Goal: Task Accomplishment & Management: Manage account settings

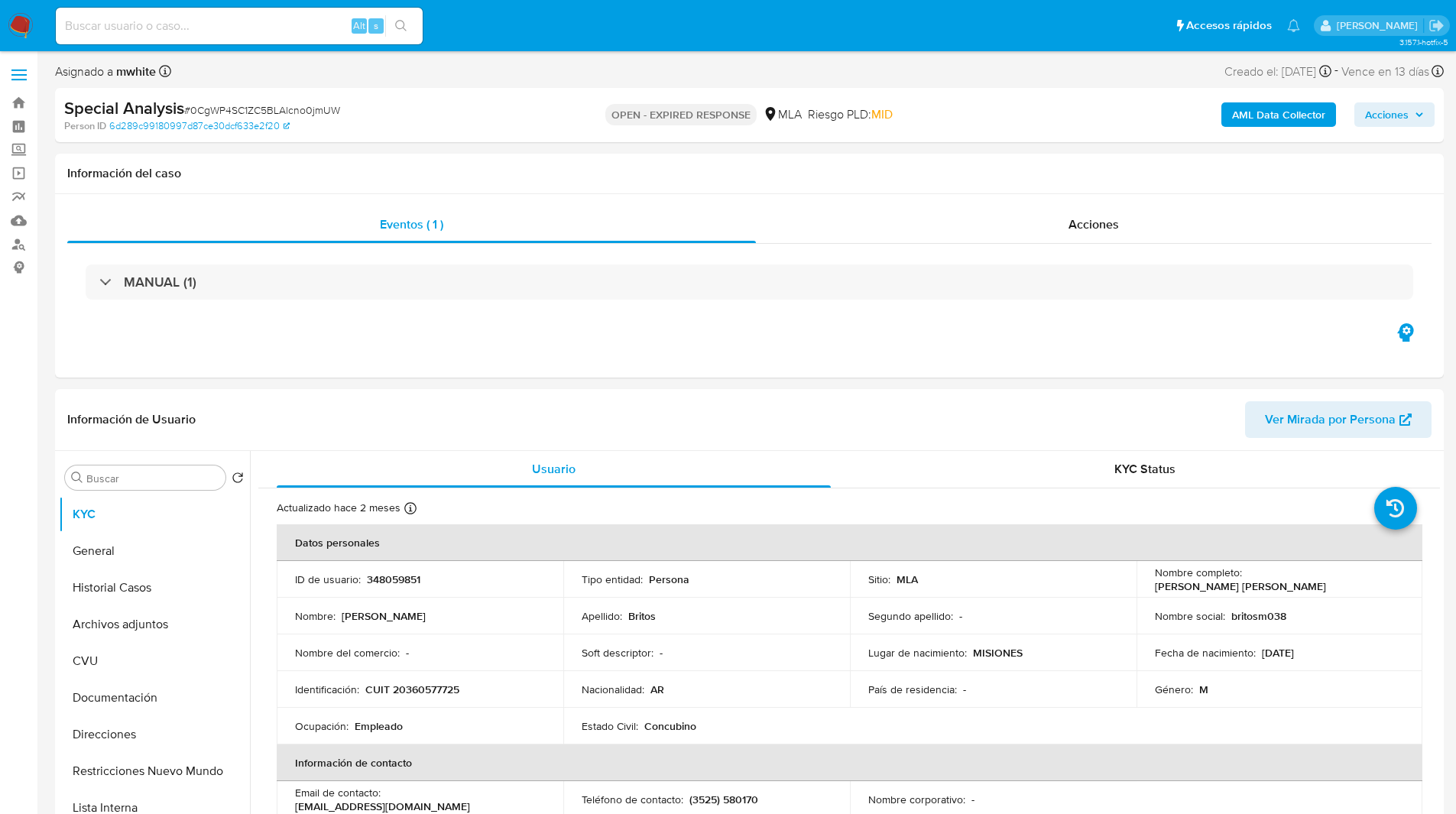
select select "10"
click at [908, 176] on h1 "Información del caso" at bounding box center [749, 173] width 1364 height 15
click at [603, 28] on ul "Pausado Ver notificaciones Alt s Accesos rápidos Presiona las siguientes teclas…" at bounding box center [678, 24] width 1260 height 38
click at [522, 37] on ul "Pausado Ver notificaciones Alt s Accesos rápidos Presiona las siguientes teclas…" at bounding box center [678, 24] width 1260 height 38
click at [504, 36] on ul "Pausado Ver notificaciones Alt s Accesos rápidos Presiona las siguientes teclas…" at bounding box center [678, 24] width 1260 height 38
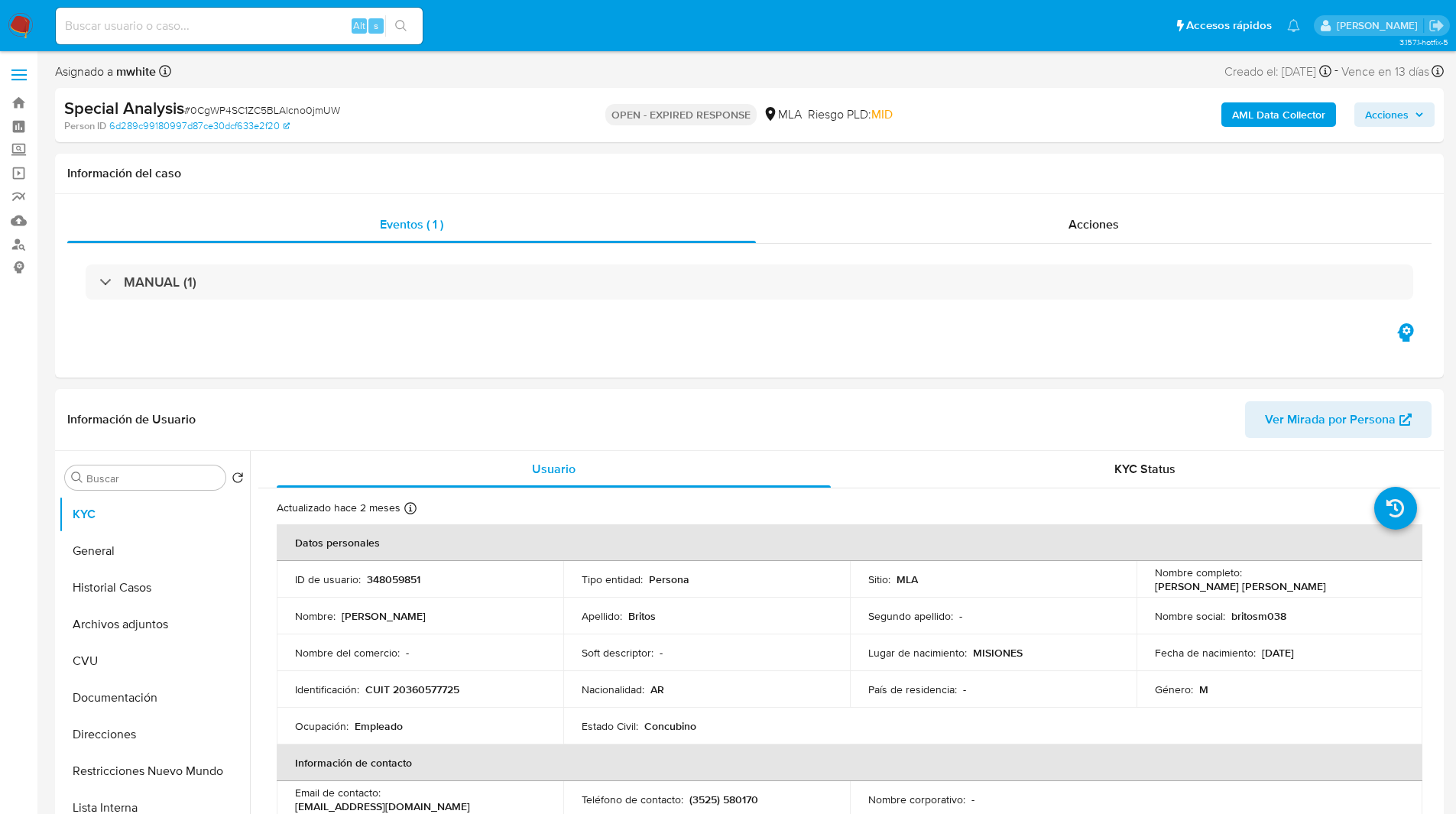
click at [584, 35] on ul "Pausado Ver notificaciones Alt s Accesos rápidos Presiona las siguientes teclas…" at bounding box center [678, 24] width 1260 height 38
click at [472, 45] on nav "Pausado Ver notificaciones Alt s Accesos rápidos Presiona las siguientes teclas…" at bounding box center [728, 25] width 1456 height 51
click at [554, 13] on ul "Pausado Ver notificaciones Alt s Accesos rápidos Presiona las siguientes teclas…" at bounding box center [678, 24] width 1260 height 38
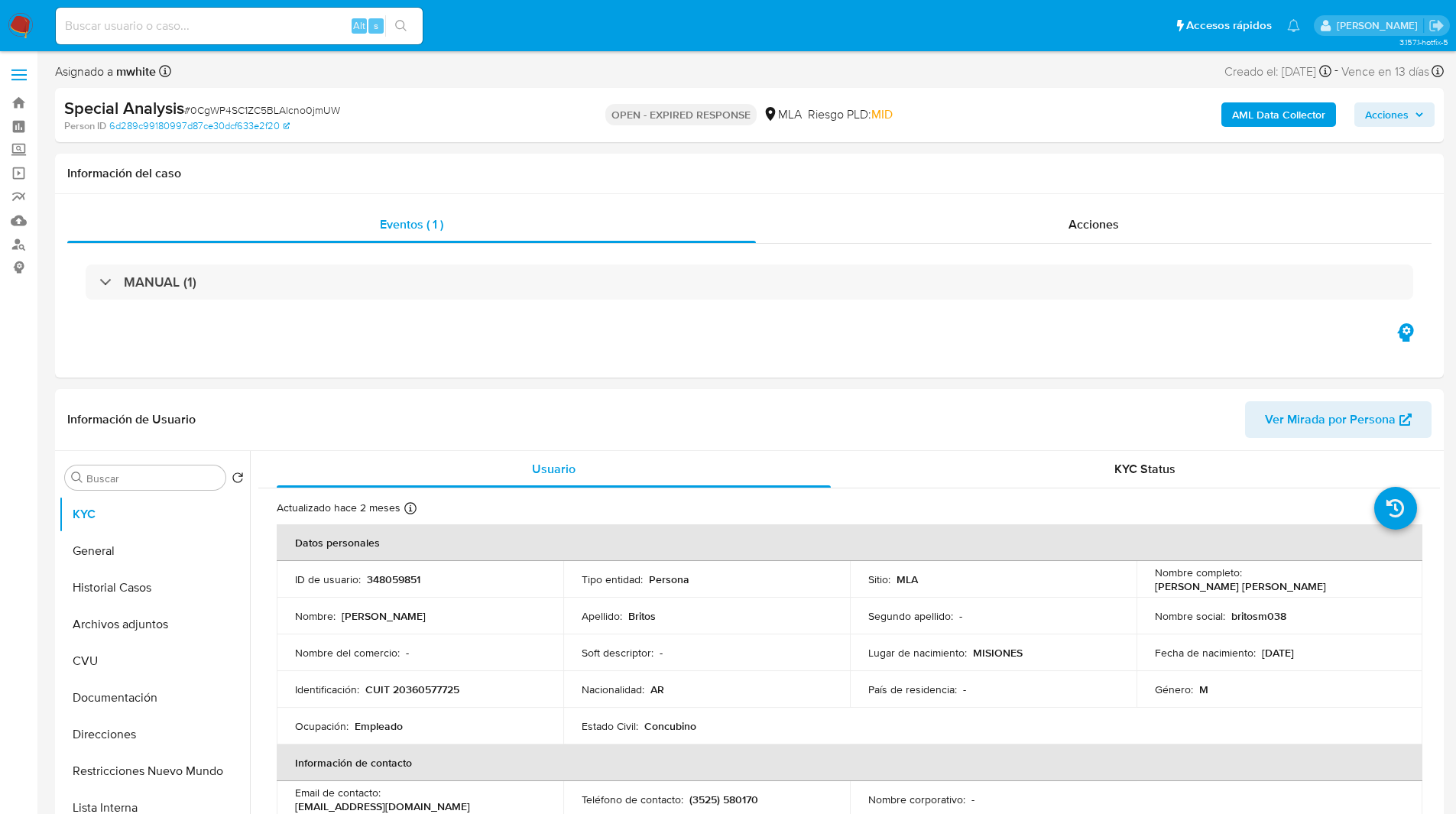
click at [862, 80] on div "Asignado a mwhite Asignado el: 17/06/2025 18:10:28 Creado el: 17/06/2025 Creado…" at bounding box center [749, 75] width 1389 height 27
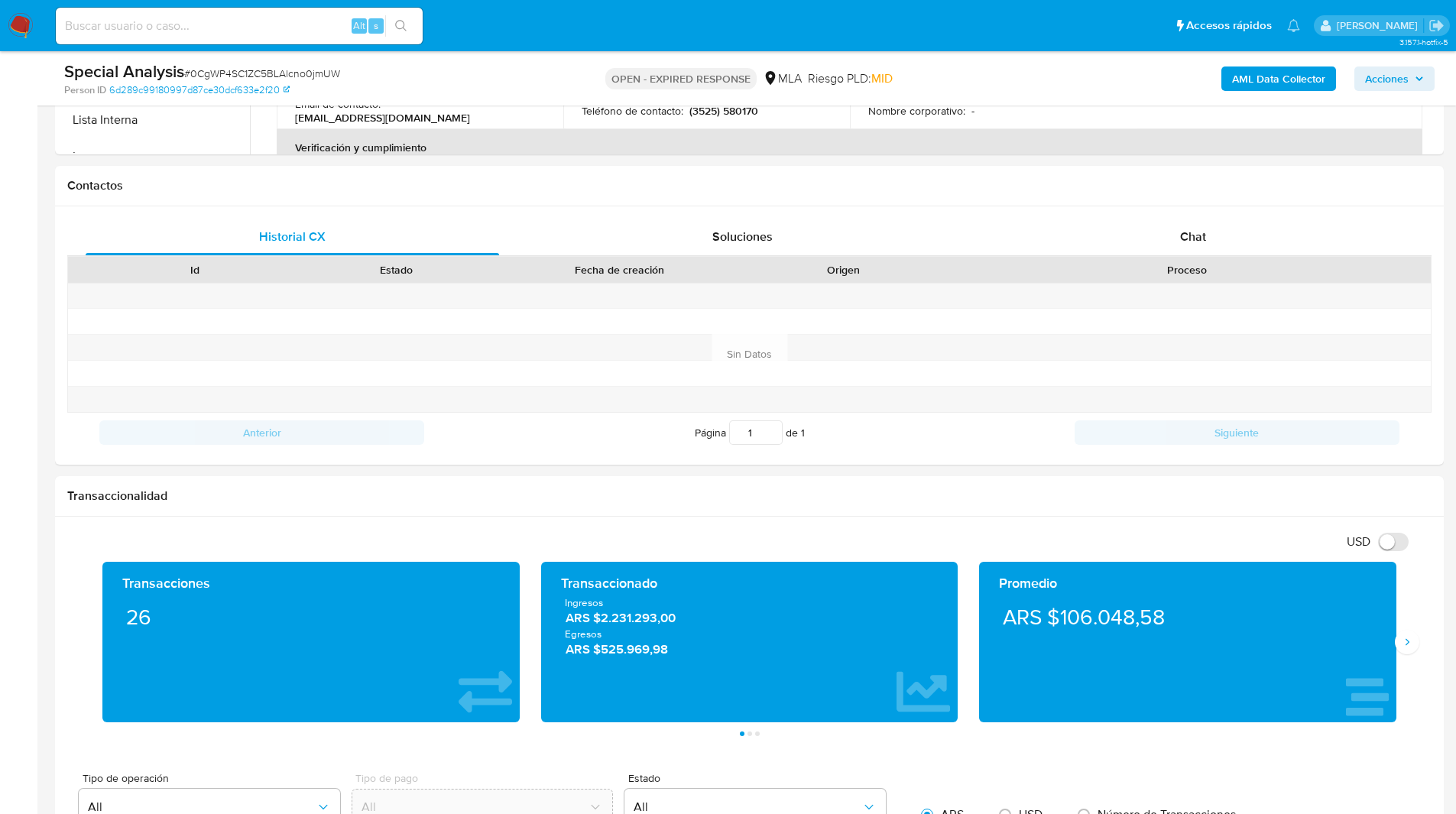
scroll to position [742, 0]
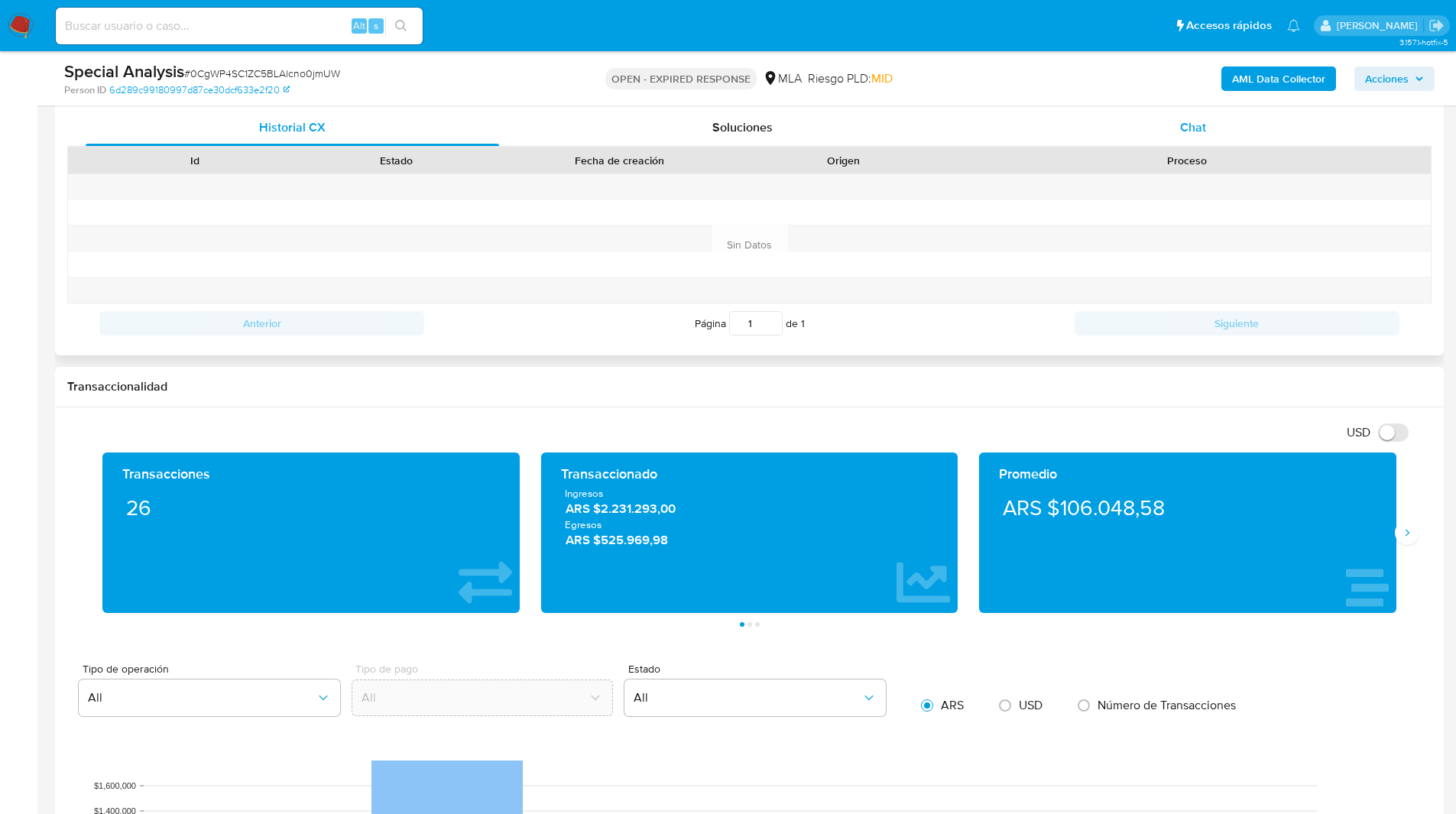
click at [1230, 129] on div "Chat" at bounding box center [1192, 128] width 413 height 37
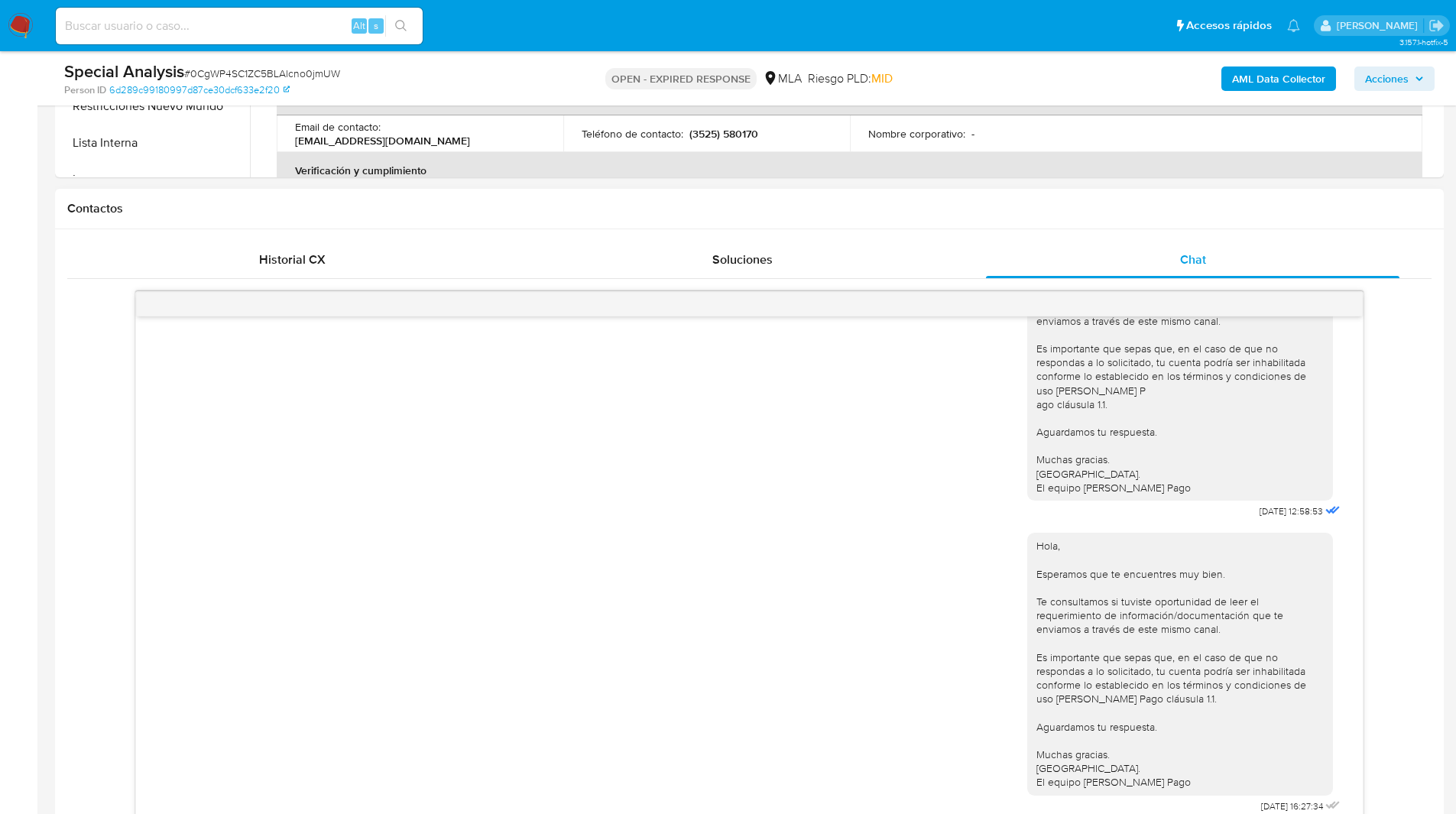
scroll to position [613, 0]
click at [754, 212] on h1 "Contactos" at bounding box center [749, 206] width 1364 height 15
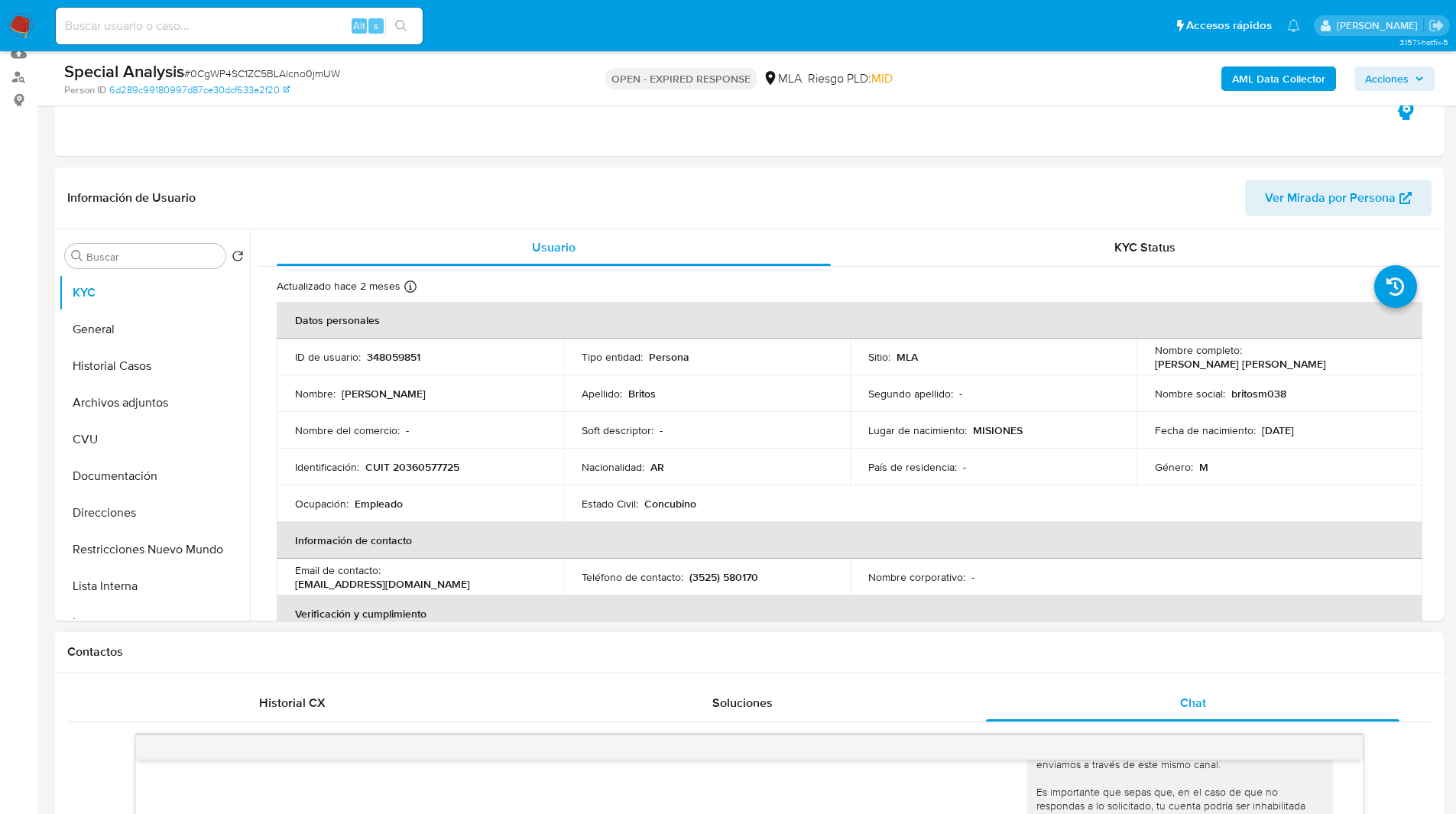
scroll to position [0, 0]
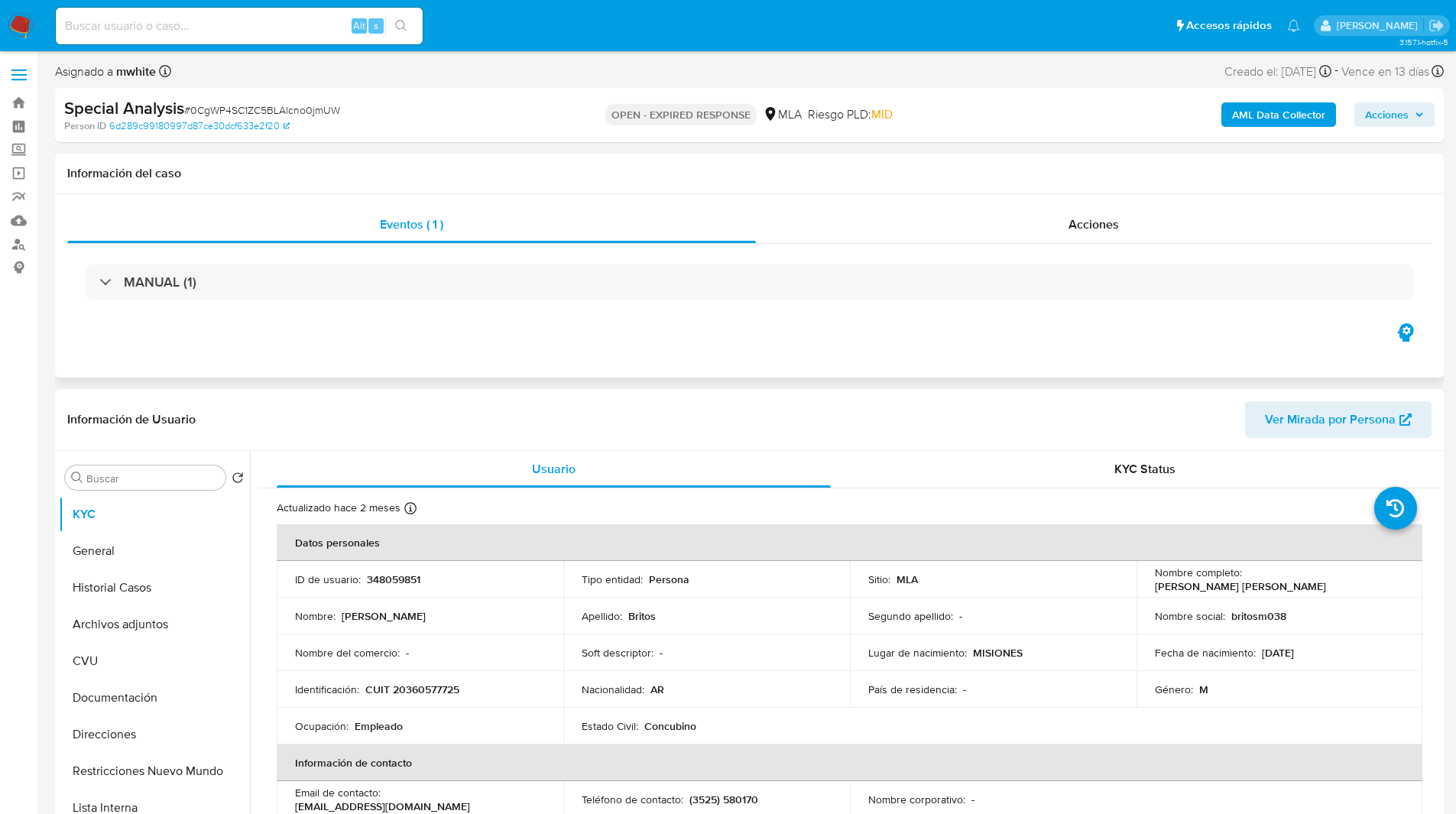
click at [647, 341] on div "Eventos ( 1 ) Acciones MANUAL (1)" at bounding box center [749, 286] width 1389 height 184
click at [808, 122] on span "Riesgo PLD: MID" at bounding box center [850, 114] width 85 height 17
click at [233, 107] on span "# 0CgWP4SC1ZC5BLAlcno0jmUW" at bounding box center [262, 110] width 156 height 15
copy span "0CgWP4SC1ZC5BLAlcno0jmUW"
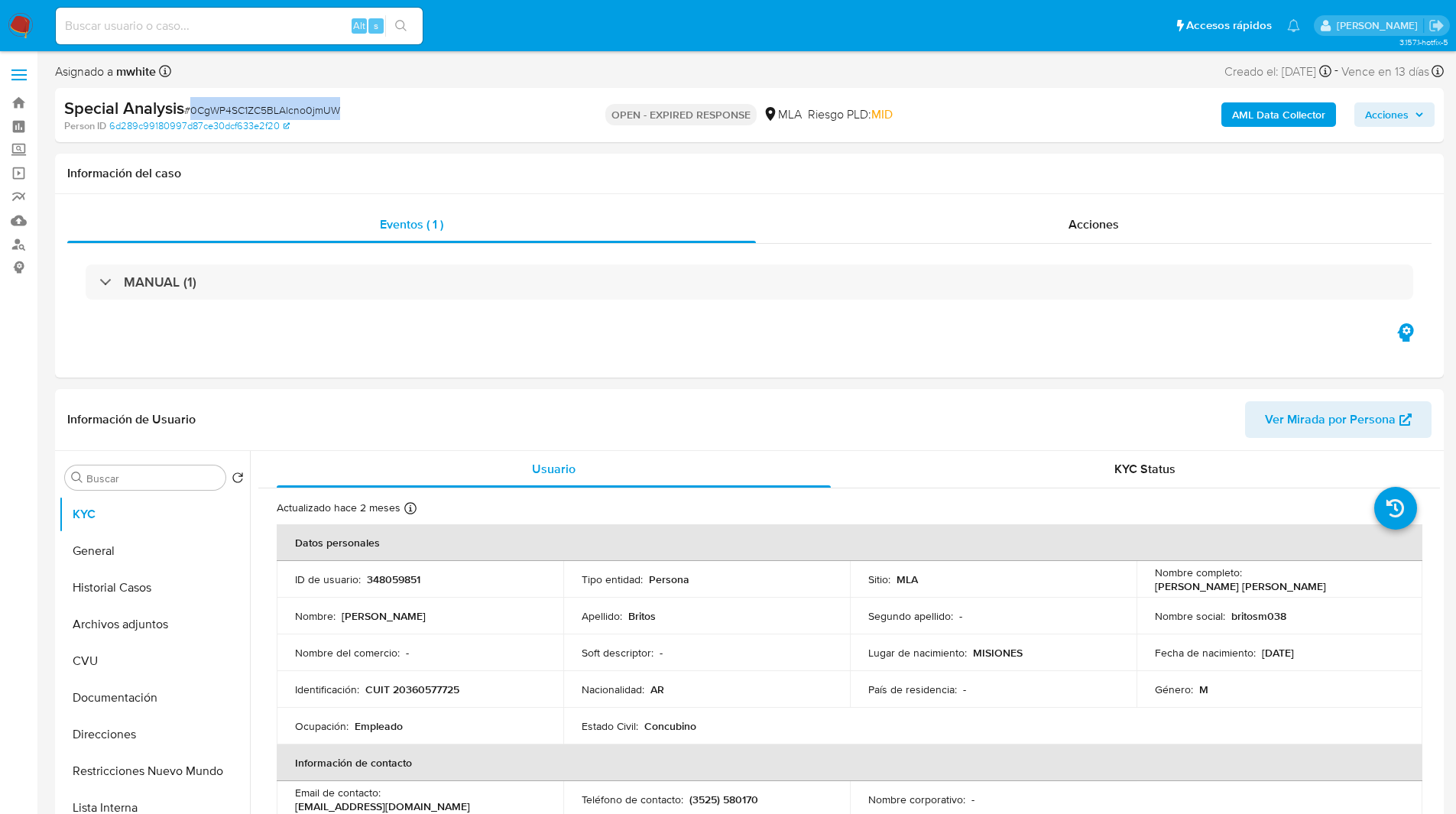
click at [19, 13] on img at bounding box center [20, 25] width 26 height 26
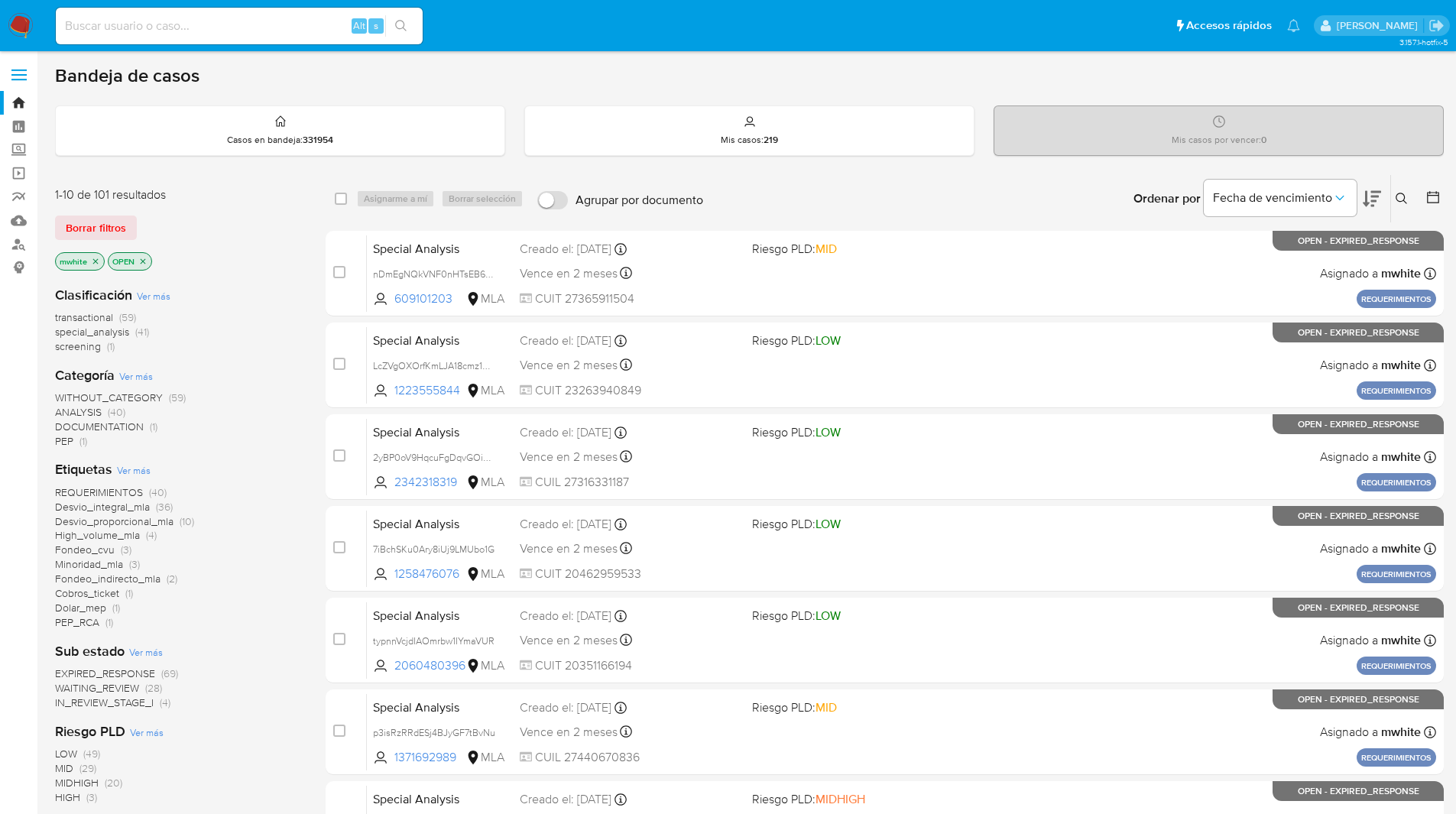
click at [1403, 201] on icon at bounding box center [1402, 199] width 12 height 12
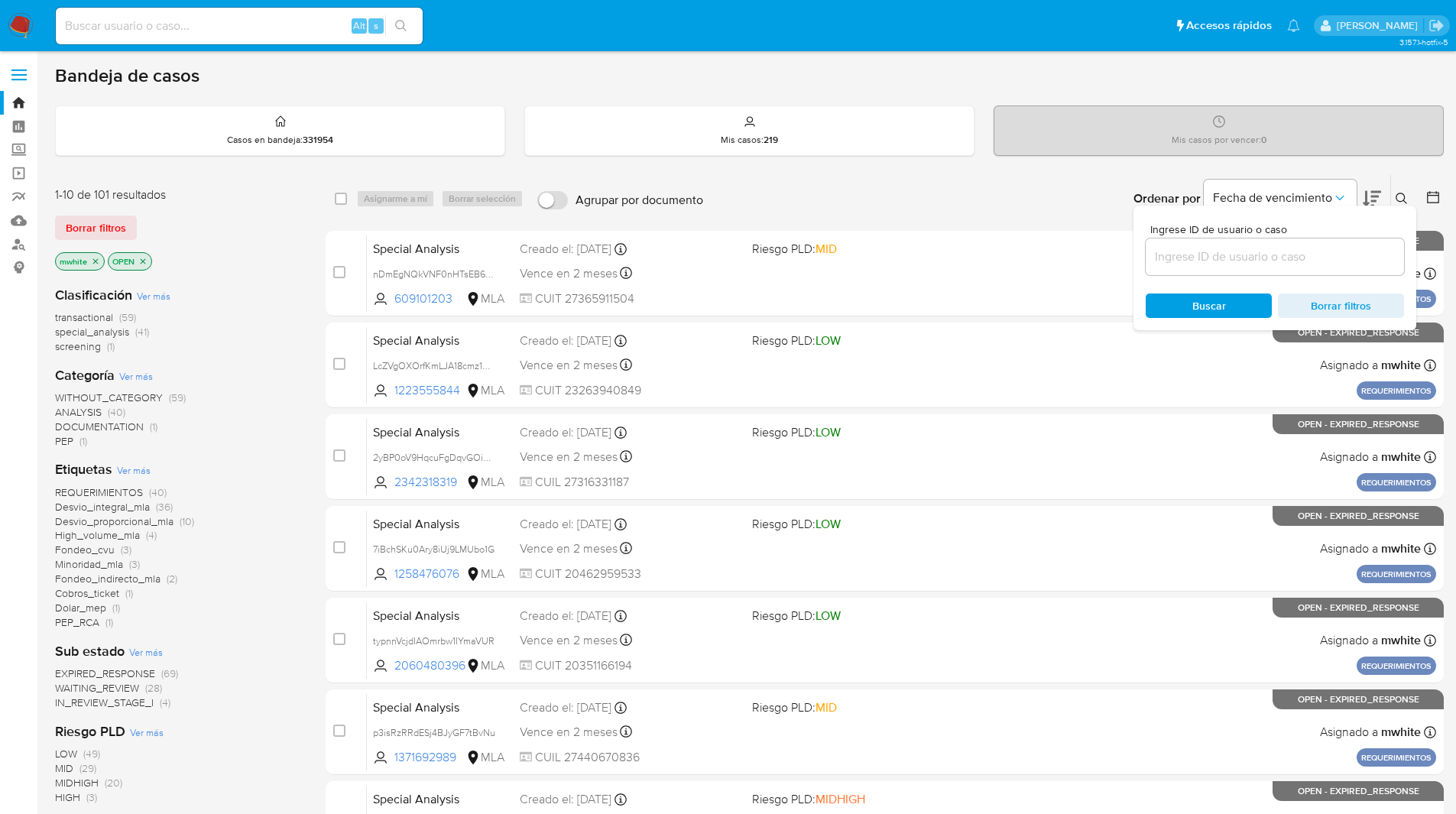
click at [1219, 252] on input at bounding box center [1275, 257] width 259 height 20
type input "0CgWP4SC1ZC5BLAlcno0jmUW"
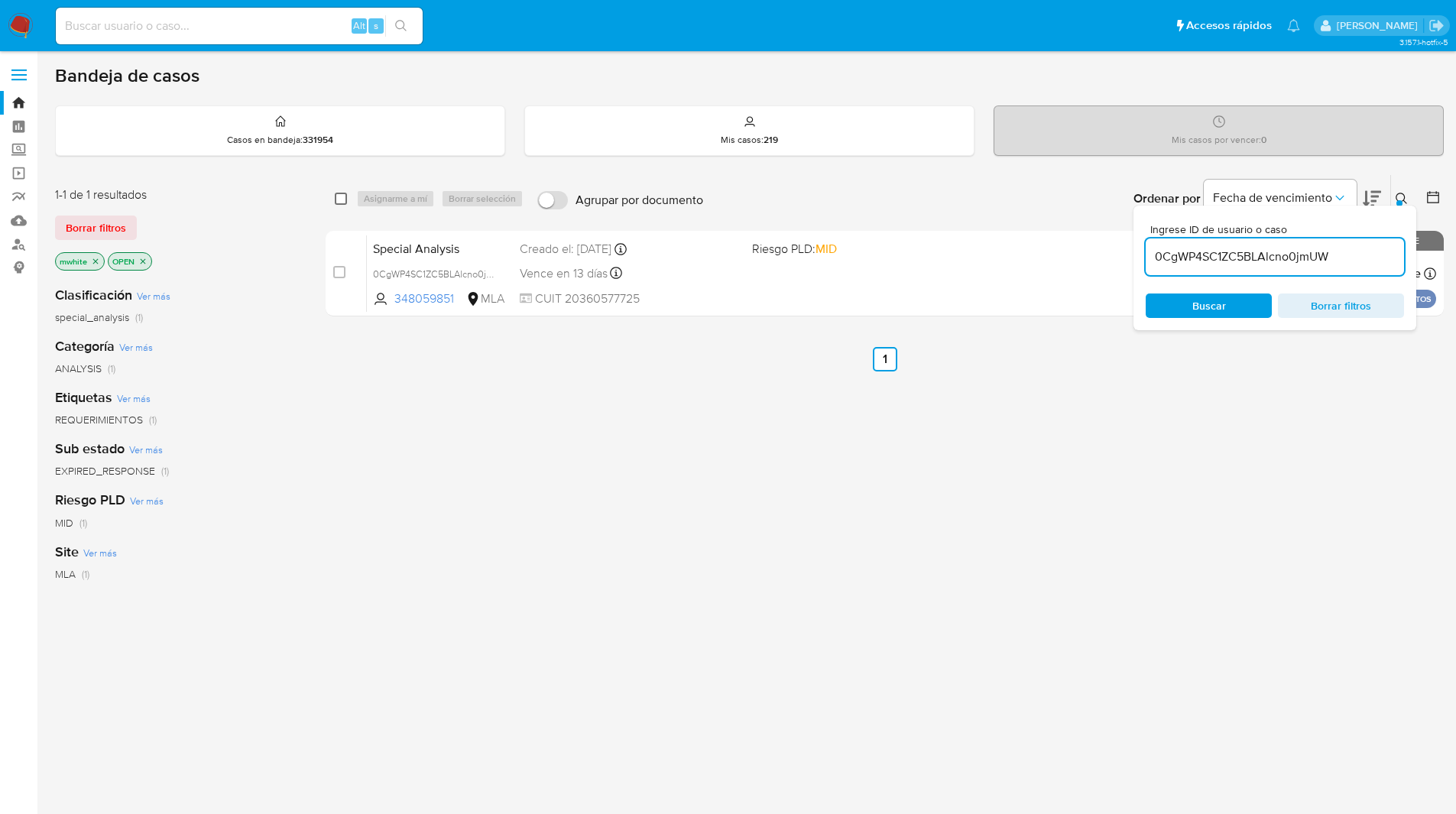
click at [339, 203] on input "checkbox" at bounding box center [341, 199] width 13 height 13
checkbox input "true"
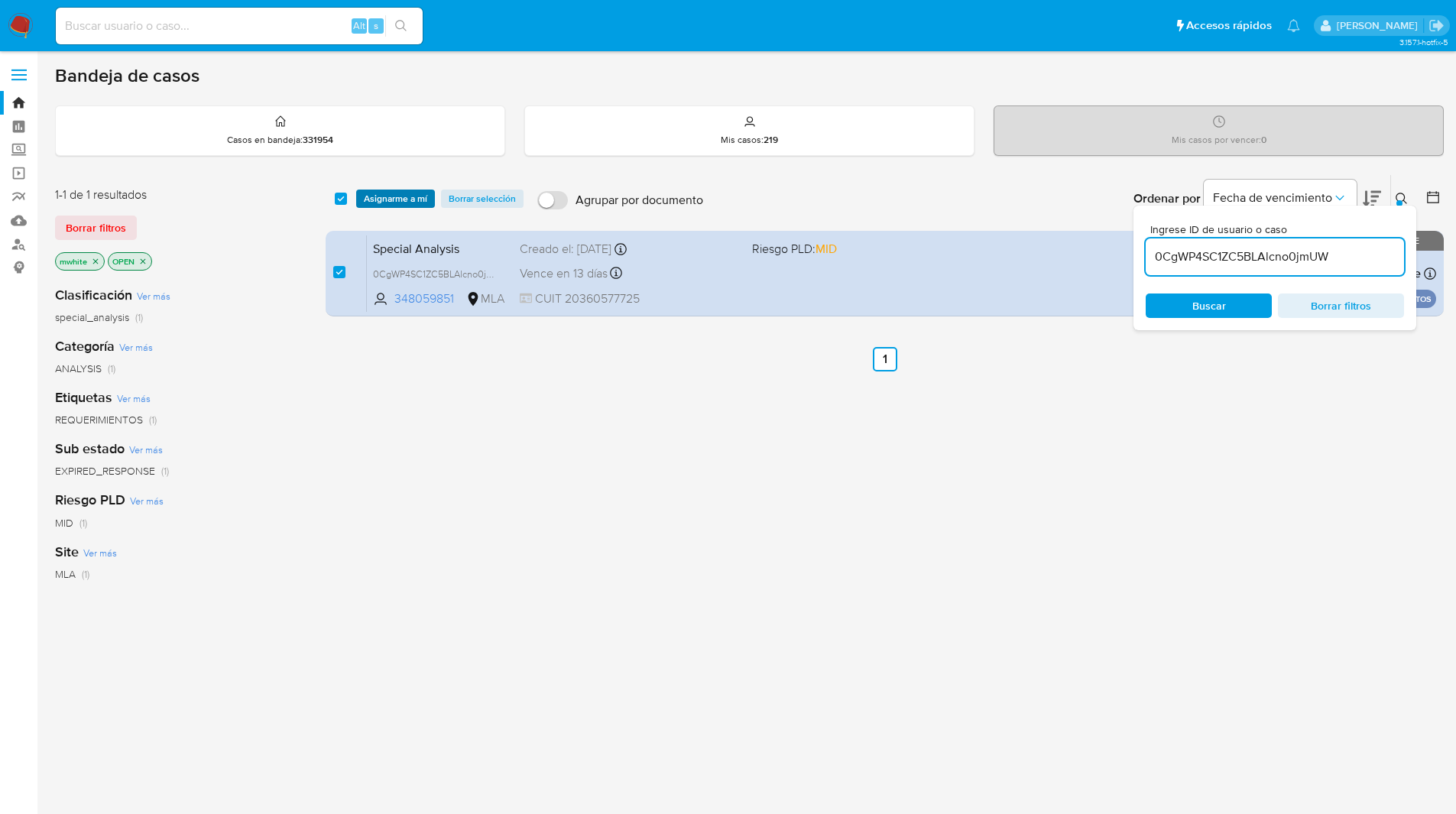
click at [389, 196] on span "Asignarme a mí" at bounding box center [395, 199] width 63 height 15
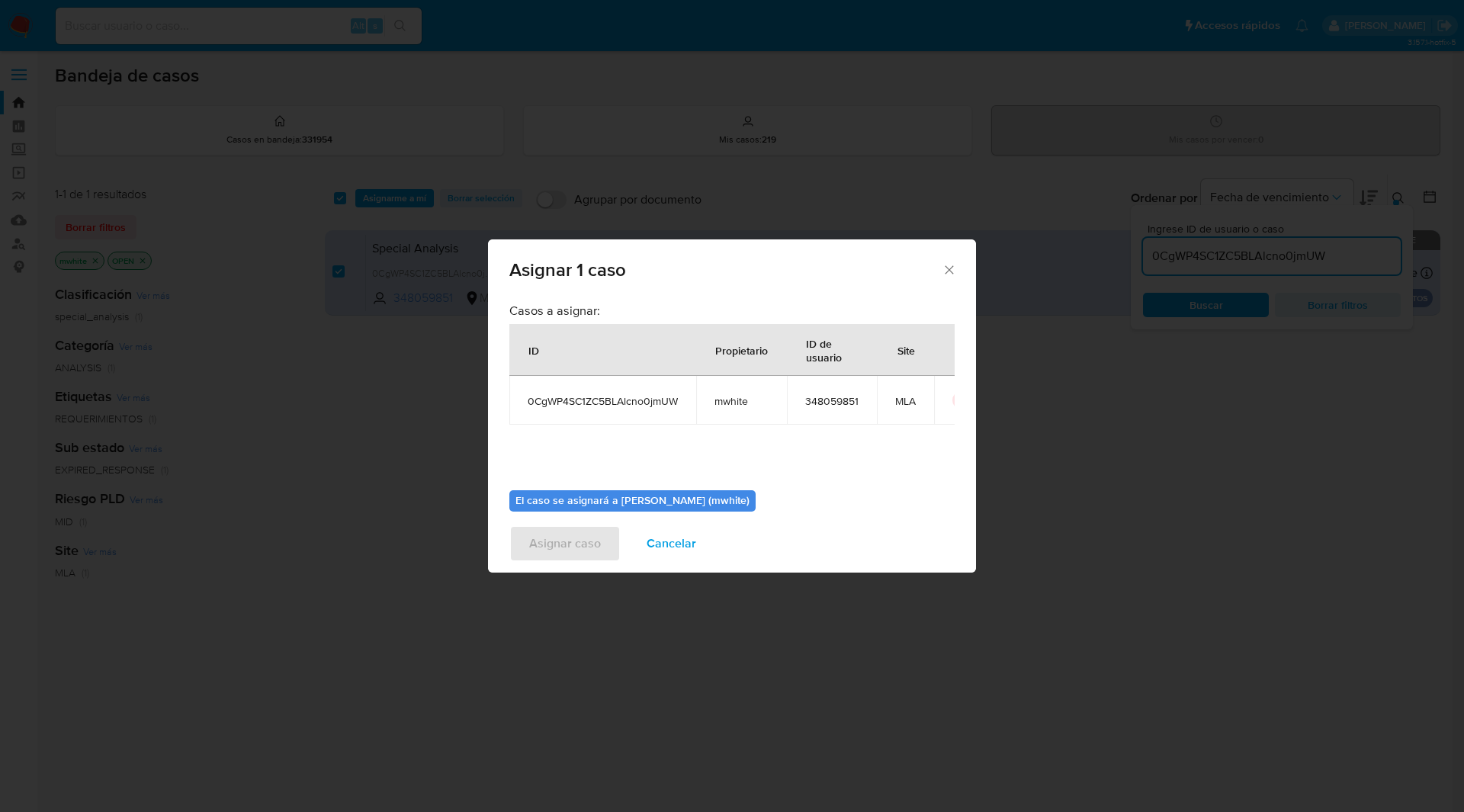
click at [724, 403] on span "mwhite" at bounding box center [742, 401] width 54 height 13
copy span "mwhite"
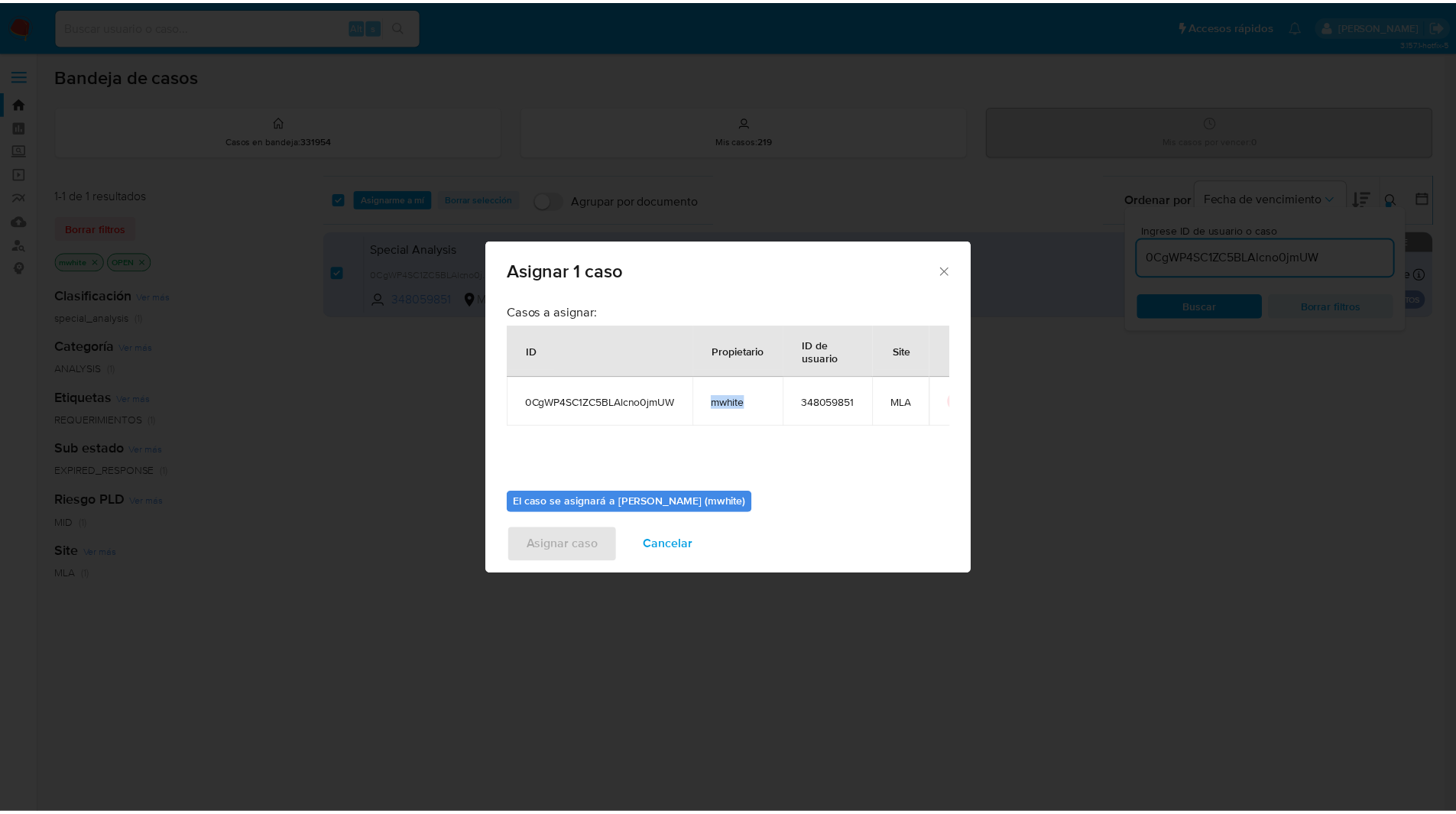
scroll to position [79, 0]
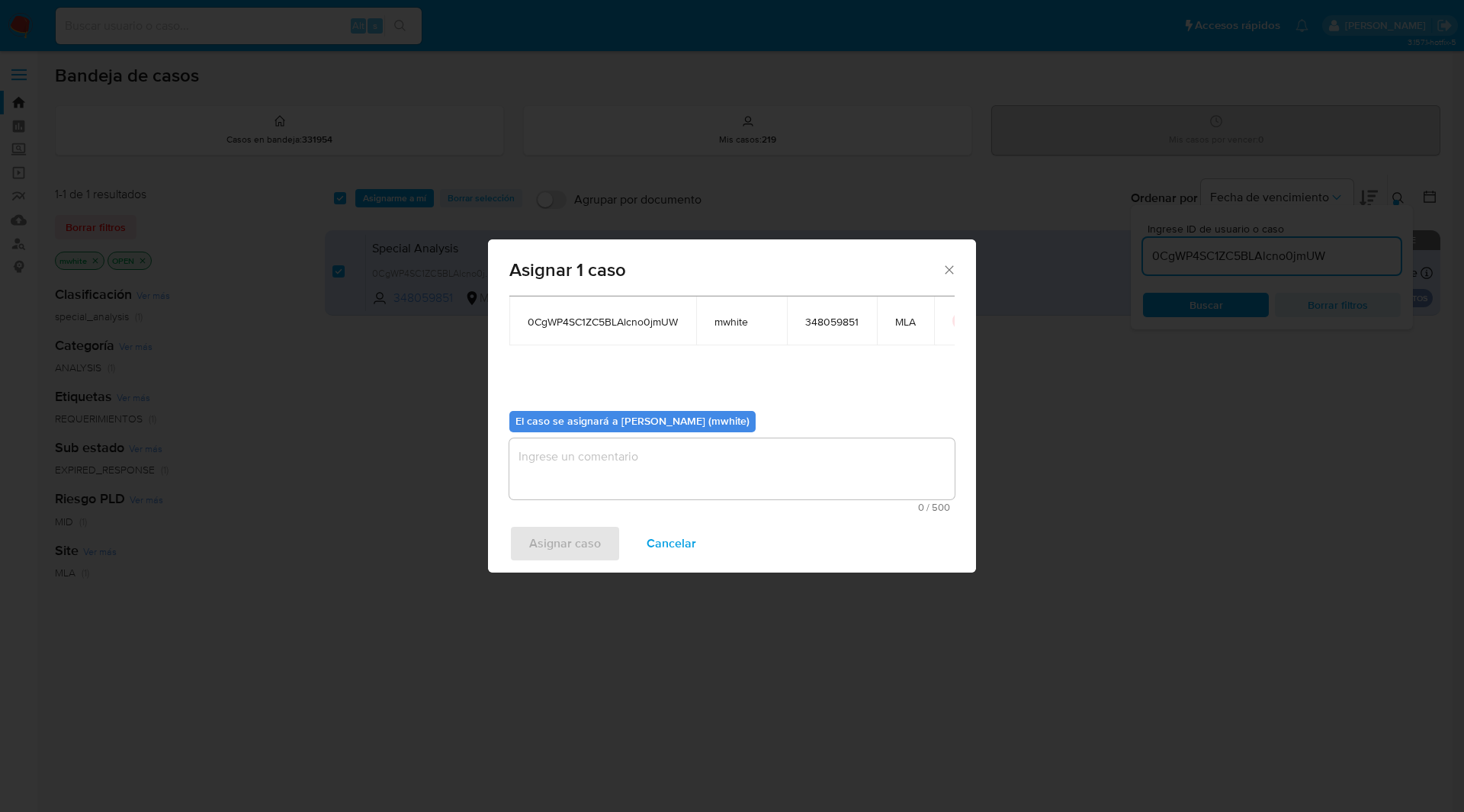
click at [596, 478] on textarea "assign-modal" at bounding box center [732, 469] width 445 height 61
paste textarea "mwhite"
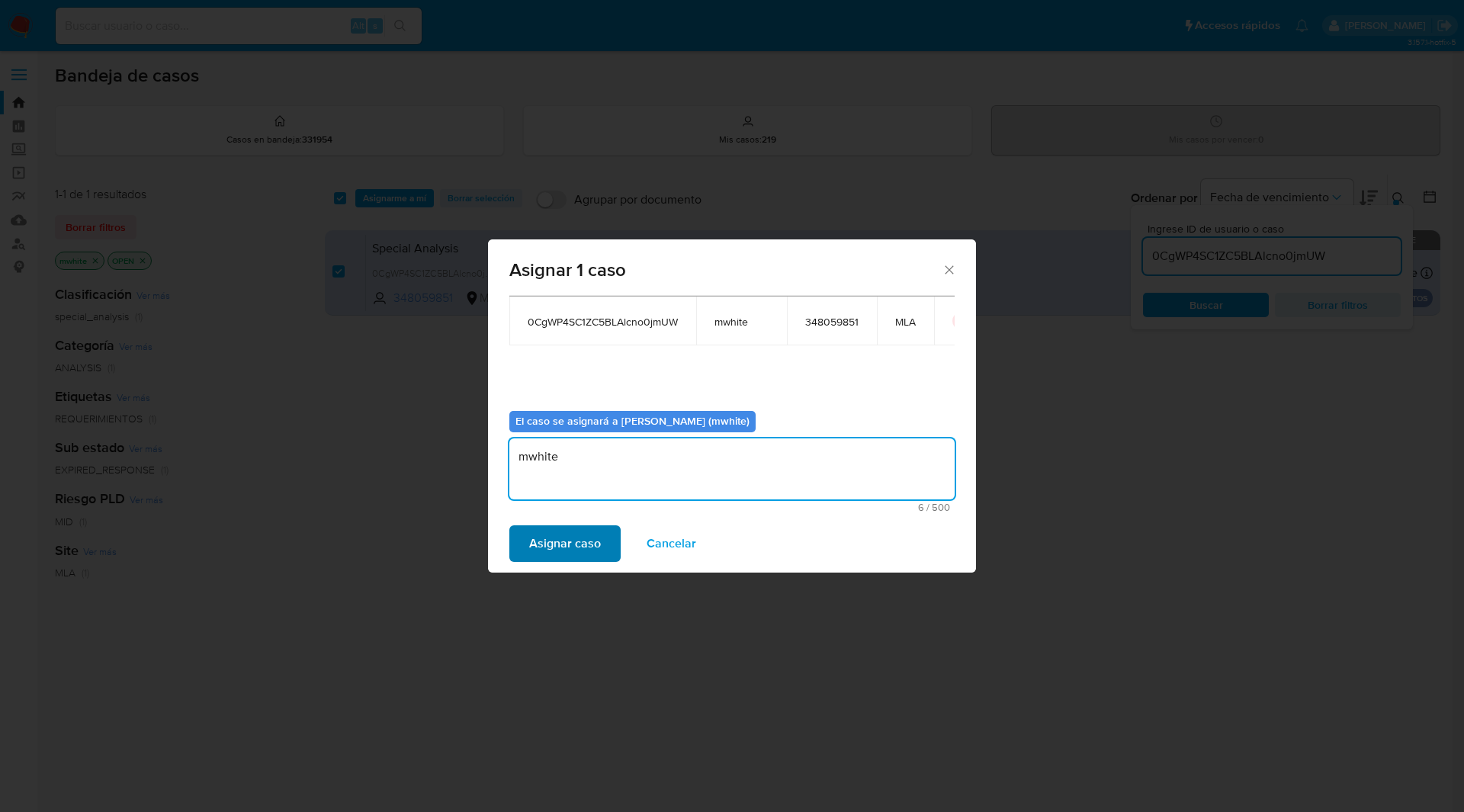
type textarea "mwhite"
click at [572, 546] on span "Asignar caso" at bounding box center [564, 543] width 71 height 34
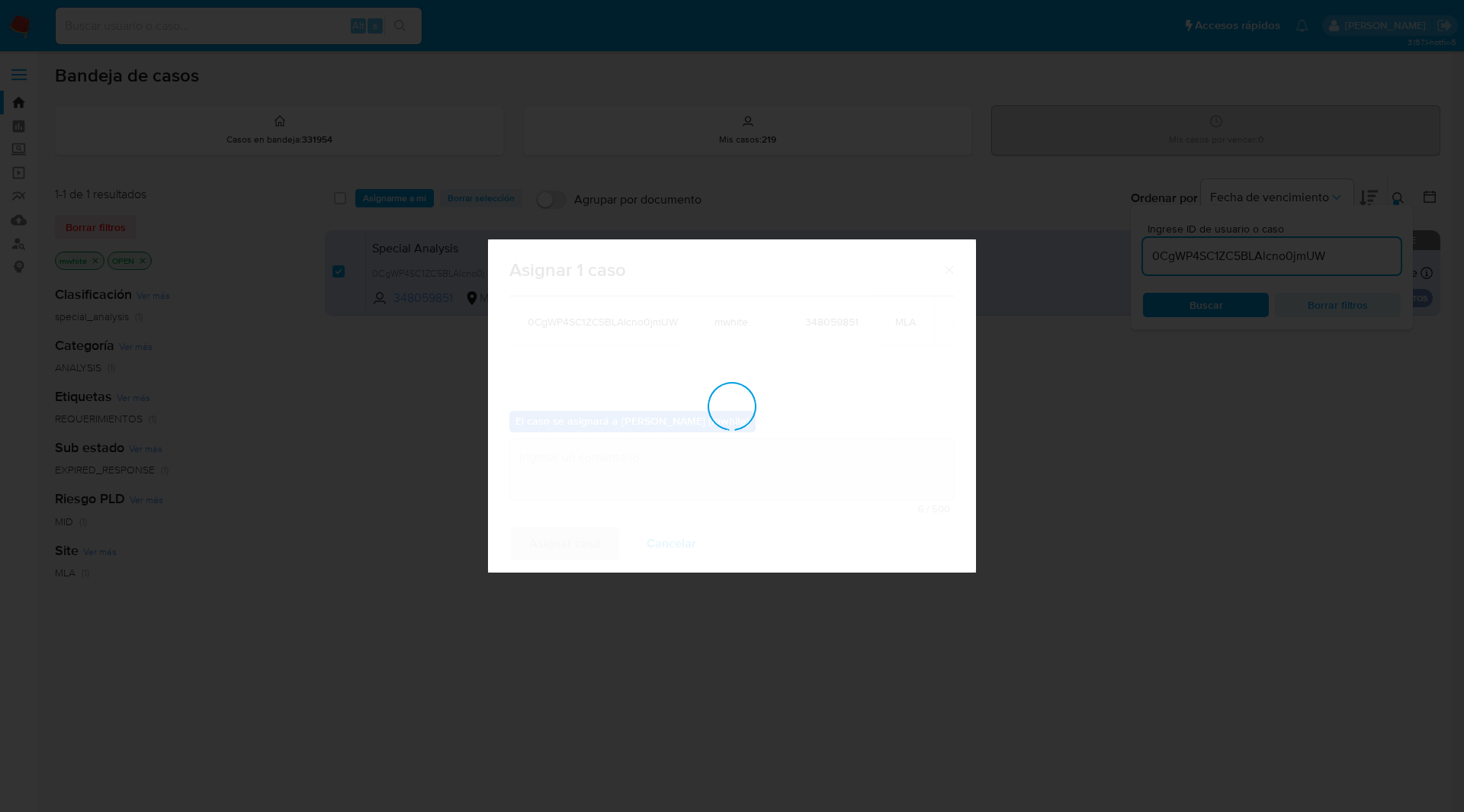
checkbox input "false"
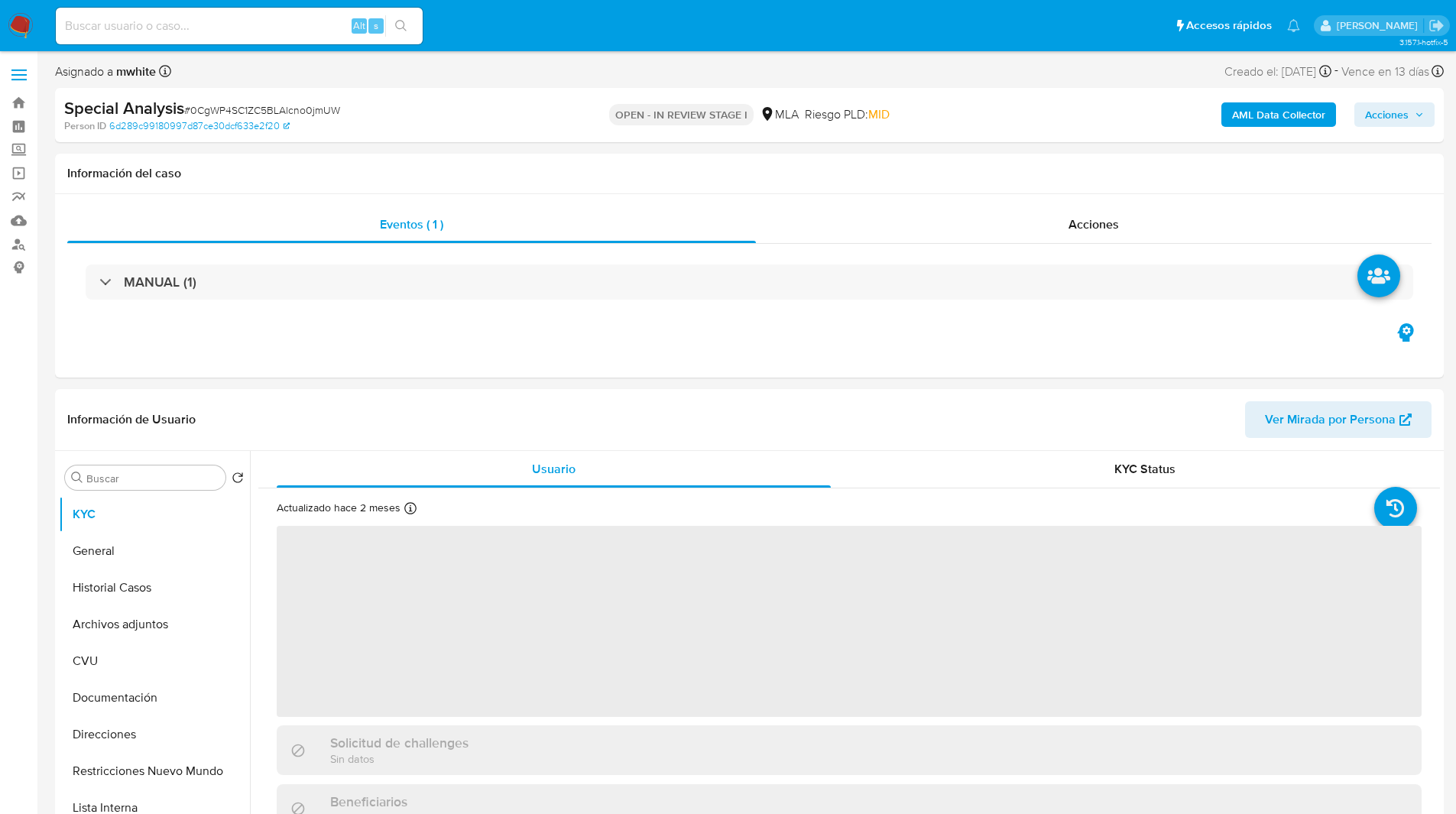
click at [527, 13] on ul "Pausado Ver notificaciones Alt s Accesos rápidos Presiona las siguientes teclas…" at bounding box center [678, 24] width 1260 height 38
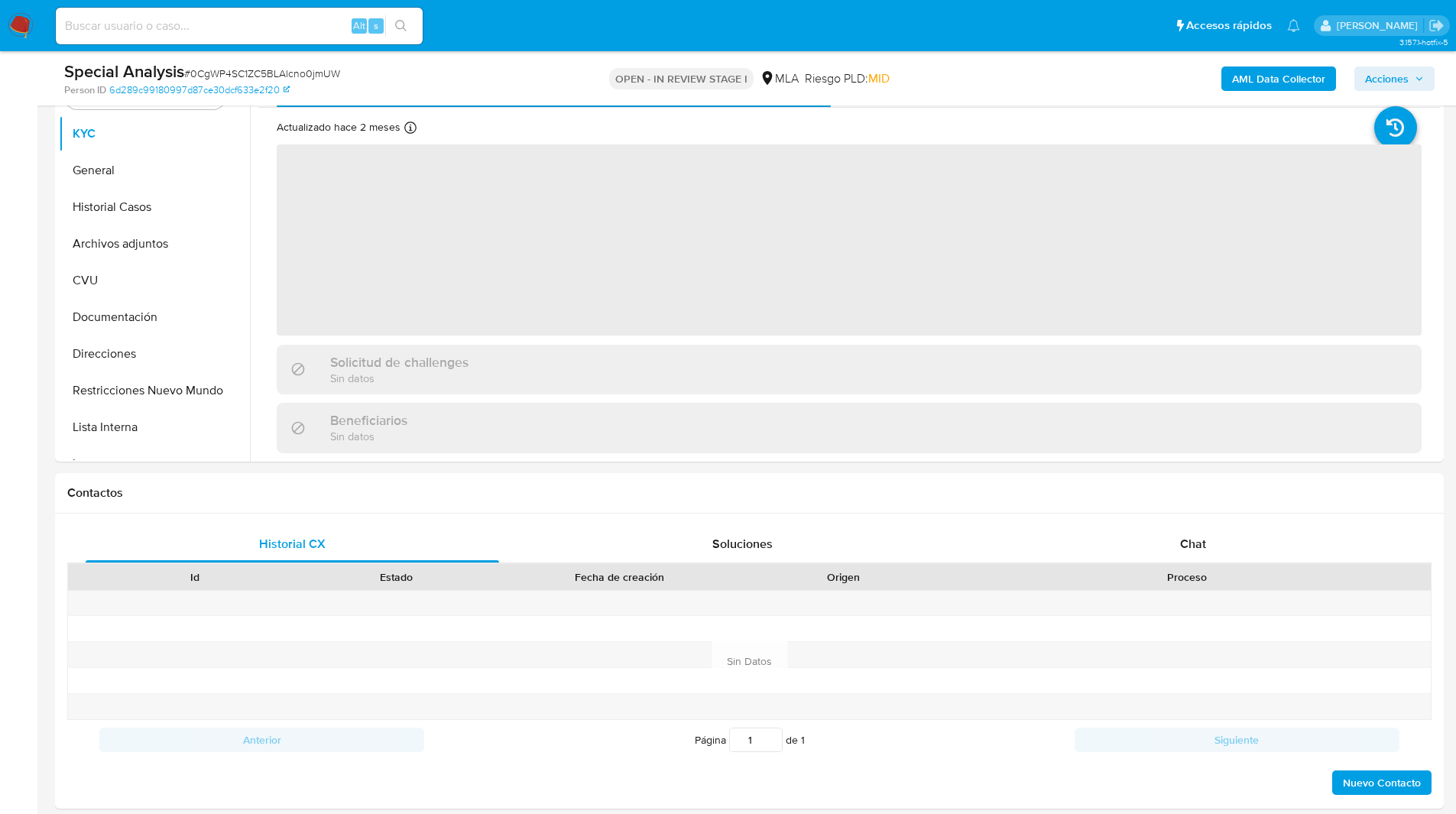
scroll to position [327, 0]
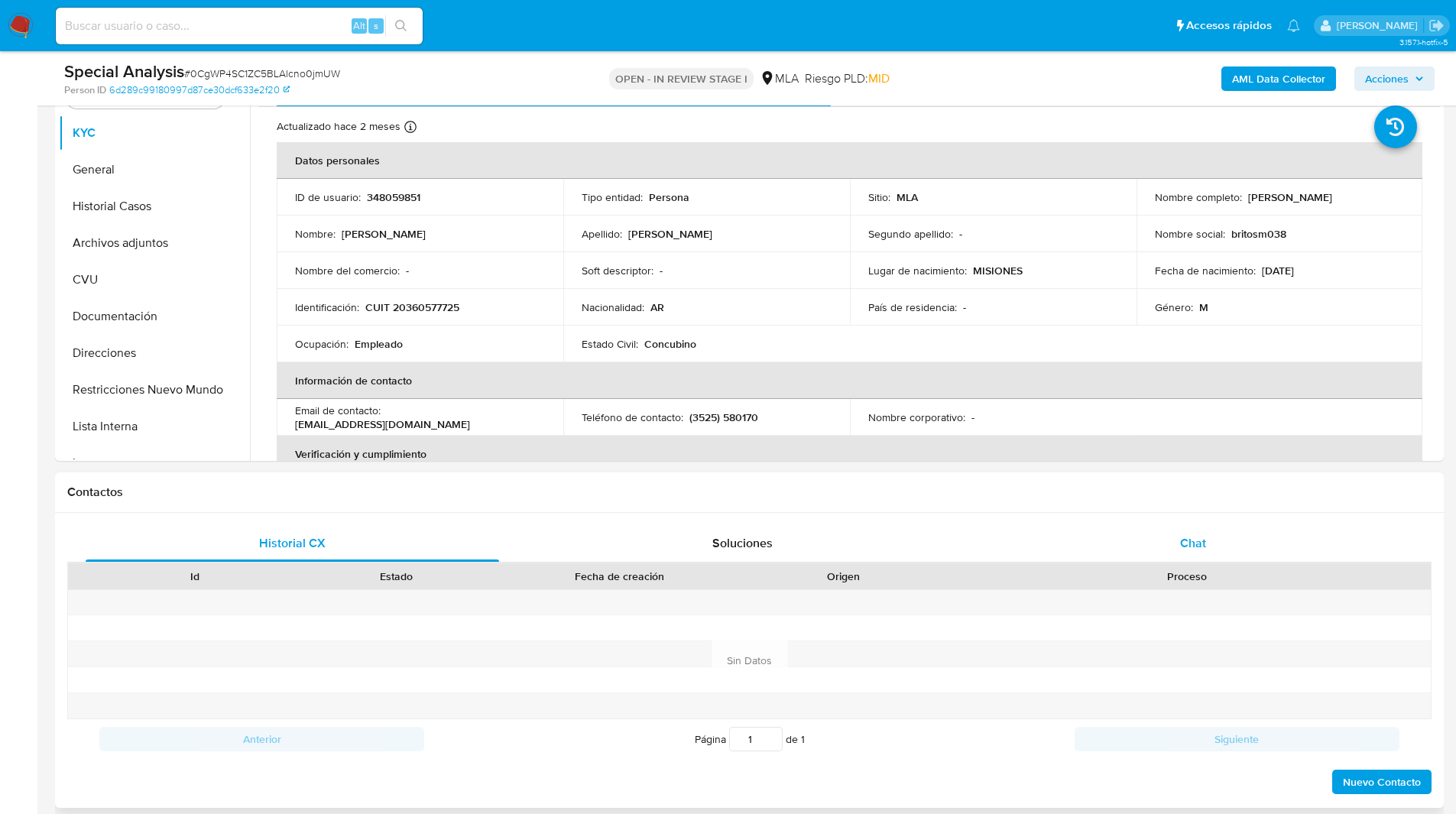
select select "10"
click at [1260, 548] on div "Chat" at bounding box center [1192, 544] width 413 height 37
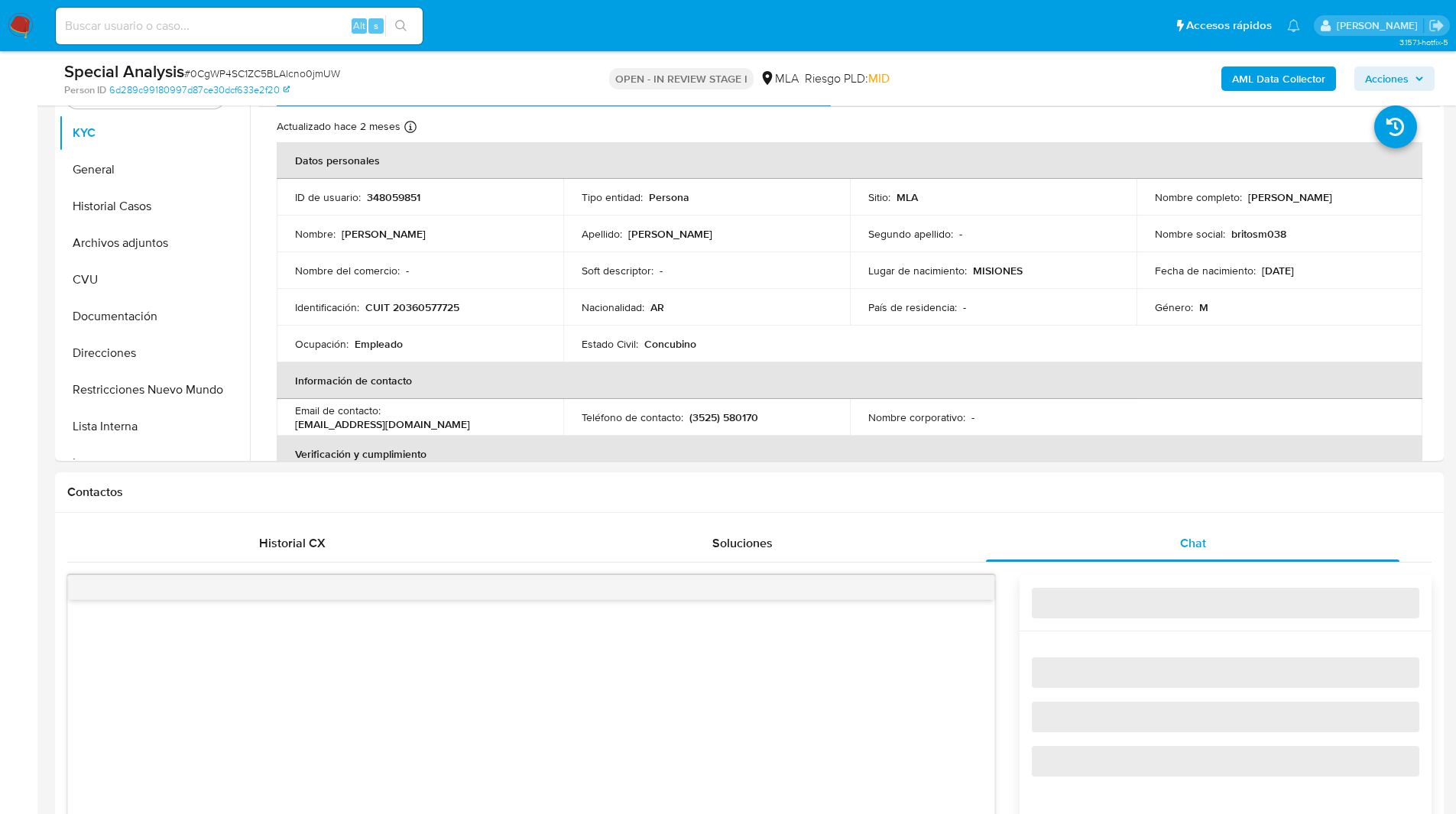
click at [1131, 505] on div "Contactos" at bounding box center [749, 492] width 1389 height 40
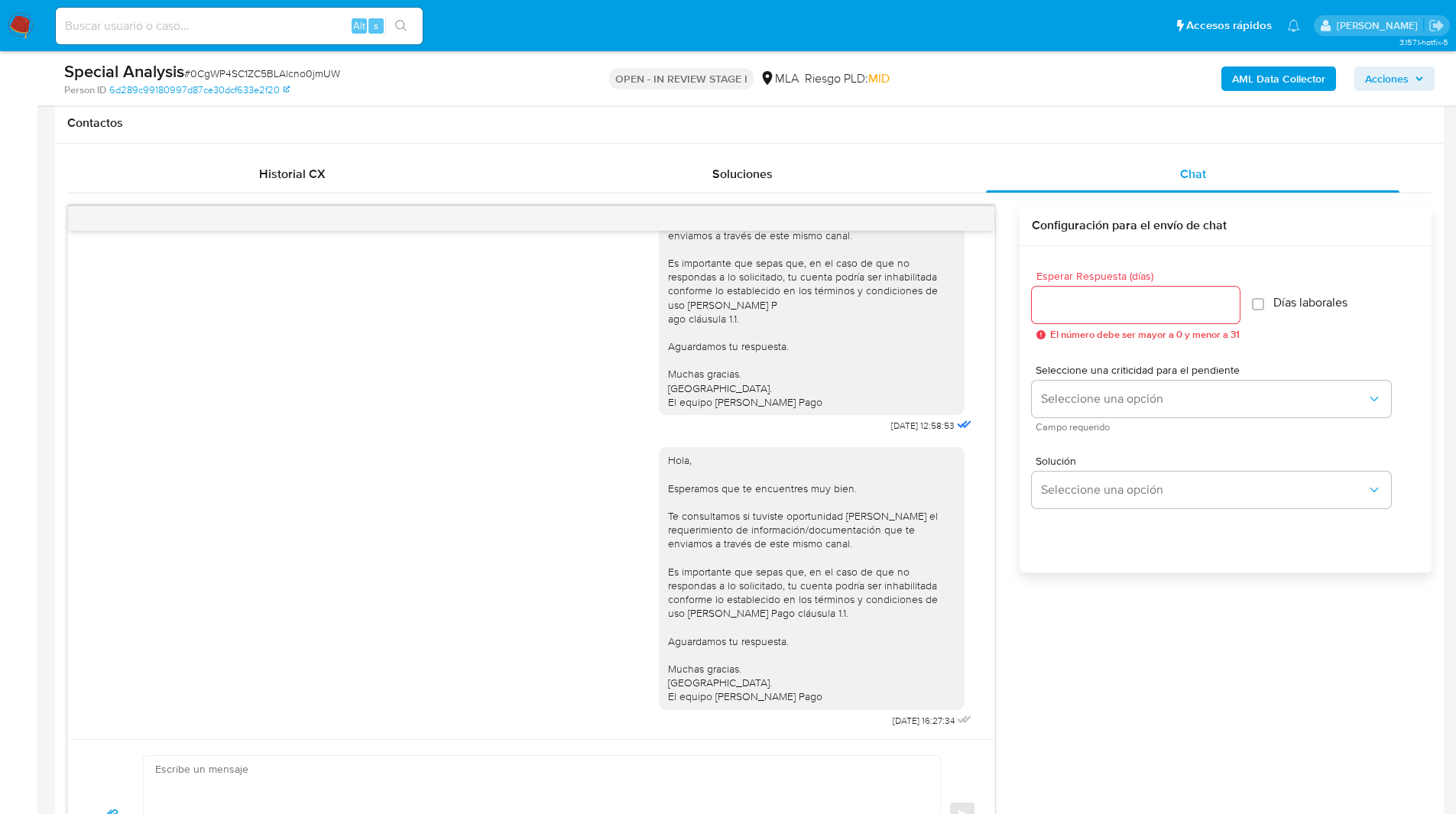
scroll to position [697, 0]
click at [952, 207] on span "menu-action" at bounding box center [957, 218] width 13 height 37
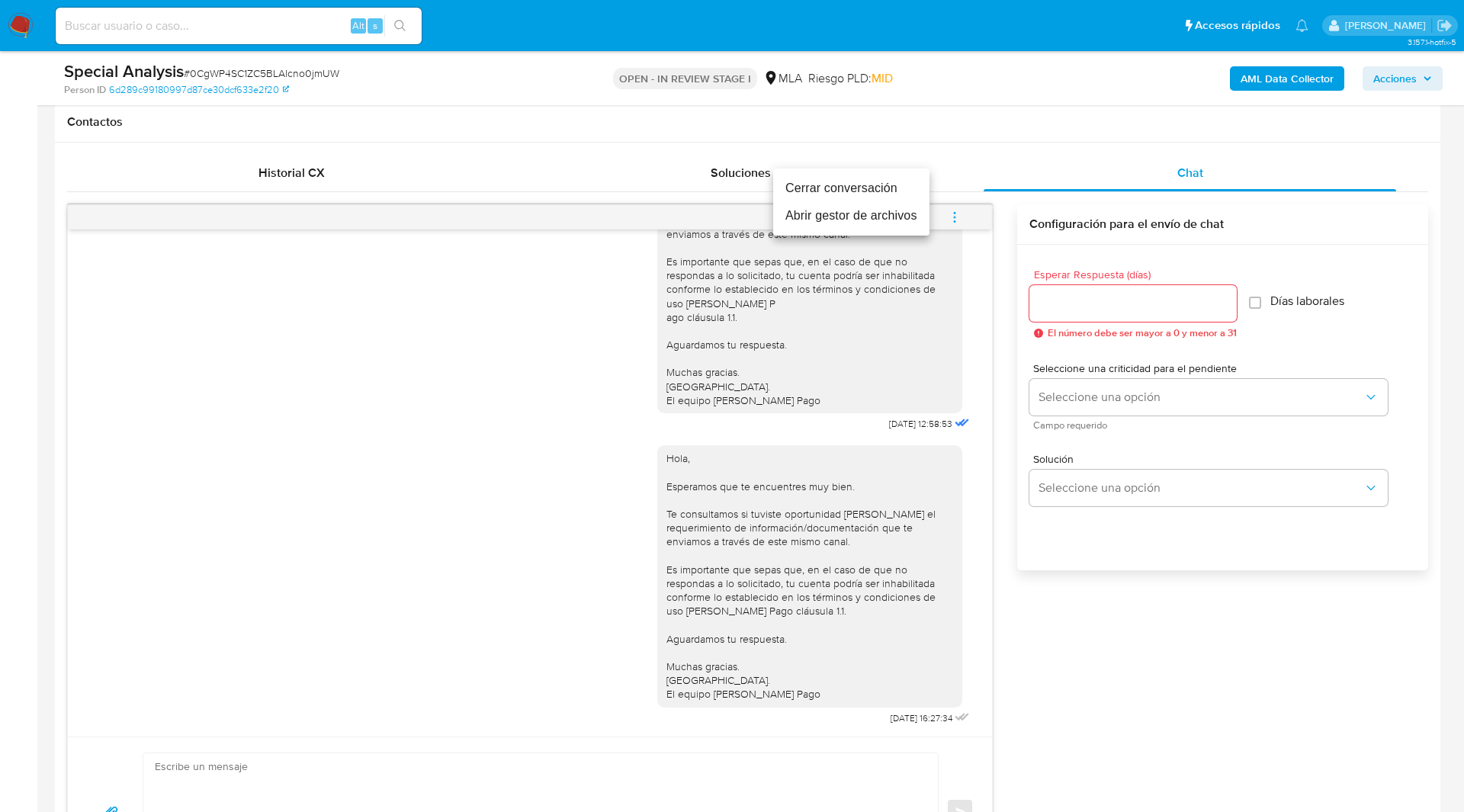
click at [870, 194] on li "Cerrar conversación" at bounding box center [851, 188] width 156 height 28
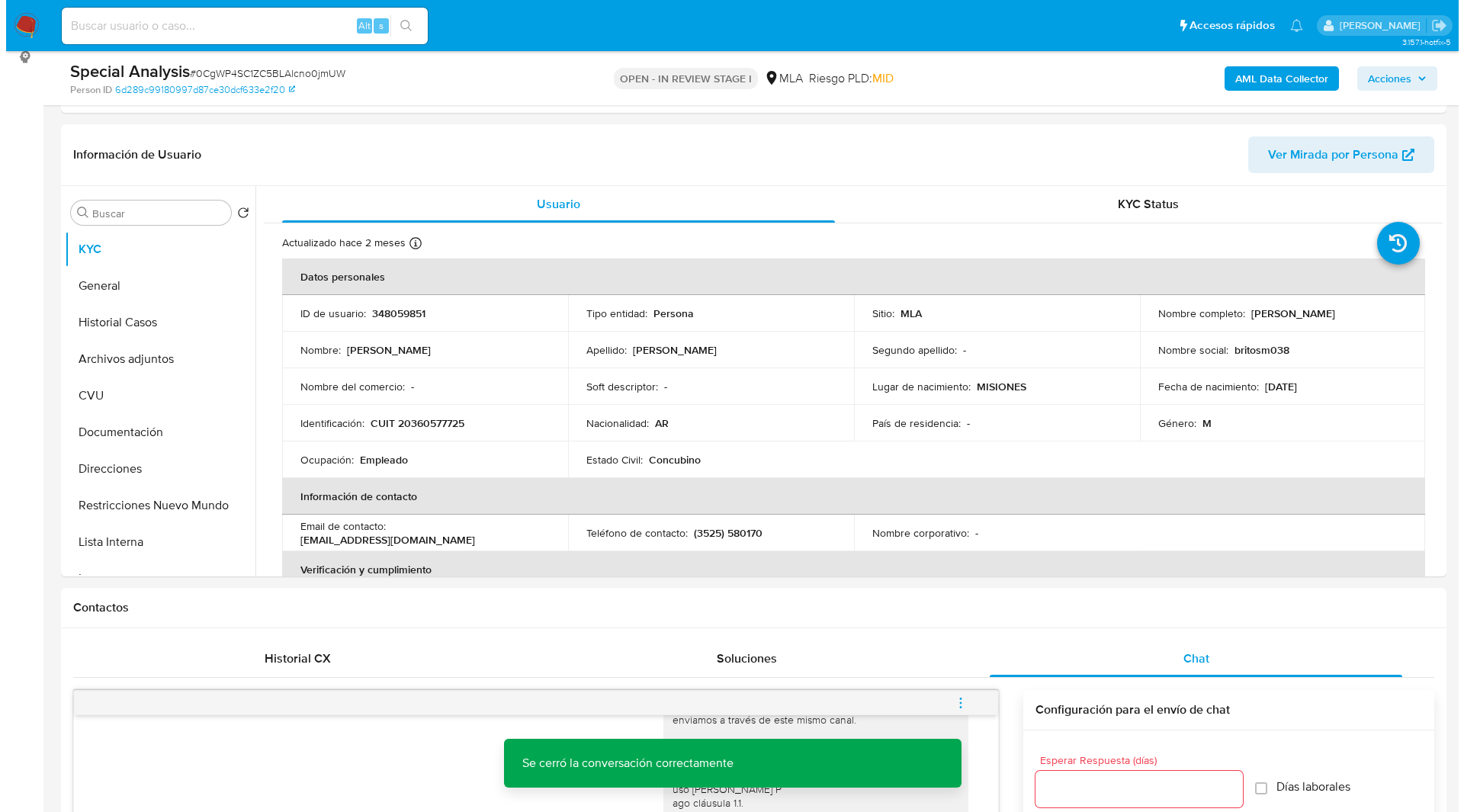
scroll to position [128, 0]
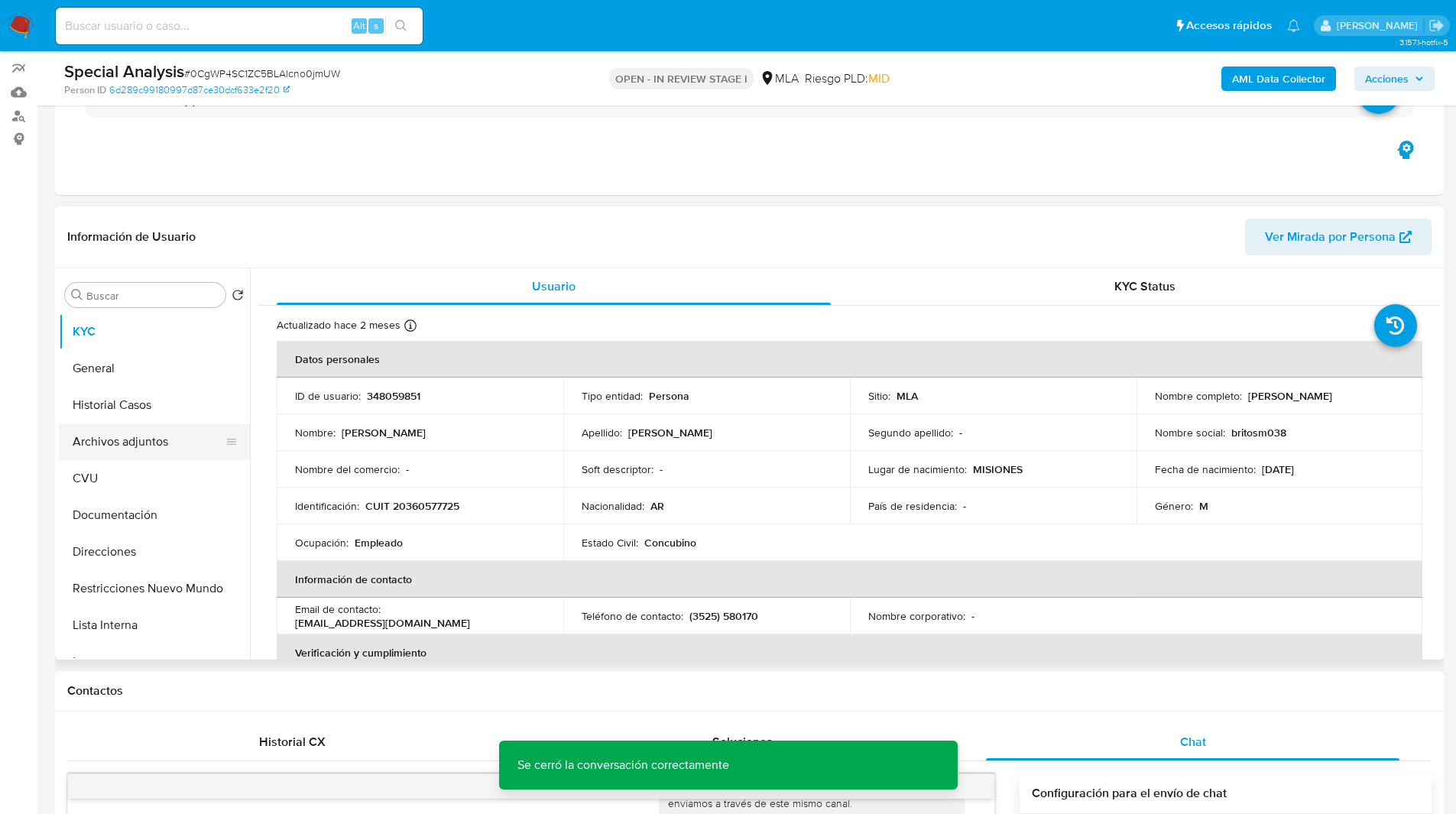
click at [85, 436] on button "Archivos adjuntos" at bounding box center [148, 442] width 179 height 37
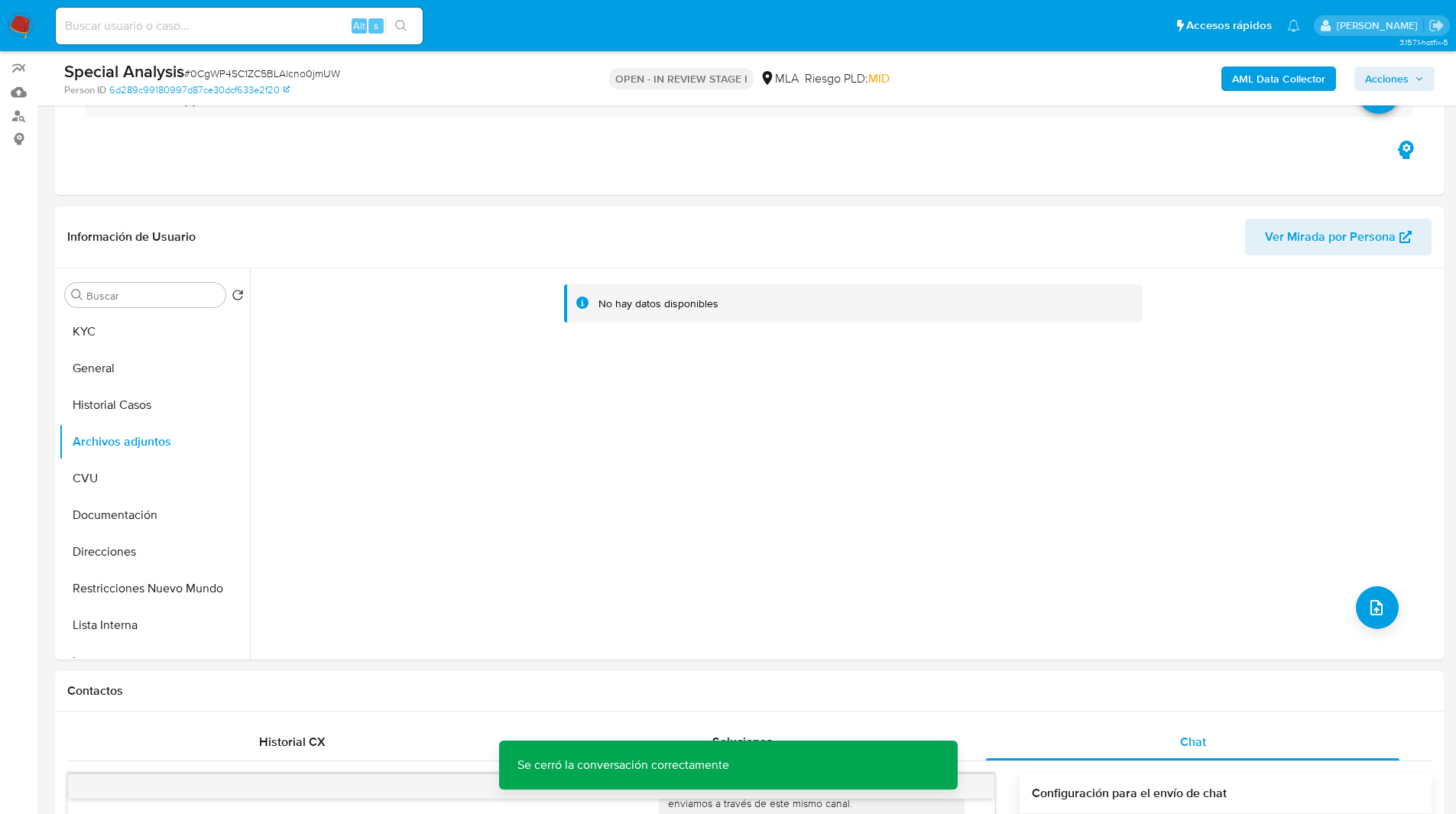
click at [1253, 78] on b "AML Data Collector" at bounding box center [1278, 78] width 93 height 24
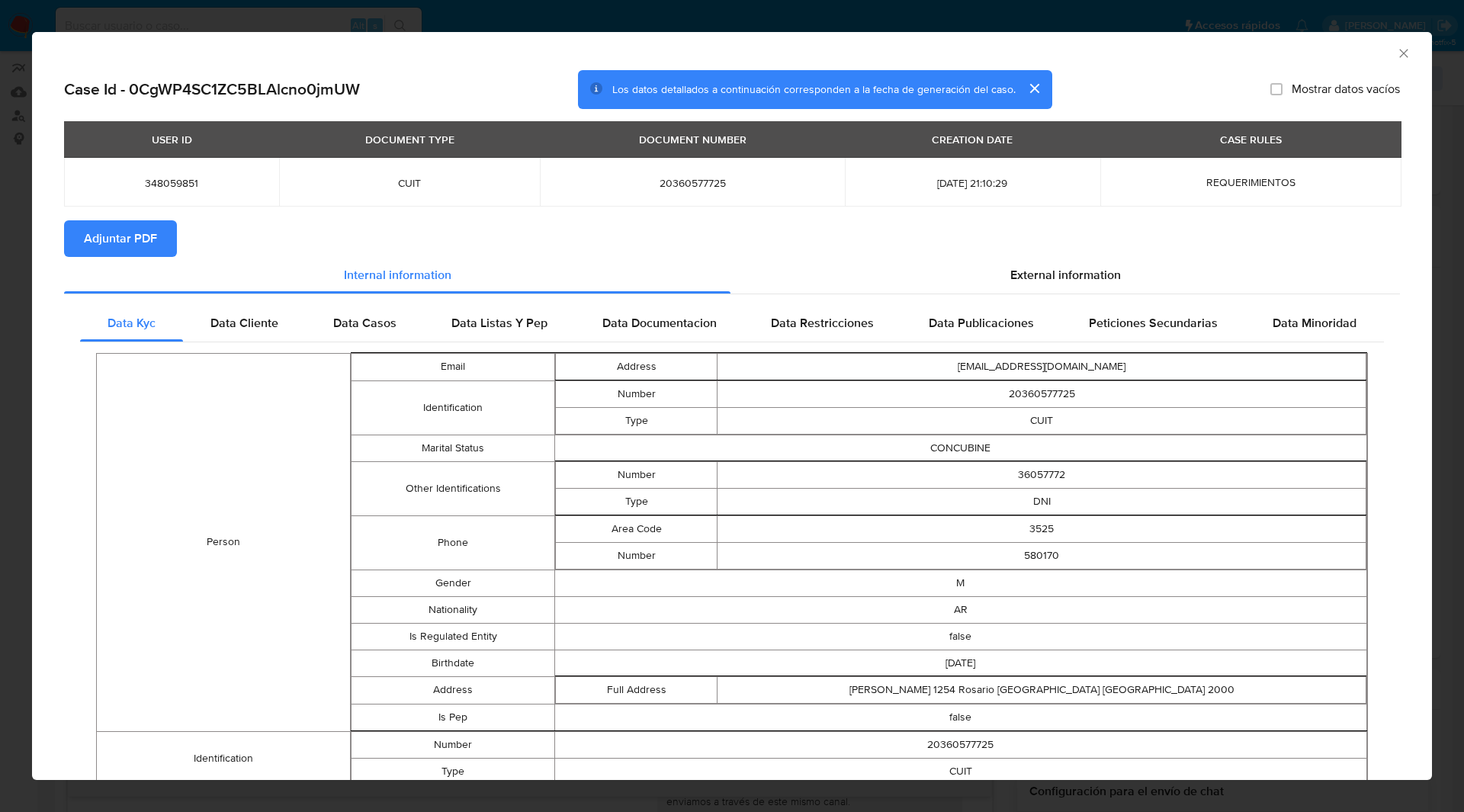
click at [158, 232] on button "Adjuntar PDF" at bounding box center [120, 238] width 113 height 37
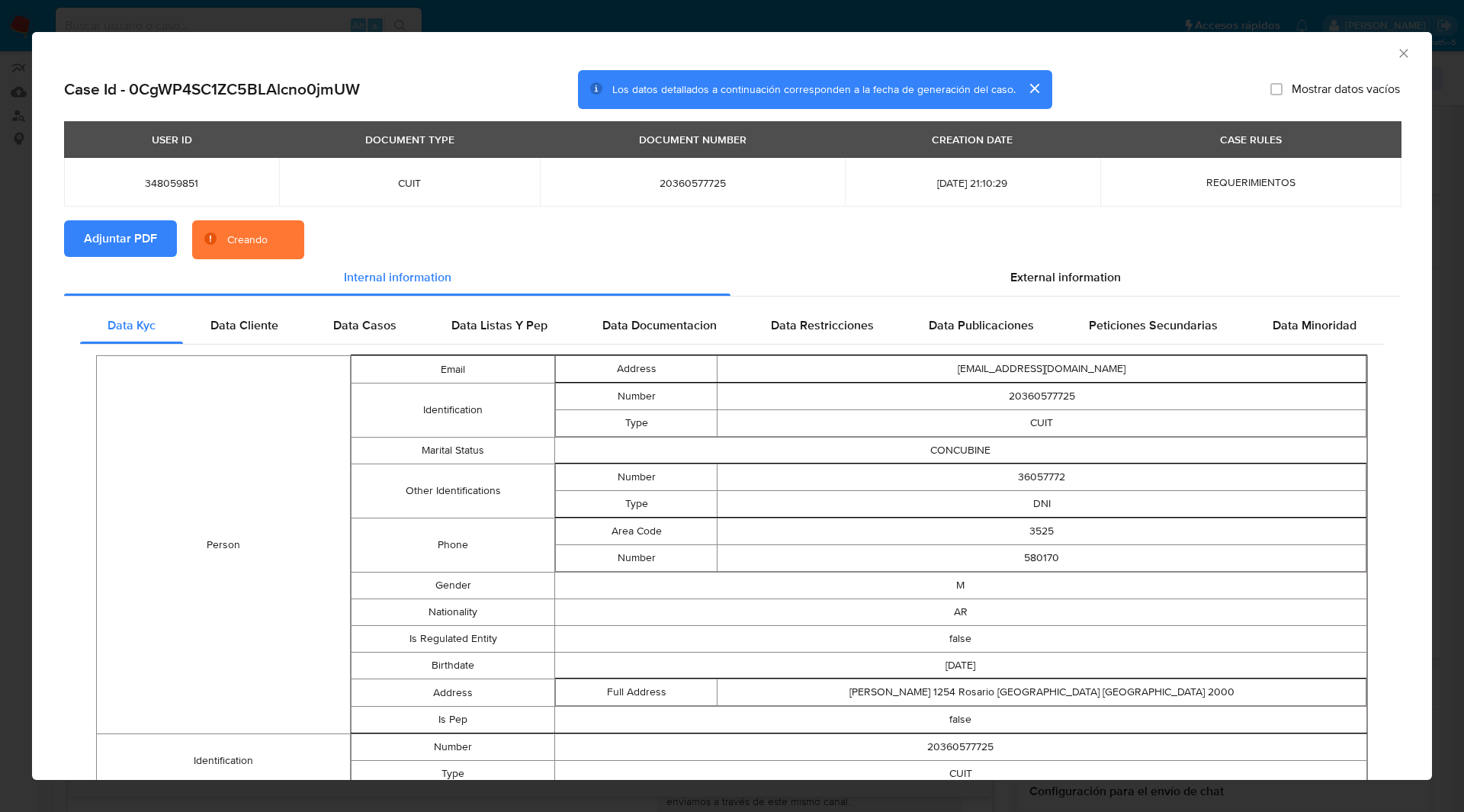
click at [642, 227] on section "Adjuntar PDF Creando" at bounding box center [732, 239] width 1335 height 39
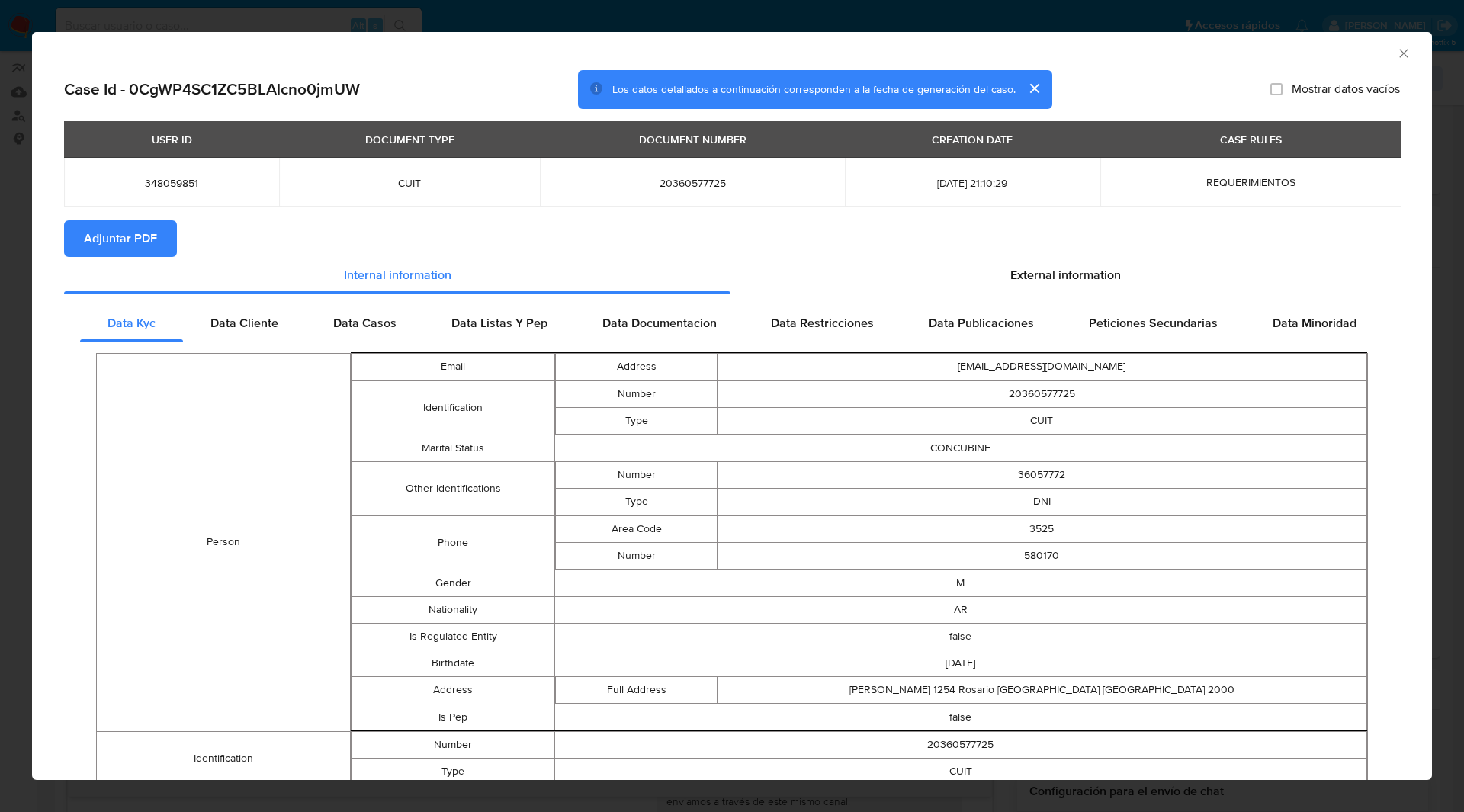
click at [1396, 56] on icon "Cerrar ventana" at bounding box center [1404, 53] width 15 height 15
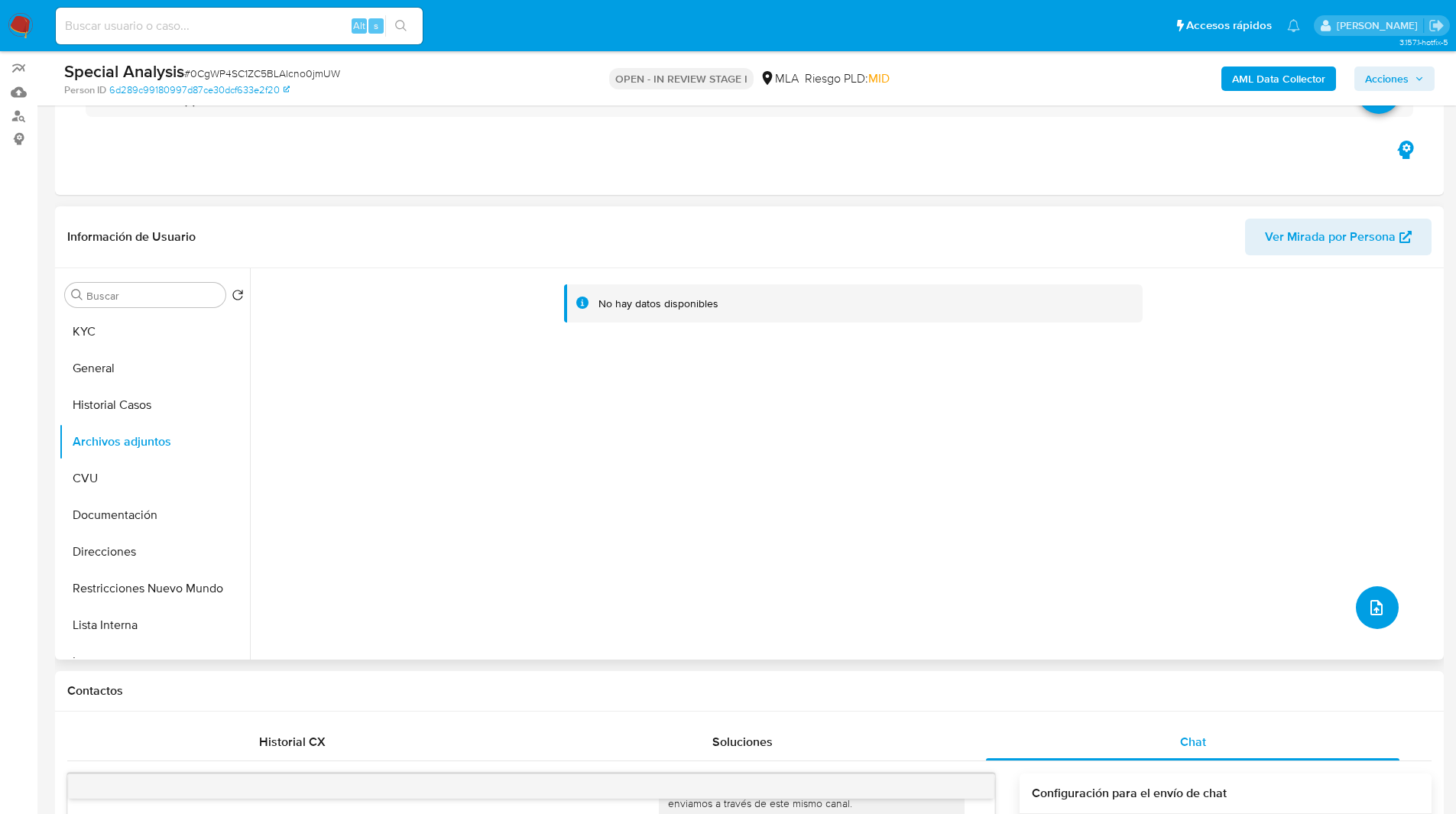
click at [1368, 617] on button "upload-file" at bounding box center [1377, 607] width 43 height 43
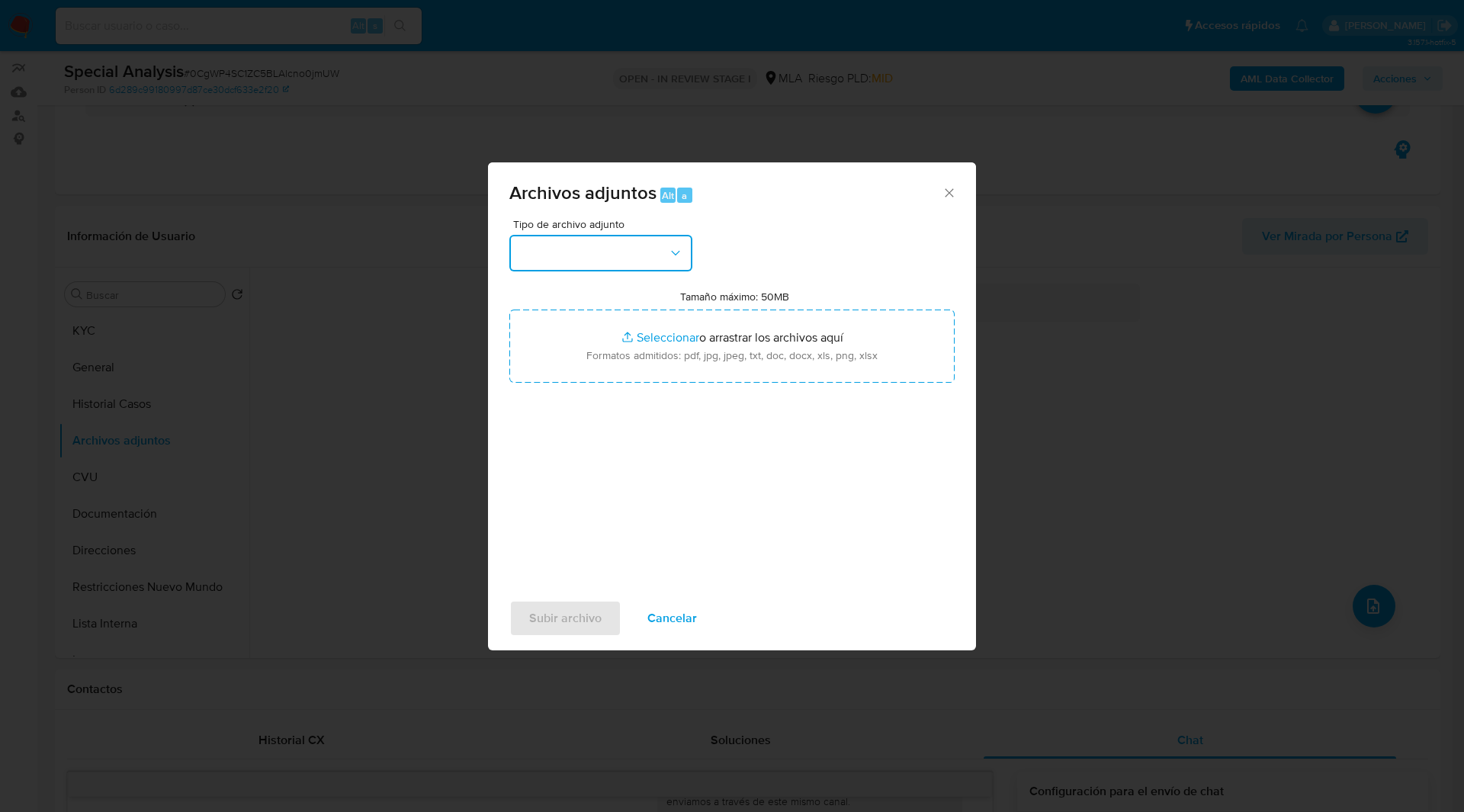
click at [623, 261] on button "button" at bounding box center [601, 254] width 183 height 37
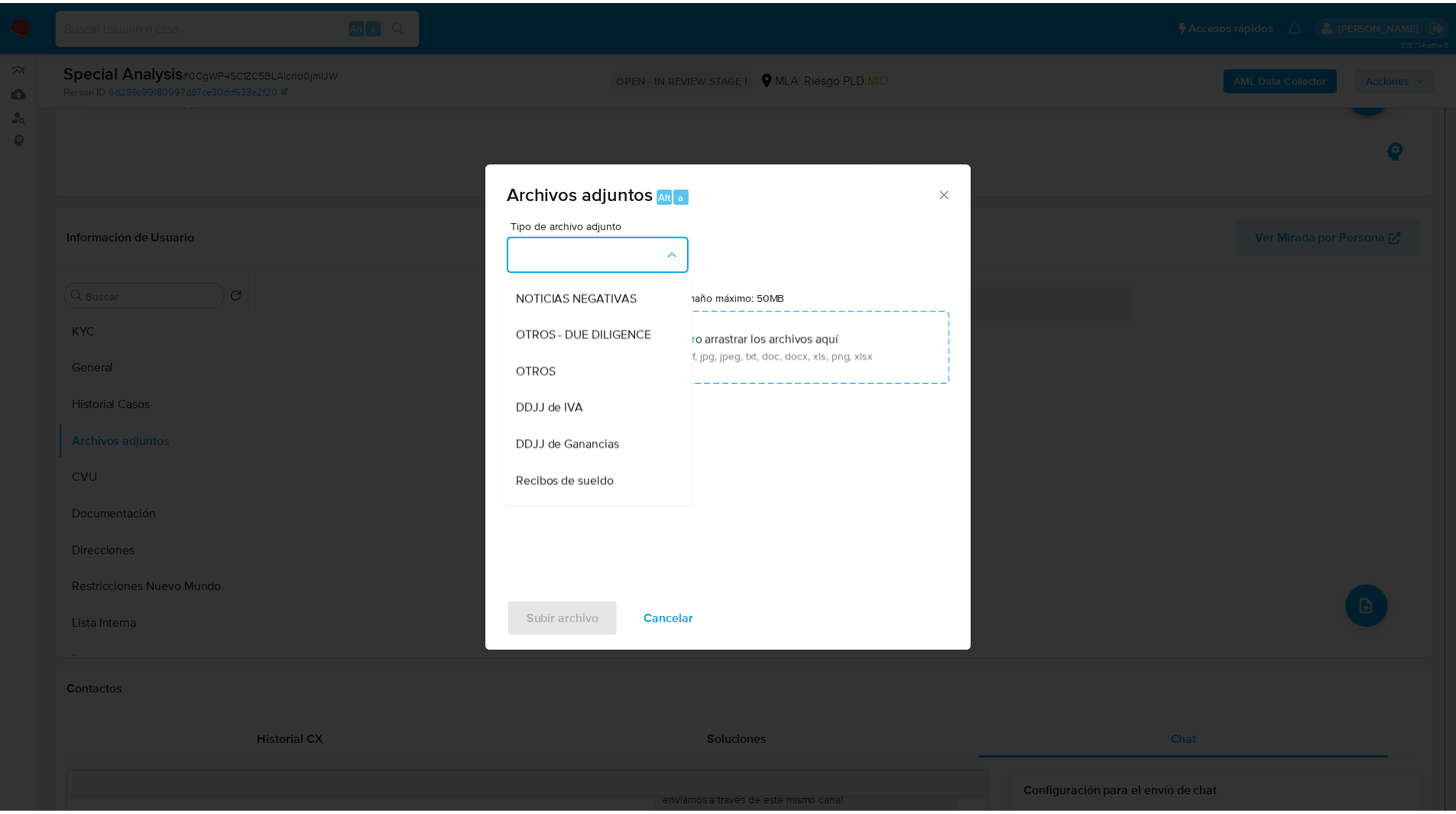
scroll to position [218, 0]
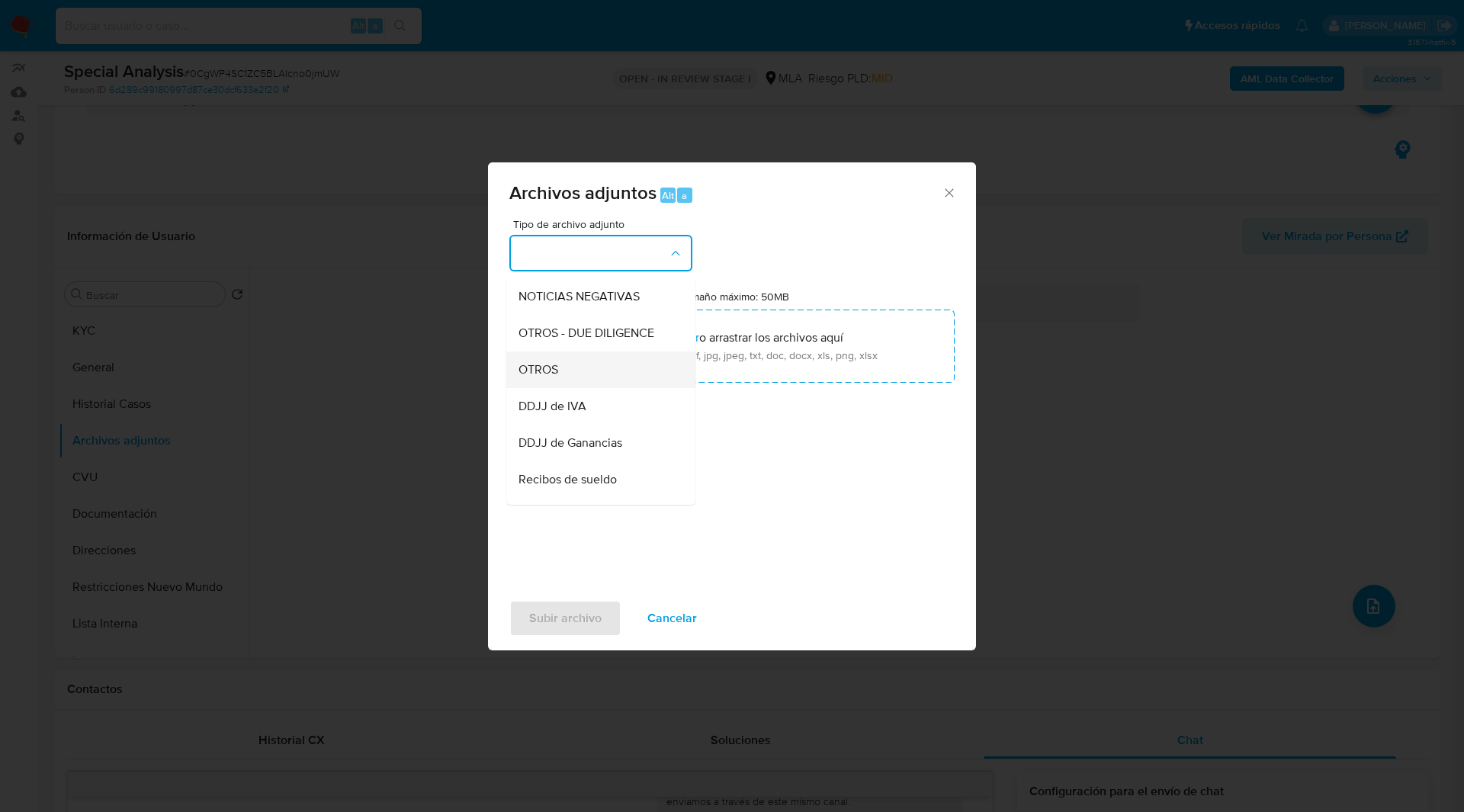
click at [556, 376] on span "OTROS" at bounding box center [538, 369] width 39 height 15
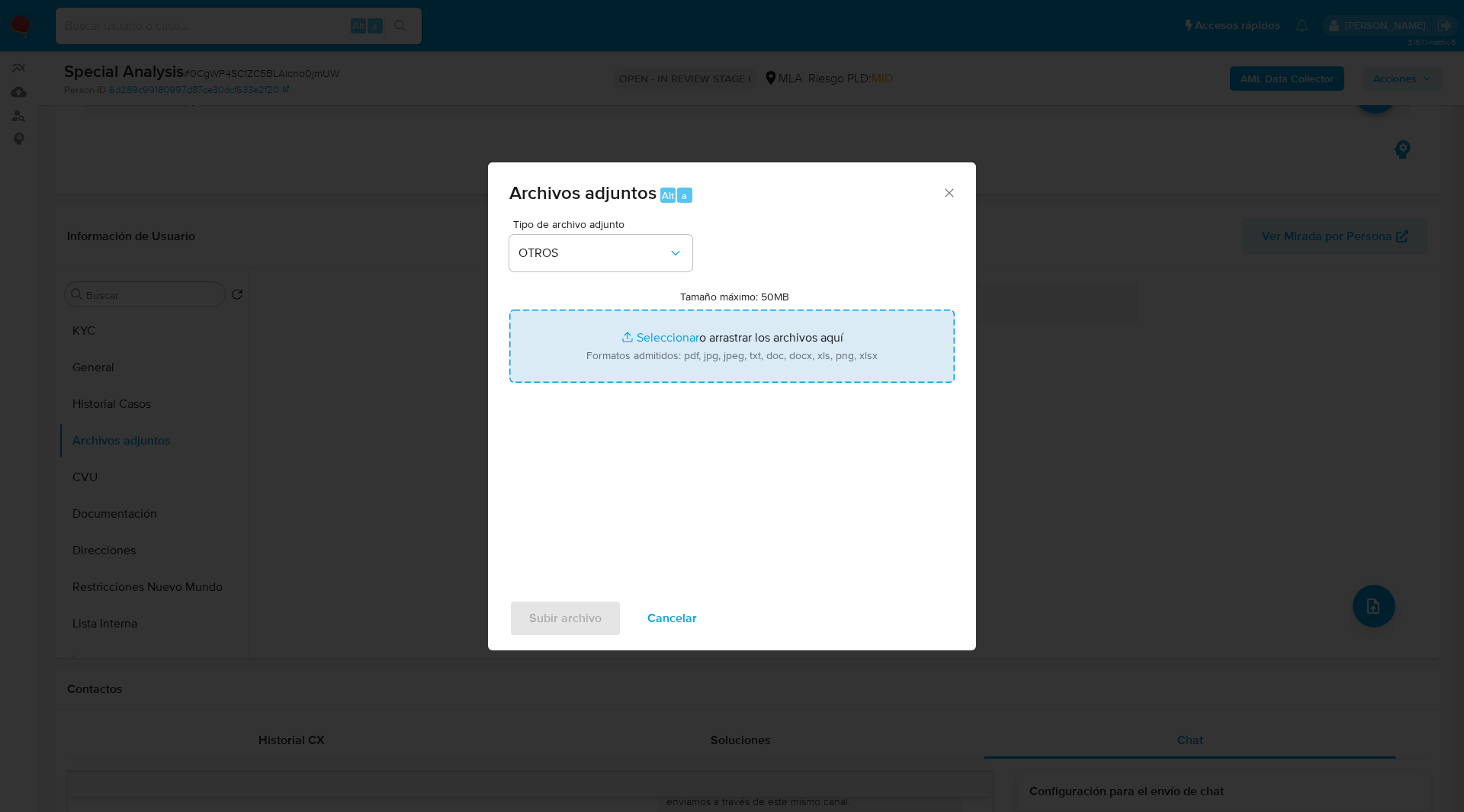
type input "C:\fakepath\NOSIS_Manager_InformeIndividual_20360577725_654932_20250818131224.p…"
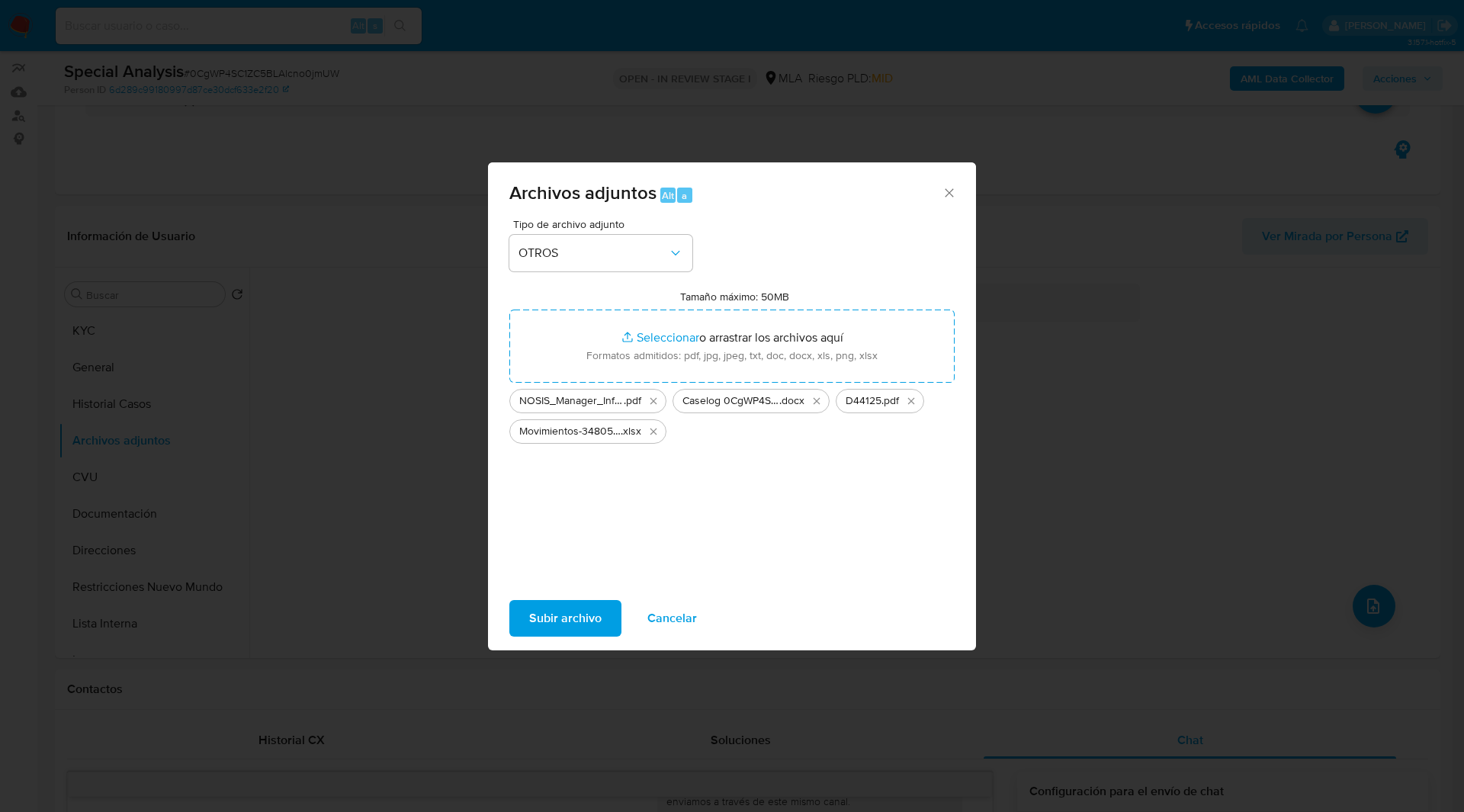
click at [559, 621] on span "Subir archivo" at bounding box center [565, 618] width 72 height 34
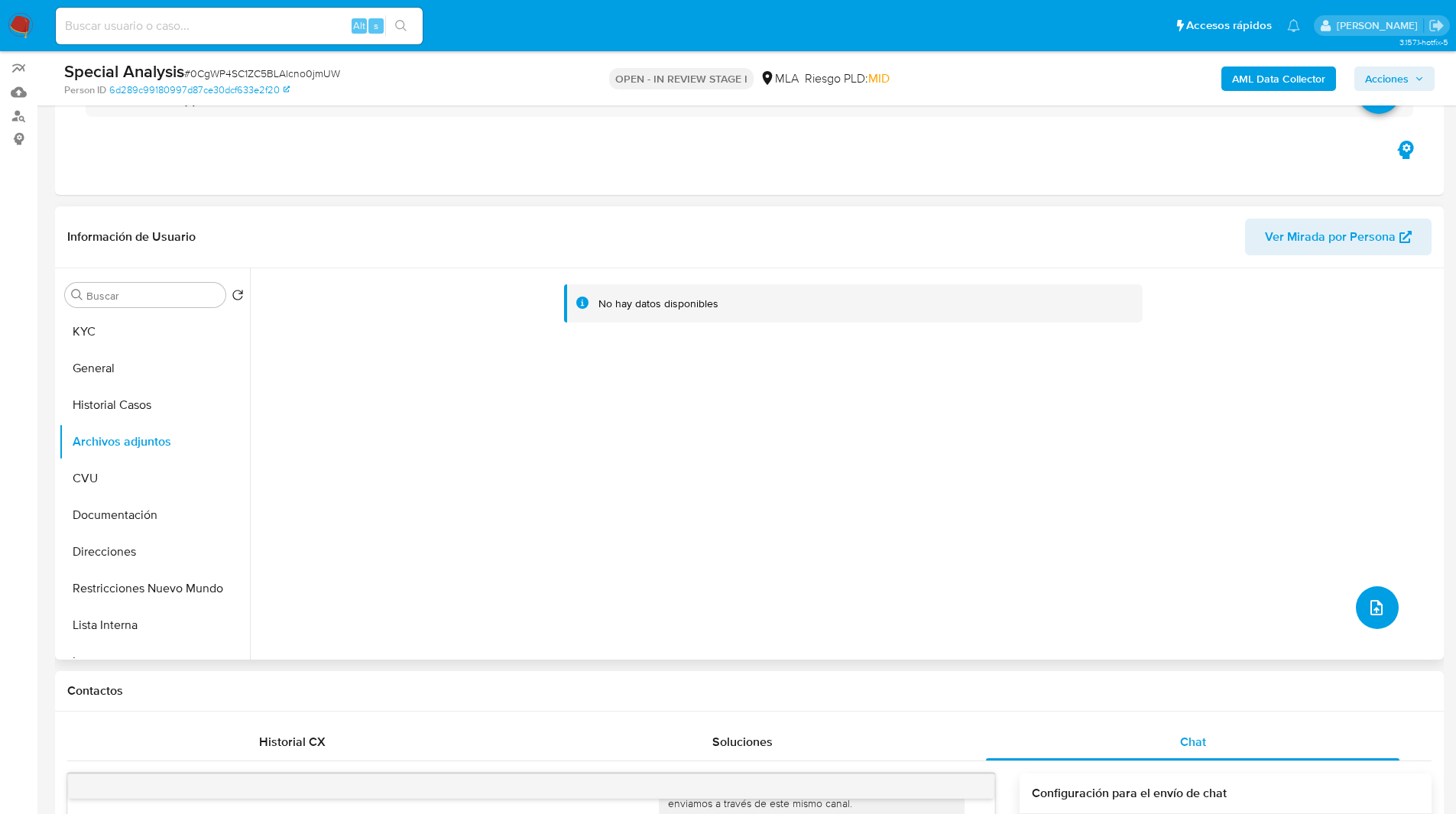
scroll to position [246, 0]
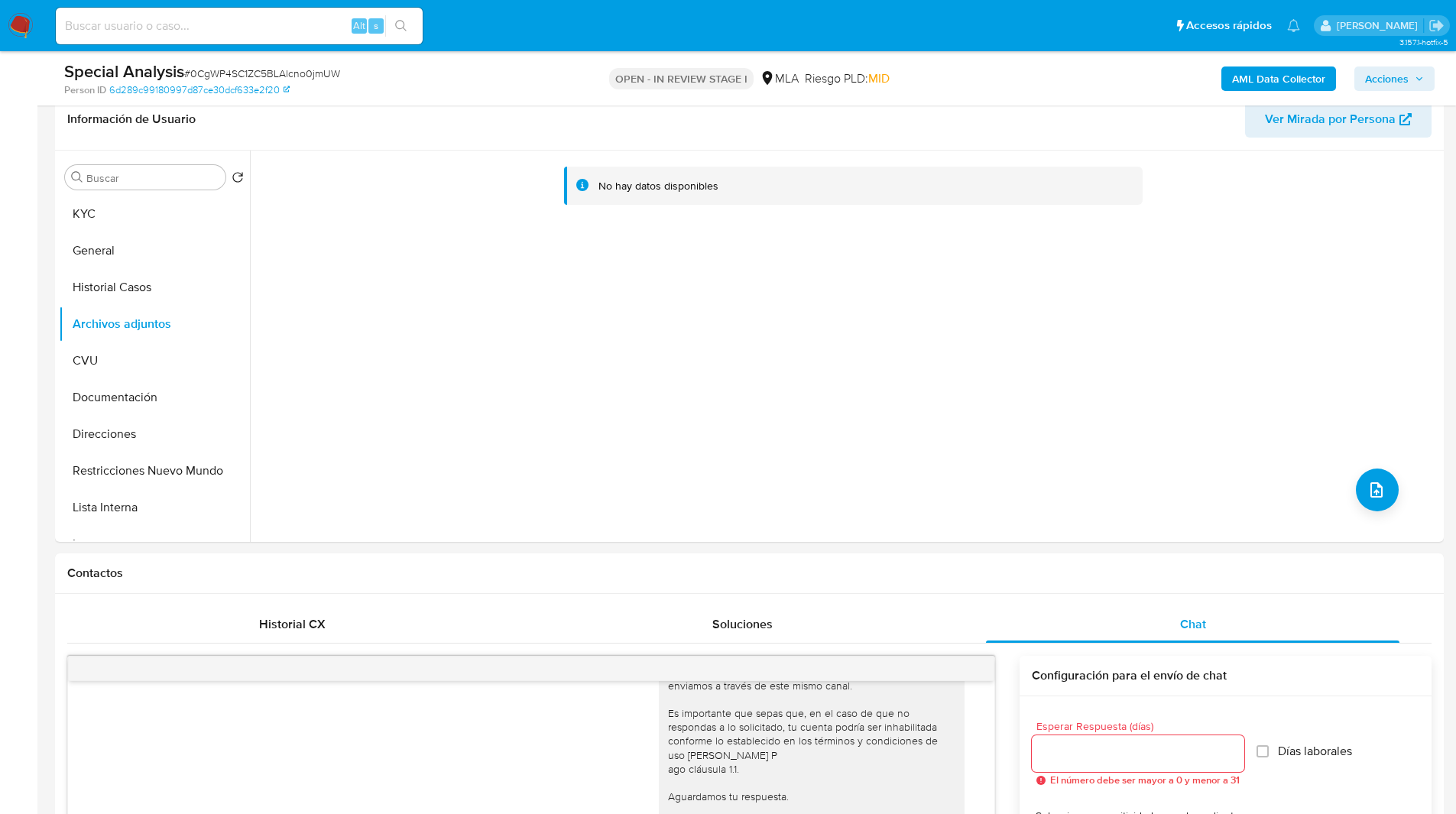
click at [1393, 88] on span "Acciones" at bounding box center [1387, 78] width 44 height 24
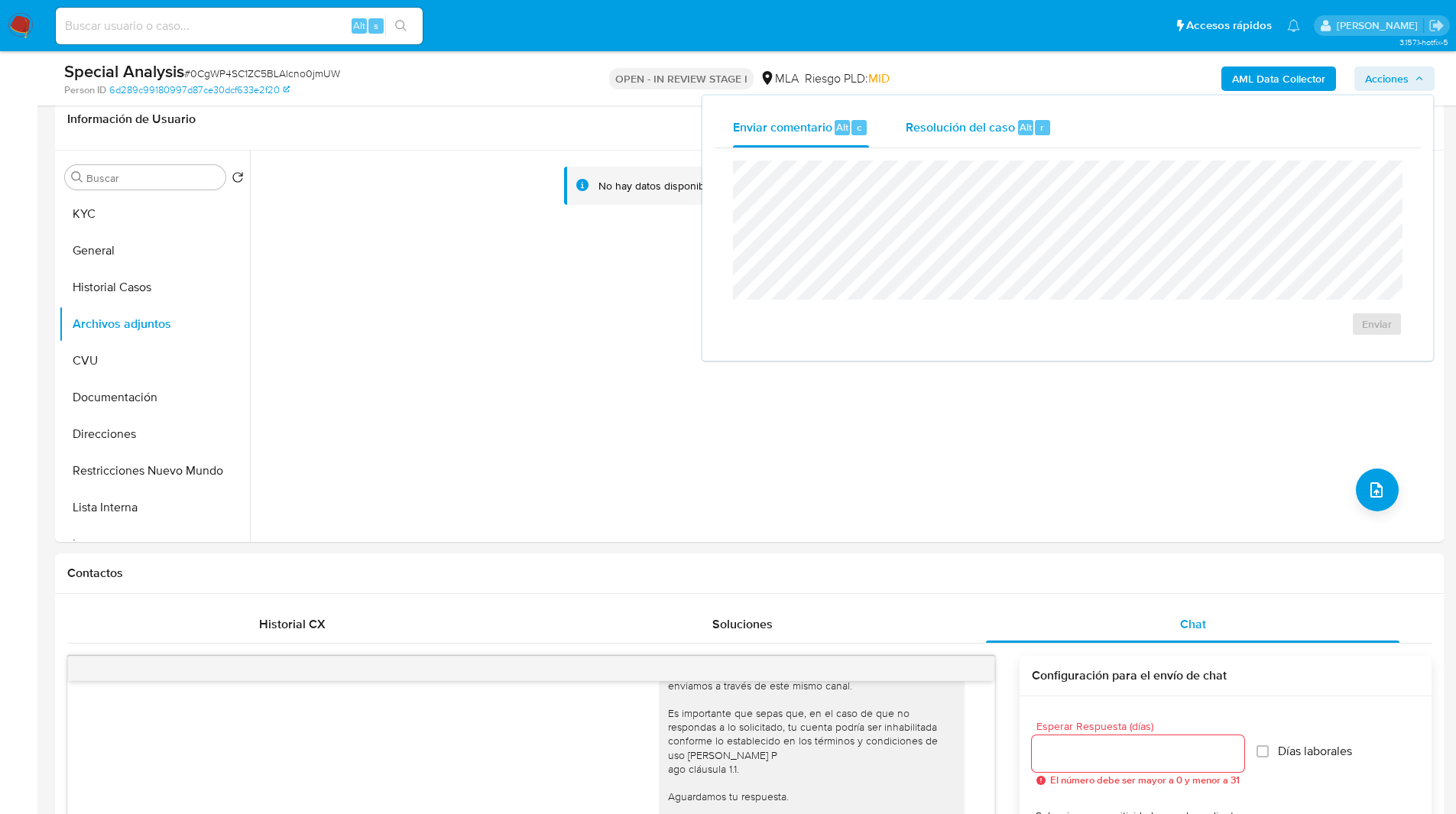
click at [981, 120] on span "Resolución del caso" at bounding box center [961, 126] width 109 height 18
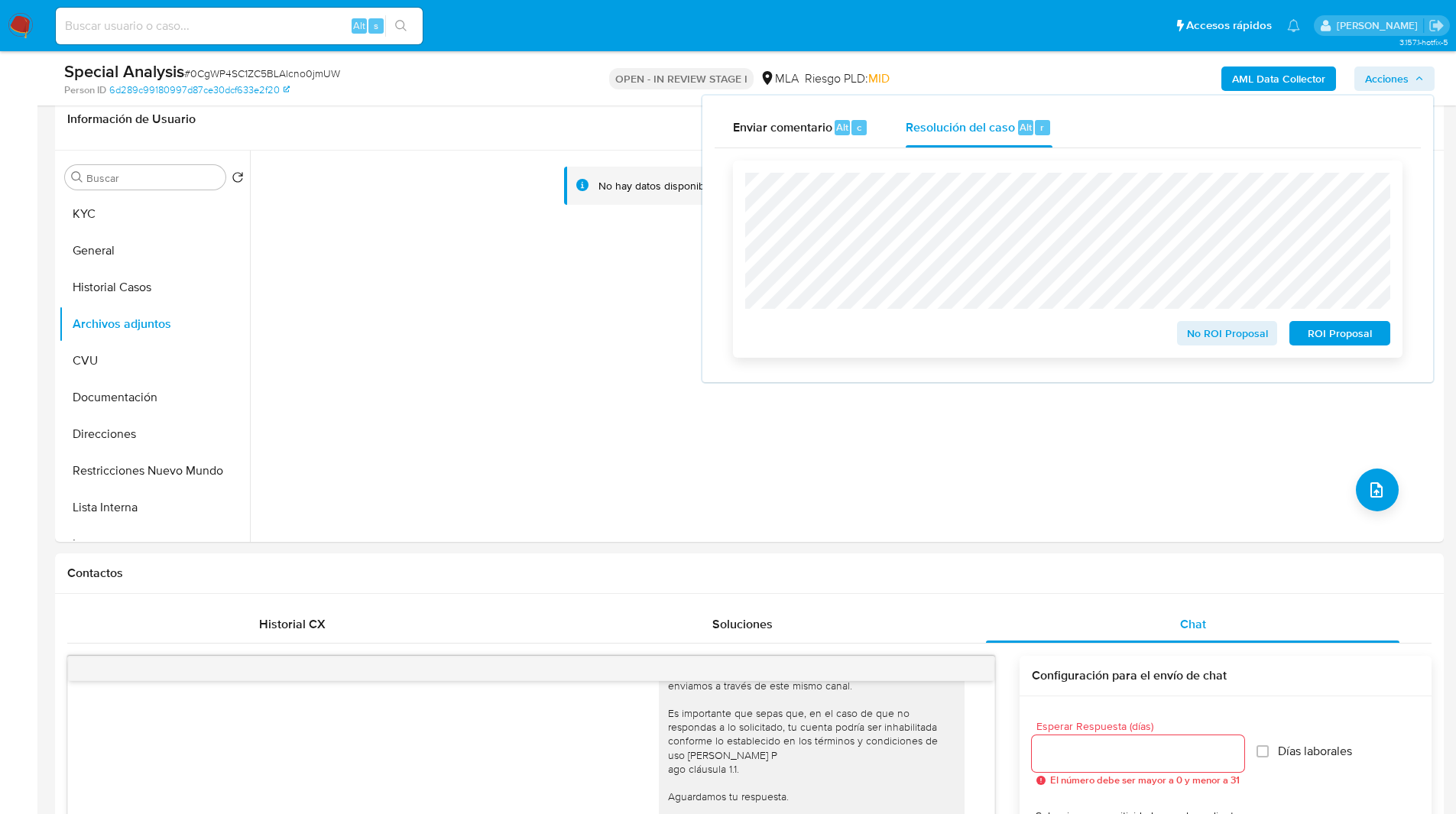
click at [1195, 331] on span "No ROI Proposal" at bounding box center [1228, 333] width 79 height 21
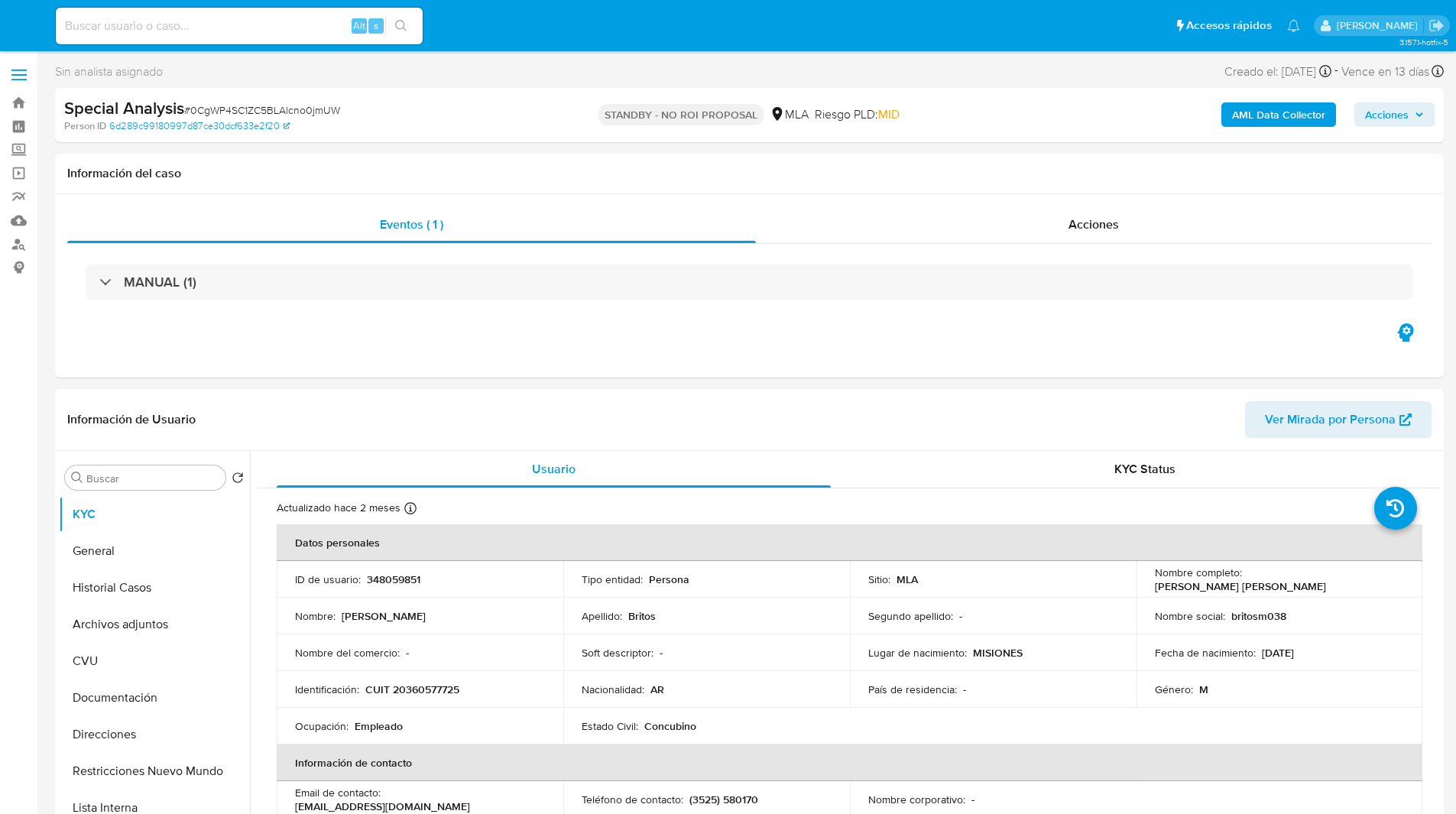
select select "10"
click at [240, 29] on input at bounding box center [239, 26] width 367 height 20
paste input "3Kyk9Jx7aIniEAhxkcDeTurw"
type input "3Kyk9Jx7aIniEAhxkcDeTurw"
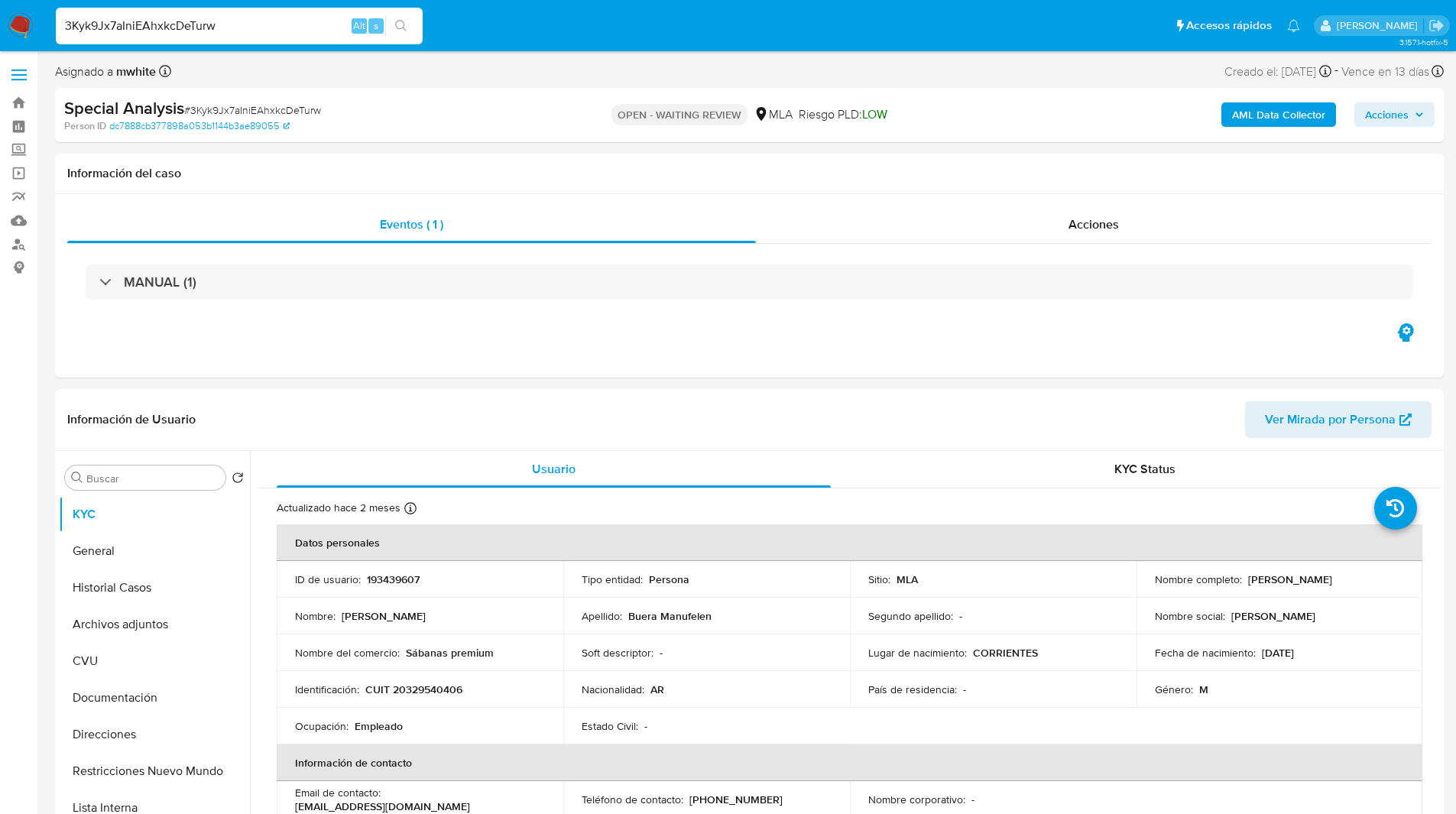
select select "10"
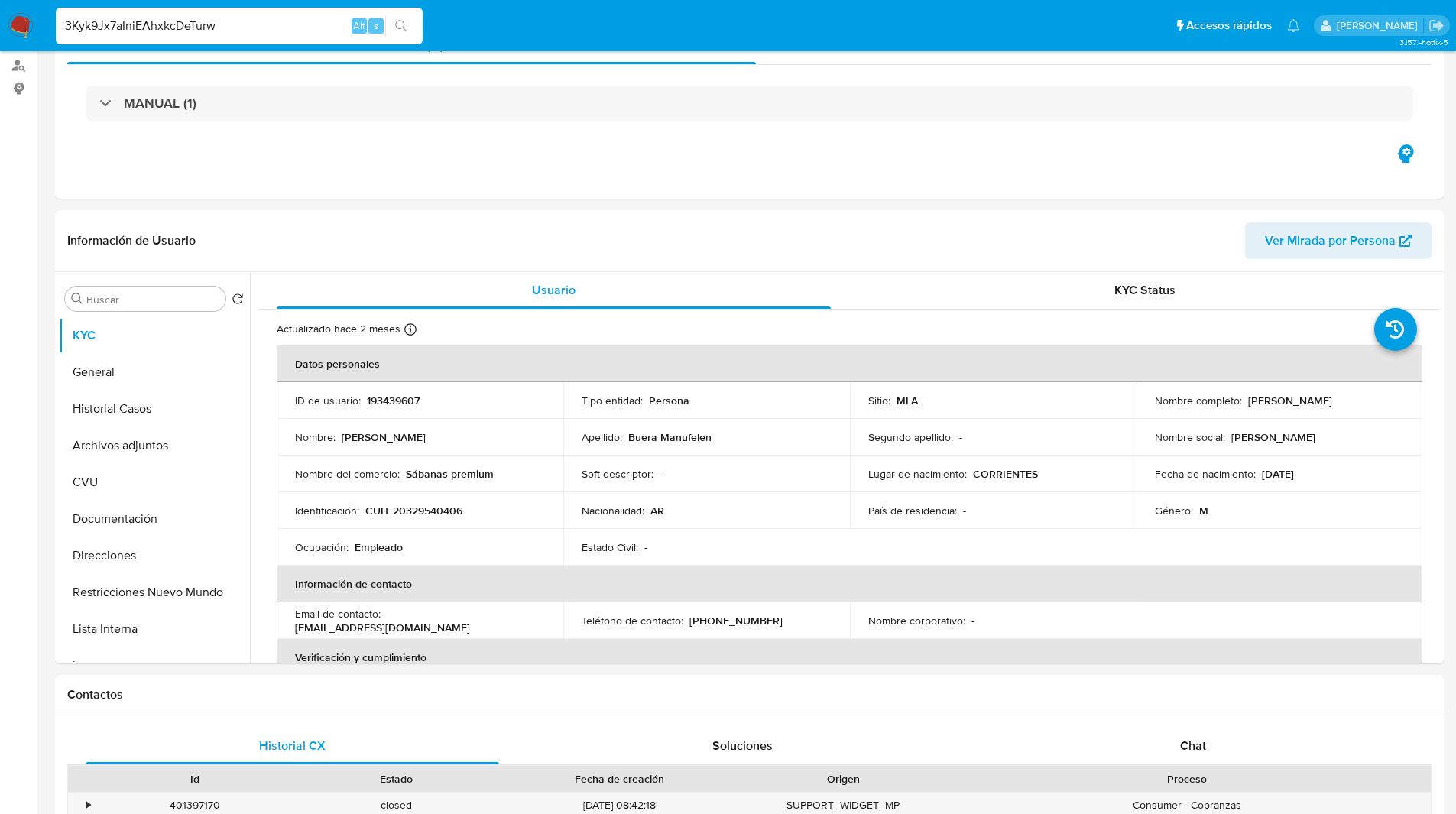
scroll to position [180, 0]
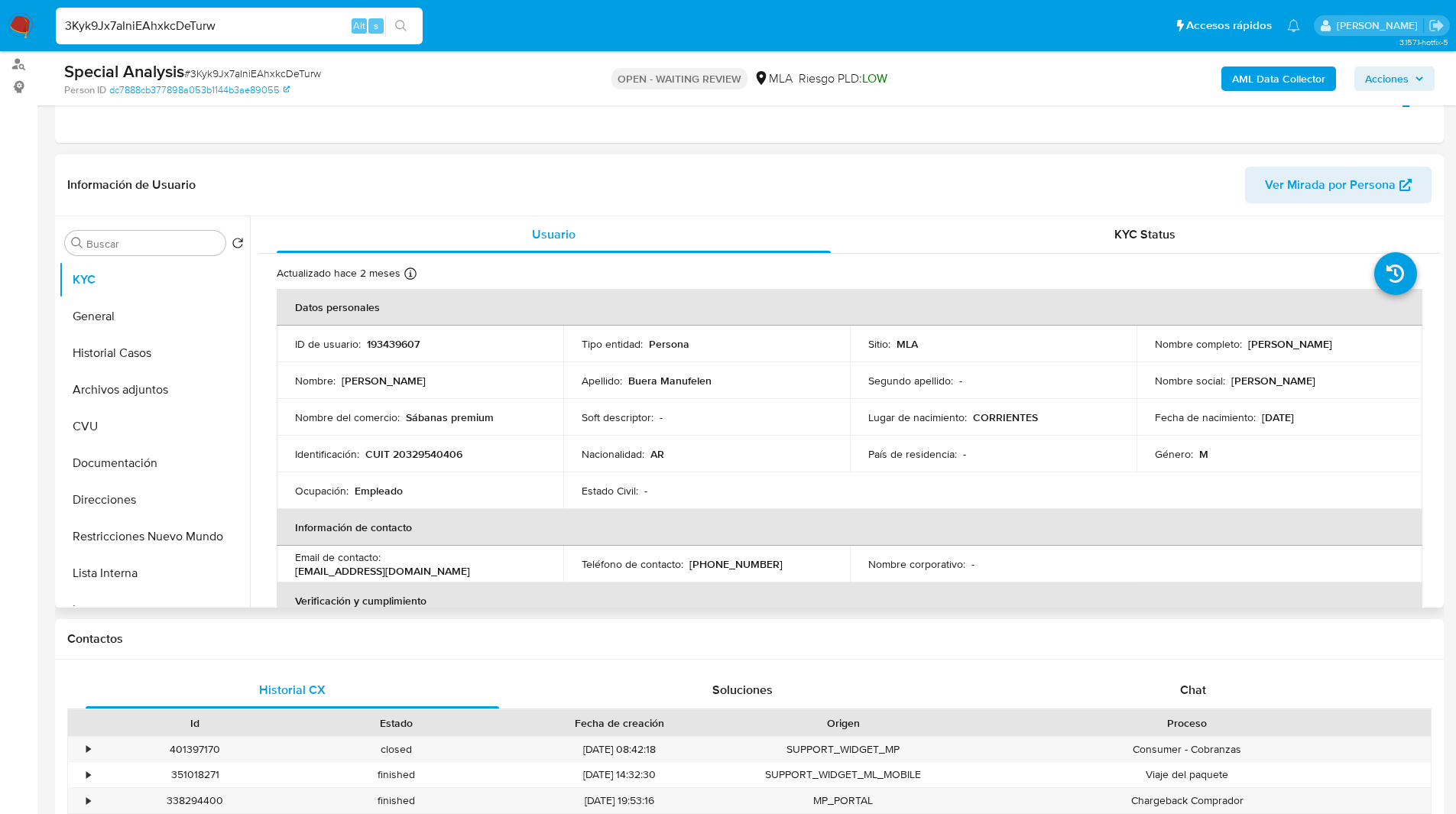
click at [400, 342] on p "193439607" at bounding box center [393, 343] width 53 height 13
copy p "193439607"
click at [1211, 711] on div "Proceso" at bounding box center [1187, 722] width 487 height 26
click at [1189, 700] on div "Chat" at bounding box center [1192, 690] width 413 height 37
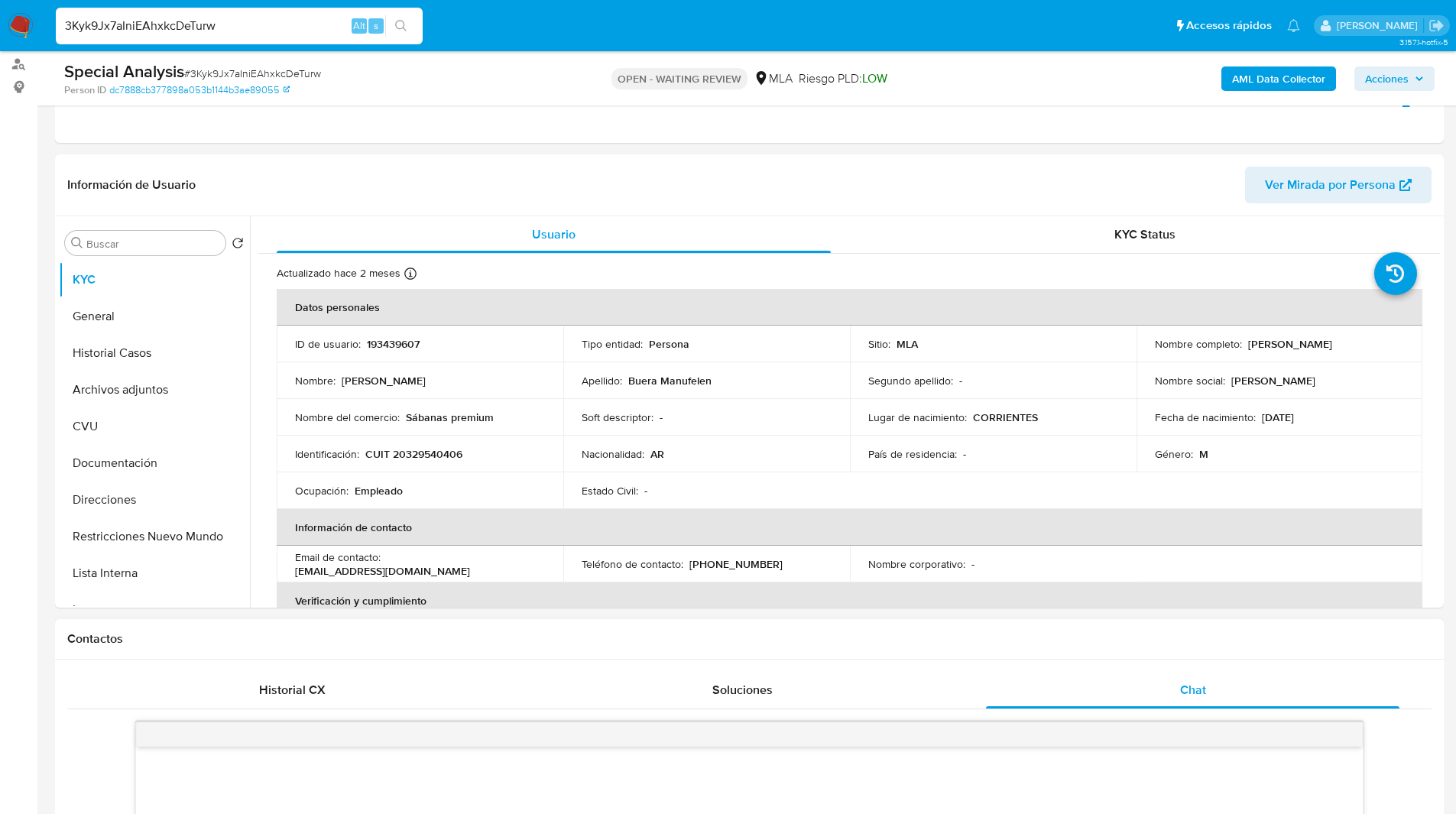
click at [1101, 647] on div "Contactos" at bounding box center [749, 639] width 1389 height 40
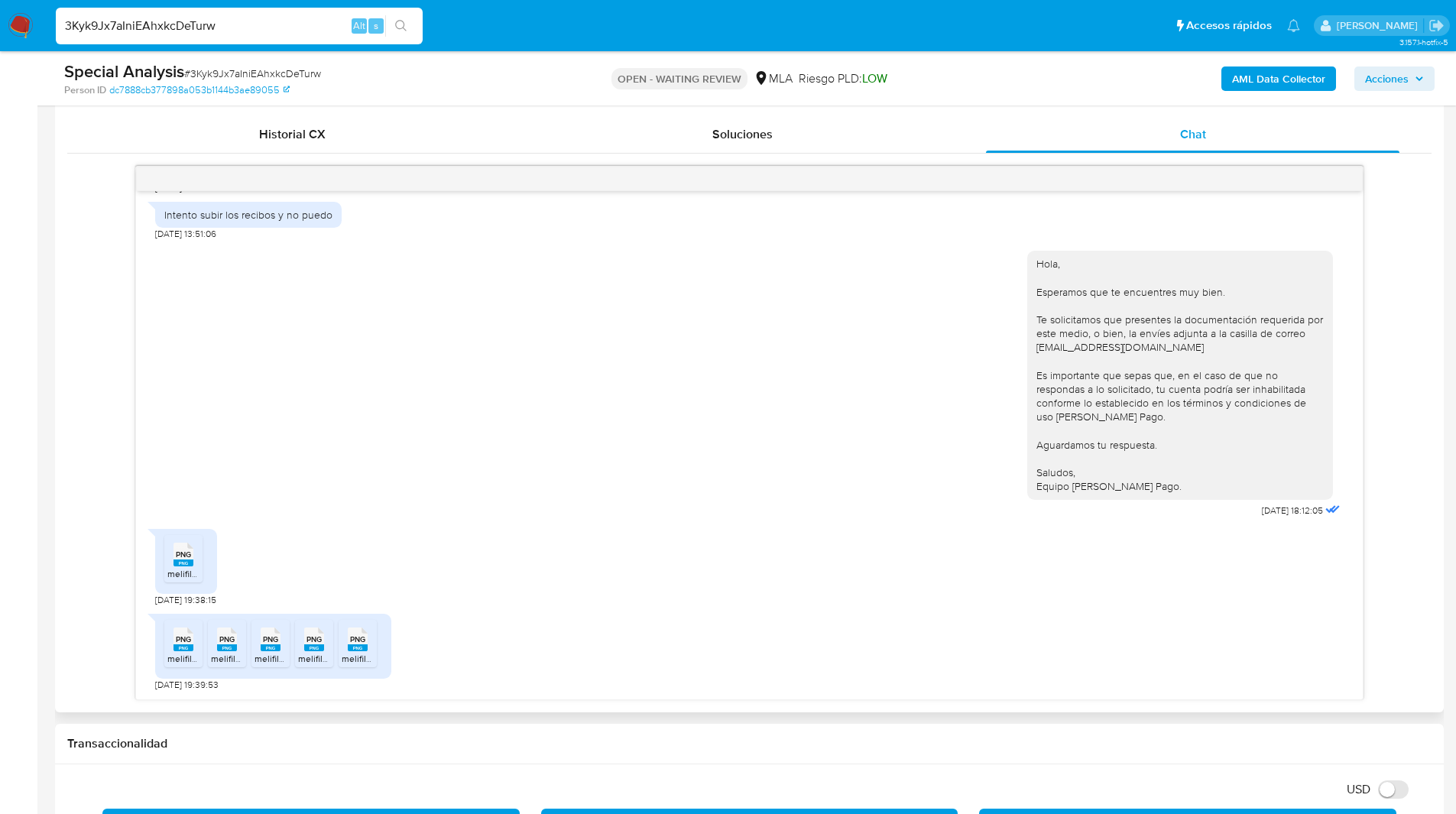
scroll to position [737, 0]
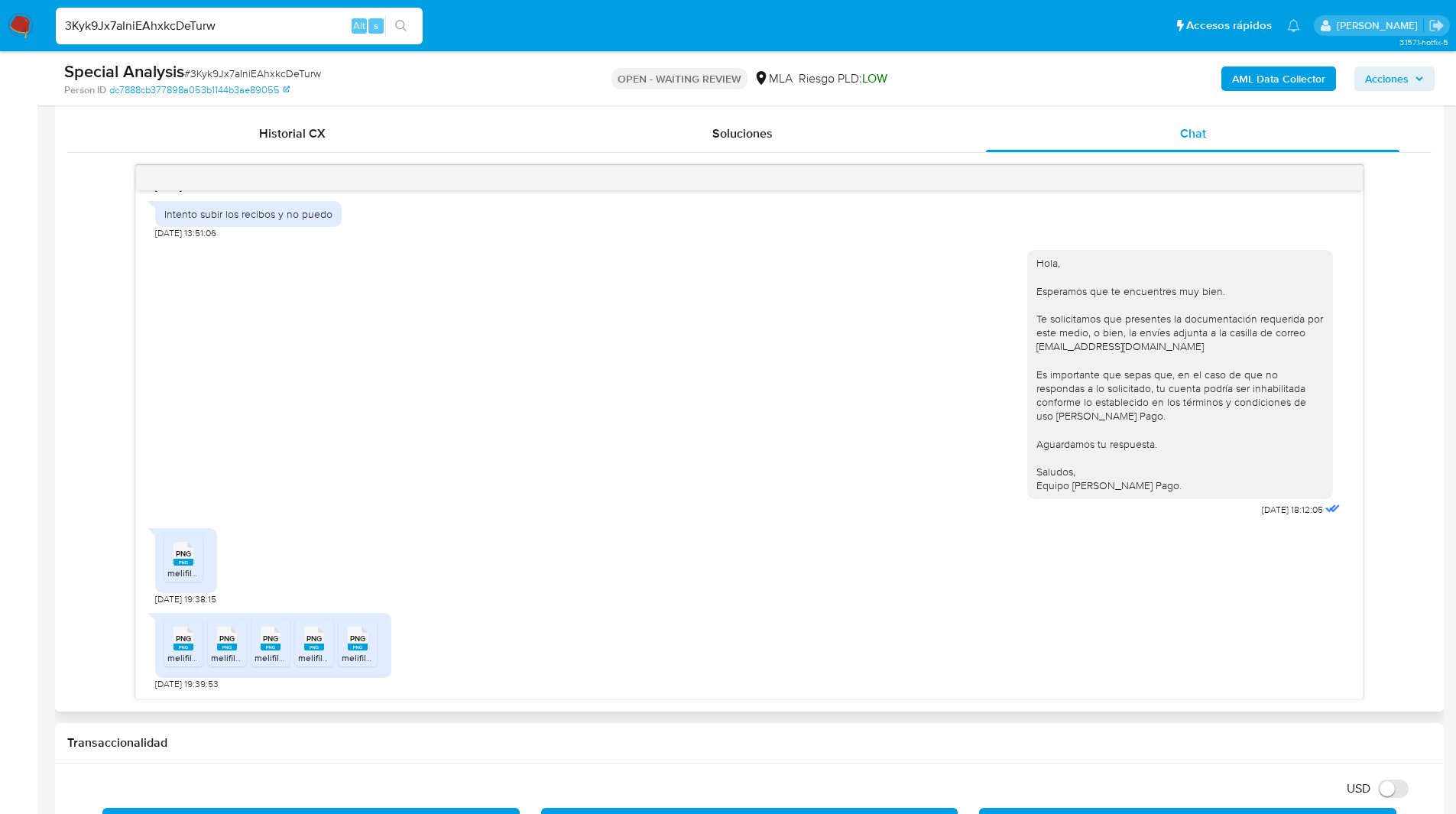
click at [896, 343] on div "Hola, Esperamos que te encuentres muy bien. Te solicitamos que presentes la doc…" at bounding box center [749, 379] width 1189 height 280
click at [456, 9] on ul "Pausado Ver notificaciones 3Kyk9Jx7aIniEAhxkcDeTurw Alt s Accesos rápidos Presi…" at bounding box center [678, 24] width 1260 height 38
click at [477, 55] on div "Special Analysis # 3Kyk9Jx7aIniEAhxkcDeTurw Person ID dc7888cb377898a053b1144b3…" at bounding box center [749, 78] width 1389 height 54
click at [184, 566] on rect at bounding box center [184, 562] width 20 height 7
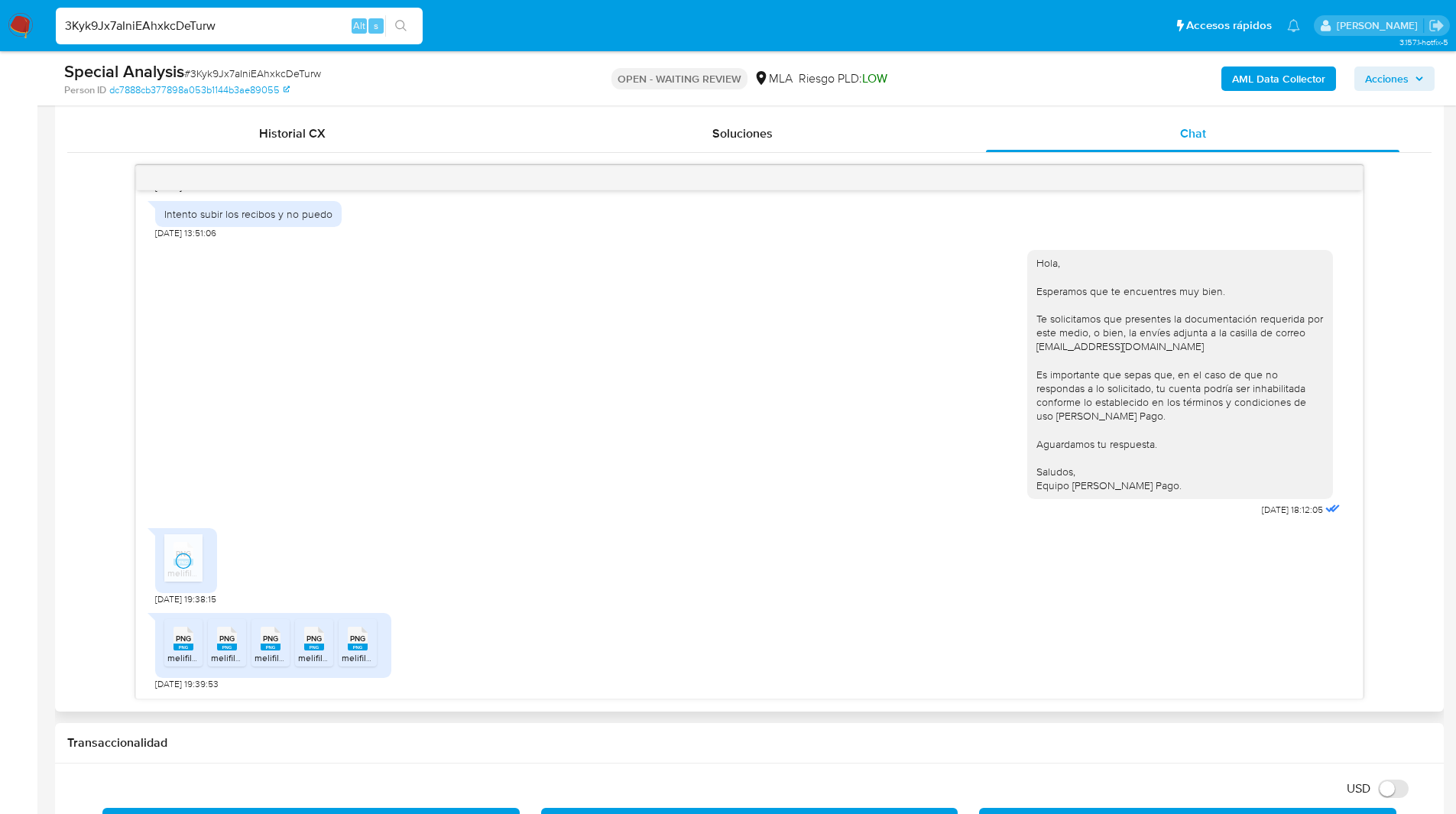
click at [184, 651] on rect at bounding box center [184, 646] width 20 height 7
click at [223, 664] on span "melifile6823282919730153842.png" at bounding box center [284, 657] width 145 height 13
click at [268, 652] on icon "PNG" at bounding box center [271, 639] width 20 height 27
click at [311, 643] on span "PNG" at bounding box center [314, 639] width 15 height 10
click at [359, 643] on span "PNG" at bounding box center [358, 639] width 15 height 10
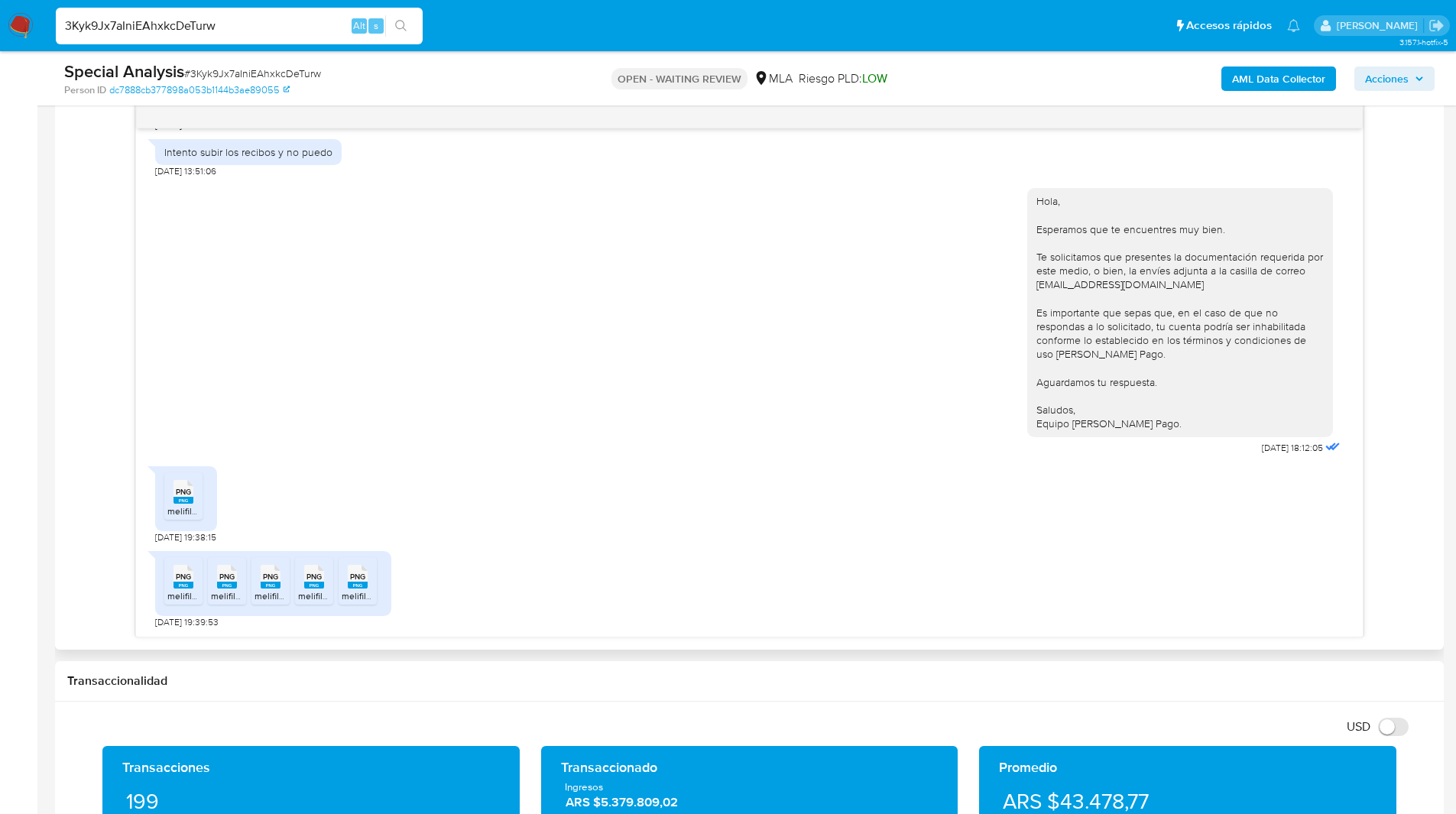
scroll to position [800, 0]
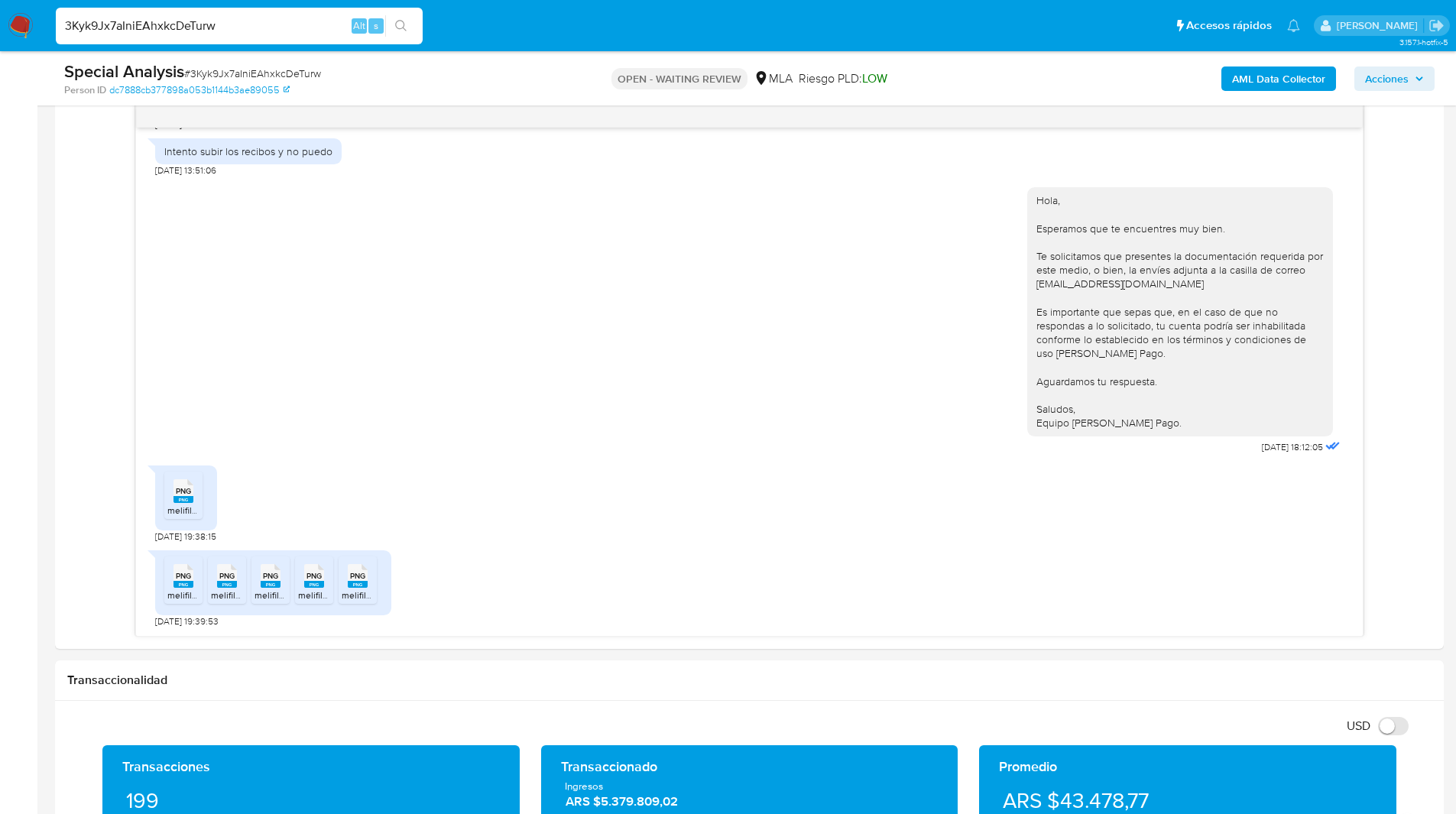
click at [51, 375] on main "3.157.1-hotfix-5 Asignado a mwhite Asignado el: 17/06/2025 18:10:30 Creado el: …" at bounding box center [728, 698] width 1456 height 2996
click at [949, 287] on div "Hola, Esperamos que te encuentres muy bien. Te solicitamos que presentes la doc…" at bounding box center [749, 317] width 1189 height 280
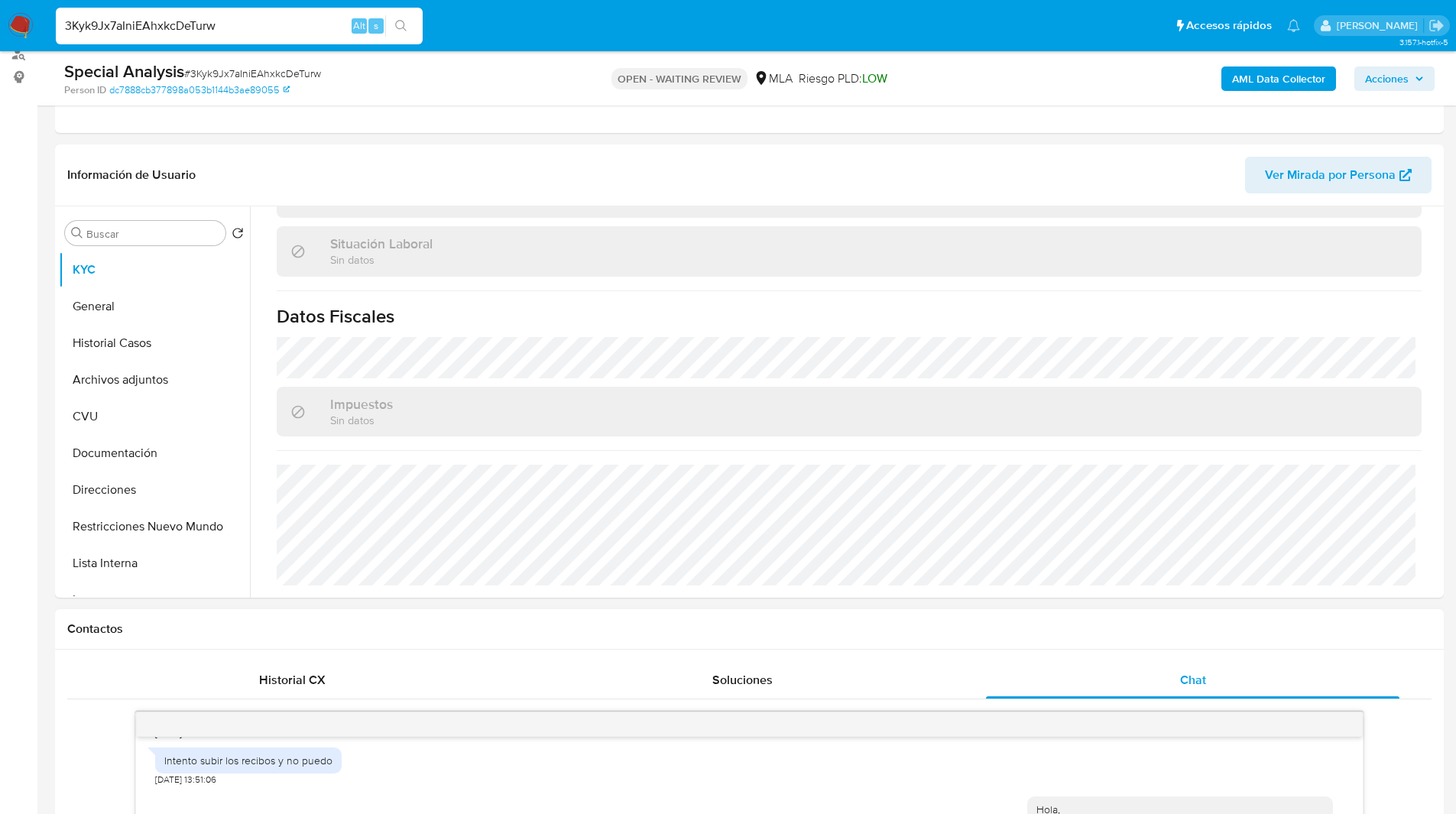
scroll to position [189, 0]
click at [147, 478] on button "Direcciones" at bounding box center [148, 491] width 179 height 37
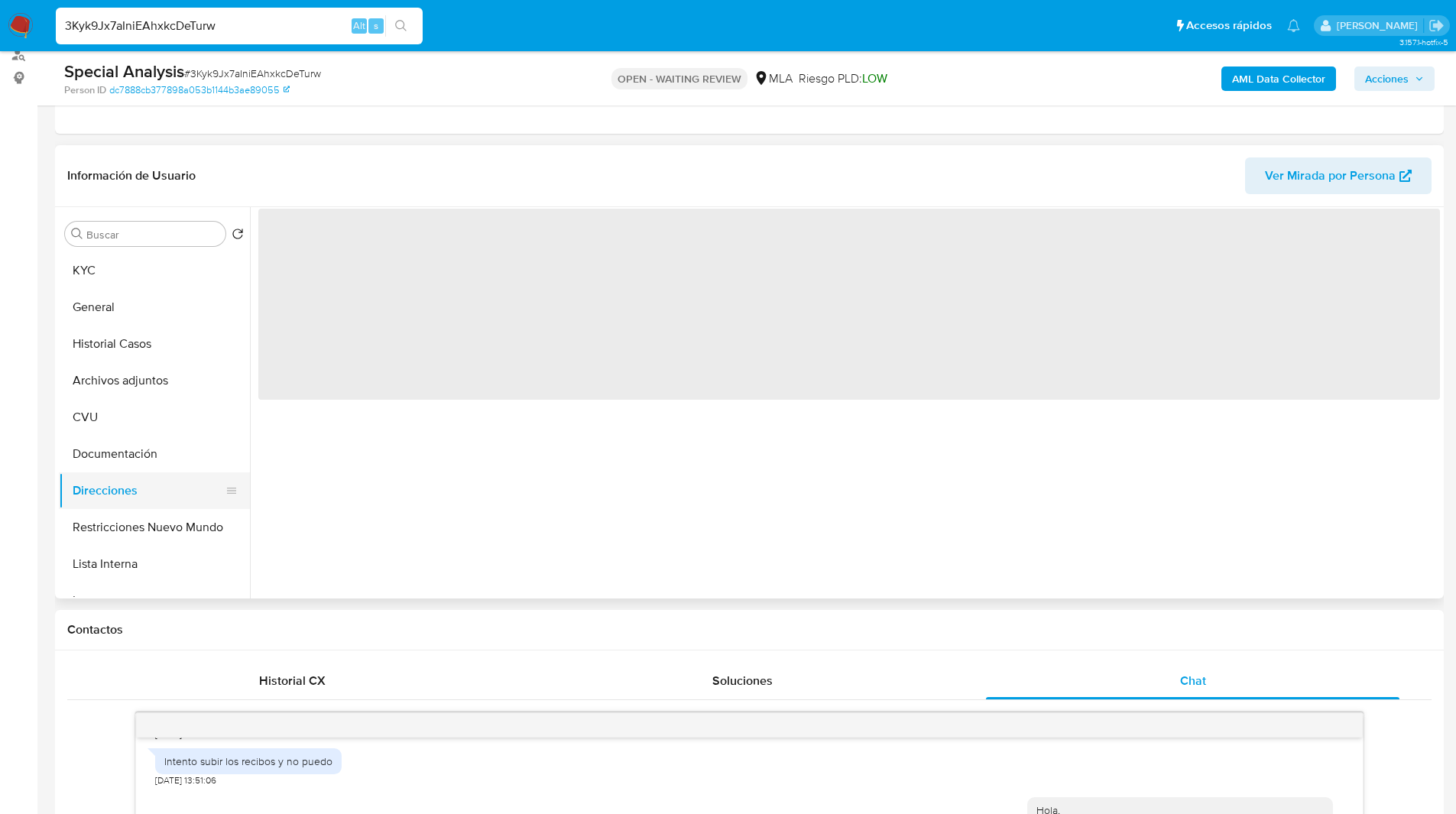
scroll to position [0, 0]
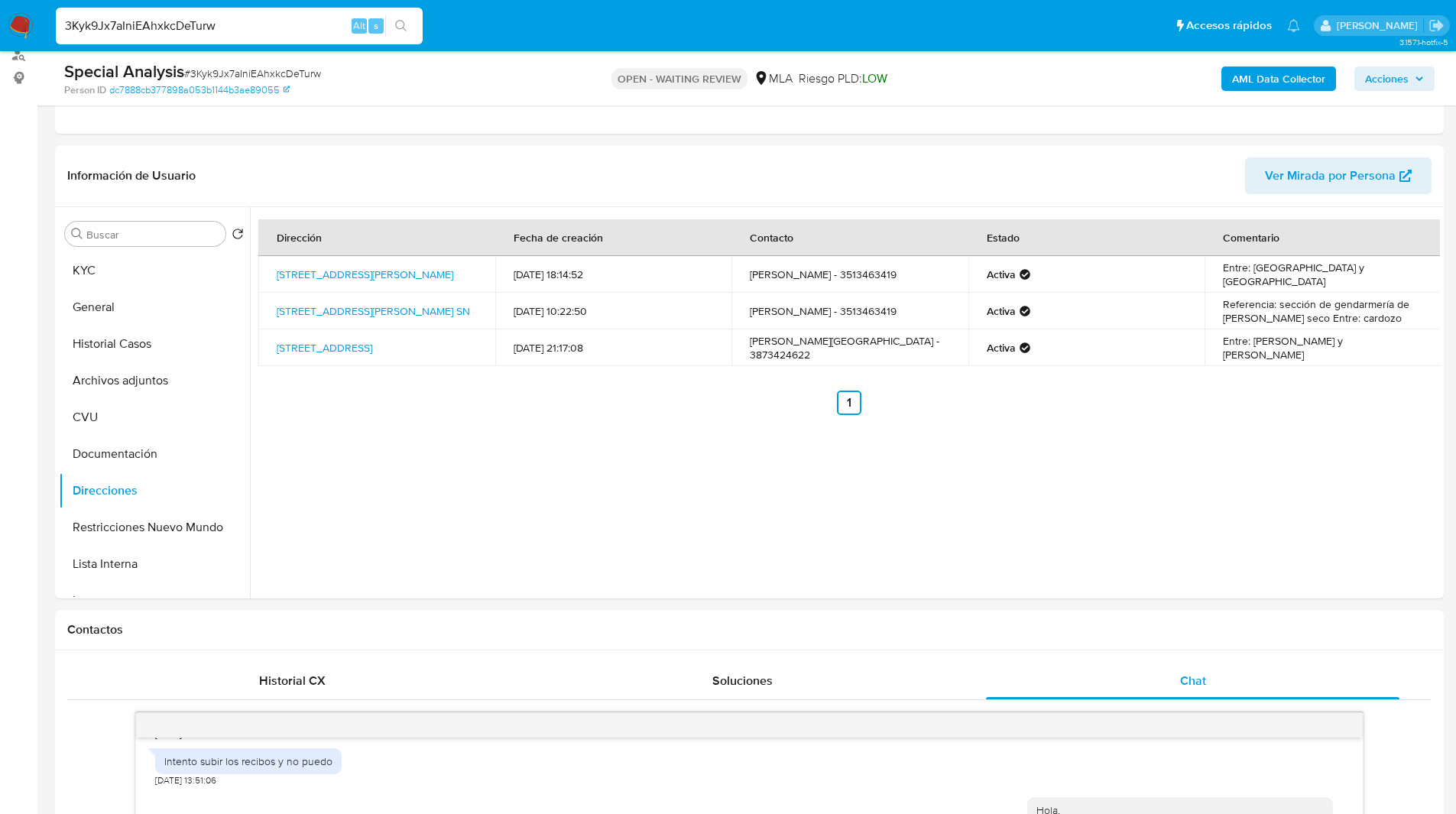
click at [497, 45] on nav "Pausado Ver notificaciones 3Kyk9Jx7aIniEAhxkcDeTurw Alt s Accesos rápidos Presi…" at bounding box center [728, 25] width 1456 height 51
click at [1002, 595] on div "Dirección Fecha de creación Contacto Estado Comentario Calle Solano Rubios 4274…" at bounding box center [845, 402] width 1190 height 391
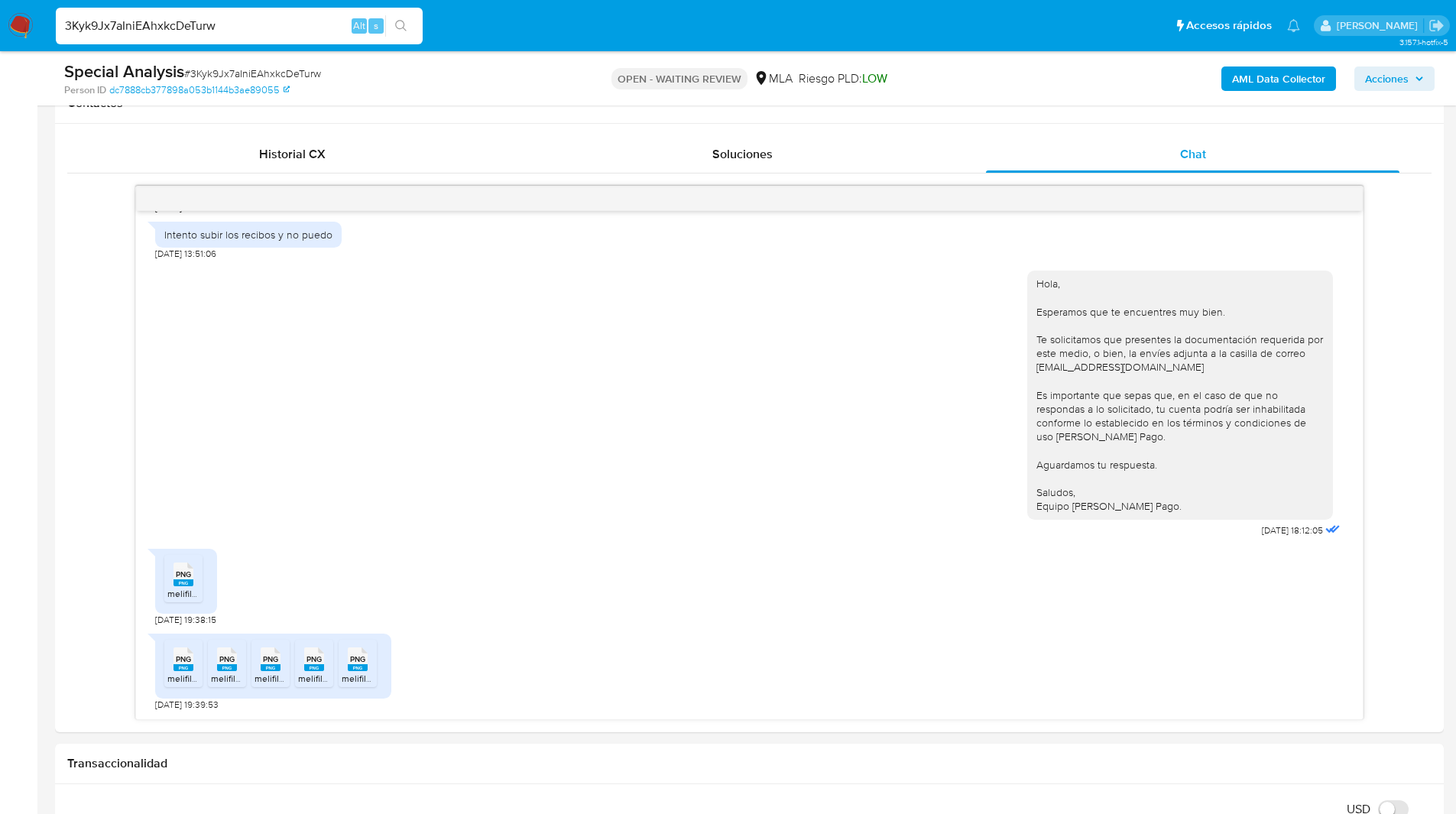
scroll to position [785, 0]
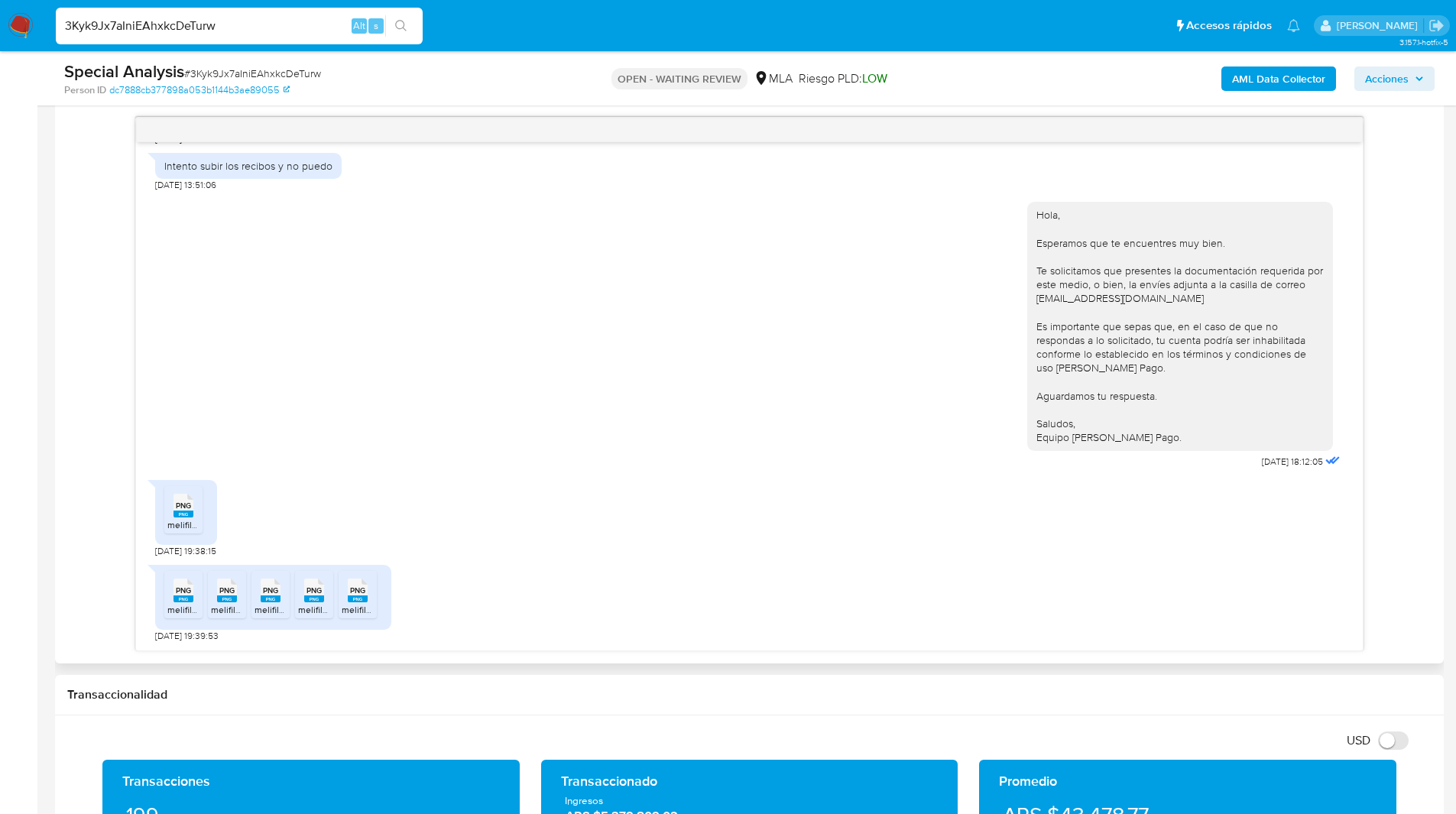
click at [157, 636] on span "18/08/2025 19:39:53" at bounding box center [186, 636] width 63 height 13
copy span "18"
click at [1027, 365] on div "Hola, Esperamos que te encuentres muy bien. Te solicitamos que presentes la doc…" at bounding box center [1180, 326] width 306 height 248
click at [907, 2] on nav "Pausado Ver notificaciones 3Kyk9Jx7aIniEAhxkcDeTurw Alt s Accesos rápidos Presi…" at bounding box center [728, 25] width 1456 height 51
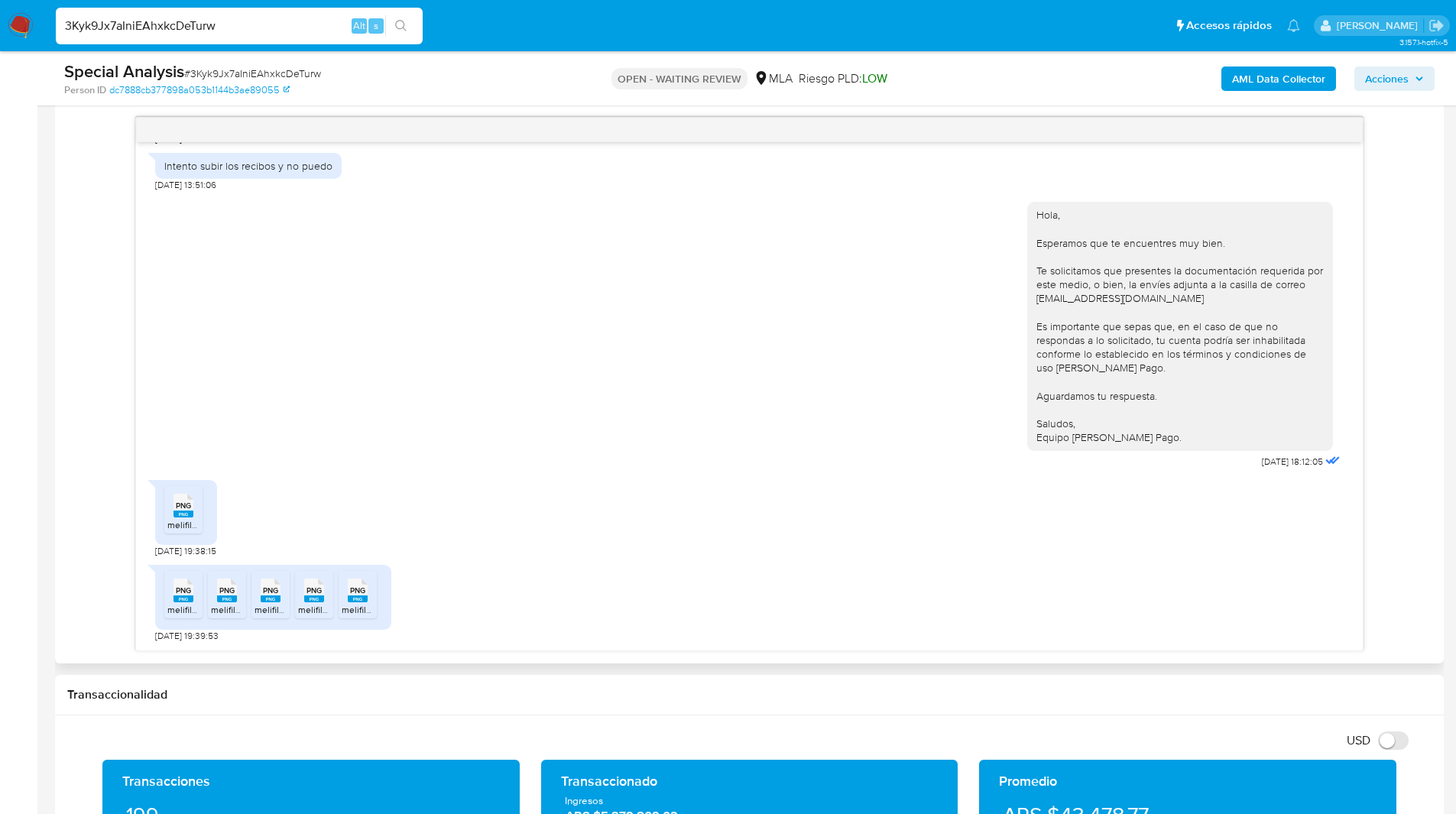
click at [516, 222] on div "Hola, Esperamos que te encuentres muy bien. Te solicitamos que presentes la doc…" at bounding box center [749, 331] width 1189 height 280
click at [466, 51] on nav "Pausado Ver notificaciones 3Kyk9Jx7aIniEAhxkcDeTurw Alt s Accesos rápidos Presi…" at bounding box center [728, 25] width 1456 height 51
click at [977, 130] on div at bounding box center [749, 130] width 1227 height 24
click at [158, 22] on input "3Kyk9Jx7aIniEAhxkcDeTurw" at bounding box center [239, 26] width 367 height 20
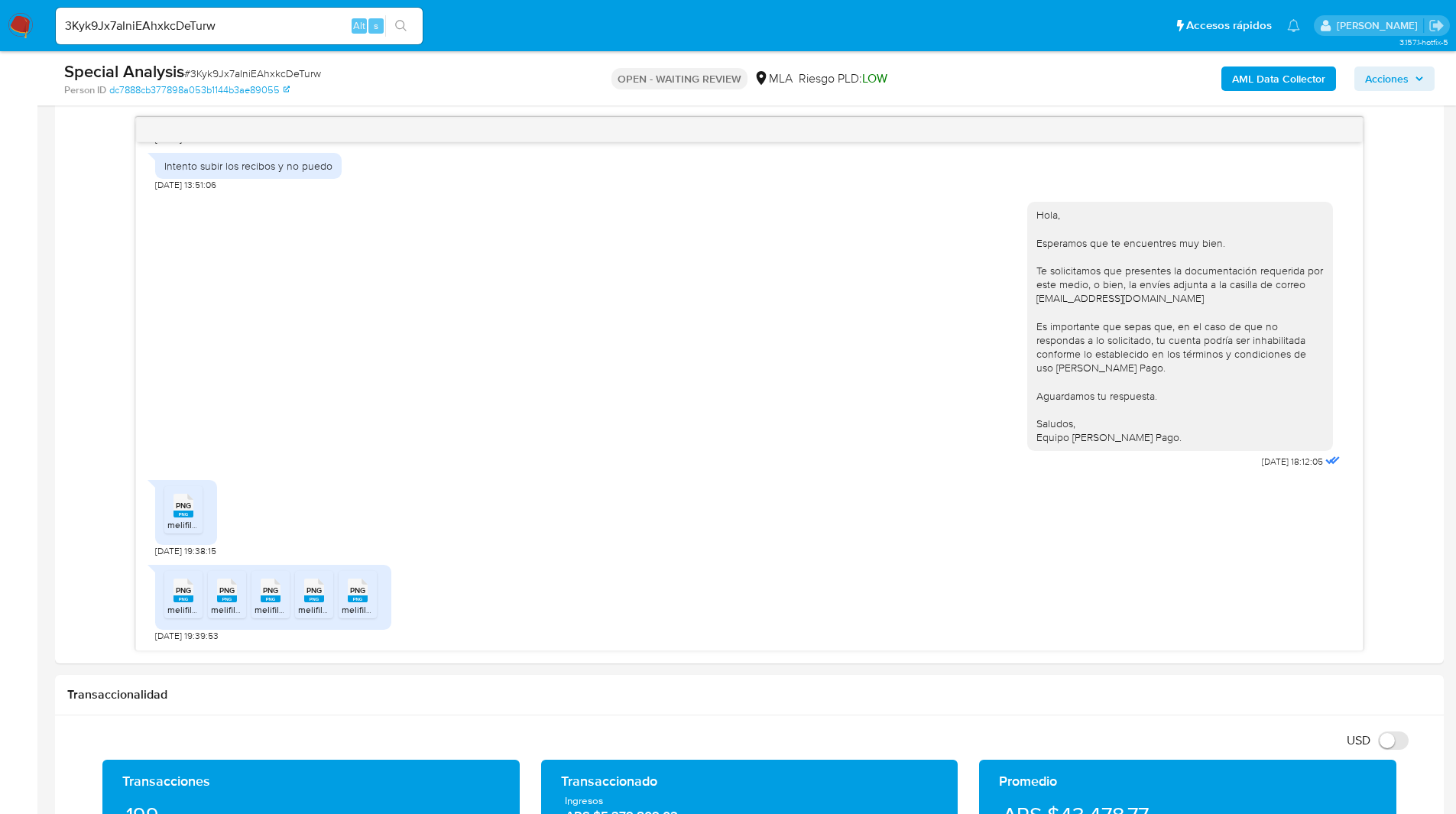
click at [12, 29] on img at bounding box center [20, 25] width 26 height 26
click at [269, 68] on span "# 3Kyk9Jx7aIniEAhxkcDeTurw" at bounding box center [253, 73] width 136 height 15
copy span "3Kyk9Jx7aIniEAhxkcDeTurw"
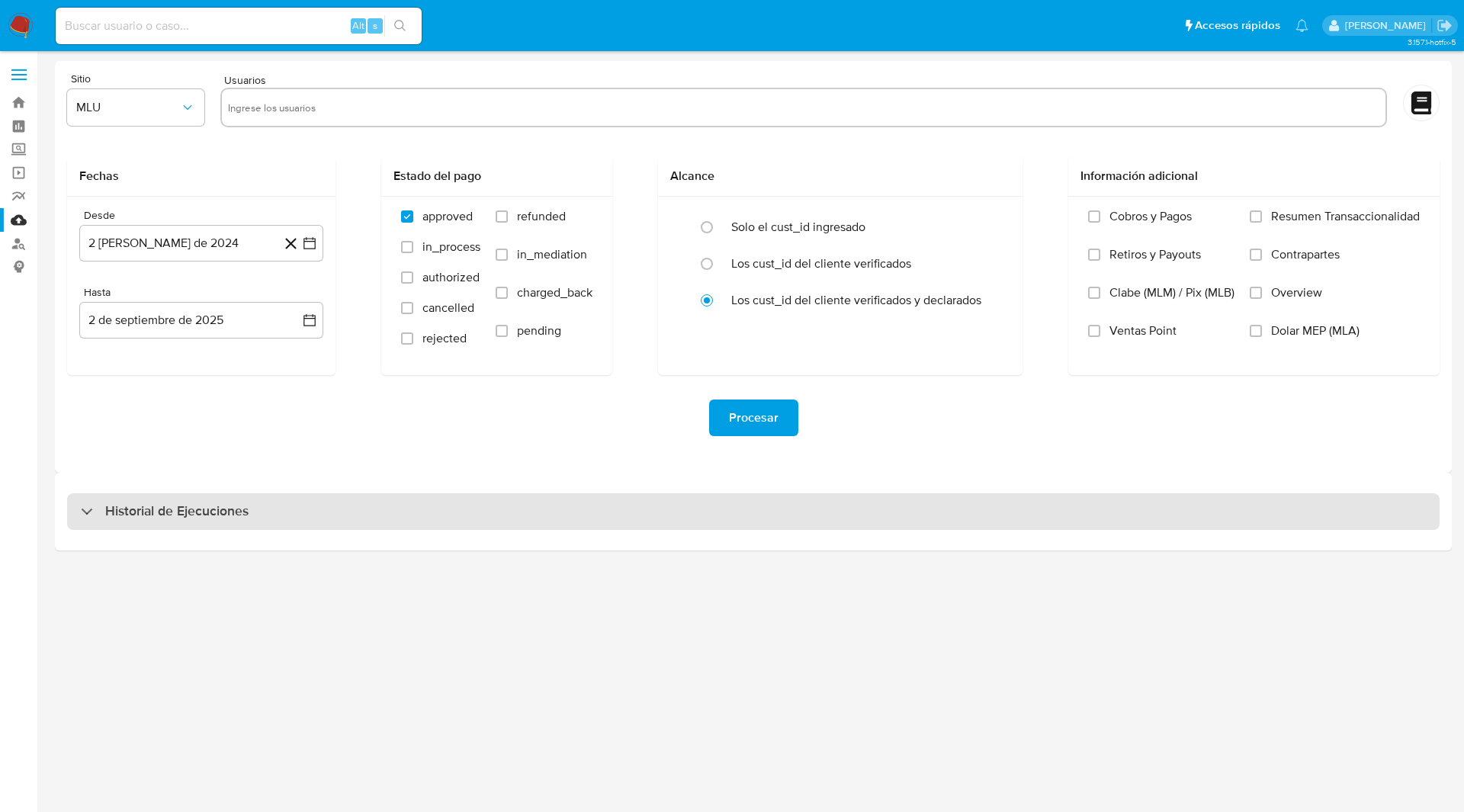
click at [113, 516] on h3 "Historial de Ejecuciones" at bounding box center [176, 511] width 144 height 18
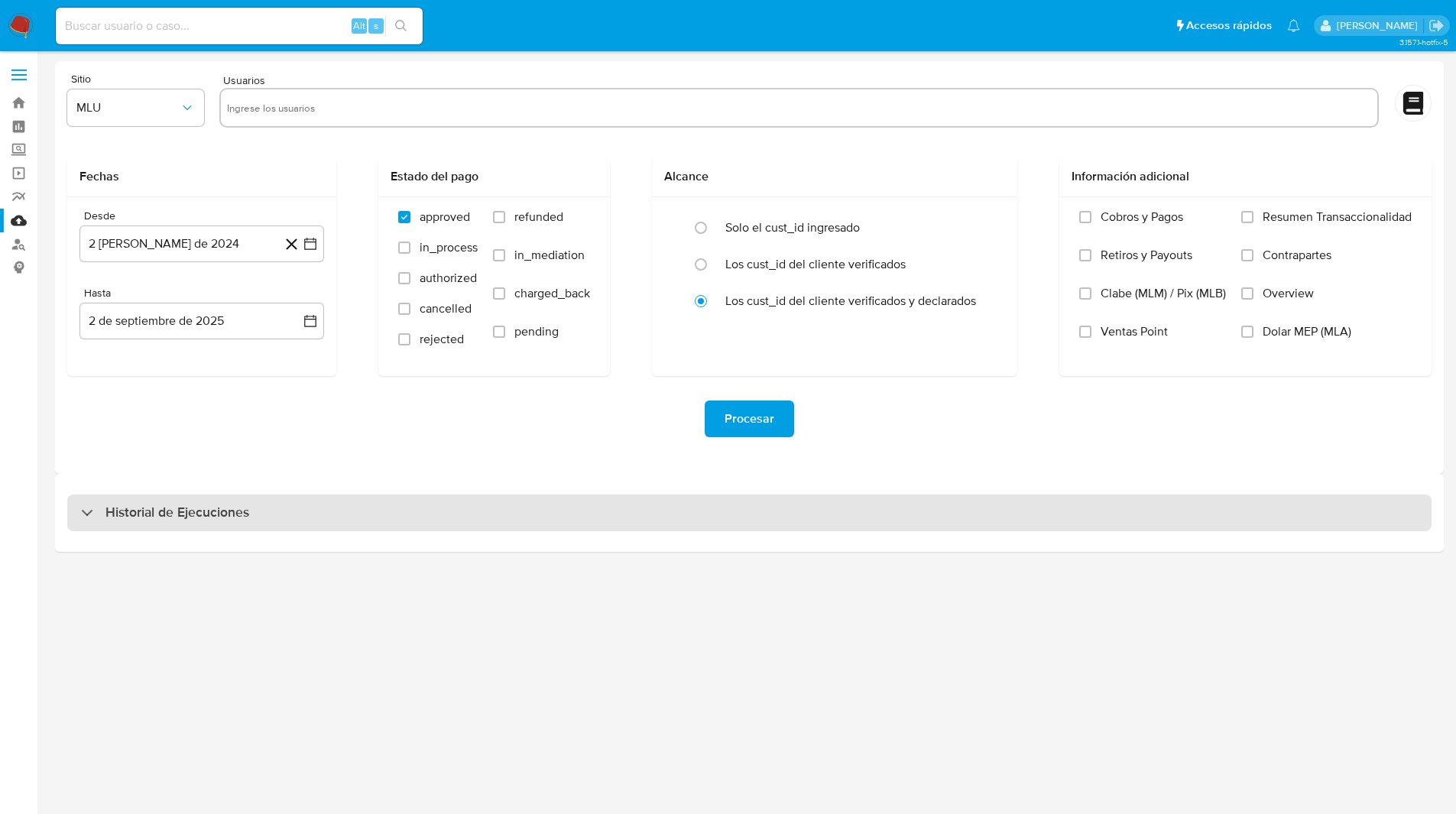
select select "10"
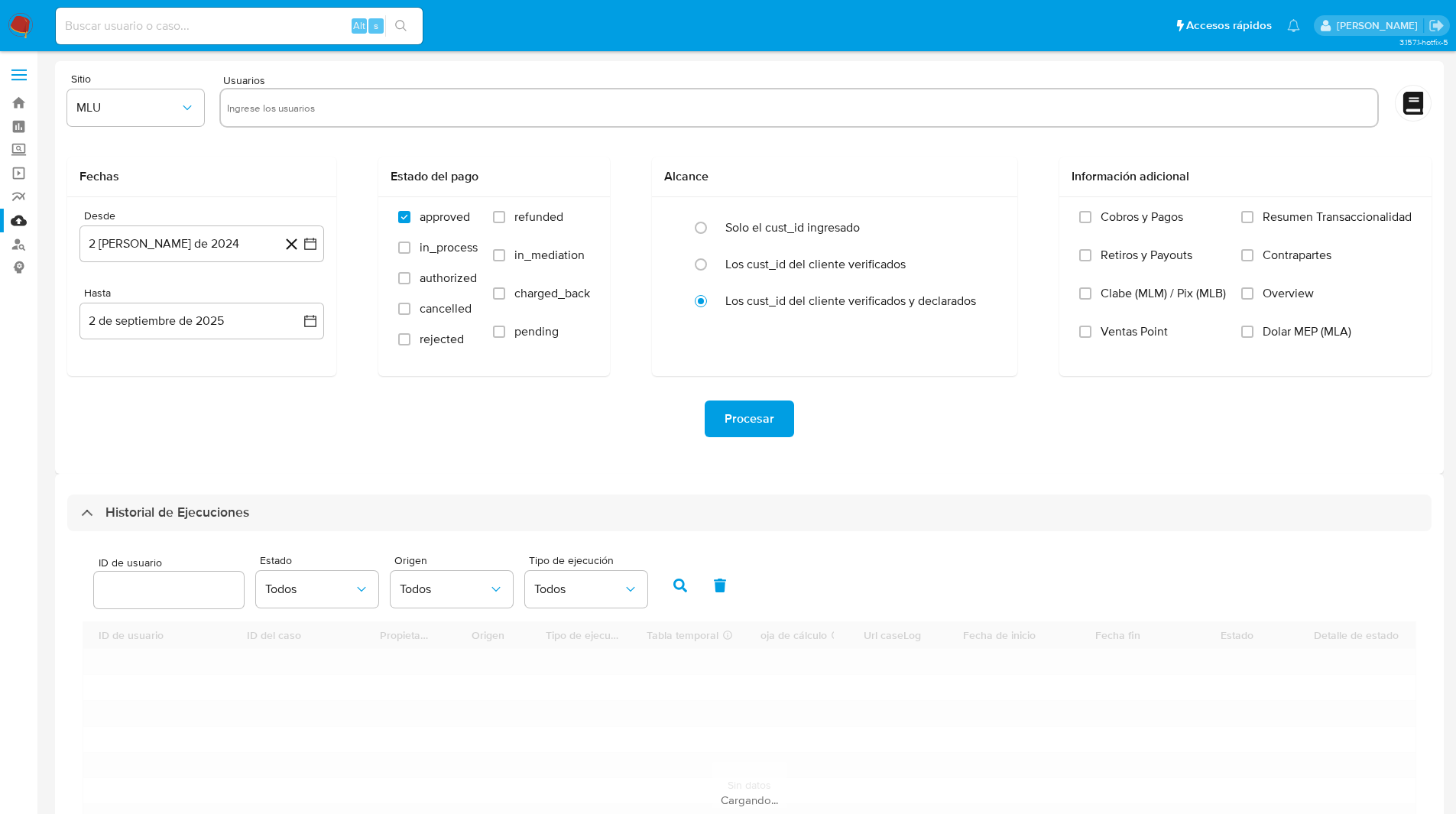
click at [154, 580] on input "number" at bounding box center [169, 590] width 150 height 20
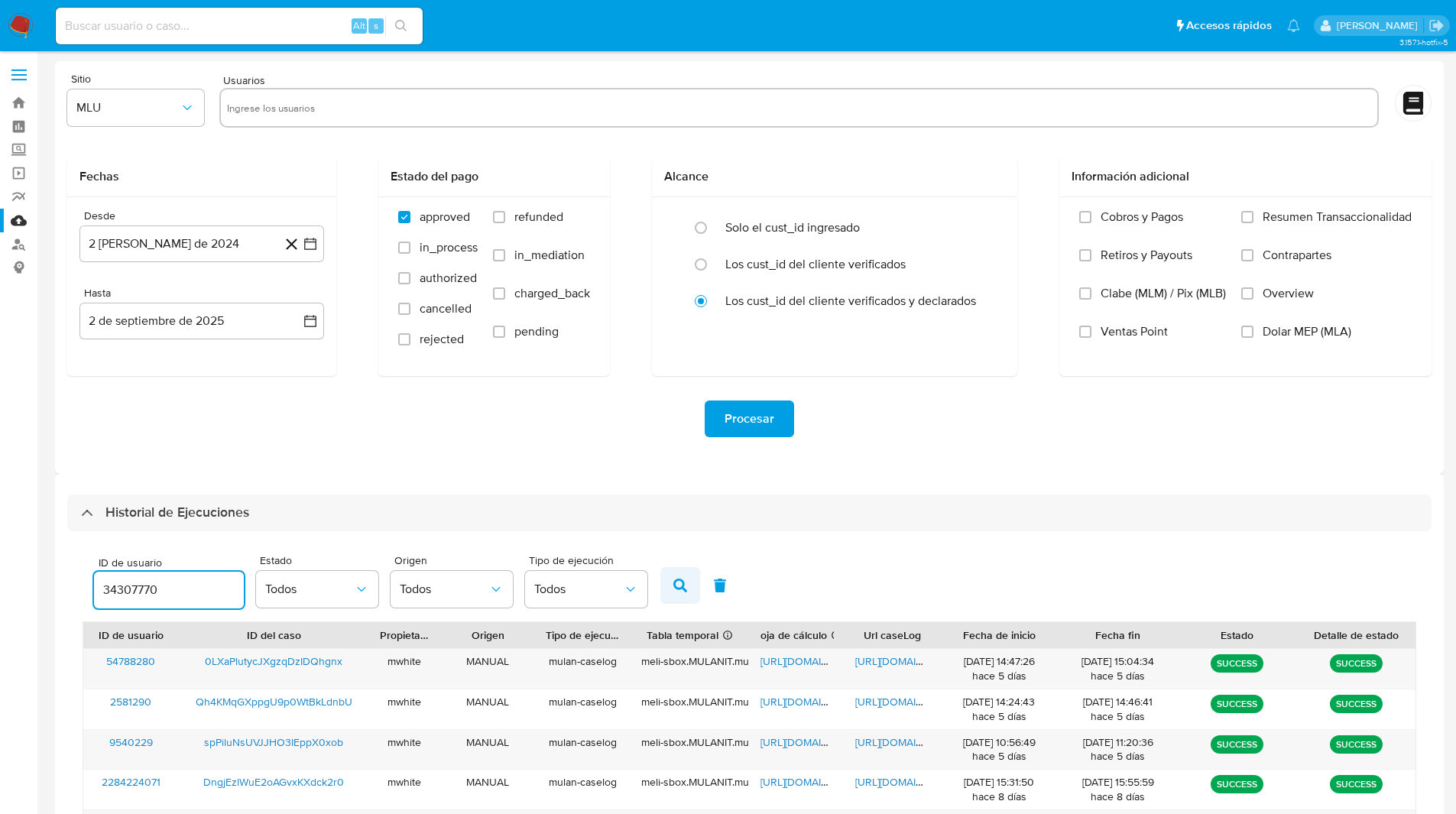
type input "34307770"
click at [680, 584] on icon "button" at bounding box center [680, 585] width 13 height 13
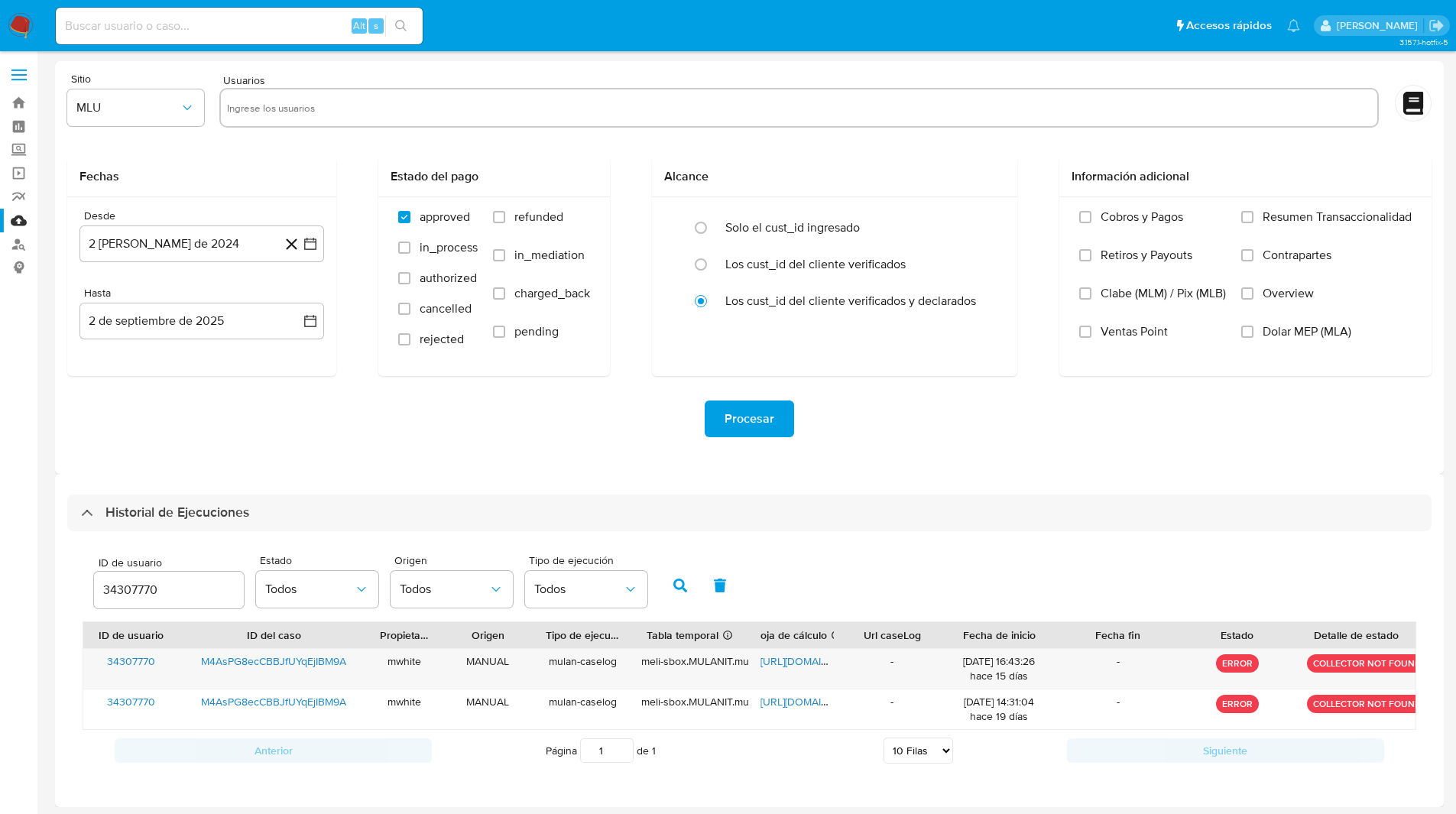
click at [904, 94] on div at bounding box center [799, 107] width 1160 height 40
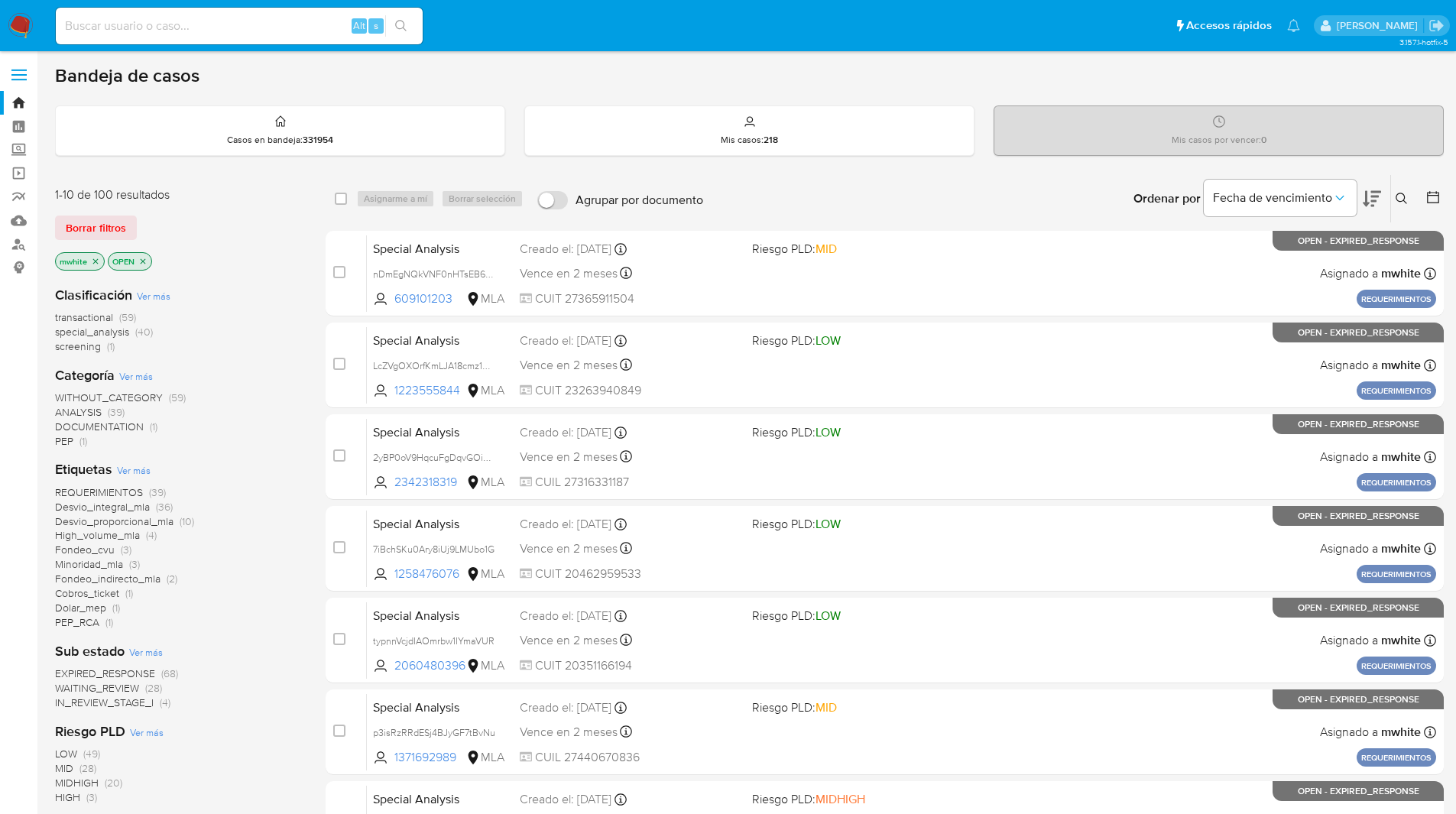
click at [878, 57] on main "3.157.1-hotfix-5" at bounding box center [728, 603] width 1456 height 1206
click at [1398, 197] on icon at bounding box center [1402, 199] width 13 height 13
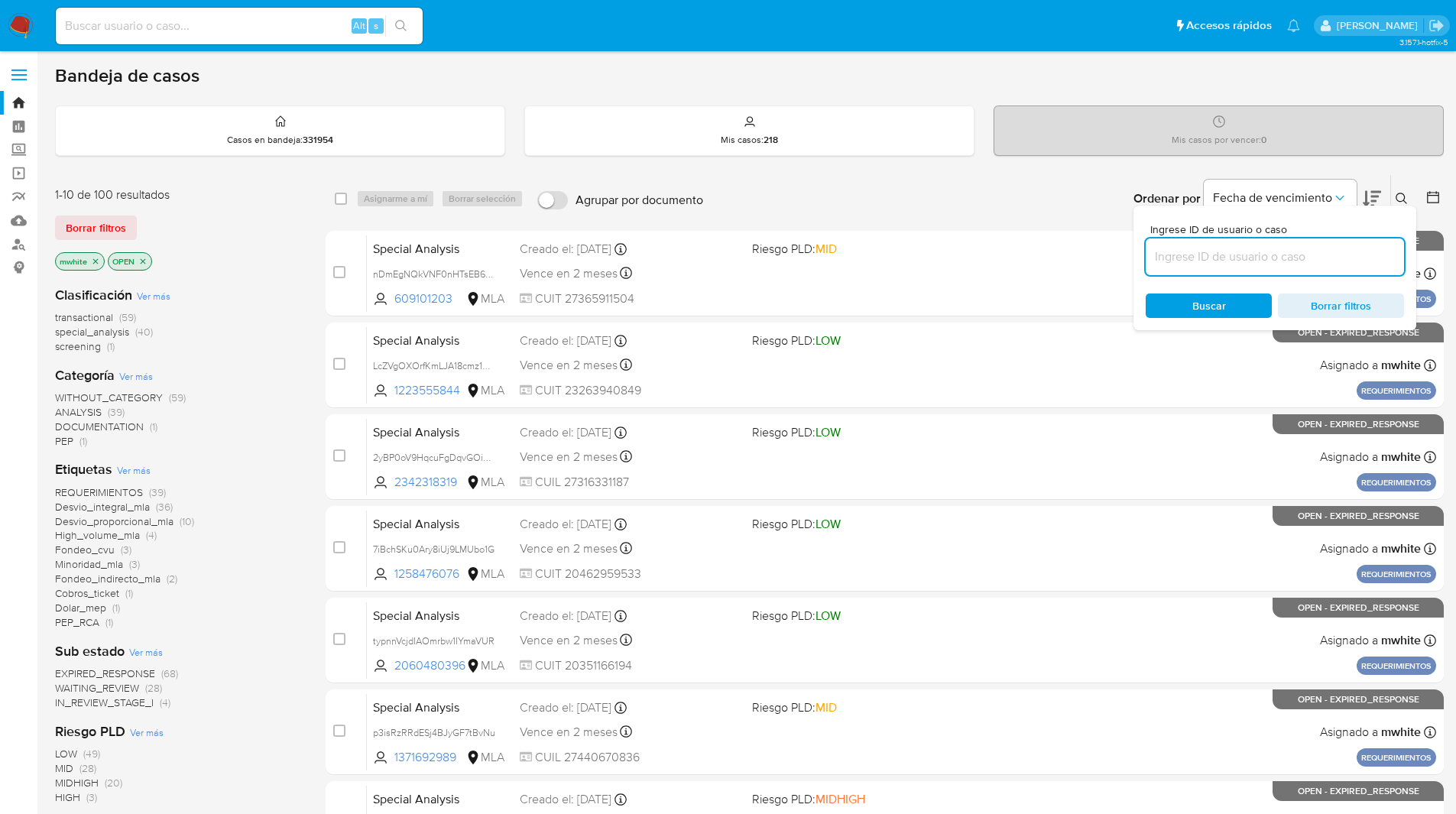
click at [1204, 260] on input at bounding box center [1275, 257] width 259 height 20
type input "3Kyk9Jx7aIniEAhxkcDeTurw"
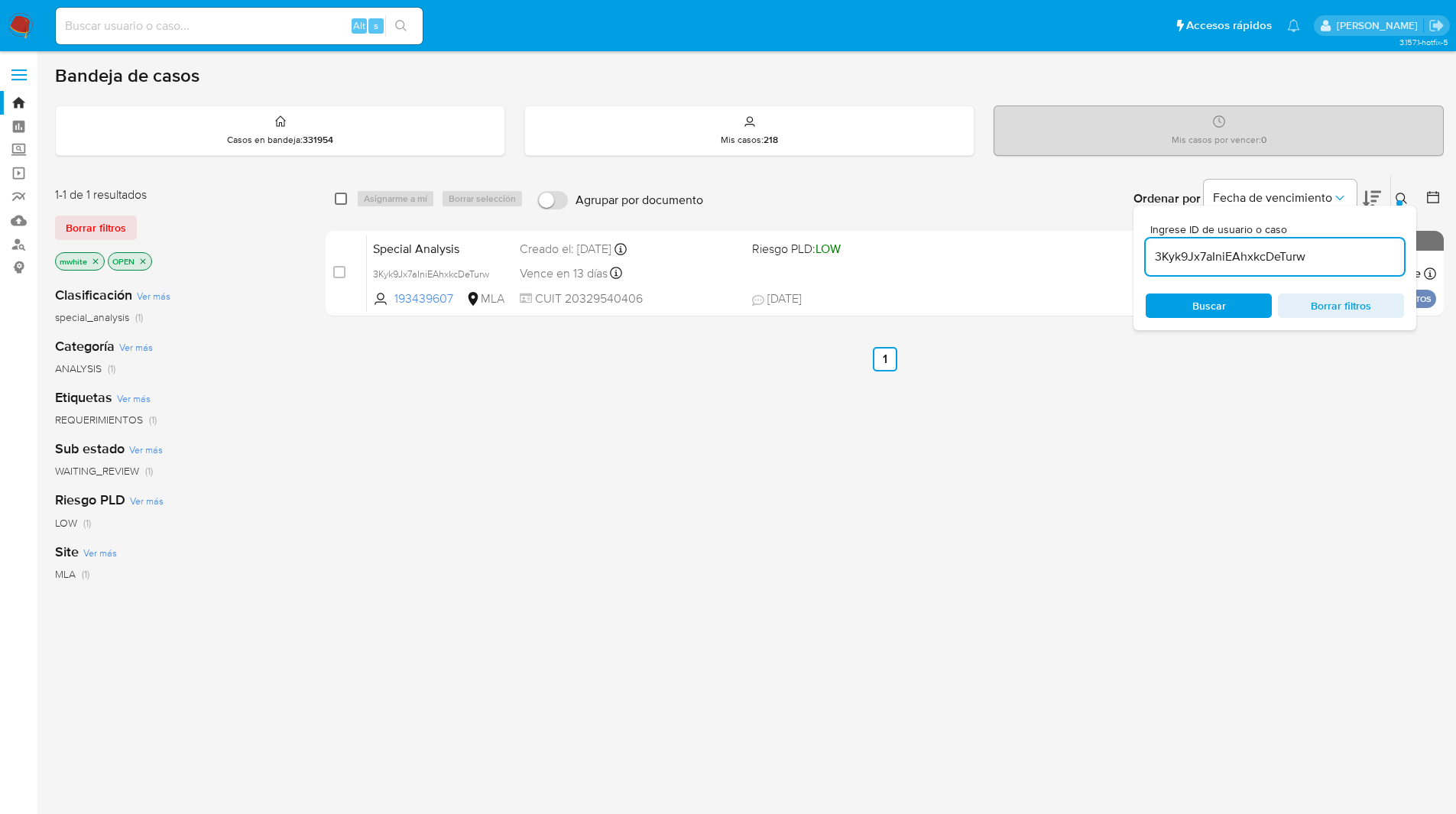
click at [344, 199] on input "checkbox" at bounding box center [341, 199] width 13 height 13
checkbox input "true"
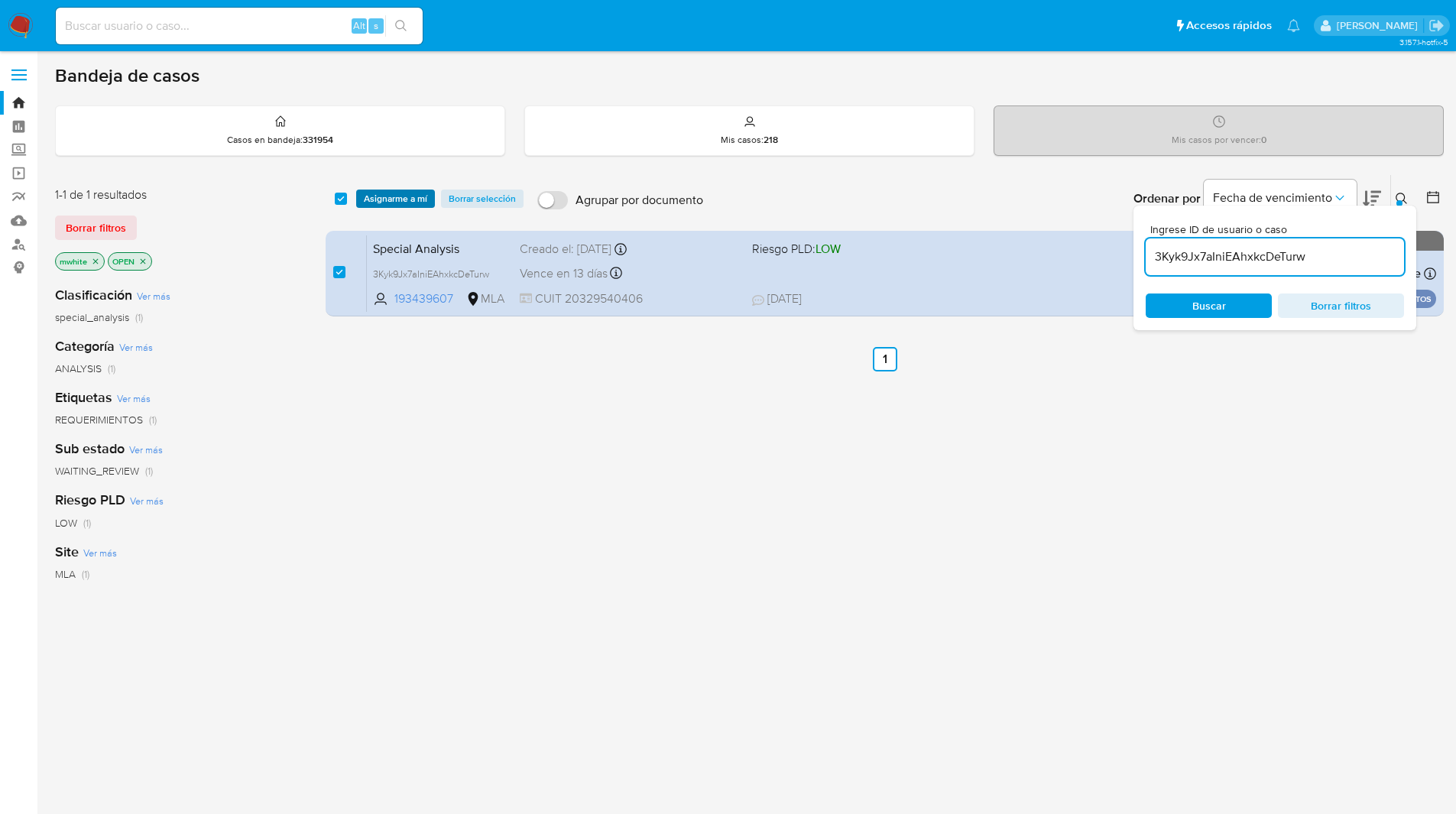
click at [356, 196] on button "Asignarme a mí" at bounding box center [395, 199] width 78 height 19
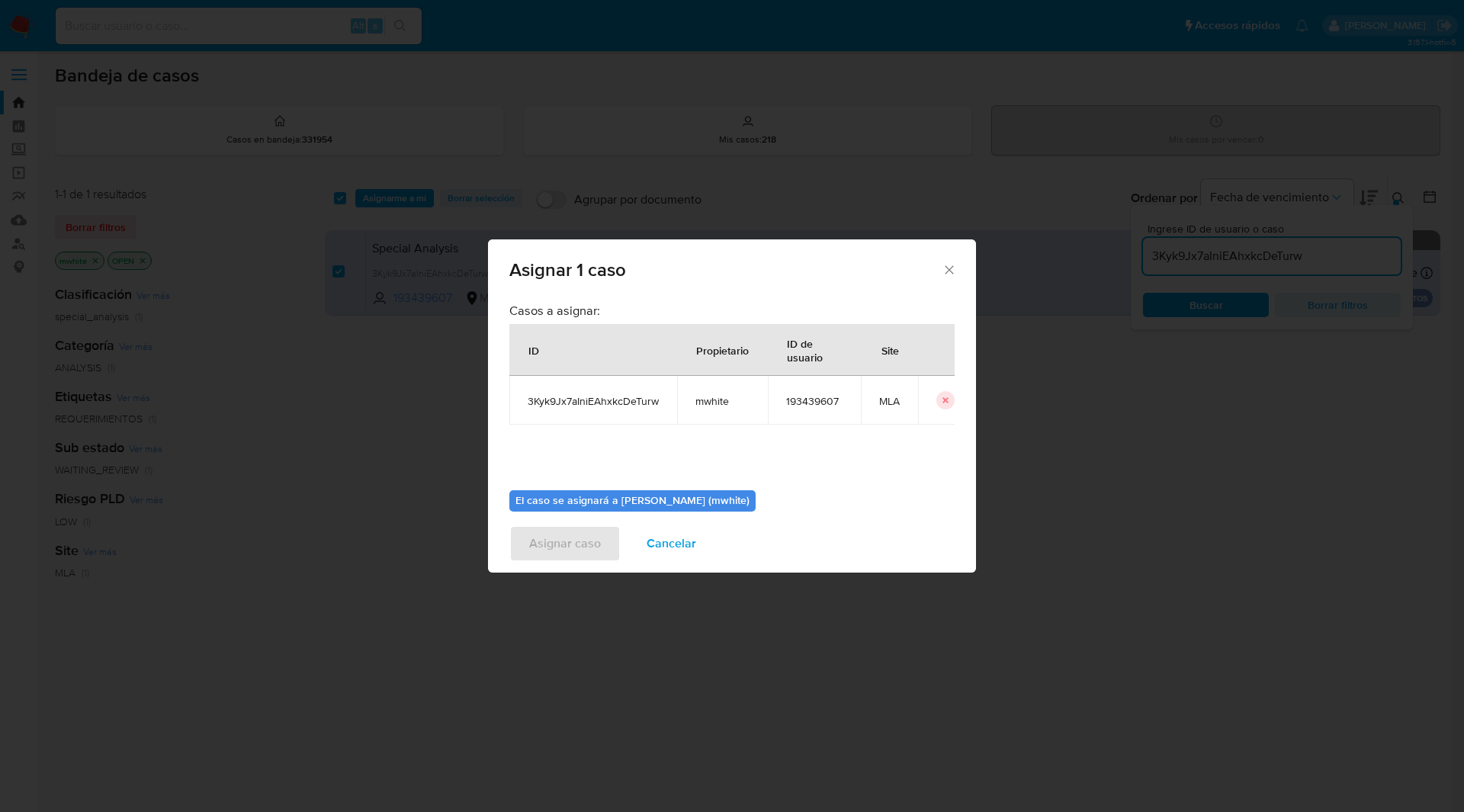
click at [707, 402] on span "mwhite" at bounding box center [722, 401] width 54 height 13
copy span "mwhite"
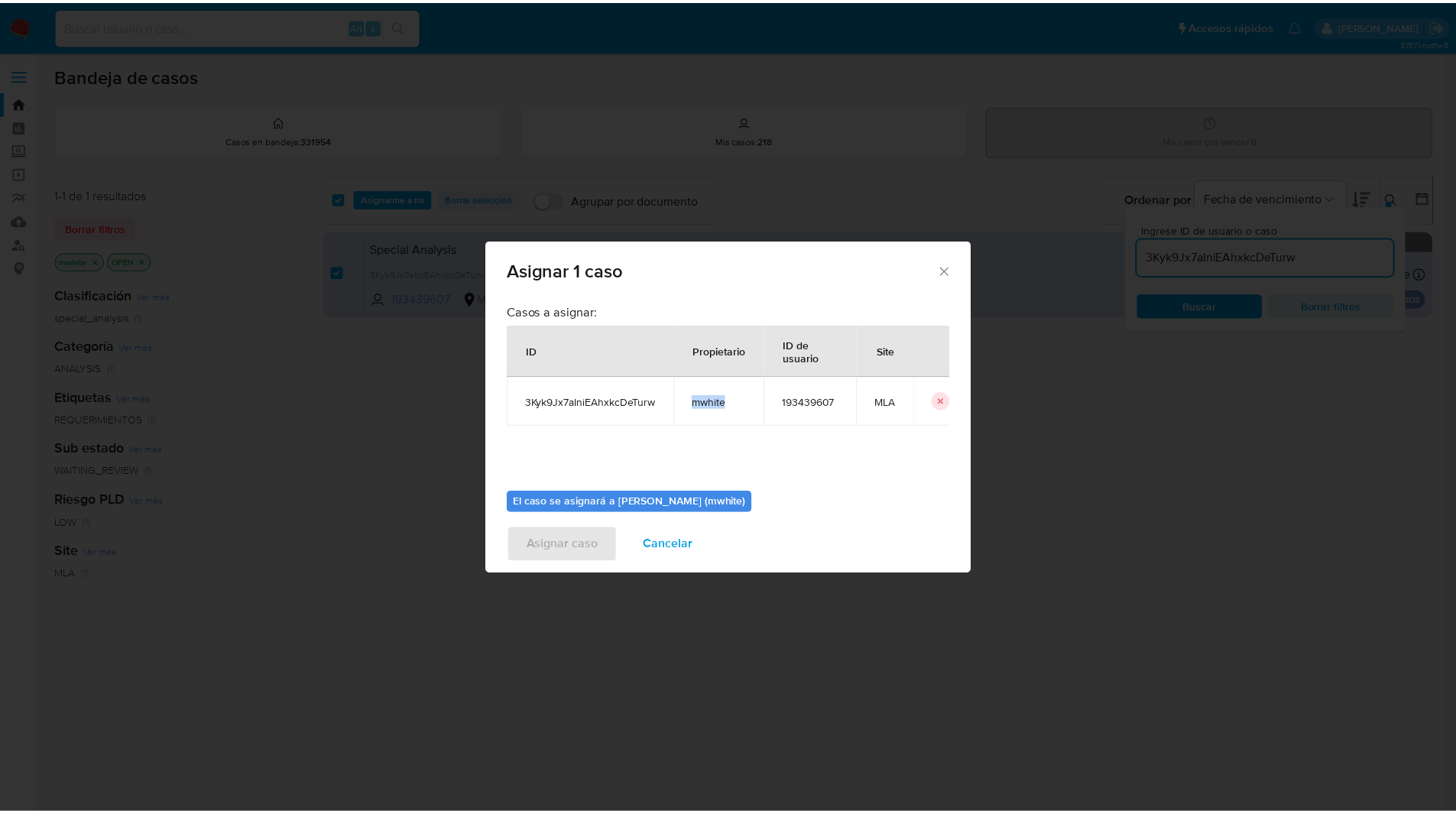
scroll to position [79, 0]
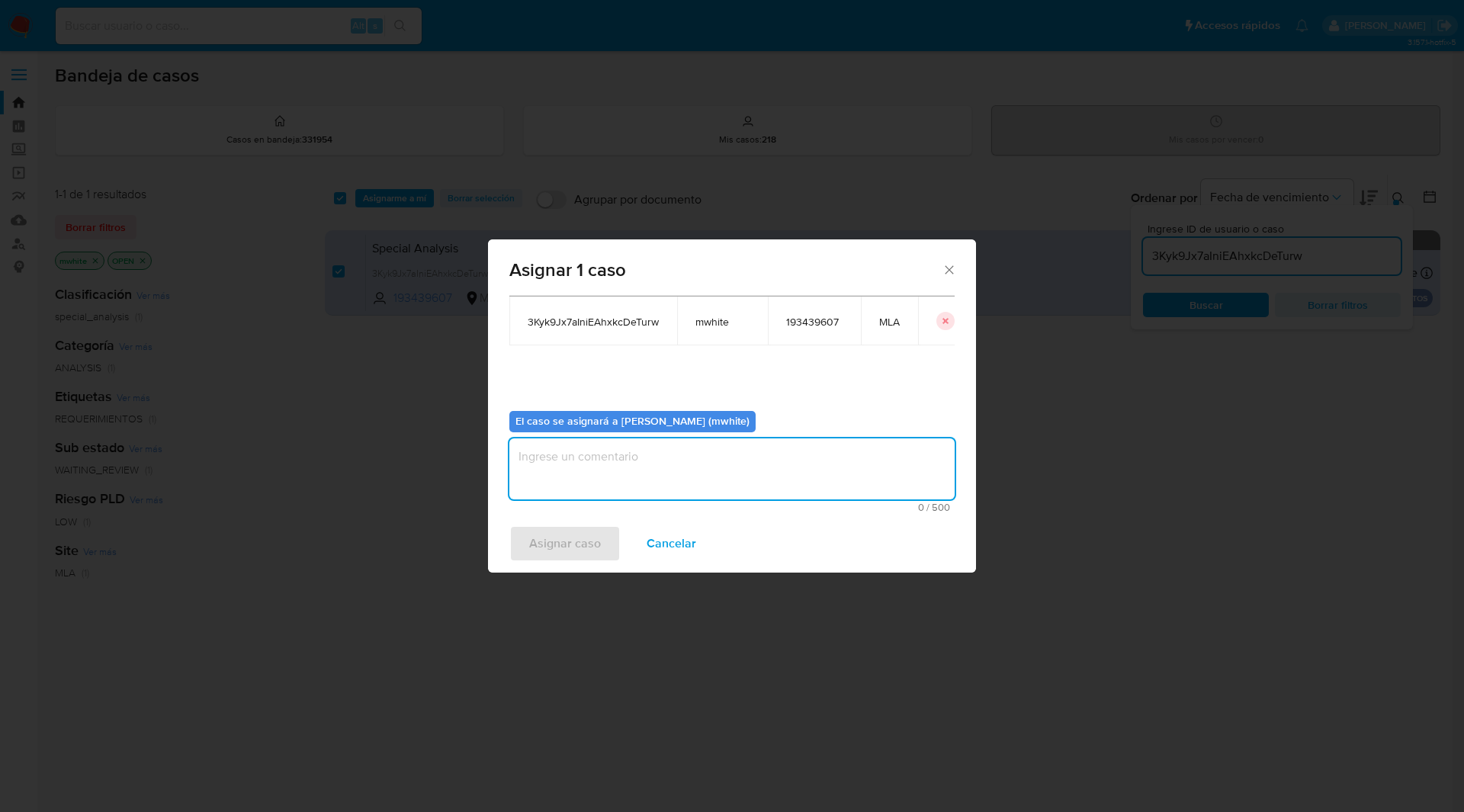
click at [537, 490] on textarea "assign-modal" at bounding box center [732, 469] width 445 height 61
paste textarea "mwhite"
type textarea "mwhite"
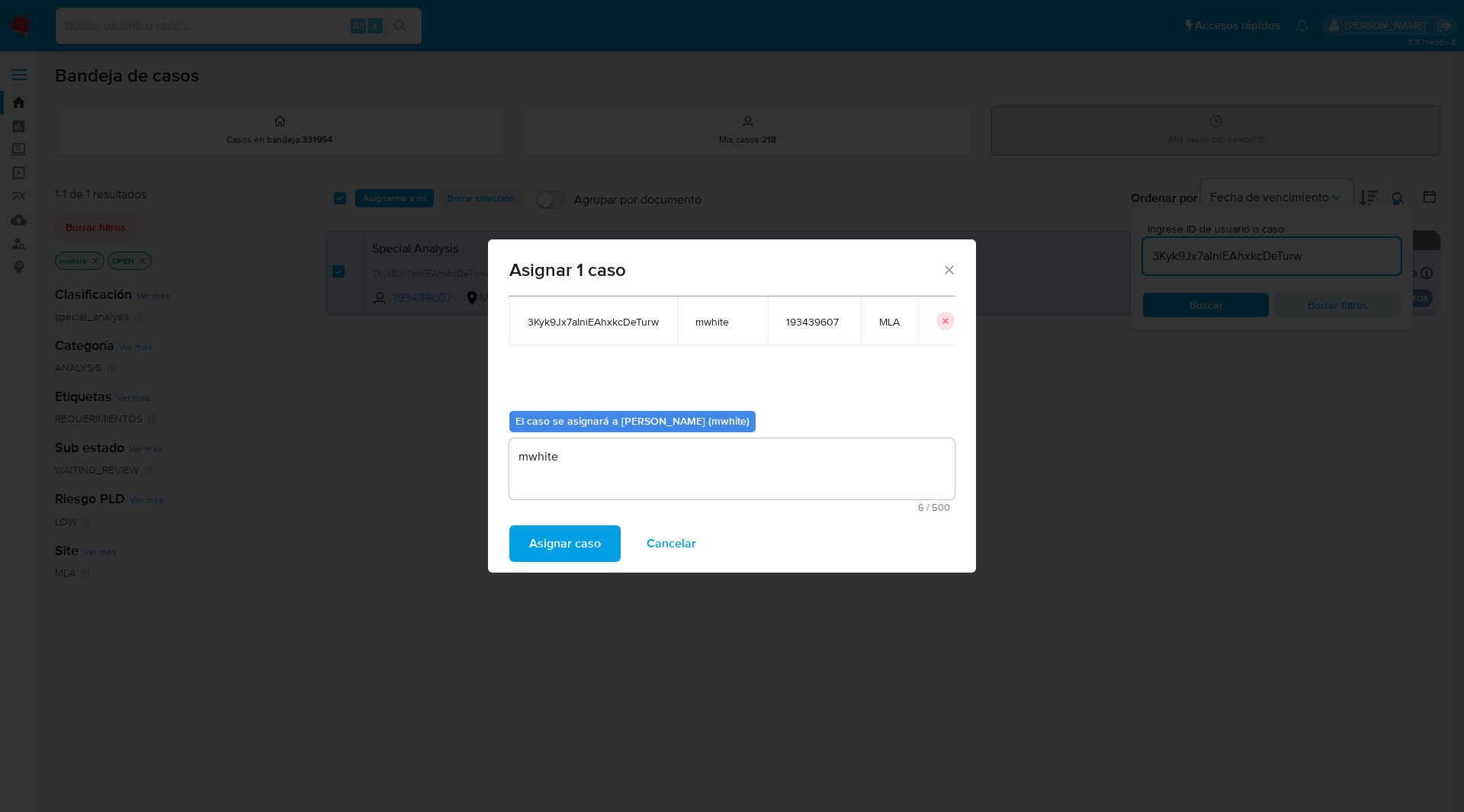
click at [586, 538] on span "Asignar caso" at bounding box center [564, 543] width 71 height 34
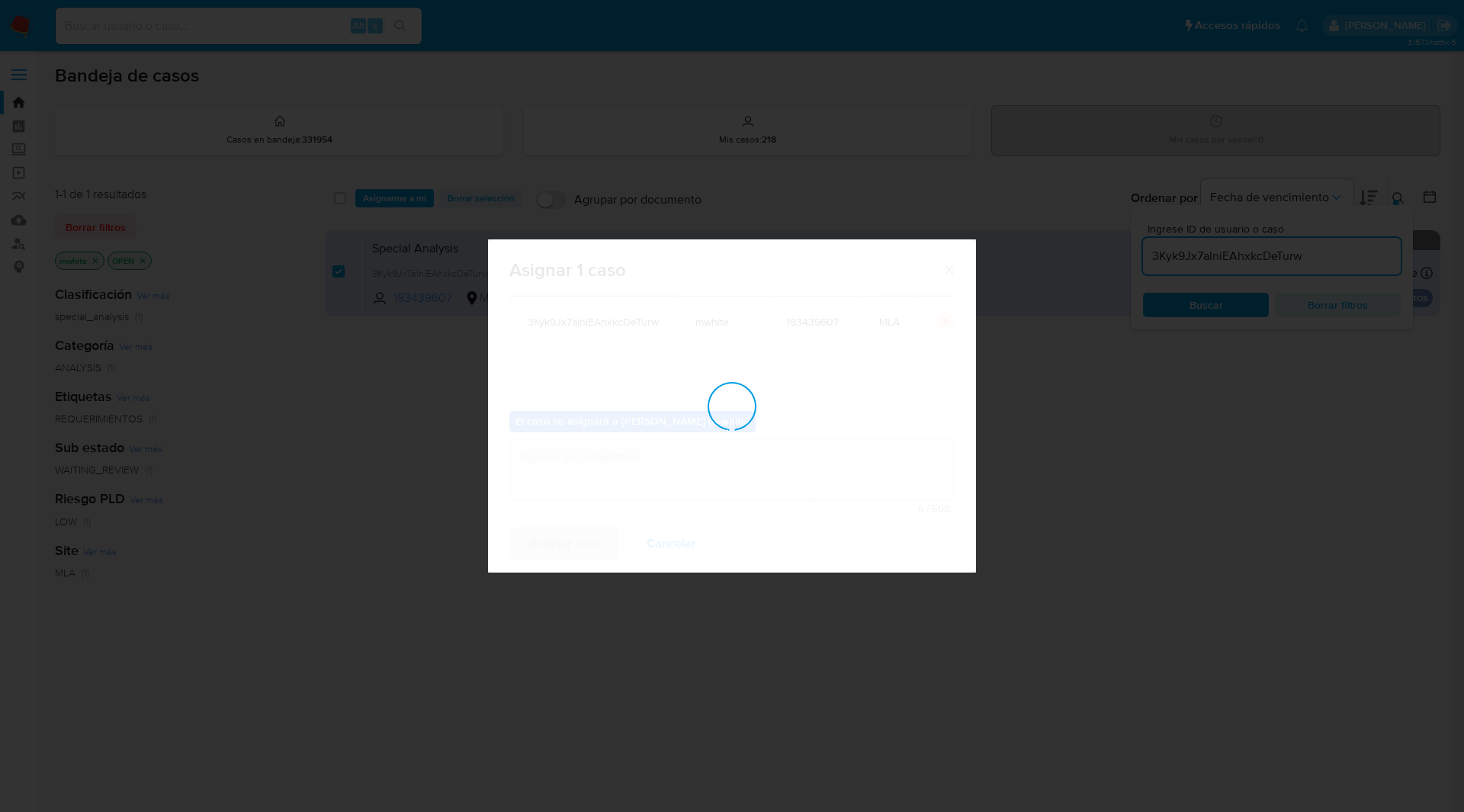
checkbox input "false"
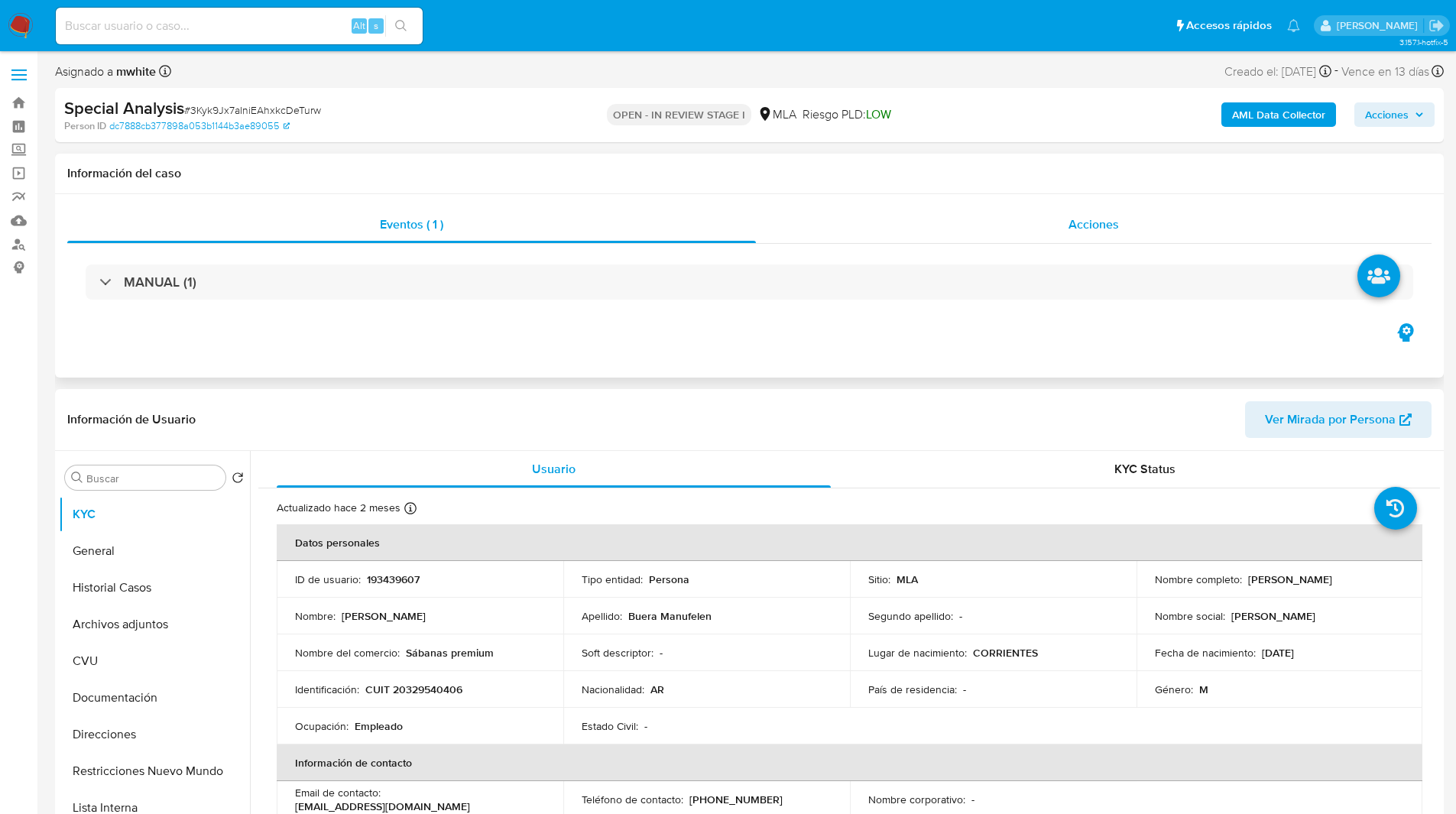
select select "10"
click at [966, 153] on div "Información del caso" at bounding box center [749, 173] width 1389 height 40
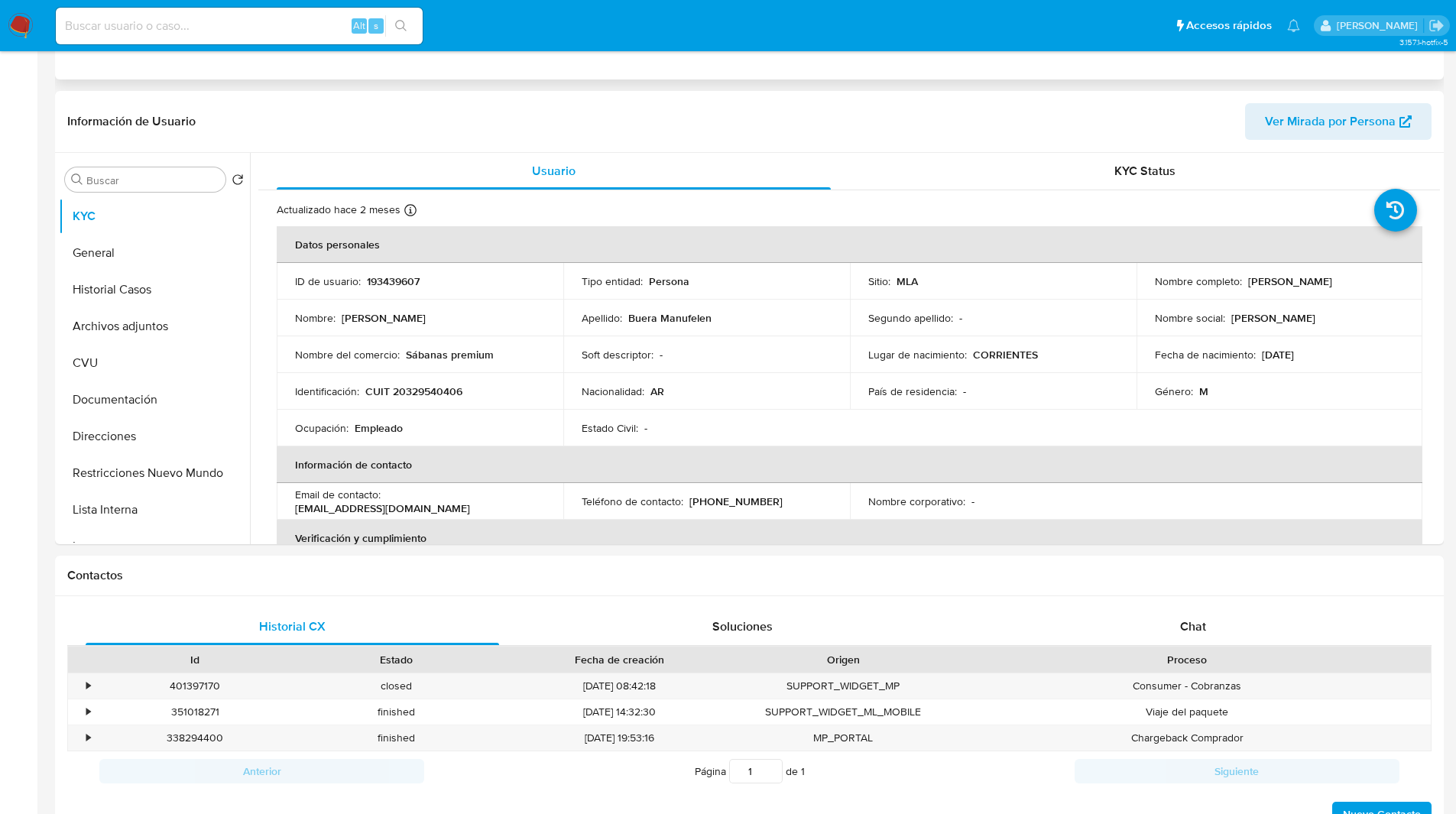
scroll to position [306, 0]
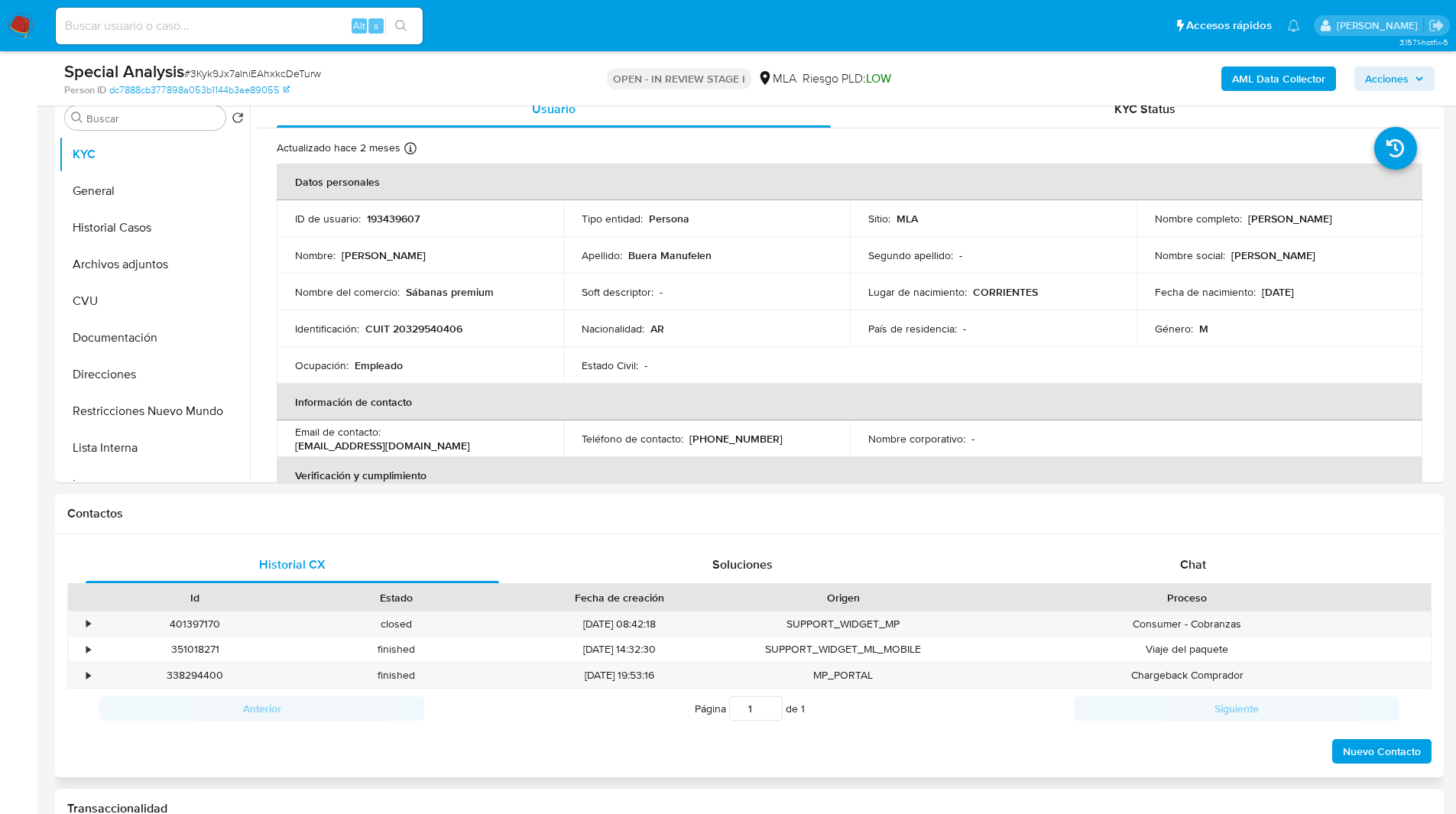
click at [1165, 541] on div "Historial CX Soluciones Chat Id Estado Fecha de creación Origen Proceso • 40139…" at bounding box center [749, 657] width 1389 height 244
click at [1192, 574] on div "Chat" at bounding box center [1192, 565] width 413 height 37
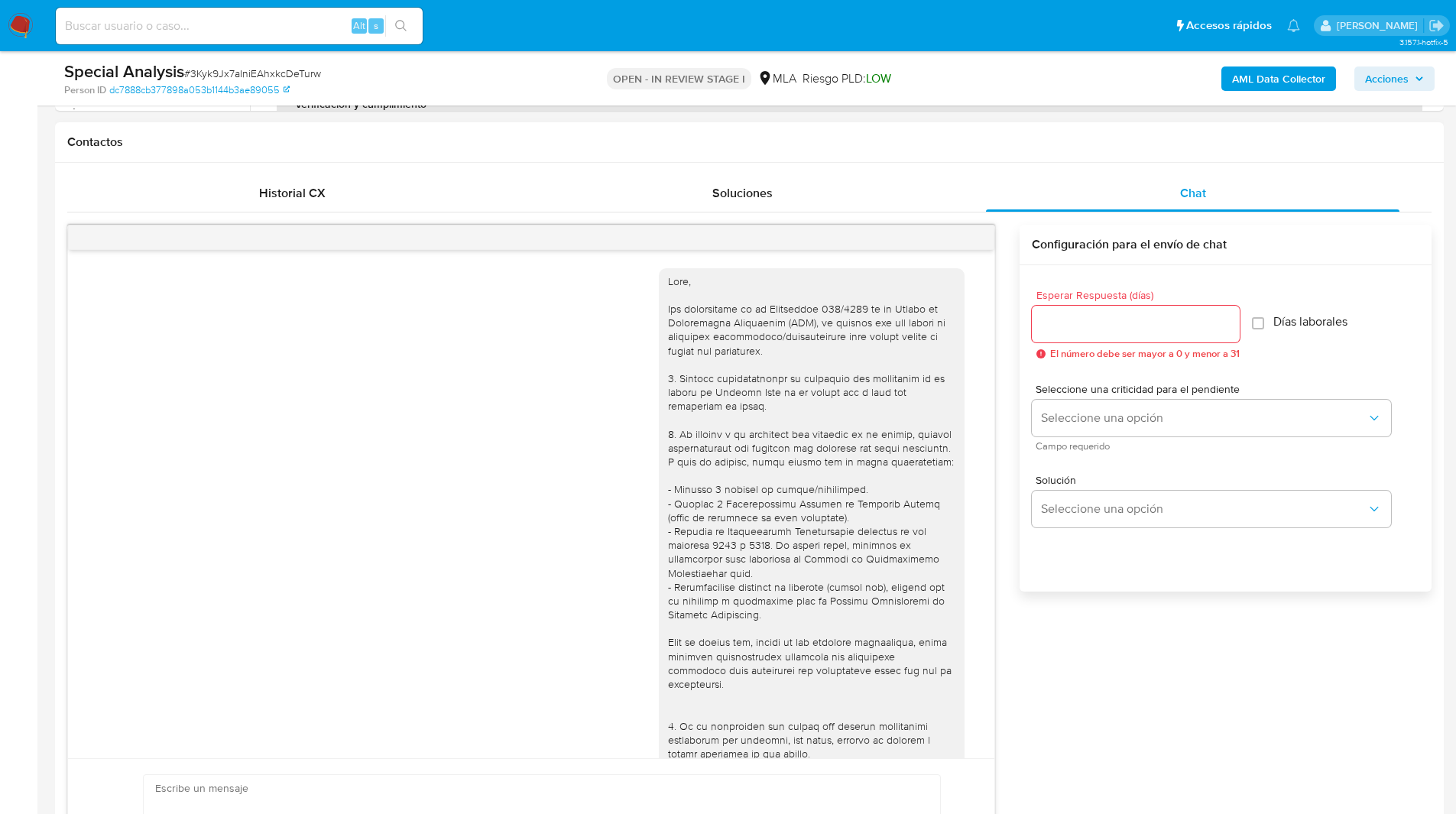
scroll to position [1053, 0]
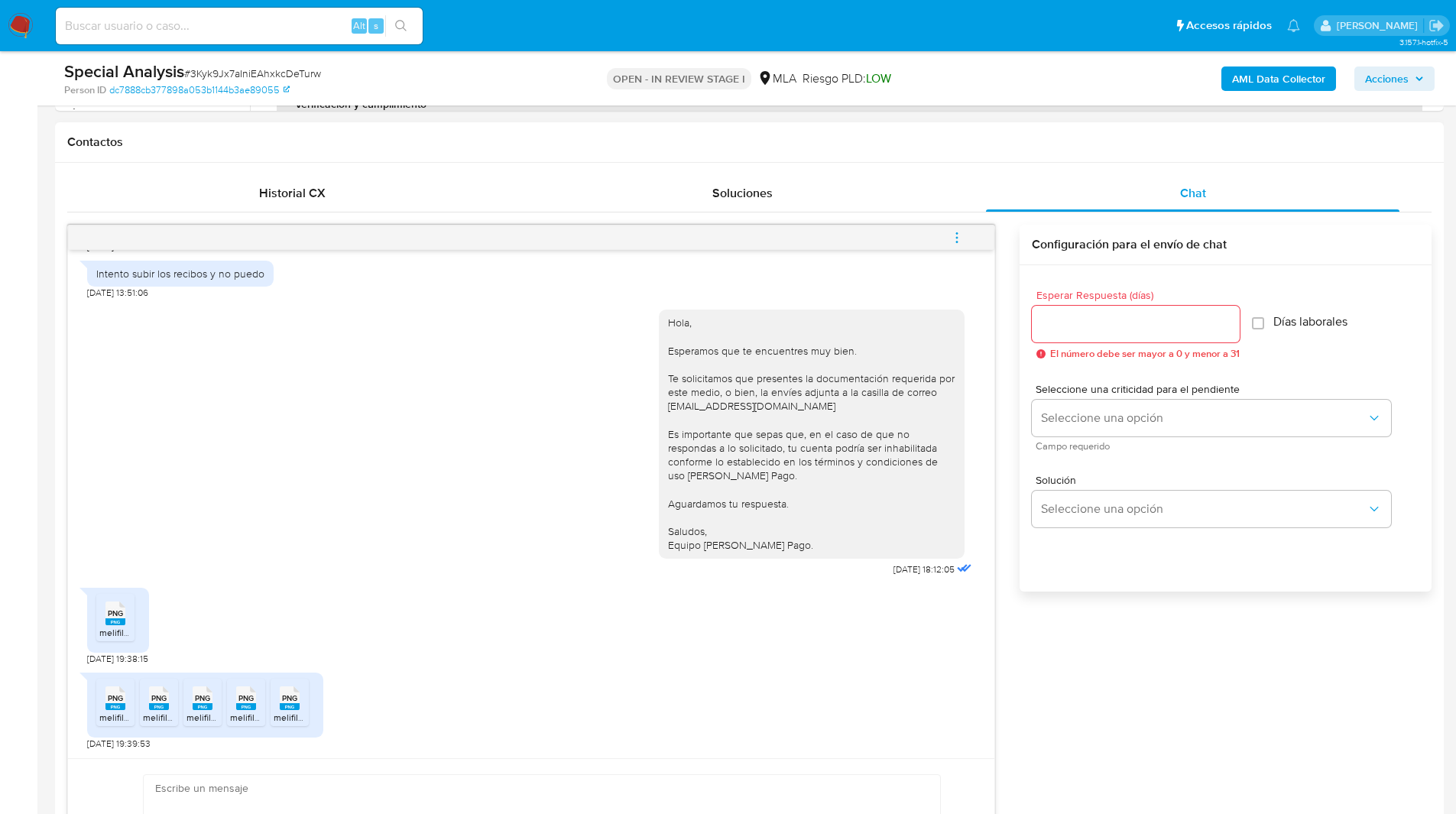
click at [957, 242] on icon "menu-action" at bounding box center [957, 242] width 2 height 2
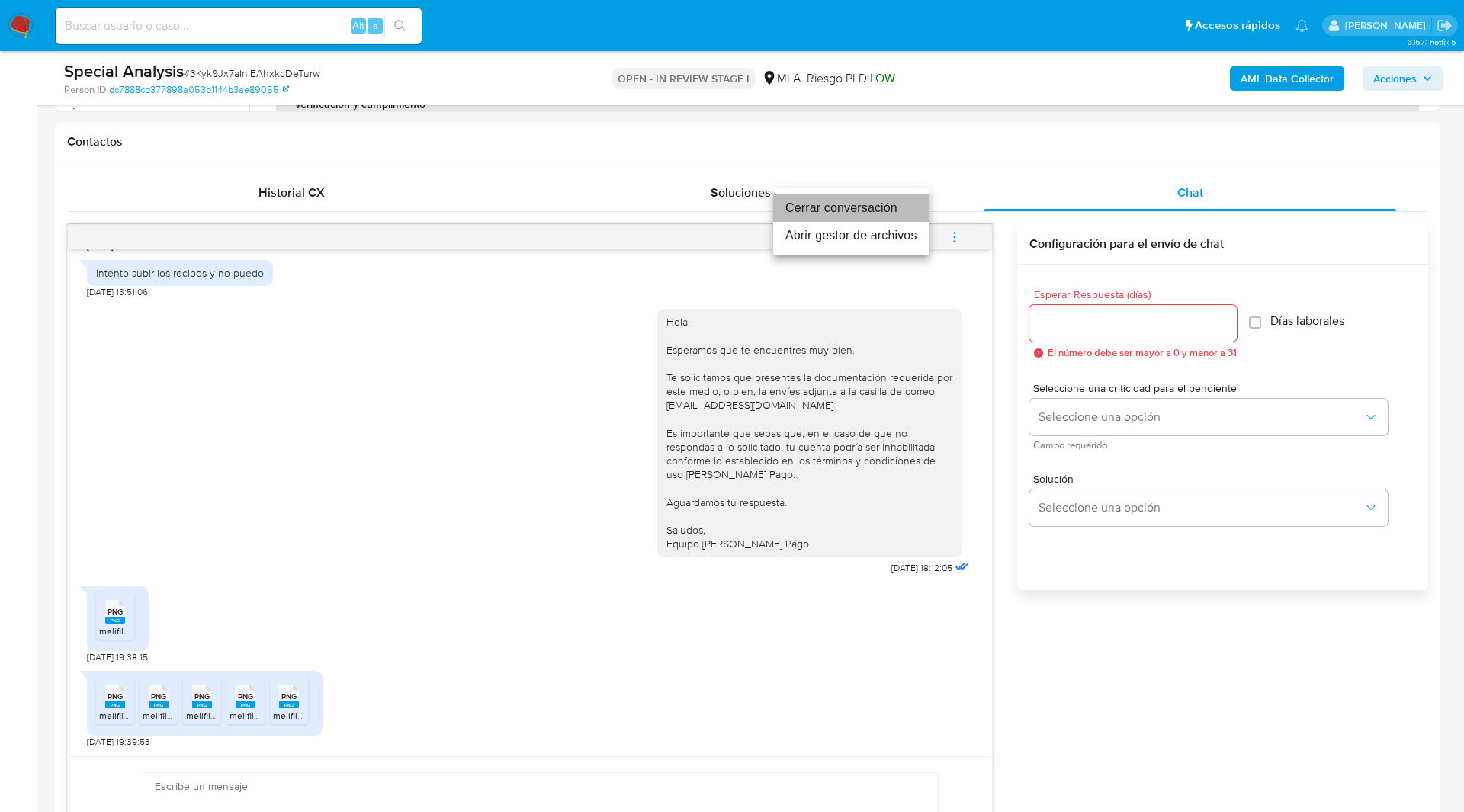
click at [856, 208] on li "Cerrar conversación" at bounding box center [851, 207] width 156 height 28
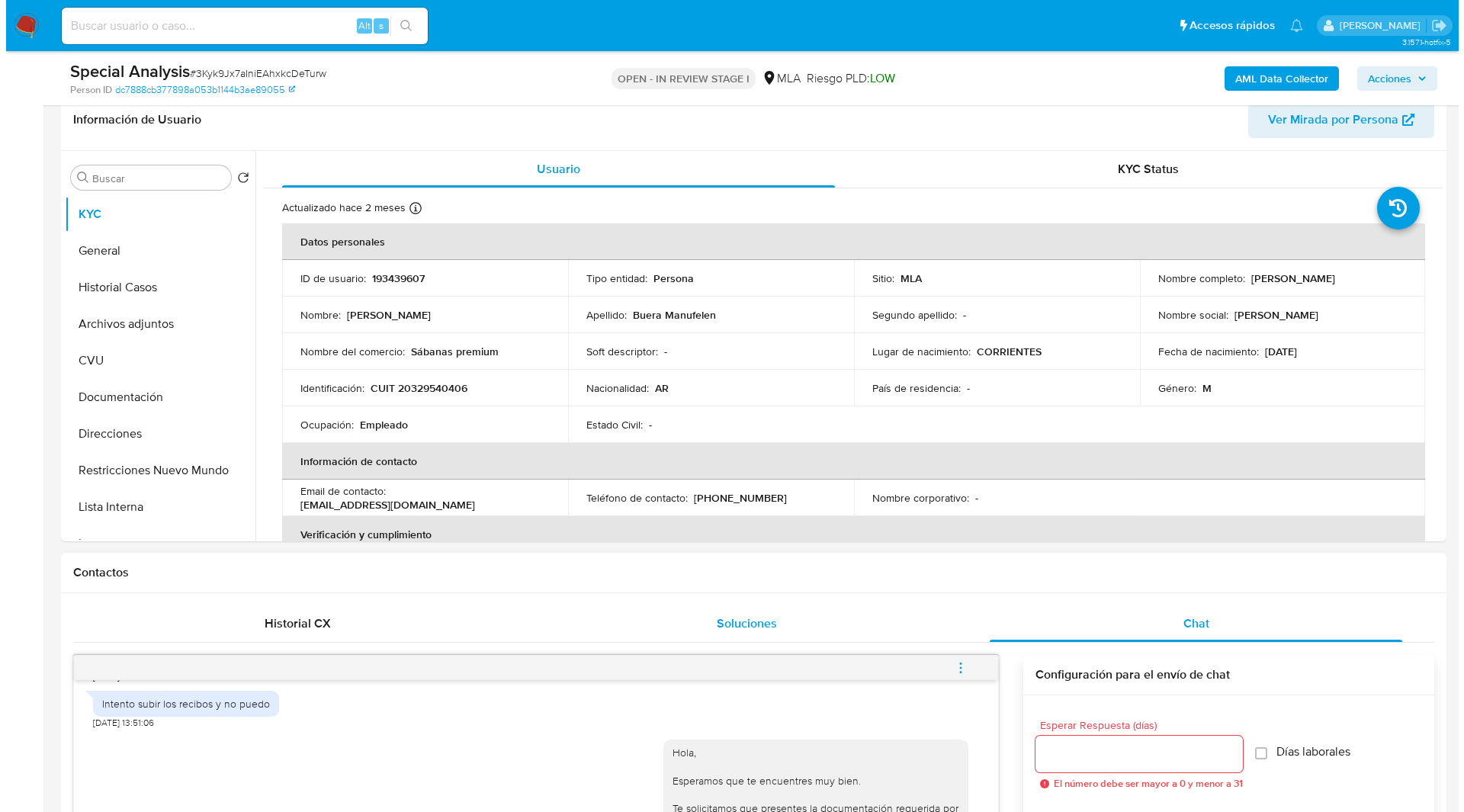
scroll to position [195, 0]
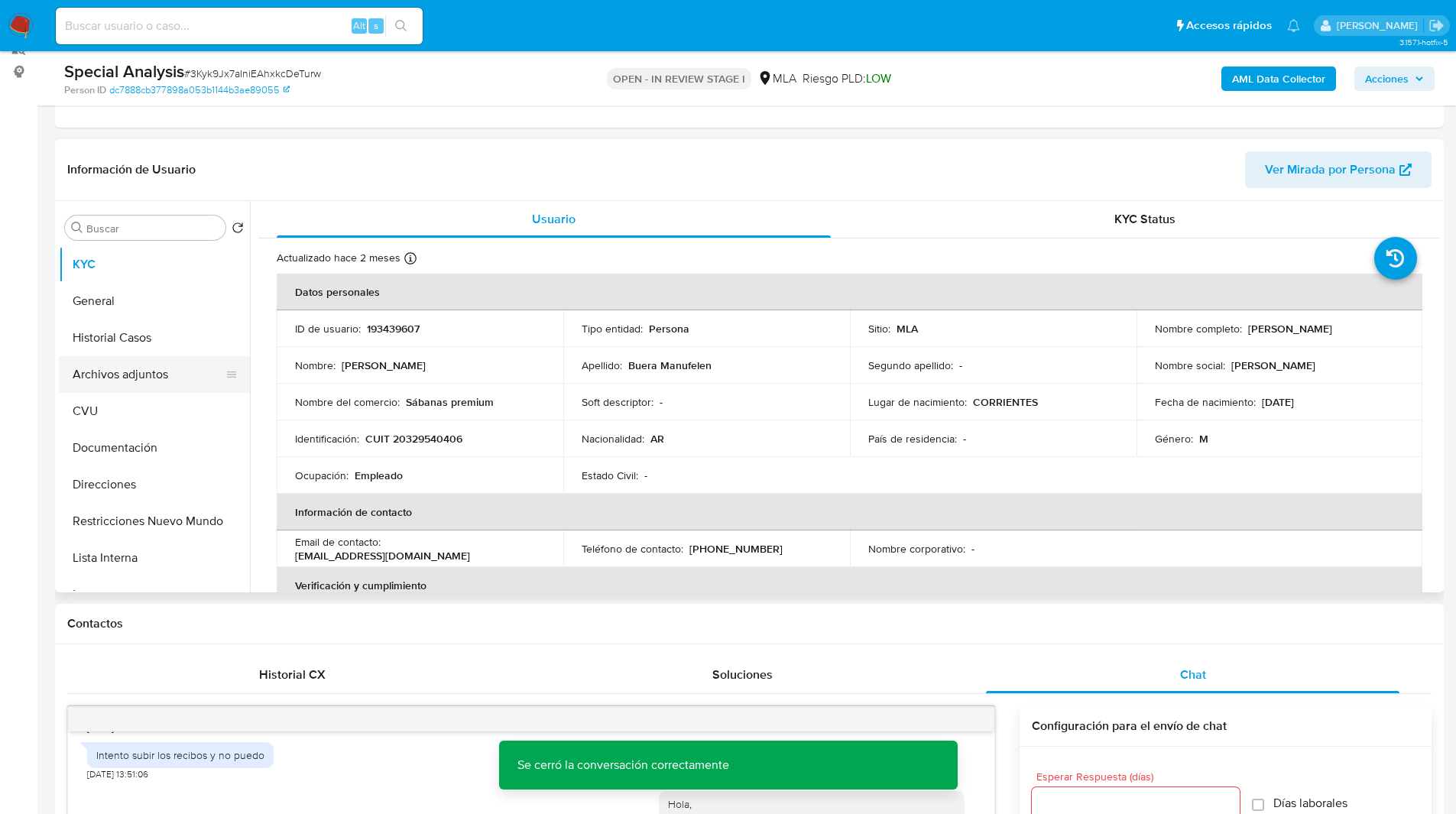
click at [178, 370] on button "Archivos adjuntos" at bounding box center [148, 375] width 179 height 37
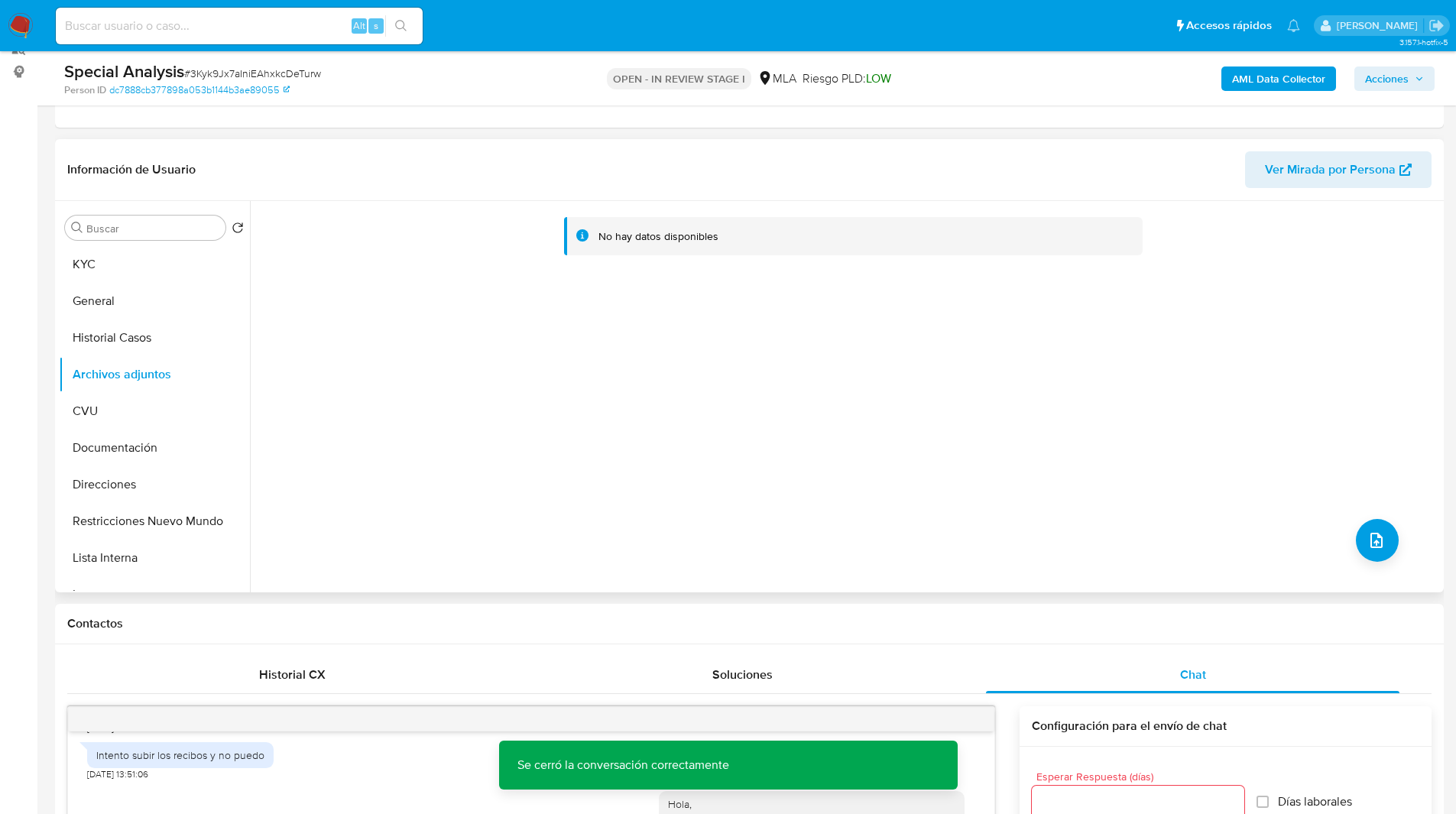
click at [1390, 551] on div "No hay datos disponibles" at bounding box center [845, 396] width 1190 height 391
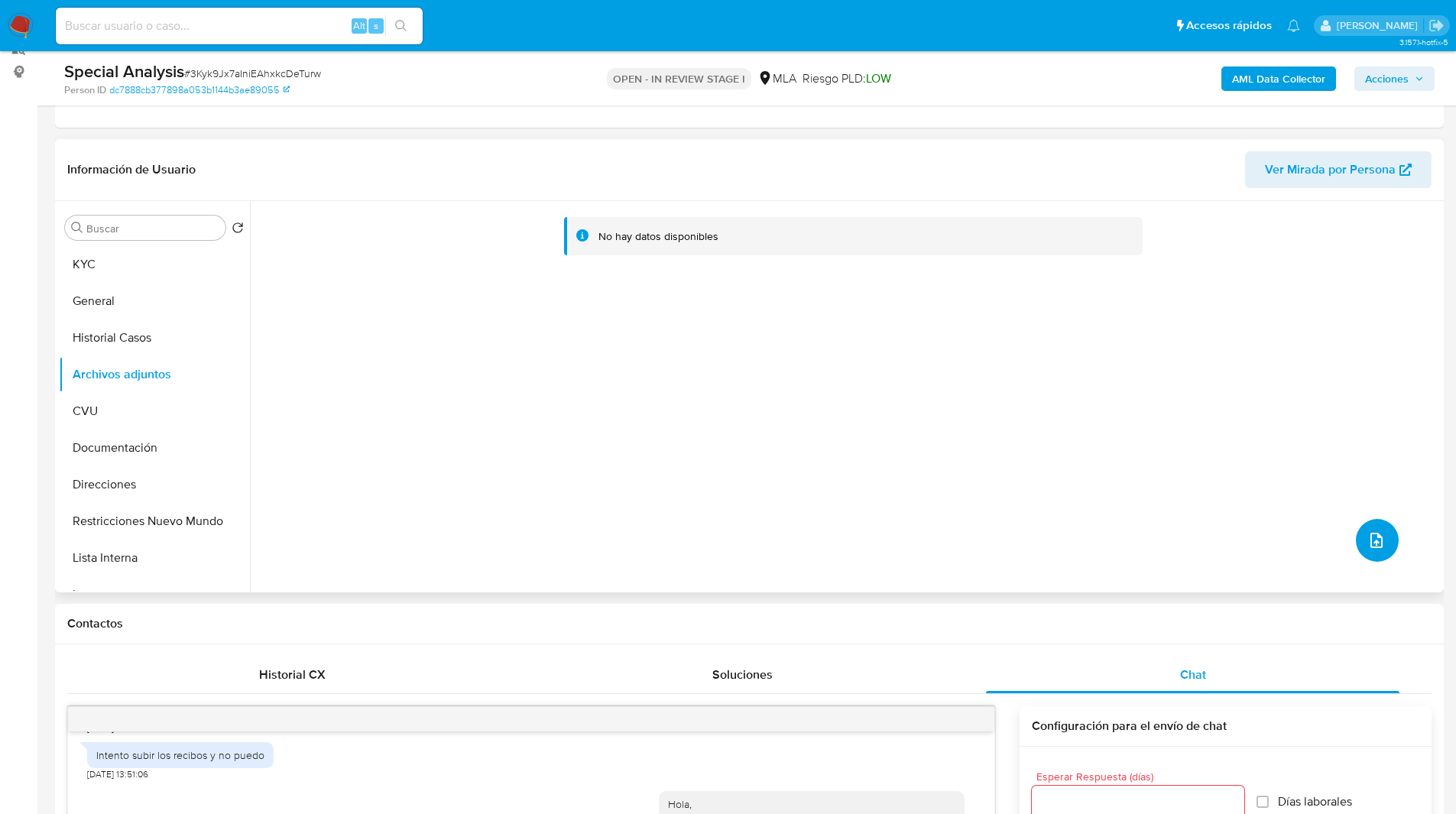
click at [1368, 551] on button "upload-file" at bounding box center [1377, 540] width 43 height 43
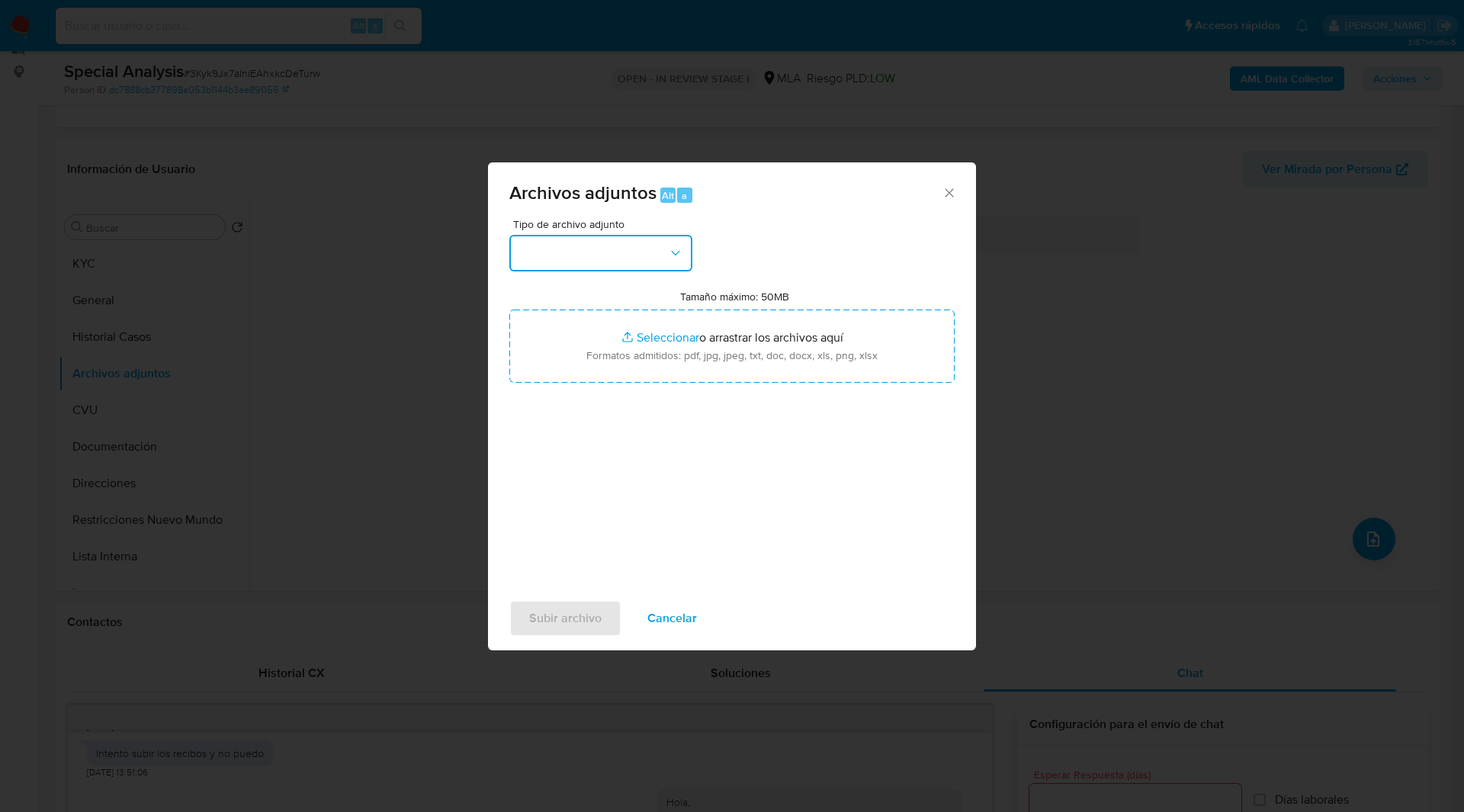
click at [611, 256] on button "button" at bounding box center [601, 254] width 183 height 37
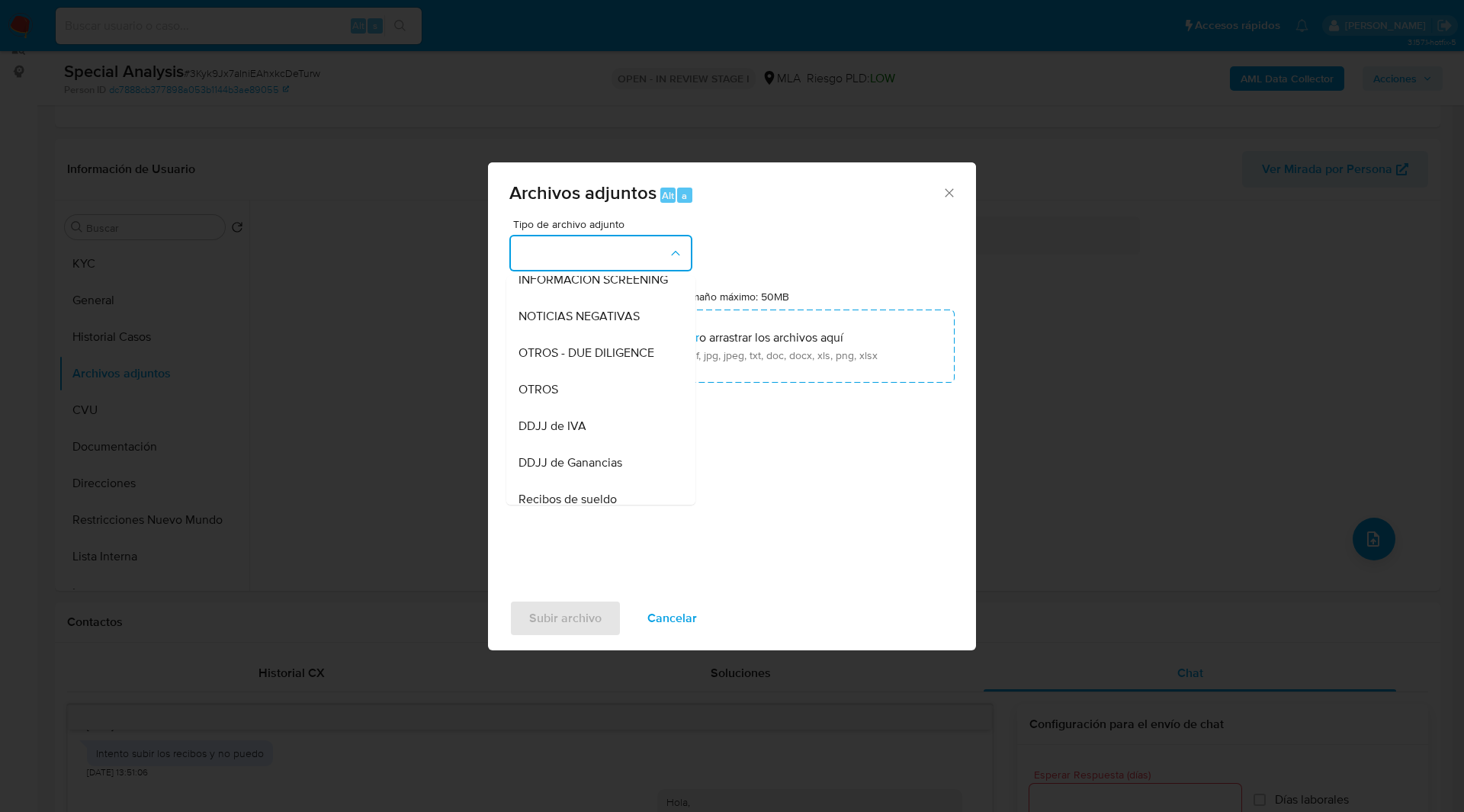
scroll to position [198, 0]
click at [1053, 266] on div "Archivos adjuntos Alt a Tipo de archivo adjunto IDENTIFICACIÓN INGRESOS CAPTURA…" at bounding box center [732, 406] width 1464 height 812
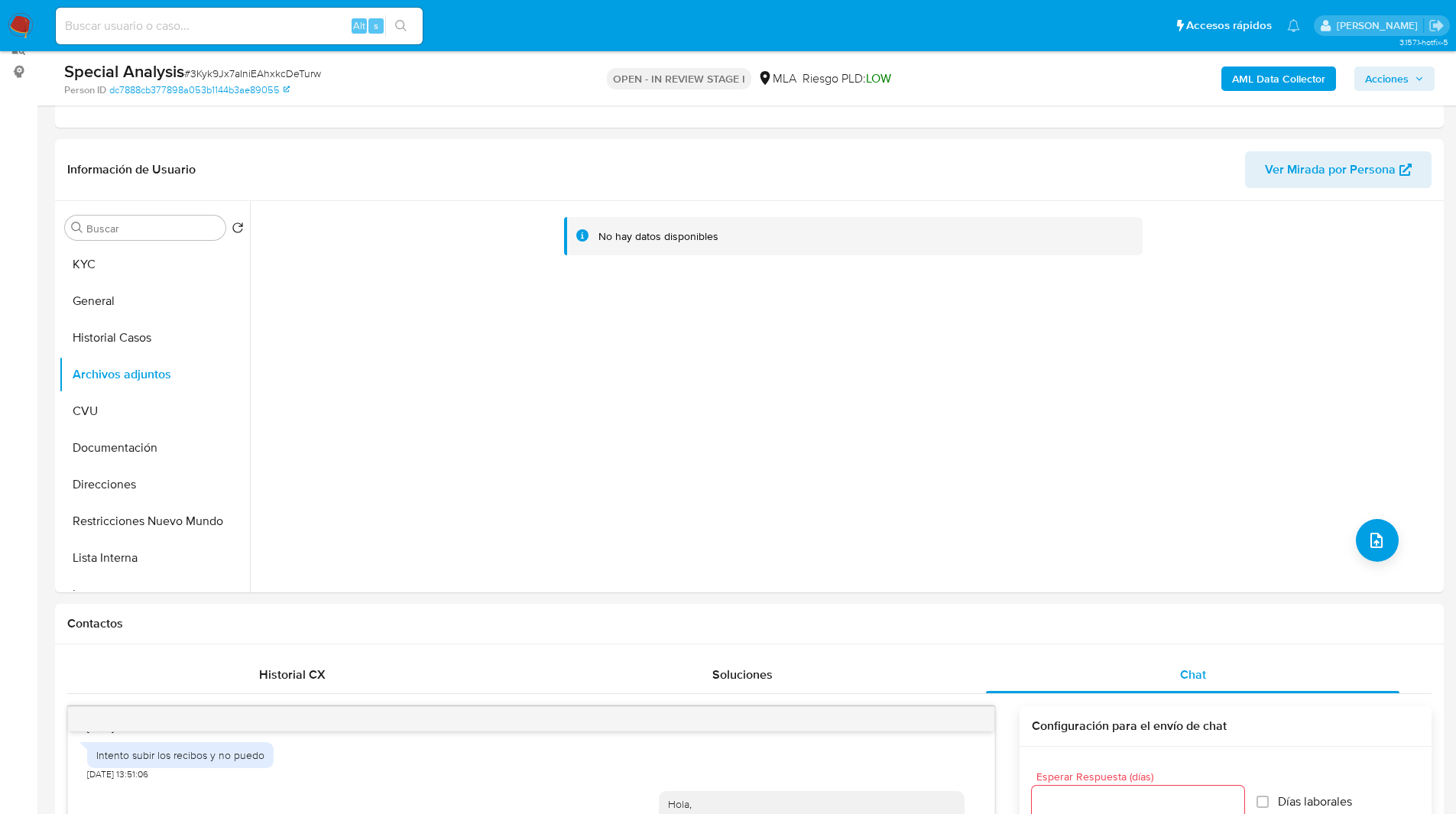
click at [1271, 84] on b "AML Data Collector" at bounding box center [1278, 78] width 93 height 24
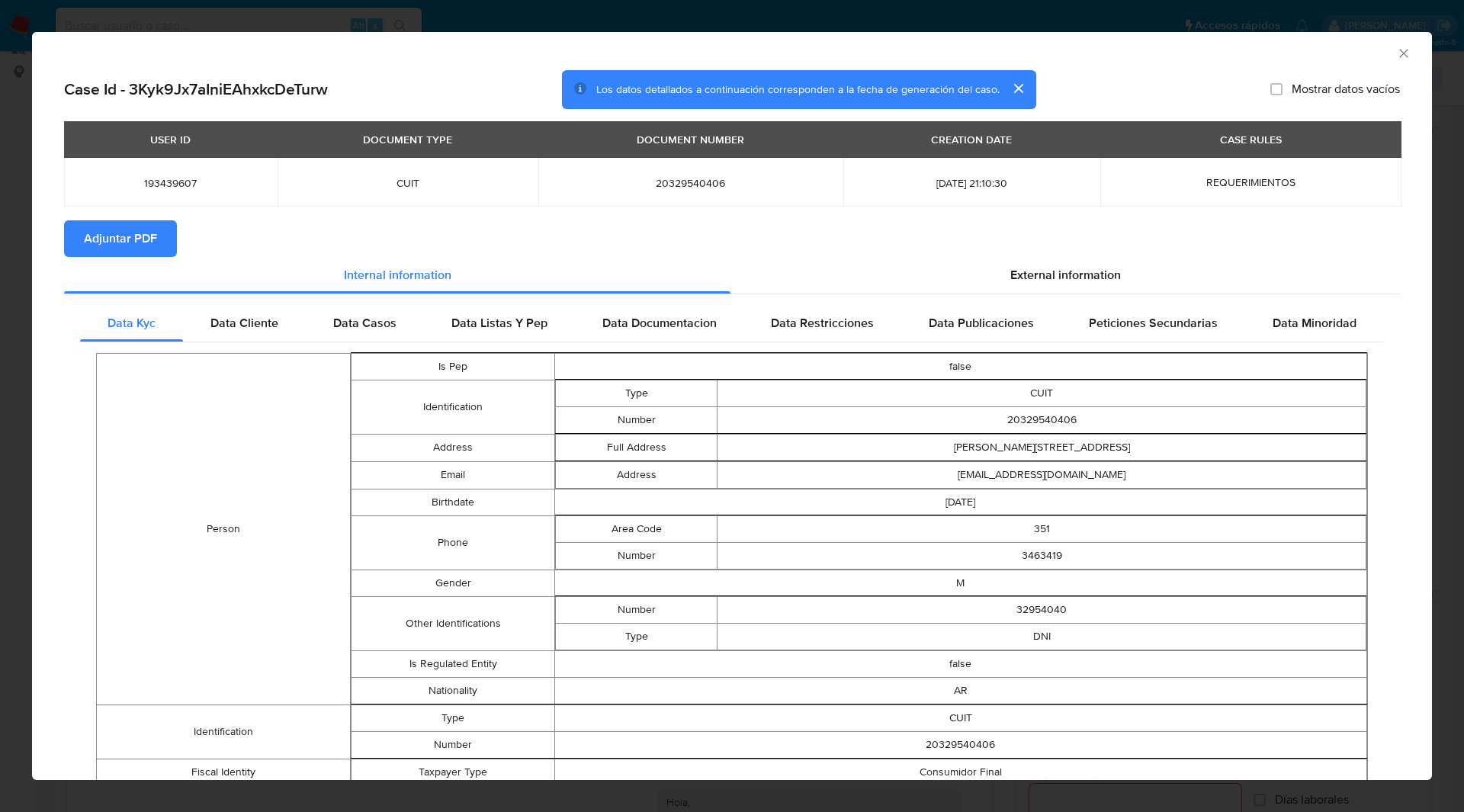
click at [162, 235] on button "Adjuntar PDF" at bounding box center [120, 238] width 113 height 37
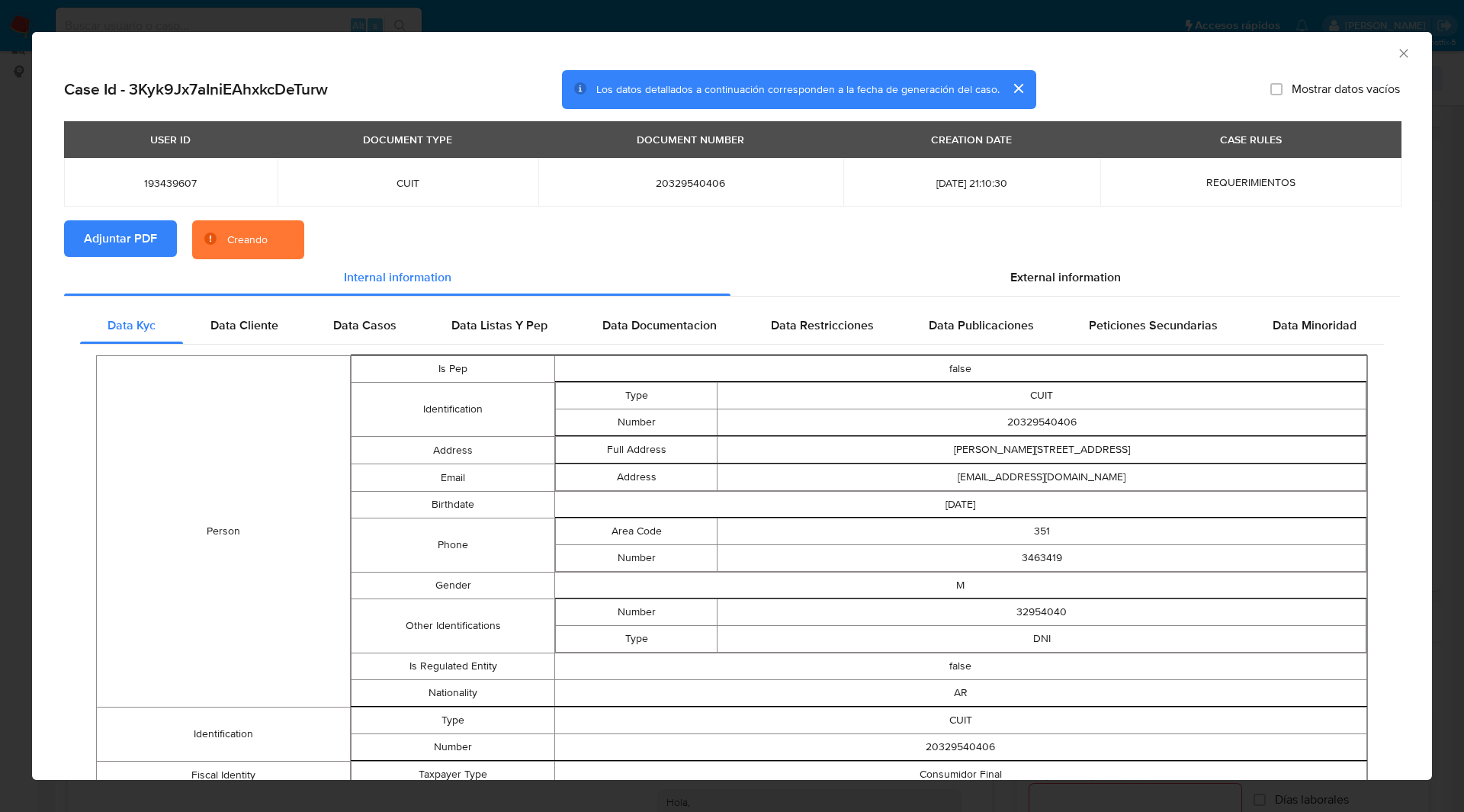
click at [465, 230] on section "Adjuntar PDF Creando" at bounding box center [732, 239] width 1335 height 39
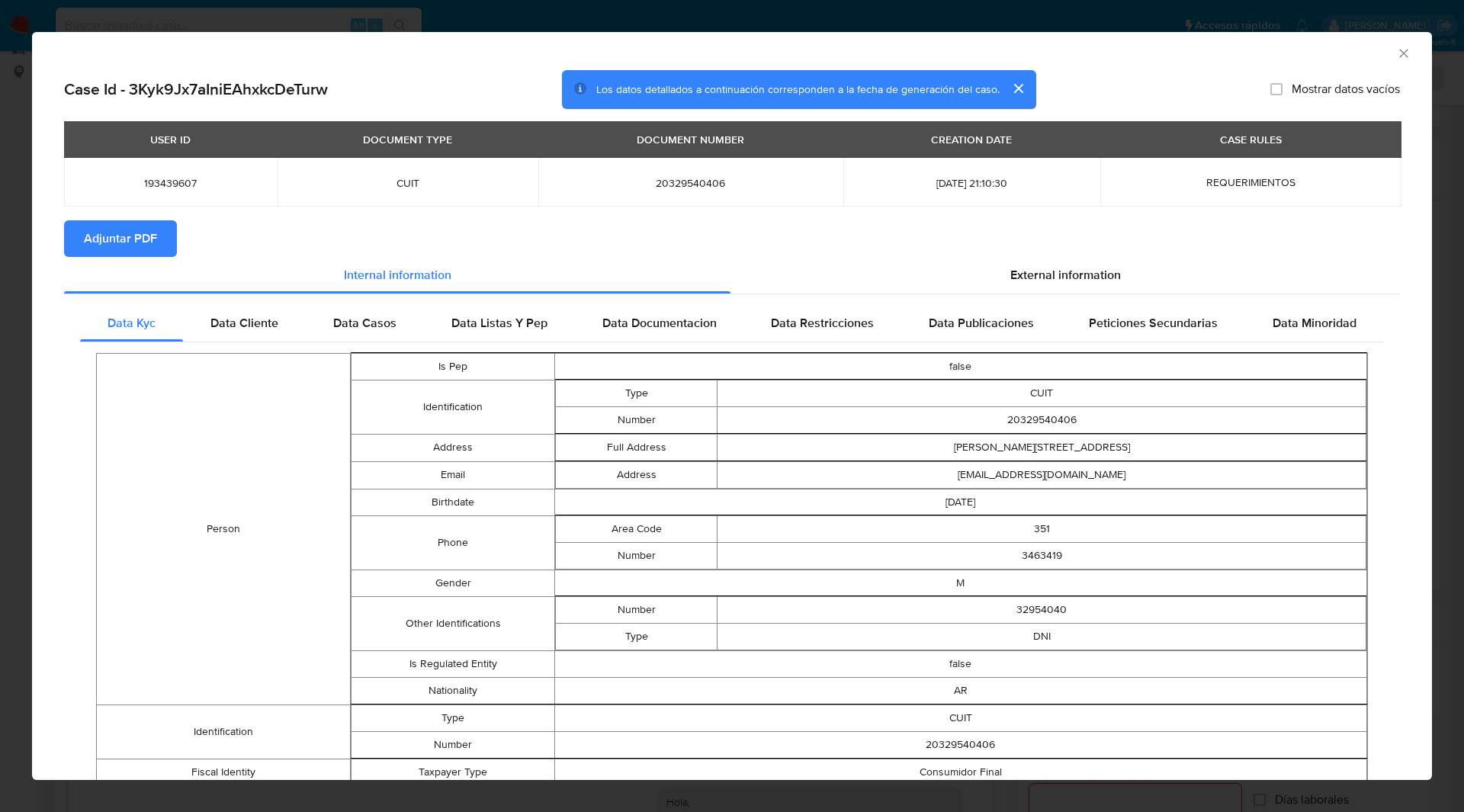
click at [1399, 53] on icon "Cerrar ventana" at bounding box center [1404, 53] width 8 height 8
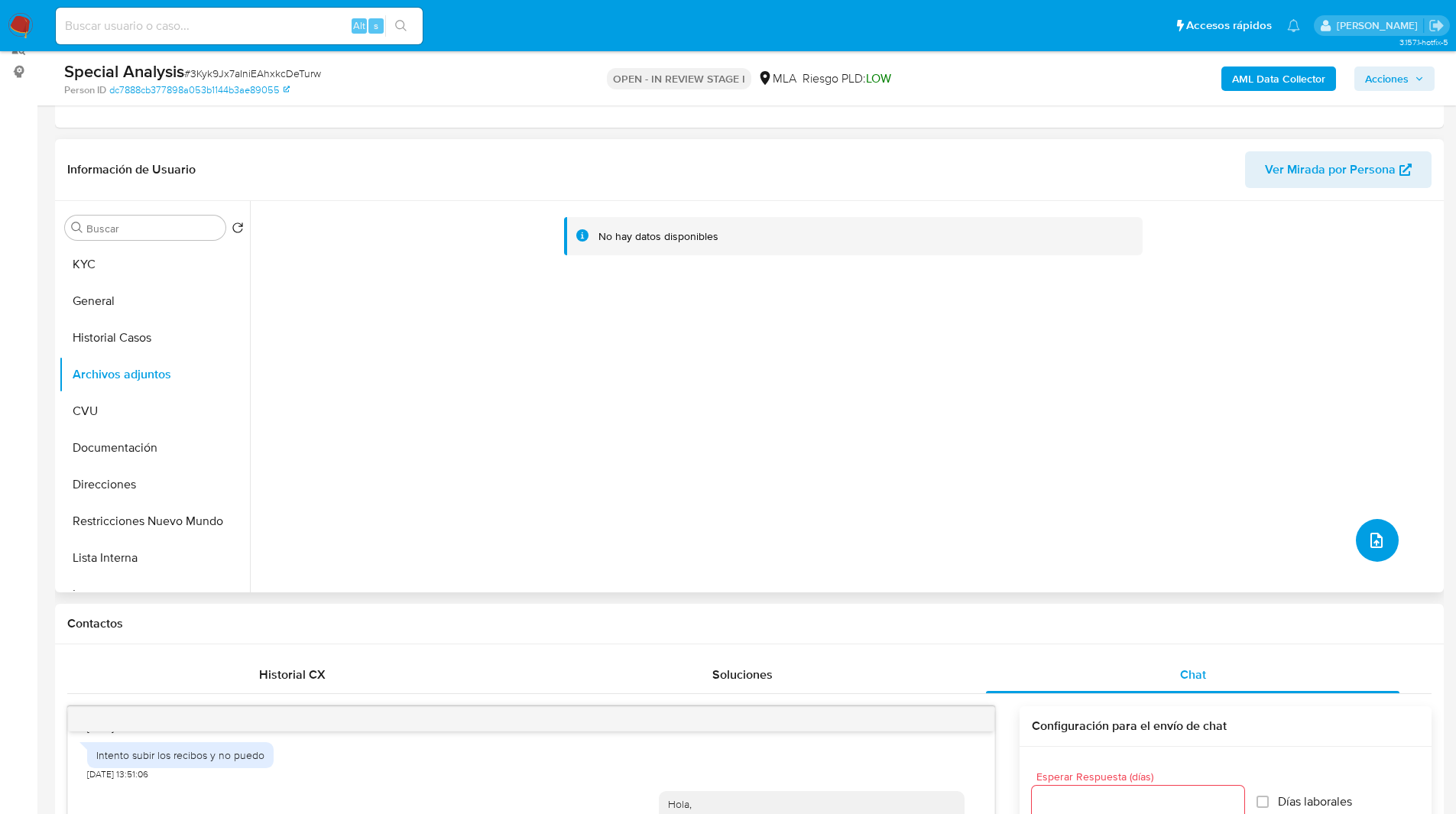
click at [1384, 525] on button "upload-file" at bounding box center [1377, 540] width 43 height 43
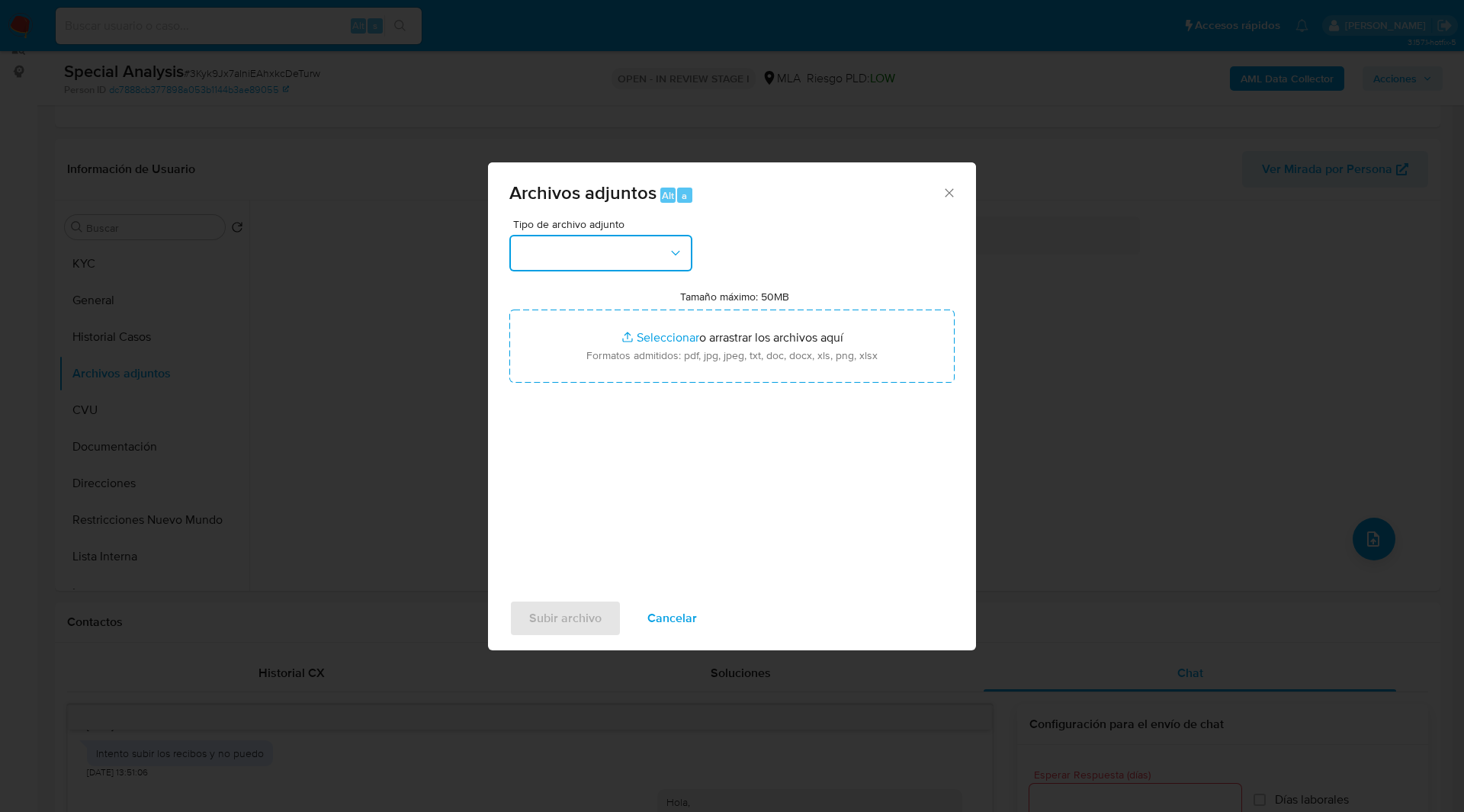
click at [644, 269] on button "button" at bounding box center [601, 254] width 183 height 37
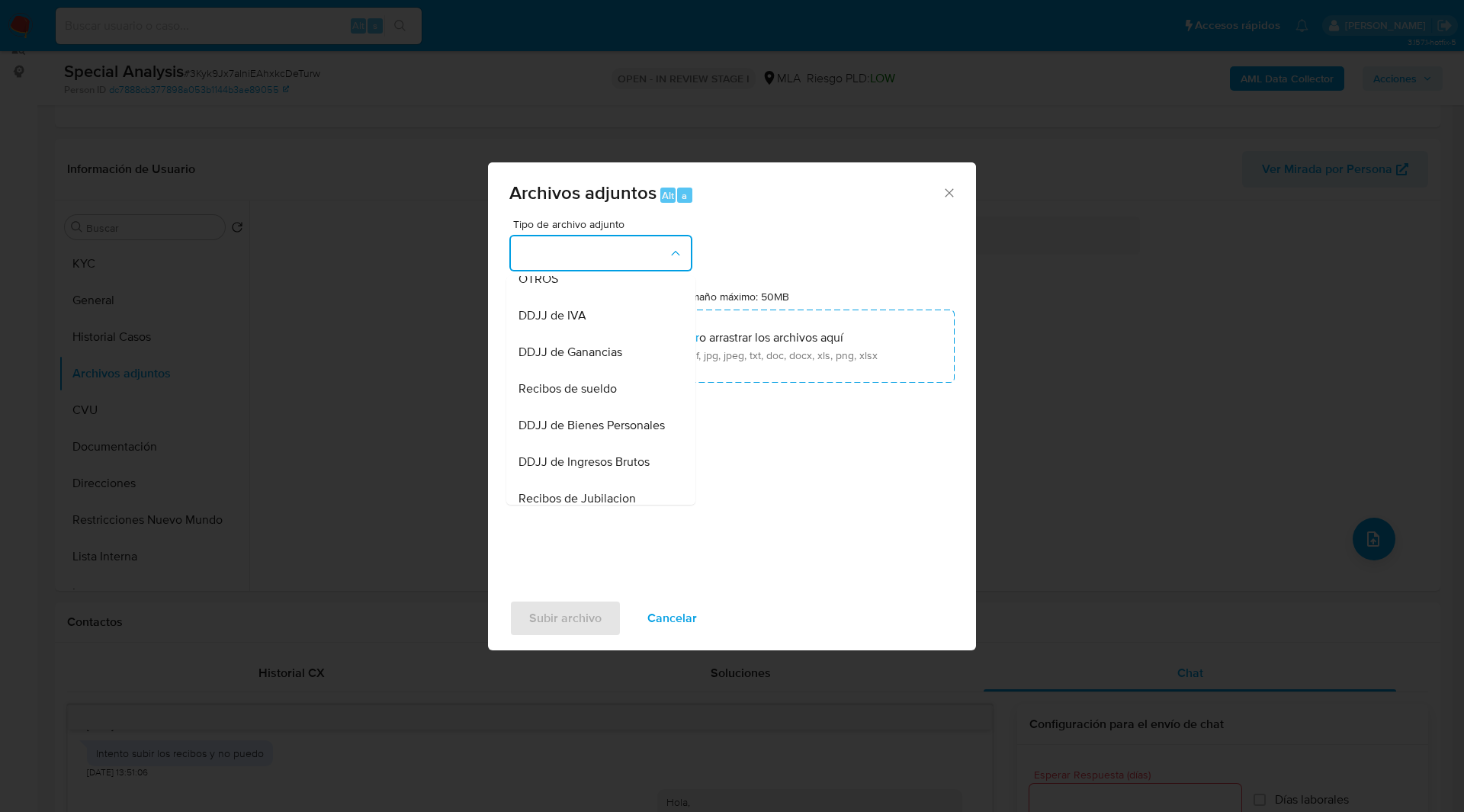
scroll to position [308, 0]
click at [558, 286] on div "OTROS" at bounding box center [596, 279] width 155 height 37
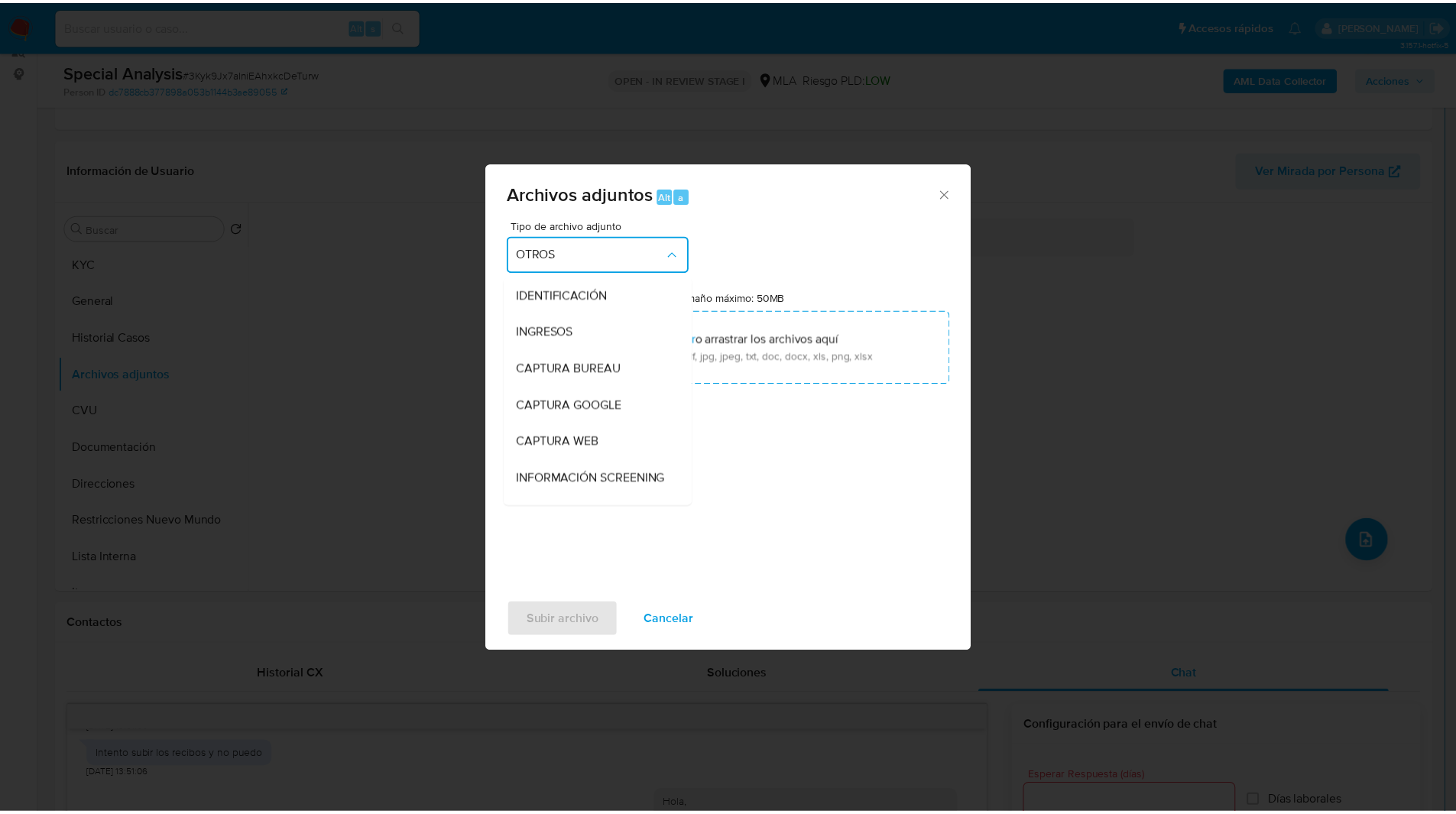
scroll to position [212, 0]
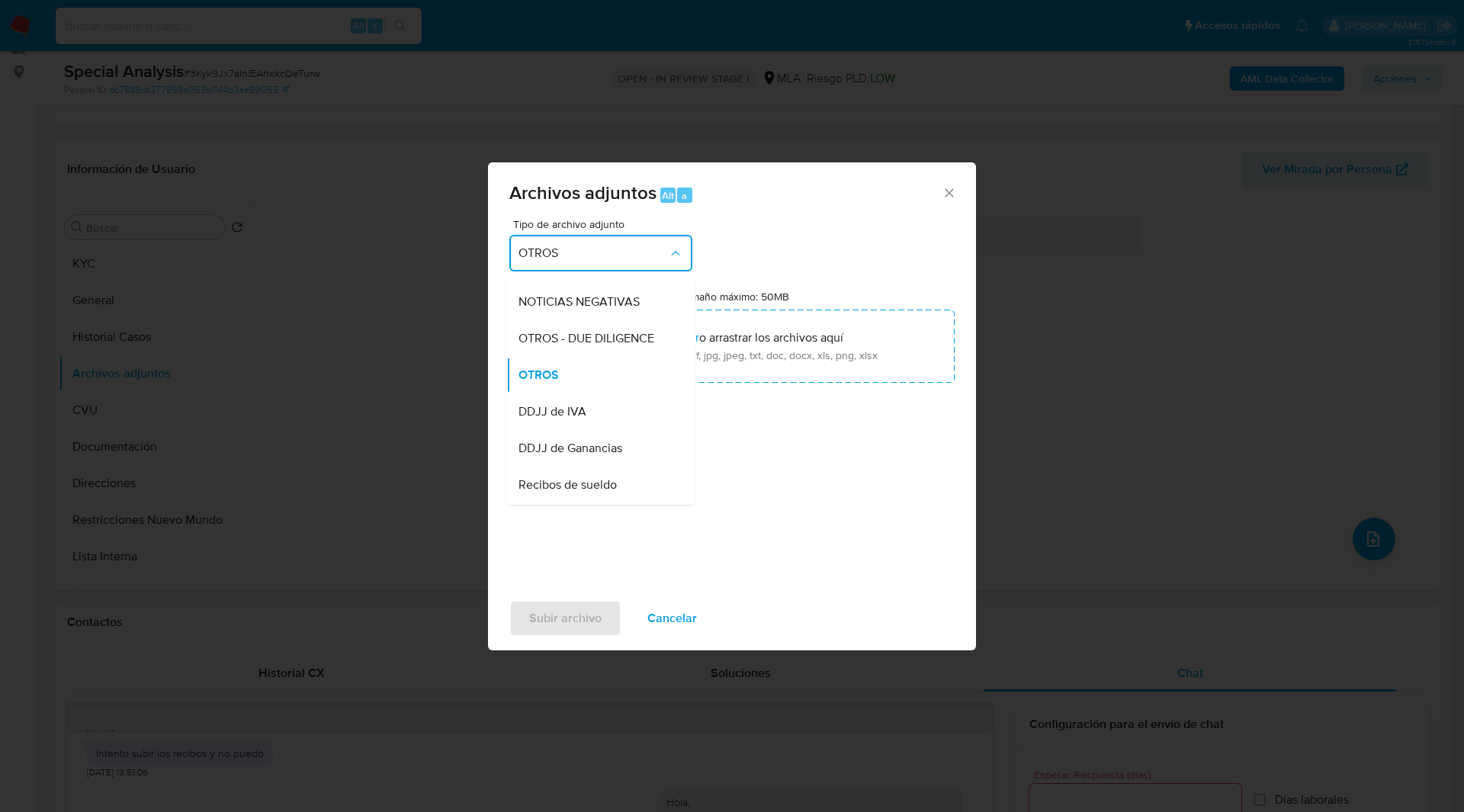
click at [755, 426] on div "Tipo de archivo adjunto OTROS IDENTIFICACIÓN INGRESOS CAPTURA BUREAU CAPTURA GO…" at bounding box center [732, 399] width 445 height 359
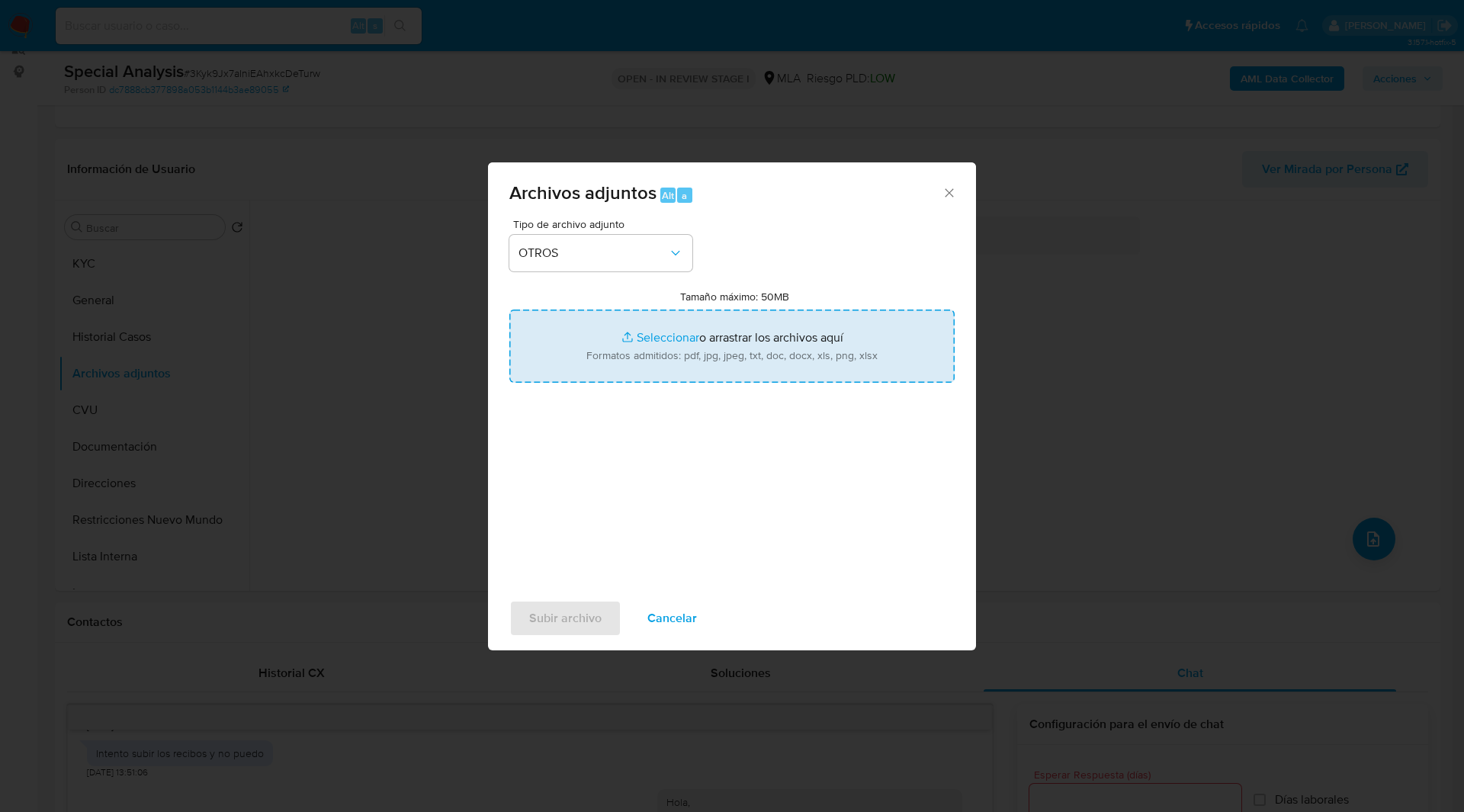
type input "C:\fakepath\Caselog 3Kyk9Jx7aIniEAhxkcDeTurw_2025_08_14_13_41_01.docx"
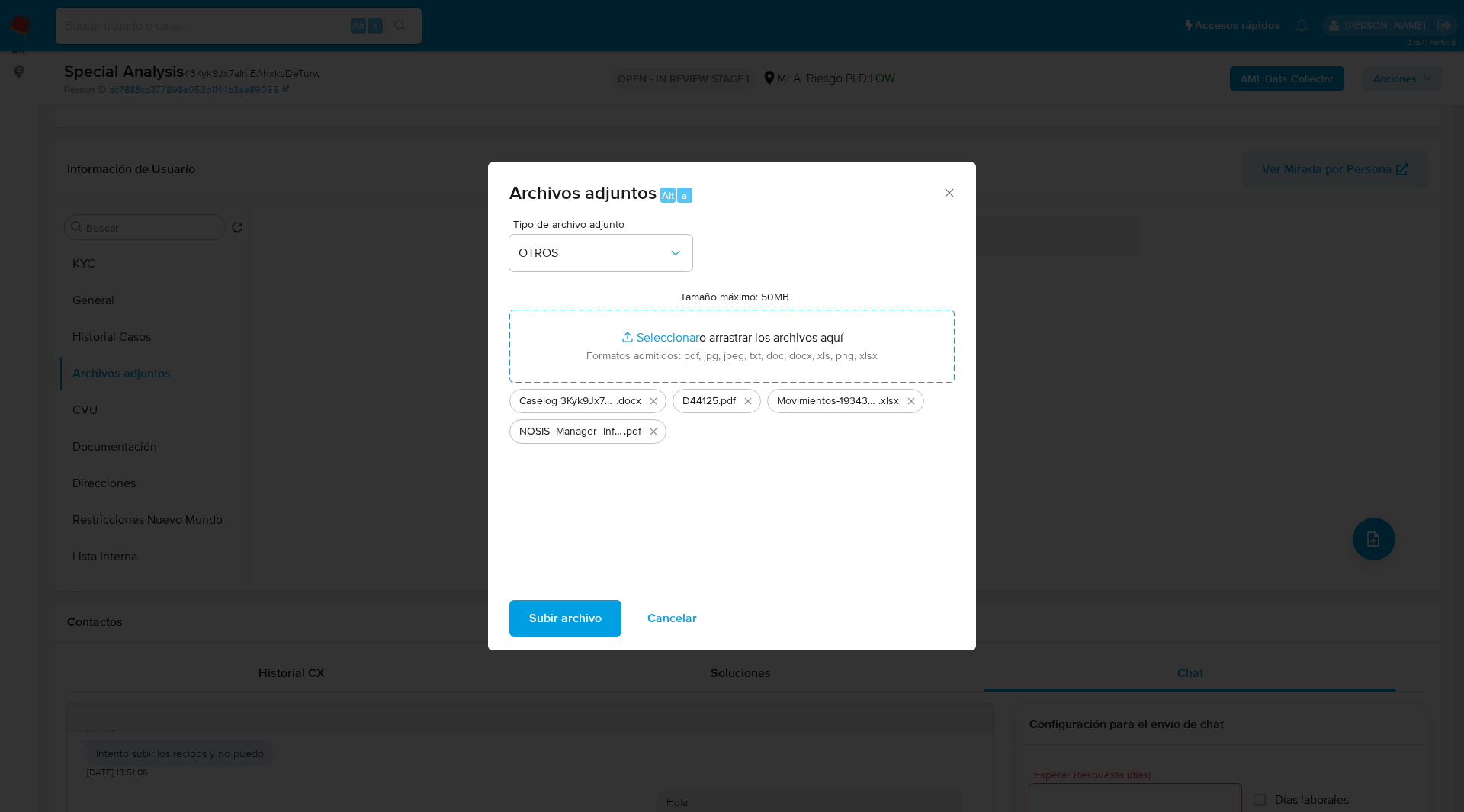
click at [564, 621] on span "Subir archivo" at bounding box center [565, 618] width 72 height 34
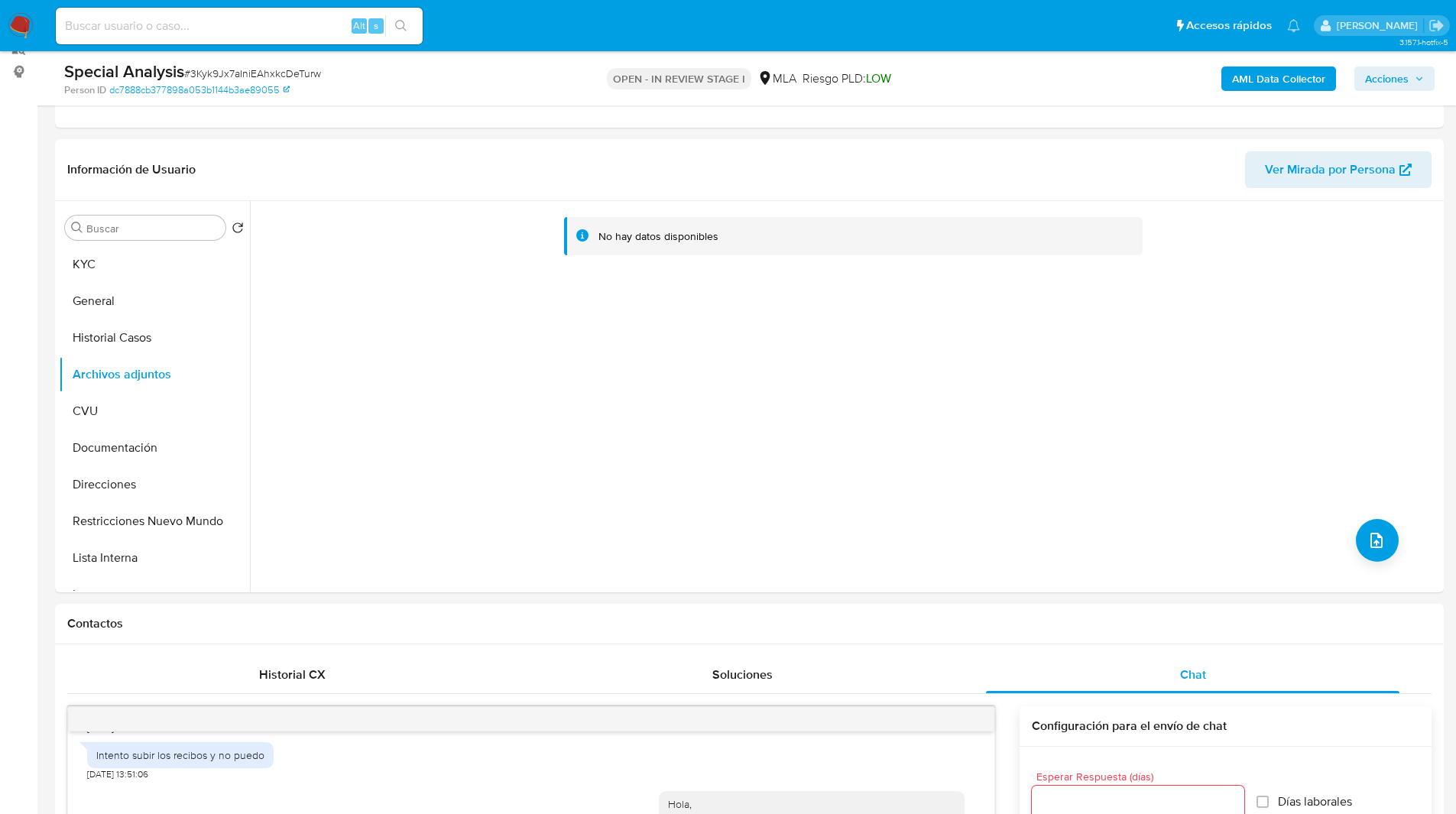
click at [1400, 70] on span "Acciones" at bounding box center [1387, 78] width 44 height 24
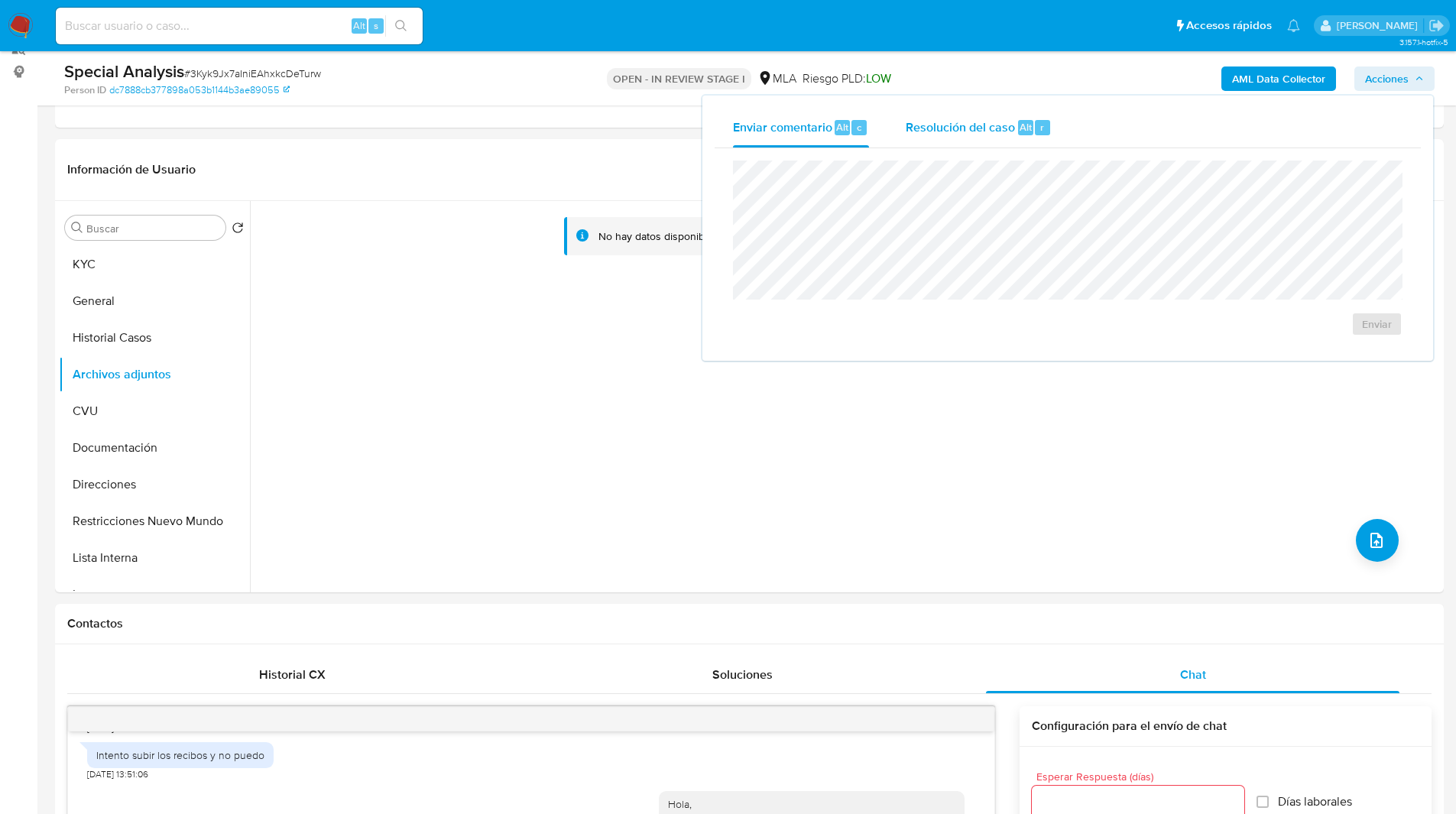
click at [996, 133] on span "Resolución del caso" at bounding box center [961, 126] width 109 height 18
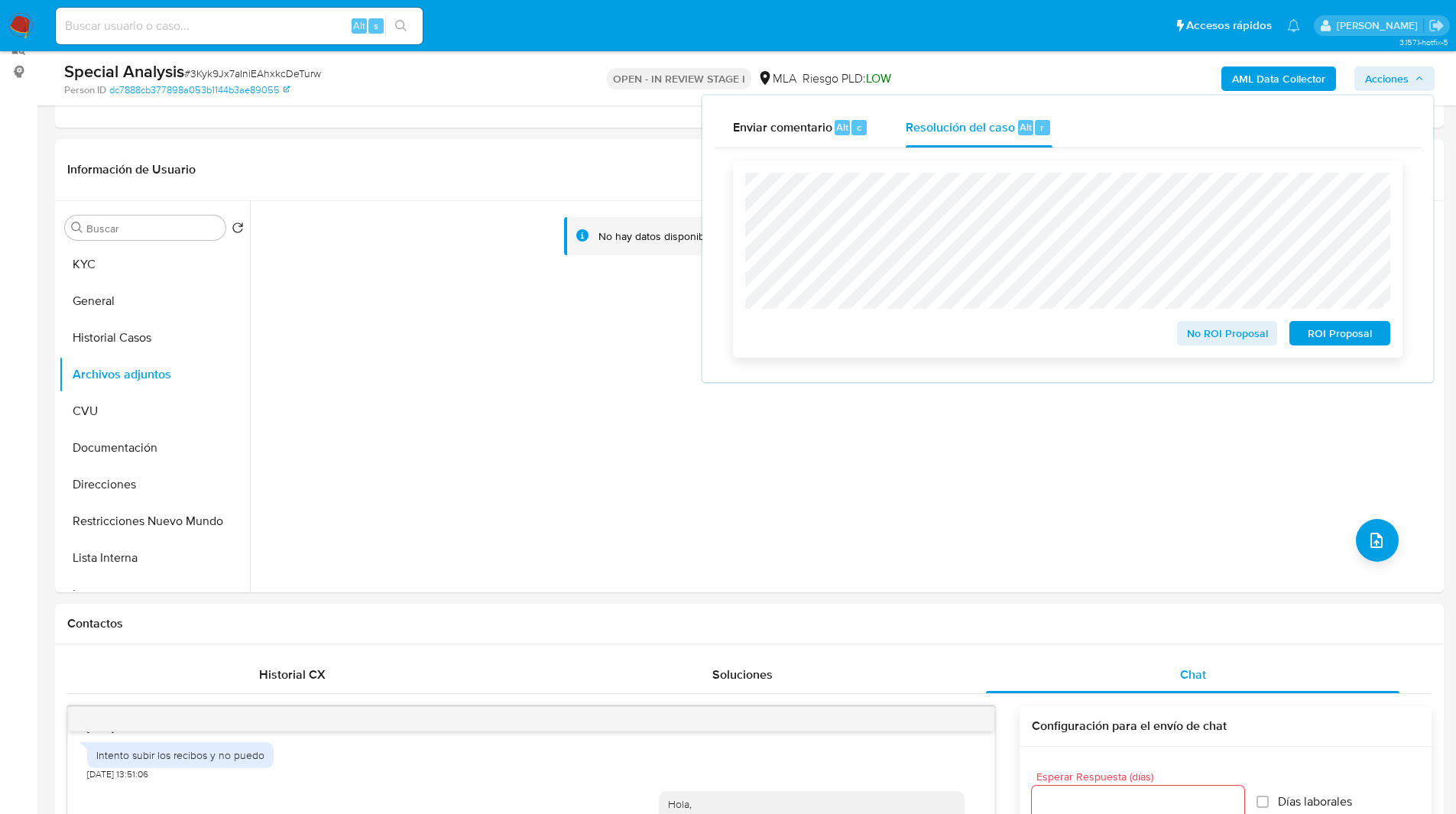
click at [1215, 339] on span "No ROI Proposal" at bounding box center [1228, 333] width 79 height 21
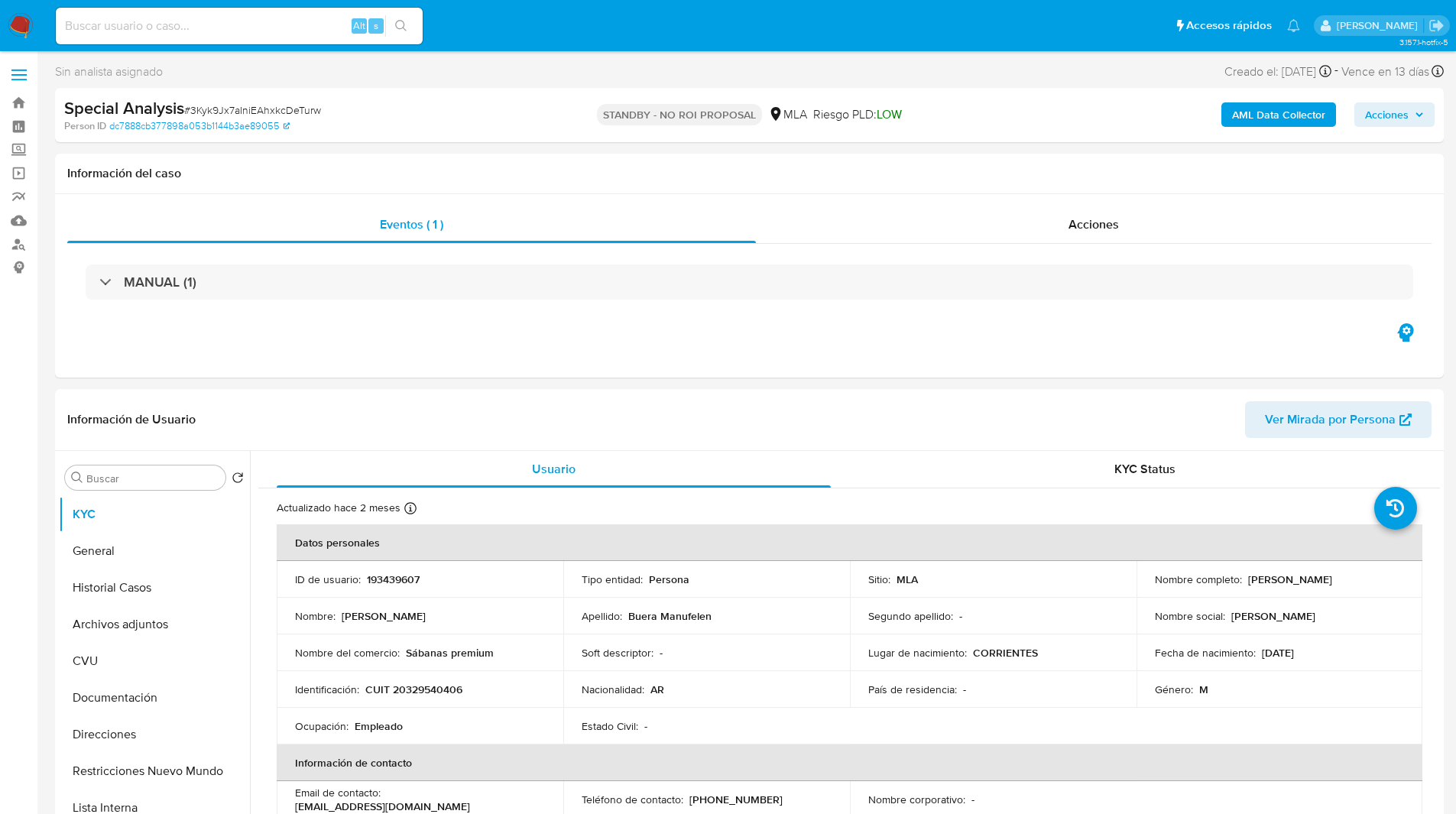
select select "10"
click at [300, 18] on input at bounding box center [239, 26] width 367 height 20
paste input "eo0Cifgi3OSZUKBbeFw5yTDq"
type input "eo0Cifgi3OSZUKBbeFw5yTDq"
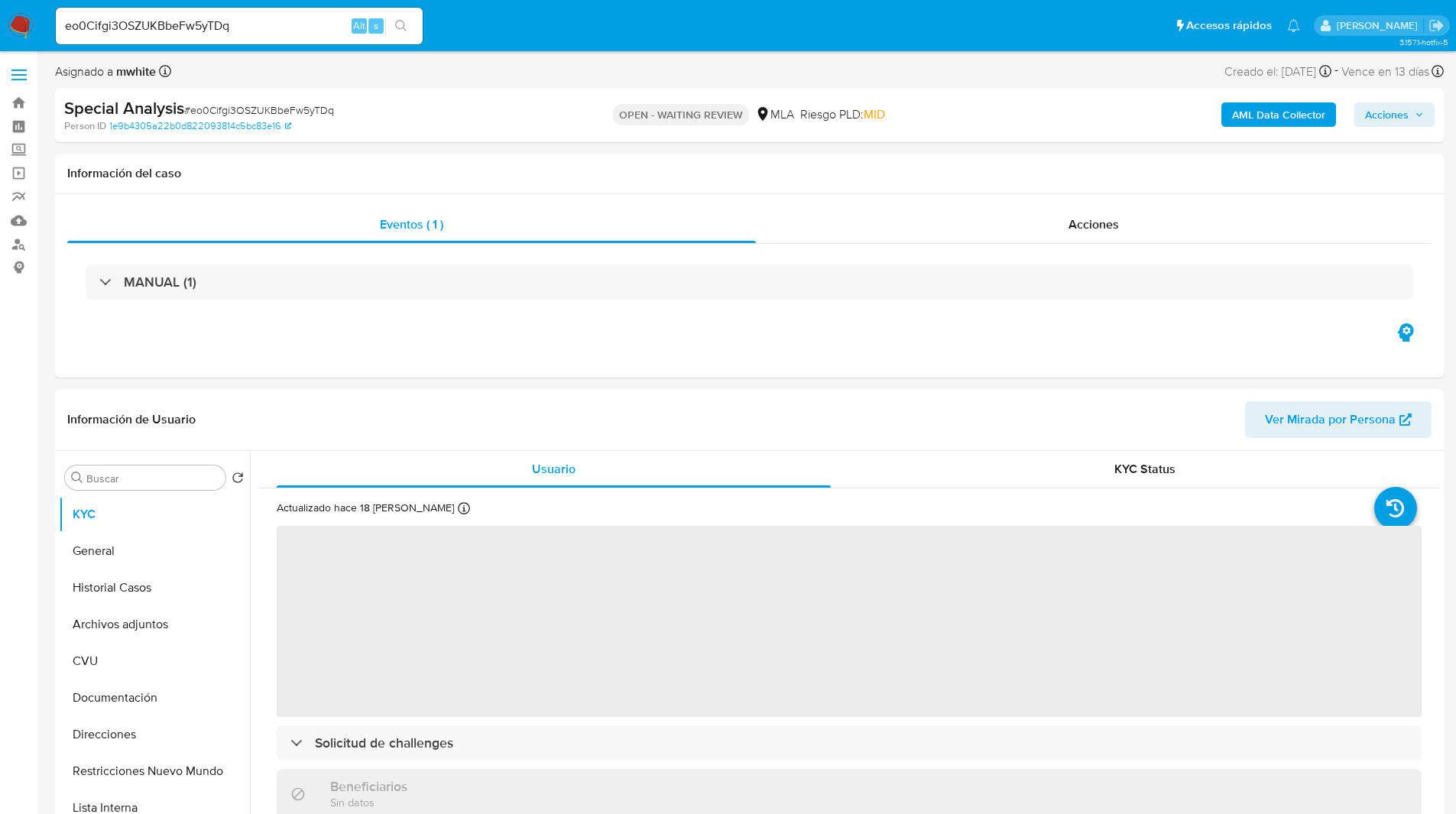
select select "10"
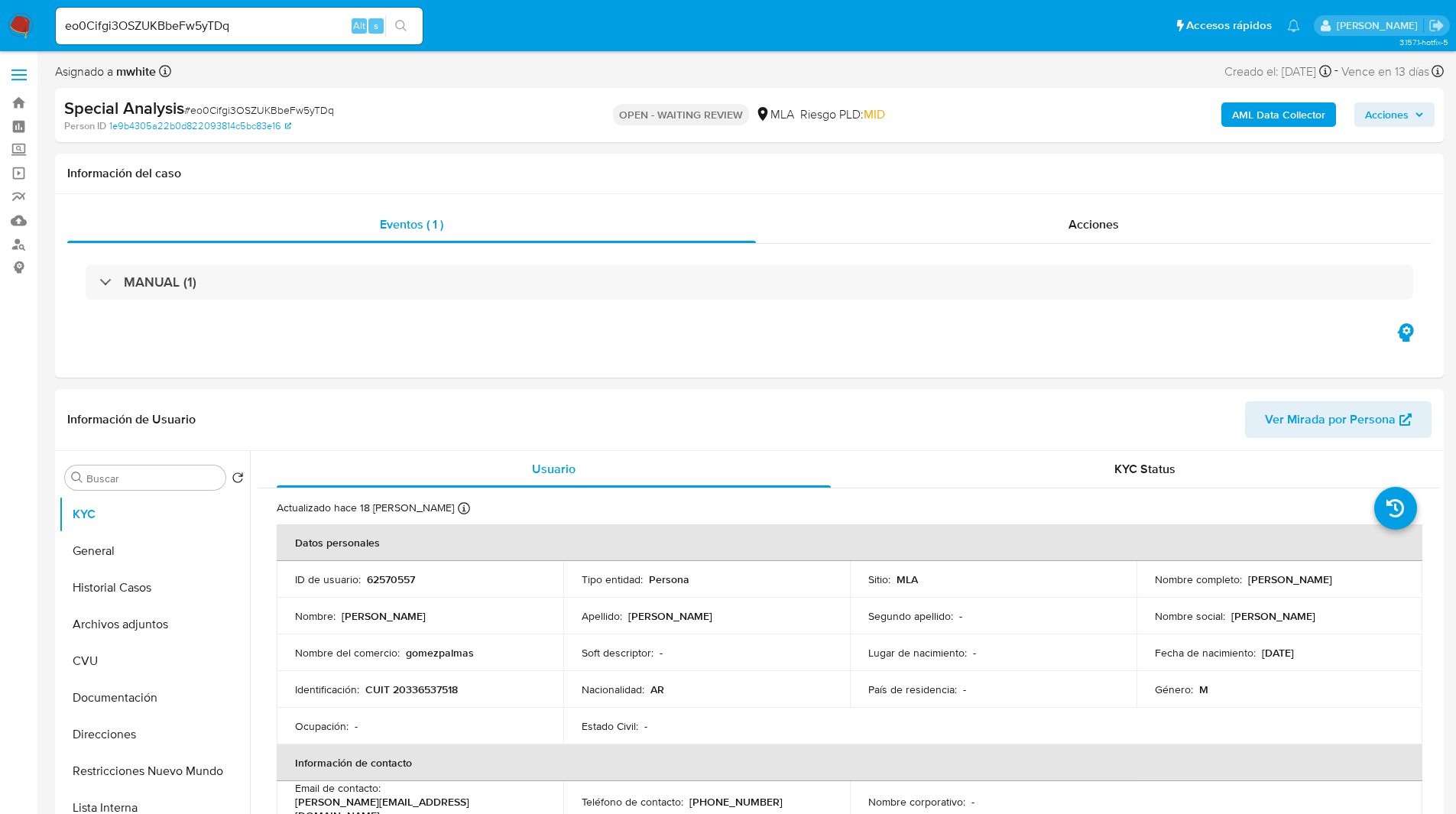
click at [585, 13] on ul "Pausado Ver notificaciones eo0Cifgi3OSZUKBbeFw5yTDq Alt s Accesos rápidos Presi…" at bounding box center [678, 24] width 1260 height 38
click at [560, 13] on ul "Pausado Ver notificaciones eo0Cifgi3OSZUKBbeFw5yTDq Alt s Accesos rápidos Presi…" at bounding box center [678, 24] width 1260 height 38
click at [520, 28] on ul "Pausado Ver notificaciones eo0Cifgi3OSZUKBbeFw5yTDq Alt s Accesos rápidos Presi…" at bounding box center [678, 24] width 1260 height 38
click at [584, 117] on div "OPEN - WAITING REVIEW MLA Riesgo PLD: MID" at bounding box center [749, 114] width 452 height 36
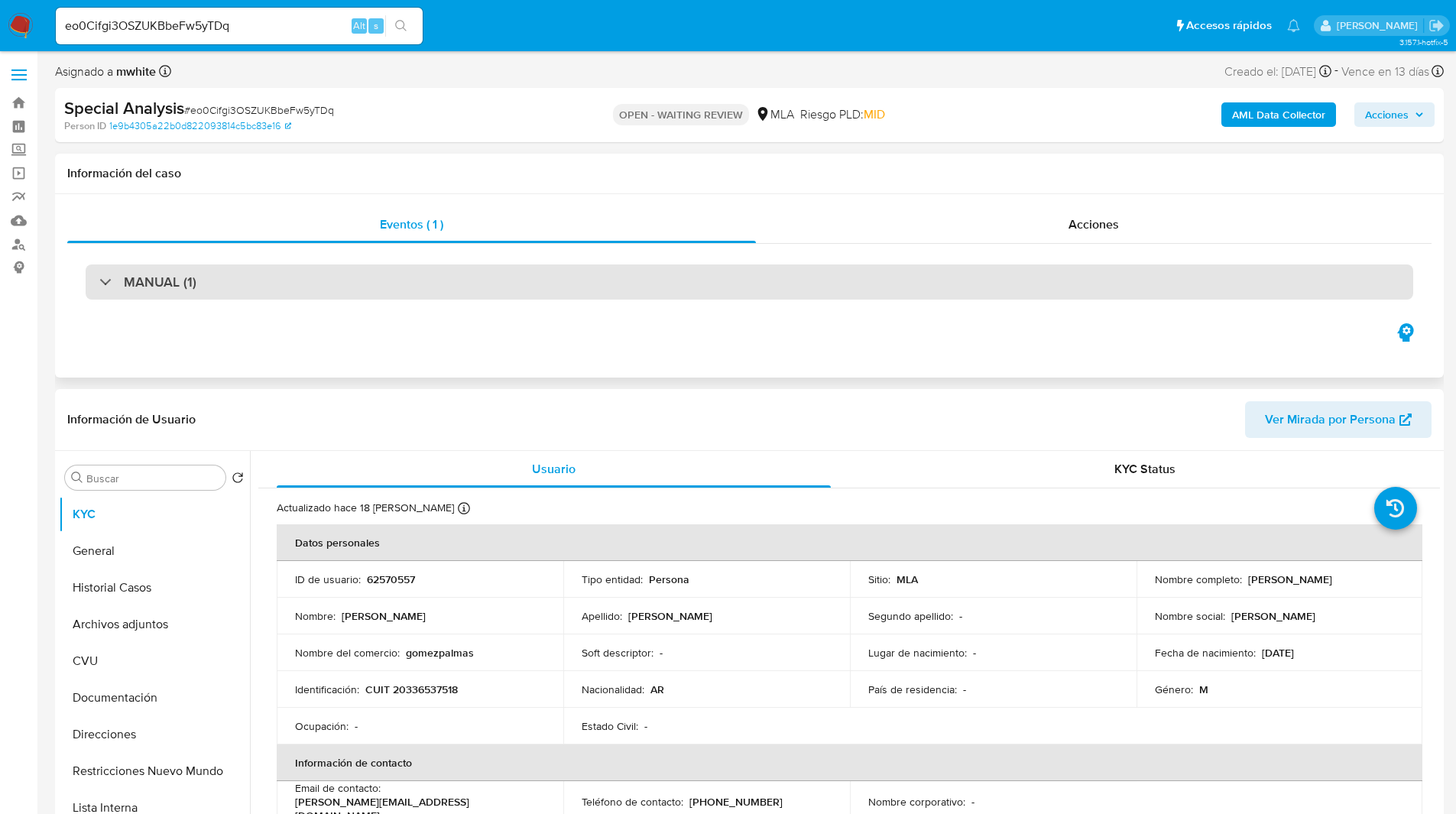
click at [1023, 264] on div "MANUAL (1)" at bounding box center [749, 282] width 1328 height 35
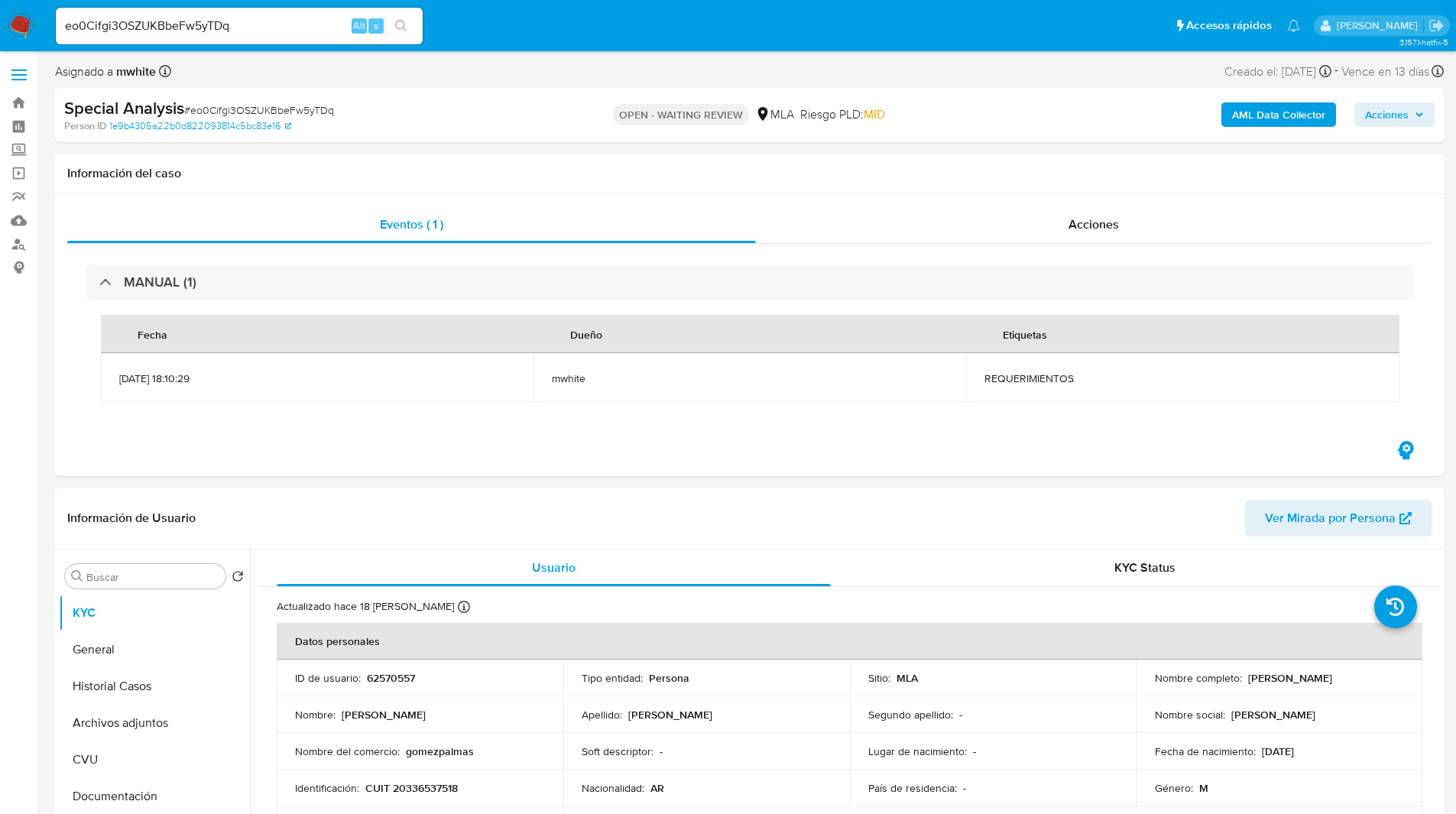
click at [402, 675] on p "62570557" at bounding box center [391, 678] width 48 height 13
copy p "62570557"
click at [402, 216] on span "Eventos ( 1 )" at bounding box center [411, 224] width 63 height 18
click at [509, 175] on h1 "Información del caso" at bounding box center [749, 173] width 1364 height 15
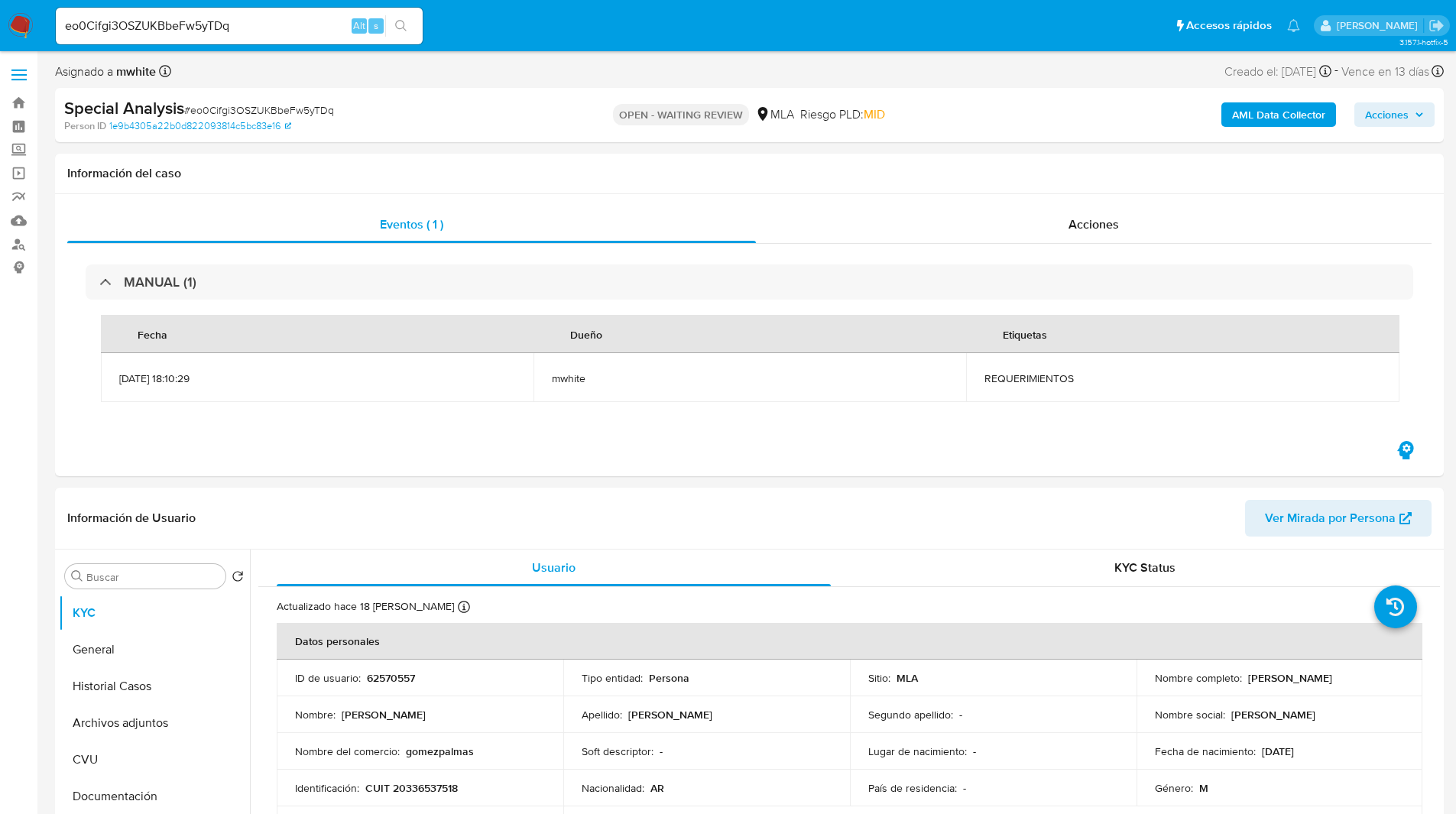
click at [1052, 133] on div "Special Analysis # eo0Cifgi3OSZUKBbeFw5yTDq Person ID 1e9b4305a22b0d822093814c5…" at bounding box center [749, 114] width 1389 height 54
click at [684, 450] on div "Eventos ( 1 ) Acciones MANUAL (1) Fecha Dueño Etiquetas 17/06/2025 18:10:29 mwh…" at bounding box center [749, 335] width 1389 height 282
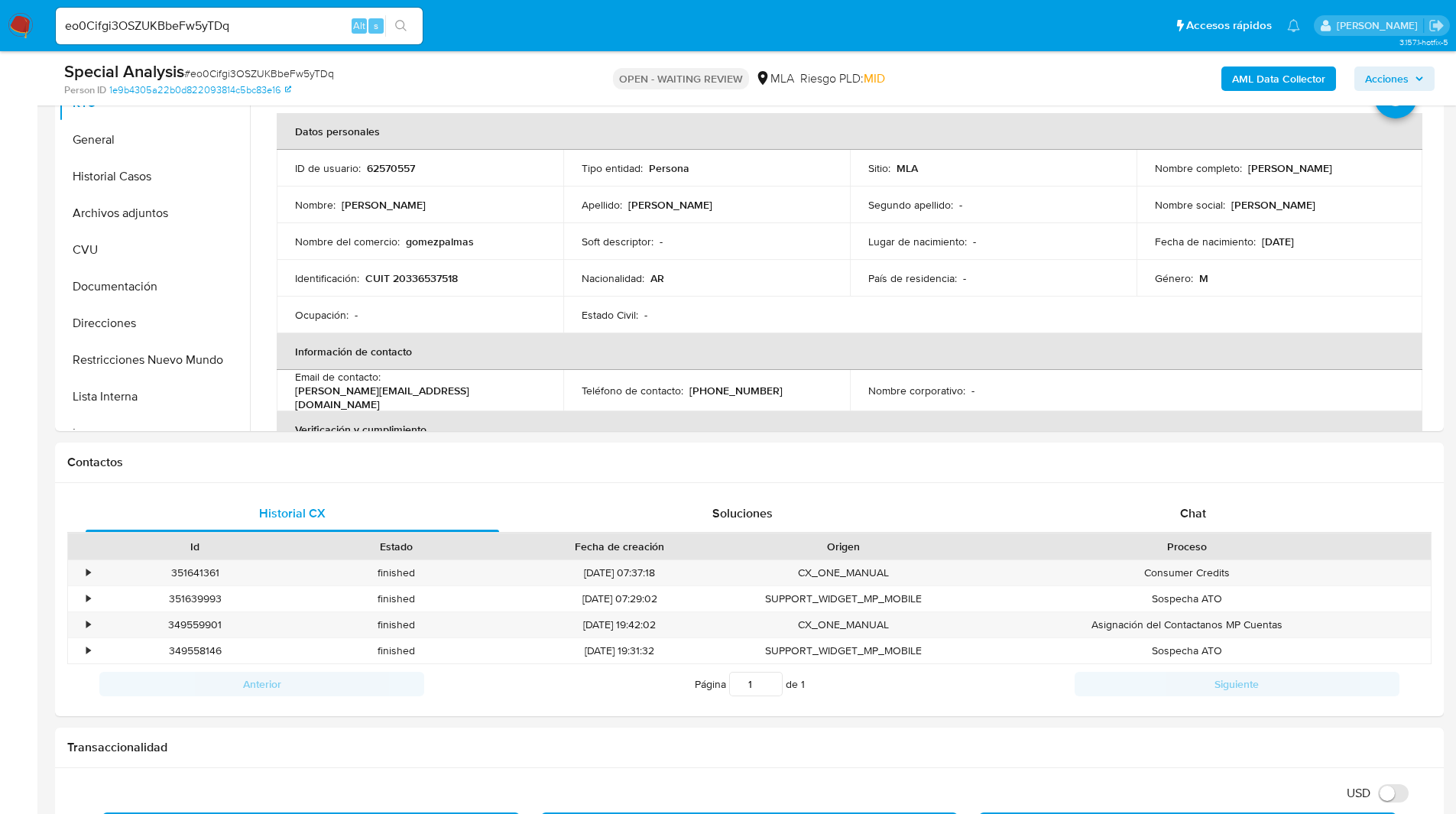
scroll to position [460, 0]
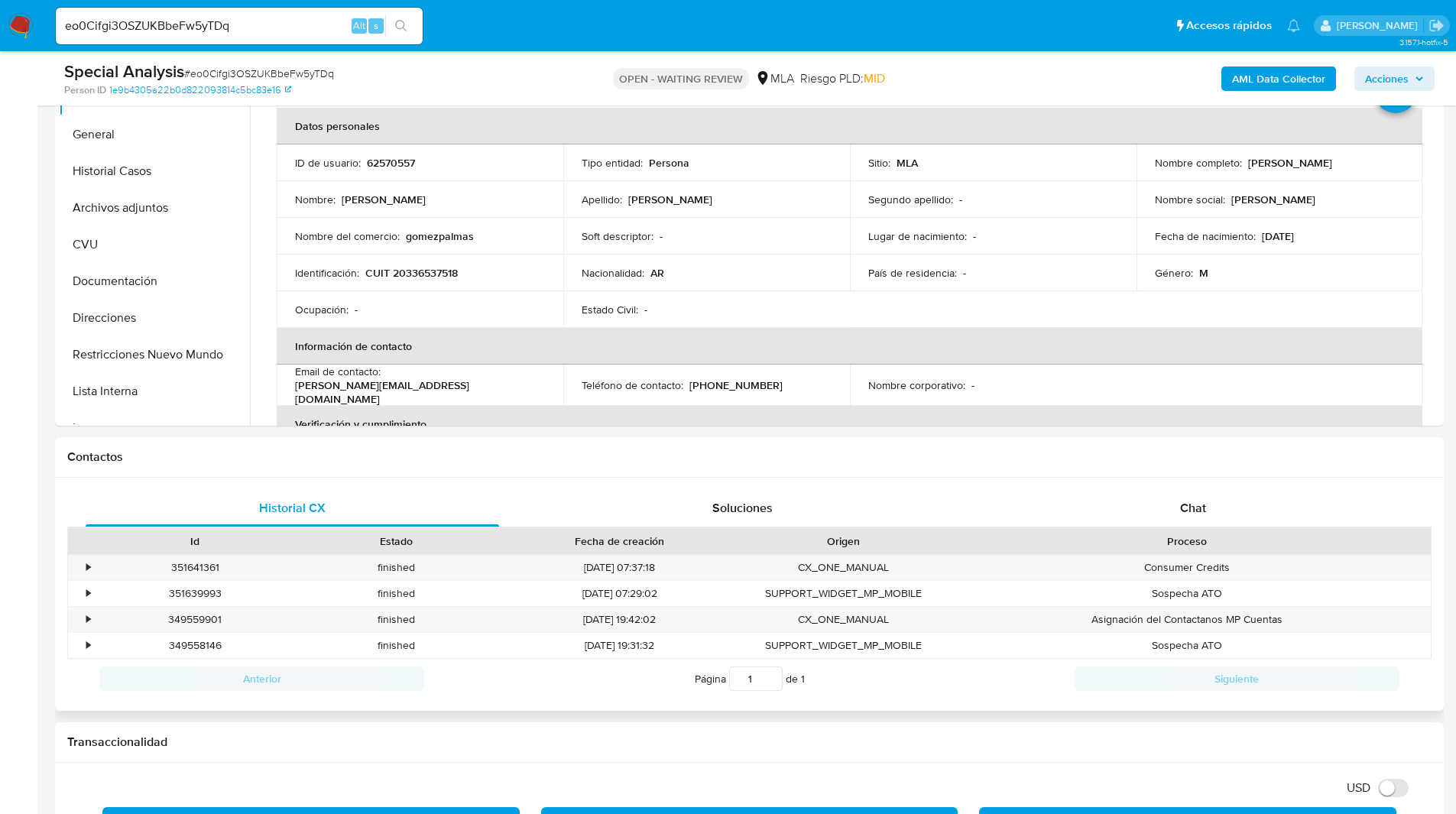
click at [1198, 553] on div "Proceso" at bounding box center [1187, 540] width 487 height 26
click at [1176, 525] on div "Chat" at bounding box center [1192, 508] width 413 height 37
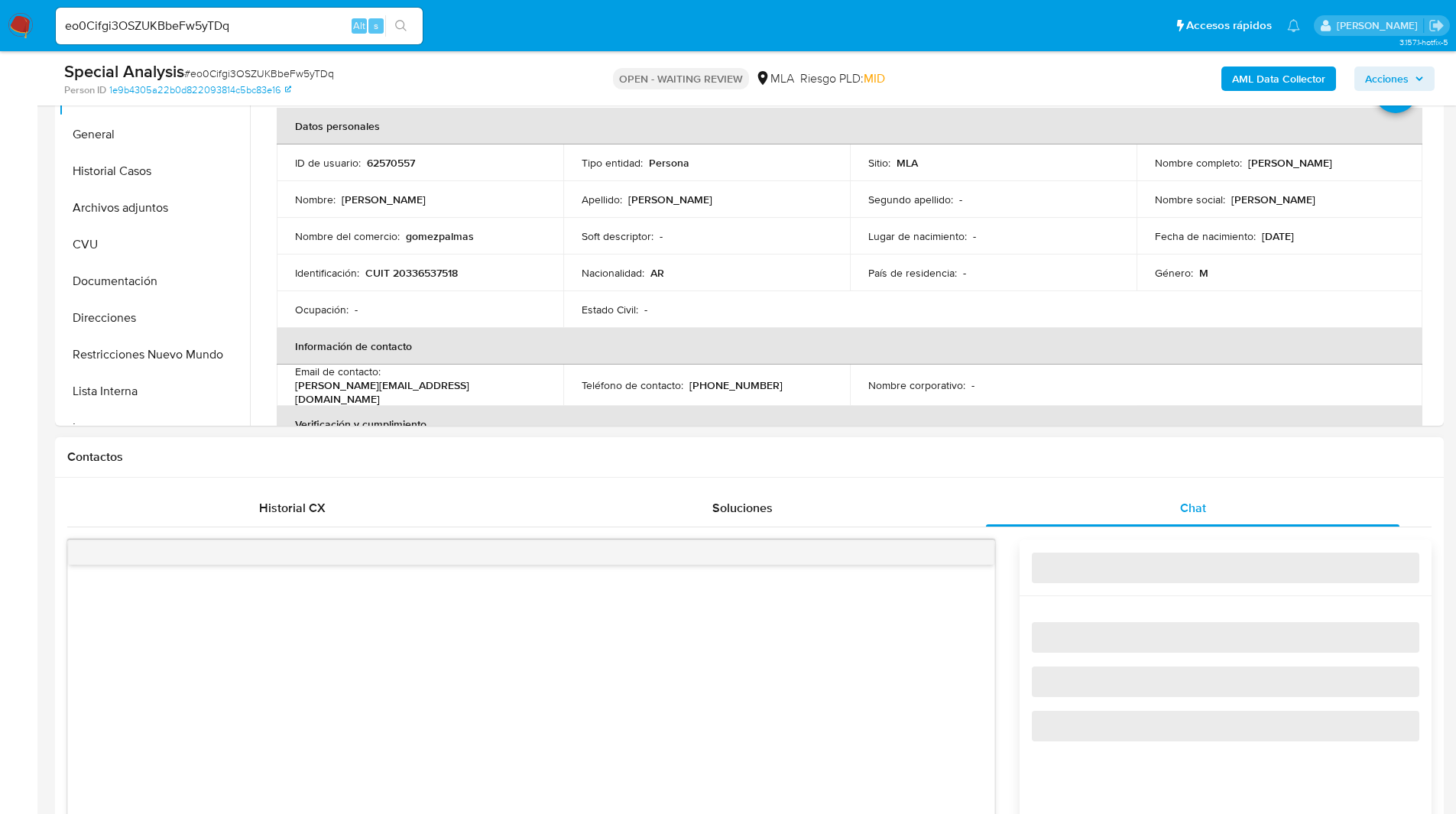
click at [1019, 468] on div "Contactos" at bounding box center [749, 457] width 1389 height 40
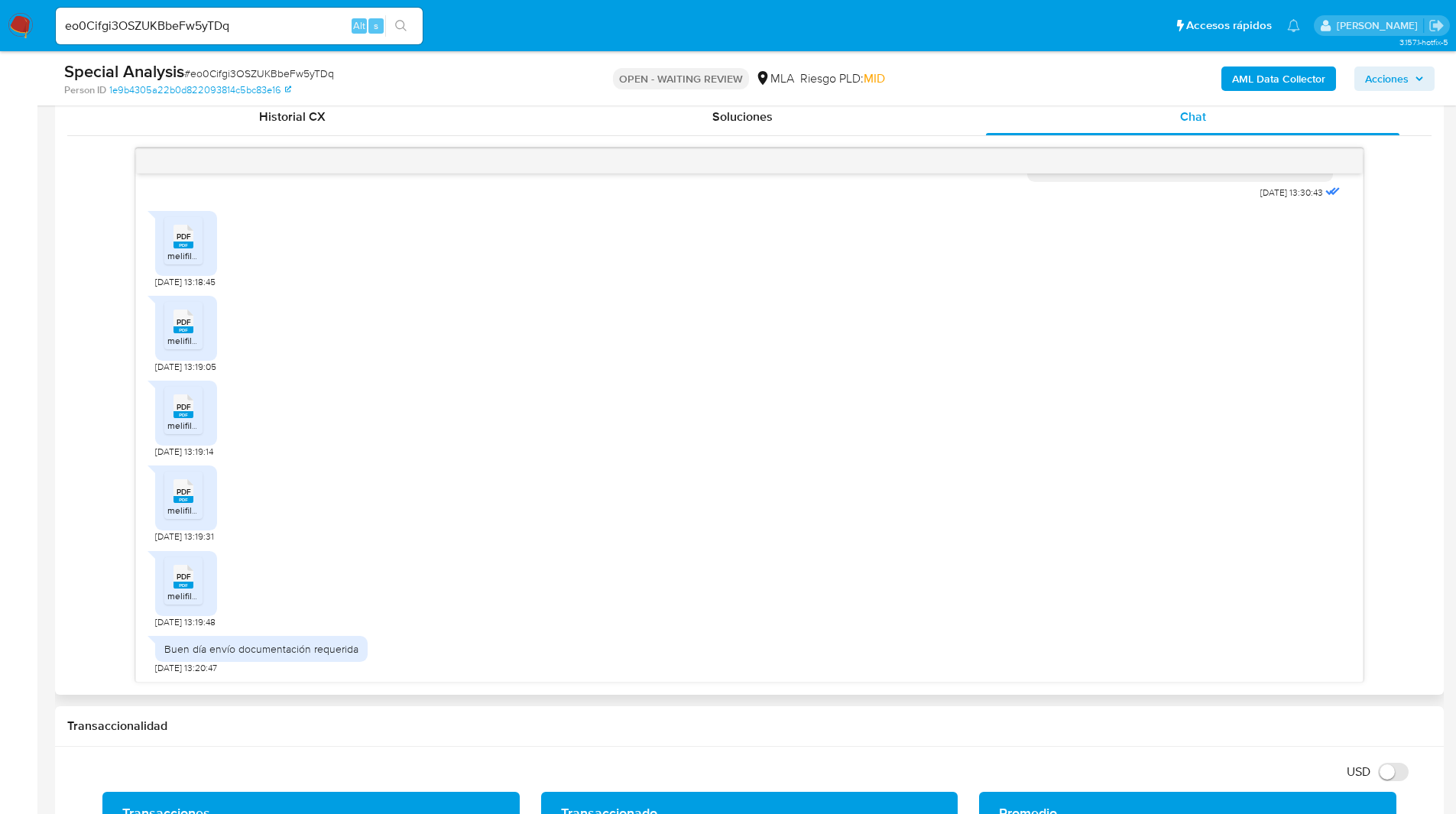
scroll to position [854, 0]
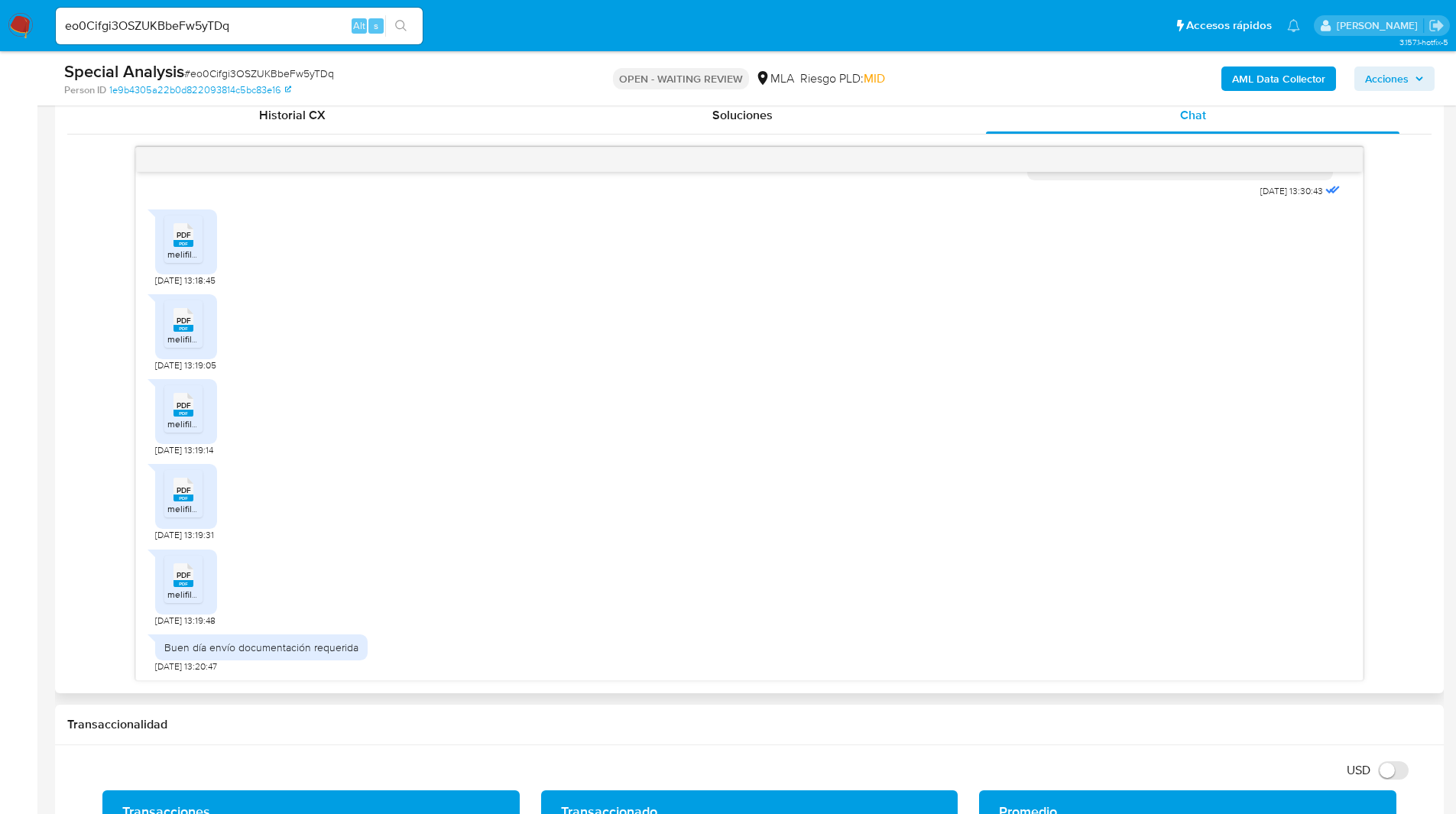
click at [78, 454] on div "18/06/2025 13:30:43 PDF PDF melifile606920896301120533.pdf 20/06/2025 13:18:45 …" at bounding box center [749, 413] width 1364 height 535
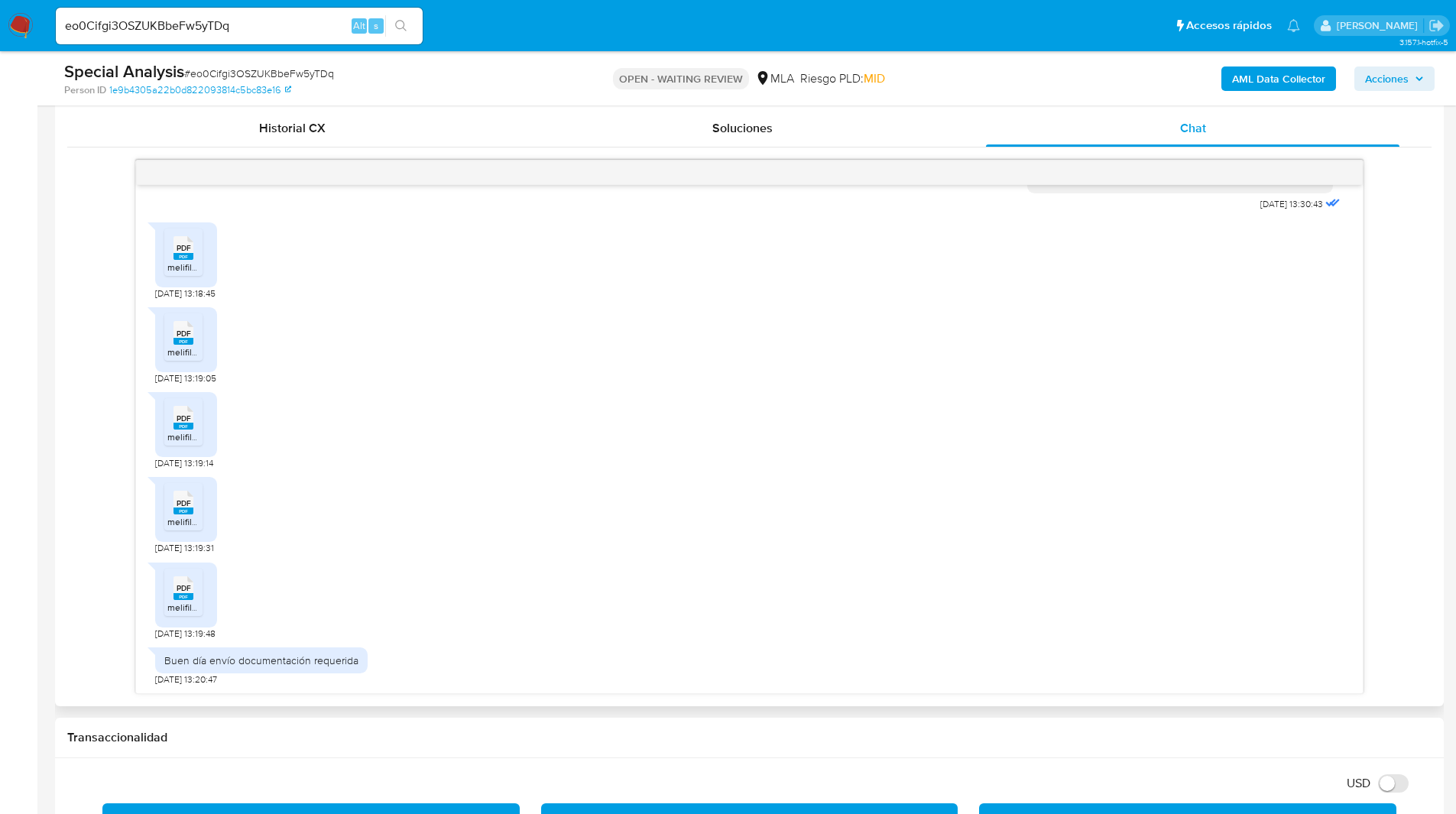
scroll to position [840, 0]
click at [88, 466] on div "18/06/2025 13:30:43 PDF PDF melifile606920896301120533.pdf 20/06/2025 13:18:45 …" at bounding box center [749, 428] width 1364 height 535
click at [905, 499] on div "PDF PDF melifile8043103127750026077.pdf 20/06/2025 13:19:31" at bounding box center [749, 512] width 1189 height 85
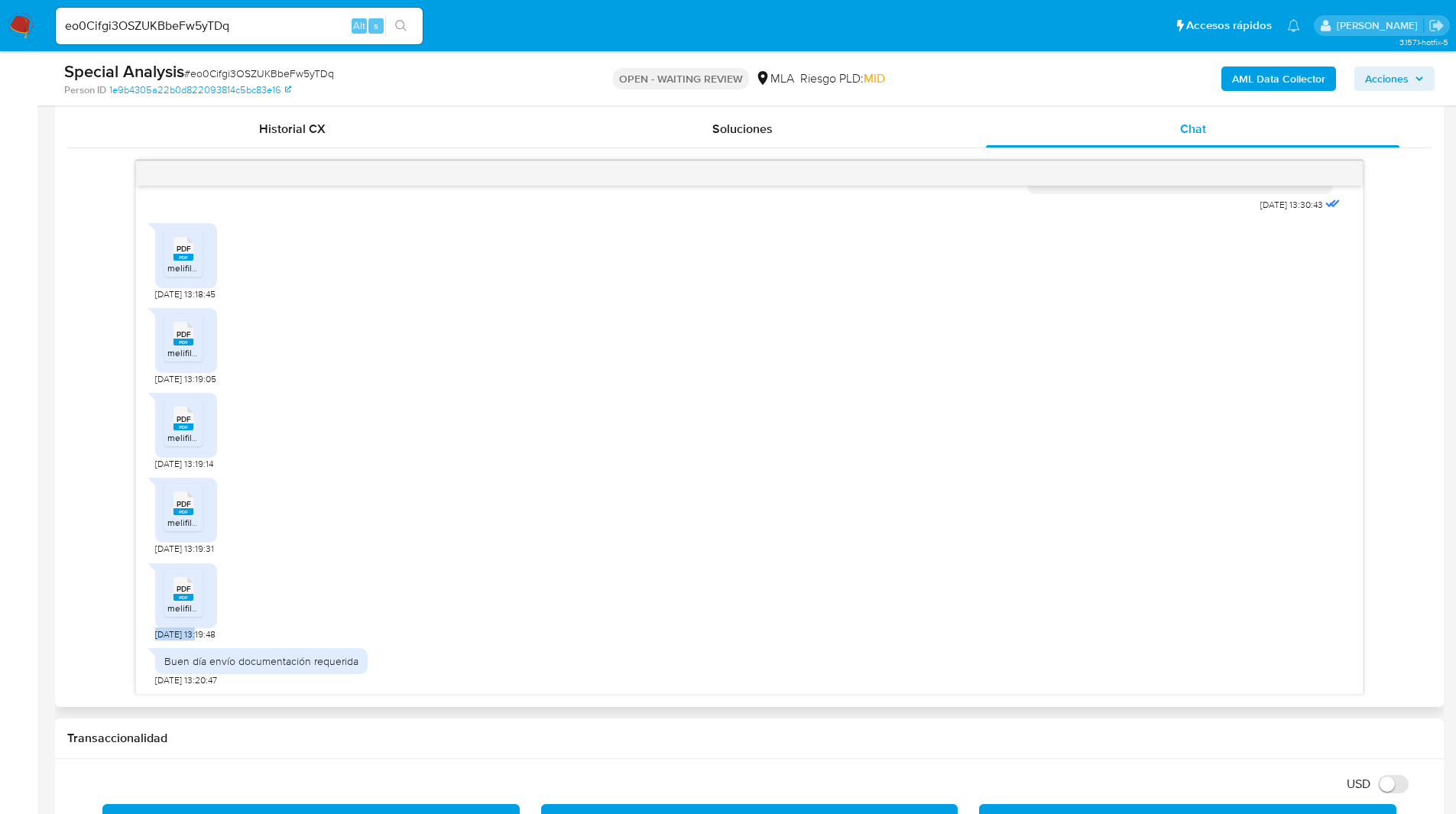
drag, startPoint x: 203, startPoint y: 637, endPoint x: 154, endPoint y: 636, distance: 49.0
click at [154, 636] on div "18/06/2025 13:30:43 PDF PDF melifile606920896301120533.pdf 20/06/2025 13:18:45 …" at bounding box center [749, 440] width 1227 height 508
copy span "20/06/2025"
click at [945, 97] on div "Special Analysis # eo0Cifgi3OSZUKBbeFw5yTDq Person ID 1e9b4305a22b0d822093814c5…" at bounding box center [749, 78] width 1389 height 54
click at [95, 23] on input "eo0Cifgi3OSZUKBbeFw5yTDq" at bounding box center [239, 26] width 367 height 20
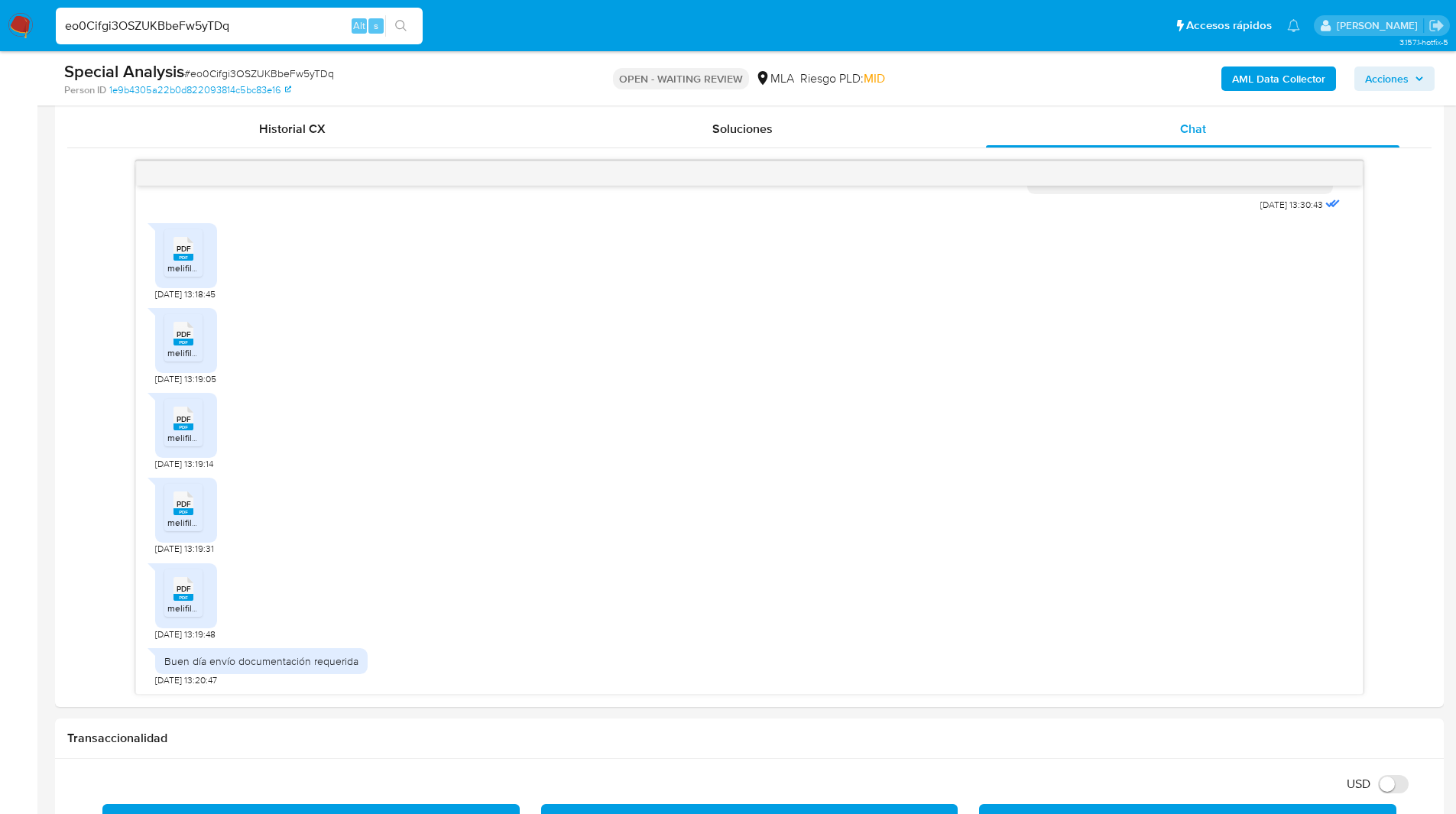
click at [95, 23] on input "eo0Cifgi3OSZUKBbeFw5yTDq" at bounding box center [239, 26] width 367 height 20
click at [19, 25] on img at bounding box center [20, 25] width 26 height 26
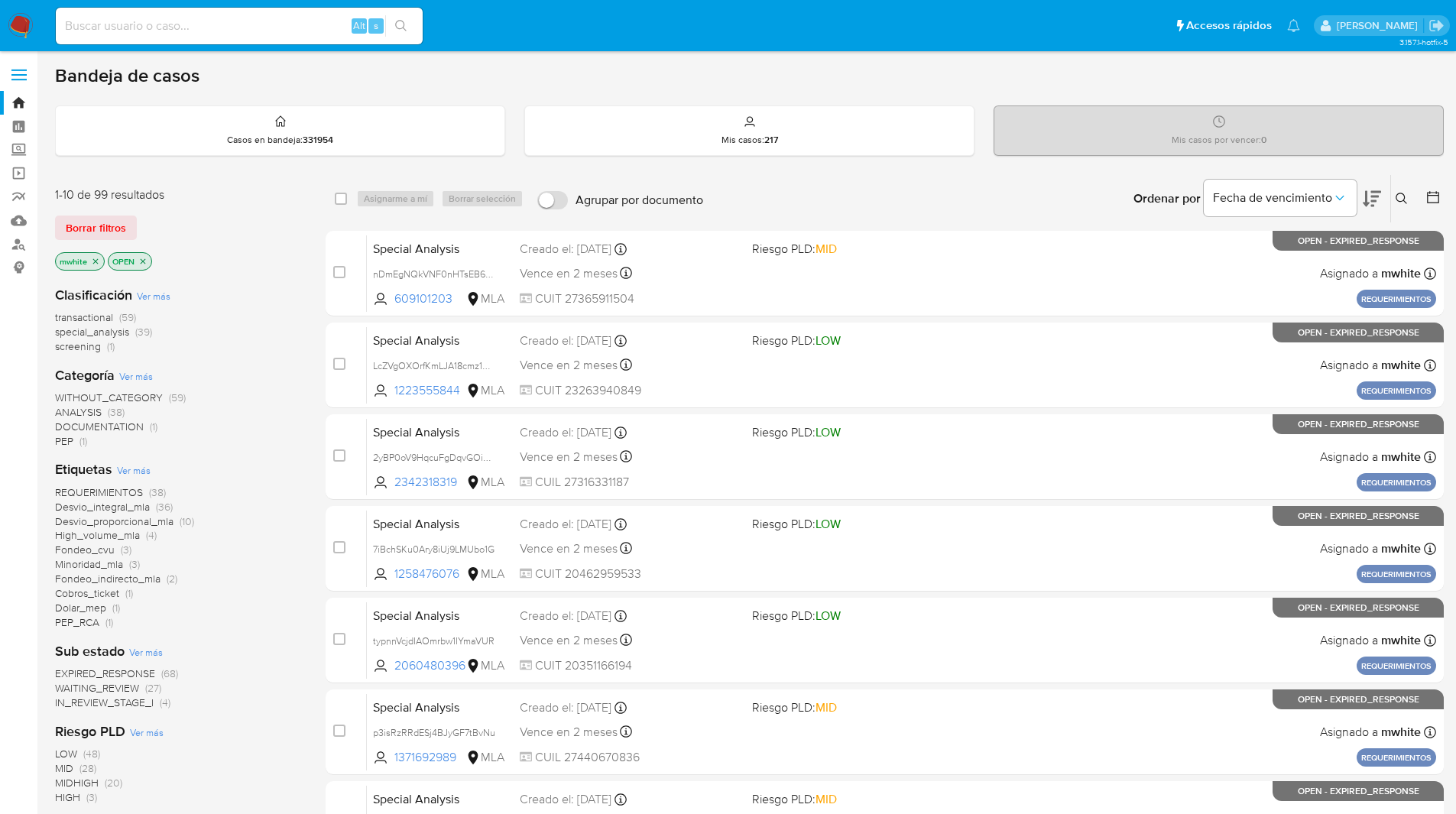
click at [1399, 205] on button at bounding box center [1404, 199] width 25 height 19
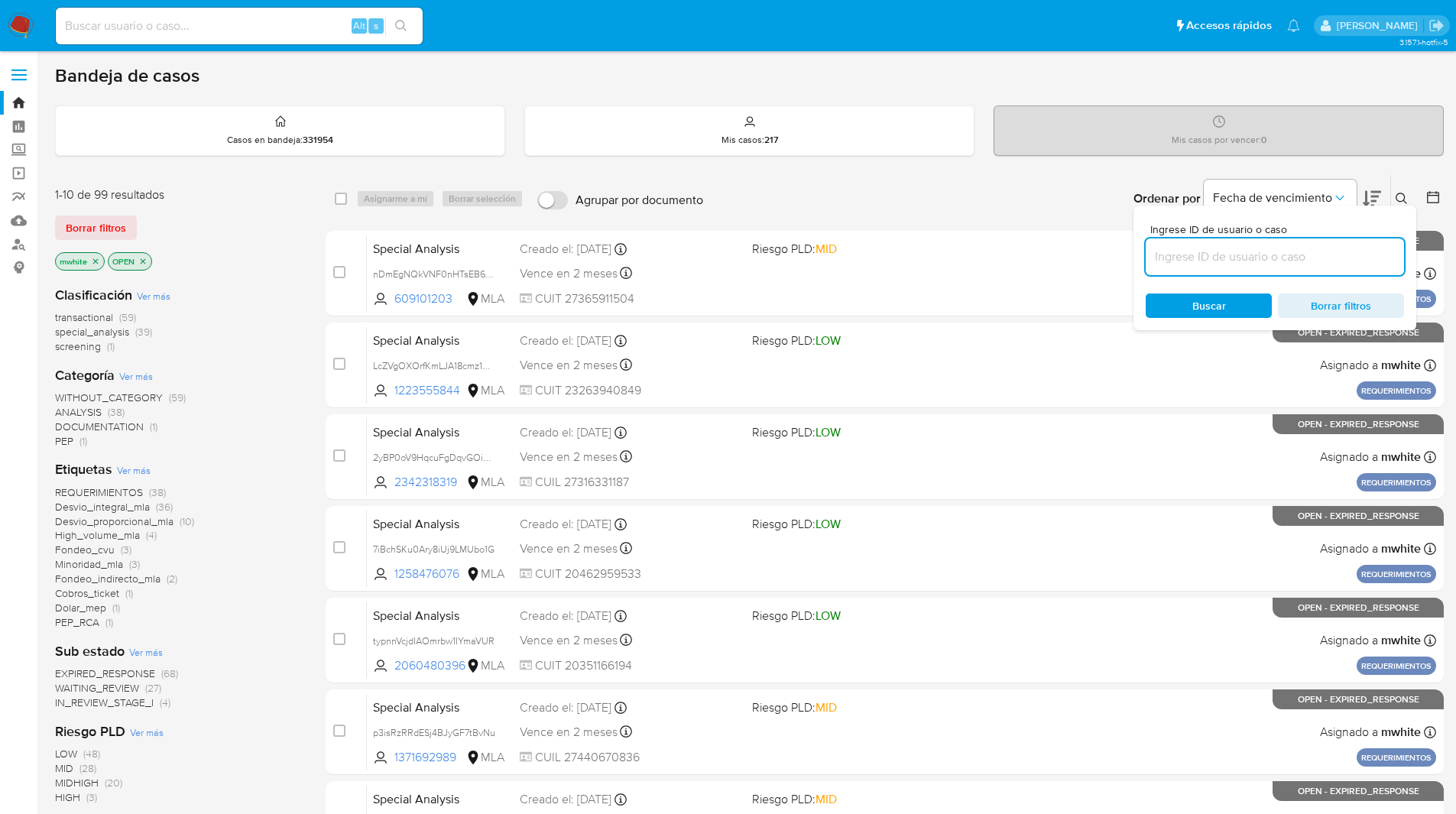
click at [1239, 263] on input at bounding box center [1275, 257] width 259 height 20
type input "eo0Cifgi3OSZUKBbeFw5yTDq"
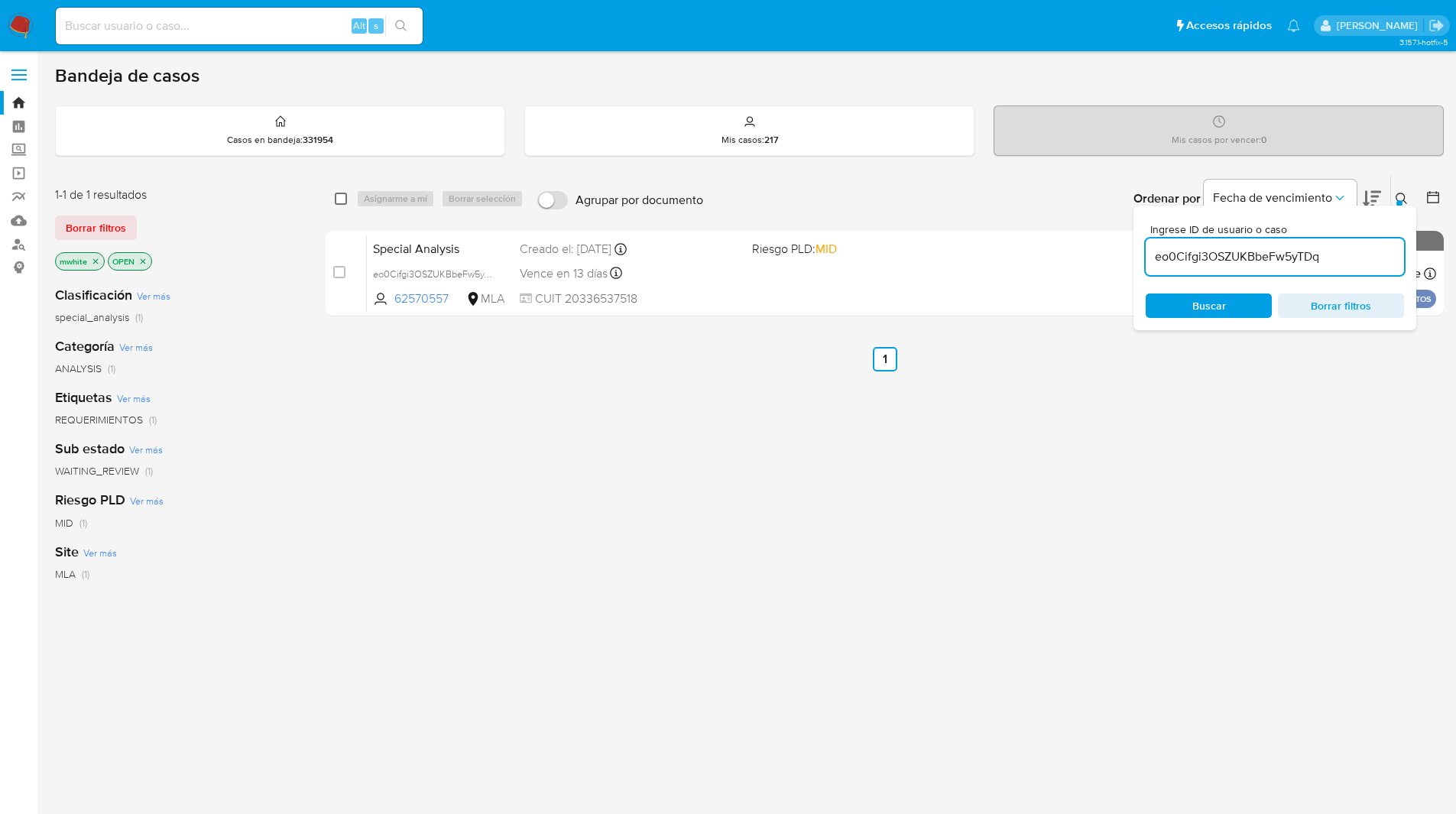
click at [344, 199] on input "checkbox" at bounding box center [341, 199] width 13 height 13
checkbox input "true"
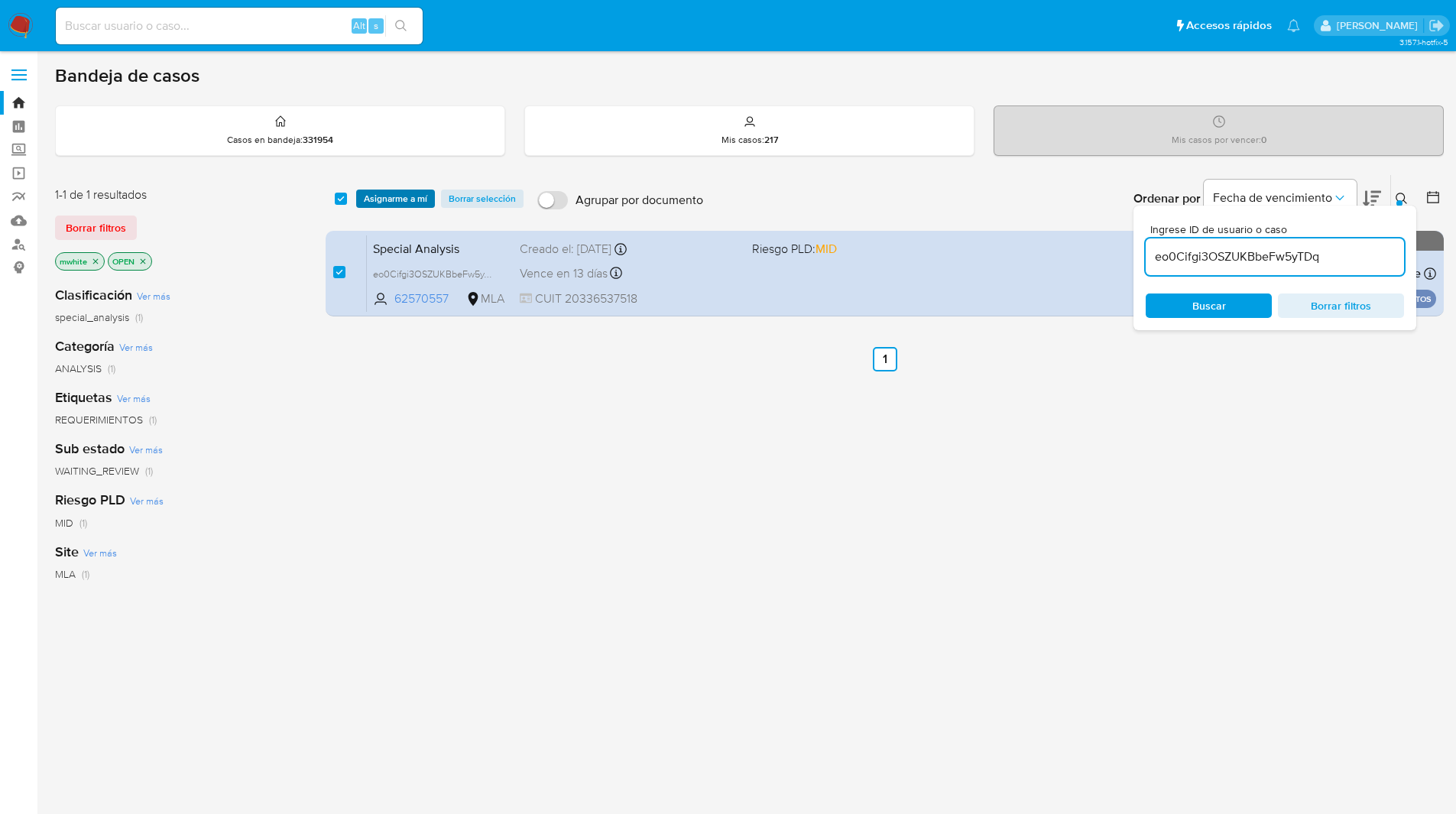
click at [390, 199] on span "Asignarme a mí" at bounding box center [395, 199] width 63 height 15
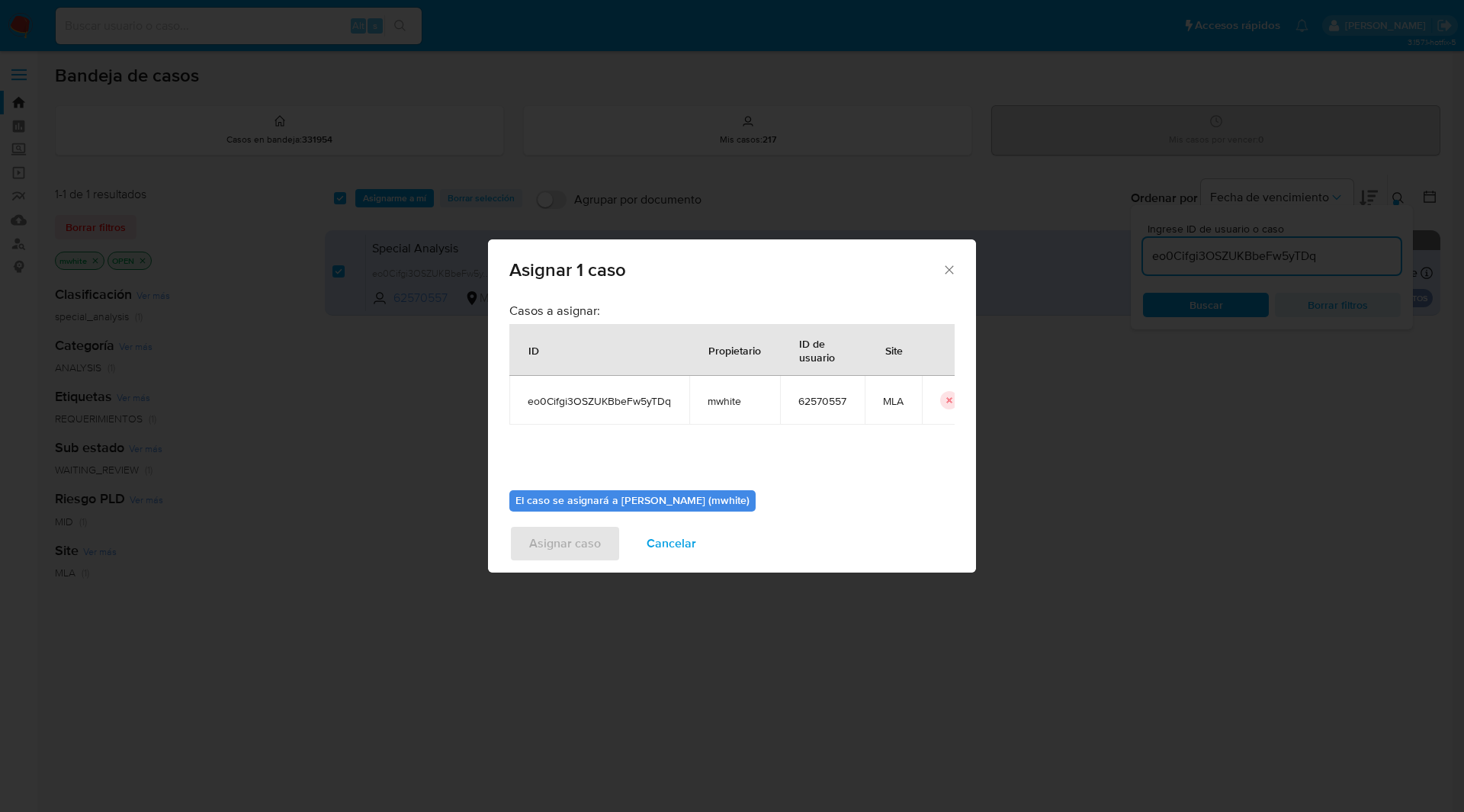
click at [727, 403] on span "mwhite" at bounding box center [734, 401] width 54 height 13
copy span "mwhite"
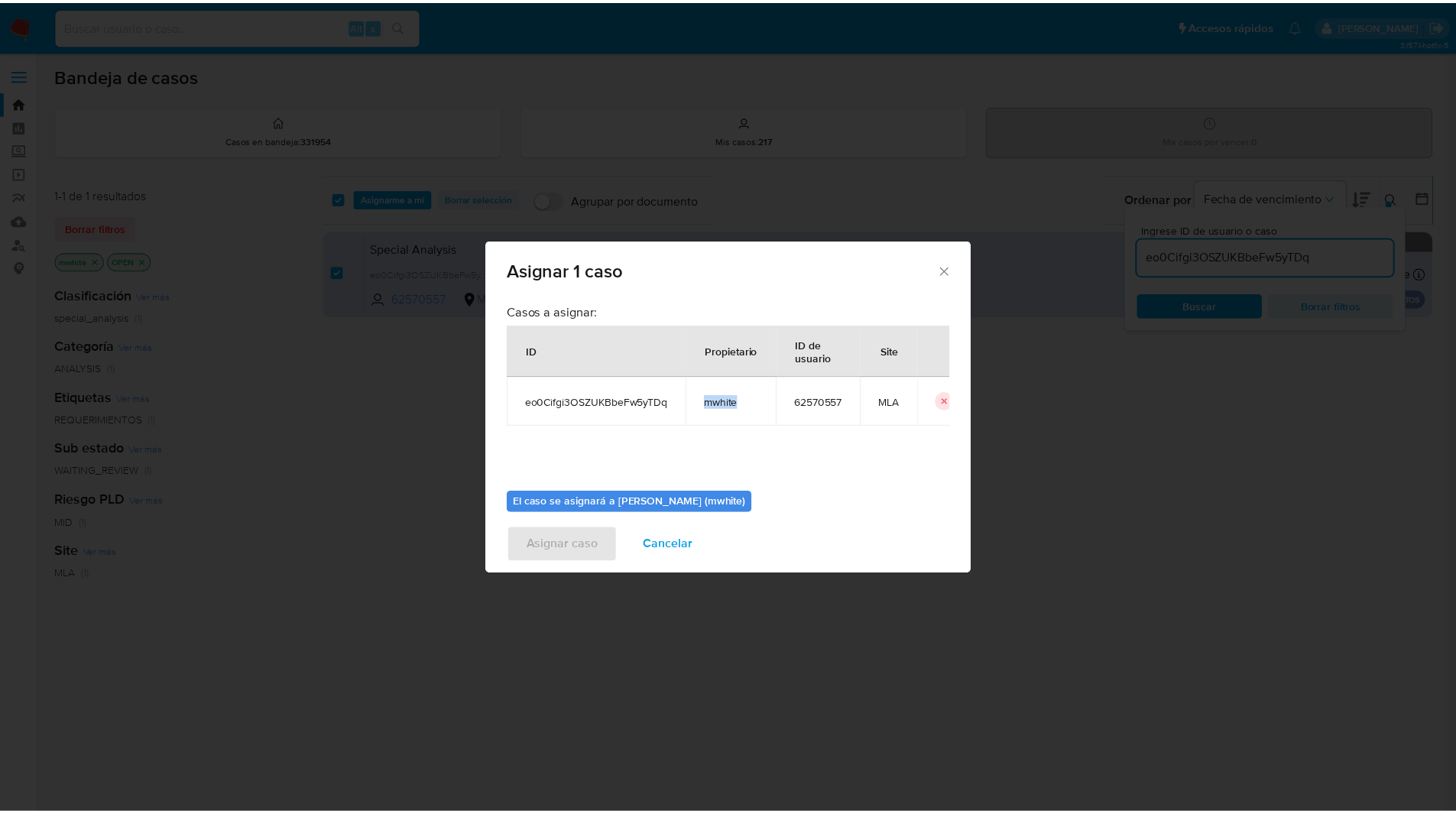
scroll to position [79, 0]
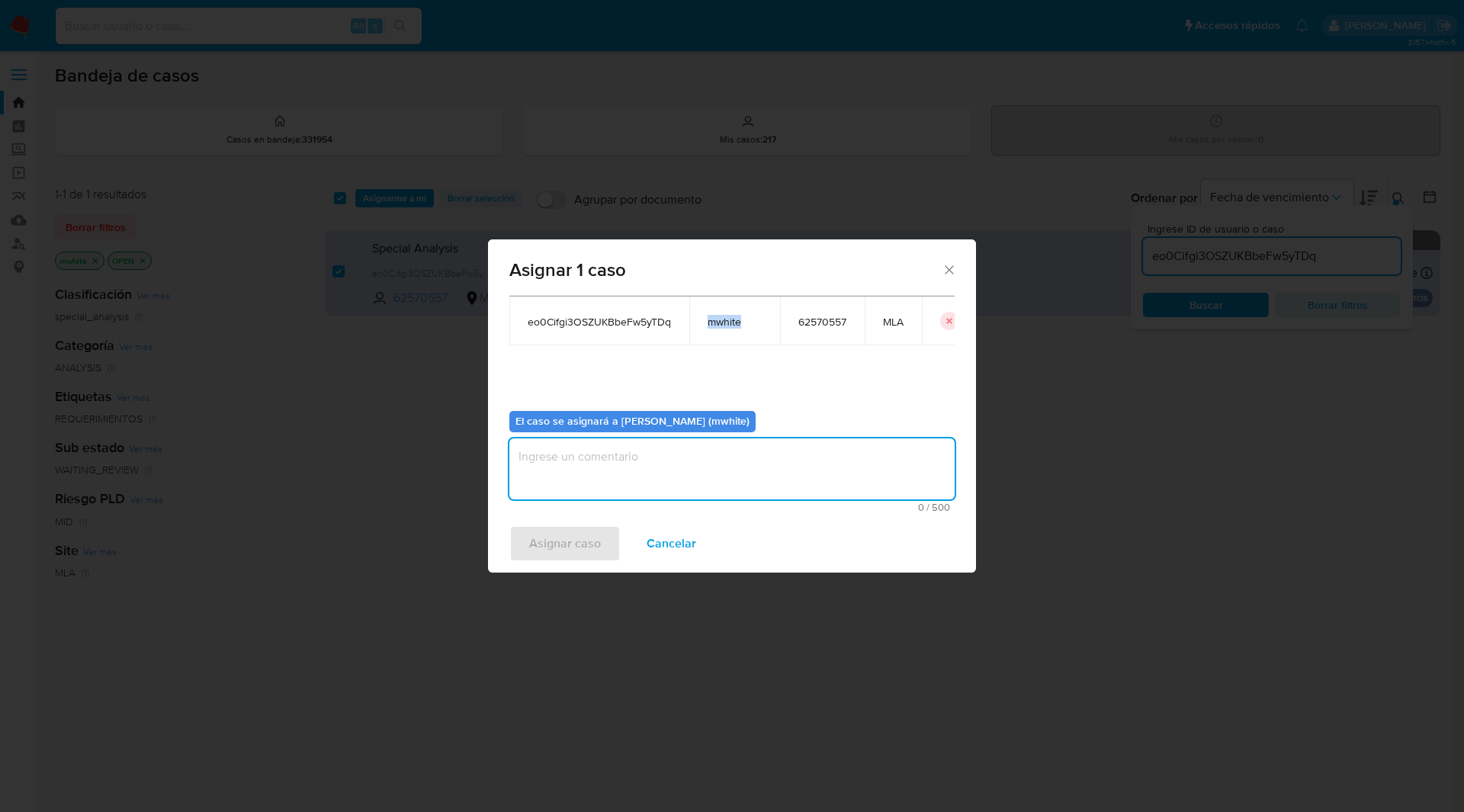
click at [618, 459] on textarea "assign-modal" at bounding box center [732, 469] width 445 height 61
paste textarea "mwhite"
type textarea "mwhite"
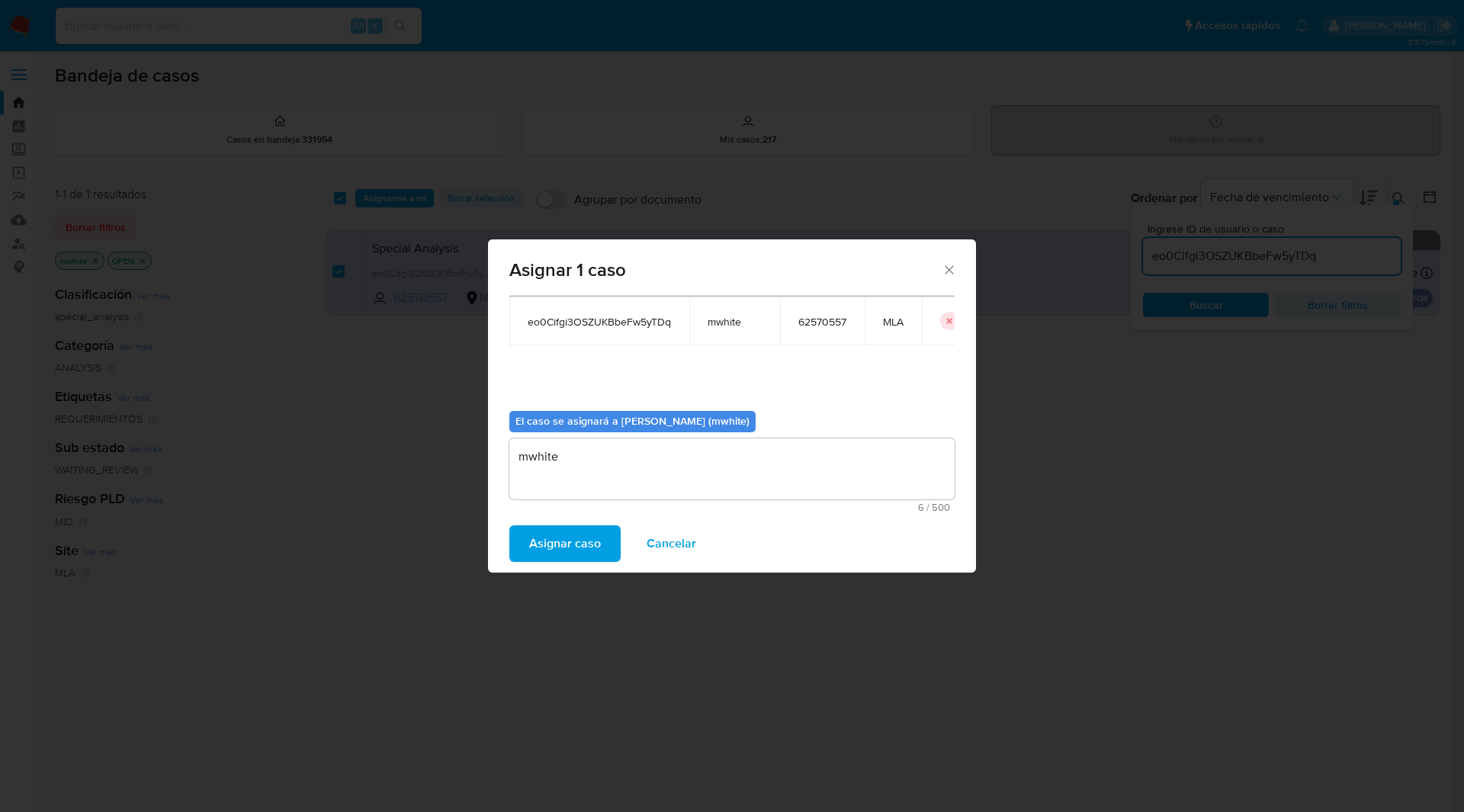
click at [604, 542] on button "Asignar caso" at bounding box center [564, 543] width 112 height 37
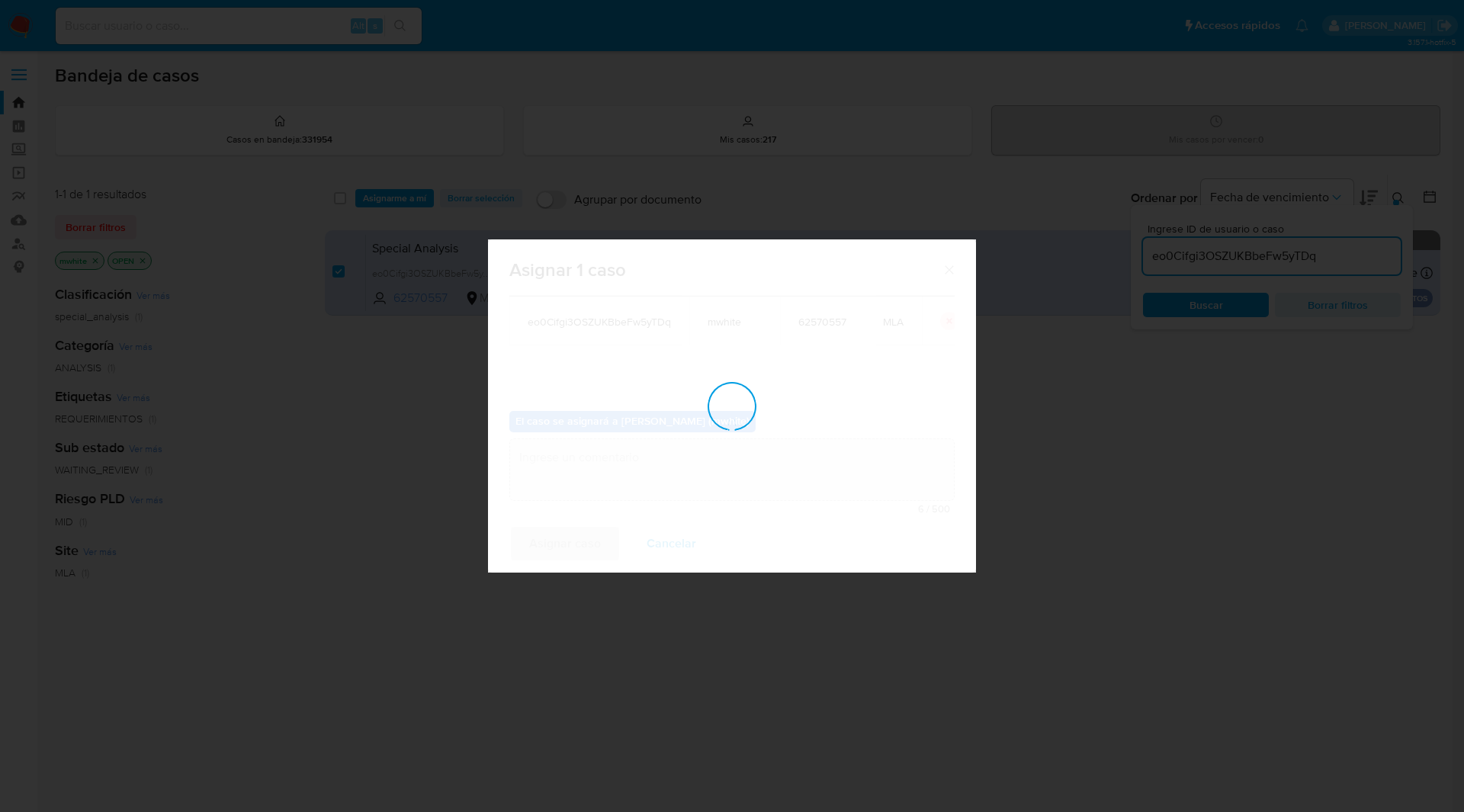
checkbox input "false"
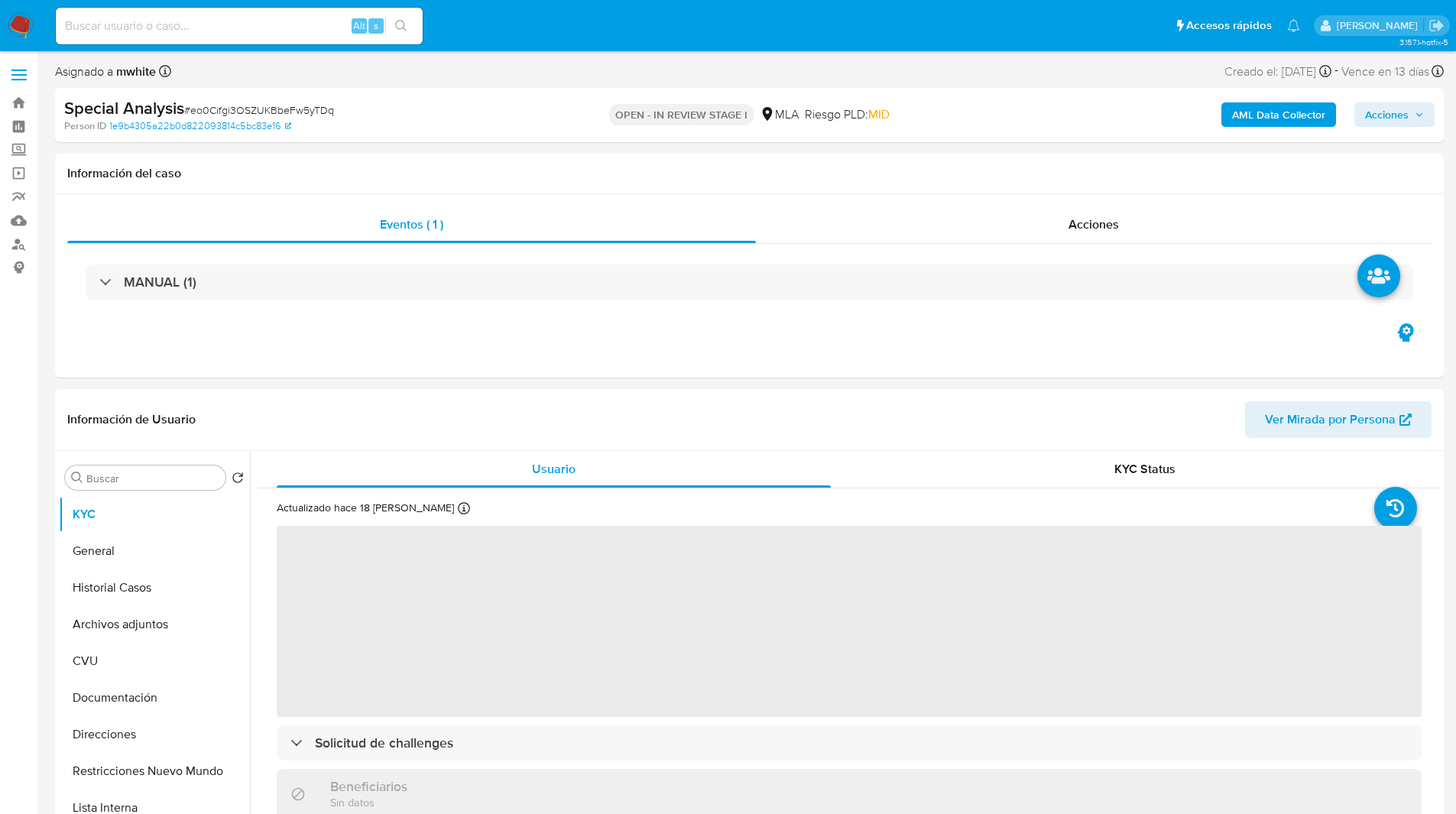
click at [593, 29] on ul "Pausado Ver notificaciones Alt s Accesos rápidos Presiona las siguientes teclas…" at bounding box center [678, 24] width 1260 height 38
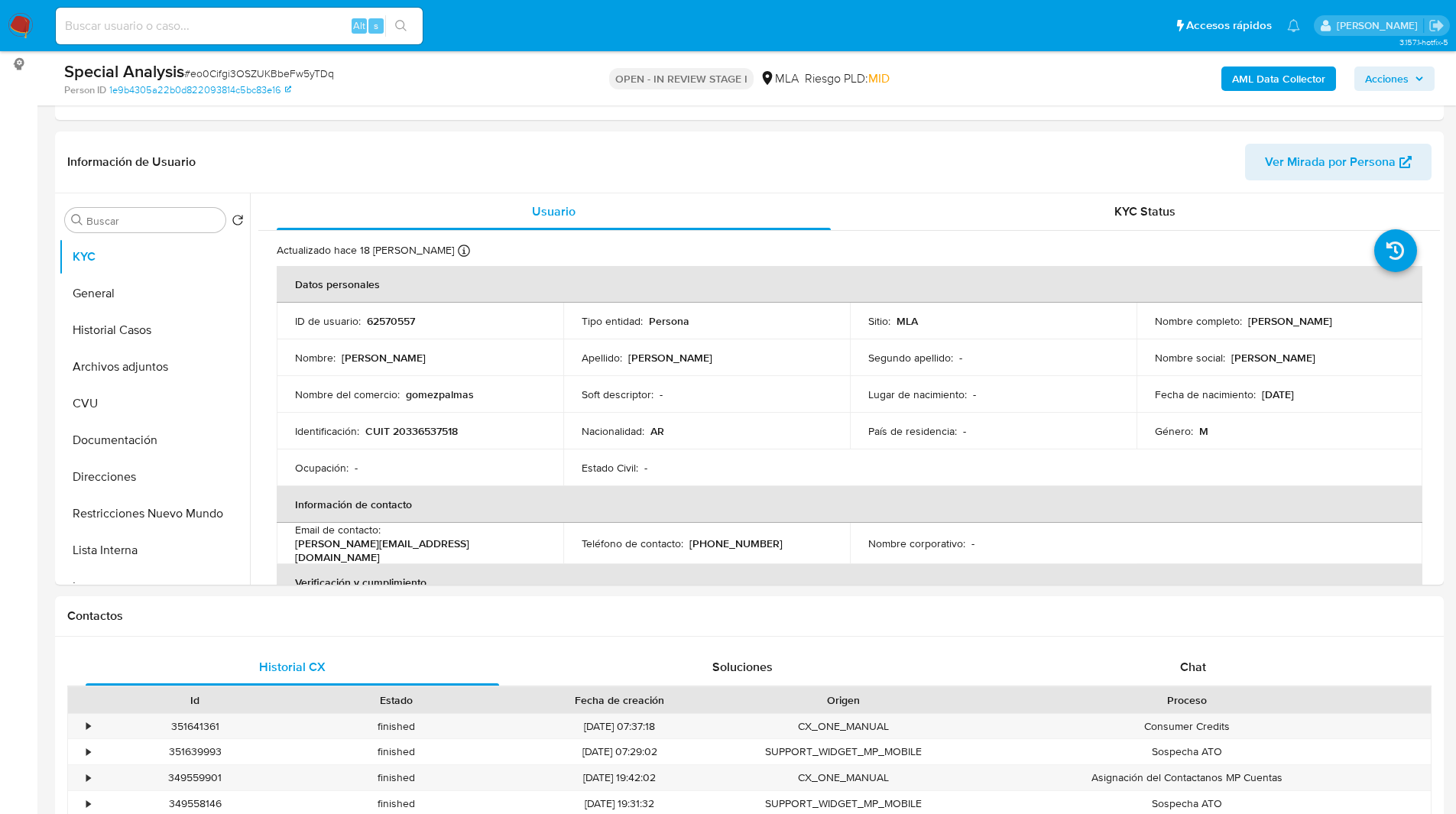
scroll to position [204, 0]
select select "10"
click at [1170, 649] on div "Chat" at bounding box center [1192, 667] width 413 height 37
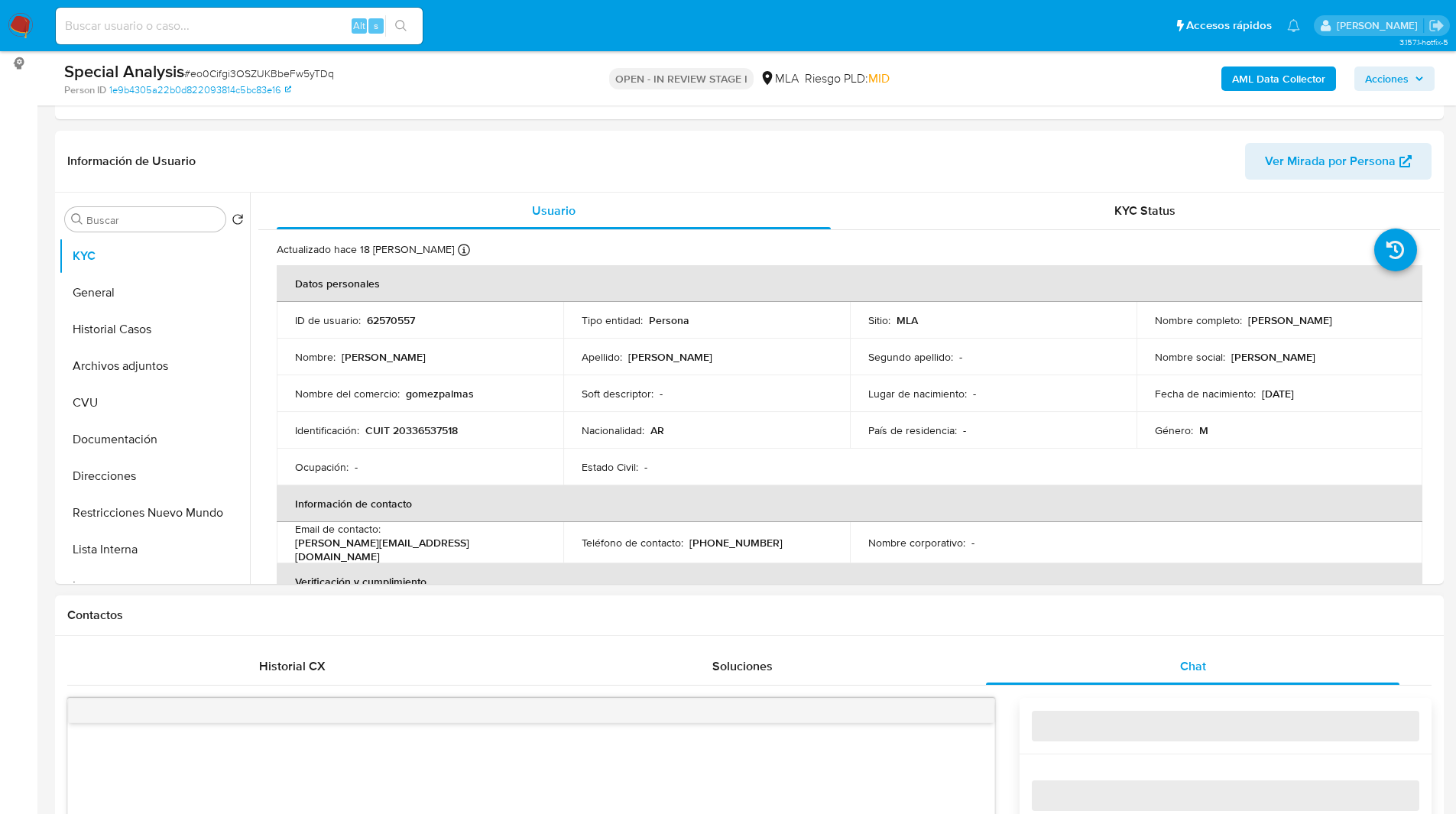
click at [1084, 621] on h1 "Contactos" at bounding box center [749, 615] width 1364 height 15
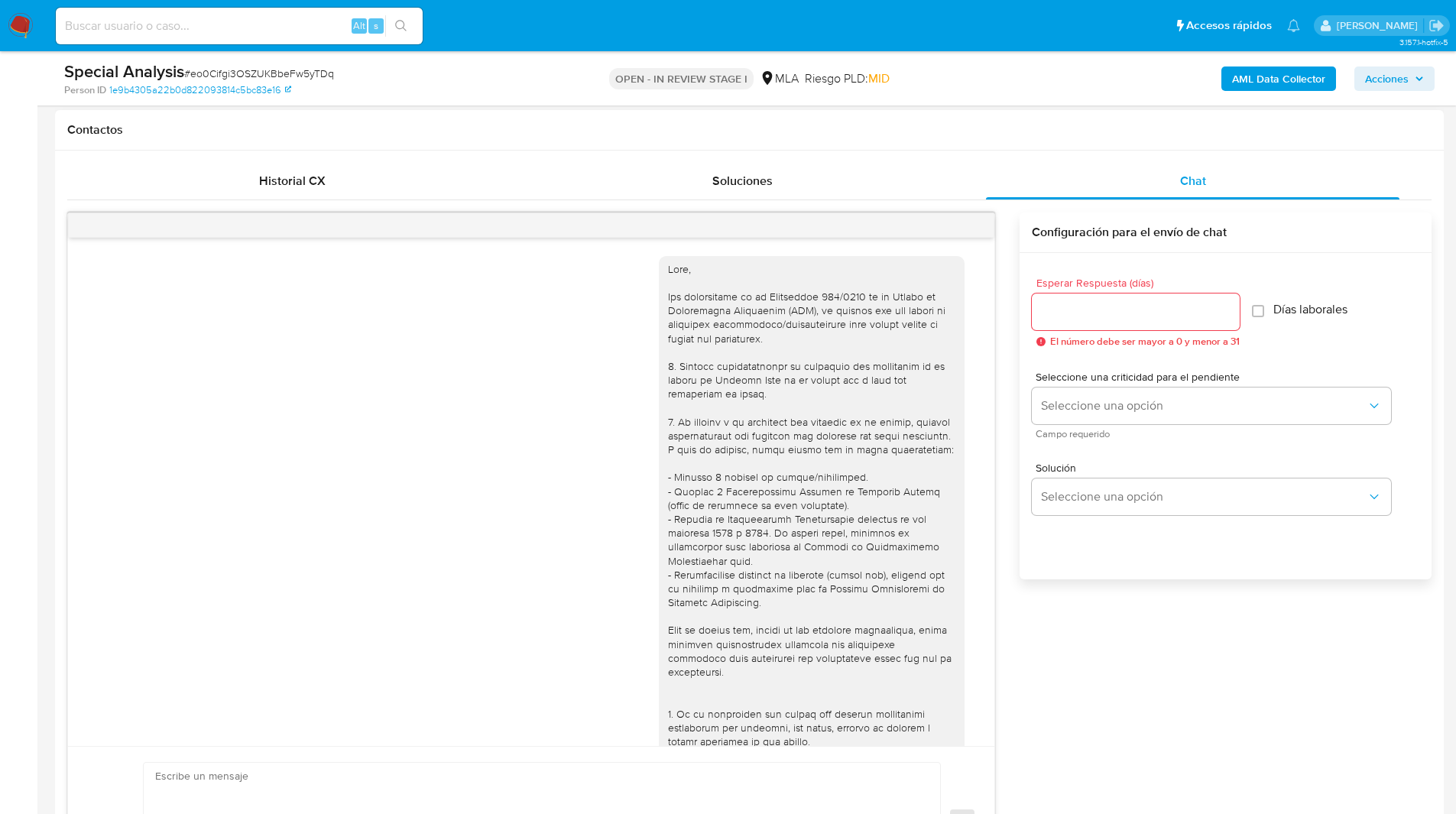
scroll to position [843, 0]
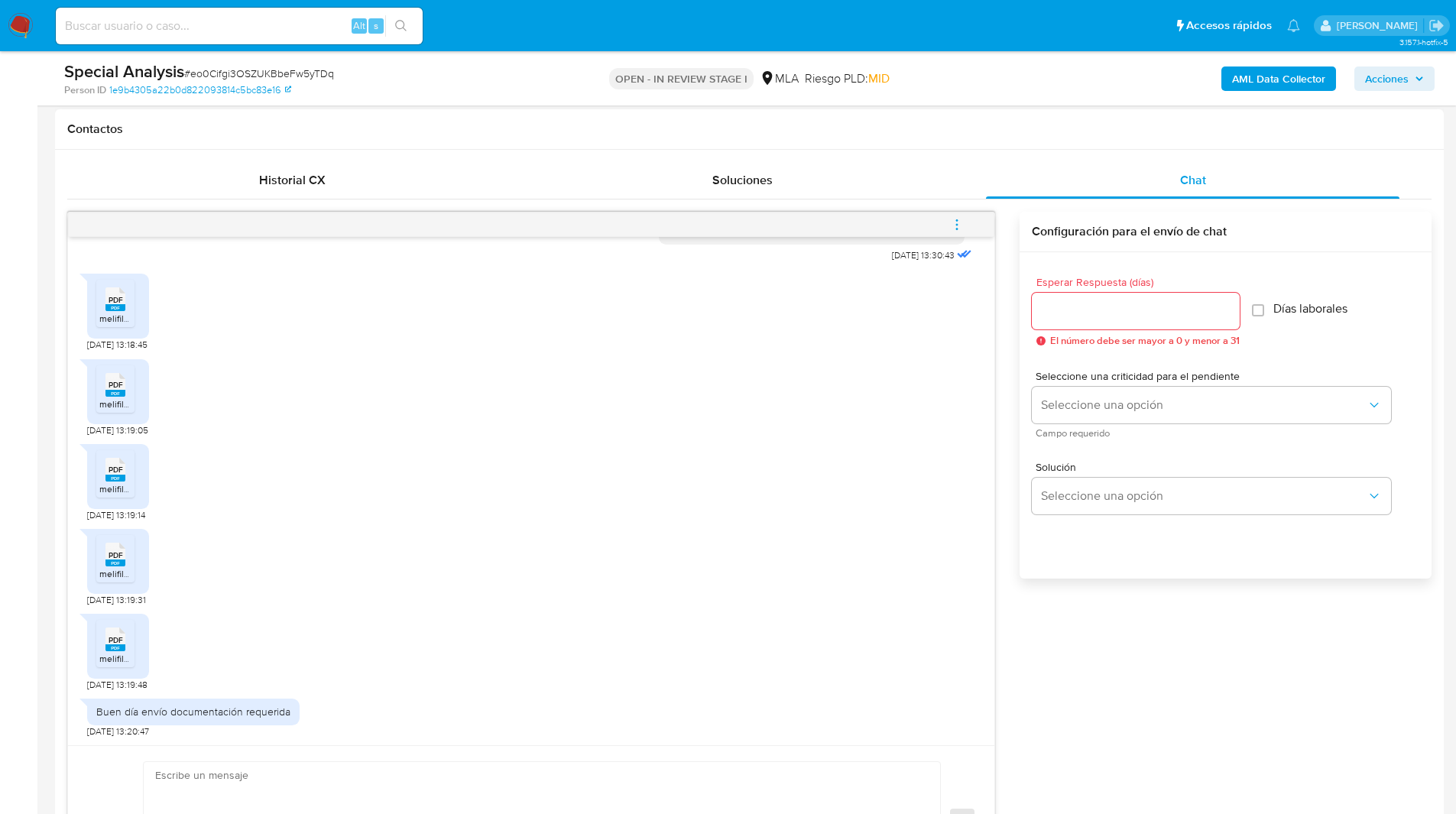
click at [951, 226] on icon "menu-action" at bounding box center [957, 225] width 13 height 13
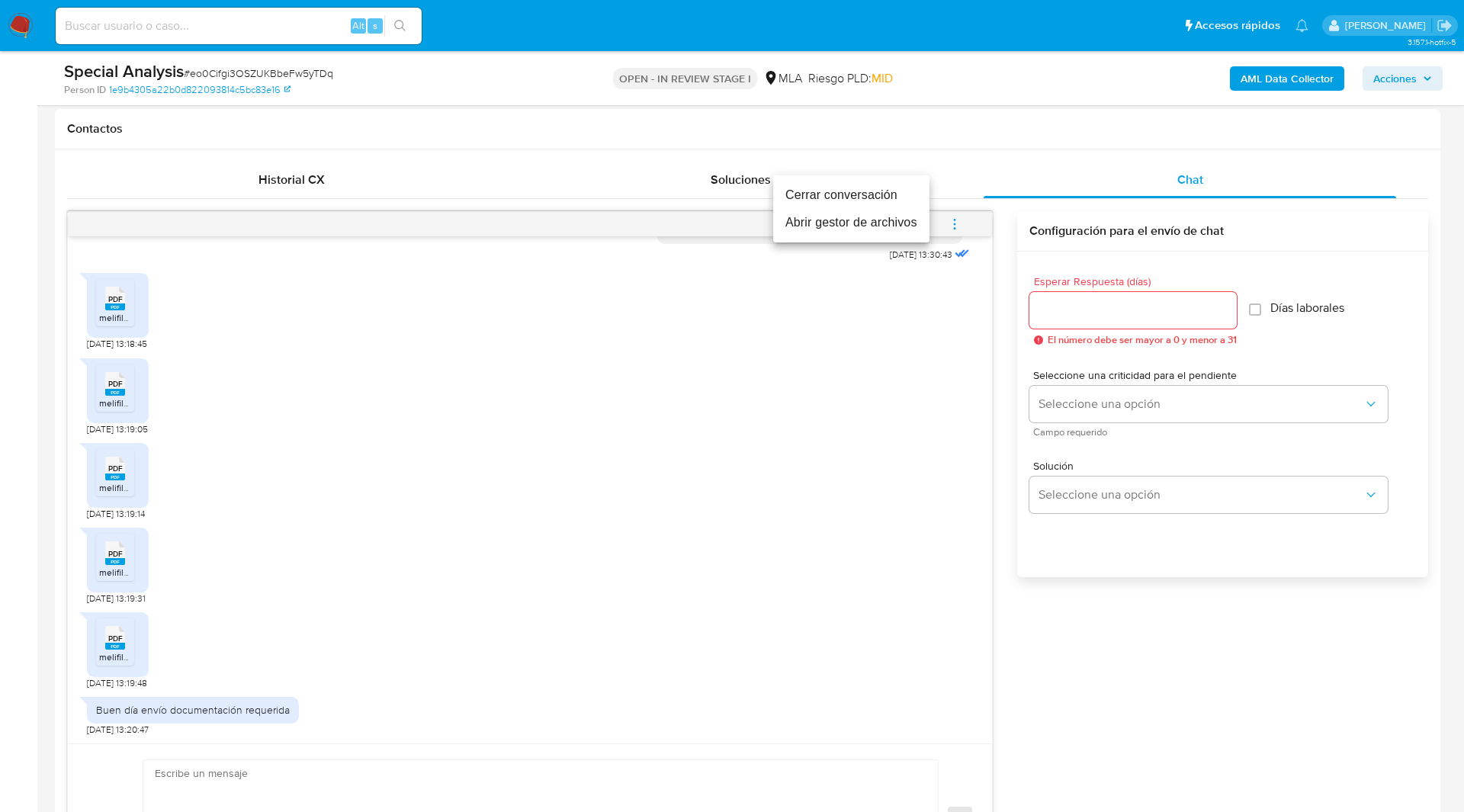
click at [872, 200] on li "Cerrar conversación" at bounding box center [851, 195] width 156 height 28
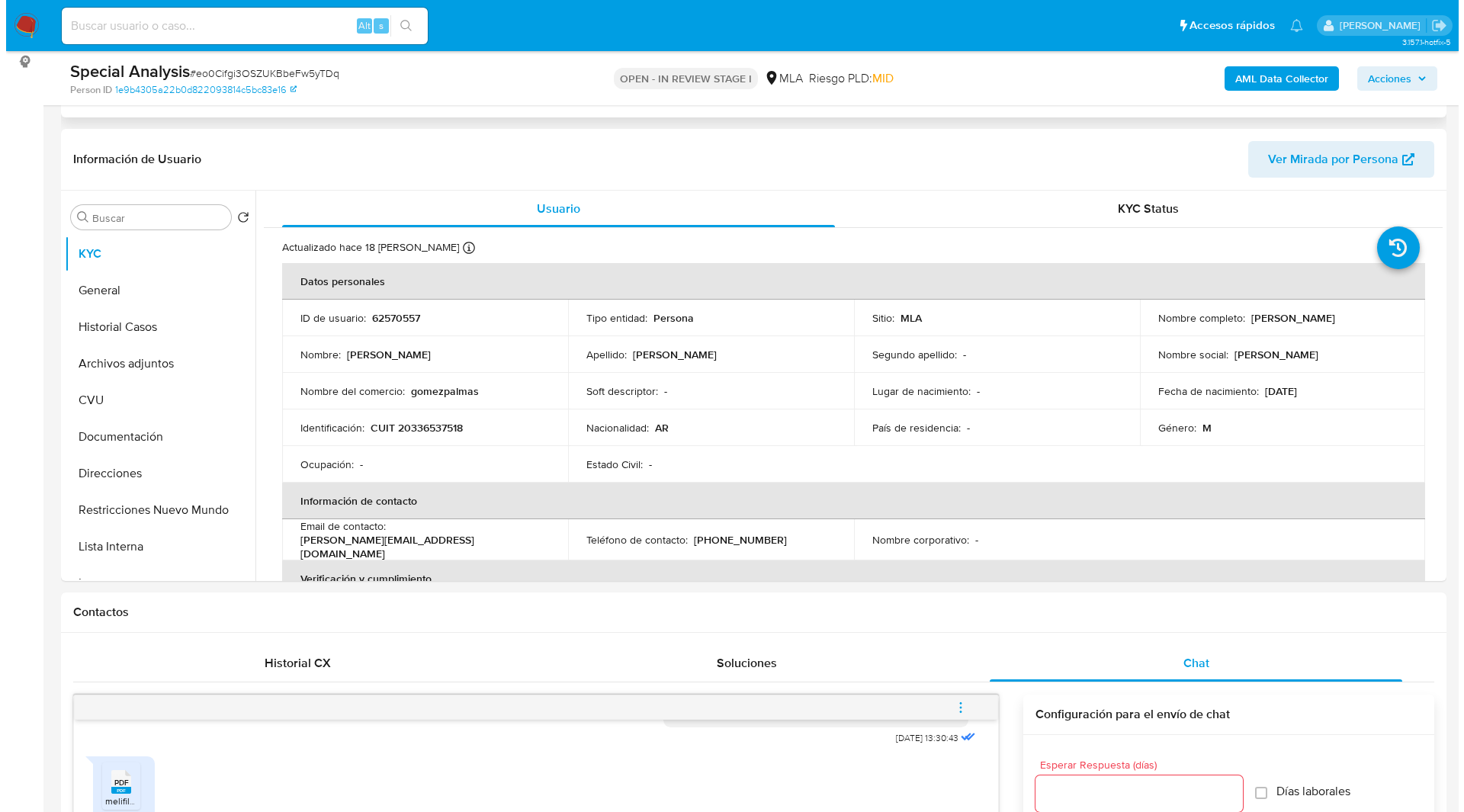
scroll to position [17, 0]
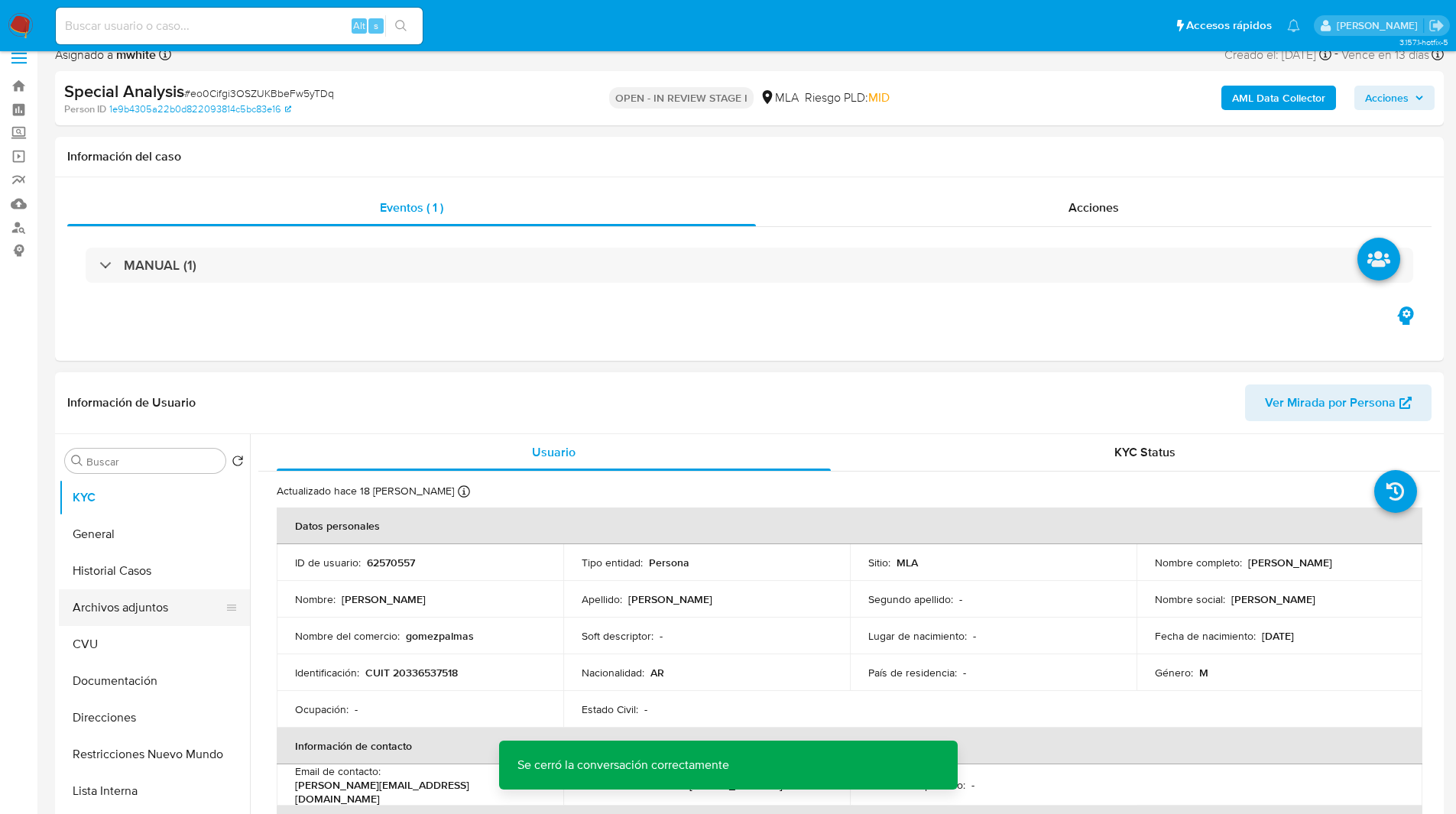
click at [131, 604] on button "Archivos adjuntos" at bounding box center [148, 608] width 179 height 37
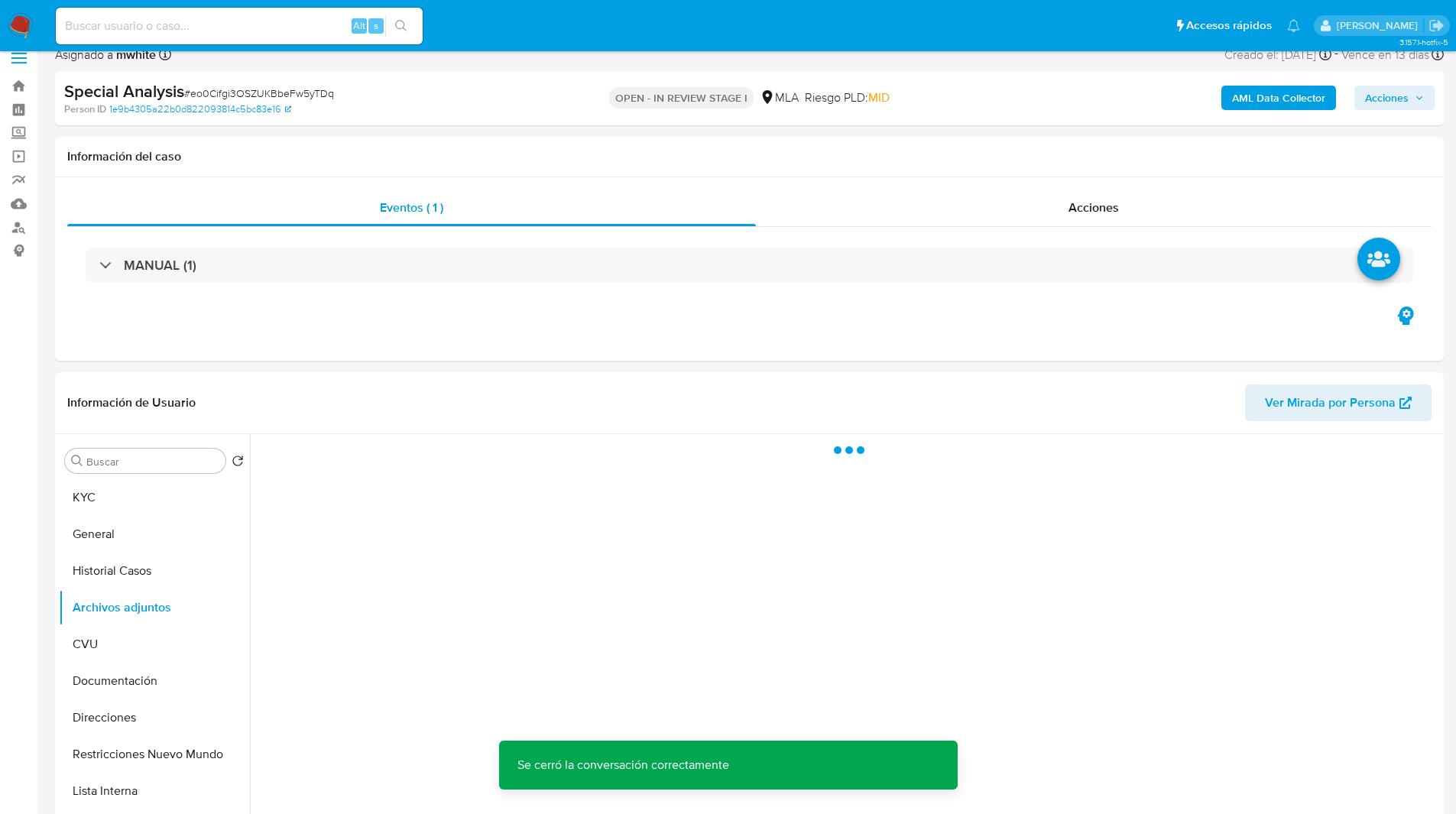
click at [1288, 93] on b "AML Data Collector" at bounding box center [1278, 98] width 93 height 24
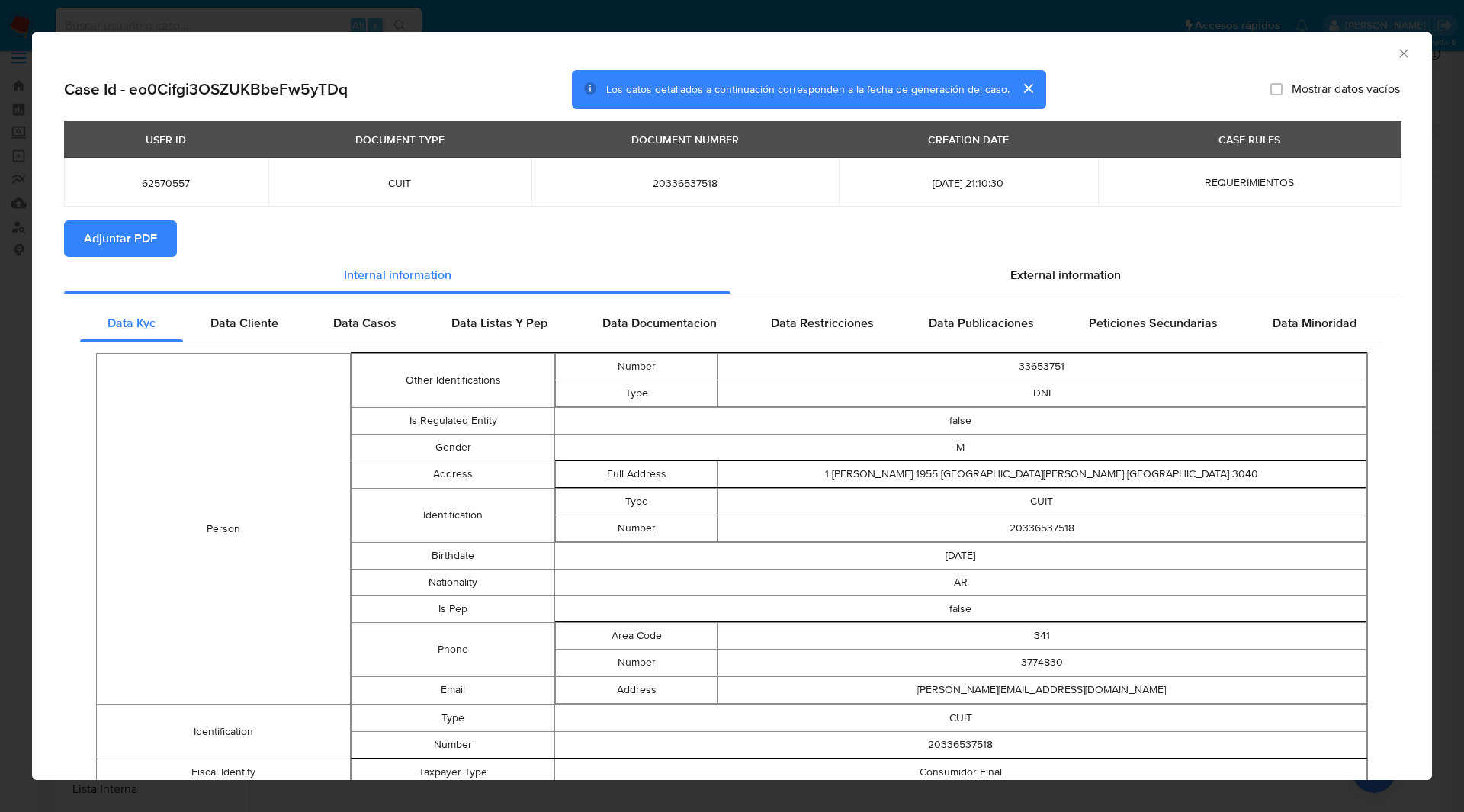
click at [139, 238] on span "Adjuntar PDF" at bounding box center [120, 238] width 73 height 34
click at [1396, 54] on icon "Cerrar ventana" at bounding box center [1404, 53] width 15 height 15
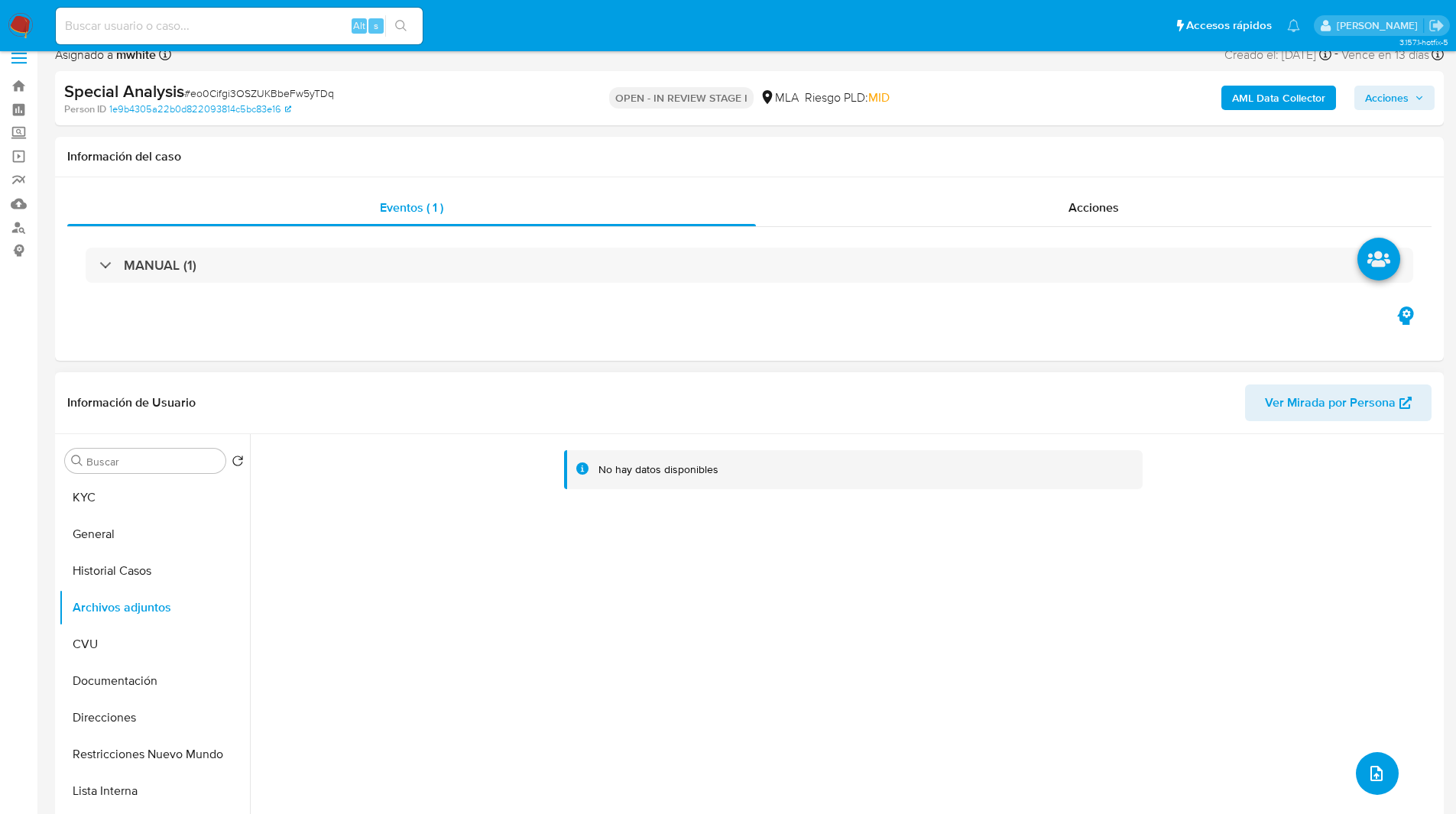
click at [1371, 770] on icon "upload-file" at bounding box center [1377, 774] width 13 height 15
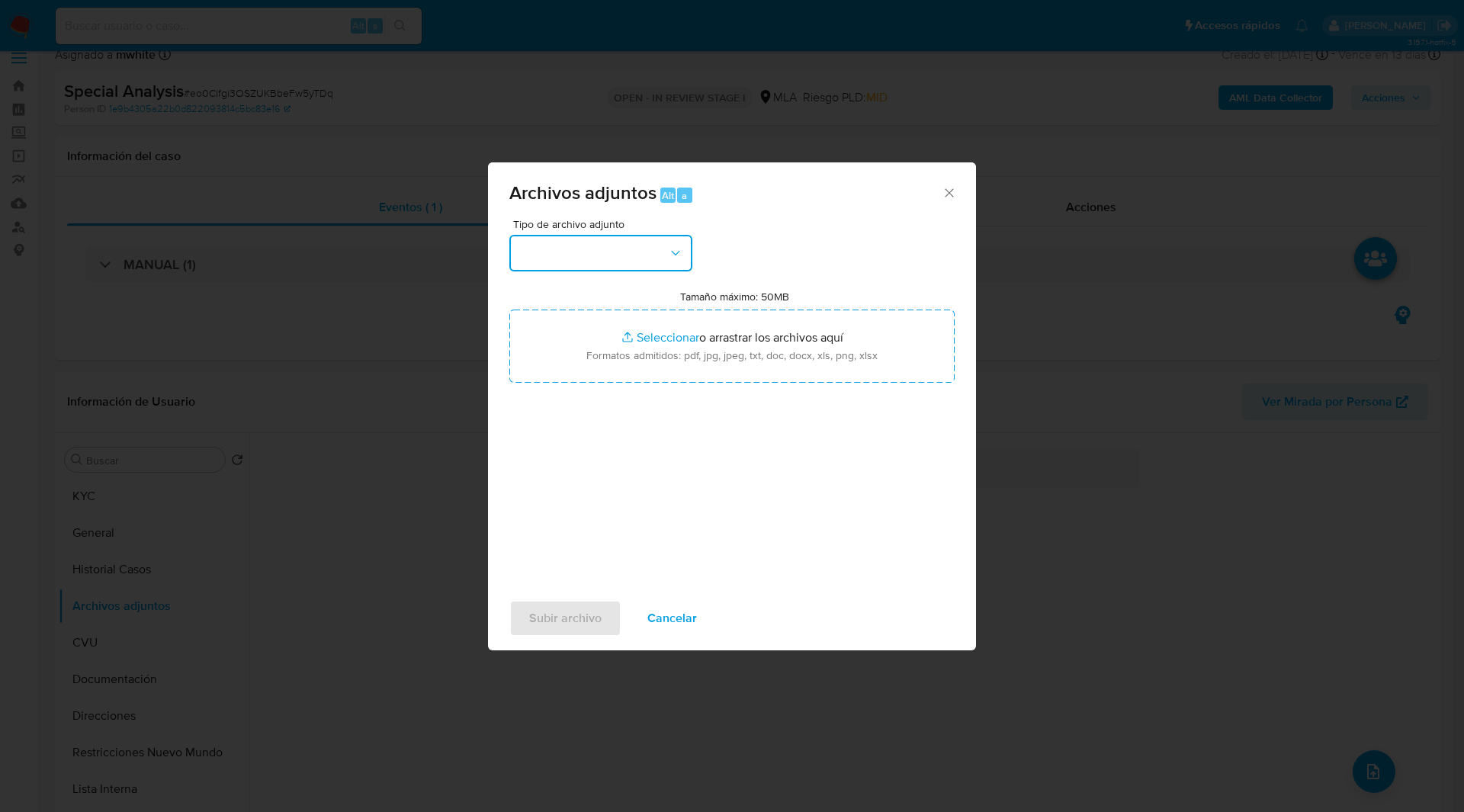
click at [680, 257] on icon "button" at bounding box center [675, 253] width 15 height 15
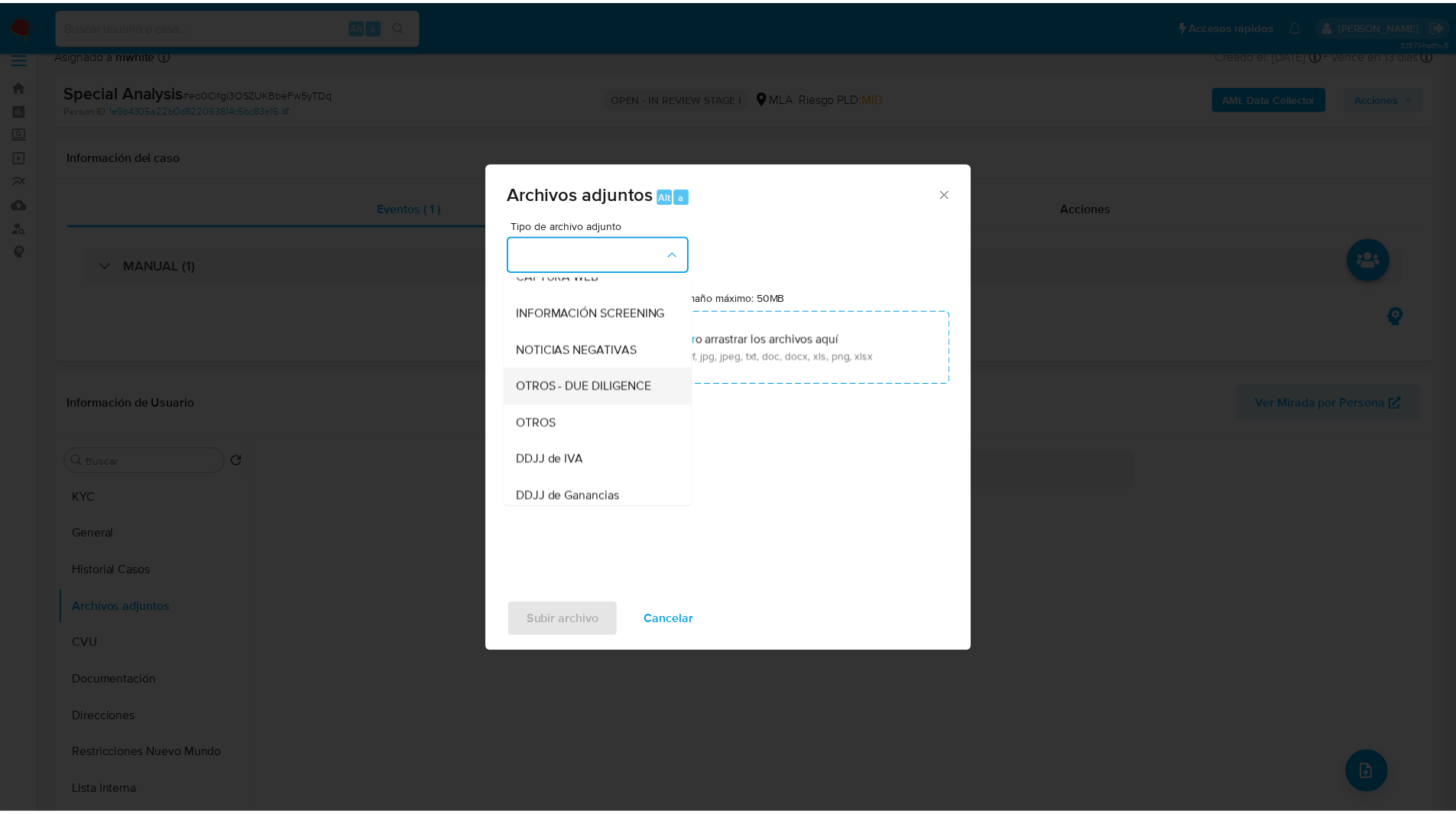
scroll to position [167, 0]
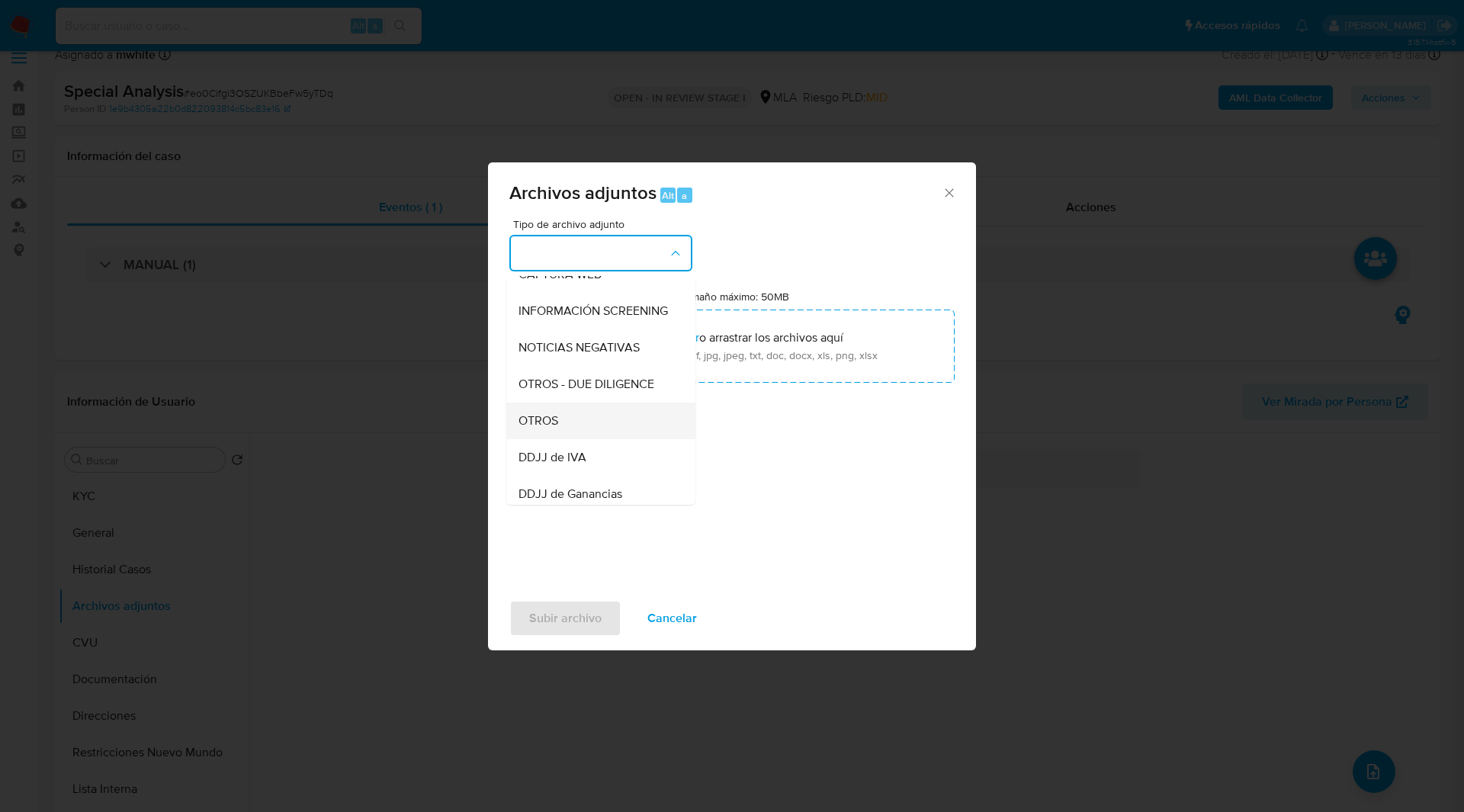
click at [563, 432] on div "OTROS" at bounding box center [596, 421] width 155 height 37
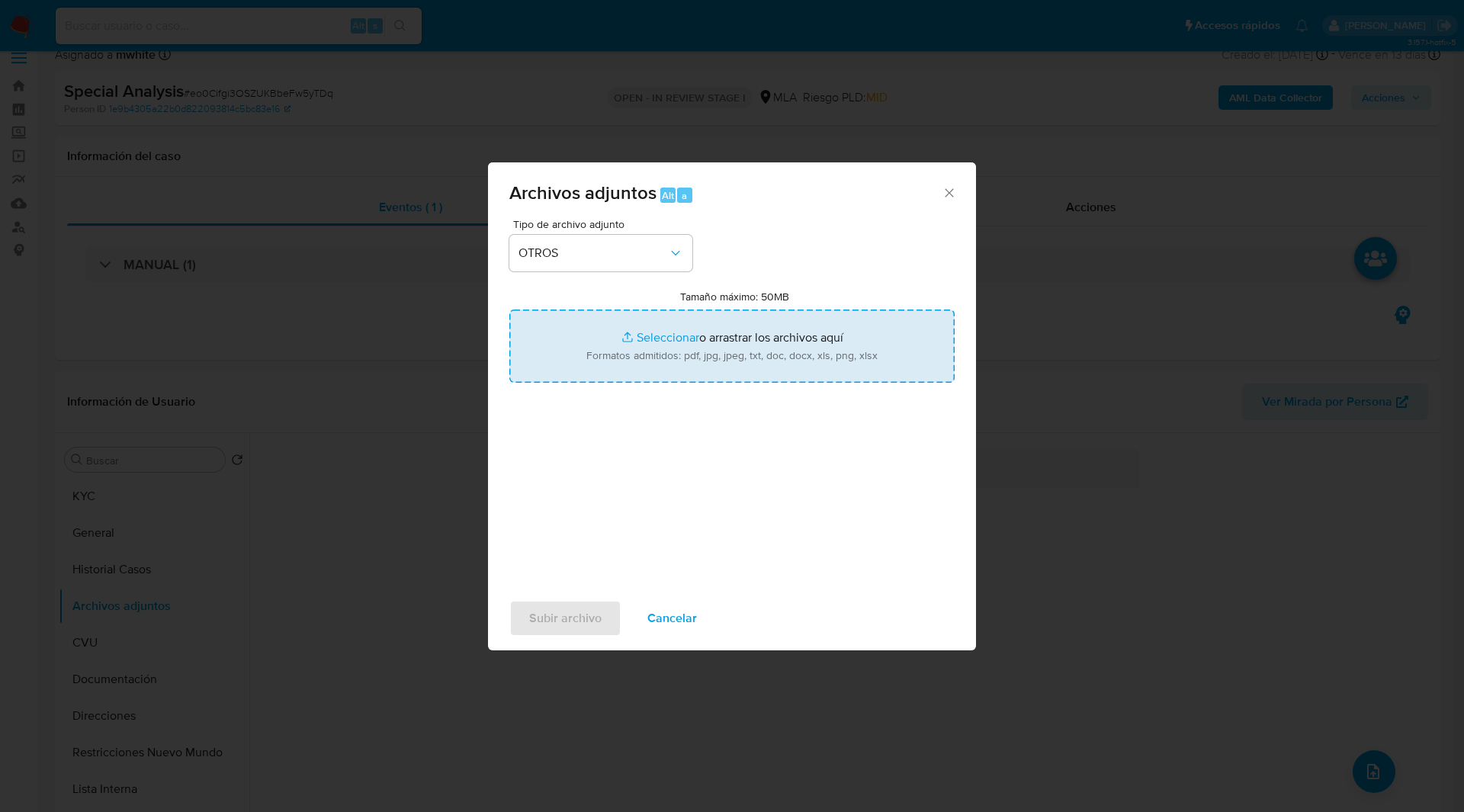
type input "C:\fakepath\Caselog eo0Cifgi3OSZUKBbeFw5yTDq_2025_08_14_13_40_54.docx"
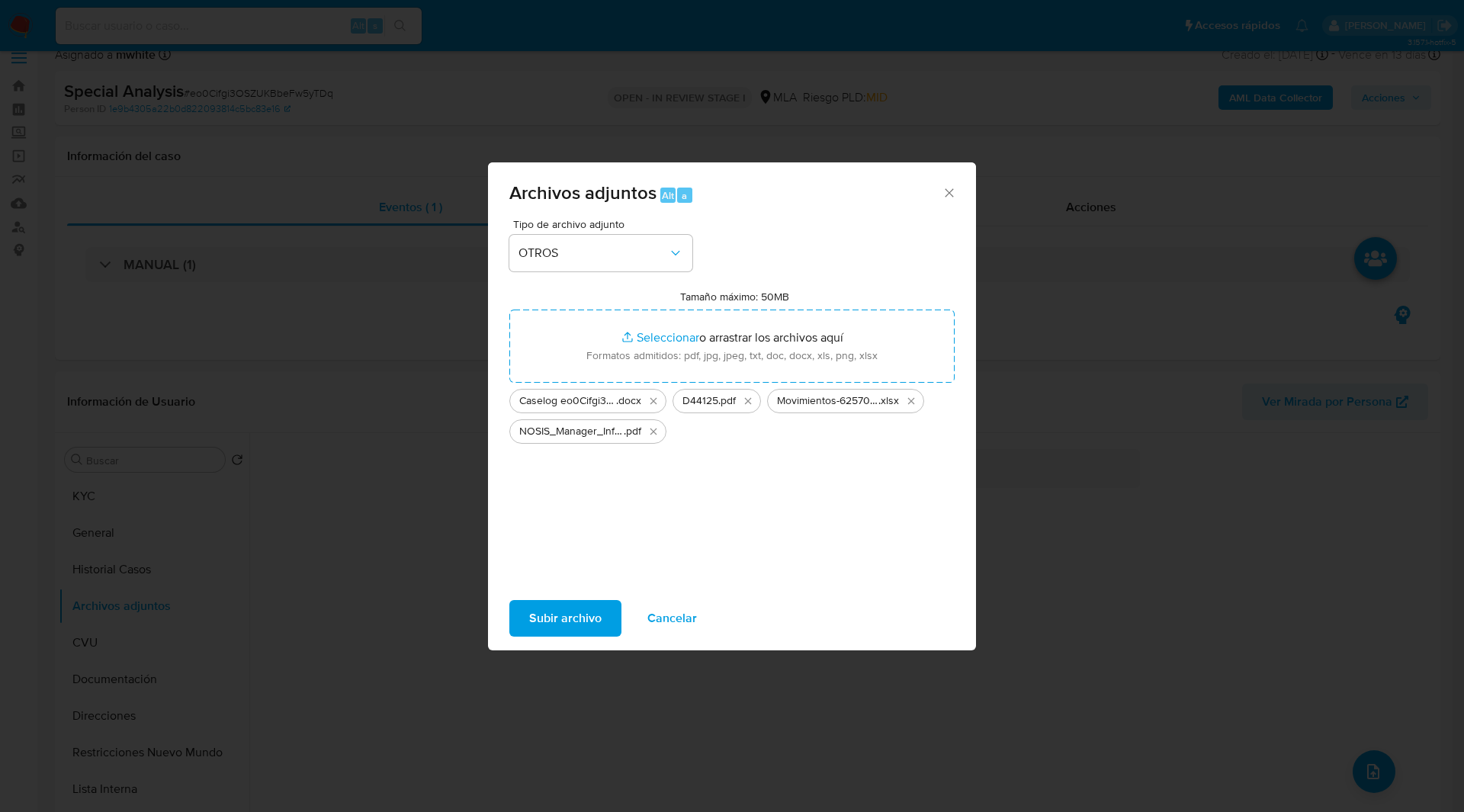
click at [585, 610] on span "Subir archivo" at bounding box center [565, 618] width 72 height 34
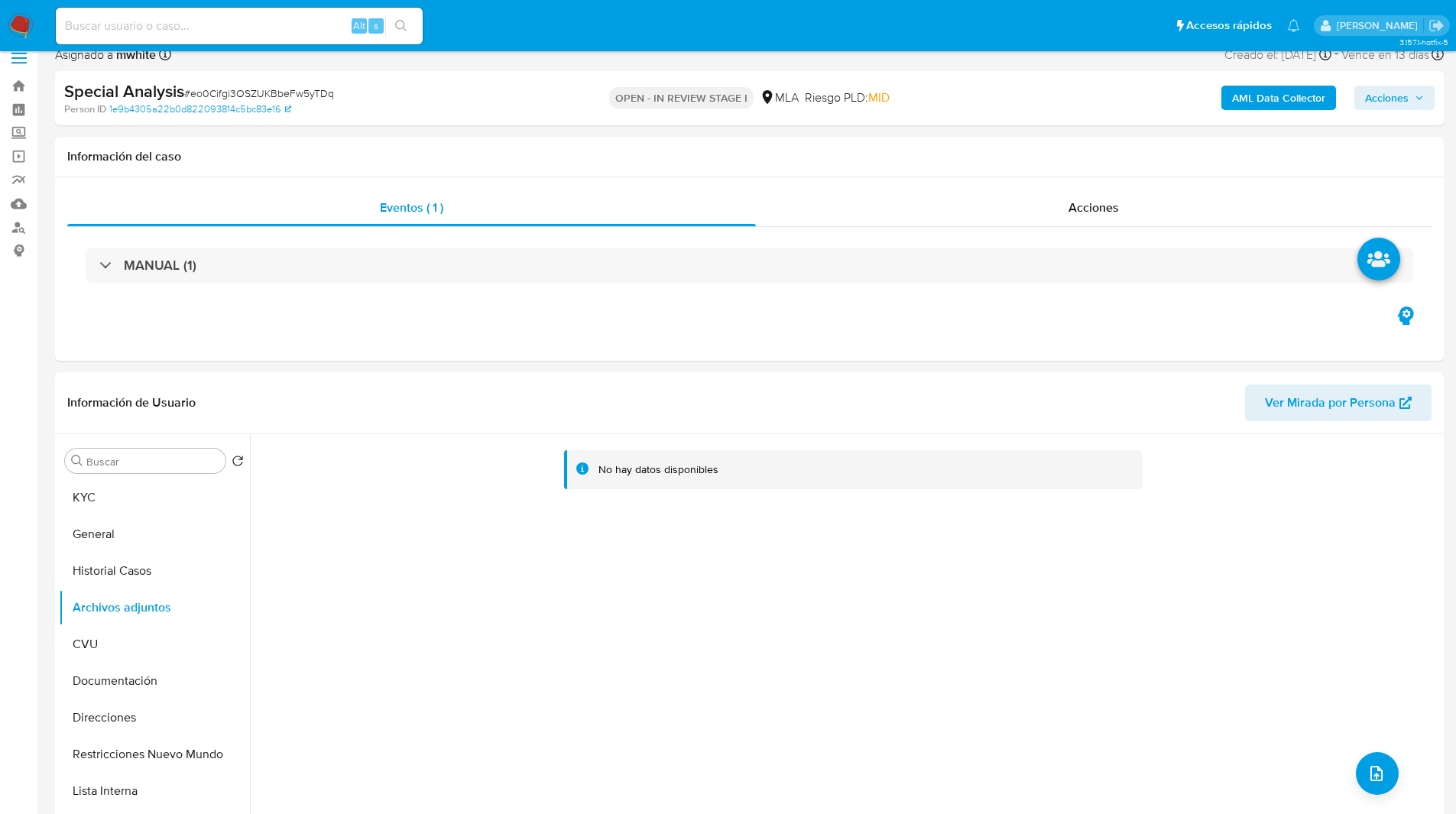
click at [1389, 95] on span "Acciones" at bounding box center [1387, 98] width 44 height 24
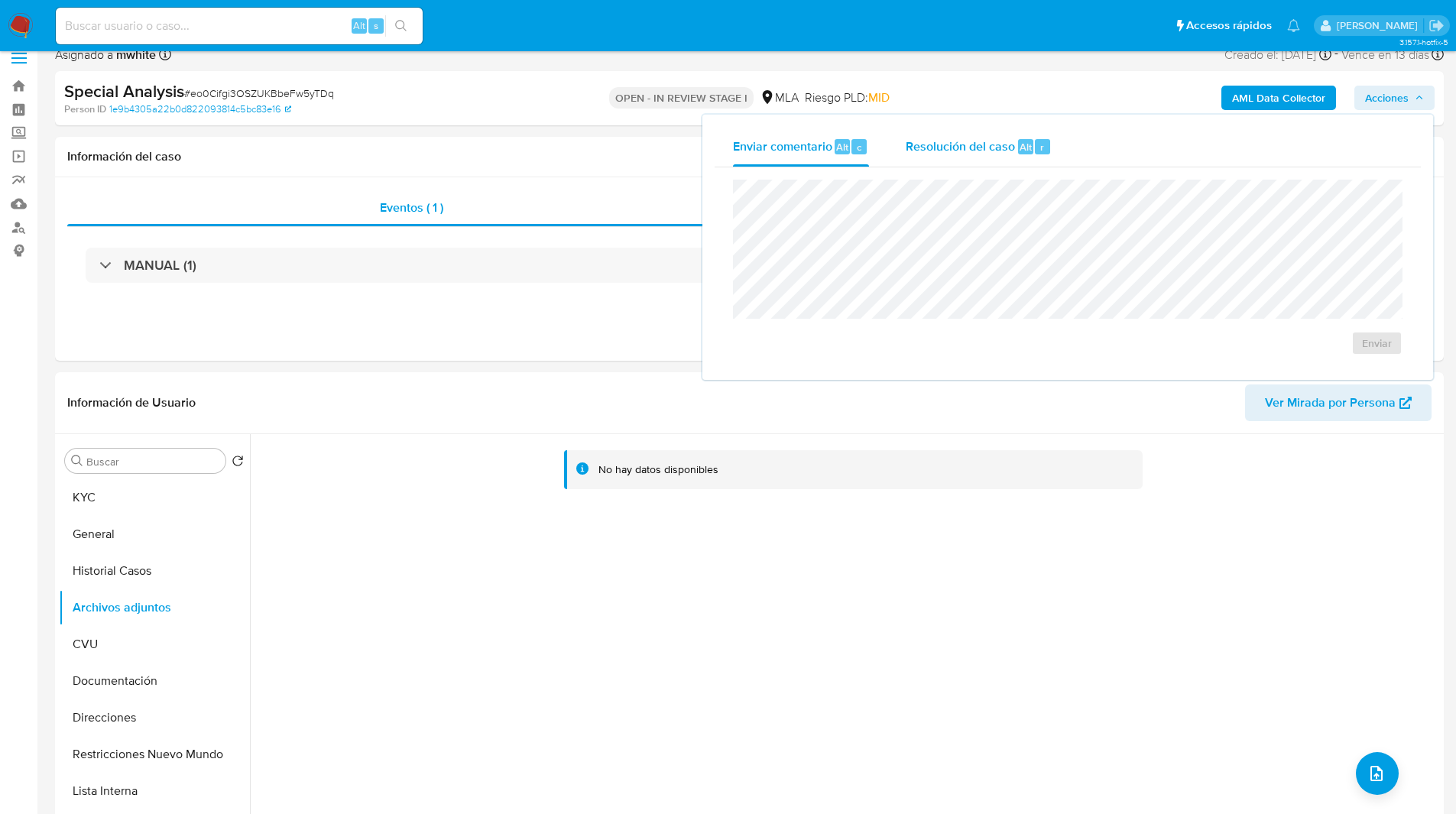
click at [968, 146] on span "Resolución del caso" at bounding box center [961, 146] width 109 height 18
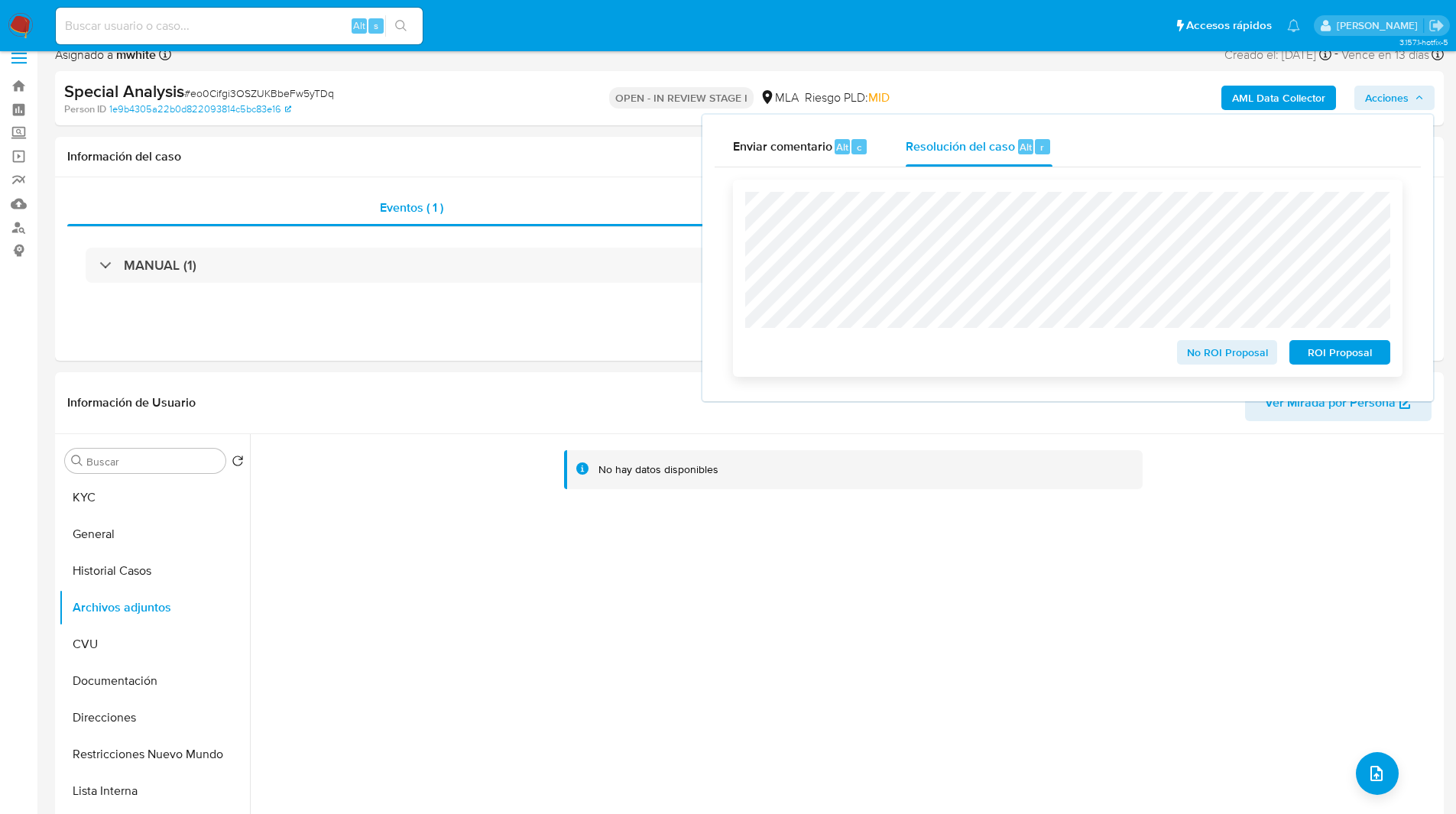
click at [1198, 350] on span "No ROI Proposal" at bounding box center [1228, 352] width 79 height 21
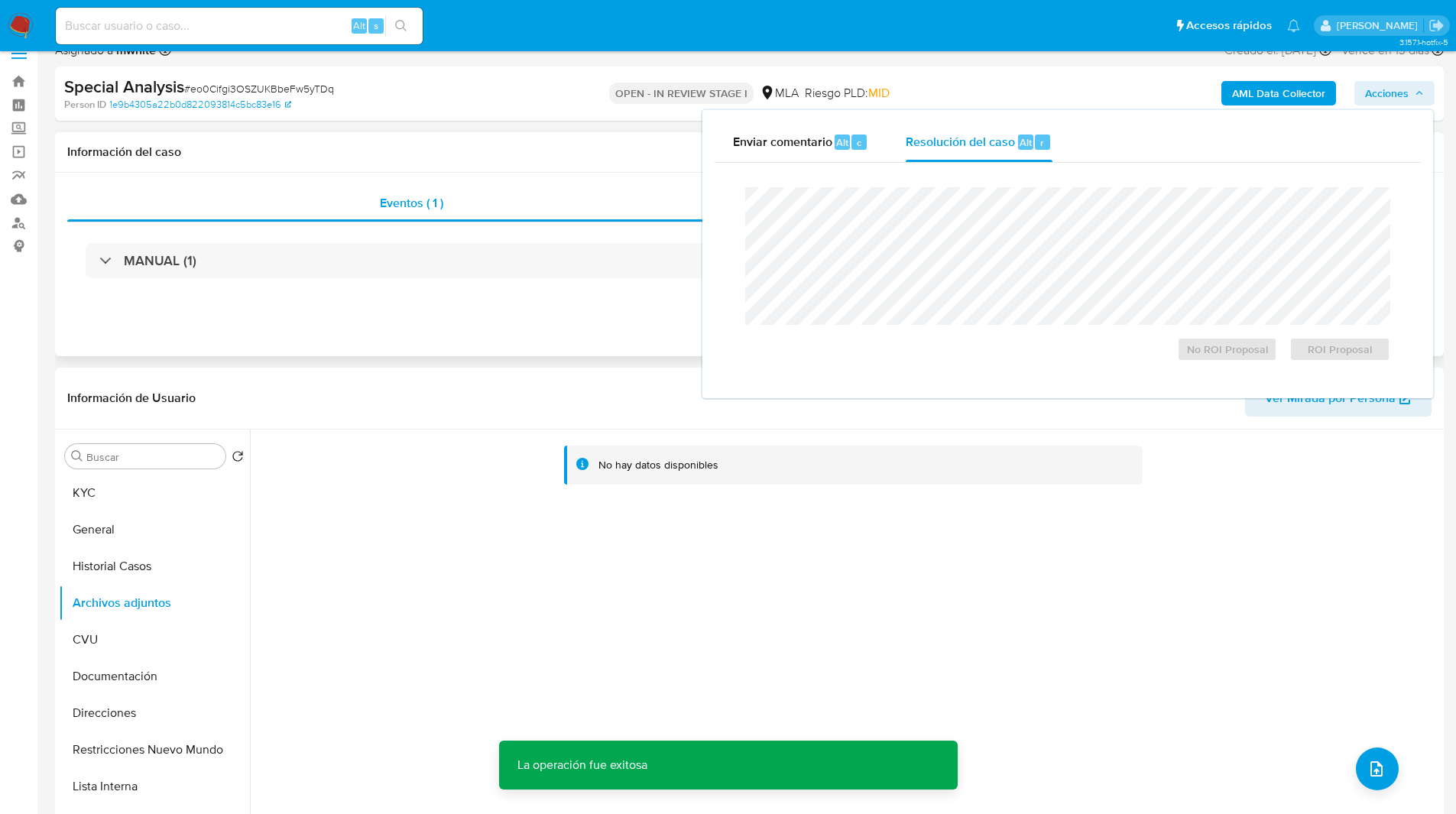
scroll to position [0, 0]
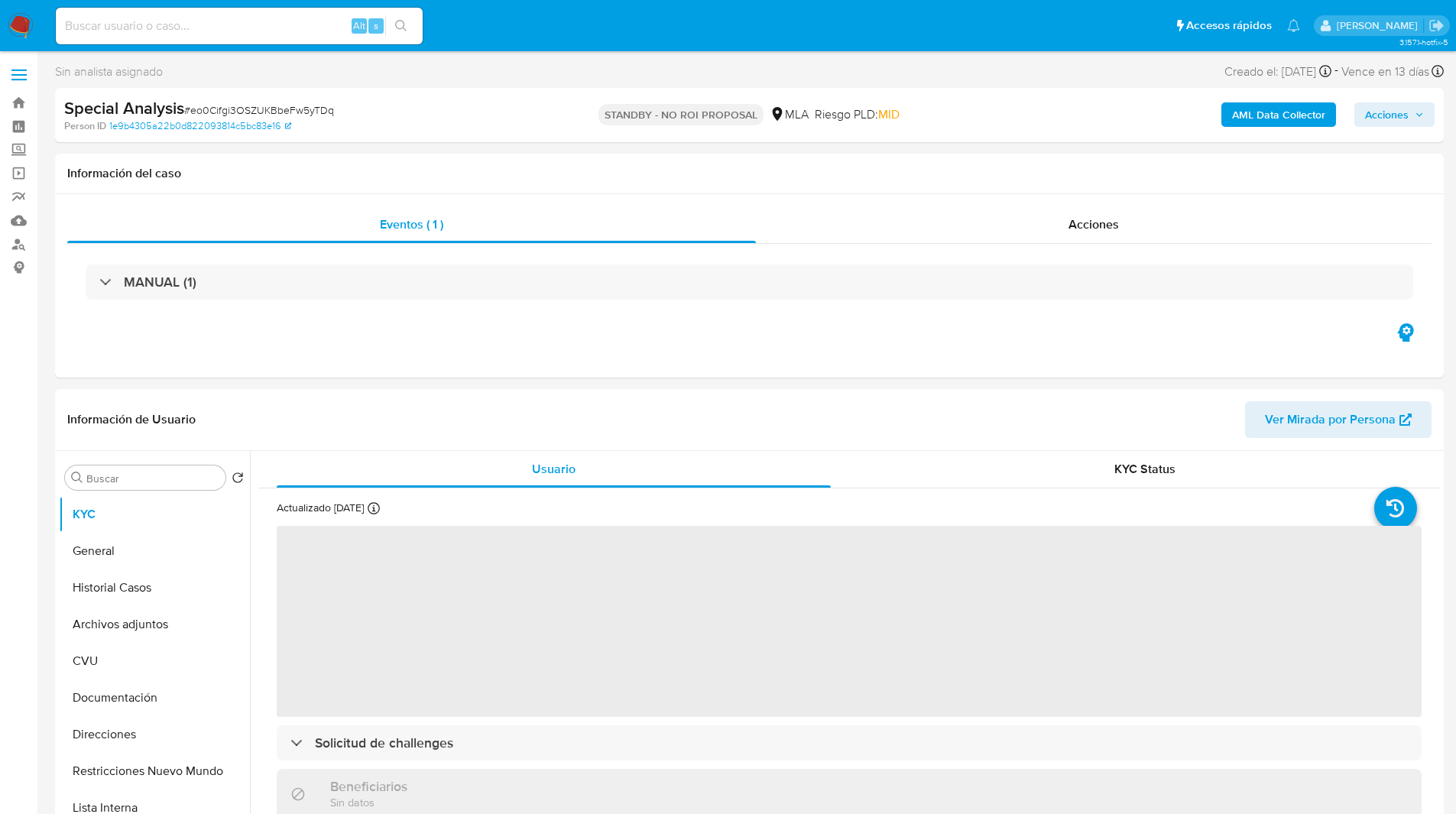
click at [269, 37] on div "Alt s" at bounding box center [239, 26] width 367 height 37
click at [294, 24] on input at bounding box center [239, 26] width 367 height 20
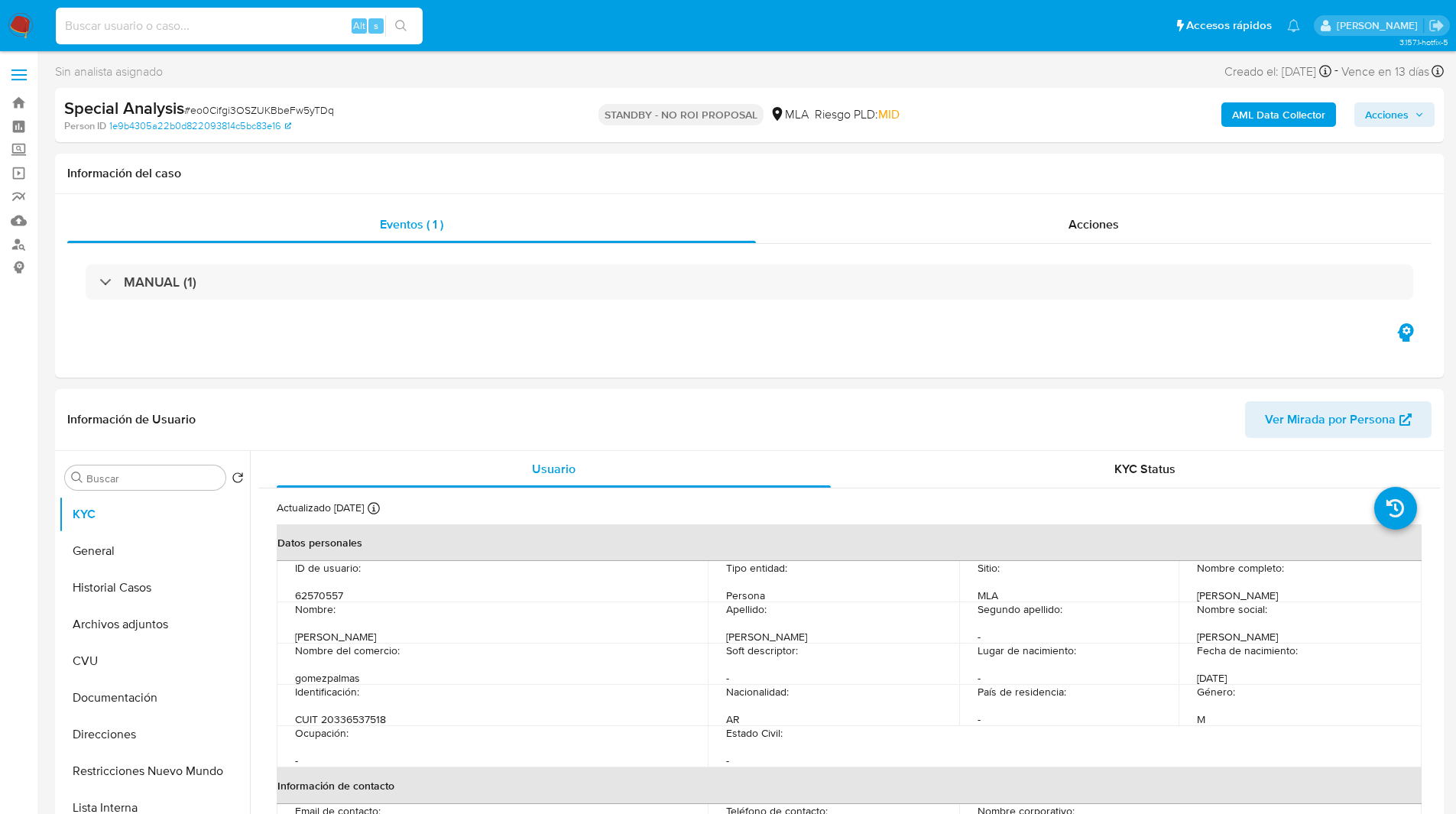
select select "10"
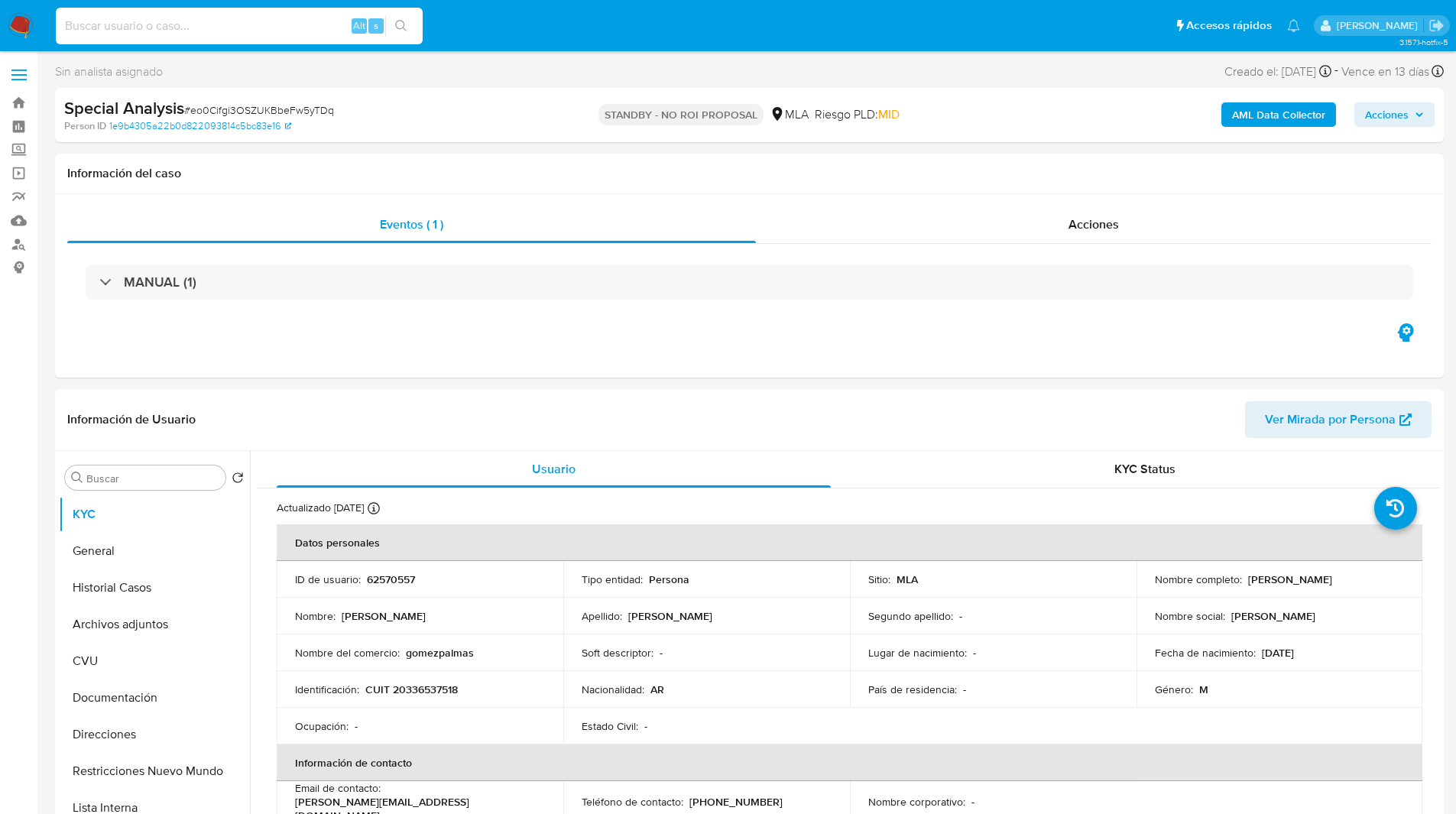
paste input "M4AsPG8ecCBBJfUYqEjIBM9A"
type input "M4AsPG8ecCBBJfUYqEjIBM9A"
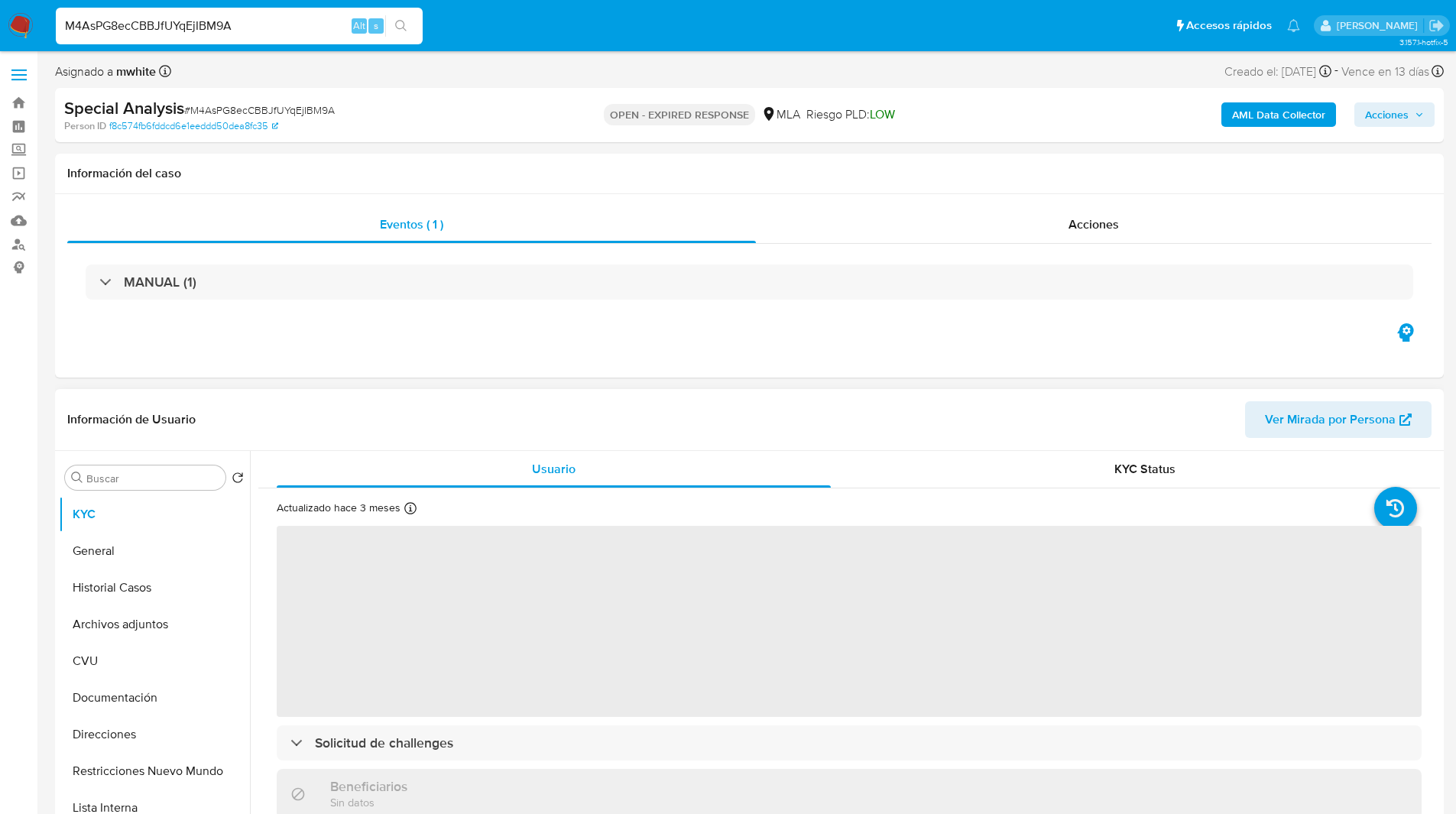
select select "10"
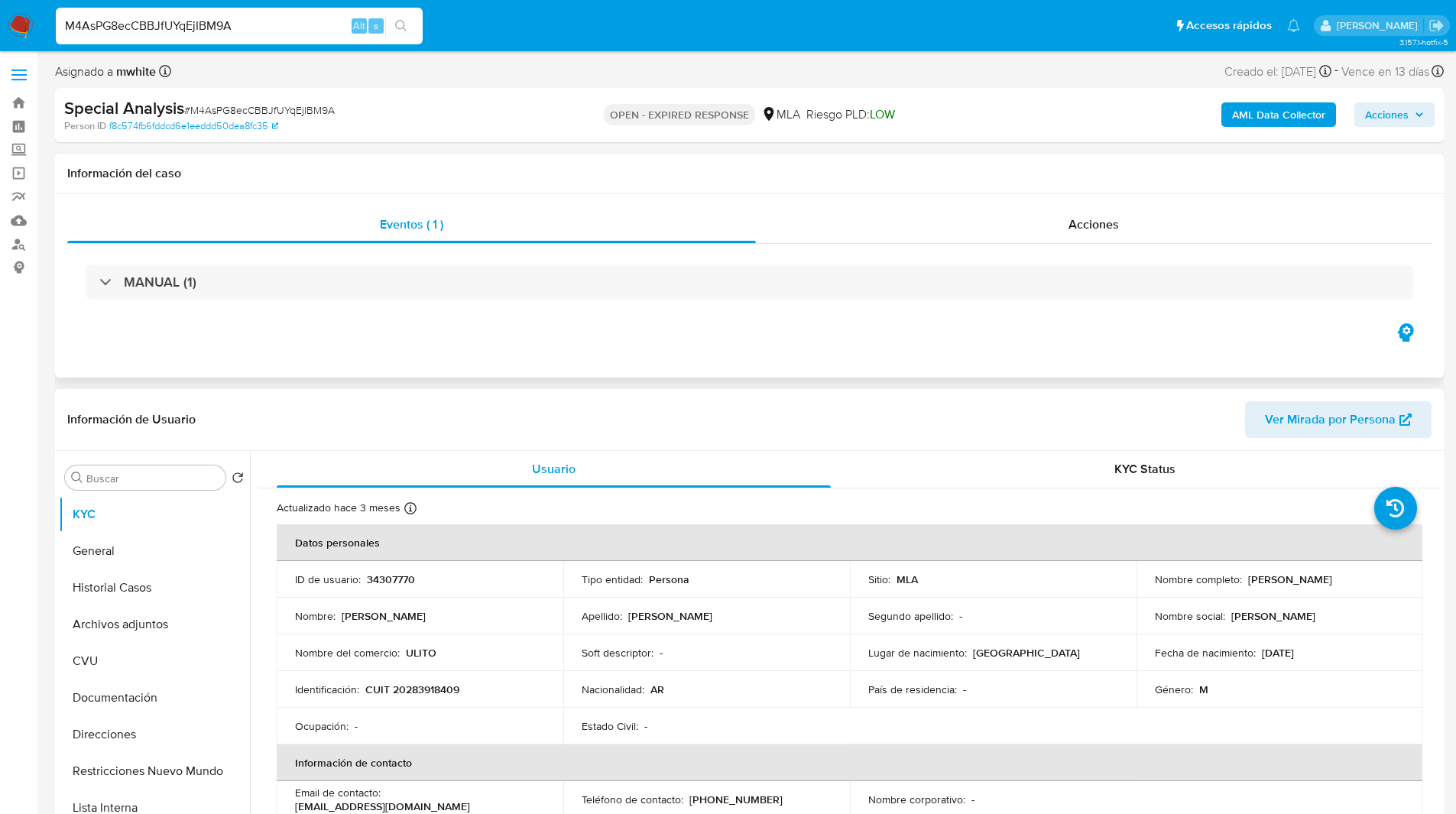
click at [966, 363] on div "Eventos ( 1 ) Acciones MANUAL (1)" at bounding box center [749, 286] width 1389 height 184
click at [381, 577] on p "34307770" at bounding box center [391, 579] width 48 height 13
copy p "34307770"
click at [739, 361] on div "Eventos ( 1 ) Acciones MANUAL (1)" at bounding box center [749, 286] width 1389 height 184
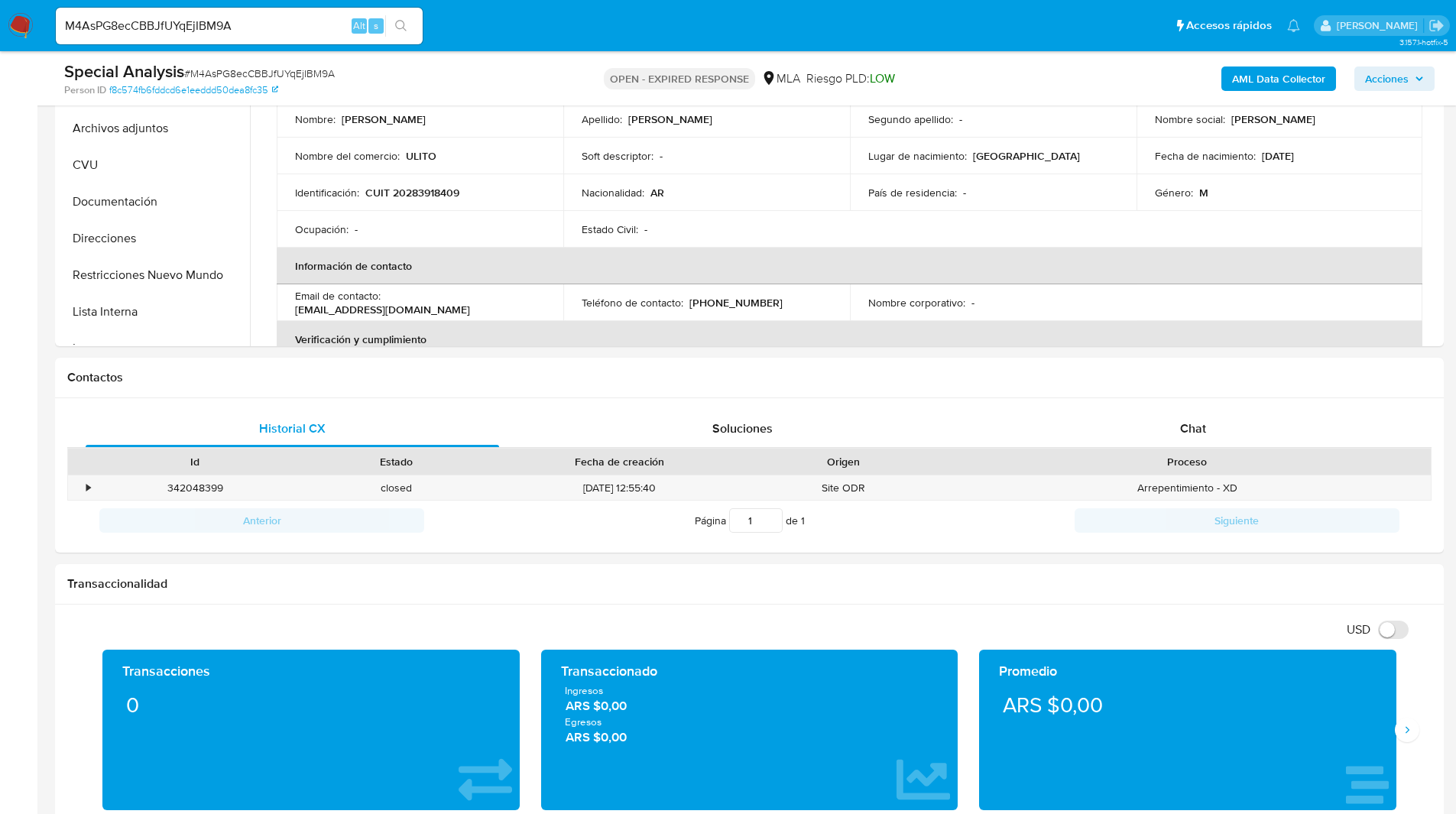
scroll to position [593, 0]
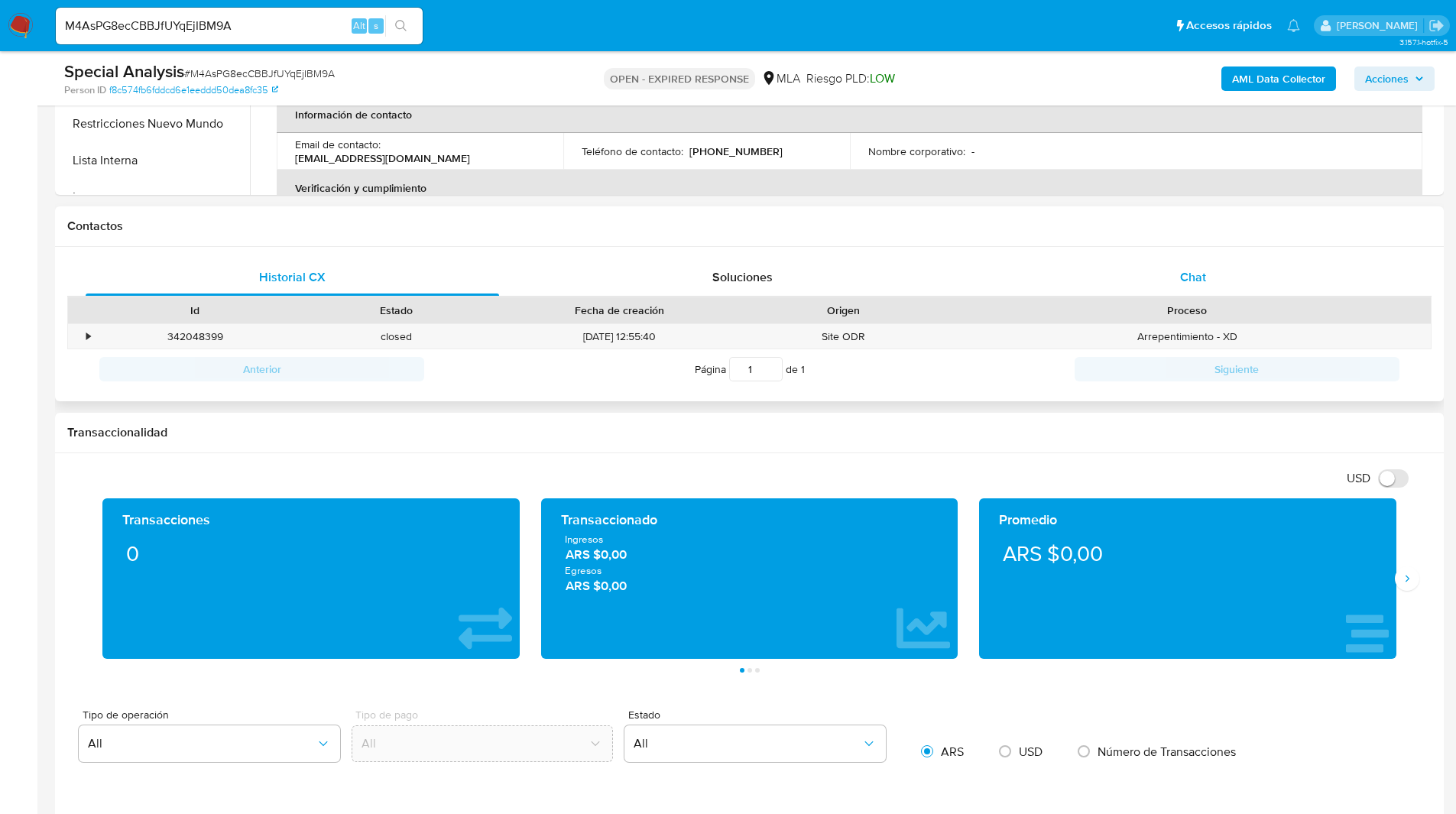
click at [1211, 277] on div "Chat" at bounding box center [1192, 278] width 413 height 37
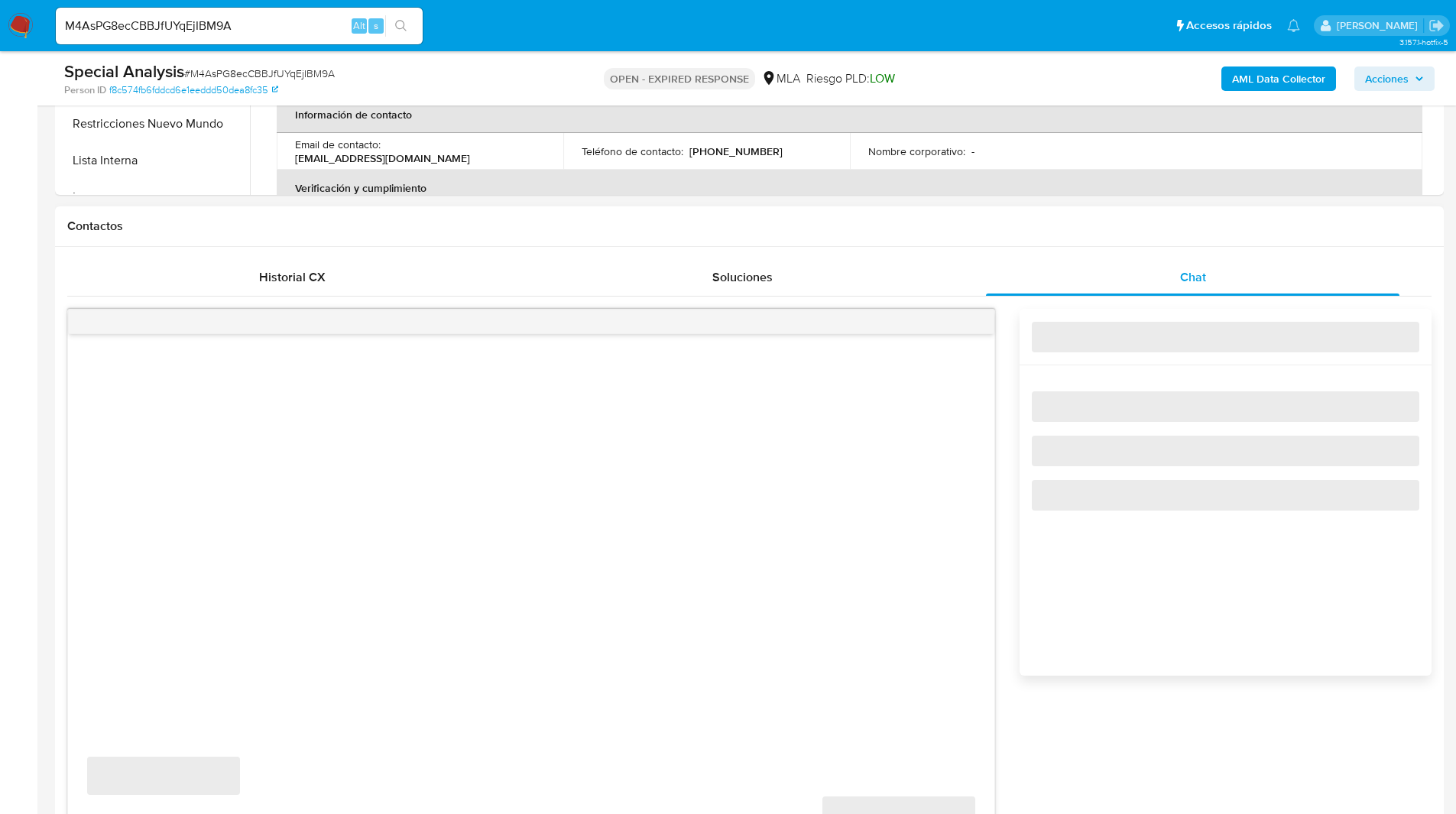
click at [1015, 247] on div "Historial CX Soluciones Chat Id Estado Fecha de creación Origen Proceso • 34204…" at bounding box center [749, 583] width 1389 height 672
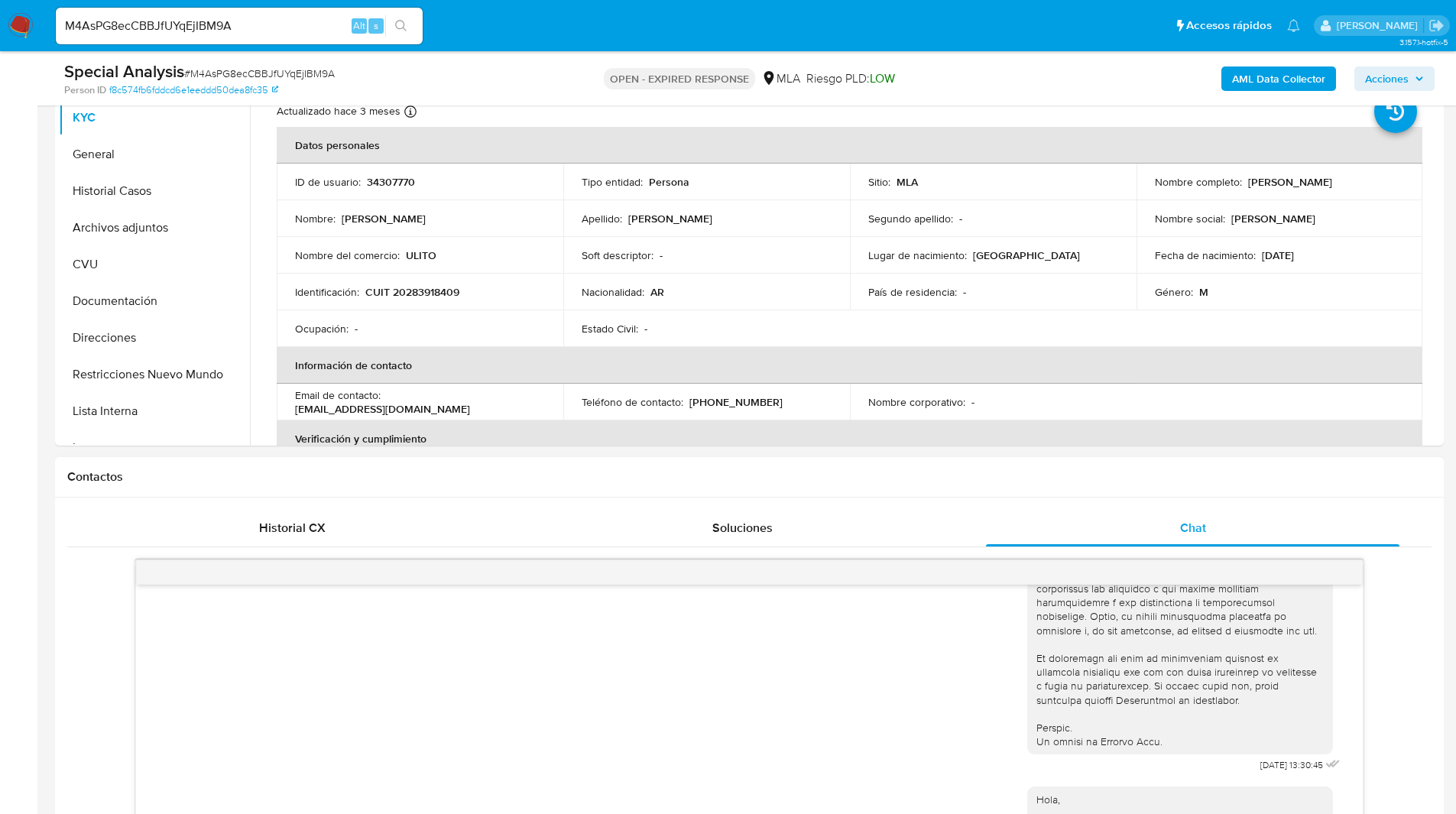
scroll to position [342, 0]
click at [874, 44] on ul "Pausado Ver notificaciones M4AsPG8ecCBBJfUYqEjIBM9A Alt s Accesos rápidos Presi…" at bounding box center [678, 24] width 1260 height 38
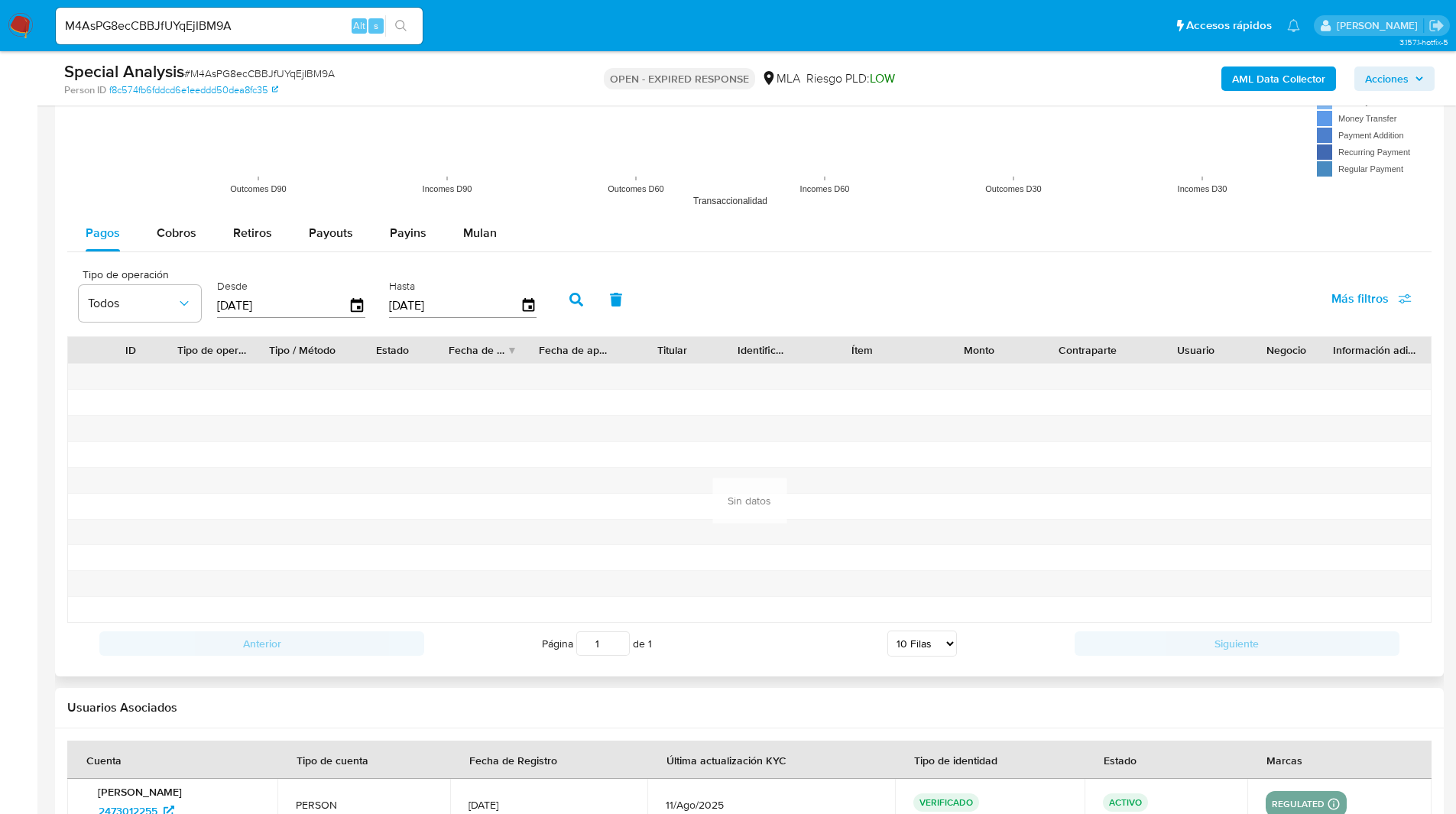
scroll to position [1927, 0]
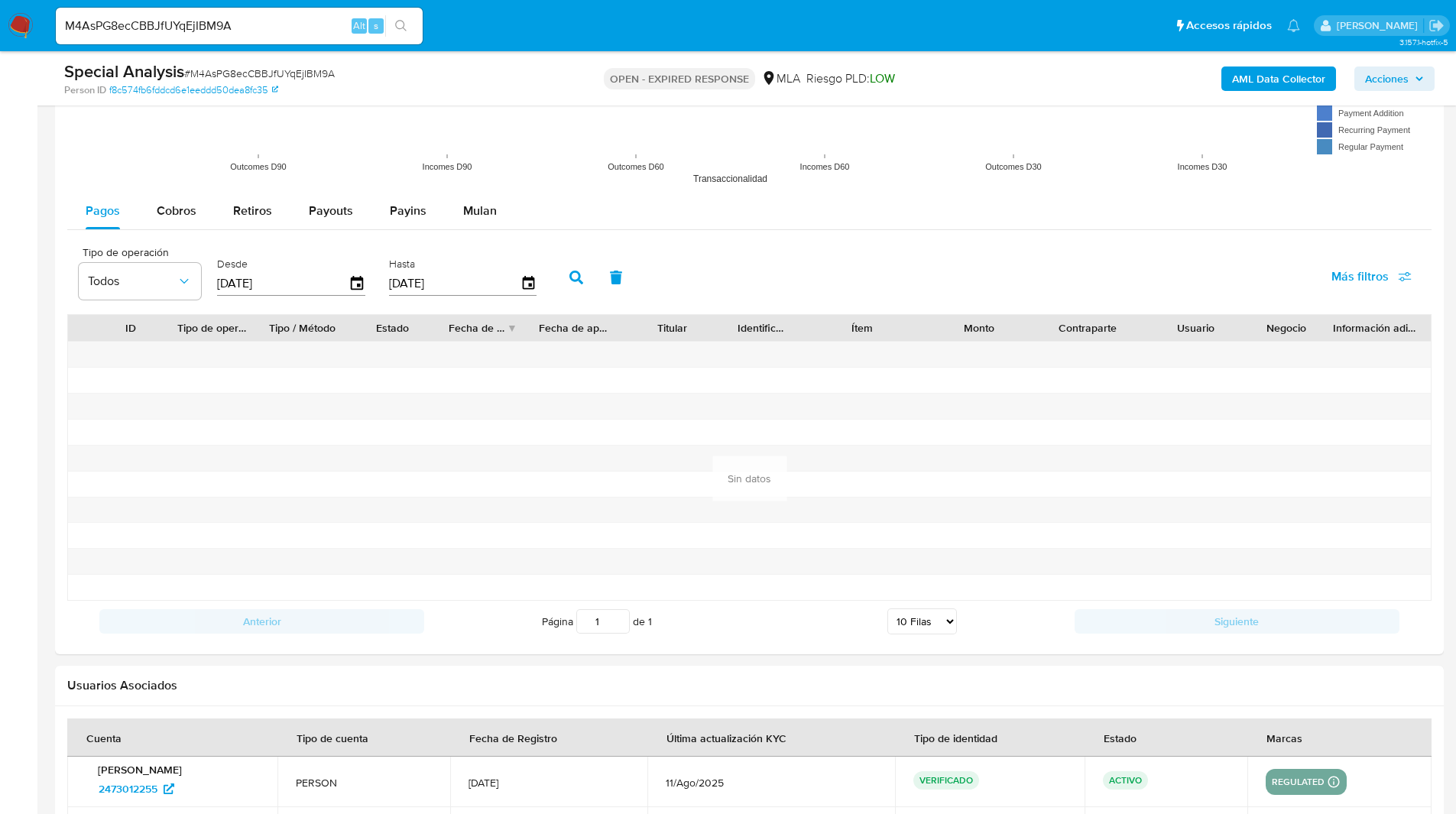
click at [162, 26] on input "M4AsPG8ecCBBJfUYqEjIBM9A" at bounding box center [239, 26] width 367 height 20
click at [13, 29] on img at bounding box center [20, 25] width 26 height 26
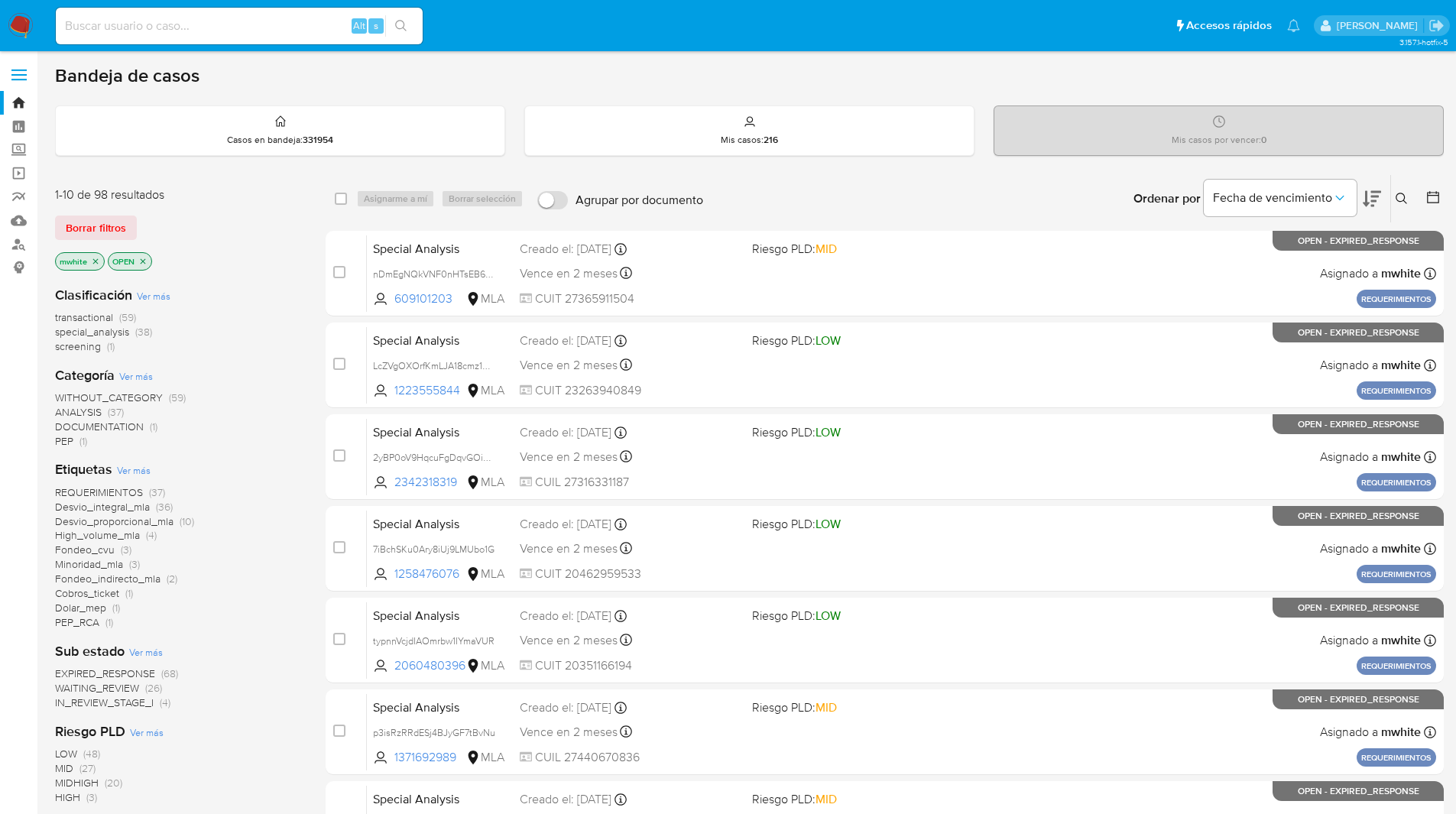
click at [1402, 202] on icon at bounding box center [1402, 199] width 13 height 13
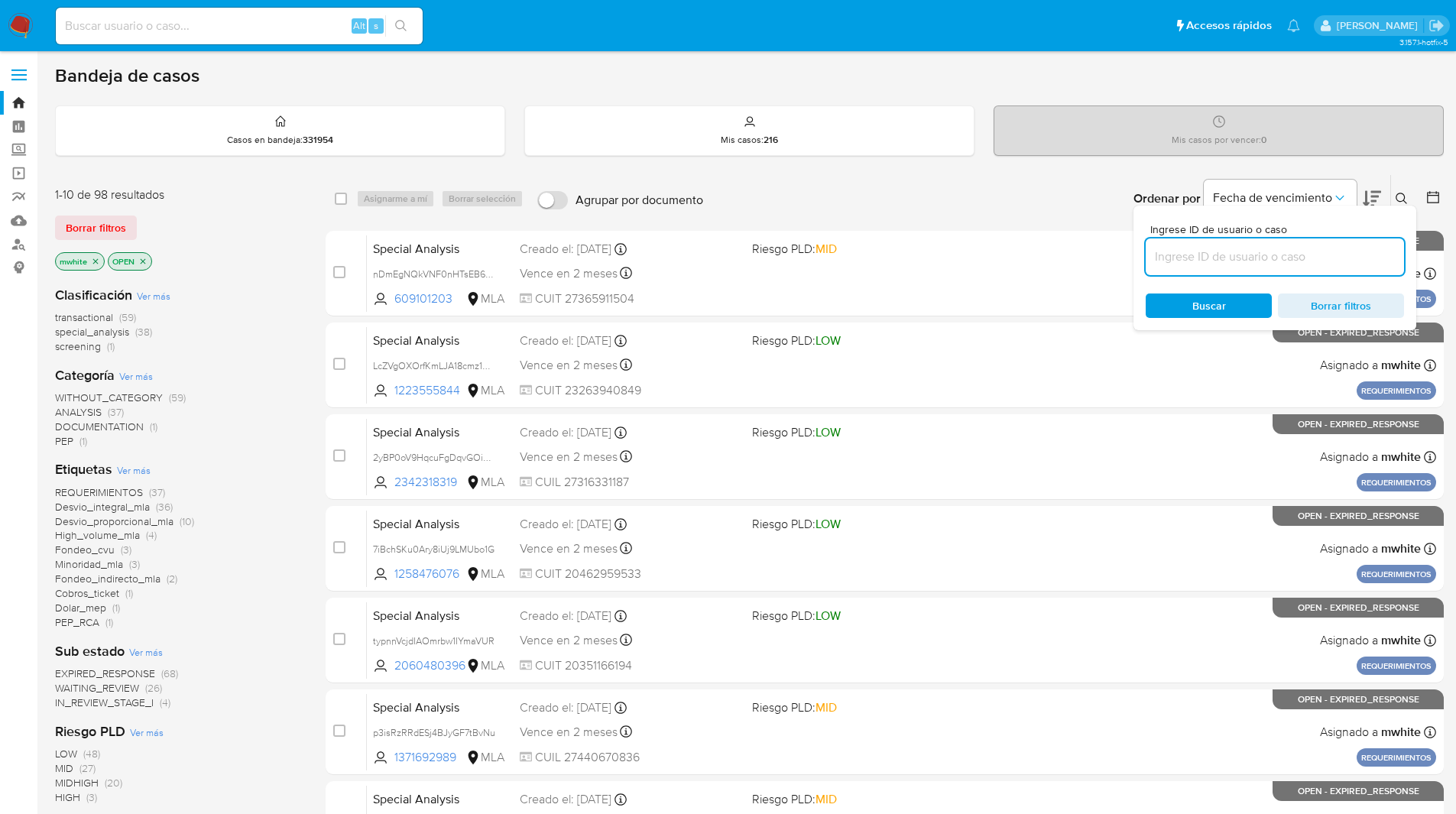
click at [1283, 253] on input at bounding box center [1275, 257] width 259 height 20
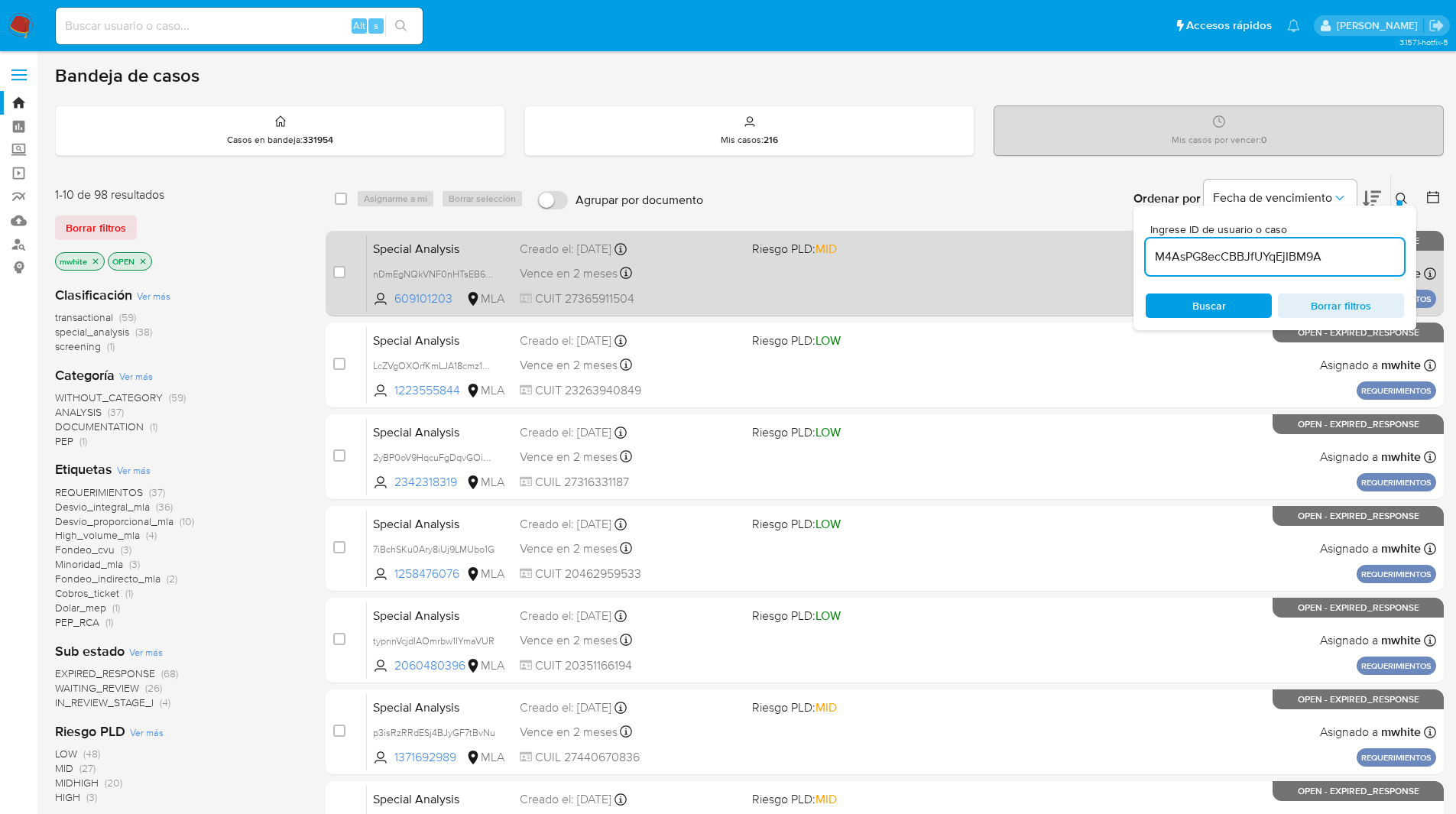
type input "M4AsPG8ecCBBJfUYqEjIBM9A"
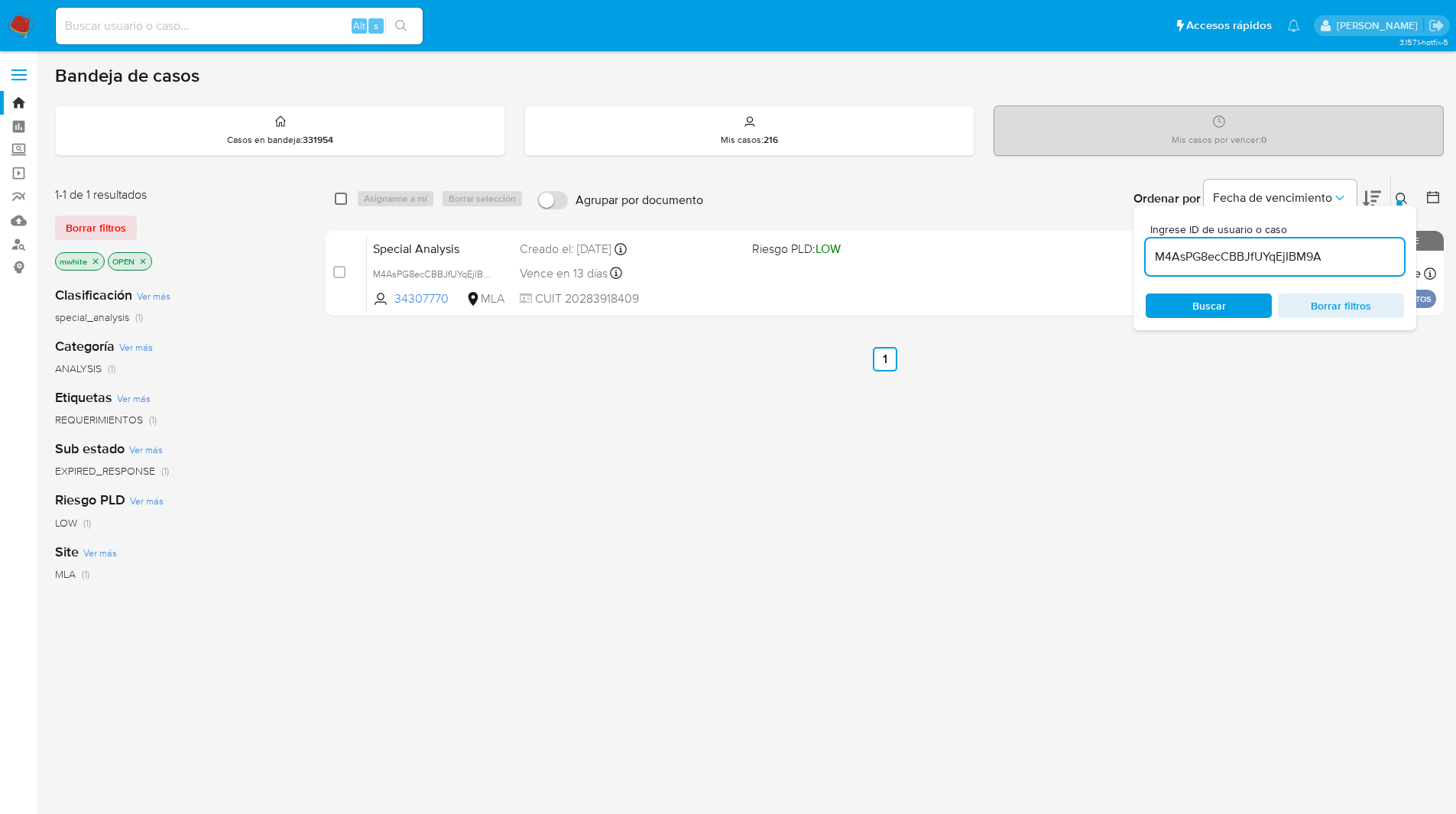
click at [338, 199] on input "checkbox" at bounding box center [341, 199] width 13 height 13
checkbox input "true"
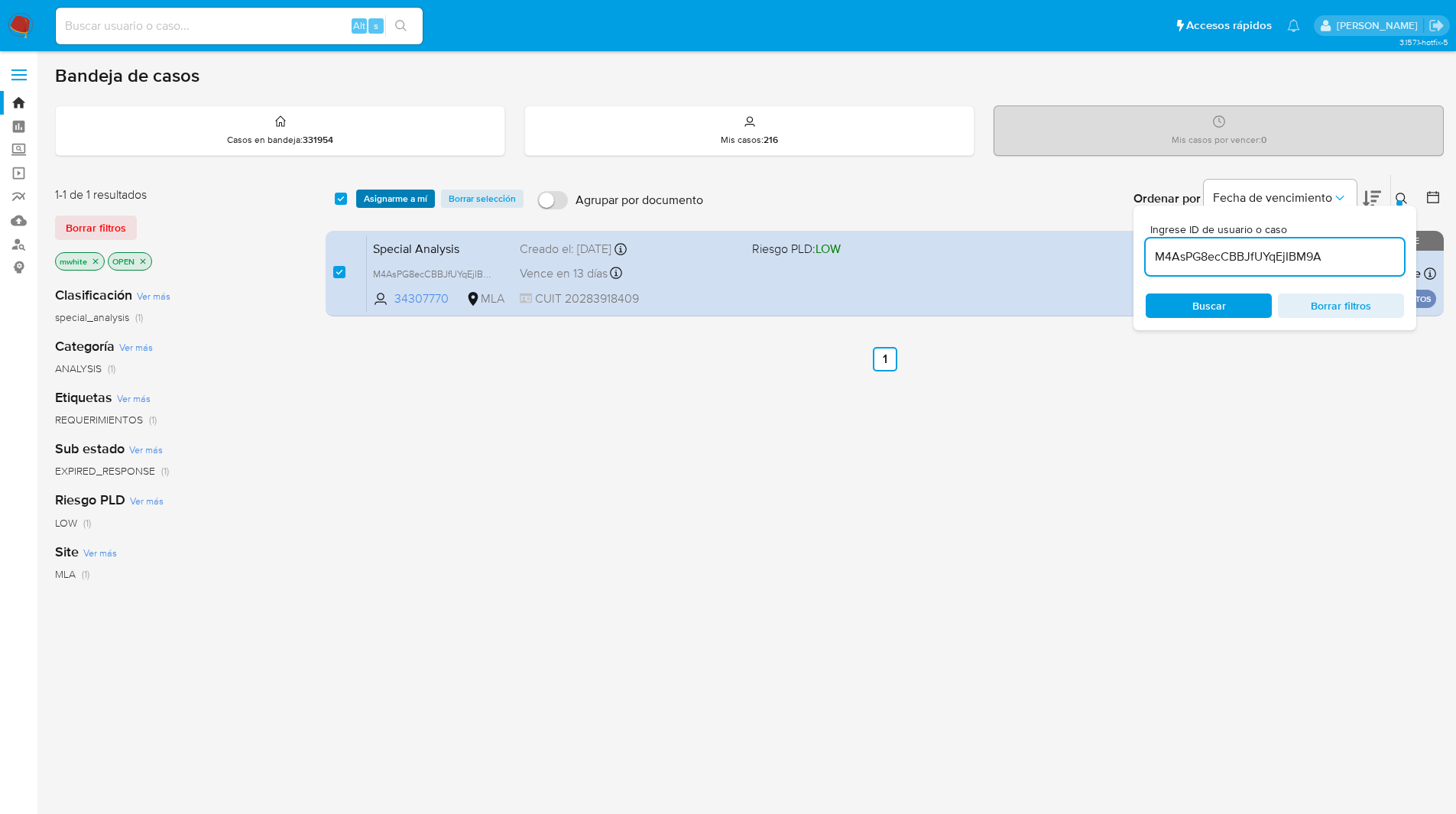
click at [369, 199] on span "Asignarme a mí" at bounding box center [395, 199] width 63 height 15
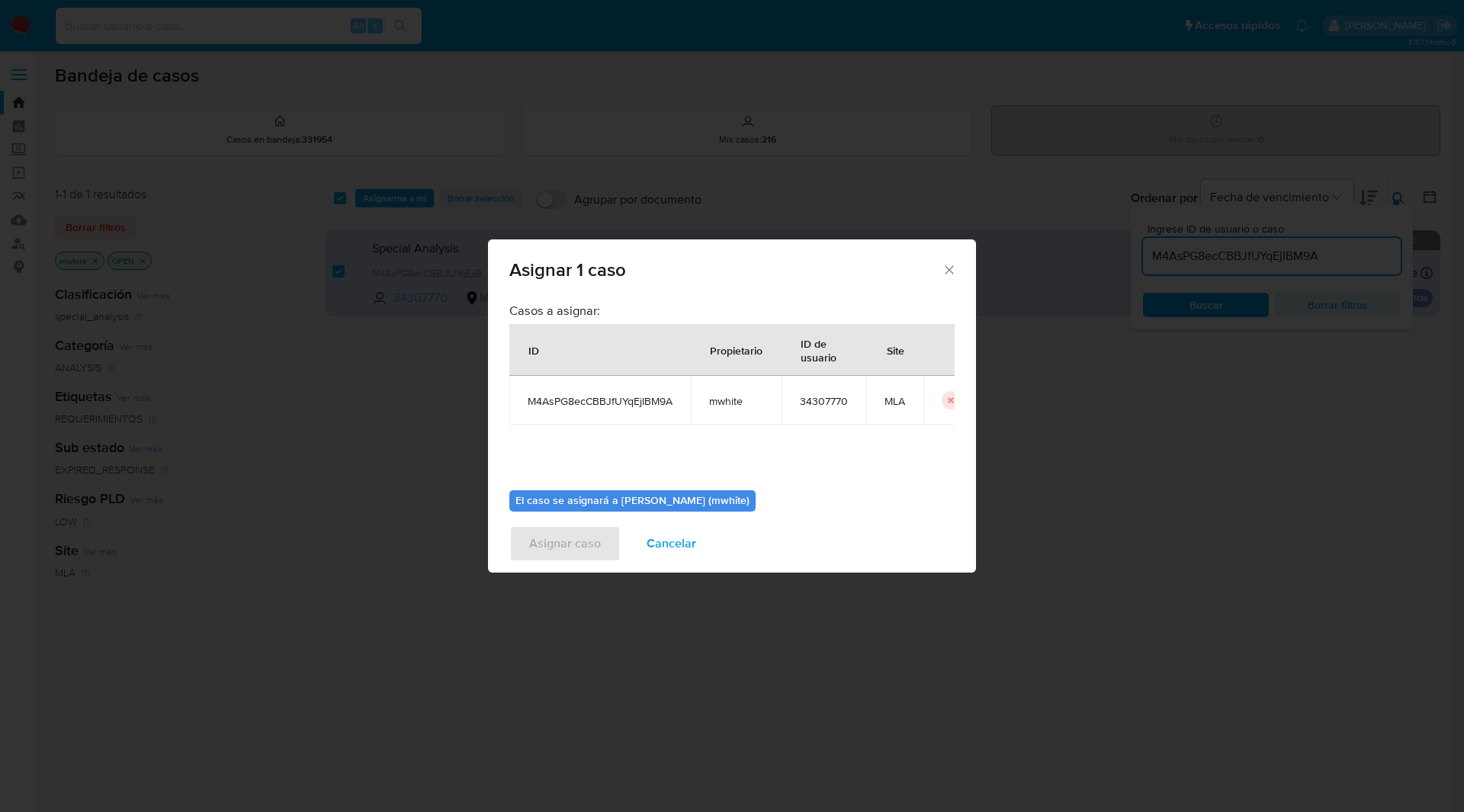
click at [723, 406] on span "mwhite" at bounding box center [736, 401] width 54 height 13
copy span "mwhite"
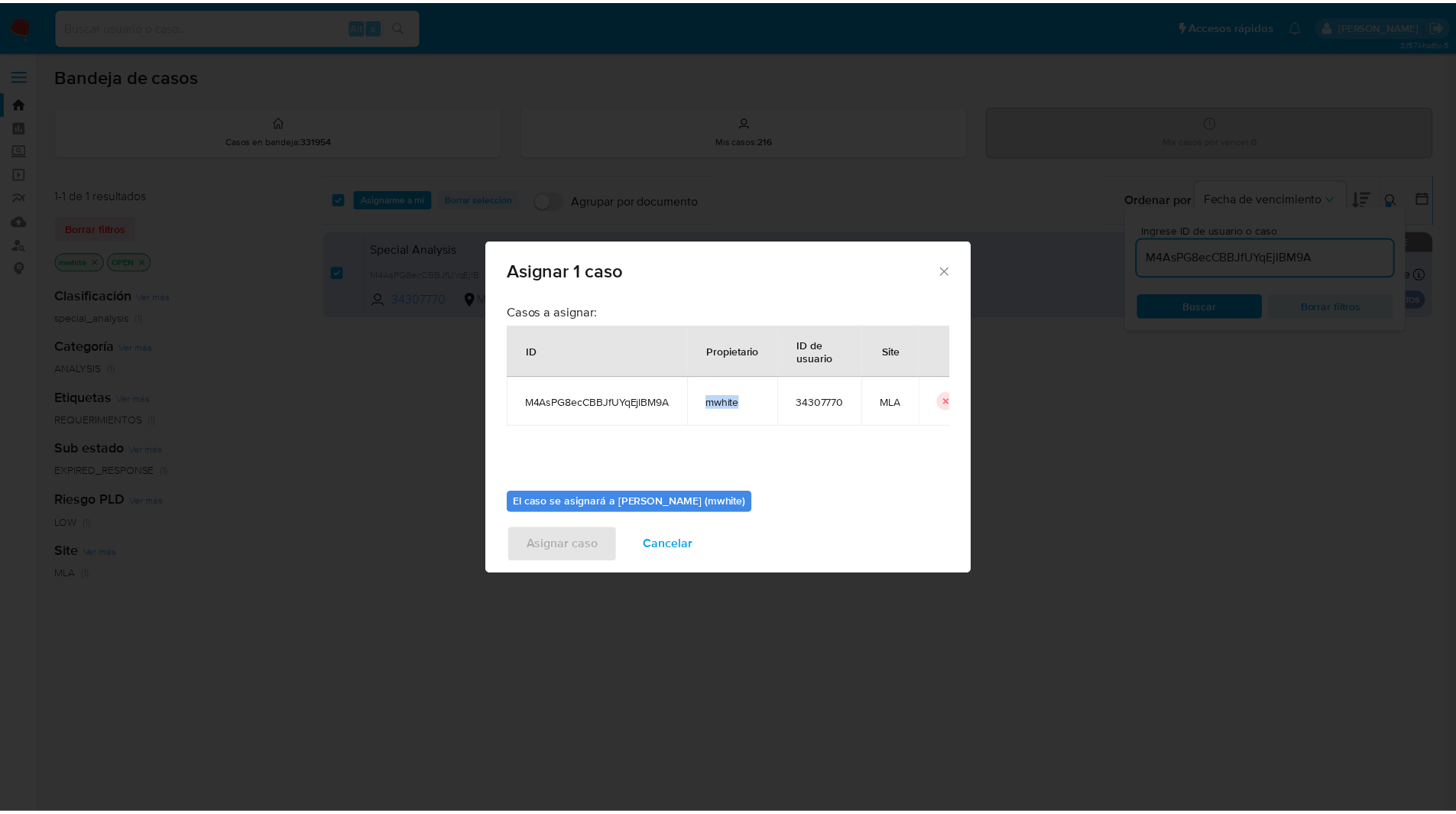
scroll to position [79, 0]
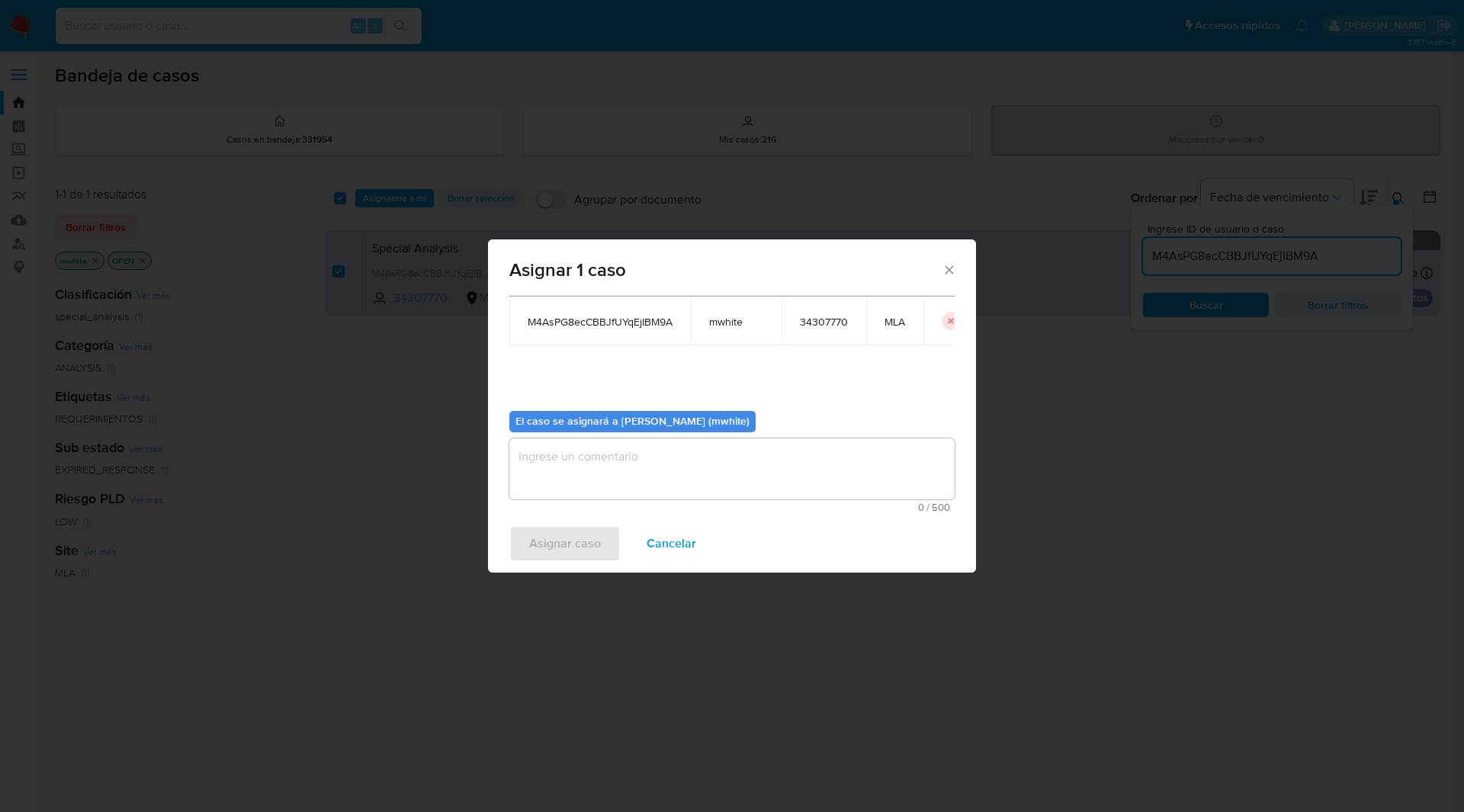
click at [641, 450] on textarea "assign-modal" at bounding box center [732, 469] width 445 height 61
paste textarea "mwhite"
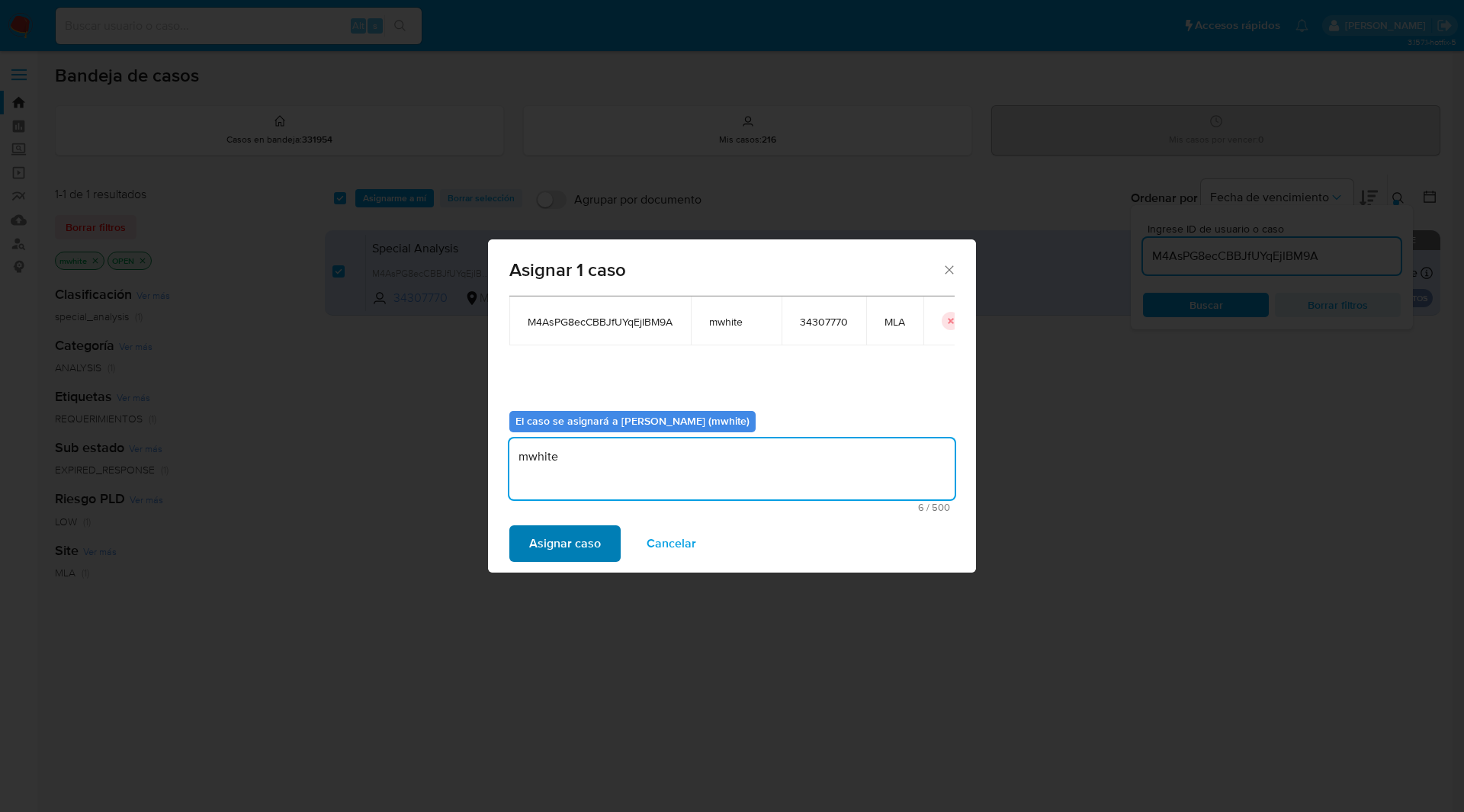
type textarea "mwhite"
click at [561, 553] on span "Asignar caso" at bounding box center [564, 543] width 71 height 34
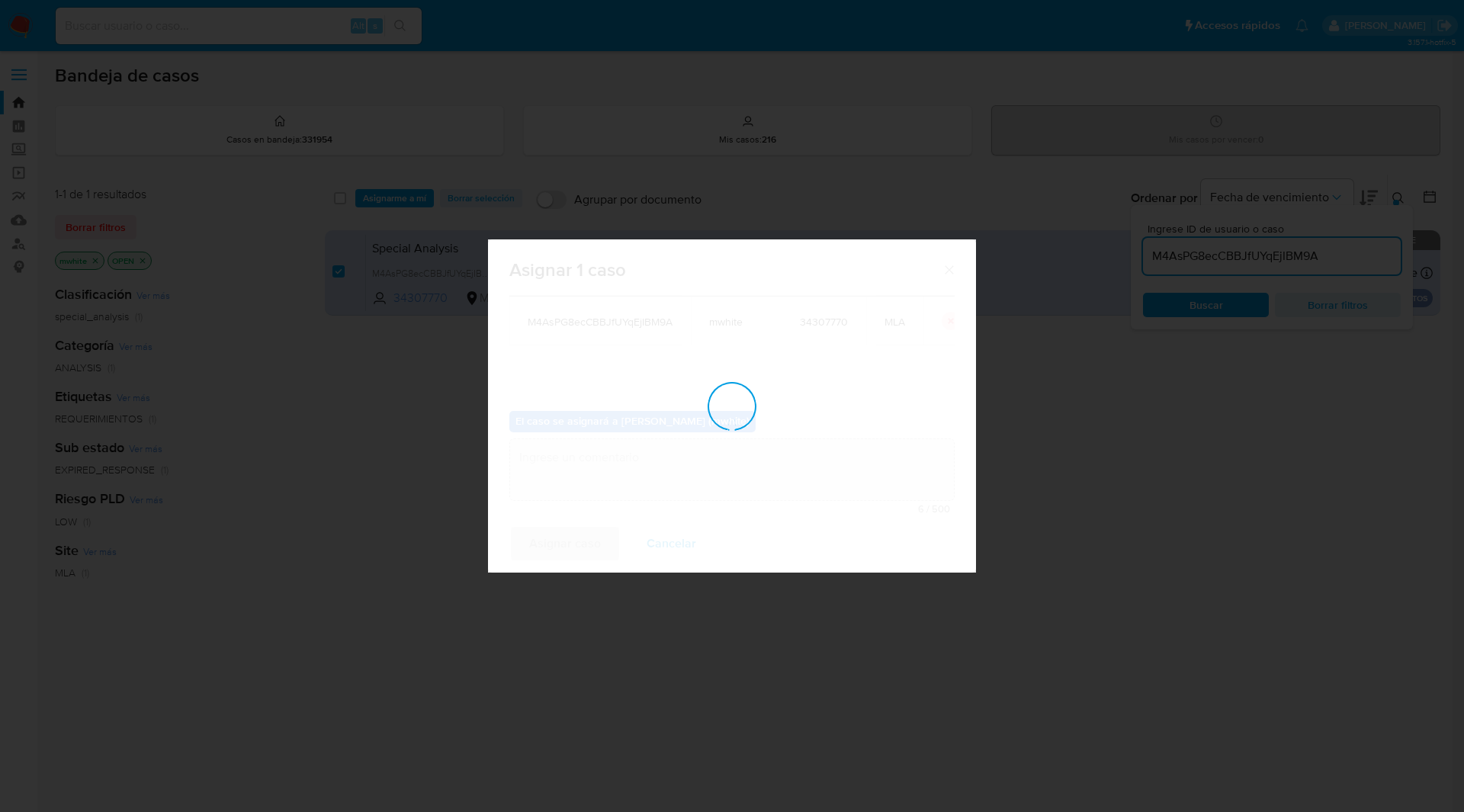
checkbox input "false"
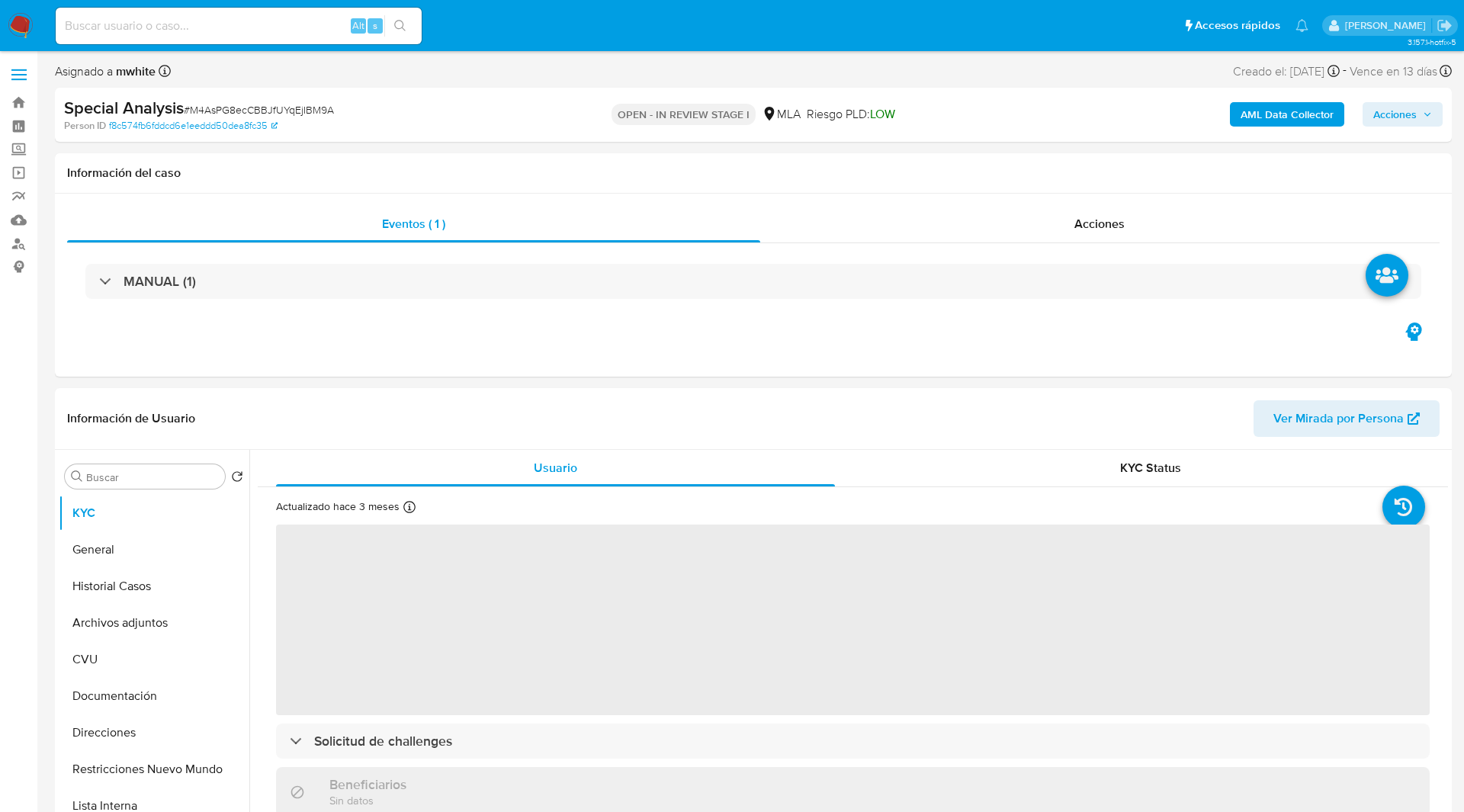
select select "10"
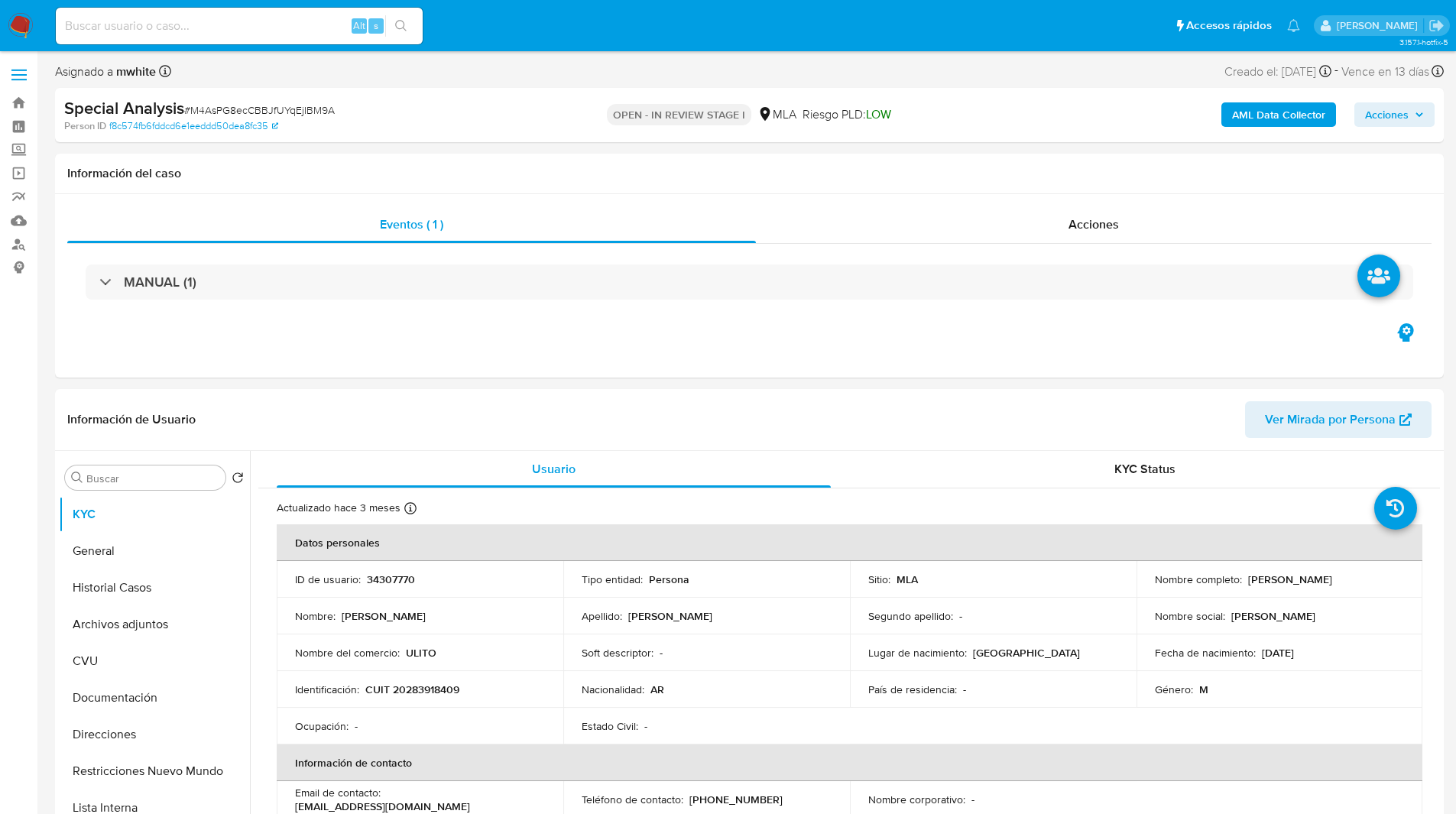
click at [622, 49] on nav "Pausado Ver notificaciones Alt s Accesos rápidos Presiona las siguientes teclas…" at bounding box center [728, 25] width 1456 height 51
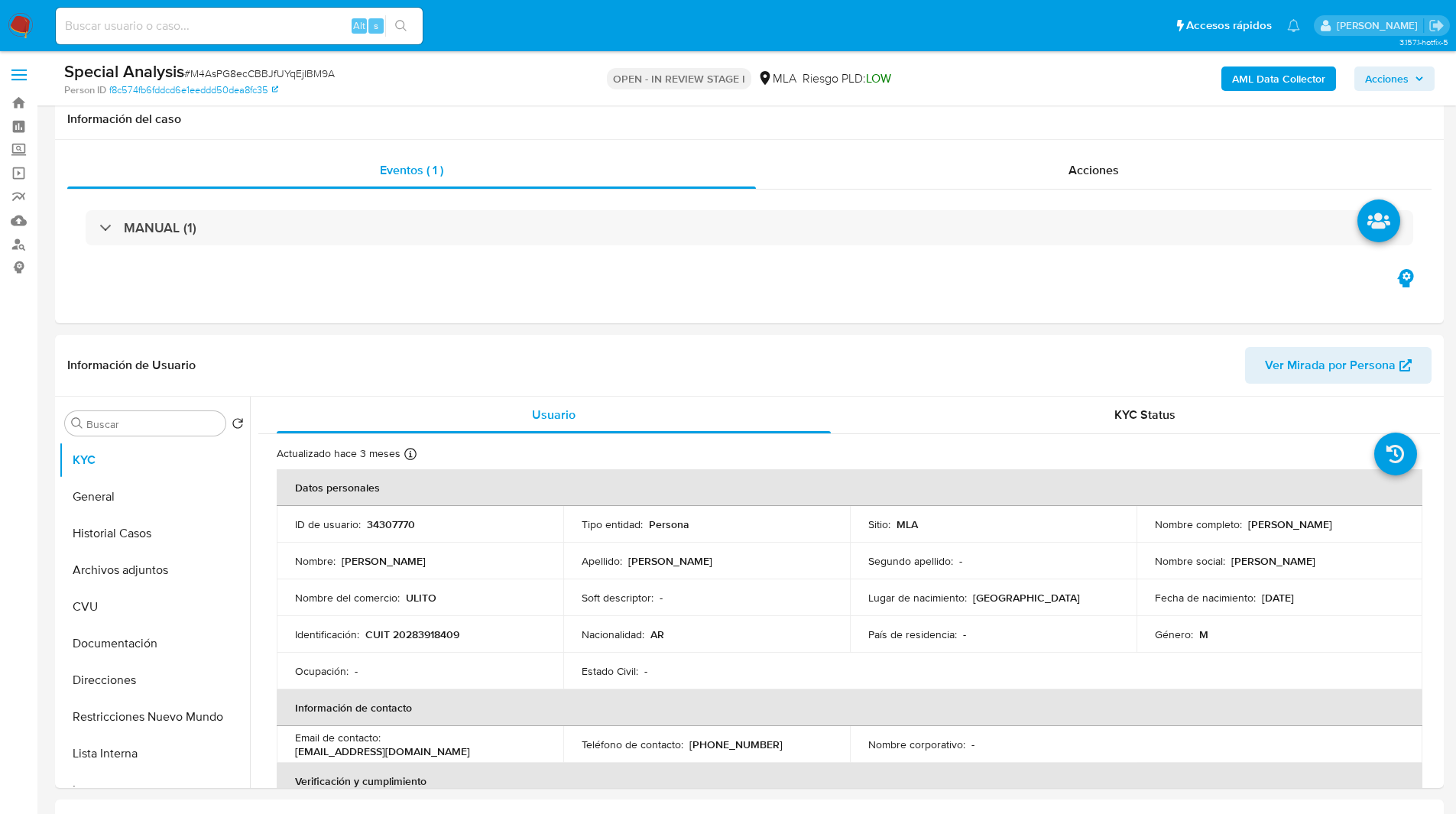
scroll to position [733, 0]
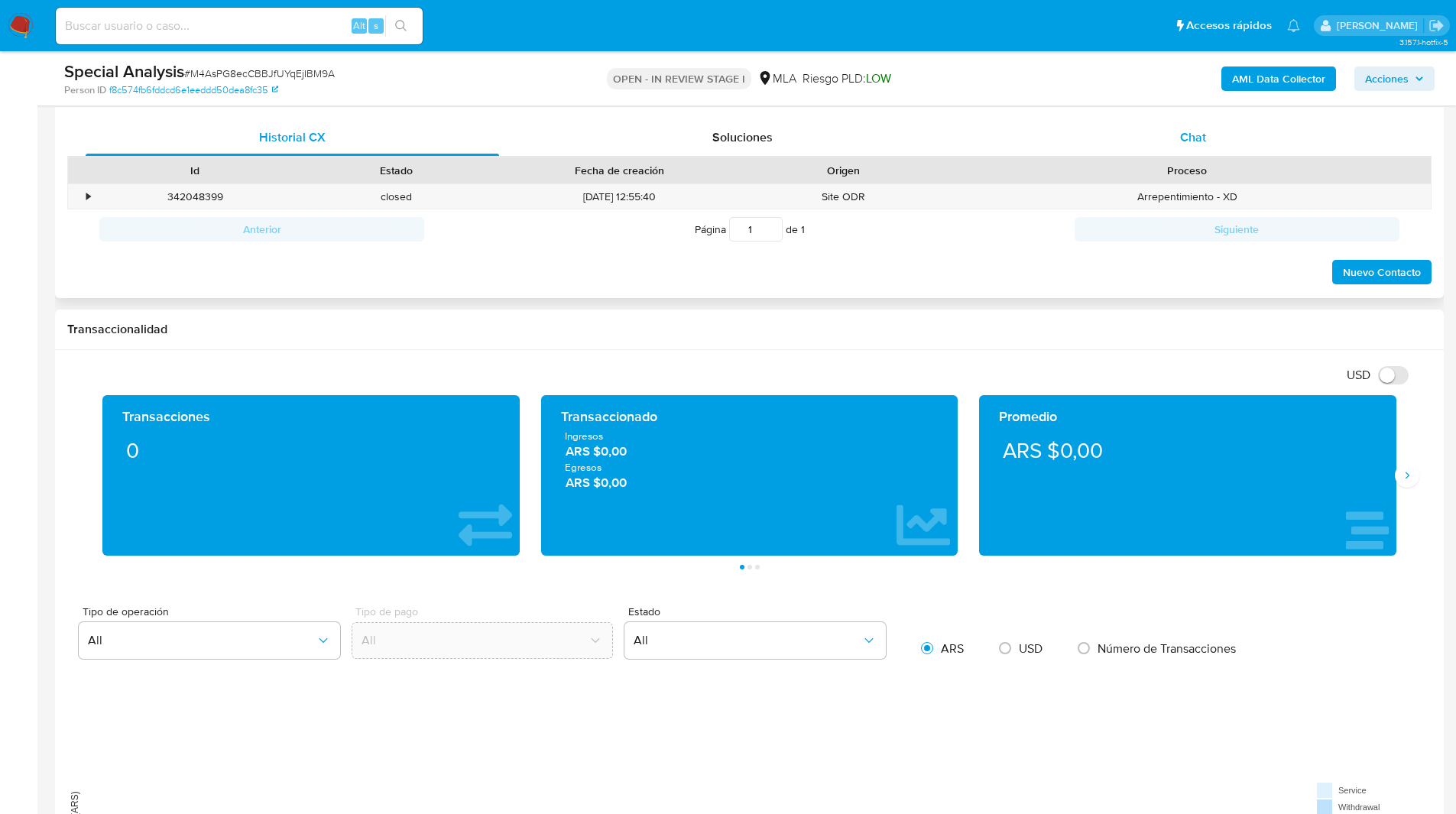
click at [1192, 123] on div "Chat" at bounding box center [1192, 138] width 413 height 37
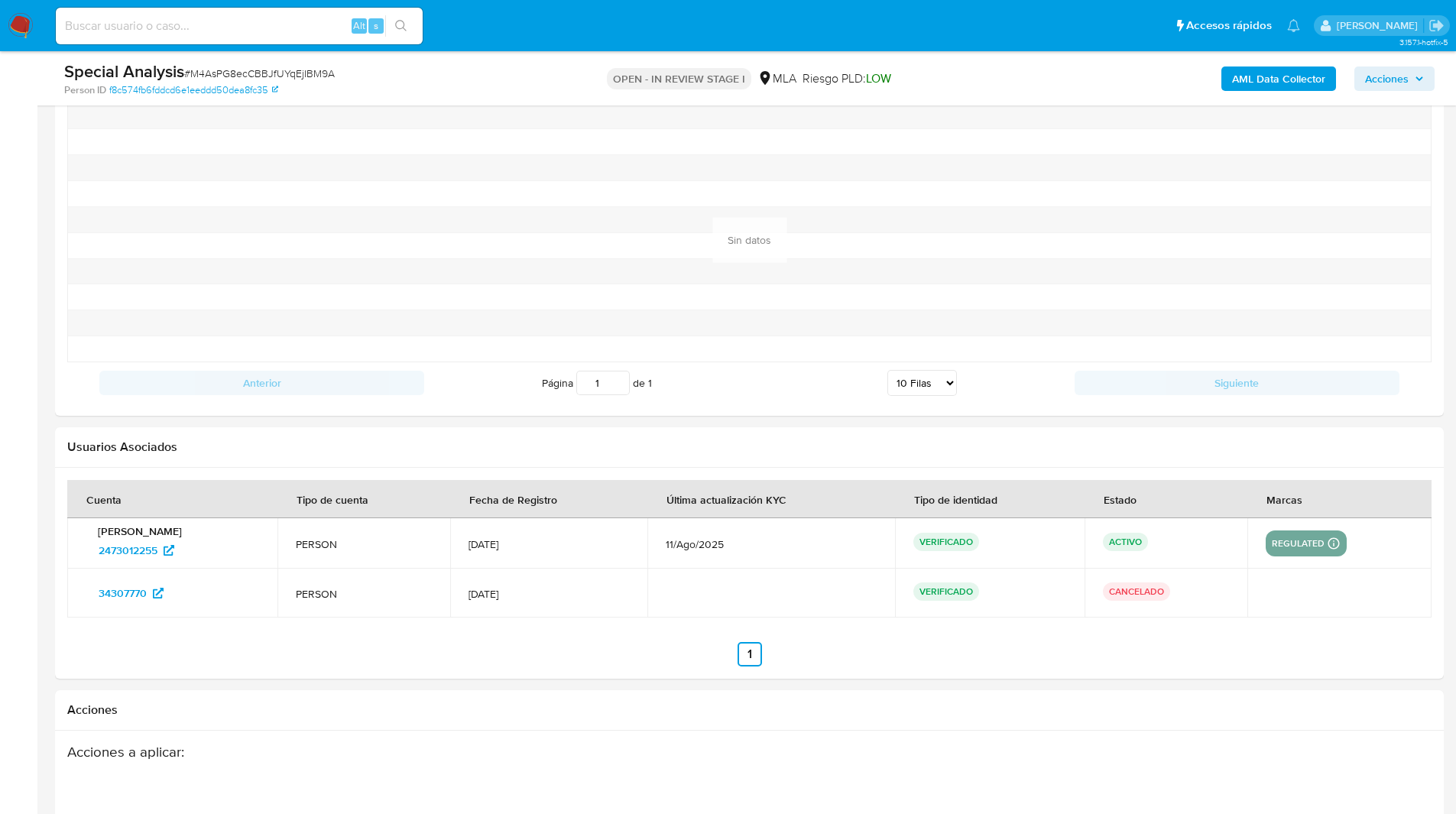
scroll to position [1897, 0]
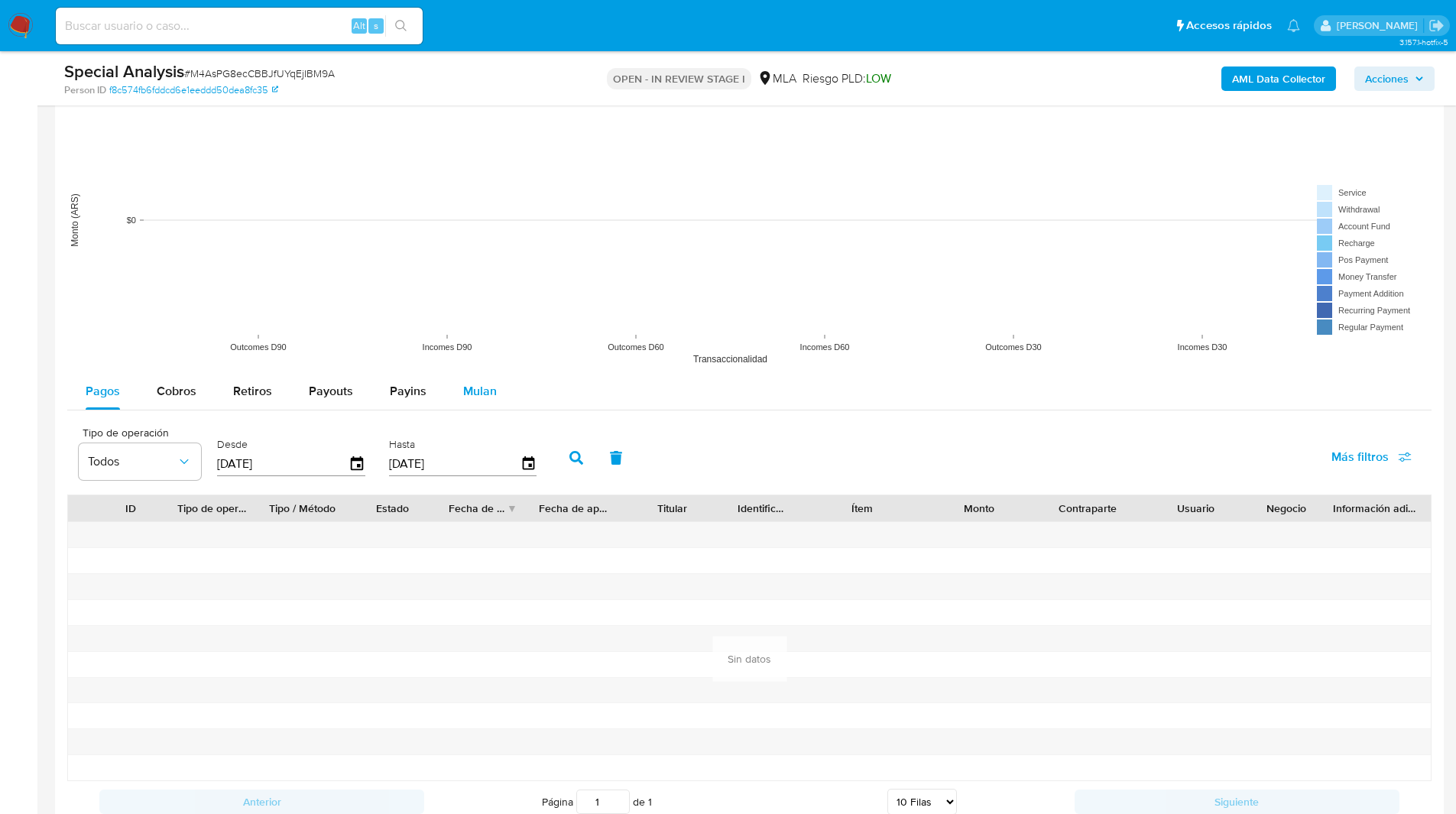
click at [482, 395] on span "Mulan" at bounding box center [480, 391] width 34 height 18
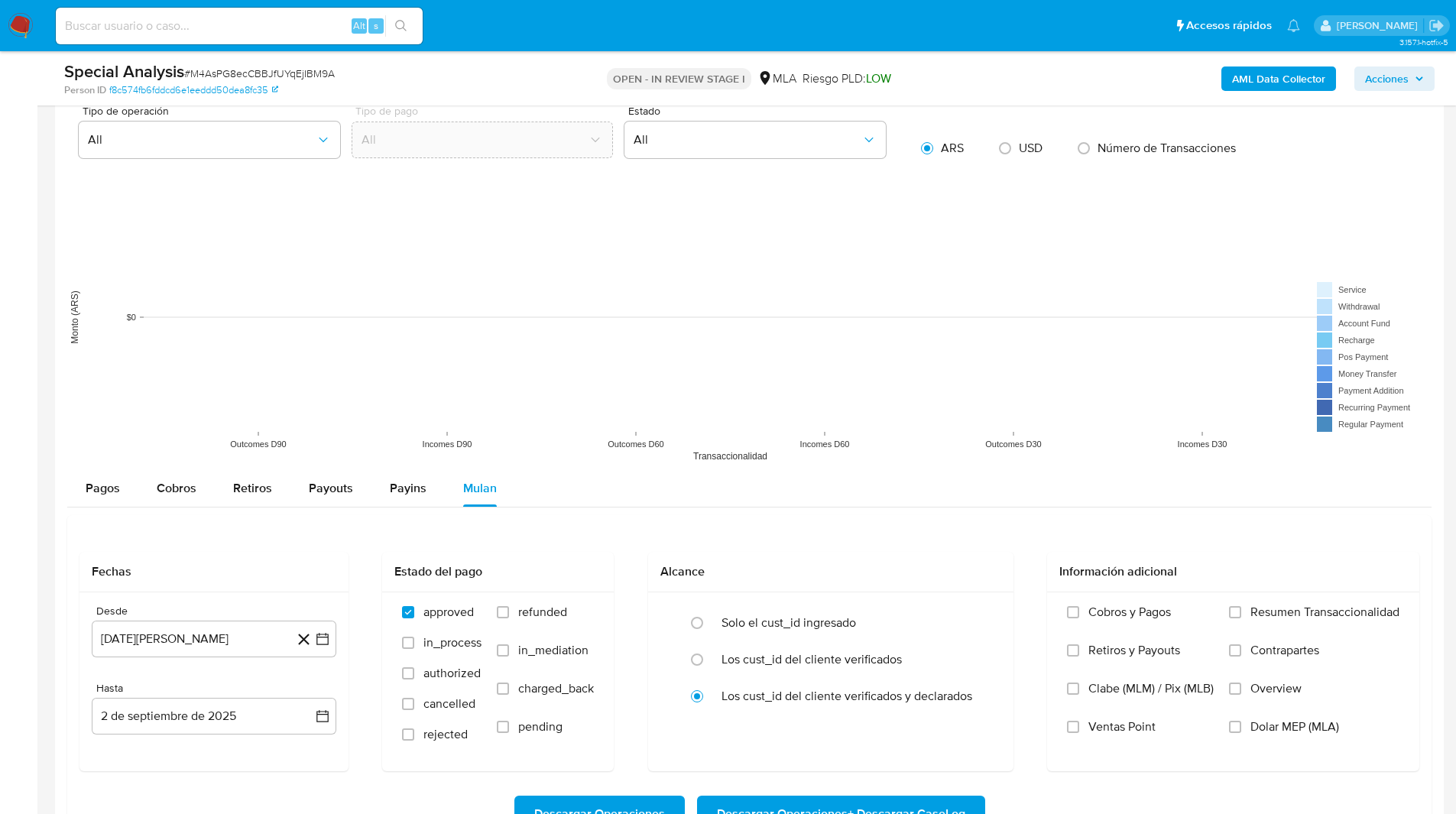
scroll to position [1934, 0]
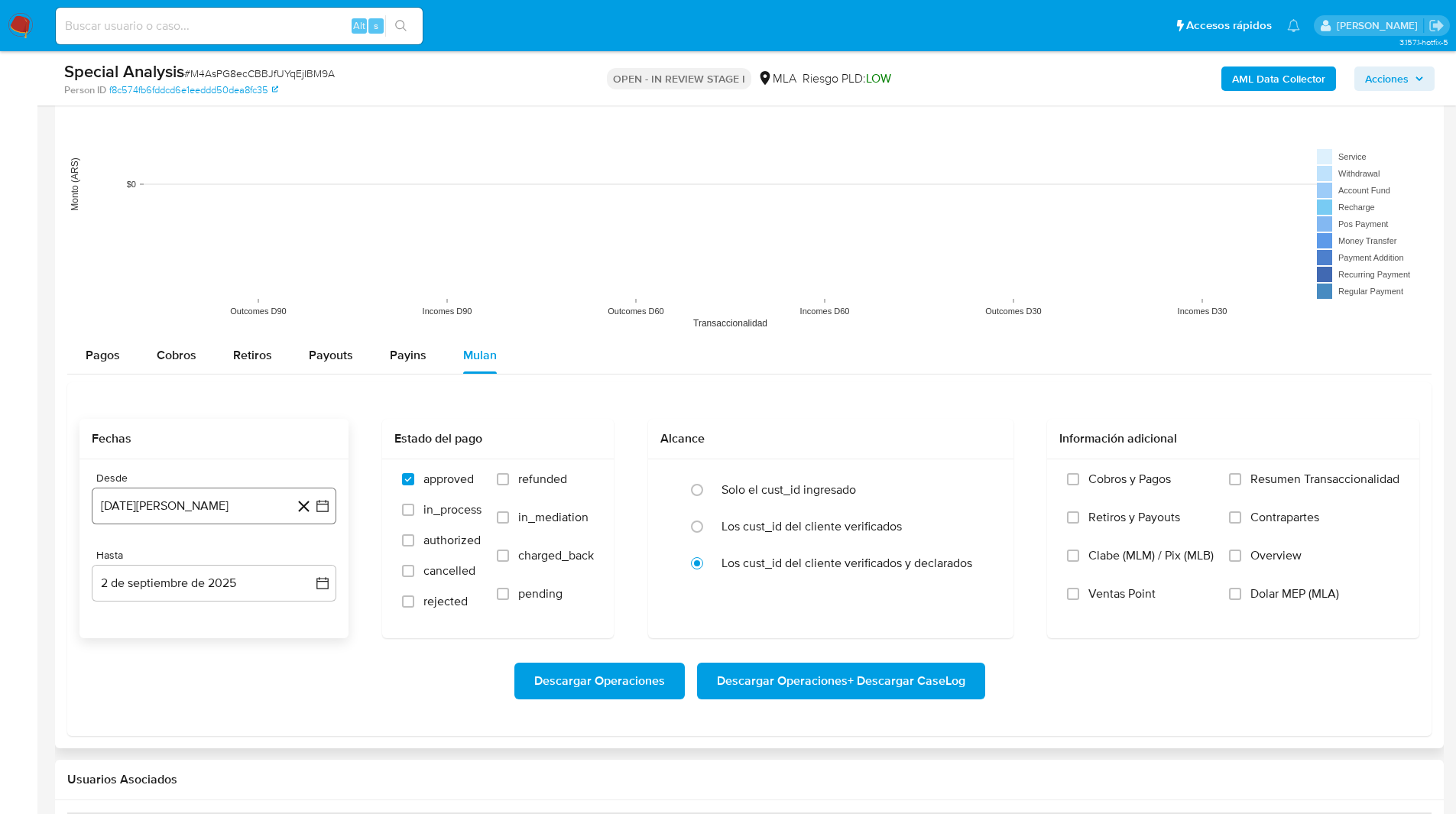
click at [157, 509] on button "2 de agosto de 2024" at bounding box center [214, 506] width 244 height 37
click at [200, 619] on tr "1 2 3 4" at bounding box center [214, 617] width 208 height 24
click at [205, 619] on button "1" at bounding box center [214, 617] width 24 height 24
click at [242, 575] on button "2 de septiembre de 2025" at bounding box center [214, 583] width 244 height 37
click at [115, 348] on icon "Mes anterior" at bounding box center [120, 351] width 19 height 19
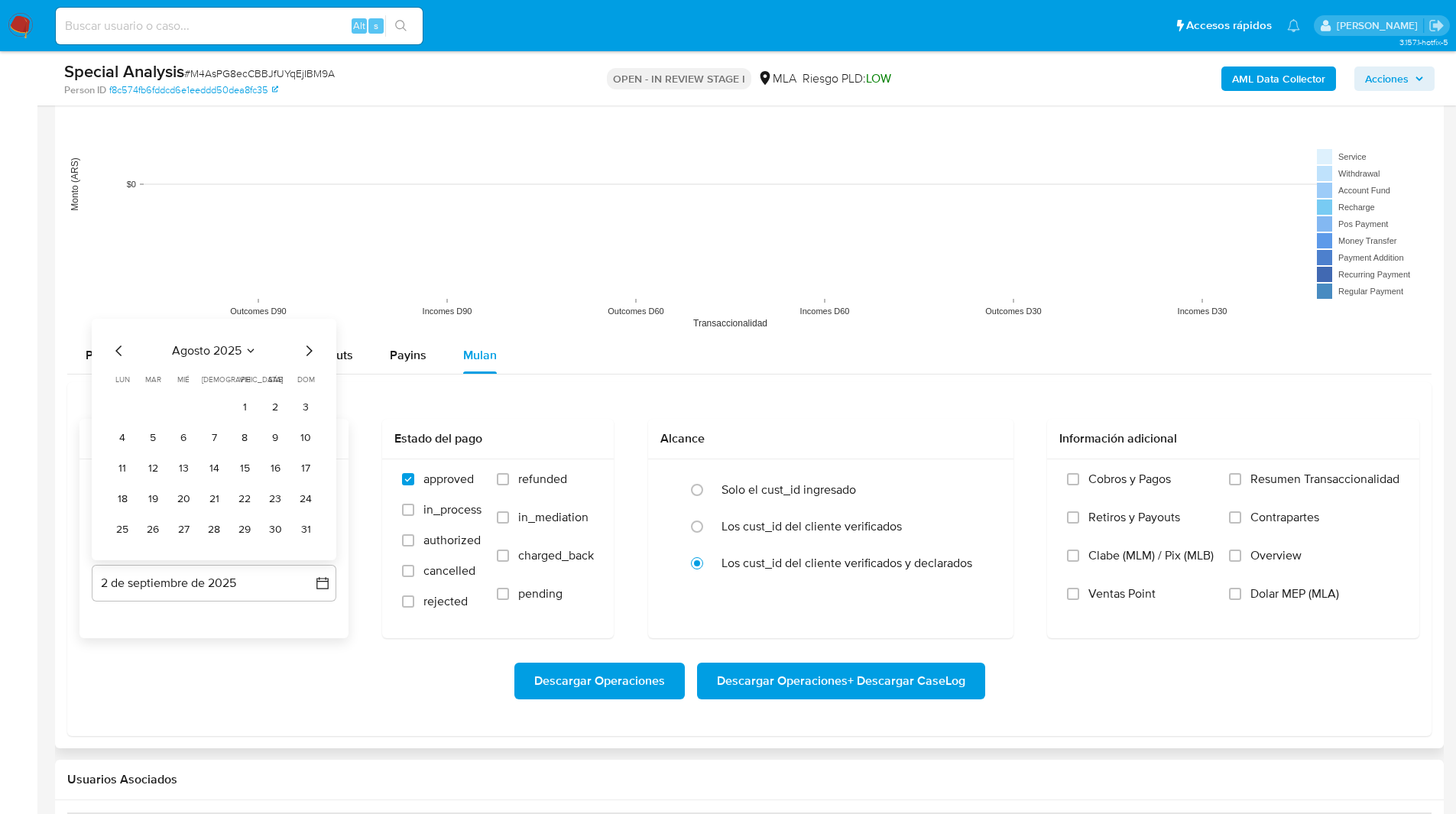
click at [115, 348] on icon "Mes anterior" at bounding box center [120, 351] width 19 height 19
click at [217, 535] on button "31" at bounding box center [214, 529] width 24 height 24
click at [1302, 607] on label "Dolar MEP (MLA)" at bounding box center [1315, 604] width 170 height 38
click at [1241, 600] on input "Dolar MEP (MLA)" at bounding box center [1235, 593] width 13 height 13
click at [858, 684] on span "Descargar Operaciones + Descargar CaseLog" at bounding box center [840, 681] width 248 height 34
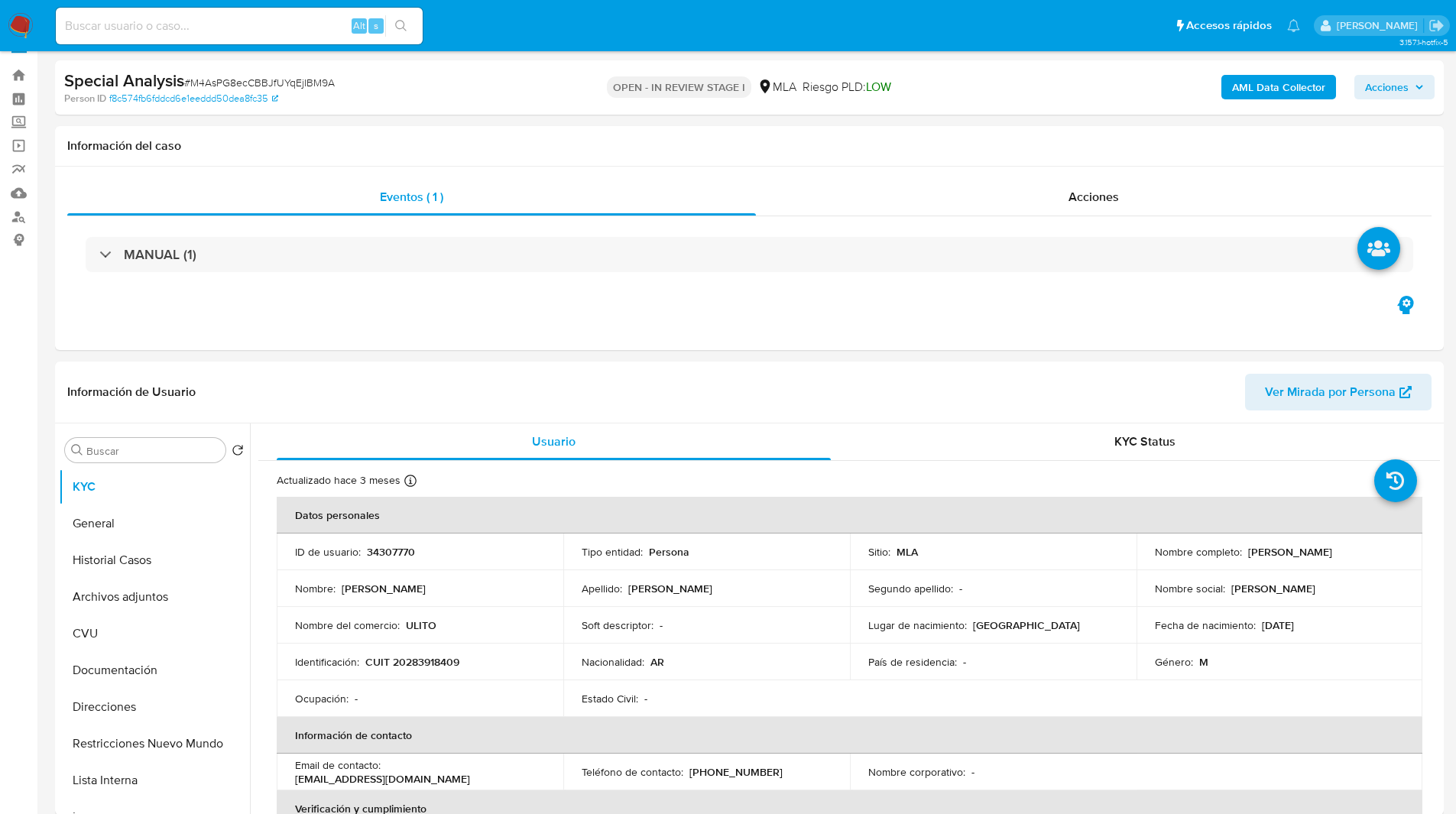
scroll to position [0, 0]
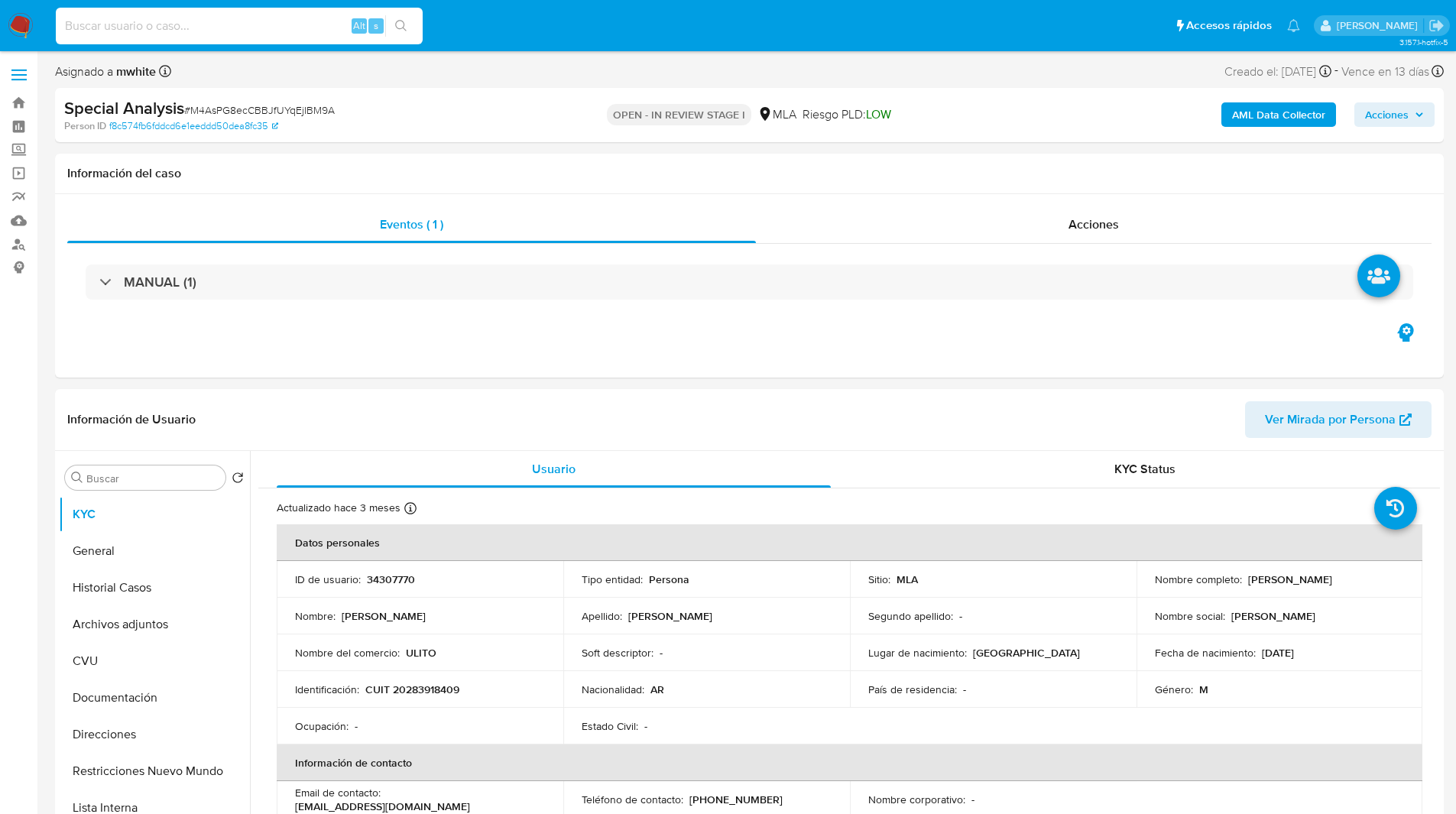
click at [247, 24] on input at bounding box center [239, 26] width 367 height 20
paste input "DMNlj8emR3eFuhJRXm4Ef9sA"
type input "DMNlj8emR3eFuhJRXm4Ef9sA"
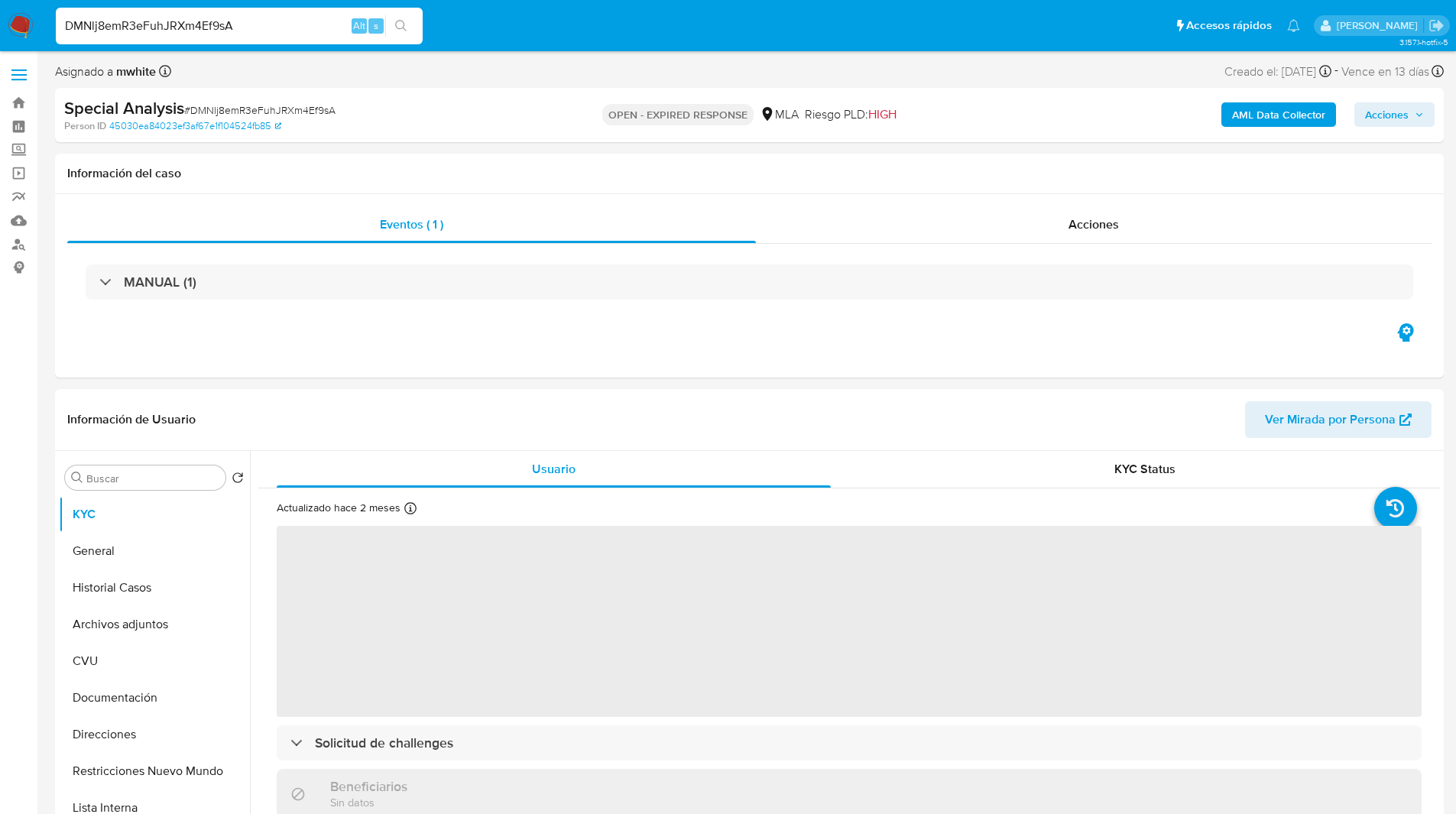
click at [496, 102] on div "Special Analysis # DMNlj8emR3eFuhJRXm4Ef9sA" at bounding box center [290, 108] width 451 height 23
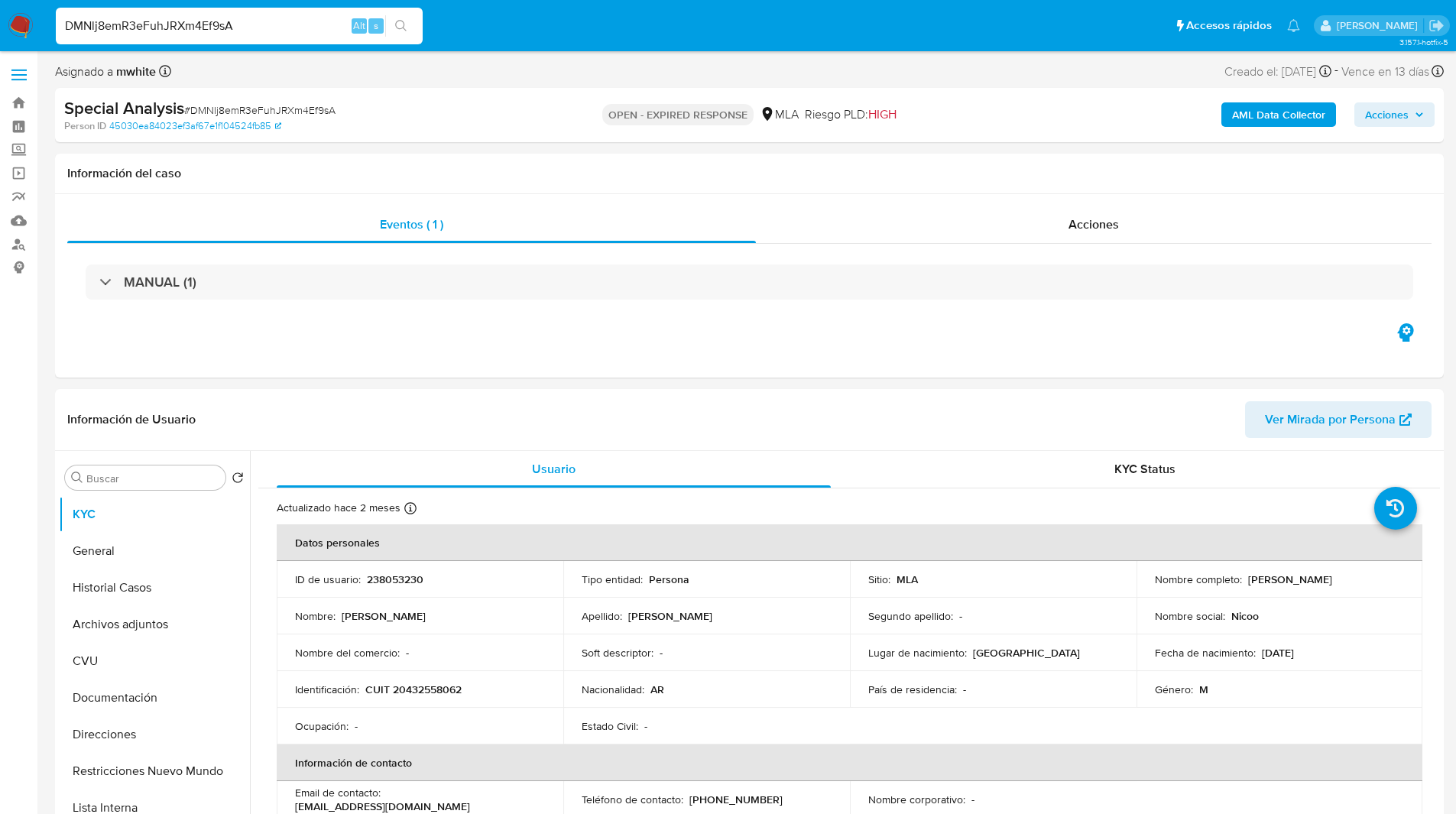
select select "10"
click at [990, 51] on nav "Pausado Ver notificaciones DMNlj8emR3eFuhJRXm4Ef9sA Alt s Accesos rápidos Presi…" at bounding box center [728, 25] width 1456 height 51
click at [393, 576] on p "238053230" at bounding box center [395, 579] width 56 height 13
copy p "238053230"
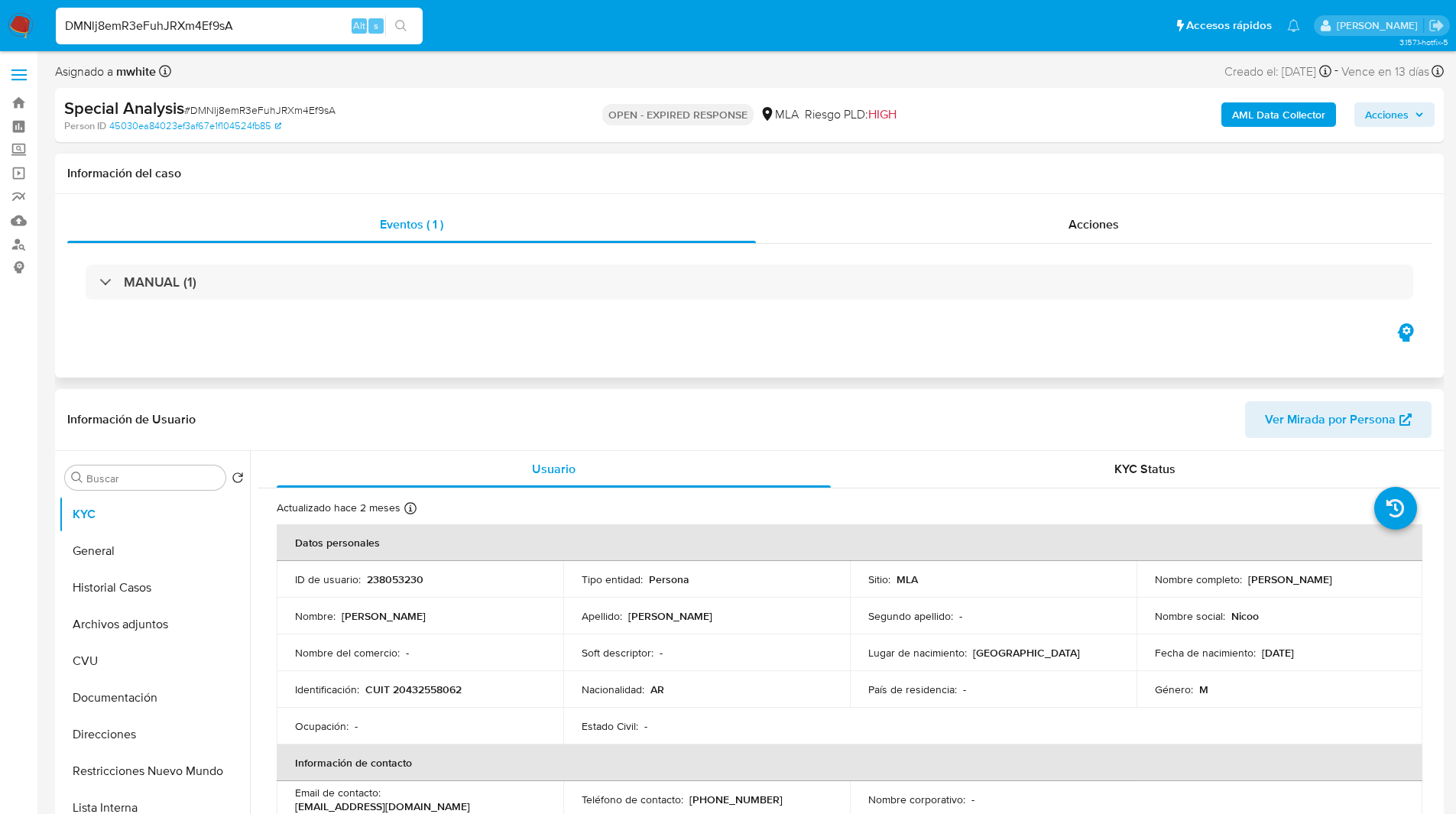
click at [936, 337] on div "Eventos ( 1 ) Acciones MANUAL (1)" at bounding box center [749, 286] width 1389 height 184
click at [480, 28] on ul "Pausado Ver notificaciones DMNlj8emR3eFuhJRXm4Ef9sA Alt s Accesos rápidos Presi…" at bounding box center [678, 24] width 1260 height 38
click at [928, 357] on div "Eventos ( 1 ) Acciones MANUAL (1)" at bounding box center [749, 286] width 1389 height 184
click at [120, 545] on button "General" at bounding box center [148, 551] width 179 height 37
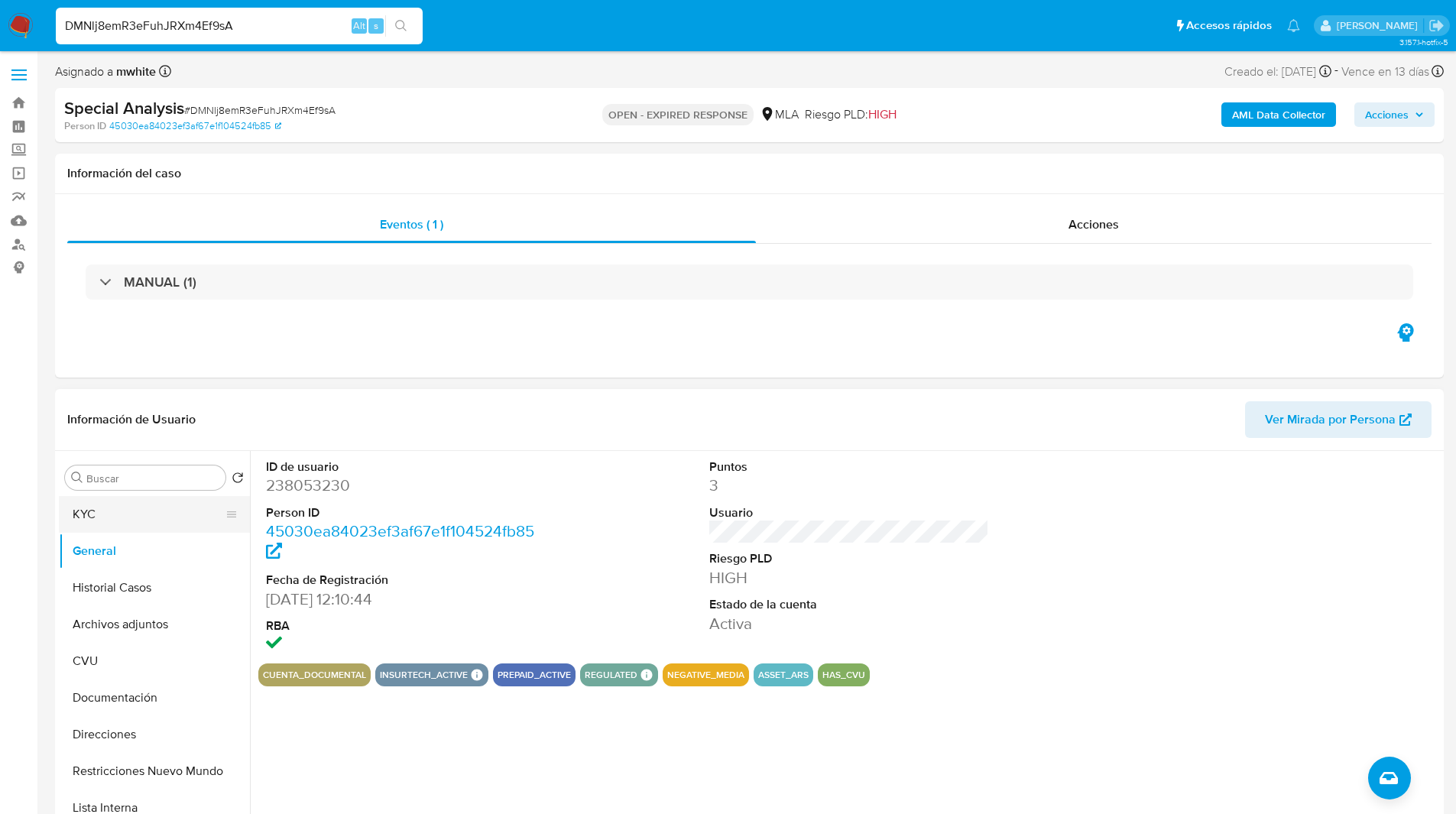
click at [120, 519] on button "KYC" at bounding box center [148, 514] width 179 height 37
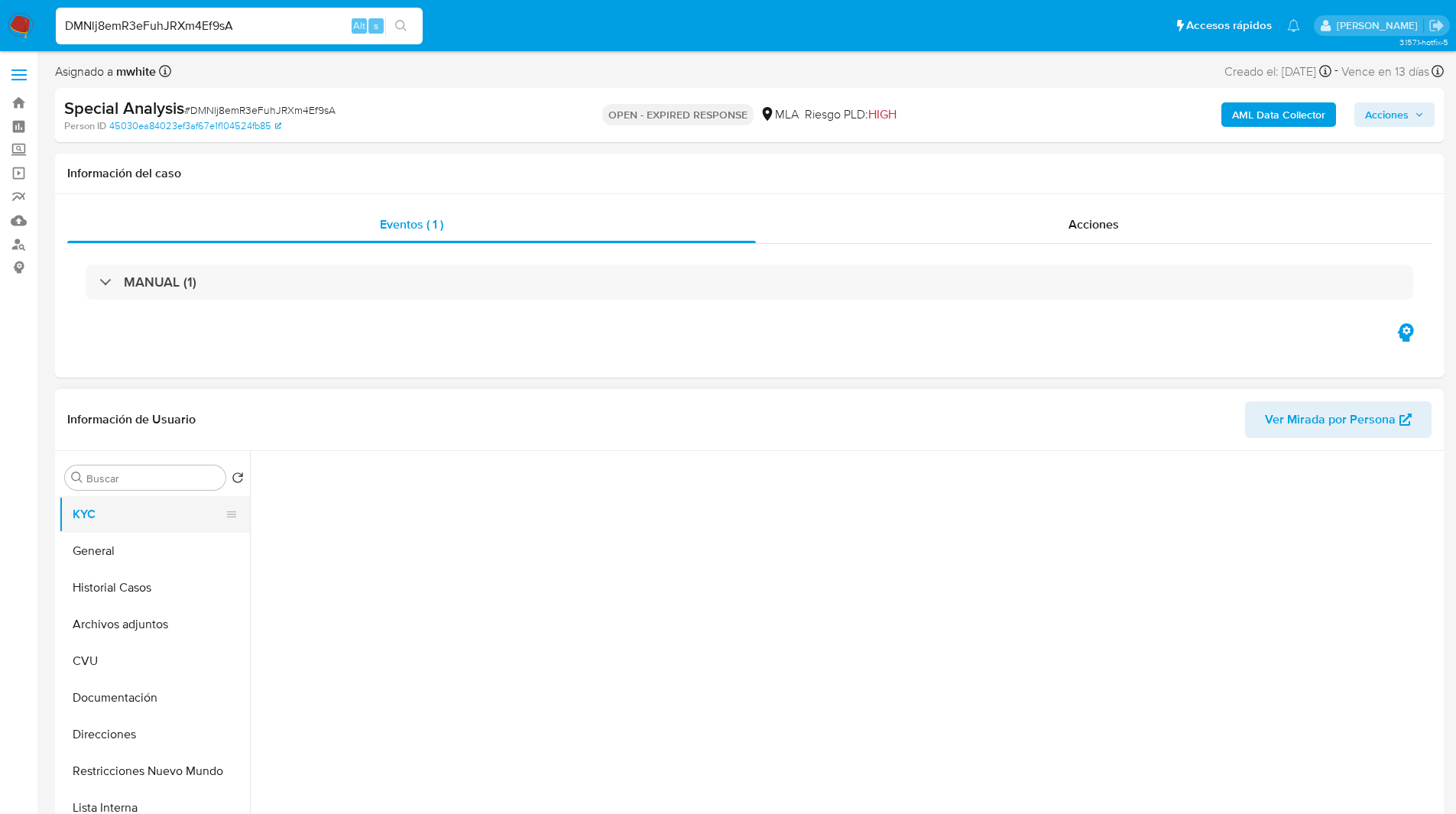
click at [152, 519] on button "KYC" at bounding box center [148, 514] width 179 height 37
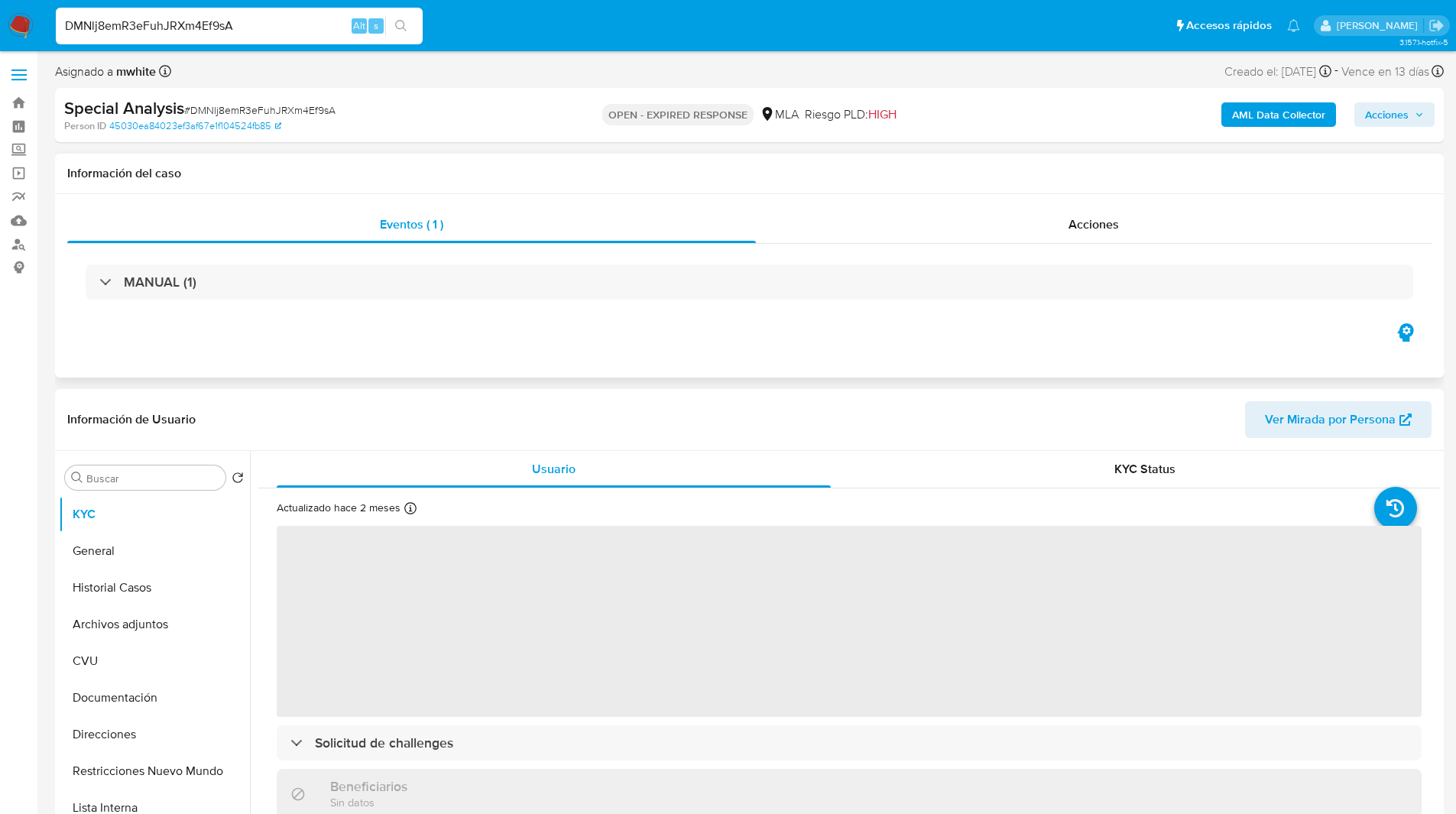
click at [605, 331] on div "Eventos ( 1 ) Acciones MANUAL (1)" at bounding box center [749, 286] width 1389 height 184
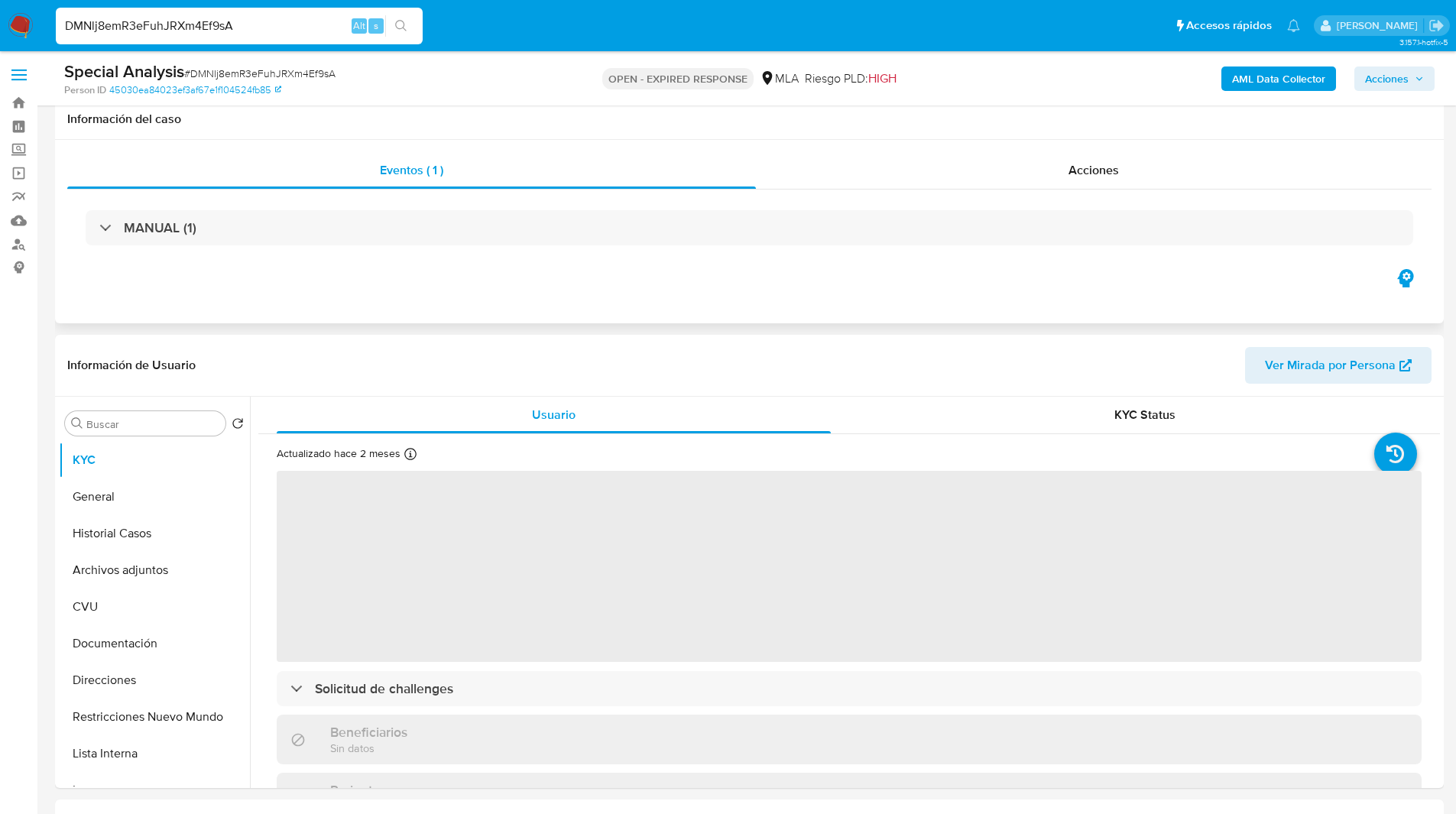
scroll to position [312, 0]
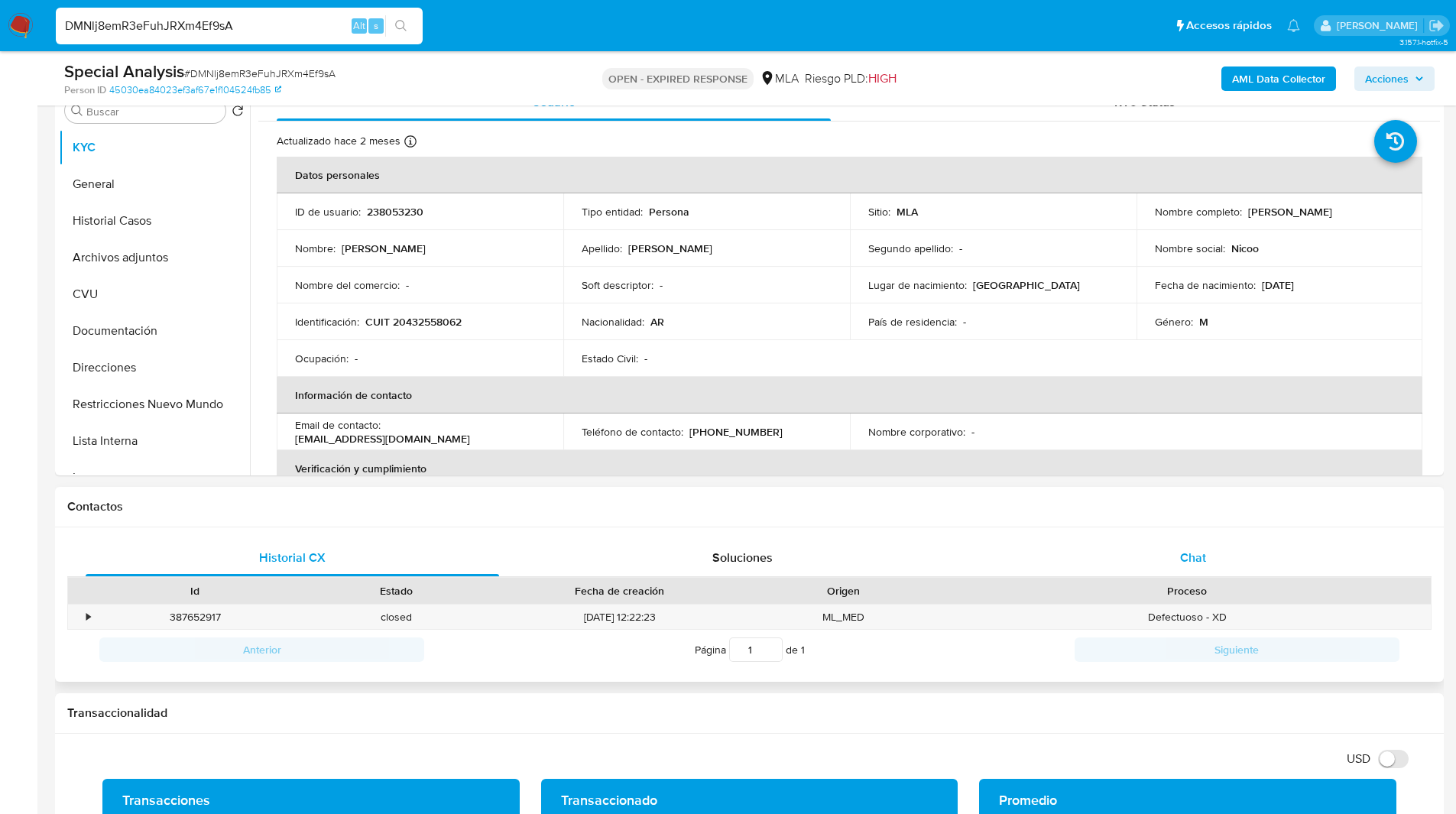
click at [1215, 541] on div "Chat" at bounding box center [1192, 558] width 413 height 37
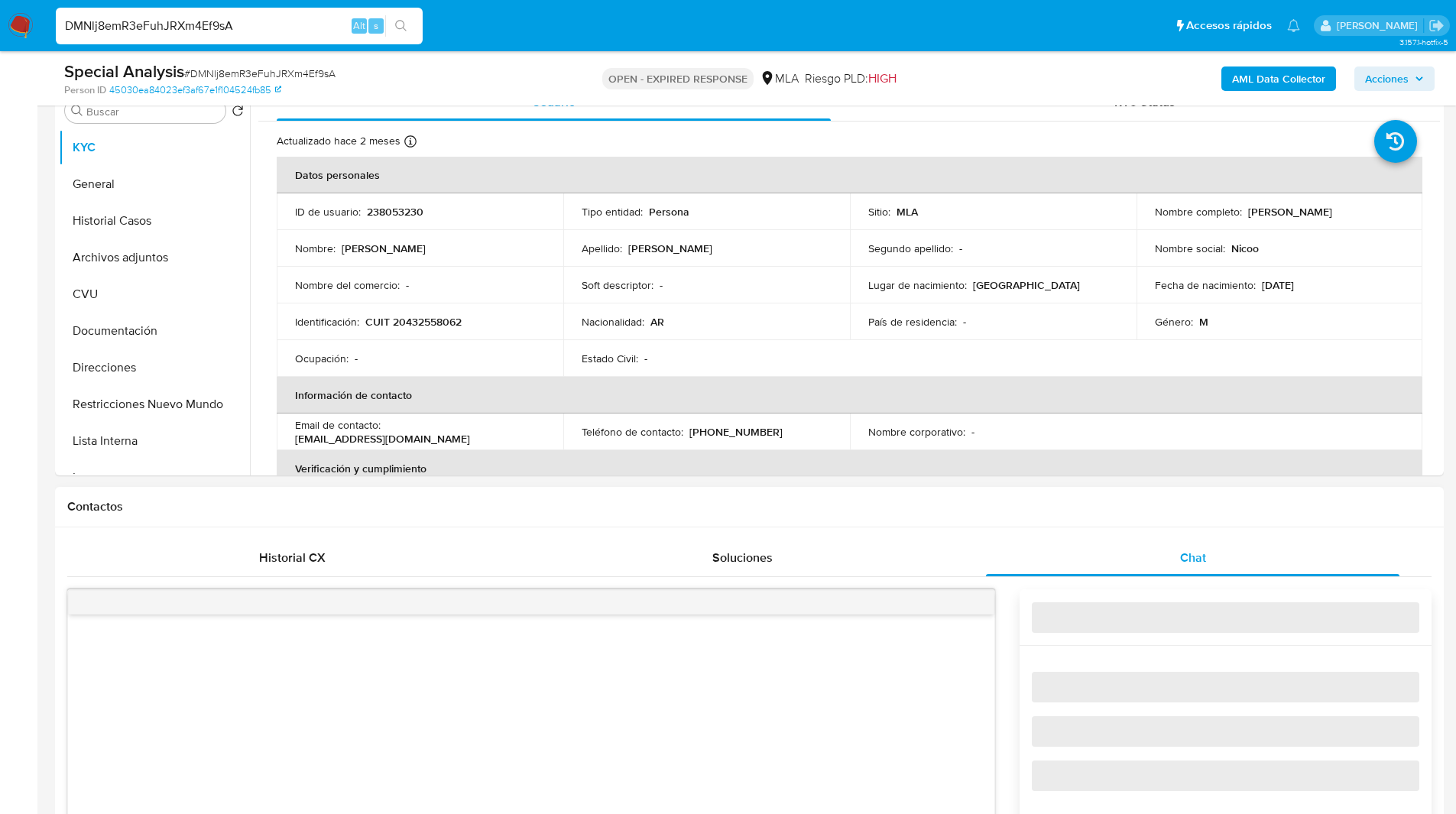
click at [1098, 500] on h1 "Contactos" at bounding box center [749, 507] width 1364 height 15
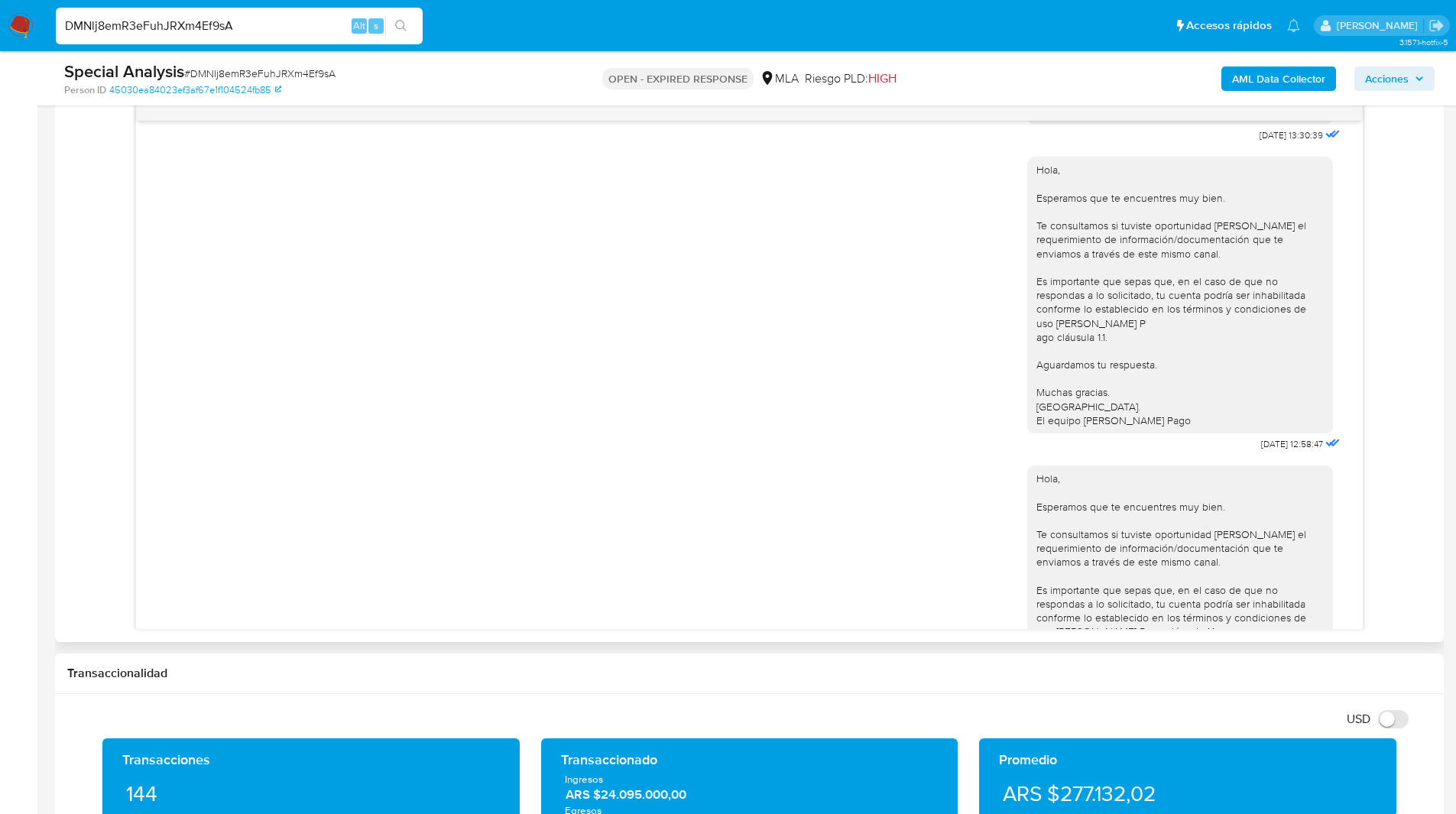
scroll to position [819, 0]
click at [1395, 260] on div "18/06/2025 13:30:39 Hola, Esperamos que te encuentres muy bien. Te consultamos …" at bounding box center [749, 362] width 1364 height 535
click at [582, 25] on ul "Pausado Ver notificaciones DMNlj8emR3eFuhJRXm4Ef9sA Alt s Accesos rápidos Presi…" at bounding box center [678, 24] width 1260 height 38
click at [642, 37] on ul "Pausado Ver notificaciones DMNlj8emR3eFuhJRXm4Ef9sA Alt s Accesos rápidos Presi…" at bounding box center [678, 24] width 1260 height 38
drag, startPoint x: 1277, startPoint y: 162, endPoint x: 1221, endPoint y: 168, distance: 56.3
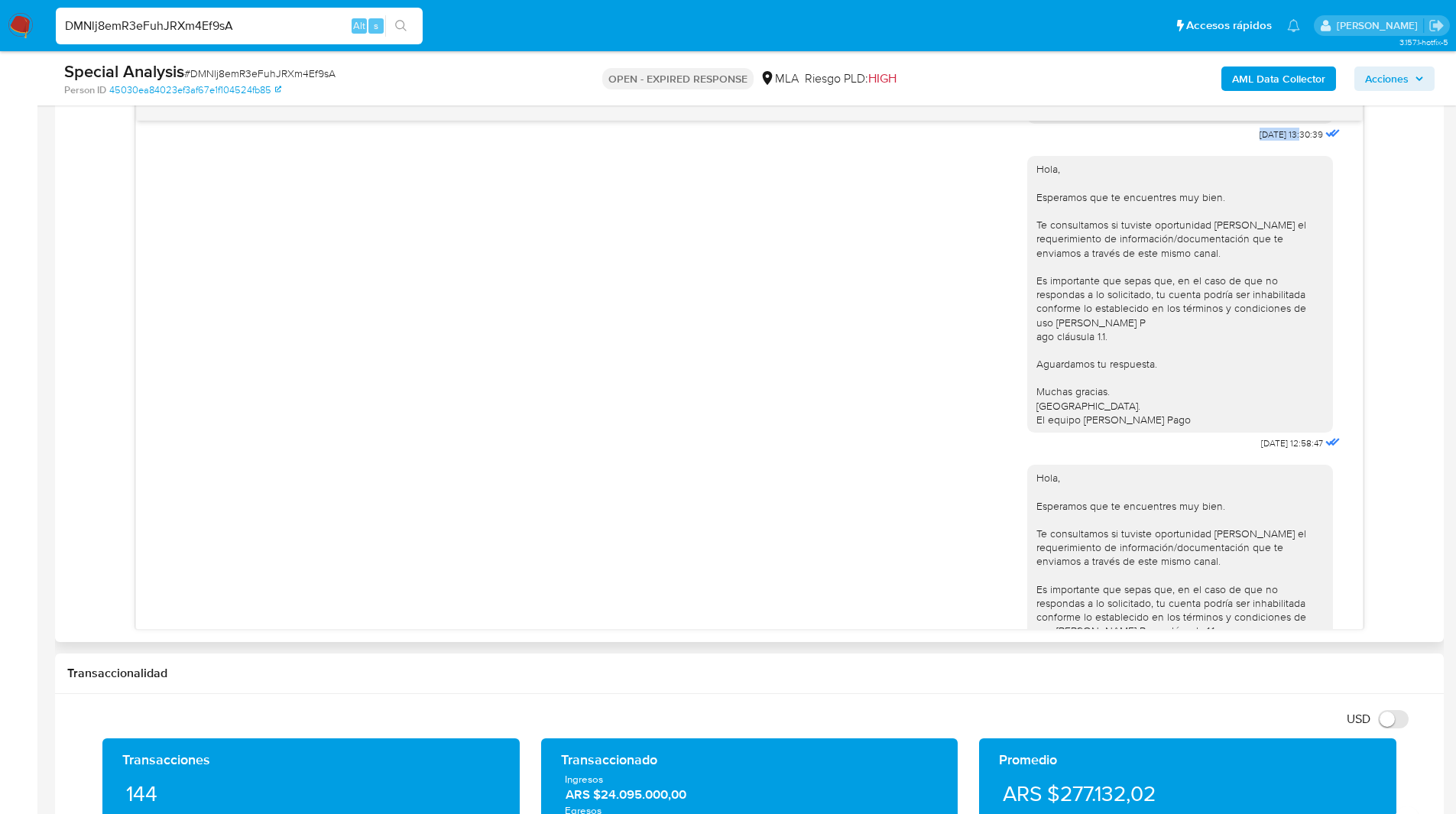
copy span "18/06/2025"
drag, startPoint x: 1277, startPoint y: 484, endPoint x: 1219, endPoint y: 483, distance: 58.0
click at [1219, 454] on div "Hola, Esperamos que te encuentres muy bien. Te consultamos si tuviste oportunid…" at bounding box center [1186, 299] width 317 height 309
copy div "23/06/2025"
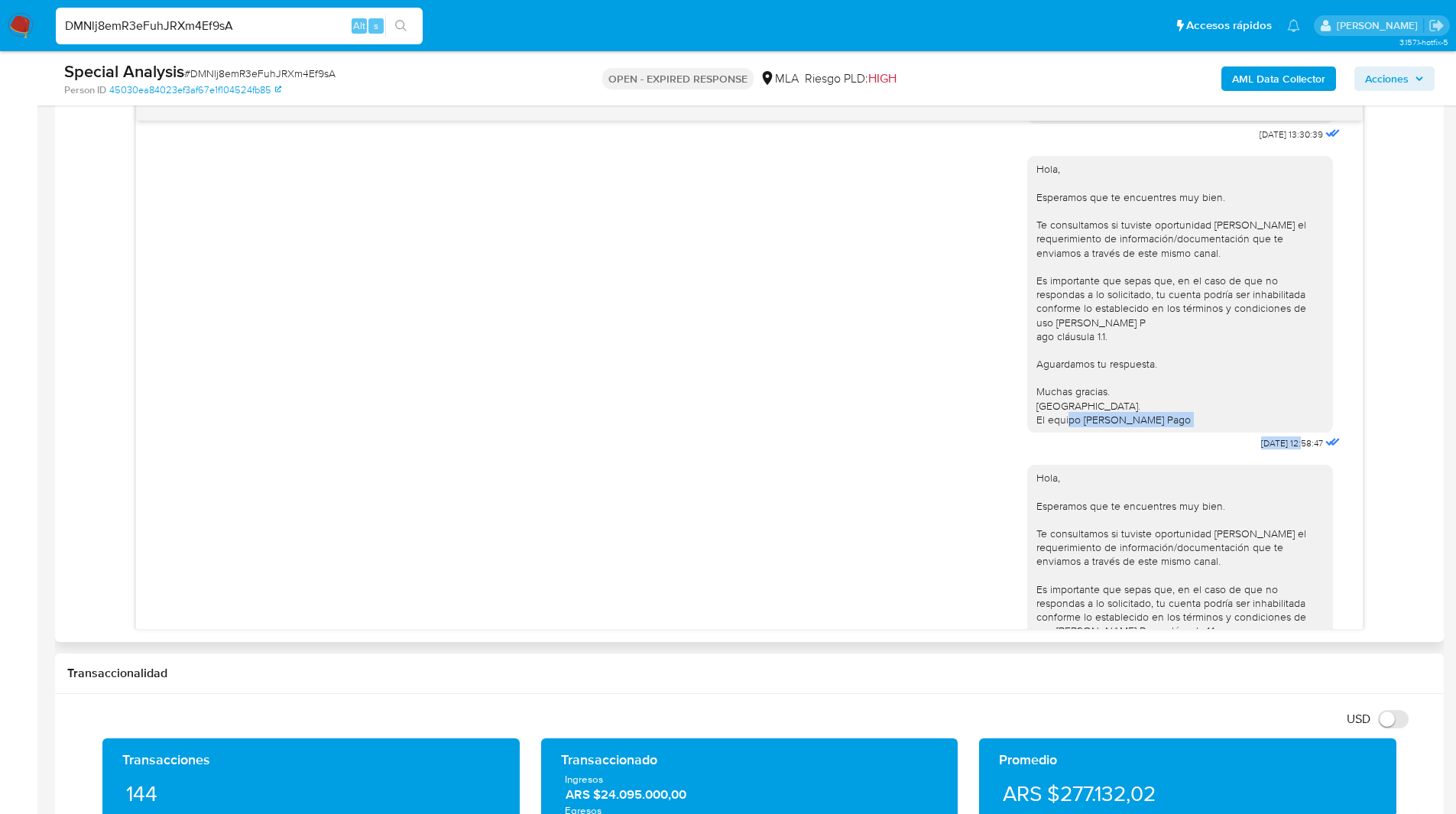
scroll to position [988, 0]
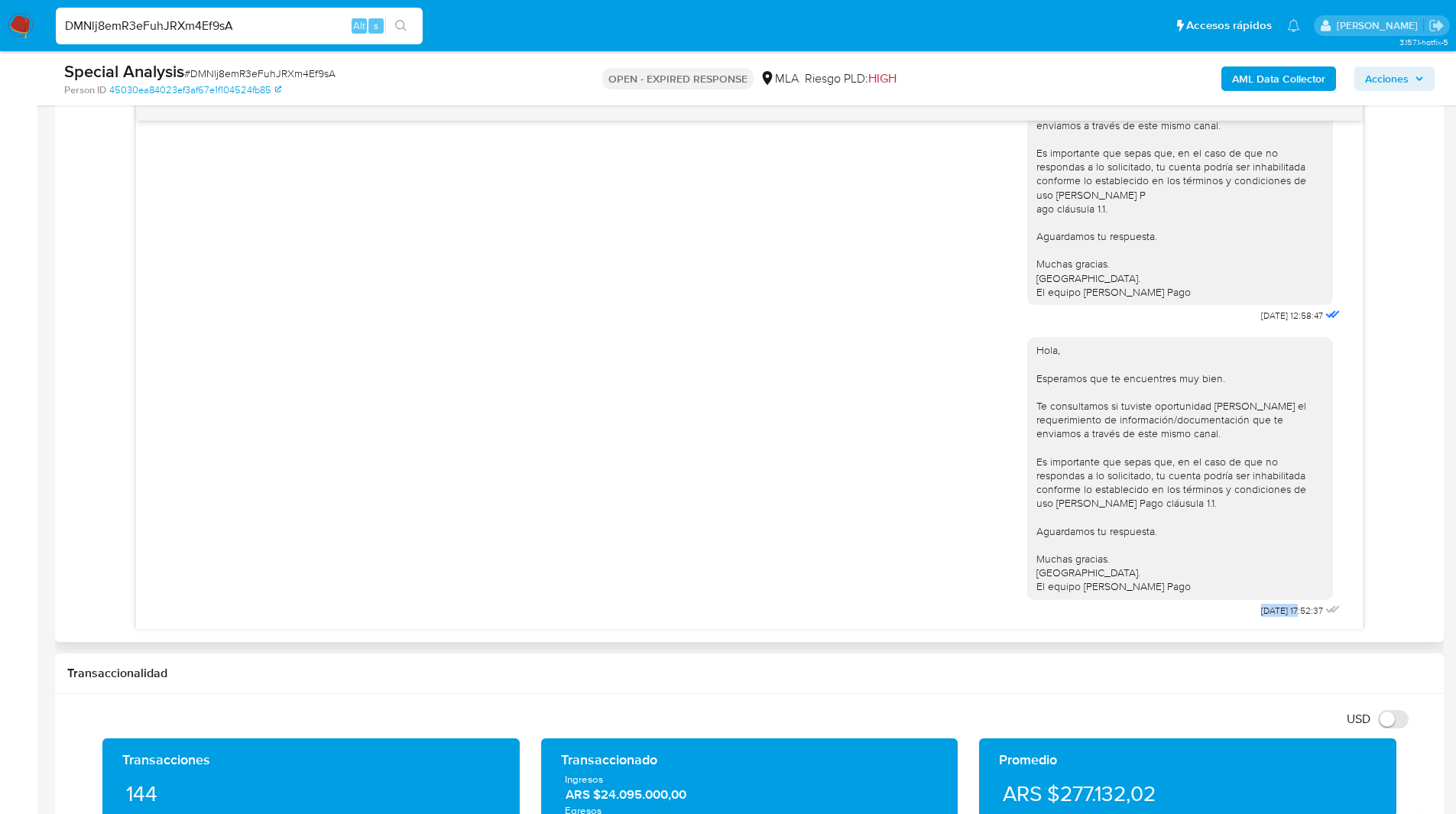
drag, startPoint x: 1274, startPoint y: 612, endPoint x: 1230, endPoint y: 609, distance: 44.1
click at [1230, 609] on div "Hola, Esperamos que te encuentres muy bien. Te consultamos si tuviste oportunid…" at bounding box center [1186, 474] width 317 height 295
drag, startPoint x: 1277, startPoint y: 608, endPoint x: 1226, endPoint y: 609, distance: 51.0
click at [1226, 609] on div "Hola, Esperamos que te encuentres muy bien. Te consultamos si tuviste oportunid…" at bounding box center [1186, 474] width 317 height 295
copy span "18/08/2025"
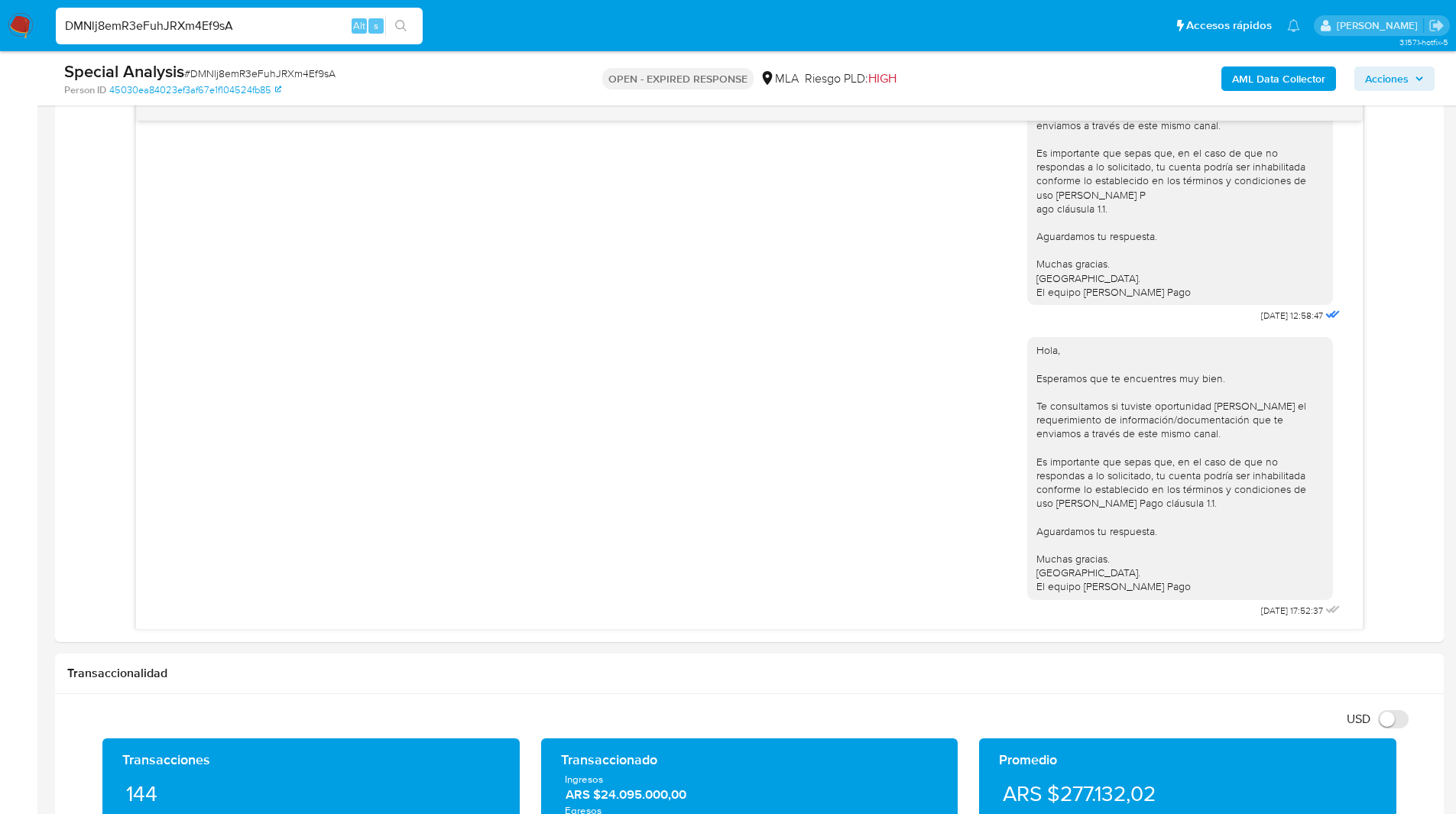
click at [778, 35] on ul "Pausado Ver notificaciones DMNlj8emR3eFuhJRXm4Ef9sA Alt s Accesos rápidos Presi…" at bounding box center [678, 24] width 1260 height 38
click at [228, 69] on span "# DMNlj8emR3eFuhJRXm4Ef9sA" at bounding box center [260, 73] width 152 height 15
copy span "DMNlj8emR3eFuhJRXm4Ef9sA"
click at [15, 25] on img at bounding box center [20, 25] width 26 height 26
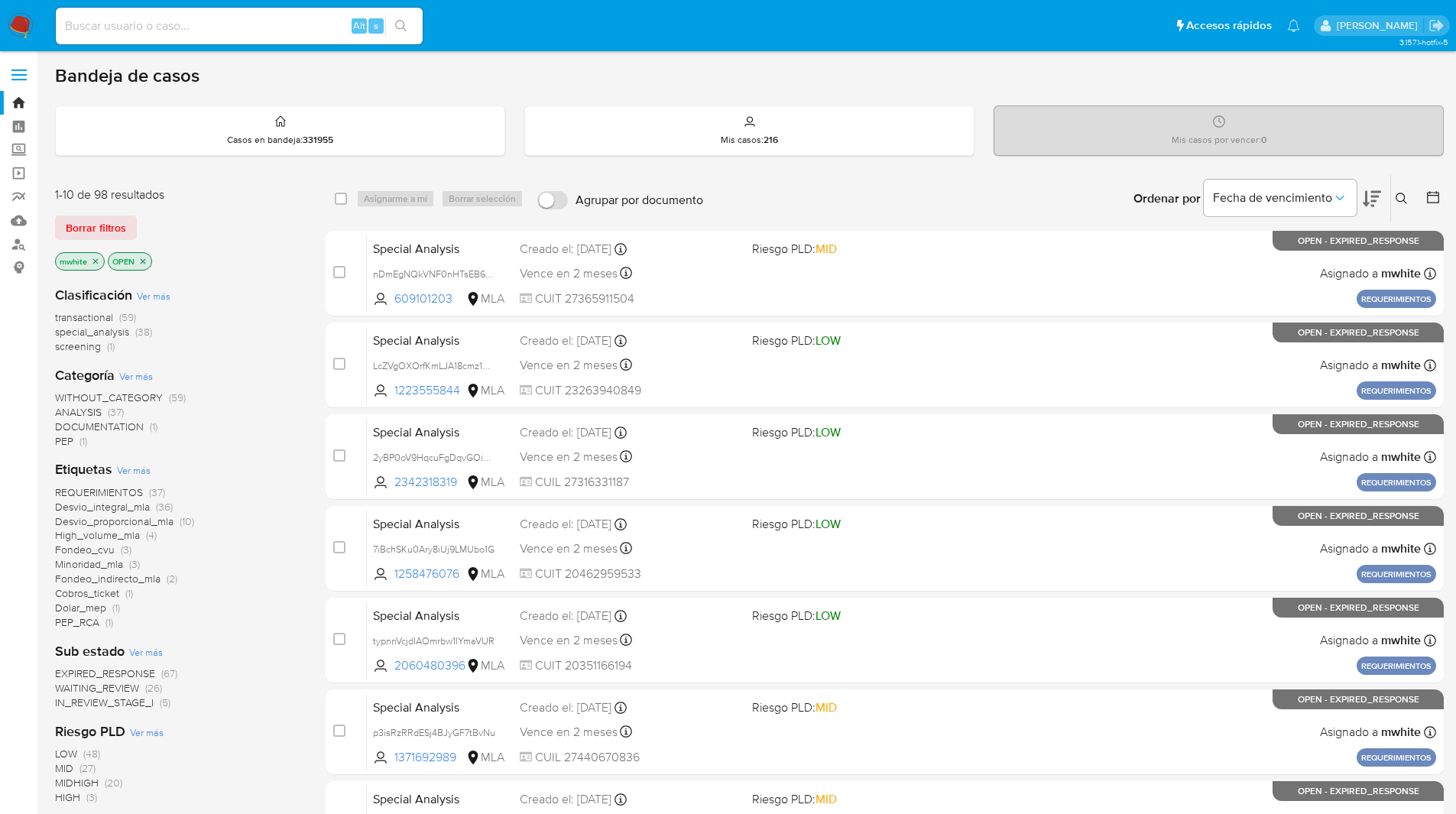
click at [1400, 196] on icon at bounding box center [1402, 199] width 13 height 13
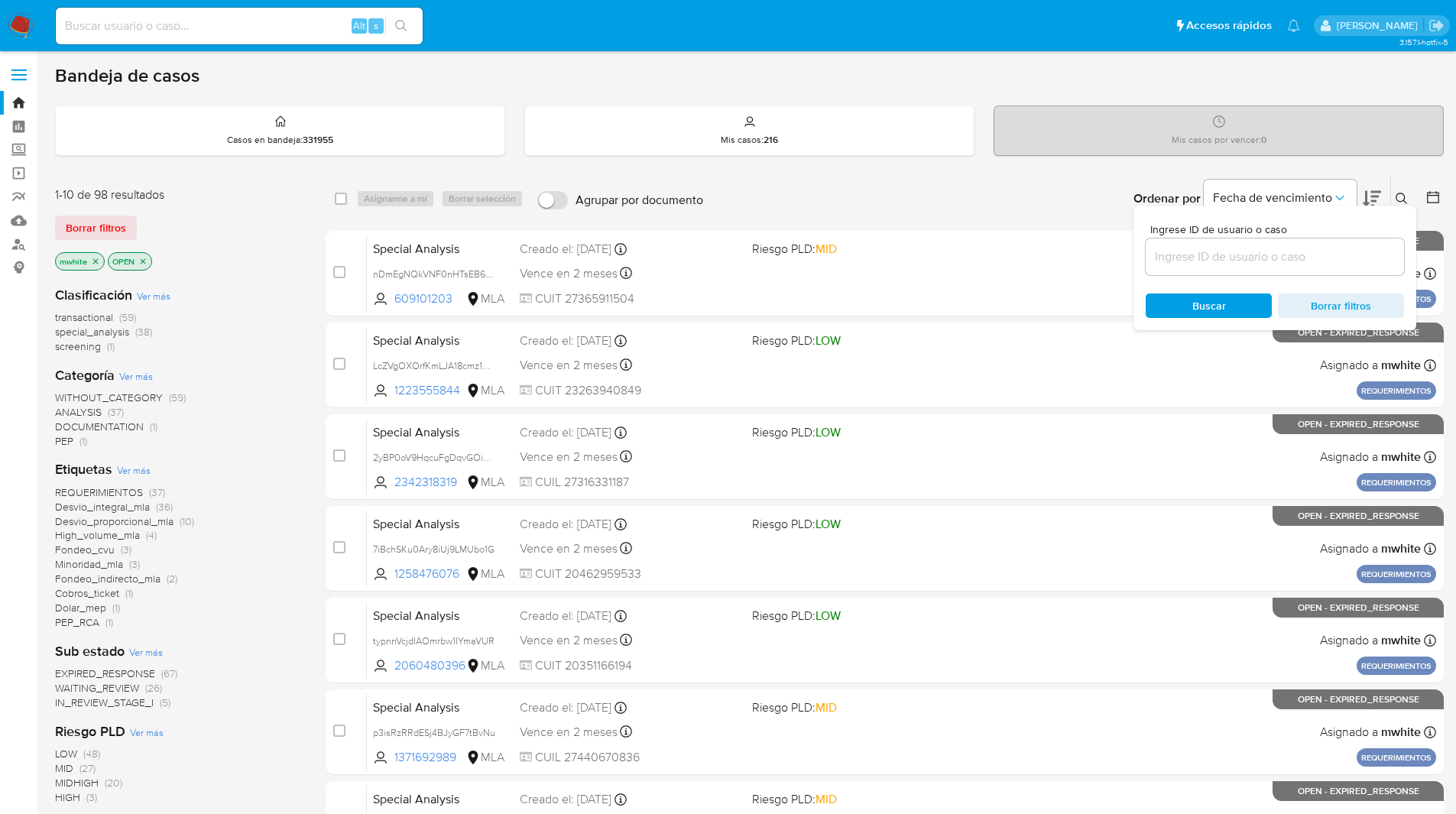
click at [1262, 265] on input at bounding box center [1275, 257] width 259 height 20
type input "DMNlj8emR3eFuhJRXm4Ef9sA"
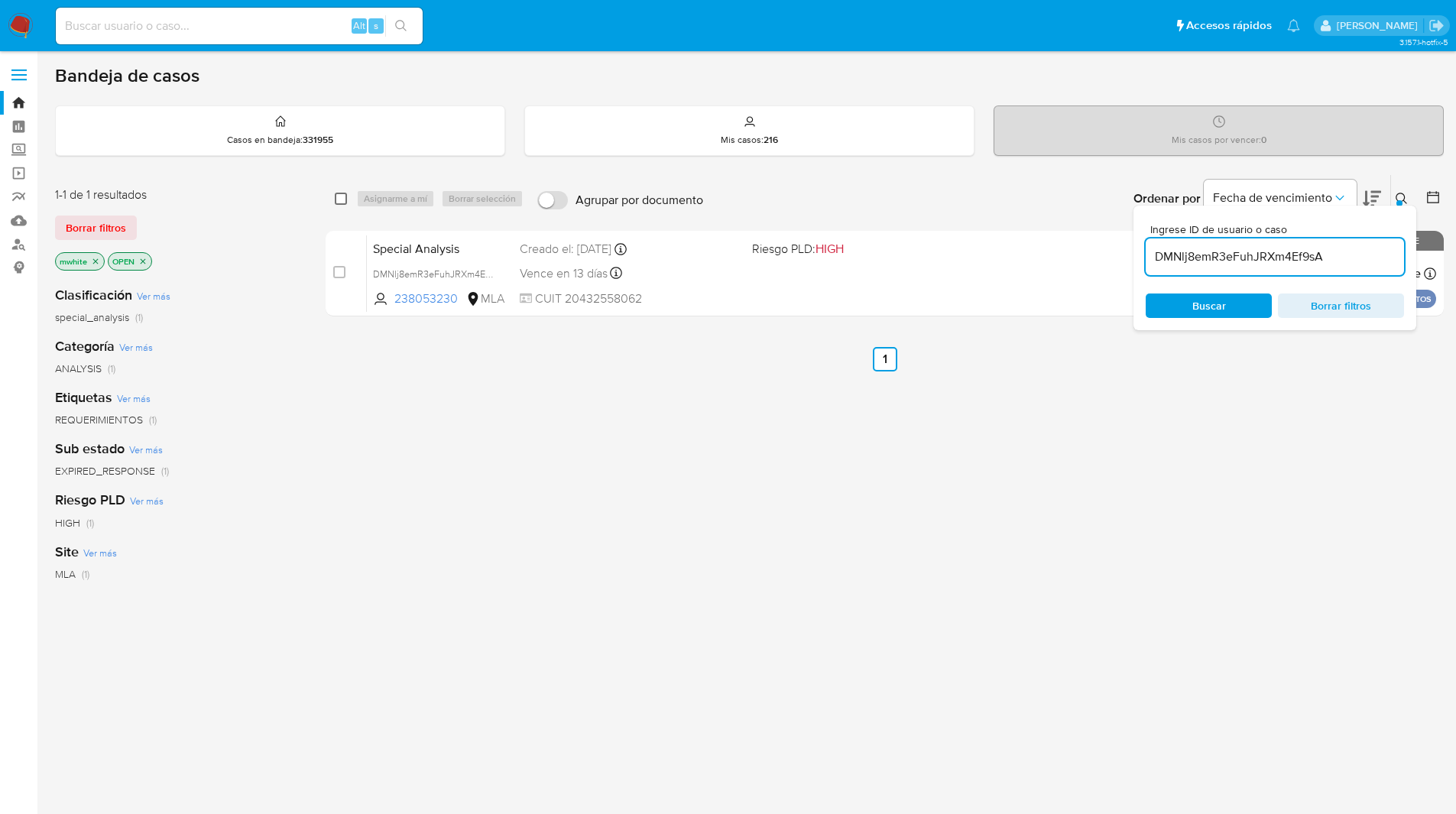
click at [345, 196] on input "checkbox" at bounding box center [341, 199] width 13 height 13
checkbox input "true"
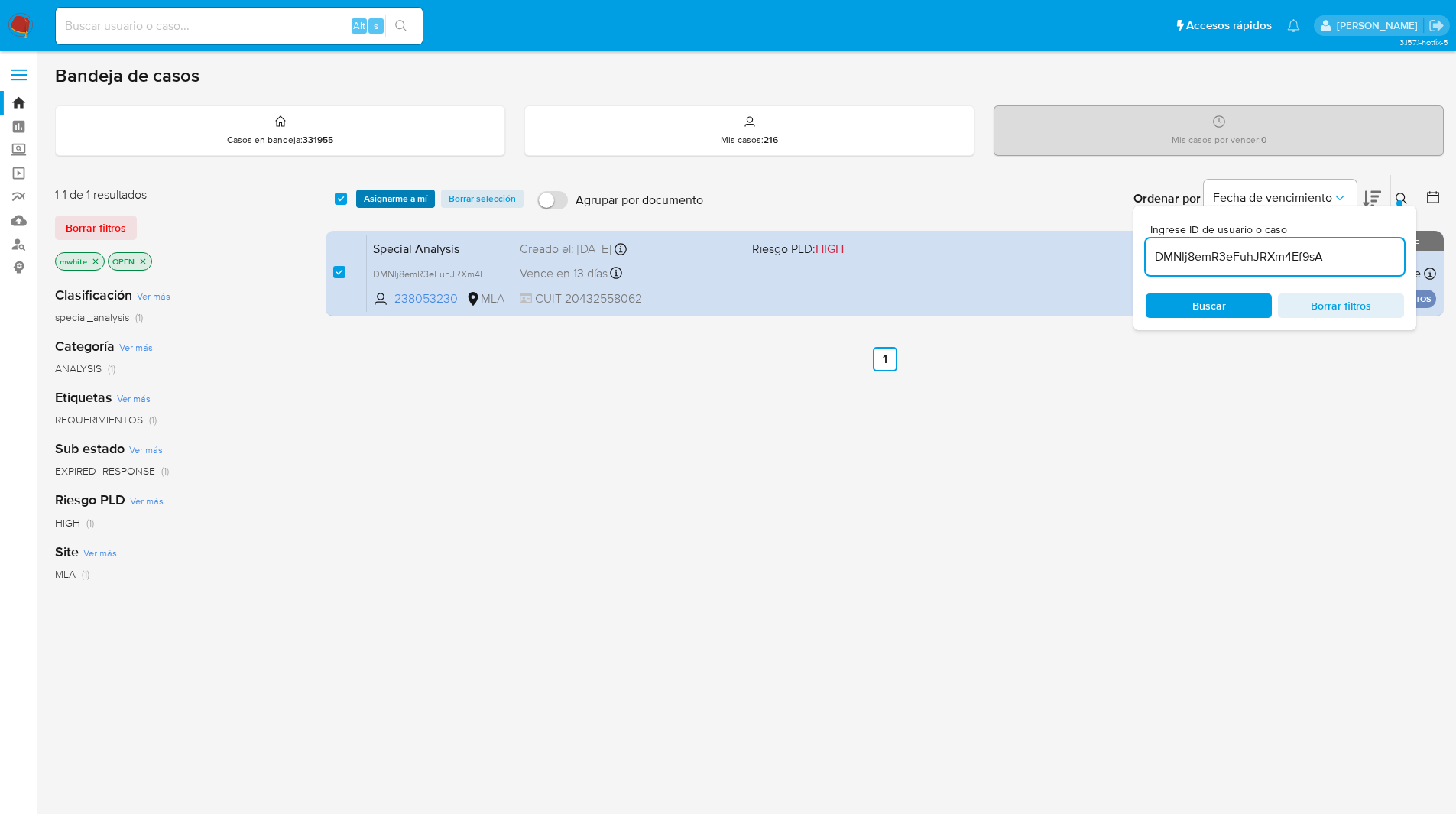
click at [392, 199] on span "Asignarme a mí" at bounding box center [395, 199] width 63 height 15
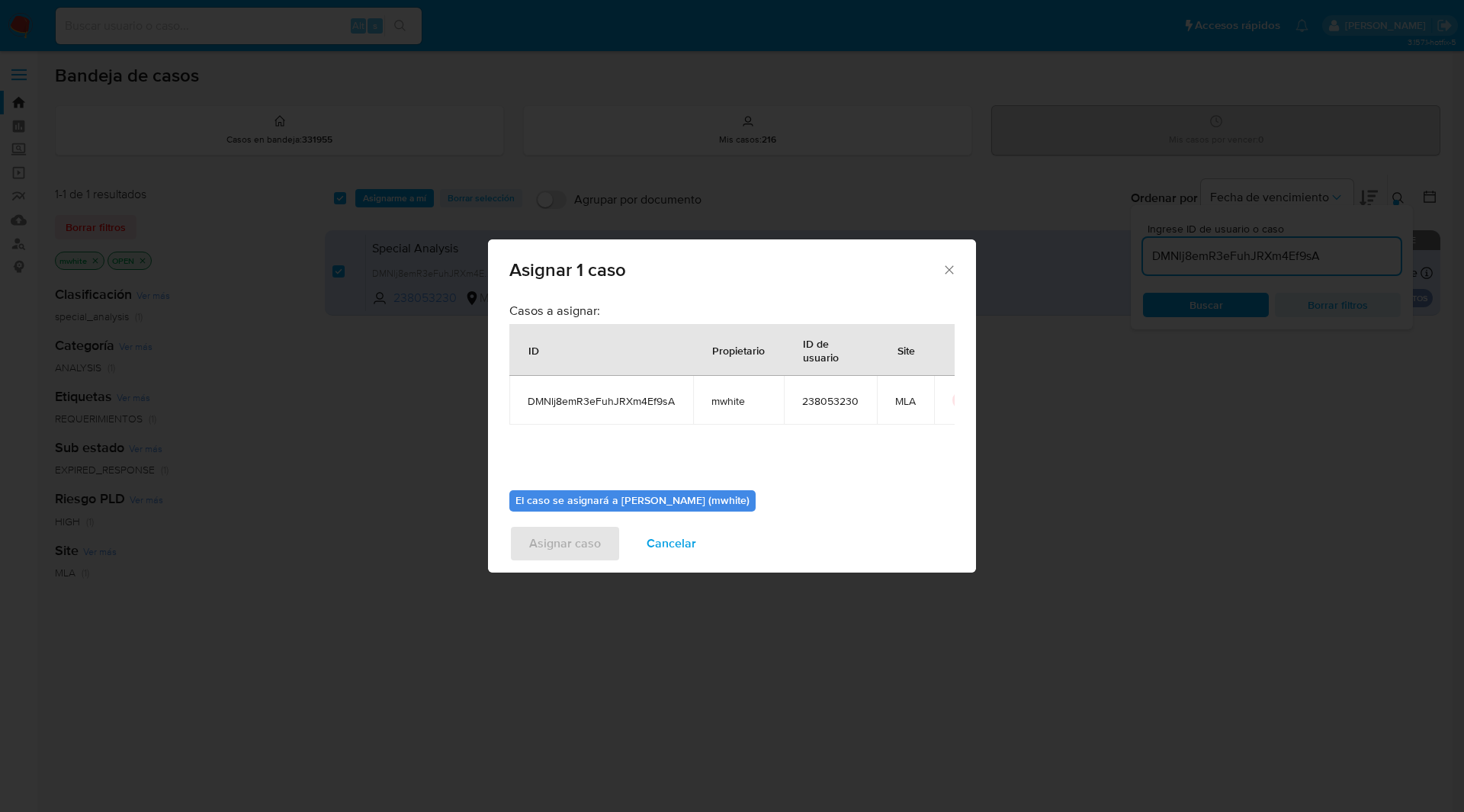
click at [723, 406] on span "mwhite" at bounding box center [738, 401] width 54 height 13
copy span "mwhite"
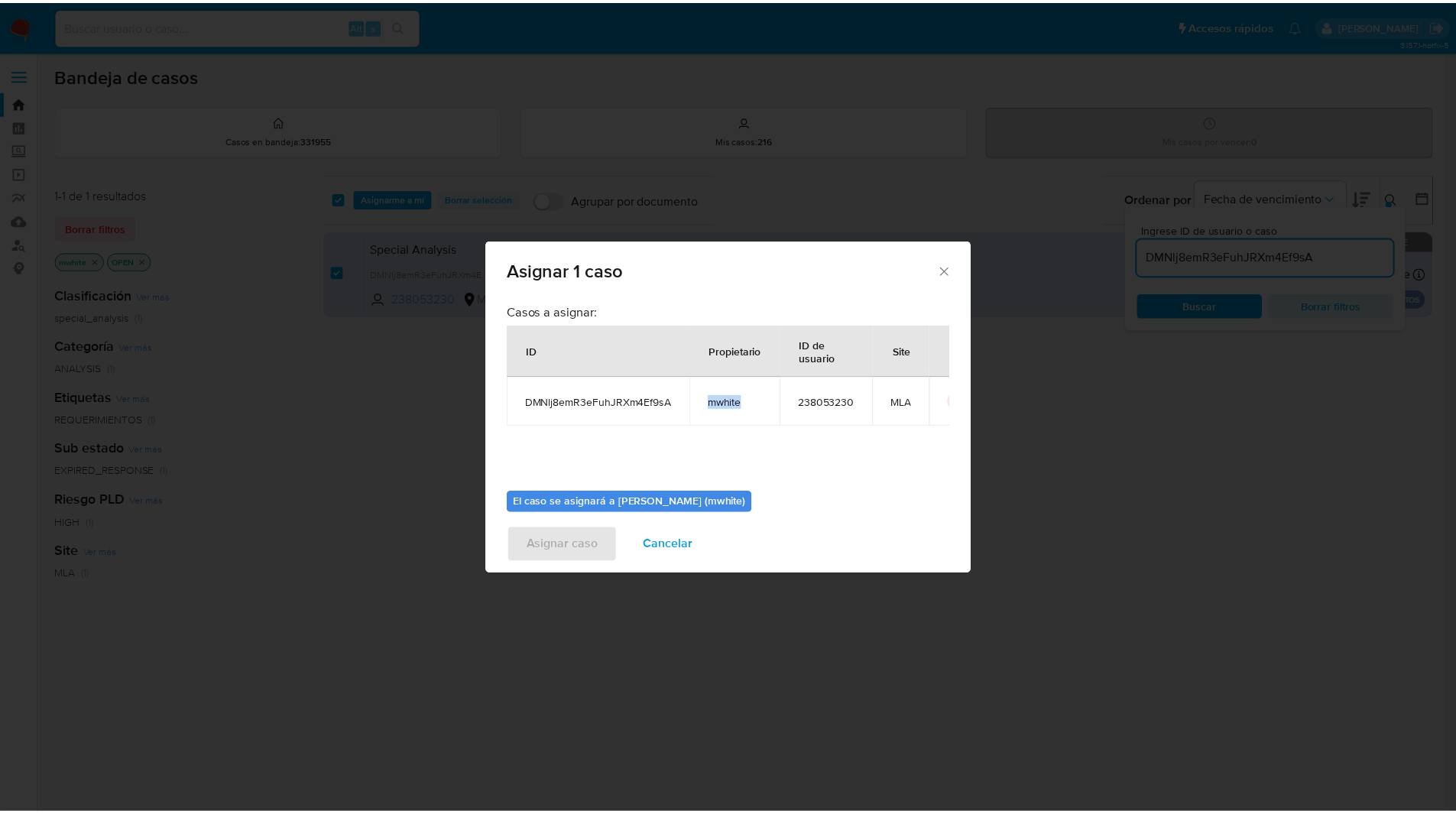
scroll to position [79, 0]
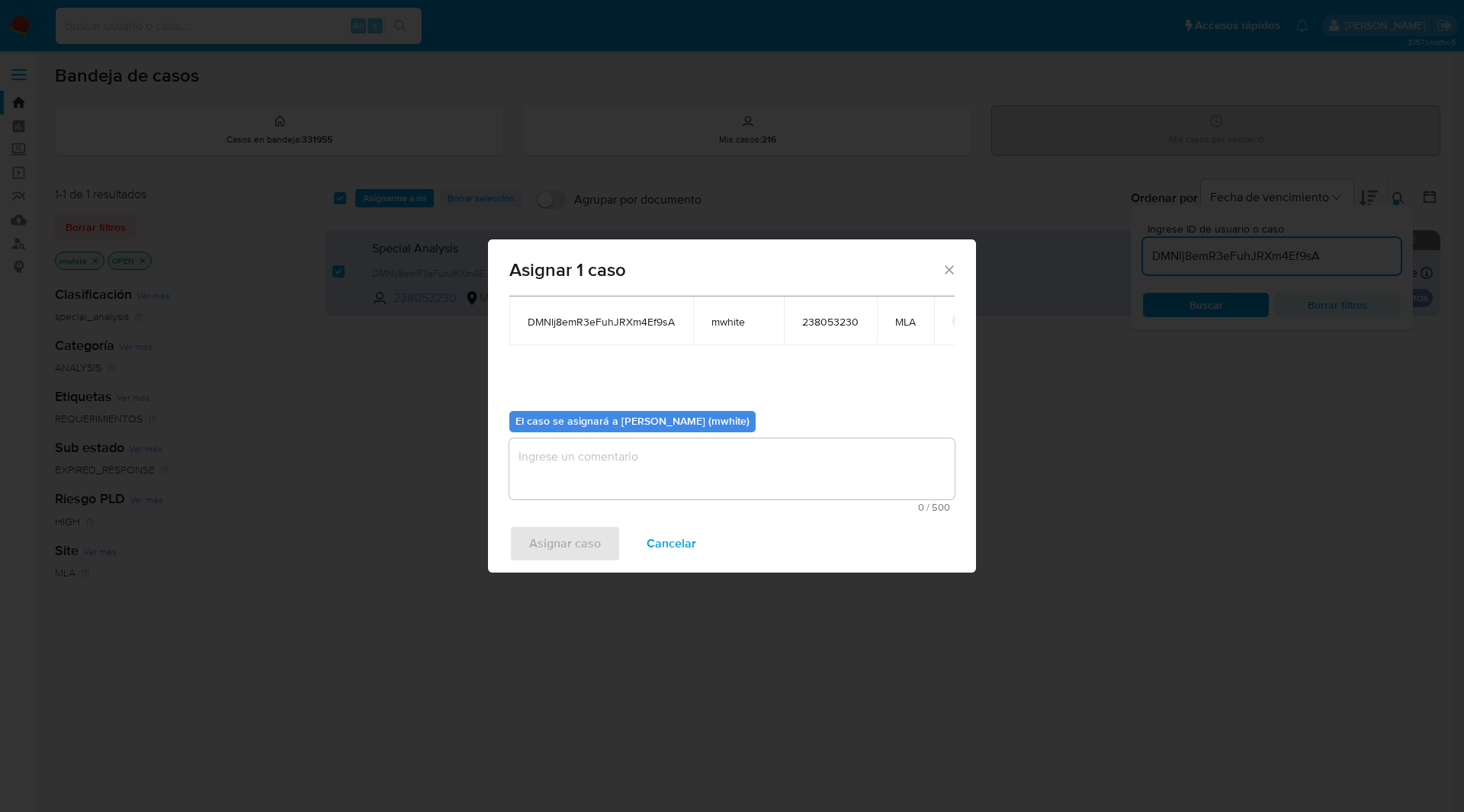
click at [674, 434] on div "El caso se asignará a Matias Agustin White (mwhite) 0 / 500 500 caracteres rest…" at bounding box center [732, 455] width 445 height 113
click at [681, 484] on textarea "assign-modal" at bounding box center [732, 469] width 445 height 61
paste textarea "mwhite"
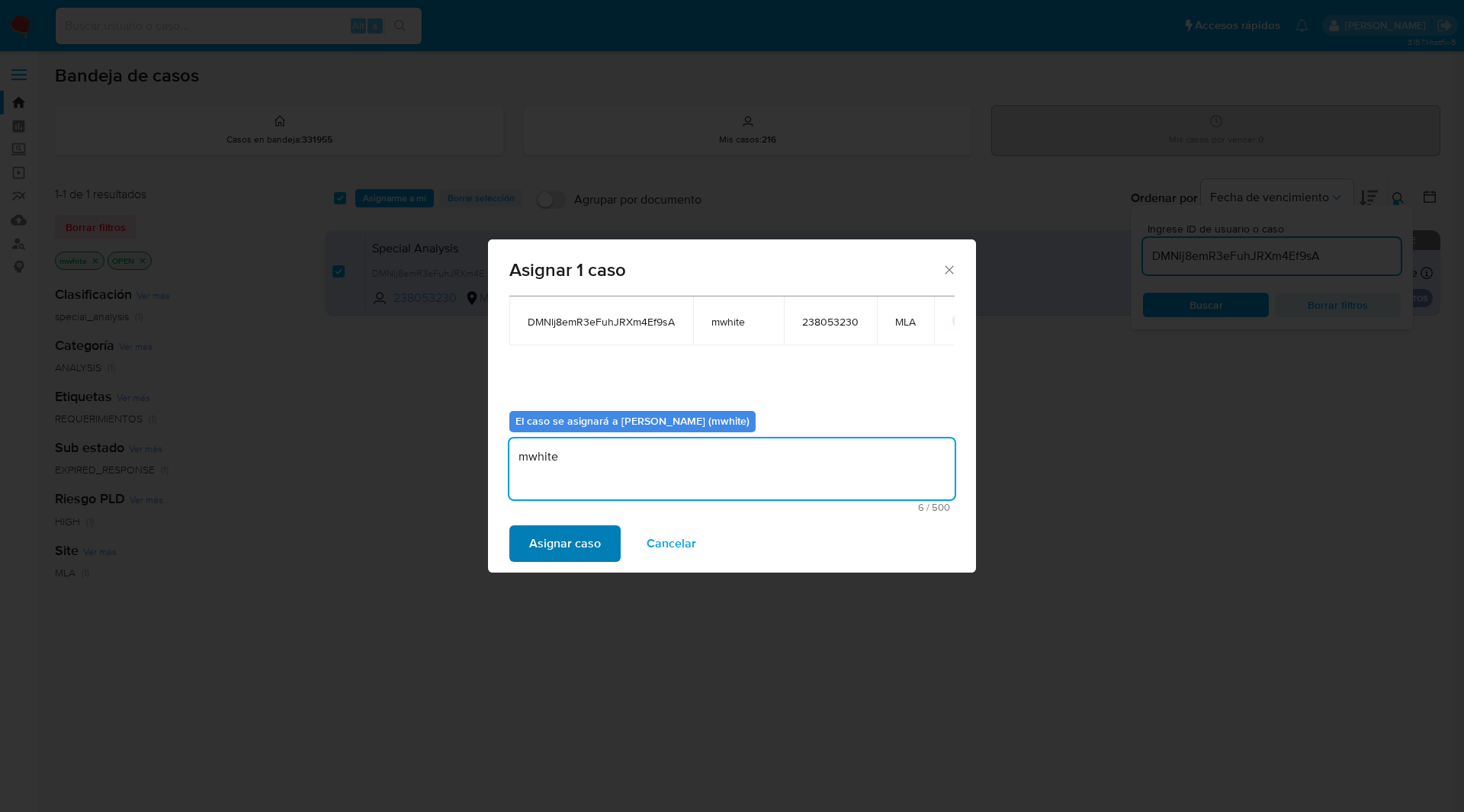
type textarea "mwhite"
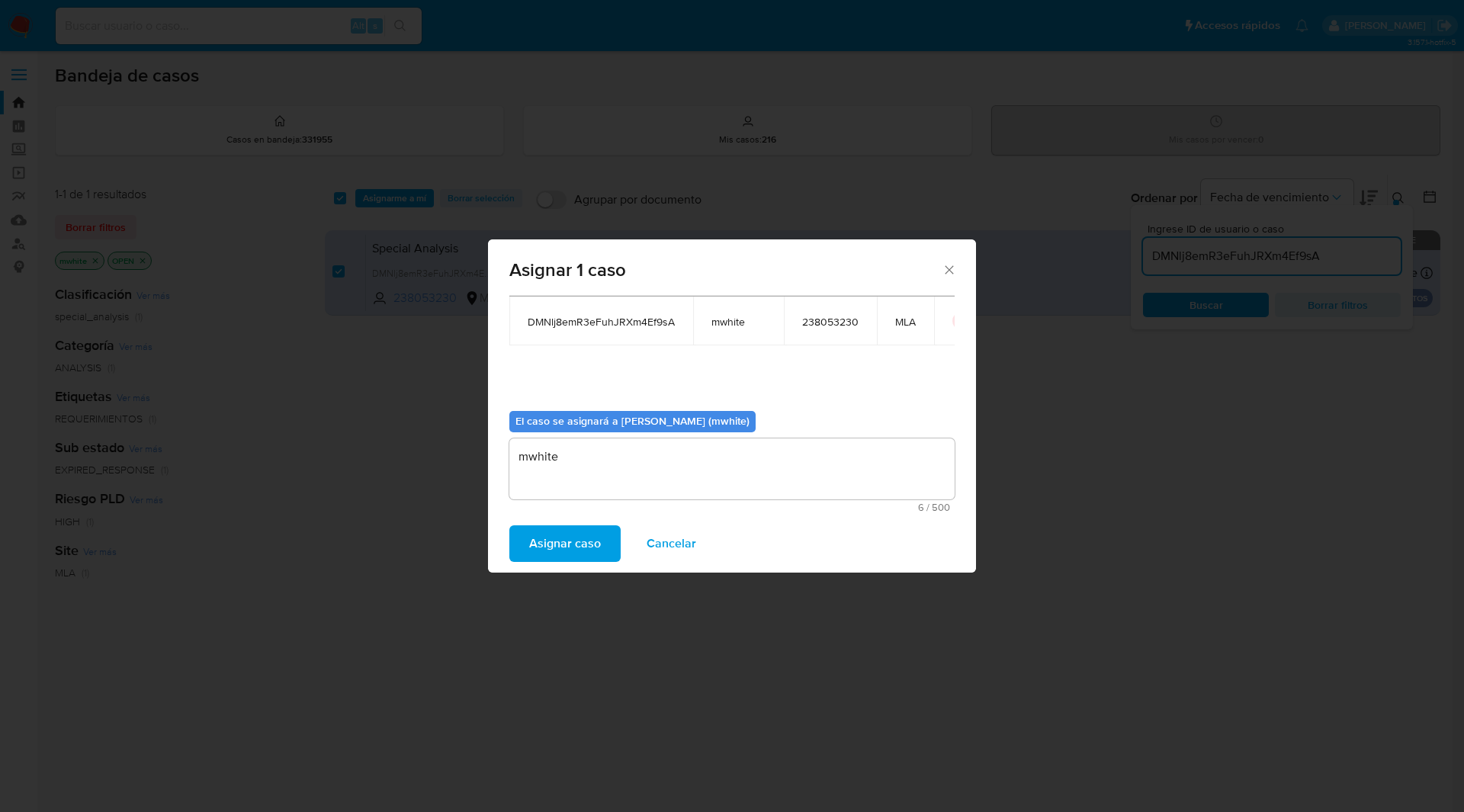
click at [590, 539] on span "Asignar caso" at bounding box center [564, 543] width 71 height 34
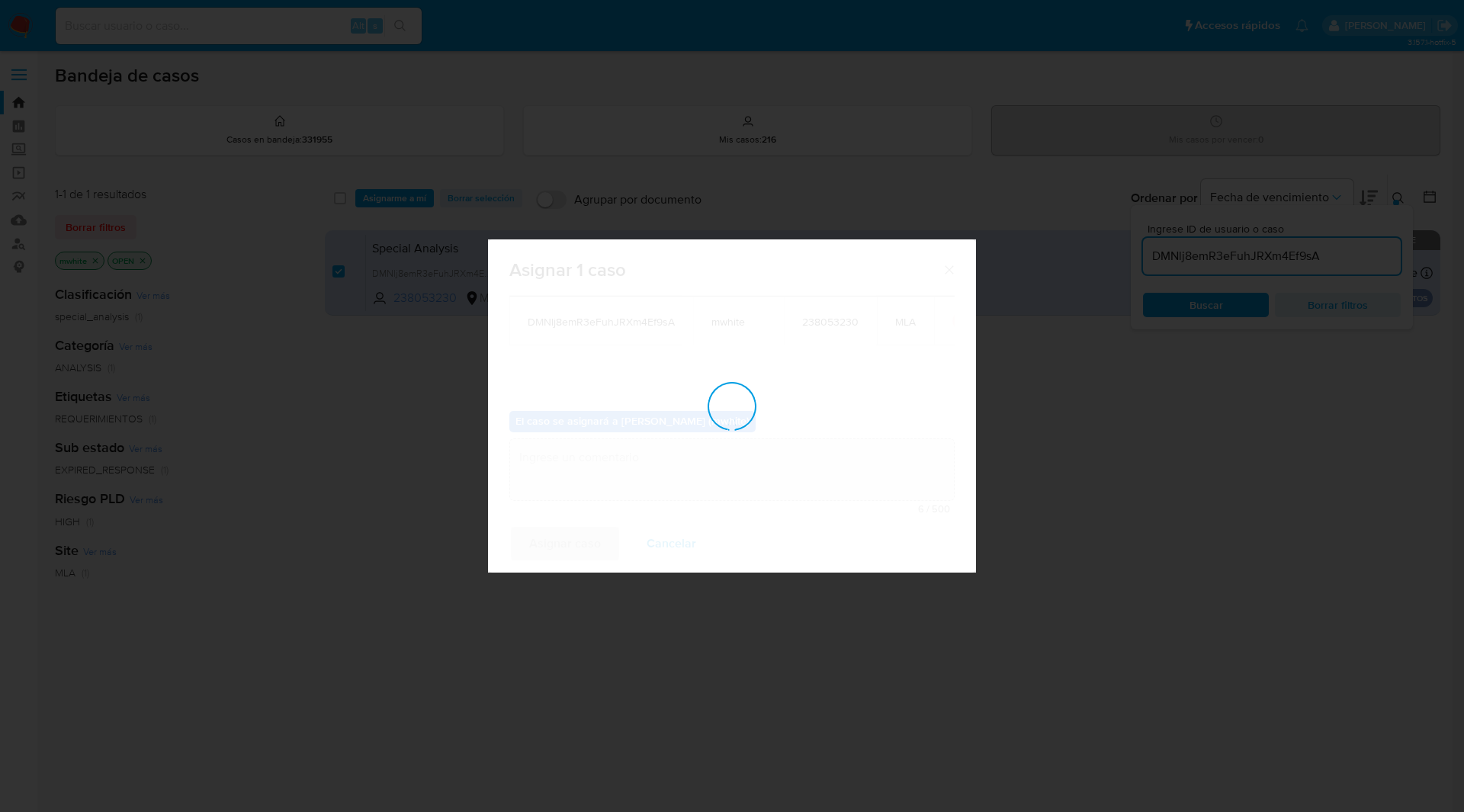
checkbox input "false"
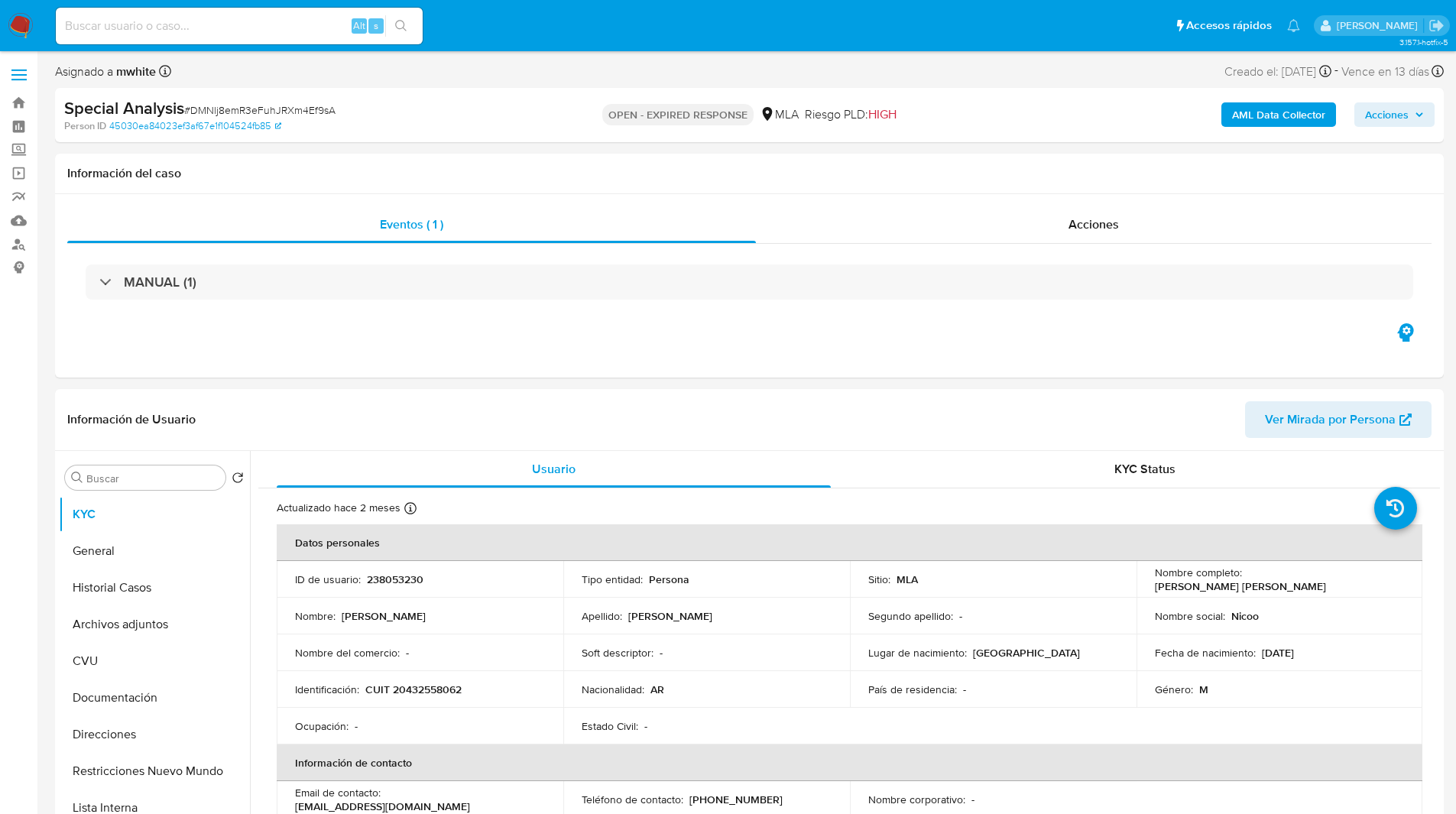
select select "10"
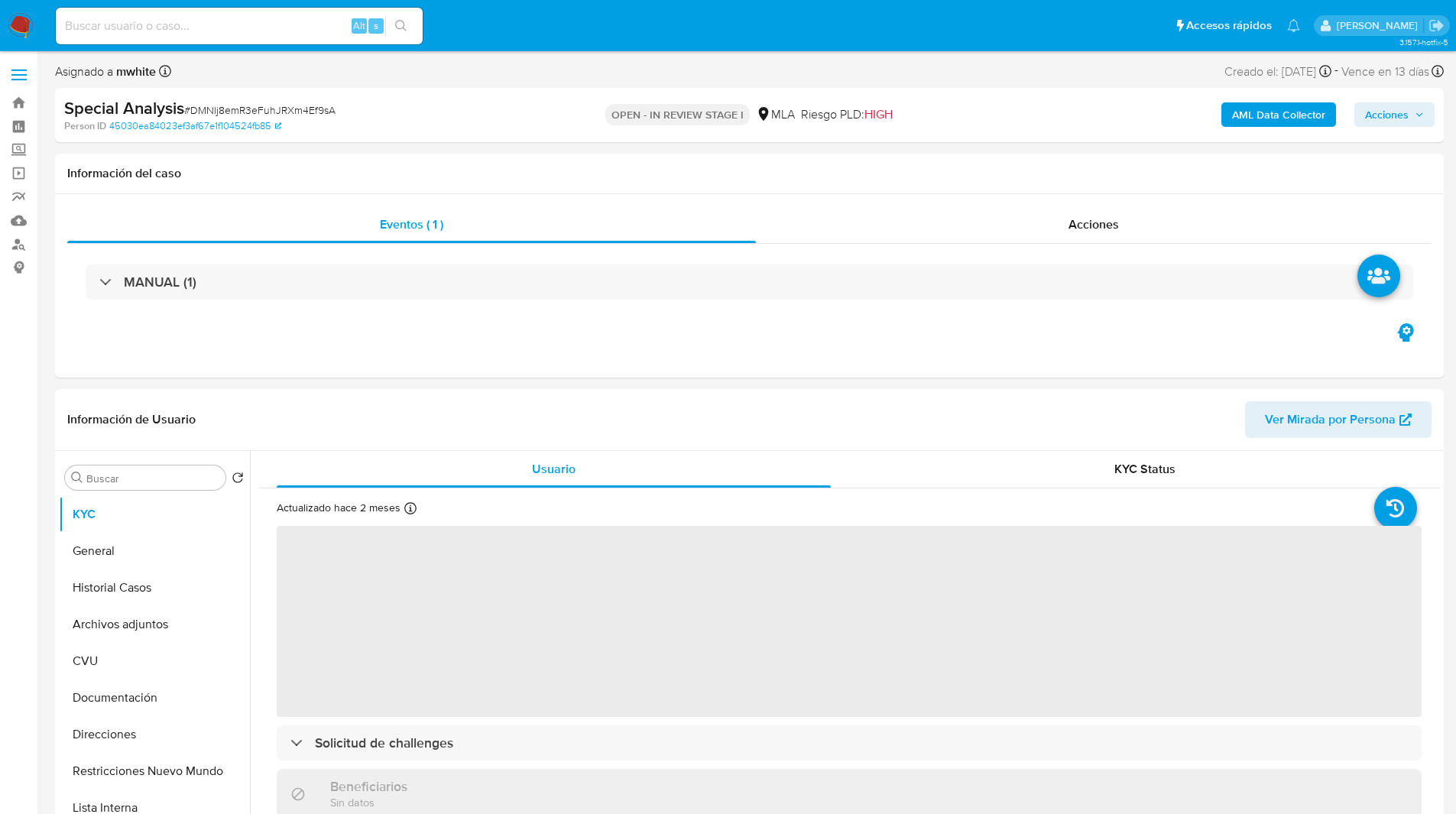
select select "10"
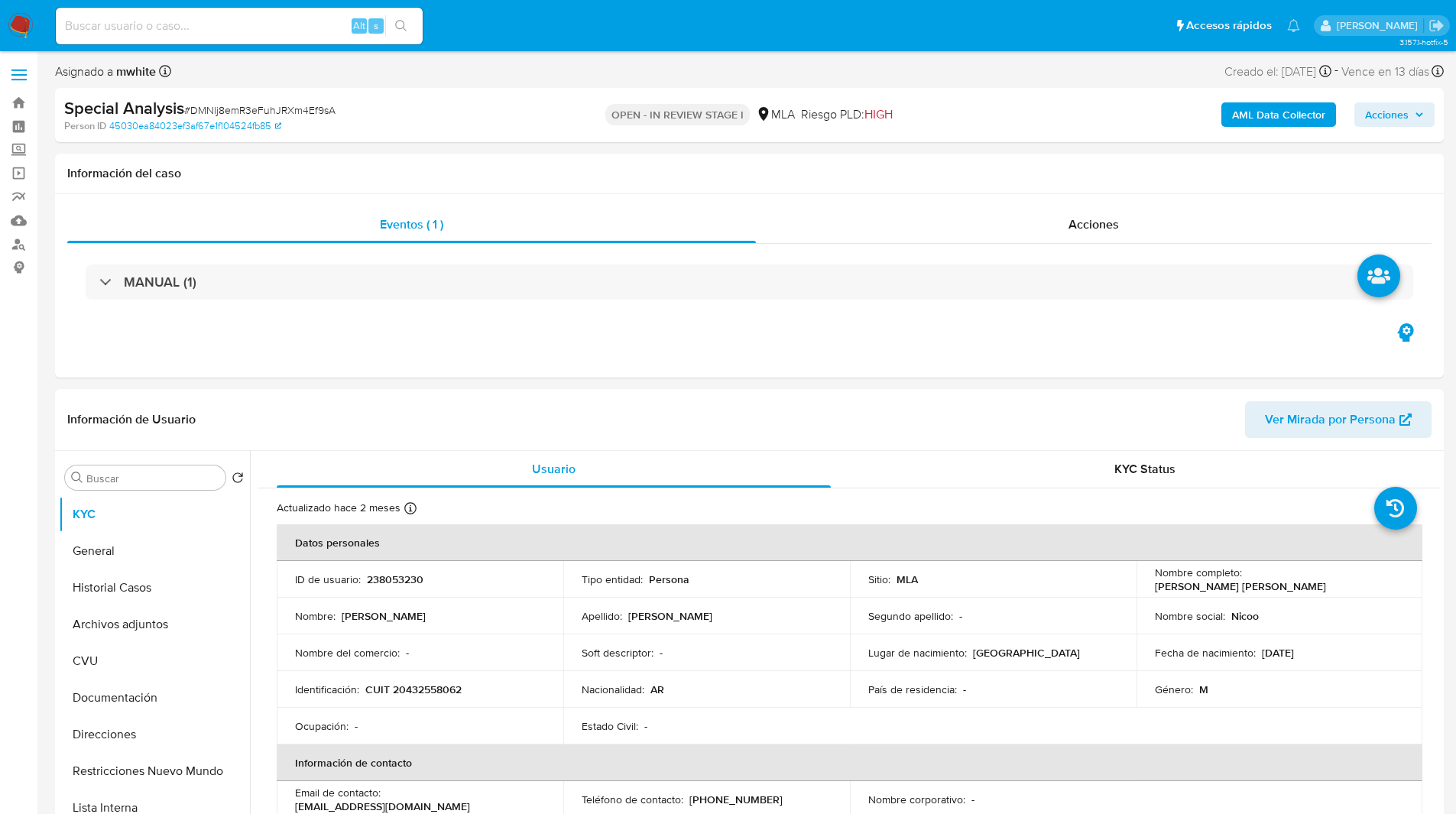
click at [520, 19] on ul "Pausado Ver notificaciones Alt s Accesos rápidos Presiona las siguientes teclas…" at bounding box center [678, 24] width 1260 height 38
click at [505, 13] on ul "Pausado Ver notificaciones Alt s Accesos rápidos Presiona las siguientes teclas…" at bounding box center [678, 24] width 1260 height 38
click at [500, 19] on ul "Pausado Ver notificaciones Alt s Accesos rápidos Presiona las siguientes teclas…" at bounding box center [678, 24] width 1260 height 38
click at [487, 30] on ul "Pausado Ver notificaciones Alt s Accesos rápidos Presiona las siguientes teclas…" at bounding box center [678, 24] width 1260 height 38
click at [519, 32] on ul "Pausado Ver notificaciones Alt s Accesos rápidos Presiona las siguientes teclas…" at bounding box center [678, 24] width 1260 height 38
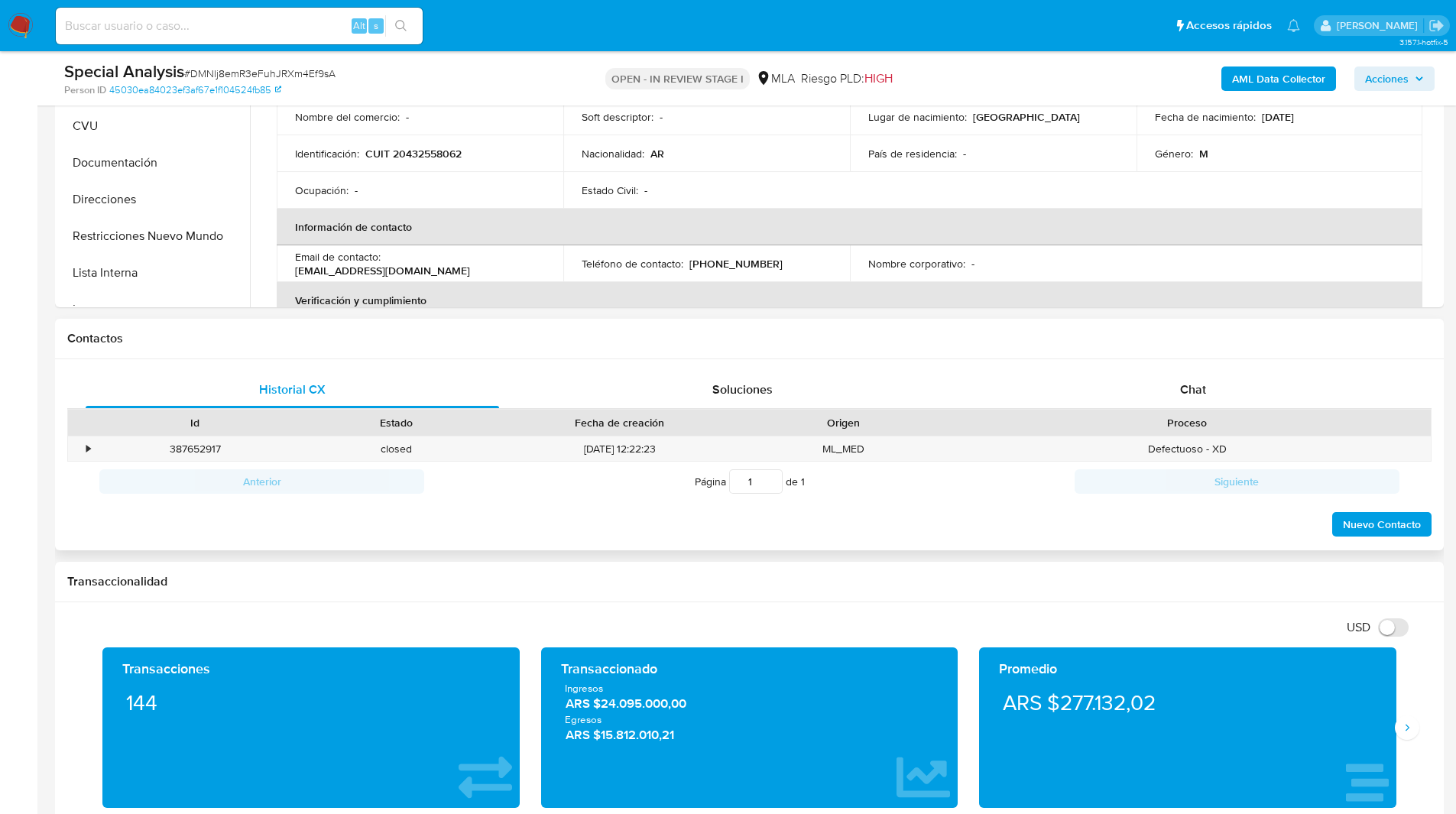
scroll to position [486, 0]
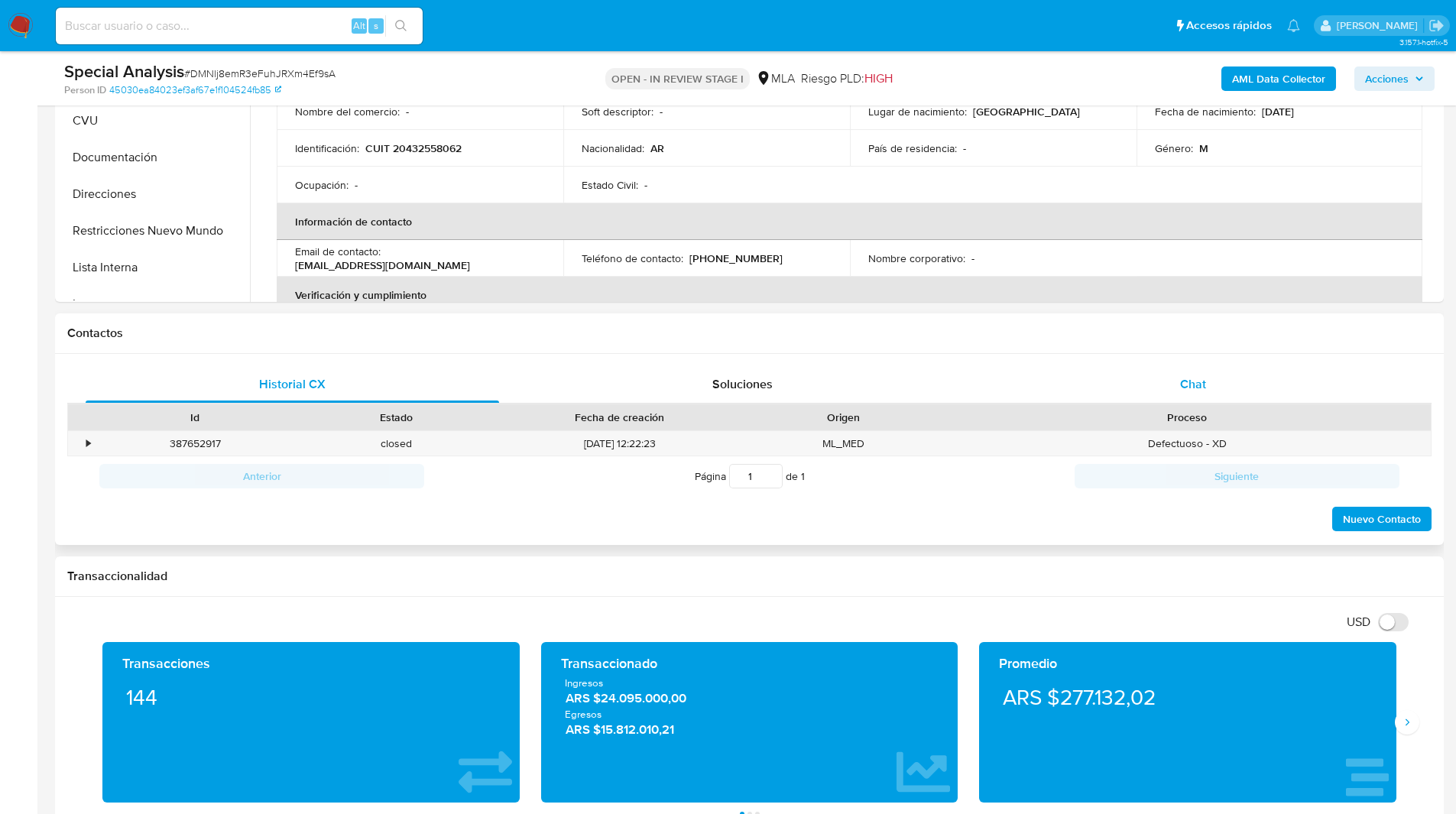
click at [1170, 380] on div "Chat" at bounding box center [1192, 385] width 413 height 37
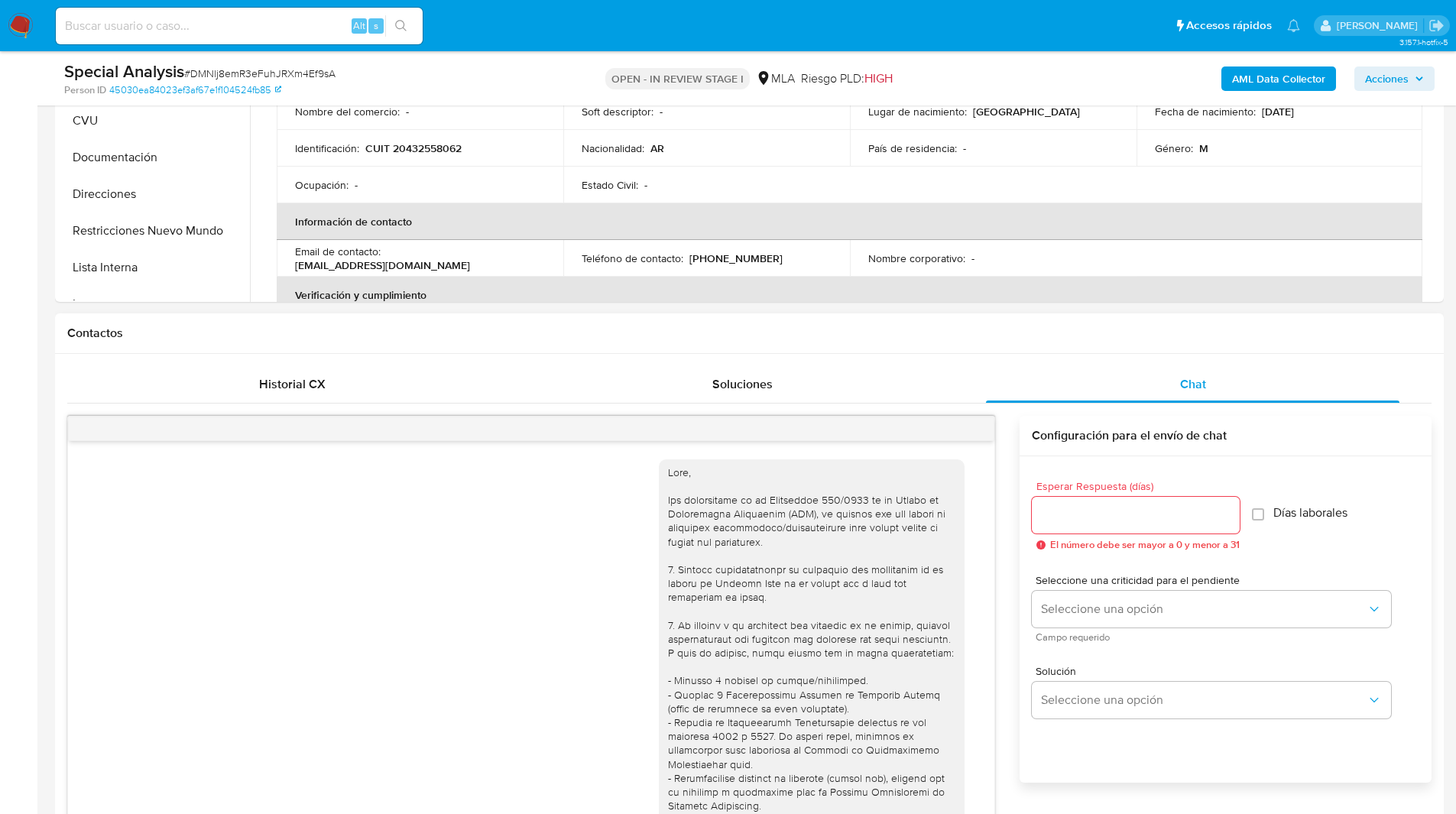
scroll to position [989, 0]
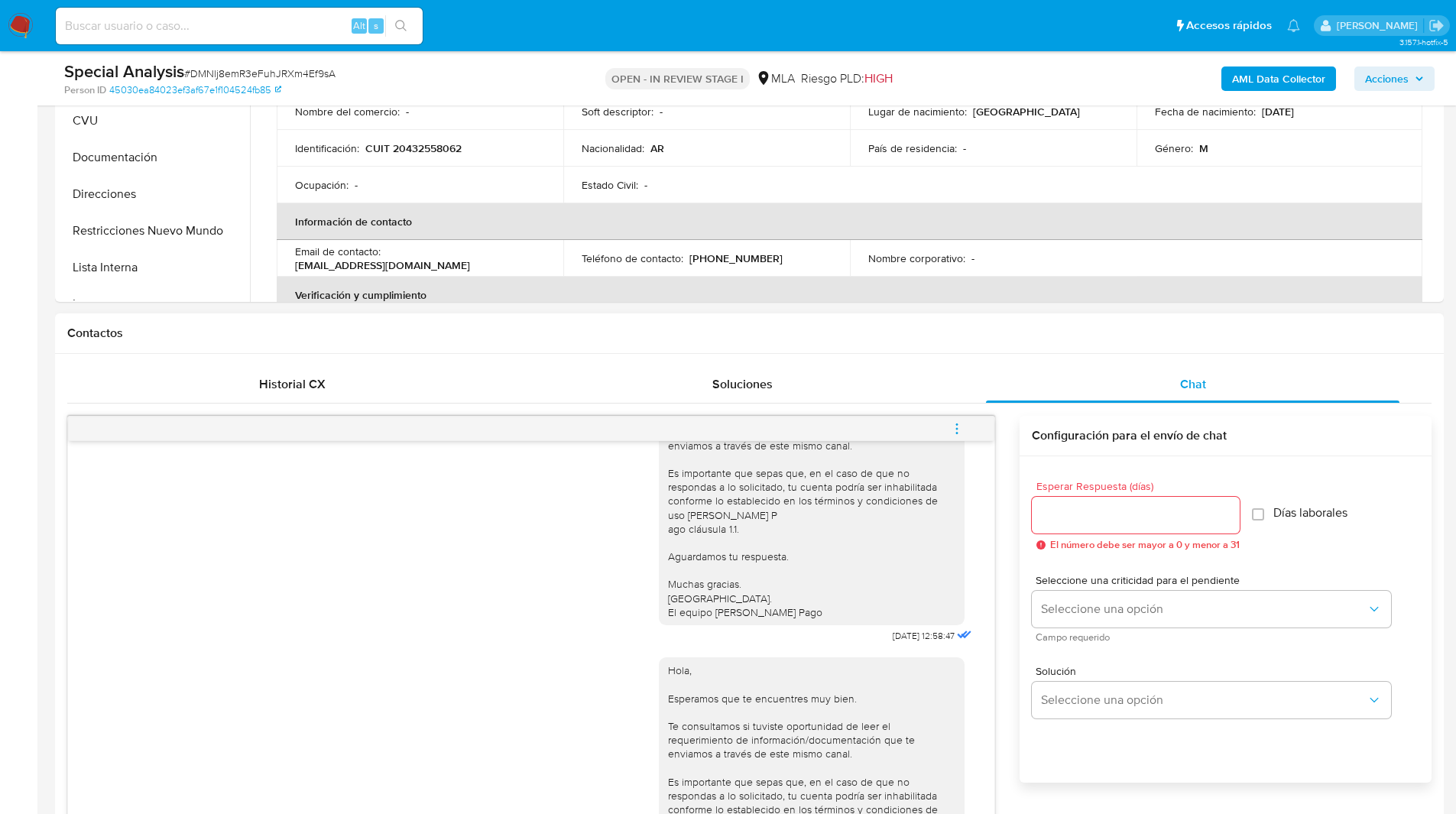
click at [964, 433] on button "menu-action" at bounding box center [957, 428] width 51 height 37
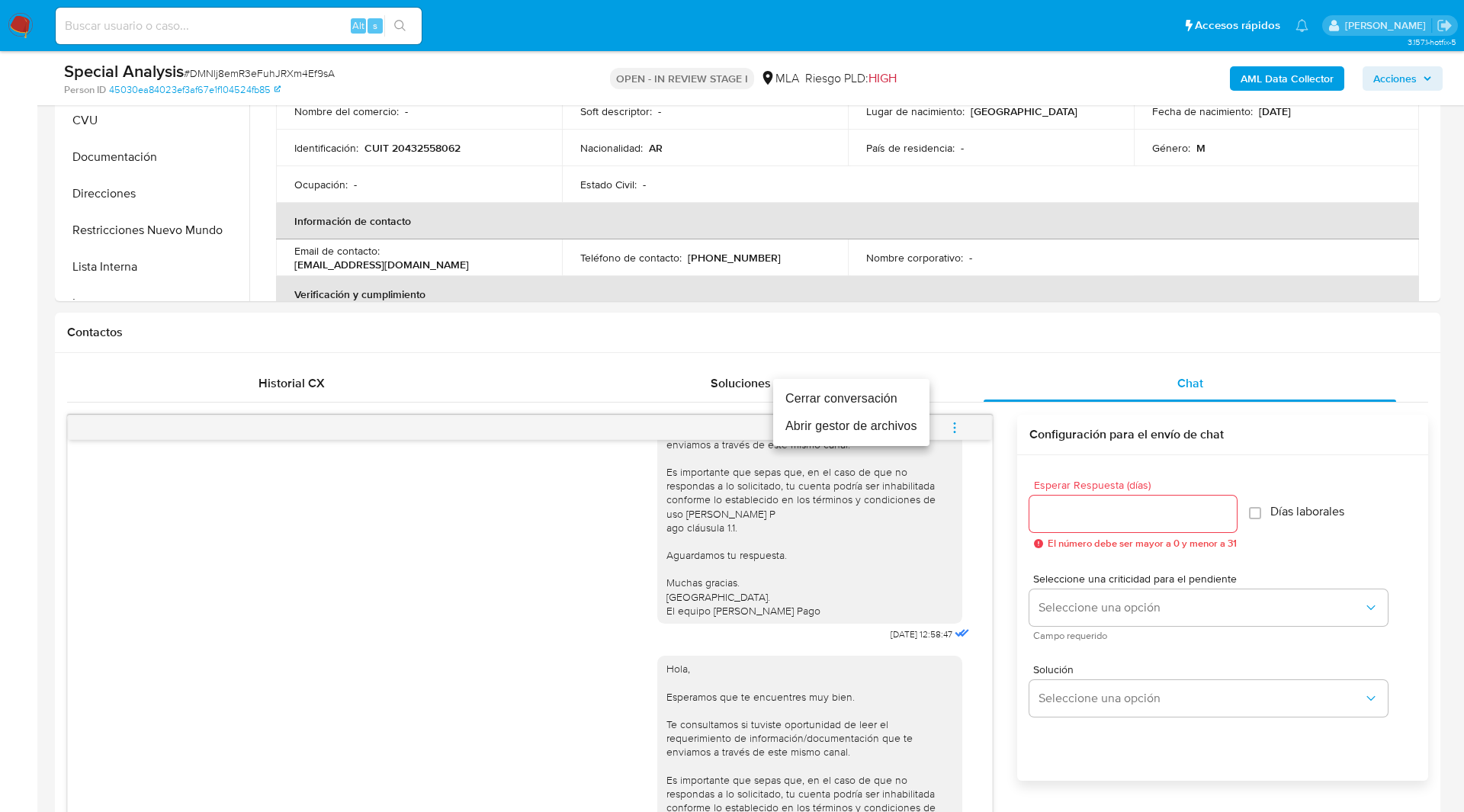
click at [885, 403] on li "Cerrar conversación" at bounding box center [851, 398] width 156 height 28
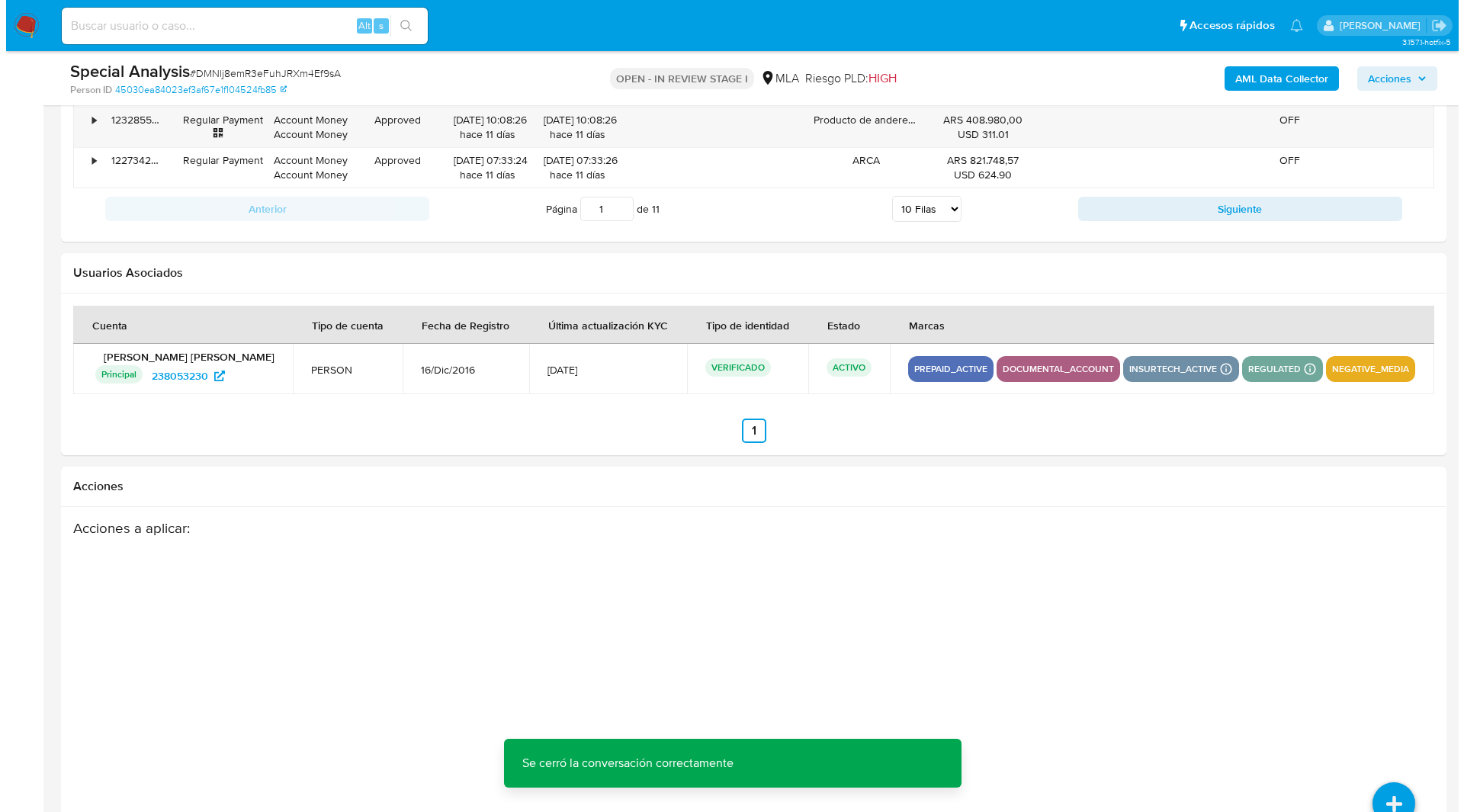
scroll to position [2681, 0]
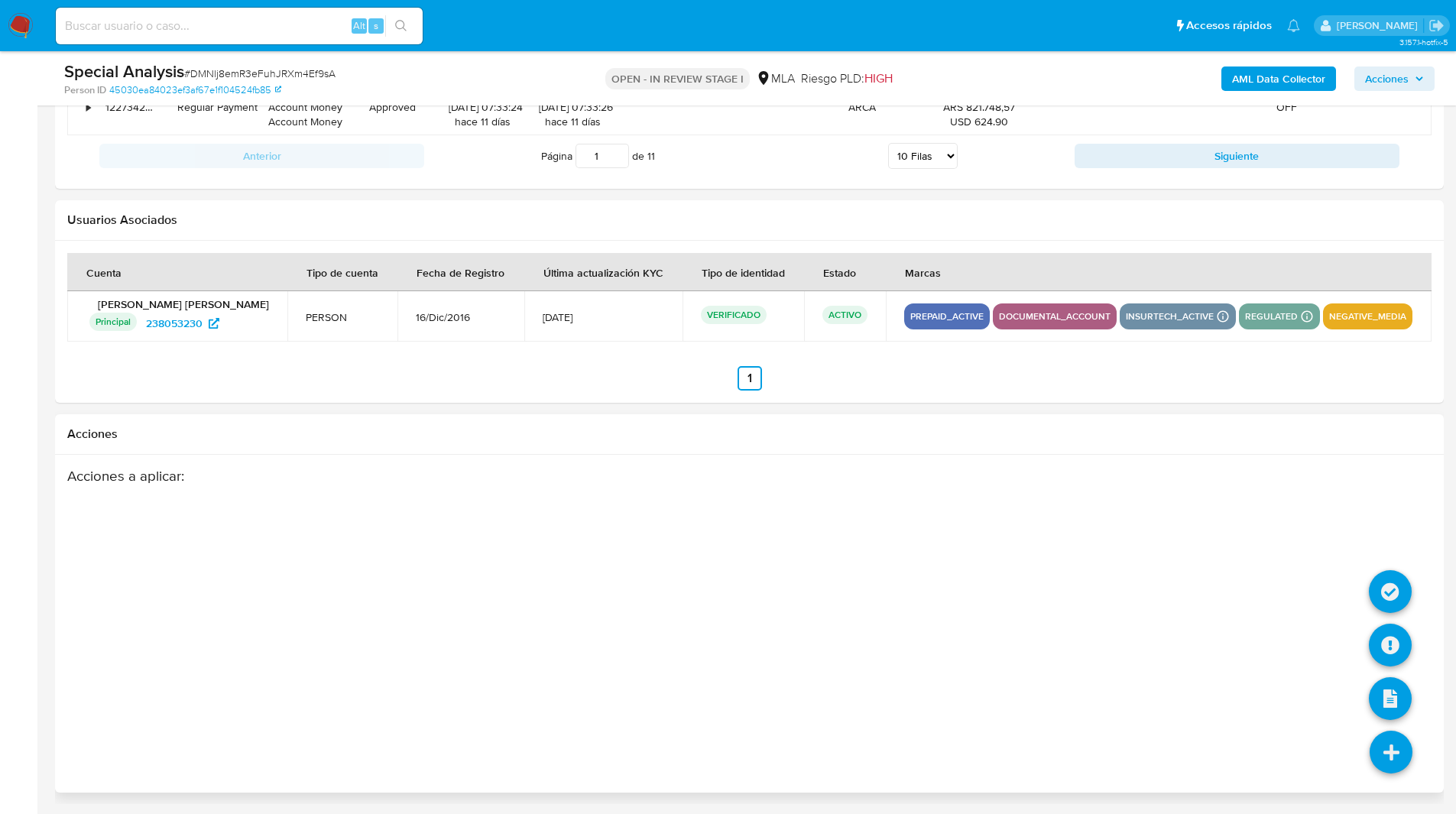
click at [1401, 753] on icon at bounding box center [1391, 752] width 43 height 43
click at [1389, 627] on icon at bounding box center [1390, 645] width 43 height 43
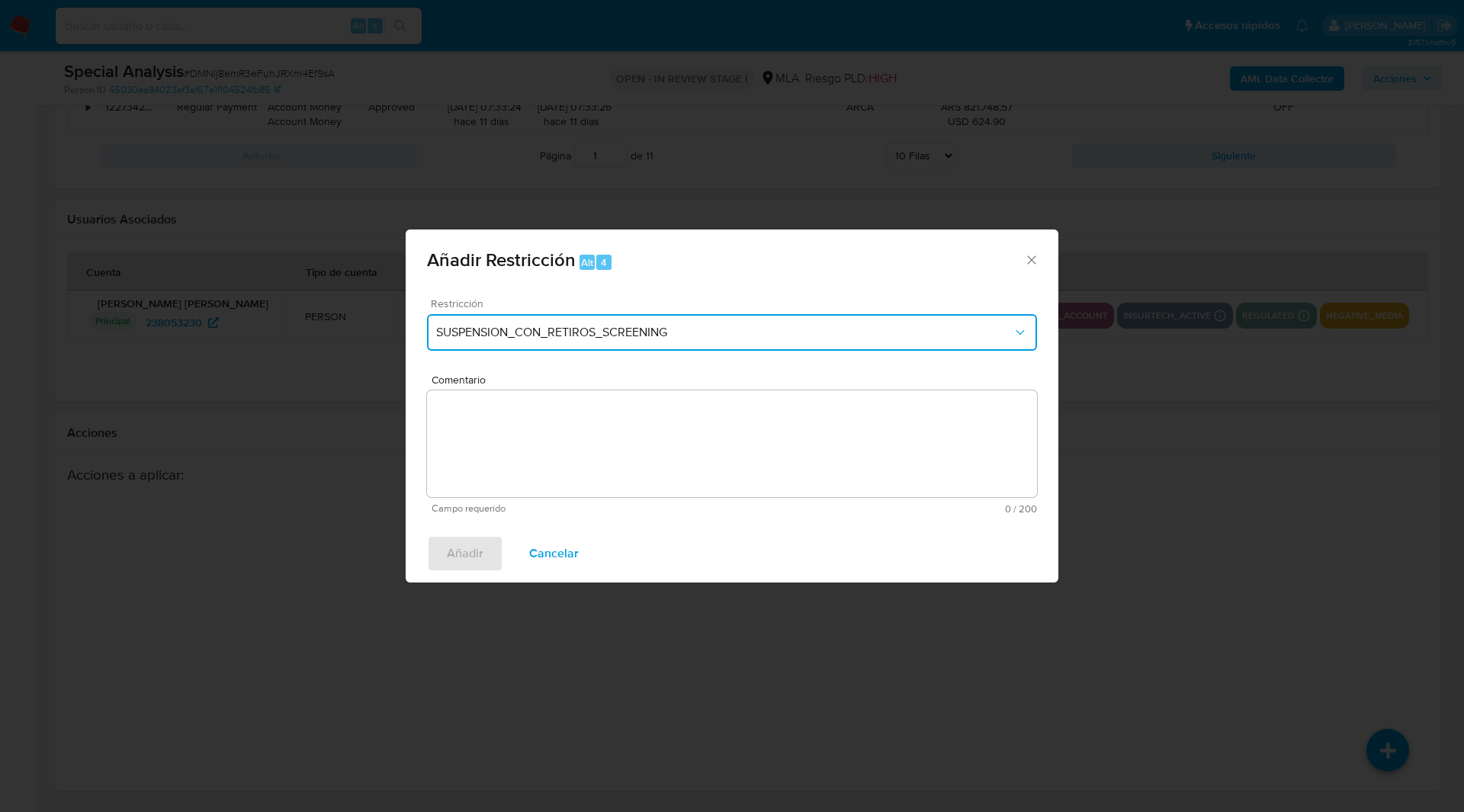
click at [683, 346] on button "SUSPENSION_CON_RETIROS_SCREENING" at bounding box center [732, 333] width 610 height 37
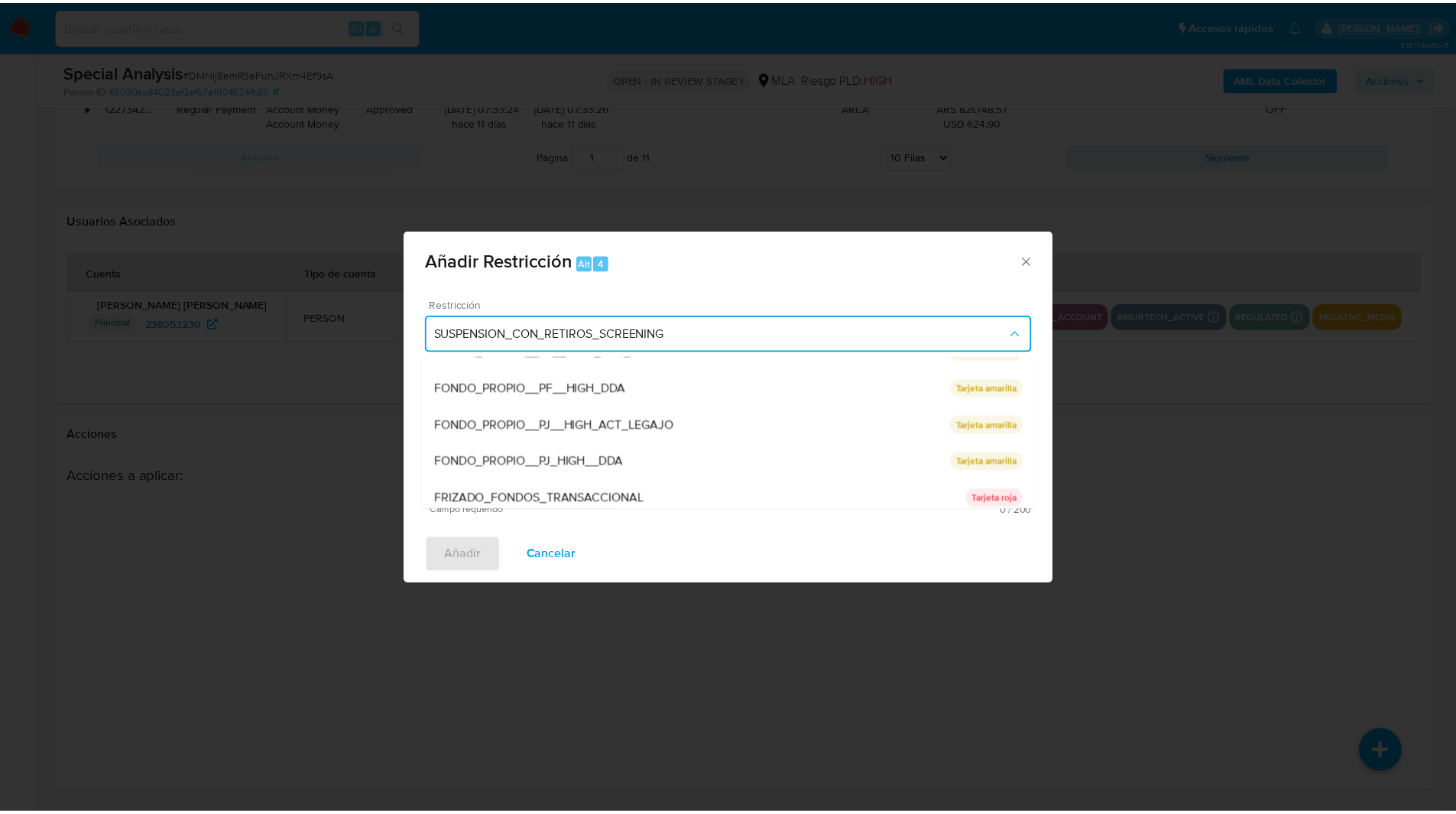
scroll to position [324, 0]
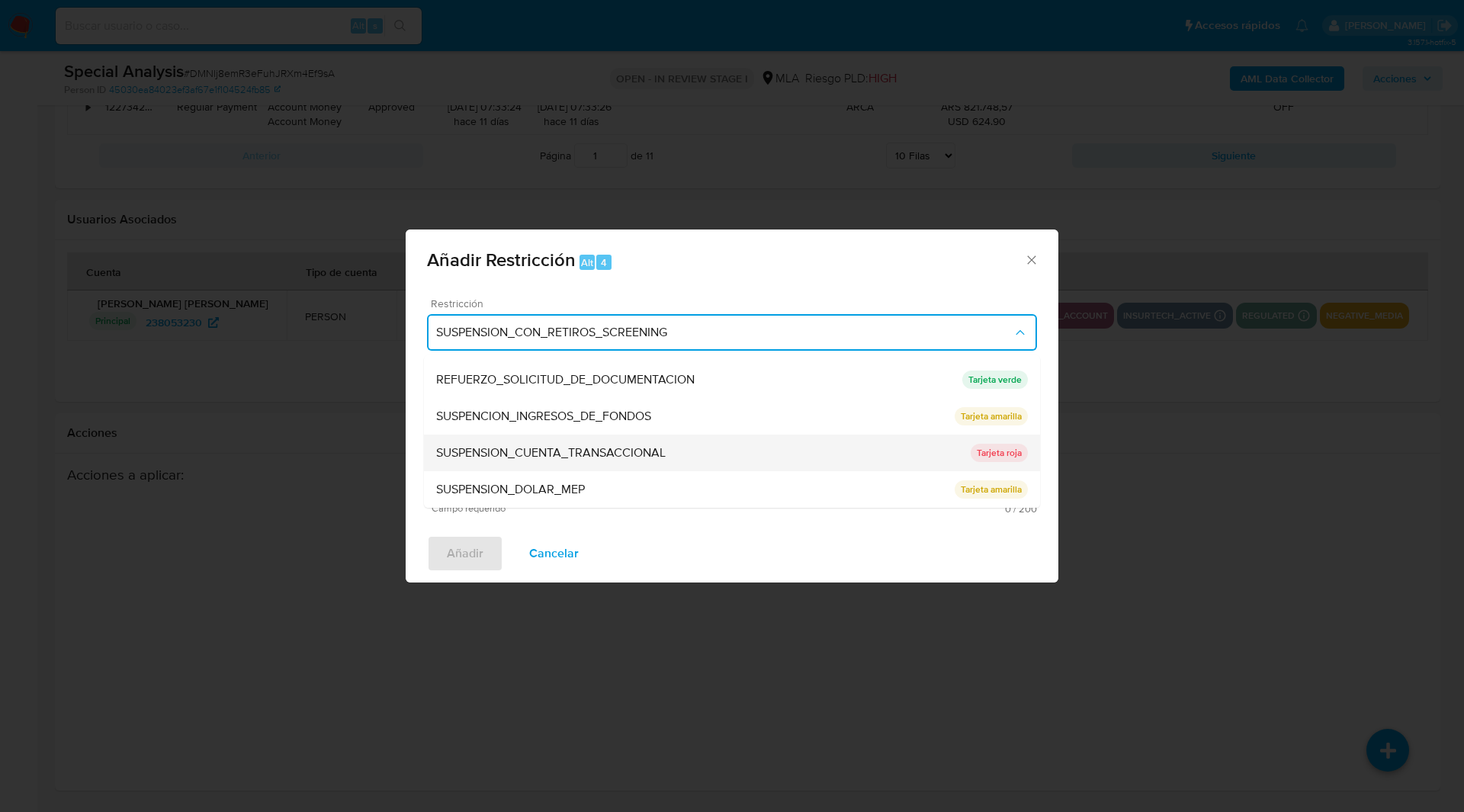
click at [550, 457] on span "SUSPENSION_CUENTA_TRANSACCIONAL" at bounding box center [550, 453] width 229 height 15
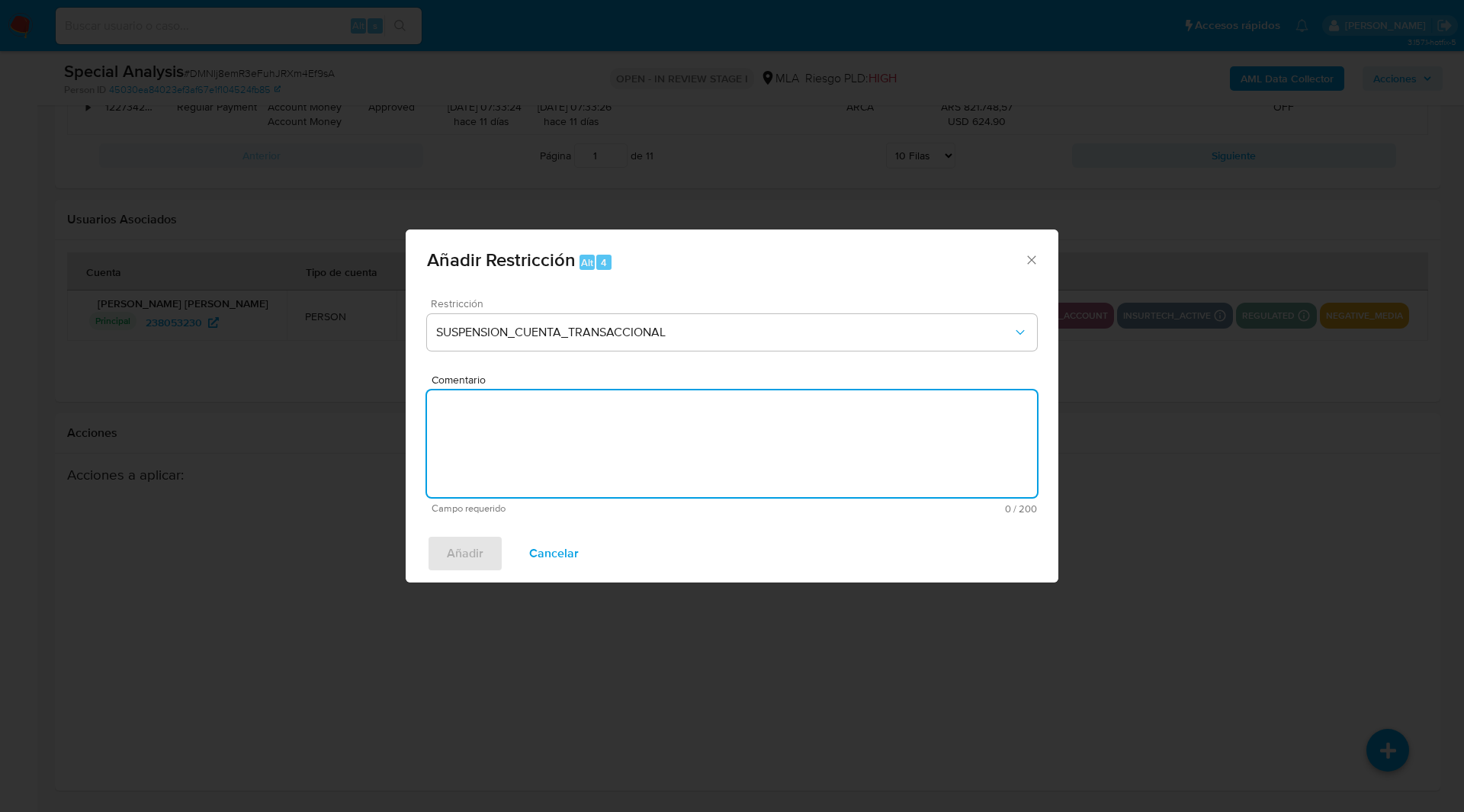
click at [613, 459] on textarea "Comentario" at bounding box center [732, 443] width 610 height 107
type textarea "AML"
click at [462, 559] on span "Añadir" at bounding box center [465, 553] width 37 height 34
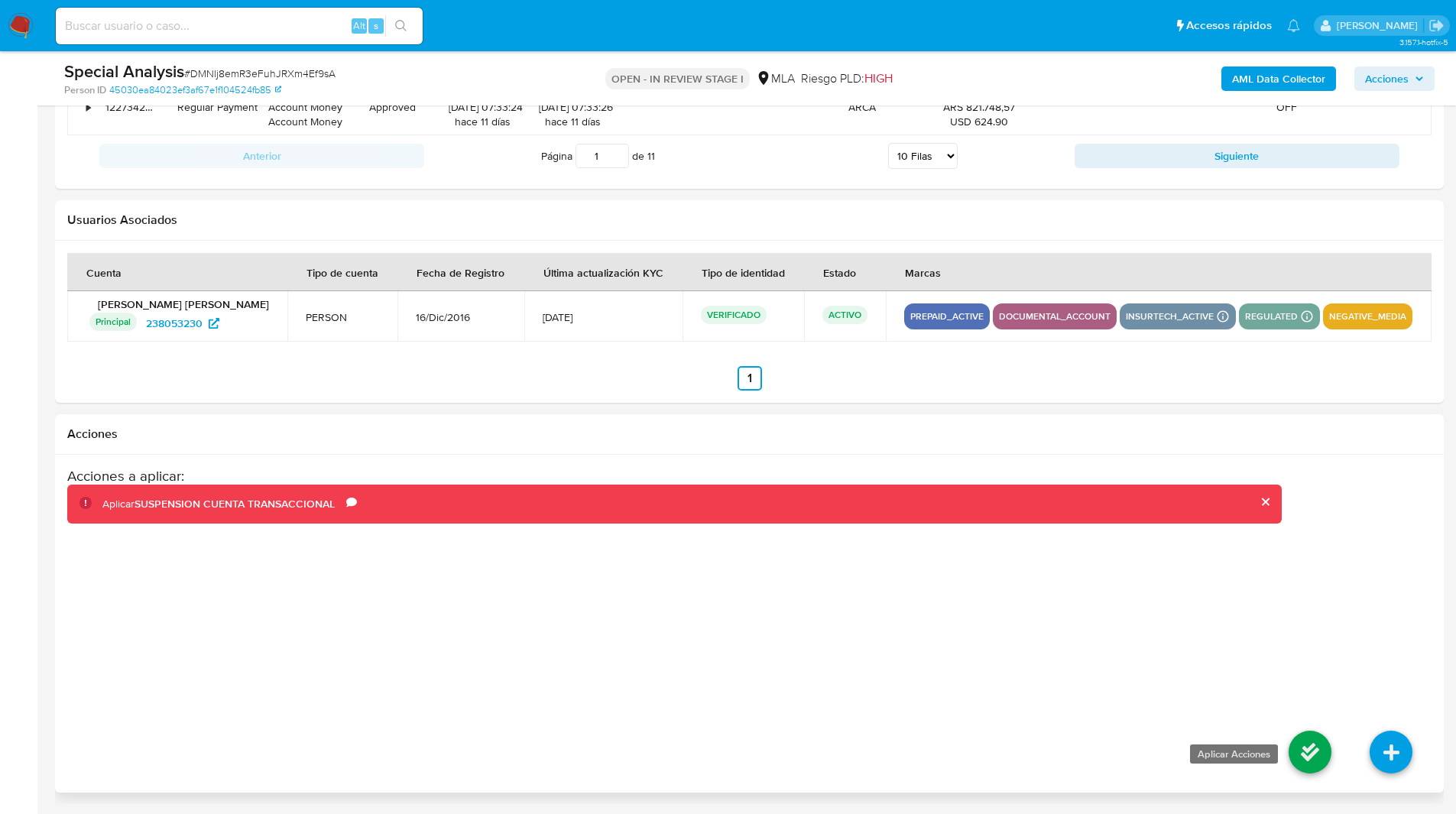
click at [1306, 753] on icon at bounding box center [1309, 752] width 43 height 43
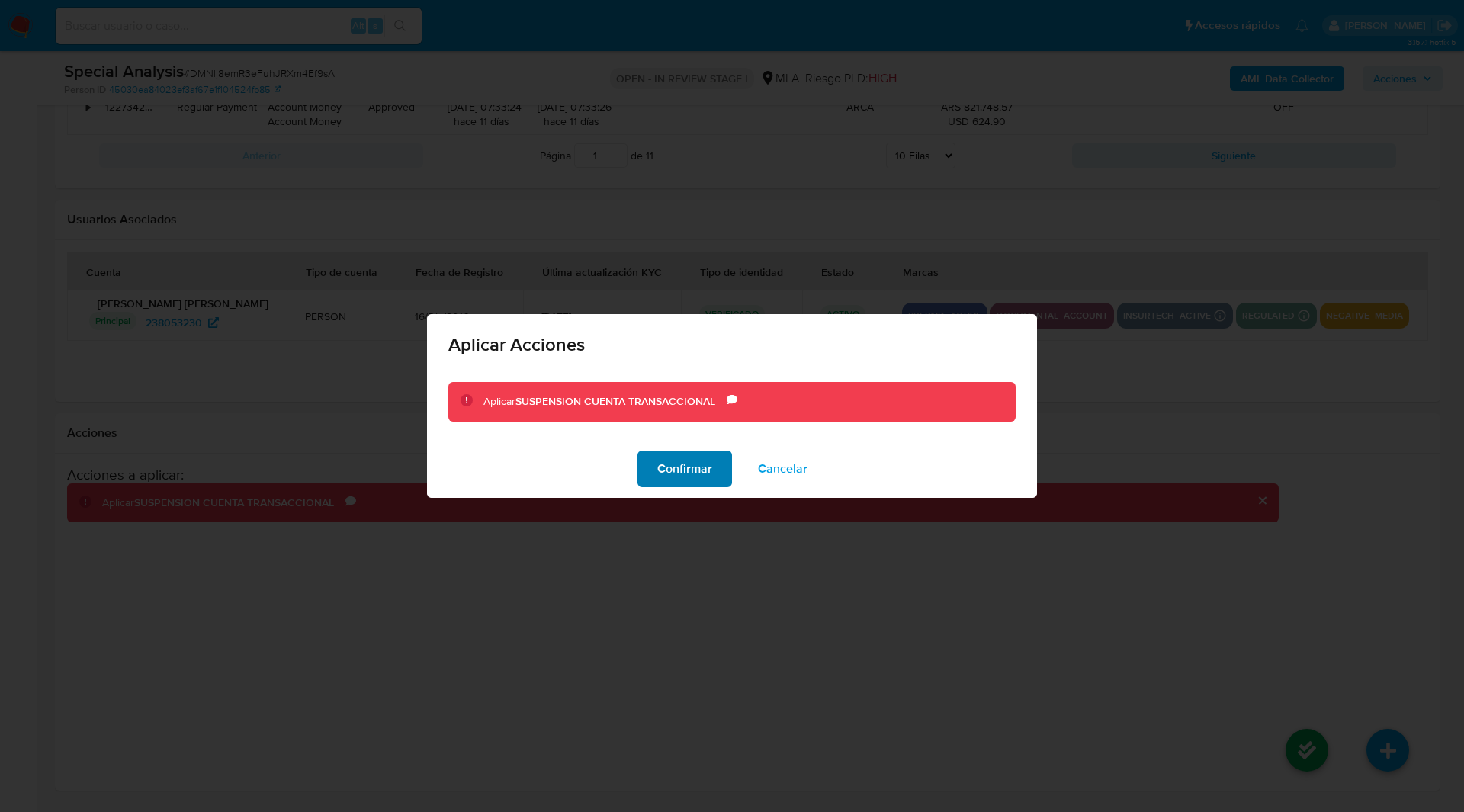
click at [706, 459] on span "Confirmar" at bounding box center [684, 469] width 55 height 34
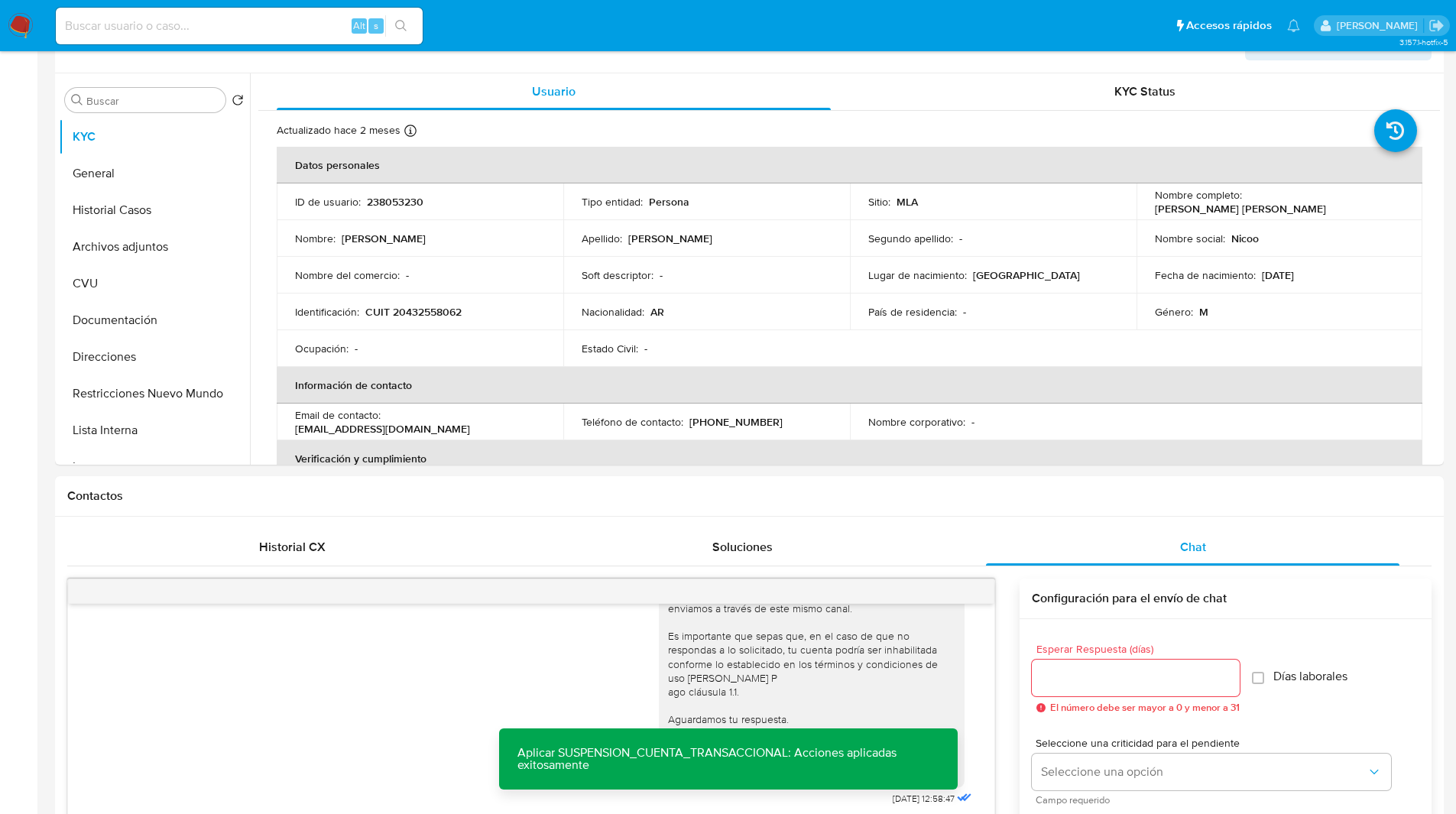
scroll to position [0, 0]
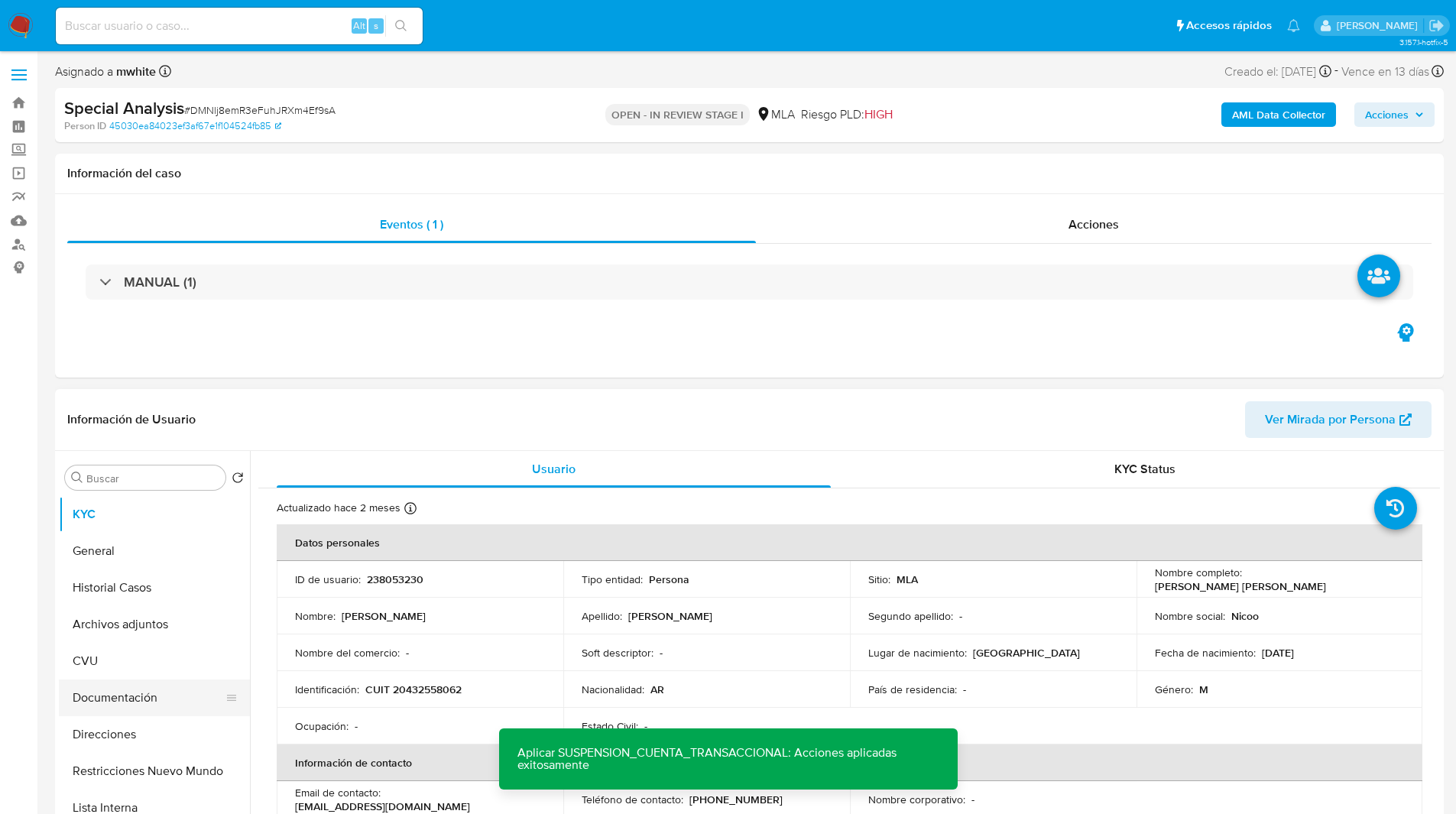
click at [113, 710] on button "Documentación" at bounding box center [148, 698] width 179 height 37
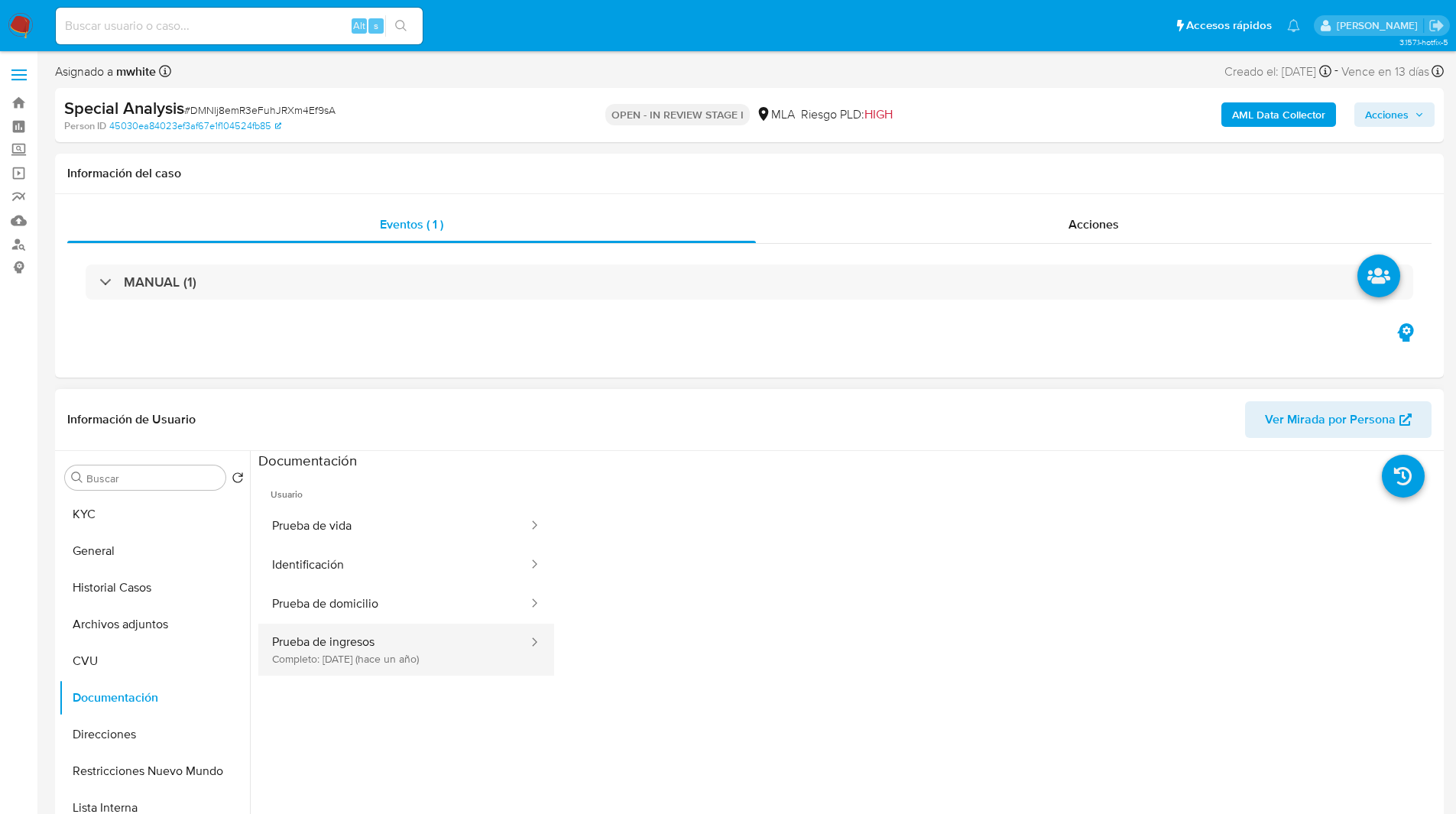
click at [429, 656] on button "Prueba de ingresos Completo: 08/08/2024 (hace un año)" at bounding box center [394, 650] width 271 height 52
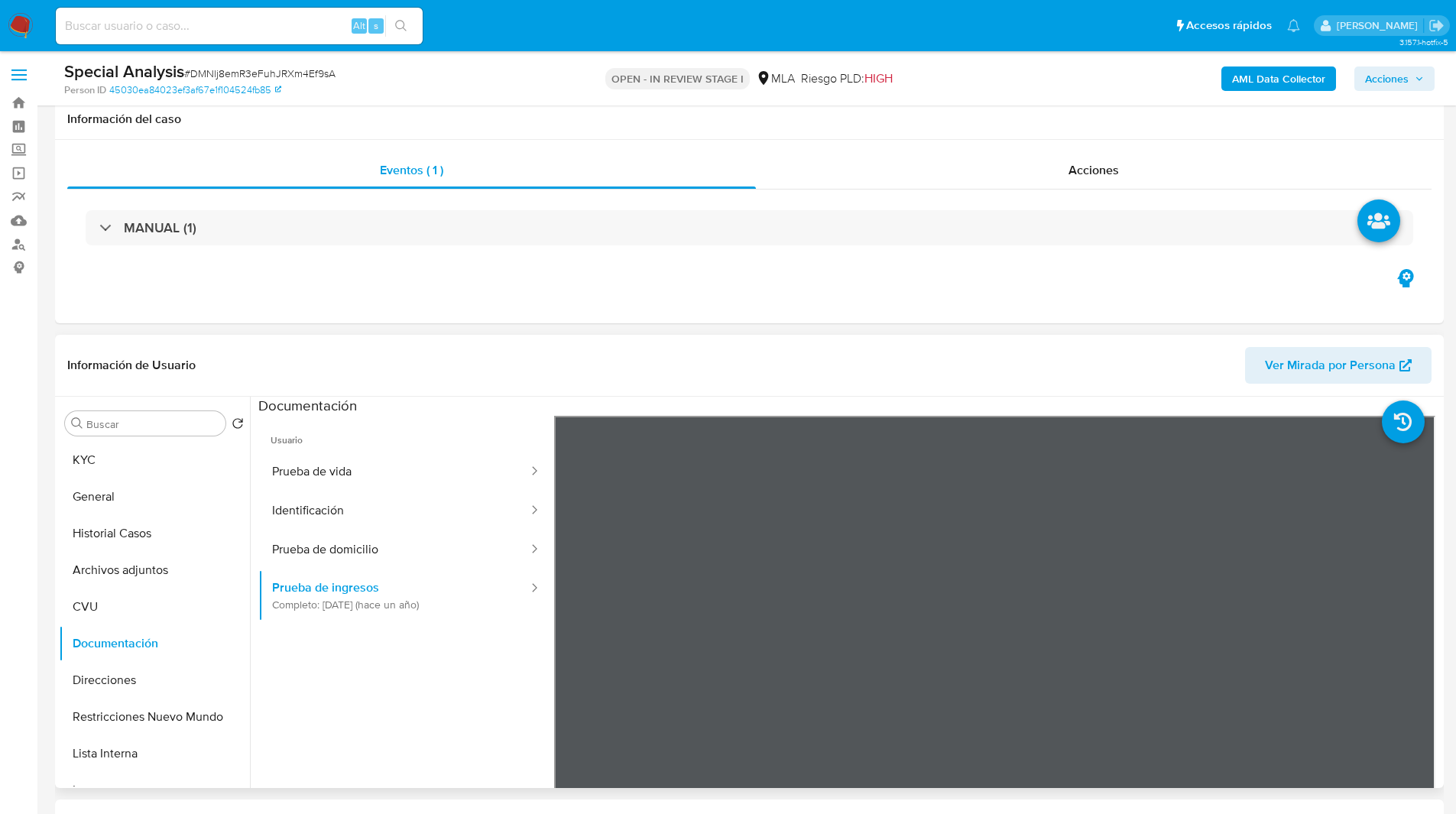
scroll to position [130, 0]
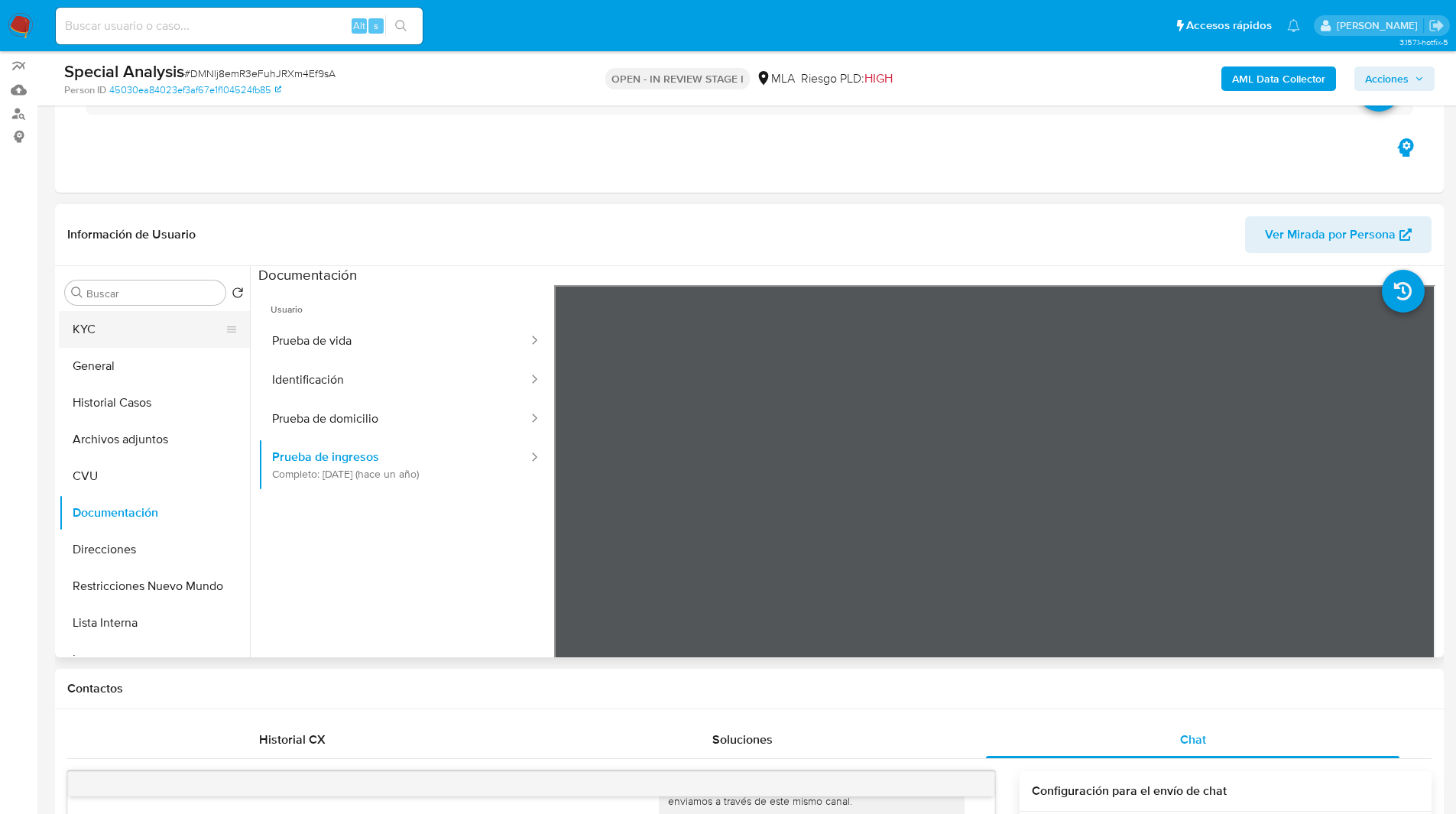
click at [124, 323] on button "KYC" at bounding box center [148, 329] width 179 height 37
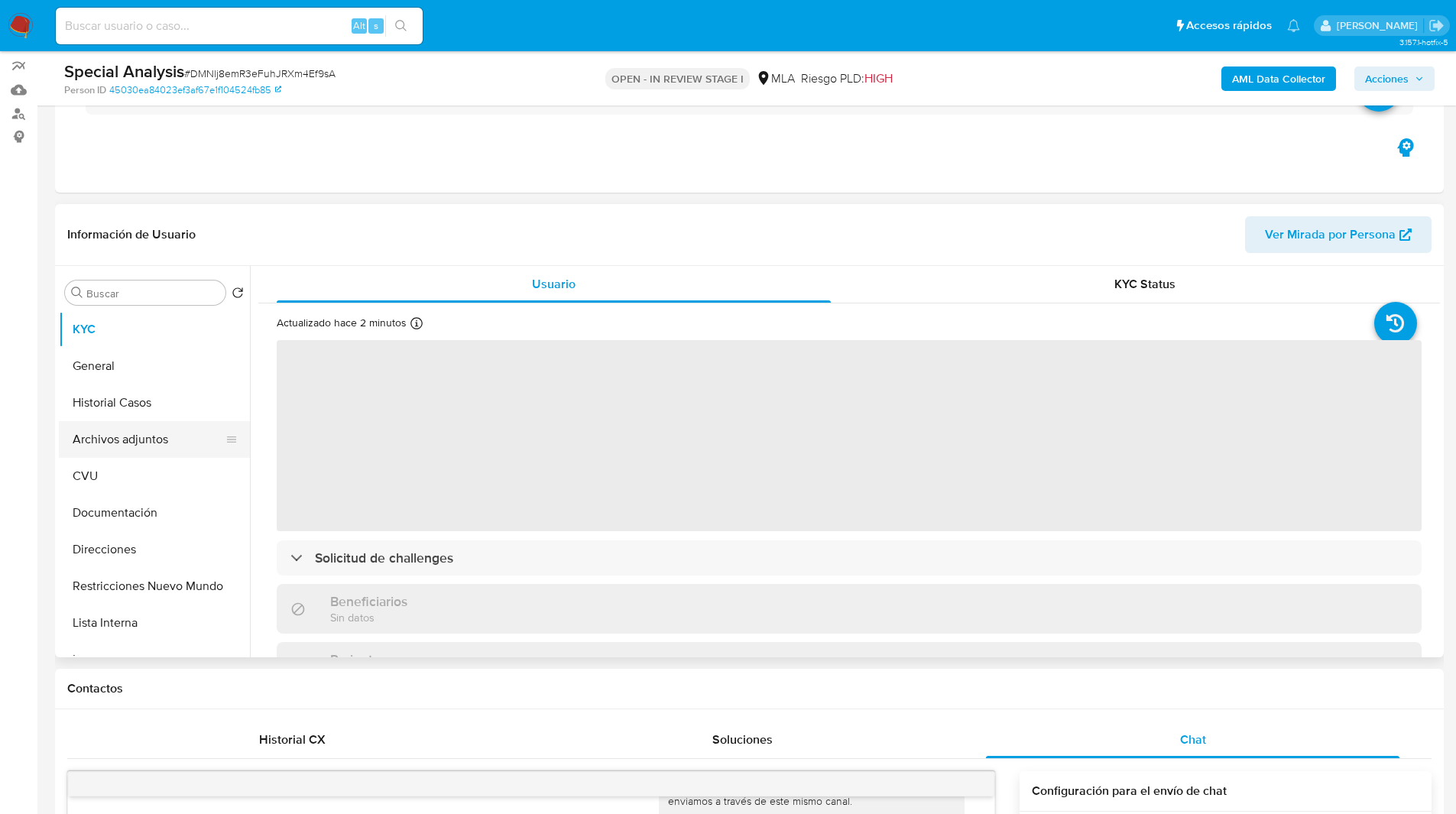
click at [125, 443] on button "Archivos adjuntos" at bounding box center [148, 439] width 179 height 37
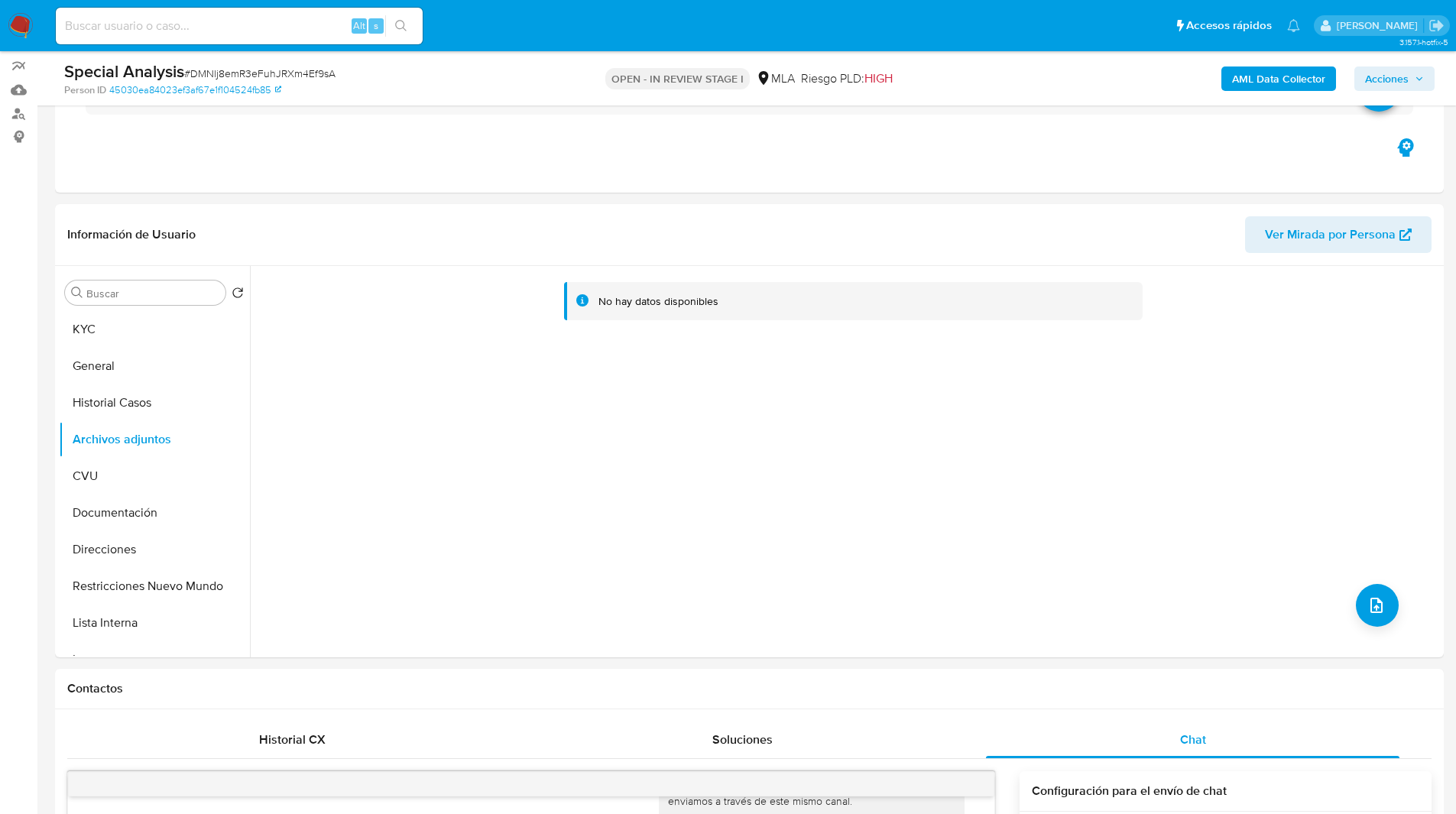
click at [1270, 71] on b "AML Data Collector" at bounding box center [1278, 78] width 93 height 24
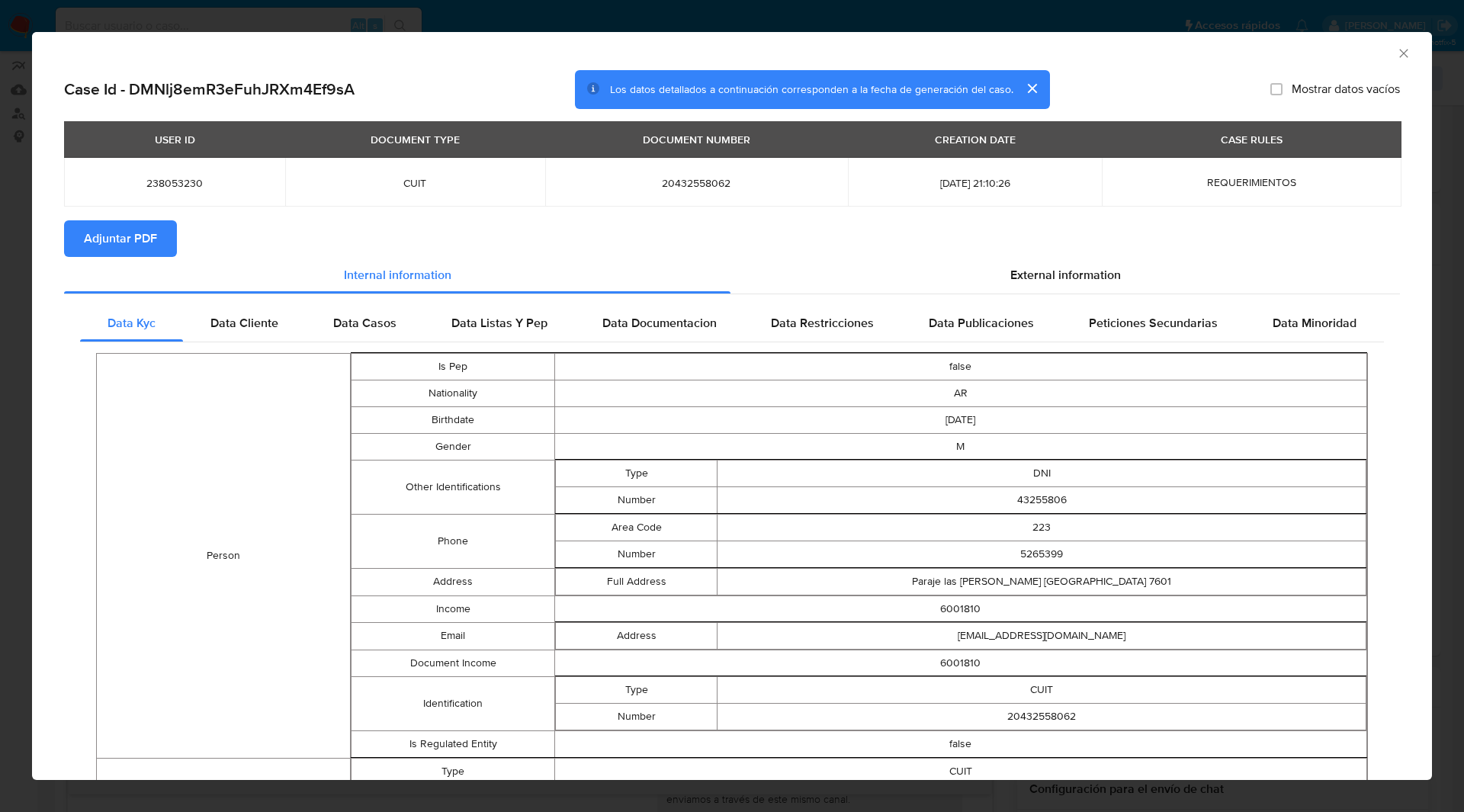
click at [134, 235] on span "Adjuntar PDF" at bounding box center [120, 238] width 73 height 34
click at [1396, 55] on icon "Cerrar ventana" at bounding box center [1404, 53] width 15 height 15
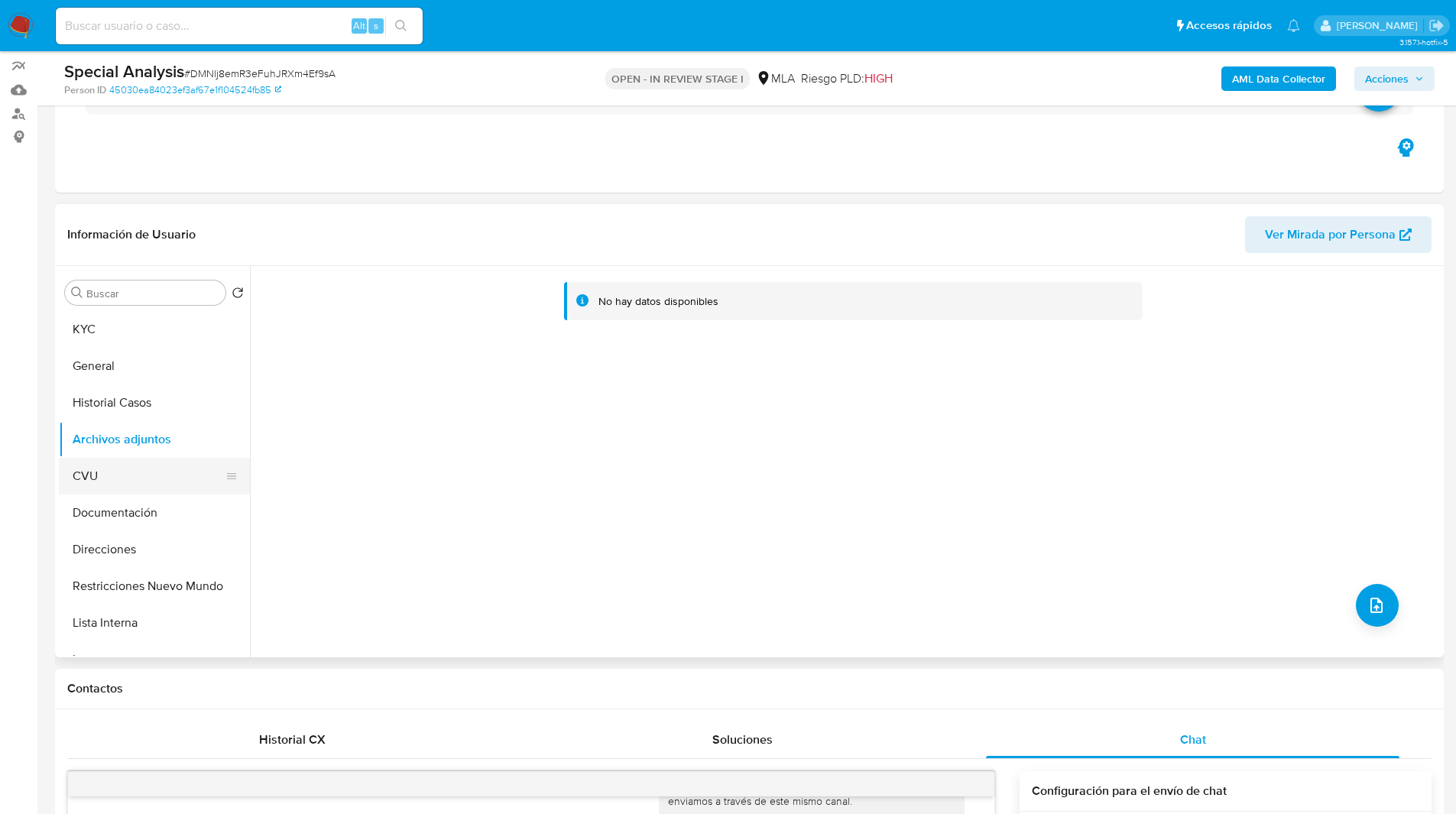
click at [149, 461] on button "CVU" at bounding box center [148, 476] width 179 height 37
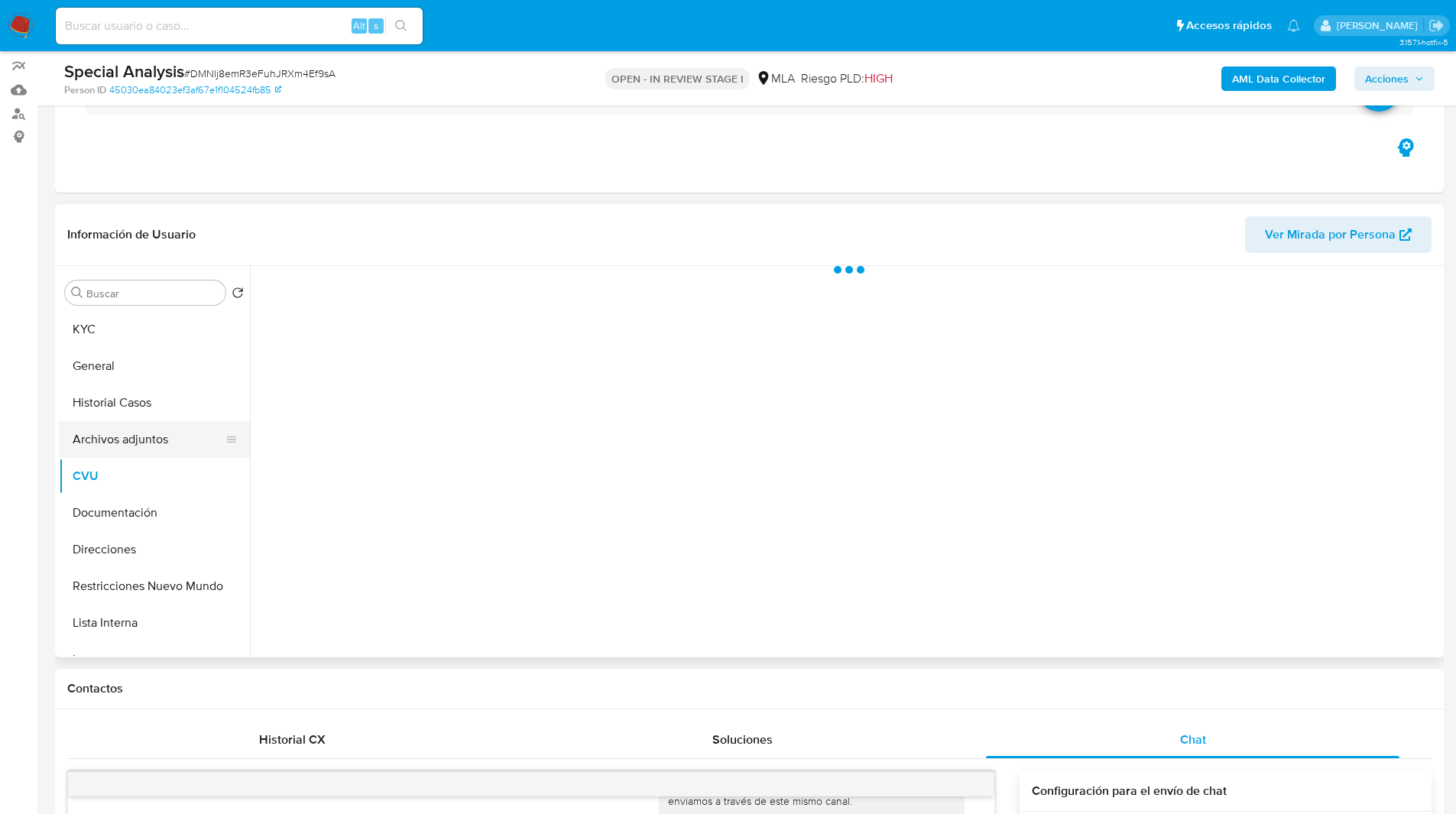
click at [161, 447] on button "Archivos adjuntos" at bounding box center [148, 439] width 179 height 37
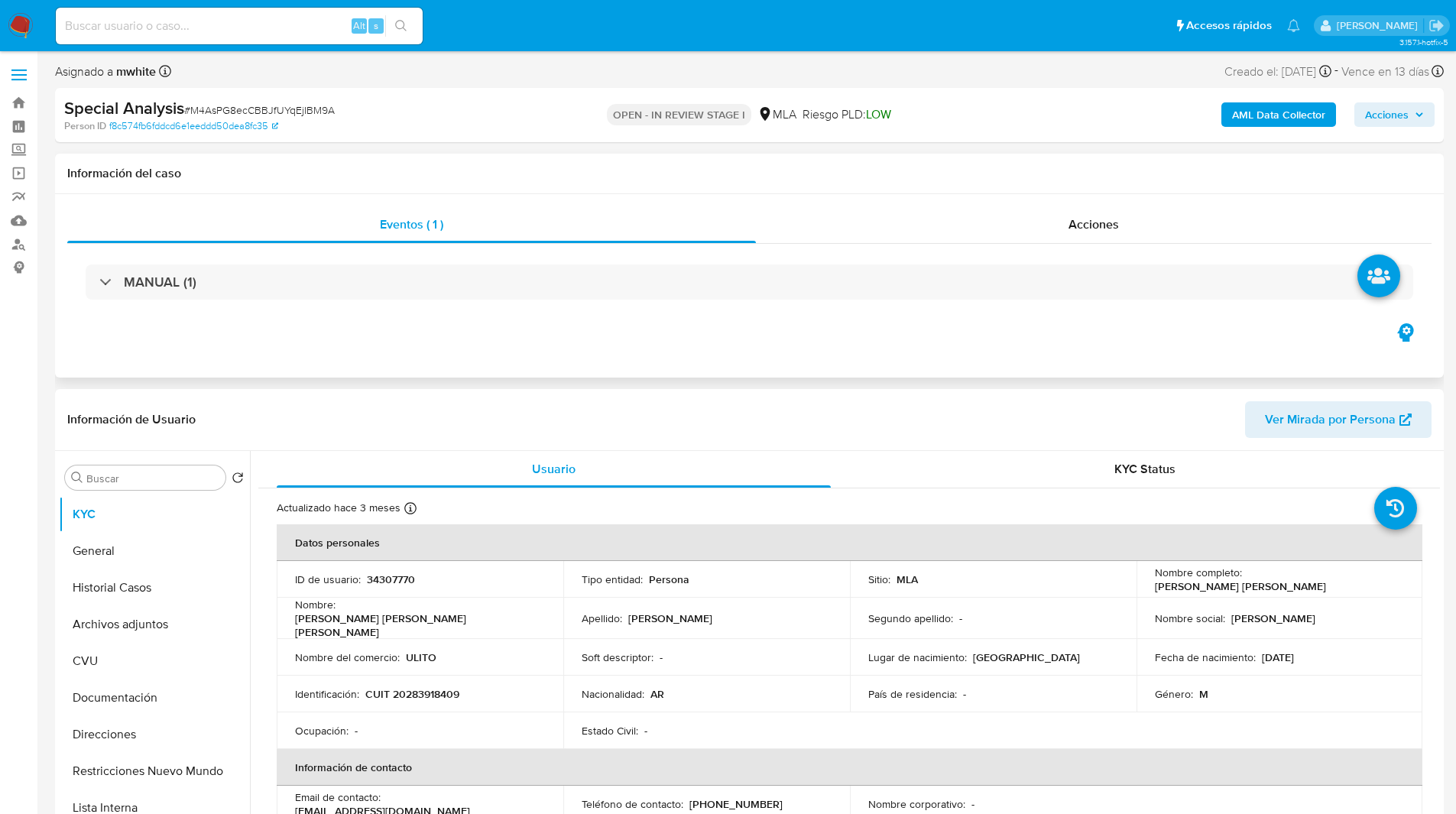
select select "10"
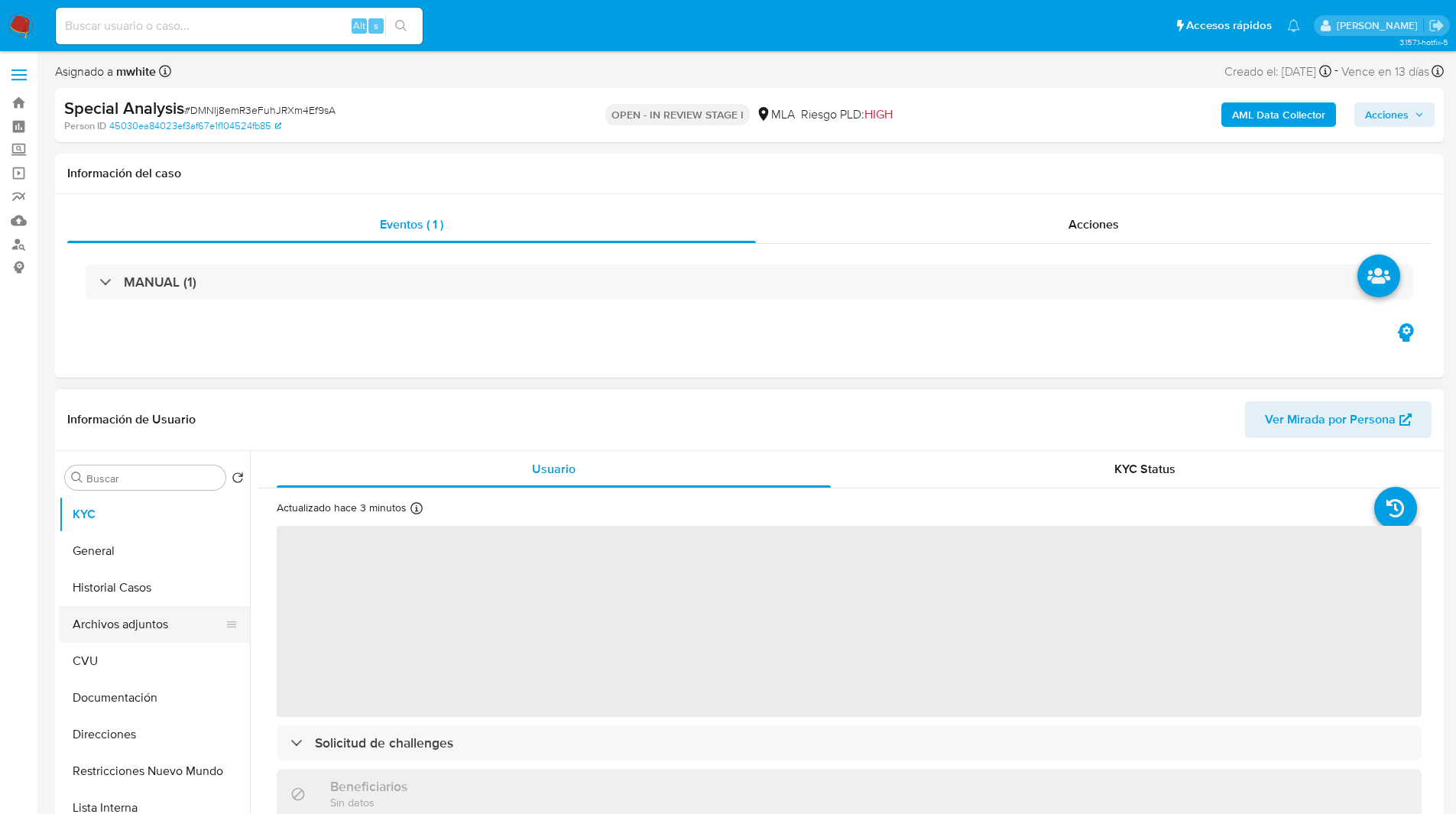
click at [133, 620] on button "Archivos adjuntos" at bounding box center [148, 625] width 179 height 37
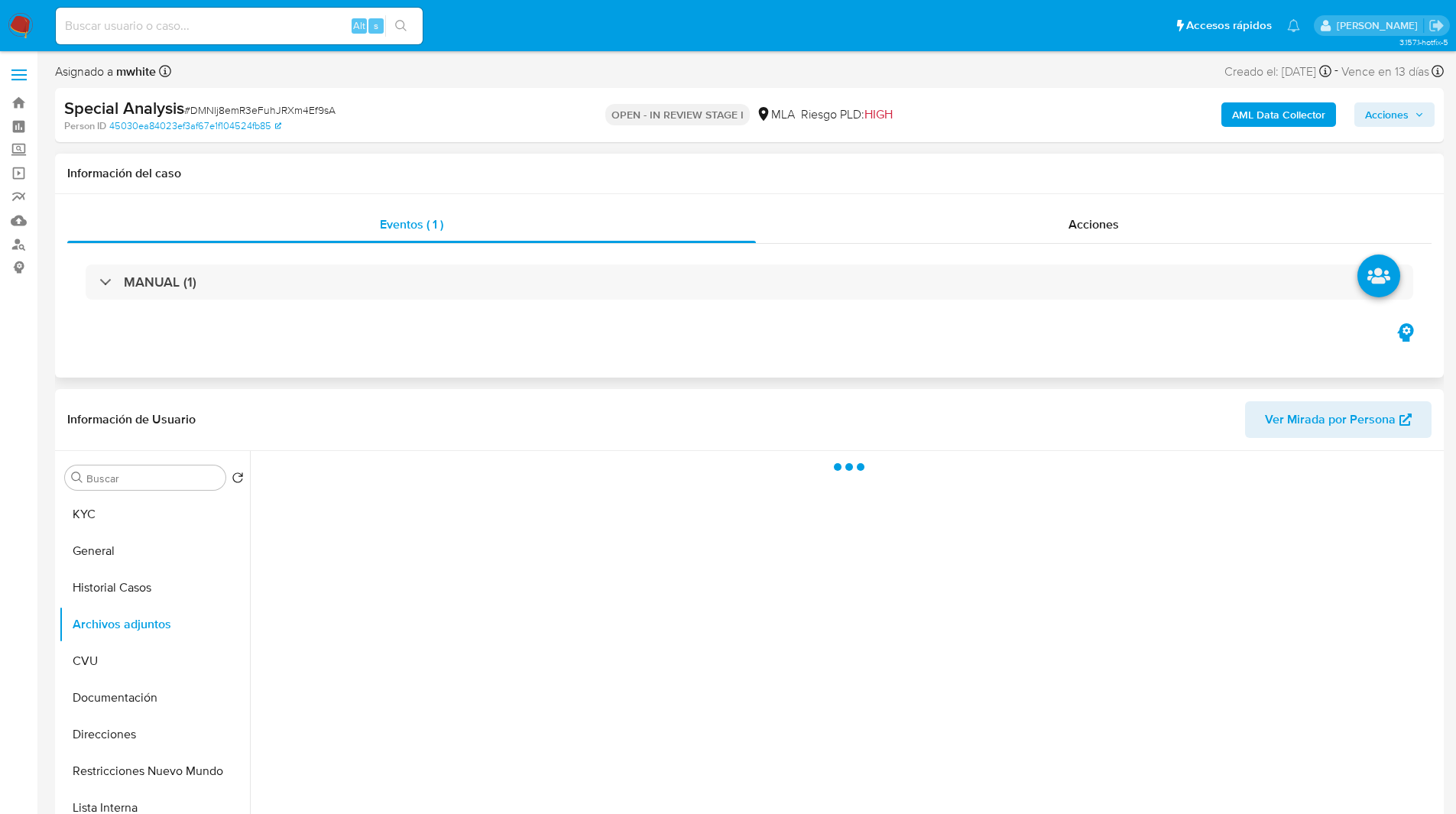
select select "10"
click at [881, 353] on div "Eventos ( 1 ) Acciones MANUAL (1)" at bounding box center [749, 286] width 1389 height 184
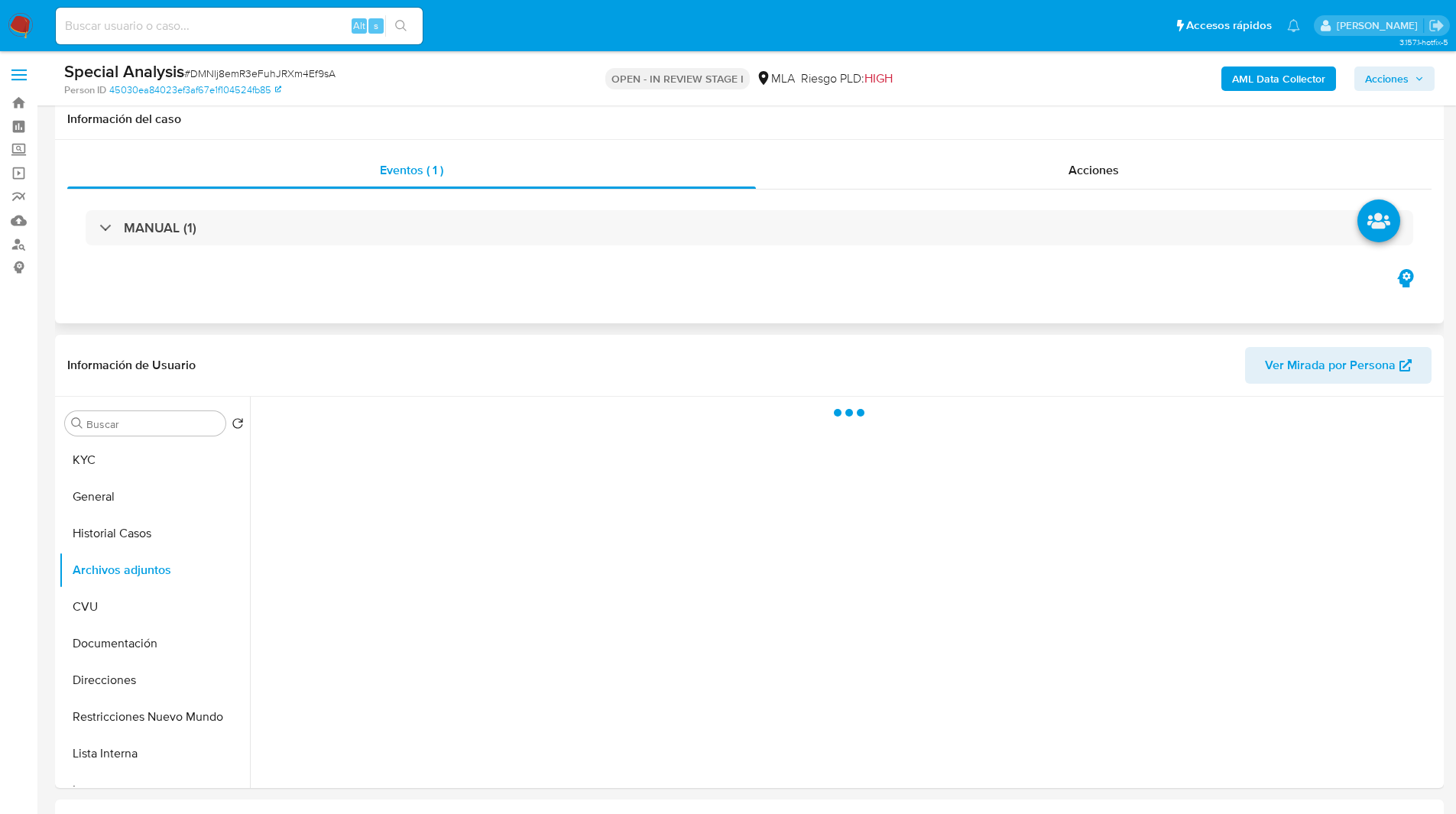
scroll to position [350, 0]
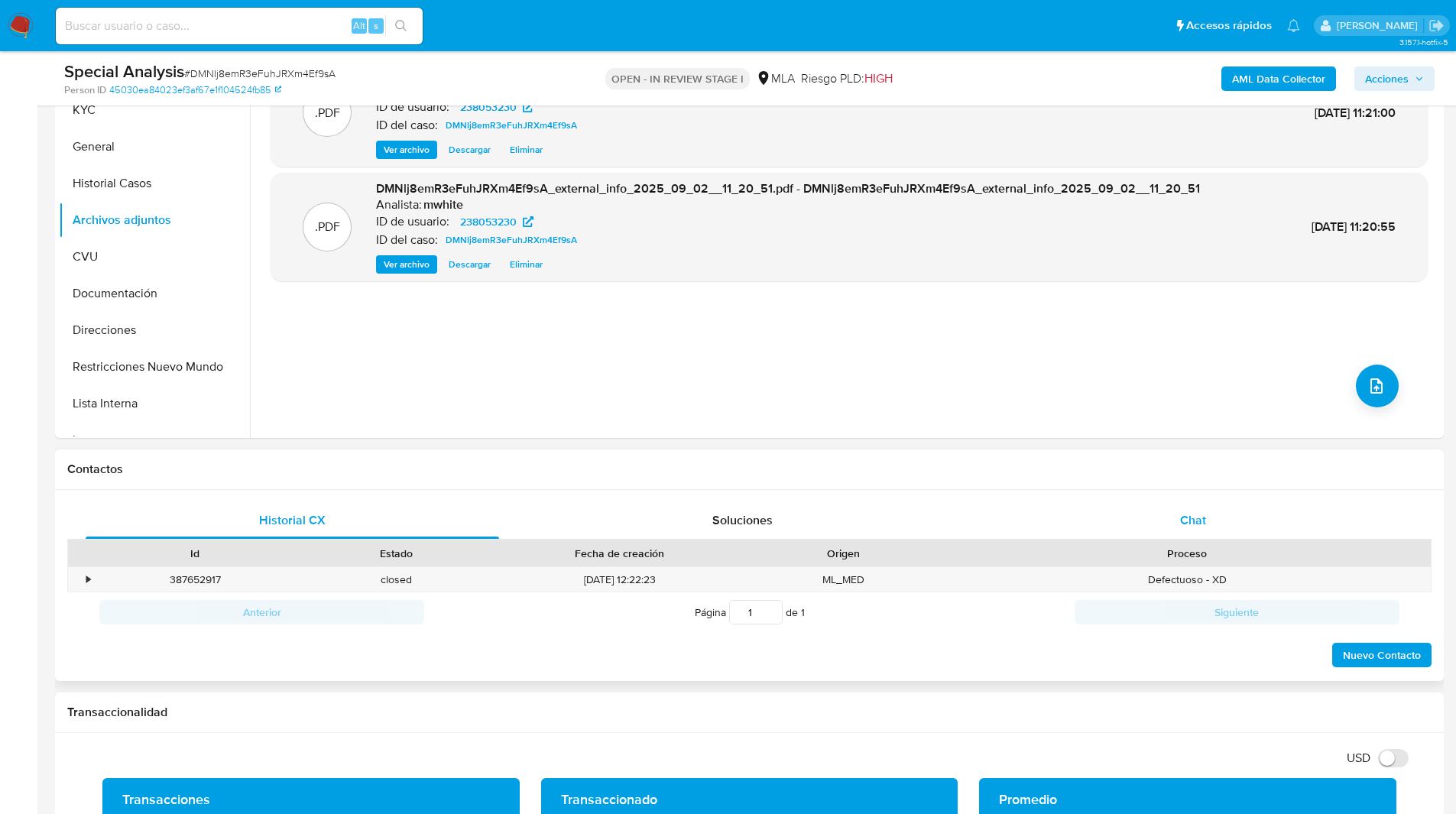
click at [1191, 522] on span "Chat" at bounding box center [1193, 519] width 26 height 18
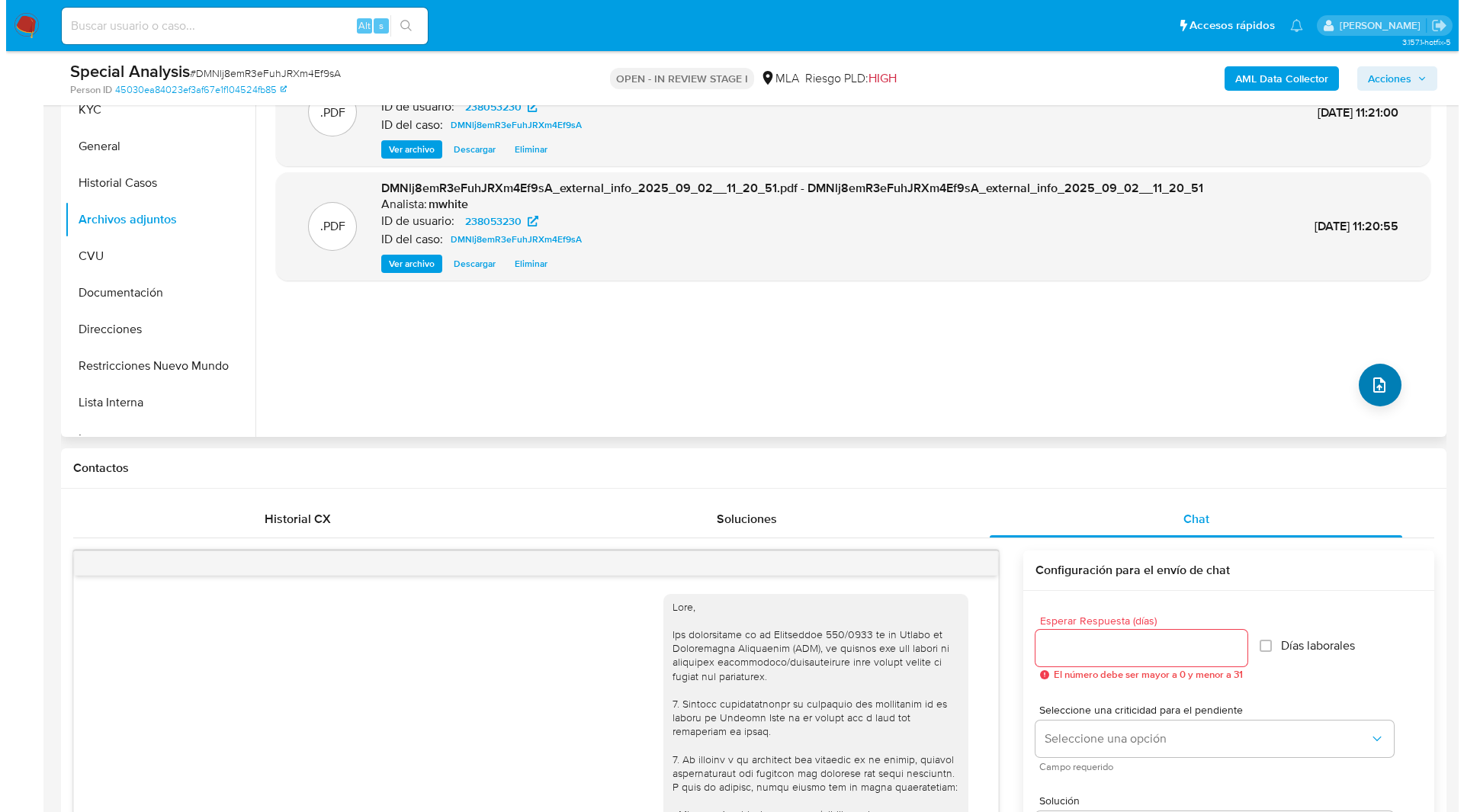
scroll to position [987, 0]
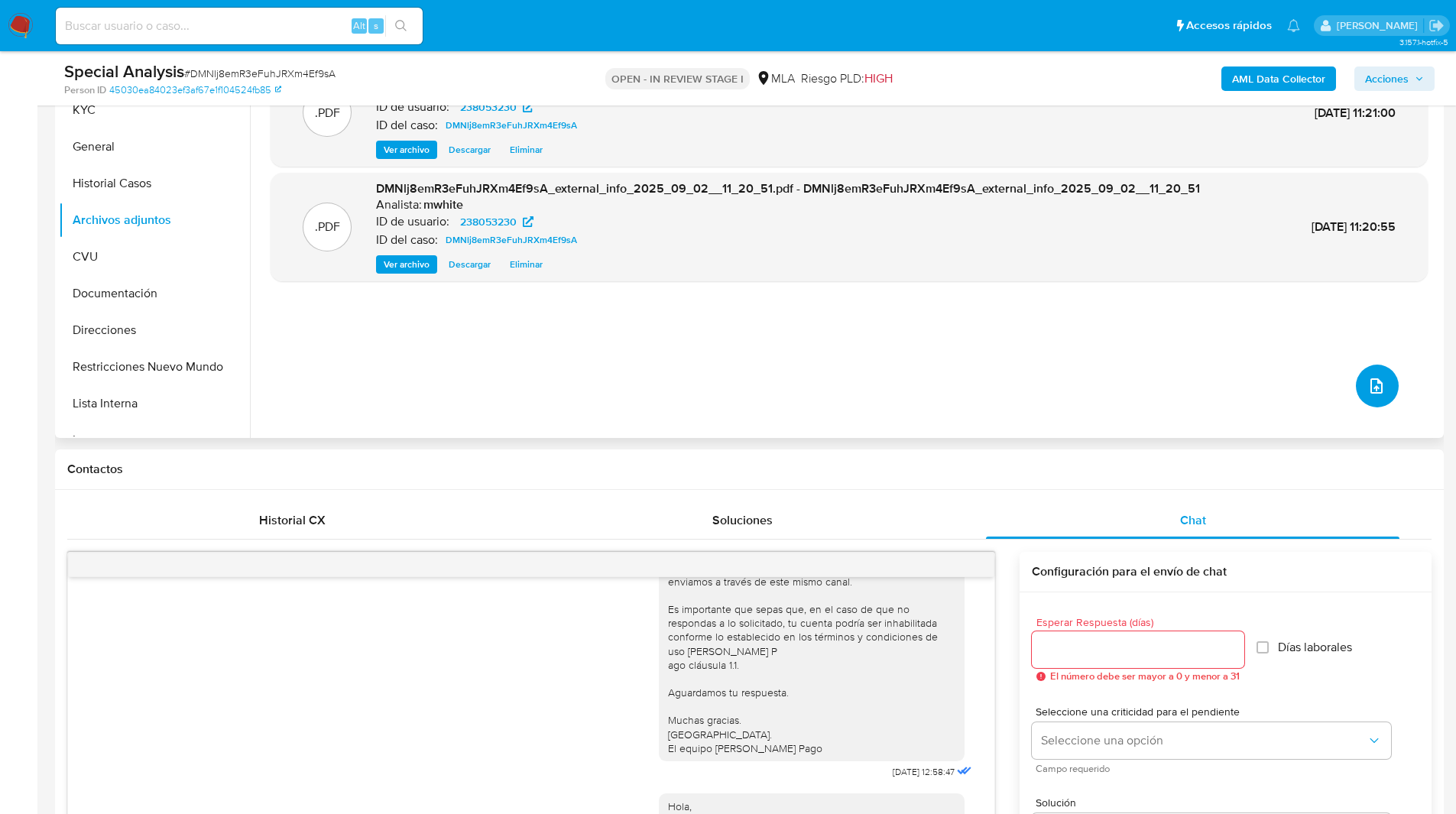
click at [1368, 388] on icon "upload-file" at bounding box center [1377, 386] width 19 height 19
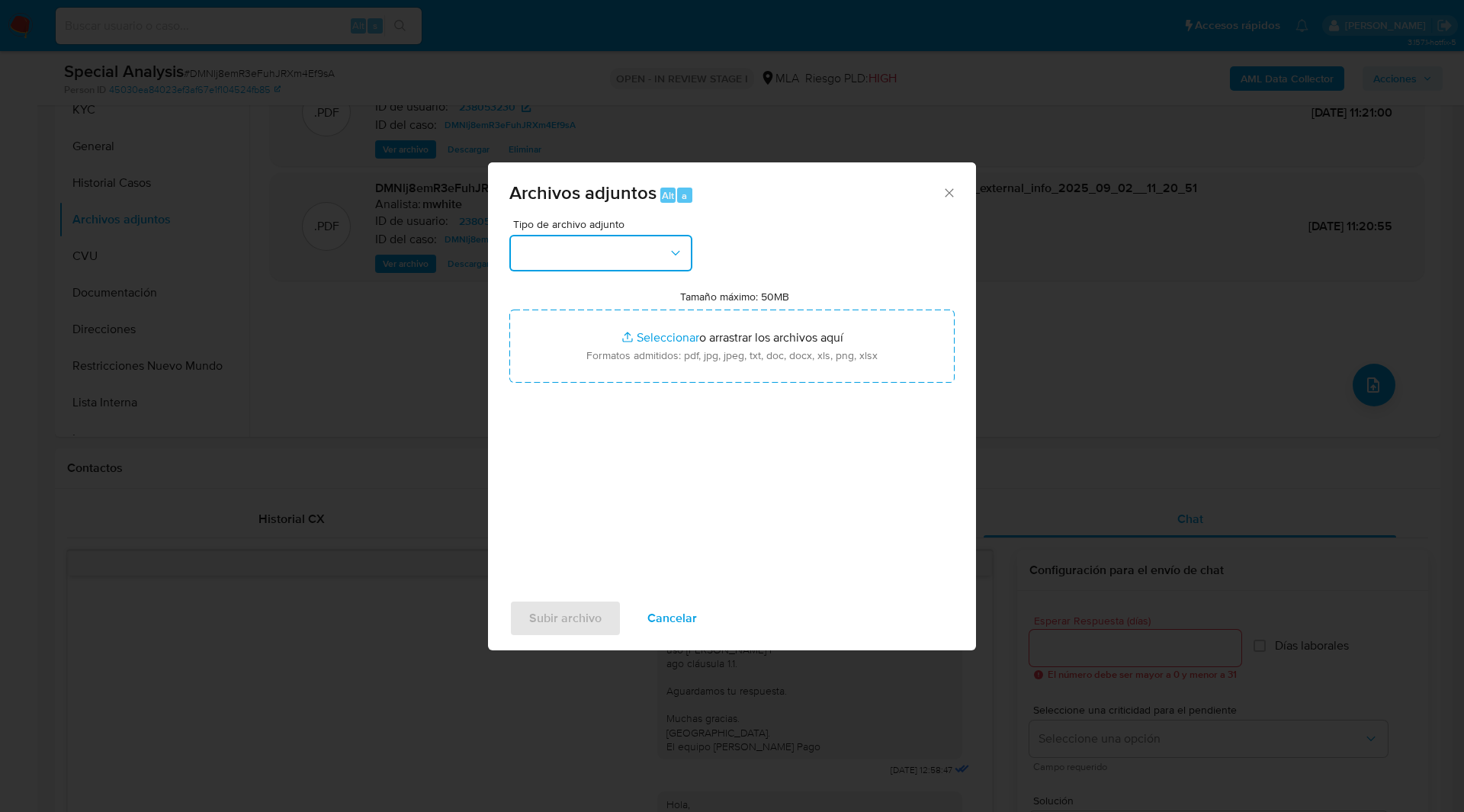
click at [571, 247] on button "button" at bounding box center [601, 254] width 183 height 37
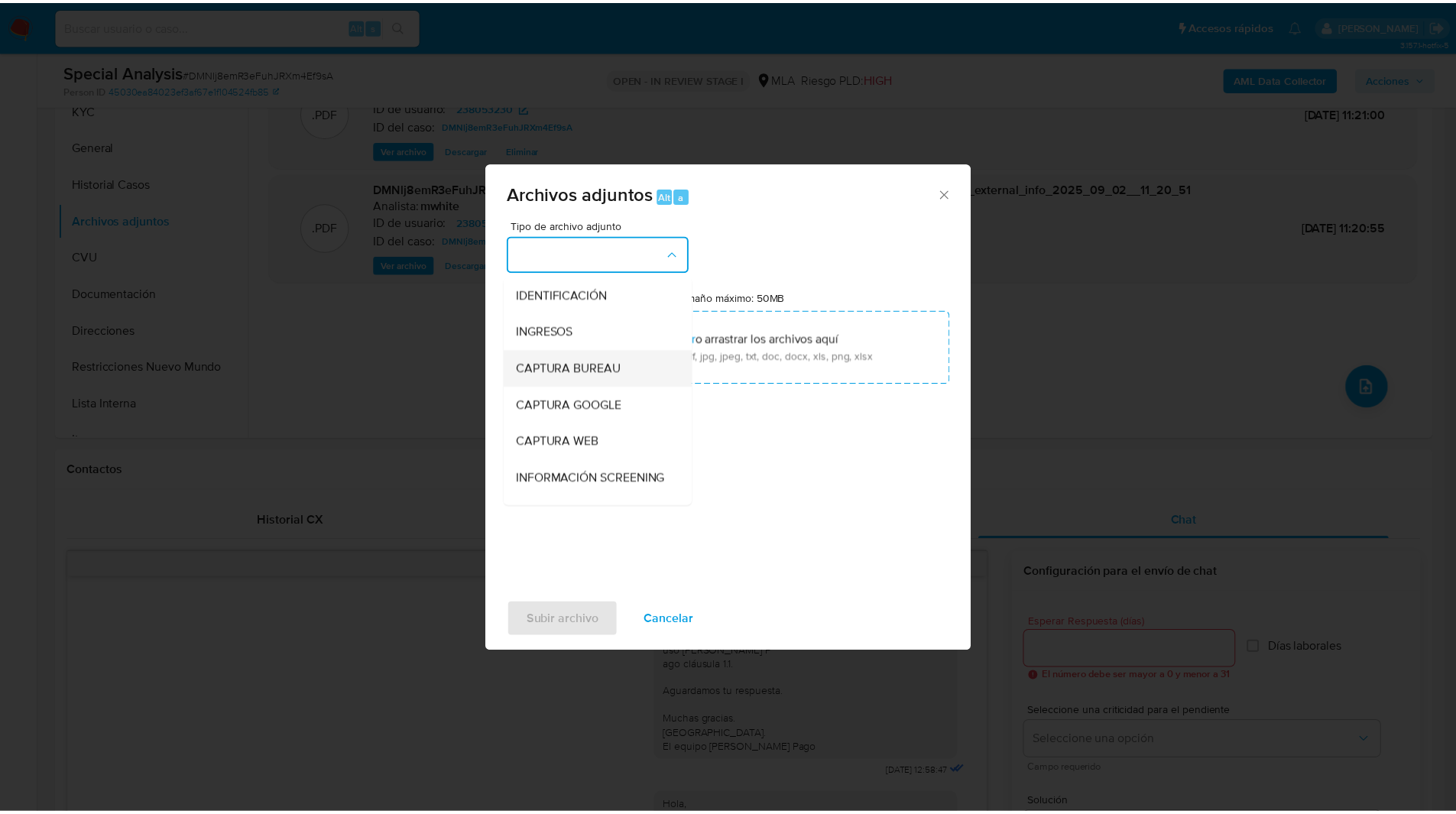
scroll to position [275, 0]
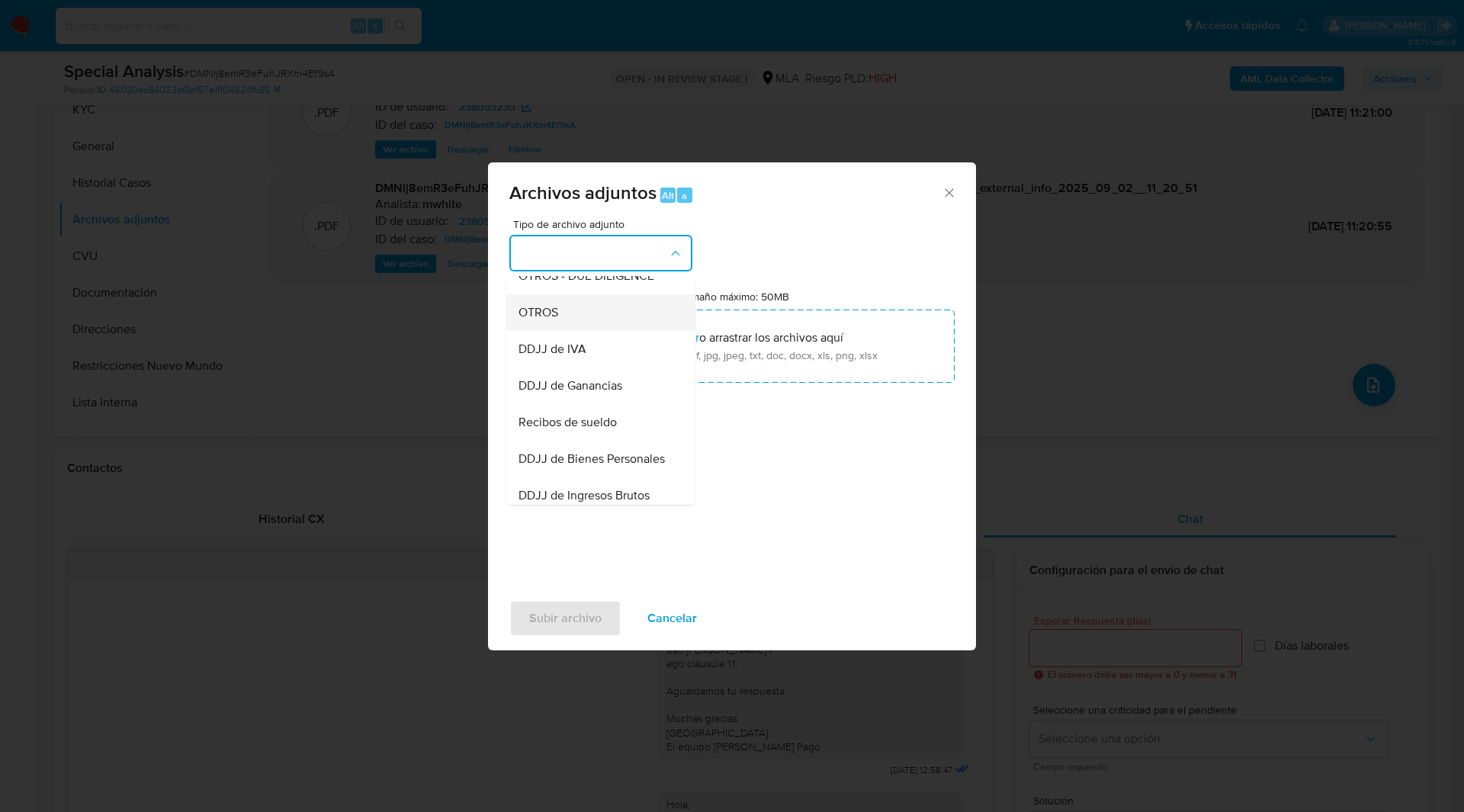
click at [551, 320] on span "OTROS" at bounding box center [538, 312] width 39 height 15
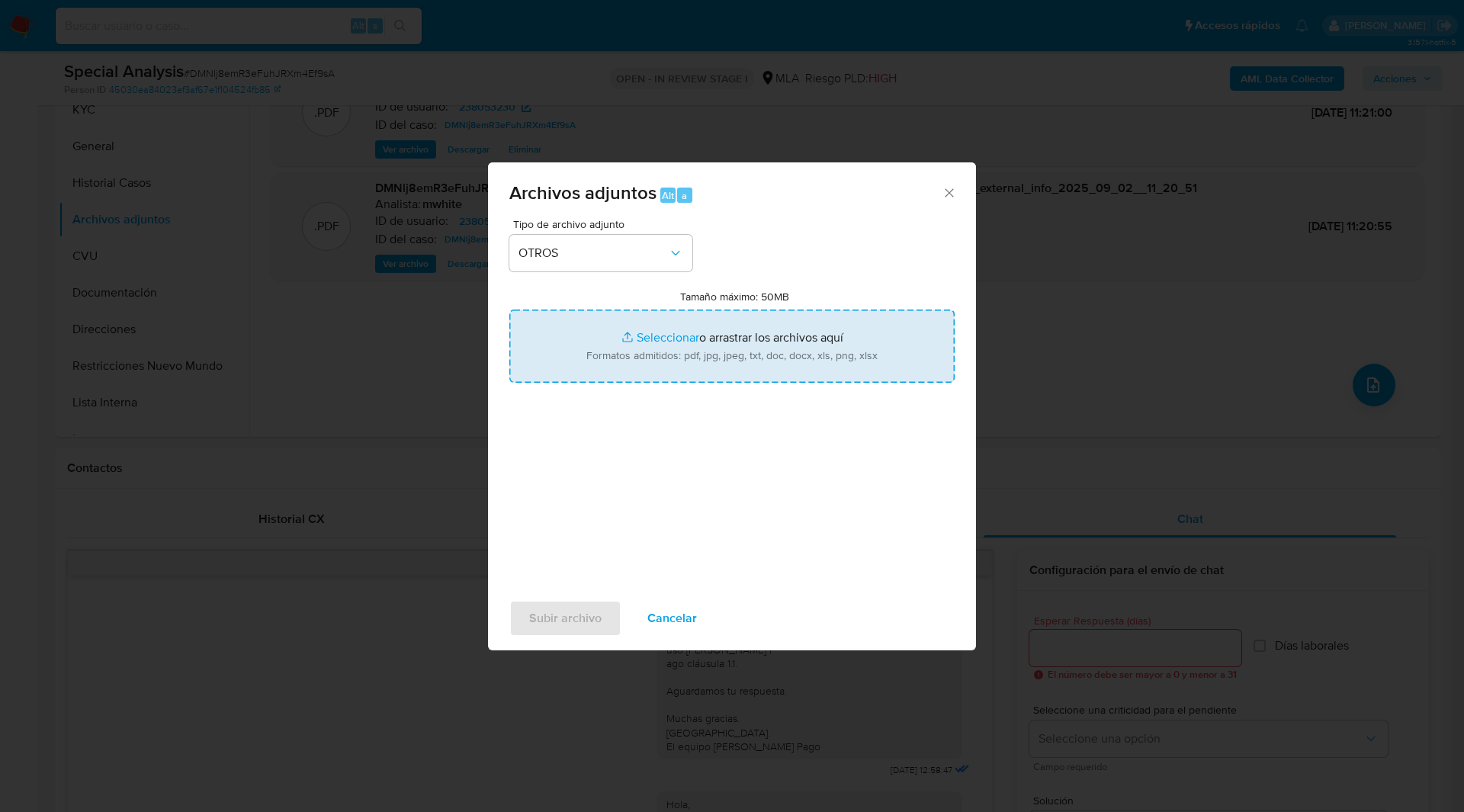
type input "C:\fakepath\Movimientos-238053230.xlsx"
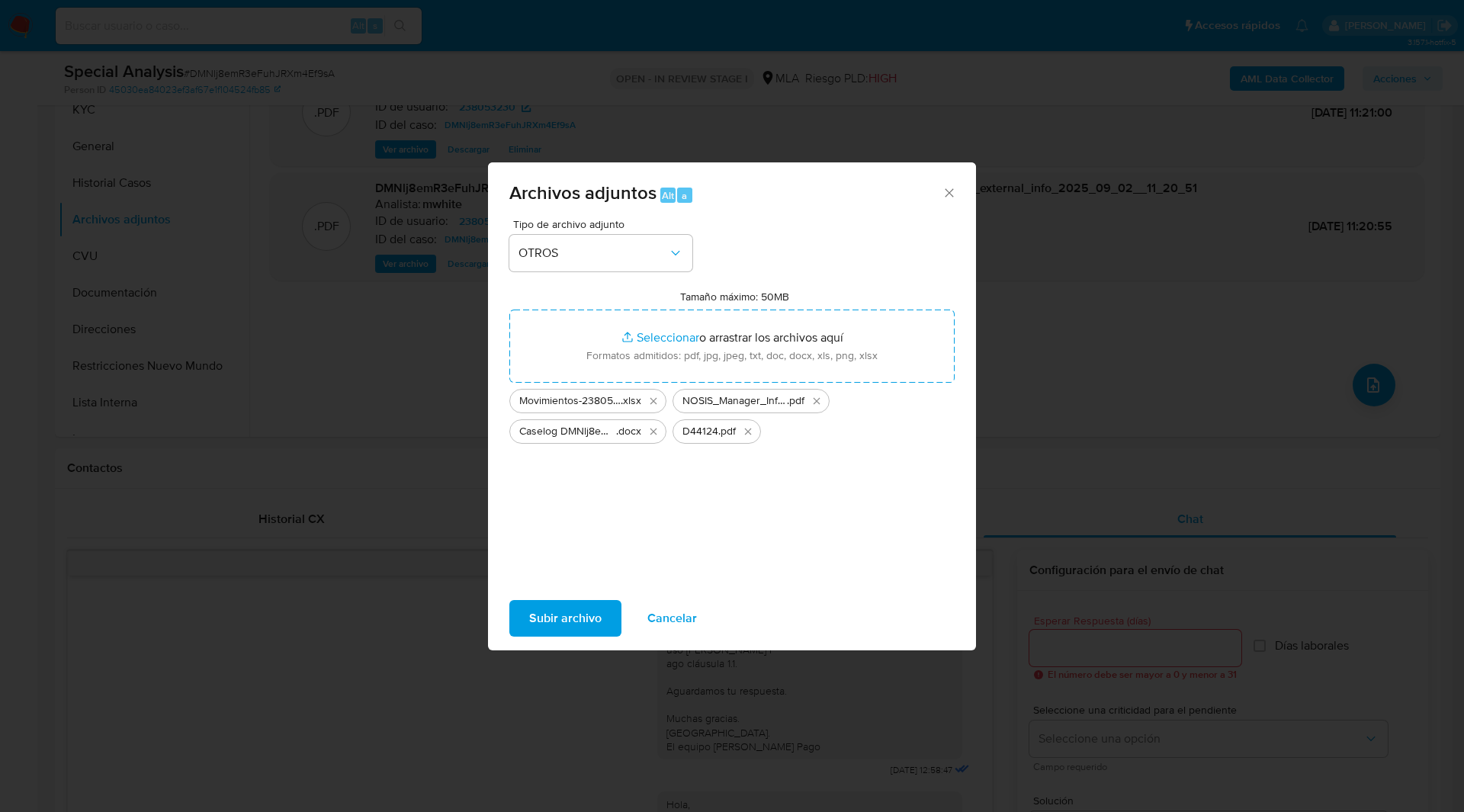
click at [845, 511] on div "Tipo de archivo adjunto OTROS Tamaño máximo: 50MB Seleccionar archivos Seleccio…" at bounding box center [732, 399] width 445 height 359
click at [543, 622] on span "Subir archivo" at bounding box center [565, 618] width 72 height 34
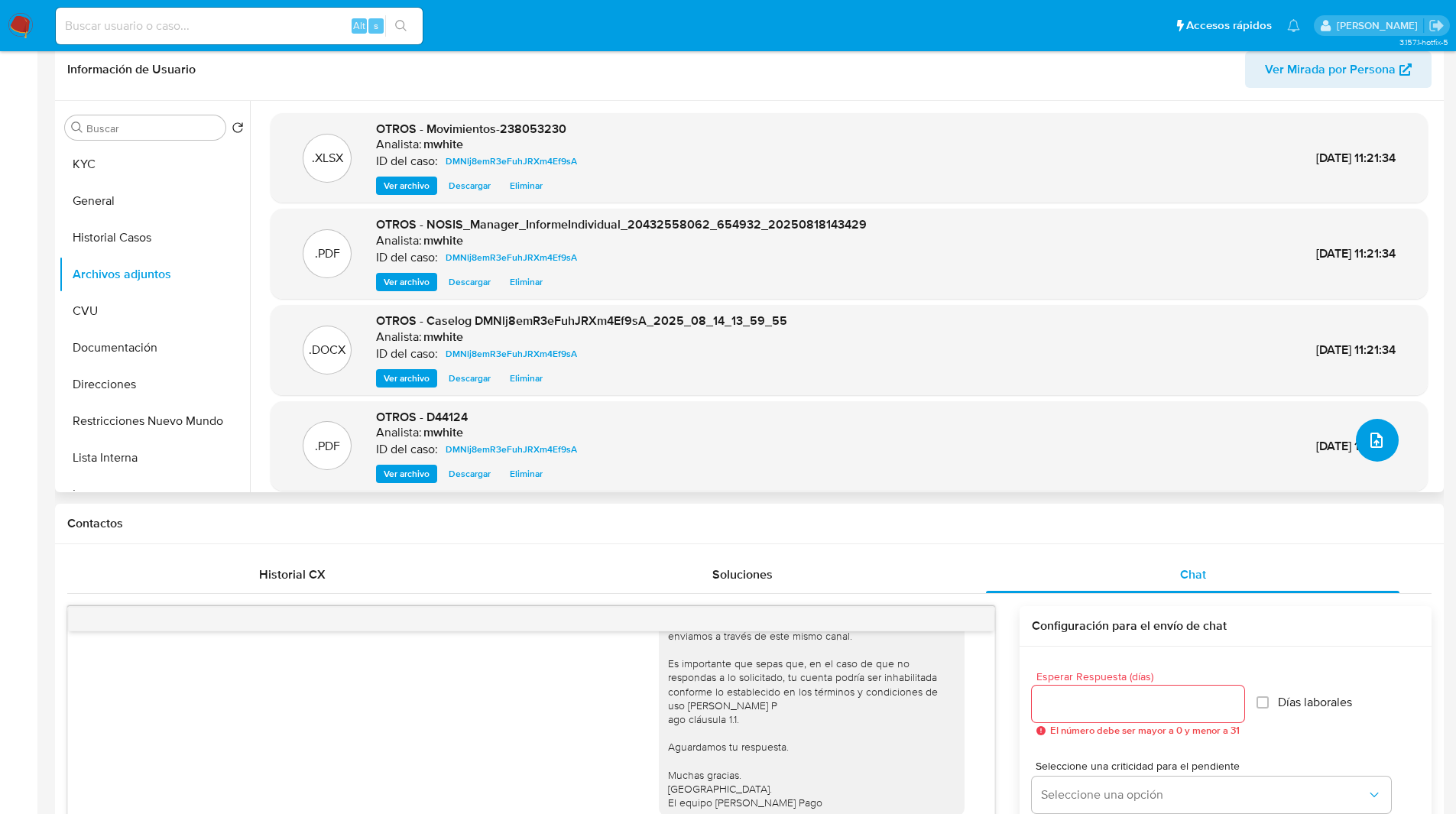
scroll to position [0, 0]
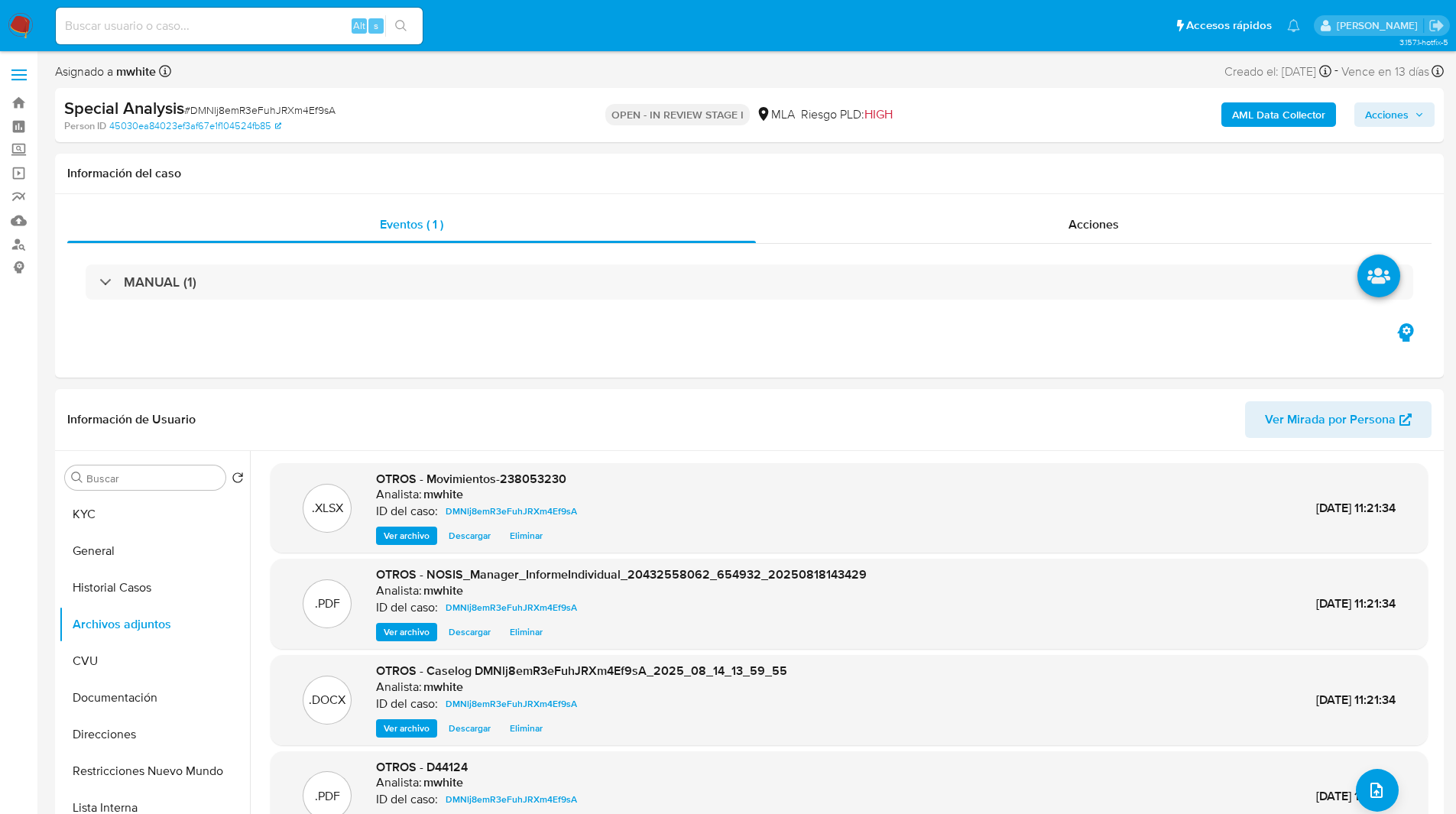
click at [1399, 113] on span "Acciones" at bounding box center [1387, 114] width 44 height 24
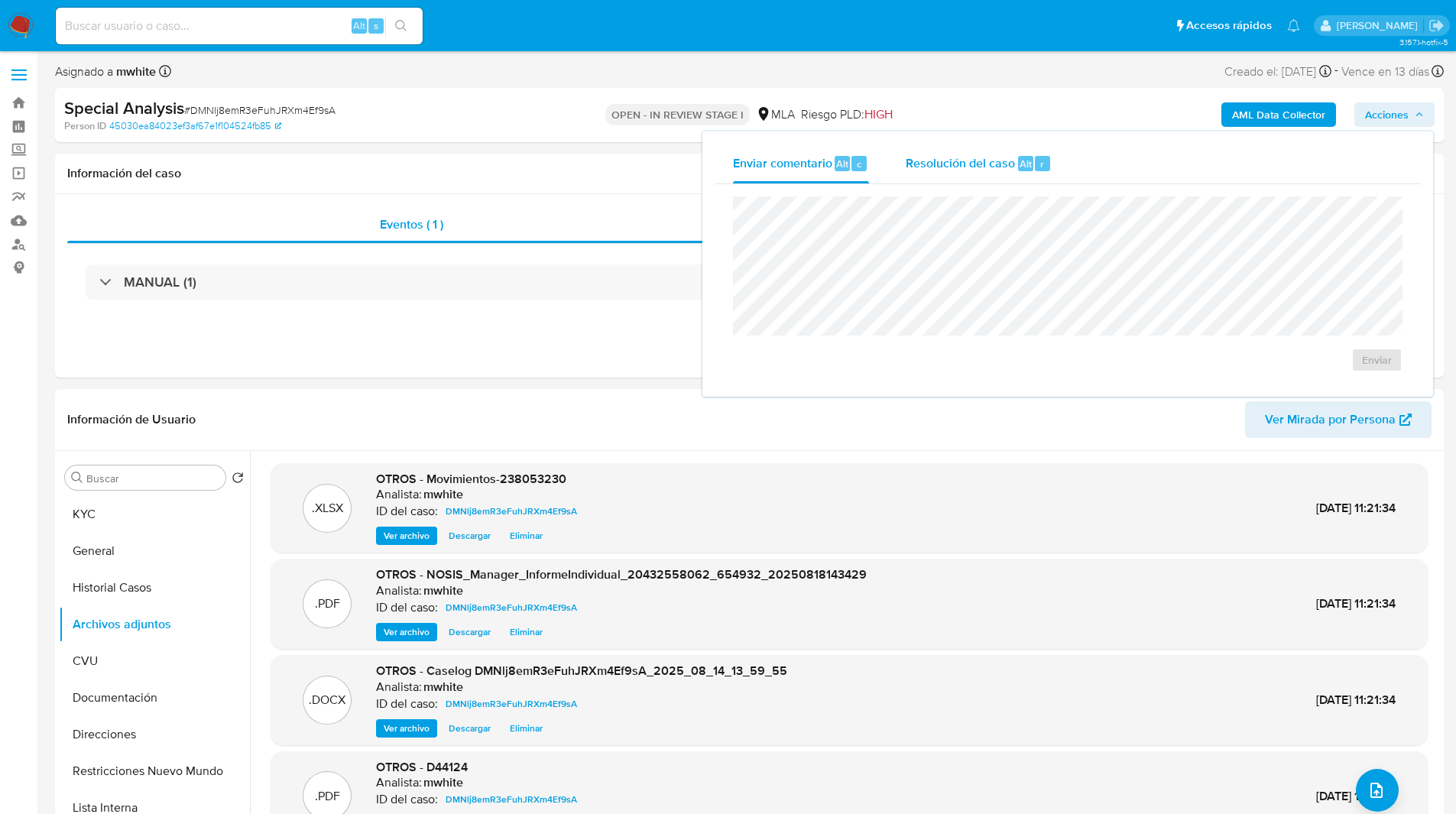
click at [1005, 165] on span "Resolución del caso" at bounding box center [961, 162] width 109 height 18
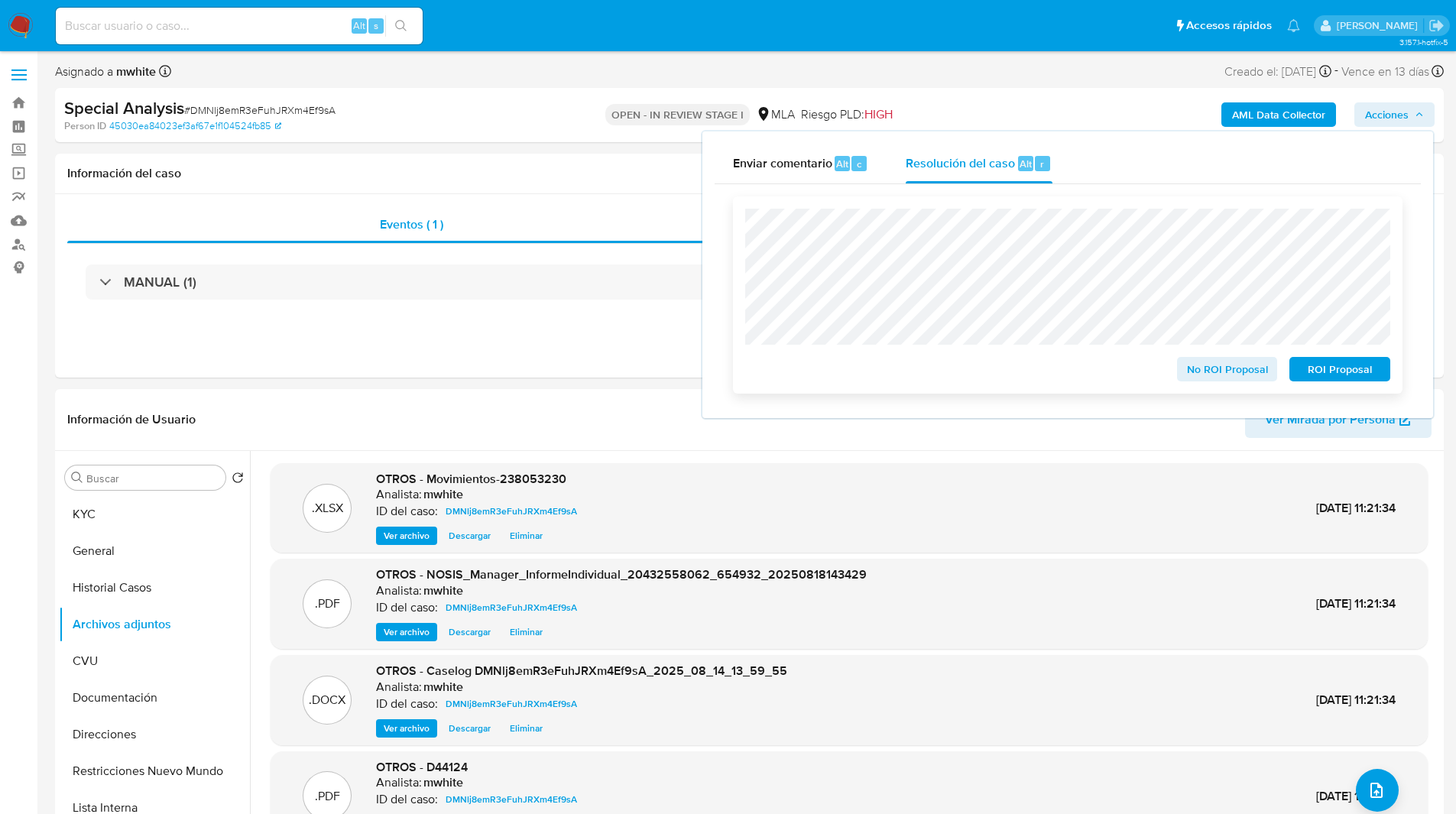
click at [1334, 370] on span "ROI Proposal" at bounding box center [1340, 369] width 79 height 21
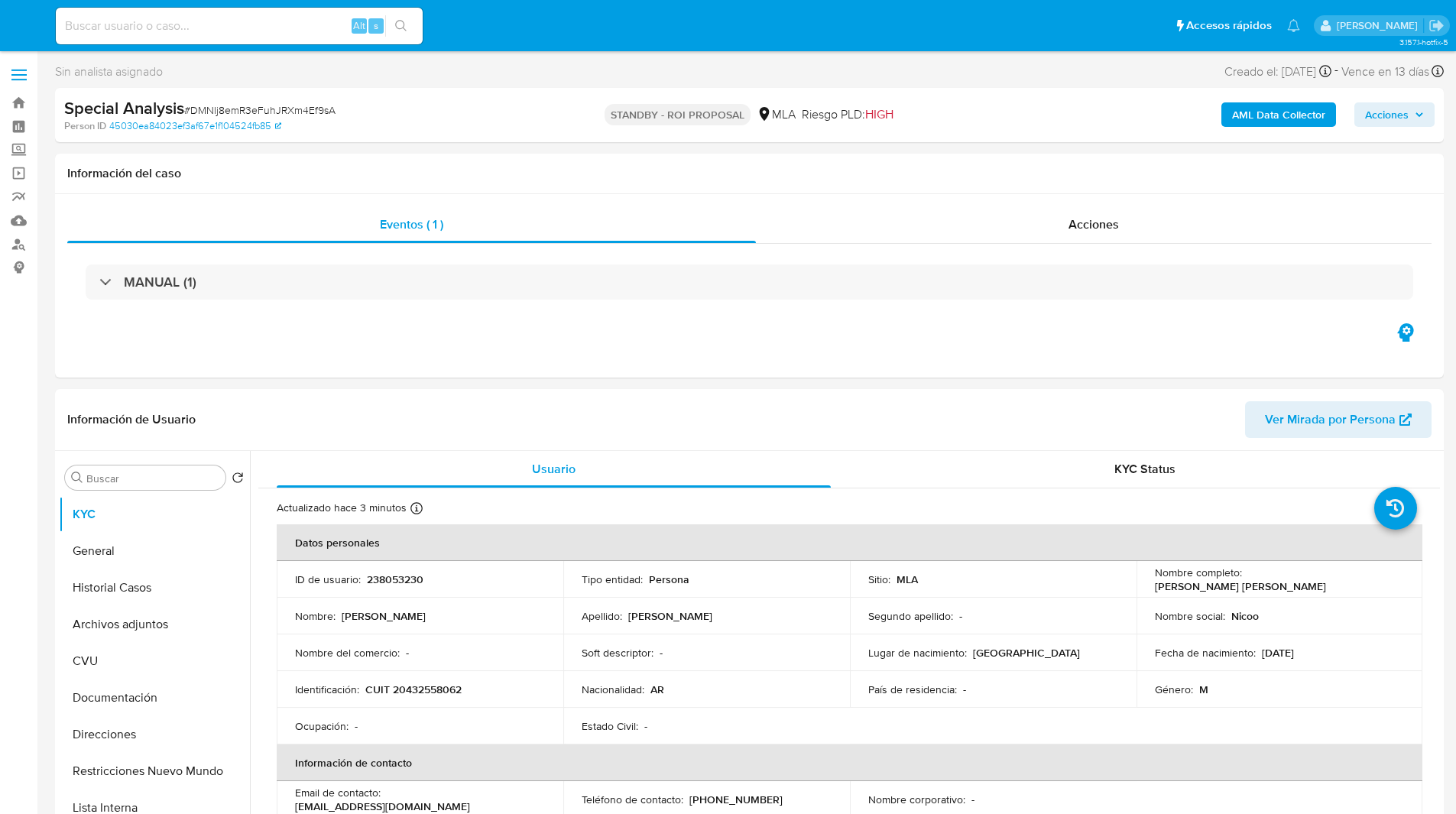
select select "10"
click at [20, 16] on img at bounding box center [20, 25] width 26 height 26
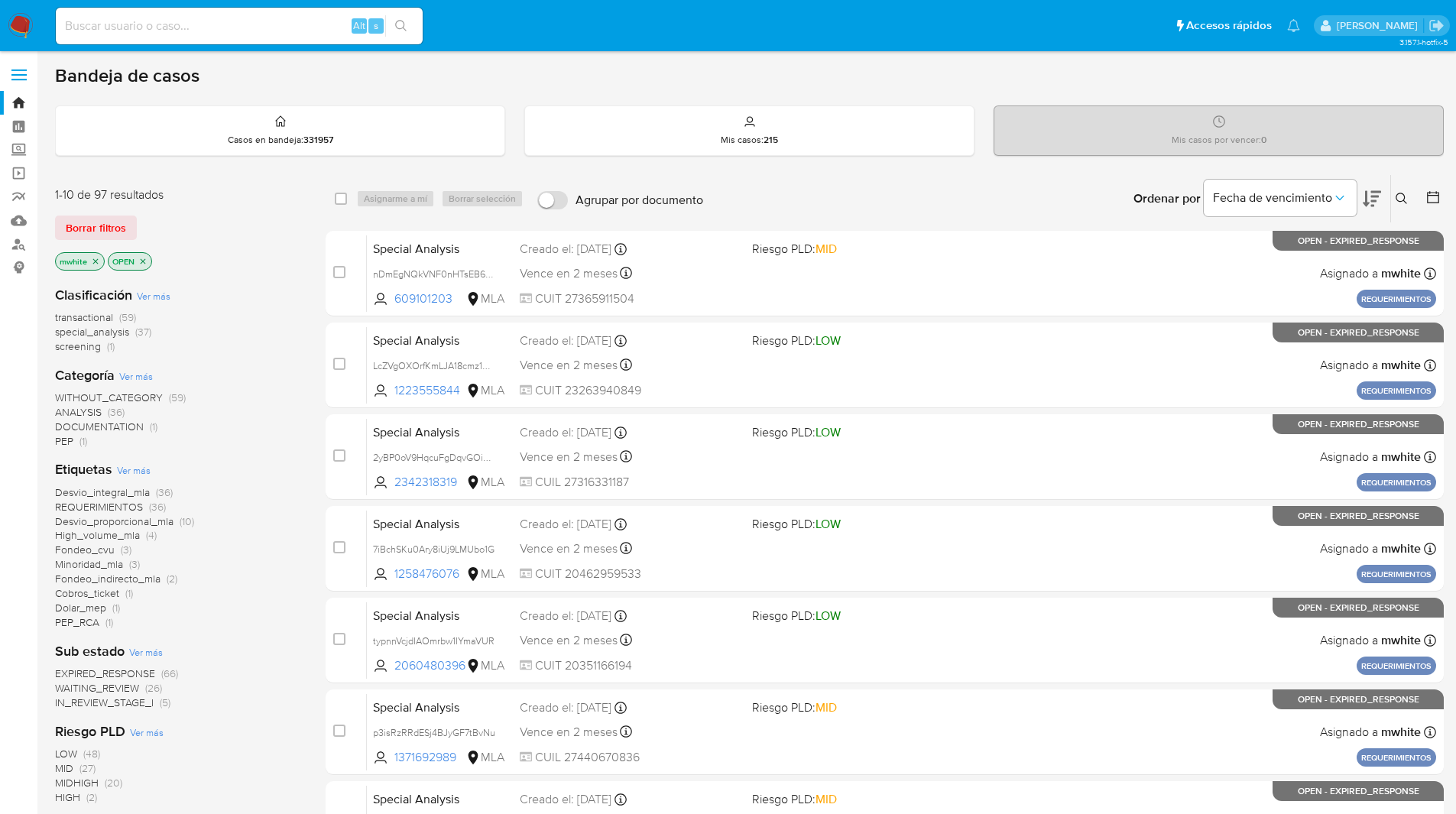
click at [98, 261] on icon "close-filter" at bounding box center [95, 261] width 9 height 9
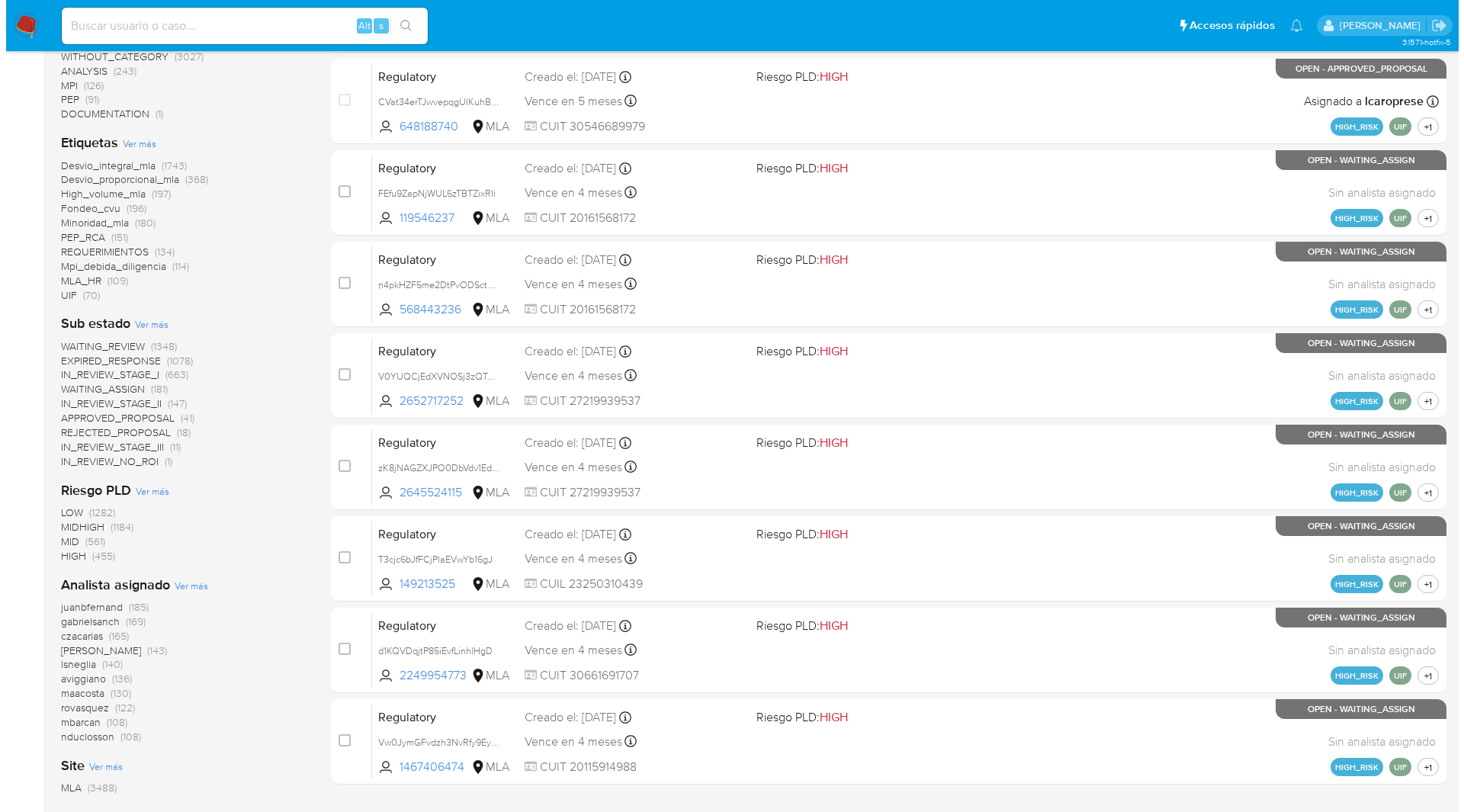
scroll to position [355, 0]
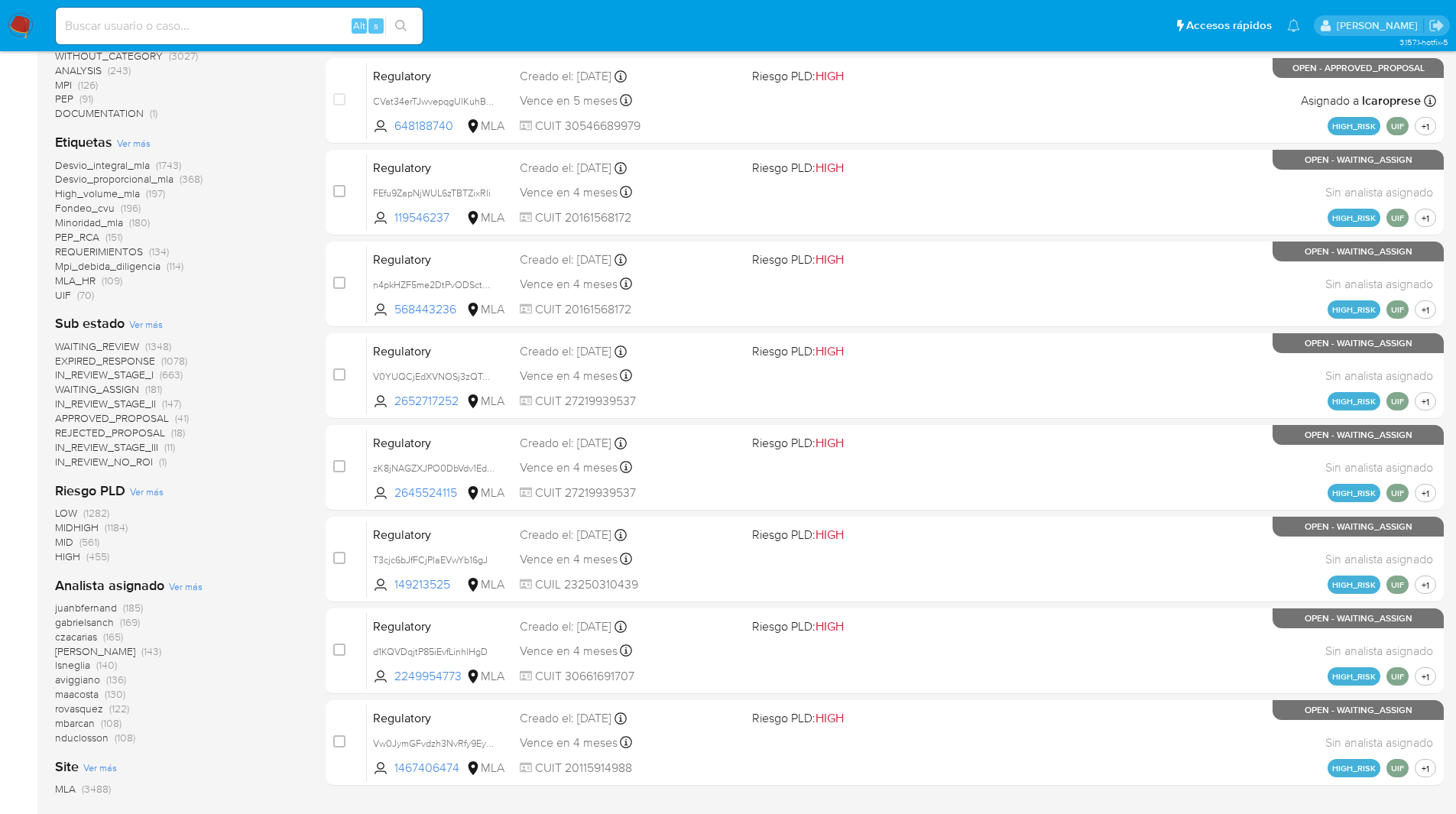
click at [195, 584] on span "Ver más" at bounding box center [186, 586] width 34 height 13
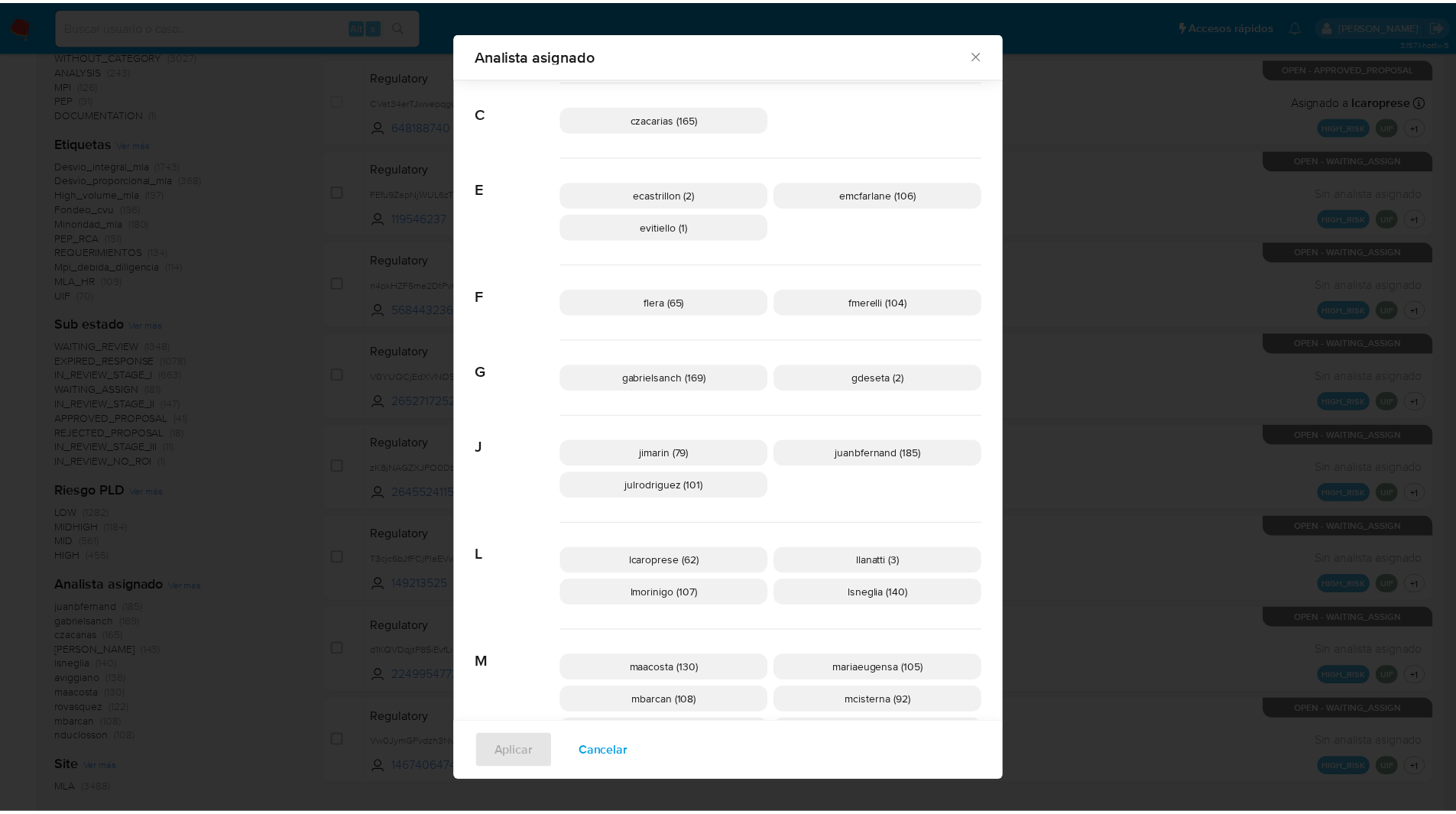
scroll to position [205, 0]
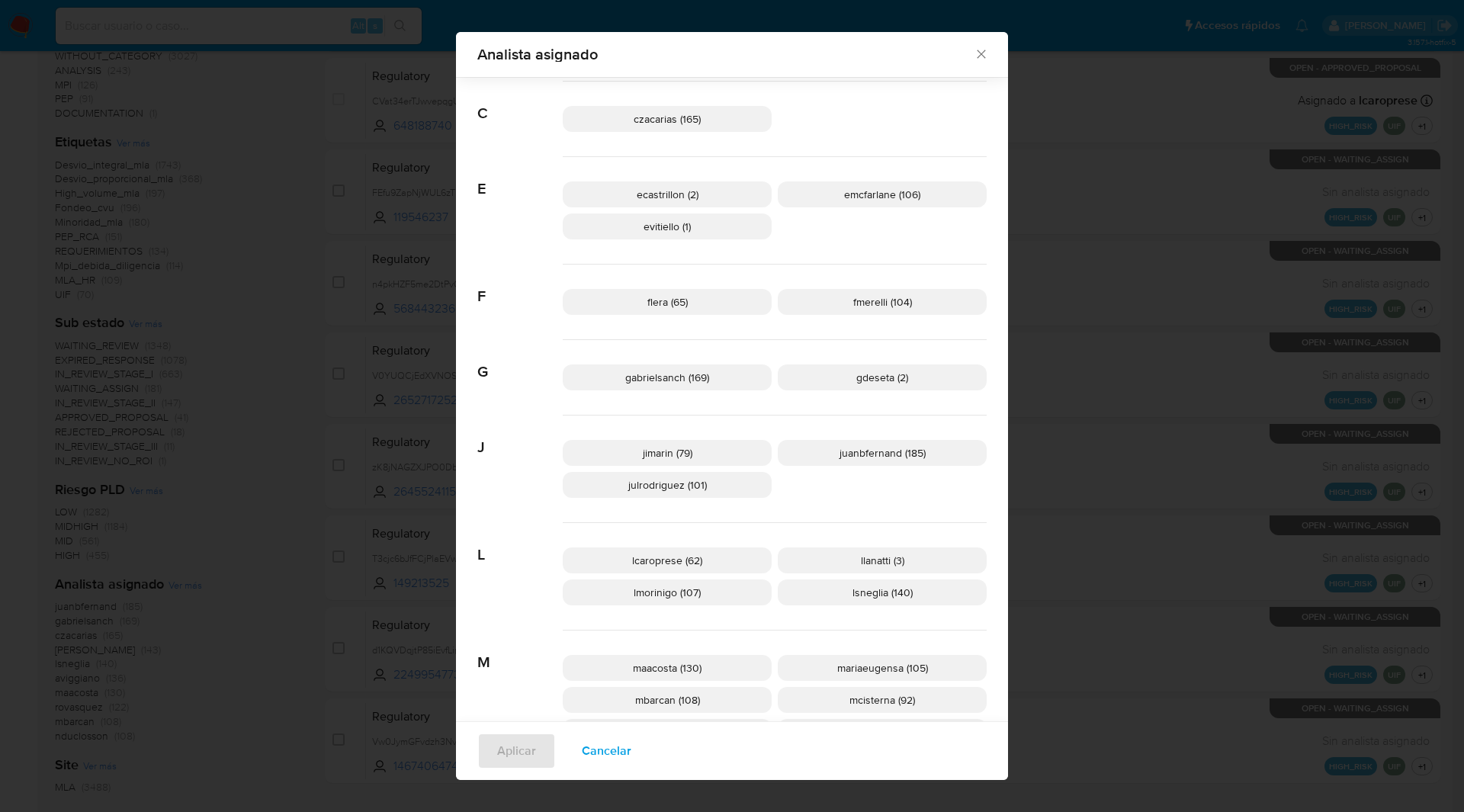
click at [978, 49] on icon "Cerrar" at bounding box center [981, 54] width 15 height 15
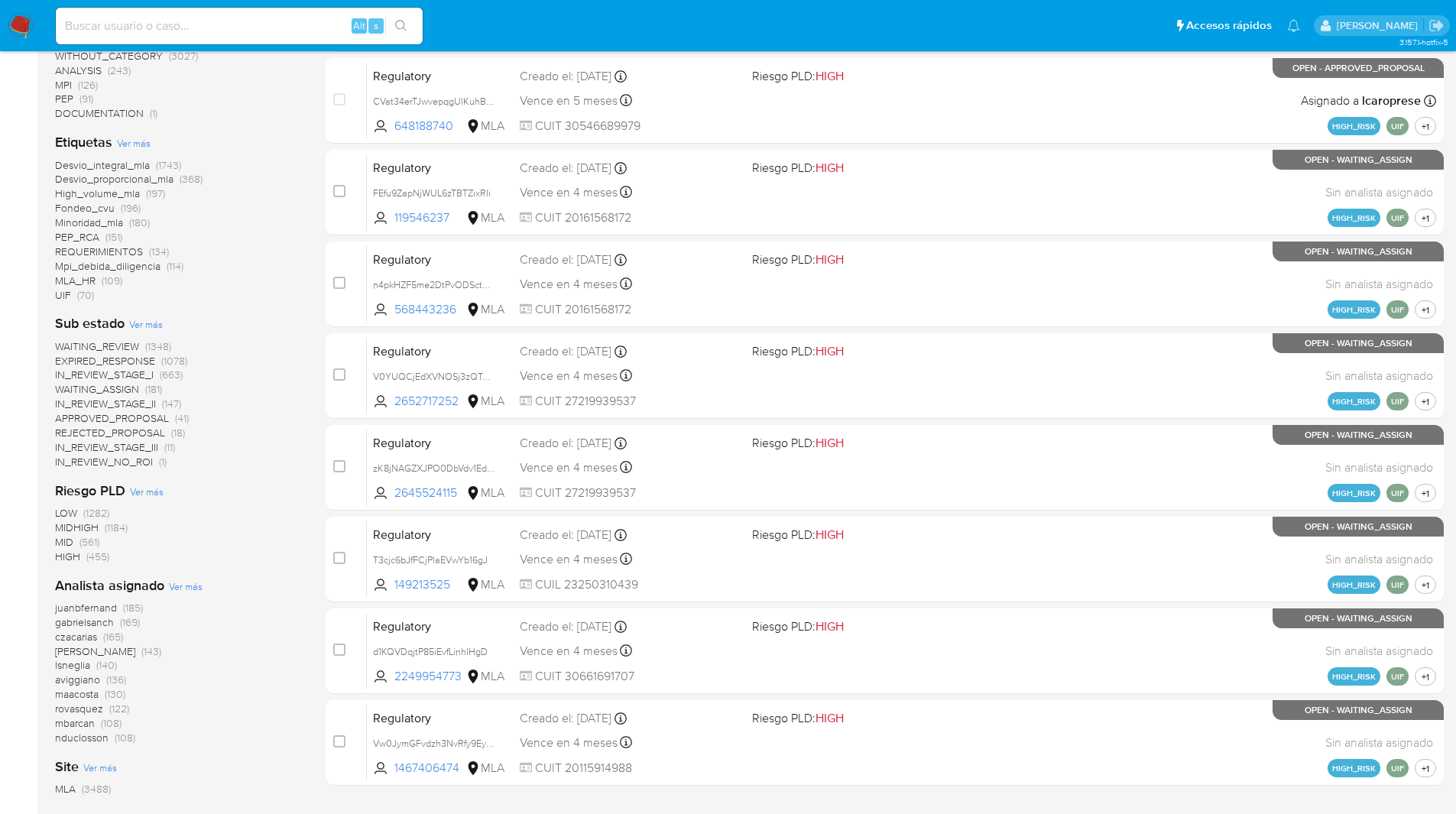
scroll to position [0, 0]
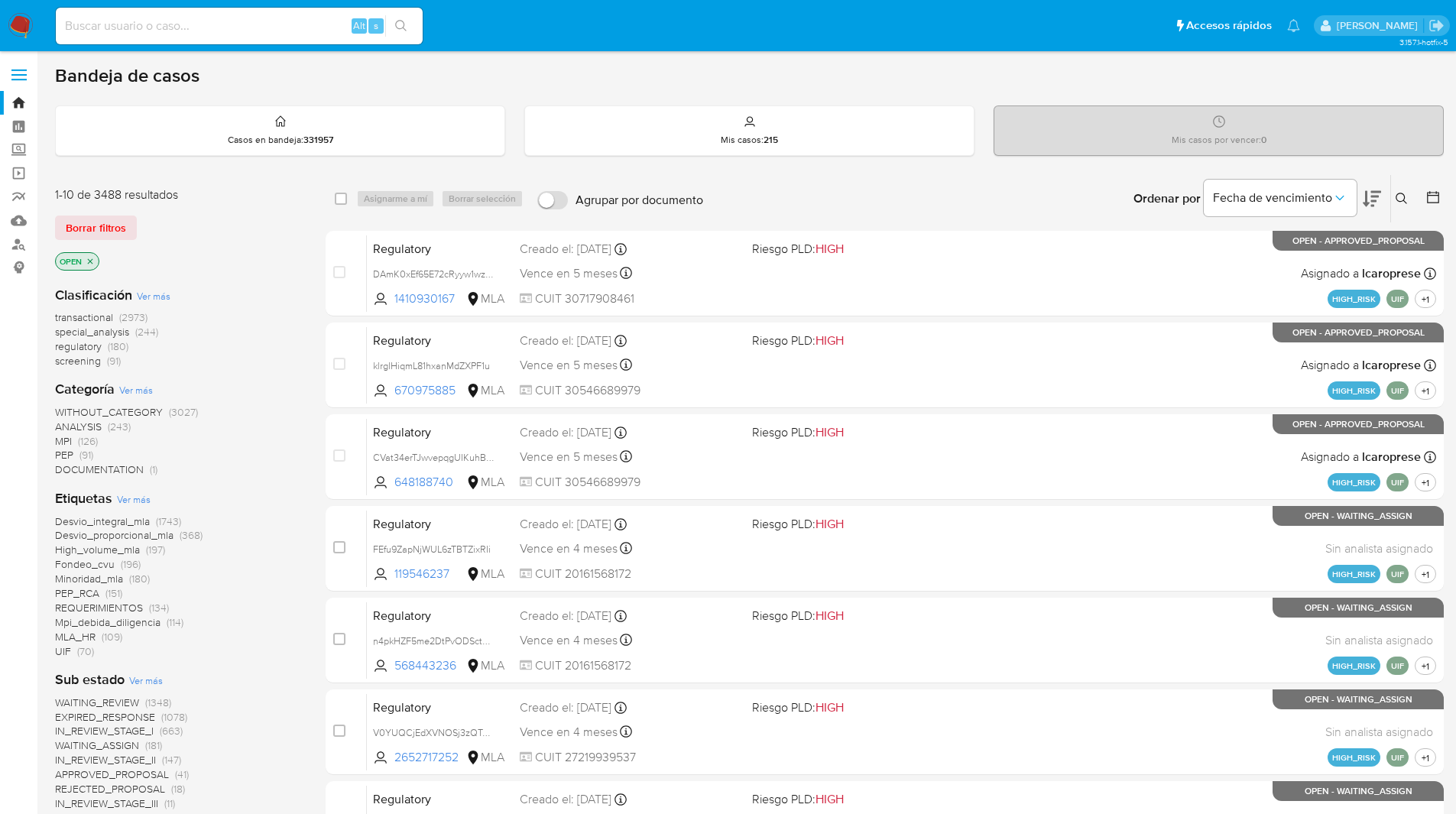
click at [658, 54] on main "3.157.1-hotfix-5" at bounding box center [728, 618] width 1456 height 1236
click at [508, 41] on ul "Pausado Ver notificaciones Alt s Accesos rápidos Presiona las siguientes teclas…" at bounding box center [678, 24] width 1260 height 38
click at [635, 86] on div "Bandeja de casos" at bounding box center [749, 75] width 1389 height 23
click at [248, 19] on input at bounding box center [239, 26] width 367 height 20
paste input "kctWOZqy1fqqKrgRbHYSAsCg"
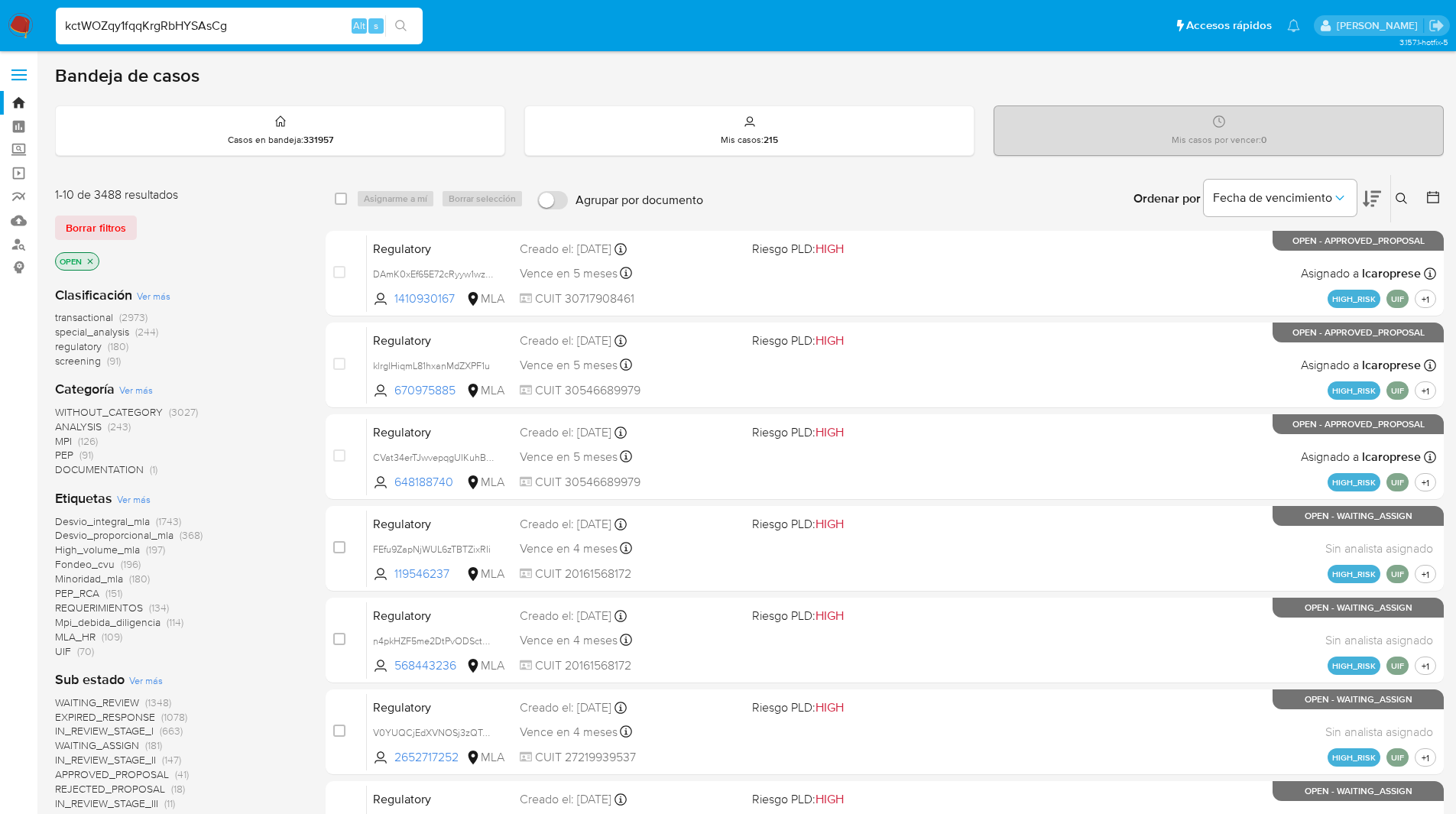
type input "kctWOZqy1fqqKrgRbHYSAsCg"
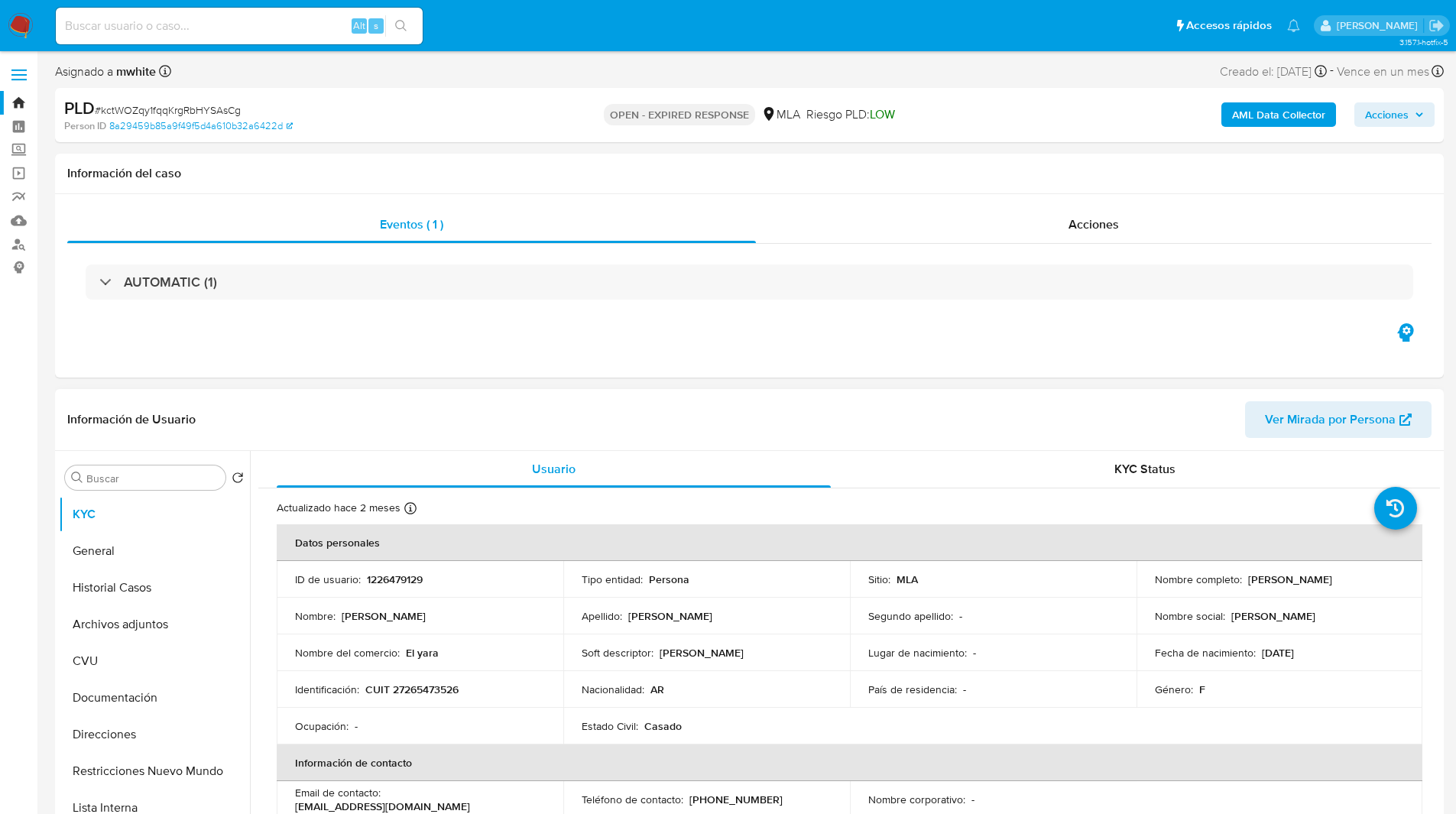
select select "10"
click at [860, 486] on button "KYC Status" at bounding box center [1145, 470] width 591 height 37
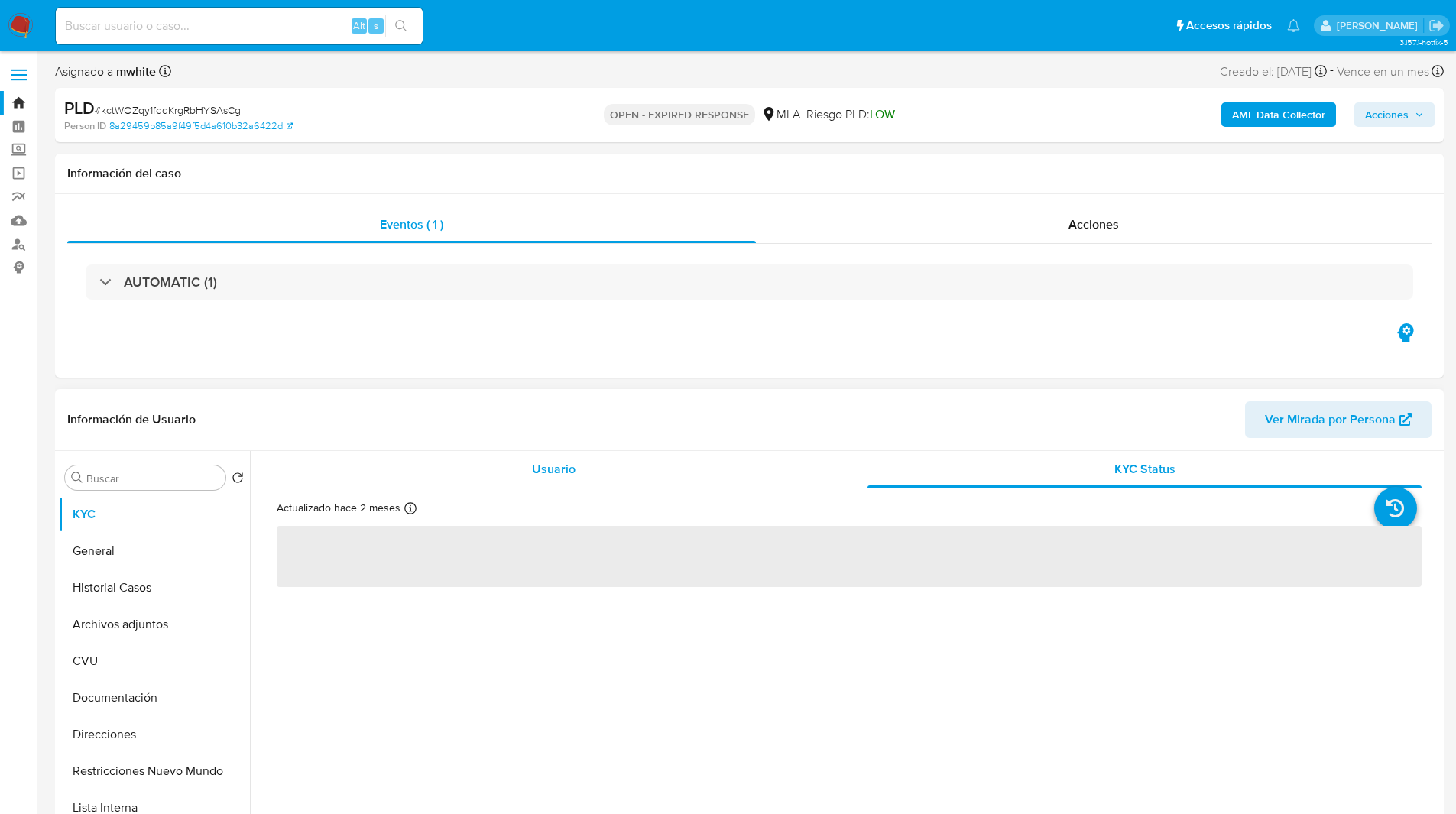
click at [536, 470] on span "Usuario" at bounding box center [554, 468] width 44 height 18
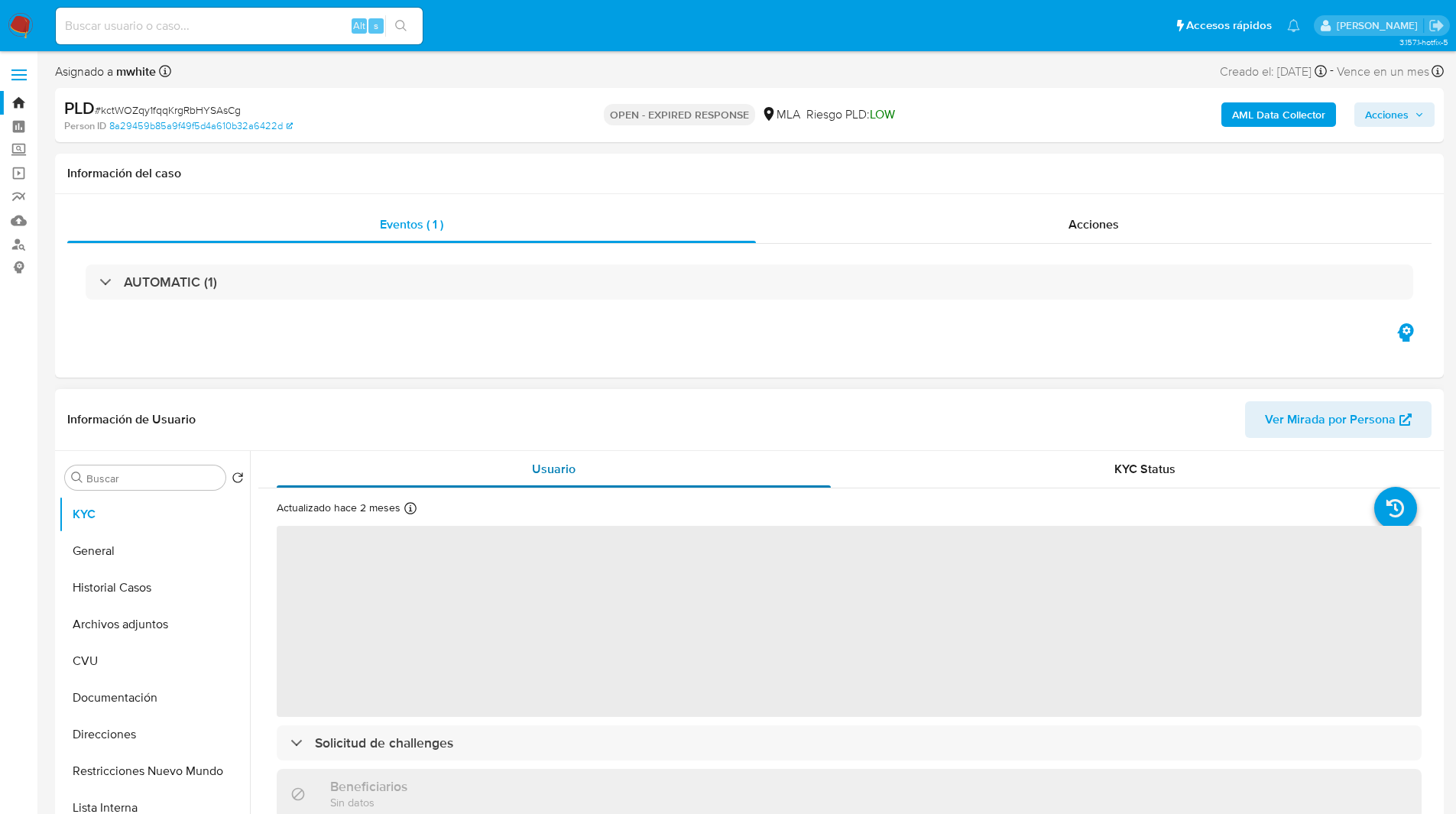
click at [614, 460] on div "Usuario" at bounding box center [554, 470] width 554 height 37
click at [681, 423] on header "Información de Usuario Ver Mirada por Persona" at bounding box center [749, 420] width 1364 height 37
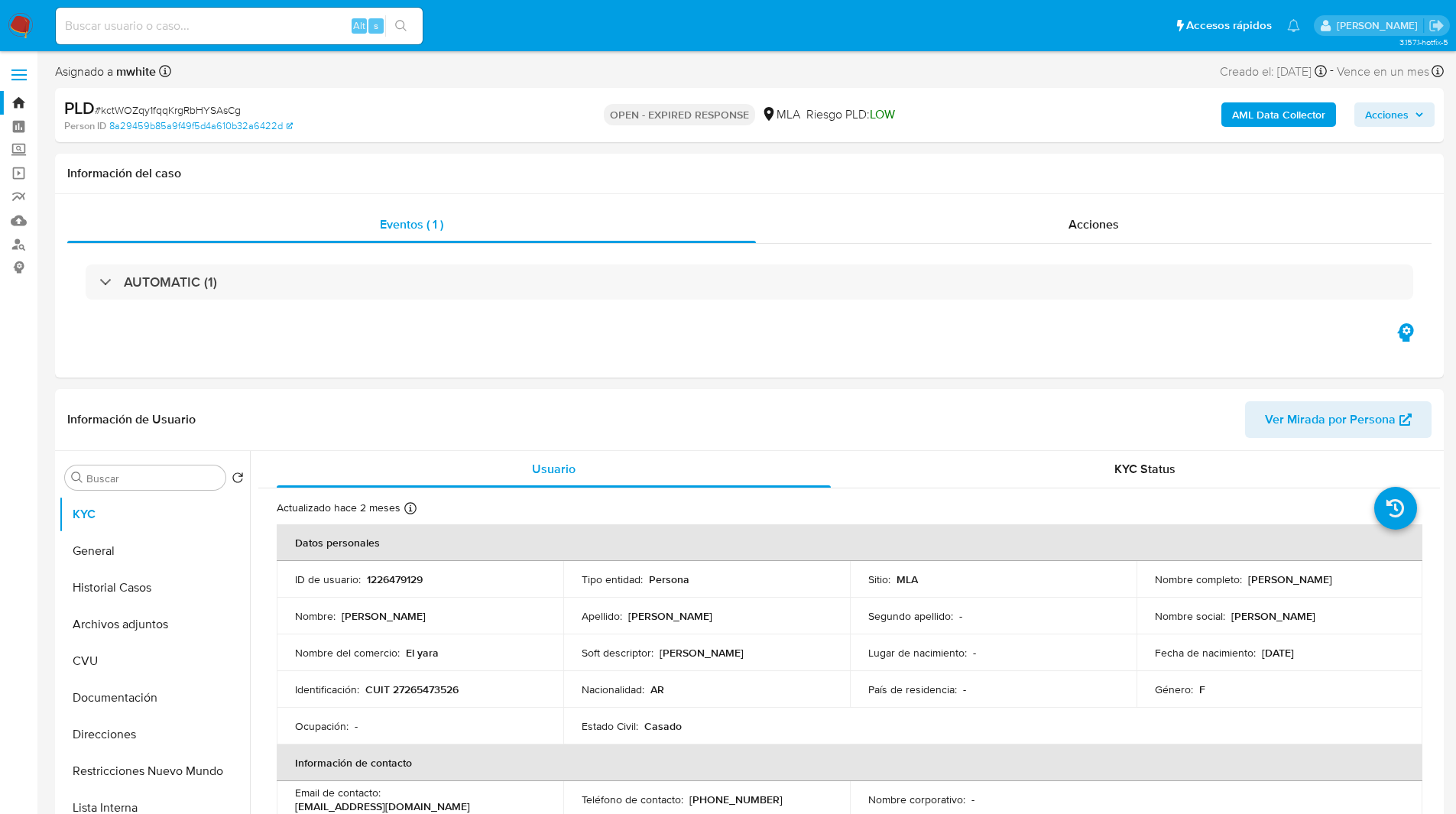
click at [408, 124] on div "Person ID 8a29459b85a9f49f5d4a610b32a6422d" at bounding box center [290, 126] width 452 height 13
click at [455, 110] on div "PLD # kctWOZqy1fqqKrgRbHYSAsCg" at bounding box center [290, 108] width 451 height 23
click at [454, 31] on ul "Pausado Ver notificaciones Alt s Accesos rápidos Presiona las siguientes teclas…" at bounding box center [678, 24] width 1260 height 38
click at [467, 33] on ul "Pausado Ver notificaciones Alt s Accesos rápidos Presiona las siguientes teclas…" at bounding box center [678, 24] width 1260 height 38
click at [507, 73] on div "Asignado a mwhite Asignado el: 18/08/2025 14:16:39 Creado el: 12/08/2025 Creado…" at bounding box center [749, 75] width 1389 height 27
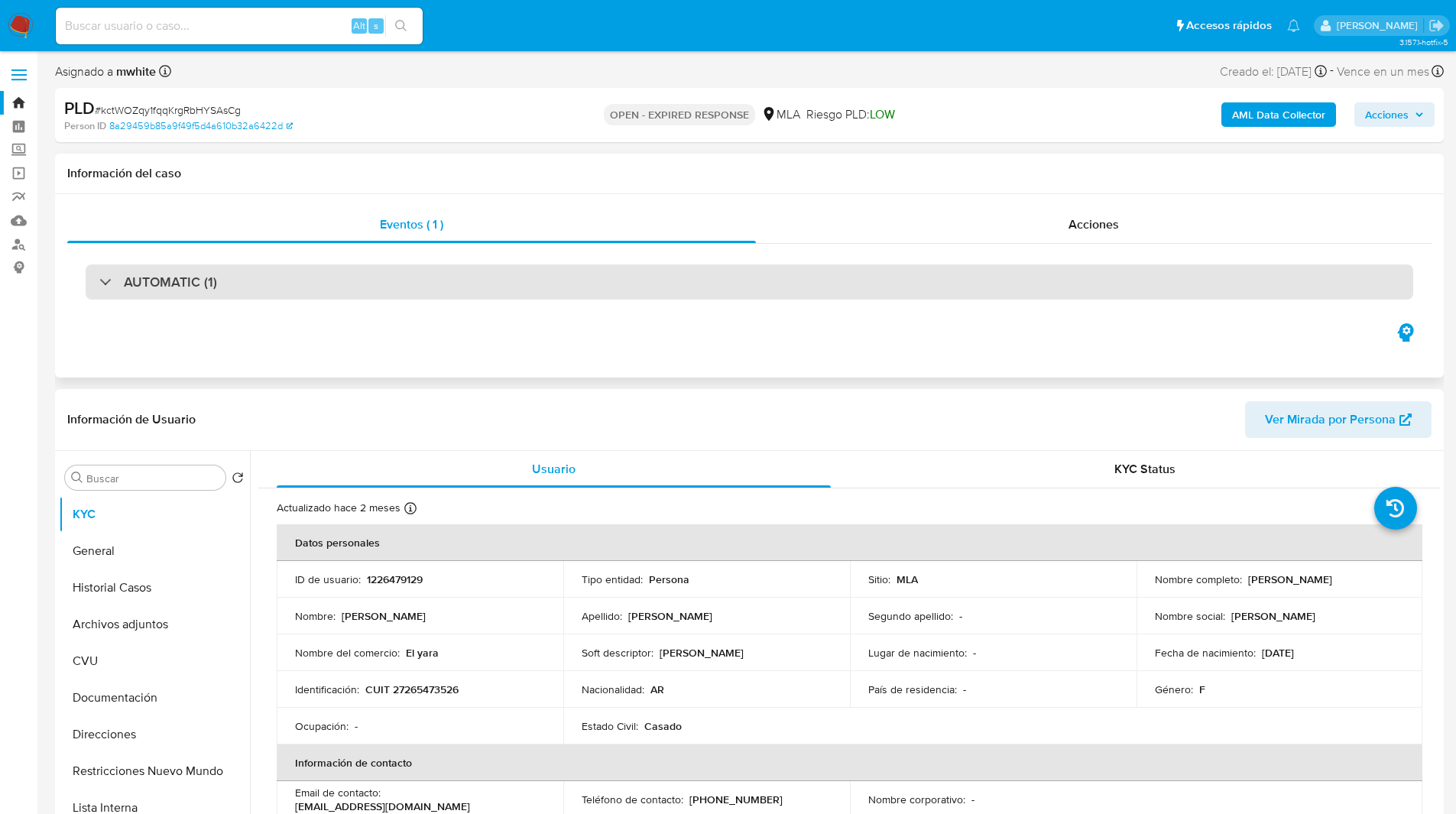
click at [842, 270] on div "AUTOMATIC (1)" at bounding box center [749, 282] width 1328 height 35
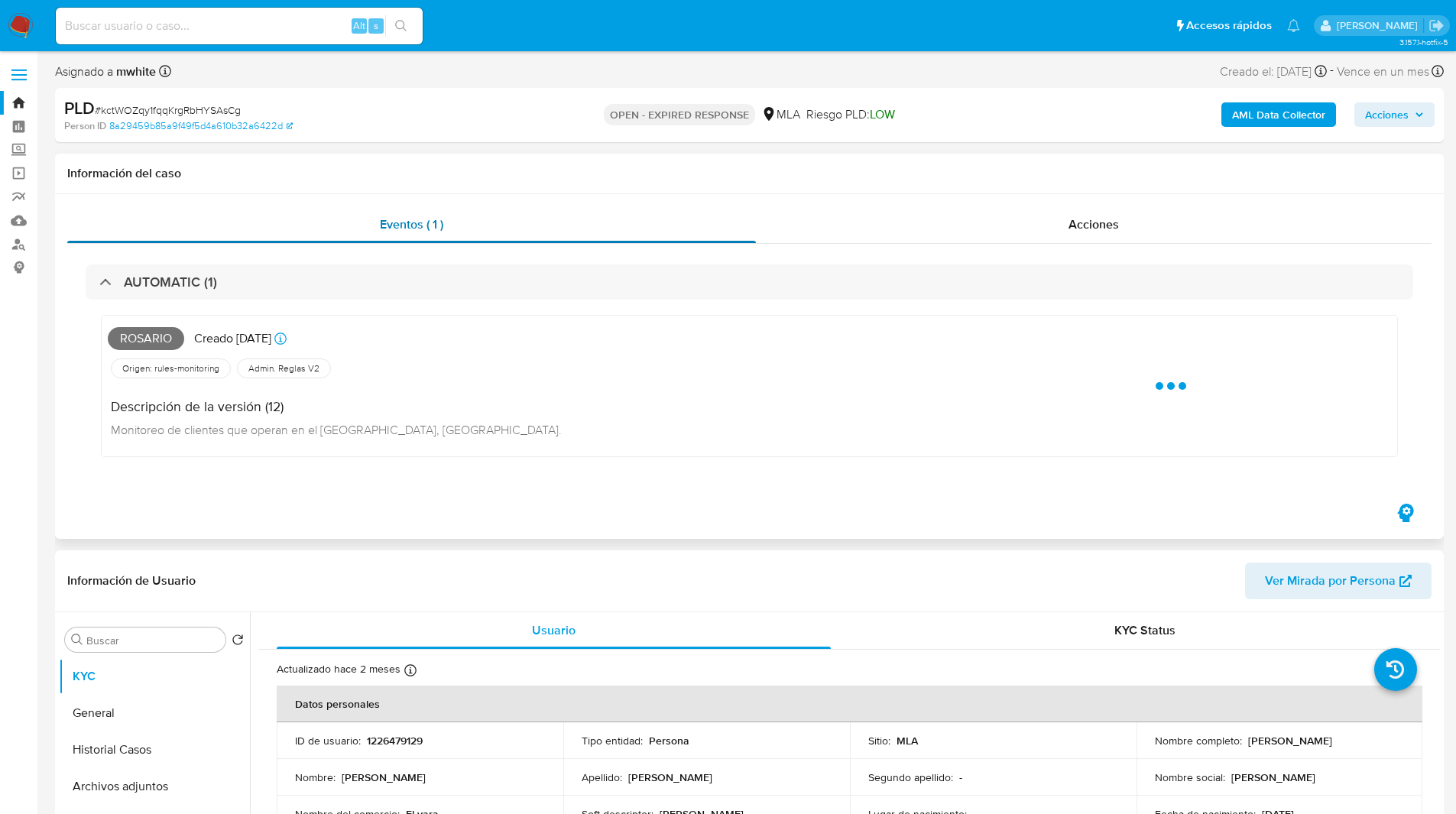
click at [462, 238] on div "Eventos ( 1 )" at bounding box center [412, 225] width 689 height 37
click at [641, 204] on div "Eventos ( 1 ) Acciones AUTOMATIC (1) Rosario Creado hace 21 días Creado: 12/08/…" at bounding box center [749, 367] width 1389 height 345
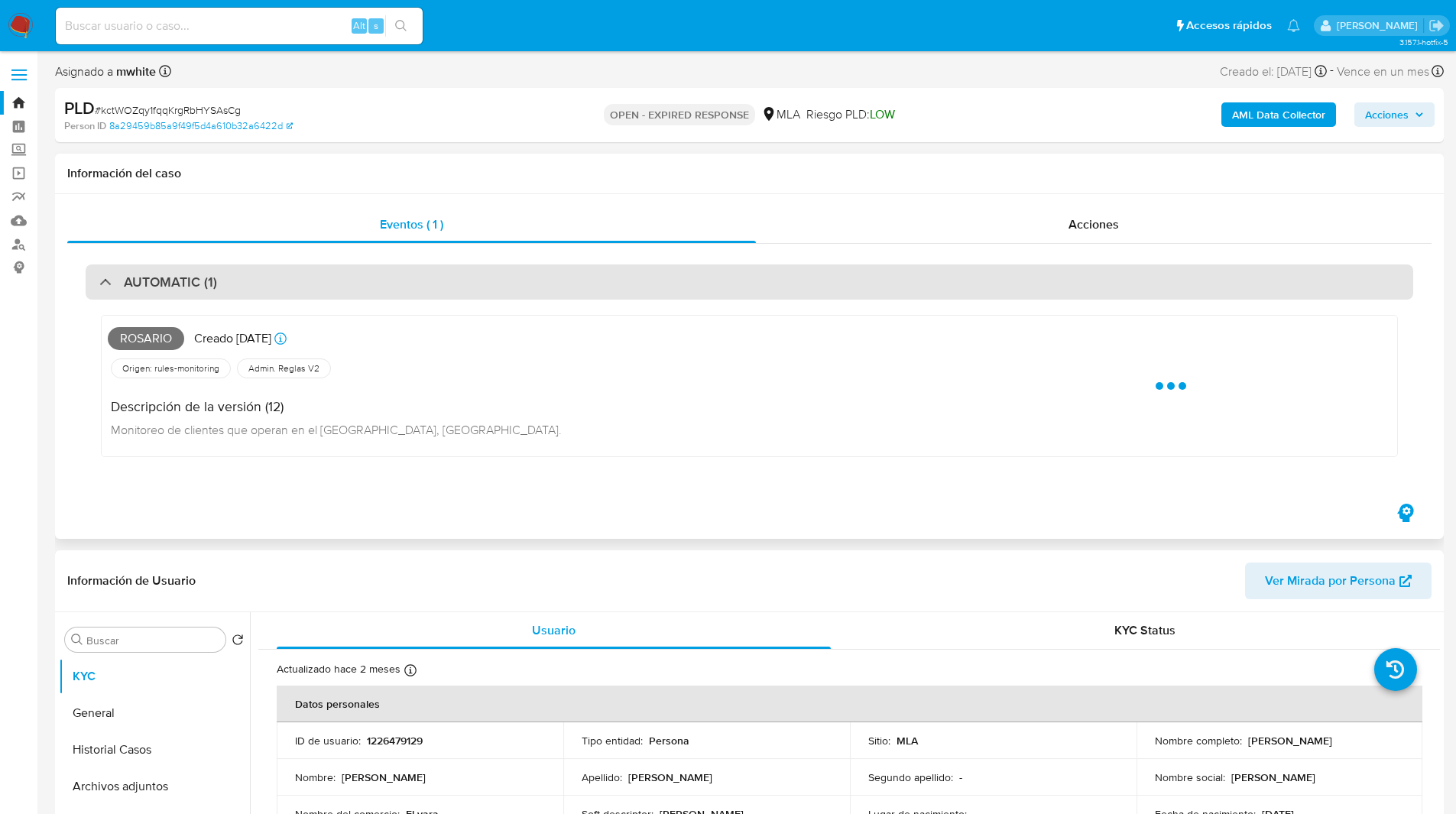
click at [431, 285] on div "AUTOMATIC (1)" at bounding box center [749, 282] width 1328 height 35
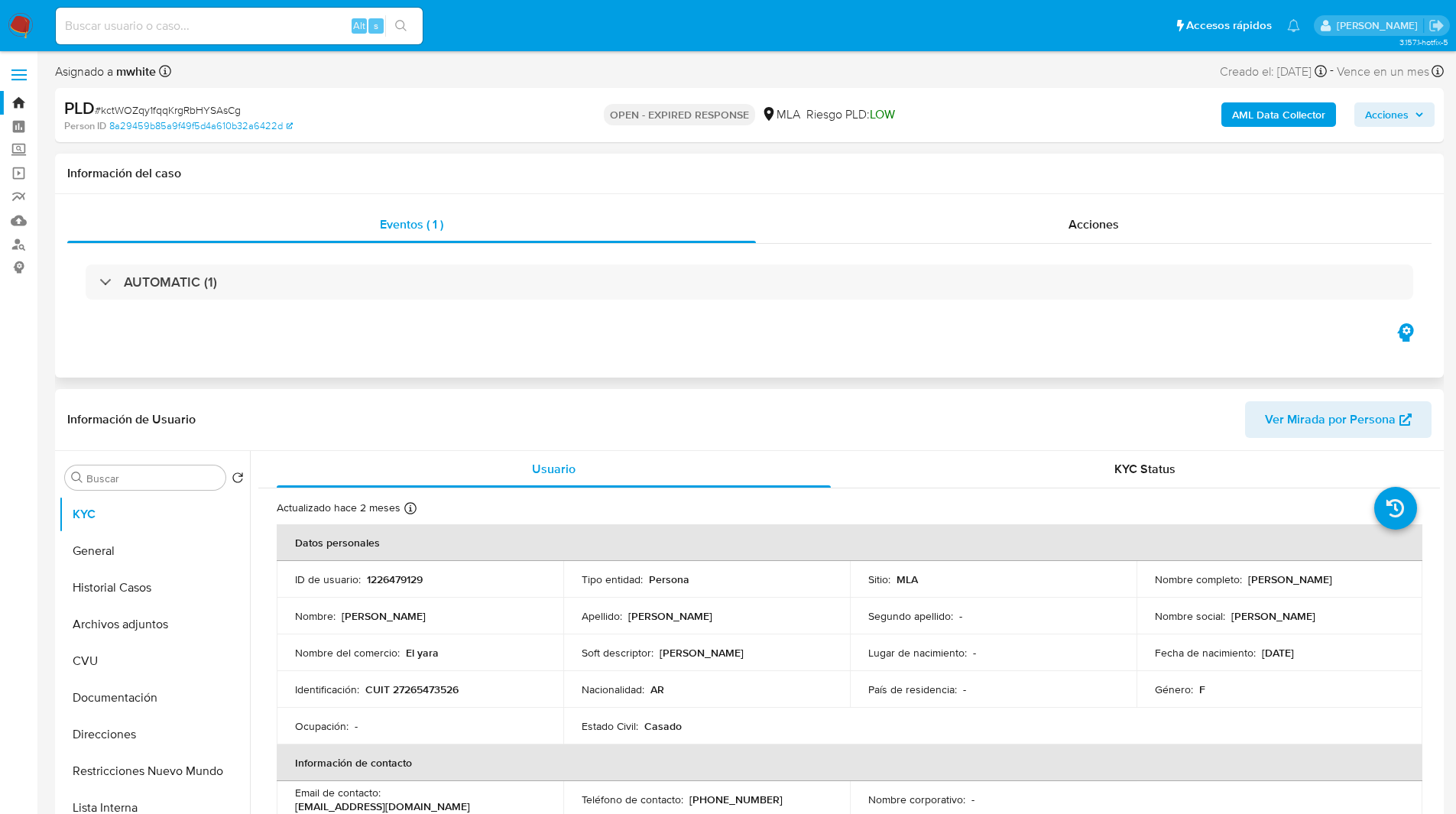
click at [514, 366] on div "Eventos ( 1 ) Acciones AUTOMATIC (1)" at bounding box center [749, 286] width 1389 height 184
click at [382, 583] on p "1226479129" at bounding box center [395, 579] width 56 height 13
copy p "1226479129"
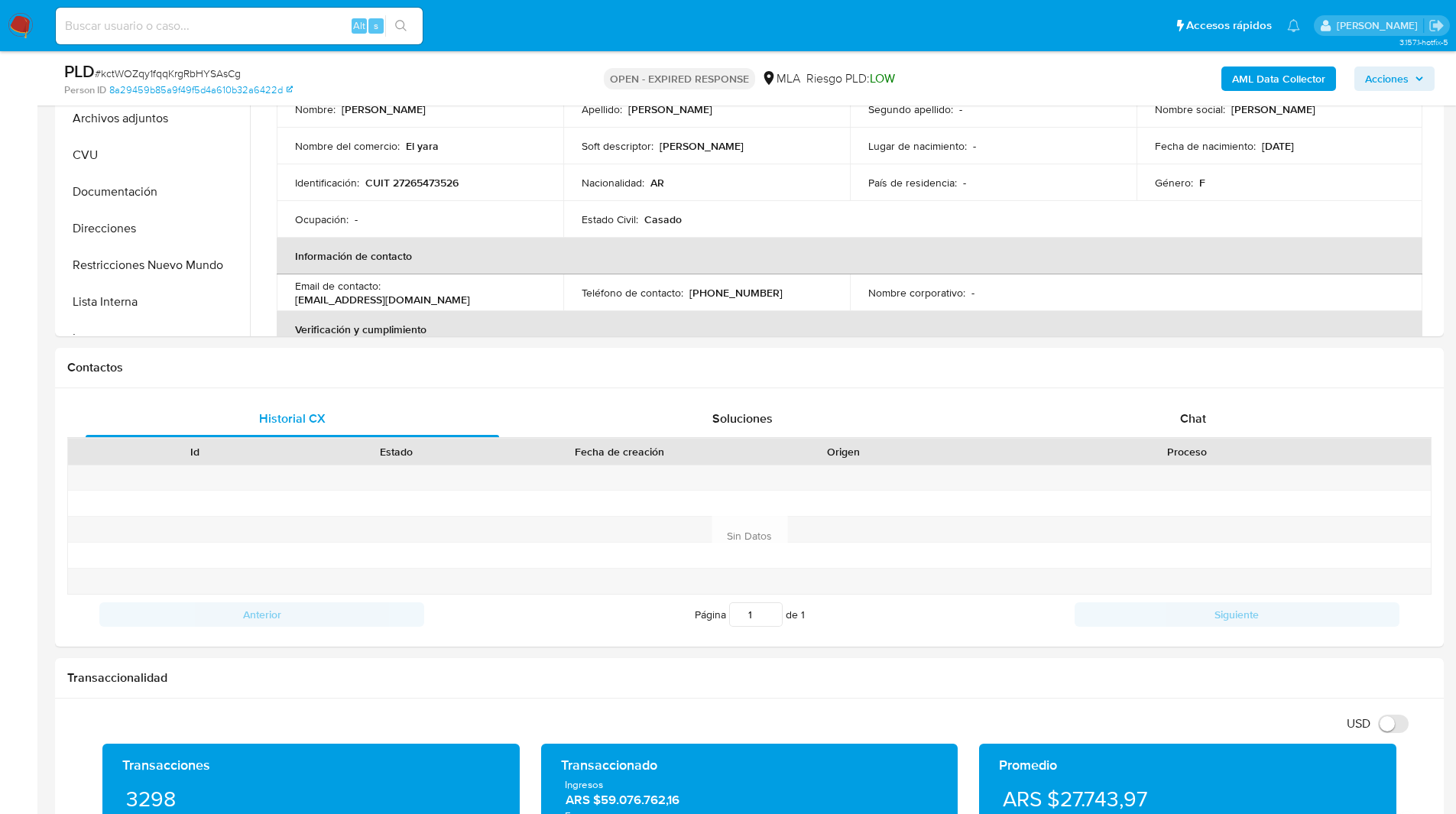
scroll to position [452, 0]
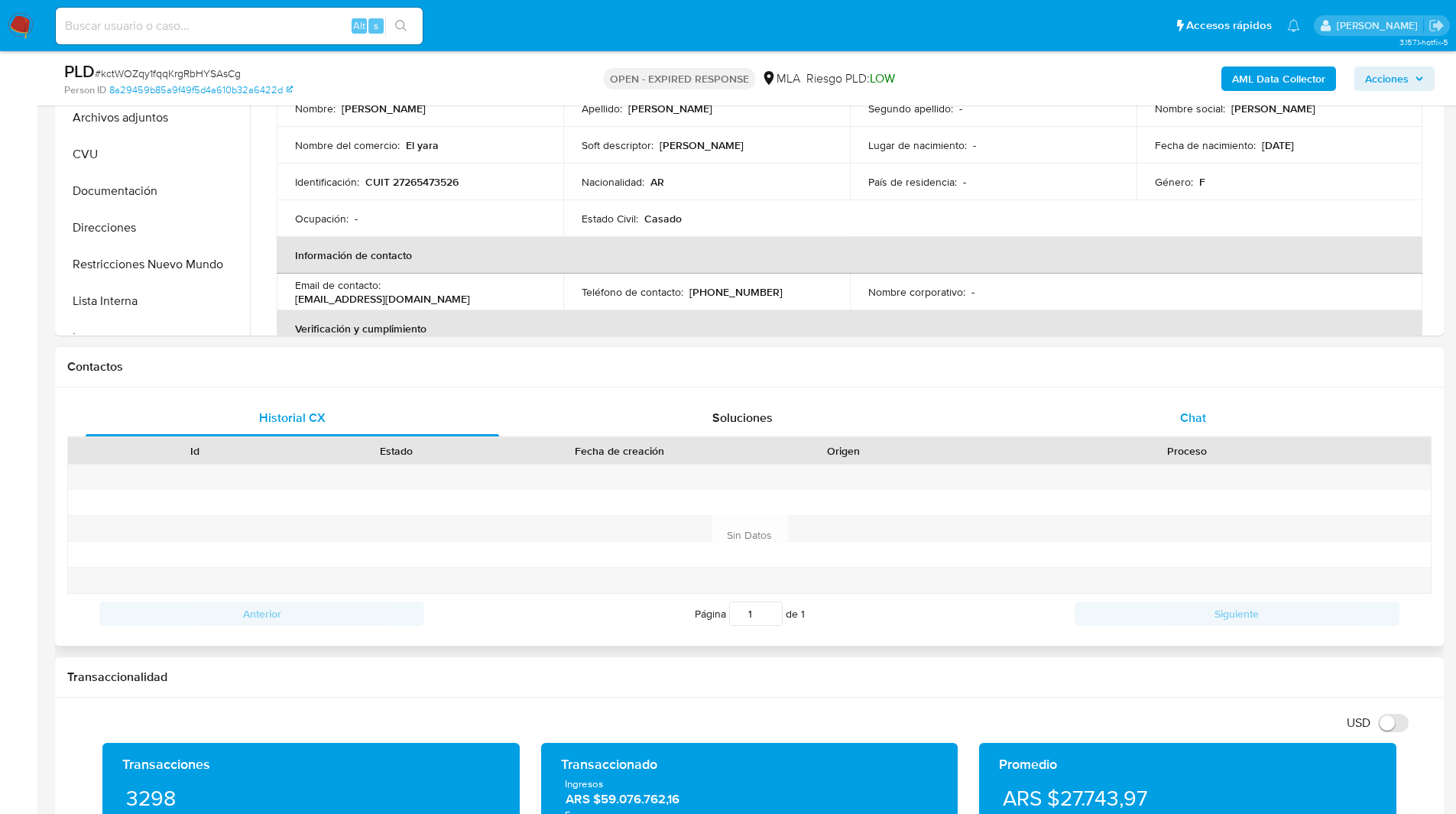
click at [1203, 400] on div "Chat" at bounding box center [1192, 418] width 413 height 37
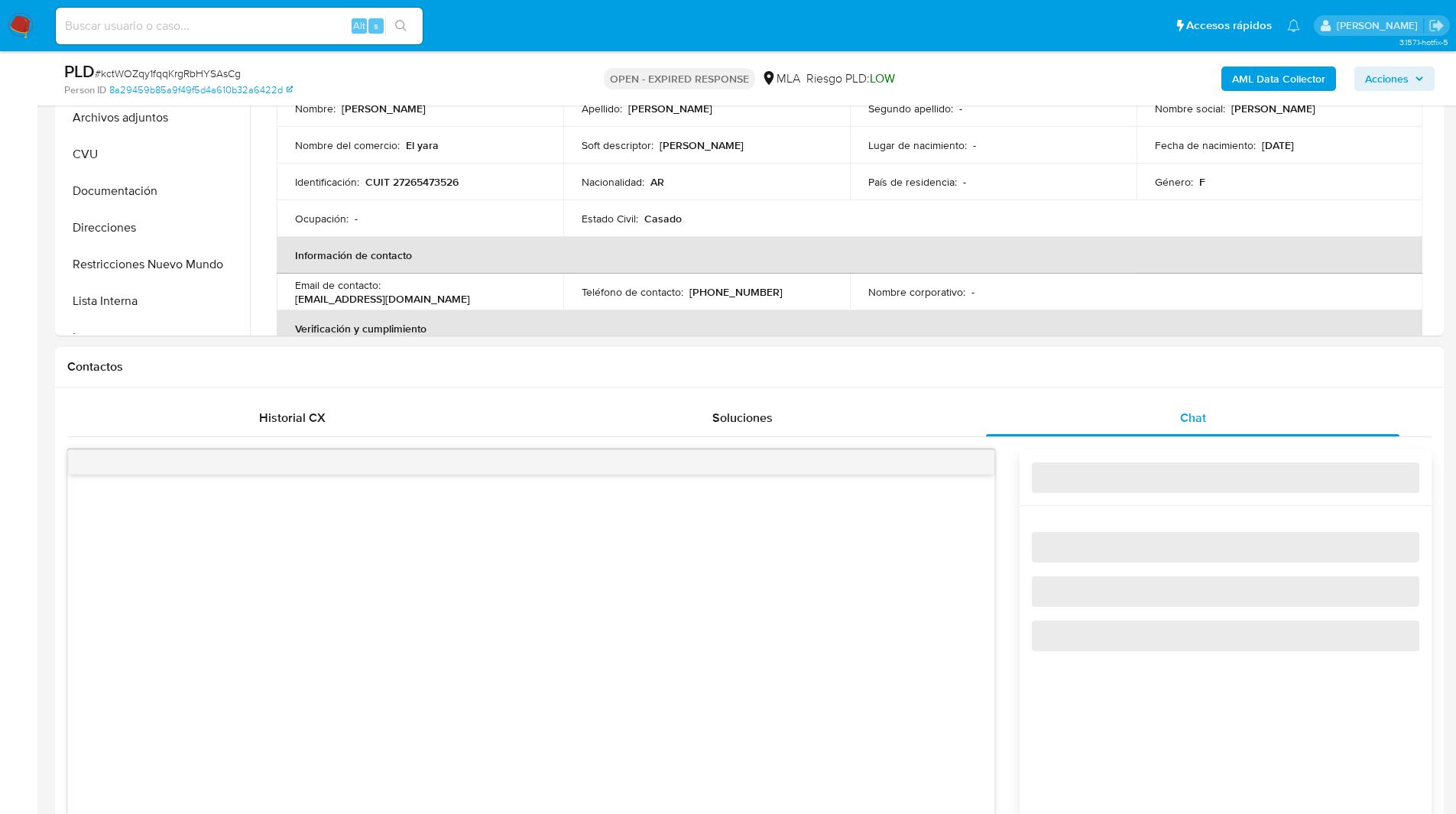
click at [1067, 369] on h1 "Contactos" at bounding box center [749, 367] width 1364 height 15
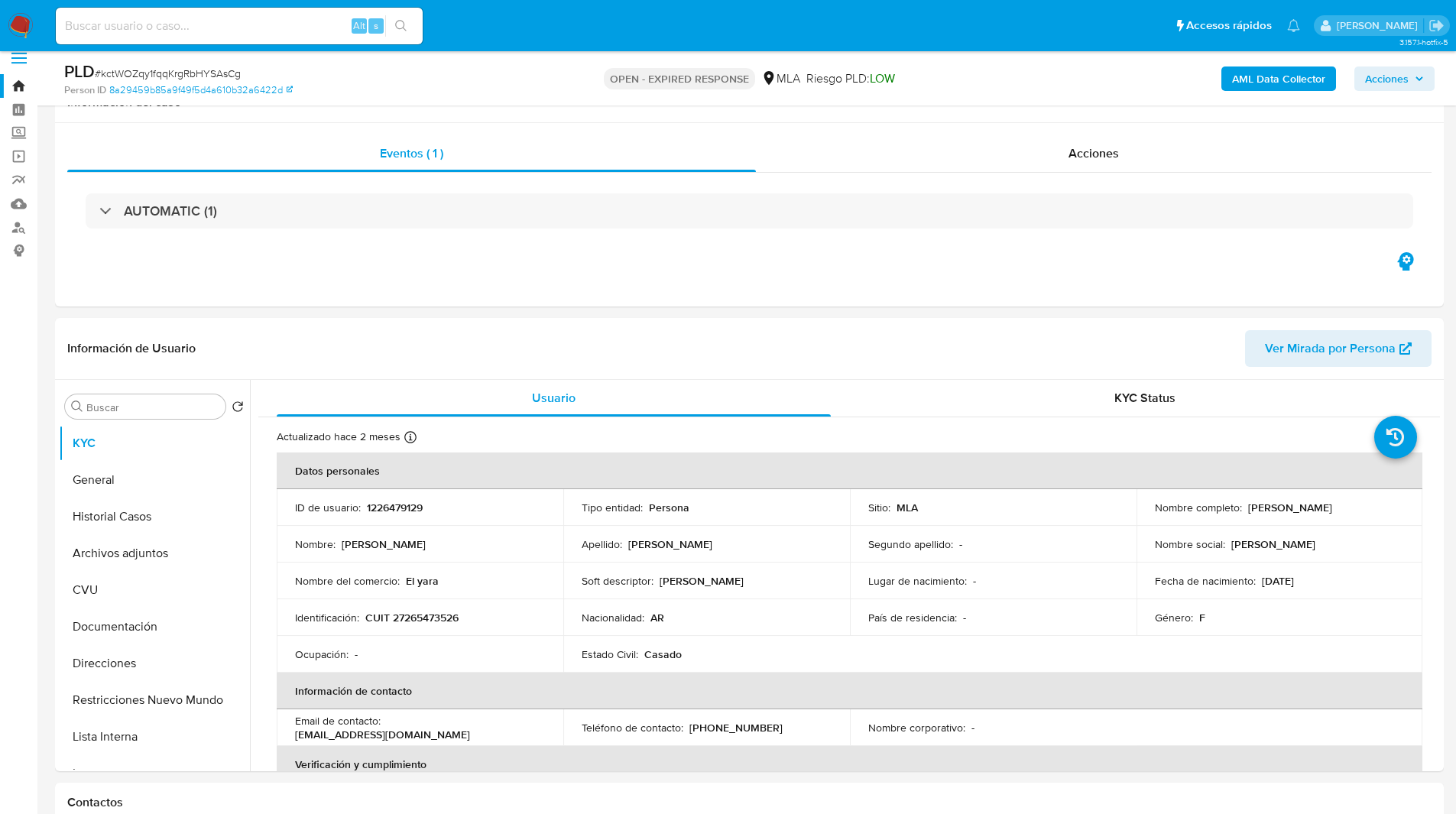
scroll to position [0, 0]
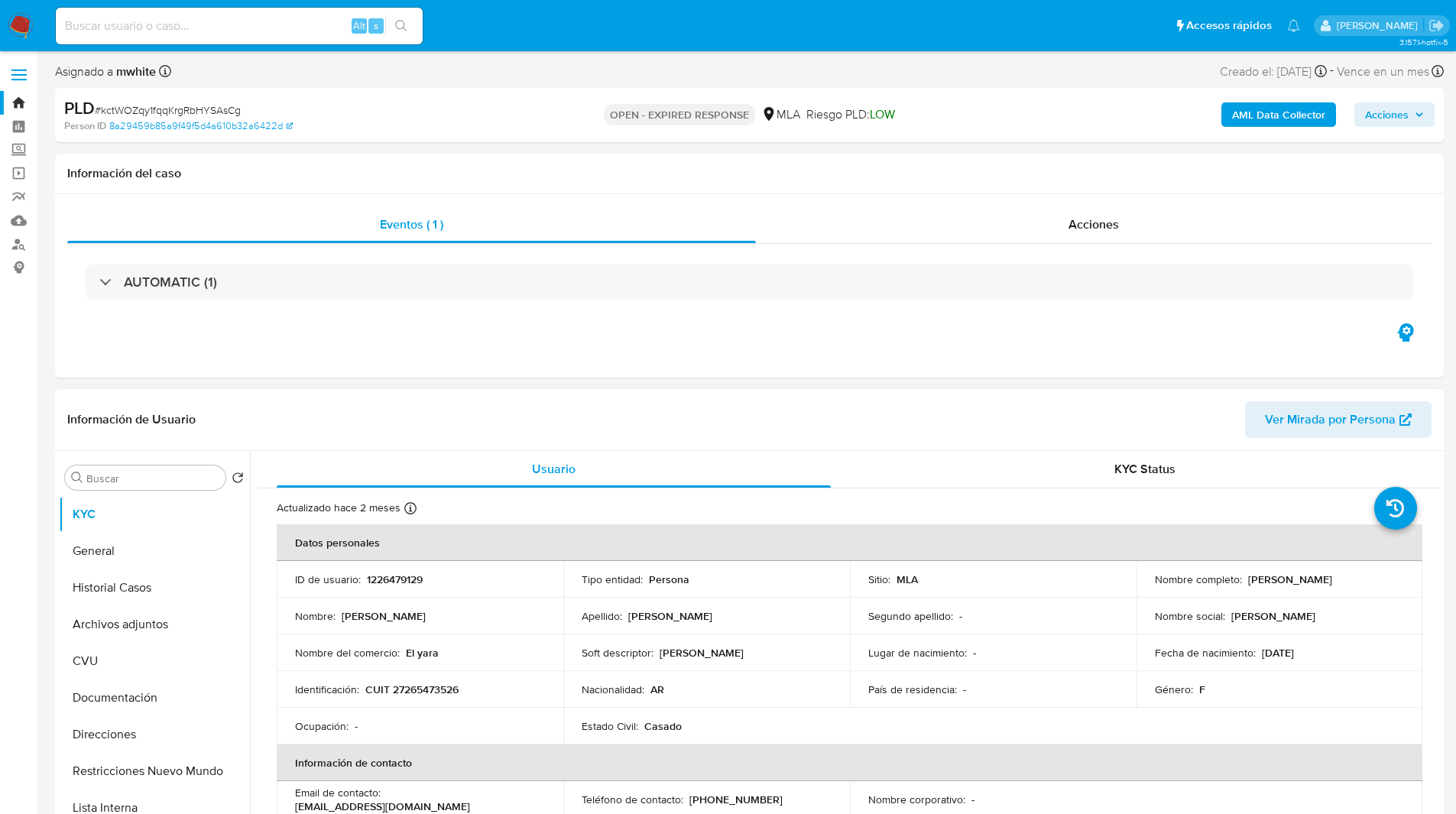
click at [426, 684] on p "CUIT 27265473526" at bounding box center [412, 689] width 93 height 13
copy p "27265473526"
click at [744, 343] on div "Eventos ( 1 ) Acciones AUTOMATIC (1)" at bounding box center [749, 286] width 1389 height 184
click at [709, 187] on div "Información del caso" at bounding box center [749, 173] width 1389 height 40
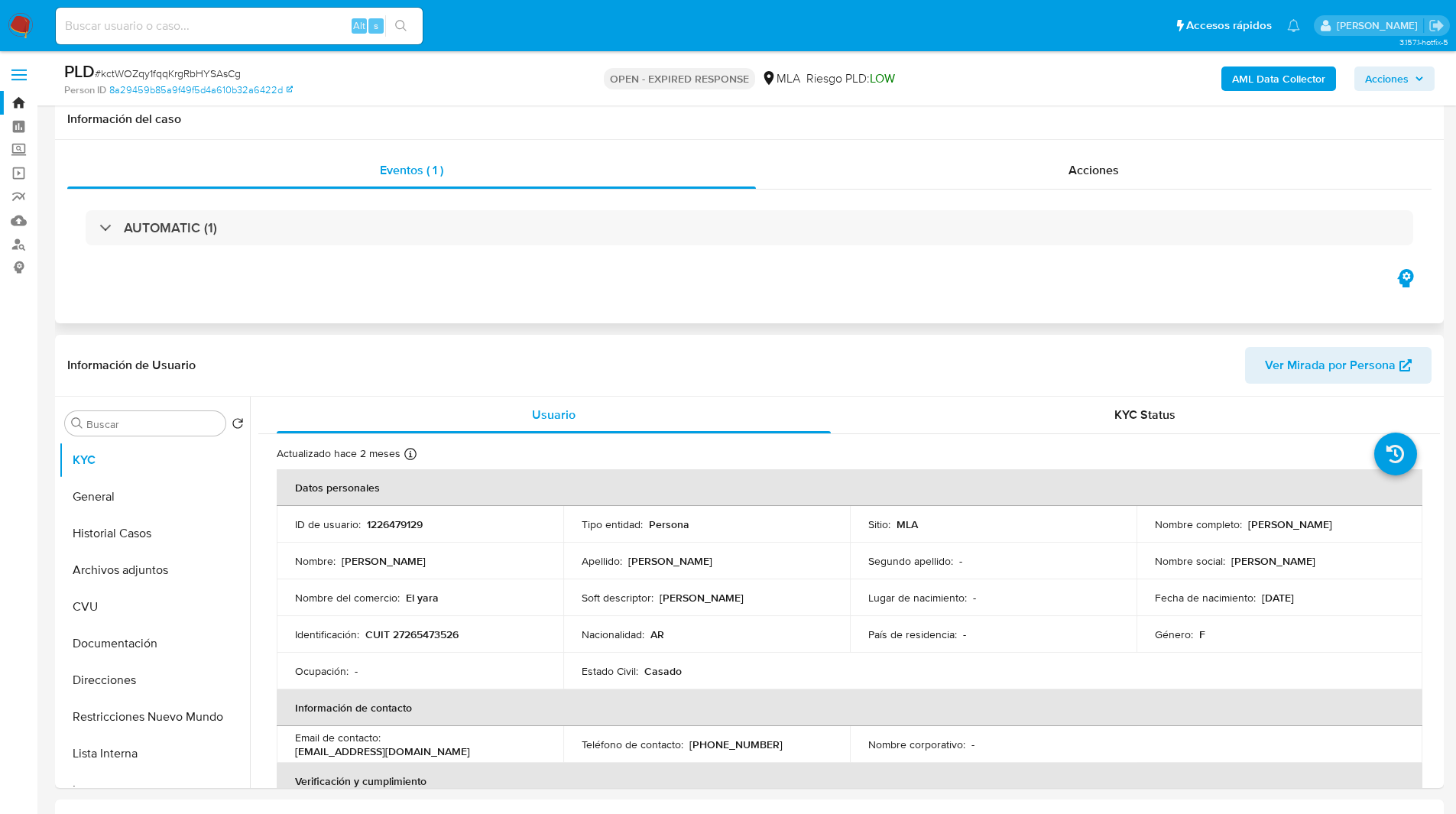
scroll to position [157, 0]
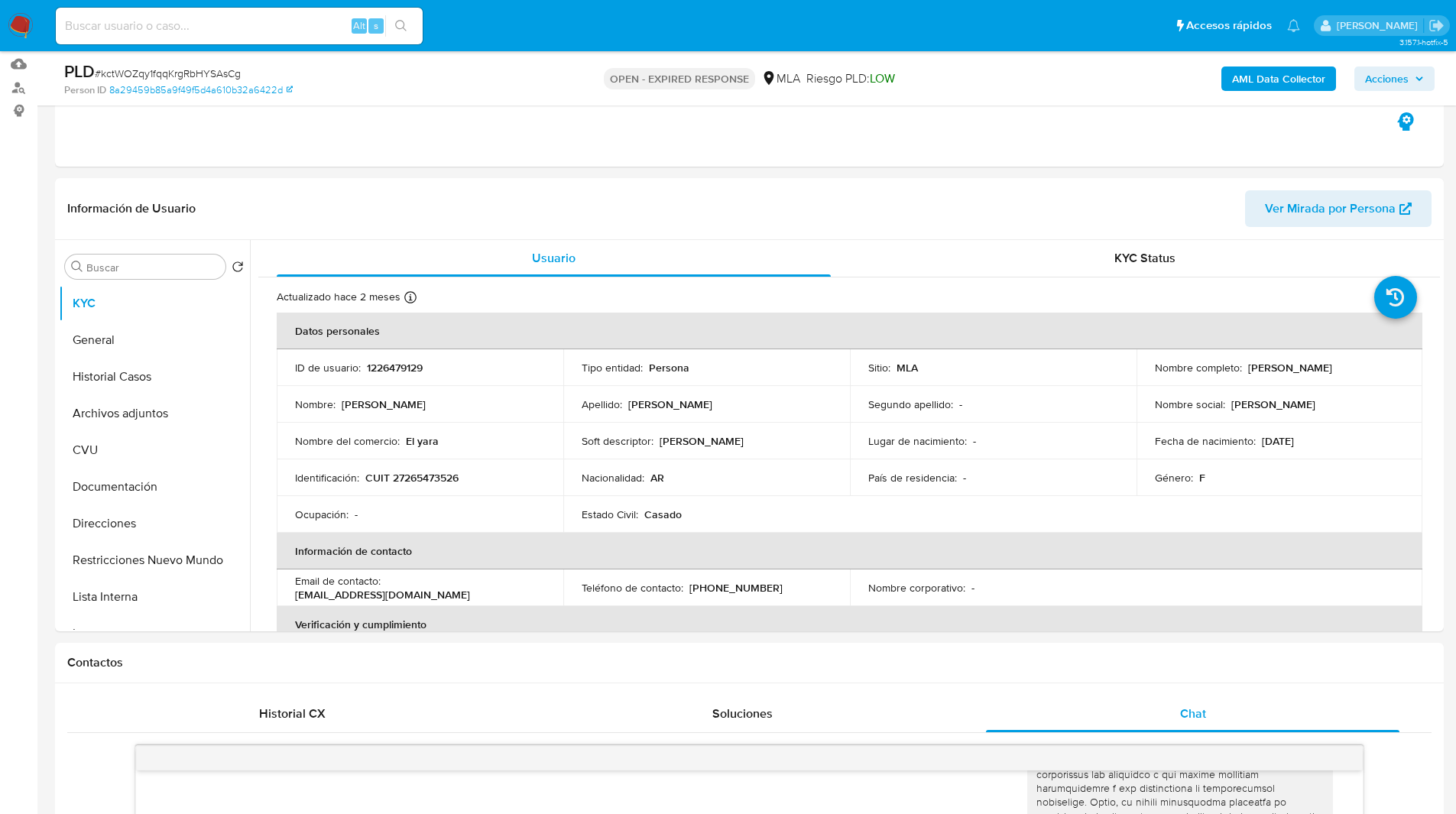
click at [940, 93] on div "OPEN - EXPIRED RESPONSE MLA Riesgo PLD: LOW" at bounding box center [749, 78] width 452 height 36
click at [421, 120] on div "Eventos ( 1 ) Acciones AUTOMATIC (1)" at bounding box center [749, 75] width 1389 height 184
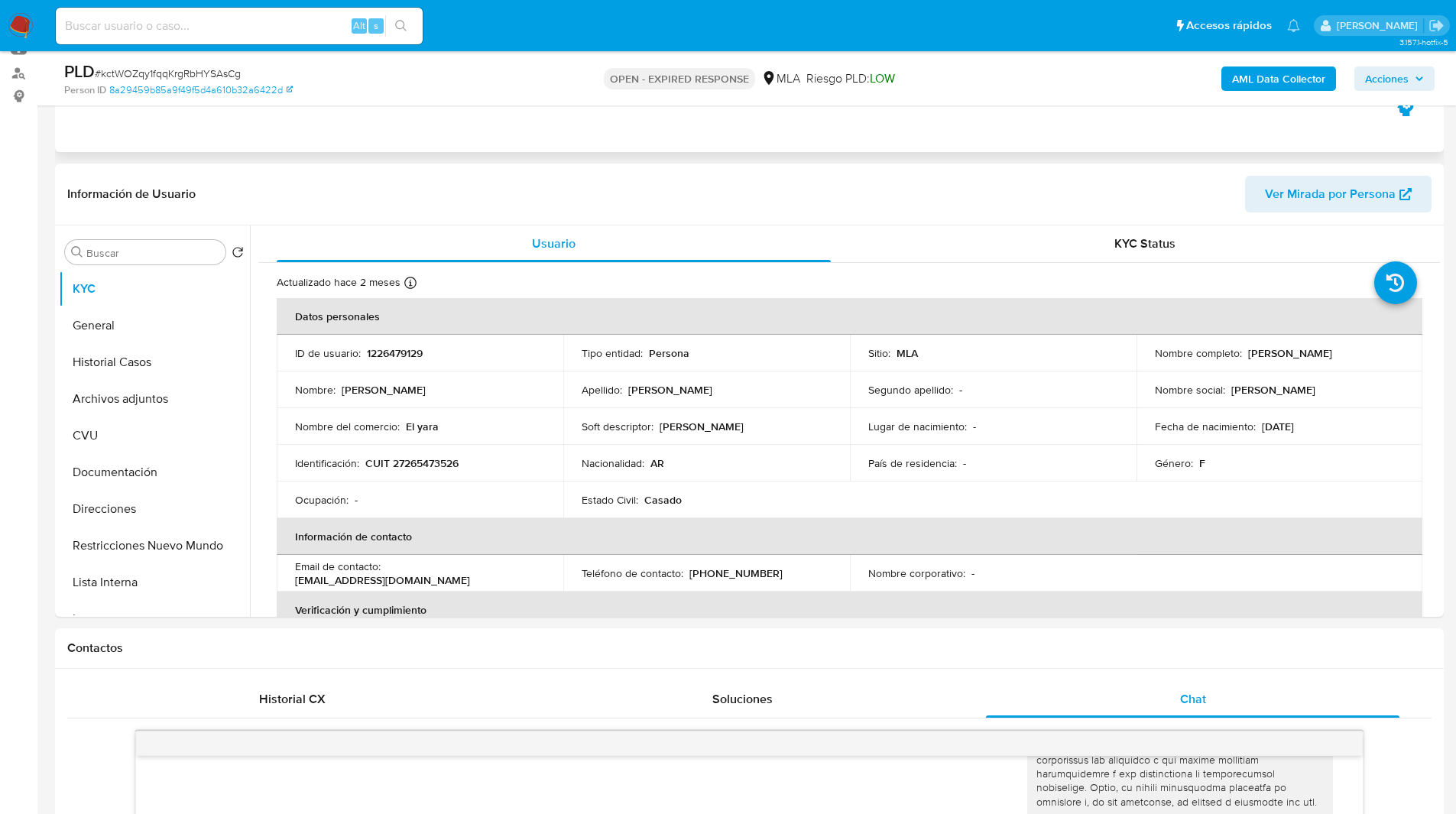
scroll to position [172, 0]
click at [391, 127] on div "Eventos ( 1 ) Acciones AUTOMATIC (1)" at bounding box center [749, 60] width 1389 height 184
click at [105, 503] on button "Direcciones" at bounding box center [148, 508] width 179 height 37
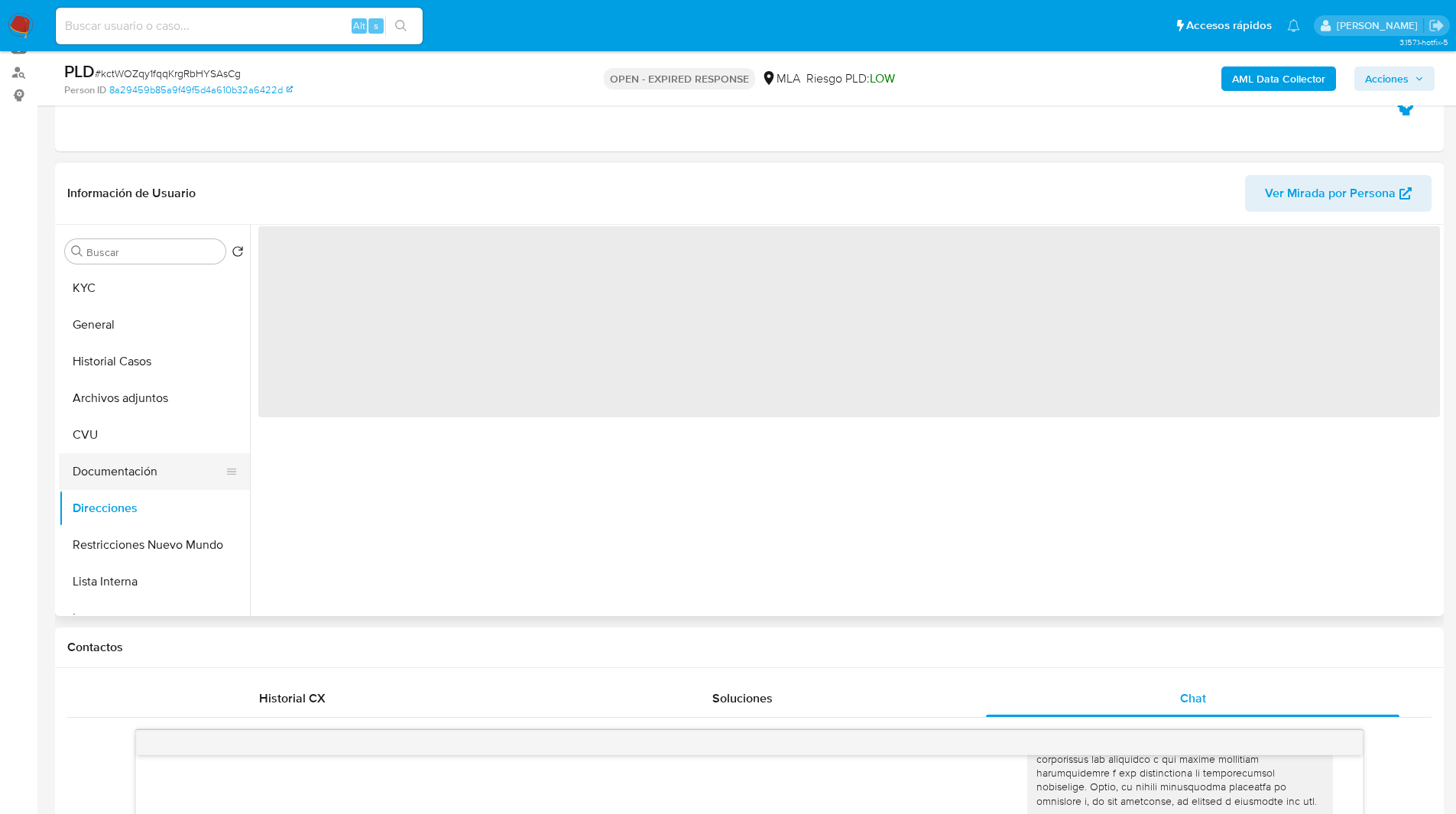
click at [141, 468] on button "Documentación" at bounding box center [148, 471] width 179 height 37
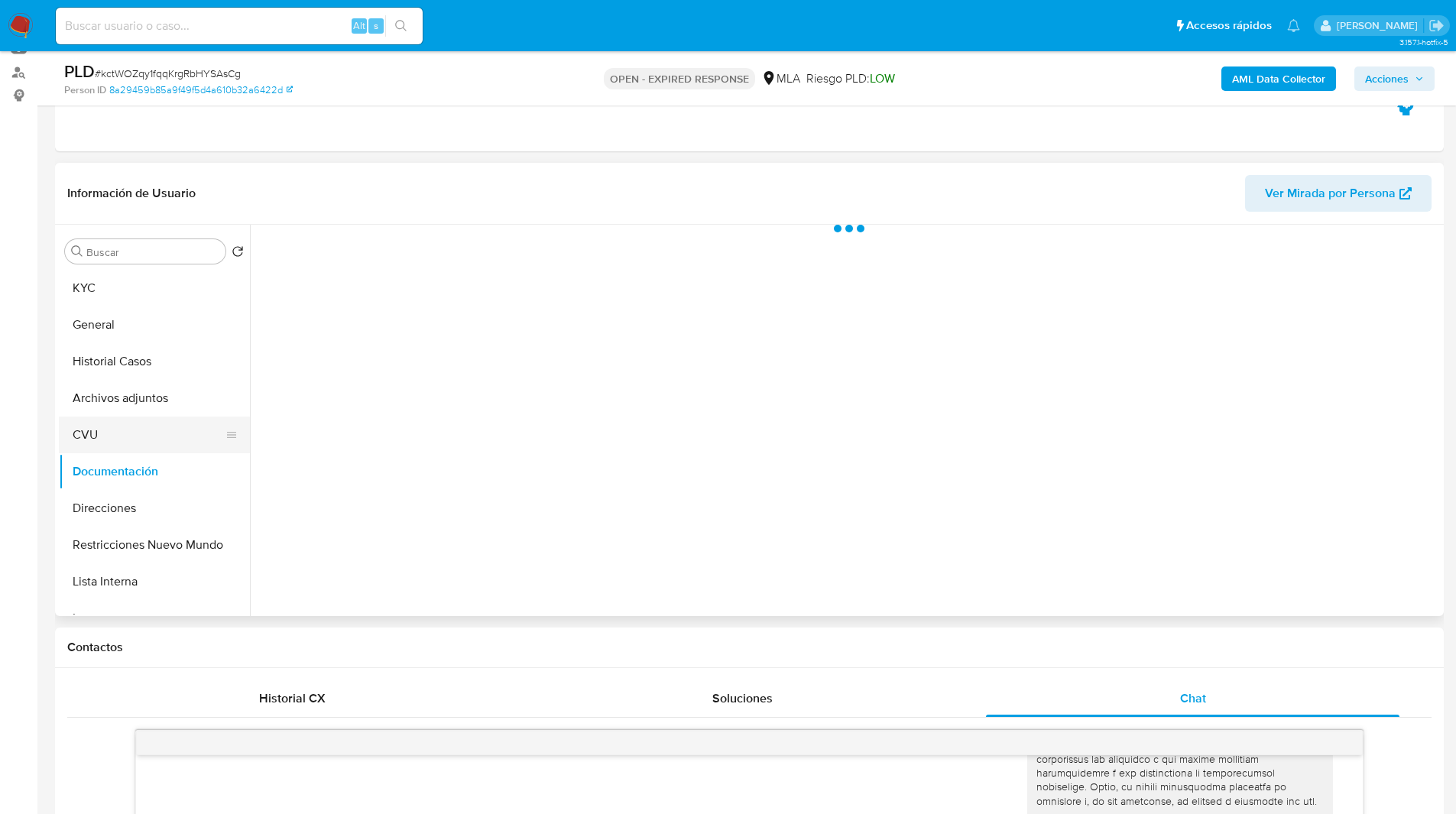
click at [132, 420] on button "CVU" at bounding box center [148, 435] width 179 height 37
click at [139, 482] on button "Documentación" at bounding box center [148, 471] width 179 height 37
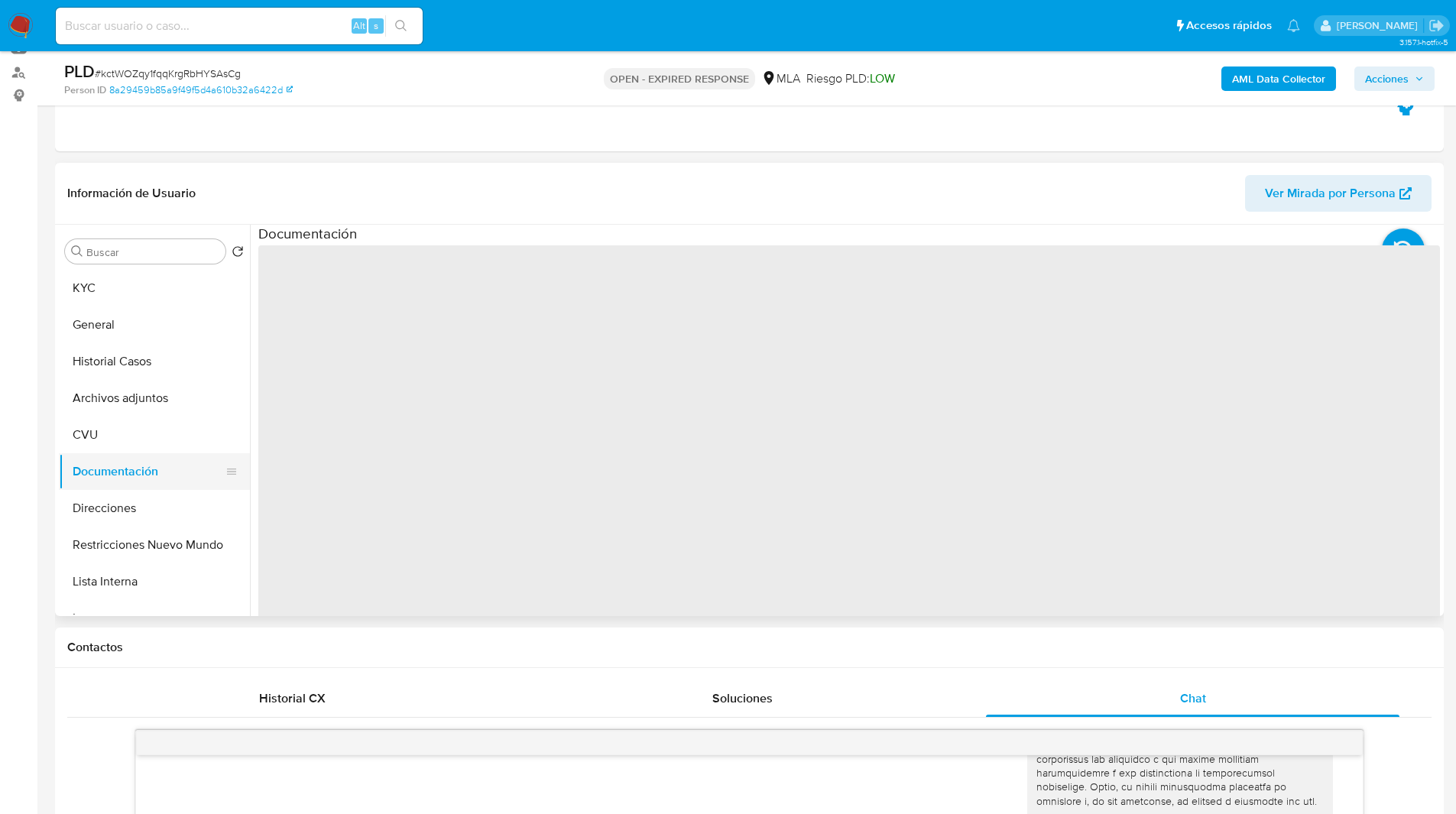
click at [159, 482] on button "Documentación" at bounding box center [148, 471] width 179 height 37
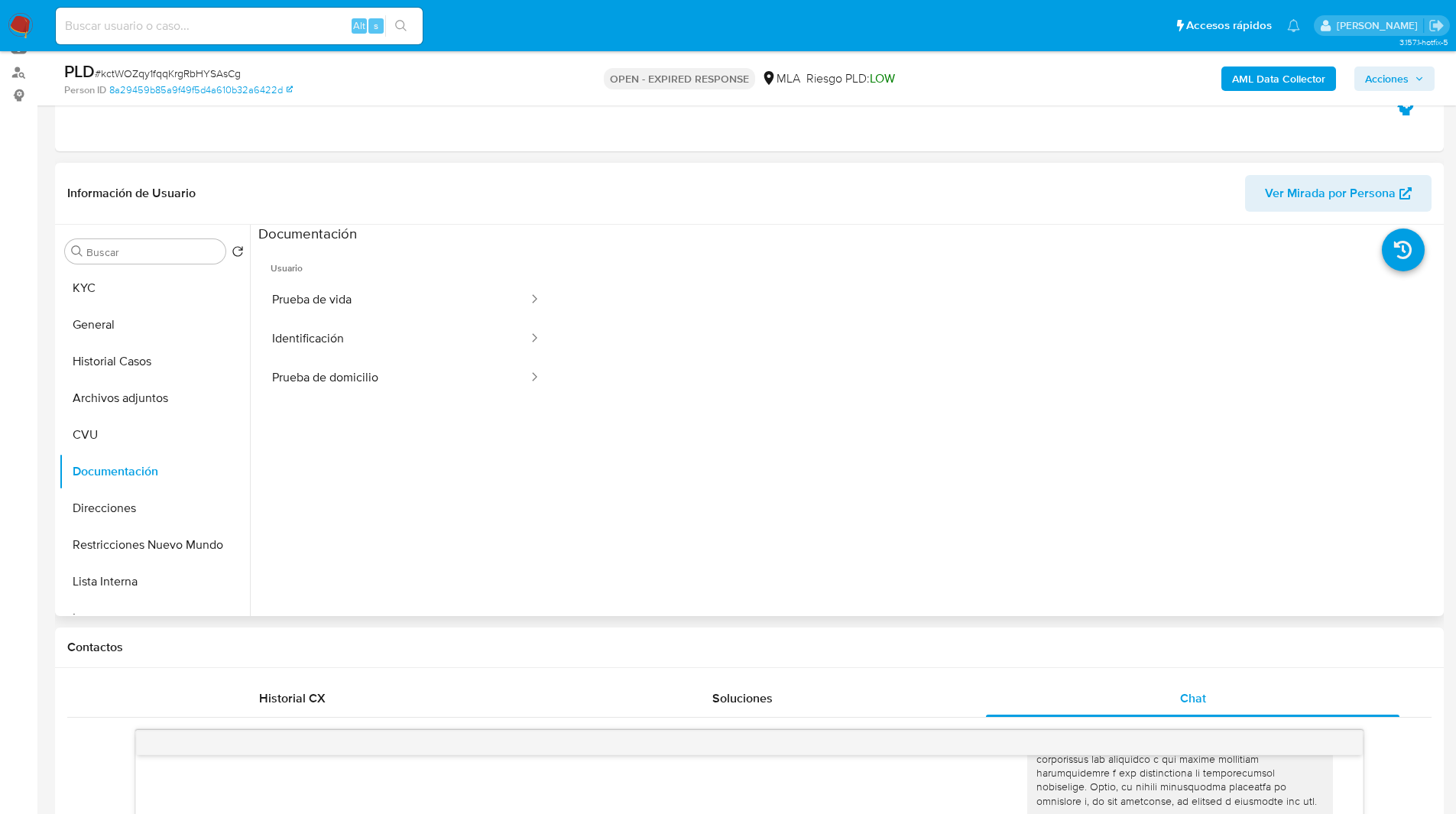
click at [470, 208] on header "Información de Usuario Ver Mirada por Persona" at bounding box center [749, 194] width 1364 height 37
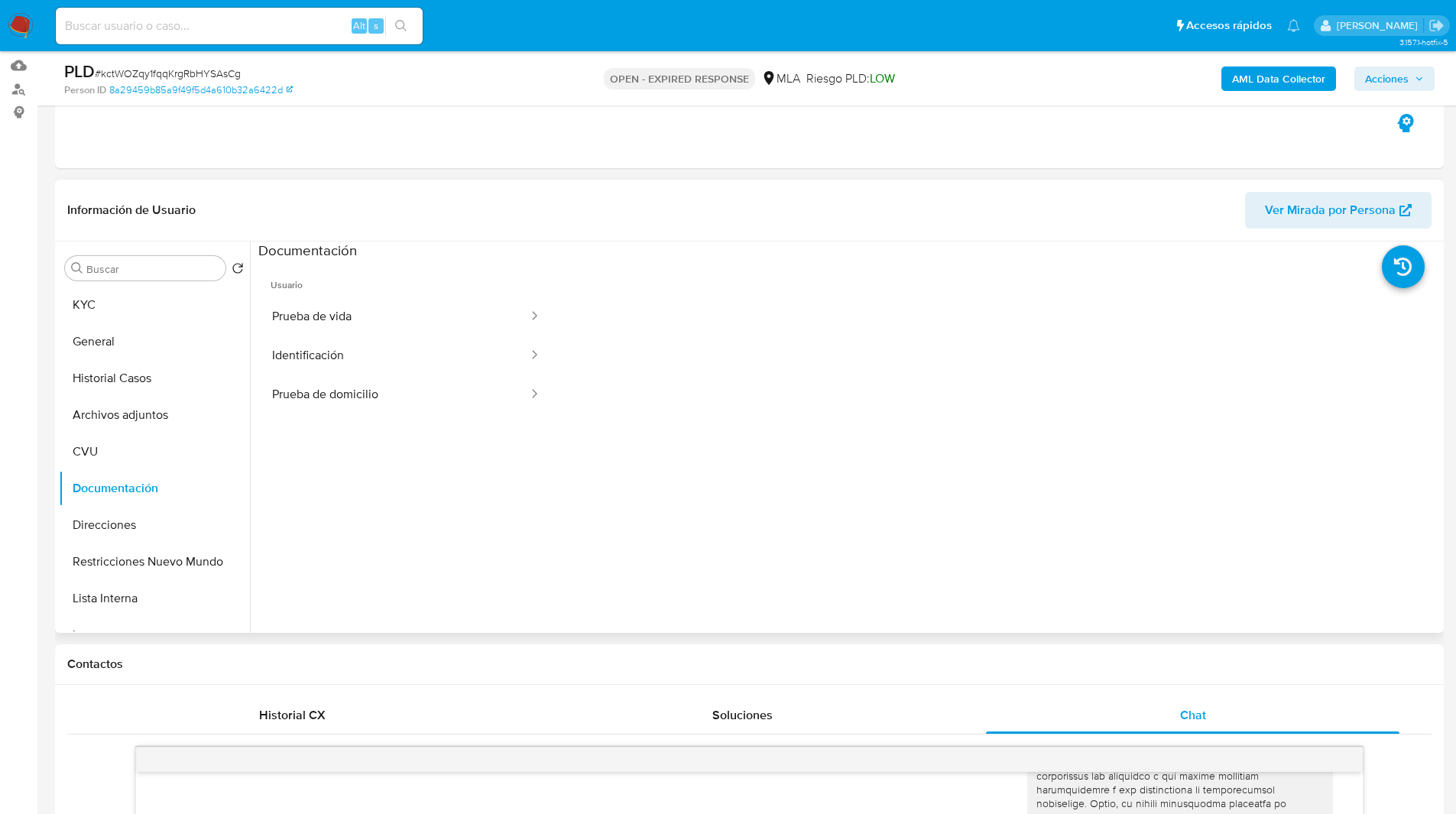
scroll to position [154, 0]
click at [131, 444] on button "CVU" at bounding box center [148, 453] width 179 height 37
click at [467, 211] on header "Información de Usuario Ver Mirada por Persona" at bounding box center [749, 211] width 1364 height 37
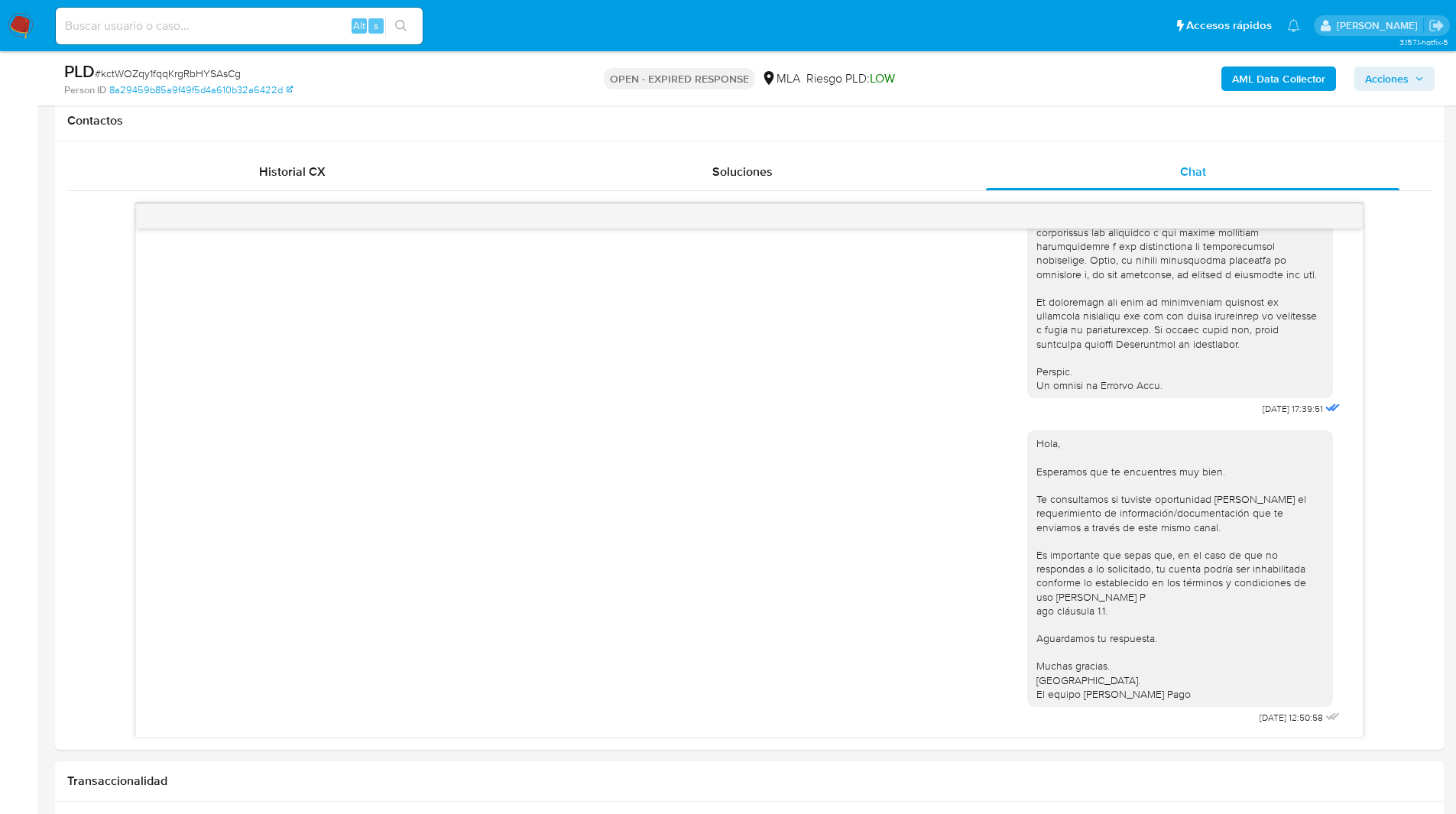
scroll to position [0, 0]
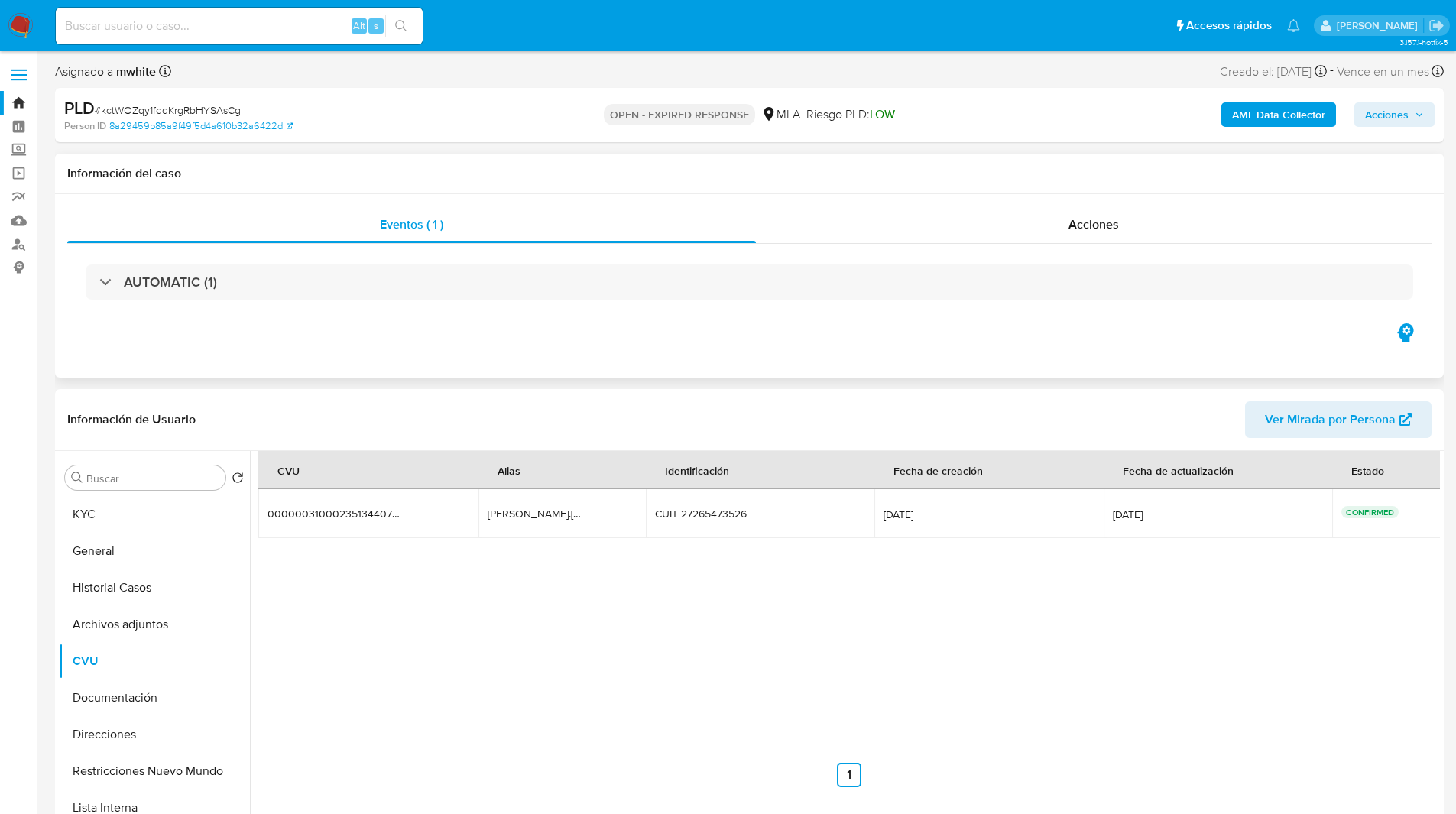
click at [378, 341] on div "Eventos ( 1 ) Acciones AUTOMATIC (1)" at bounding box center [749, 286] width 1389 height 184
click at [327, 327] on div "Eventos ( 1 ) Acciones AUTOMATIC (1)" at bounding box center [749, 286] width 1389 height 184
click at [116, 519] on button "KYC" at bounding box center [148, 514] width 179 height 37
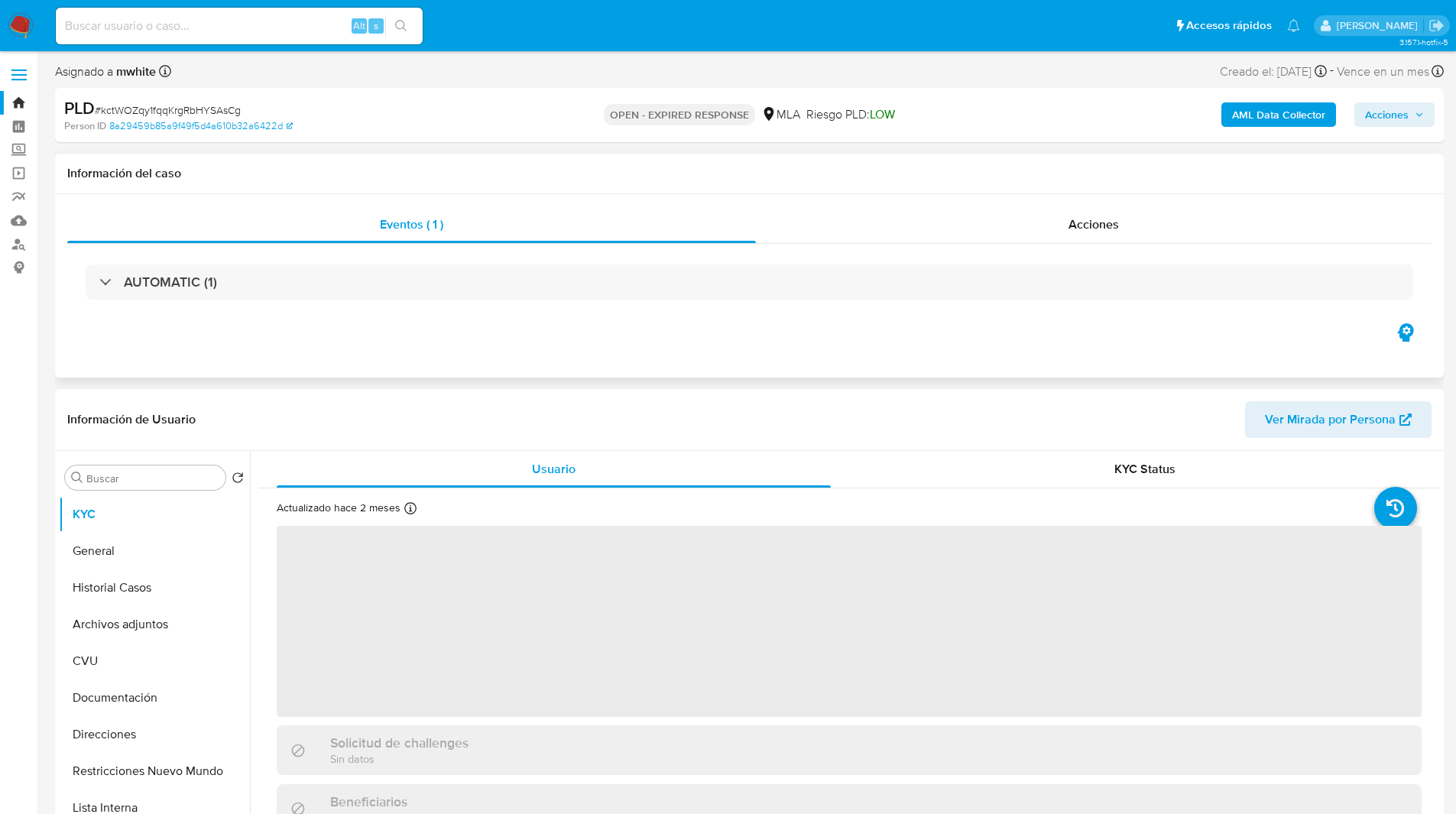
click at [364, 336] on div "Eventos ( 1 ) Acciones AUTOMATIC (1)" at bounding box center [749, 286] width 1389 height 184
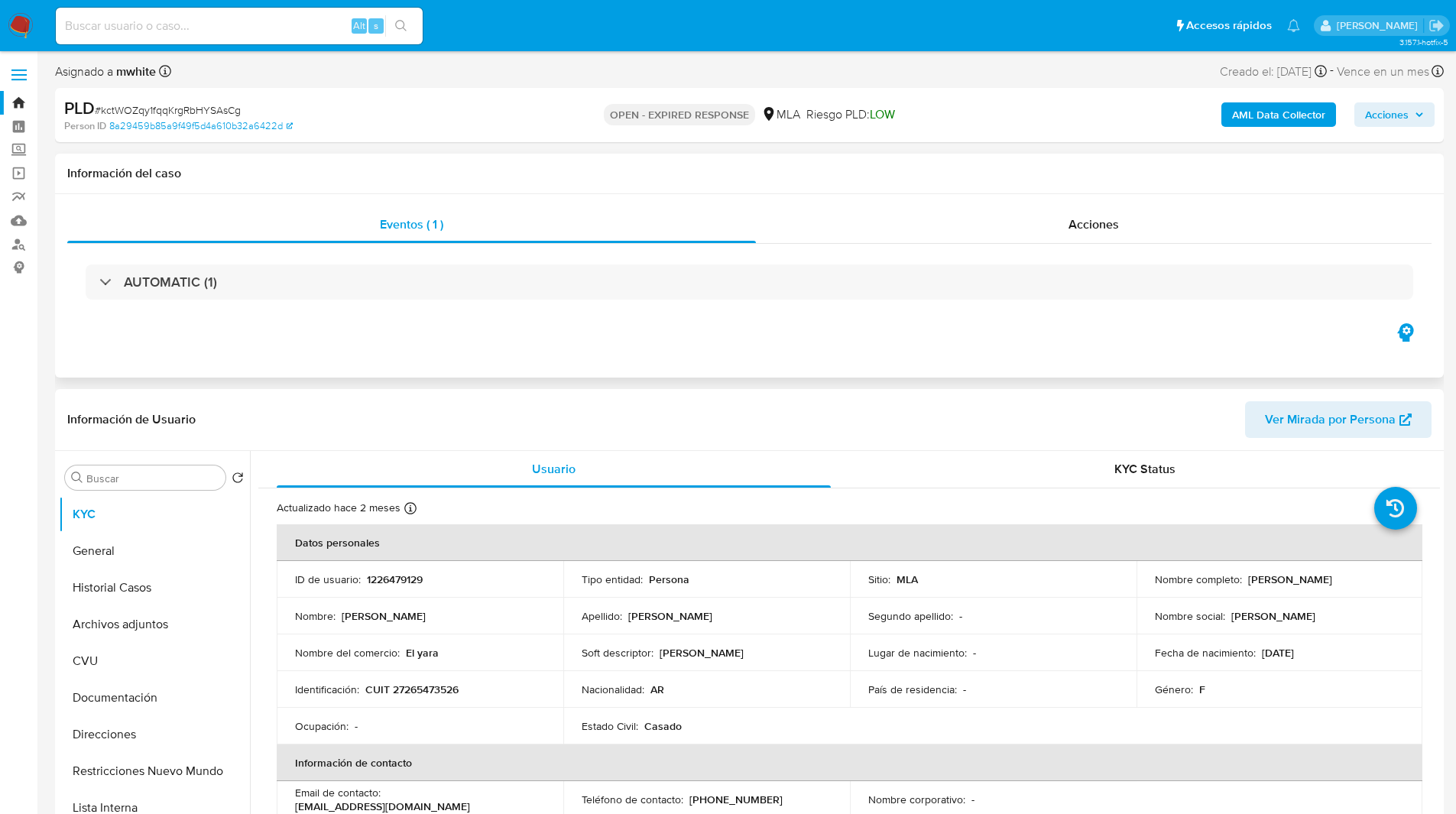
click at [794, 360] on div "Eventos ( 1 ) Acciones AUTOMATIC (1)" at bounding box center [749, 286] width 1389 height 184
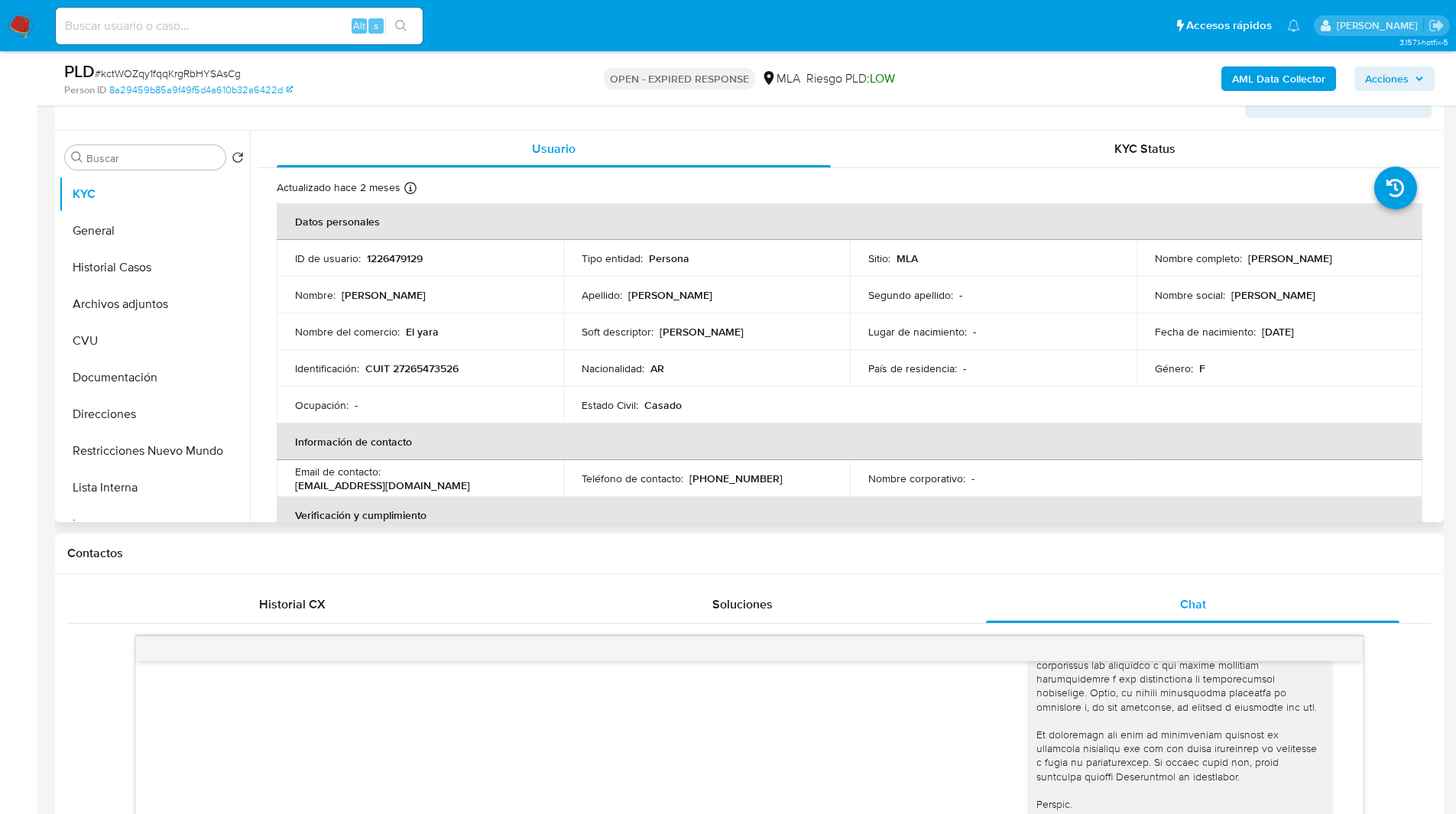
scroll to position [775, 0]
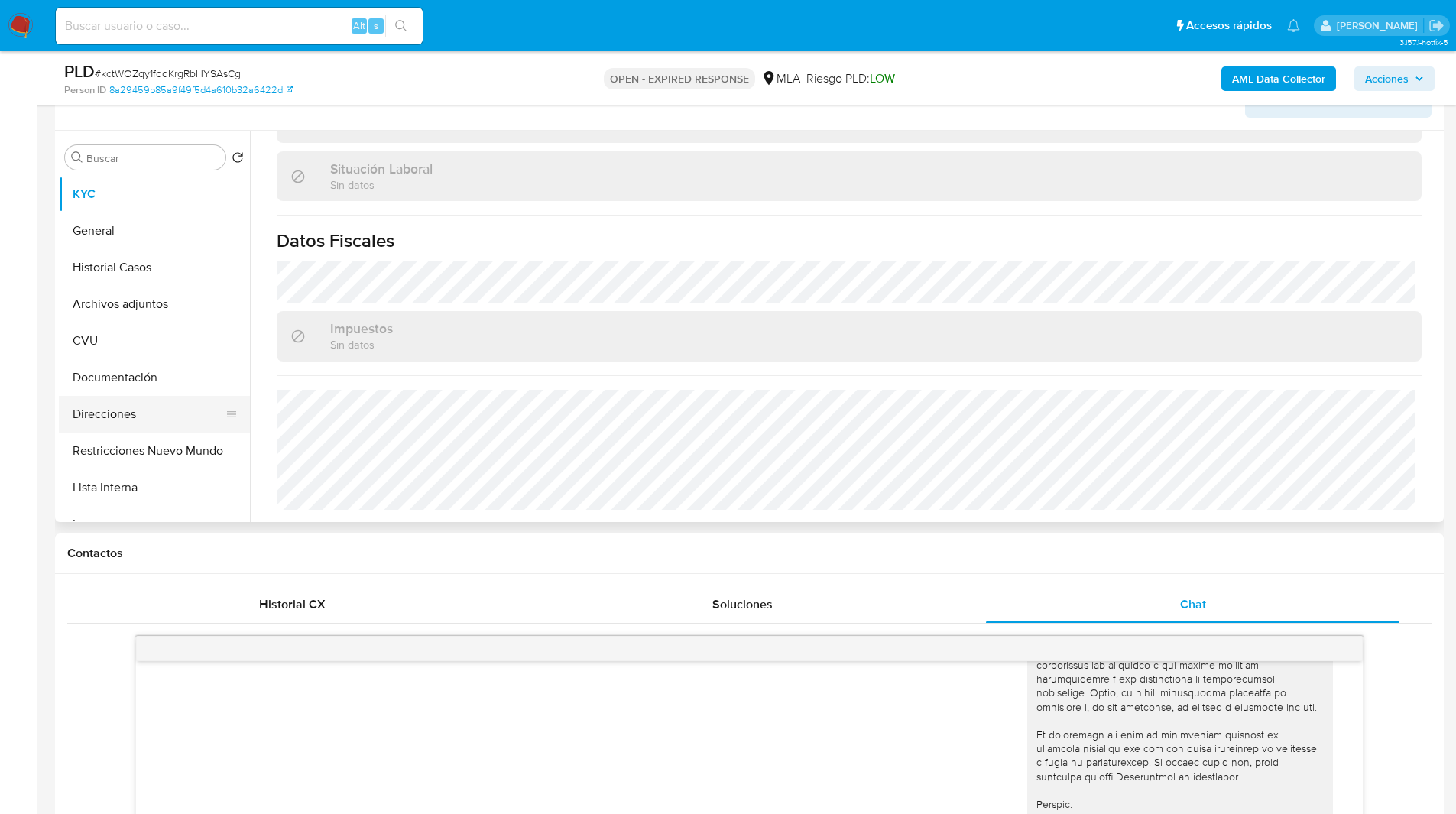
click at [126, 410] on button "Direcciones" at bounding box center [148, 414] width 179 height 37
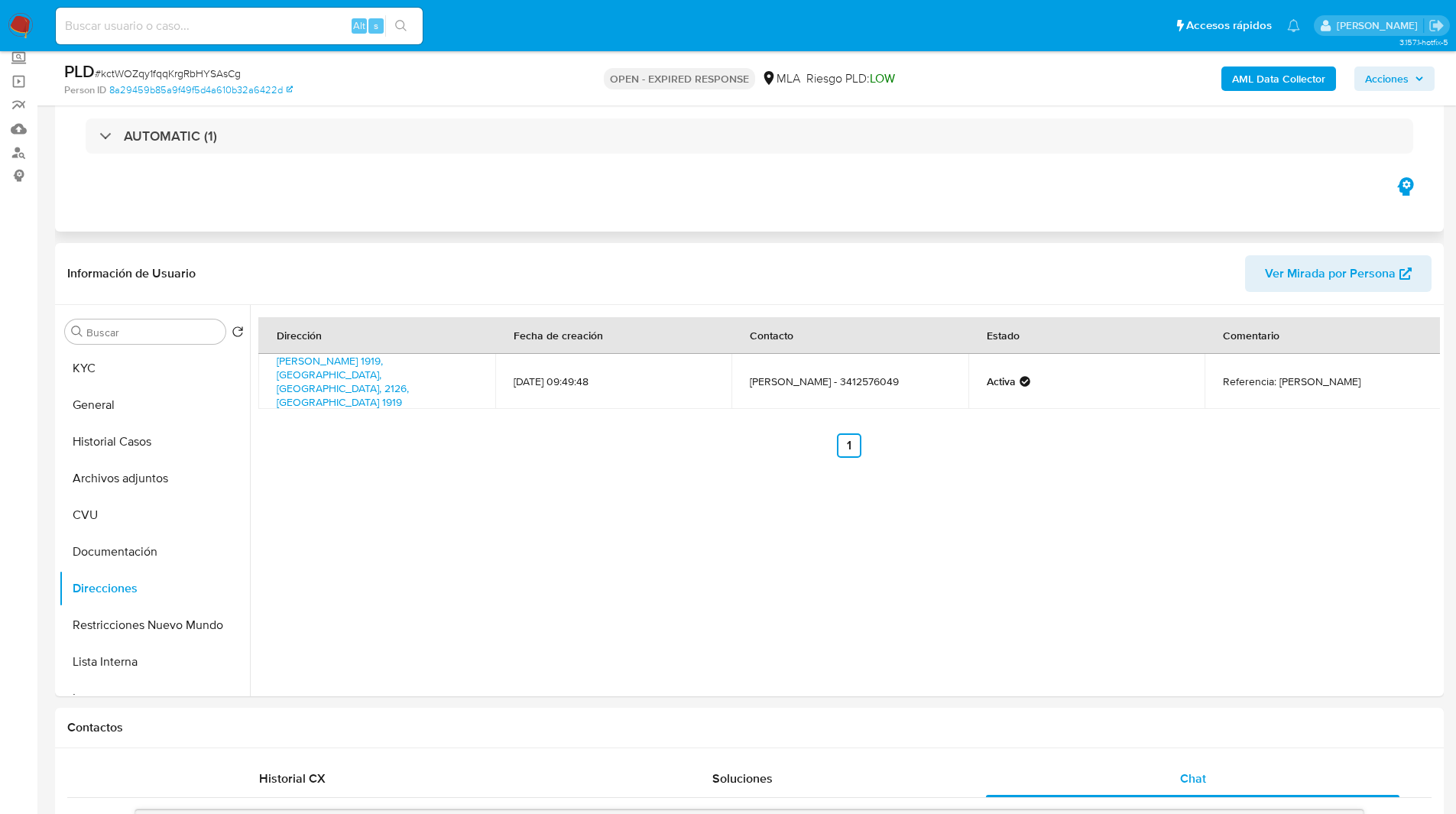
scroll to position [0, 0]
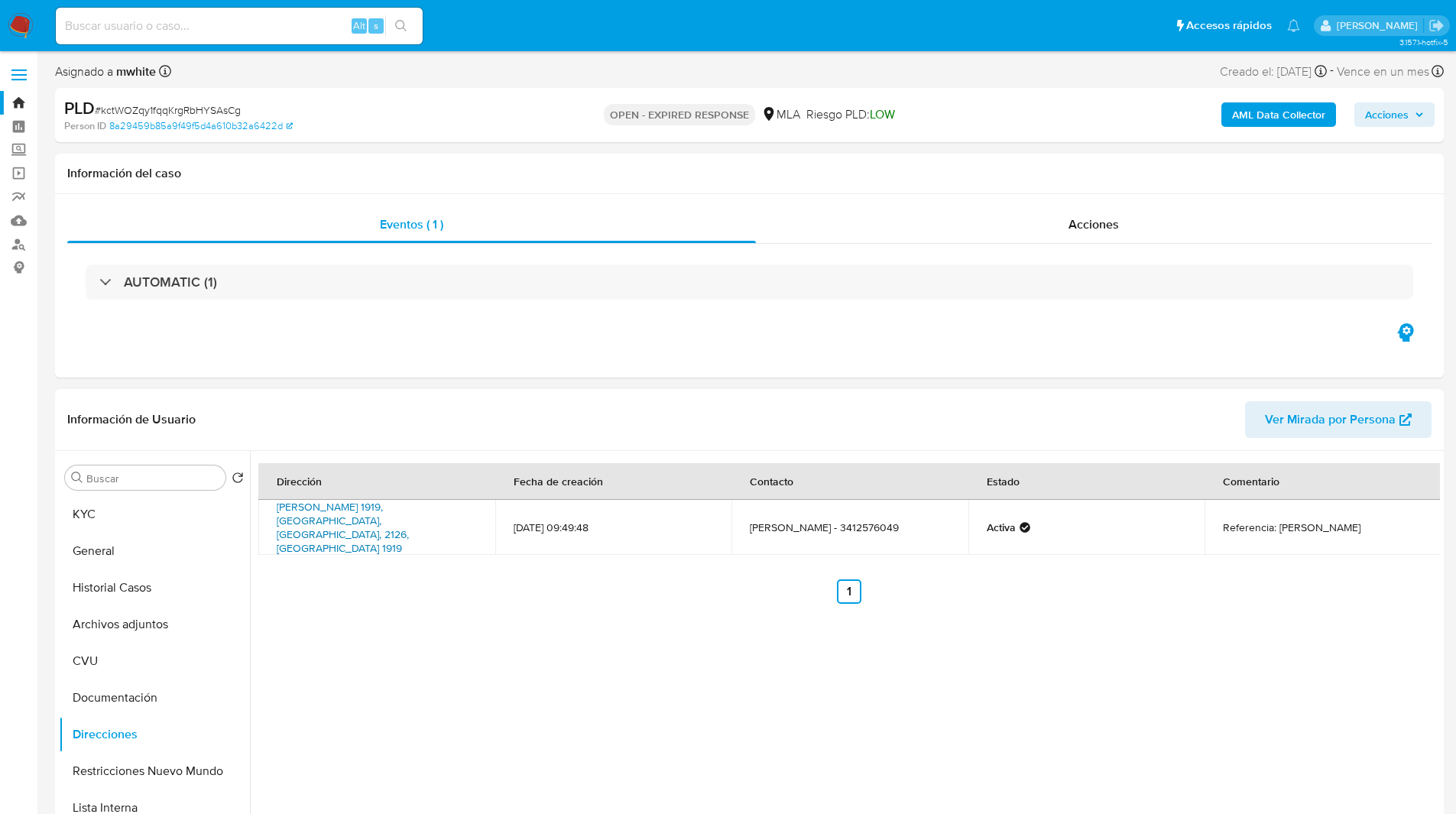
click at [308, 512] on link "Uriburu 1919, Rosario, Santa Fe, 2126, Argentina 1919" at bounding box center [343, 527] width 132 height 56
click at [161, 492] on div "Buscar Volver al orden por defecto KYC General Historial Casos Archivos adjunto…" at bounding box center [154, 647] width 191 height 389
click at [386, 362] on div "Eventos ( 1 ) Acciones AUTOMATIC (1)" at bounding box center [749, 286] width 1389 height 184
click at [152, 513] on button "KYC" at bounding box center [148, 514] width 179 height 37
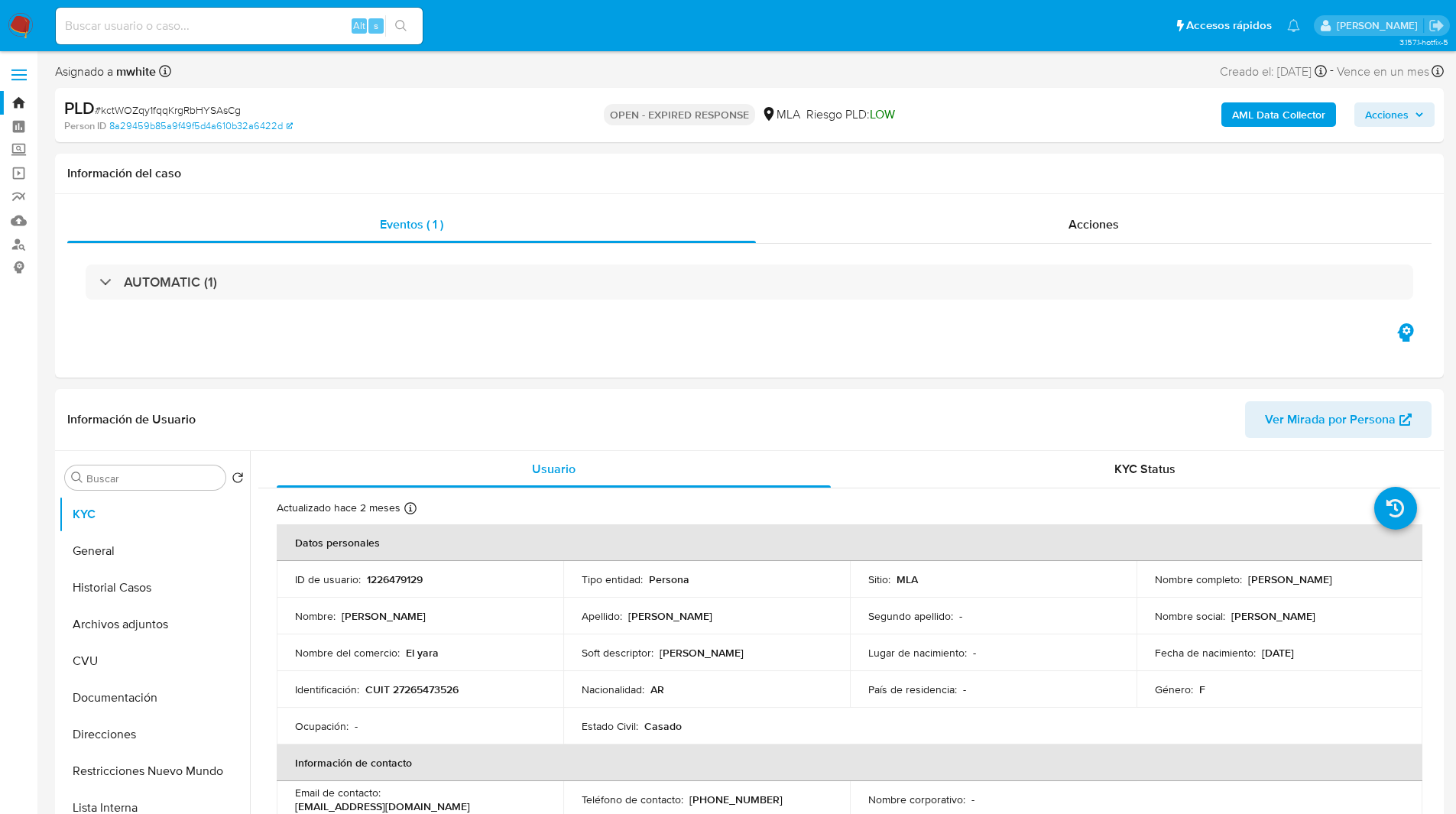
click at [900, 48] on nav "Pausado Ver notificaciones Alt s Accesos rápidos Presiona las siguientes teclas…" at bounding box center [728, 25] width 1456 height 51
click at [522, 35] on ul "Pausado Ver notificaciones Alt s Accesos rápidos Presiona las siguientes teclas…" at bounding box center [678, 24] width 1260 height 38
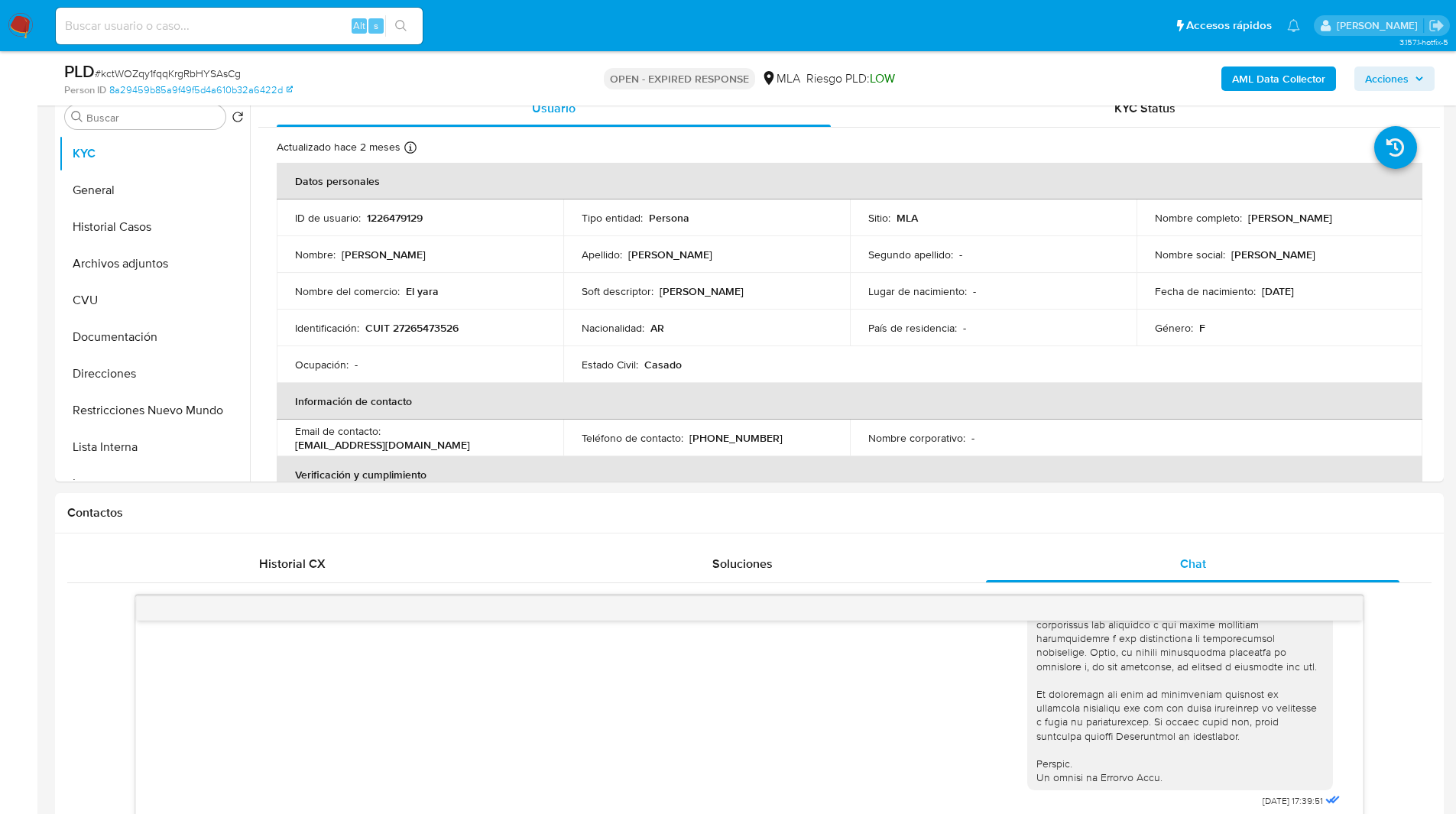
scroll to position [309, 0]
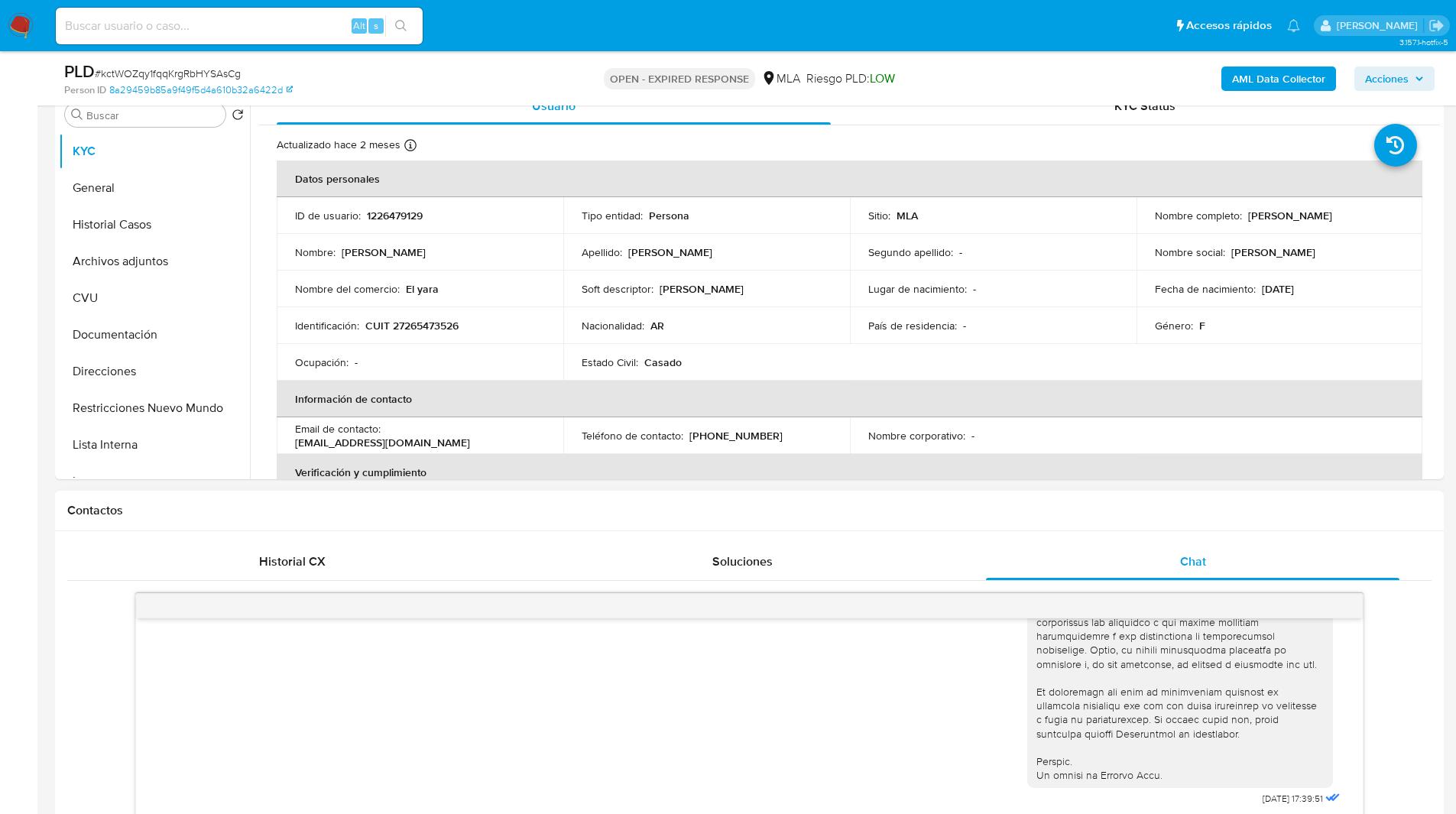
click at [658, 526] on div "Contactos" at bounding box center [749, 511] width 1389 height 40
click at [672, 523] on div "Contactos" at bounding box center [749, 511] width 1389 height 40
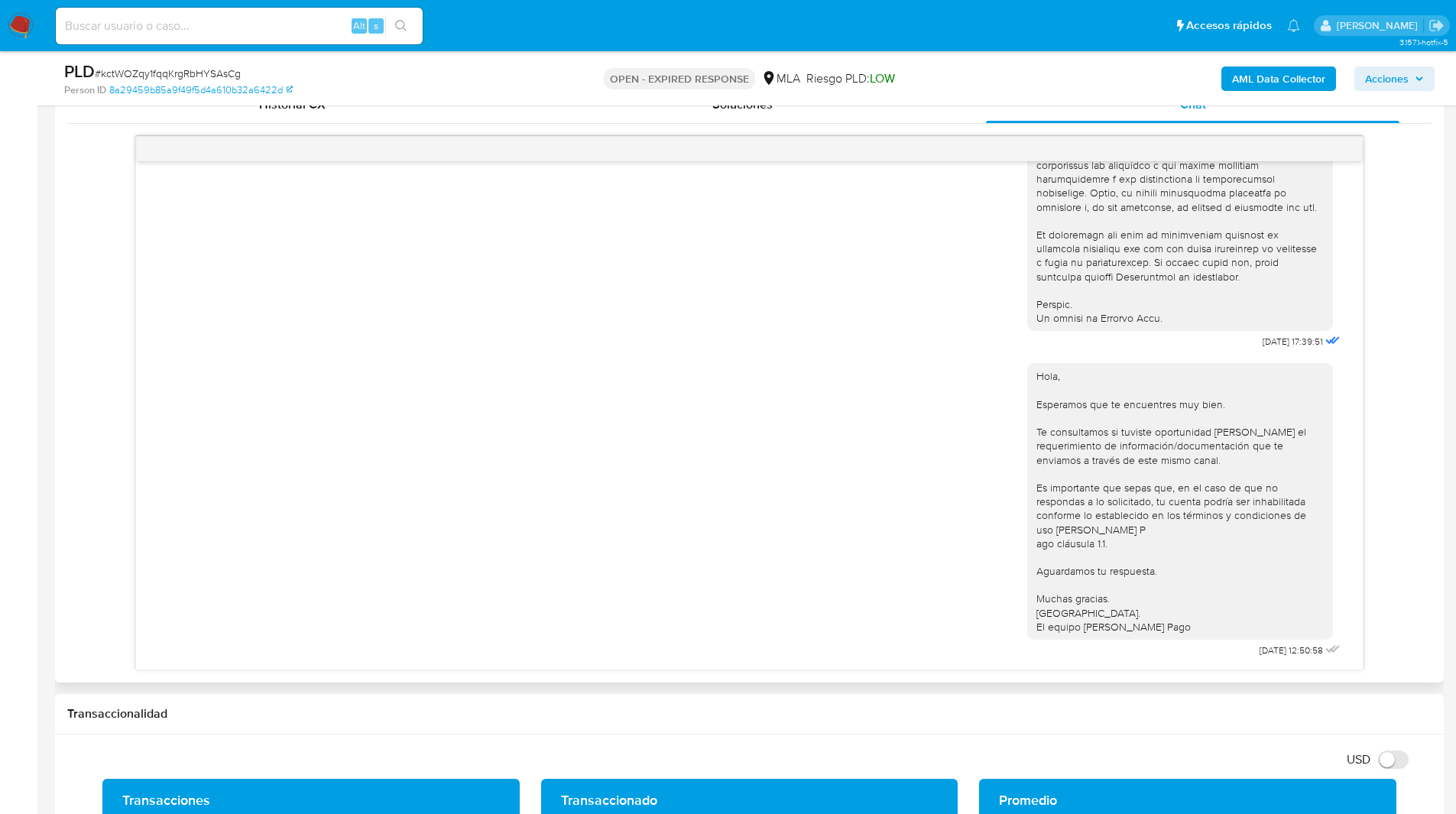
scroll to position [779, 0]
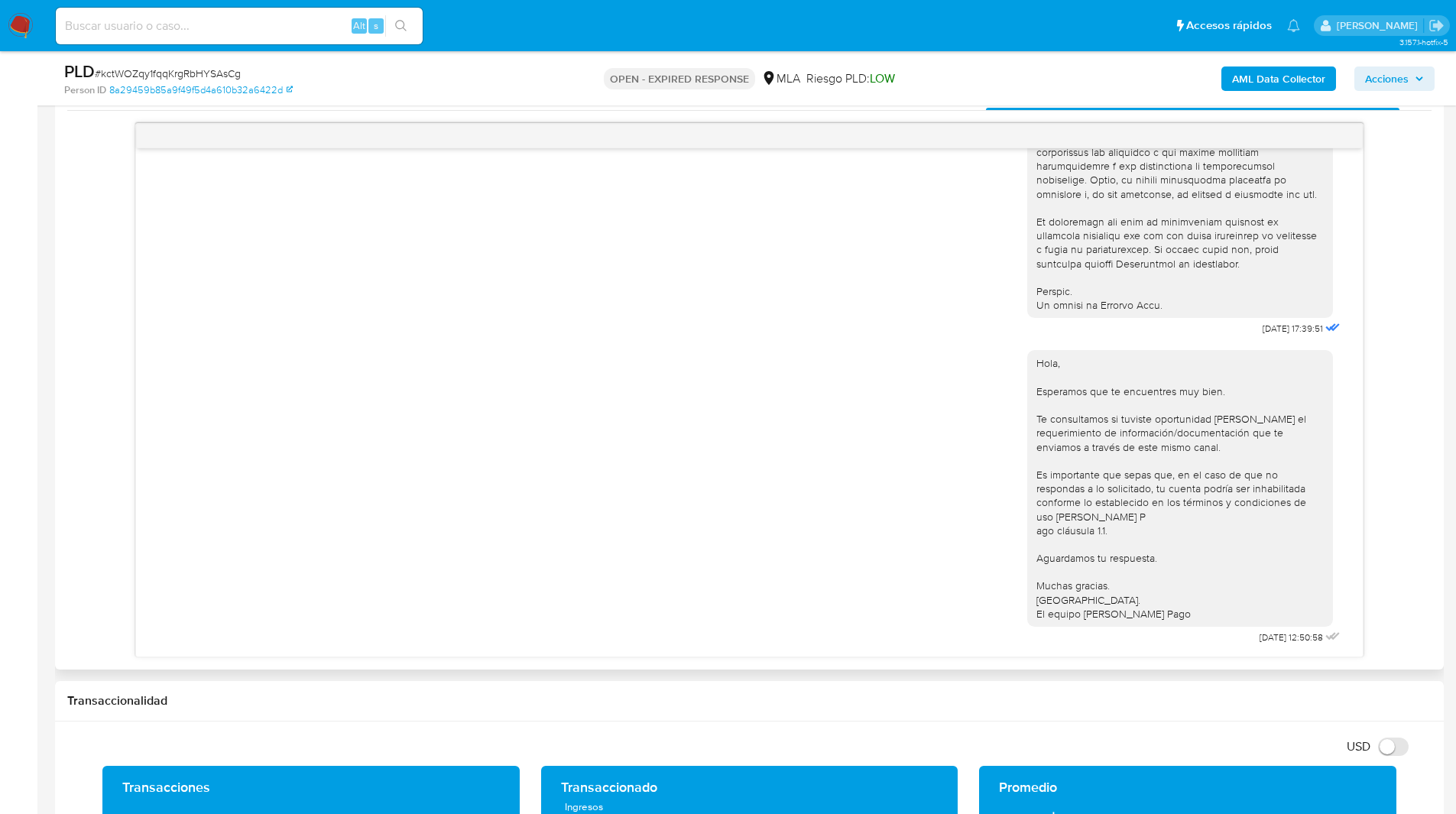
click at [1375, 457] on div "18/08/2025 17:39:51 Hola, Esperamos que te encuentres muy bien. Te consultamos …" at bounding box center [749, 390] width 1364 height 535
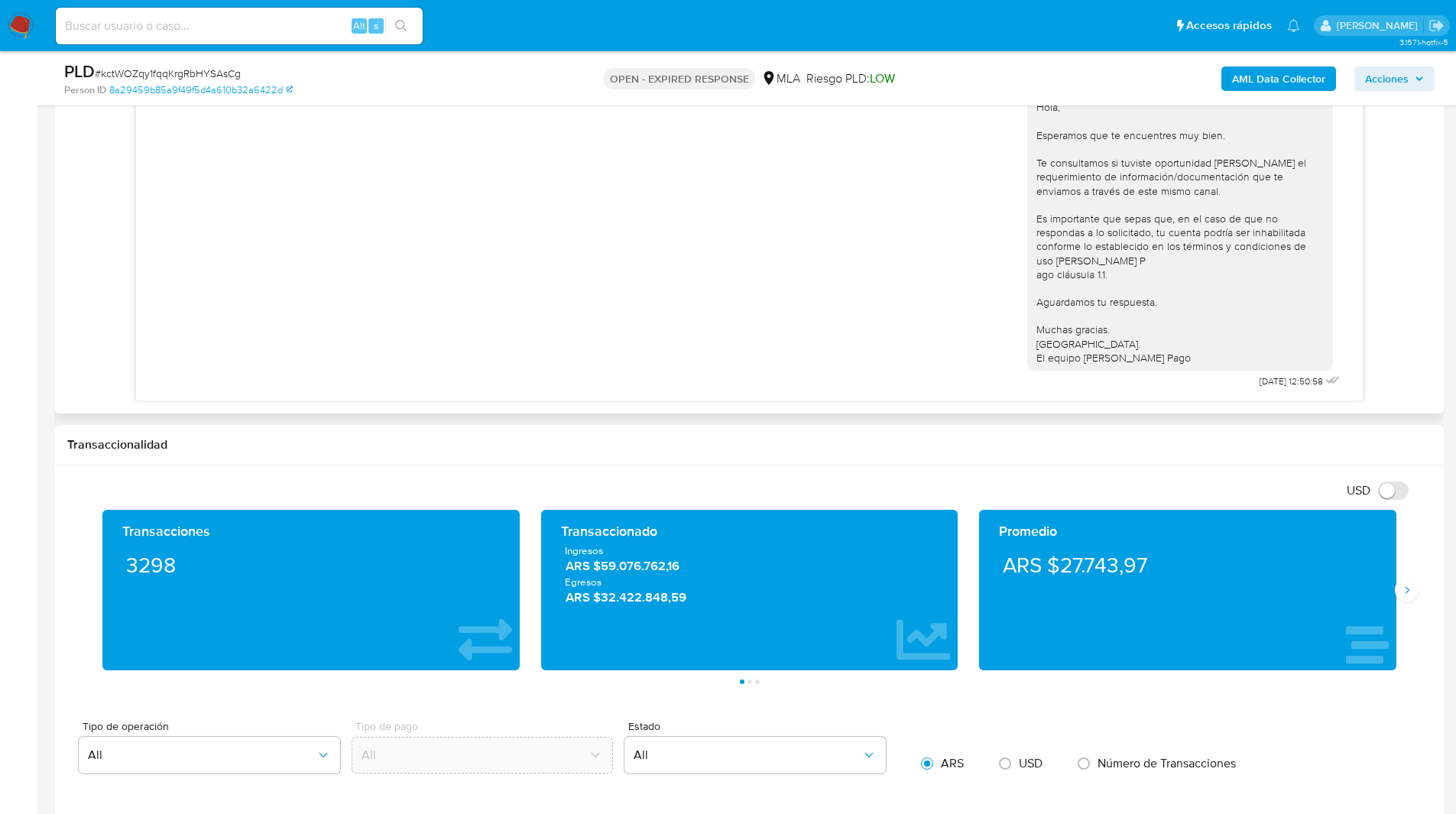
click at [1417, 253] on div "18/08/2025 17:39:51 Hola, Esperamos que te encuentres muy bien. Te consultamos …" at bounding box center [749, 134] width 1364 height 535
click at [1414, 266] on div "18/08/2025 17:39:51 Hola, Esperamos que te encuentres muy bien. Te consultamos …" at bounding box center [749, 134] width 1364 height 535
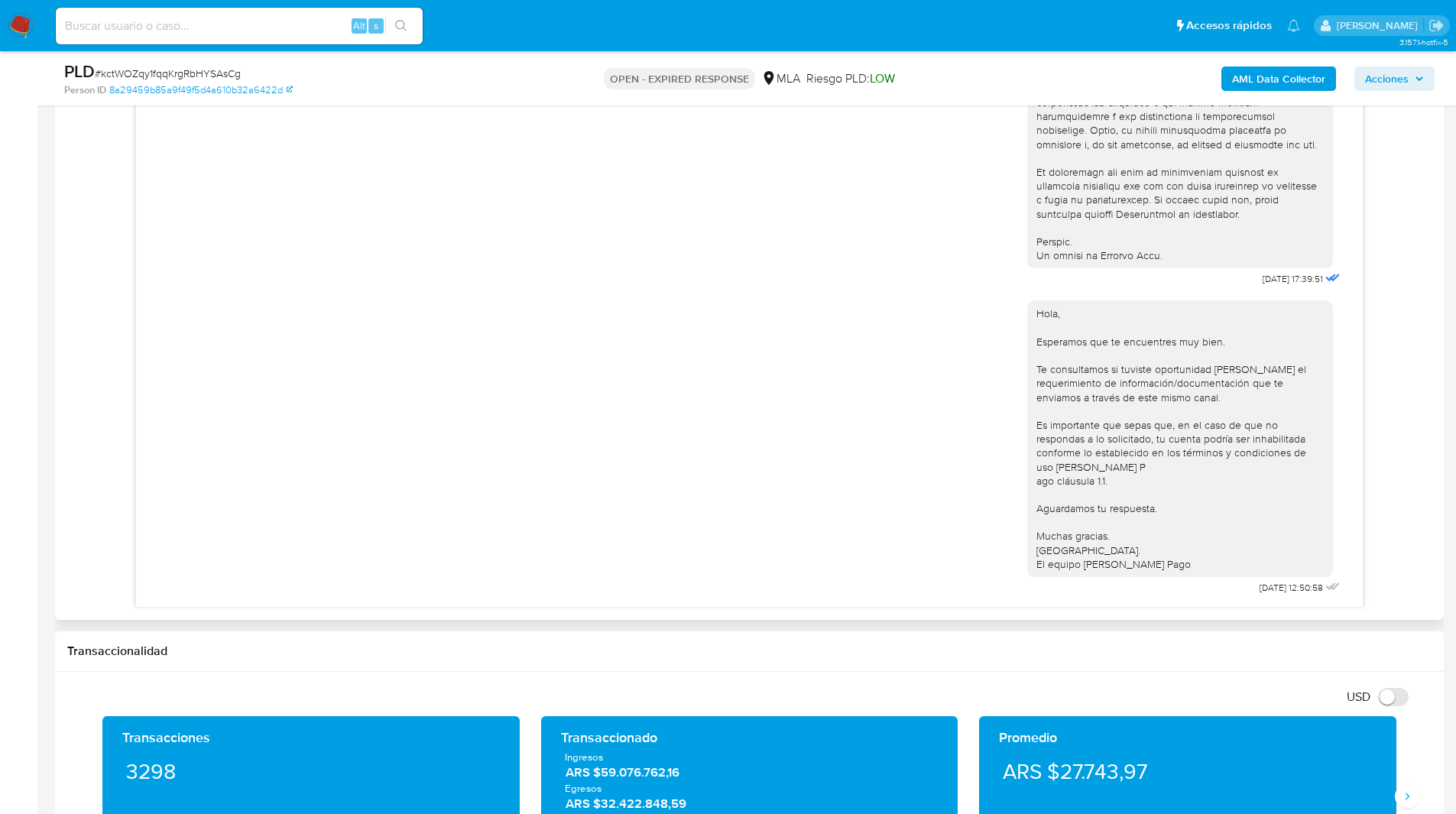
scroll to position [824, 0]
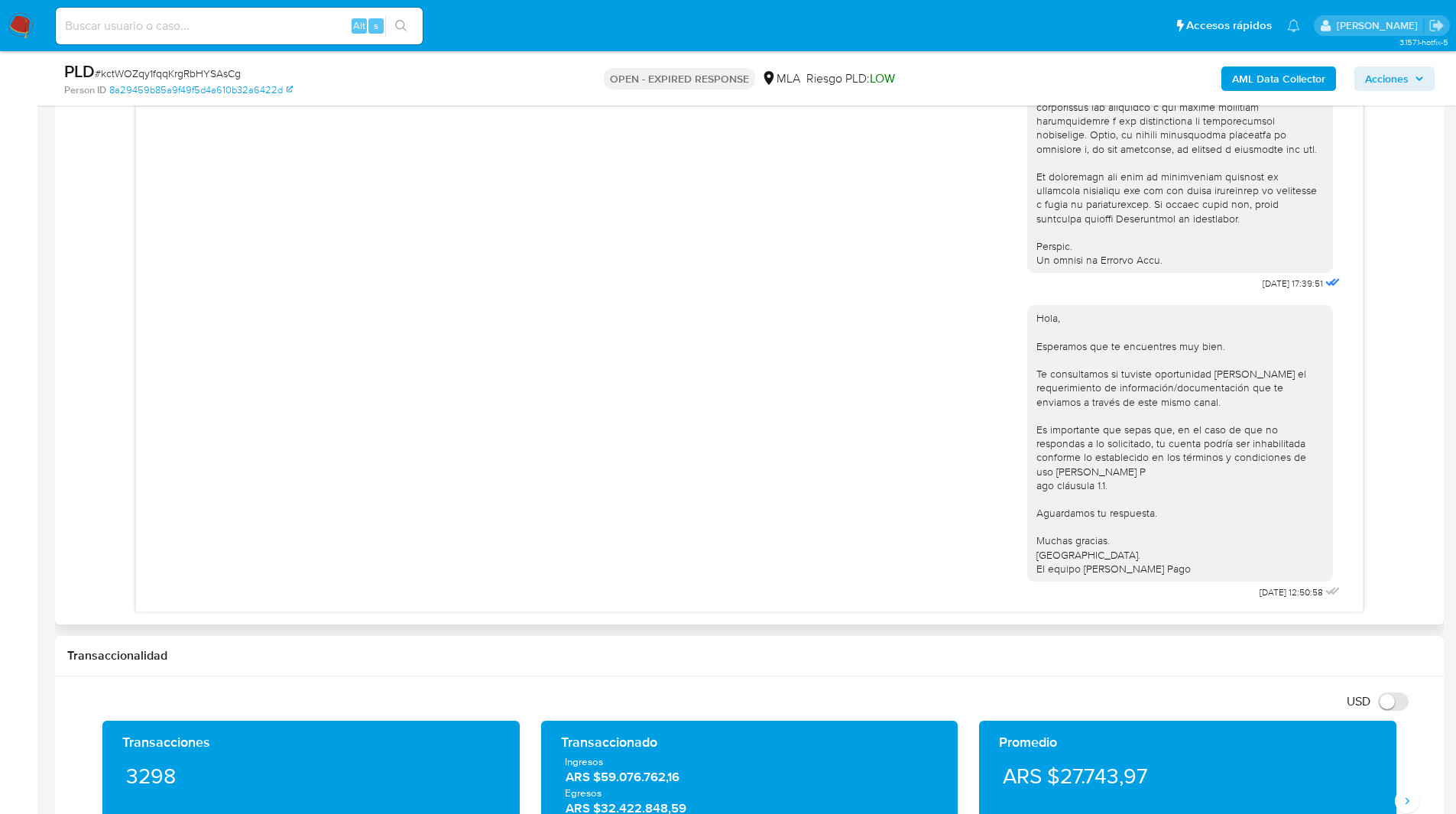
click at [1413, 331] on div "18/08/2025 17:39:51 Hola, Esperamos que te encuentres muy bien. Te consultamos …" at bounding box center [749, 345] width 1364 height 535
click at [943, 21] on ul "Pausado Ver notificaciones Alt s Accesos rápidos Presiona las siguientes teclas…" at bounding box center [678, 24] width 1260 height 38
click at [170, 62] on div "PLD # kctWOZqy1fqqKrgRbHYSAsCg" at bounding box center [290, 72] width 451 height 23
click at [179, 67] on span "# kctWOZqy1fqqKrgRbHYSAsCg" at bounding box center [168, 73] width 146 height 15
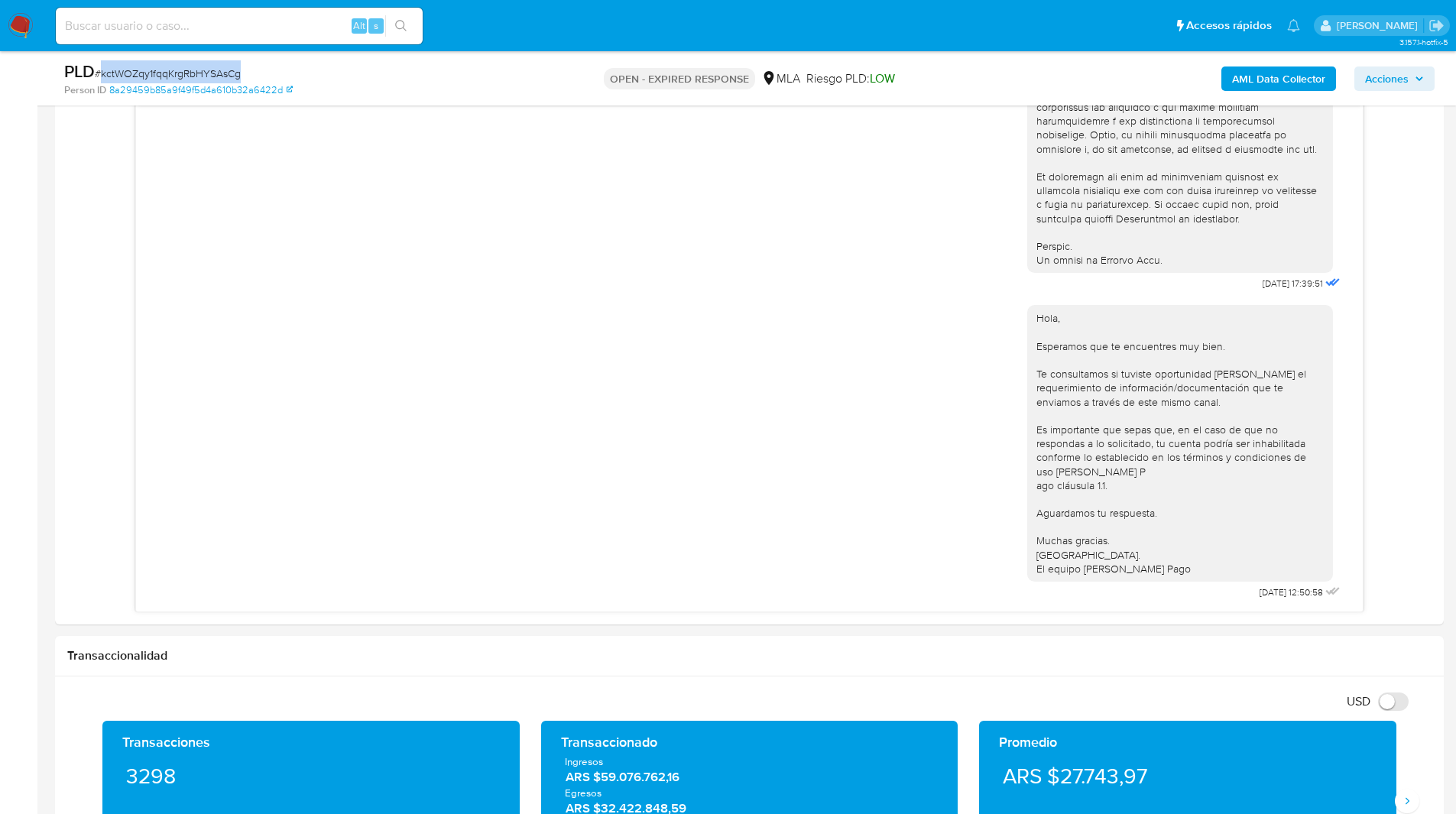
click at [179, 67] on span "# kctWOZqy1fqqKrgRbHYSAsCg" at bounding box center [168, 73] width 146 height 15
click at [10, 21] on img at bounding box center [20, 25] width 26 height 26
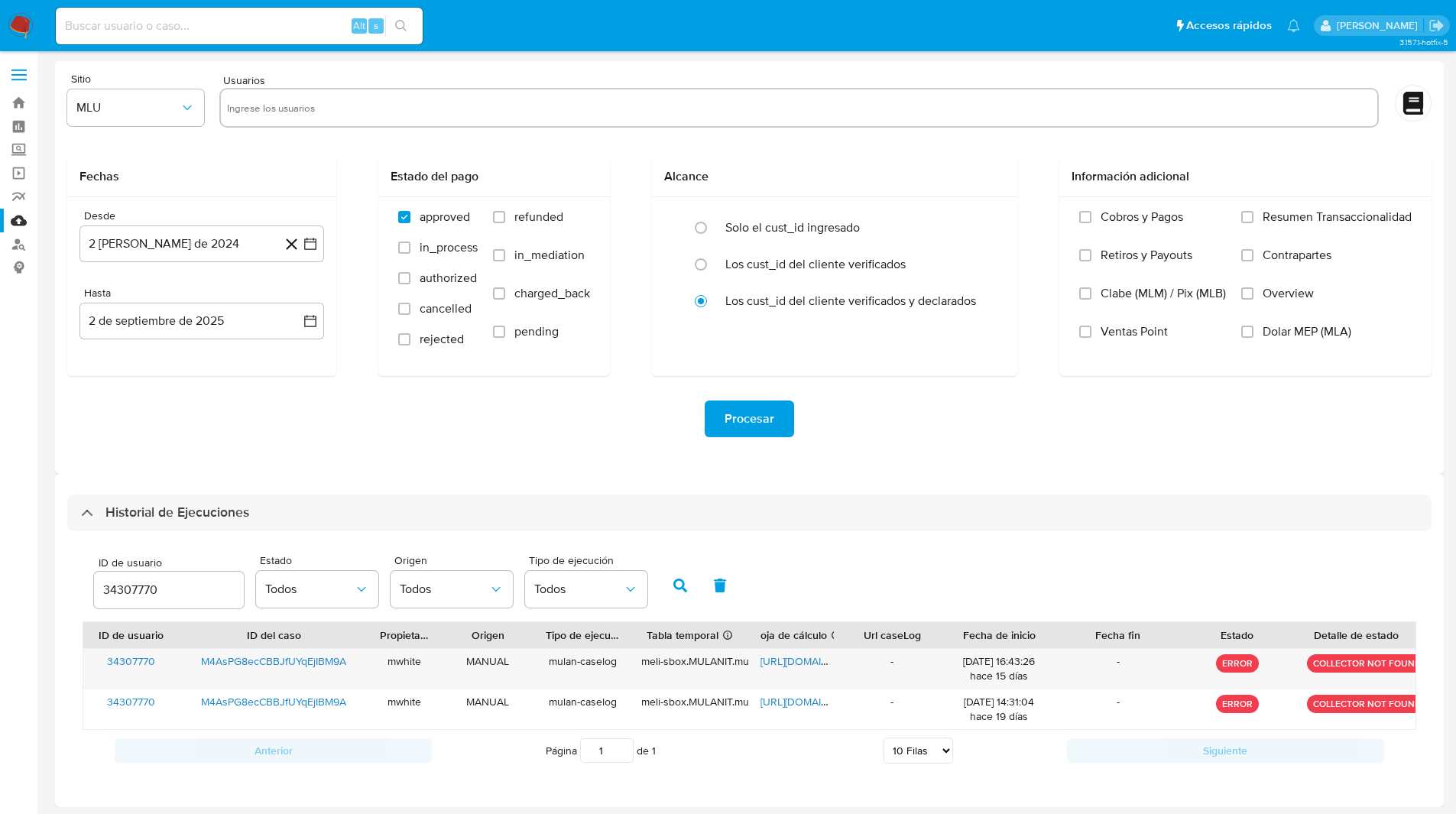
select select "10"
click at [141, 589] on input "34307770" at bounding box center [169, 590] width 150 height 20
paste input "1226479129"
click at [678, 593] on button "button" at bounding box center [680, 586] width 40 height 37
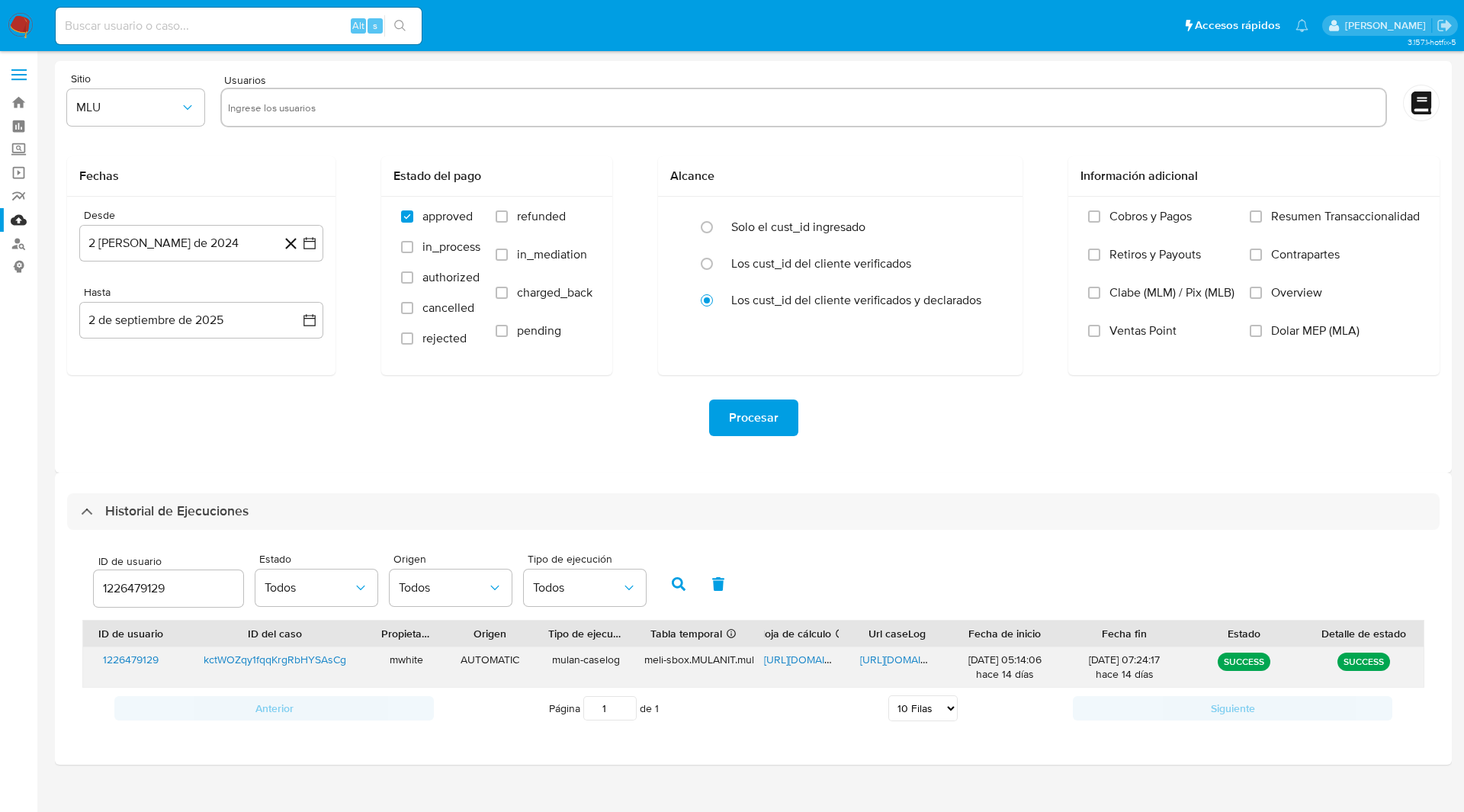
click at [812, 658] on span "[URL][DOMAIN_NAME]" at bounding box center [816, 659] width 105 height 15
click at [895, 663] on span "[URL][DOMAIN_NAME]" at bounding box center [912, 659] width 105 height 15
click at [137, 595] on input "1226479129" at bounding box center [169, 589] width 150 height 20
type input "410429112"
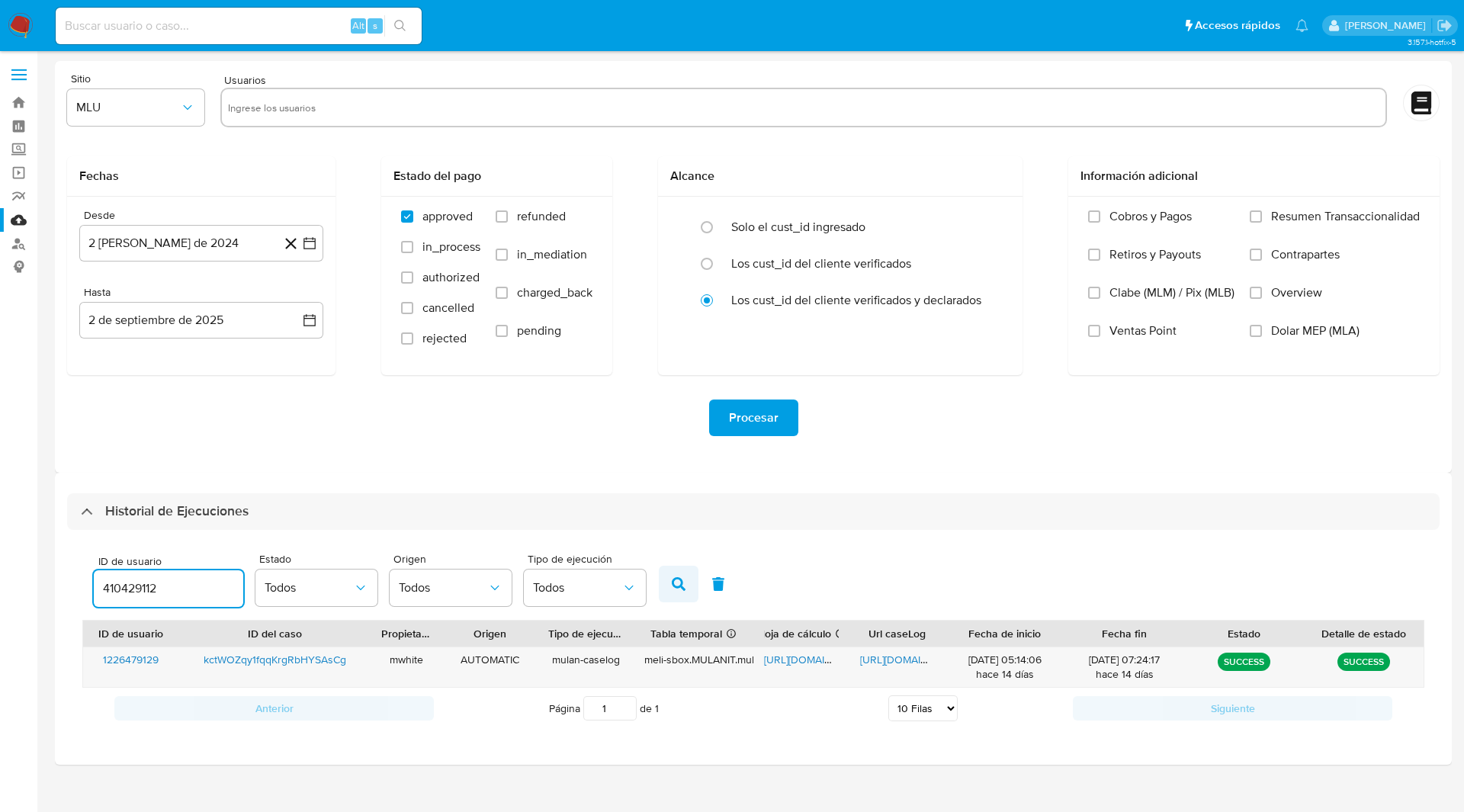
click at [674, 582] on icon "button" at bounding box center [679, 584] width 13 height 13
click at [607, 474] on div "Historial de Ejecuciones ID de usuario 410429112 Estado Todos Origen Todos Tipo…" at bounding box center [753, 619] width 1397 height 292
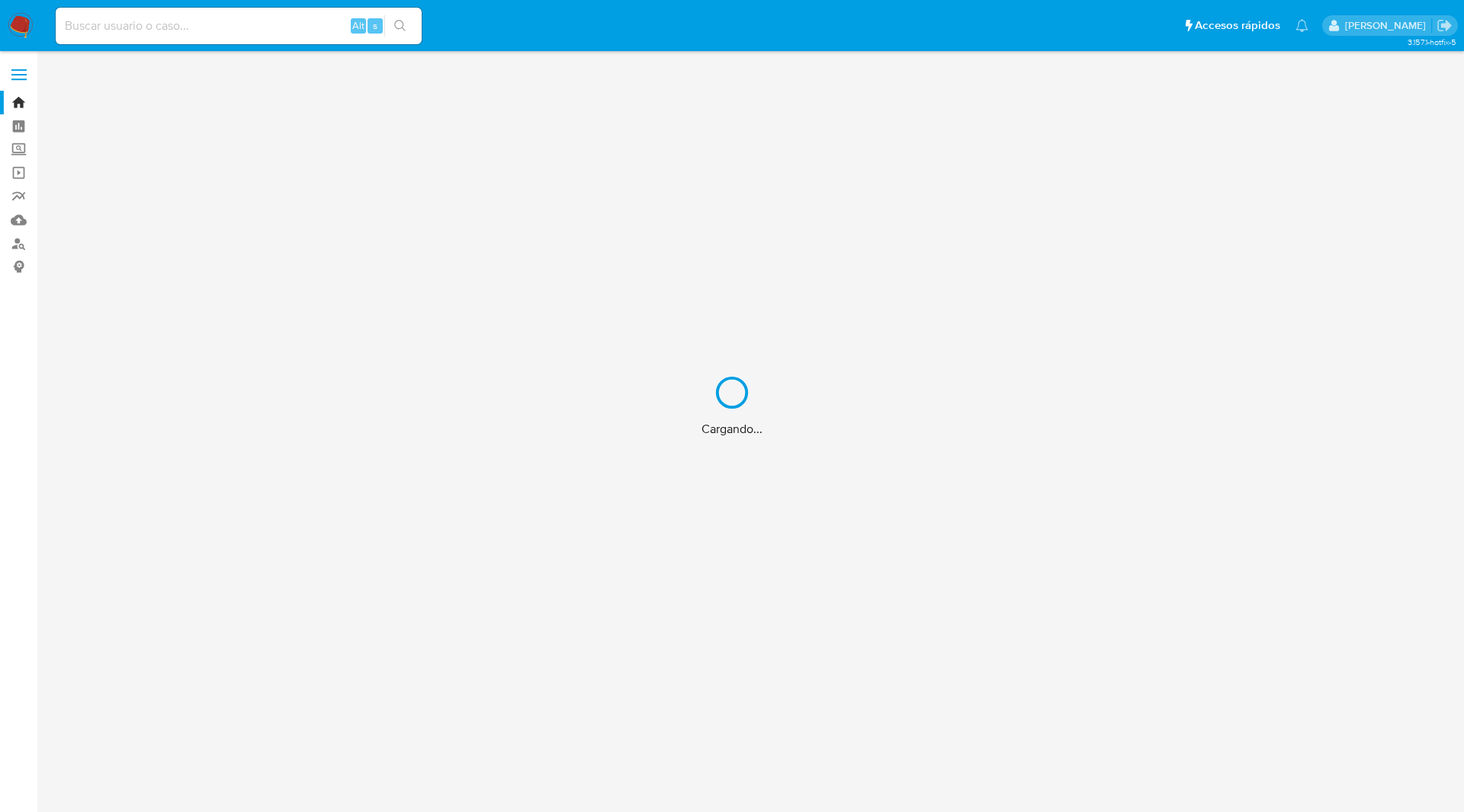
click at [1090, 29] on div "Cargando..." at bounding box center [732, 406] width 1464 height 812
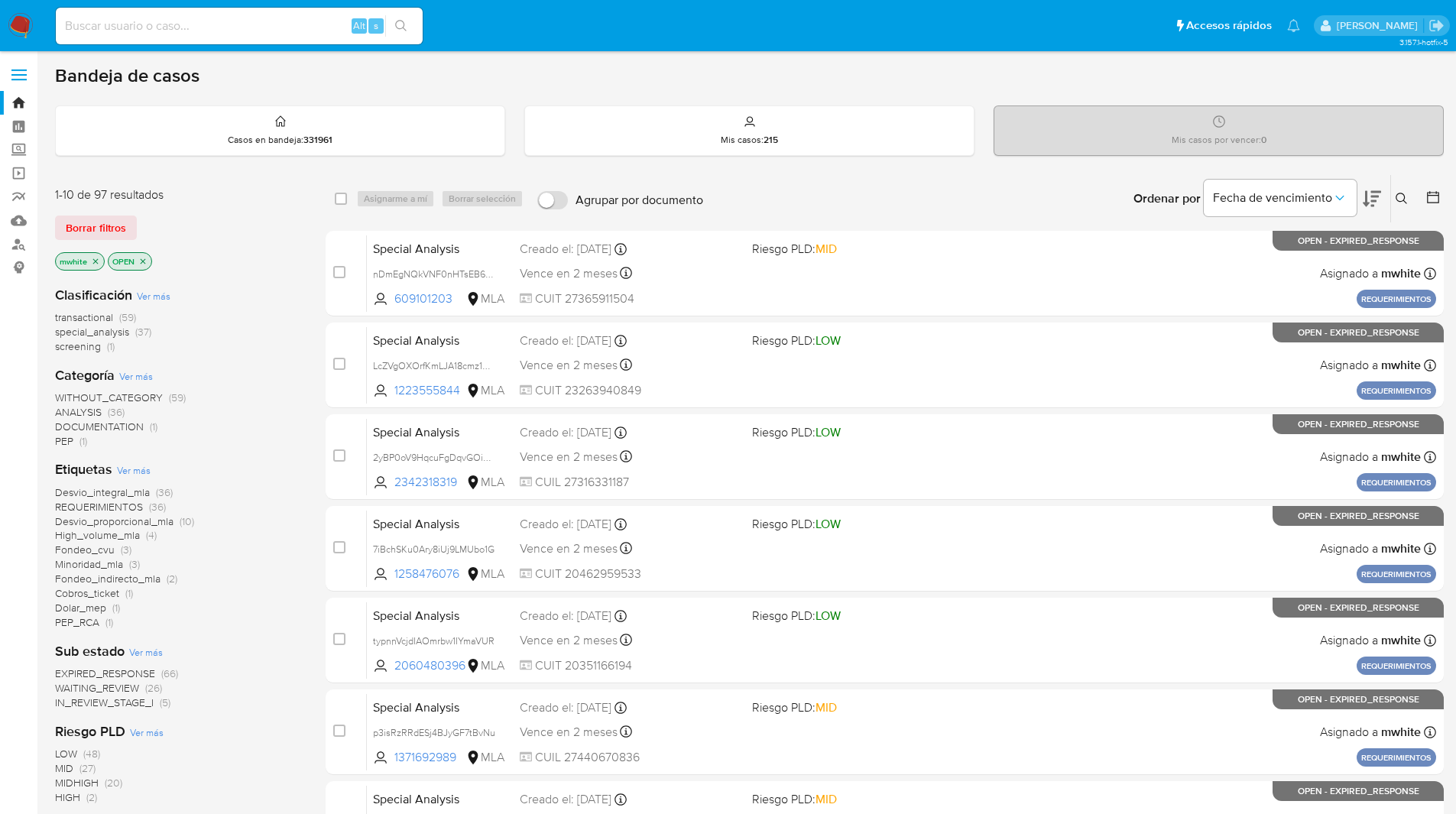
drag, startPoint x: 989, startPoint y: 39, endPoint x: 1042, endPoint y: 62, distance: 57.8
click at [989, 39] on ul "Pausado Ver notificaciones Alt s Accesos rápidos Presiona las siguientes teclas…" at bounding box center [678, 24] width 1260 height 38
click at [1402, 198] on icon at bounding box center [1402, 199] width 13 height 13
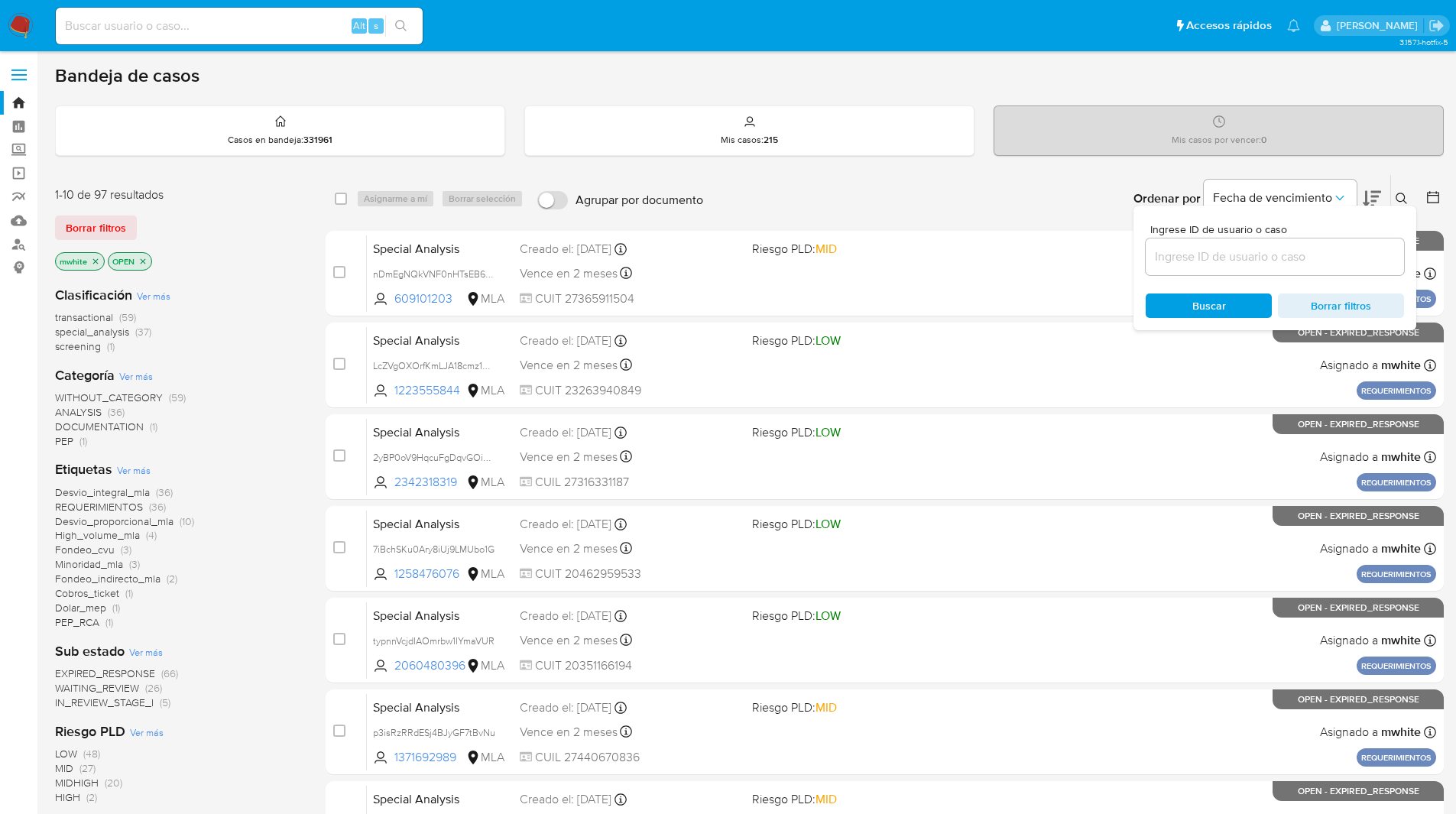
click at [1223, 245] on div at bounding box center [1275, 257] width 259 height 37
click at [1187, 267] on div at bounding box center [1275, 257] width 259 height 37
click at [1245, 254] on input at bounding box center [1275, 257] width 259 height 20
paste input "kctWOZqy1fqqKrgRbHYSAsCg"
type input "kctWOZqy1fqqKrgRbHYSAsCg"
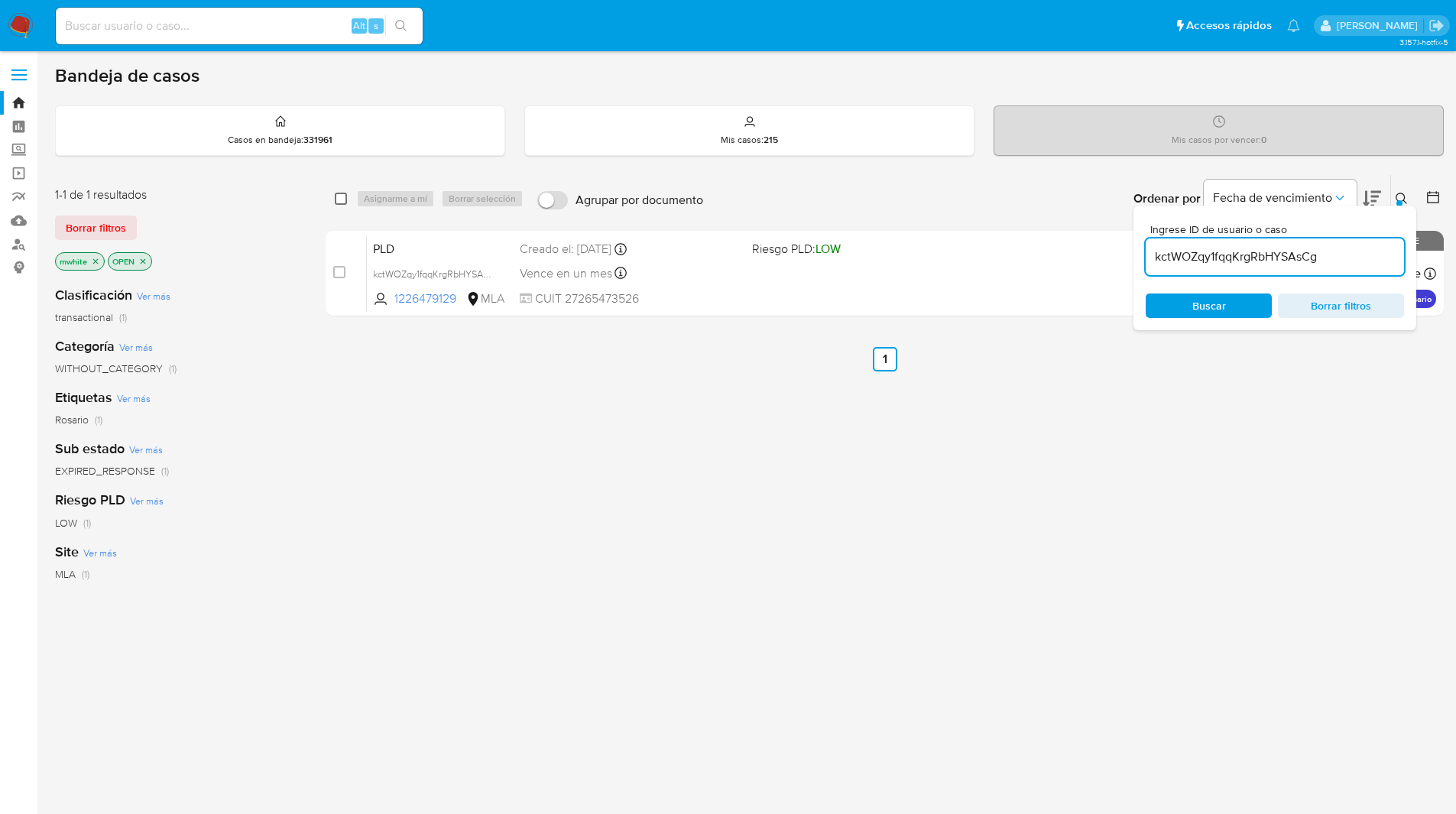
click at [338, 194] on input "checkbox" at bounding box center [341, 199] width 13 height 13
checkbox input "true"
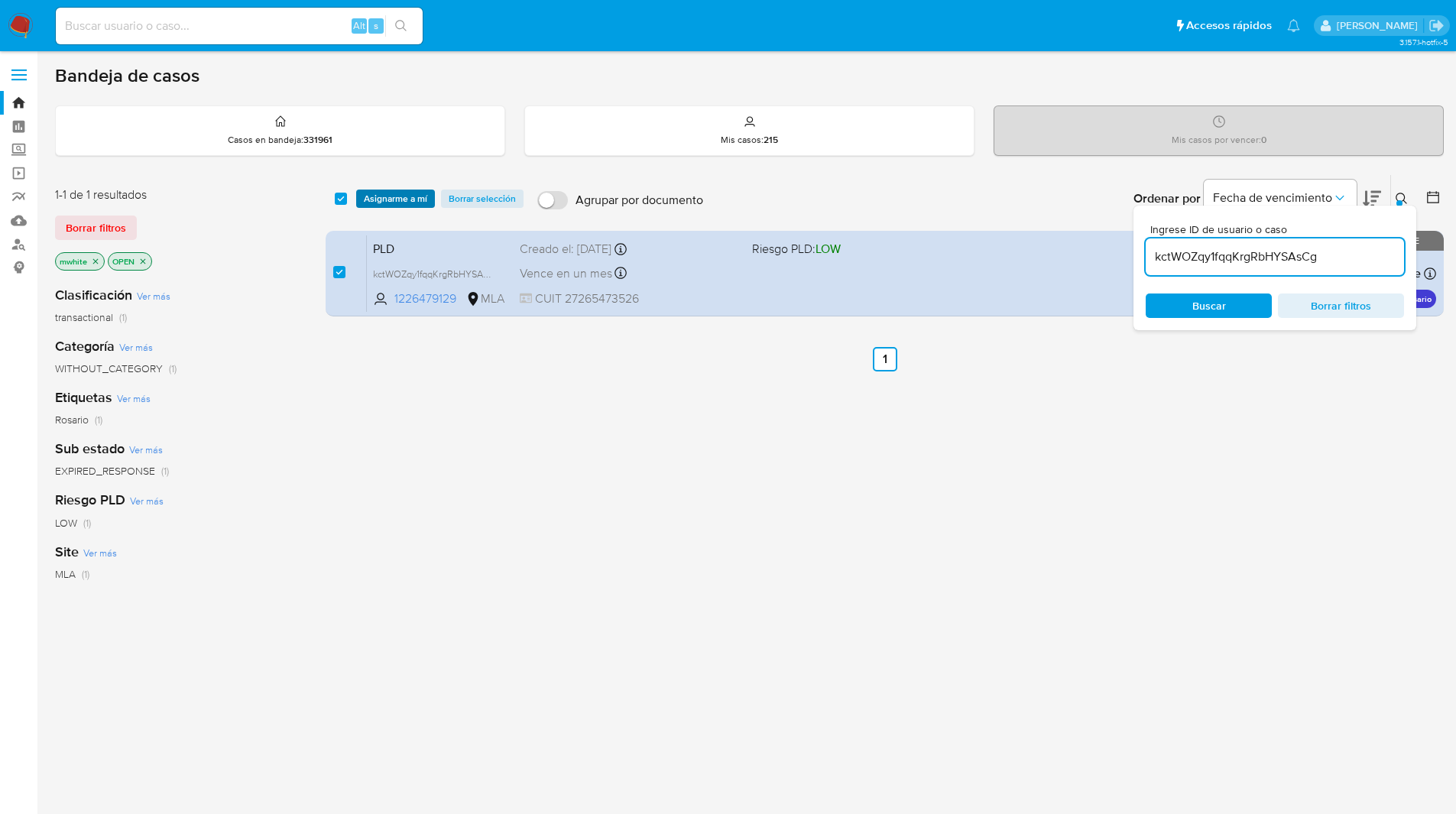
click at [419, 191] on span "Asignarme a mí" at bounding box center [395, 199] width 63 height 15
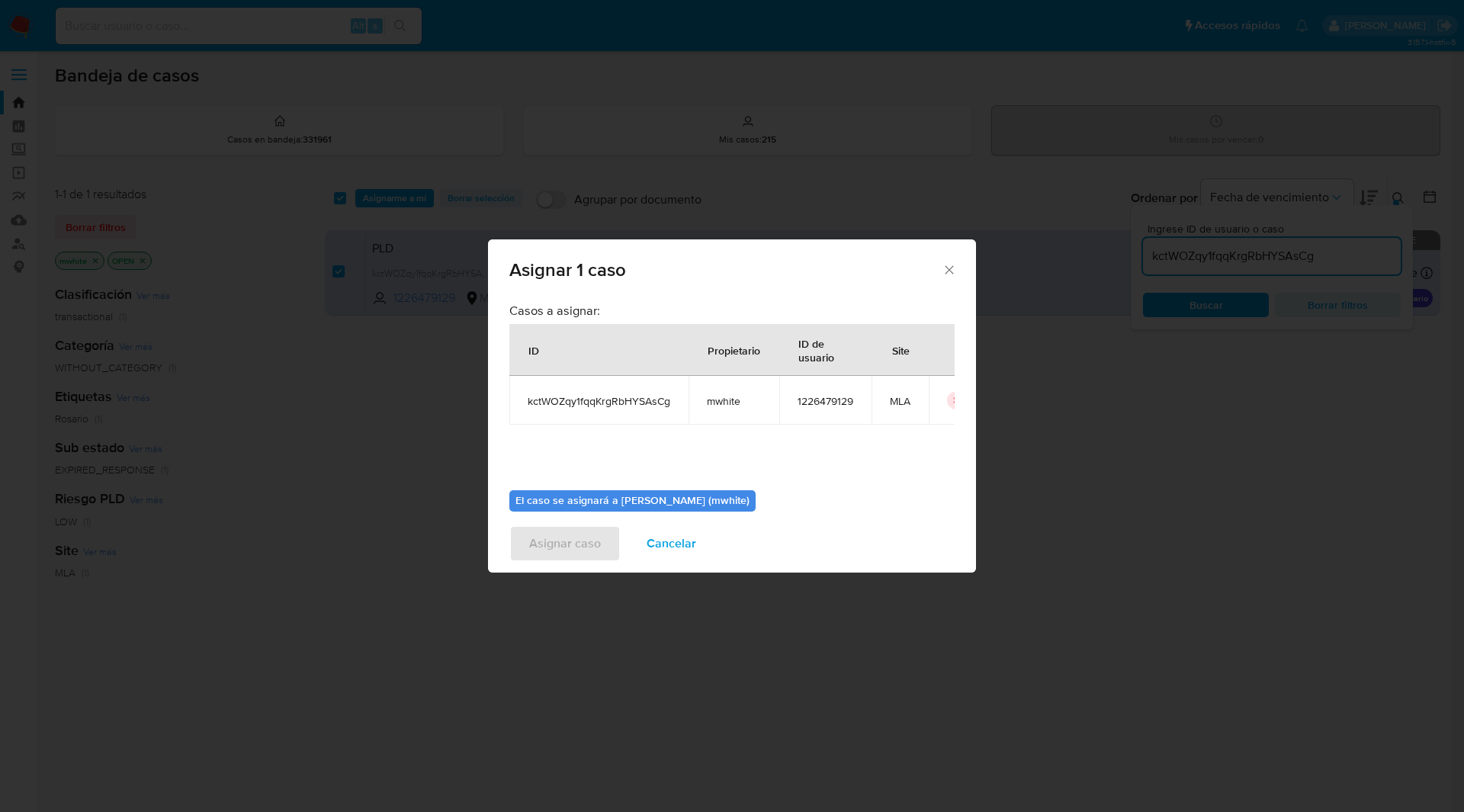
click at [731, 401] on span "mwhite" at bounding box center [733, 401] width 54 height 13
copy span "mwhite"
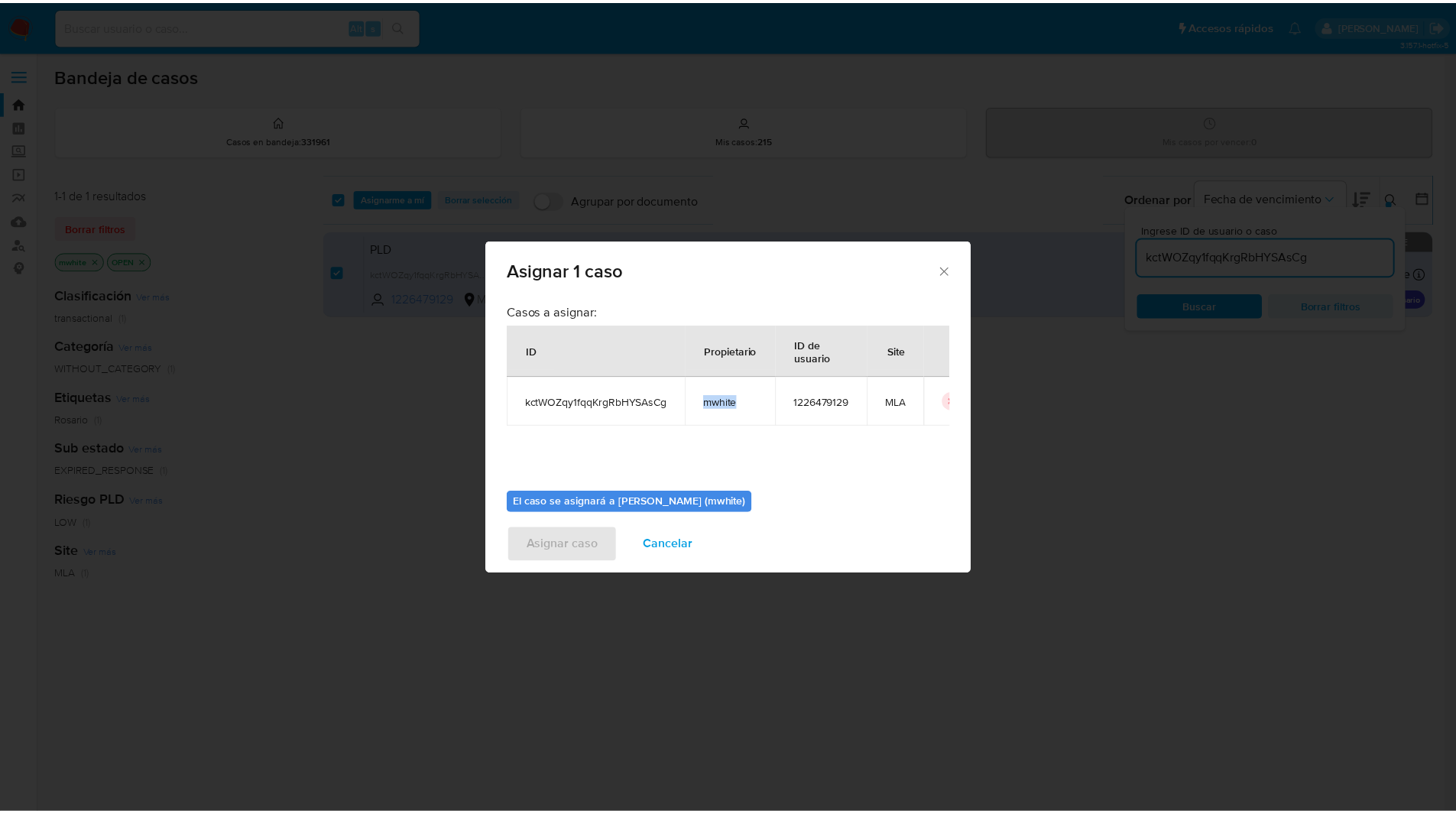
scroll to position [79, 0]
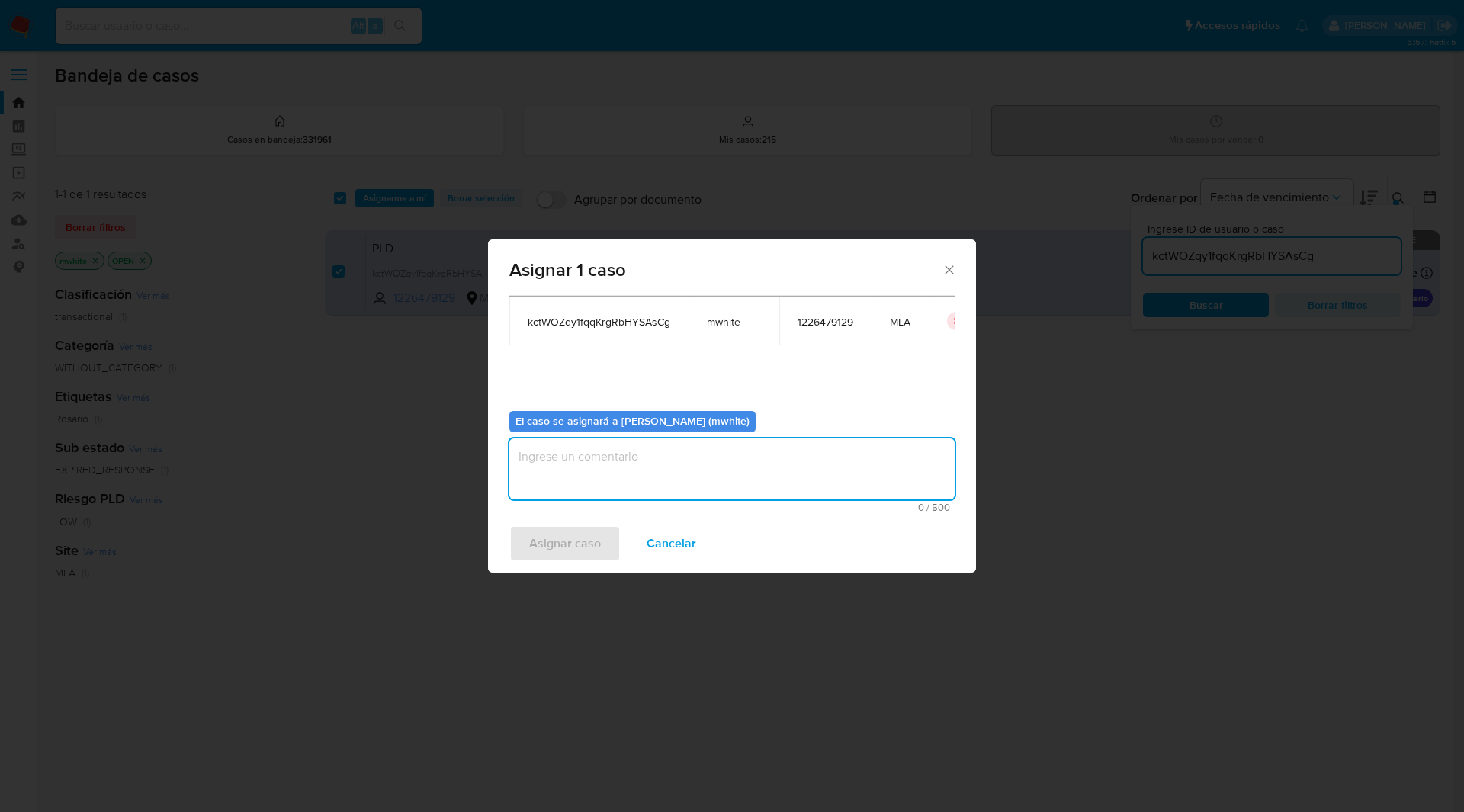
click at [607, 457] on textarea "assign-modal" at bounding box center [732, 469] width 445 height 61
paste textarea "mwhite"
type textarea "mwhite"
click at [543, 558] on span "Asignar caso" at bounding box center [564, 543] width 71 height 34
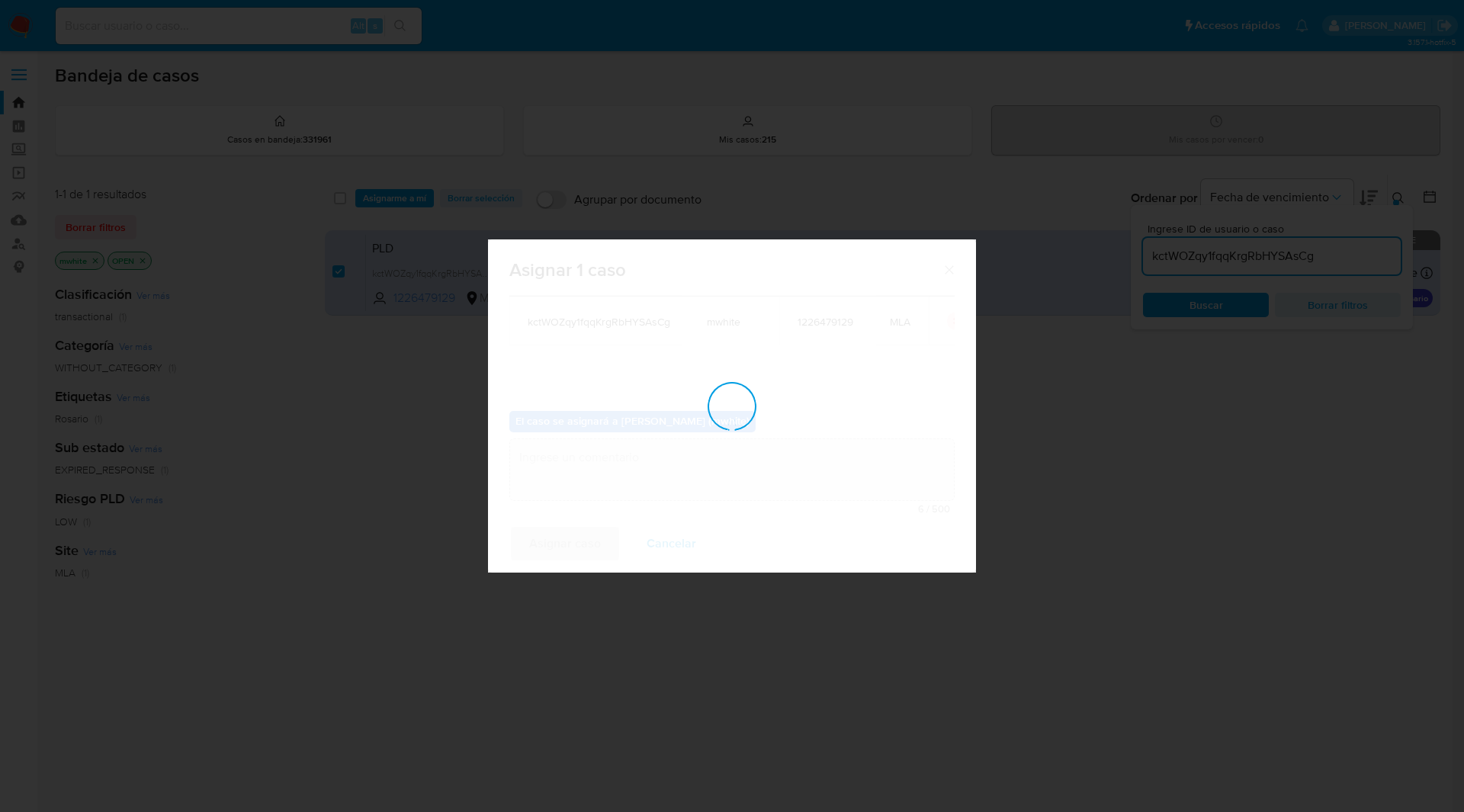
checkbox input "false"
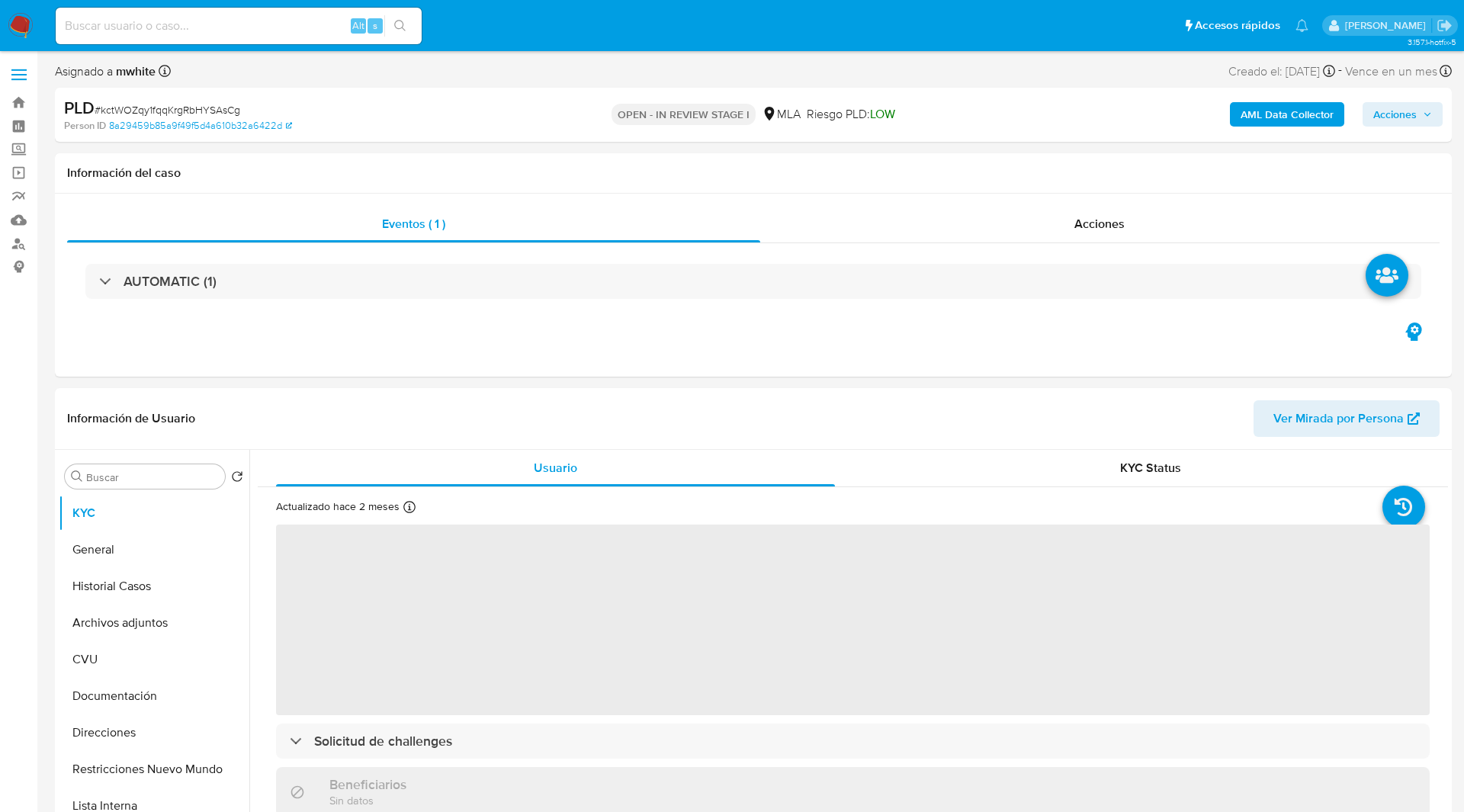
select select "10"
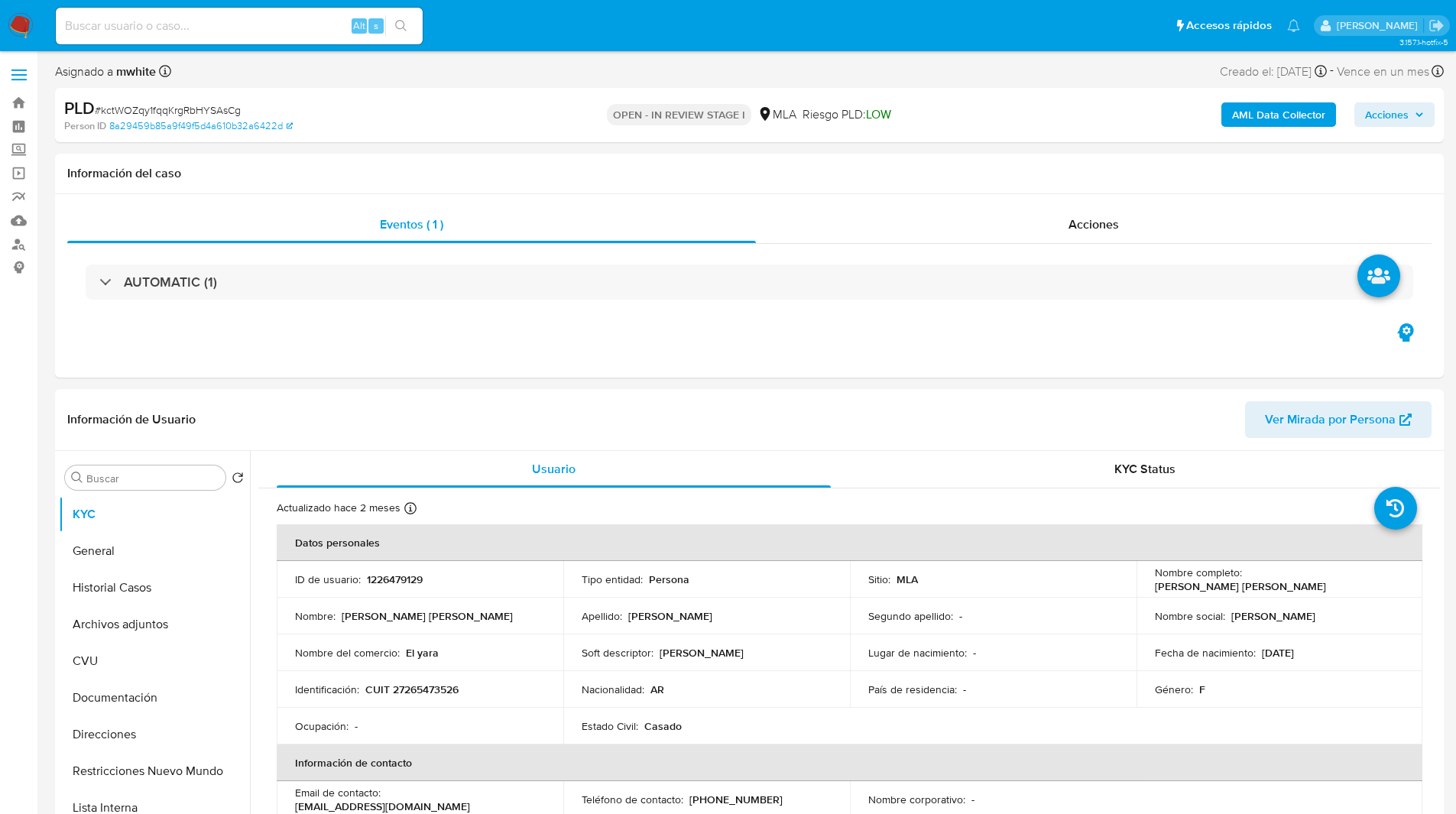
click at [1007, 88] on div "PLD # kctWOZqy1fqqKrgRbHYSAsCg Person ID 8a29459b85a9f49f5d4a610b32a6422d OPEN …" at bounding box center [749, 114] width 1389 height 54
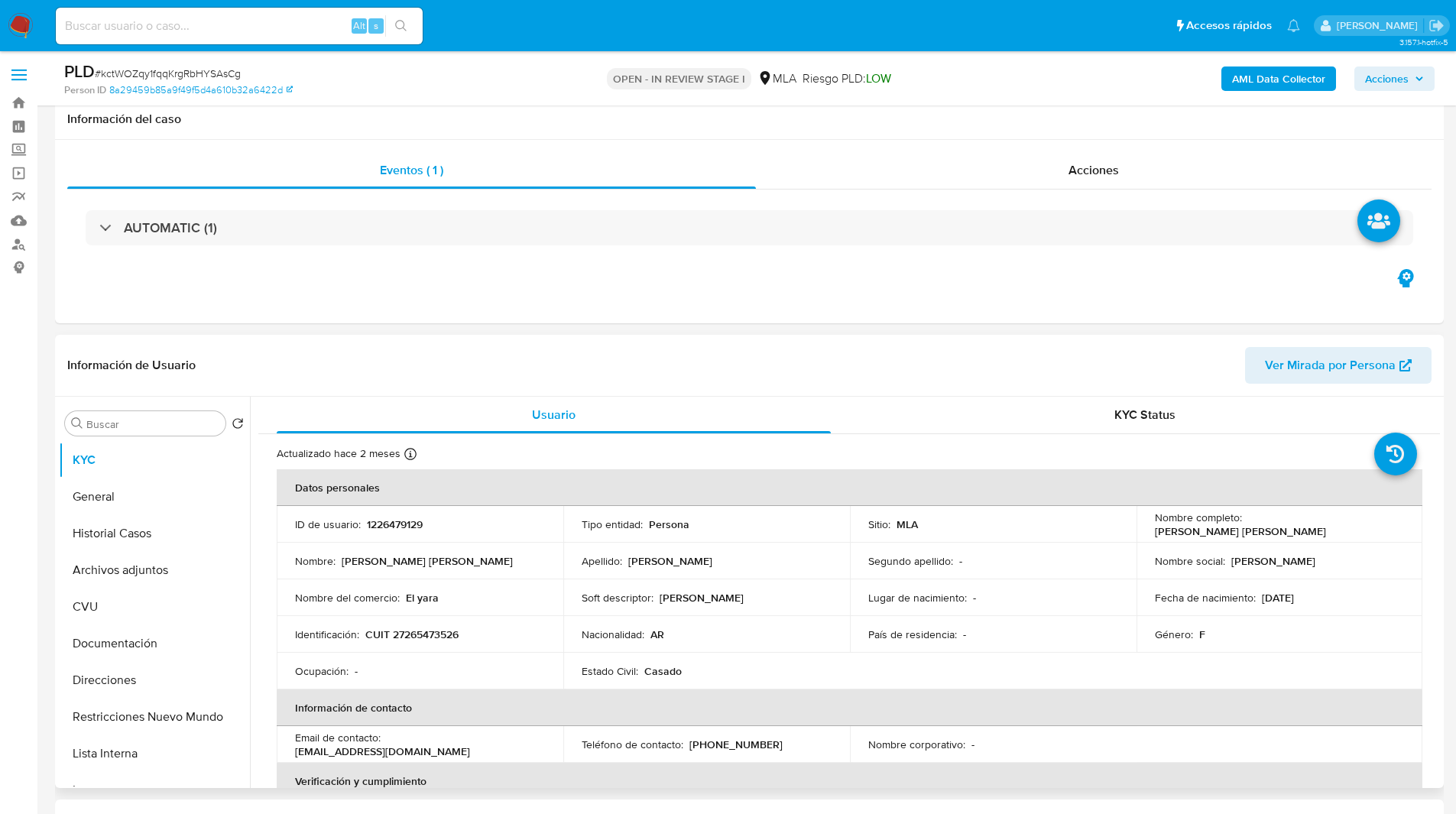
scroll to position [415, 0]
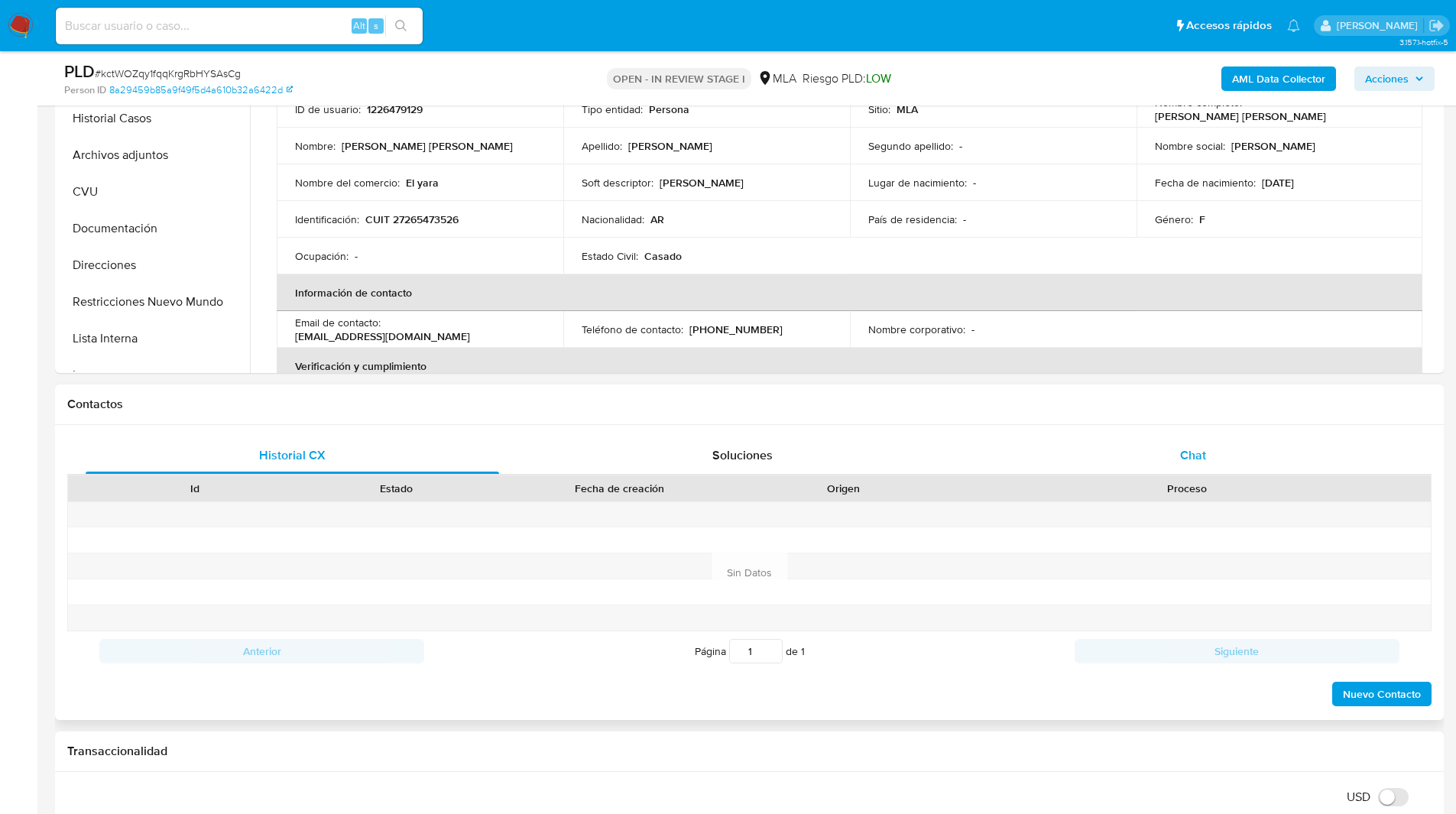
click at [1308, 461] on div "Chat" at bounding box center [1192, 455] width 413 height 37
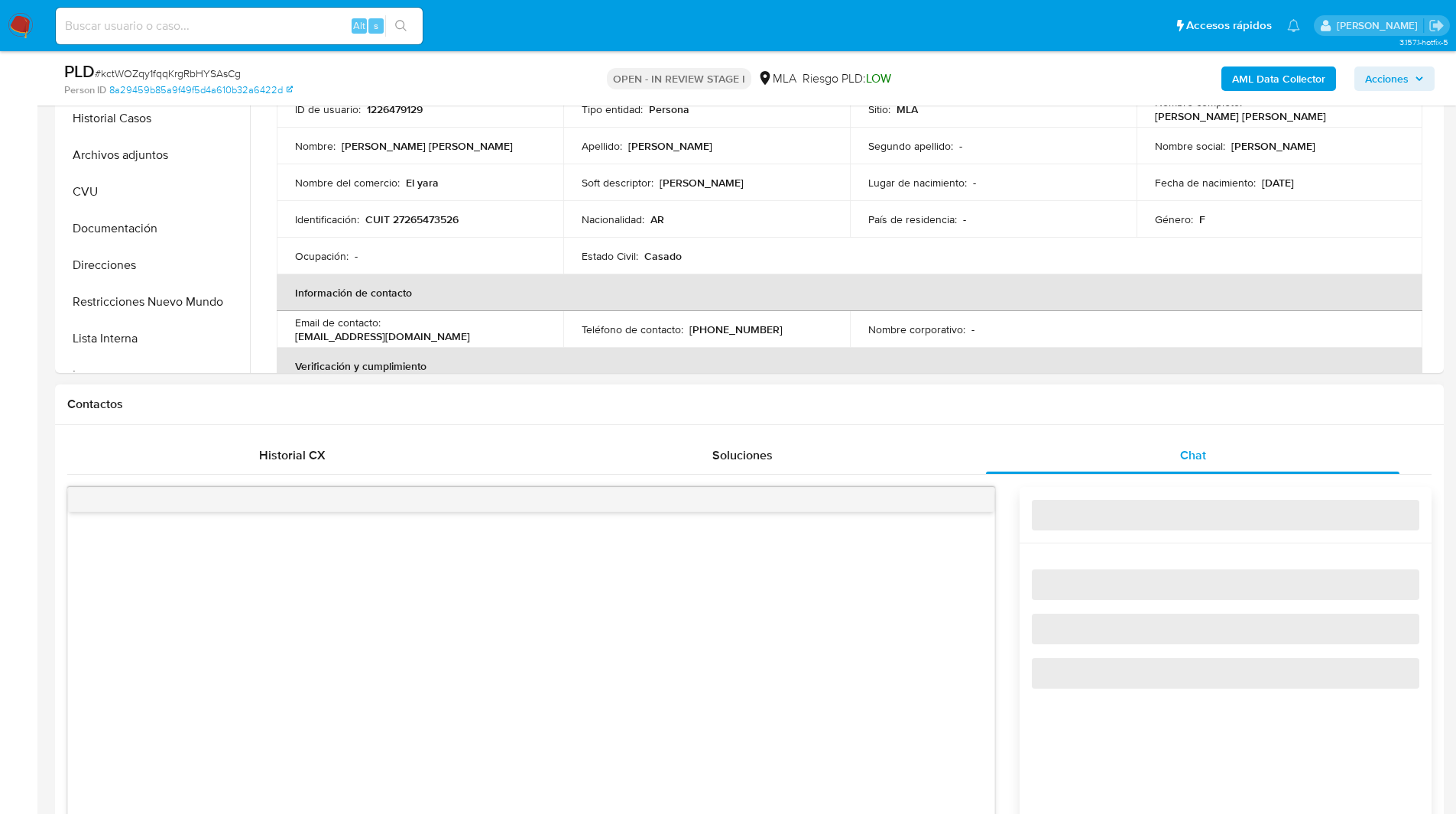
click at [1016, 410] on h1 "Contactos" at bounding box center [749, 404] width 1364 height 15
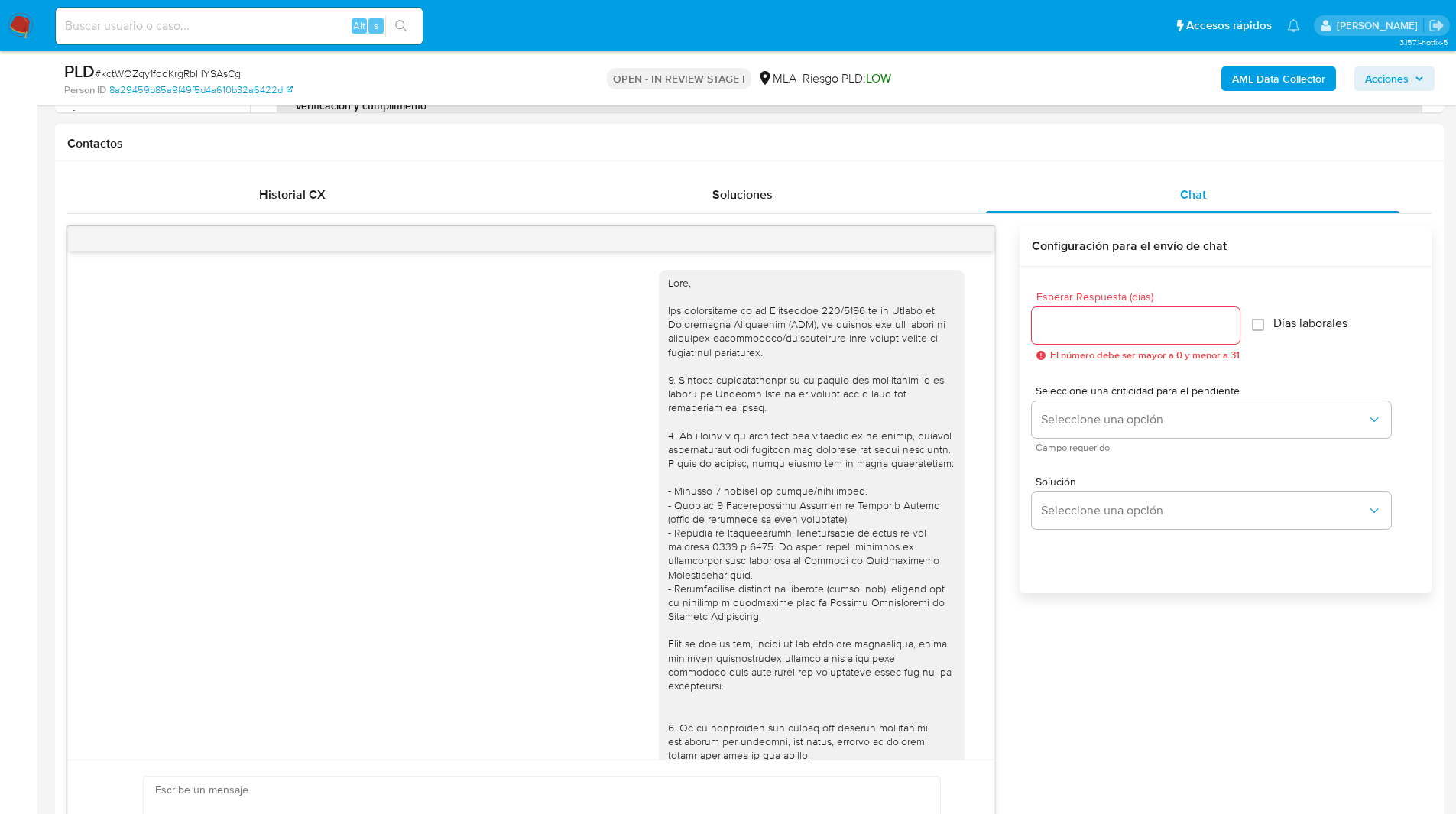
scroll to position [694, 0]
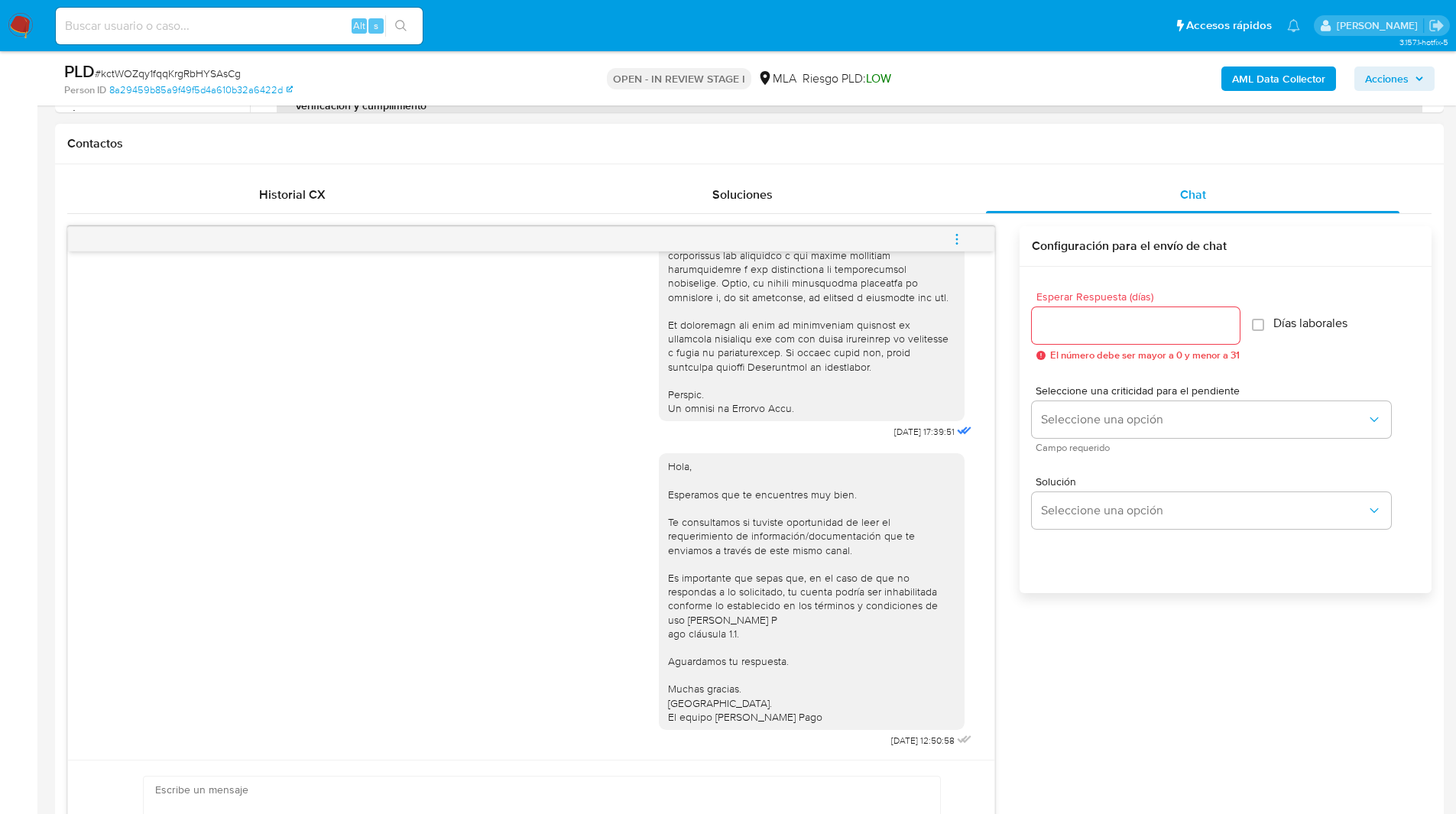
click at [950, 240] on icon "menu-action" at bounding box center [957, 239] width 13 height 13
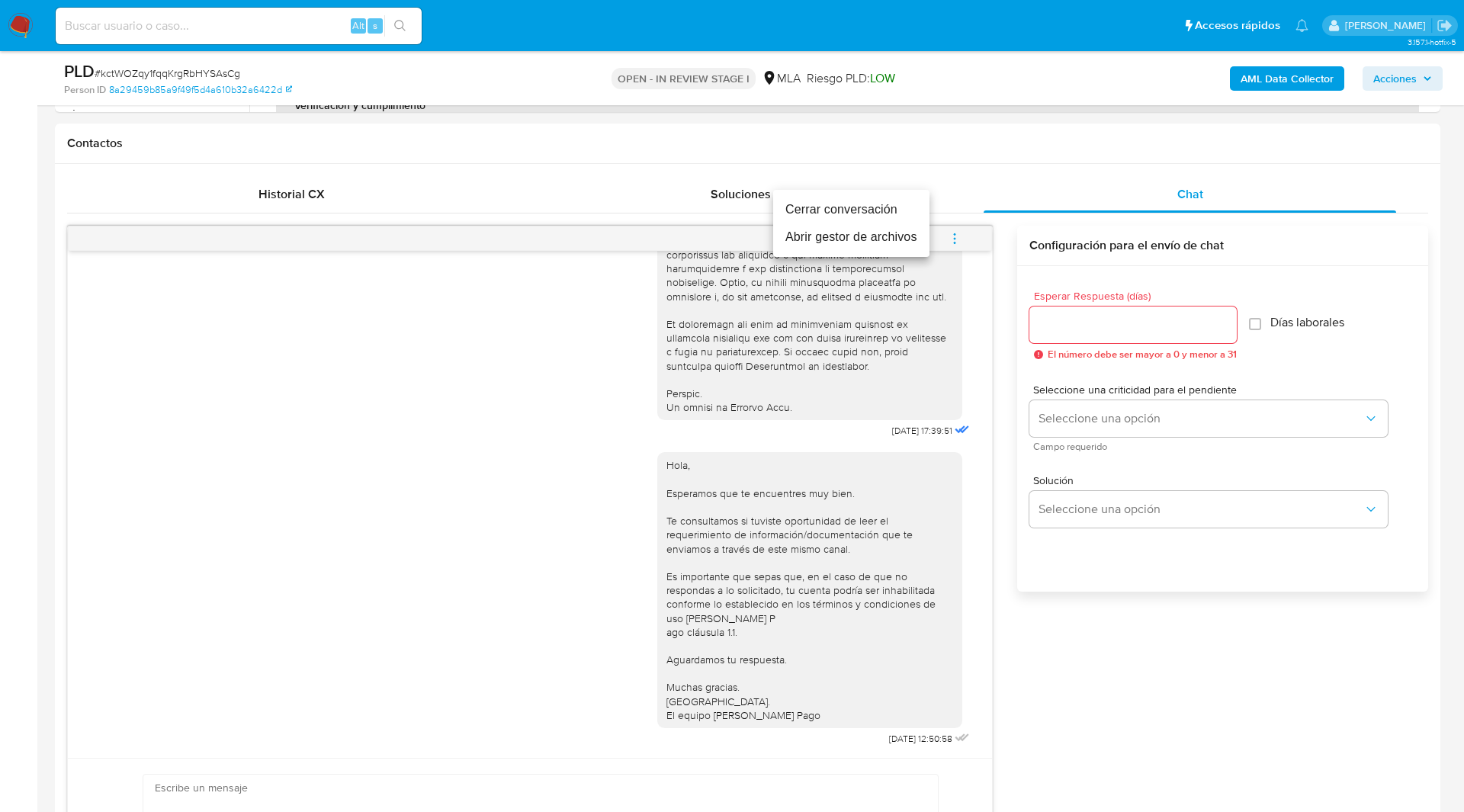
click at [829, 208] on li "Cerrar conversación" at bounding box center [851, 209] width 156 height 28
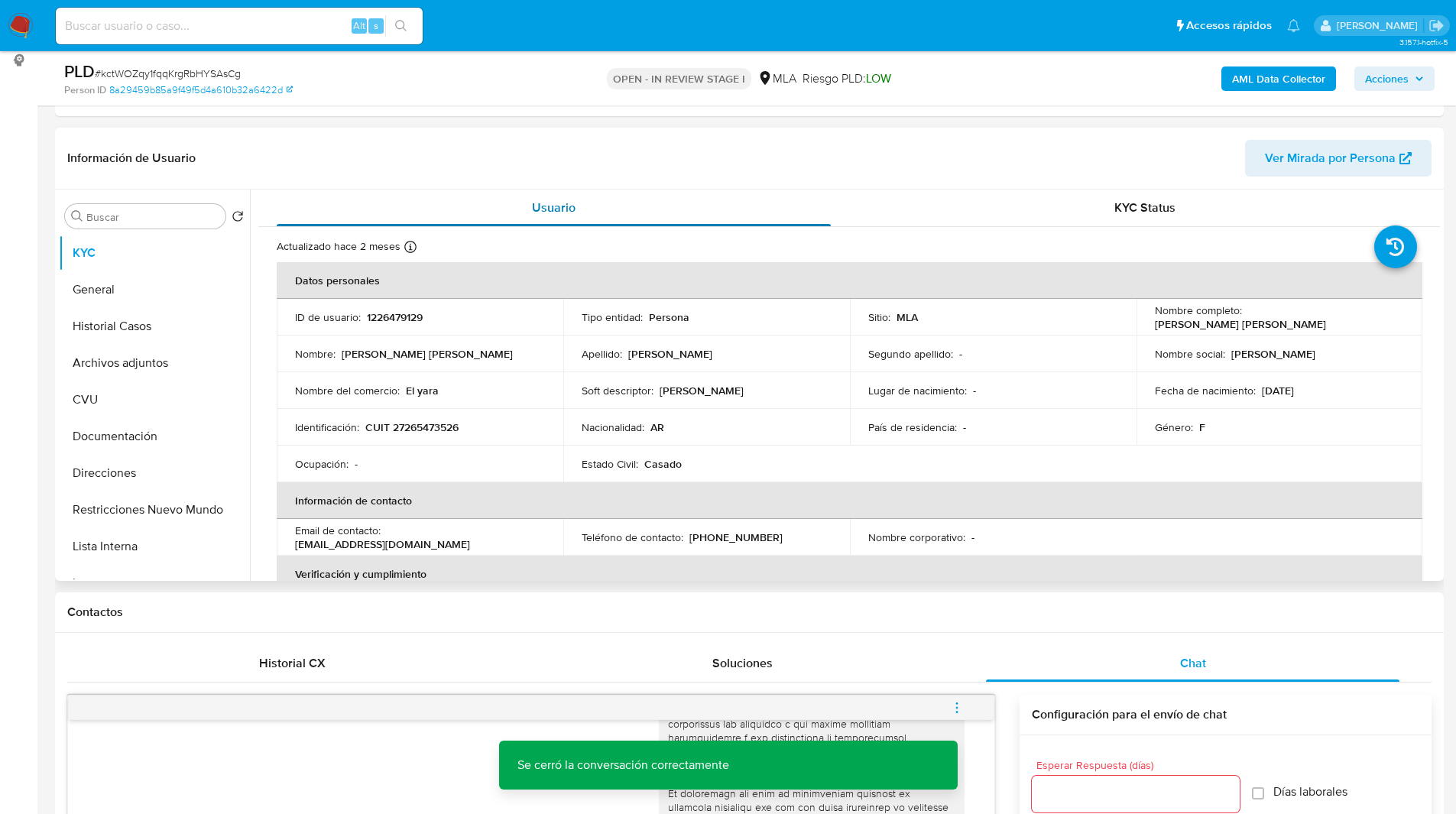
scroll to position [206, 0]
click at [145, 282] on button "General" at bounding box center [148, 290] width 179 height 37
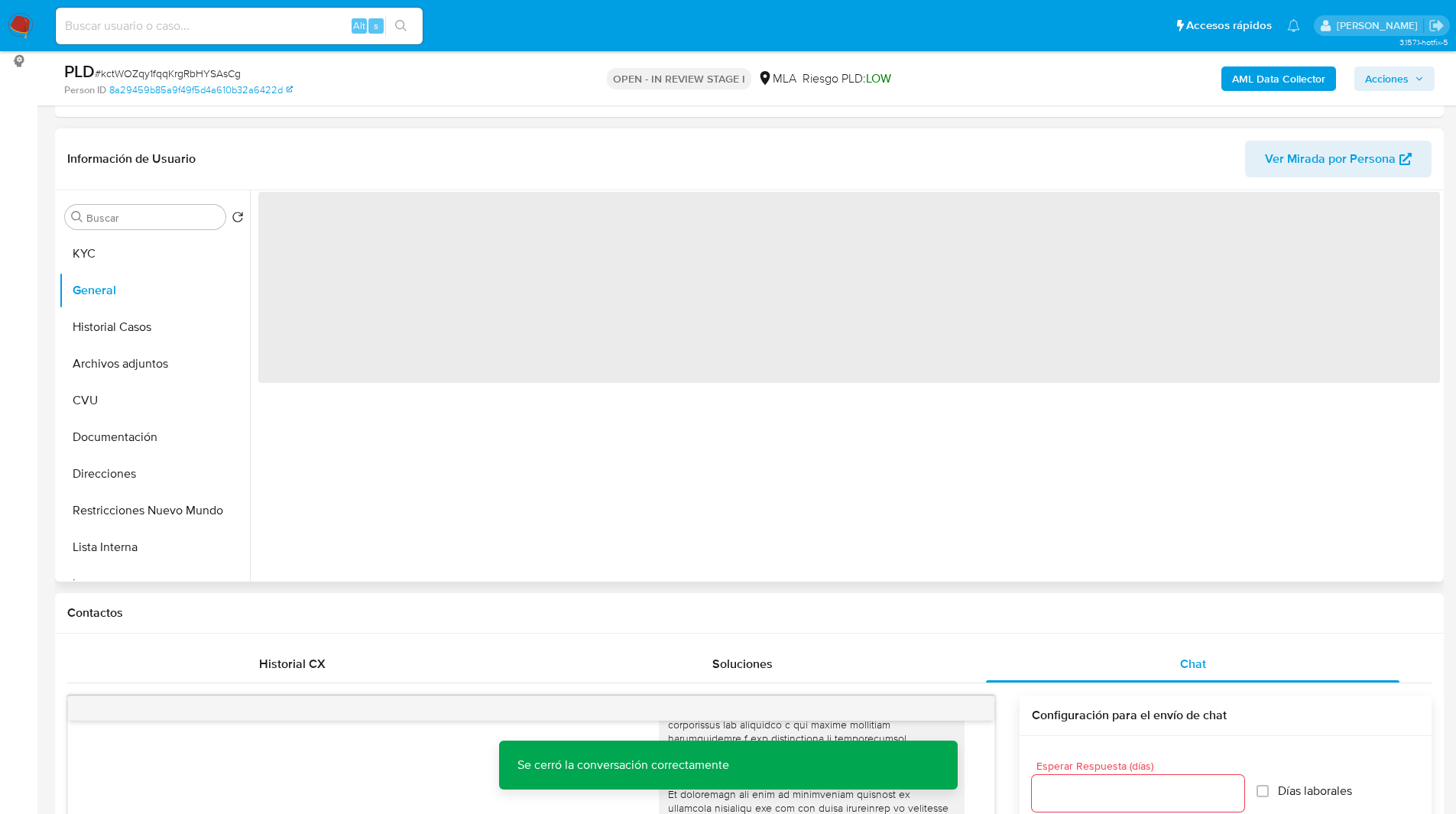
click at [411, 154] on header "Información de Usuario Ver Mirada por Persona" at bounding box center [749, 159] width 1364 height 37
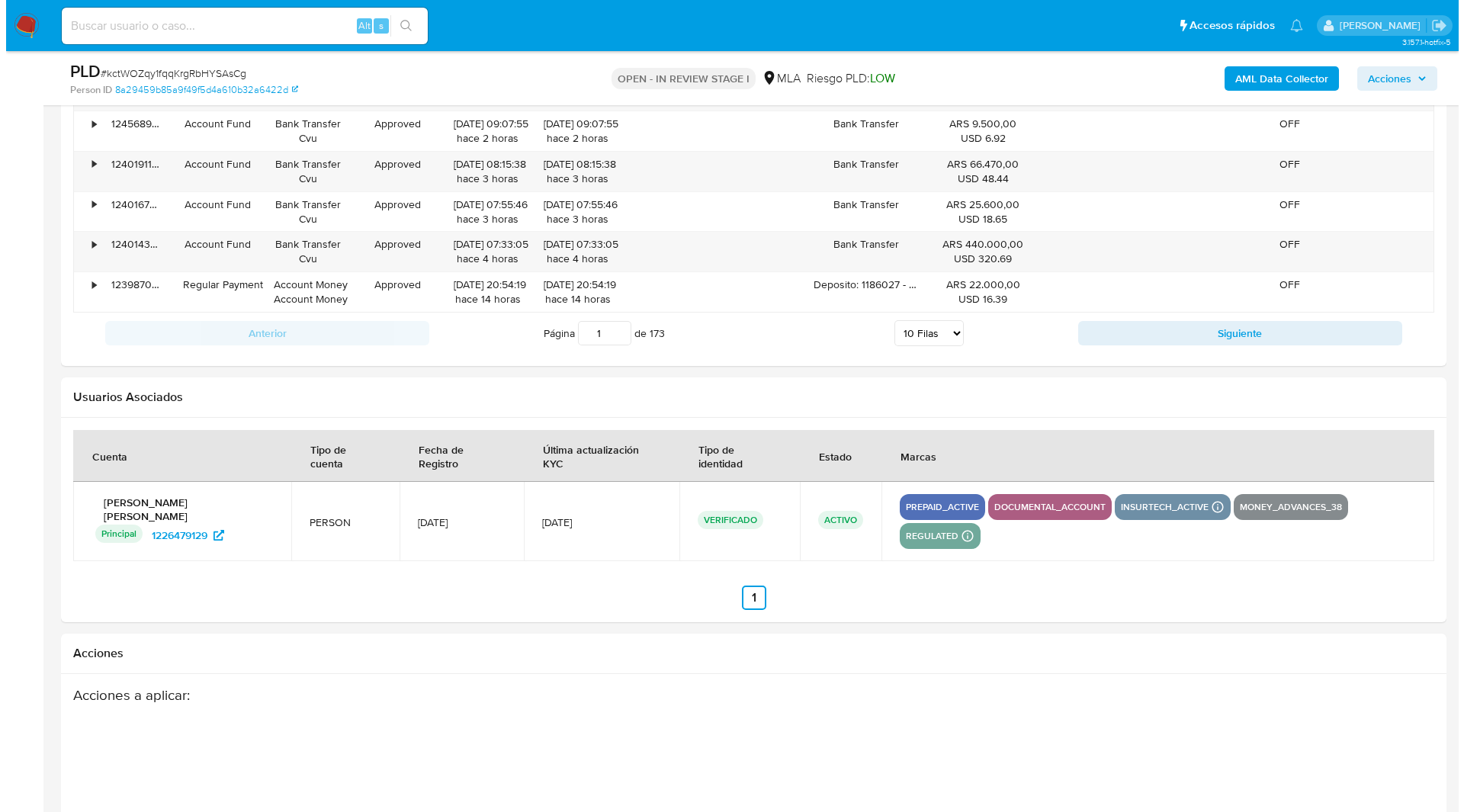
scroll to position [2681, 0]
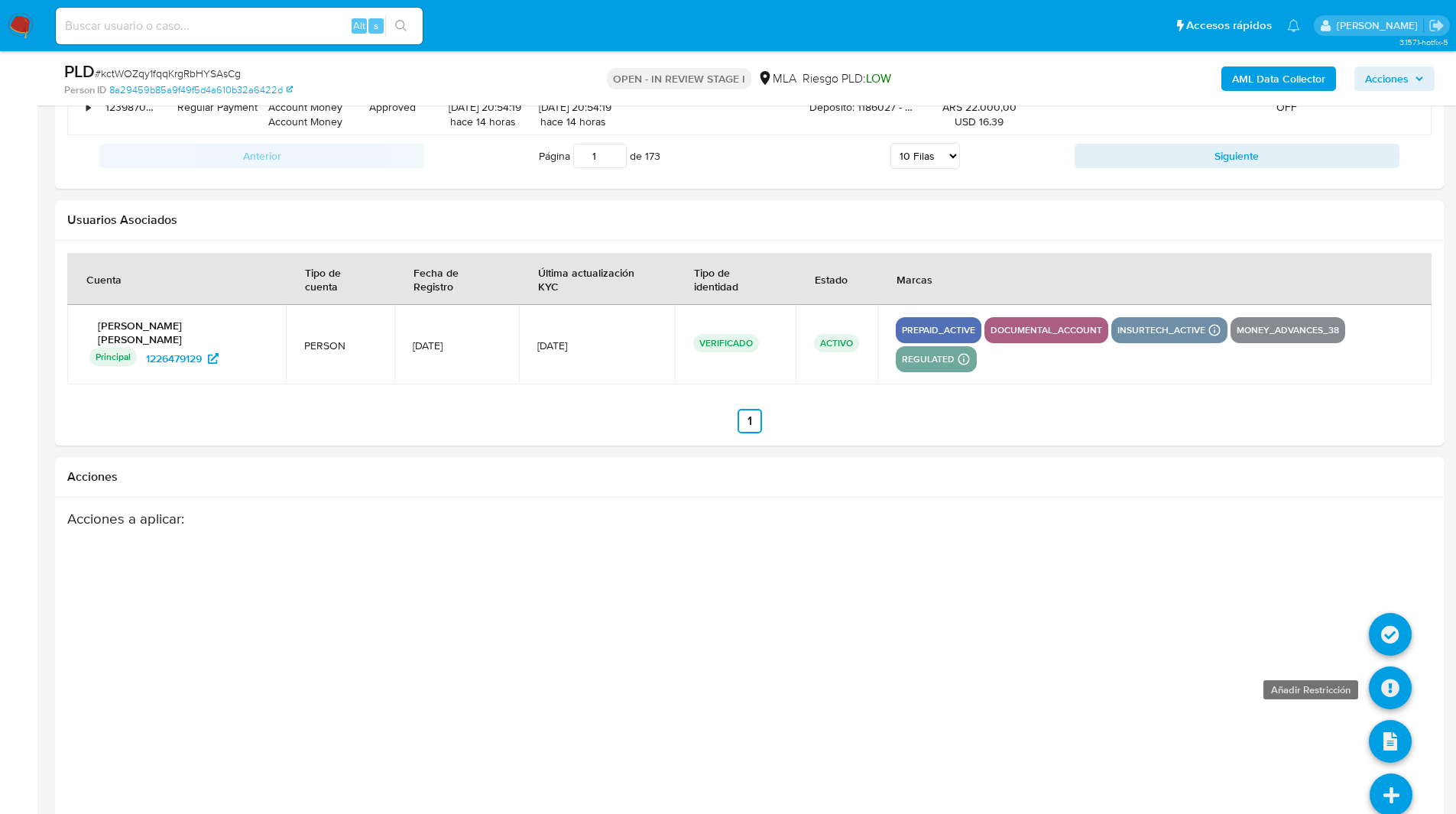
click at [1396, 667] on icon at bounding box center [1390, 688] width 43 height 43
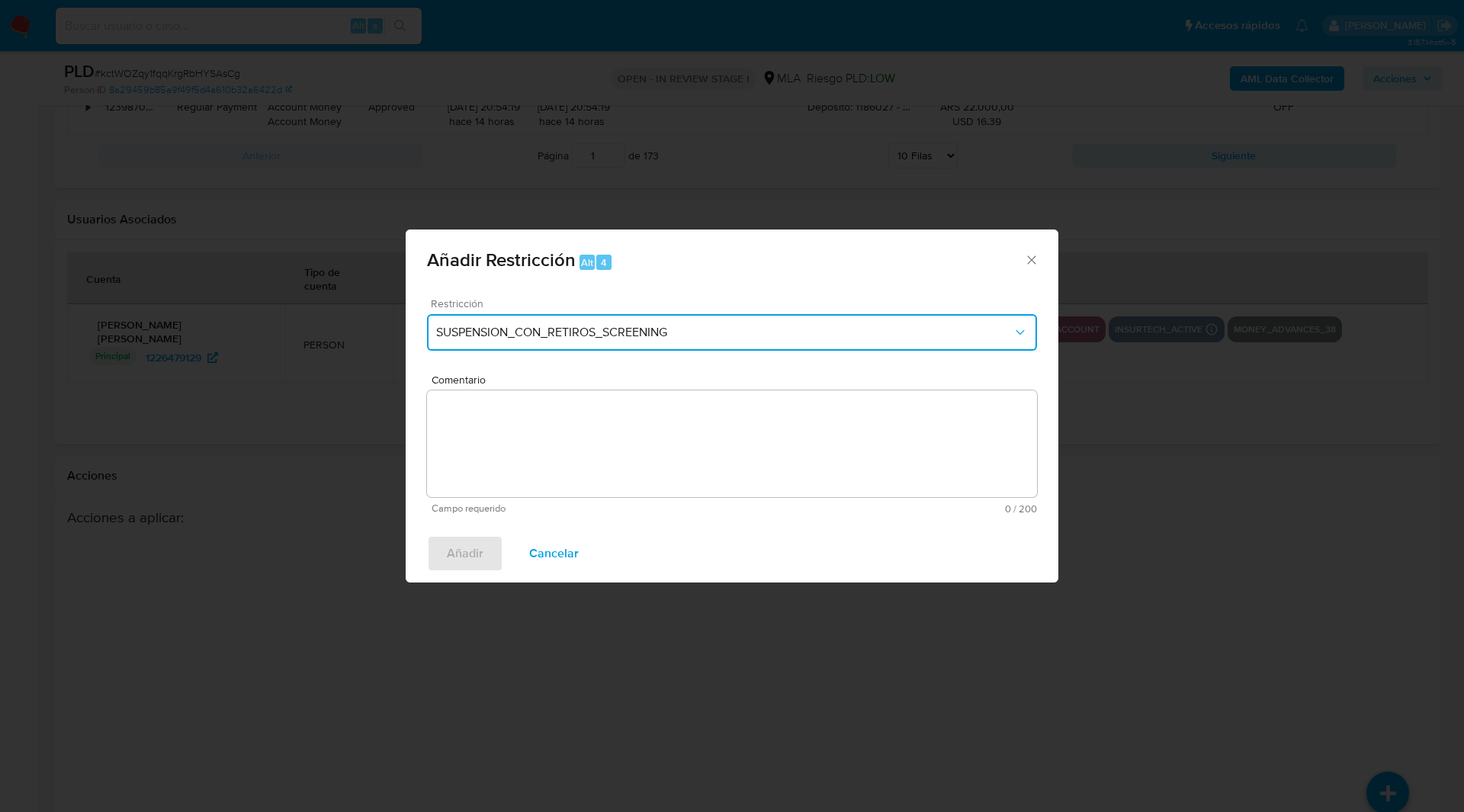
click at [538, 348] on button "SUSPENSION_CON_RETIROS_SCREENING" at bounding box center [732, 333] width 610 height 37
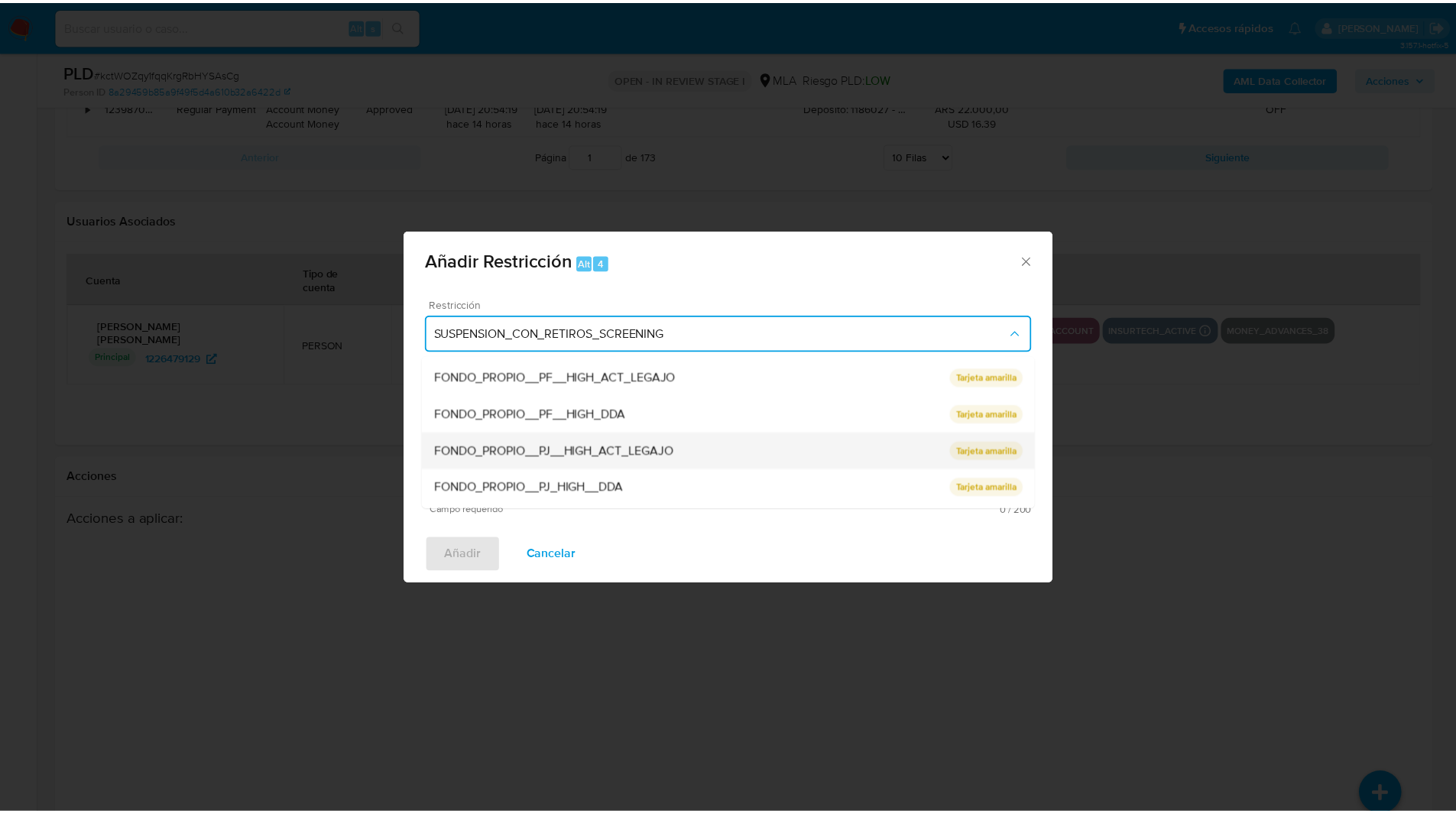
scroll to position [324, 0]
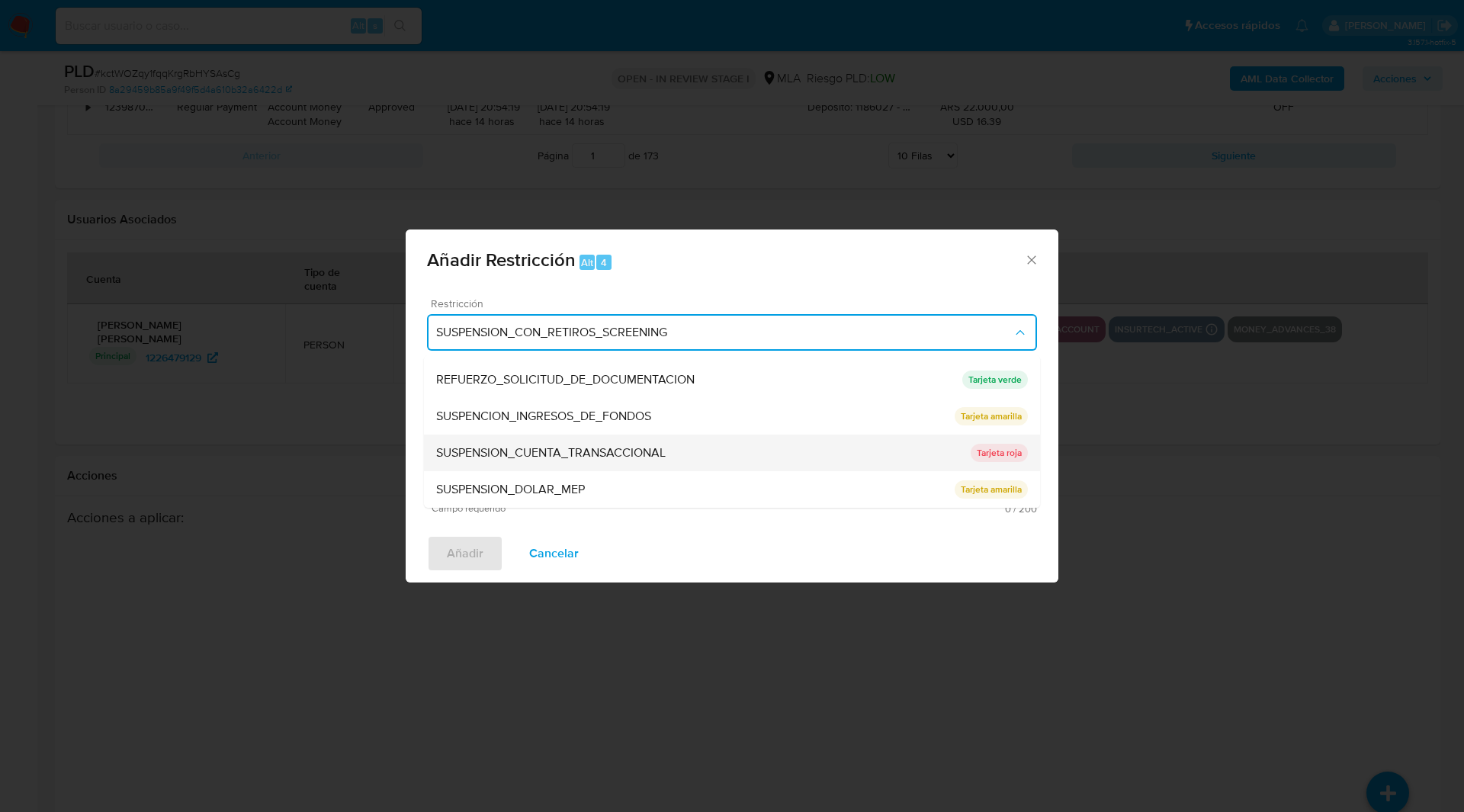
click at [580, 451] on span "SUSPENSION_CUENTA_TRANSACCIONAL" at bounding box center [550, 453] width 229 height 15
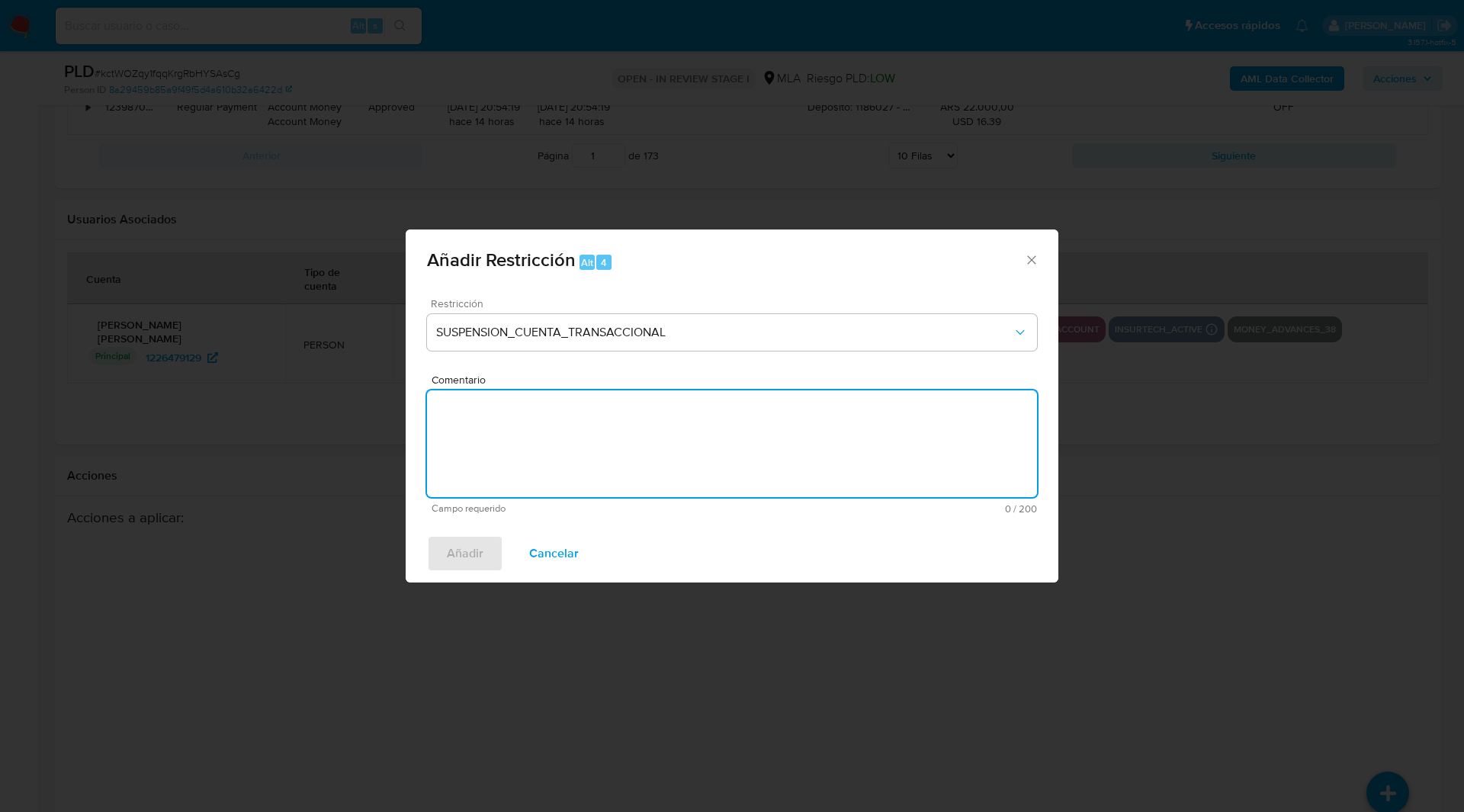
click at [535, 443] on textarea "Comentario" at bounding box center [732, 443] width 610 height 107
type textarea "AML"
click at [468, 540] on span "Añadir" at bounding box center [465, 553] width 37 height 34
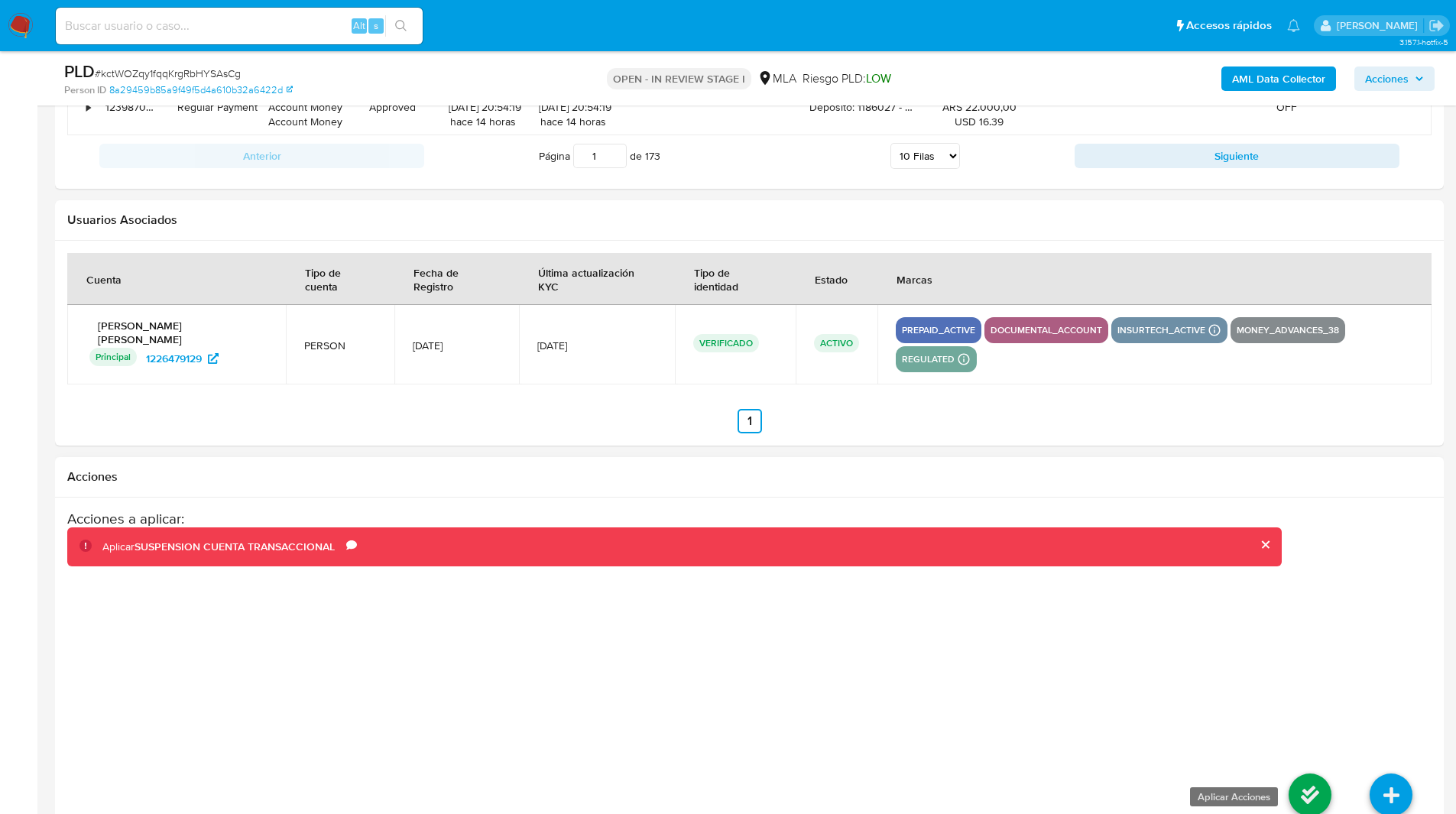
click at [1318, 774] on icon at bounding box center [1309, 795] width 43 height 43
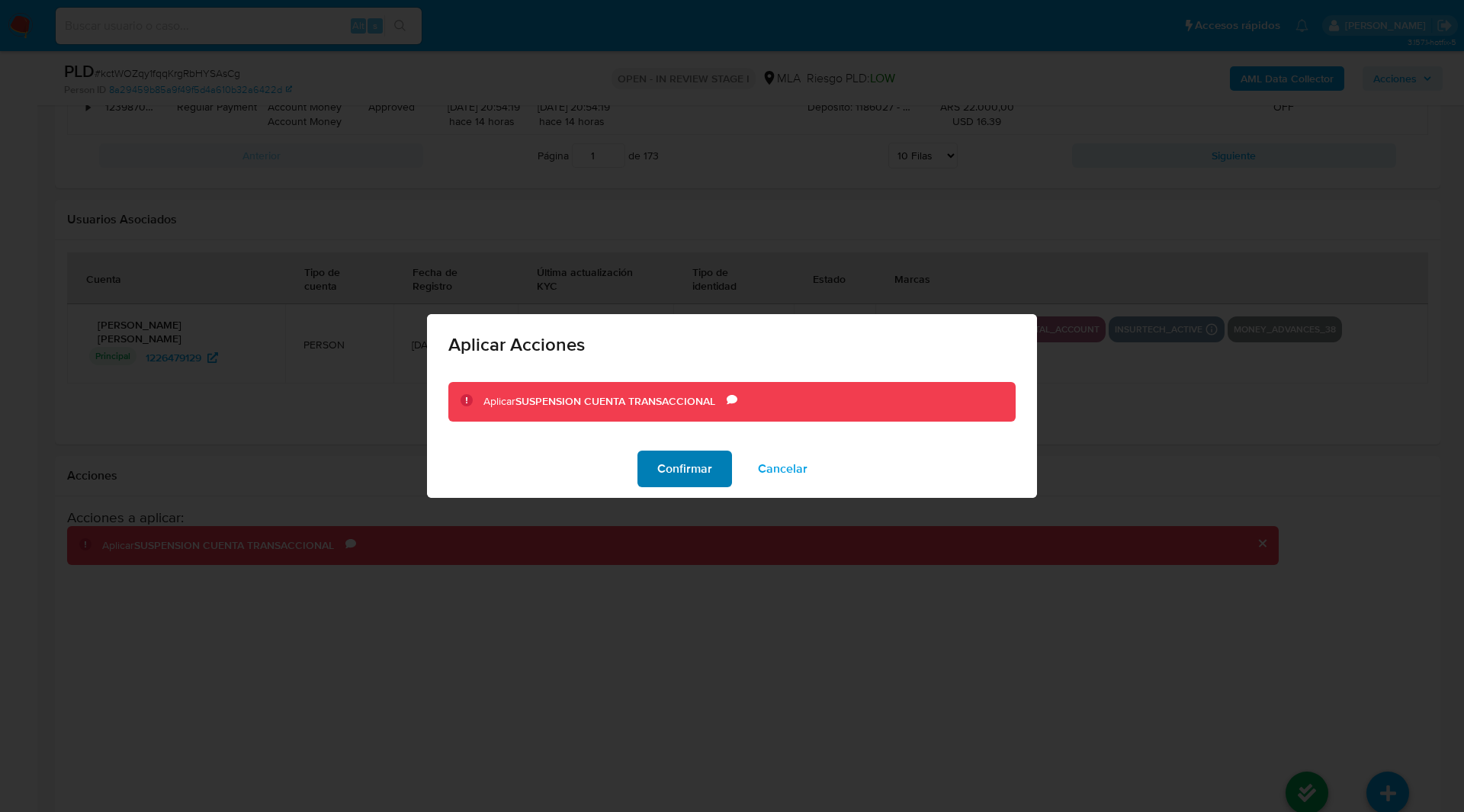
click at [646, 458] on button "Confirmar" at bounding box center [685, 469] width 95 height 37
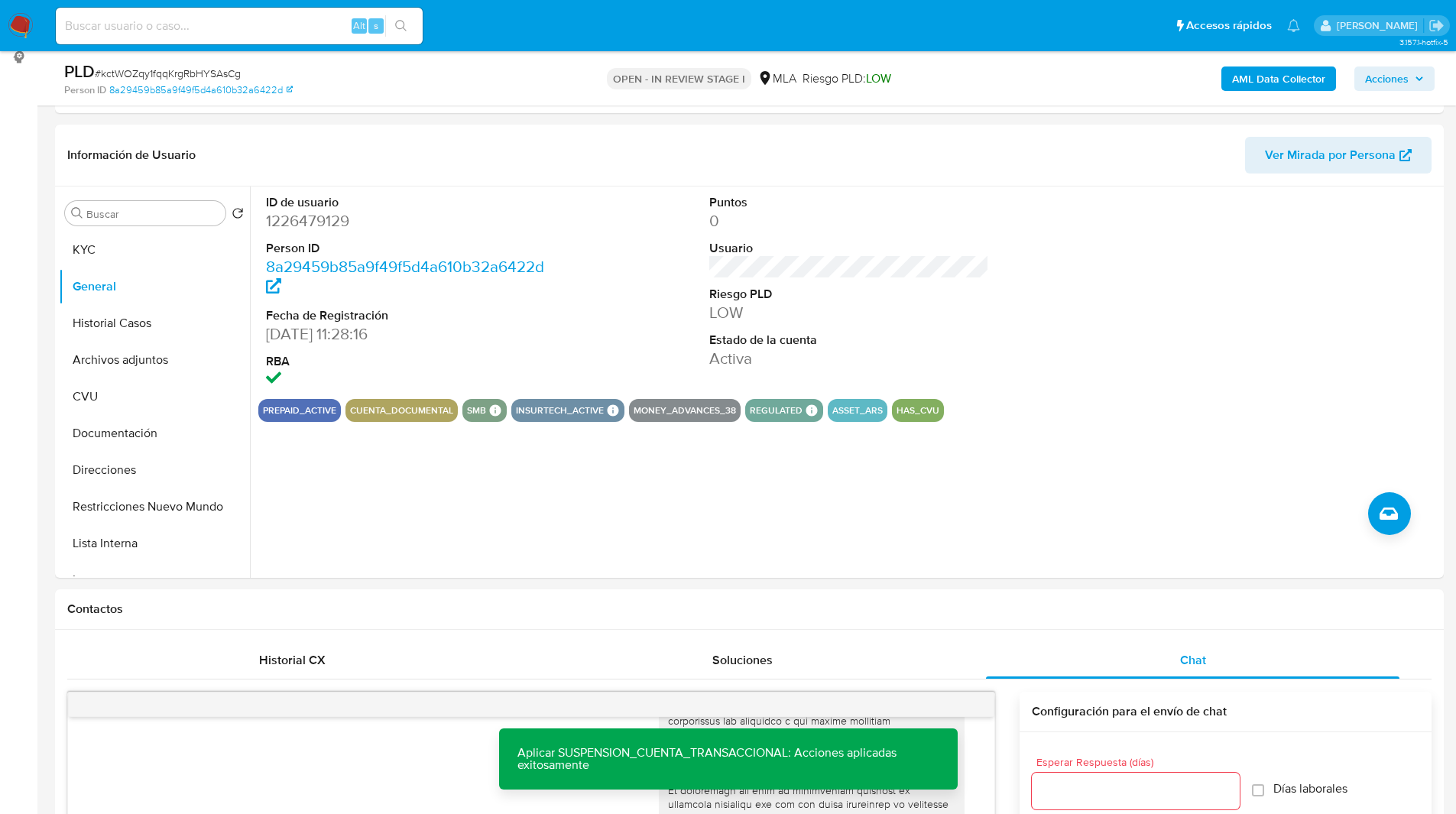
scroll to position [0, 0]
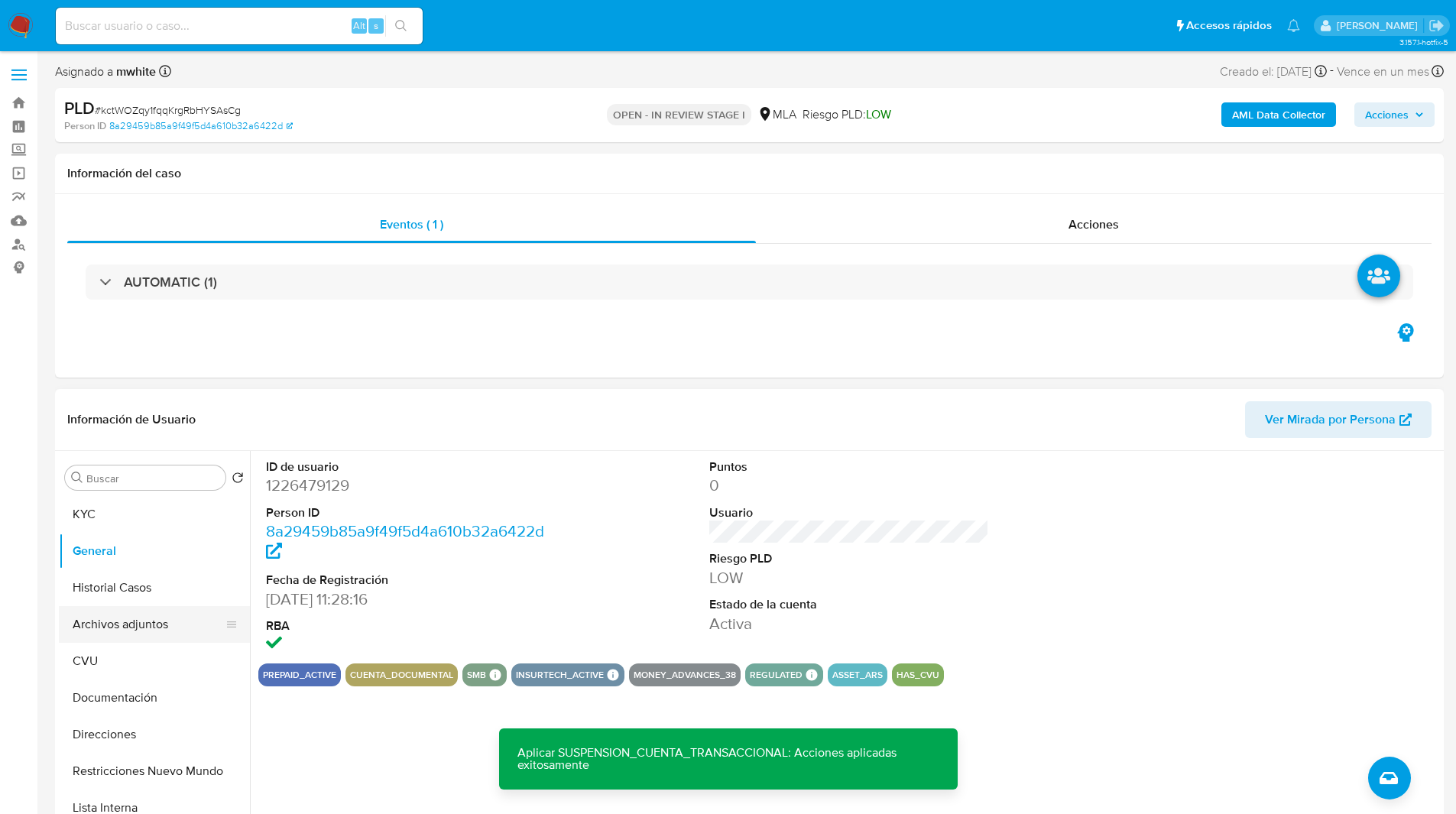
click at [138, 609] on button "Archivos adjuntos" at bounding box center [148, 625] width 179 height 37
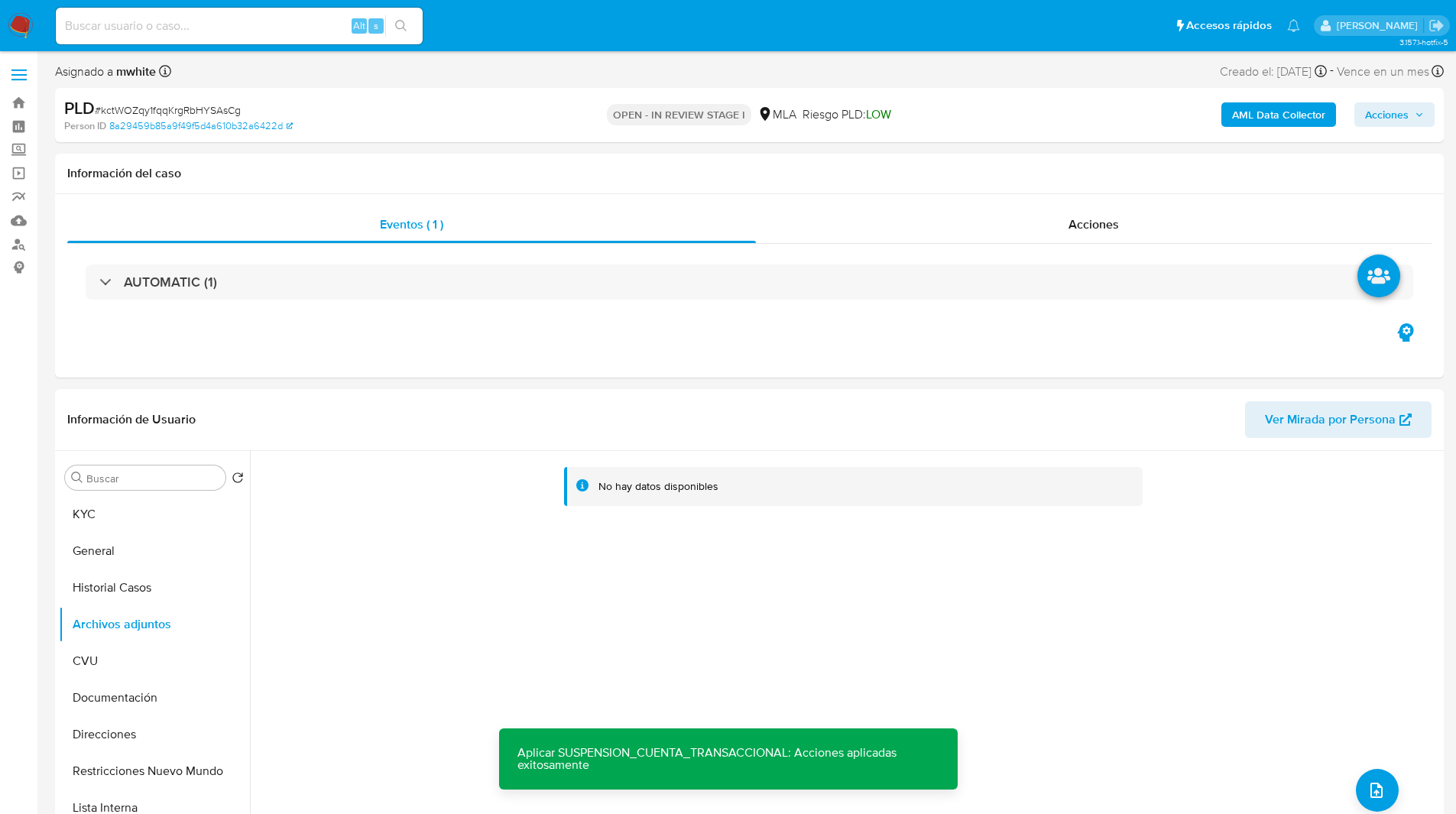
click at [1298, 111] on b "AML Data Collector" at bounding box center [1278, 114] width 93 height 24
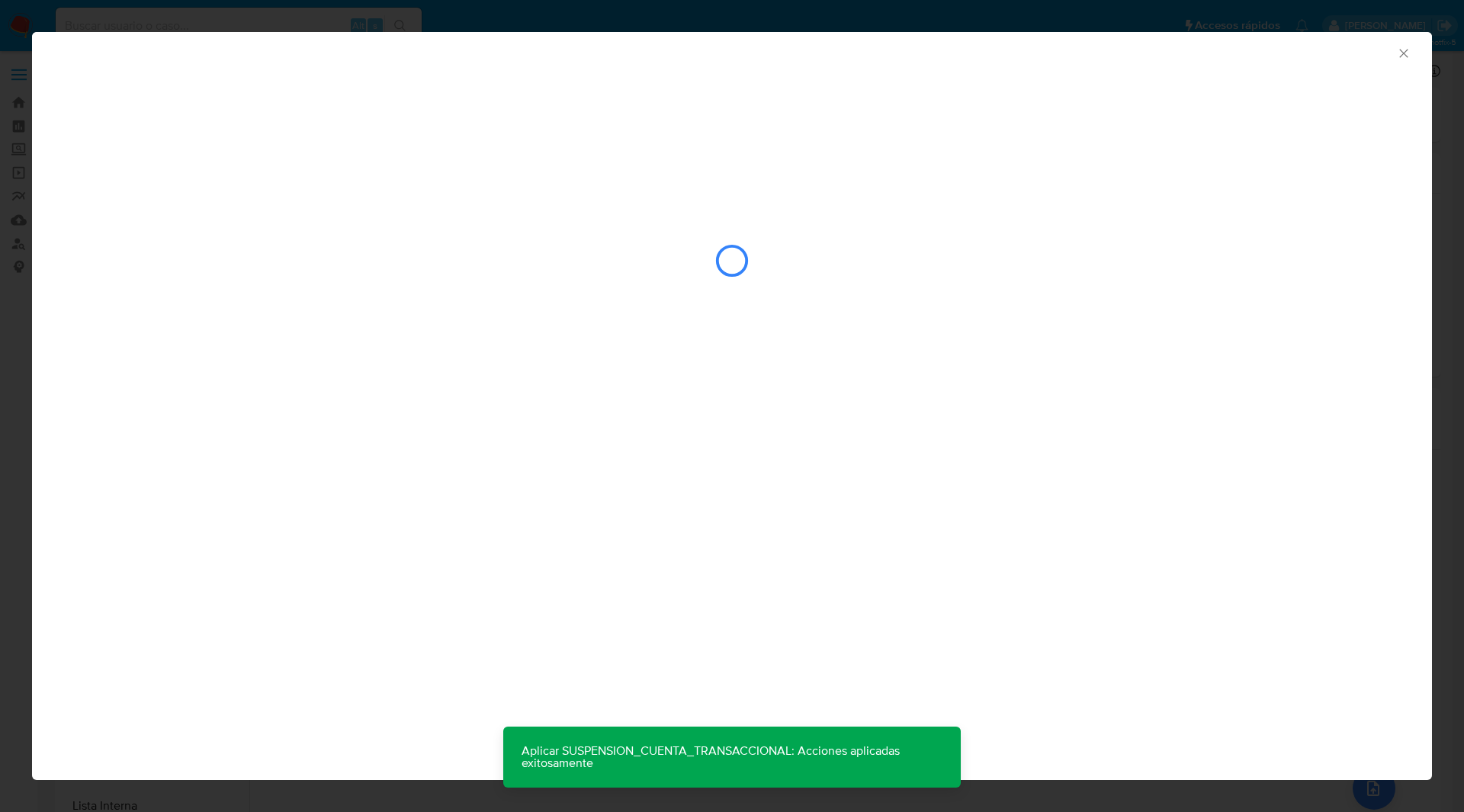
click at [183, 63] on div "AML Data Collector" at bounding box center [732, 50] width 1400 height 38
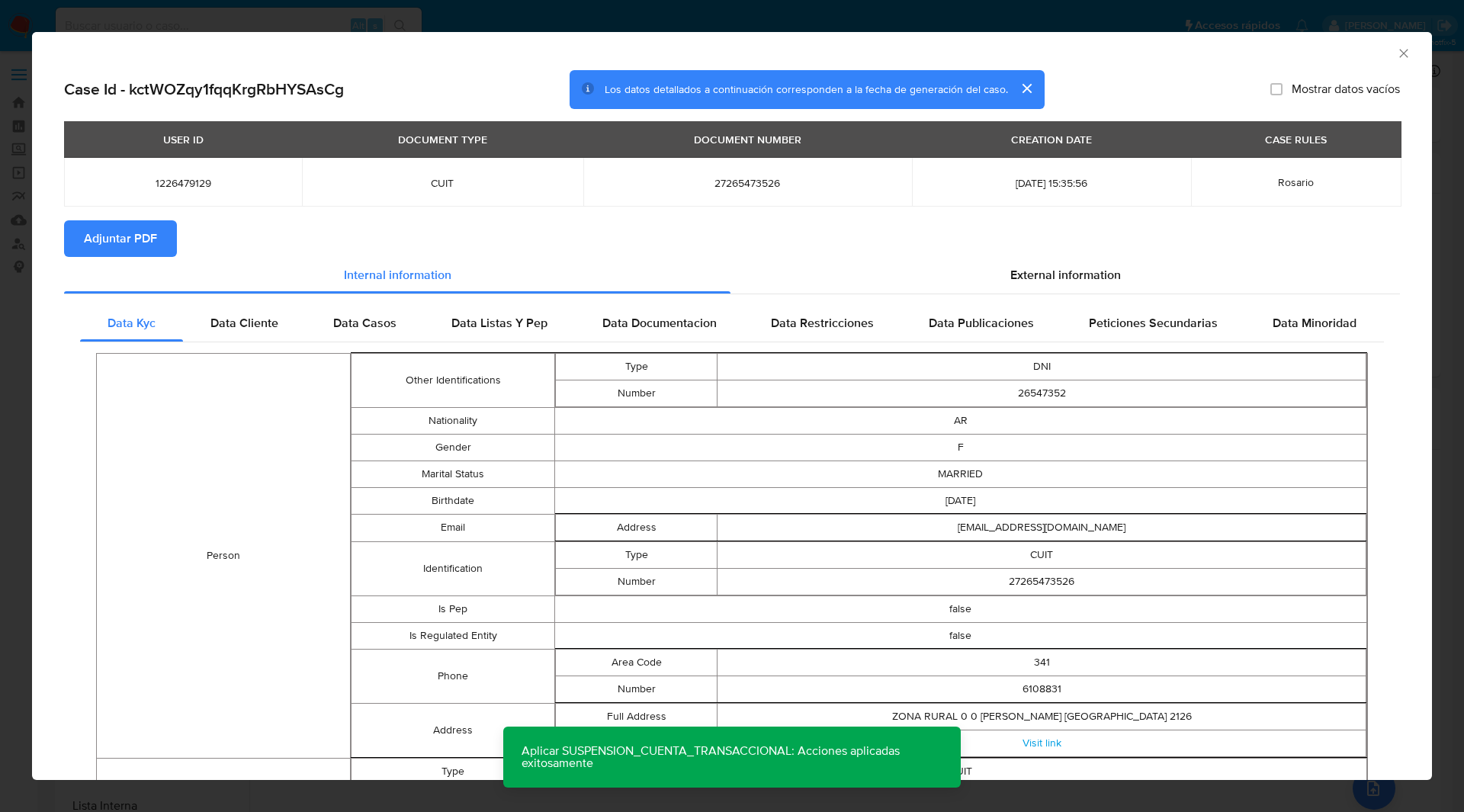
click at [143, 242] on span "Adjuntar PDF" at bounding box center [120, 238] width 73 height 34
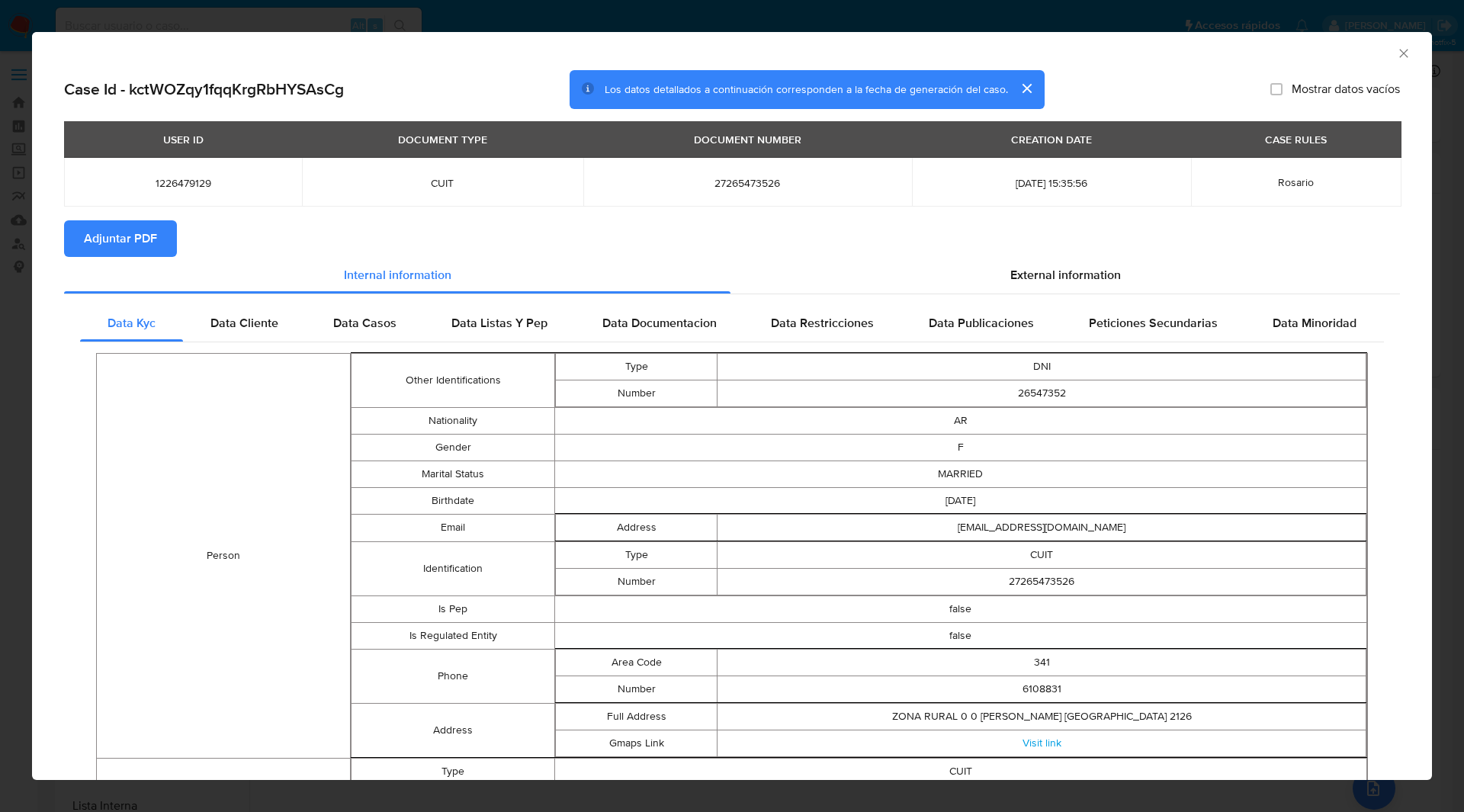
click at [596, 241] on section "Adjuntar PDF" at bounding box center [732, 238] width 1335 height 37
click at [1396, 52] on icon "Cerrar ventana" at bounding box center [1404, 53] width 15 height 15
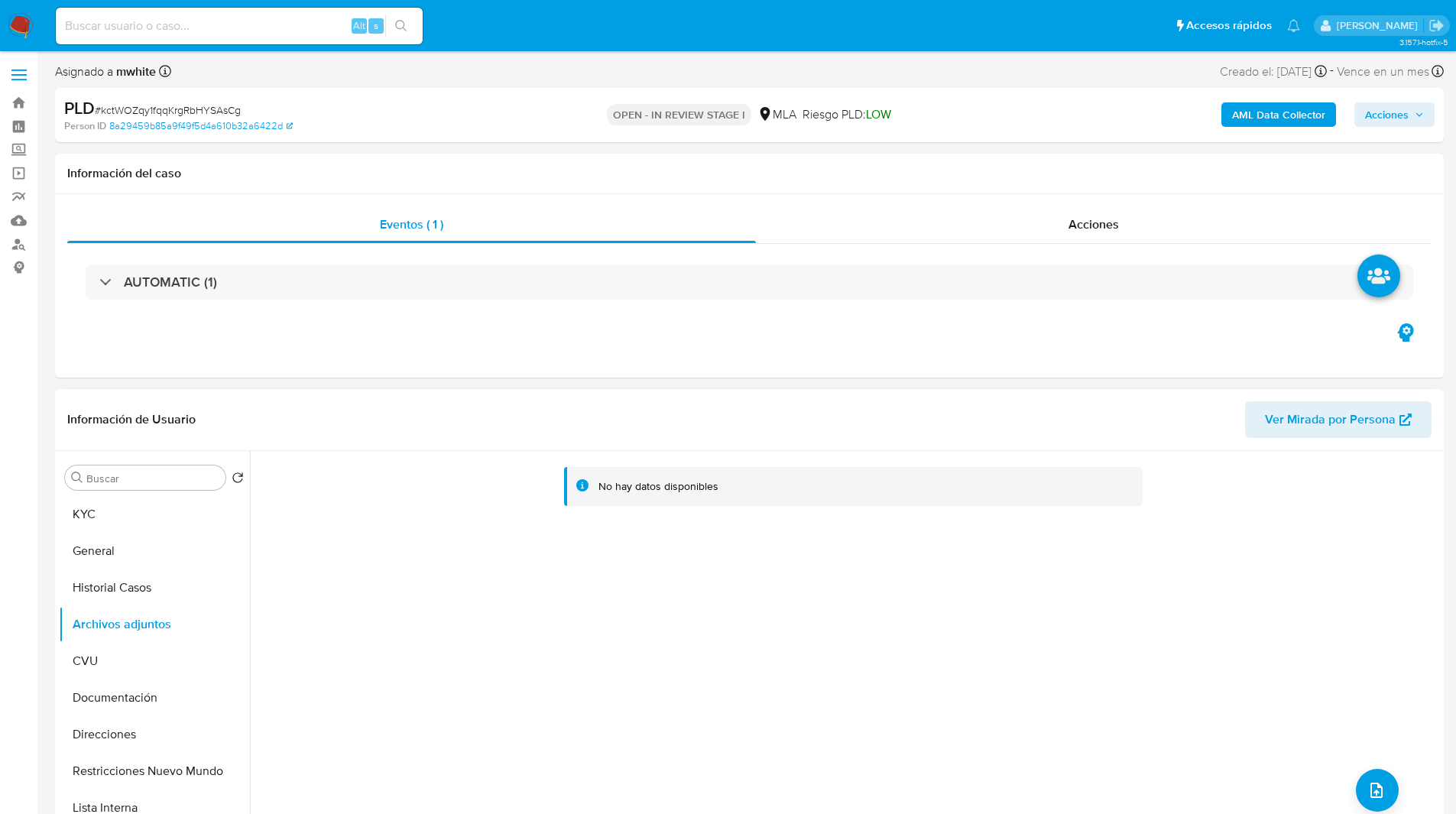
click at [1236, 779] on div "No hay datos disponibles" at bounding box center [845, 646] width 1190 height 391
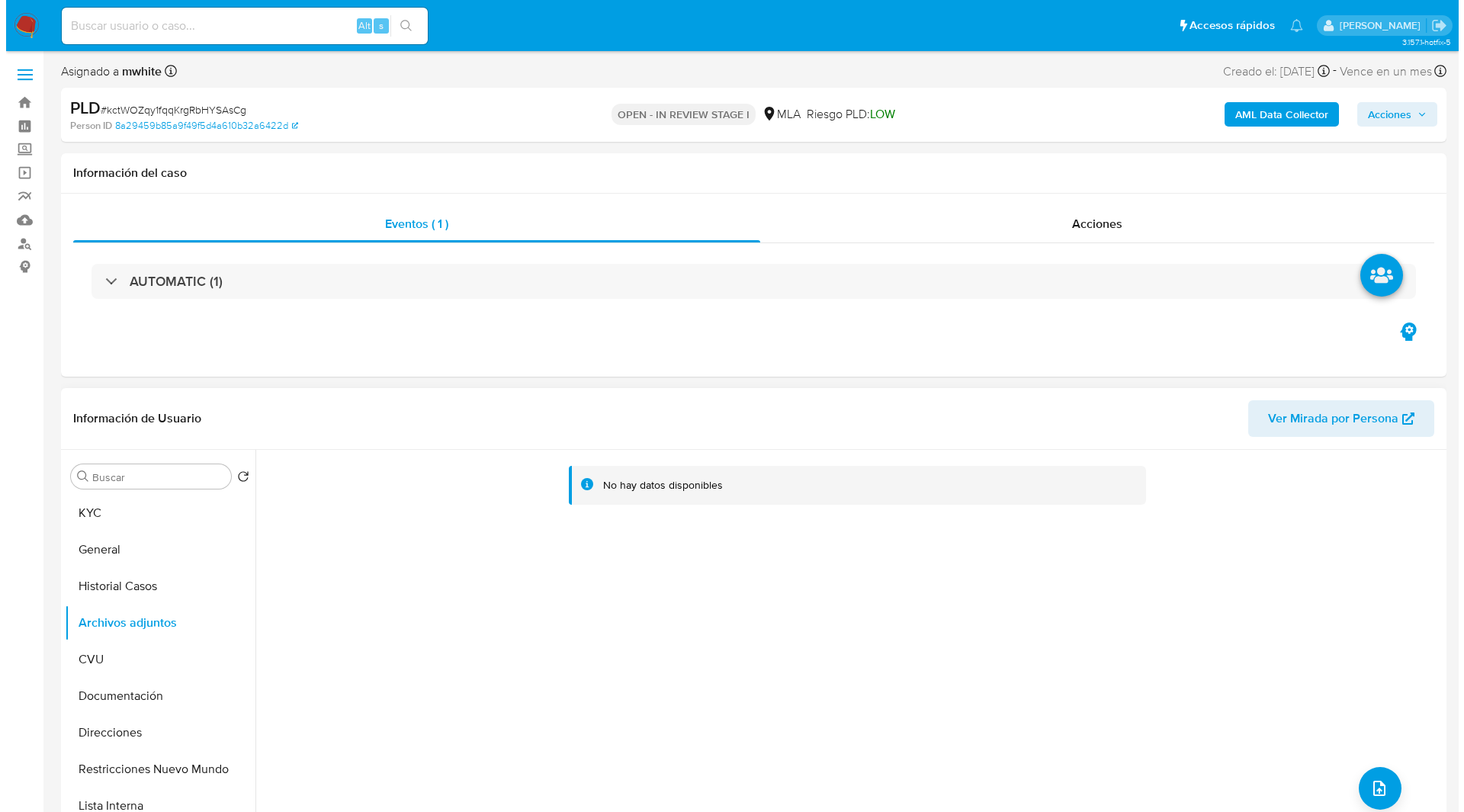
scroll to position [26, 0]
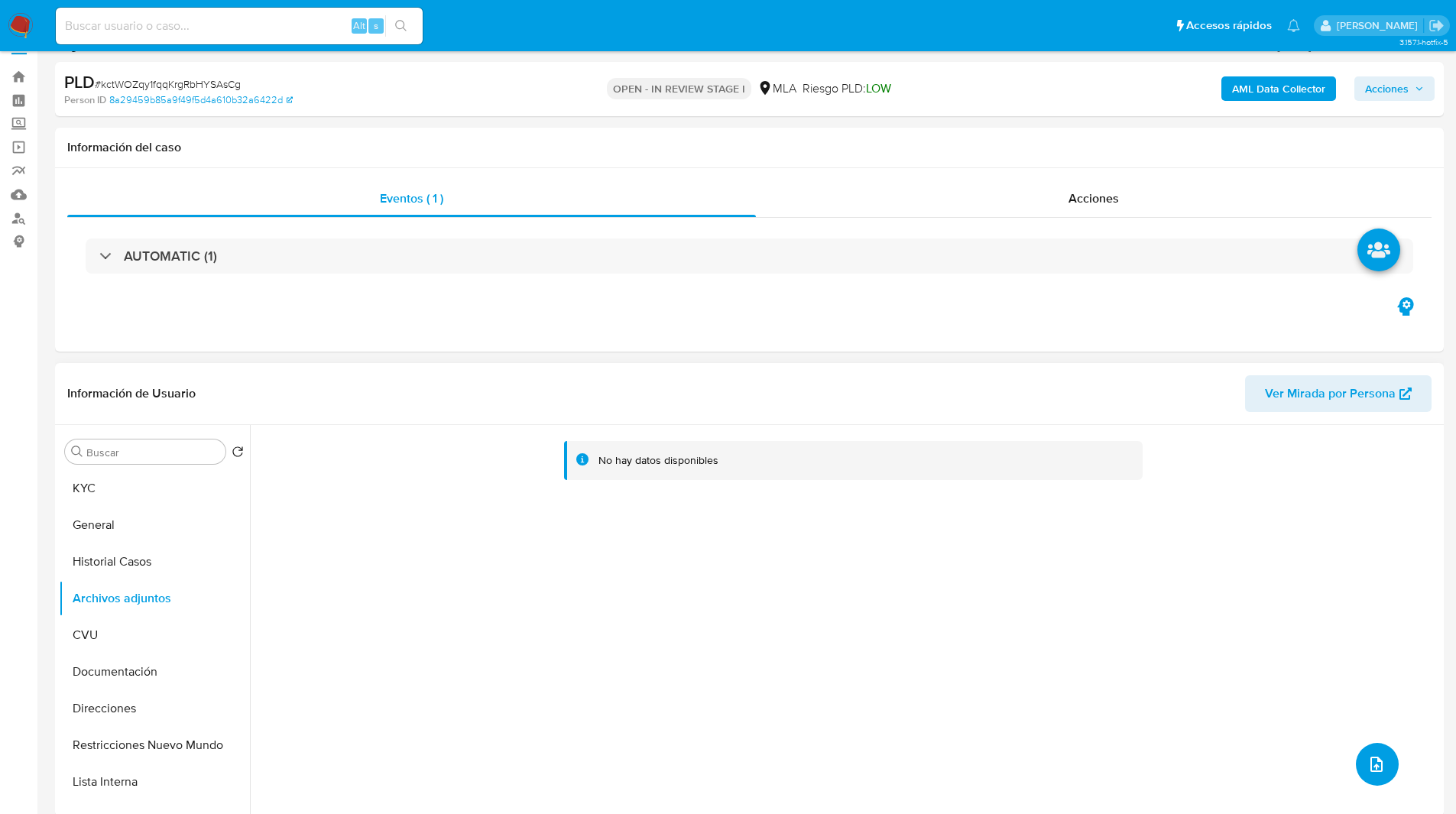
click at [1368, 761] on icon "upload-file" at bounding box center [1377, 764] width 19 height 19
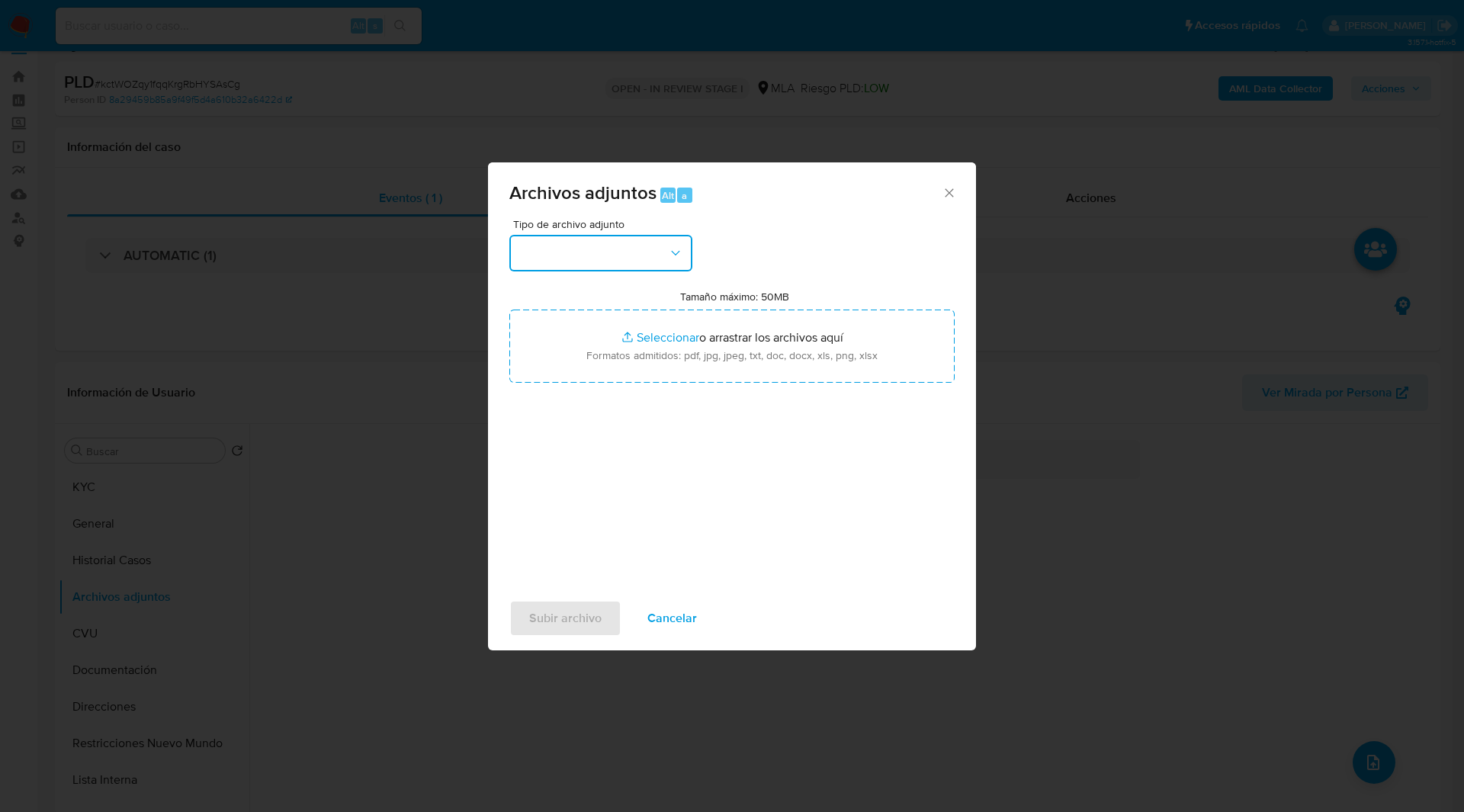
click at [645, 254] on button "button" at bounding box center [601, 254] width 183 height 37
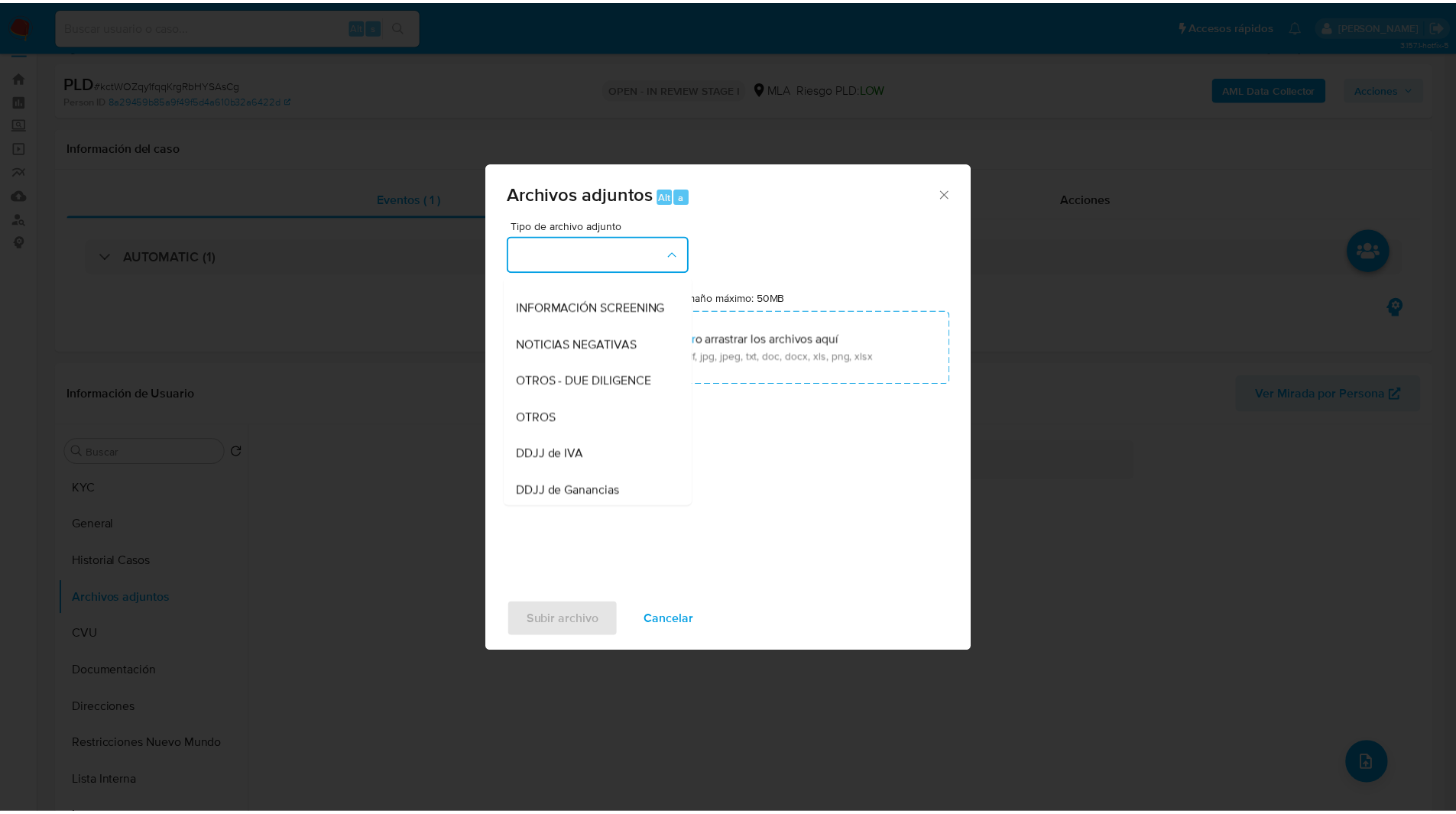
scroll to position [172, 0]
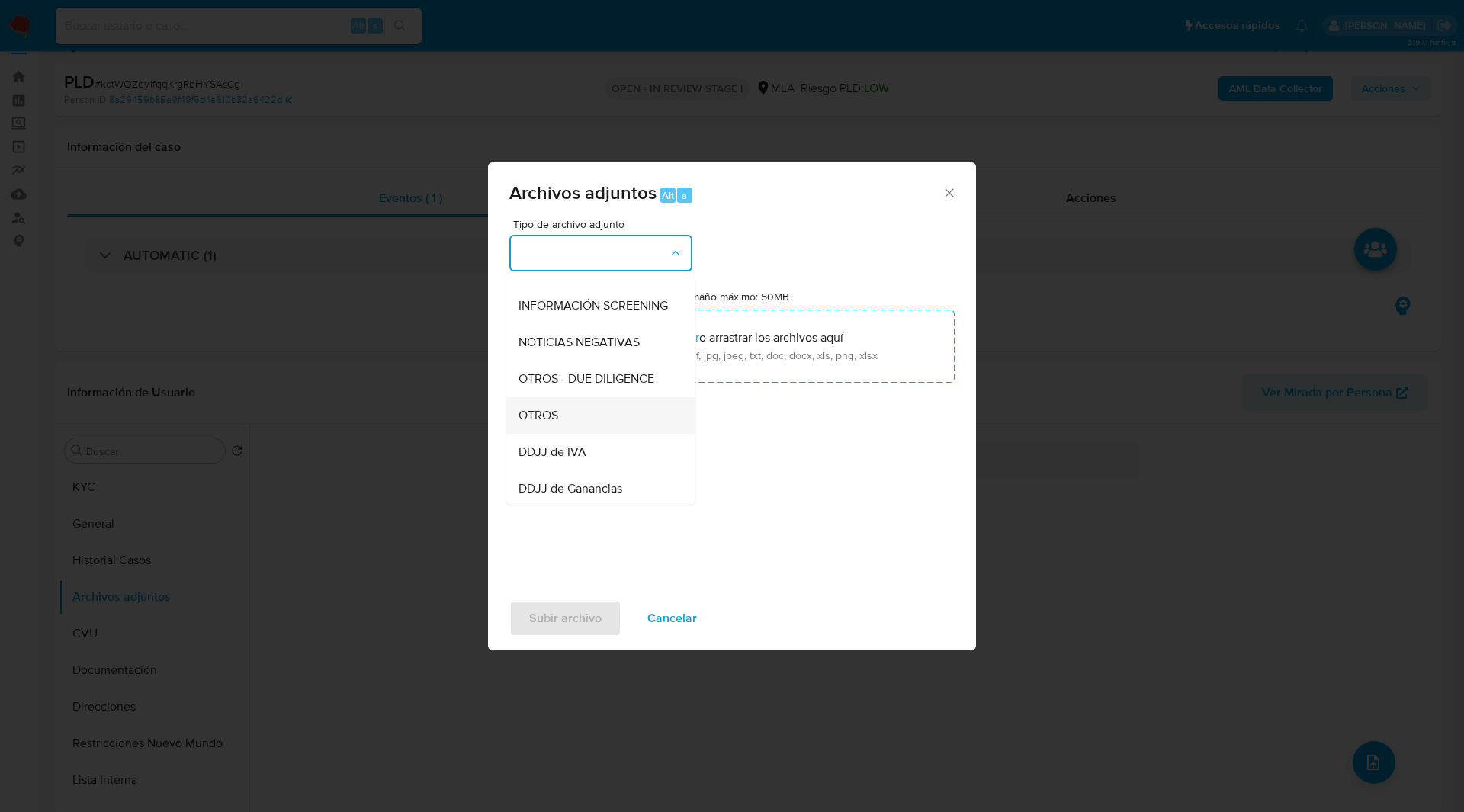
click at [562, 425] on div "OTROS" at bounding box center [596, 416] width 155 height 37
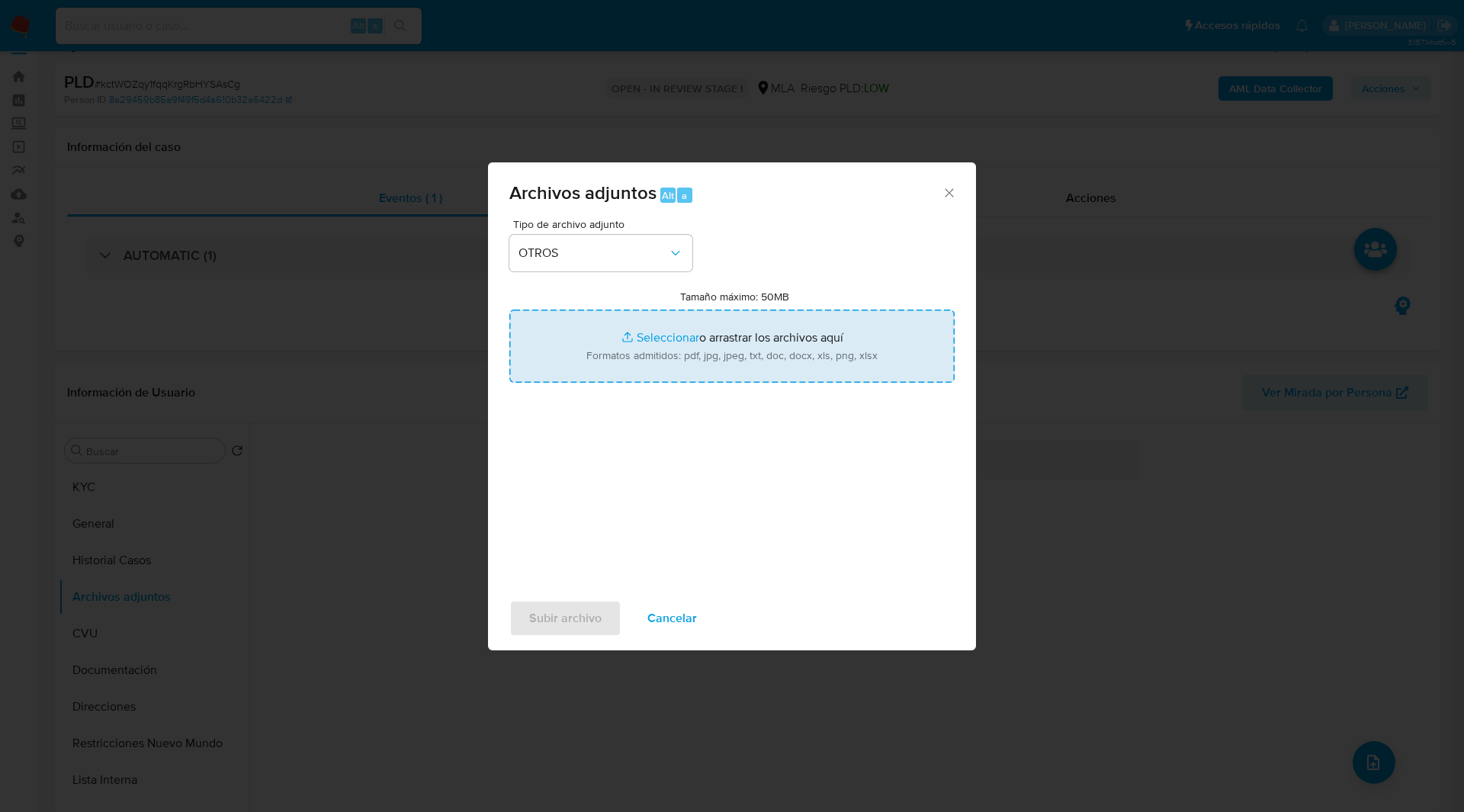
type input "C:\fakepath\NOSIS_Manager_InformeIndividual_27265473526_654924_20250902120243.p…"
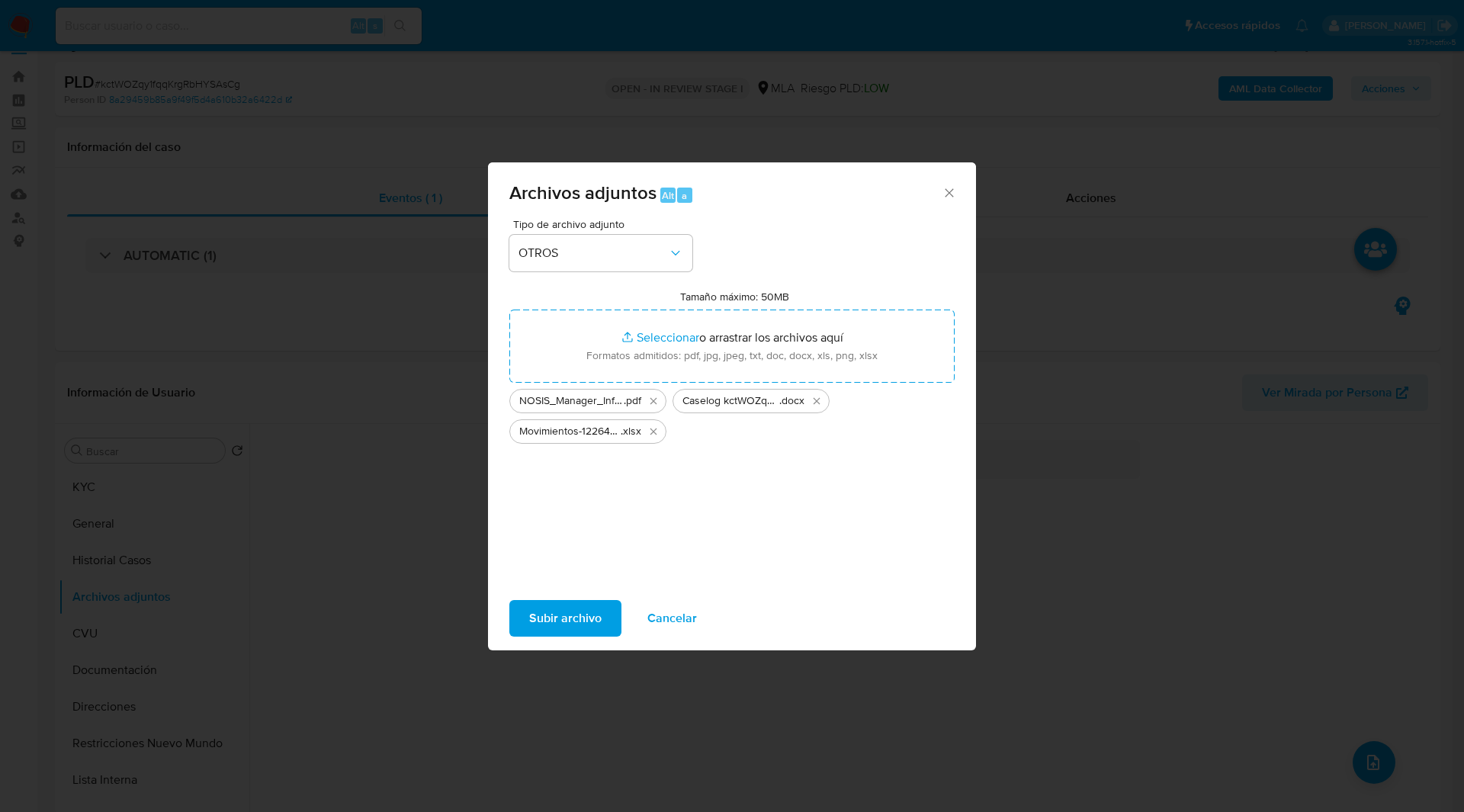
click at [588, 614] on span "Subir archivo" at bounding box center [565, 618] width 72 height 34
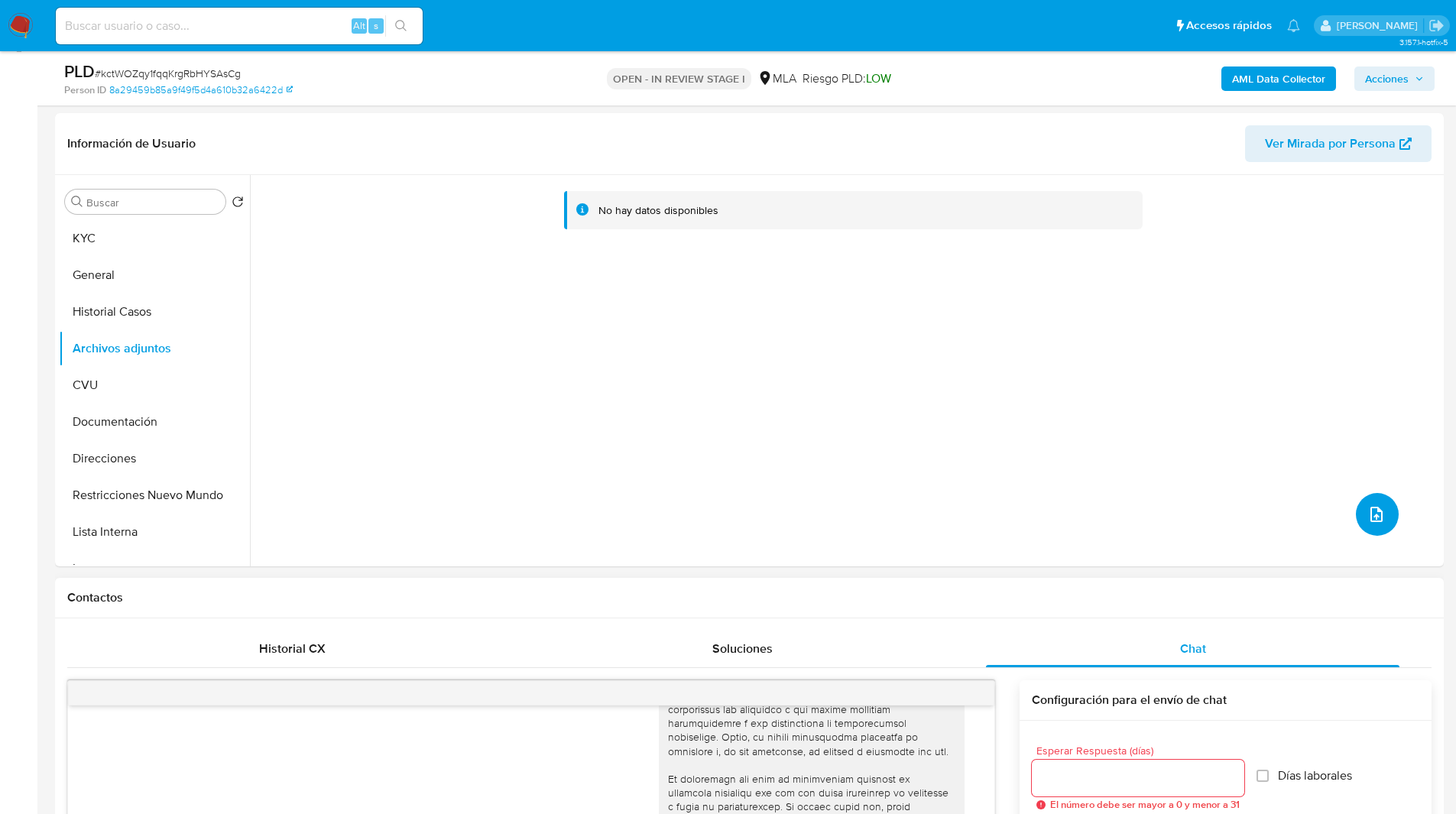
scroll to position [0, 0]
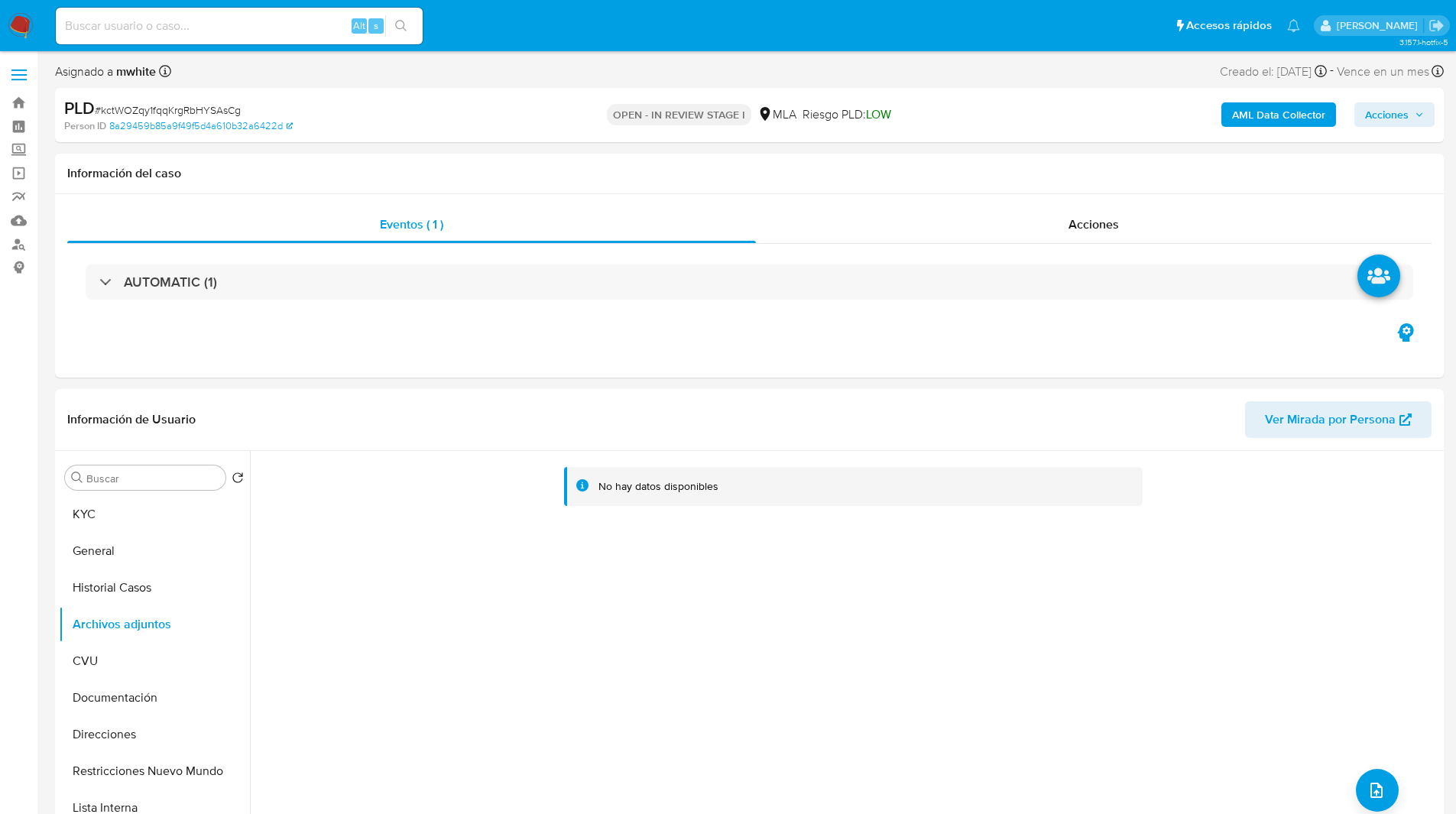
click at [1392, 128] on div "AML Data Collector Acciones" at bounding box center [1208, 114] width 452 height 36
click at [1394, 122] on span "Acciones" at bounding box center [1387, 114] width 44 height 24
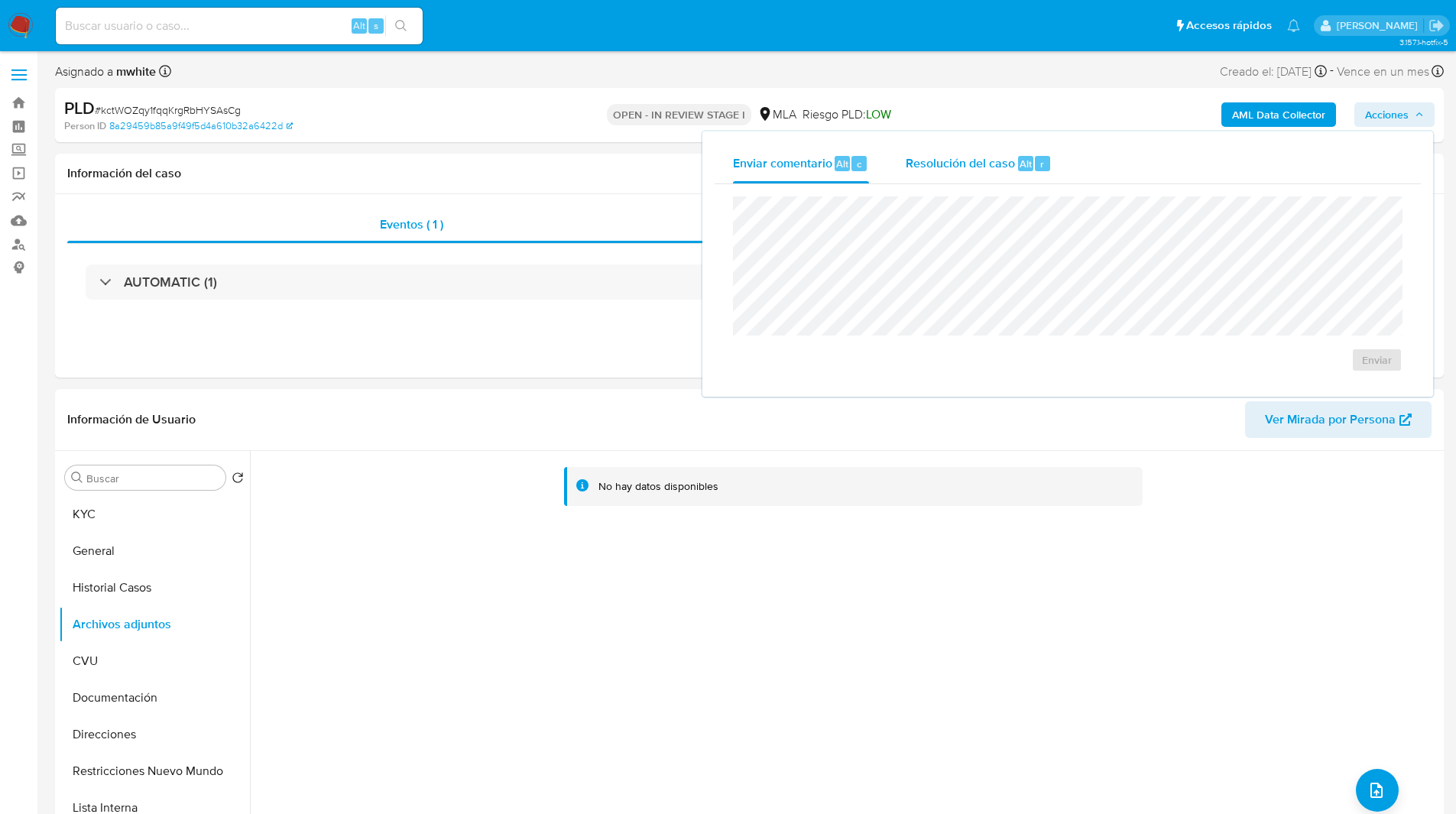
click at [968, 147] on div "Resolución del caso Alt r" at bounding box center [979, 163] width 146 height 40
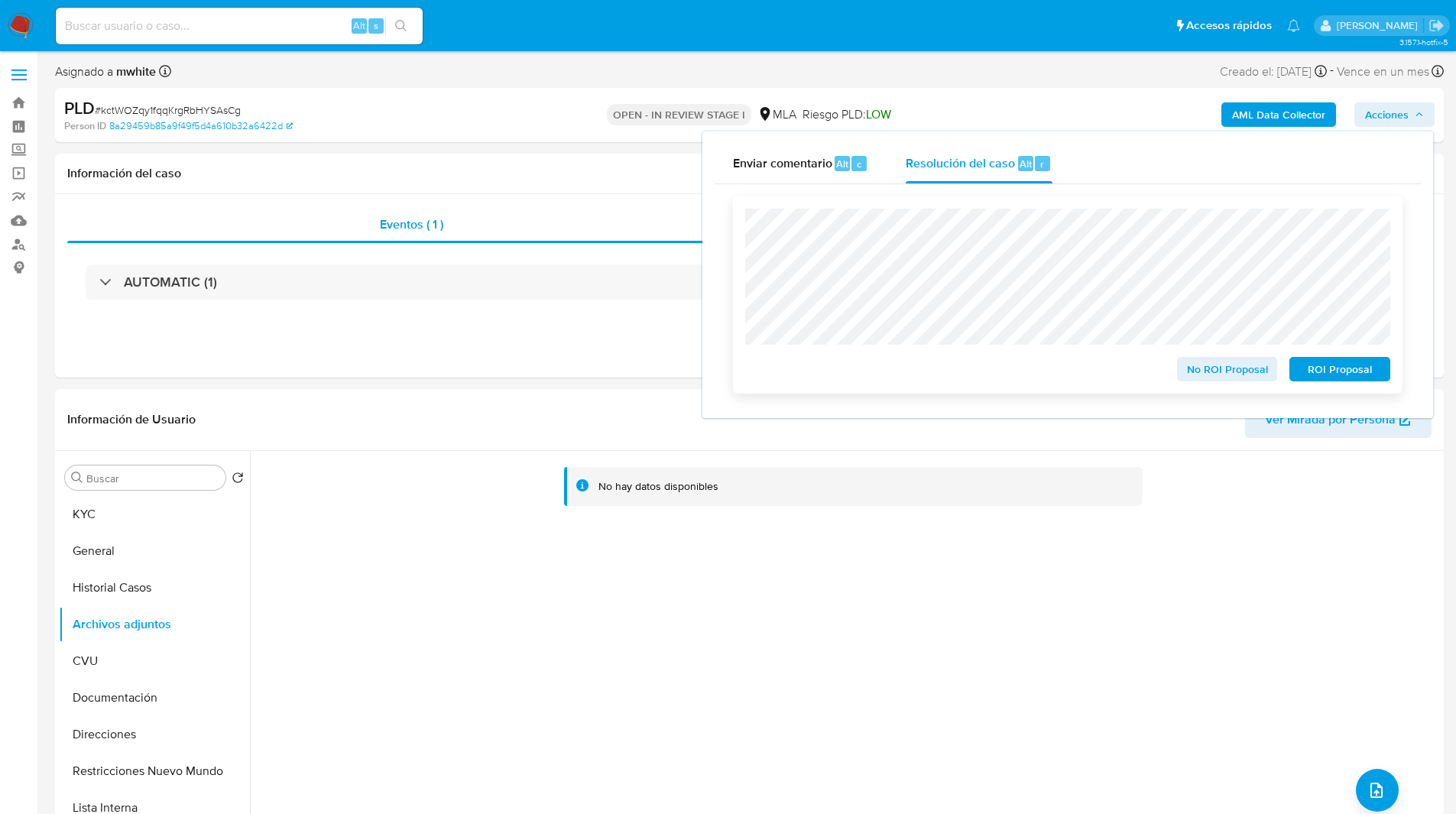
click at [1347, 369] on span "ROI Proposal" at bounding box center [1340, 369] width 79 height 21
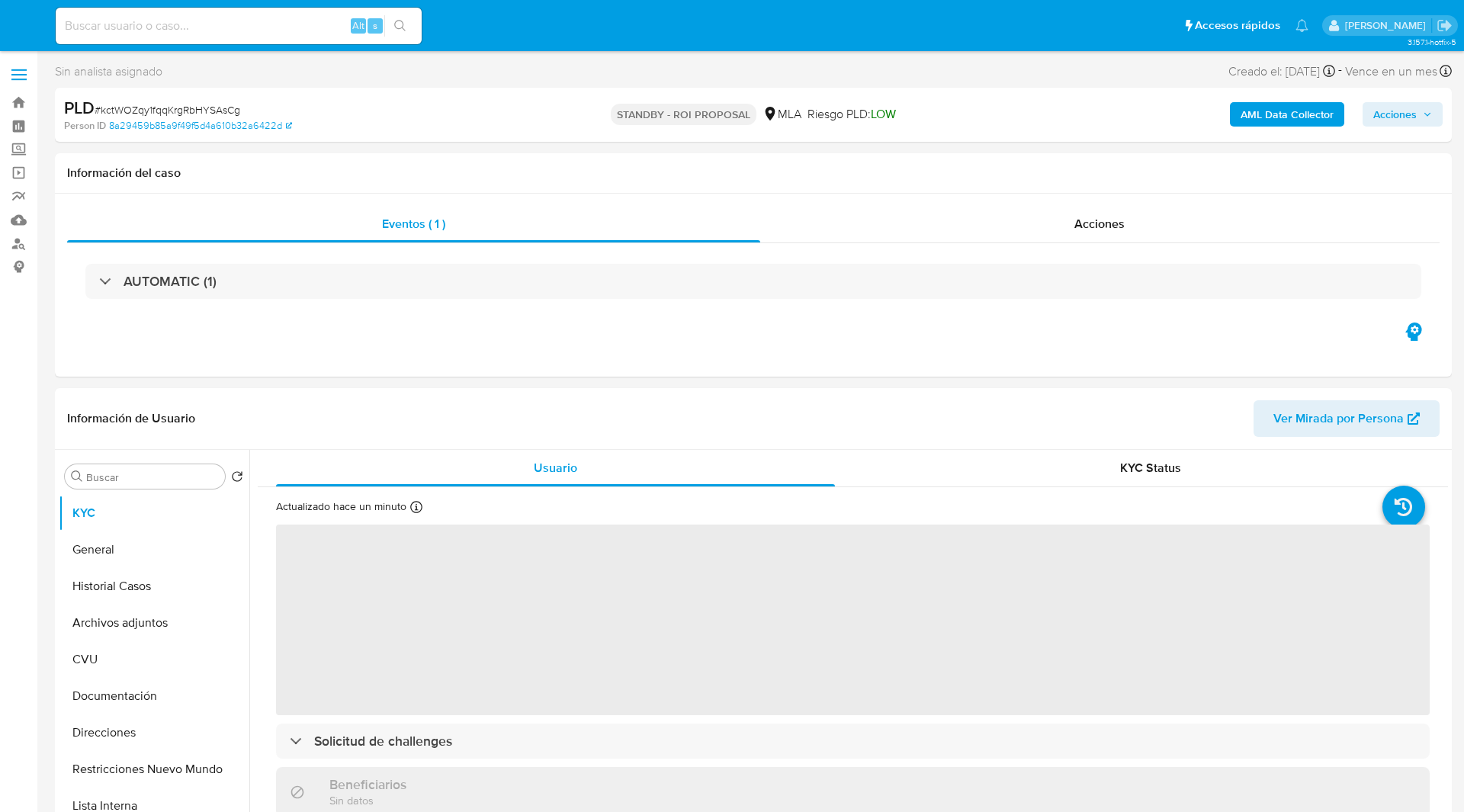
select select "10"
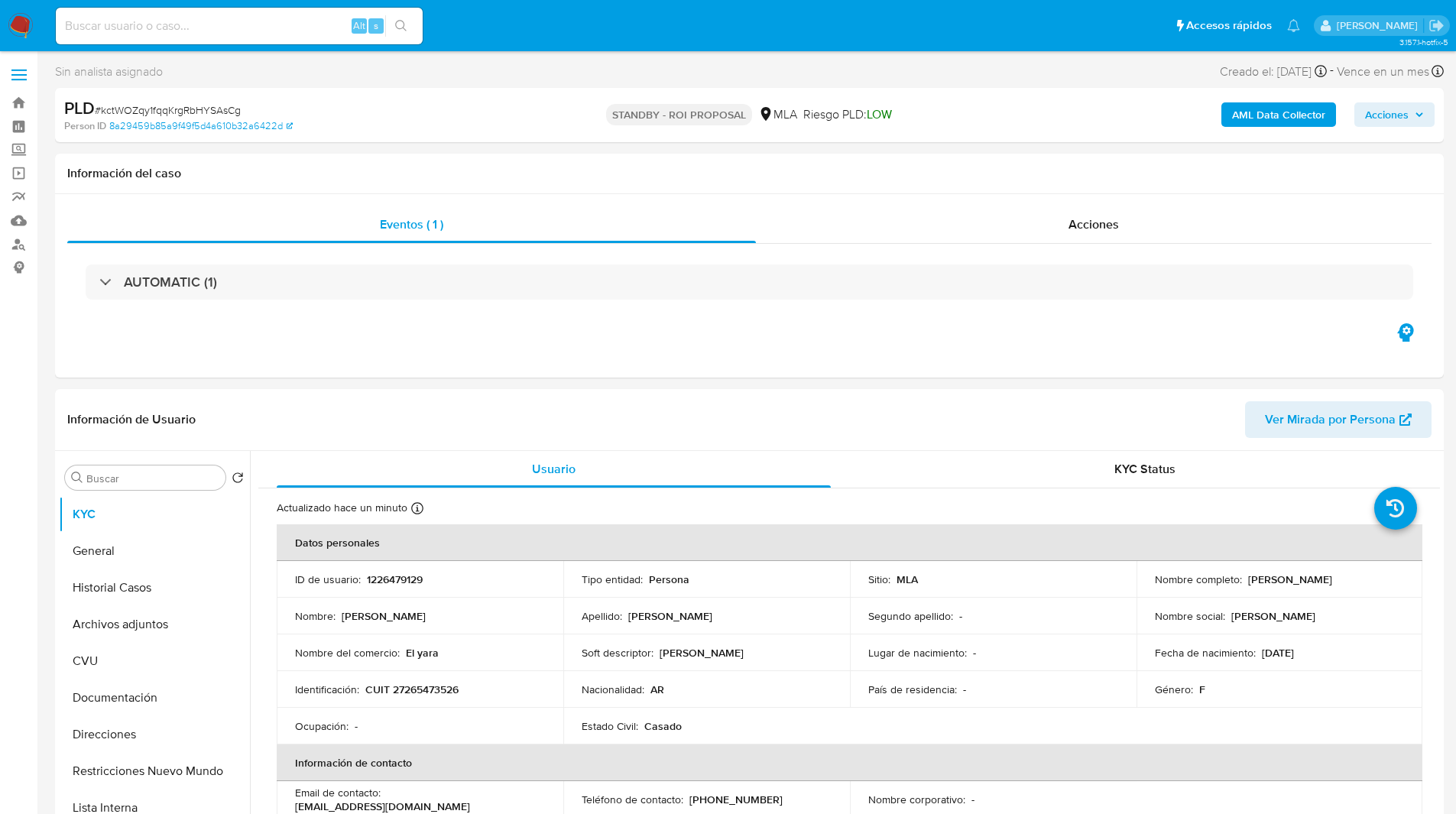
click at [184, 21] on input at bounding box center [239, 26] width 367 height 20
paste input "Pu22UxfpPzqsnxpPOTjVsexA"
type input "Pu22UxfpPzqsnxpPOTjVsexA"
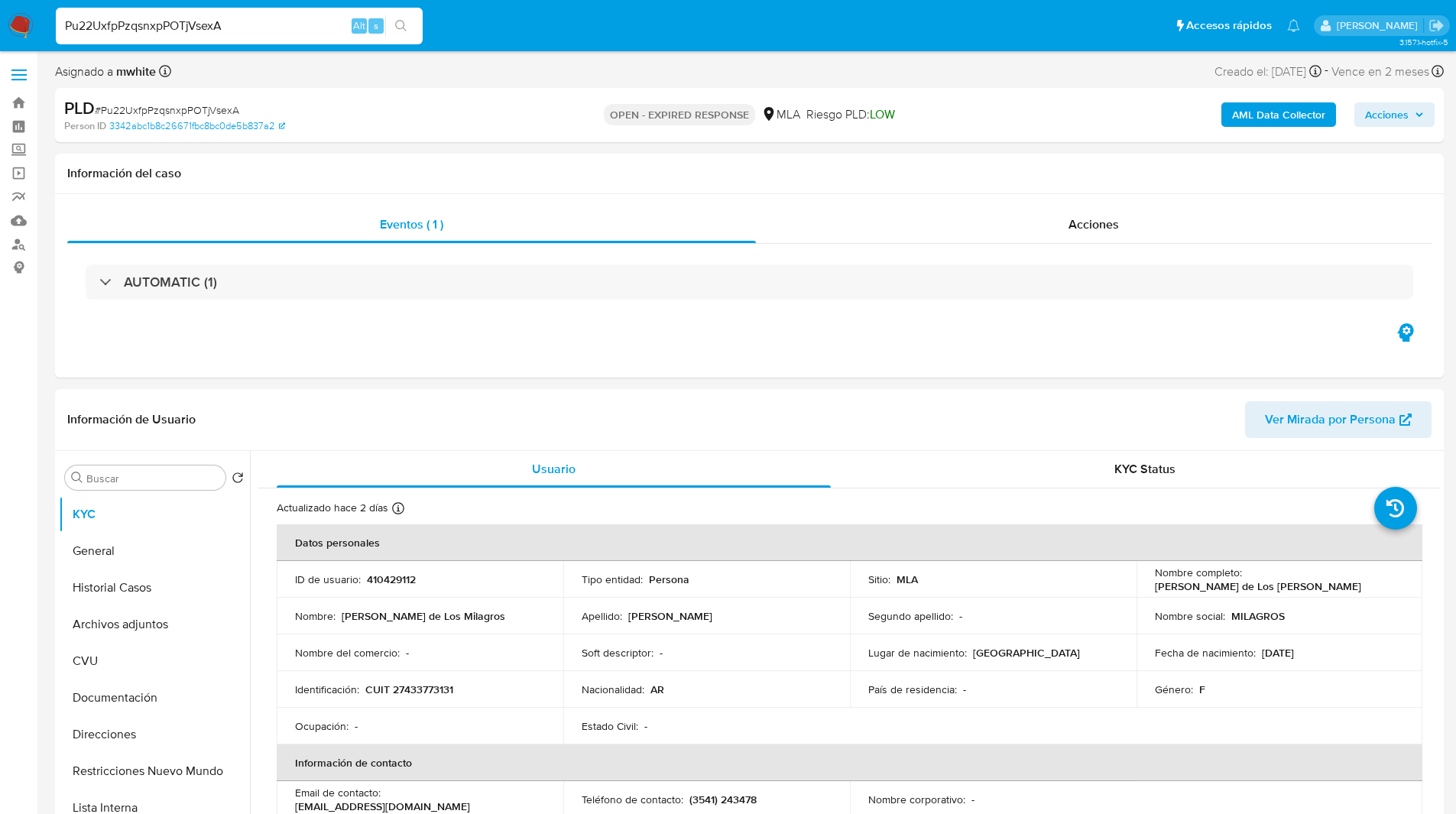
select select "10"
click at [944, 4] on nav "Pausado Ver notificaciones Pu22UxfpPzqsnxpPOTjVsexA Alt s Accesos rápidos Presi…" at bounding box center [728, 25] width 1456 height 51
click at [771, 107] on icon at bounding box center [769, 114] width 15 height 15
click at [578, 43] on ul "Pausado Ver notificaciones Pu22UxfpPzqsnxpPOTjVsexA Alt s Accesos rápidos Presi…" at bounding box center [678, 24] width 1260 height 38
click at [501, 45] on nav "Pausado Ver notificaciones Pu22UxfpPzqsnxpPOTjVsexA Alt s Accesos rápidos Presi…" at bounding box center [728, 25] width 1456 height 51
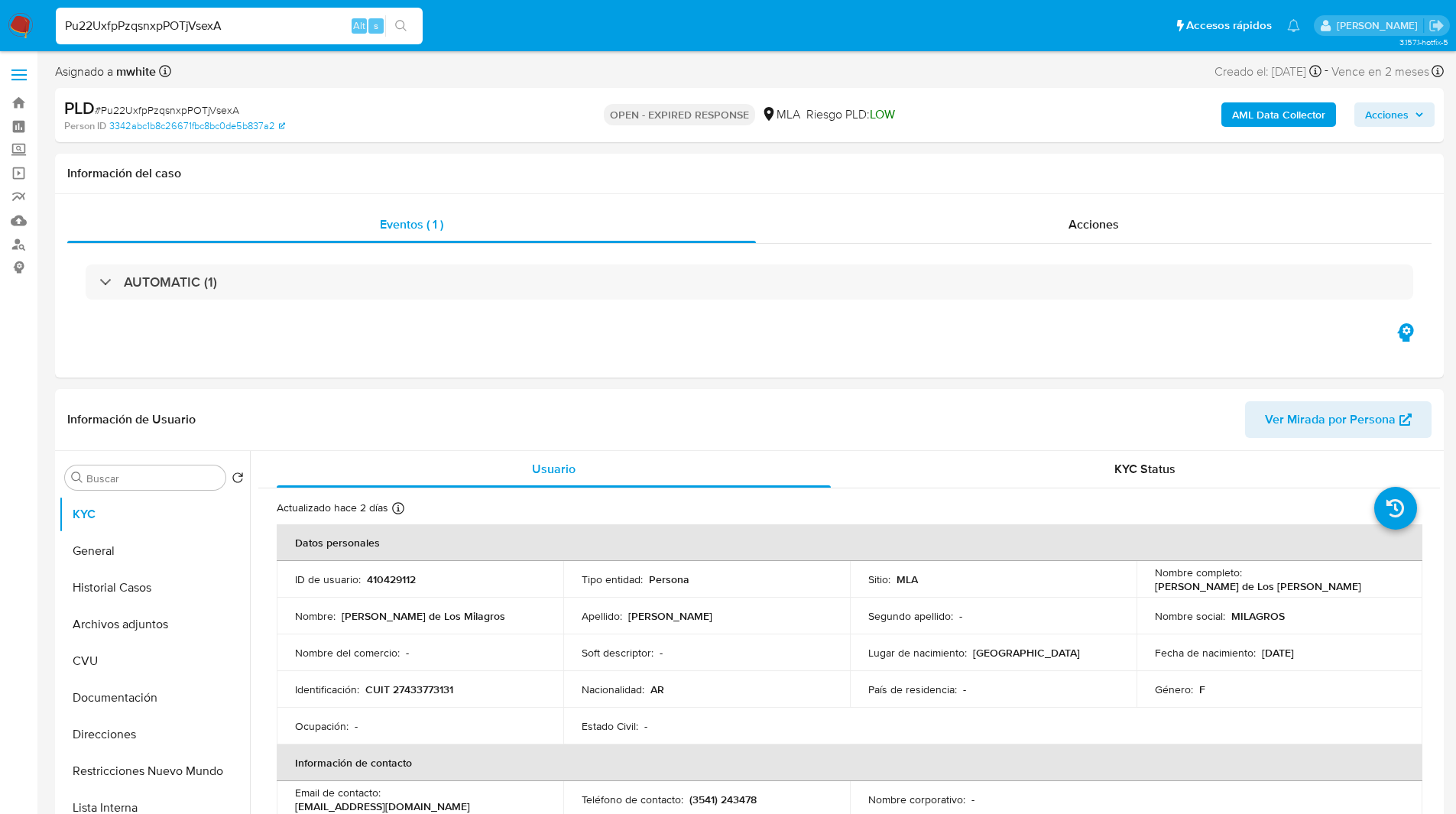
click at [491, 43] on ul "Pausado Ver notificaciones Pu22UxfpPzqsnxpPOTjVsexA Alt s Accesos rápidos Presi…" at bounding box center [678, 24] width 1260 height 38
click at [443, 22] on ul "Pausado Ver notificaciones Pu22UxfpPzqsnxpPOTjVsexA Alt s Accesos rápidos Presi…" at bounding box center [678, 24] width 1260 height 38
click at [458, 23] on ul "Pausado Ver notificaciones Pu22UxfpPzqsnxpPOTjVsexA Alt s Accesos rápidos Presi…" at bounding box center [678, 24] width 1260 height 38
click at [479, 24] on ul "Pausado Ver notificaciones Pu22UxfpPzqsnxpPOTjVsexA Alt s Accesos rápidos Presi…" at bounding box center [678, 24] width 1260 height 38
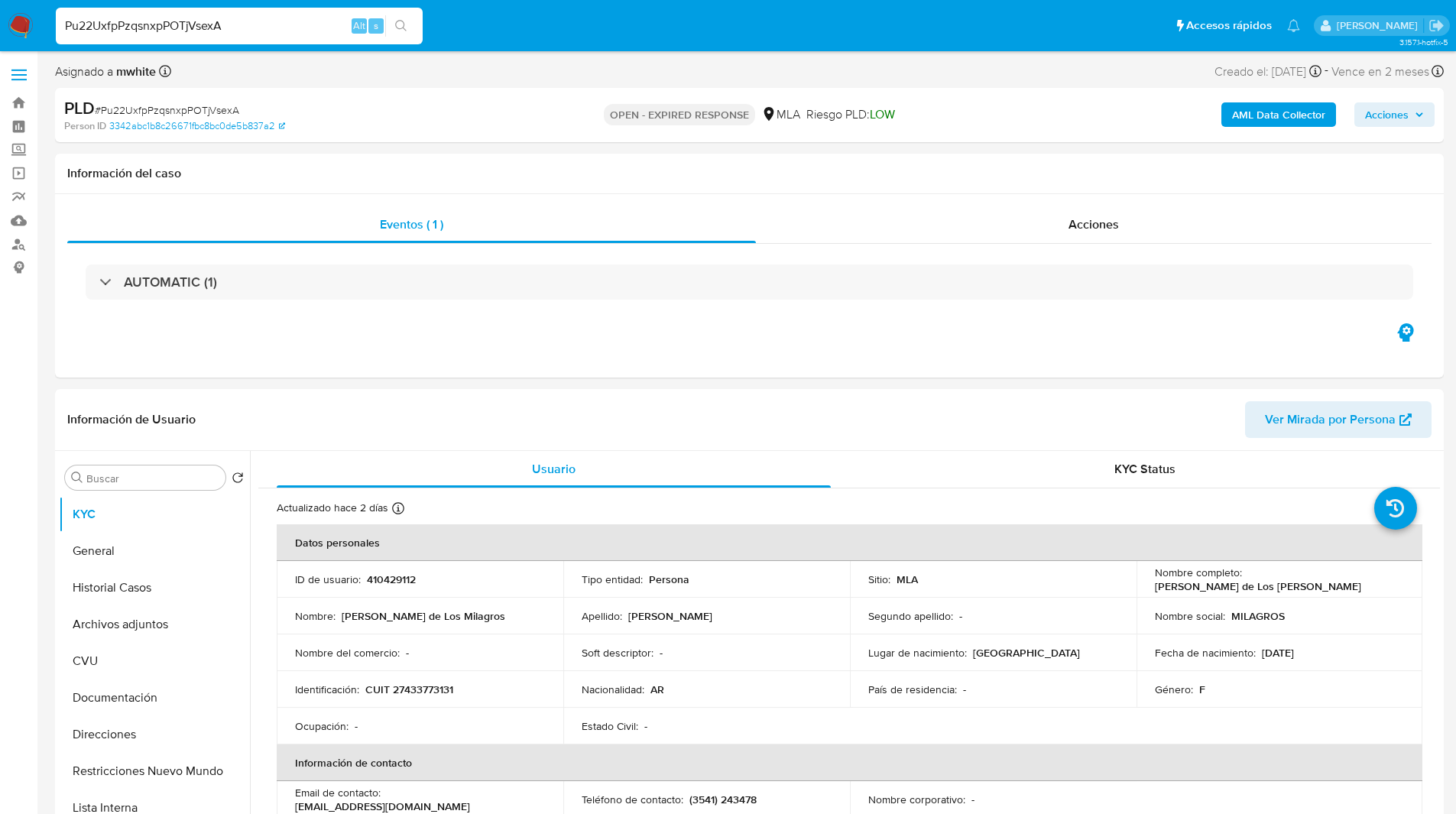
click at [472, 19] on ul "Pausado Ver notificaciones Pu22UxfpPzqsnxpPOTjVsexA Alt s Accesos rápidos Presi…" at bounding box center [678, 24] width 1260 height 38
click at [598, 45] on nav "Pausado Ver notificaciones Pu22UxfpPzqsnxpPOTjVsexA Alt s Accesos rápidos Presi…" at bounding box center [728, 25] width 1456 height 51
click at [494, 32] on ul "Pausado Ver notificaciones Pu22UxfpPzqsnxpPOTjVsexA Alt s Accesos rápidos Presi…" at bounding box center [678, 24] width 1260 height 38
click at [546, 30] on ul "Pausado Ver notificaciones Pu22UxfpPzqsnxpPOTjVsexA Alt s Accesos rápidos Presi…" at bounding box center [678, 24] width 1260 height 38
click at [529, 51] on nav "Pausado Ver notificaciones Pu22UxfpPzqsnxpPOTjVsexA Alt s Accesos rápidos Presi…" at bounding box center [728, 25] width 1456 height 51
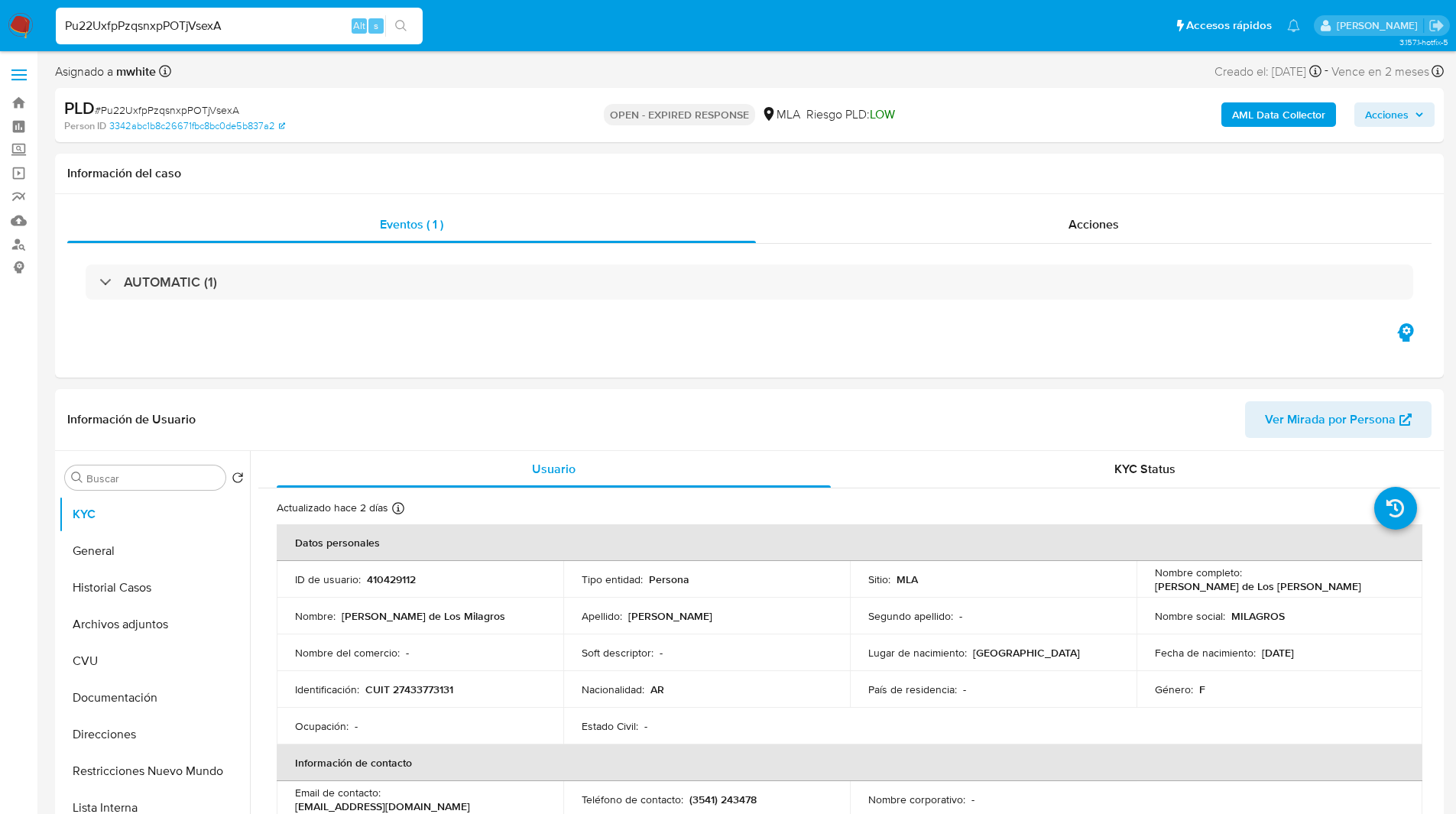
click at [520, 72] on div "Asignado a mwhite Asignado el: 18/08/2025 14:11:14 Creado el: 12/08/2025 Creado…" at bounding box center [749, 75] width 1389 height 27
click at [466, 99] on div "PLD # Pu22UxfpPzqsnxpPOTjVsexA" at bounding box center [290, 108] width 451 height 23
click at [450, 104] on div "PLD # Pu22UxfpPzqsnxpPOTjVsexA" at bounding box center [290, 108] width 451 height 23
click at [475, 104] on div "PLD # Pu22UxfpPzqsnxpPOTjVsexA" at bounding box center [290, 108] width 451 height 23
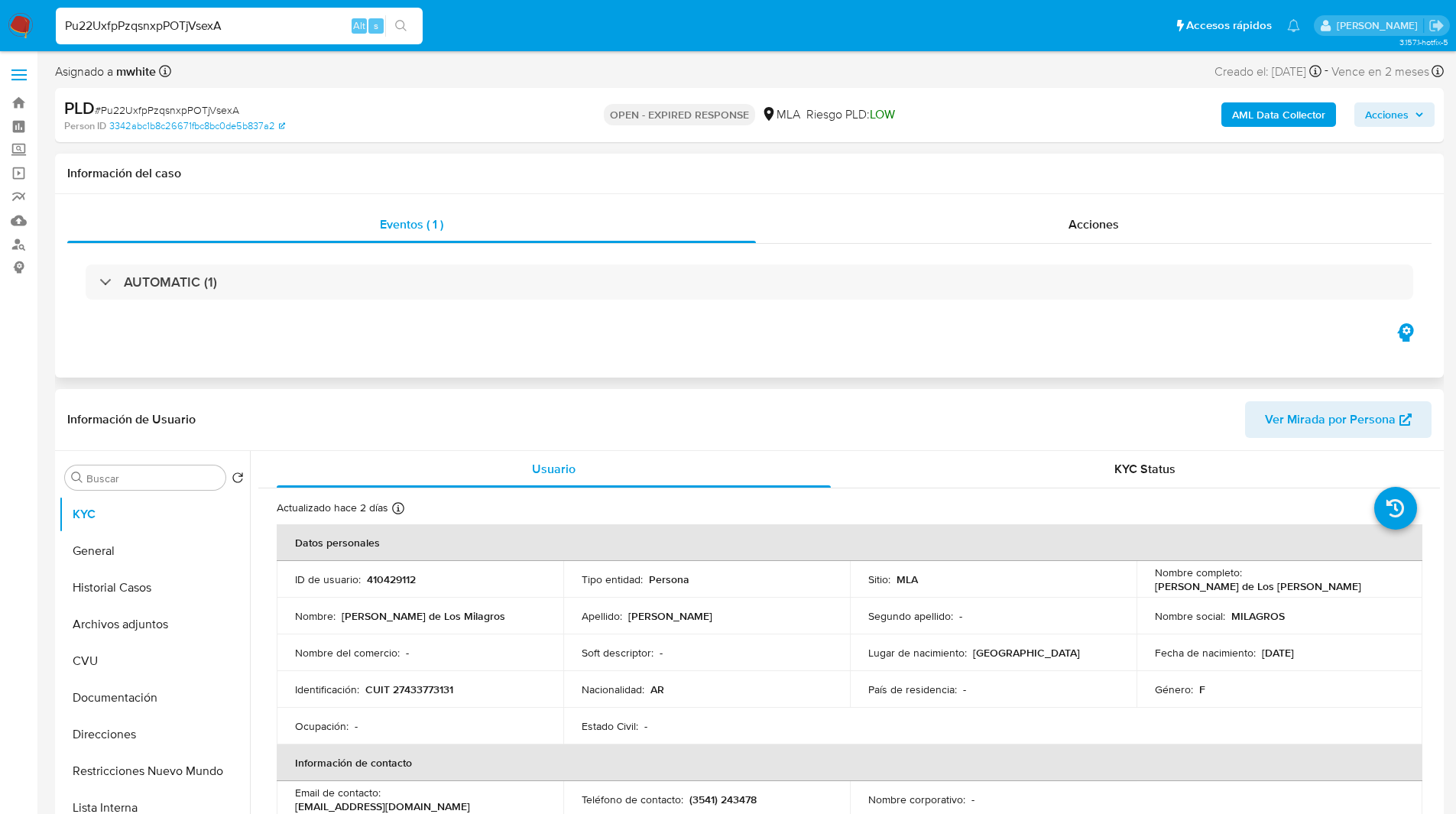
click at [783, 327] on div "Eventos ( 1 ) Acciones AUTOMATIC (1)" at bounding box center [749, 286] width 1389 height 184
click at [437, 684] on p "CUIT 27433773131" at bounding box center [409, 689] width 88 height 13
copy p "27433773131"
click at [588, 369] on div "Eventos ( 1 ) Acciones AUTOMATIC (1)" at bounding box center [749, 286] width 1389 height 184
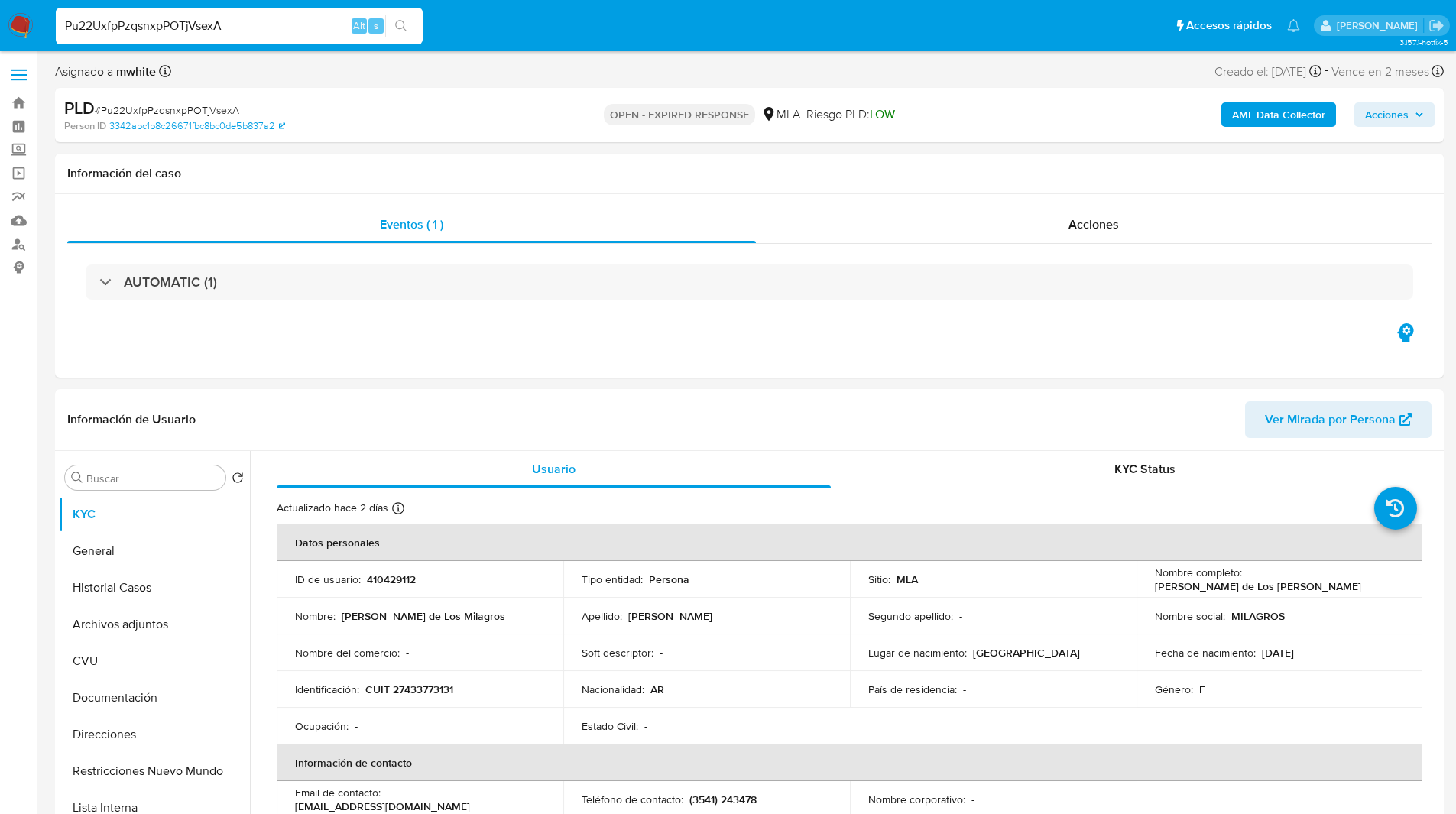
click at [478, 93] on div "PLD # Pu22UxfpPzqsnxpPOTjVsexA Person ID 3342abc1b8c26671fbc8bc0de5b837a2 OPEN …" at bounding box center [749, 114] width 1389 height 54
click at [424, 123] on div "Person ID 3342abc1b8c26671fbc8bc0de5b837a2" at bounding box center [290, 126] width 452 height 13
click at [456, 124] on div "Person ID 3342abc1b8c26671fbc8bc0de5b837a2" at bounding box center [290, 126] width 452 height 13
click at [429, 130] on div "Person ID 3342abc1b8c26671fbc8bc0de5b837a2" at bounding box center [290, 126] width 452 height 13
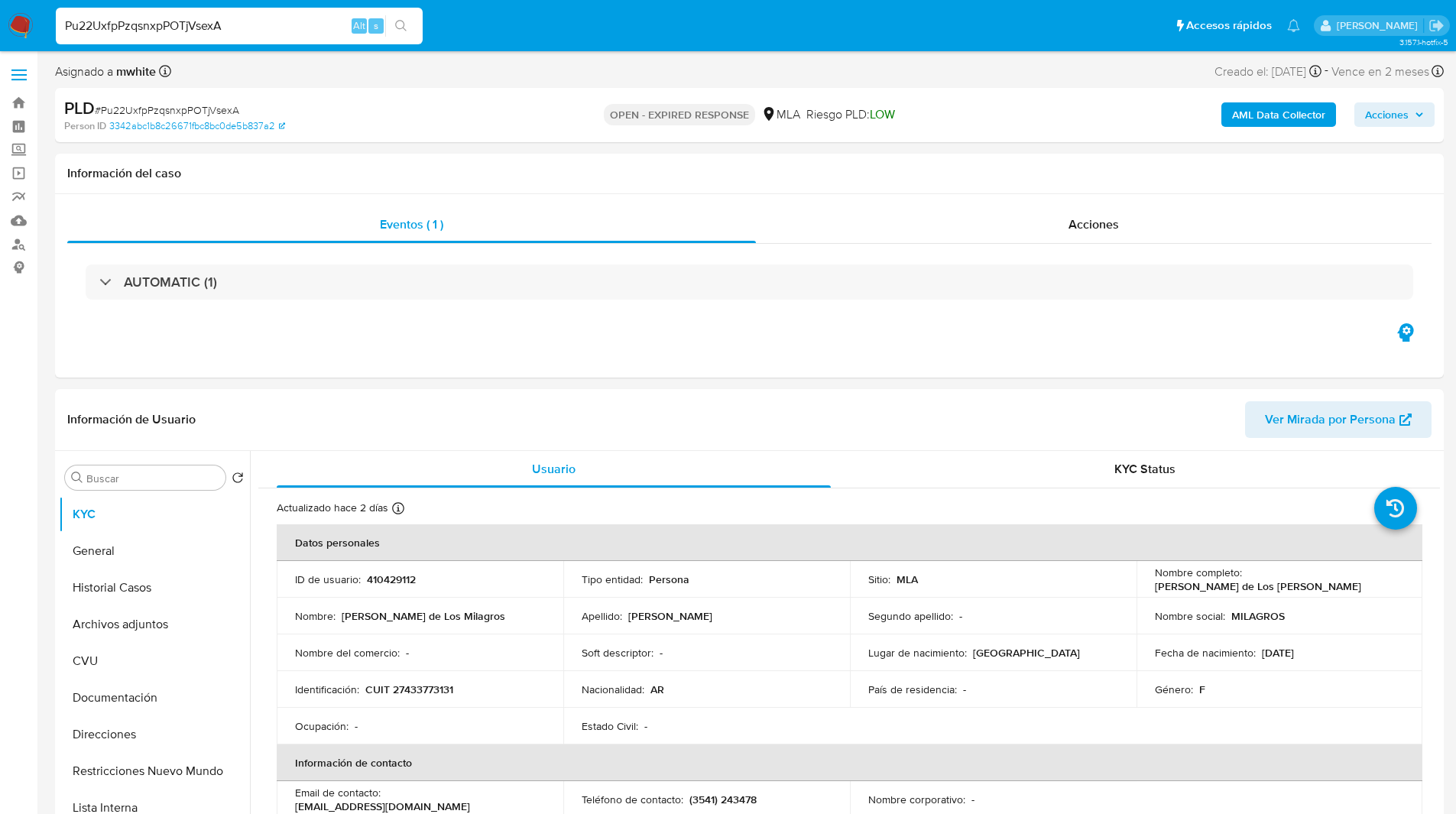
click at [1337, 91] on div "PLD # Pu22UxfpPzqsnxpPOTjVsexA Person ID 3342abc1b8c26671fbc8bc0de5b837a2 OPEN …" at bounding box center [749, 114] width 1389 height 54
click at [963, 105] on div "OPEN - EXPIRED RESPONSE MLA Riesgo PLD: LOW" at bounding box center [749, 114] width 452 height 36
click at [171, 110] on span "# Pu22UxfpPzqsnxpPOTjVsexA" at bounding box center [168, 110] width 145 height 15
copy span "Pu22UxfpPzqsnxpPOTjVsexA"
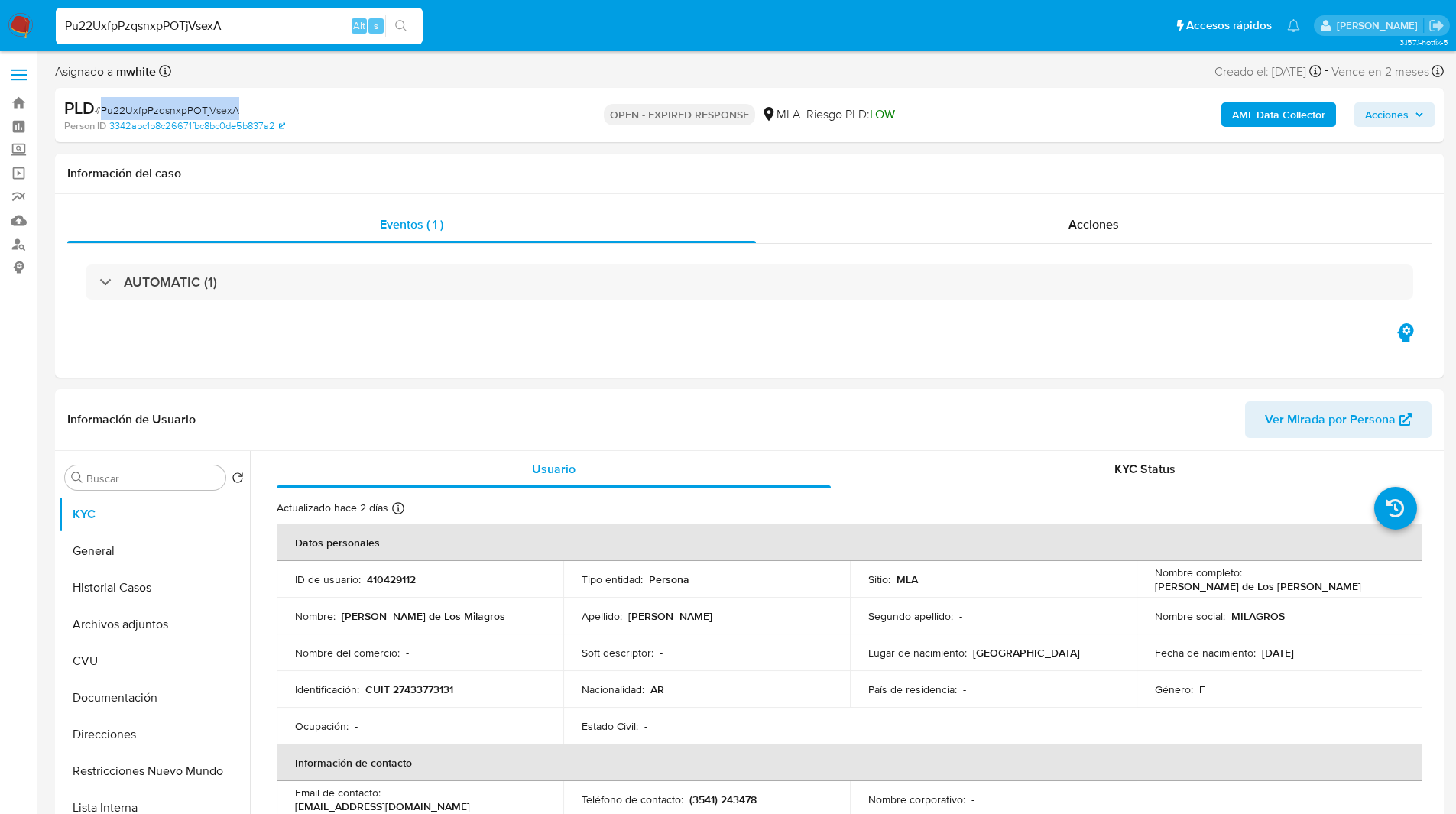
click at [19, 21] on img at bounding box center [20, 25] width 26 height 26
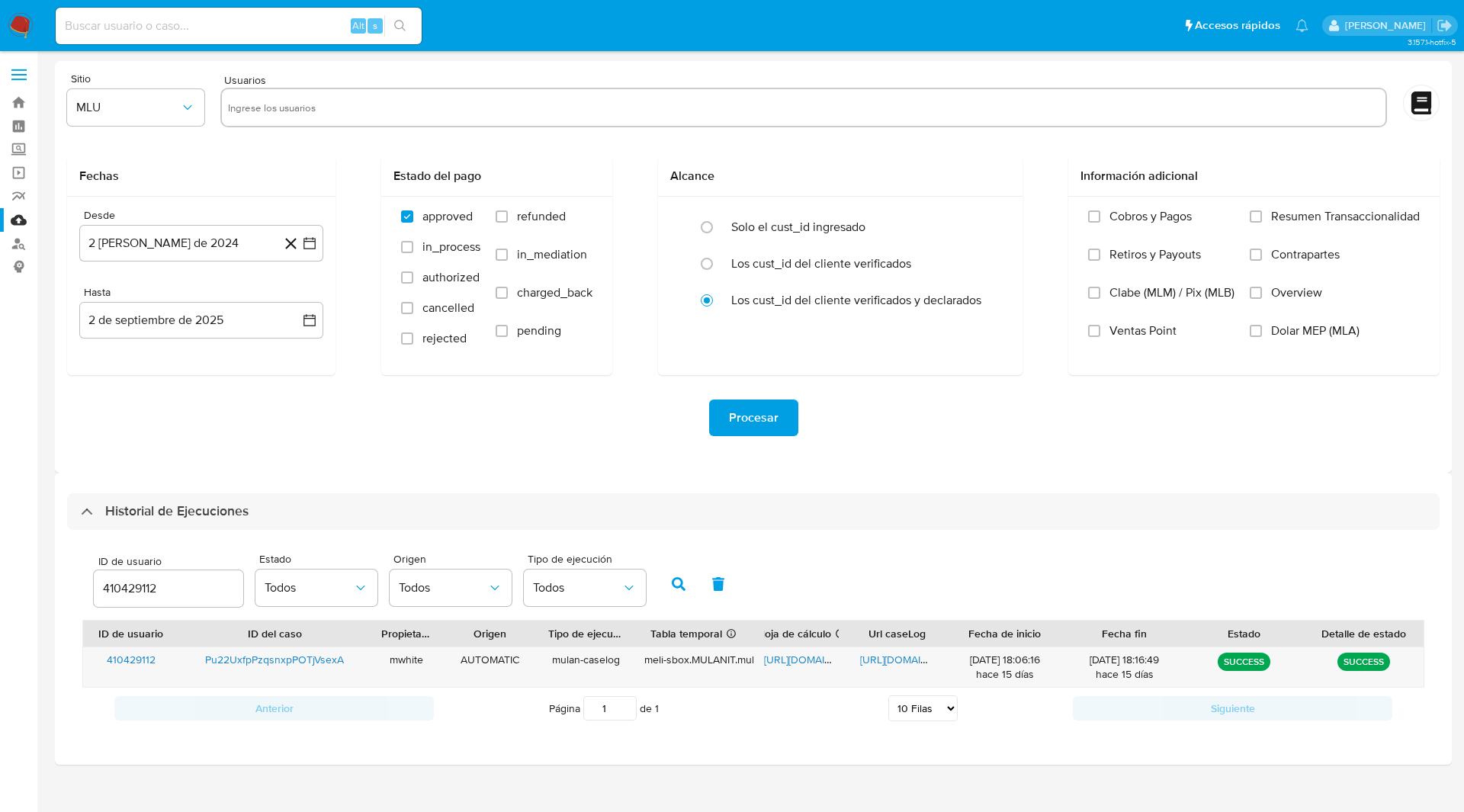
select select "10"
click at [616, 44] on ul "Pausado Ver notificaciones Alt s Accesos rápidos Presiona las siguientes teclas…" at bounding box center [682, 24] width 1268 height 38
click at [586, 36] on ul "Pausado Ver notificaciones Alt s Accesos rápidos Presiona las siguientes teclas…" at bounding box center [682, 24] width 1268 height 38
click at [553, 30] on ul "Pausado Ver notificaciones Alt s Accesos rápidos Presiona las siguientes teclas…" at bounding box center [682, 24] width 1268 height 38
click at [593, 24] on ul "Pausado Ver notificaciones Alt s Accesos rápidos Presiona las siguientes teclas…" at bounding box center [682, 24] width 1268 height 38
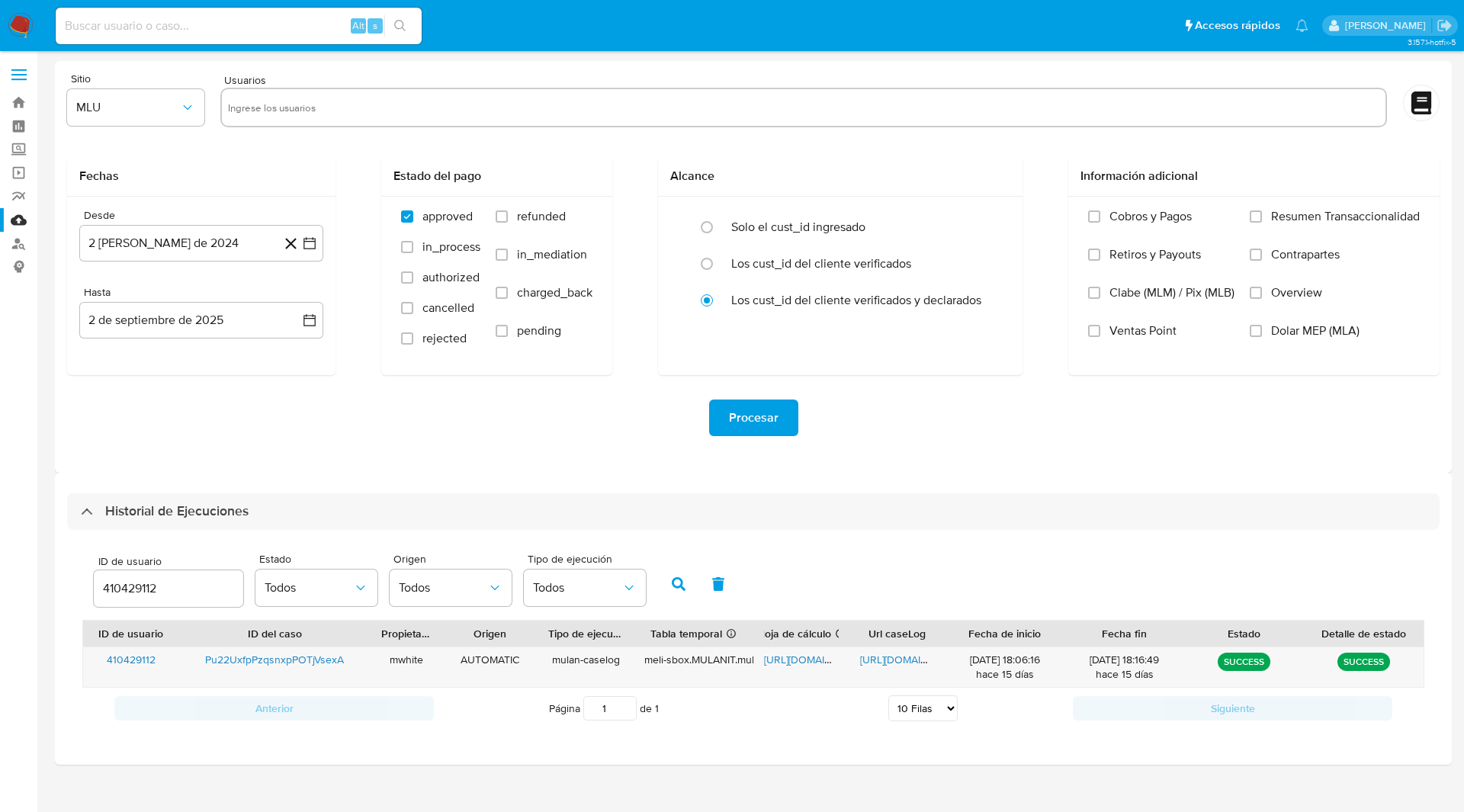
click at [621, 14] on ul "Pausado Ver notificaciones Alt s Accesos rápidos Presiona las siguientes teclas…" at bounding box center [682, 24] width 1268 height 38
click at [619, 54] on main "3.157.1-hotfix-5" at bounding box center [732, 406] width 1464 height 812
click at [792, 657] on span "[URL][DOMAIN_NAME]" at bounding box center [816, 659] width 105 height 15
click at [916, 655] on span "[URL][DOMAIN_NAME]" at bounding box center [912, 659] width 105 height 15
click at [144, 582] on input "410429112" at bounding box center [169, 589] width 150 height 20
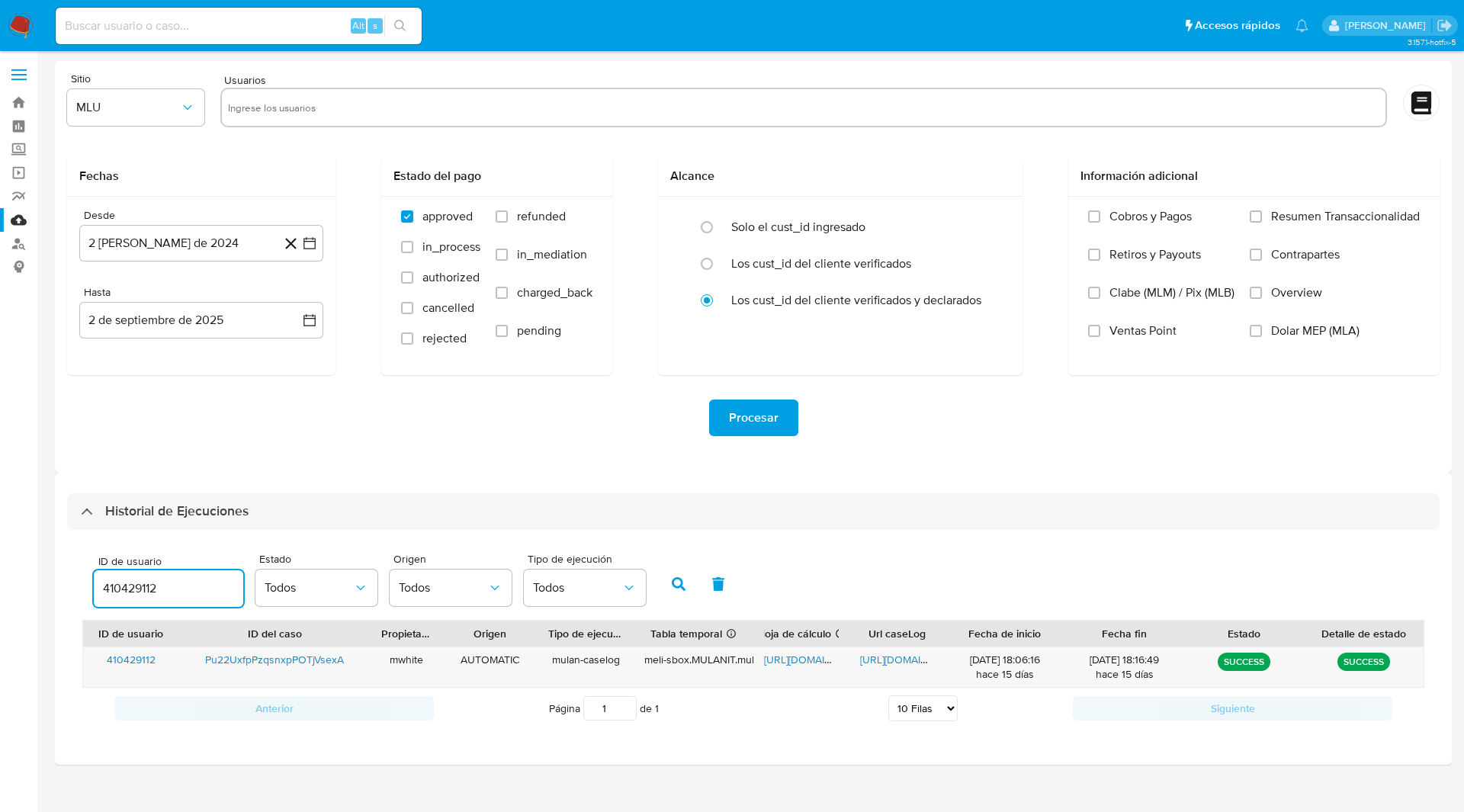
click at [144, 582] on input "410429112" at bounding box center [169, 589] width 150 height 20
type input "129548714"
click at [681, 589] on icon "button" at bounding box center [679, 584] width 13 height 13
click at [812, 661] on span "[URL][DOMAIN_NAME]" at bounding box center [816, 659] width 105 height 15
click at [888, 657] on span "[URL][DOMAIN_NAME]" at bounding box center [912, 659] width 105 height 15
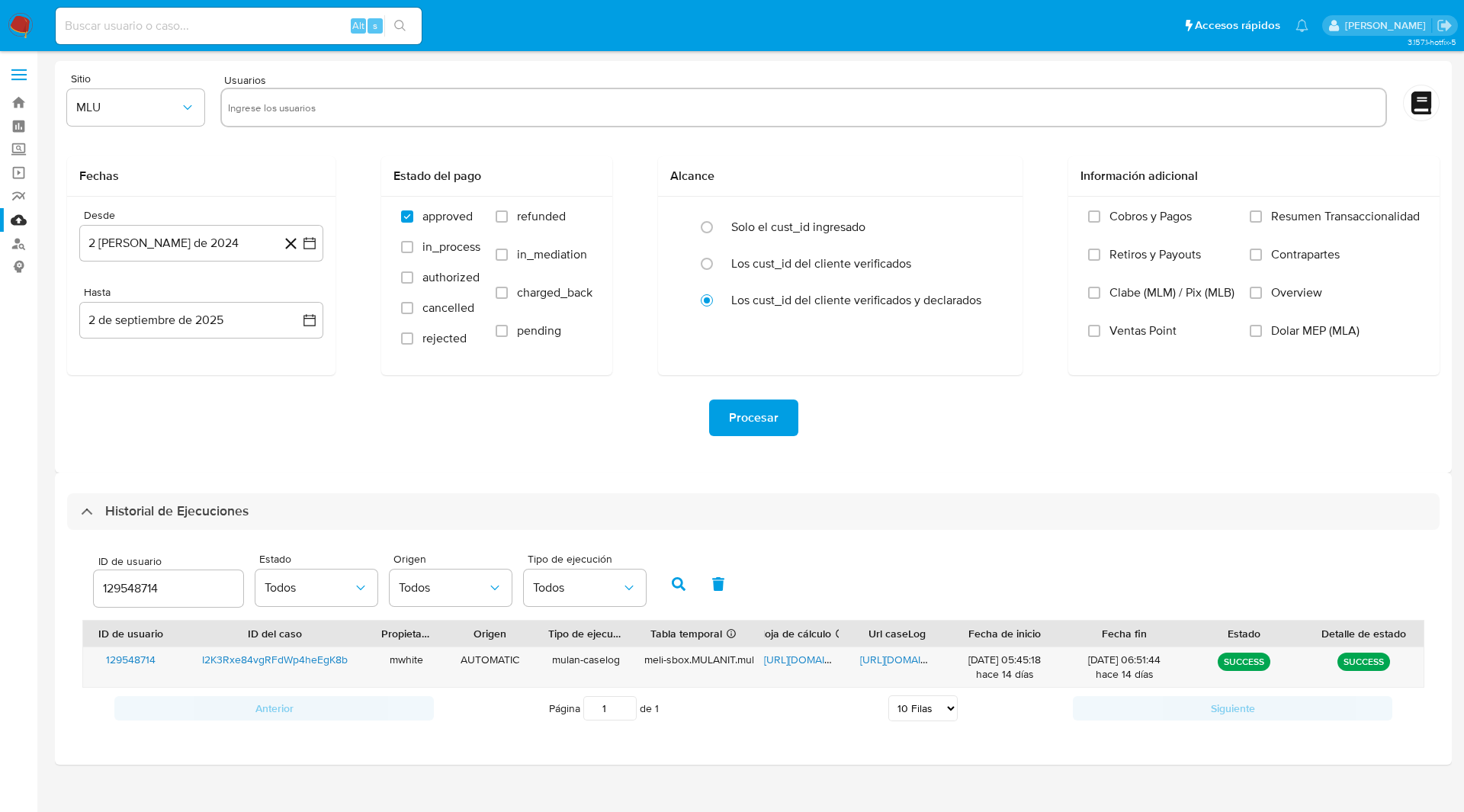
click at [951, 22] on ul "Pausado Ver notificaciones Alt s Accesos rápidos Presiona las siguientes teclas…" at bounding box center [682, 24] width 1268 height 38
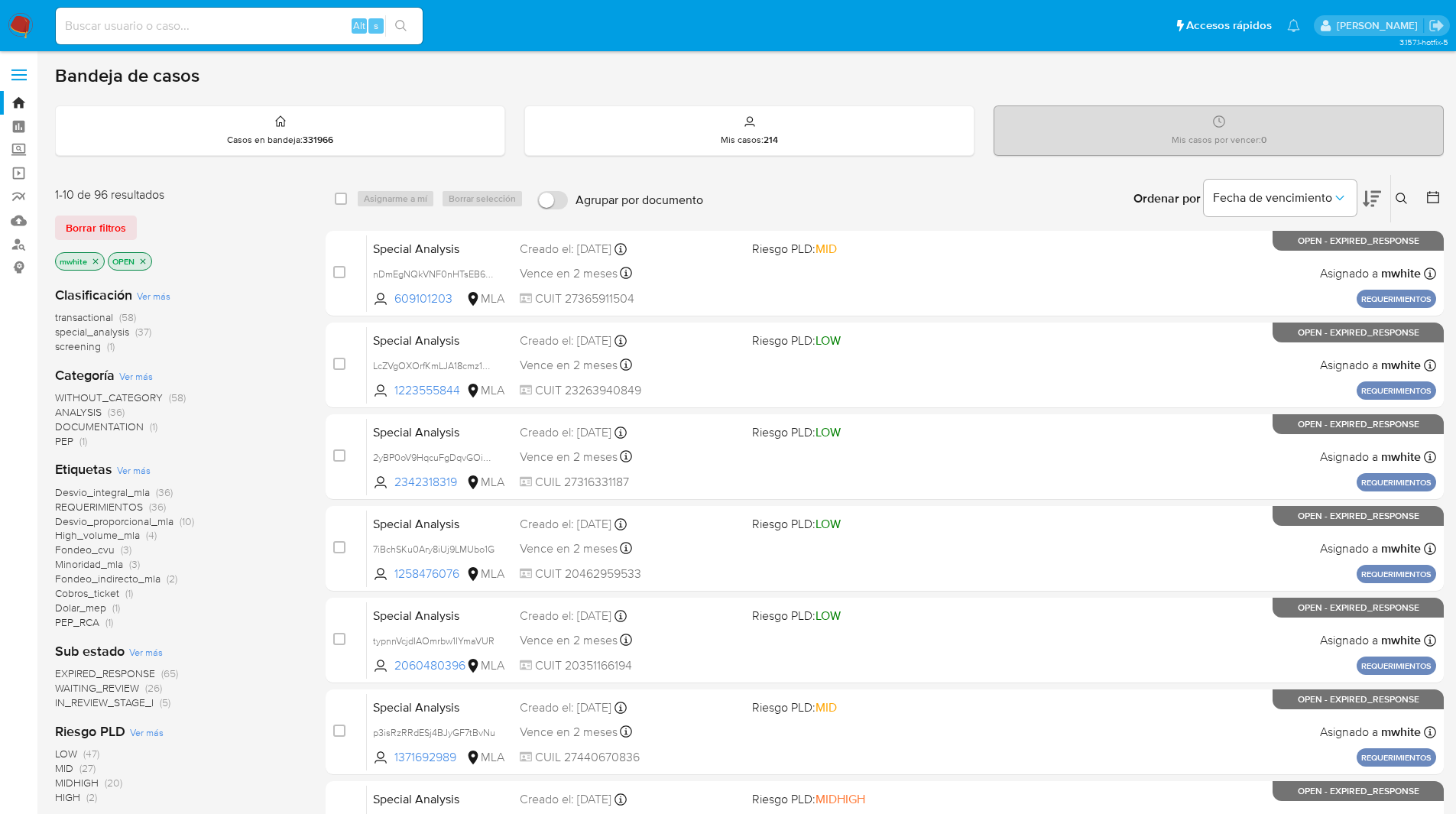
click at [1399, 202] on icon at bounding box center [1402, 199] width 13 height 13
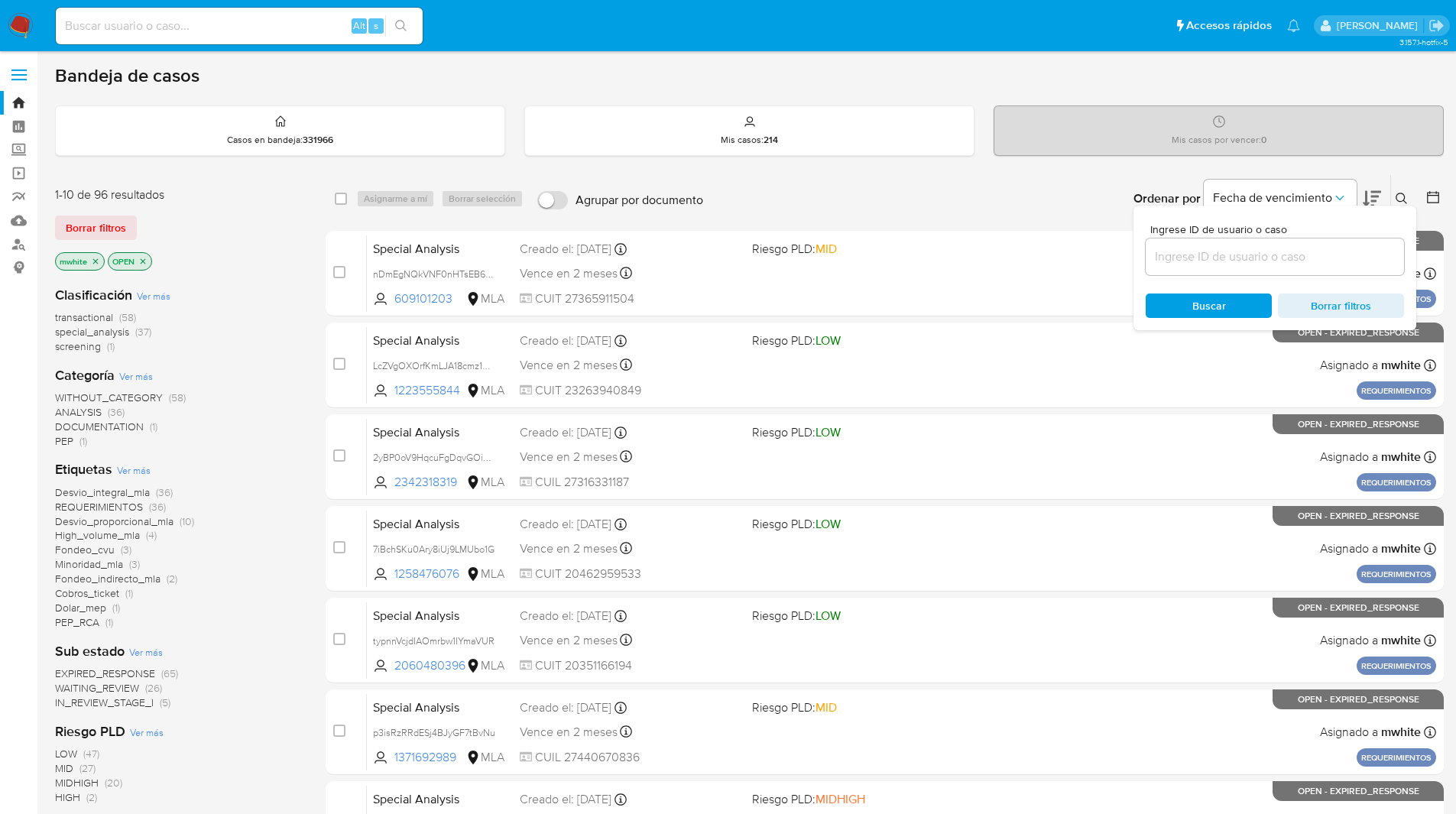
click at [1245, 260] on input at bounding box center [1275, 257] width 259 height 20
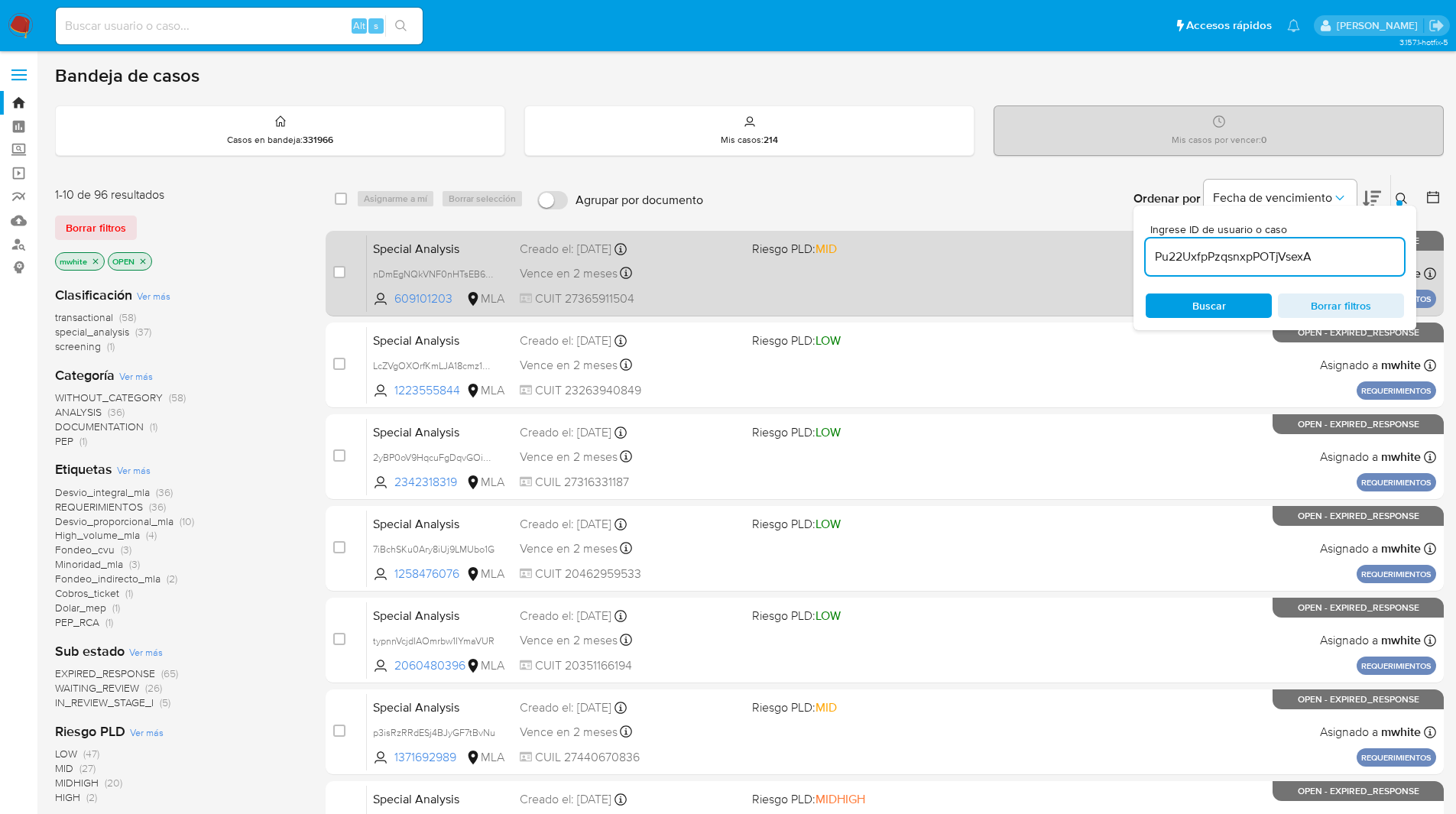
type input "Pu22UxfpPzqsnxpPOTjVsexA"
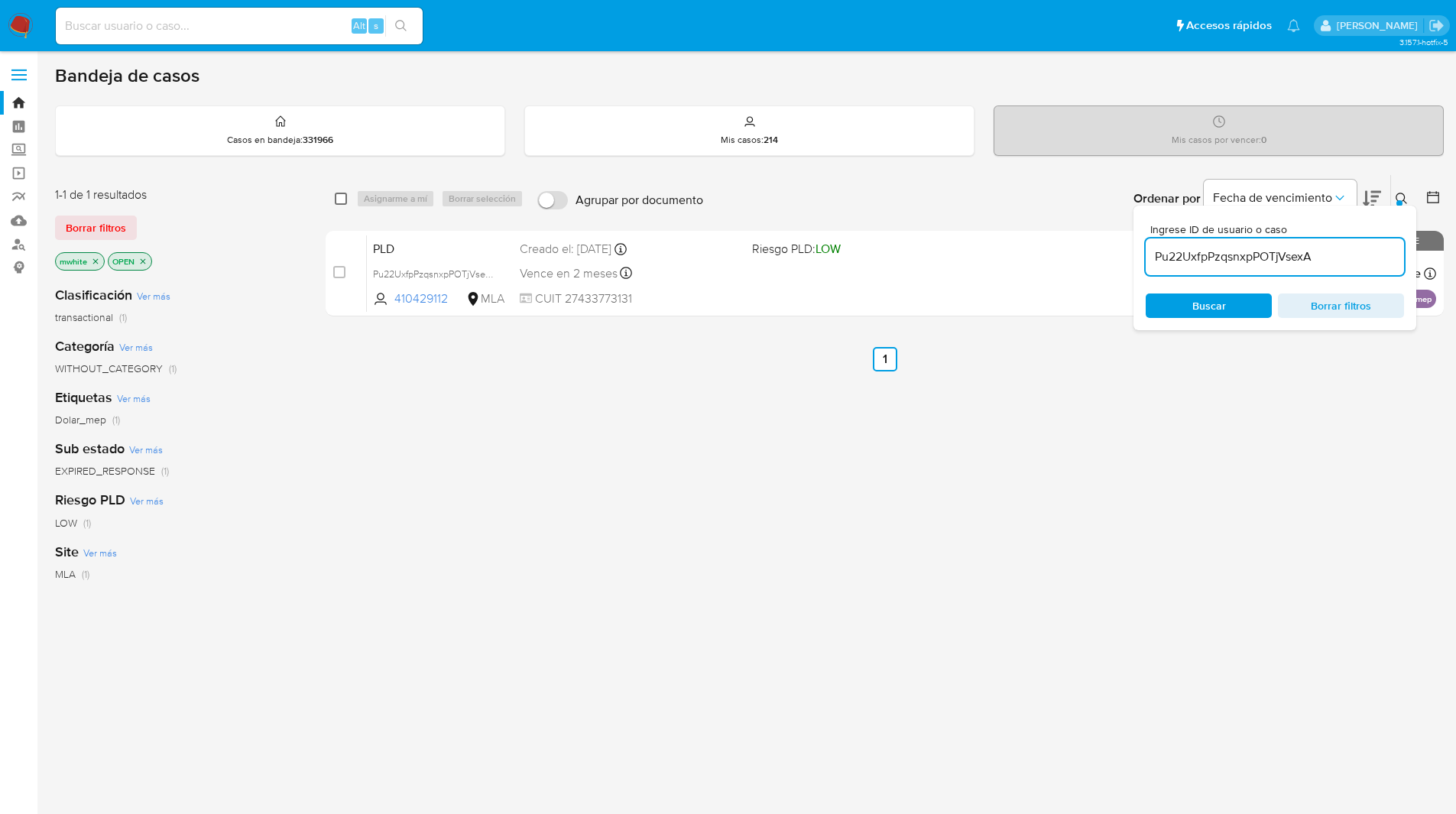
click at [339, 198] on input "checkbox" at bounding box center [341, 199] width 13 height 13
checkbox input "true"
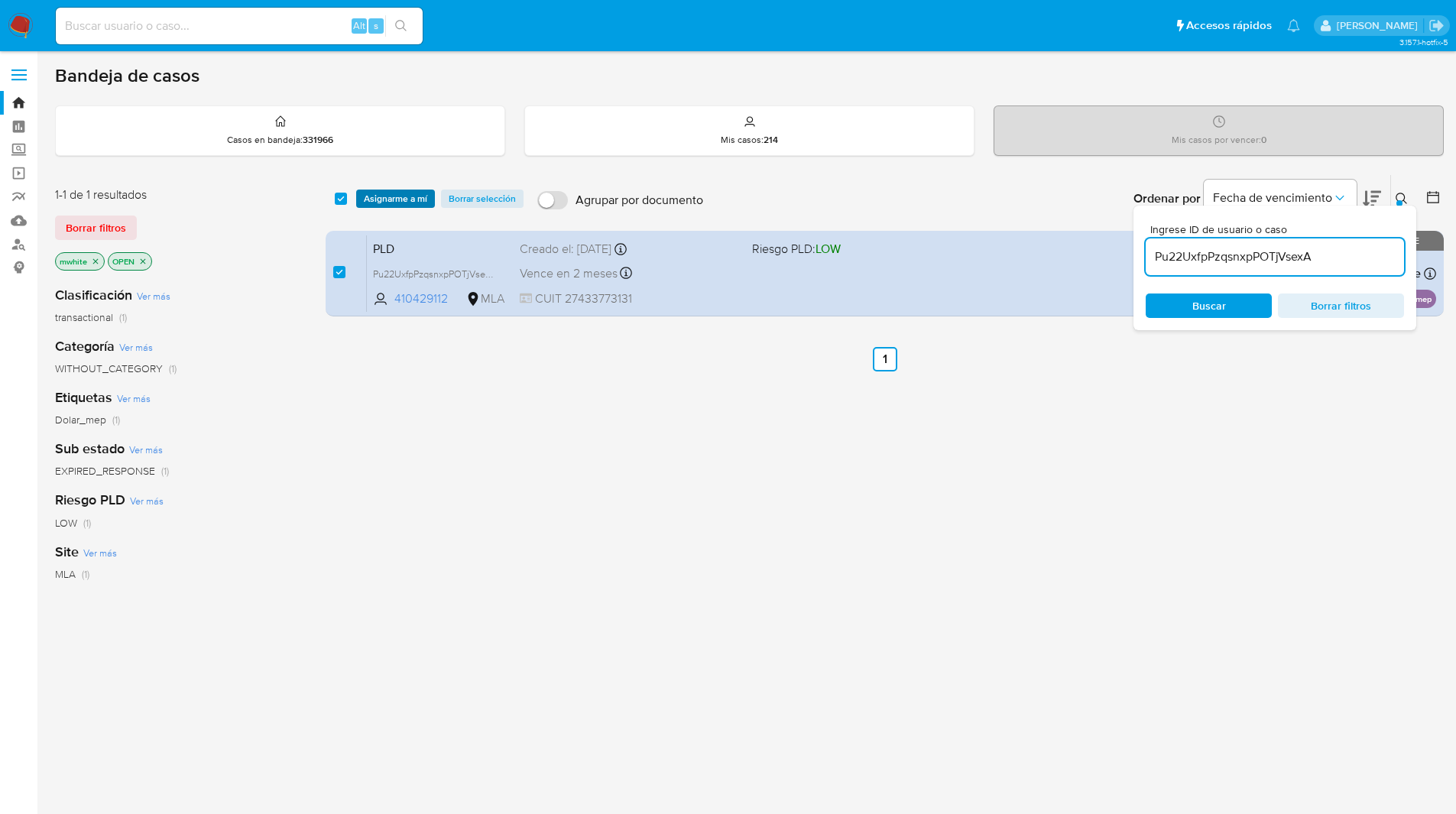
click at [395, 205] on span "Asignarme a mí" at bounding box center [395, 199] width 63 height 15
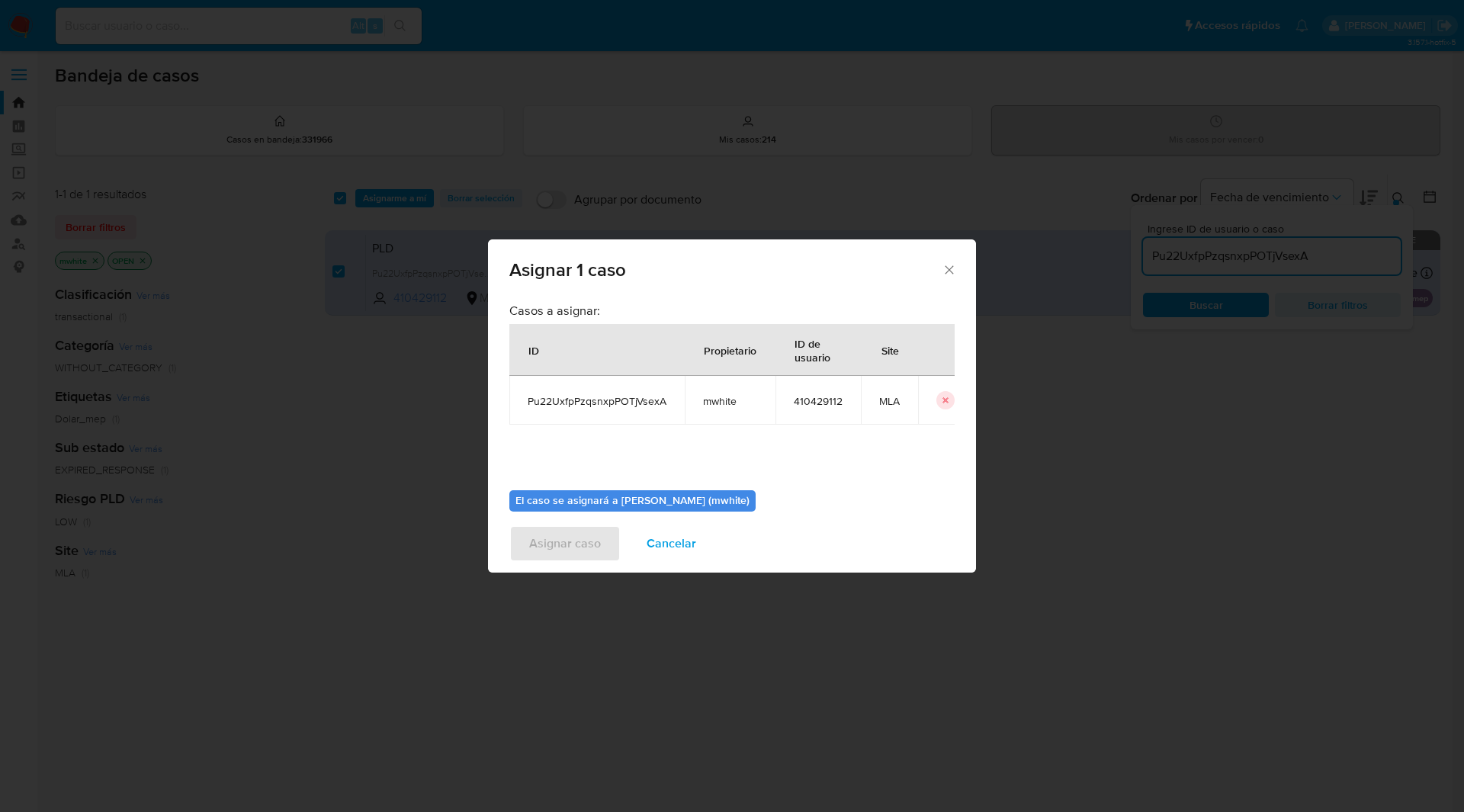
click at [721, 393] on td "mwhite" at bounding box center [730, 401] width 91 height 49
click at [717, 405] on span "mwhite" at bounding box center [730, 401] width 54 height 13
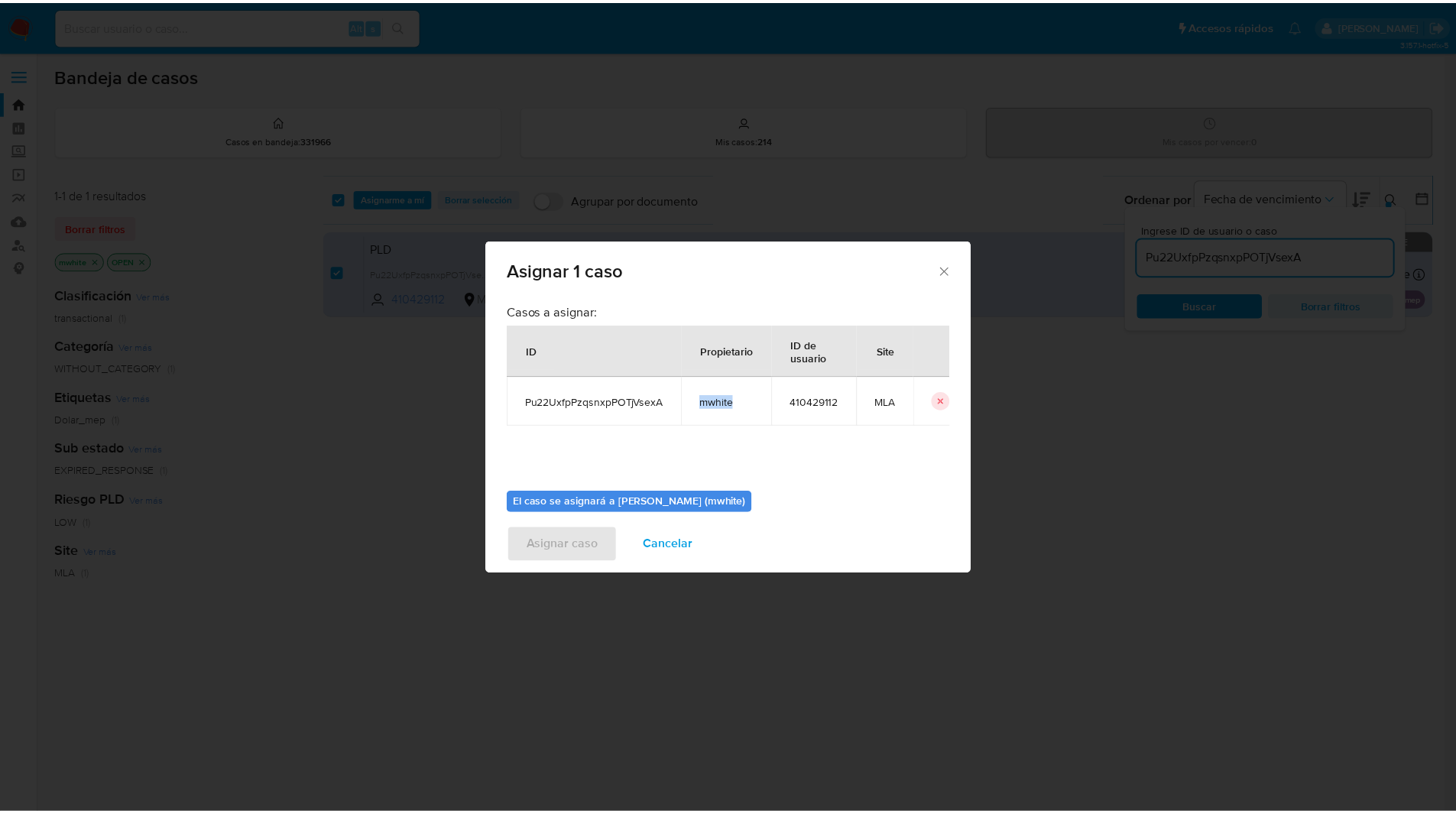
scroll to position [79, 0]
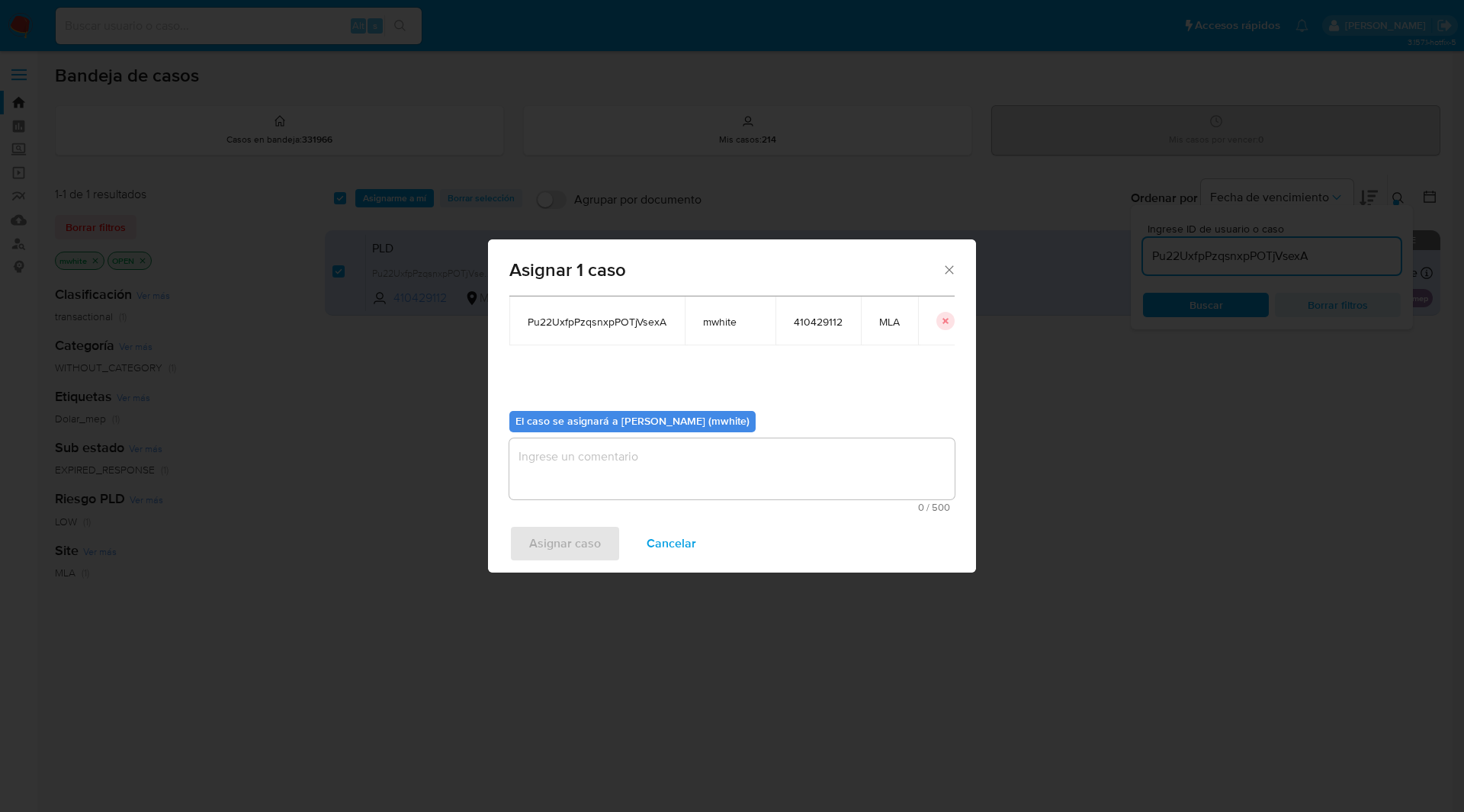
click at [621, 430] on div "El caso se asignará a Matias Agustin White (mwhite)" at bounding box center [632, 421] width 246 height 21
click at [577, 434] on div "El caso se asignará a Matias Agustin White (mwhite) 0 / 500 500 caracteres rest…" at bounding box center [732, 455] width 445 height 113
click at [599, 479] on textarea "assign-modal" at bounding box center [732, 469] width 445 height 61
paste textarea "mwhite"
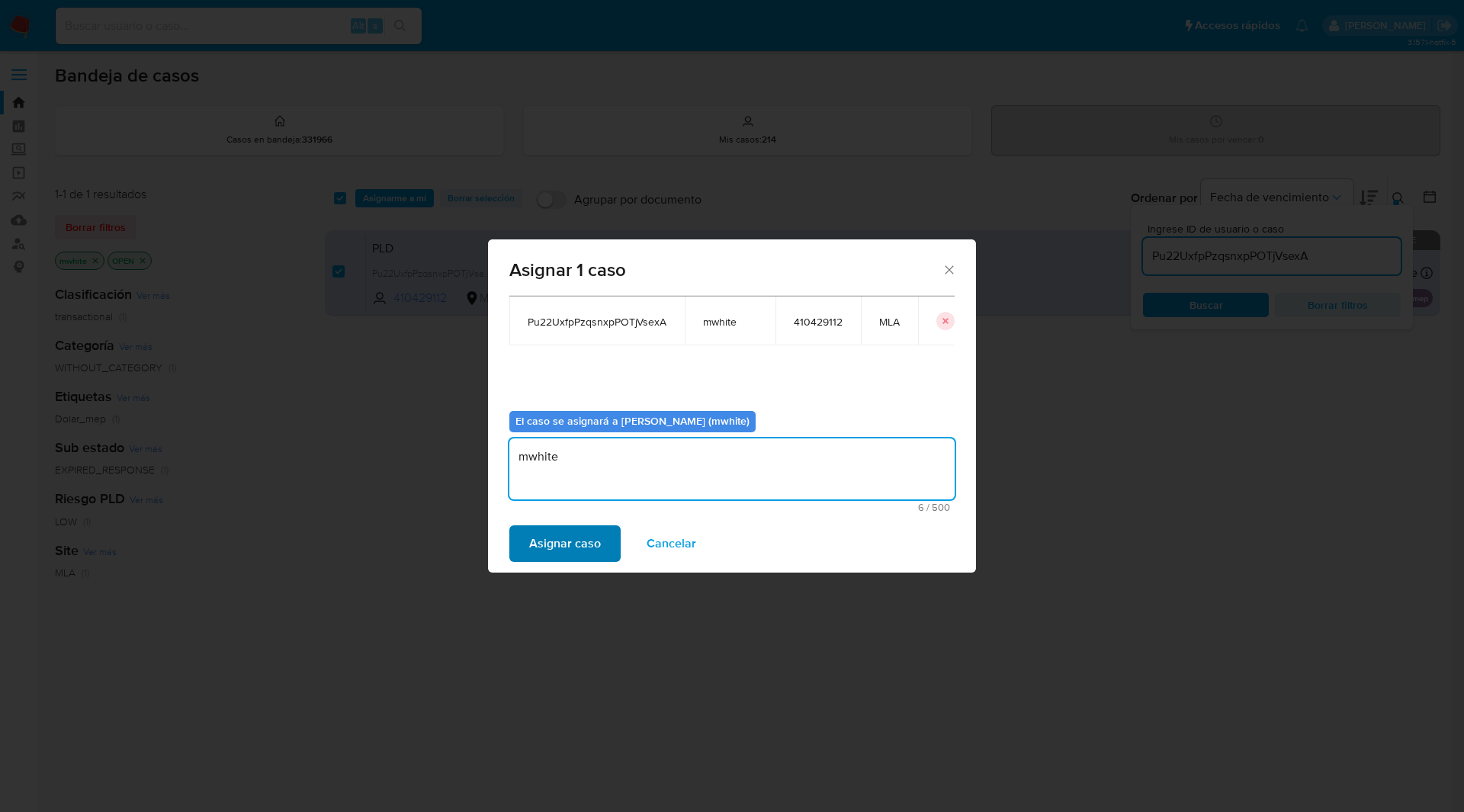
type textarea "mwhite"
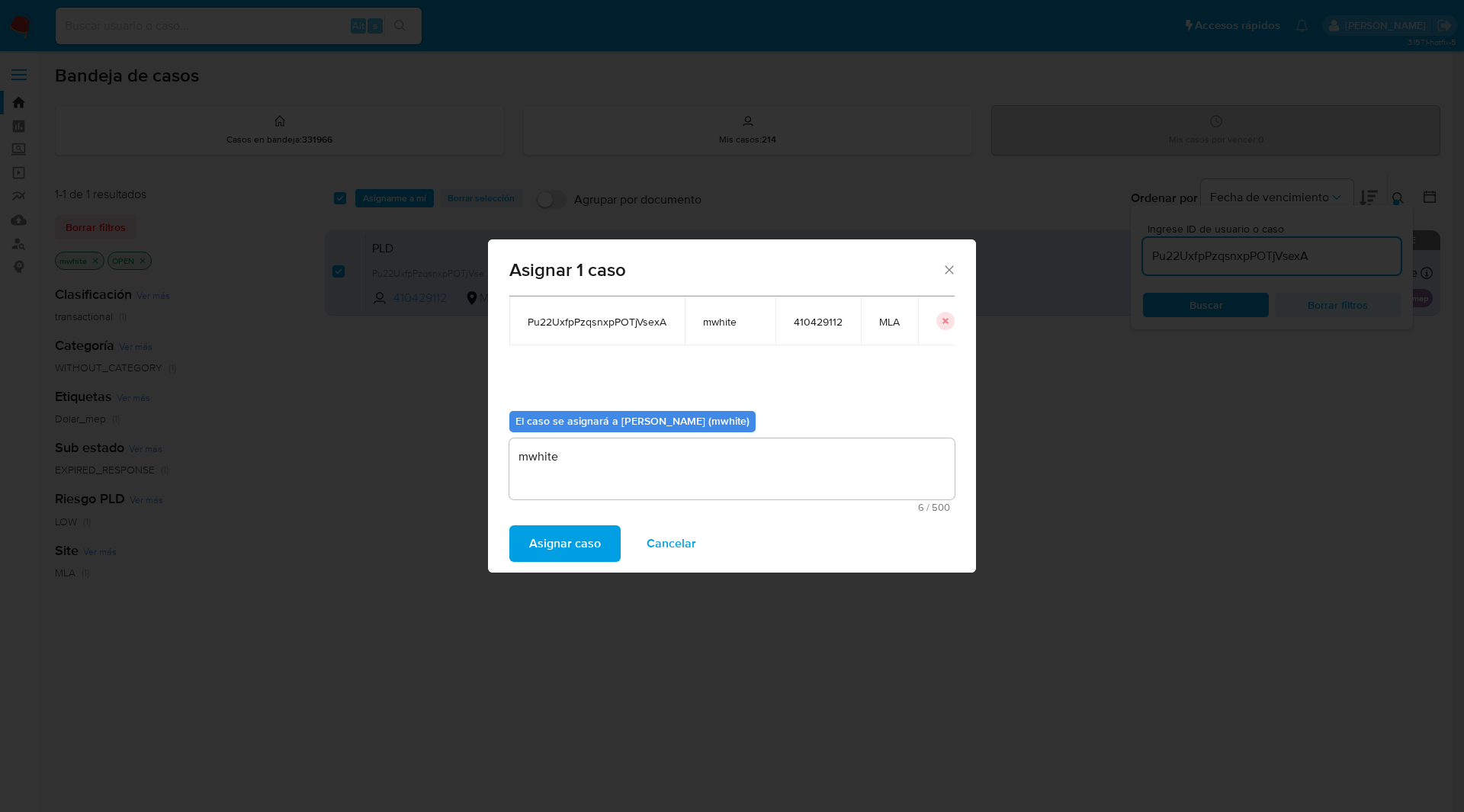
click at [553, 542] on span "Asignar caso" at bounding box center [564, 543] width 71 height 34
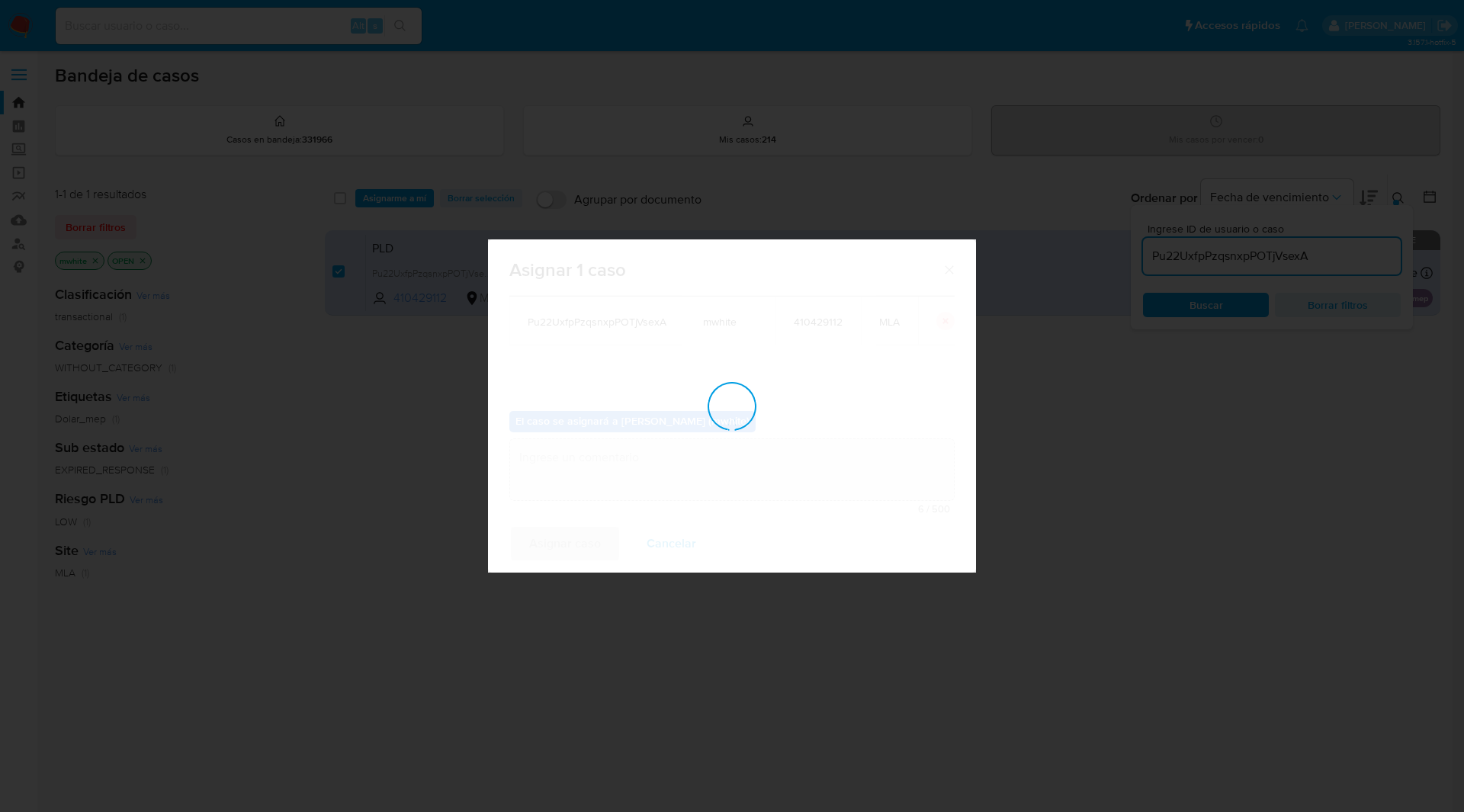
checkbox input "false"
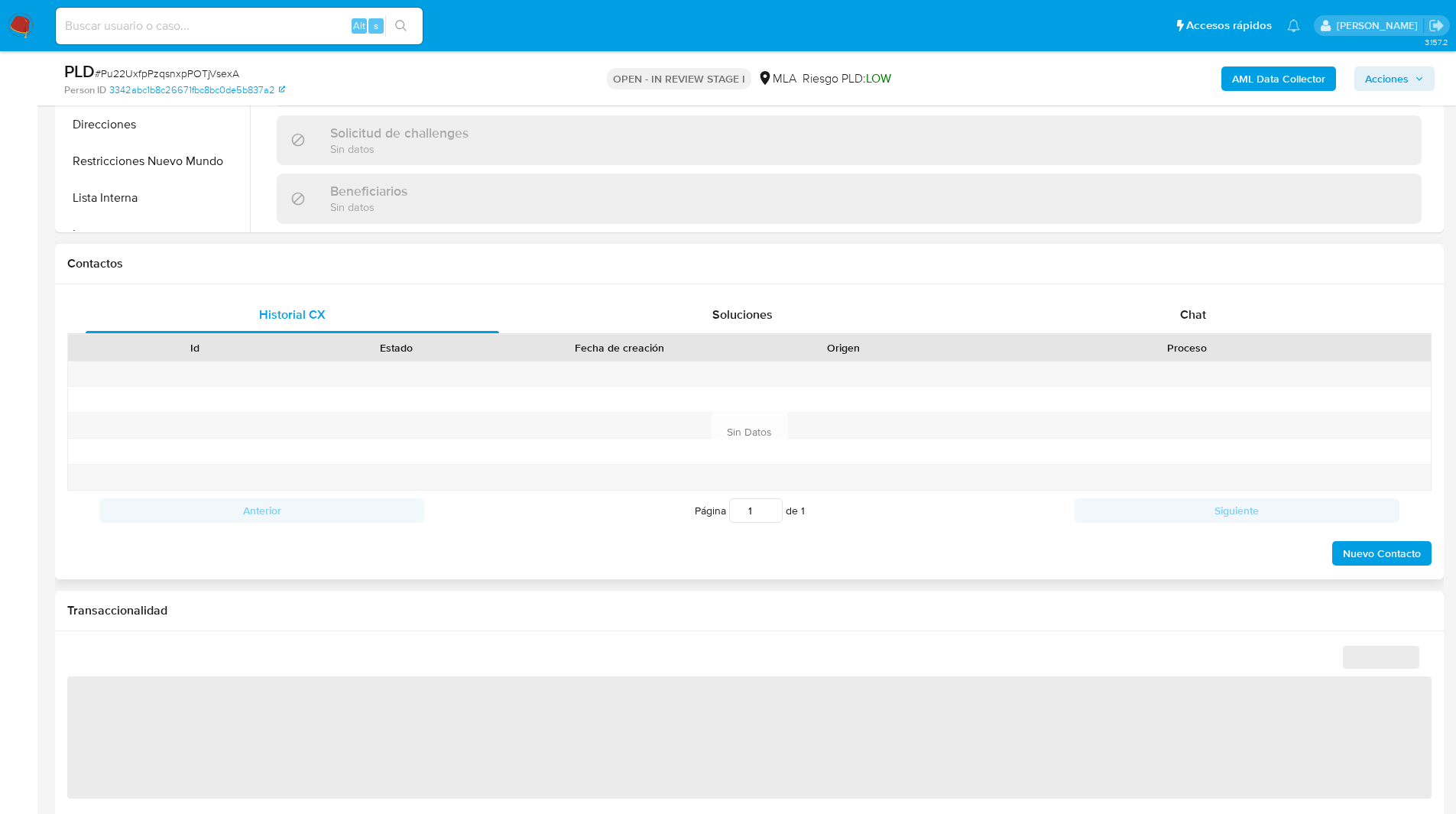
scroll to position [569, 0]
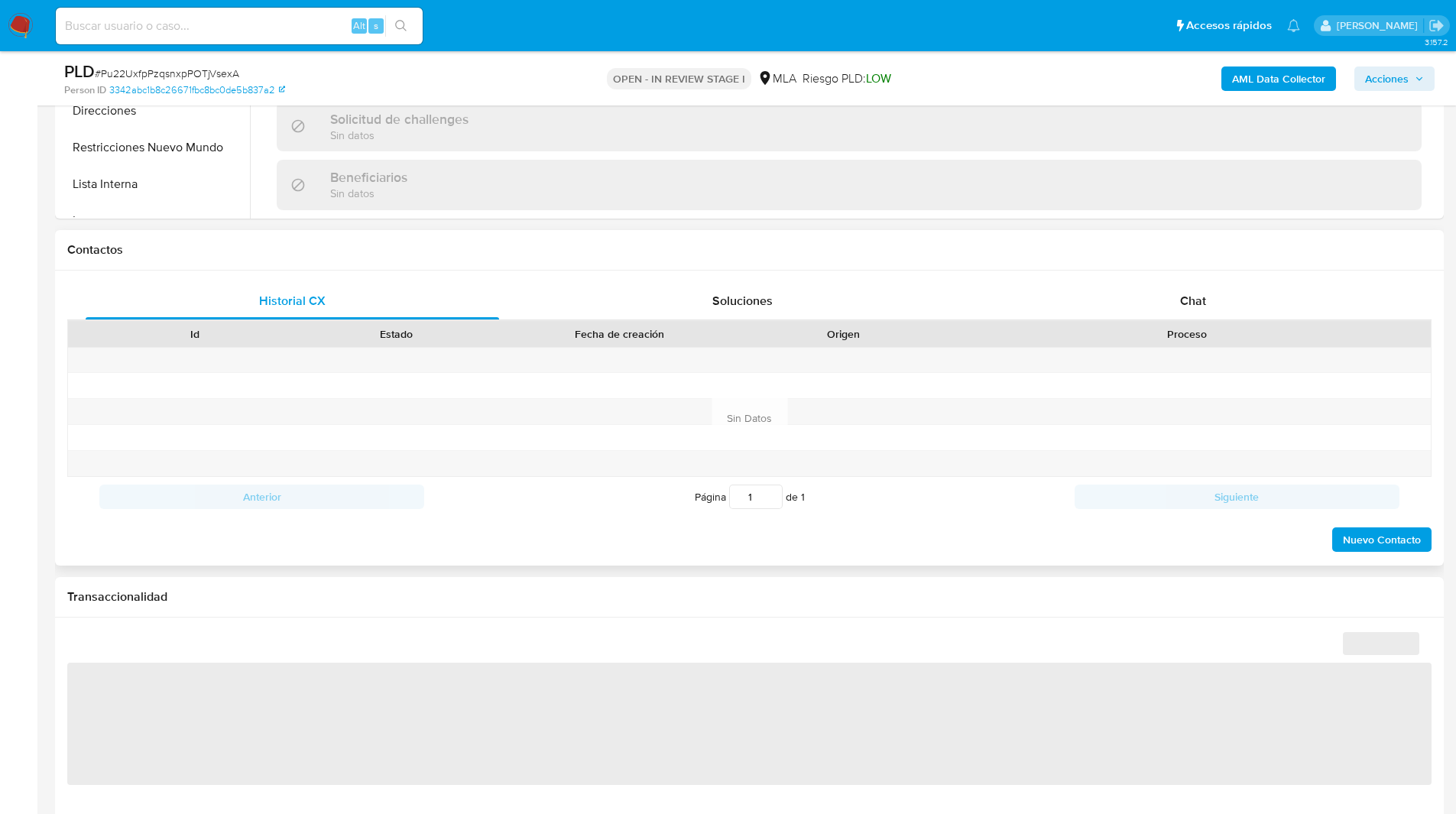
click at [1245, 323] on div "Proceso" at bounding box center [1187, 333] width 487 height 26
click at [1202, 309] on span "Chat" at bounding box center [1193, 301] width 26 height 18
select select "10"
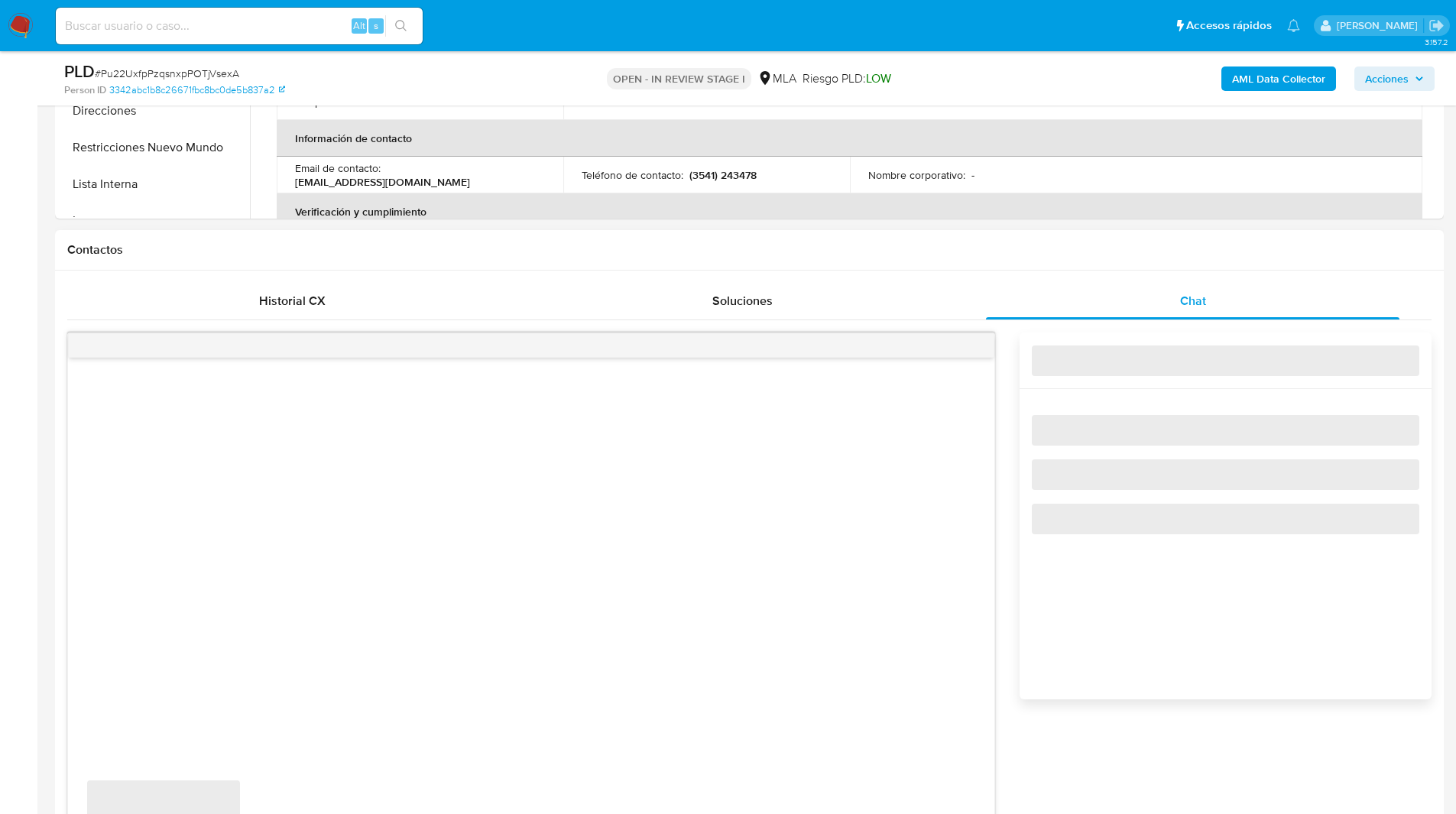
click at [1049, 280] on div "Historial CX Soluciones Chat Id Estado Fecha de creación Origen Proceso Anterio…" at bounding box center [749, 606] width 1389 height 672
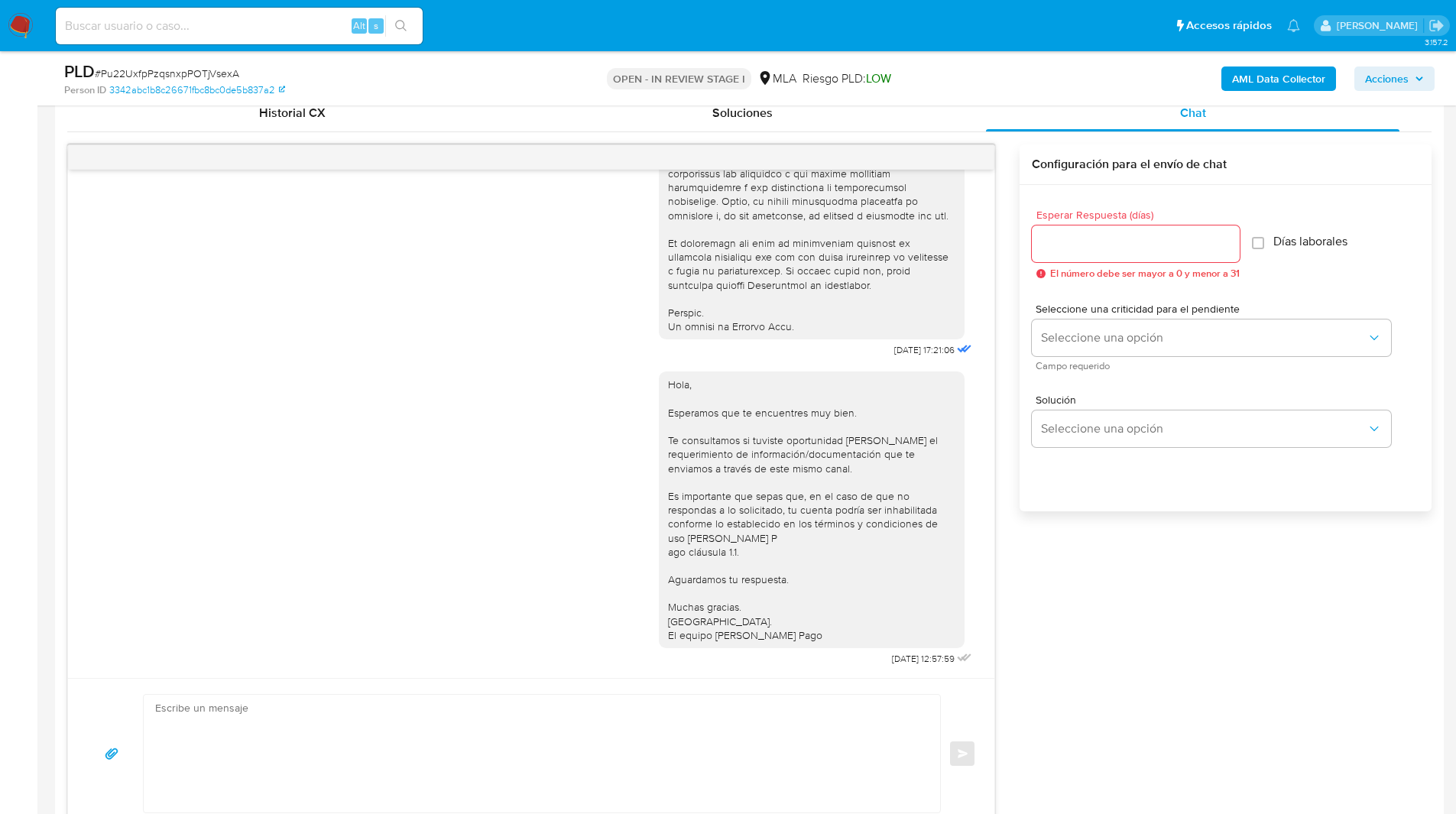
scroll to position [758, 0]
click at [956, 153] on icon "menu-action" at bounding box center [957, 156] width 13 height 13
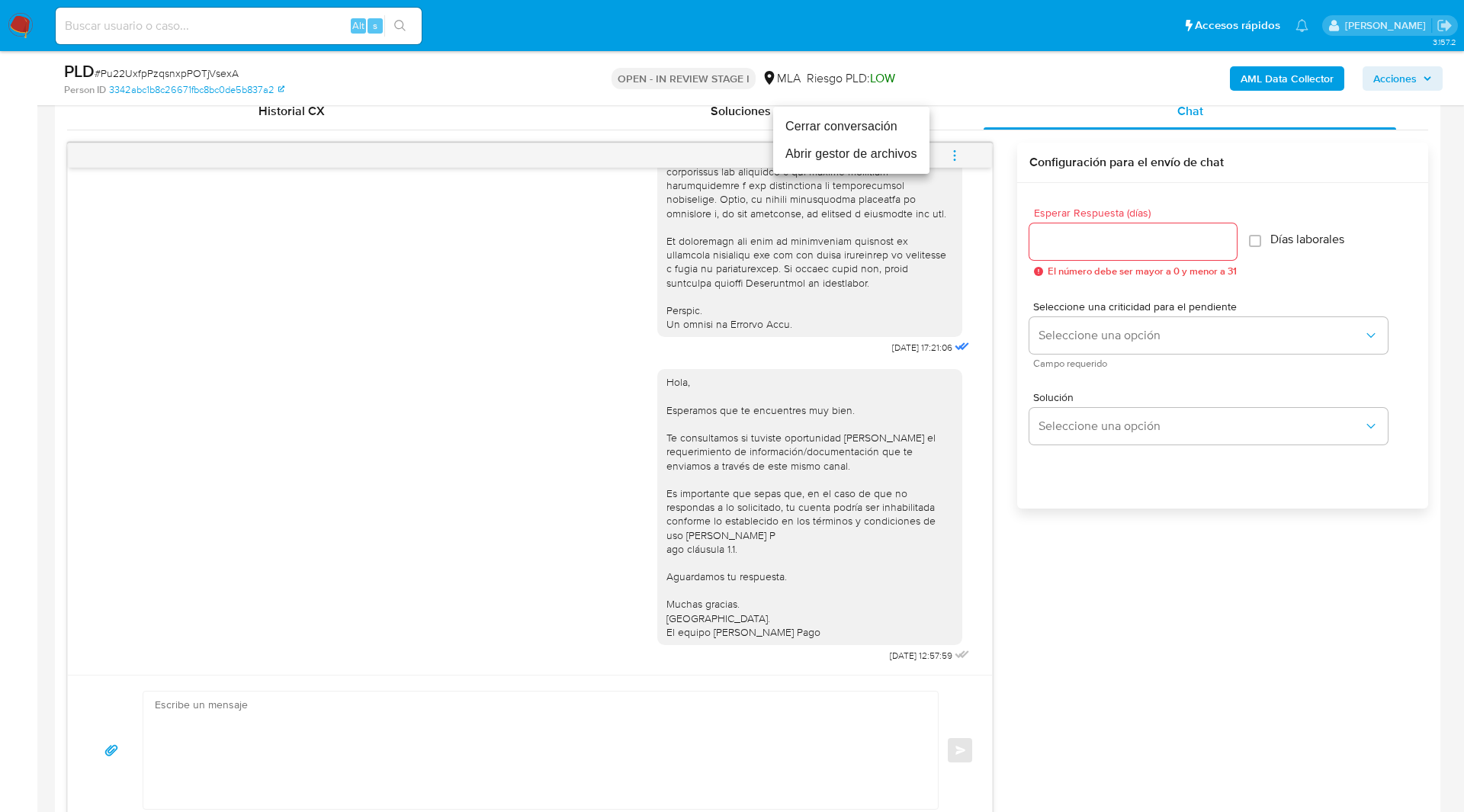
click at [811, 128] on li "Cerrar conversación" at bounding box center [851, 126] width 156 height 28
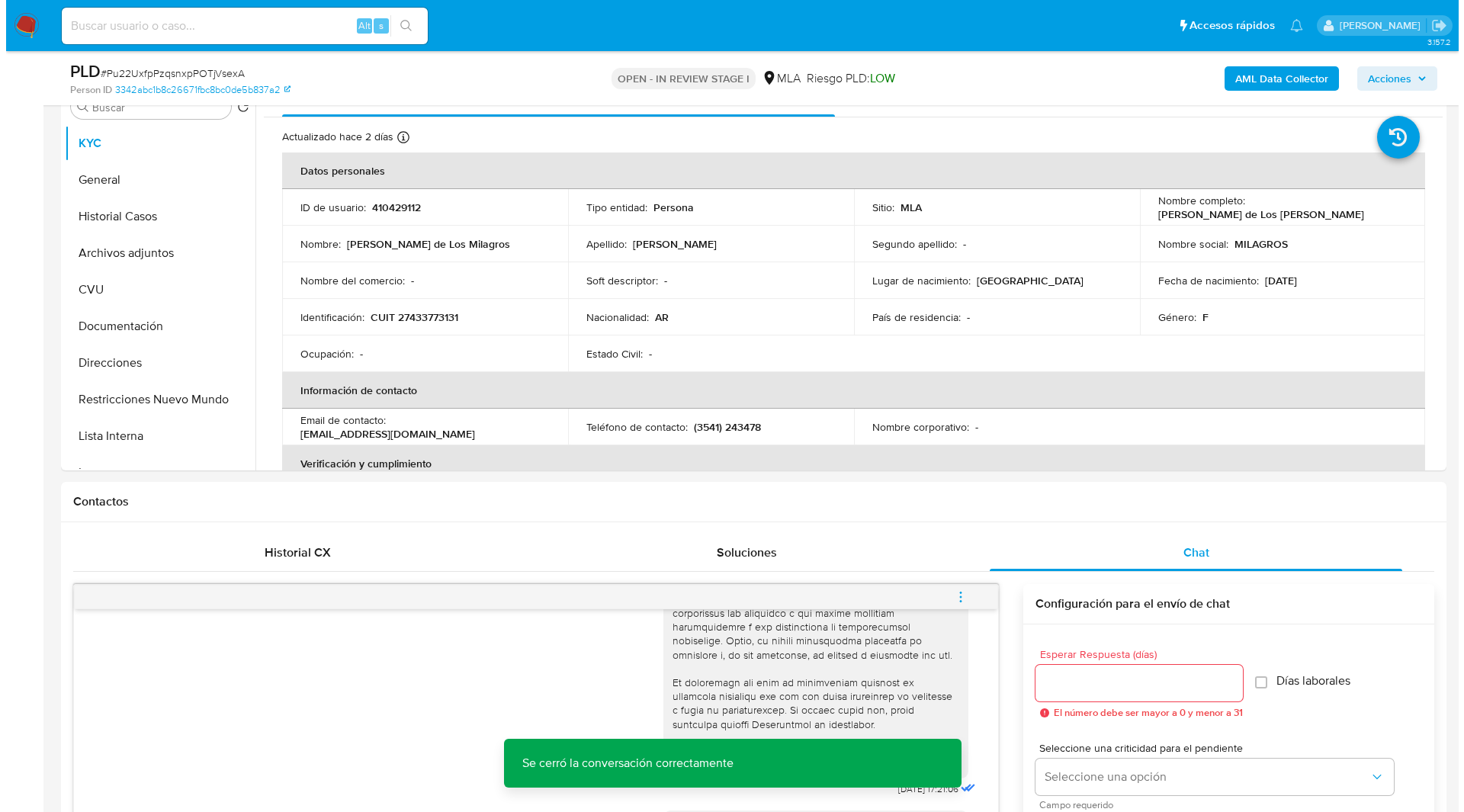
scroll to position [0, 0]
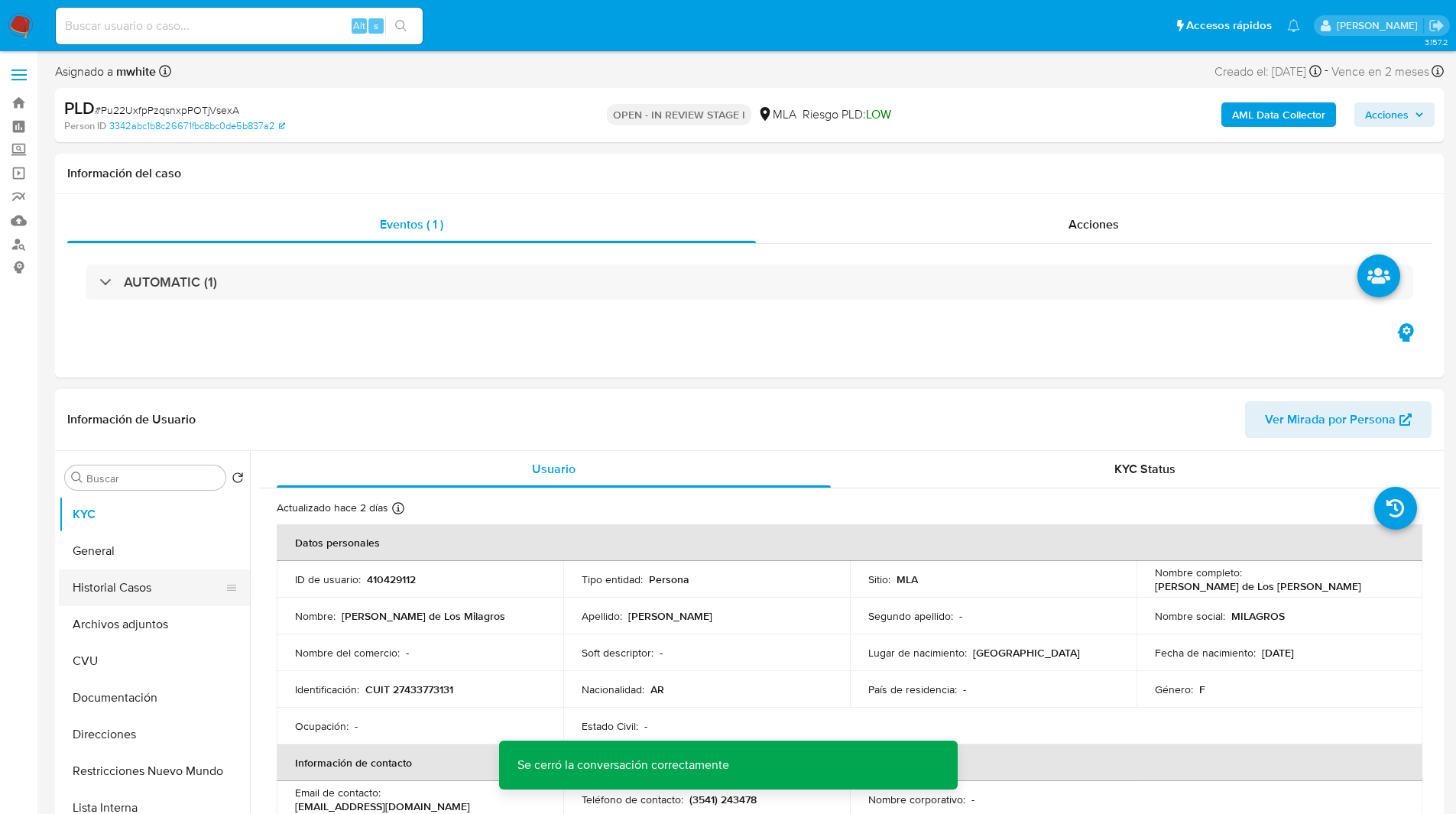
click at [136, 604] on button "Historial Casos" at bounding box center [148, 588] width 179 height 37
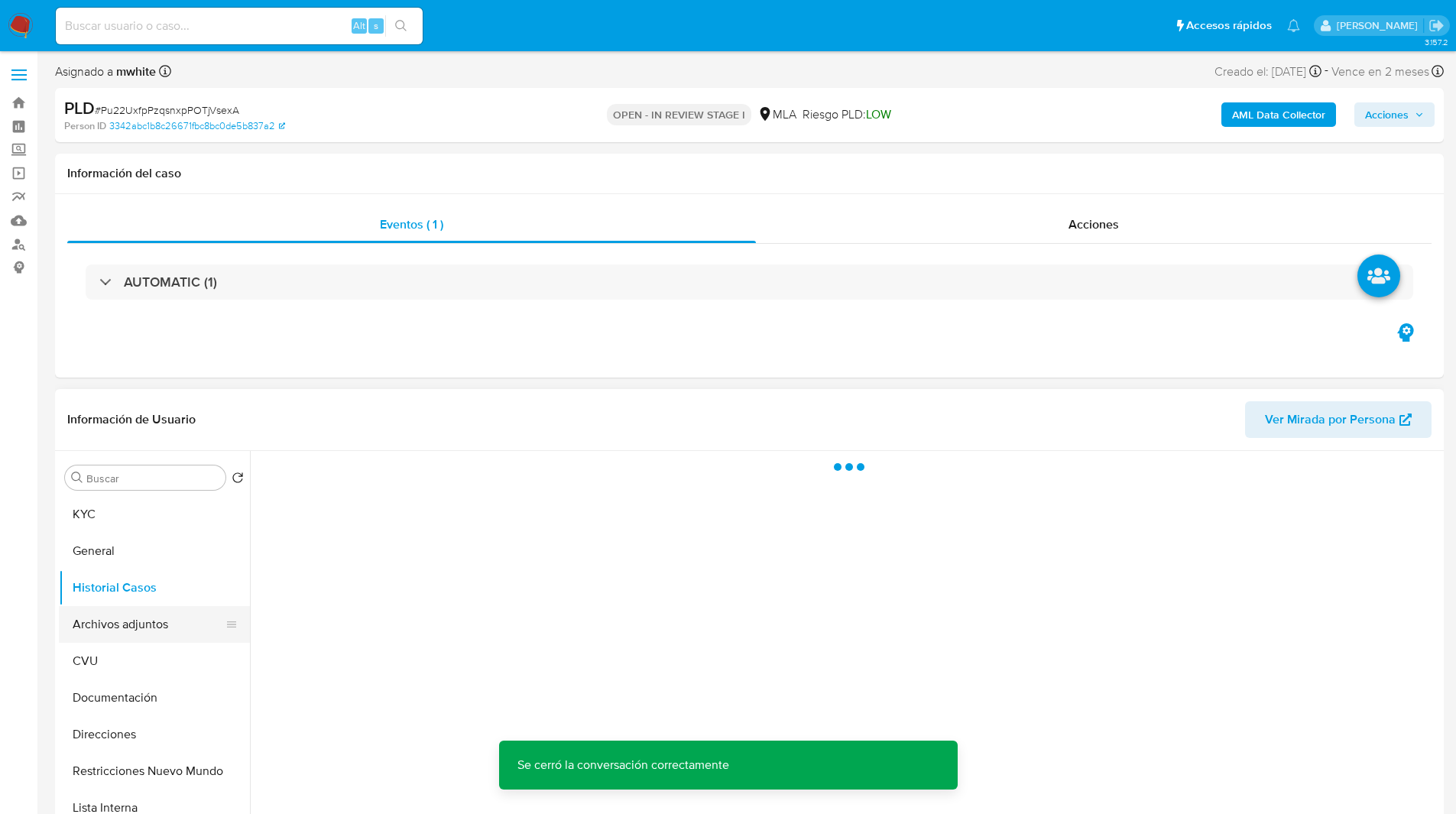
click at [142, 614] on button "Archivos adjuntos" at bounding box center [148, 625] width 179 height 37
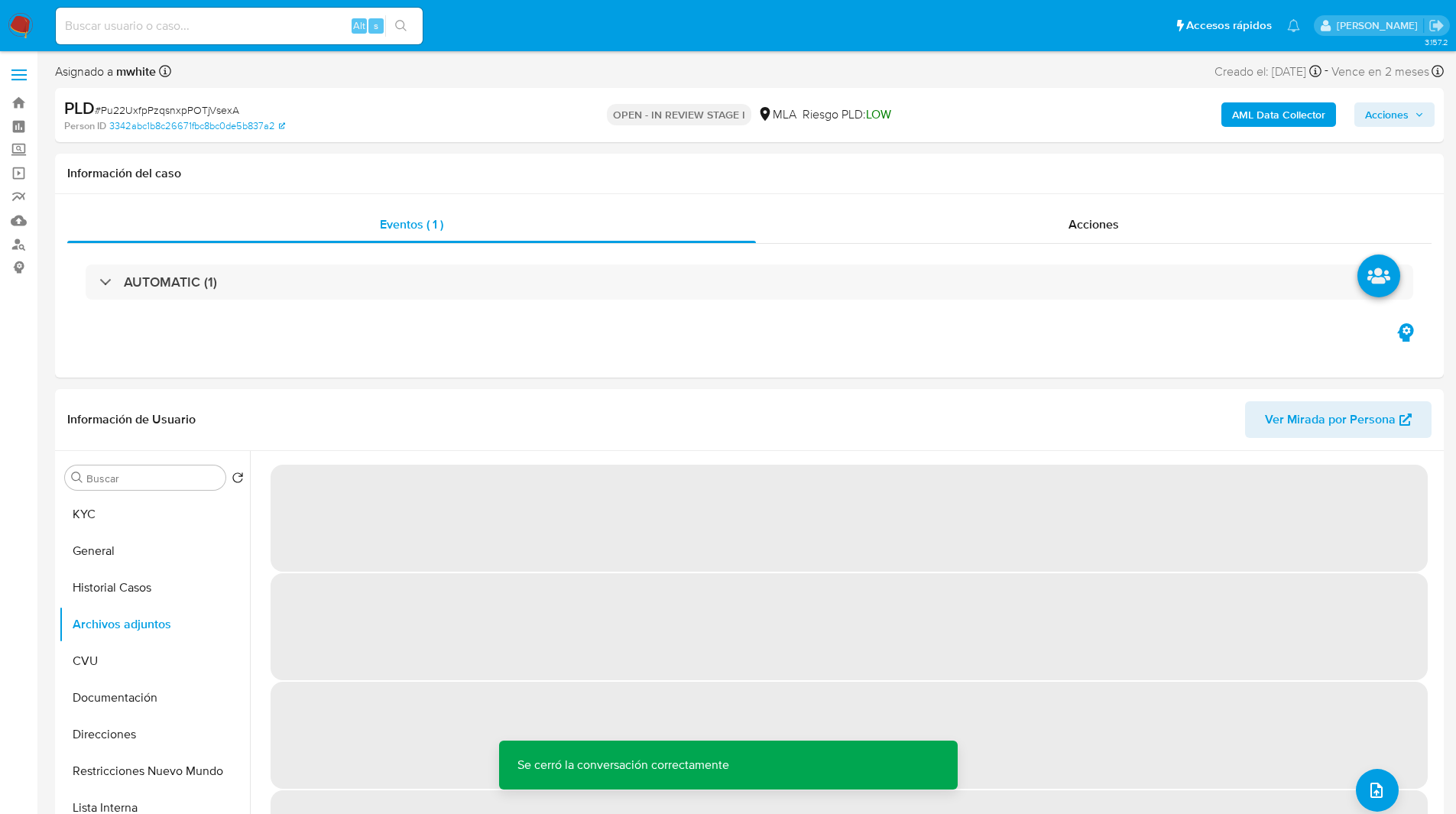
click at [1291, 122] on b "AML Data Collector" at bounding box center [1278, 114] width 93 height 24
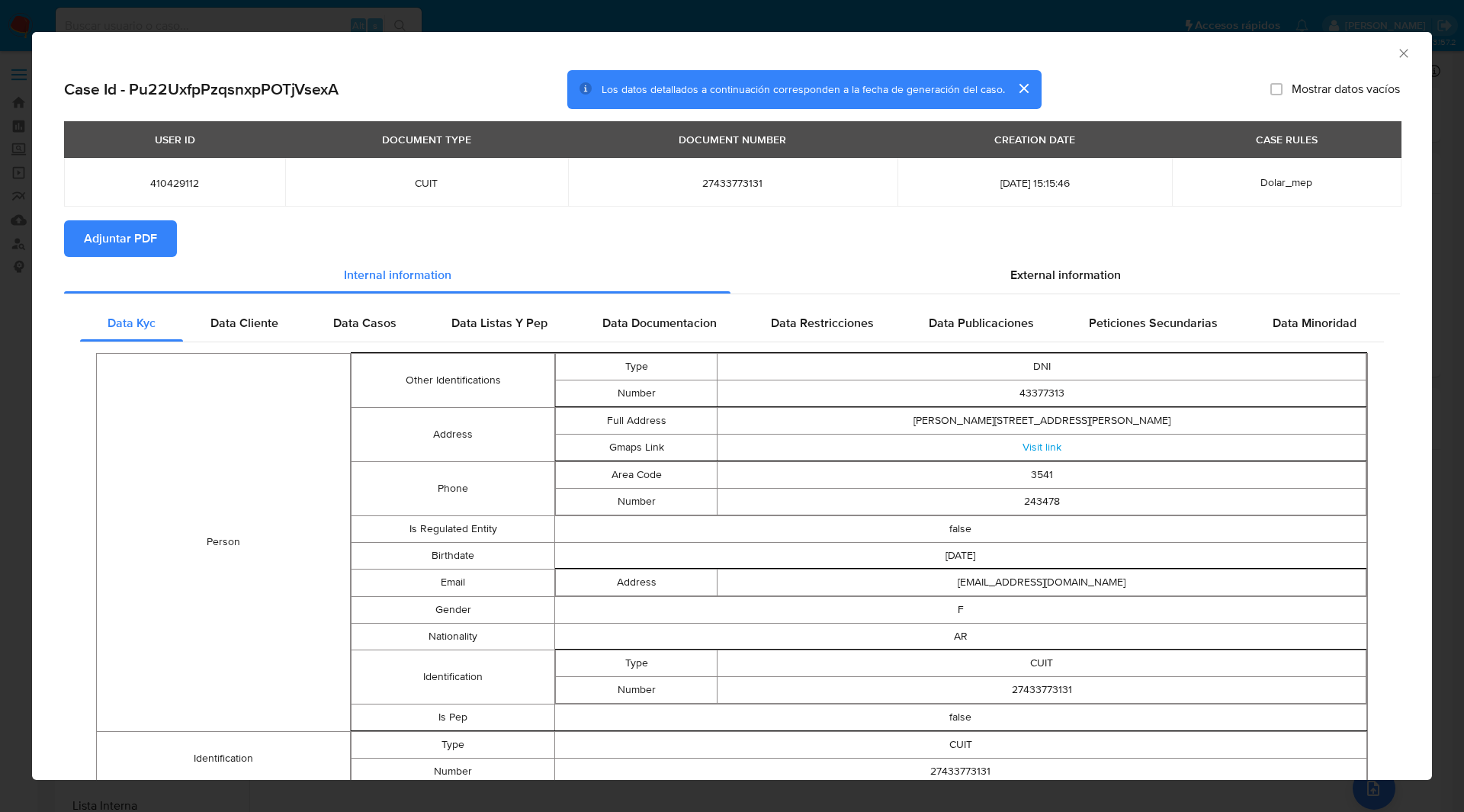
click at [143, 241] on span "Adjuntar PDF" at bounding box center [120, 238] width 73 height 34
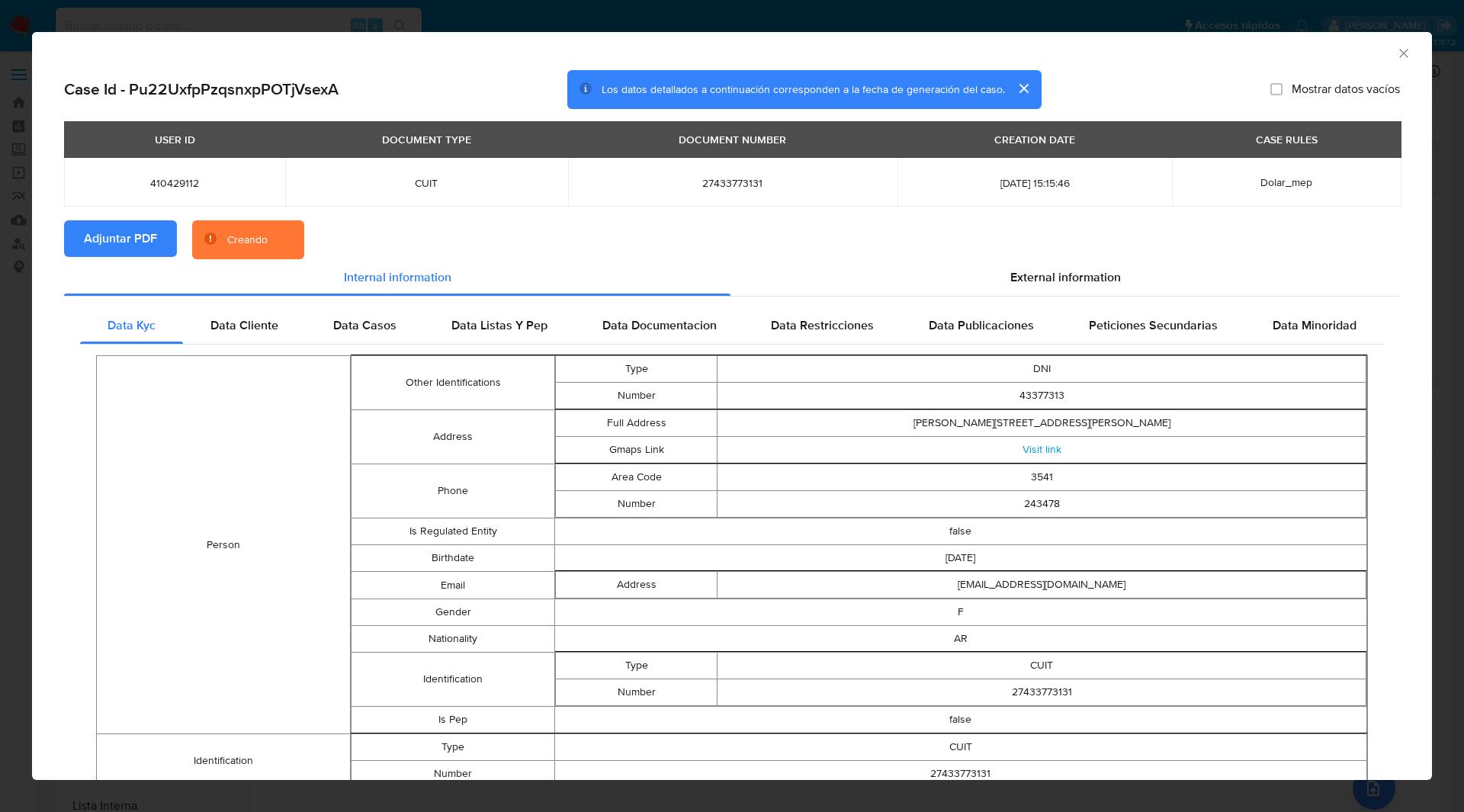
click at [466, 222] on section "Adjuntar PDF Creando" at bounding box center [732, 239] width 1335 height 39
click at [1129, 51] on div "AML Data Collector" at bounding box center [719, 51] width 1353 height 17
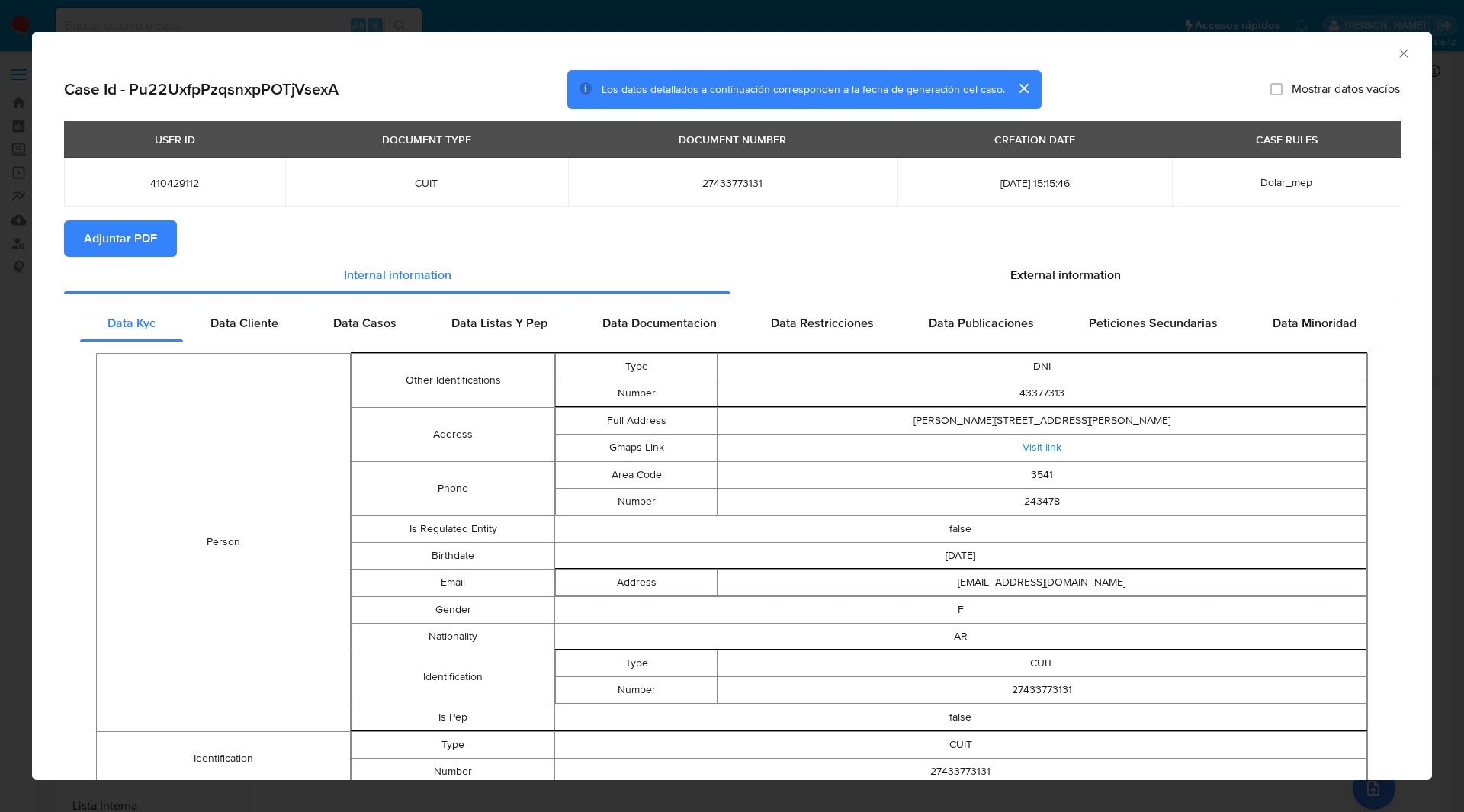
click at [1396, 50] on icon "Cerrar ventana" at bounding box center [1404, 53] width 15 height 15
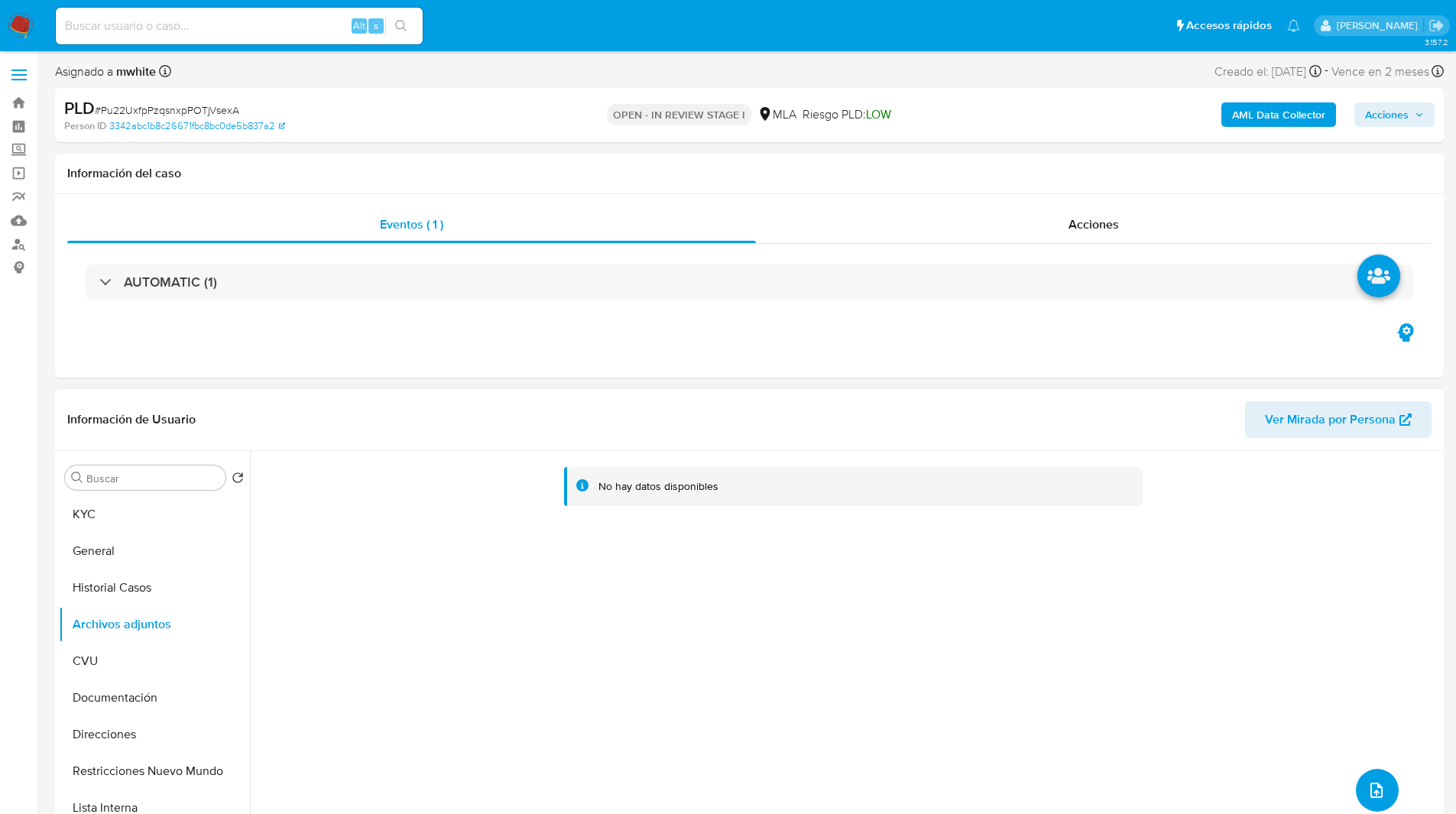
click at [1371, 783] on icon "upload-file" at bounding box center [1377, 790] width 13 height 15
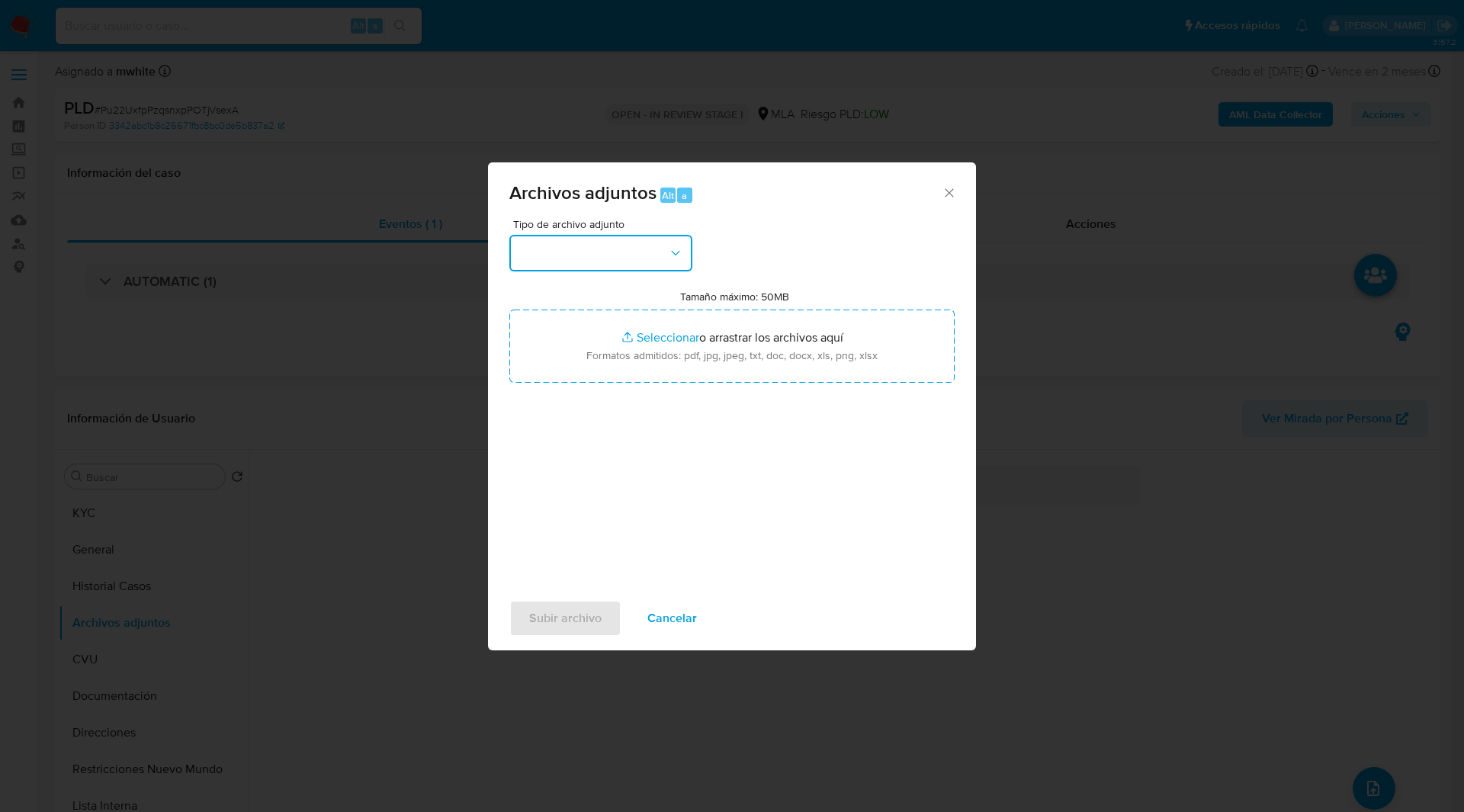
click at [568, 254] on button "button" at bounding box center [601, 254] width 183 height 37
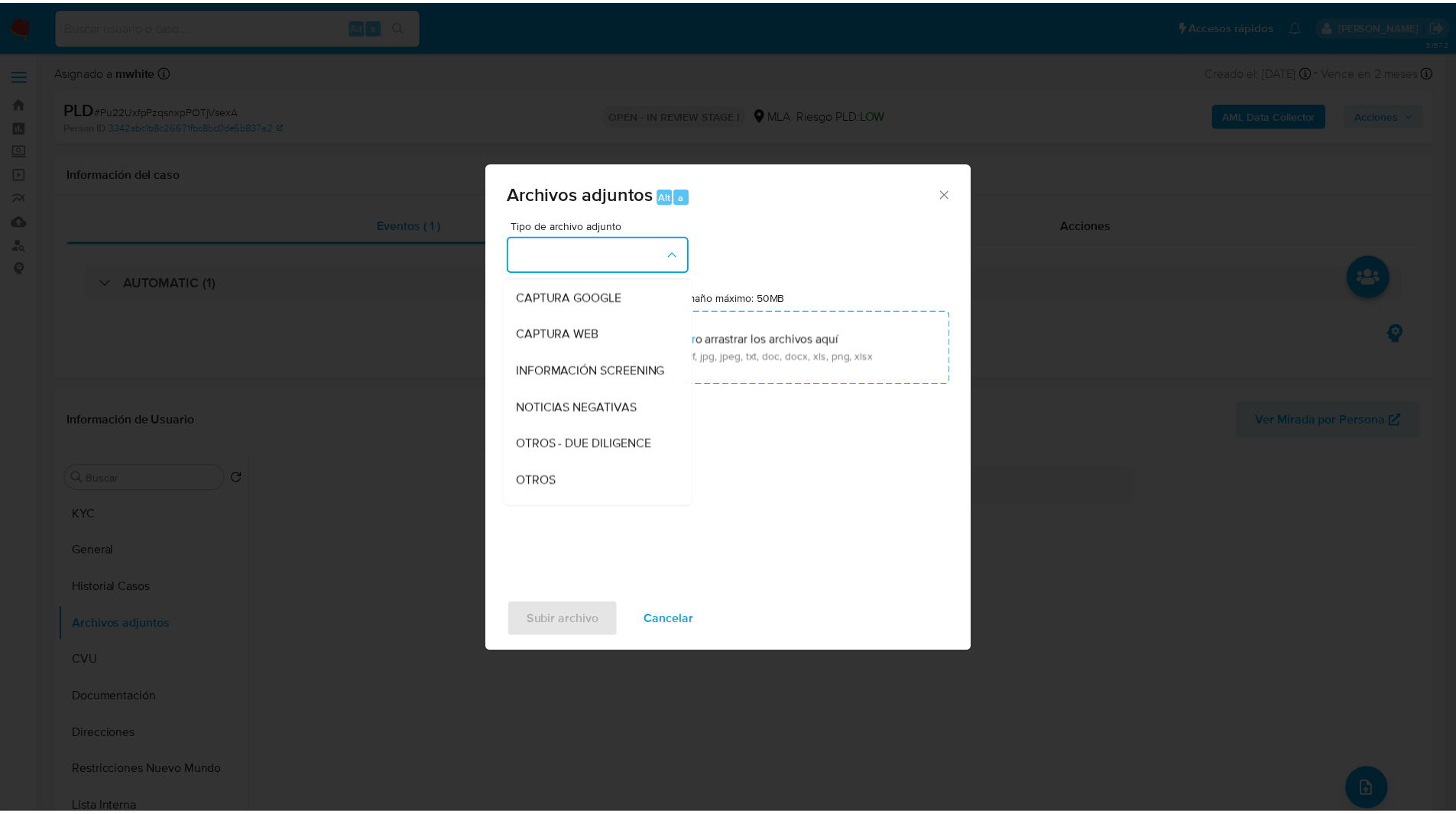
scroll to position [108, 0]
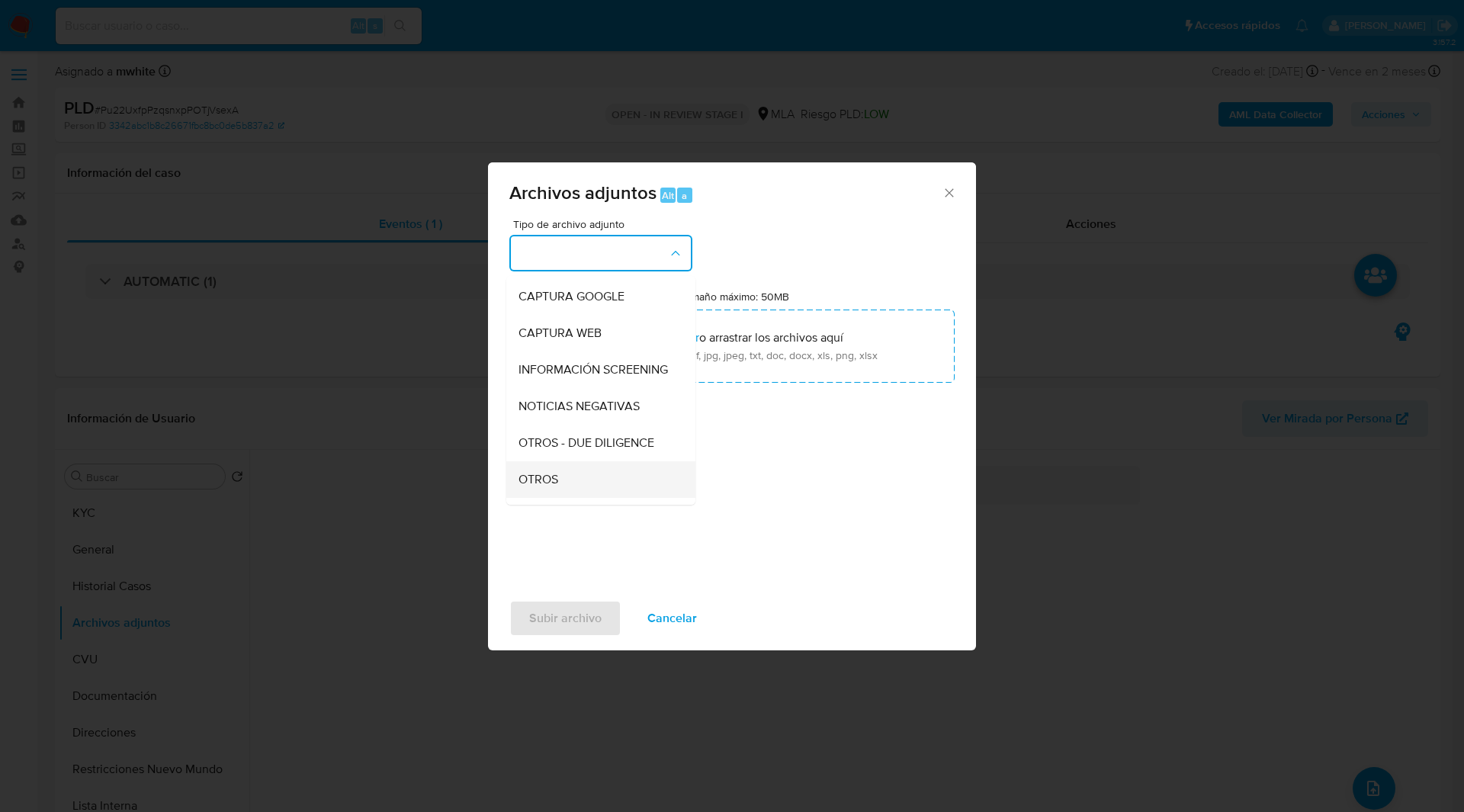
click at [581, 492] on div "OTROS" at bounding box center [596, 479] width 155 height 37
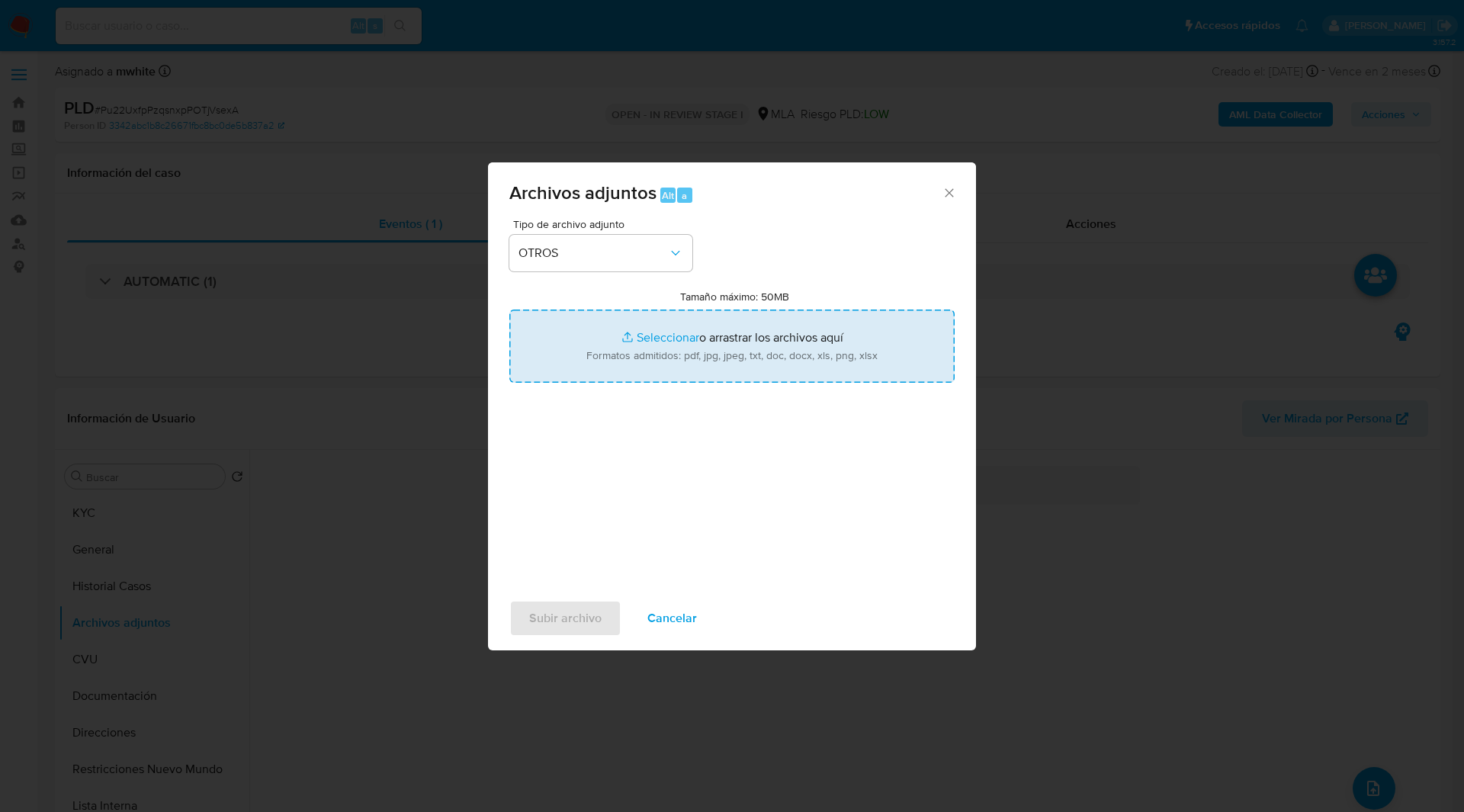
type input "C:\fakepath\NOSIS_Manager_InformeIndividual_27433773131_654924_20250902134442.p…"
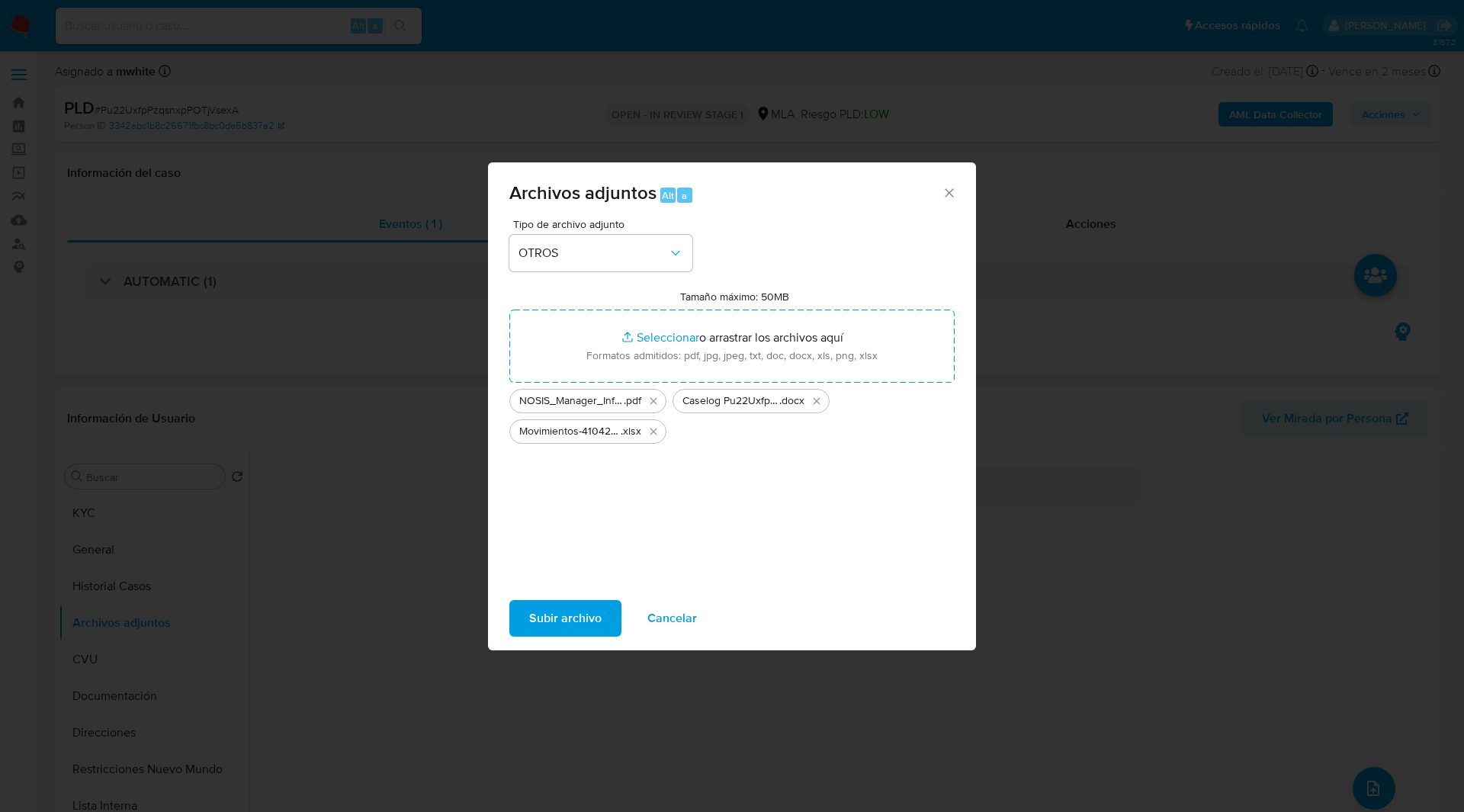
click at [548, 622] on span "Subir archivo" at bounding box center [565, 618] width 72 height 34
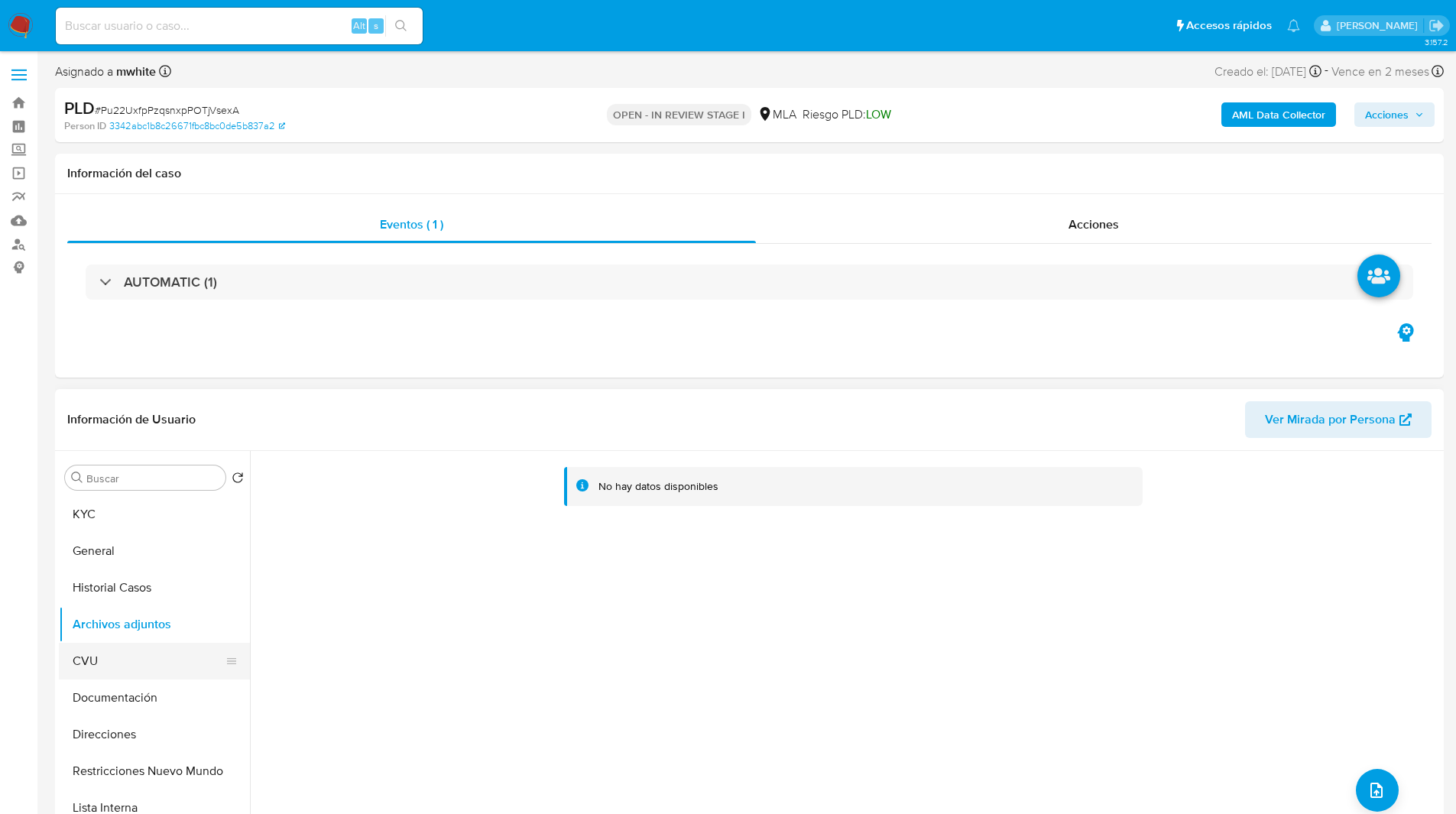
click at [157, 667] on button "CVU" at bounding box center [148, 661] width 179 height 37
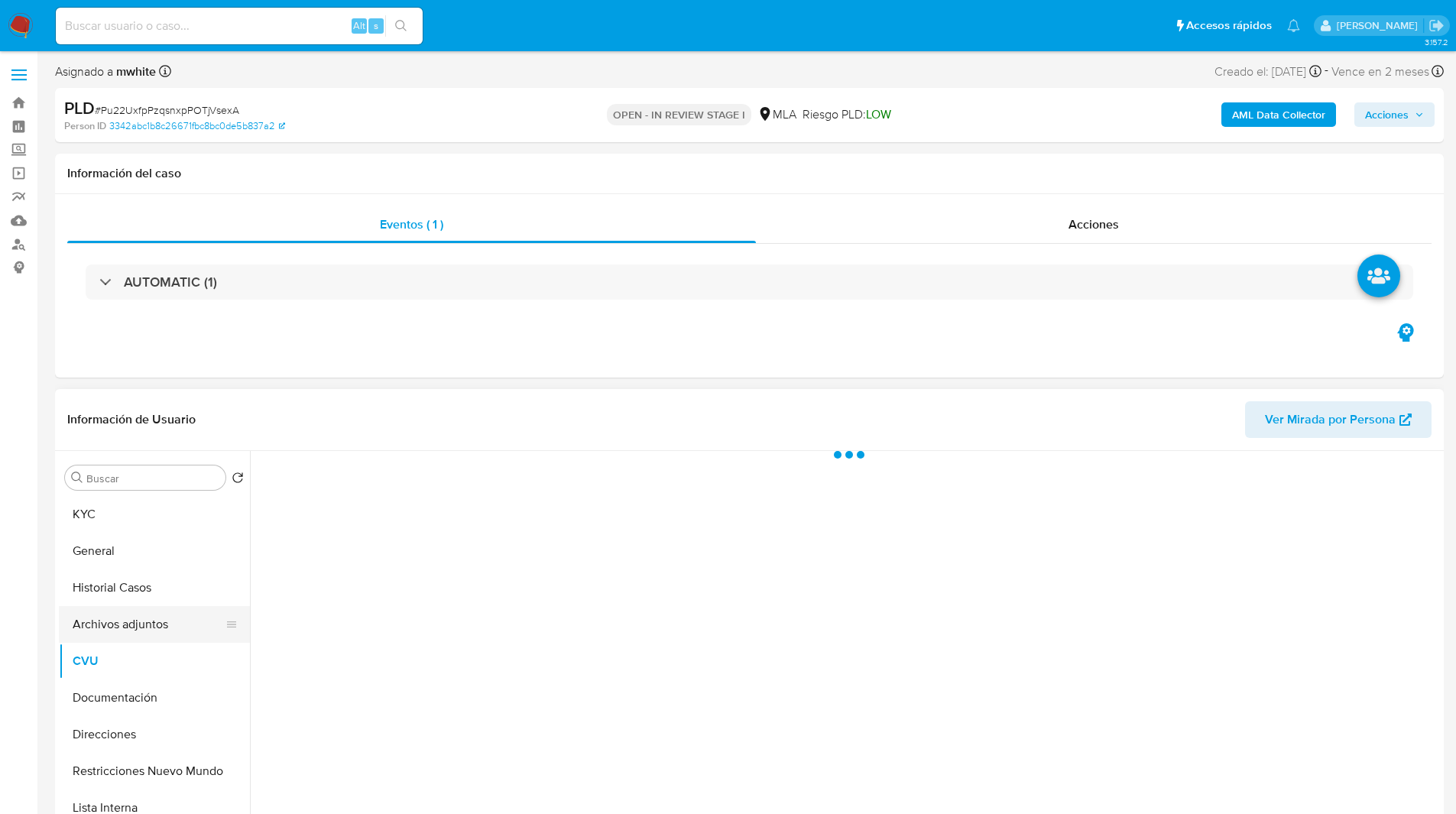
click at [173, 622] on button "Archivos adjuntos" at bounding box center [148, 625] width 179 height 37
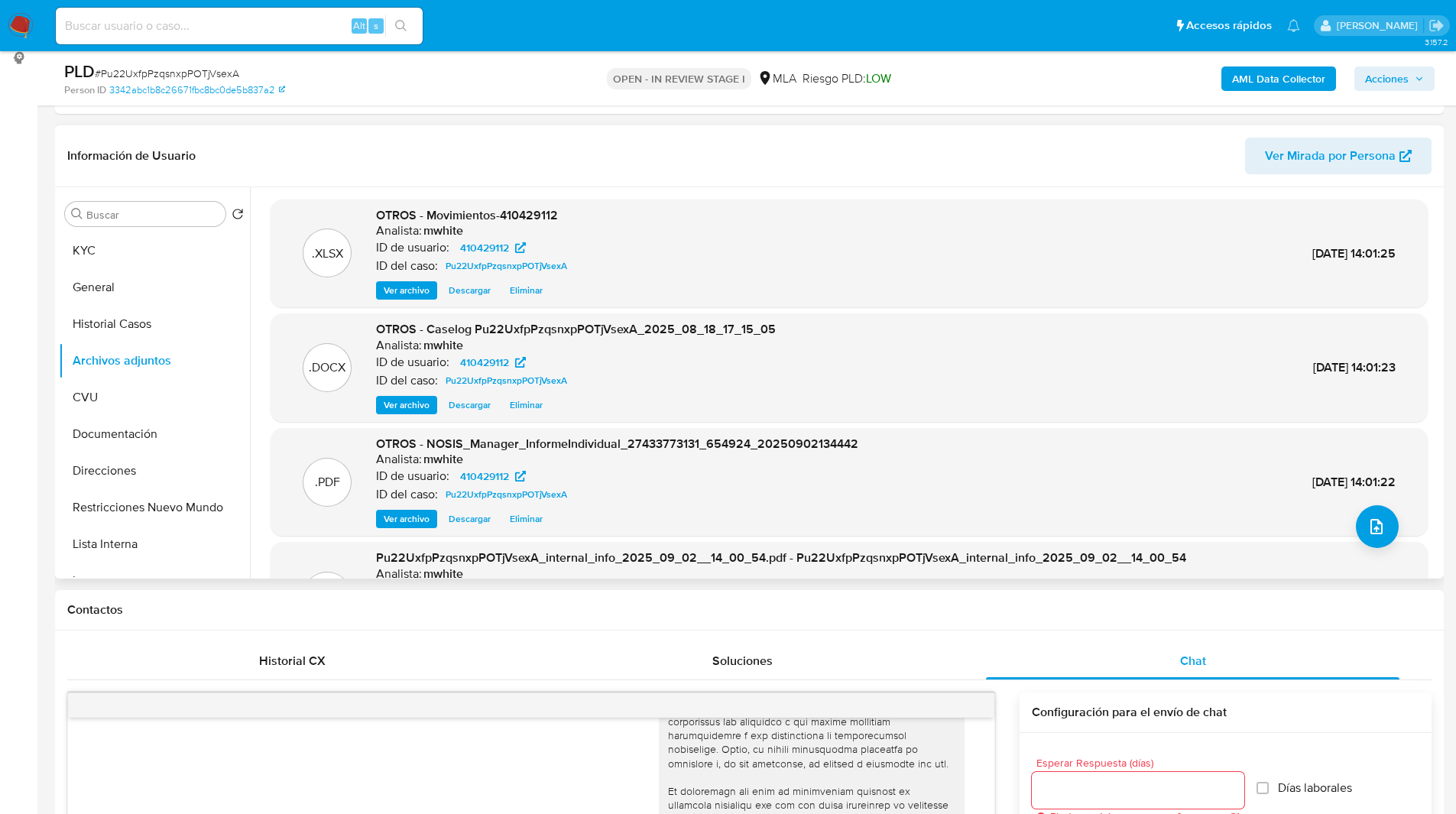
scroll to position [129, 0]
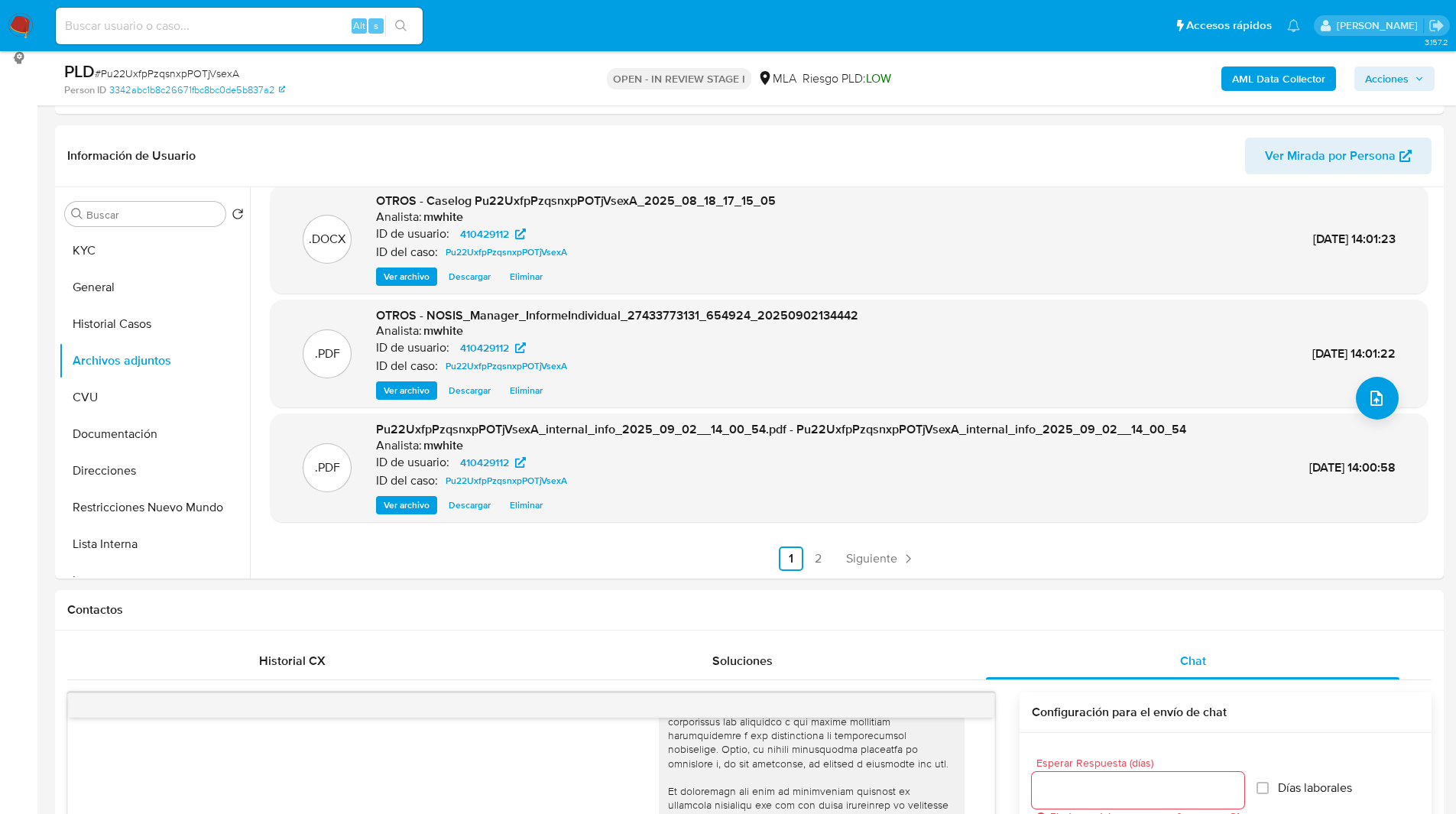
click at [1396, 72] on span "Acciones" at bounding box center [1387, 78] width 44 height 24
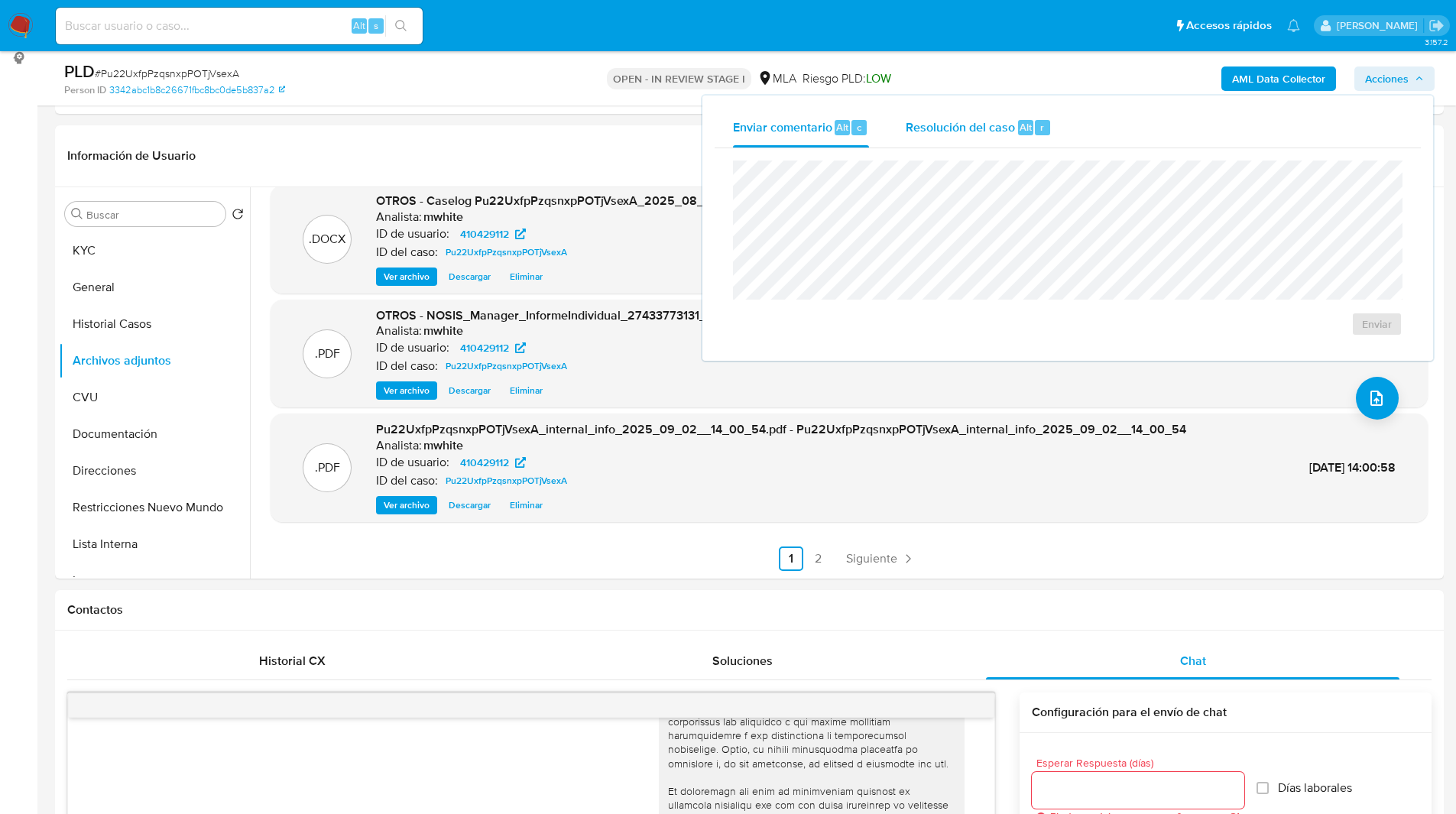
click at [979, 136] on div "Resolución del caso Alt r" at bounding box center [979, 127] width 146 height 40
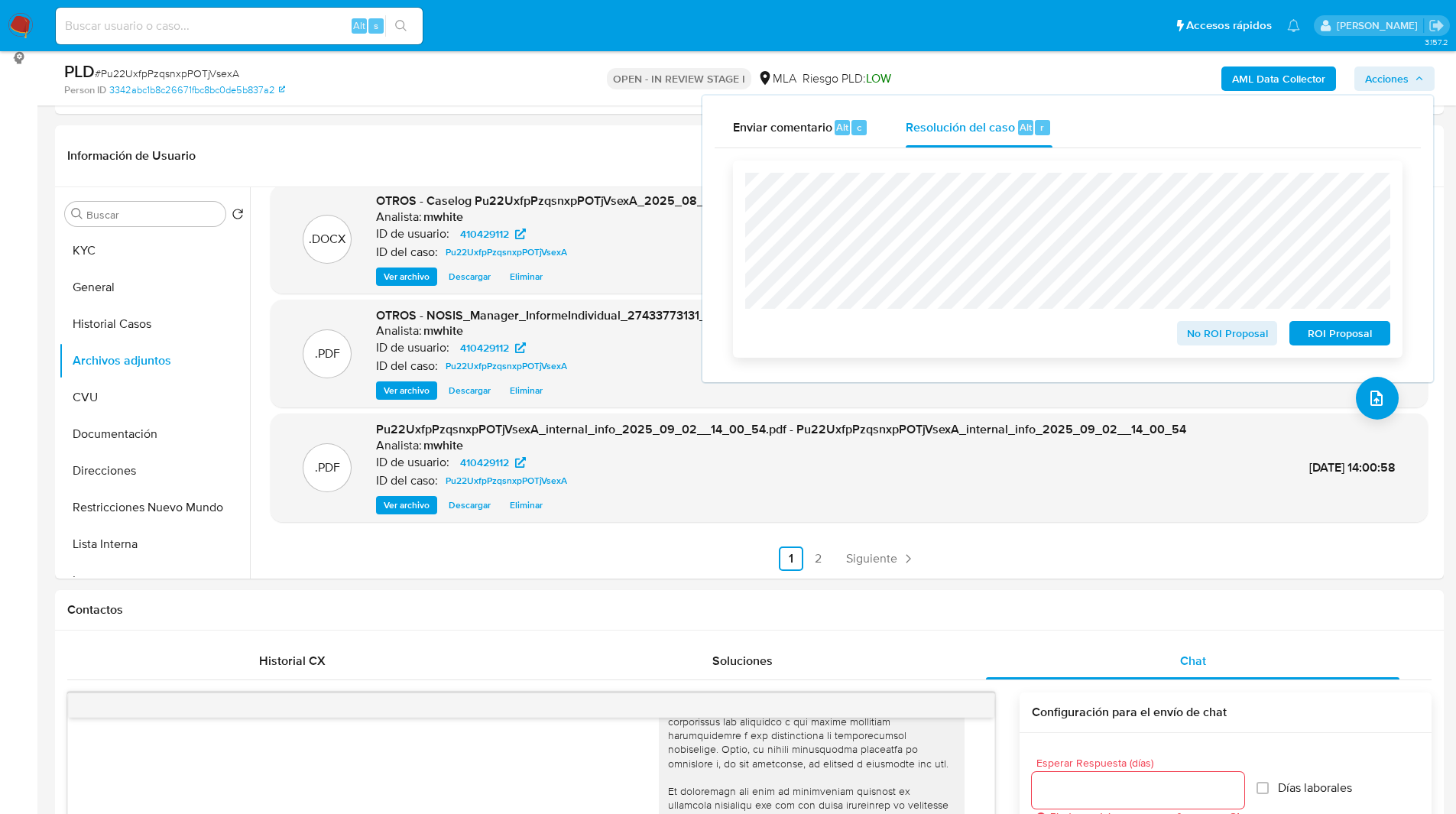
click at [1214, 335] on span "No ROI Proposal" at bounding box center [1228, 333] width 79 height 21
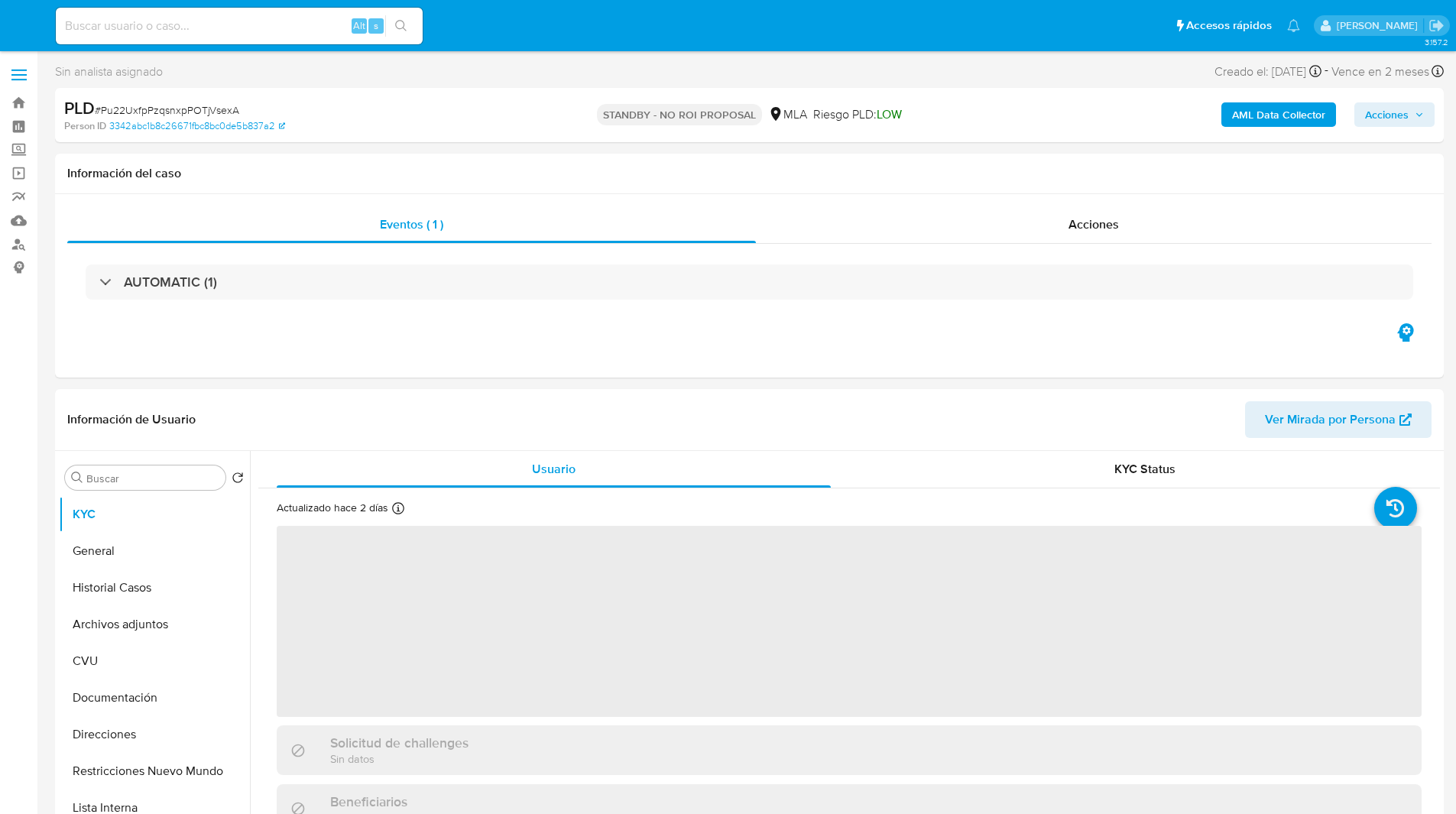
select select "10"
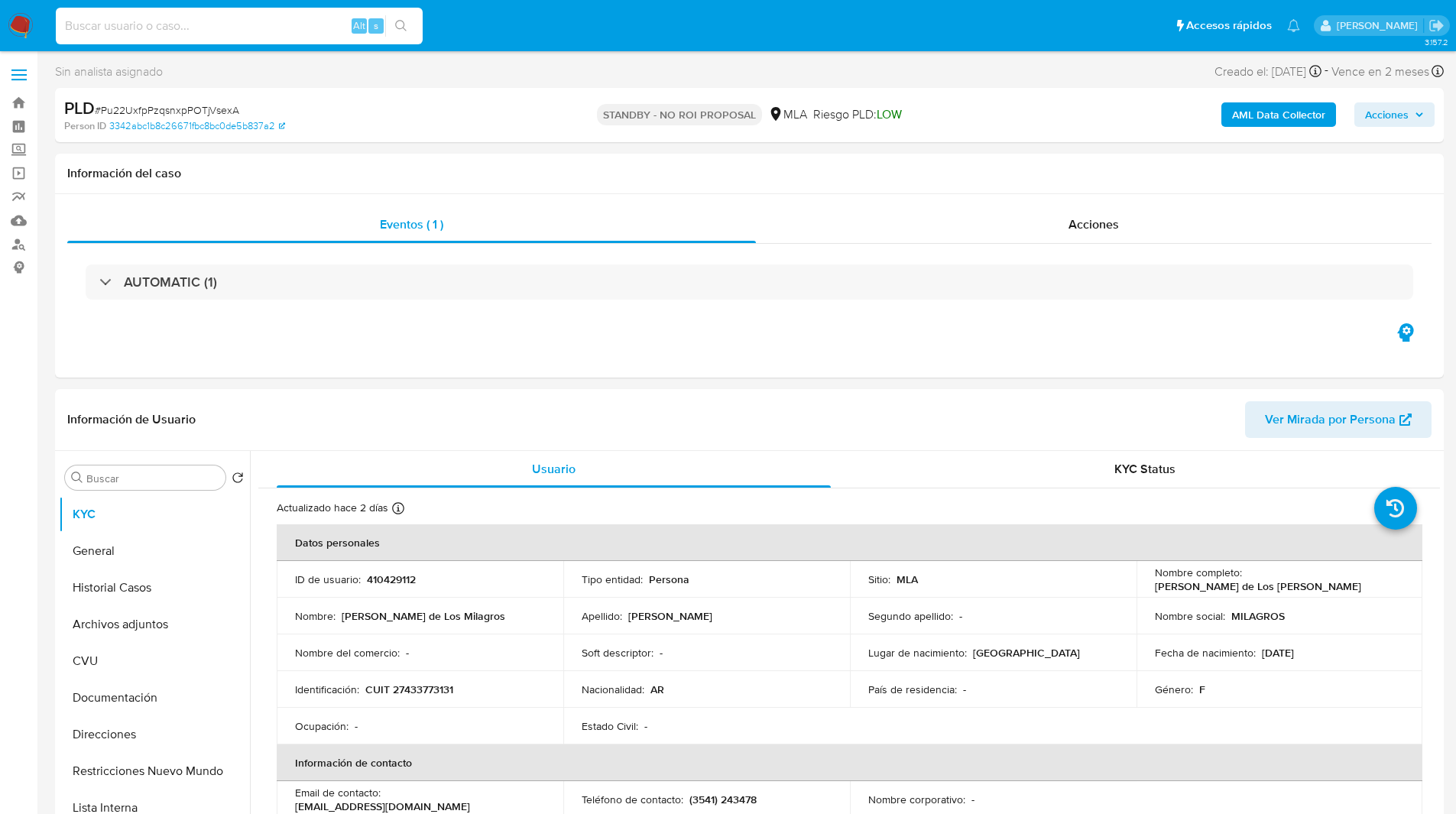
click at [216, 35] on input at bounding box center [239, 26] width 367 height 20
paste input "I2K3Rxe84vgRFdWp4heEgK8b"
type input "I2K3Rxe84vgRFdWp4heEgK8b"
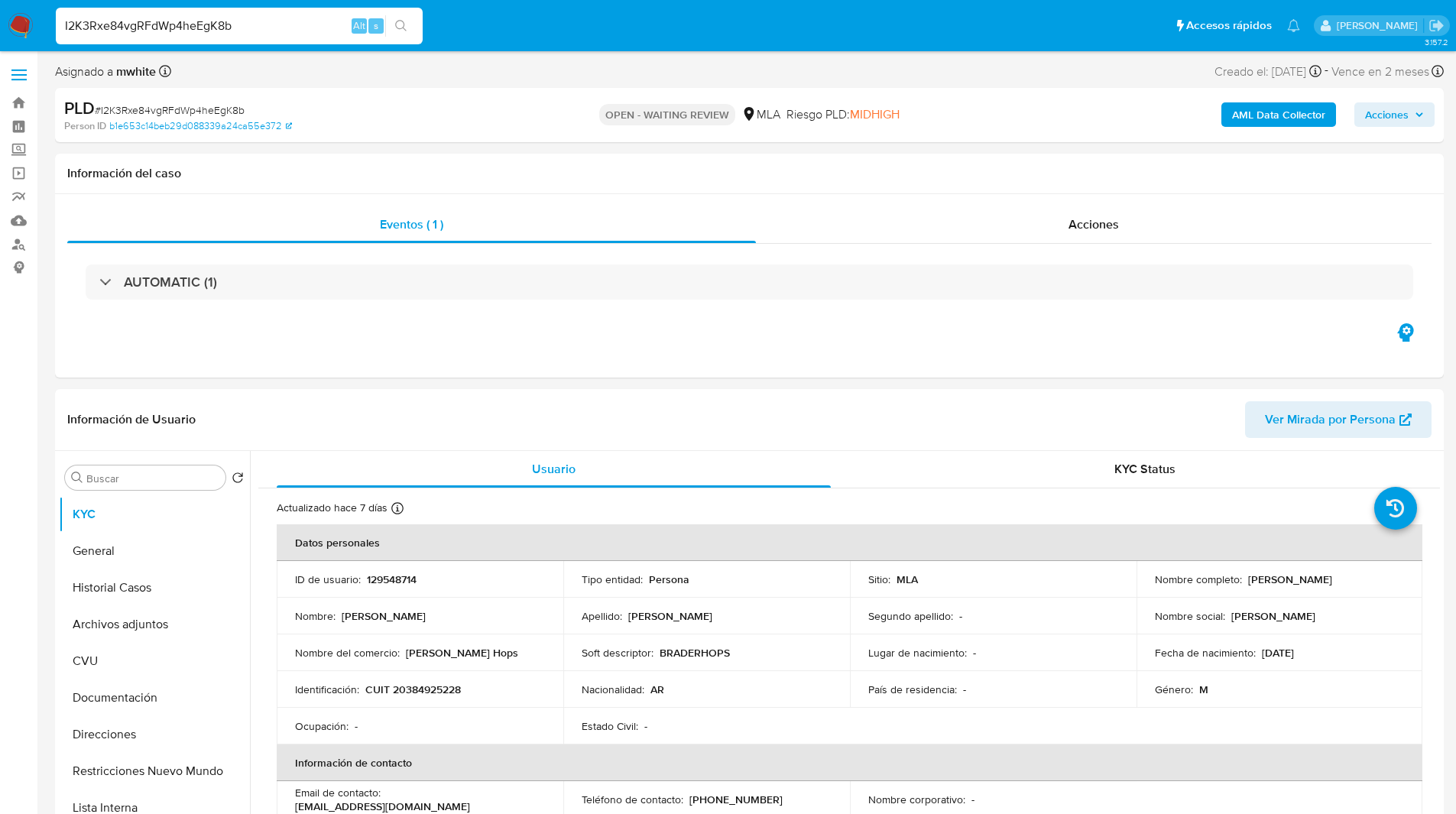
select select "10"
click at [430, 107] on div "PLD # I2K3Rxe84vgRFdWp4heEgK8b" at bounding box center [290, 108] width 451 height 23
click at [458, 114] on div "PLD # I2K3Rxe84vgRFdWp4heEgK8b" at bounding box center [290, 108] width 451 height 23
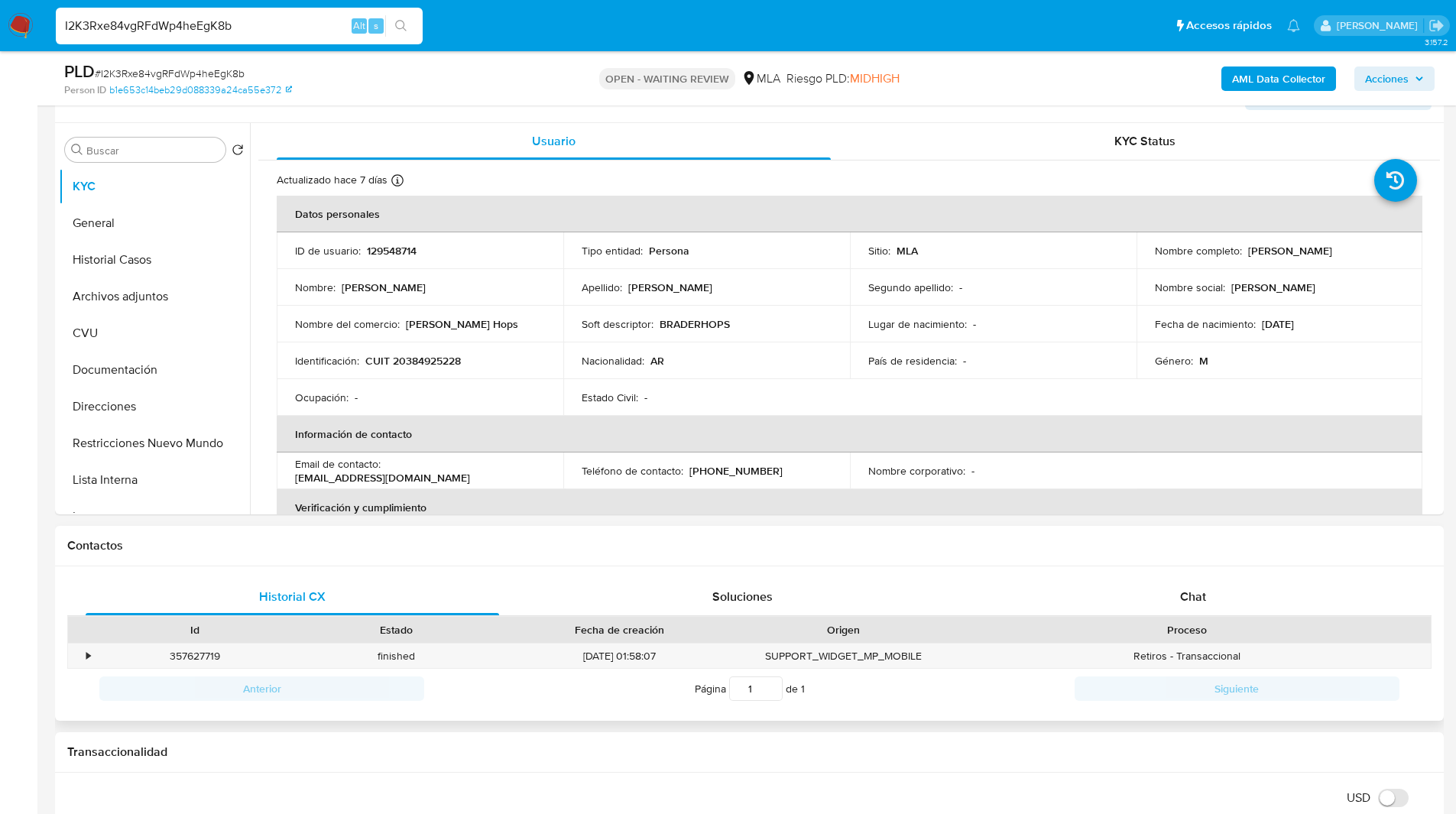
scroll to position [274, 0]
click at [1197, 593] on span "Chat" at bounding box center [1193, 595] width 26 height 18
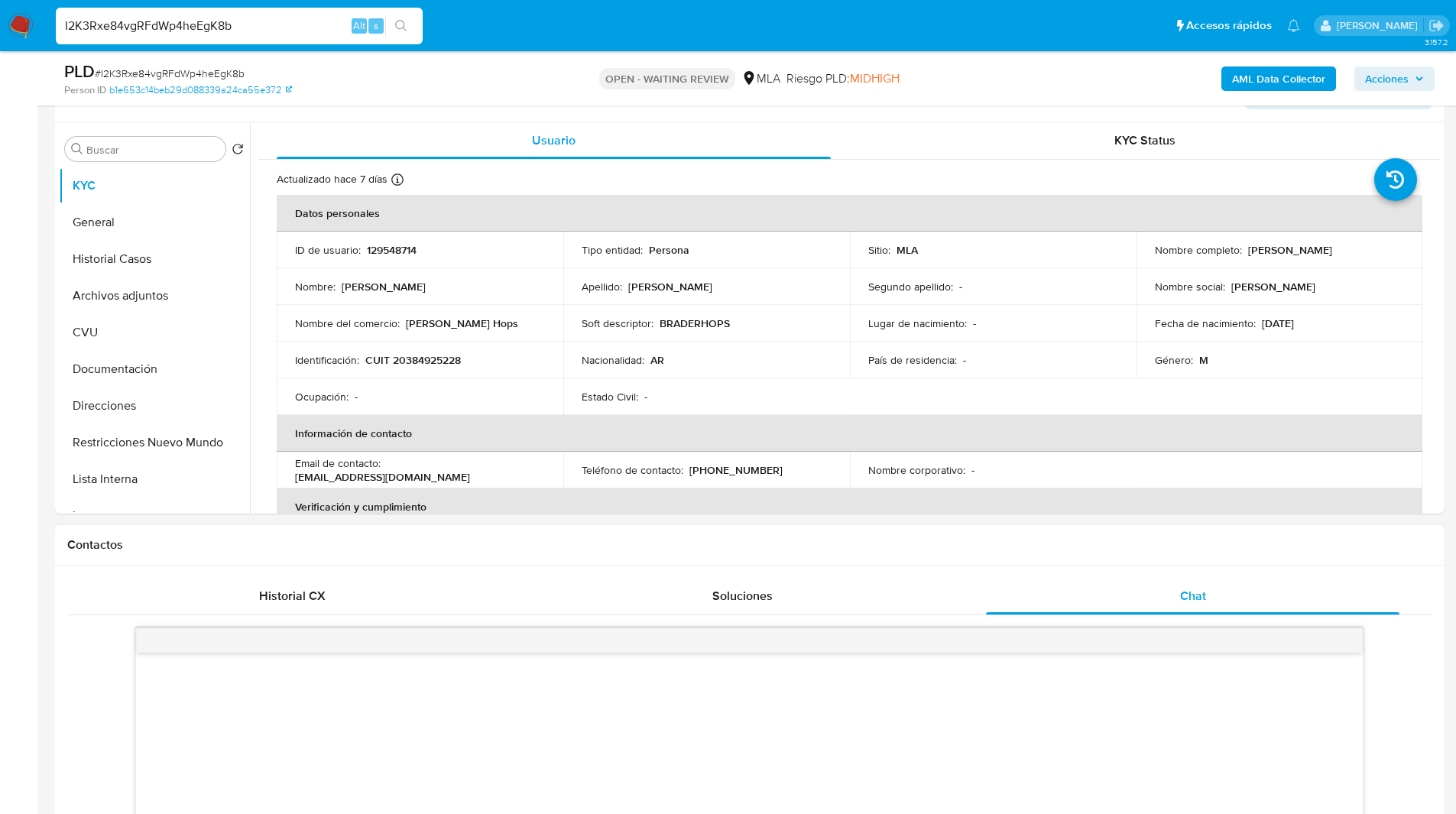
click at [1028, 561] on div "Contactos" at bounding box center [749, 545] width 1389 height 40
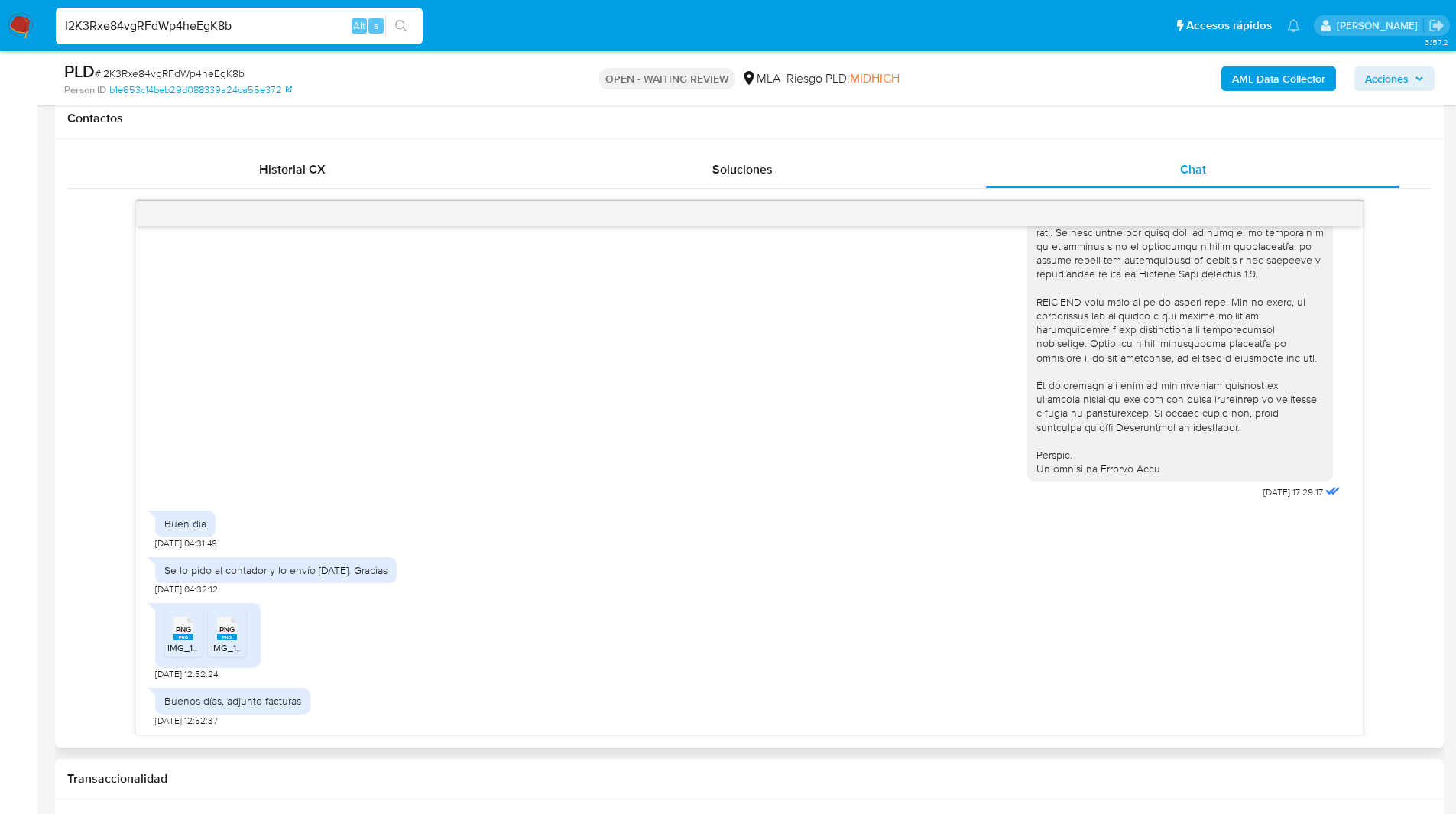
scroll to position [665, 0]
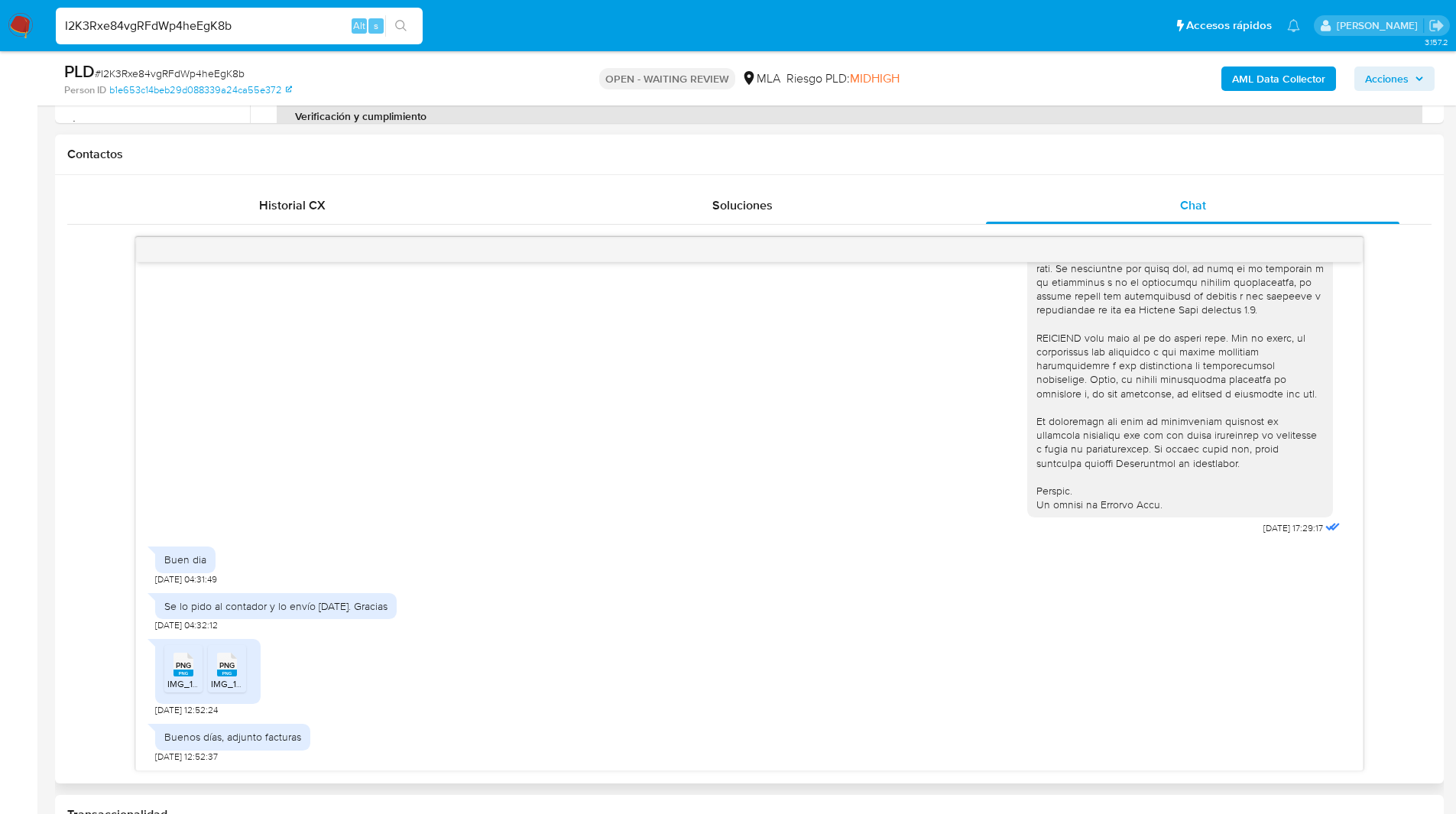
click at [177, 671] on rect at bounding box center [184, 673] width 20 height 7
click at [245, 668] on li "PNG PNG IMG_1755.png" at bounding box center [227, 668] width 38 height 47
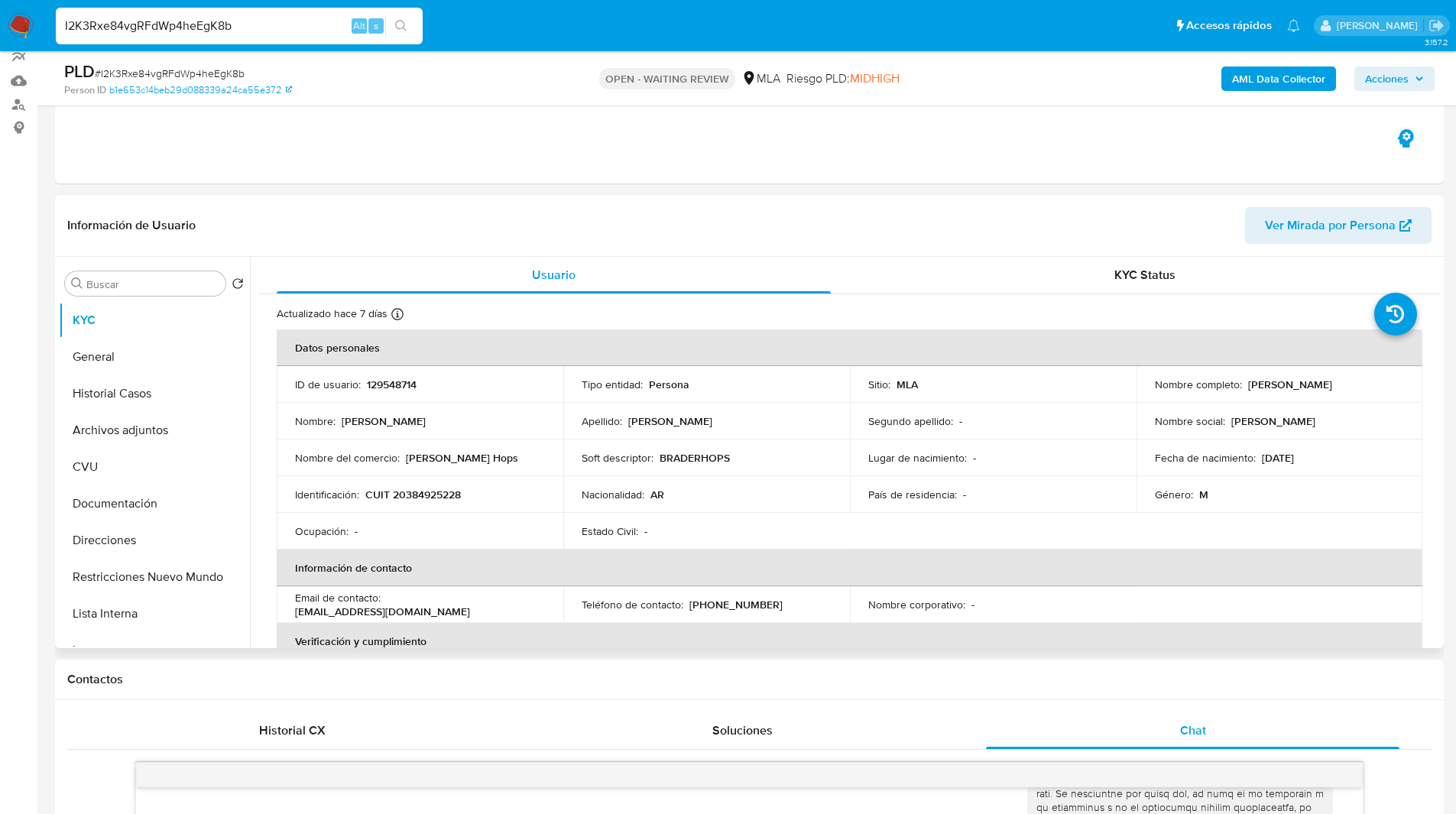
scroll to position [134, 0]
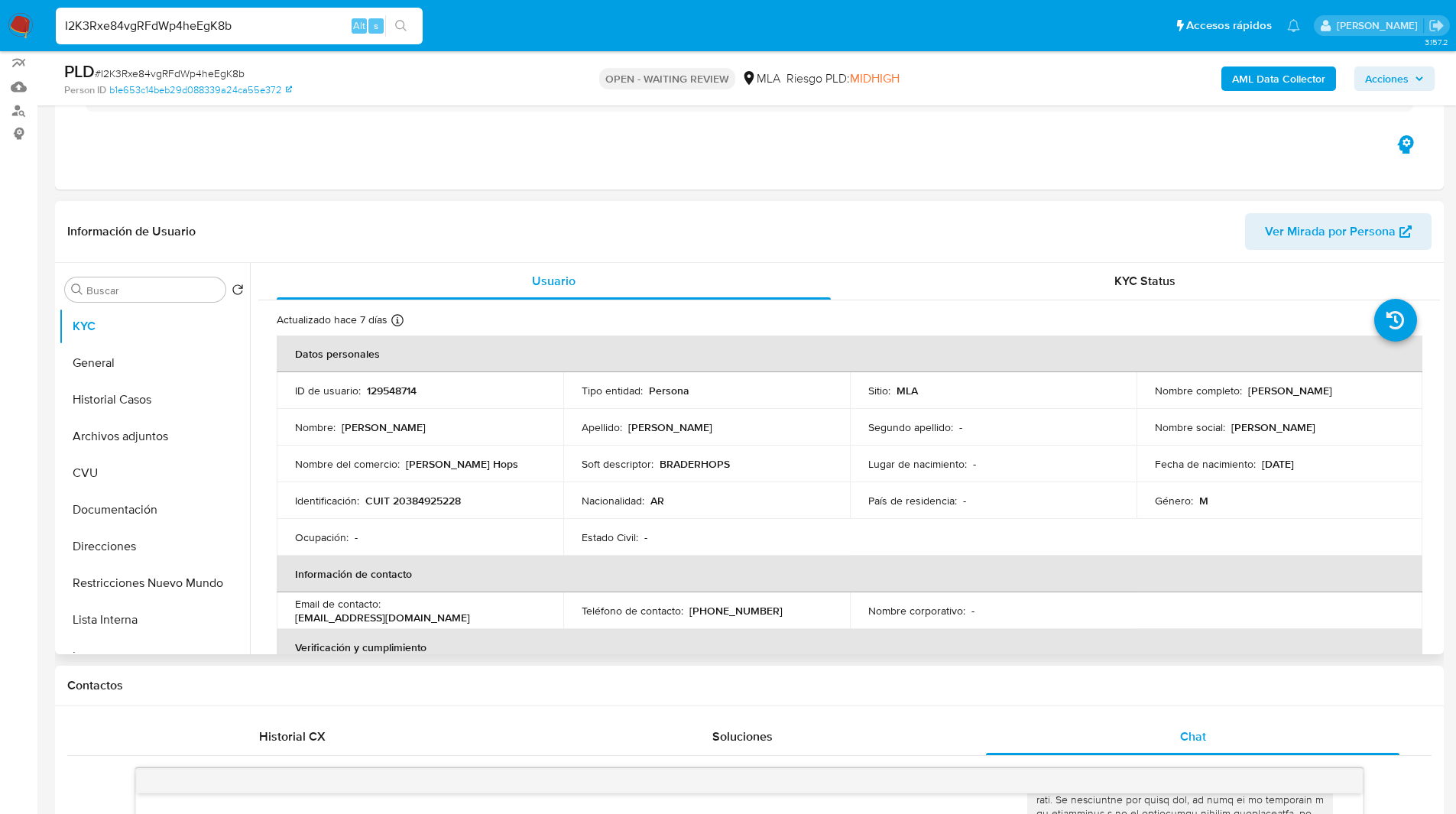
click at [443, 499] on p "CUIT 20384925228" at bounding box center [413, 500] width 95 height 13
copy p "20384925228"
click at [492, 249] on header "Información de Usuario Ver Mirada por Persona" at bounding box center [749, 231] width 1364 height 37
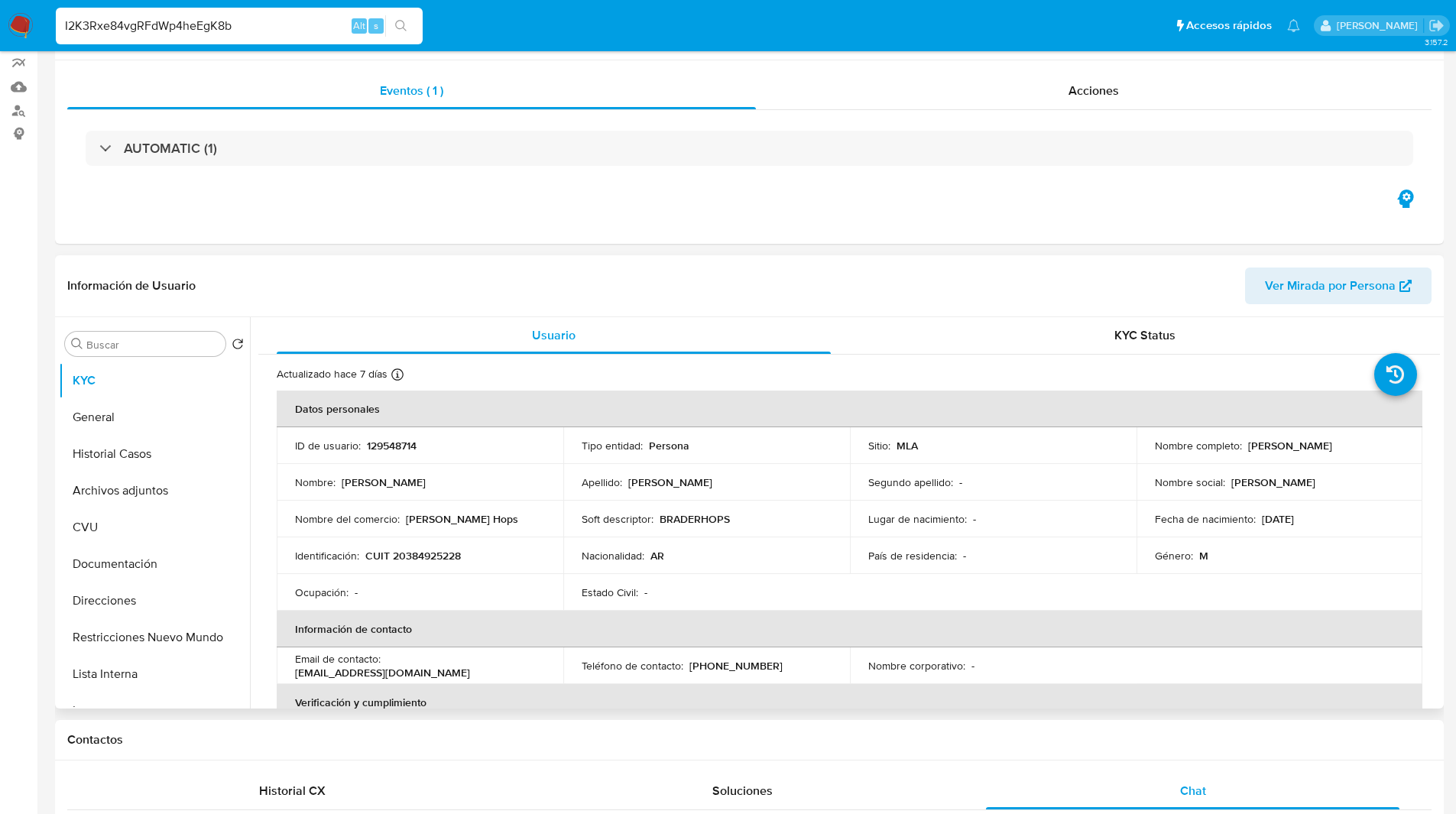
scroll to position [0, 0]
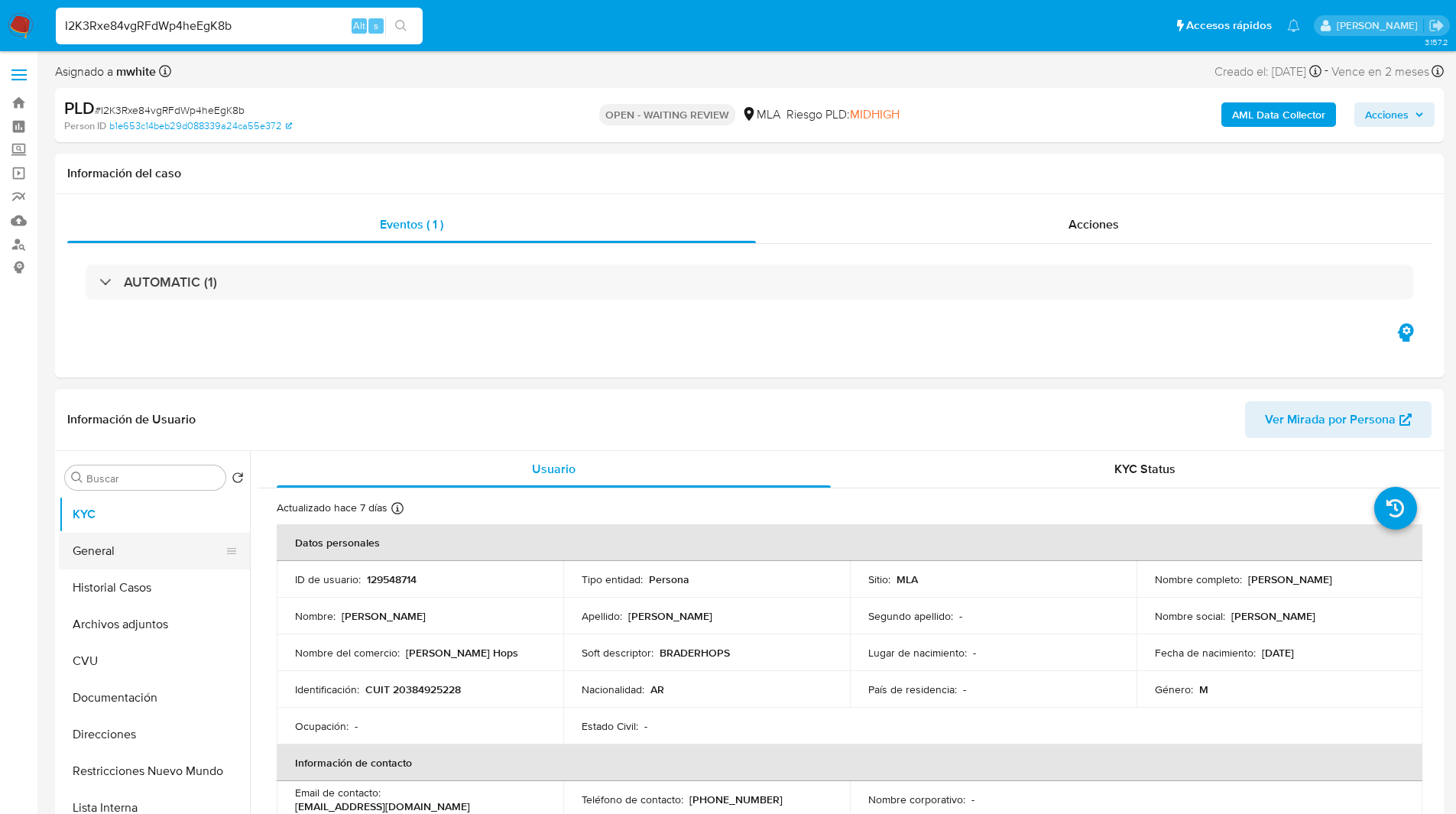
click at [110, 555] on button "General" at bounding box center [148, 551] width 179 height 37
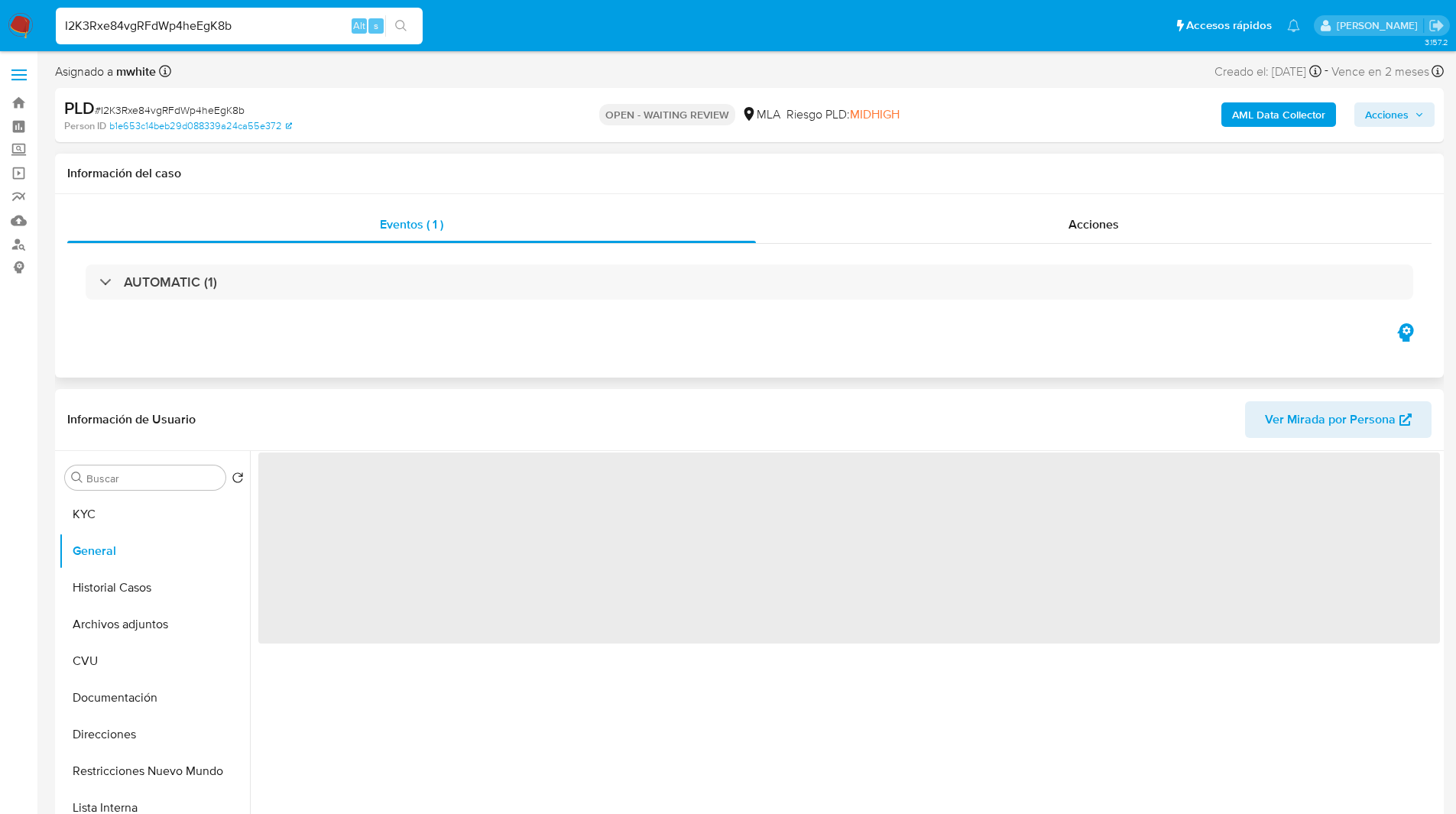
click at [540, 344] on div "Eventos ( 1 ) Acciones AUTOMATIC (1)" at bounding box center [749, 286] width 1389 height 184
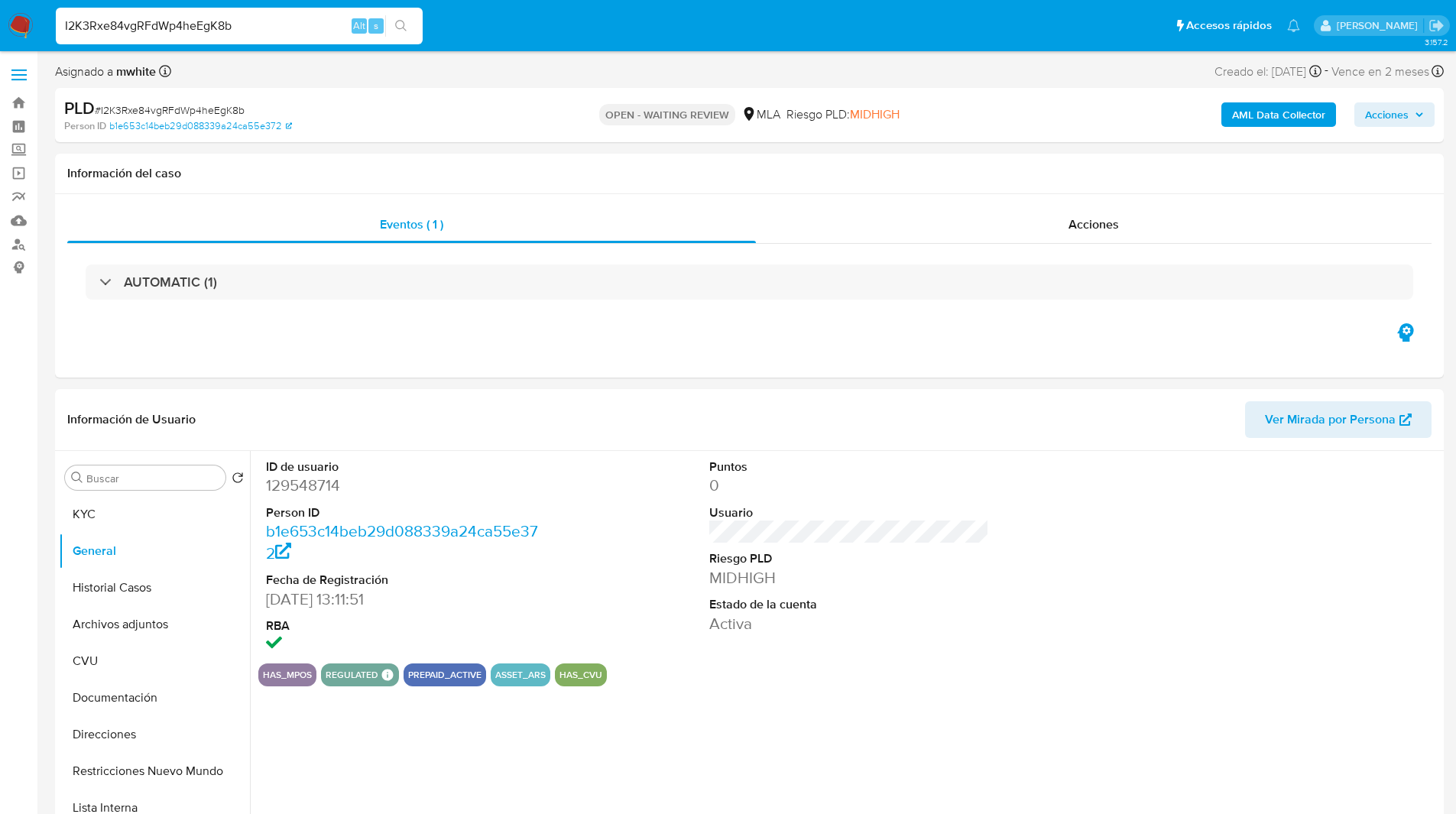
click at [465, 123] on div "Person ID b1e653c14beb29d088339a24ca55e372" at bounding box center [290, 126] width 452 height 13
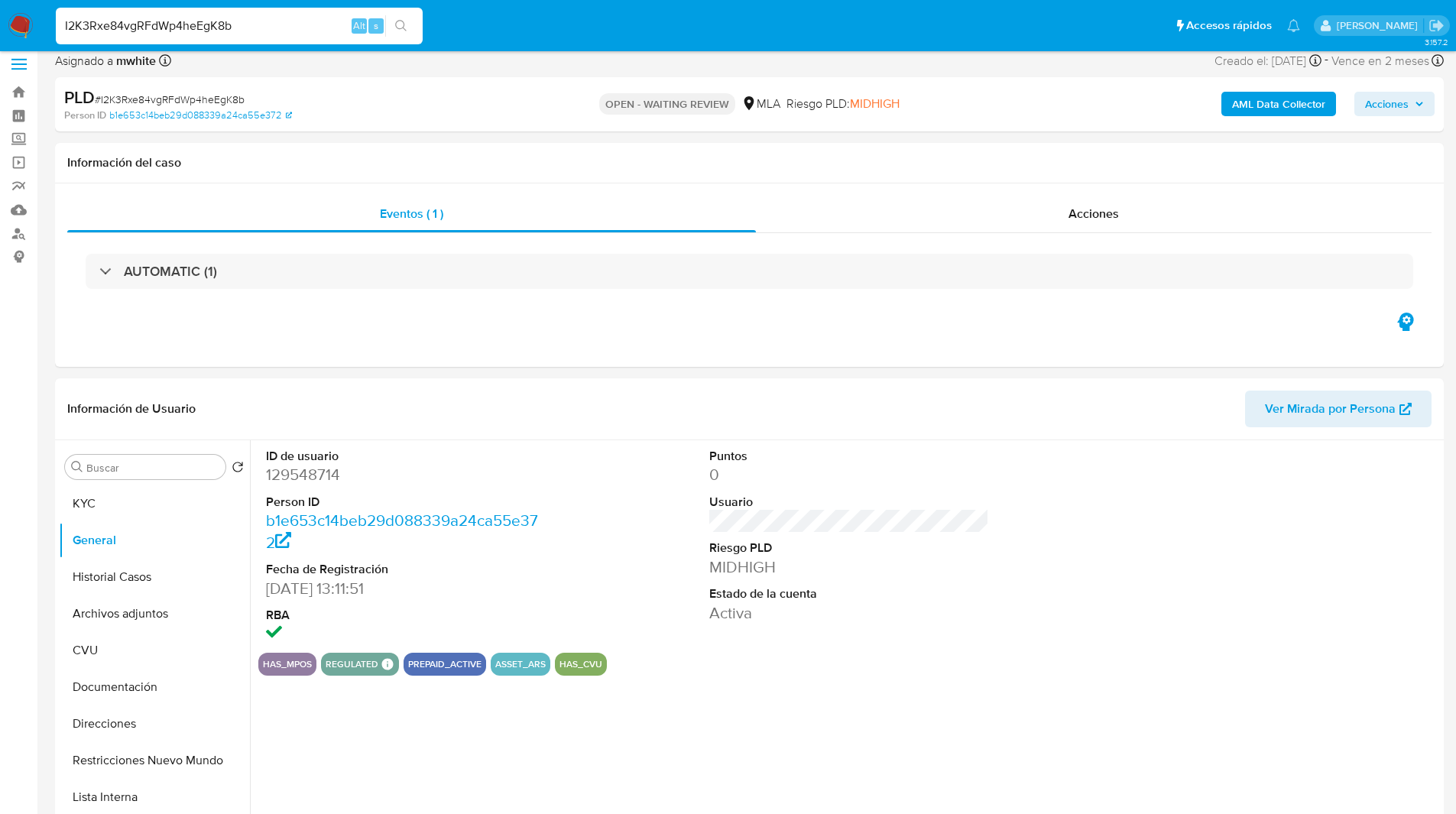
scroll to position [12, 0]
click at [131, 503] on button "KYC" at bounding box center [148, 503] width 179 height 37
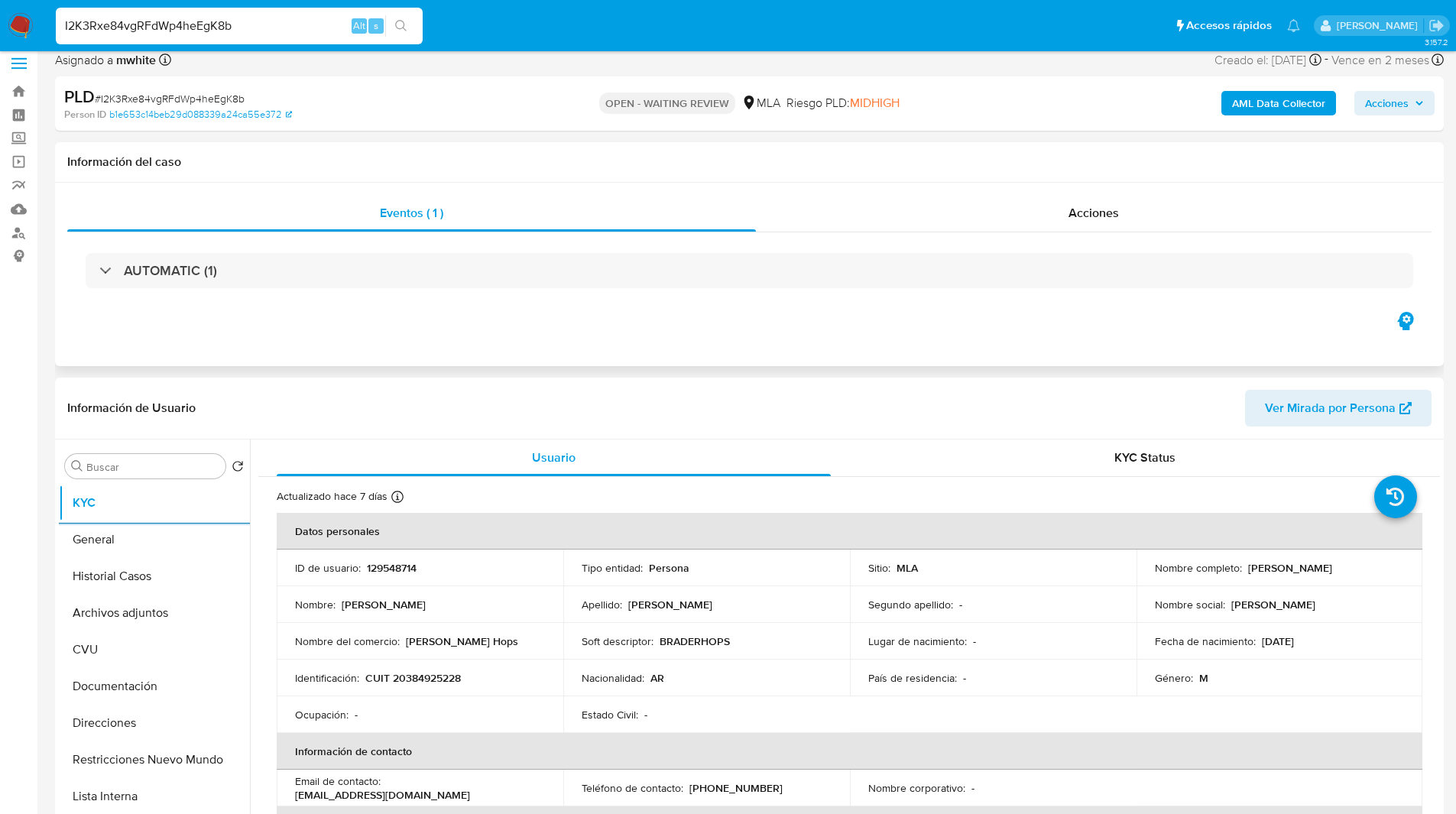
click at [612, 324] on div "Eventos ( 1 ) Acciones AUTOMATIC (1)" at bounding box center [749, 274] width 1389 height 184
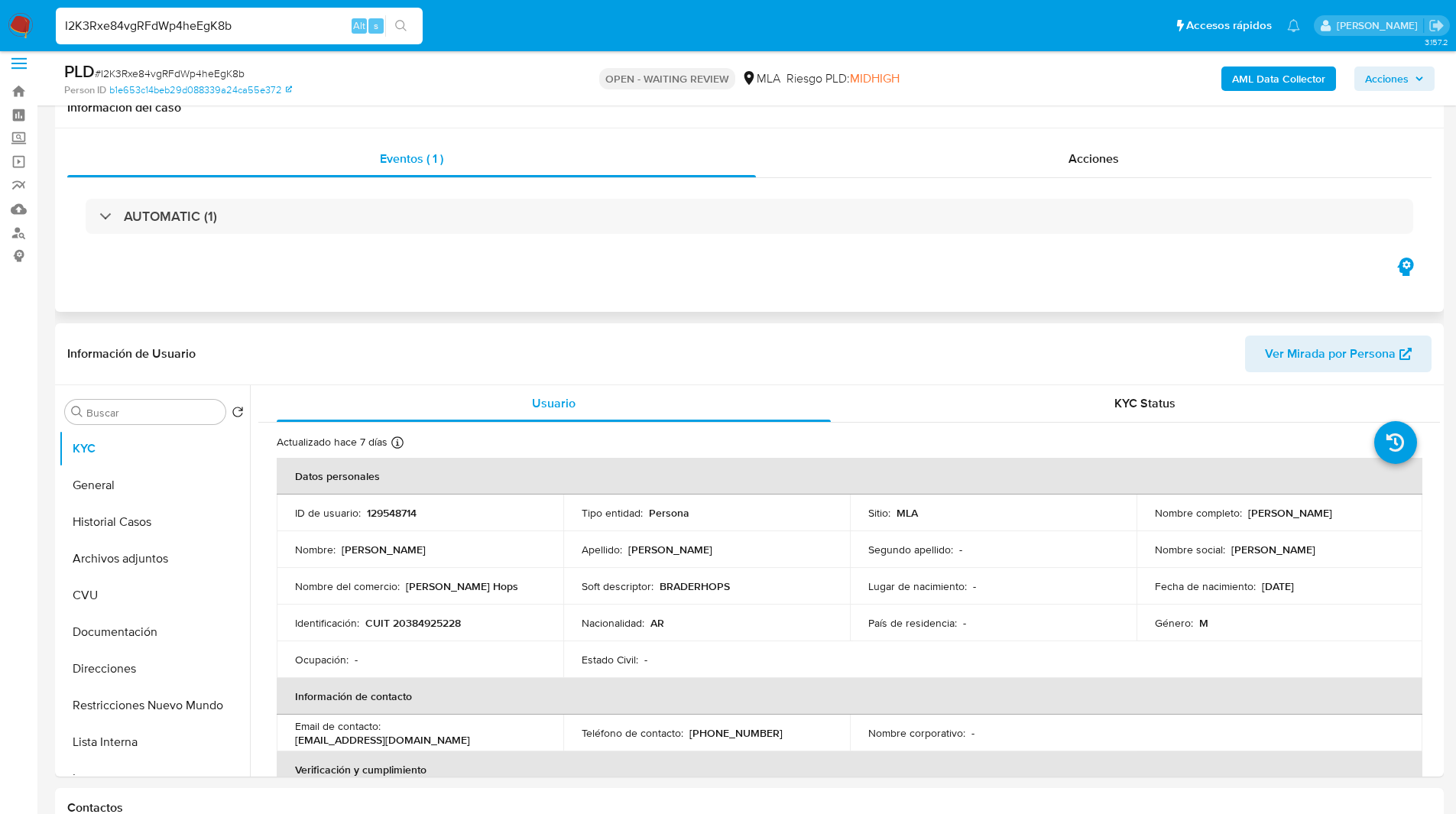
scroll to position [218, 0]
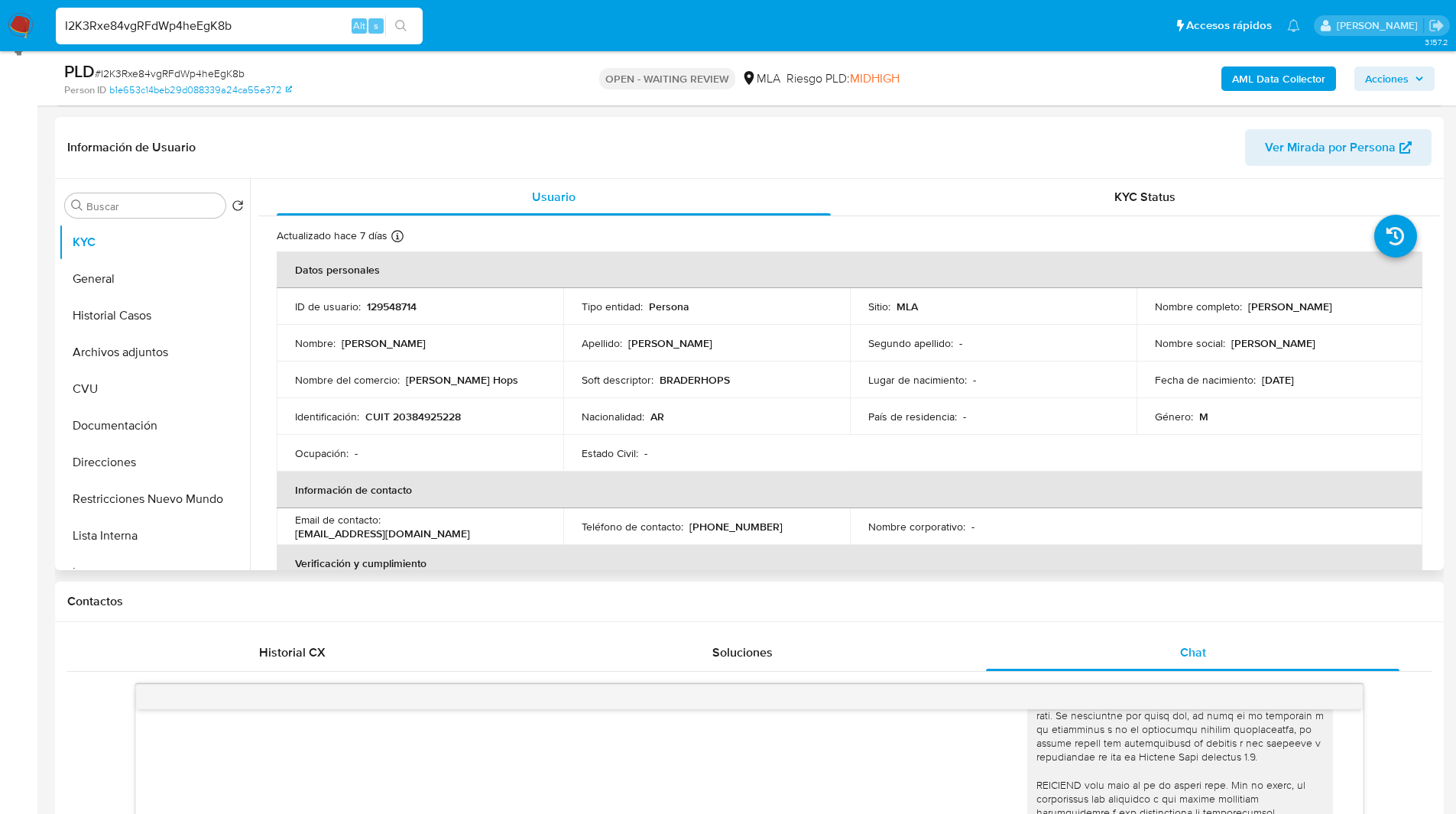
click at [861, 515] on td "Nombre corporativo : -" at bounding box center [993, 527] width 286 height 37
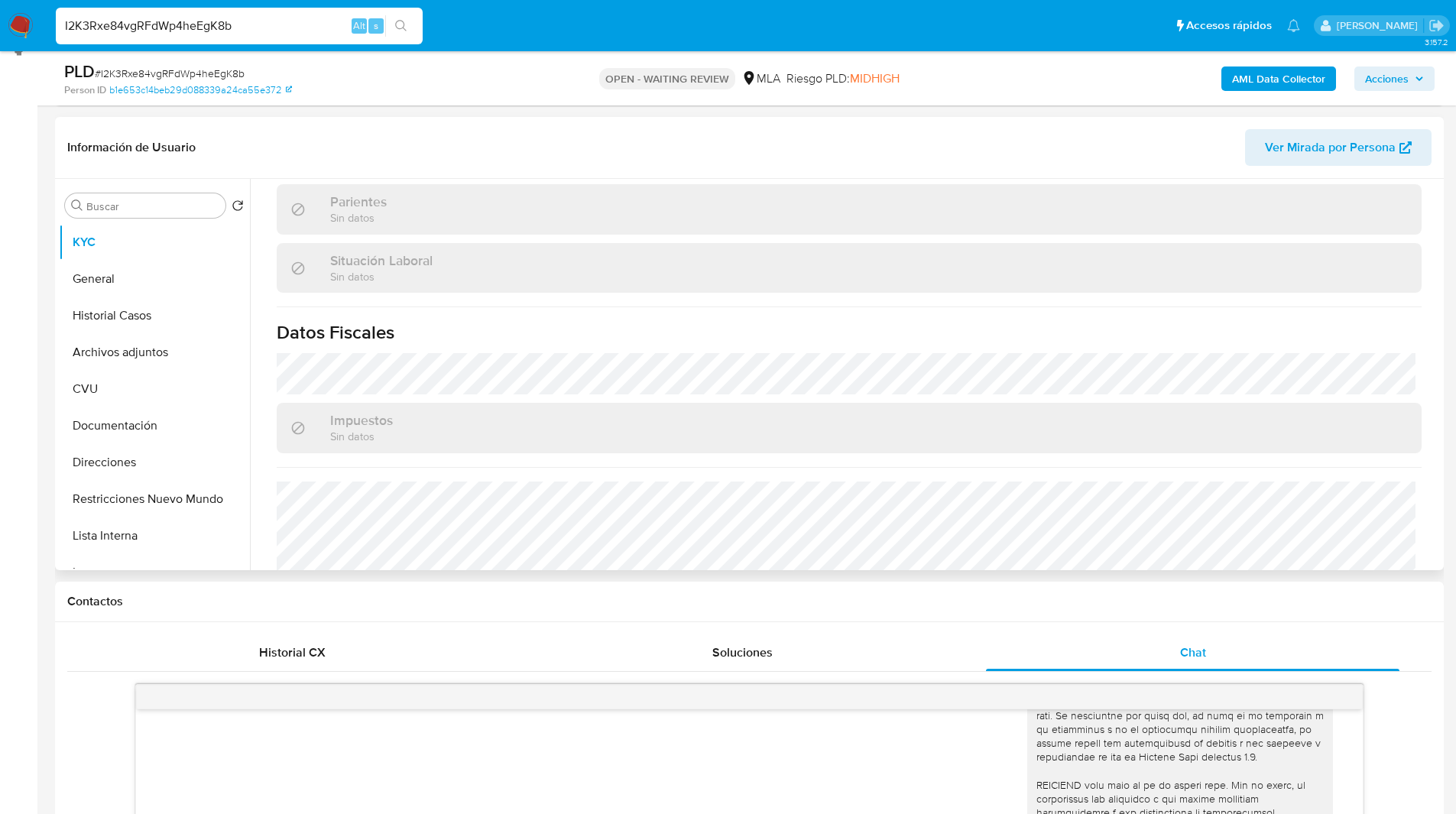
scroll to position [843, 0]
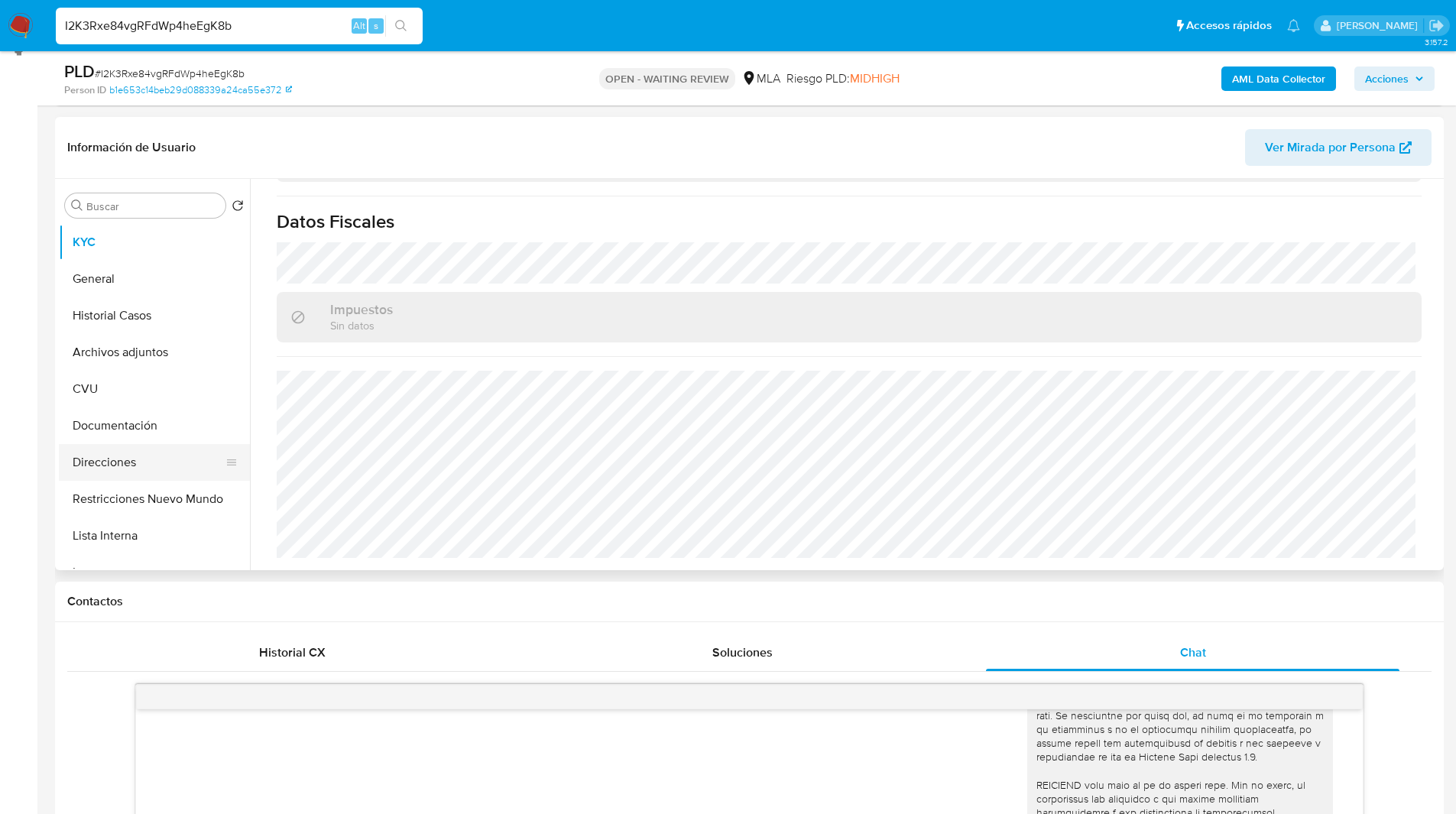
click at [136, 466] on button "Direcciones" at bounding box center [148, 462] width 179 height 37
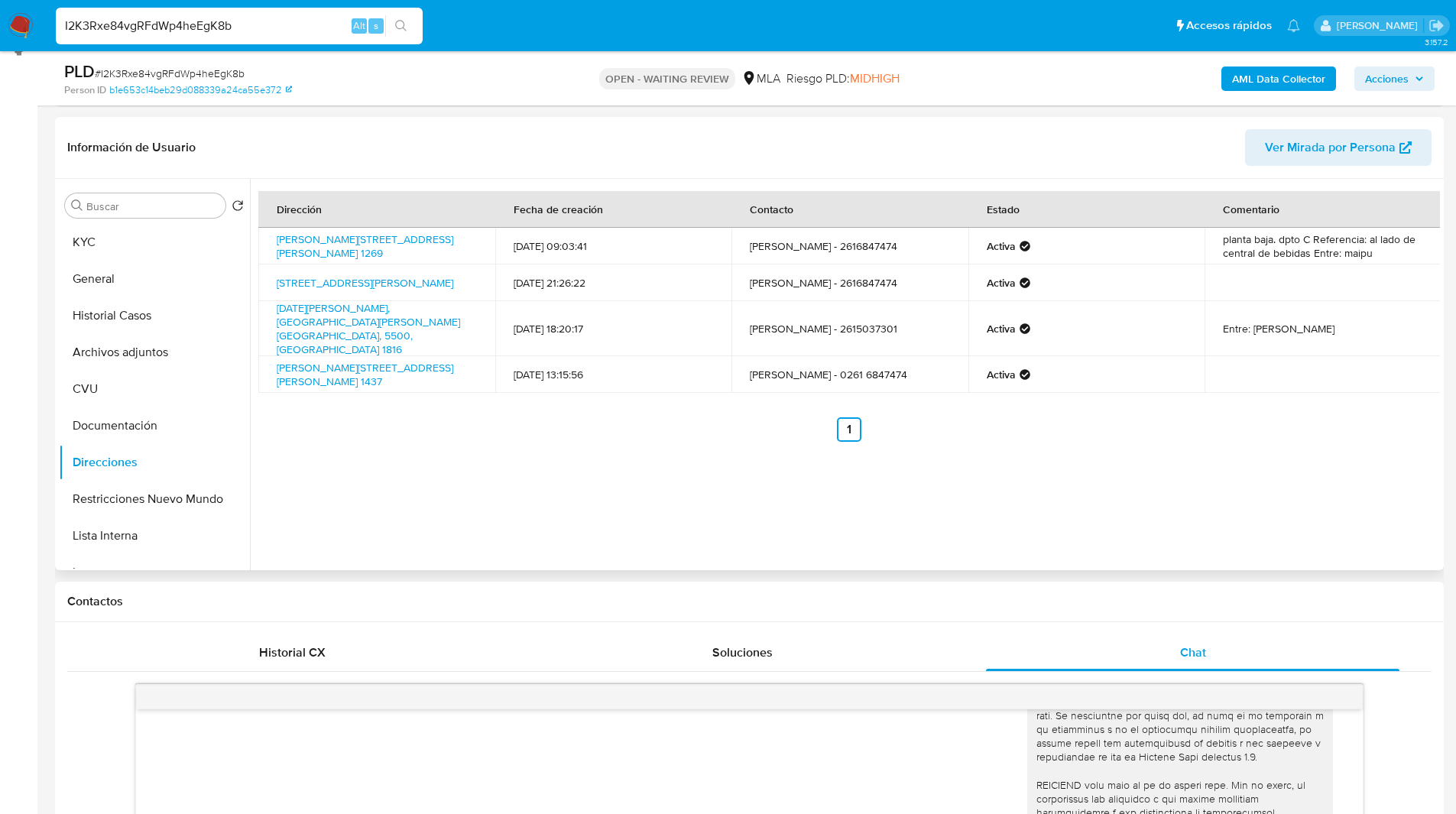
click at [324, 154] on header "Información de Usuario Ver Mirada por Persona" at bounding box center [749, 147] width 1364 height 37
click at [136, 238] on button "KYC" at bounding box center [148, 242] width 179 height 37
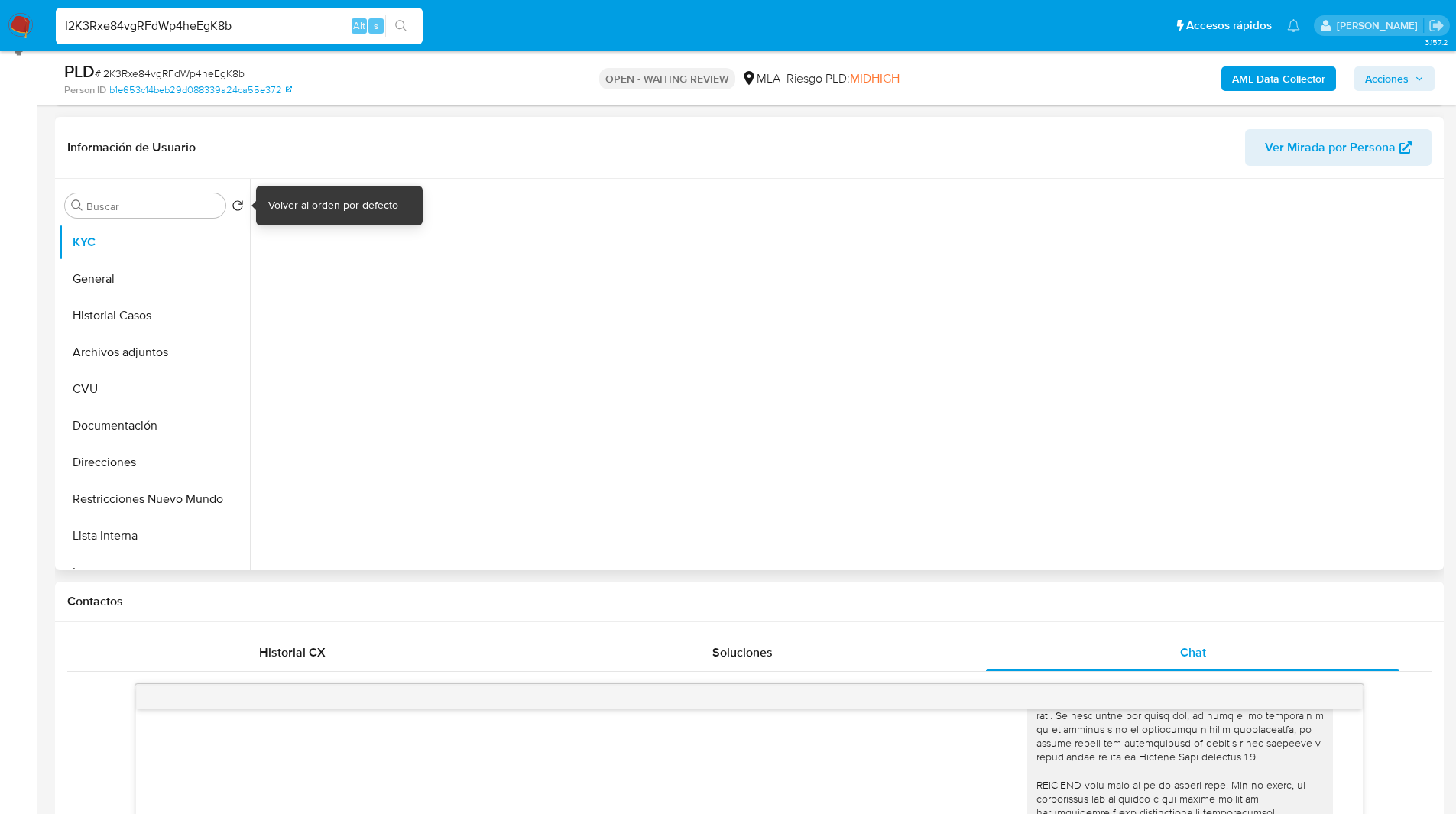
click at [435, 175] on div "Información de Usuario Ver Mirada por Persona" at bounding box center [749, 148] width 1389 height 62
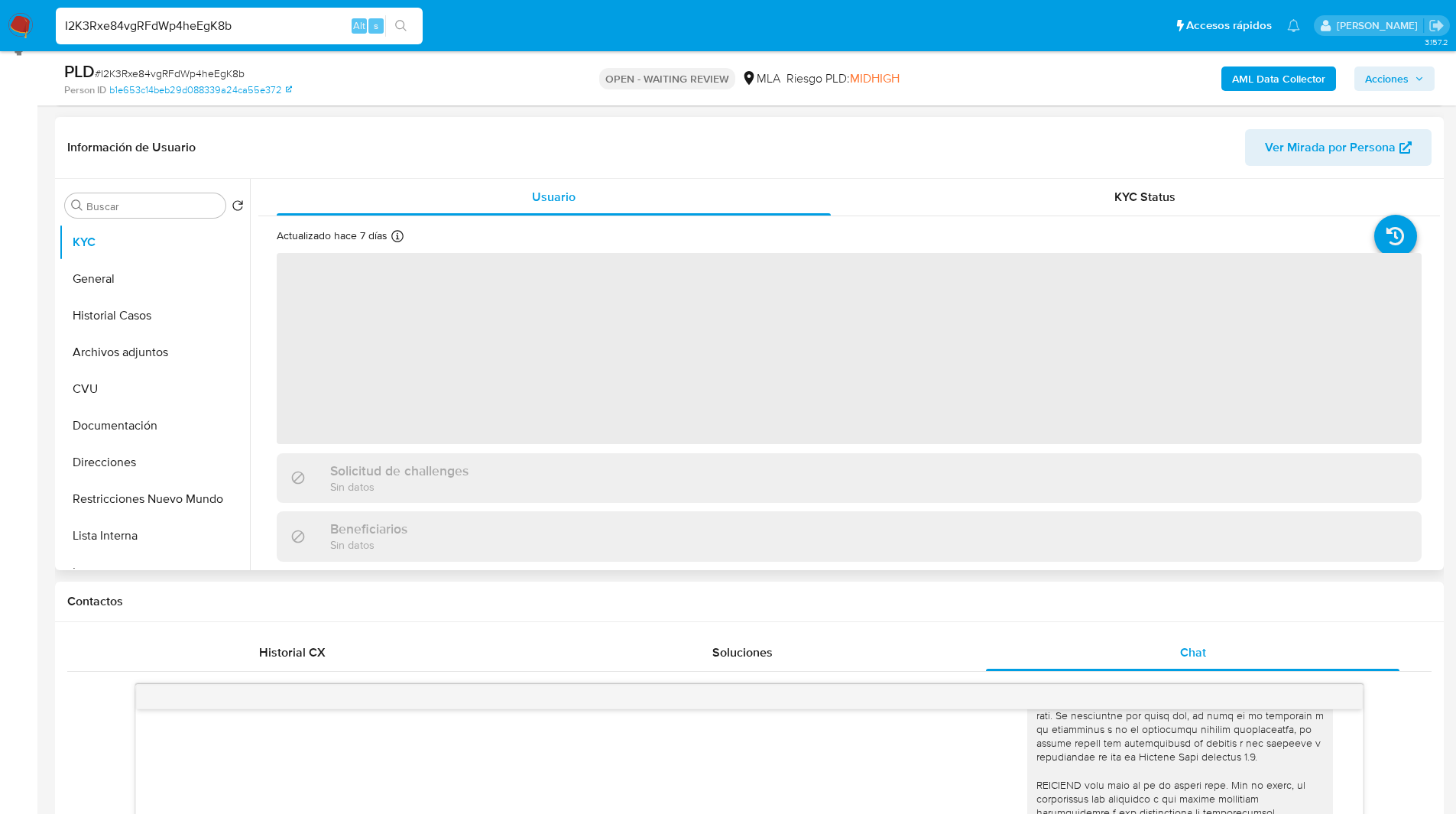
click at [515, 145] on header "Información de Usuario Ver Mirada por Persona" at bounding box center [749, 147] width 1364 height 37
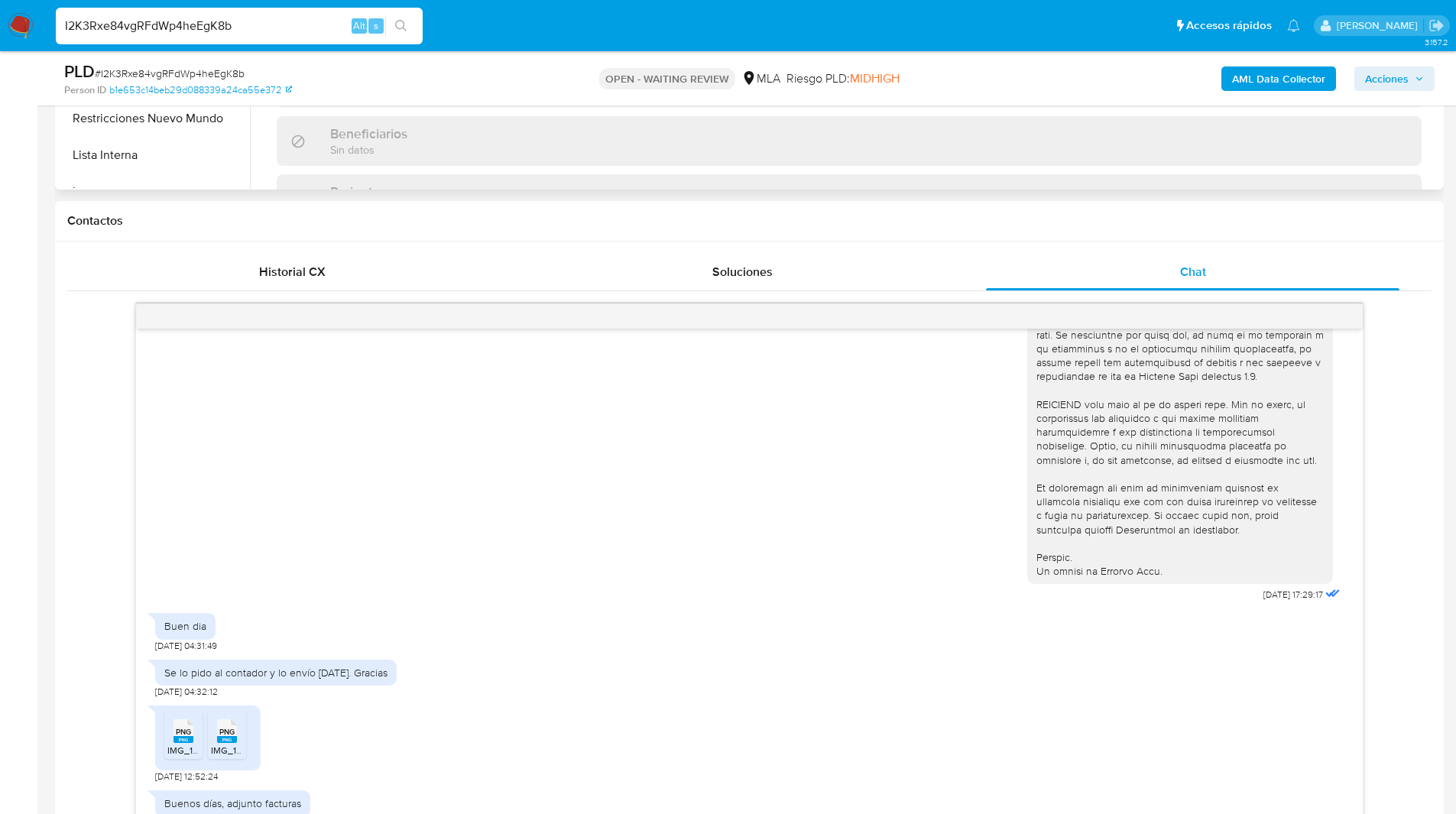
scroll to position [645, 0]
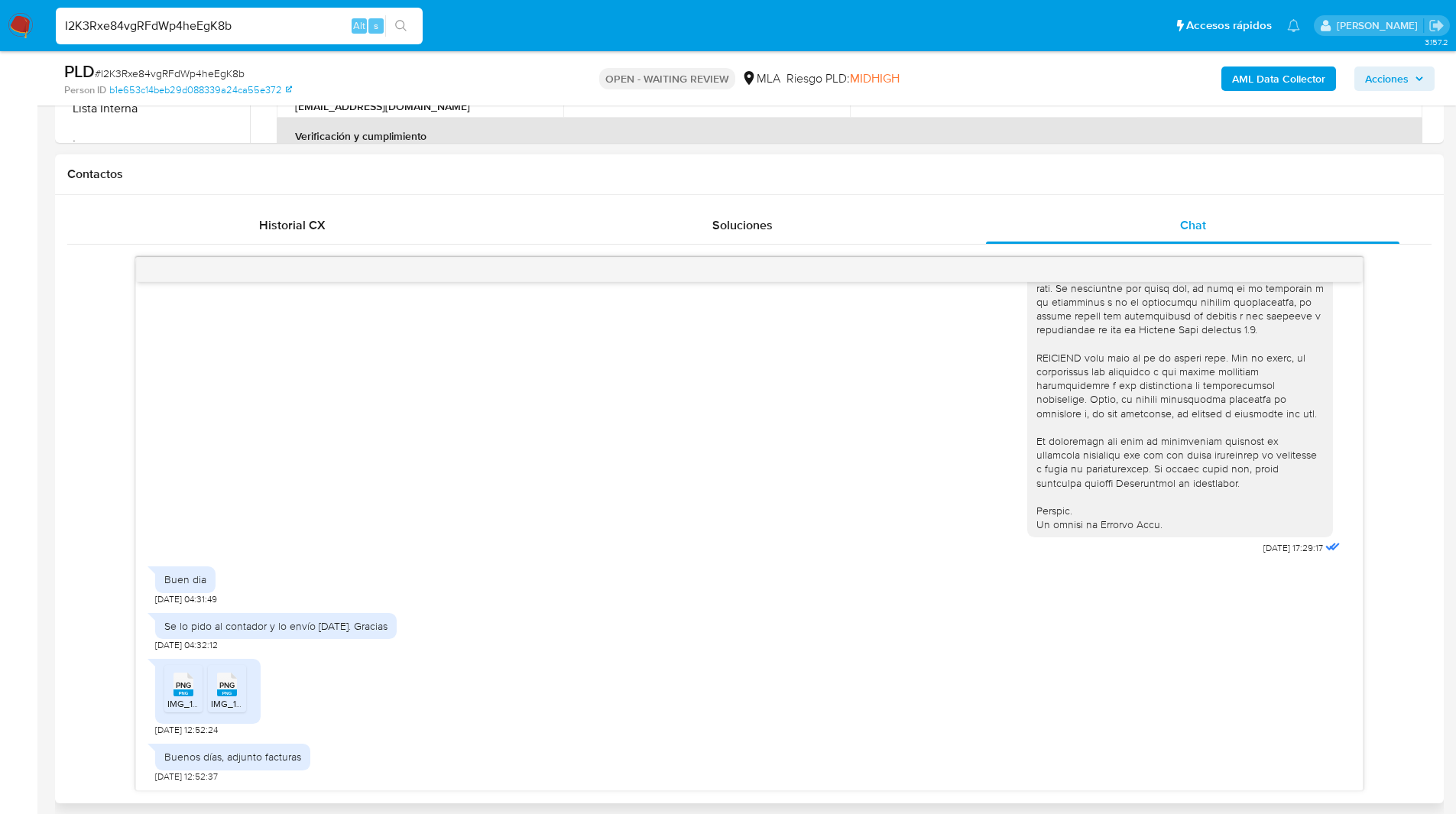
click at [72, 382] on div "18/08/2025 17:29:17 Buen dia 20/08/2025 04:31:49 Se lo pido al contador y lo en…" at bounding box center [749, 524] width 1364 height 535
click at [931, 168] on h1 "Contactos" at bounding box center [749, 174] width 1364 height 15
click at [921, 5] on nav "Pausado Ver notificaciones I2K3Rxe84vgRFdWp4heEgK8b Alt s Accesos rápidos Presi…" at bounding box center [728, 25] width 1456 height 51
click at [455, 192] on div "Contactos" at bounding box center [749, 174] width 1389 height 40
click at [528, 82] on div "OPEN - WAITING REVIEW MLA Riesgo PLD: MIDHIGH" at bounding box center [749, 78] width 452 height 36
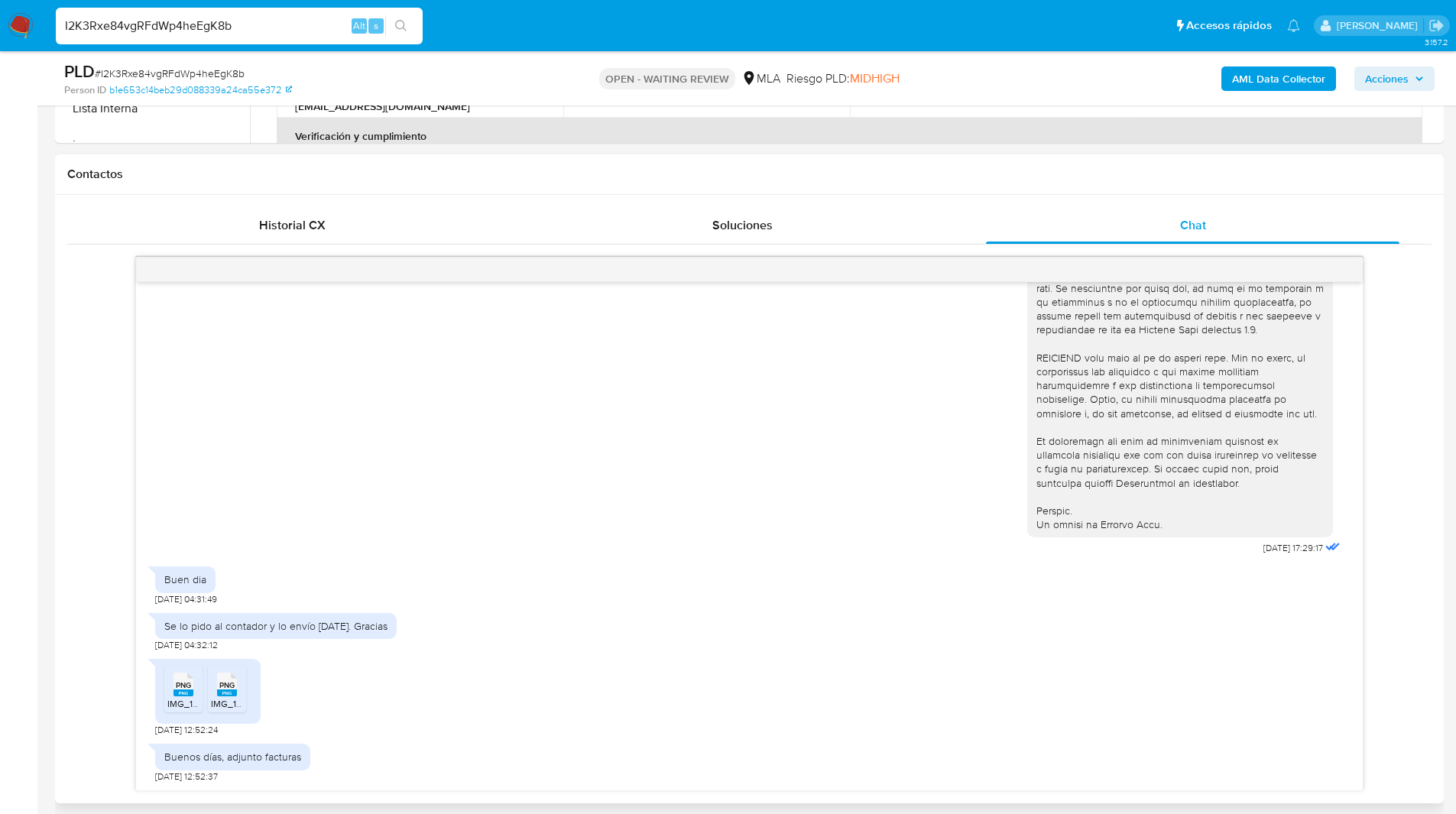
scroll to position [785, 0]
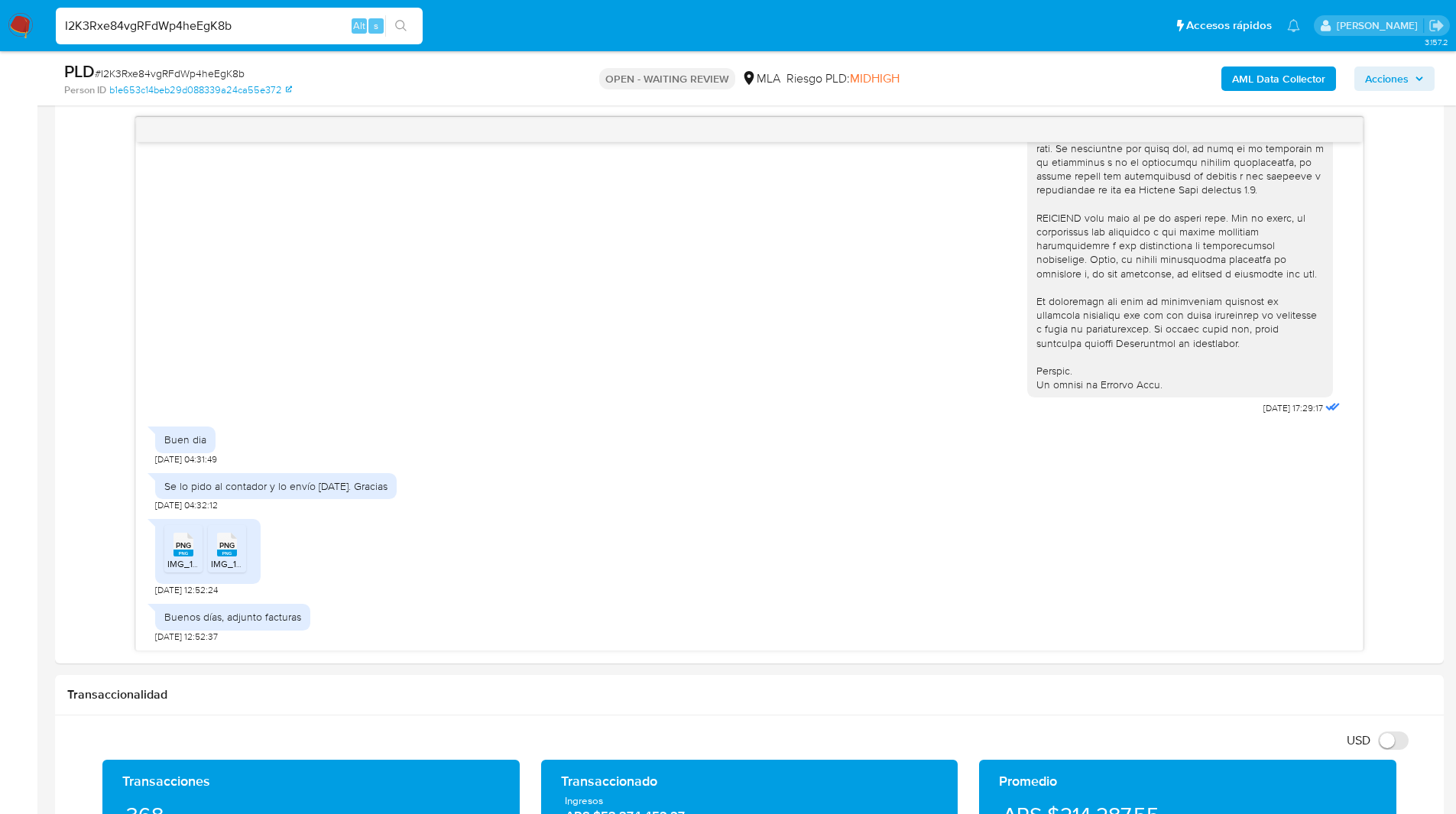
drag, startPoint x: 796, startPoint y: 24, endPoint x: 776, endPoint y: 24, distance: 20.0
click at [796, 24] on ul "Pausado Ver notificaciones I2K3Rxe84vgRFdWp4heEgK8b Alt s Accesos rápidos Presi…" at bounding box center [678, 24] width 1260 height 38
click at [408, 83] on div "Person ID b1e653c14beb29d088339a24ca55e372" at bounding box center [290, 90] width 452 height 13
click at [488, 33] on ul "Pausado Ver notificaciones I2K3Rxe84vgRFdWp4heEgK8b Alt s Accesos rápidos Presi…" at bounding box center [678, 24] width 1260 height 38
click at [515, 21] on ul "Pausado Ver notificaciones I2K3Rxe84vgRFdWp4heEgK8b Alt s Accesos rápidos Presi…" at bounding box center [678, 24] width 1260 height 38
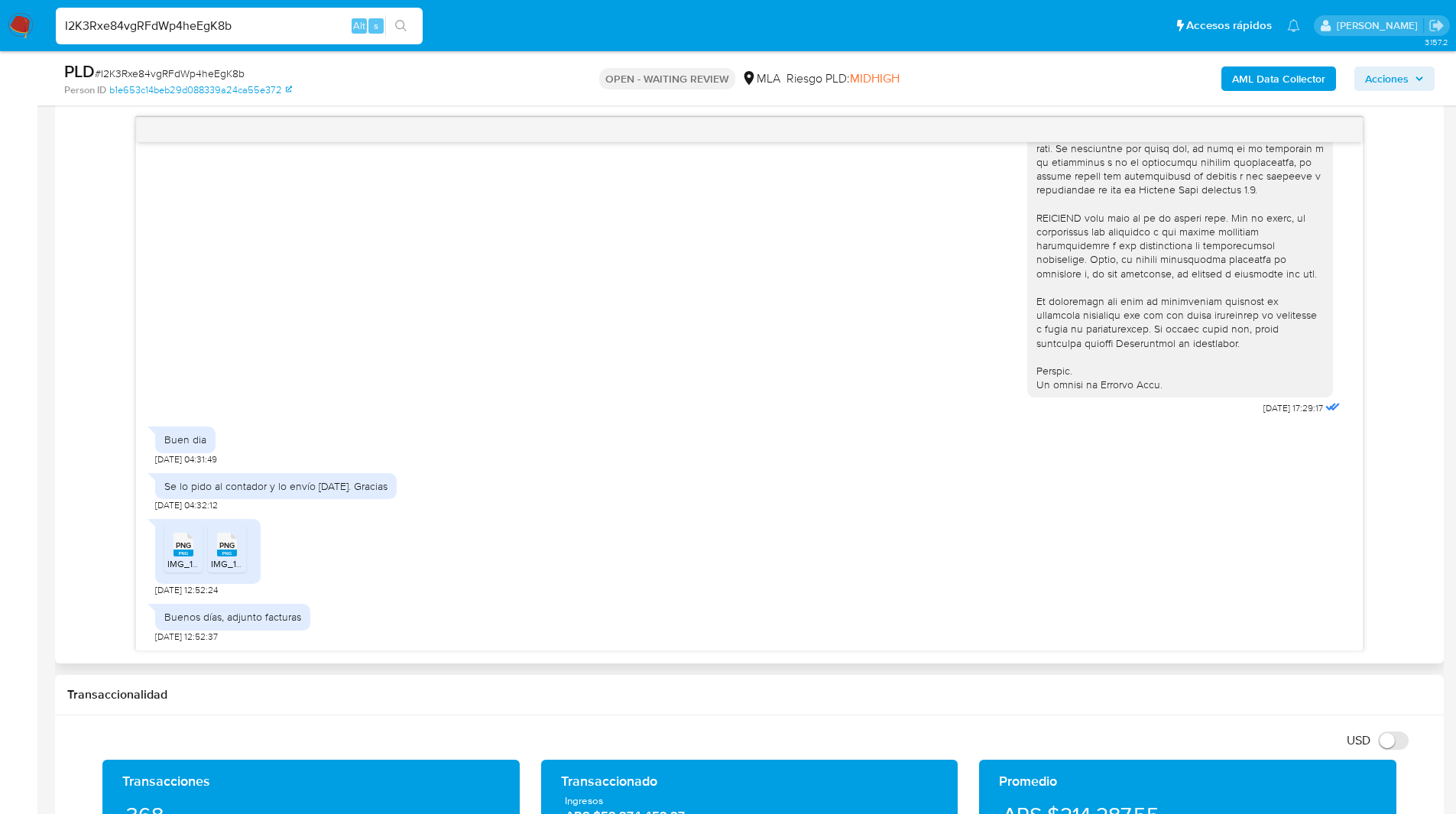
click at [956, 337] on div "18/08/2025 17:29:17" at bounding box center [749, 1] width 1189 height 837
drag, startPoint x: 201, startPoint y: 586, endPoint x: 148, endPoint y: 590, distance: 53.2
click at [148, 590] on div "18/08/2025 17:29:17 Buen dia 20/08/2025 04:31:49 Se lo pido al contador y lo en…" at bounding box center [749, 396] width 1227 height 508
copy span "20/08/202"
click at [842, 35] on ul "Pausado Ver notificaciones I2K3Rxe84vgRFdWp4heEgK8b Alt s Accesos rápidos Presi…" at bounding box center [678, 24] width 1260 height 38
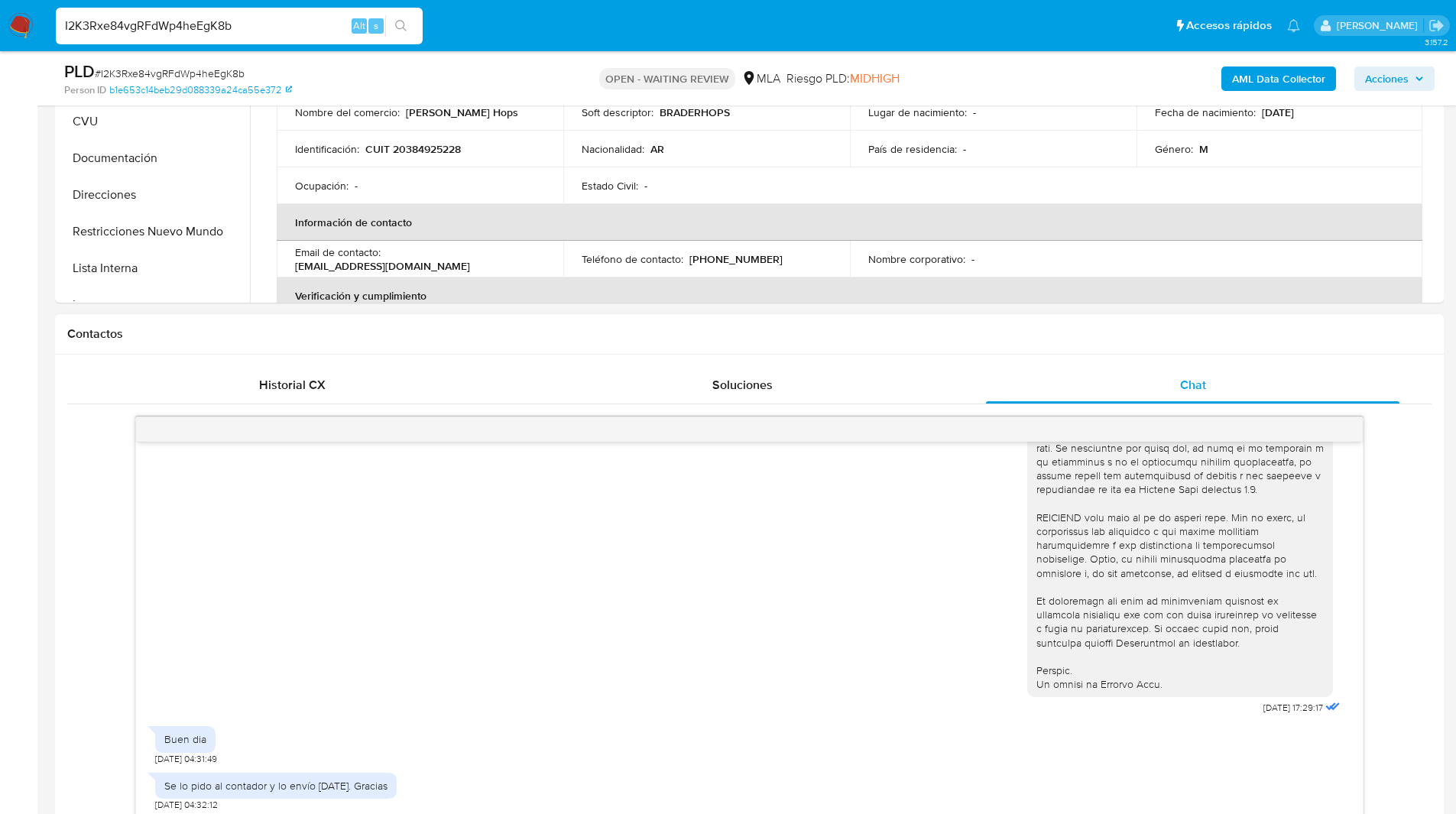
scroll to position [3, 0]
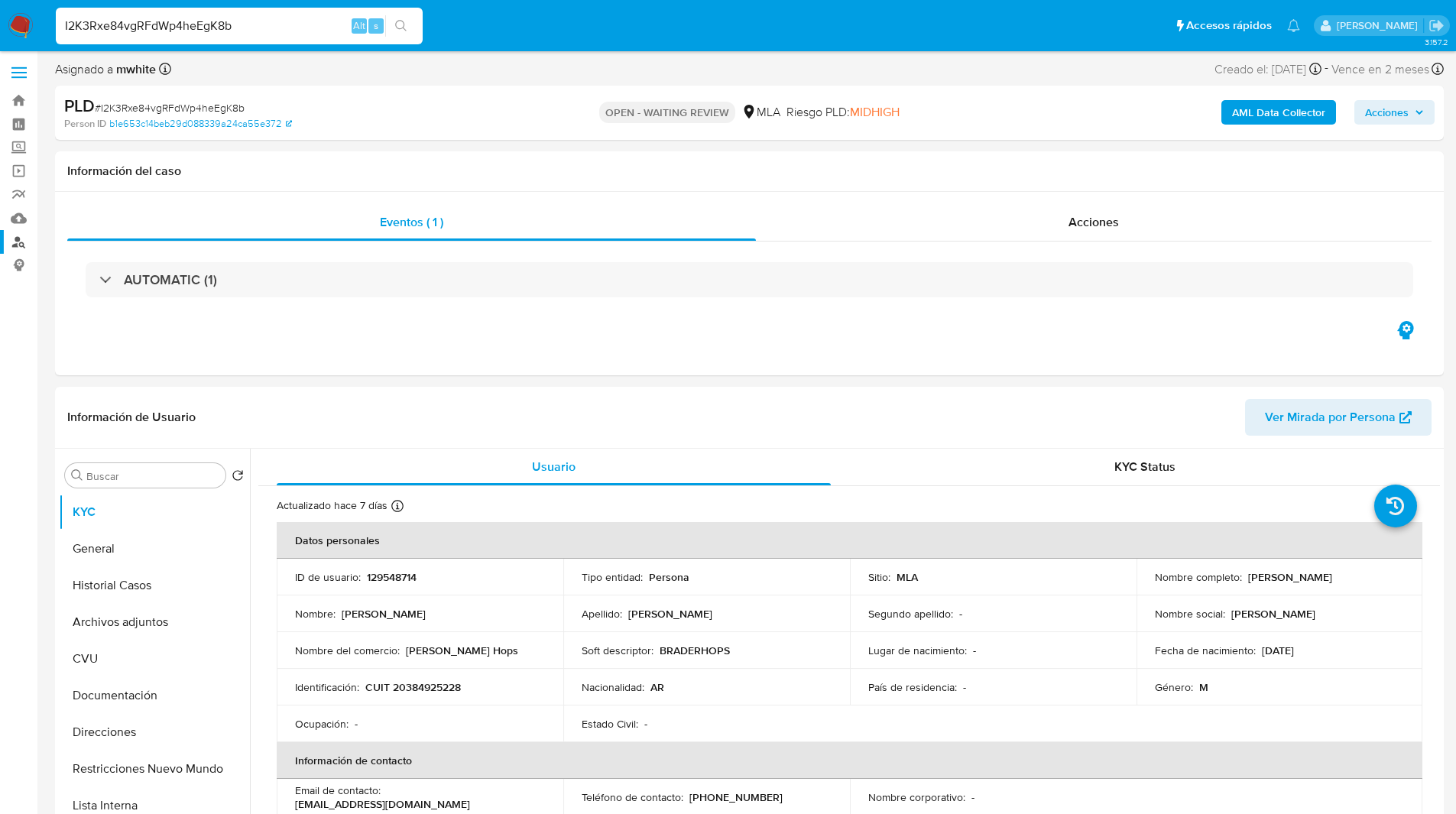
click at [21, 240] on link "Buscador de personas" at bounding box center [91, 242] width 182 height 24
click at [173, 29] on input "I2K3Rxe84vgRFdWp4heEgK8b" at bounding box center [239, 26] width 367 height 20
drag, startPoint x: 15, startPoint y: 25, endPoint x: 117, endPoint y: 10, distance: 103.1
click at [15, 25] on img at bounding box center [20, 25] width 26 height 26
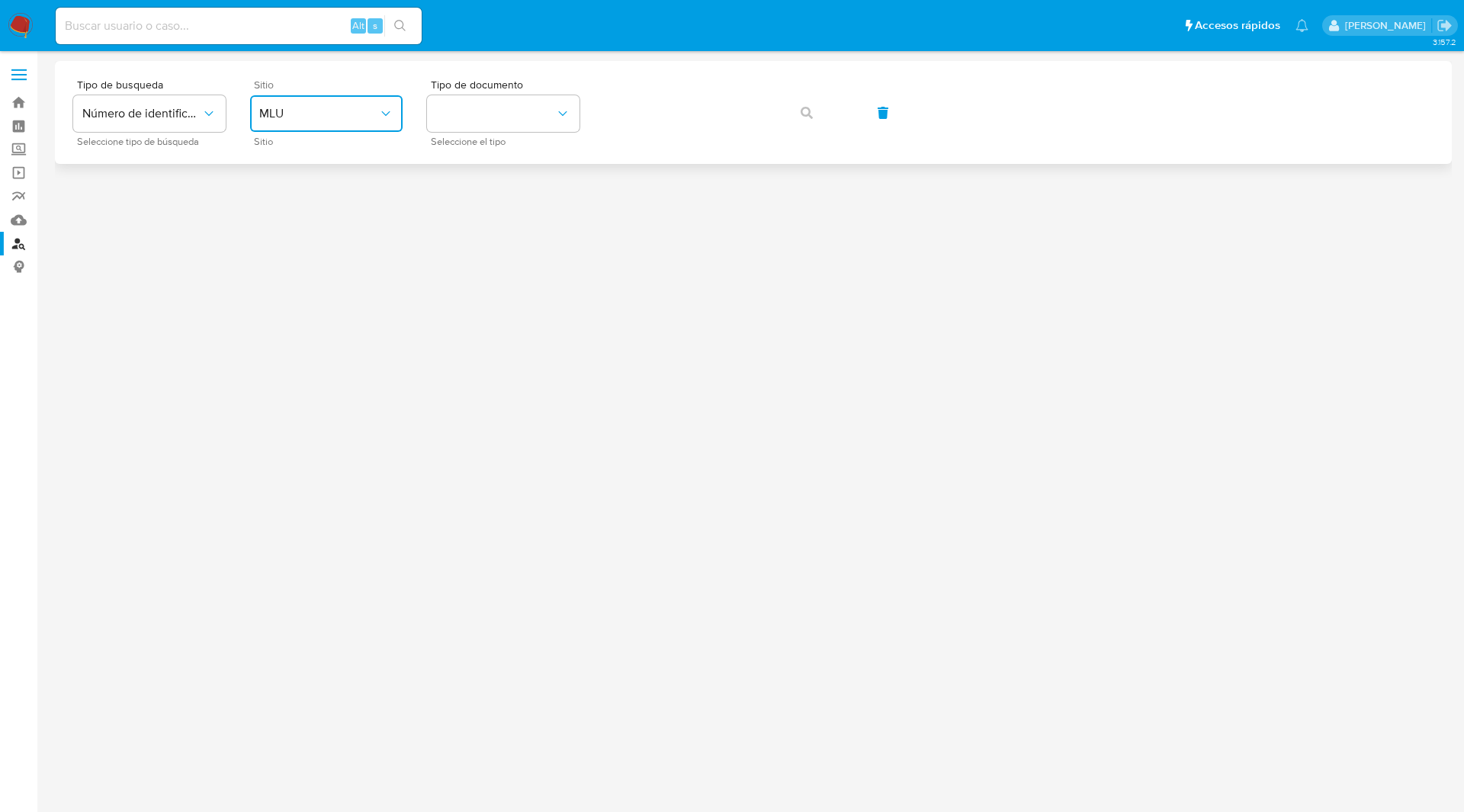
click at [371, 127] on button "MLU" at bounding box center [327, 113] width 153 height 37
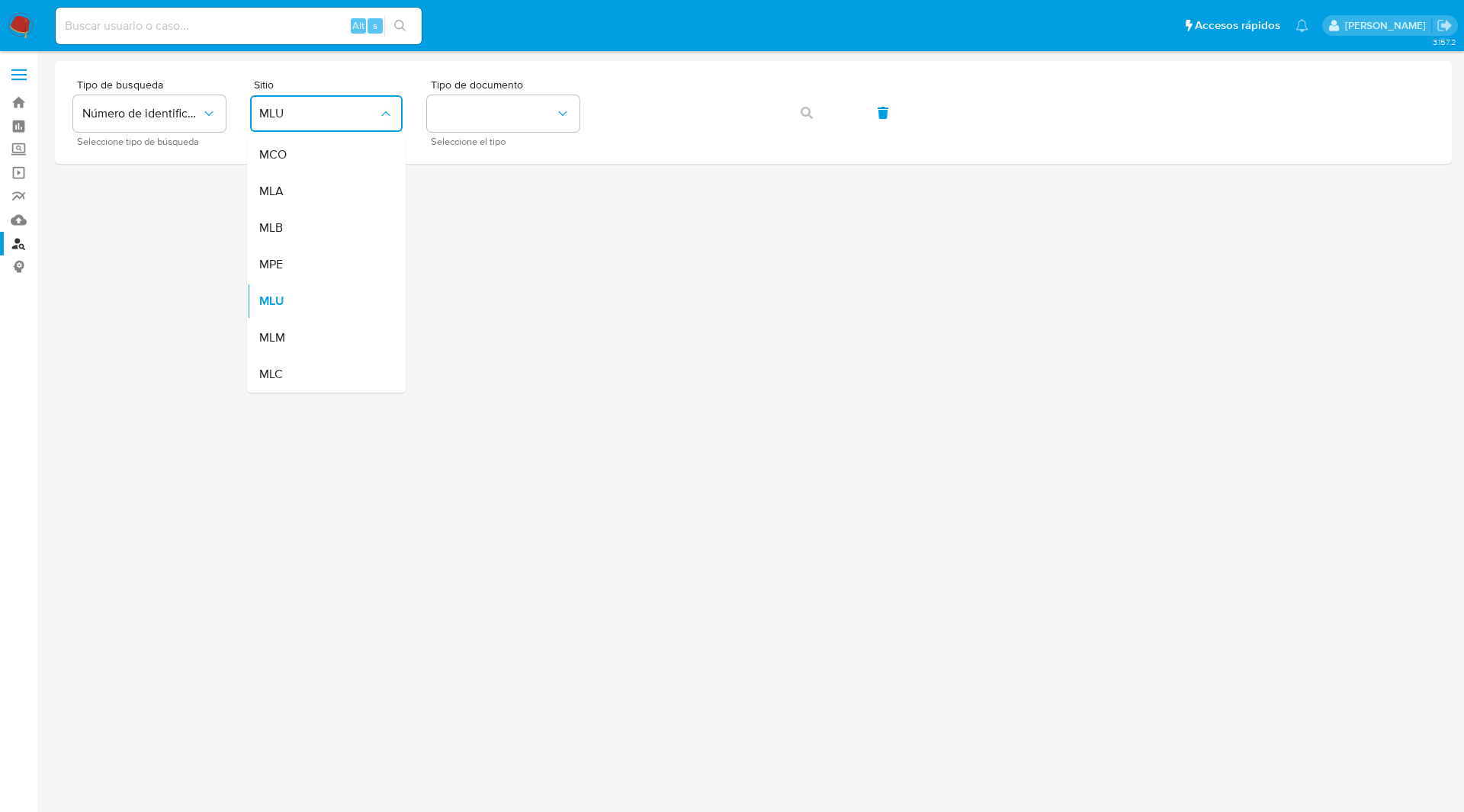
click at [309, 191] on div "MLA" at bounding box center [322, 191] width 125 height 37
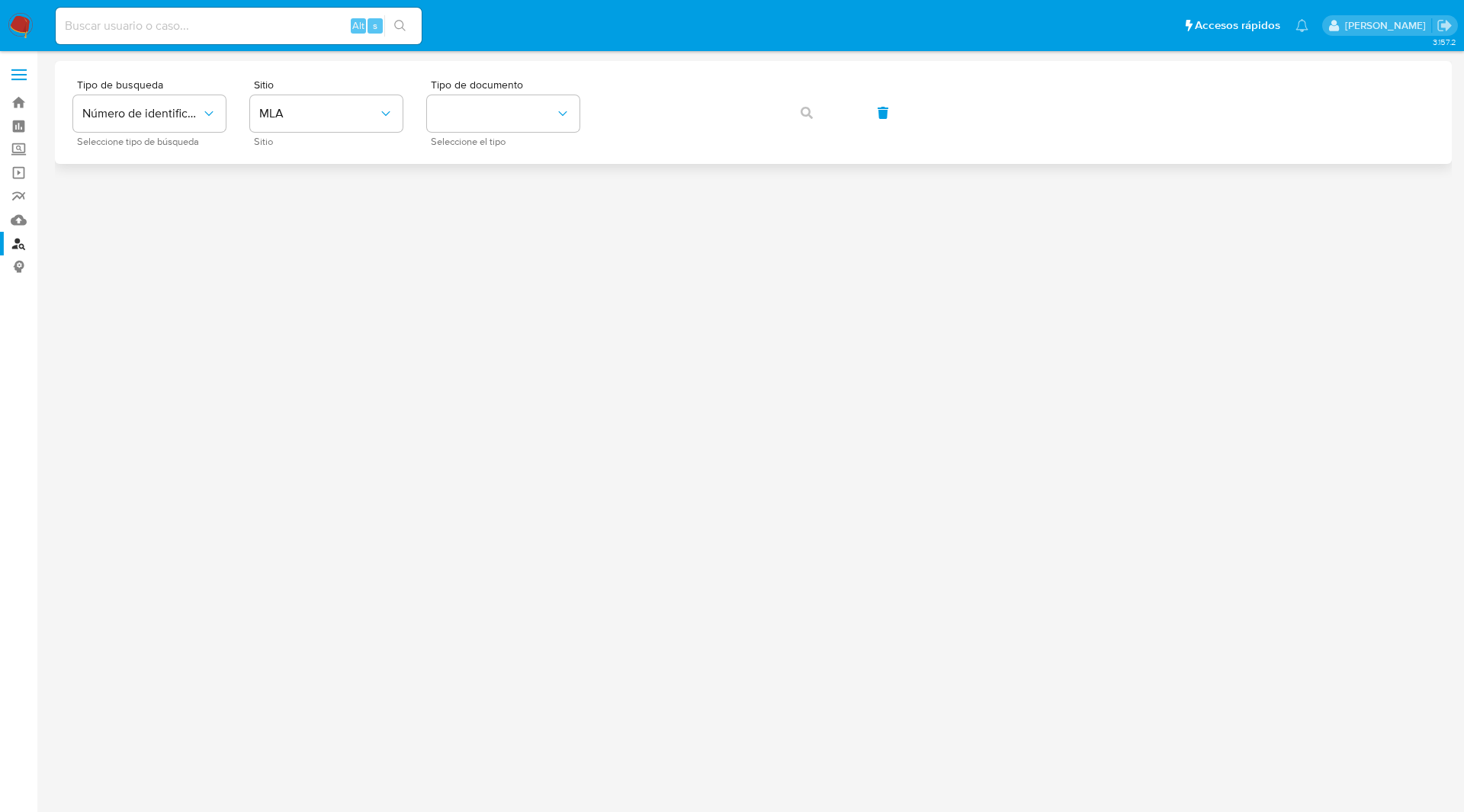
click at [590, 75] on div "Tipo de busqueda Número de identificación Seleccione tipo de búsqueda Sitio MLA…" at bounding box center [753, 113] width 1397 height 103
click at [525, 102] on button "identificationType" at bounding box center [503, 113] width 153 height 37
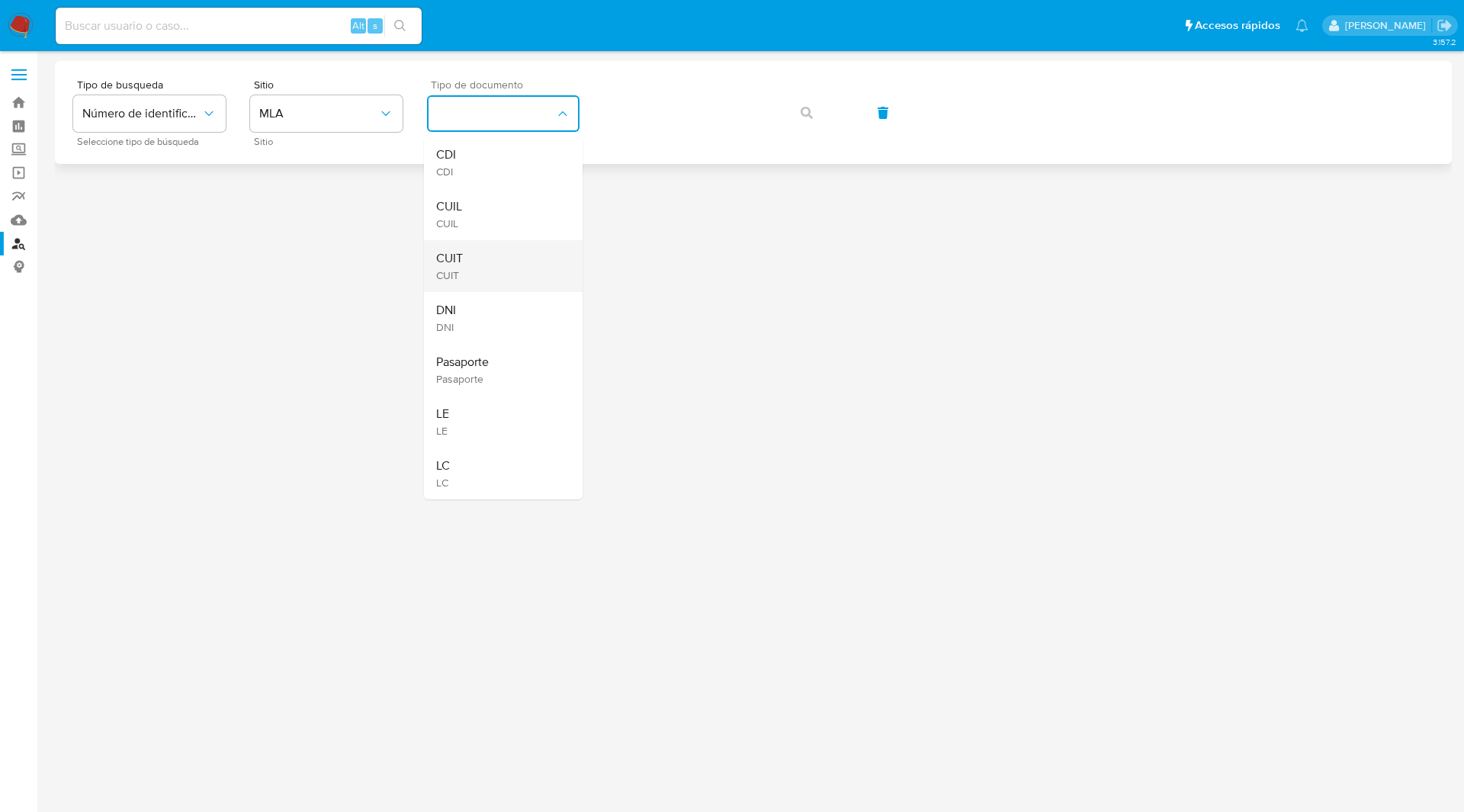
click at [457, 271] on span "CUIT" at bounding box center [449, 275] width 27 height 13
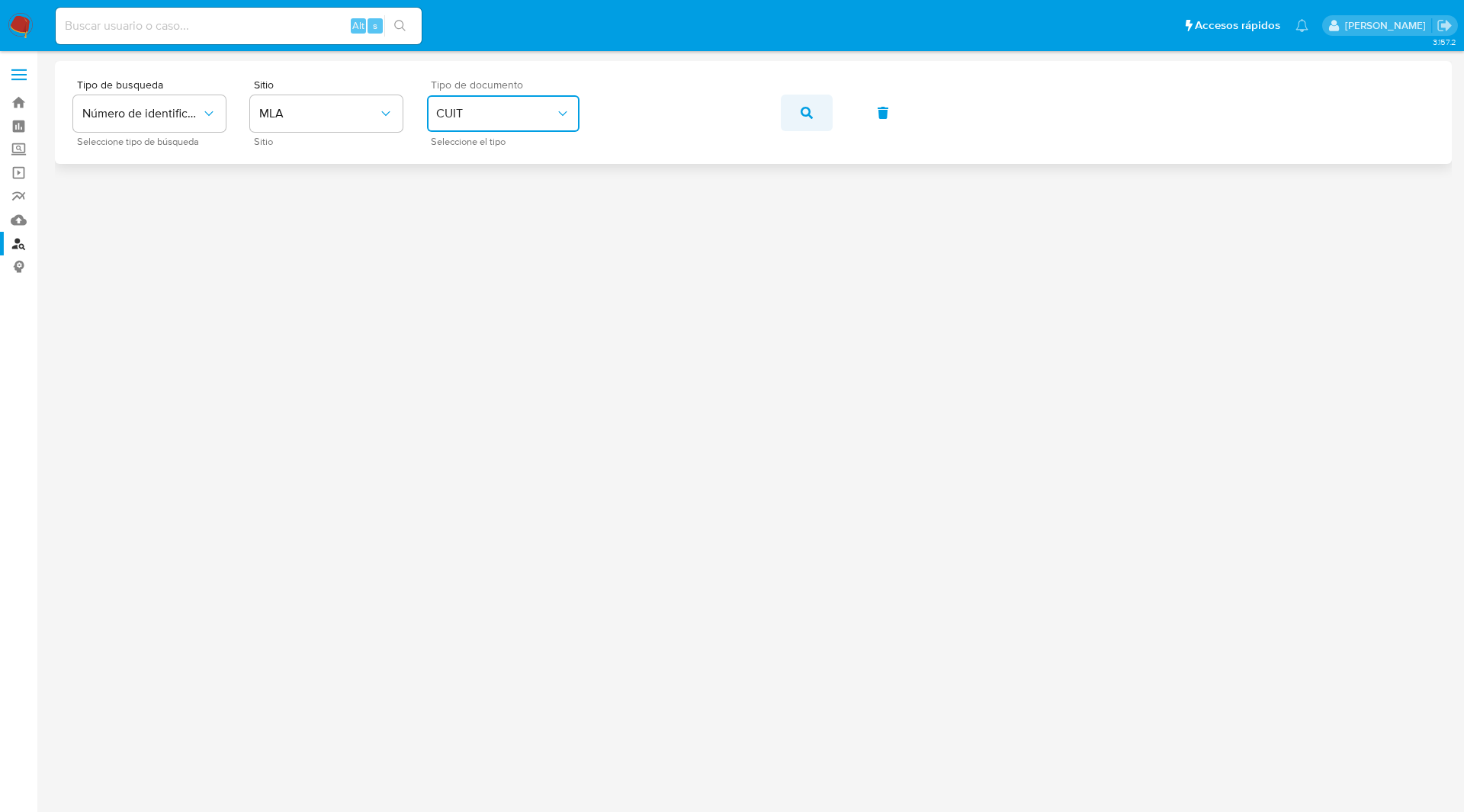
click at [819, 120] on button "button" at bounding box center [807, 113] width 52 height 37
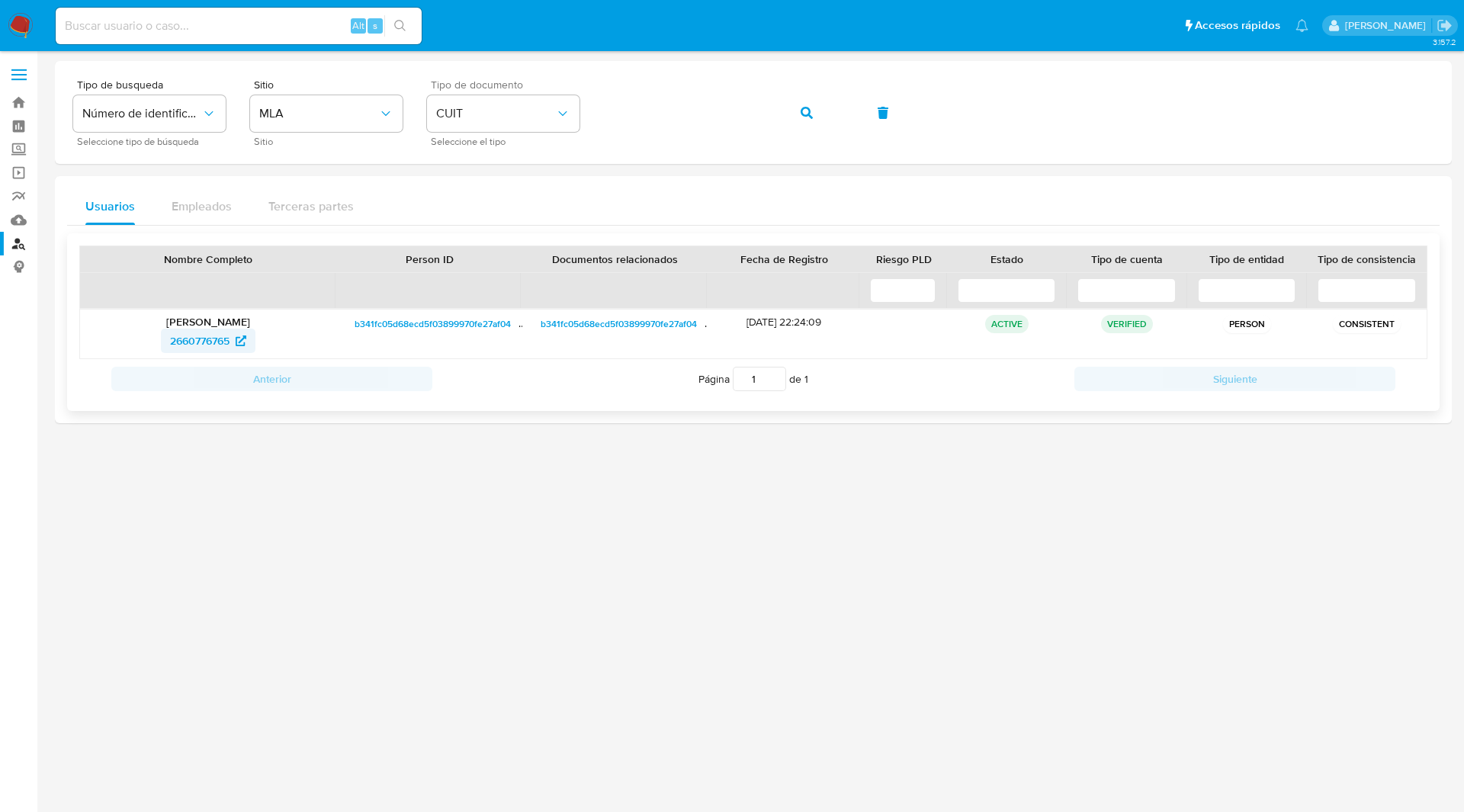
click at [208, 336] on span "2660776765" at bounding box center [199, 340] width 60 height 24
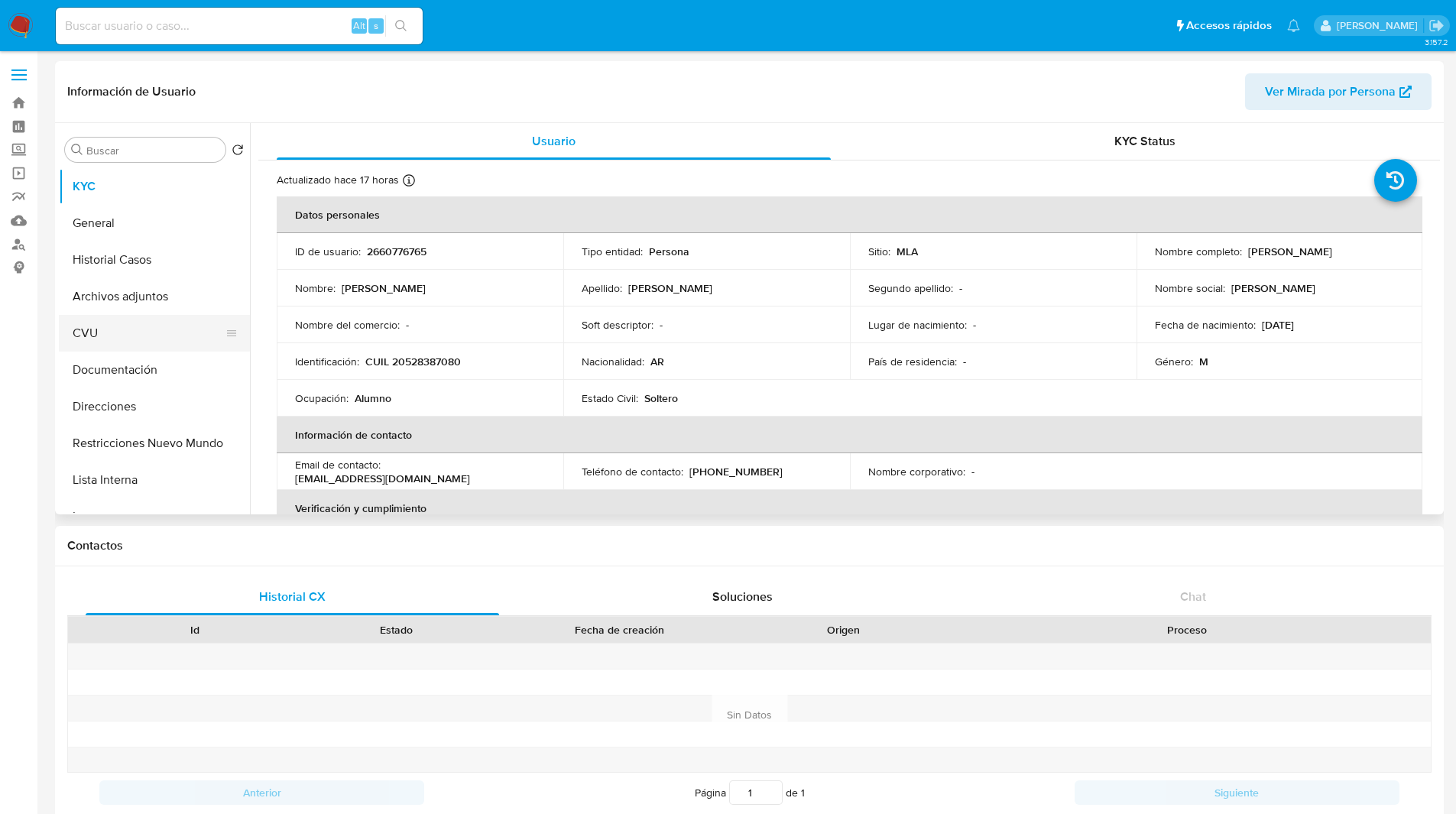
select select "10"
click at [141, 382] on button "Documentación" at bounding box center [148, 370] width 179 height 37
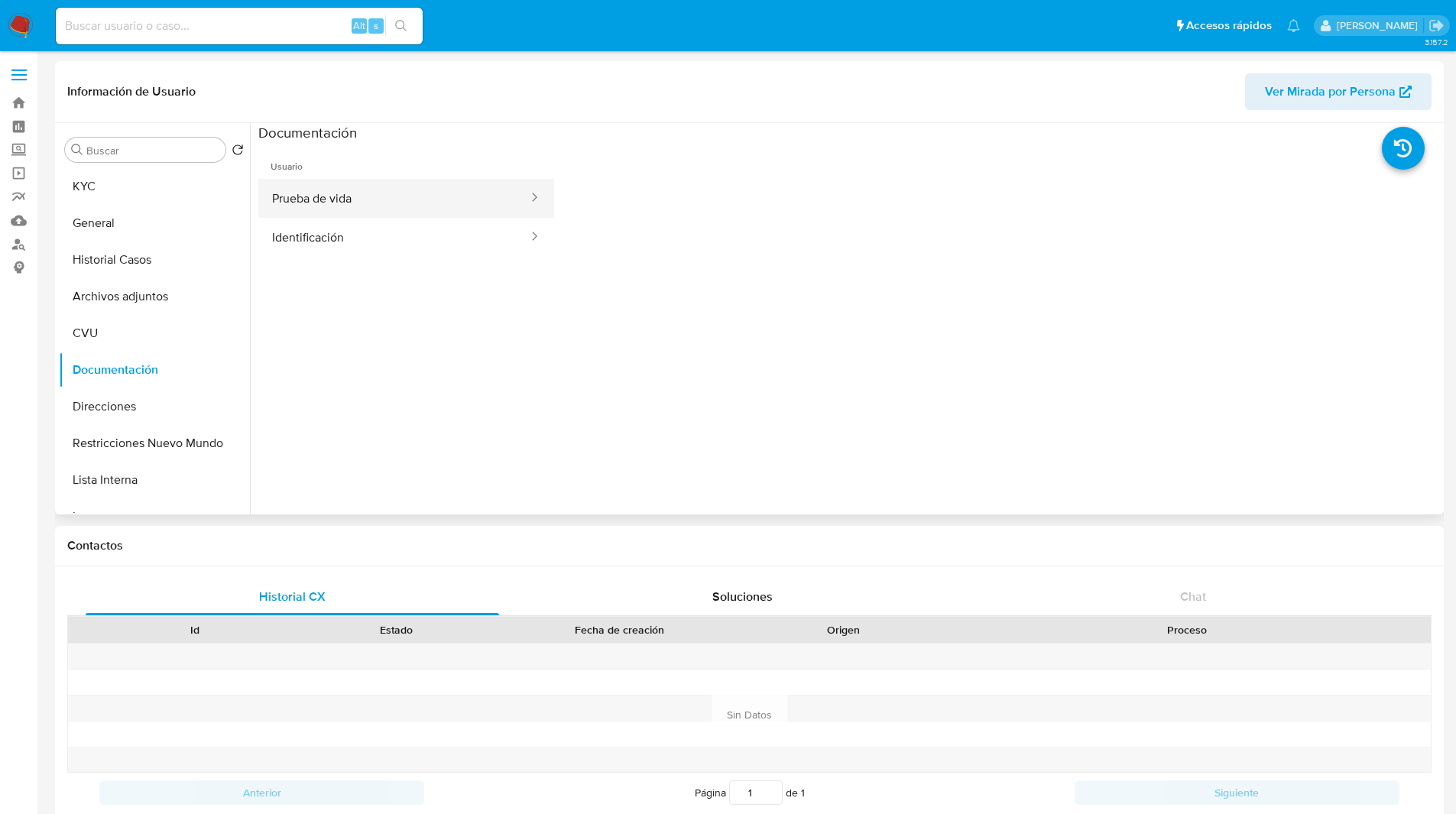
click at [333, 201] on button "Prueba de vida" at bounding box center [394, 198] width 271 height 39
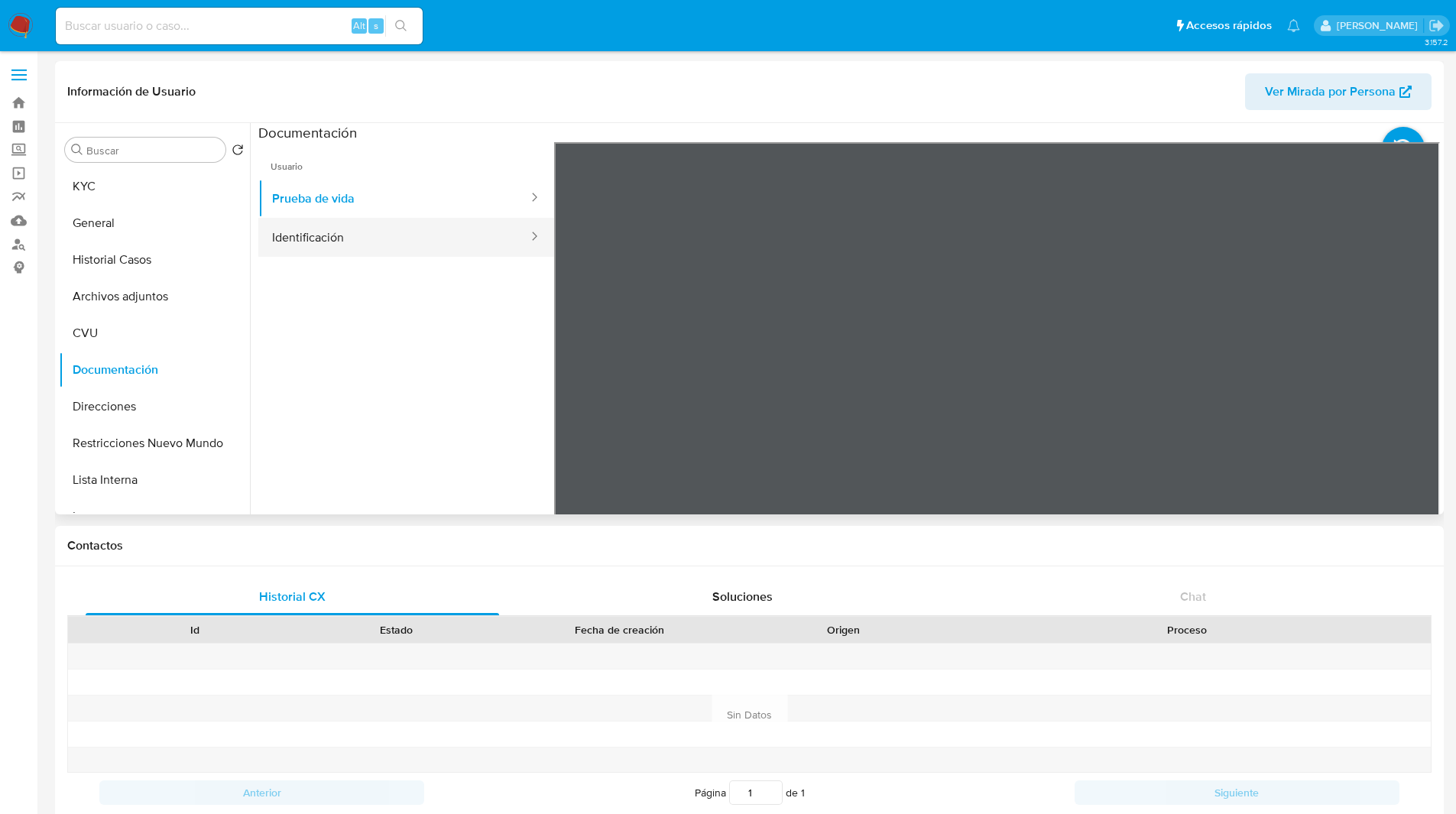
click at [420, 236] on button "Identificación" at bounding box center [394, 237] width 271 height 39
click at [1411, 401] on icon at bounding box center [1421, 391] width 30 height 30
click at [88, 182] on button "KYC" at bounding box center [148, 187] width 179 height 37
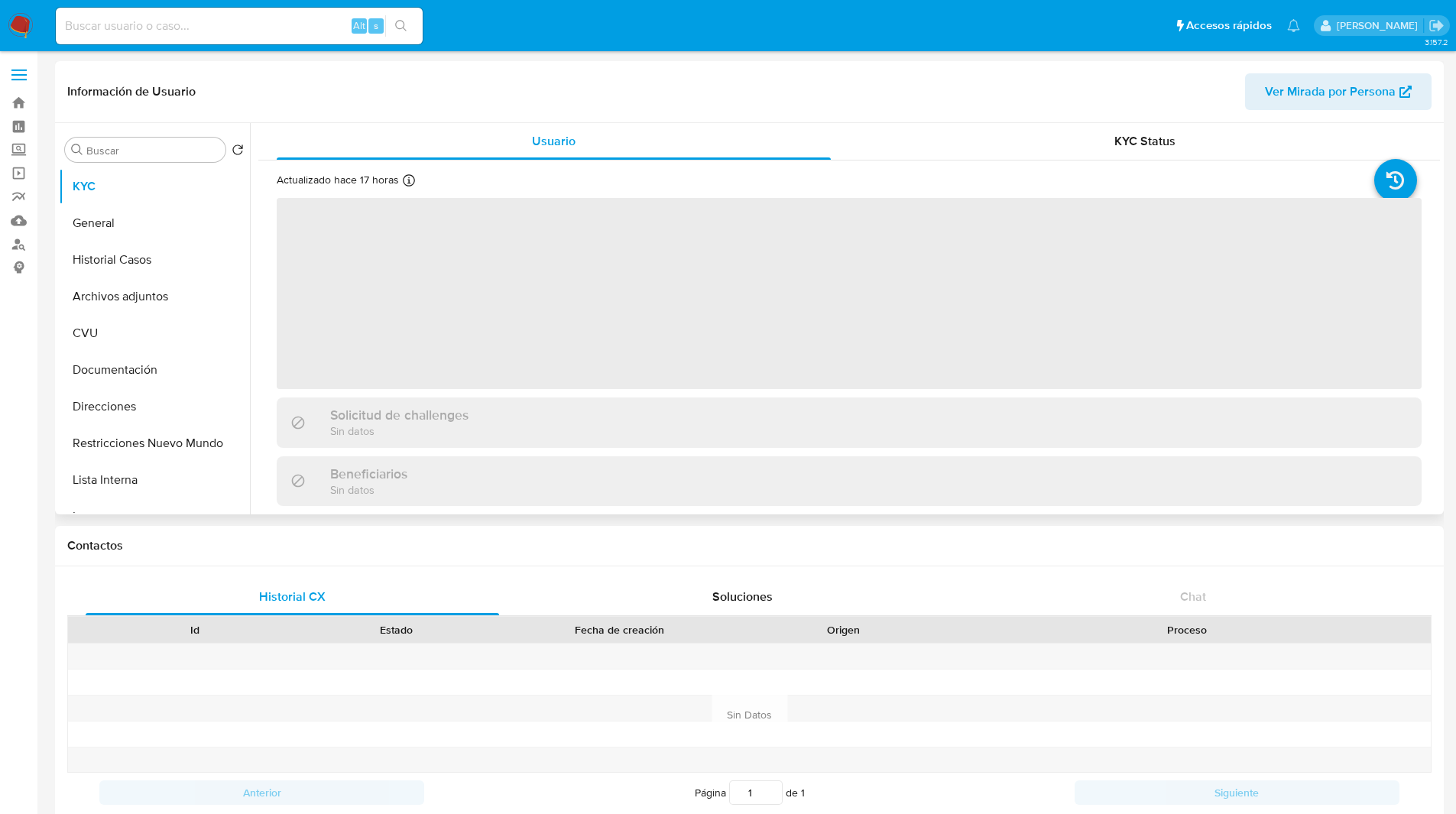
click at [362, 66] on div "Información de Usuario Ver Mirada por Persona" at bounding box center [749, 93] width 1389 height 62
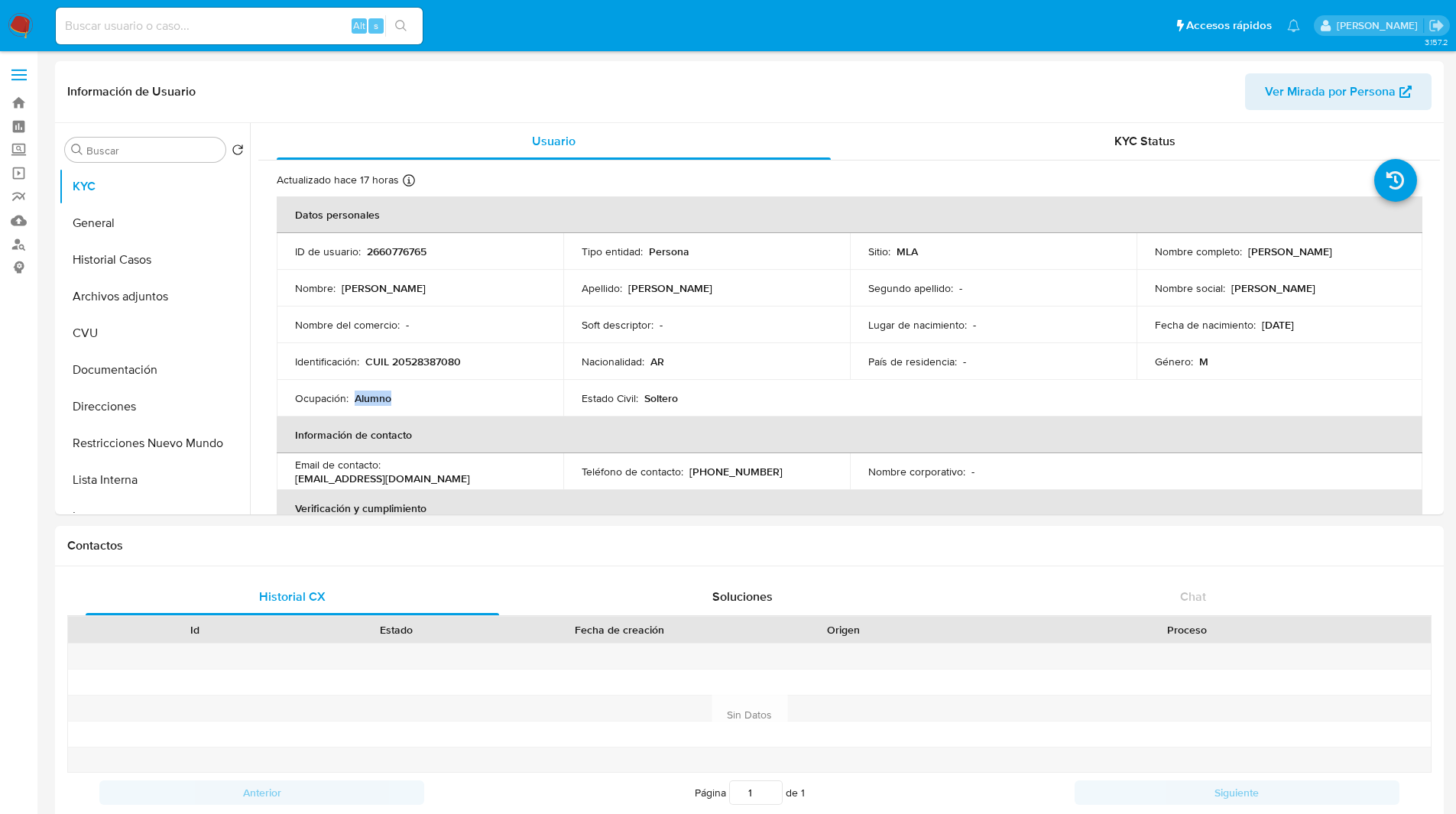
drag, startPoint x: 354, startPoint y: 396, endPoint x: 442, endPoint y: 394, distance: 88.0
click at [442, 394] on div "Ocupación : Alumno" at bounding box center [419, 398] width 250 height 13
click at [469, 393] on div "Ocupación : Alumno" at bounding box center [419, 398] width 250 height 13
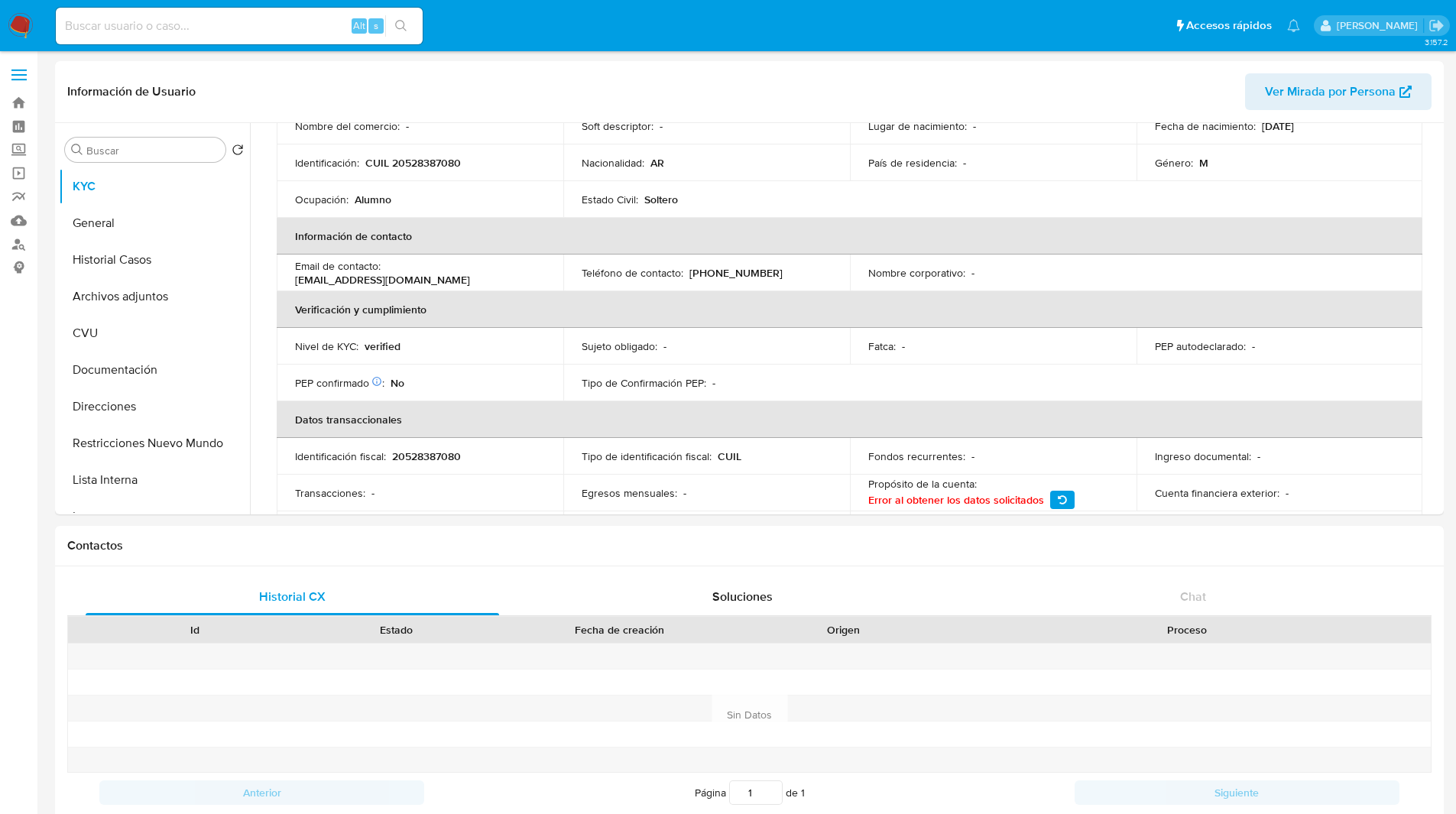
scroll to position [354, 0]
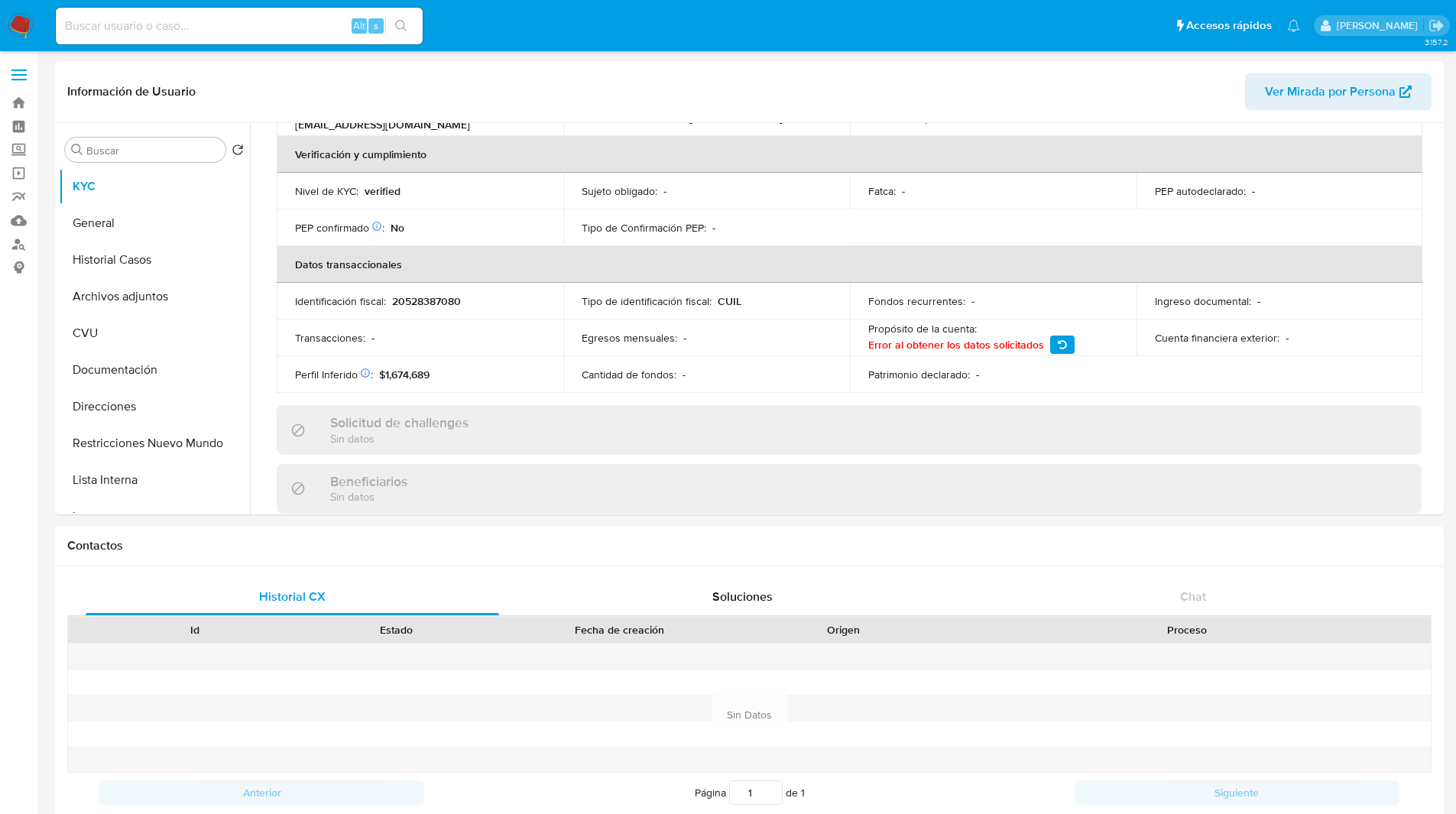
click at [1061, 343] on icon "button" at bounding box center [1062, 344] width 9 height 9
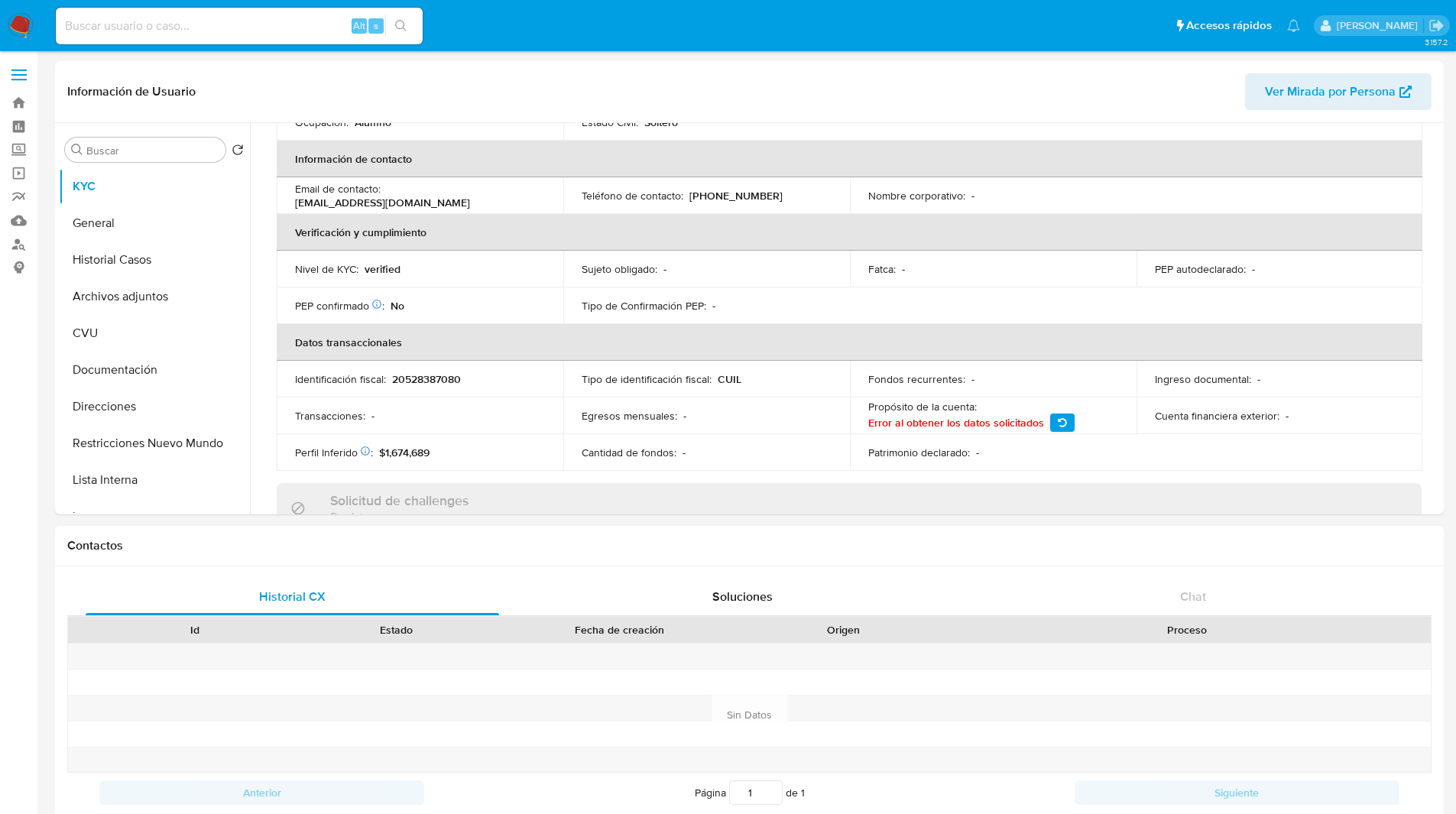
scroll to position [275, 0]
drag, startPoint x: 372, startPoint y: 452, endPoint x: 449, endPoint y: 451, distance: 77.0
click at [449, 451] on div "Perfil Inferido Éste campo indica la información de Nivel Socioeconómico del us…" at bounding box center [419, 453] width 250 height 13
drag, startPoint x: 449, startPoint y: 451, endPoint x: 369, endPoint y: 443, distance: 80.4
click at [369, 443] on td "Perfil Inferido Éste campo indica la información de Nivel Socioeconómico del us…" at bounding box center [420, 454] width 286 height 37
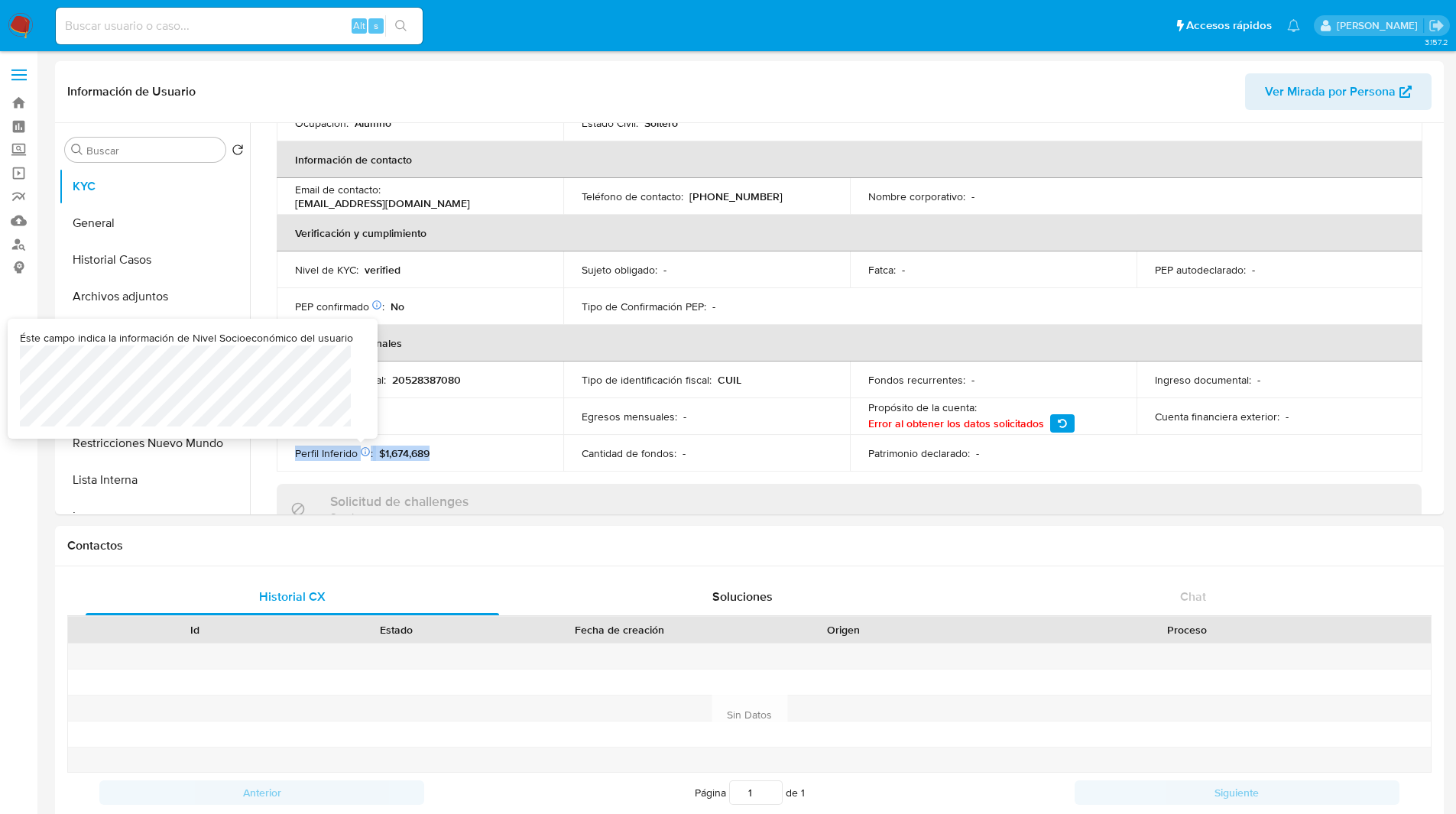
click at [362, 449] on icon at bounding box center [365, 451] width 9 height 9
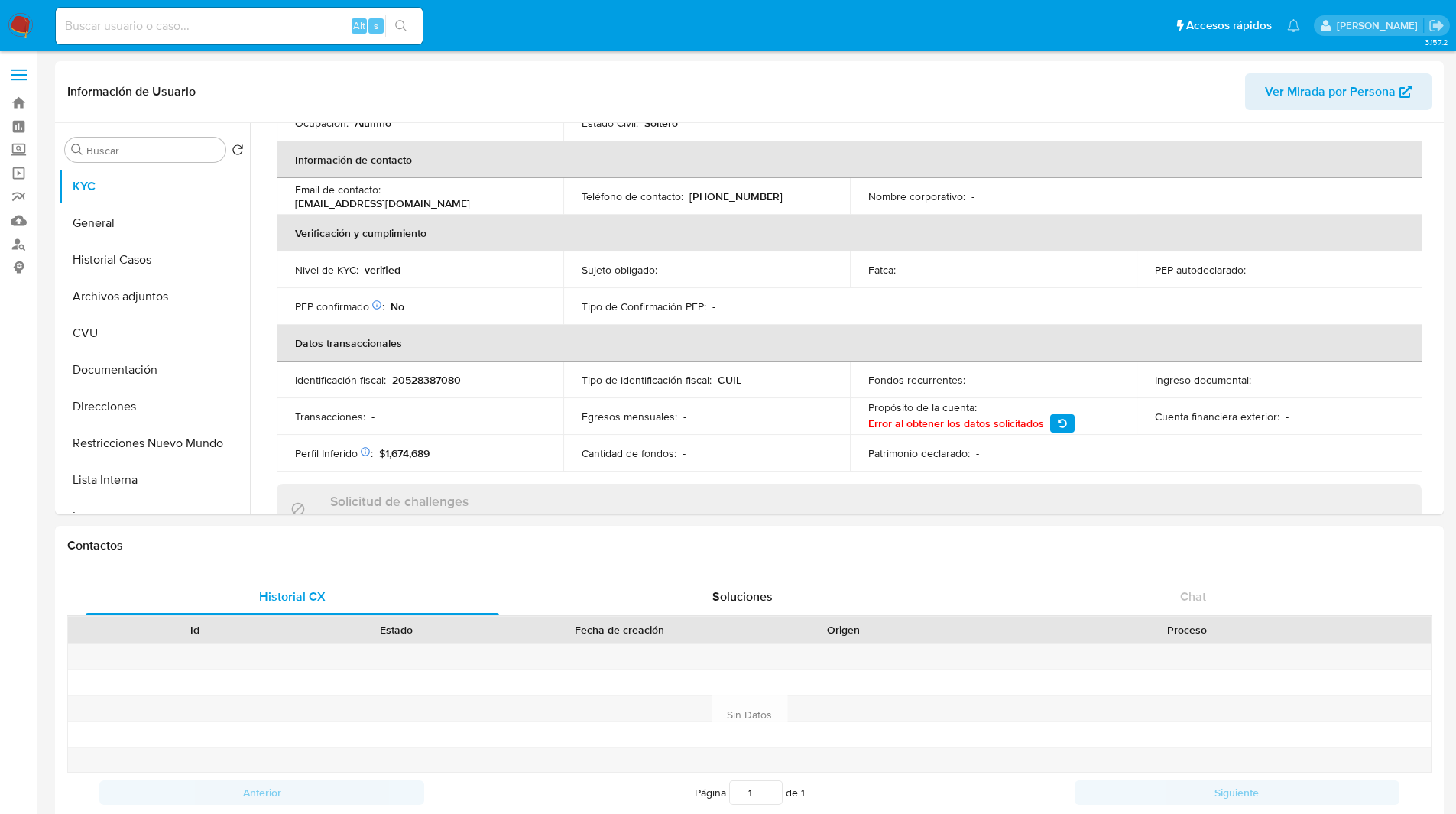
click at [445, 441] on td "Perfil Inferido Éste campo indica la información de Nivel Socioeconómico del us…" at bounding box center [420, 454] width 286 height 37
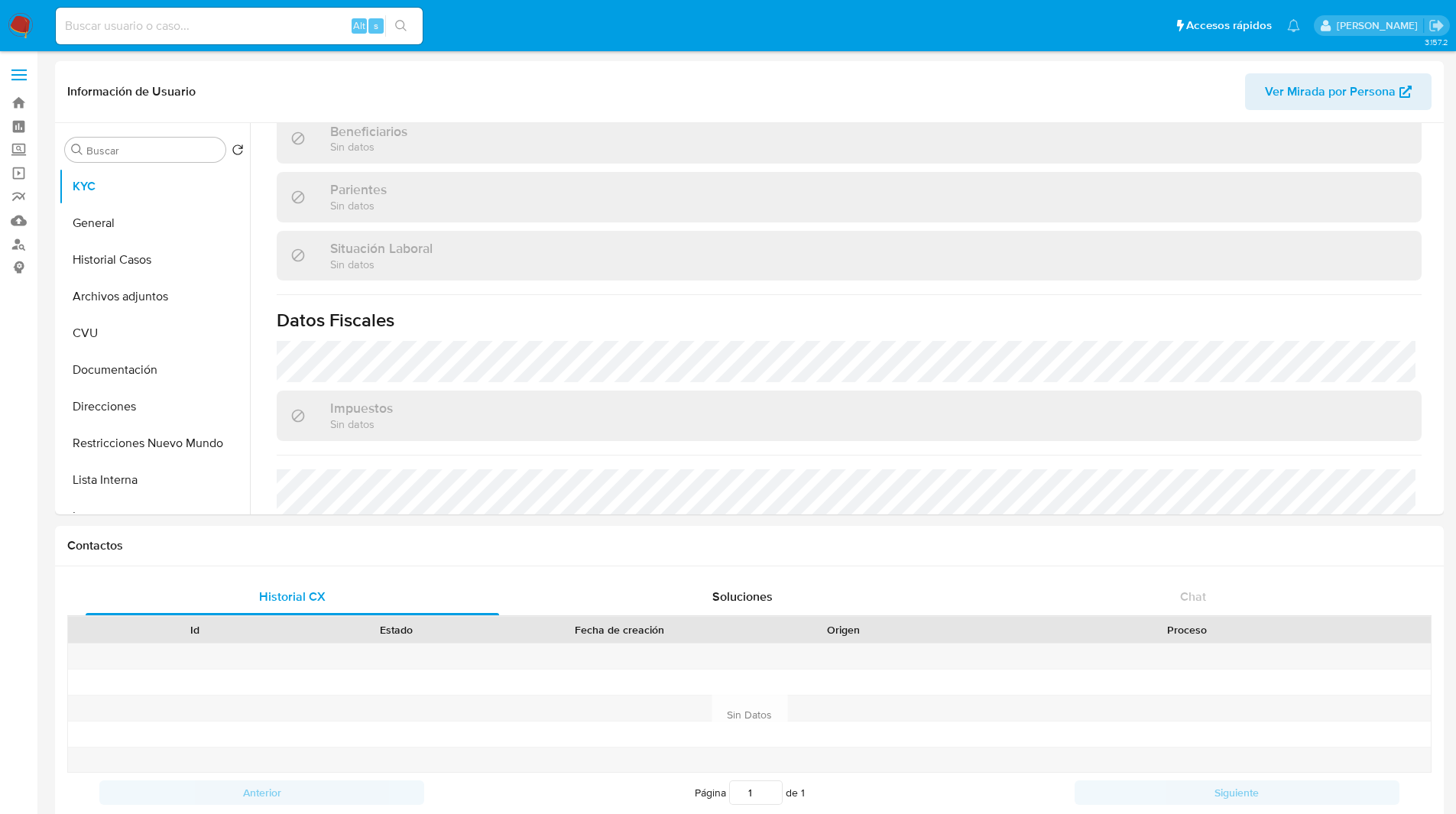
scroll to position [791, 0]
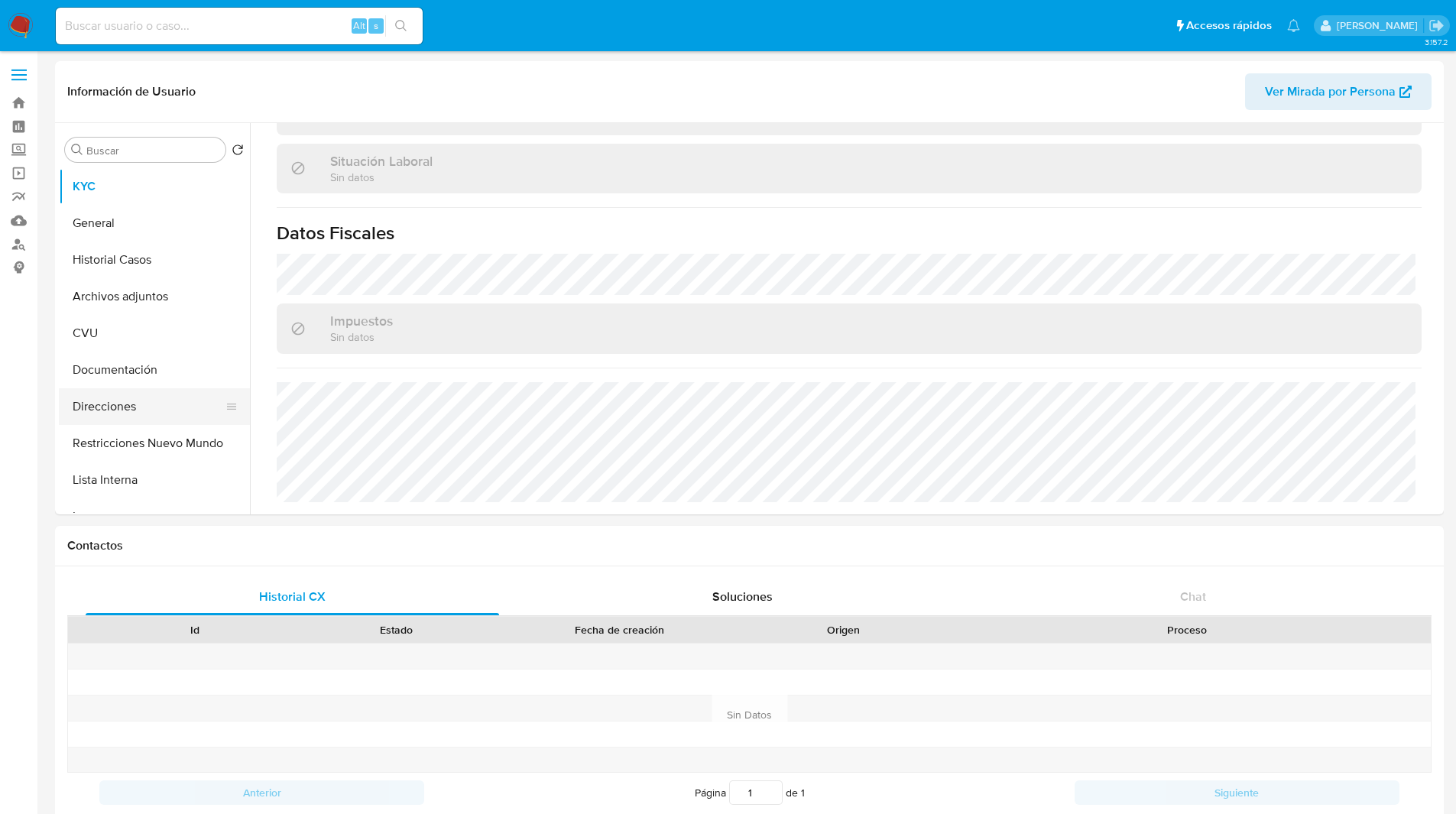
click at [114, 414] on button "Direcciones" at bounding box center [148, 407] width 179 height 37
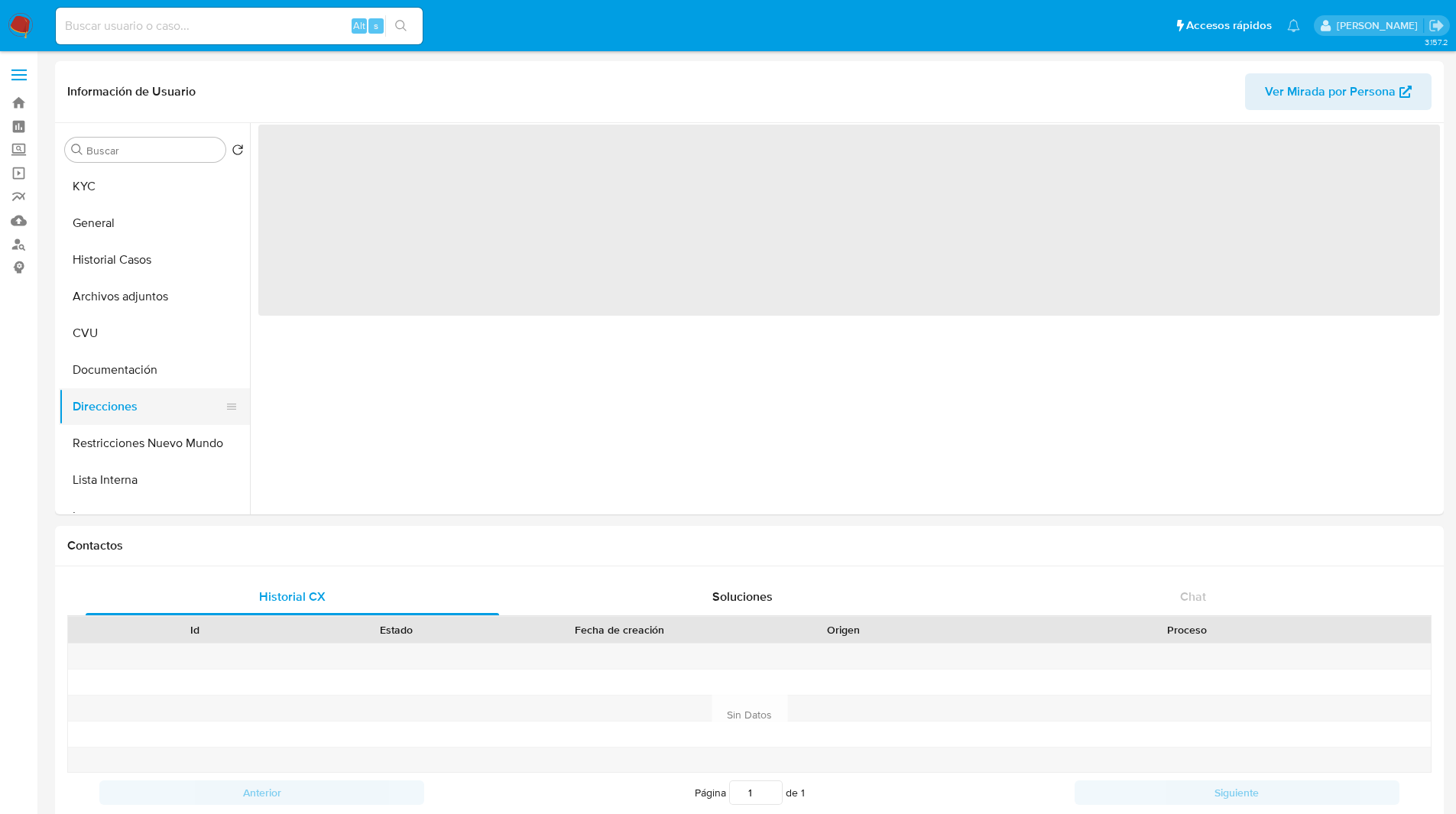
scroll to position [0, 0]
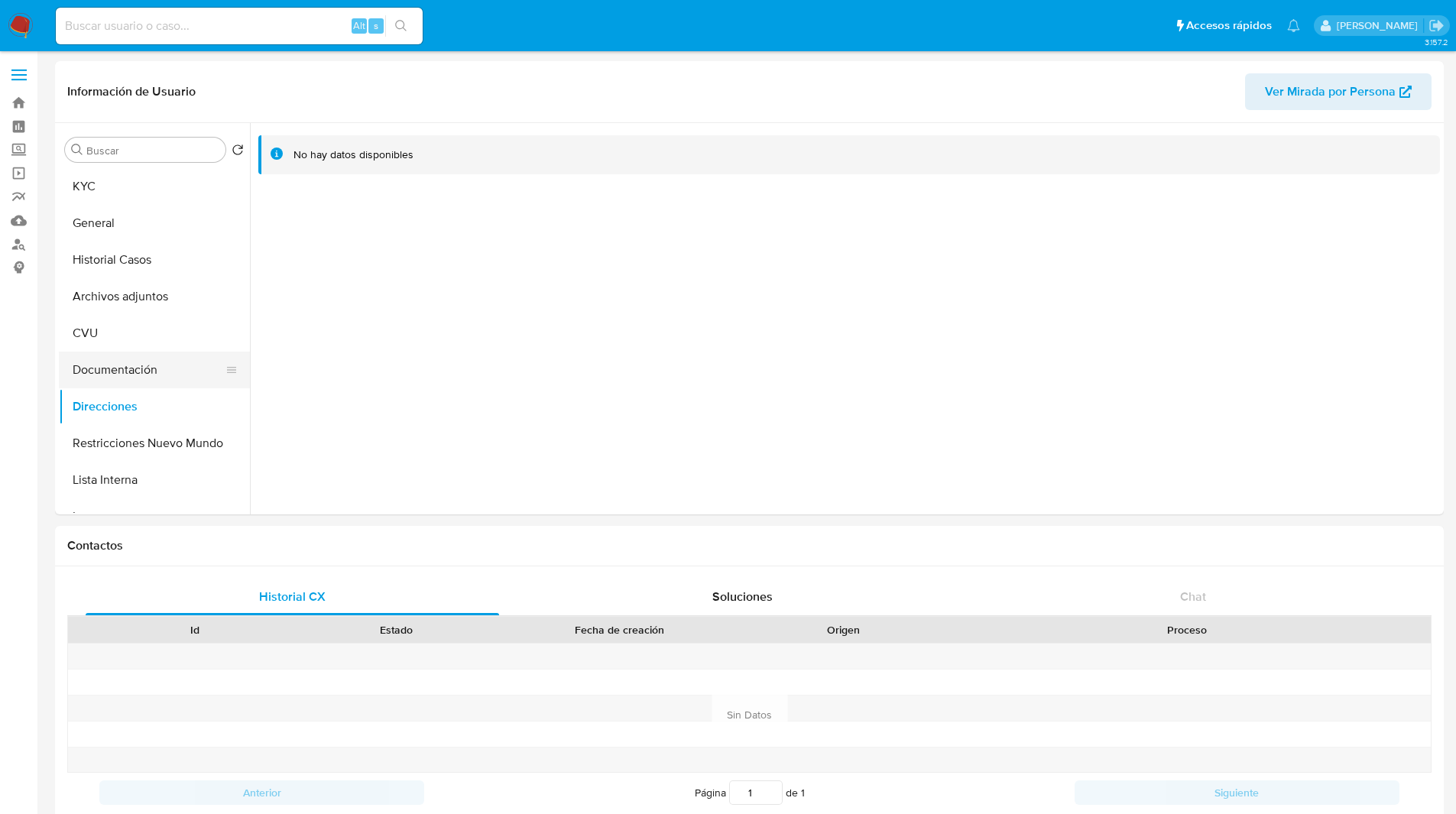
click at [126, 365] on button "Documentación" at bounding box center [148, 370] width 179 height 37
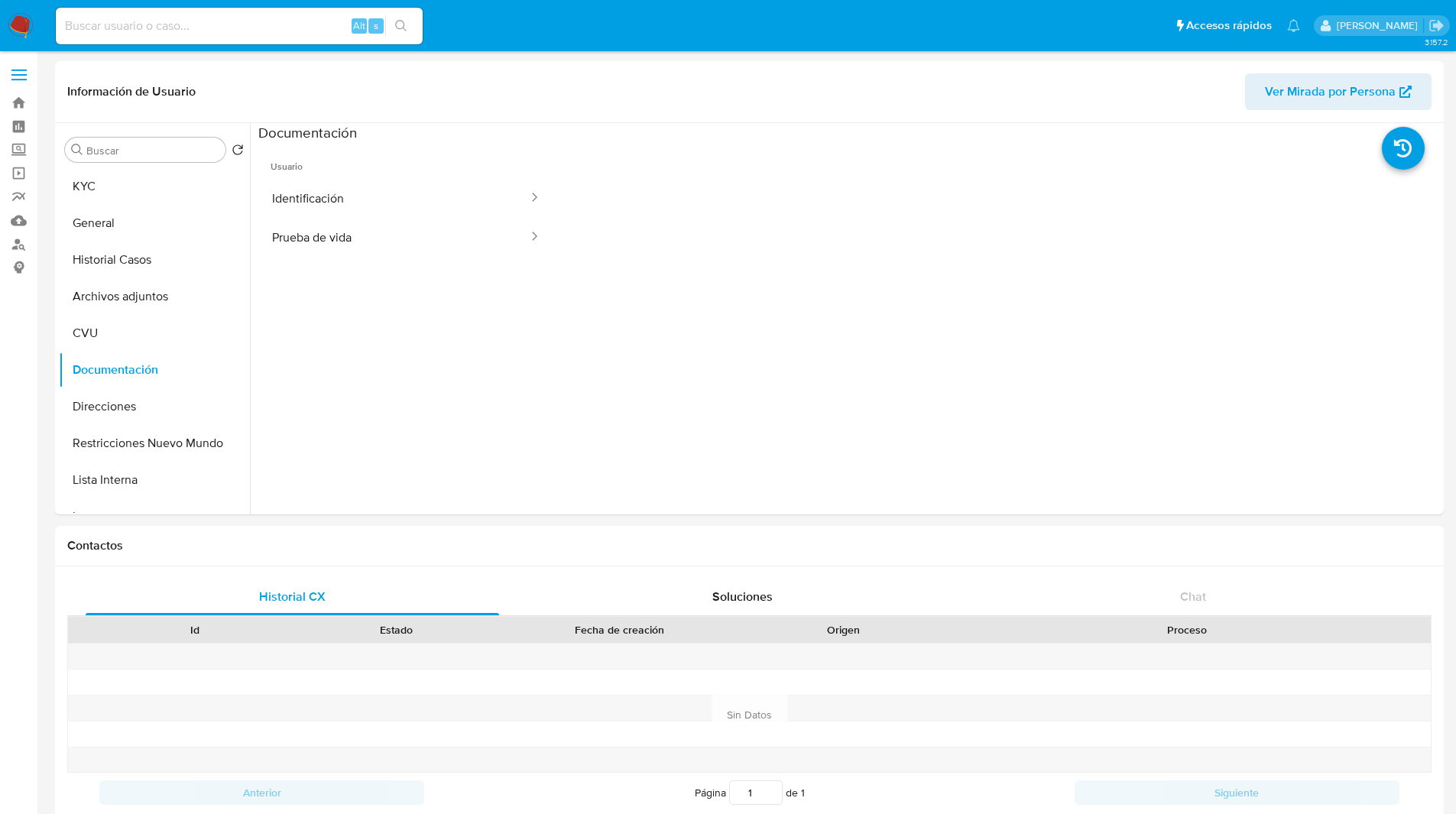
click at [375, 162] on span "Usuario" at bounding box center [406, 161] width 296 height 37
click at [375, 181] on button "Identificación" at bounding box center [394, 198] width 271 height 39
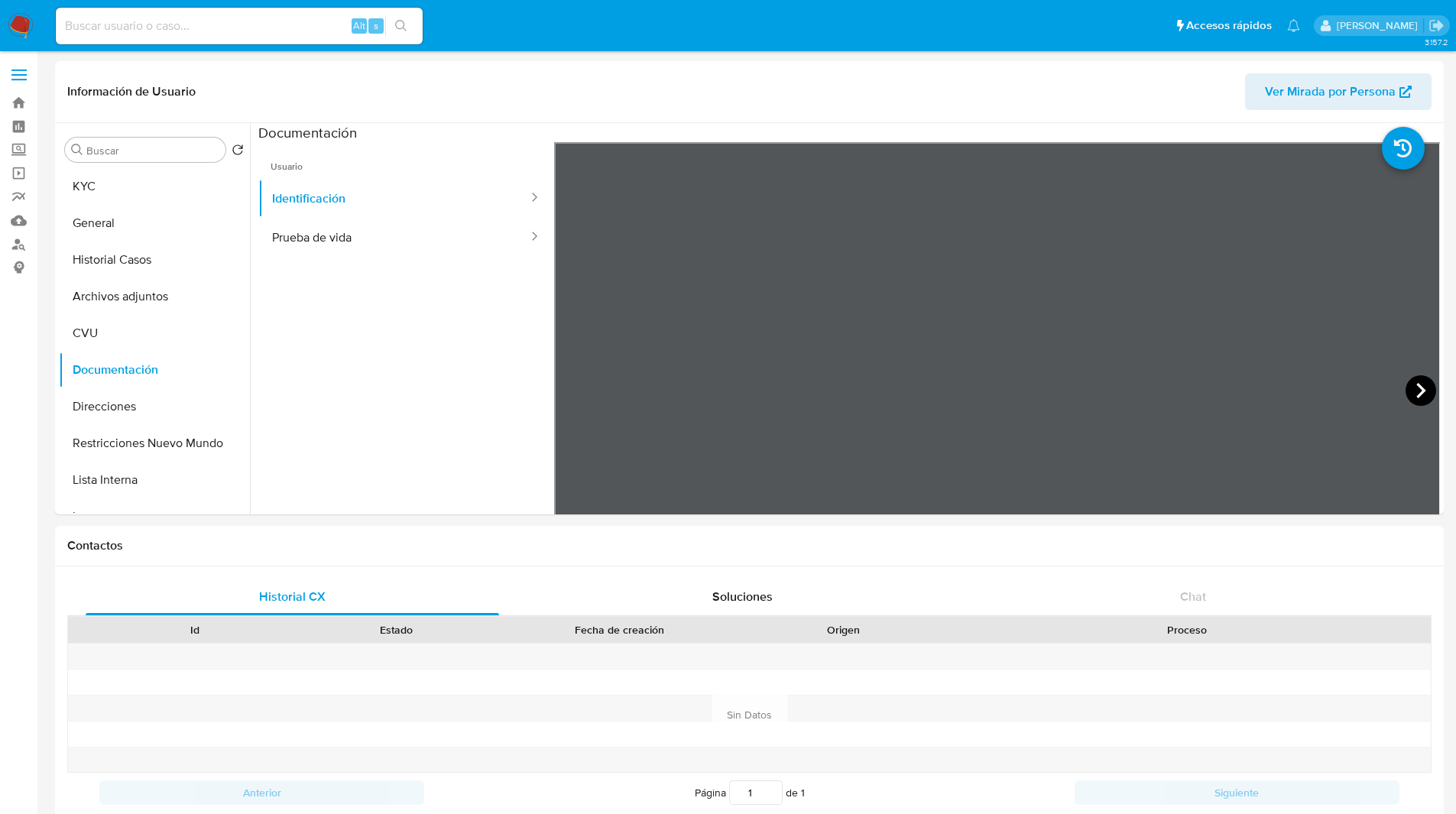
click at [1411, 396] on icon at bounding box center [1421, 391] width 30 height 30
click at [141, 189] on button "KYC" at bounding box center [148, 187] width 179 height 37
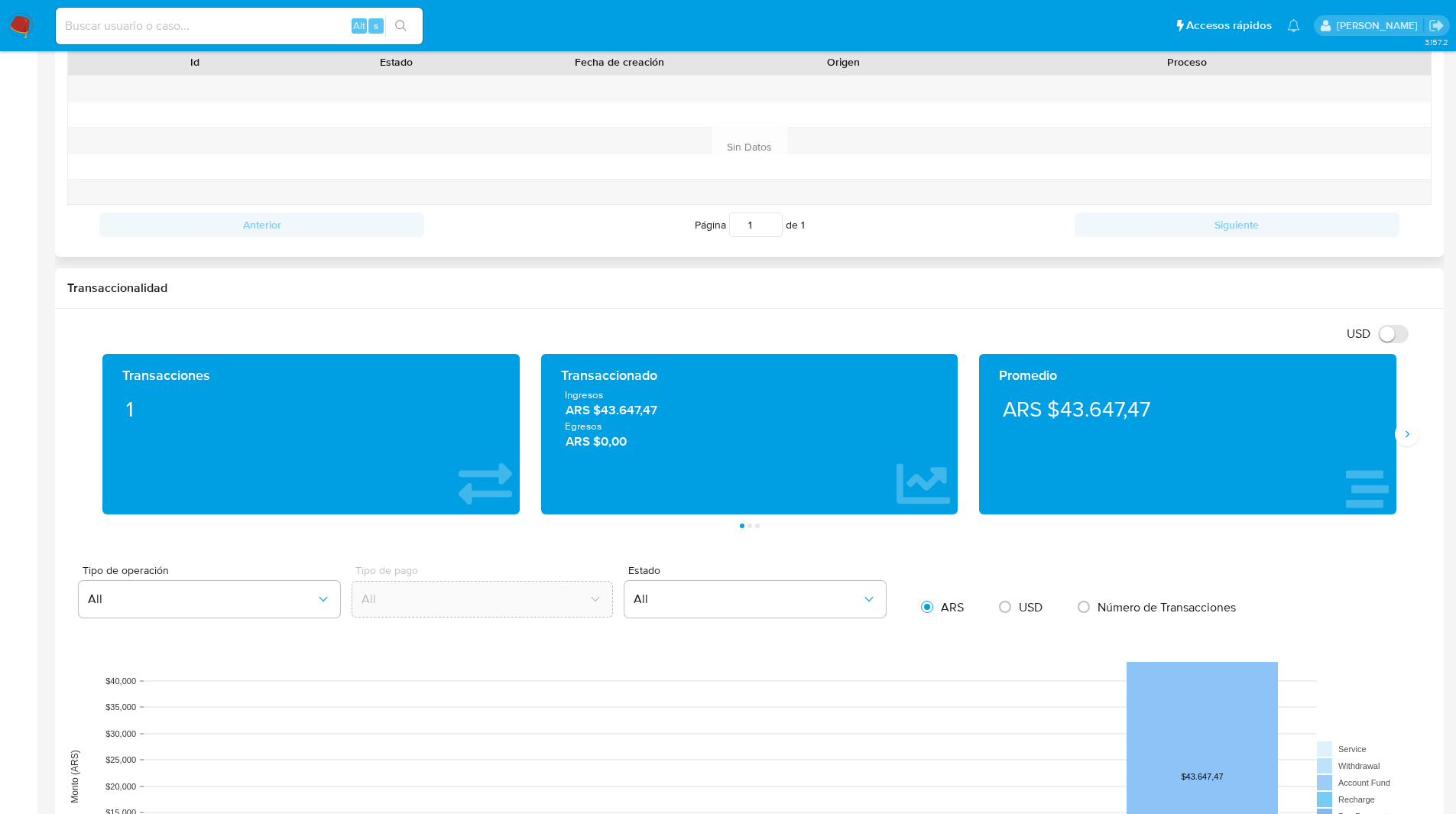
scroll to position [644, 0]
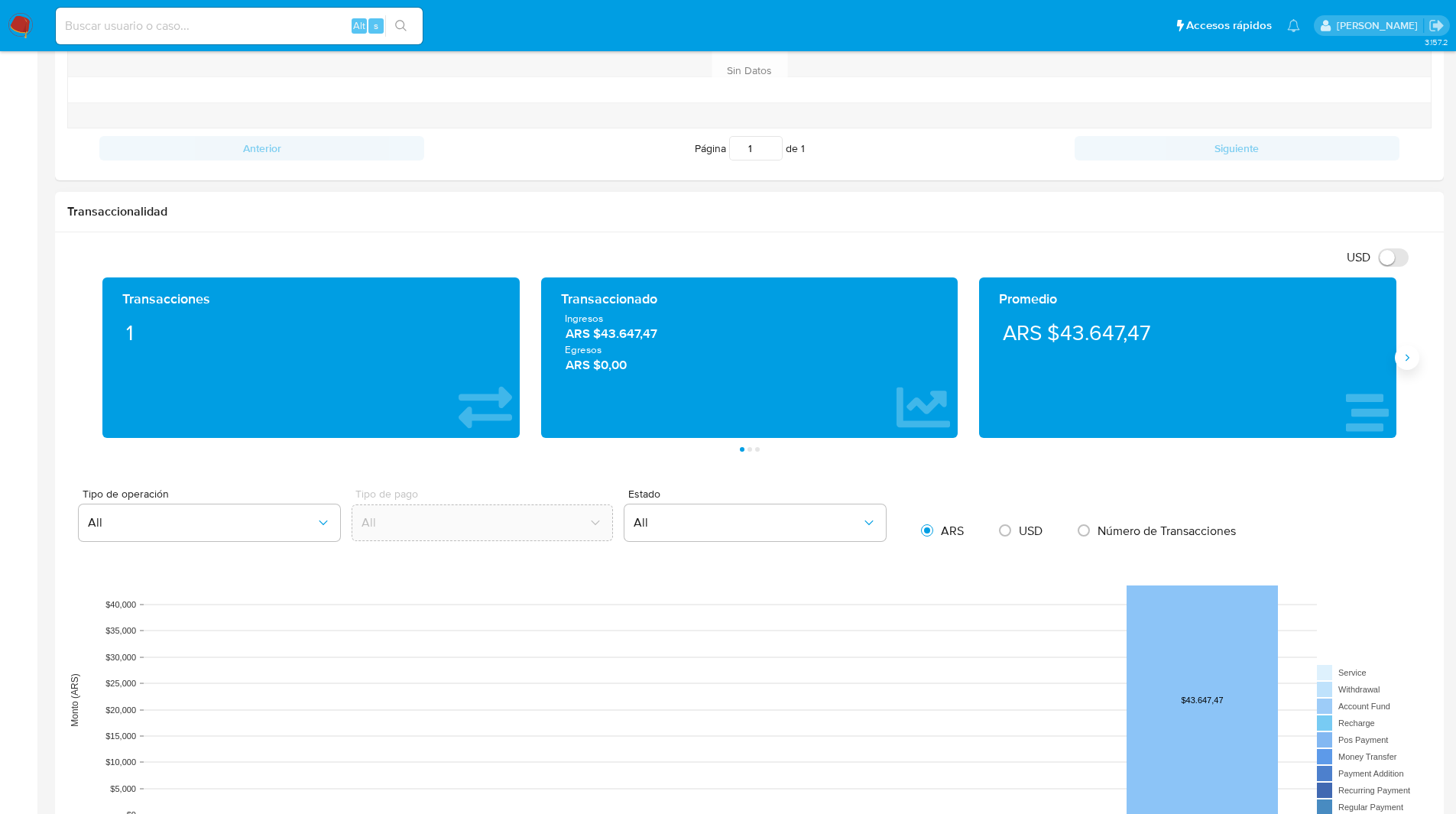
click at [1414, 354] on button "Siguiente" at bounding box center [1407, 357] width 24 height 24
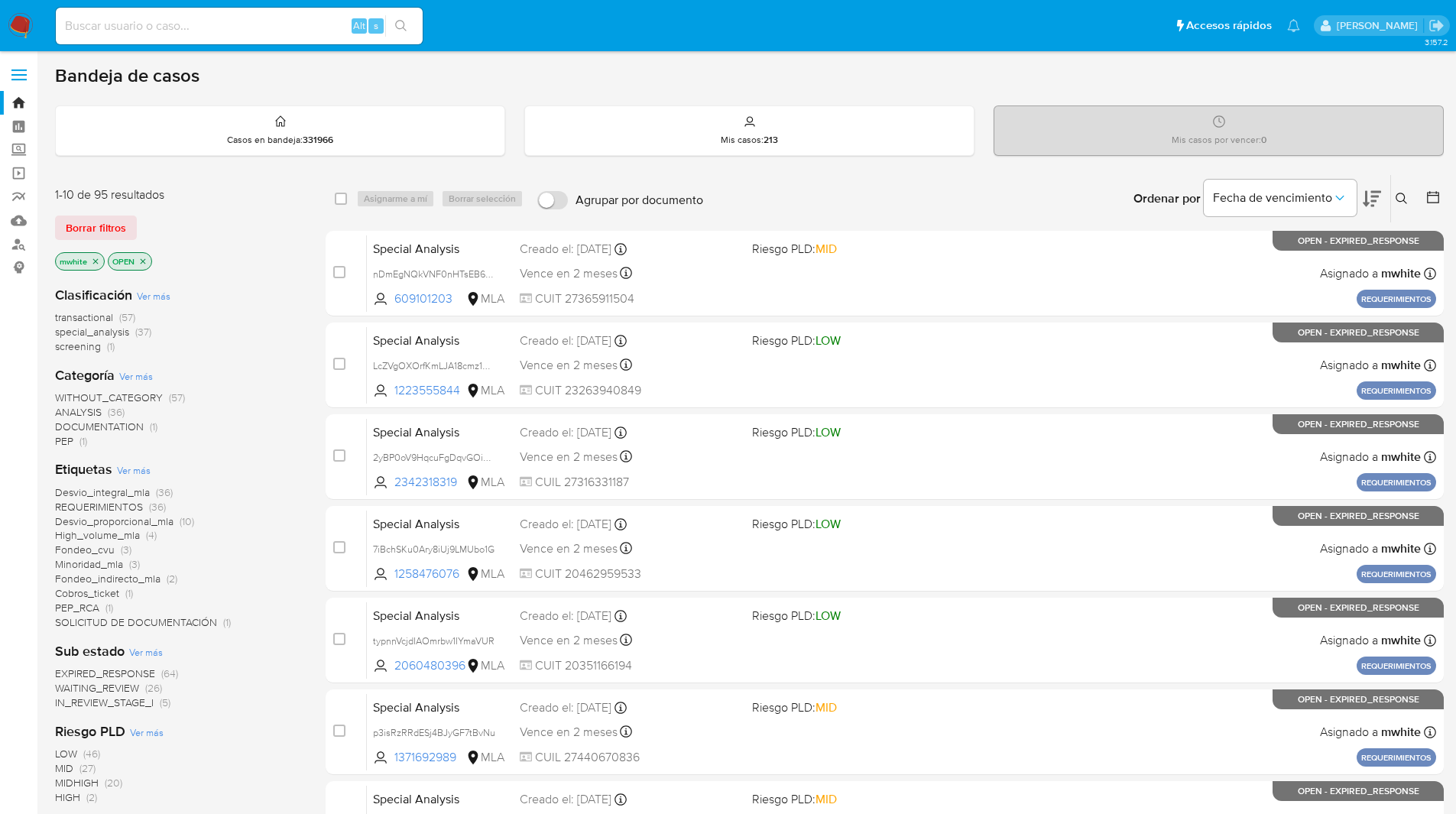
click at [1404, 197] on icon at bounding box center [1402, 199] width 13 height 13
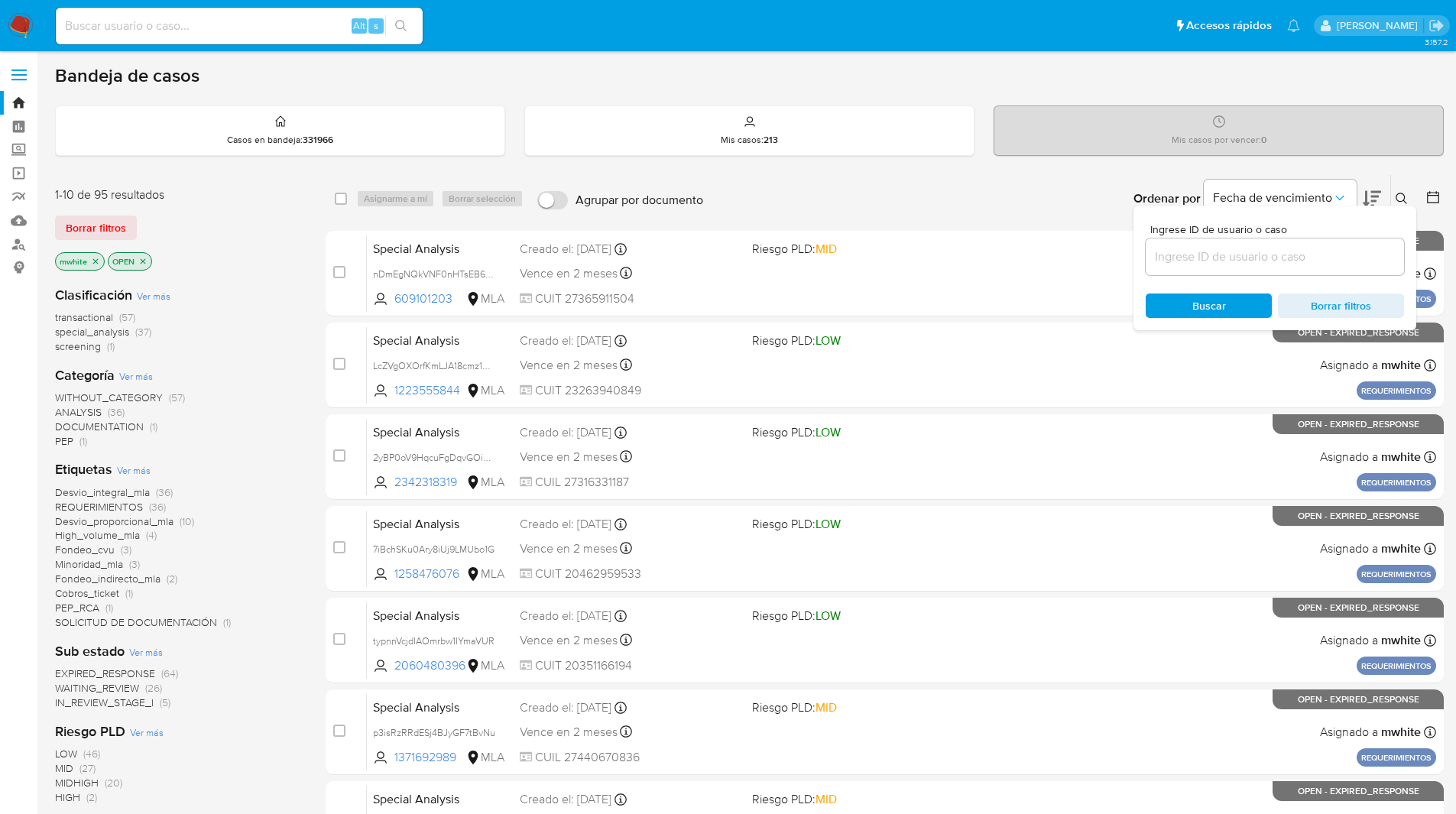
click at [1219, 262] on input at bounding box center [1275, 257] width 259 height 20
type input "I2K3Rxe84vgRFdWp4heEgK8b"
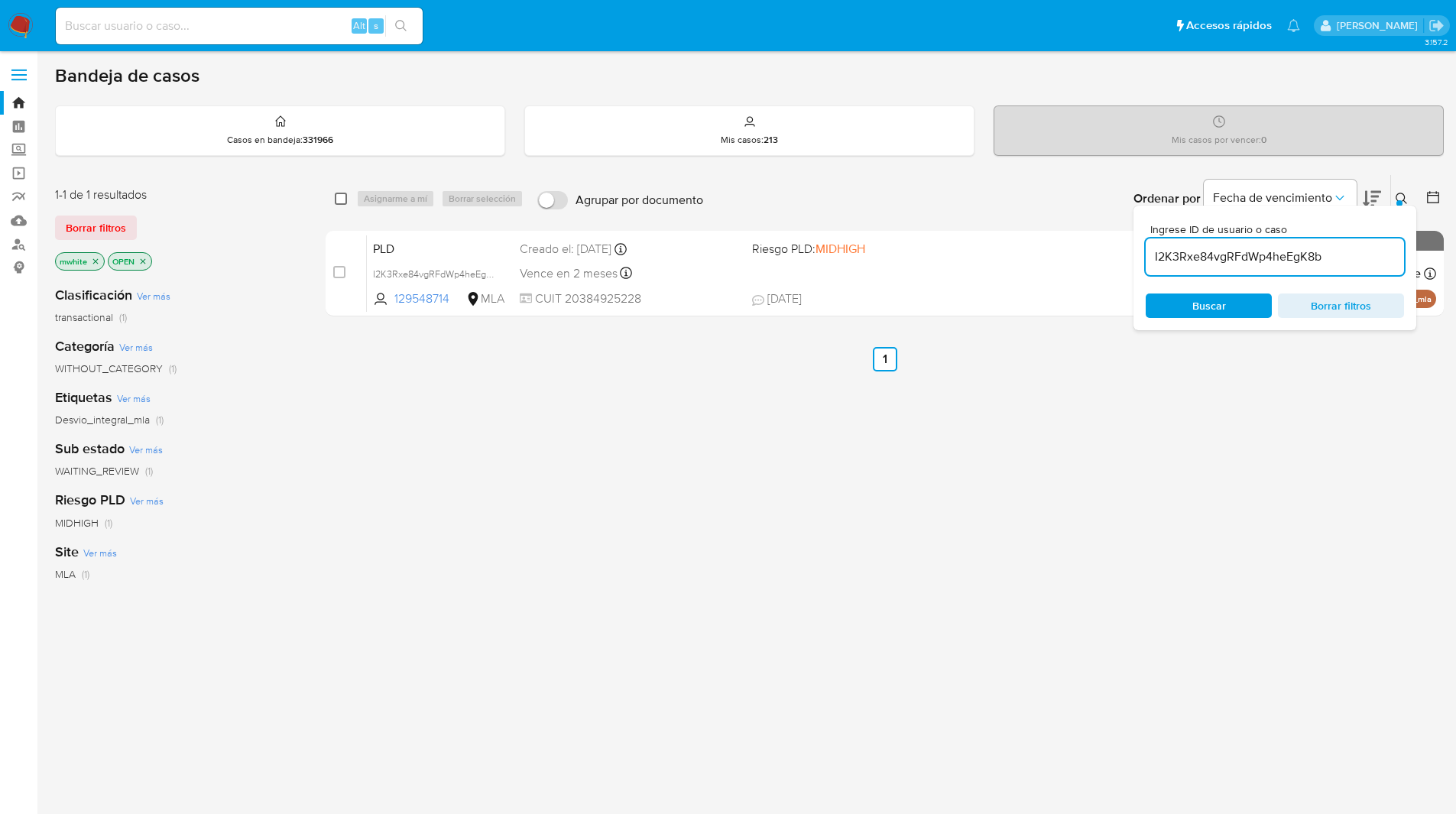
click at [337, 200] on input "checkbox" at bounding box center [341, 199] width 13 height 13
checkbox input "true"
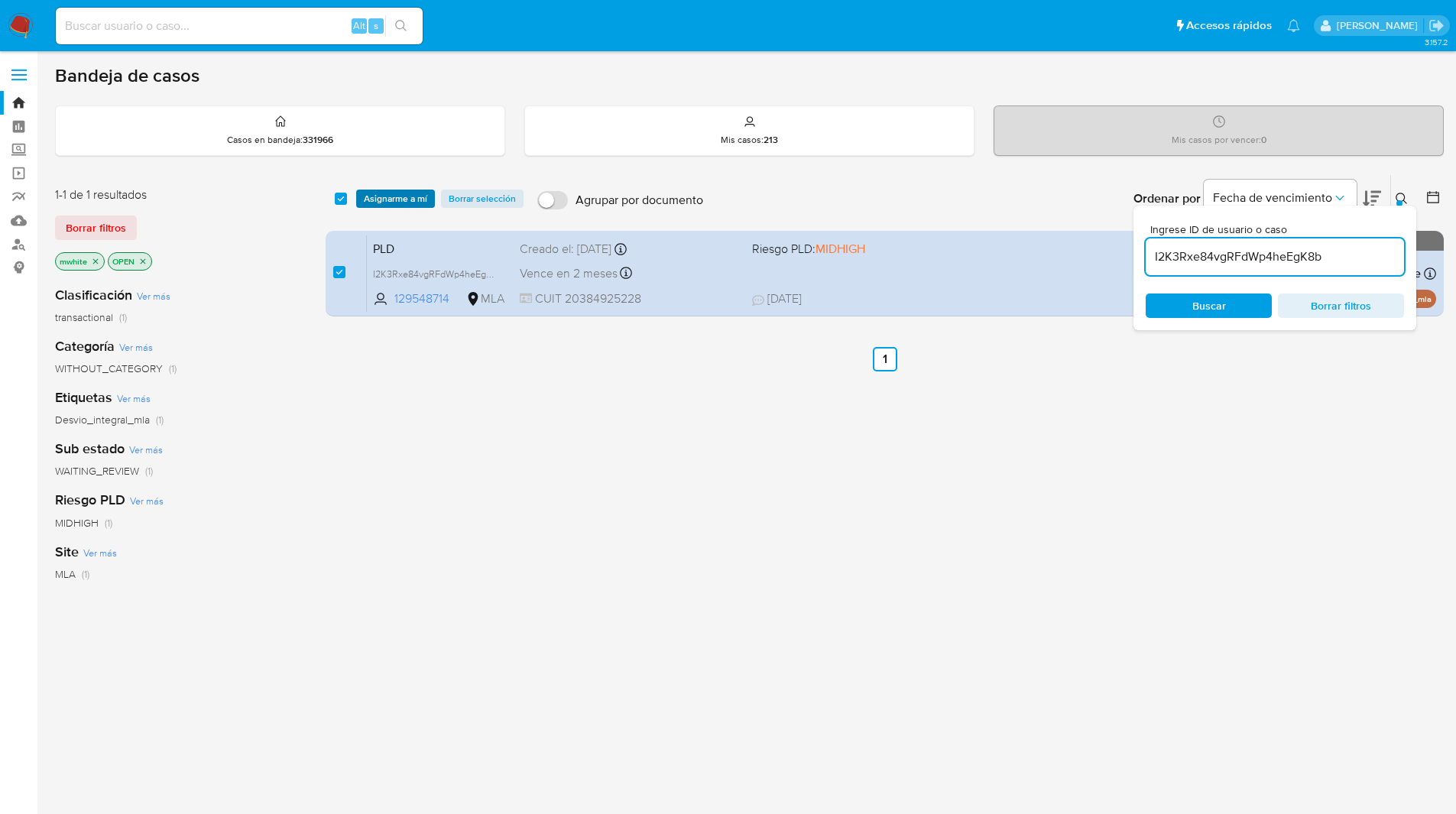
click at [390, 200] on span "Asignarme a mí" at bounding box center [395, 199] width 63 height 15
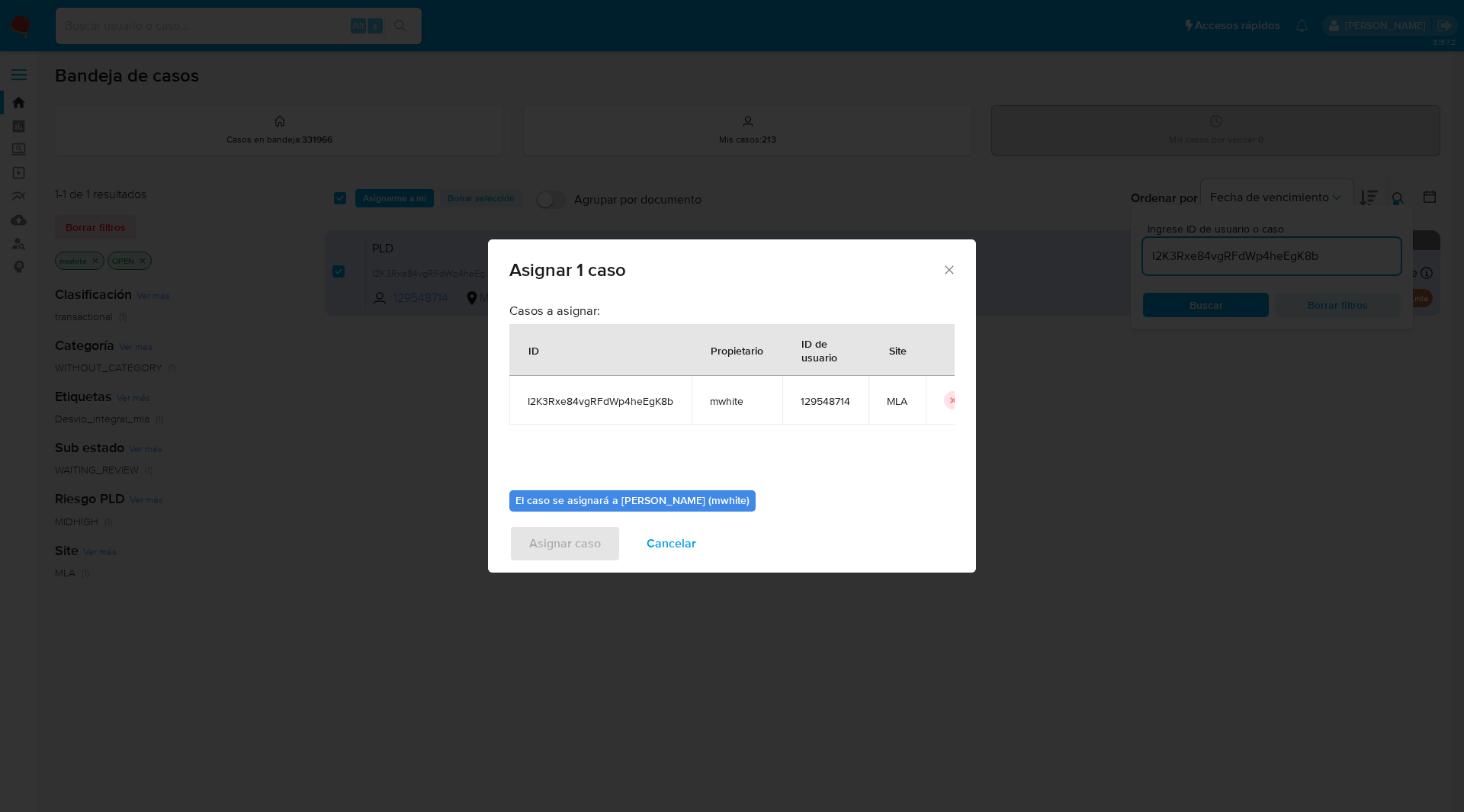
click at [722, 396] on span "mwhite" at bounding box center [737, 401] width 54 height 13
copy span "mwhite"
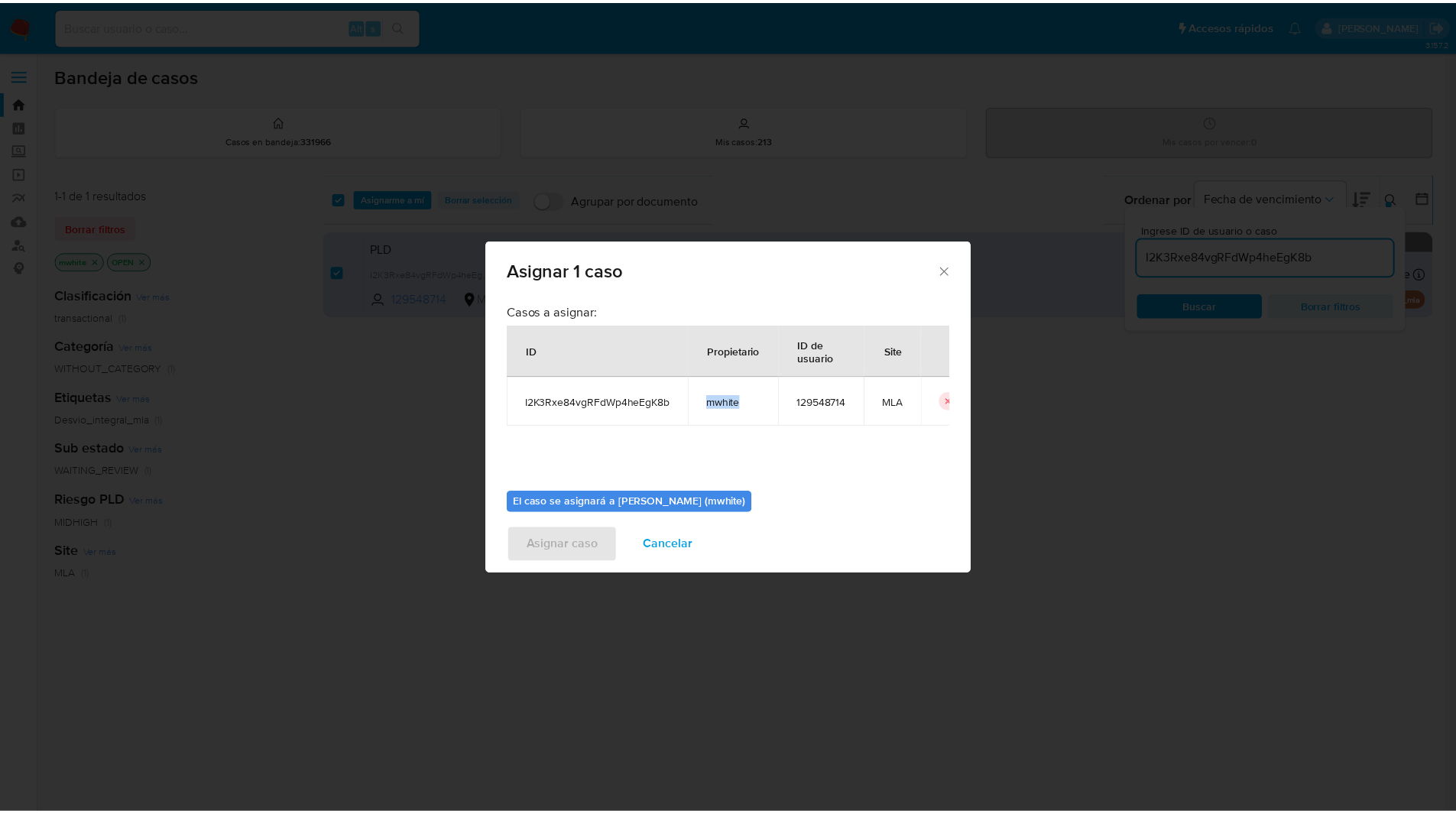
scroll to position [79, 0]
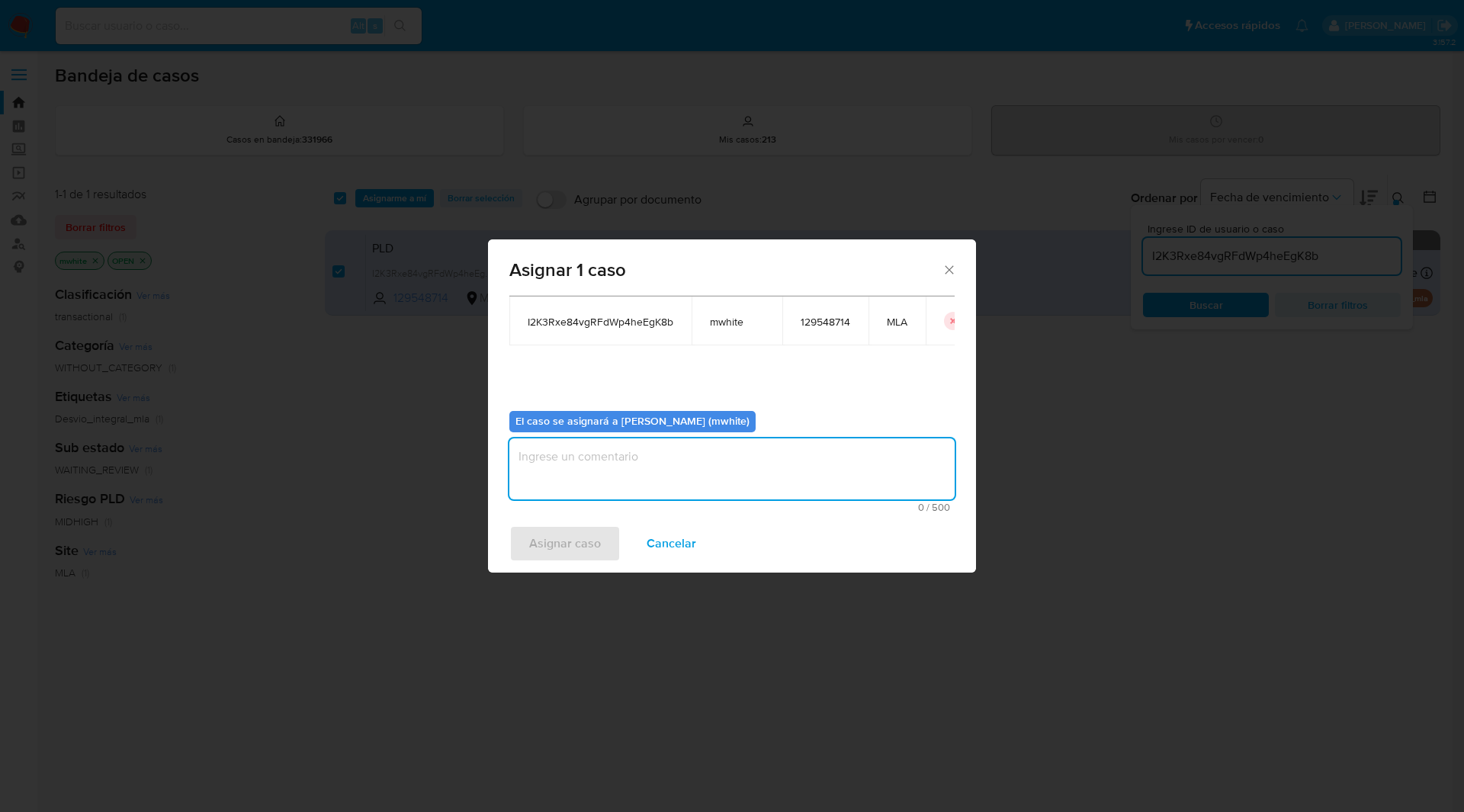
click at [620, 475] on textarea "assign-modal" at bounding box center [732, 469] width 445 height 61
paste textarea "mwhite"
type textarea "mwhite"
click at [585, 541] on span "Asignar caso" at bounding box center [564, 543] width 71 height 34
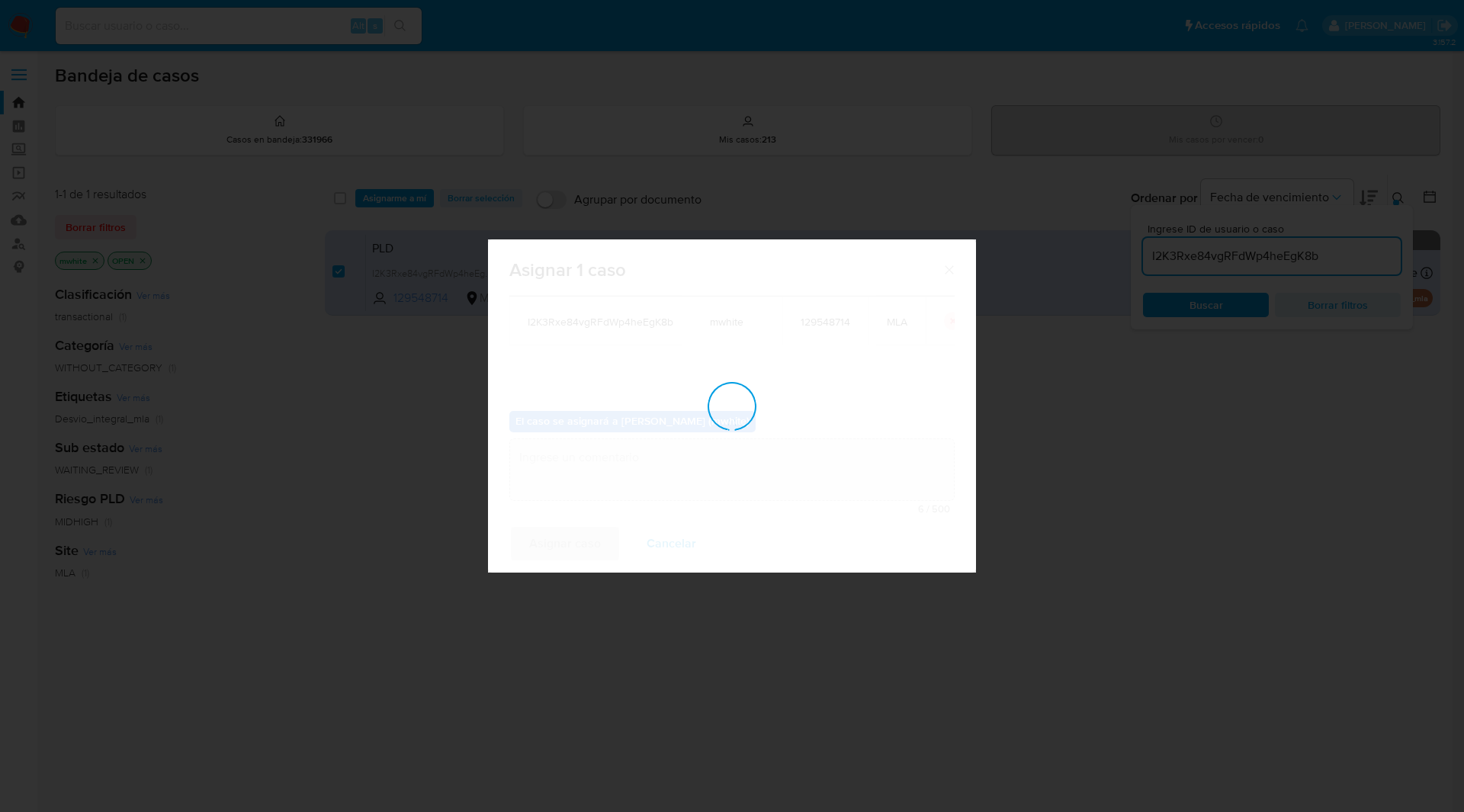
checkbox input "false"
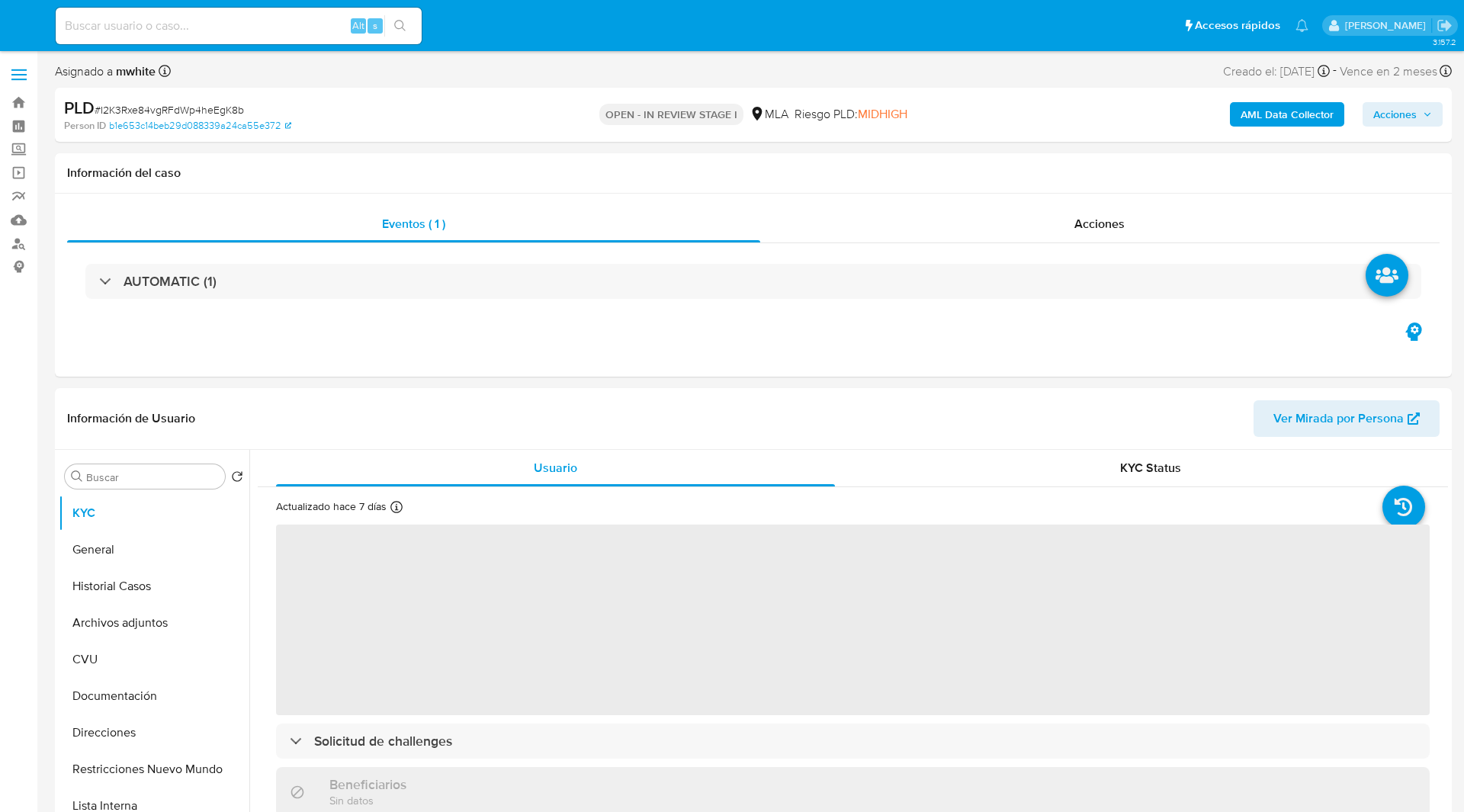
select select "10"
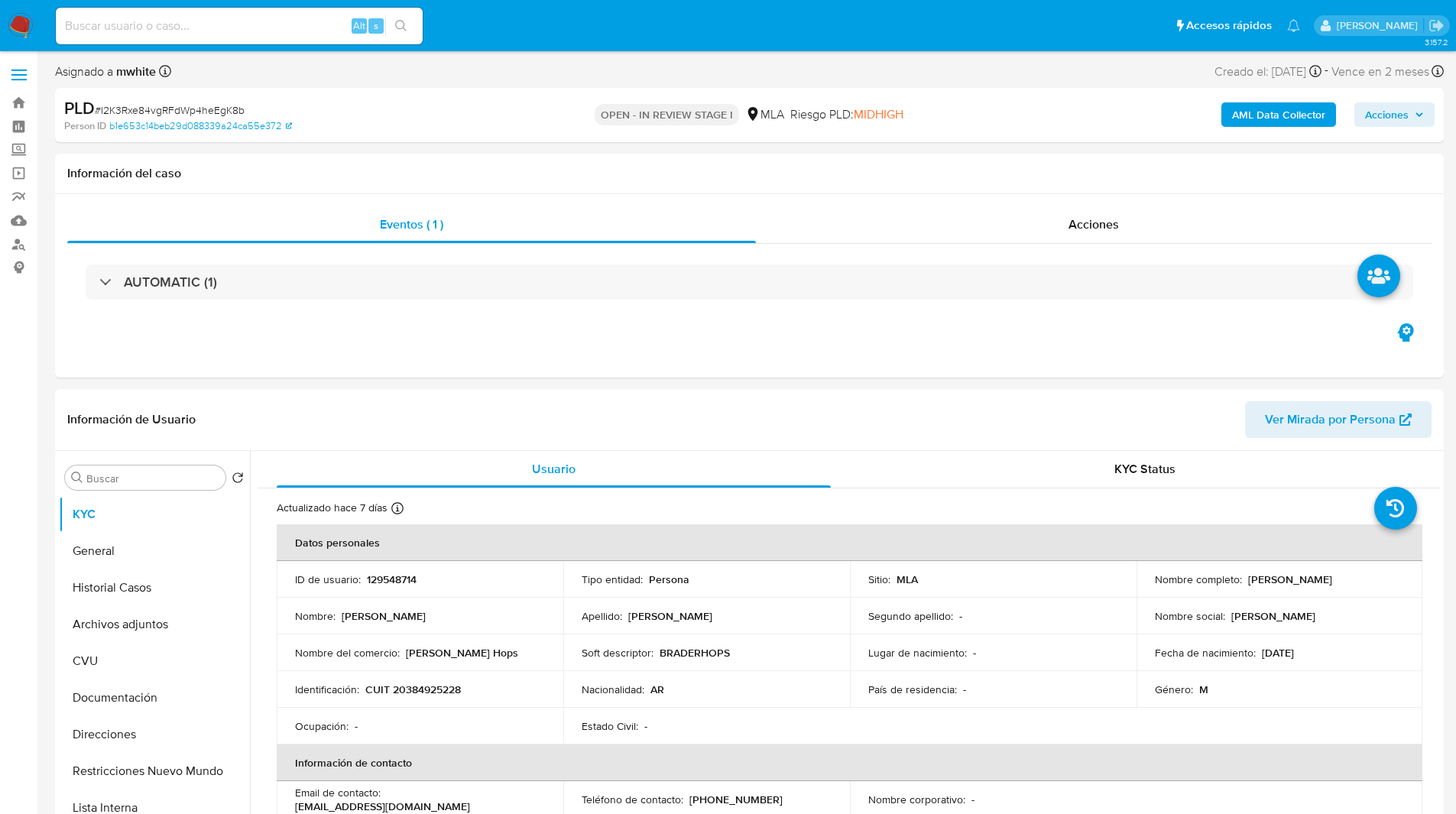
click at [589, 19] on ul "Pausado Ver notificaciones Alt s Accesos rápidos Presiona las siguientes teclas…" at bounding box center [678, 24] width 1260 height 38
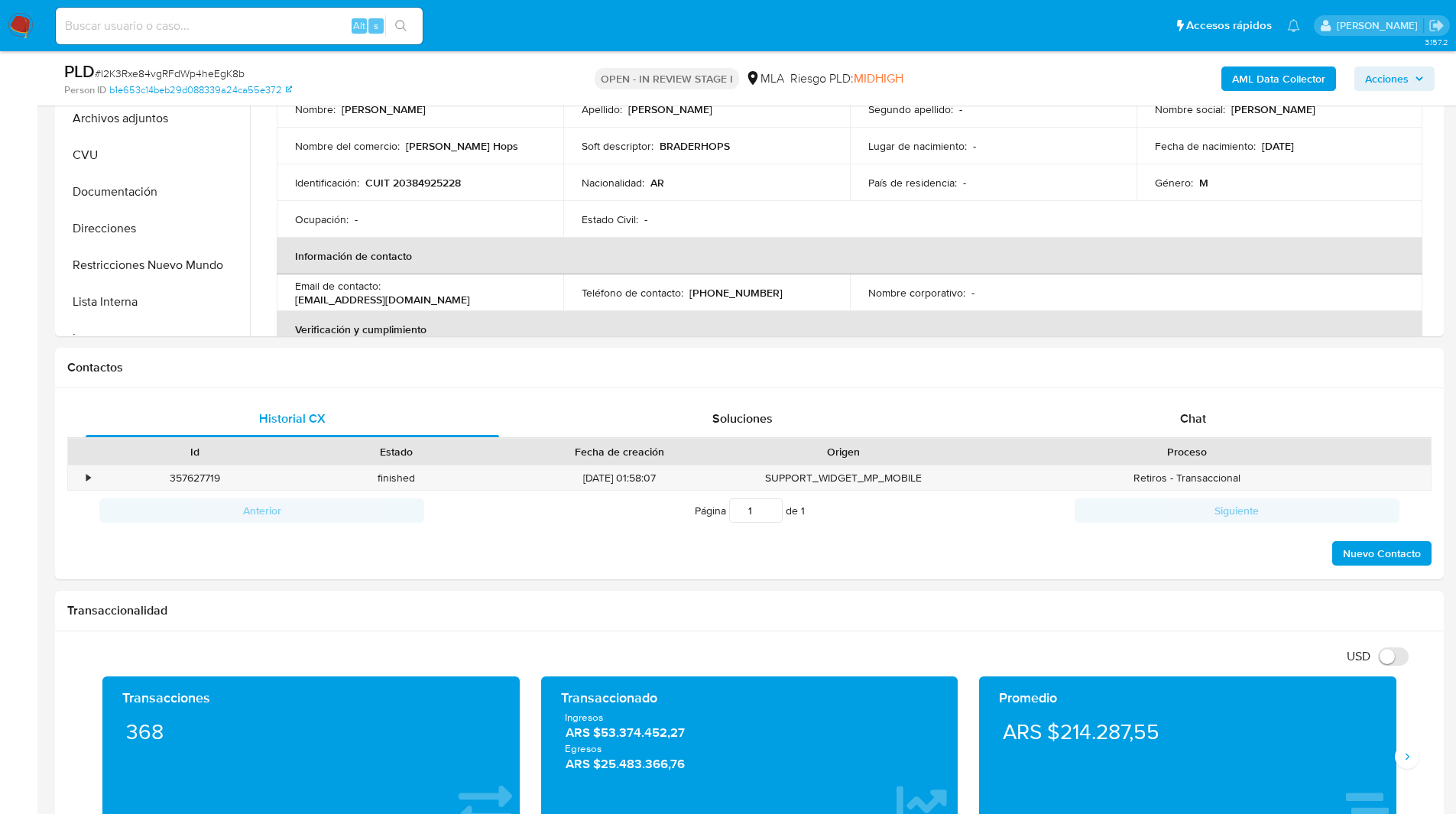
scroll to position [455, 0]
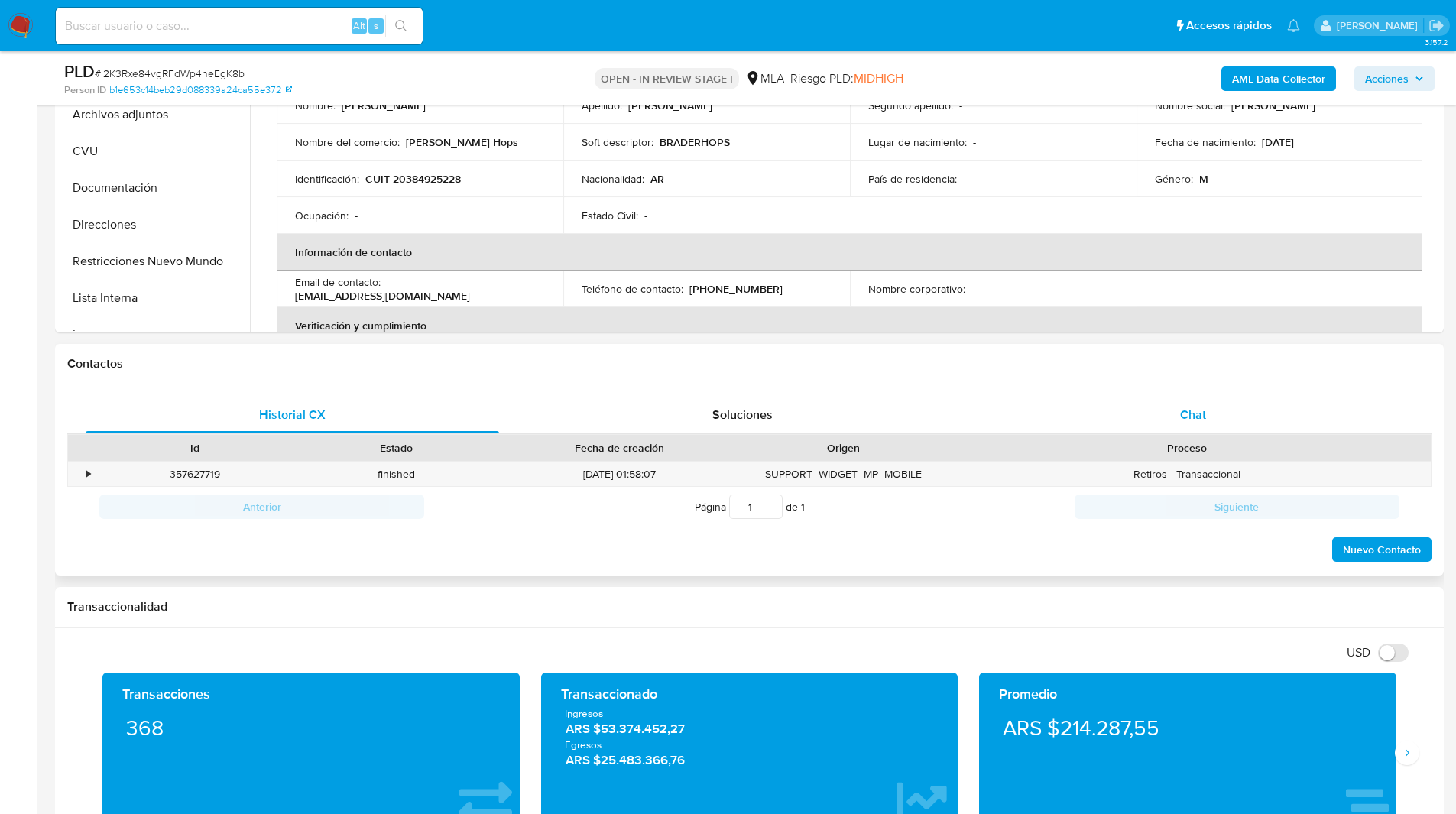
click at [1181, 418] on span "Chat" at bounding box center [1193, 414] width 26 height 18
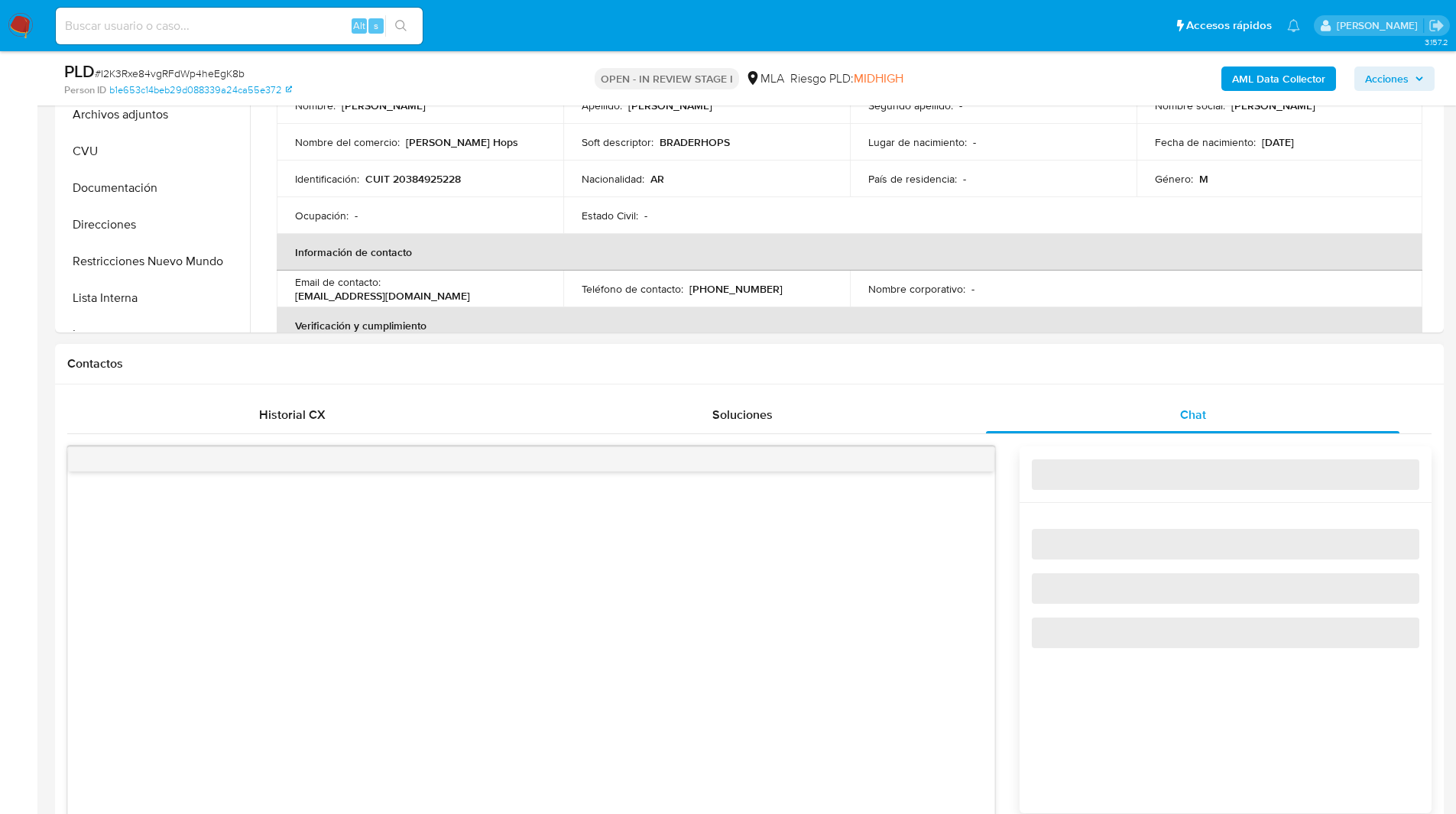
click at [1026, 348] on div "Contactos" at bounding box center [749, 364] width 1389 height 40
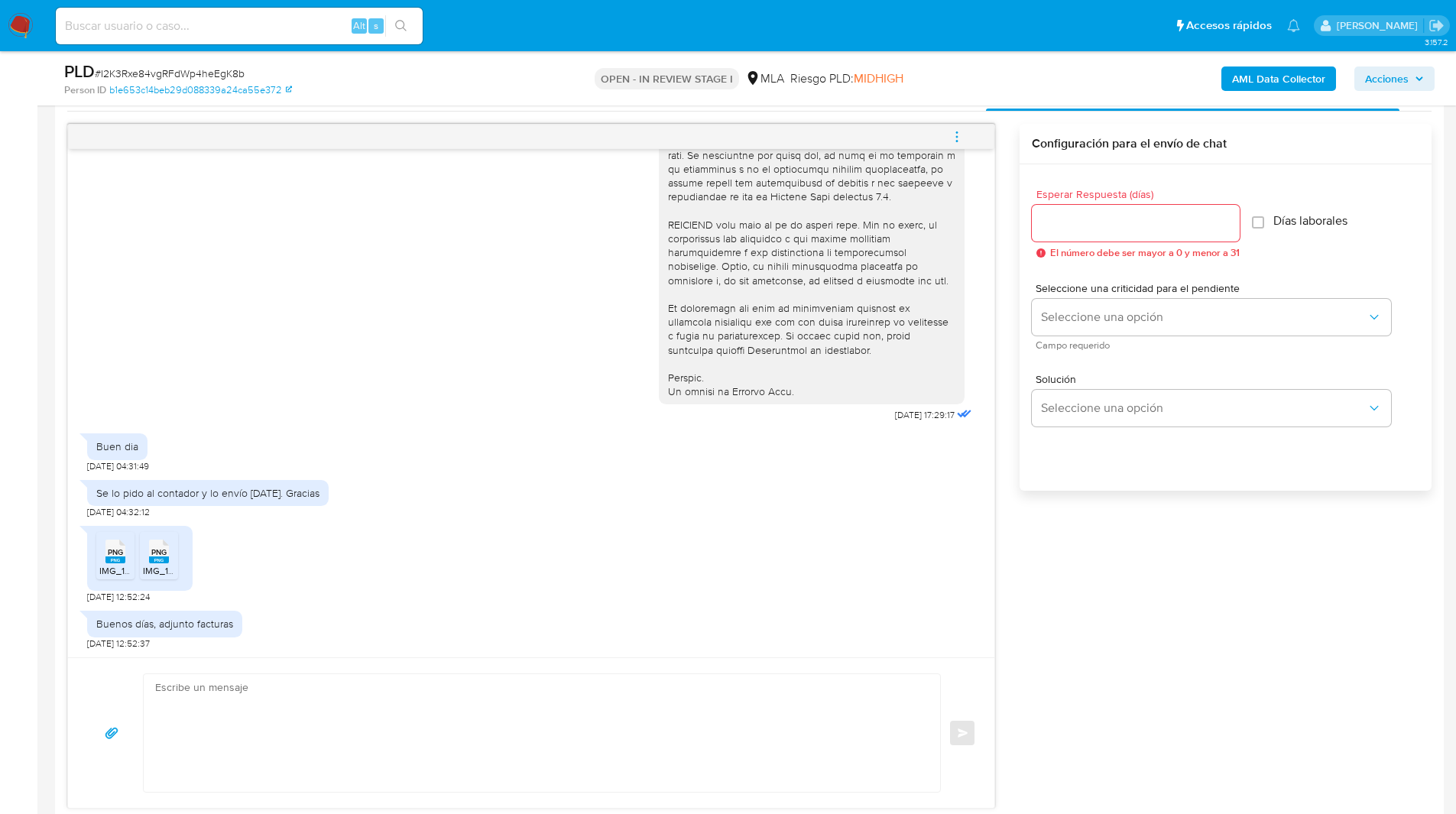
scroll to position [779, 0]
click at [957, 130] on icon "menu-action" at bounding box center [957, 131] width 2 height 2
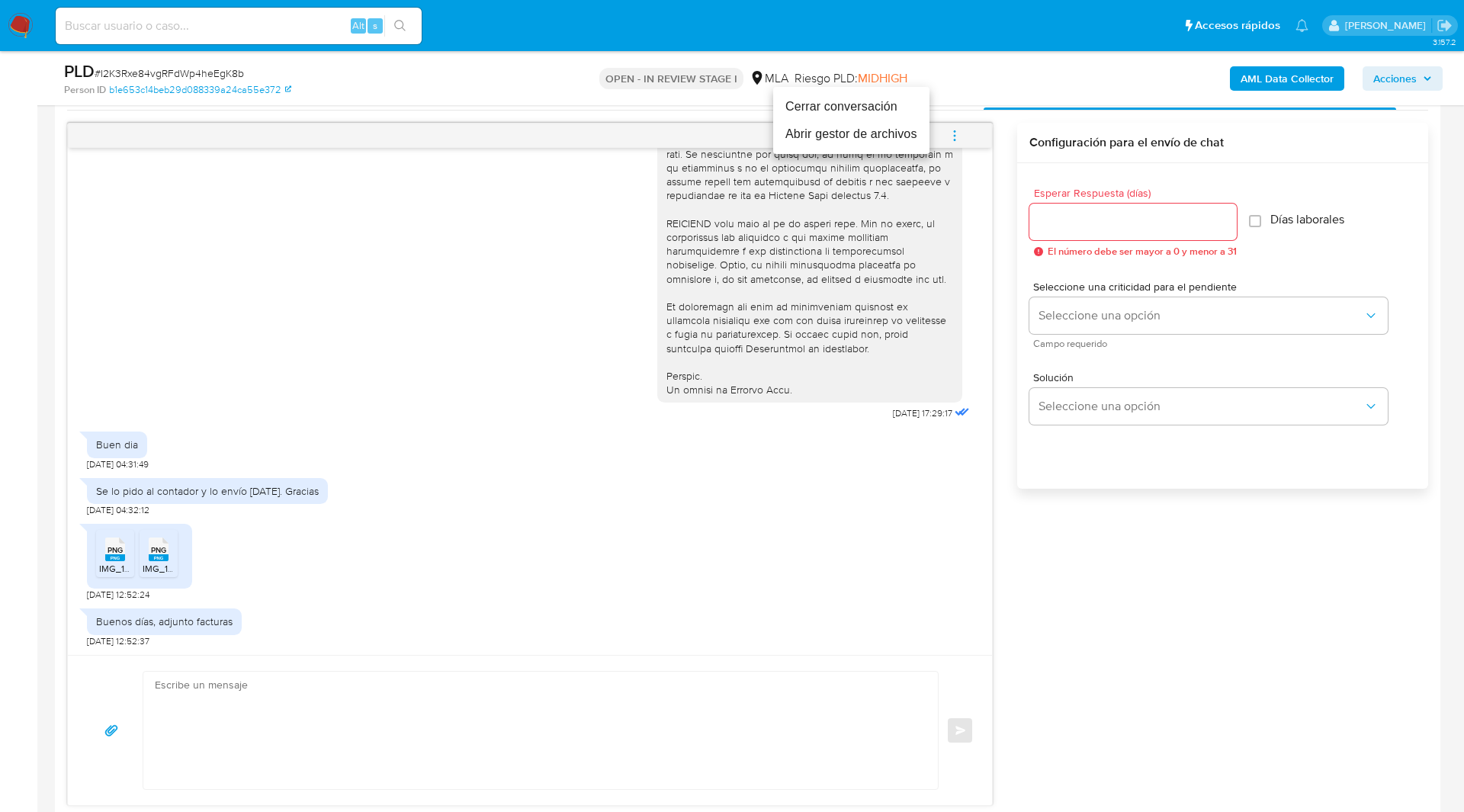
click at [833, 114] on li "Cerrar conversación" at bounding box center [851, 107] width 156 height 28
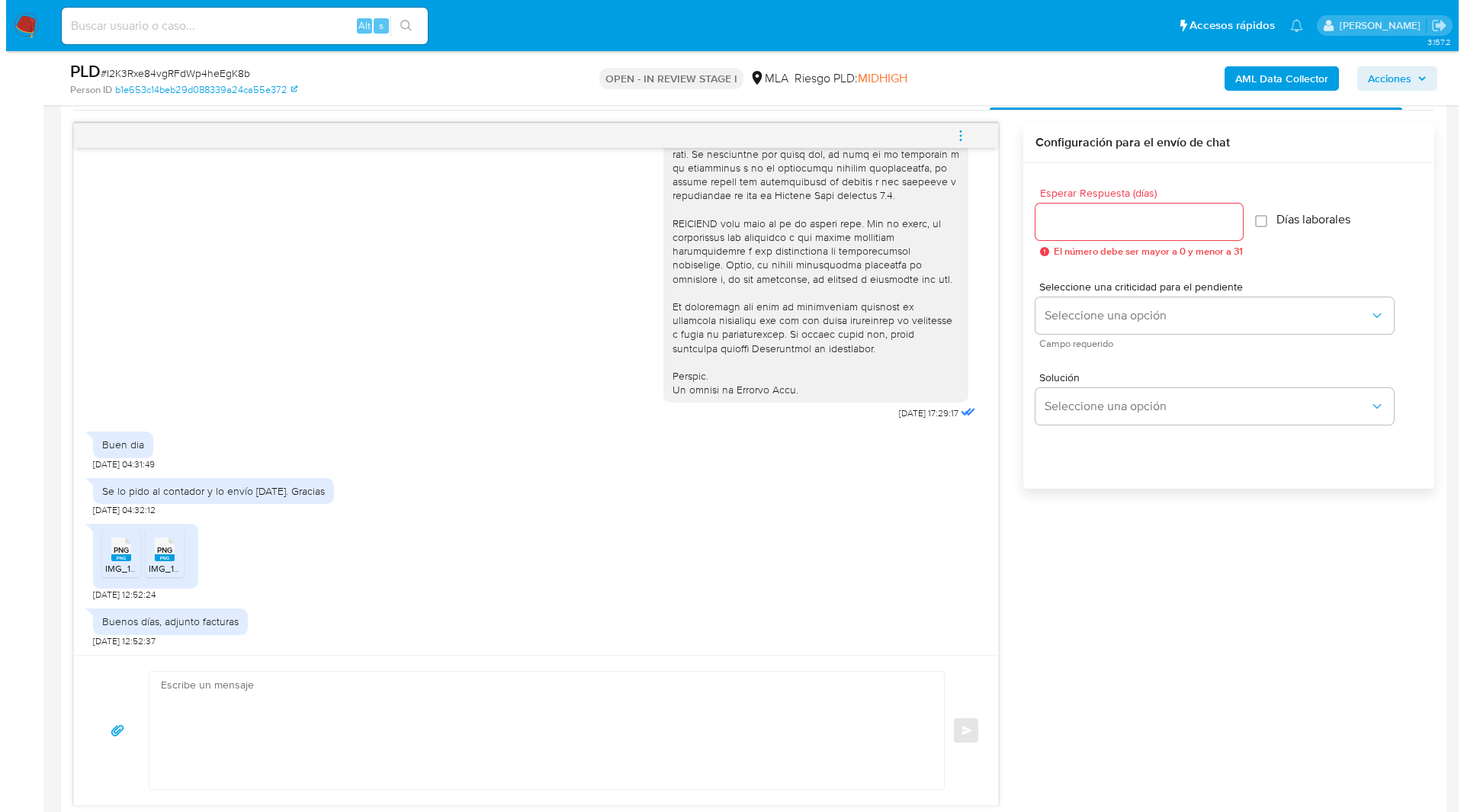
scroll to position [0, 0]
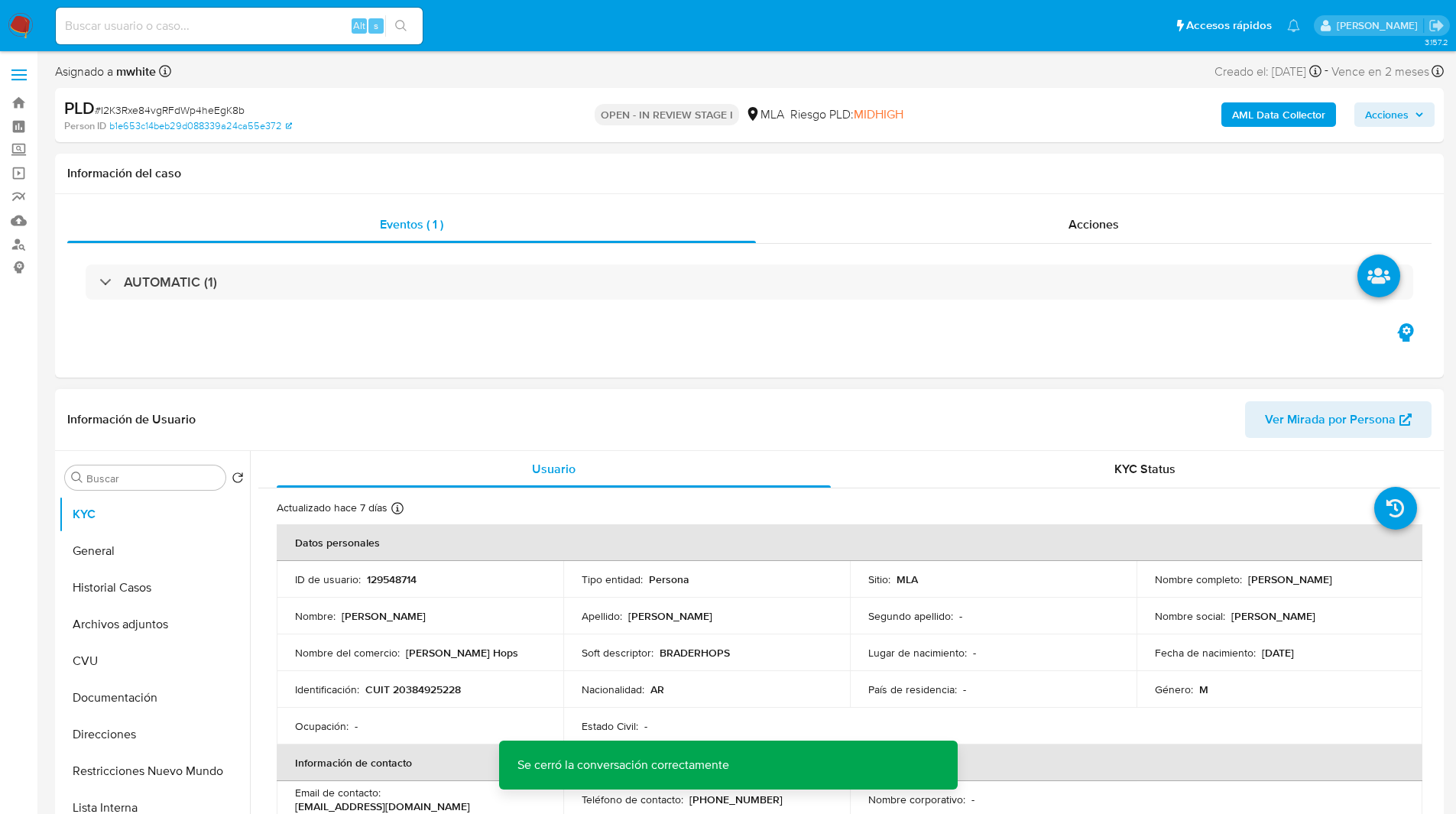
click at [130, 625] on button "Archivos adjuntos" at bounding box center [154, 625] width 191 height 37
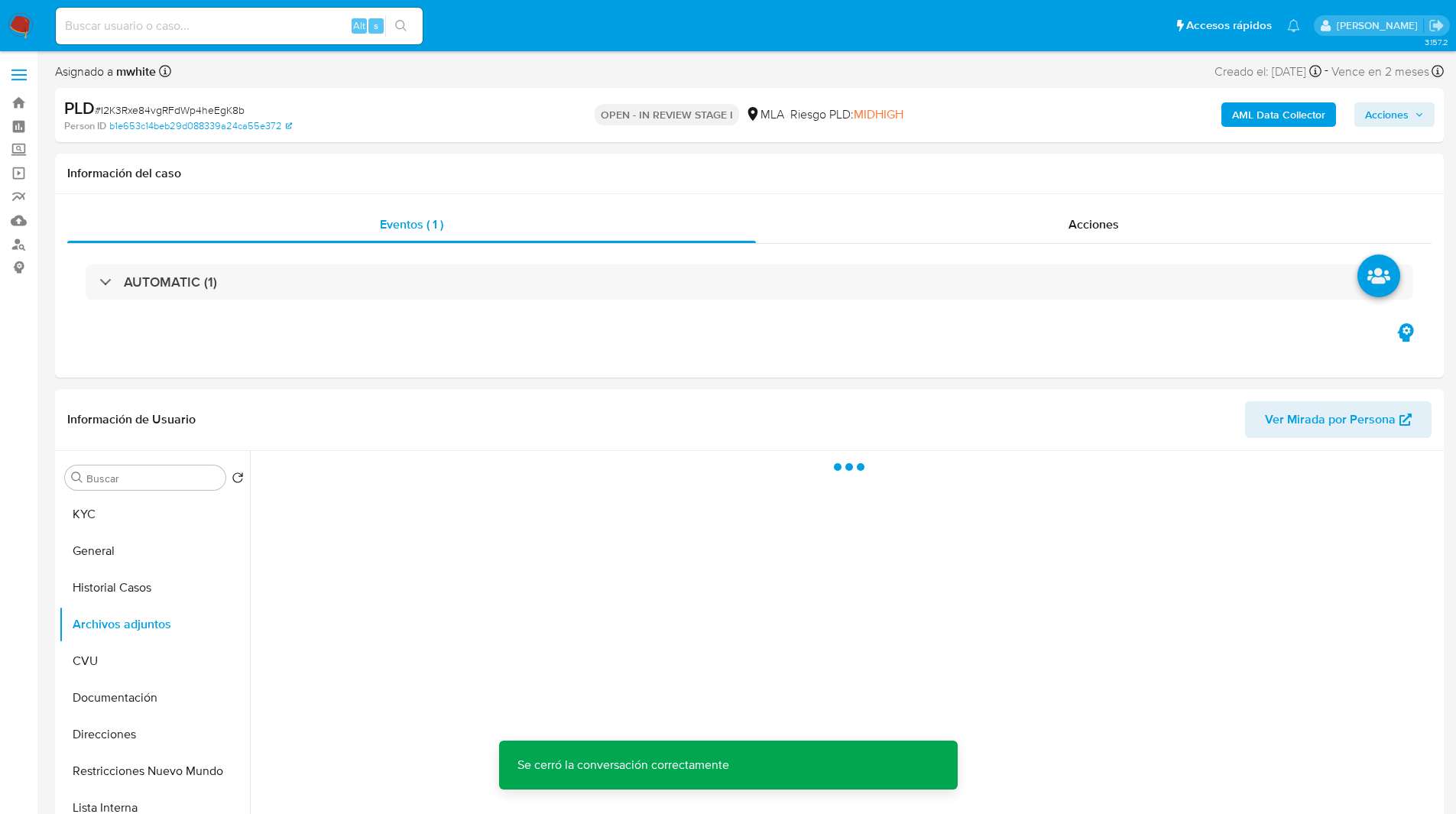
click at [1258, 111] on b "AML Data Collector" at bounding box center [1278, 114] width 93 height 24
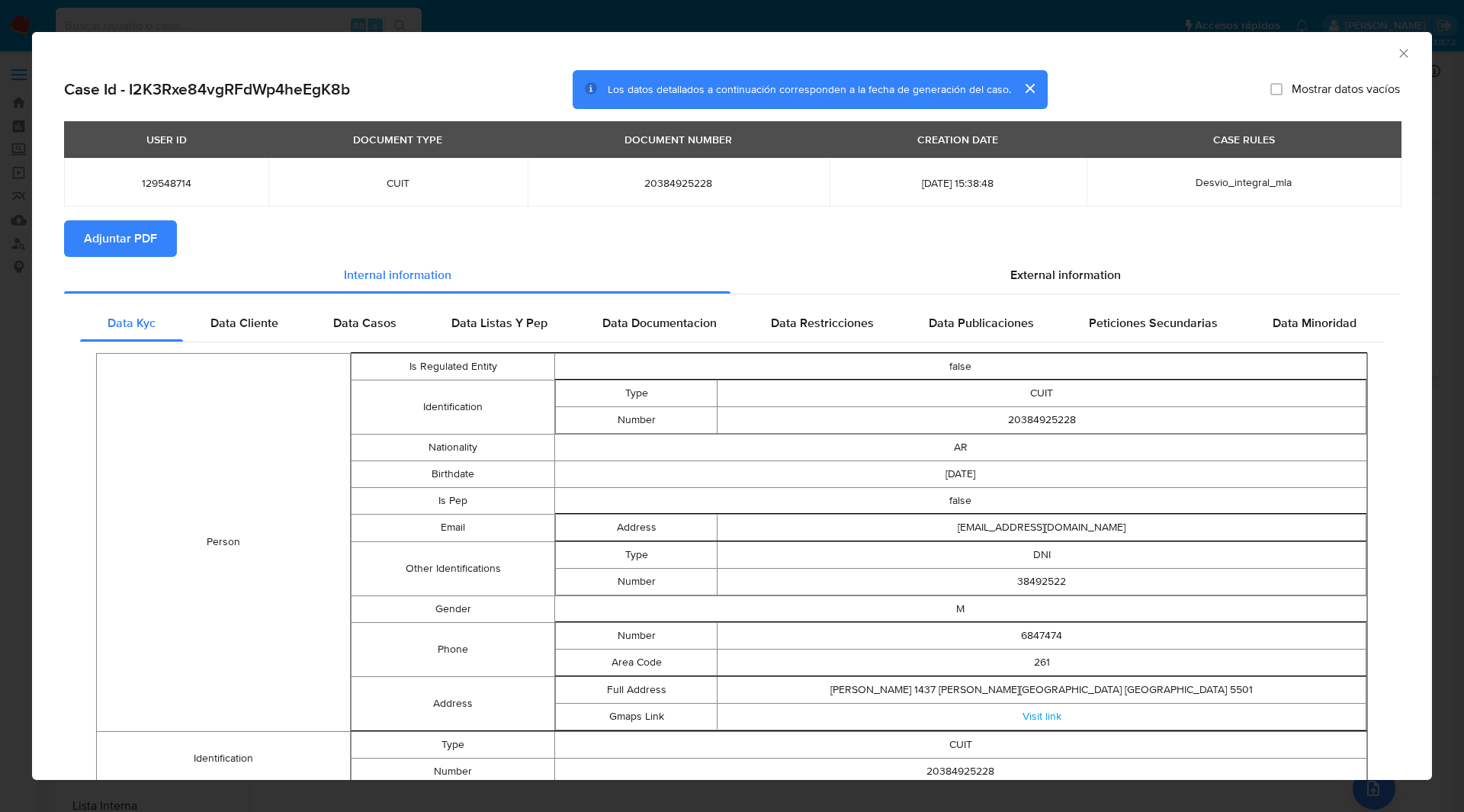
click at [144, 234] on span "Adjuntar PDF" at bounding box center [120, 238] width 73 height 34
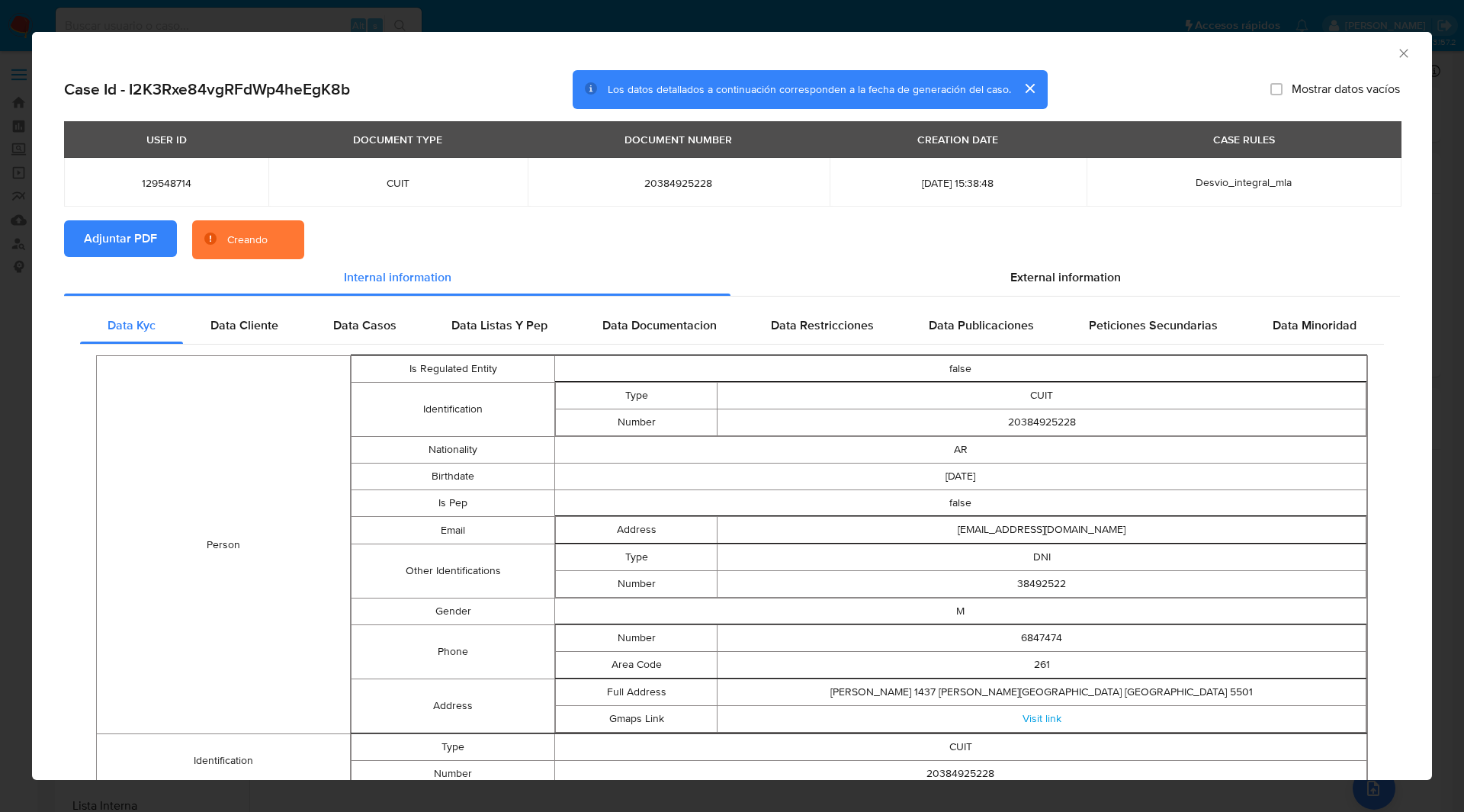
click at [405, 221] on section "Adjuntar PDF Creando" at bounding box center [732, 239] width 1335 height 39
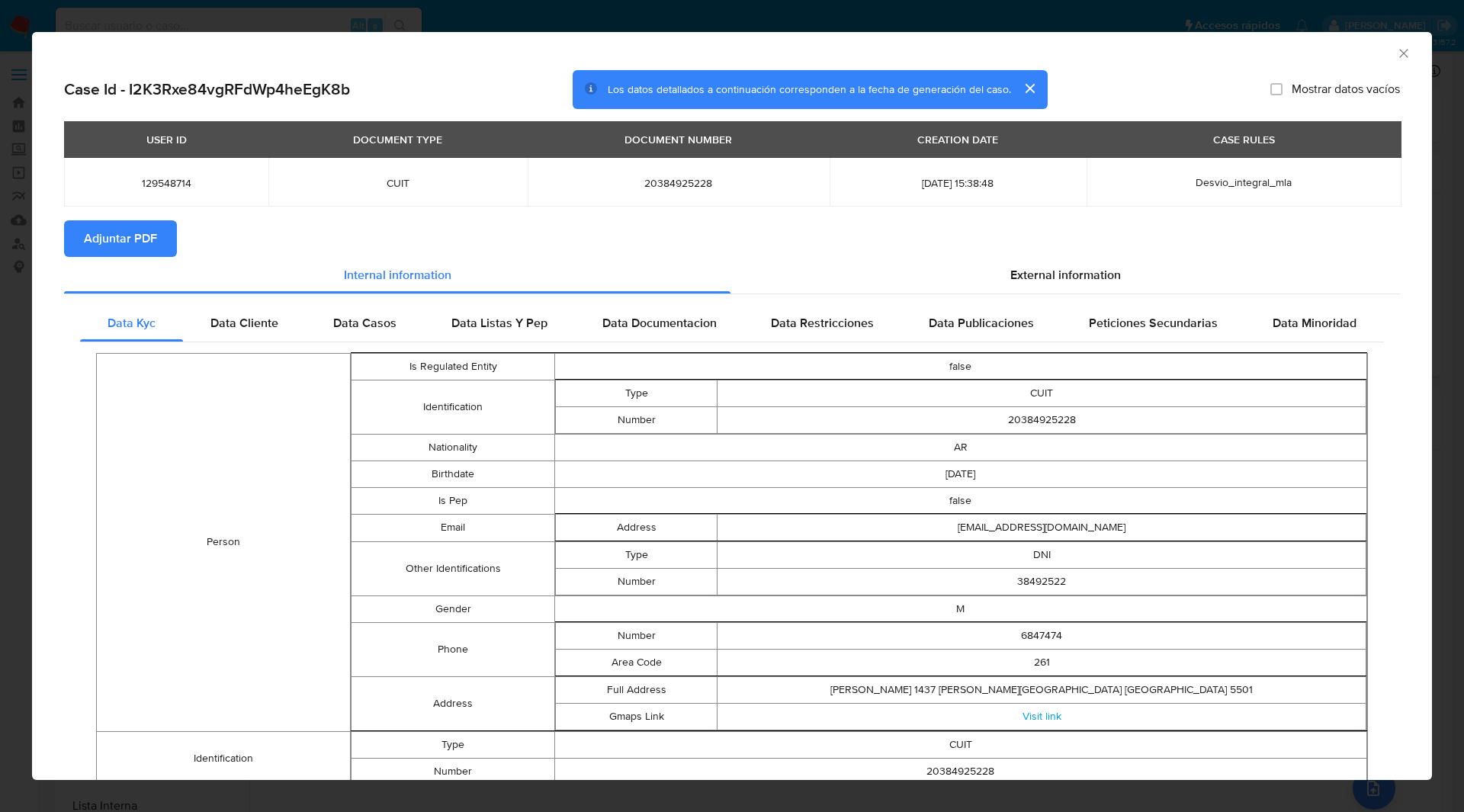
click at [485, 84] on div "Case Id - I2K3Rxe84vgRFdWp4heEgK8b Los datos detallados a continuación correspo…" at bounding box center [732, 90] width 1335 height 39
click at [520, 92] on div "Case Id - I2K3Rxe84vgRFdWp4heEgK8b Los datos detallados a continuación correspo…" at bounding box center [732, 90] width 1335 height 39
click at [1331, 61] on div "AML Data Collector" at bounding box center [732, 50] width 1400 height 38
click at [1396, 55] on icon "Cerrar ventana" at bounding box center [1404, 53] width 15 height 15
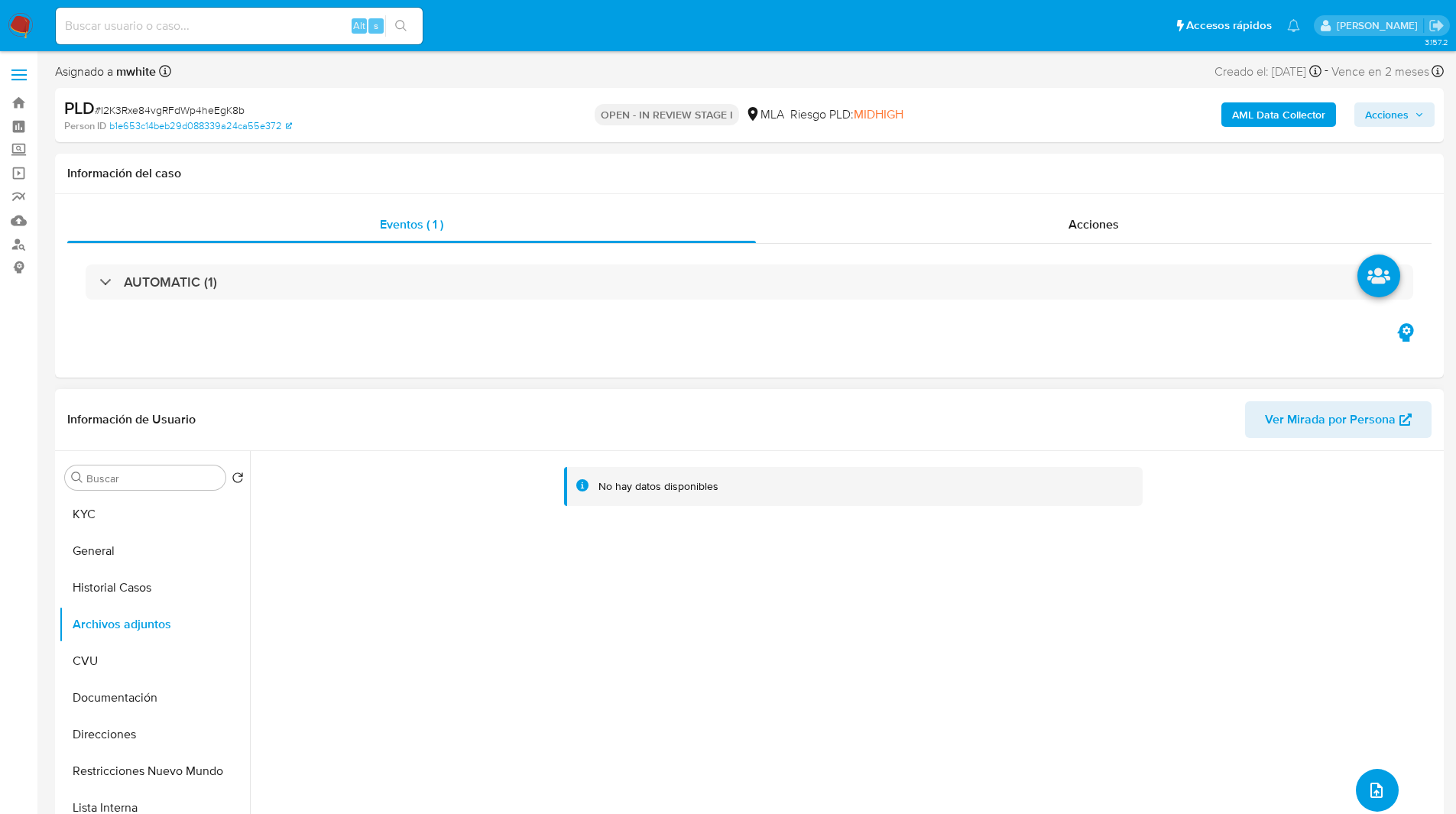
click at [1371, 796] on icon "upload-file" at bounding box center [1377, 790] width 13 height 15
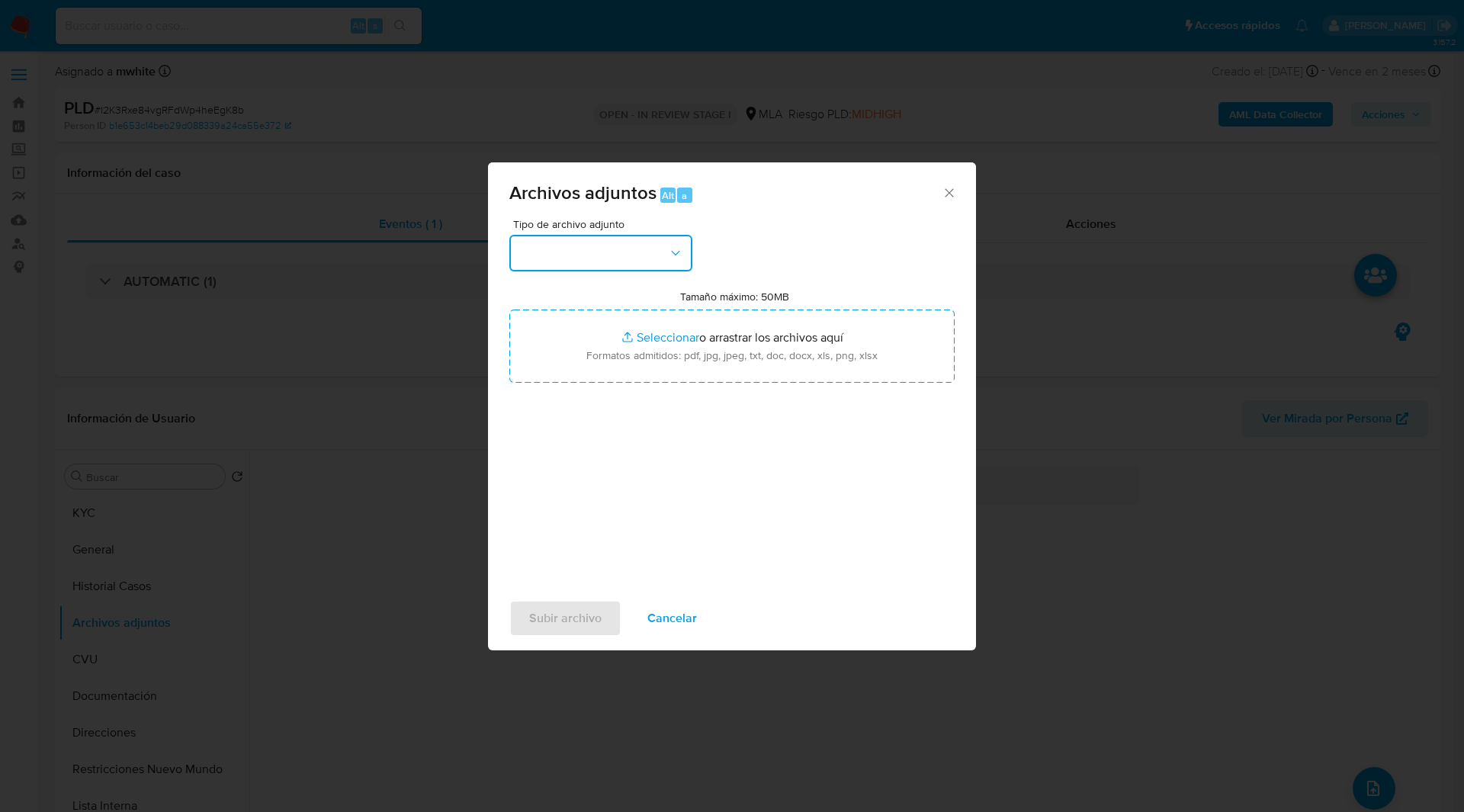
click at [599, 238] on button "button" at bounding box center [601, 254] width 183 height 37
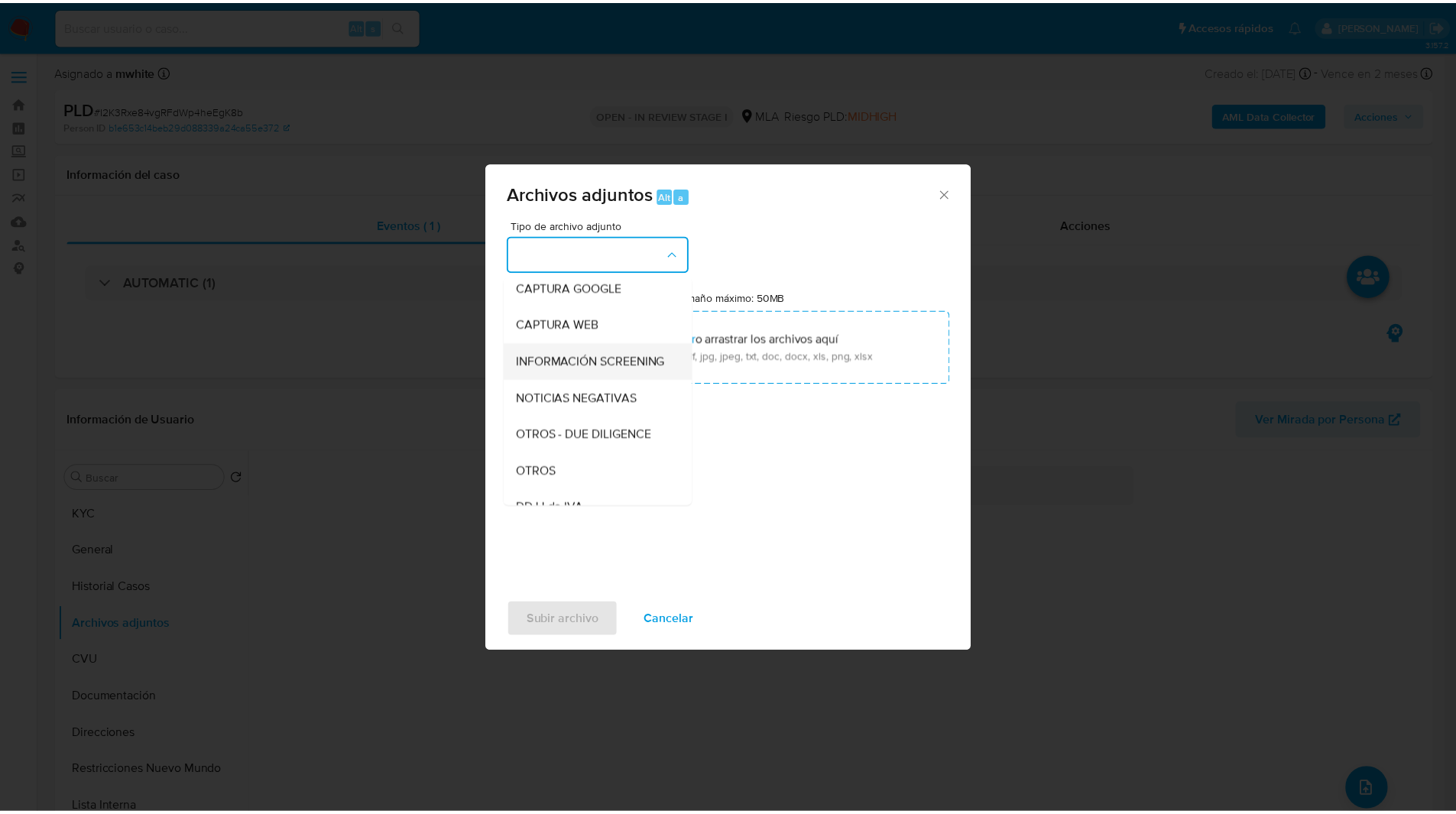
scroll to position [117, 0]
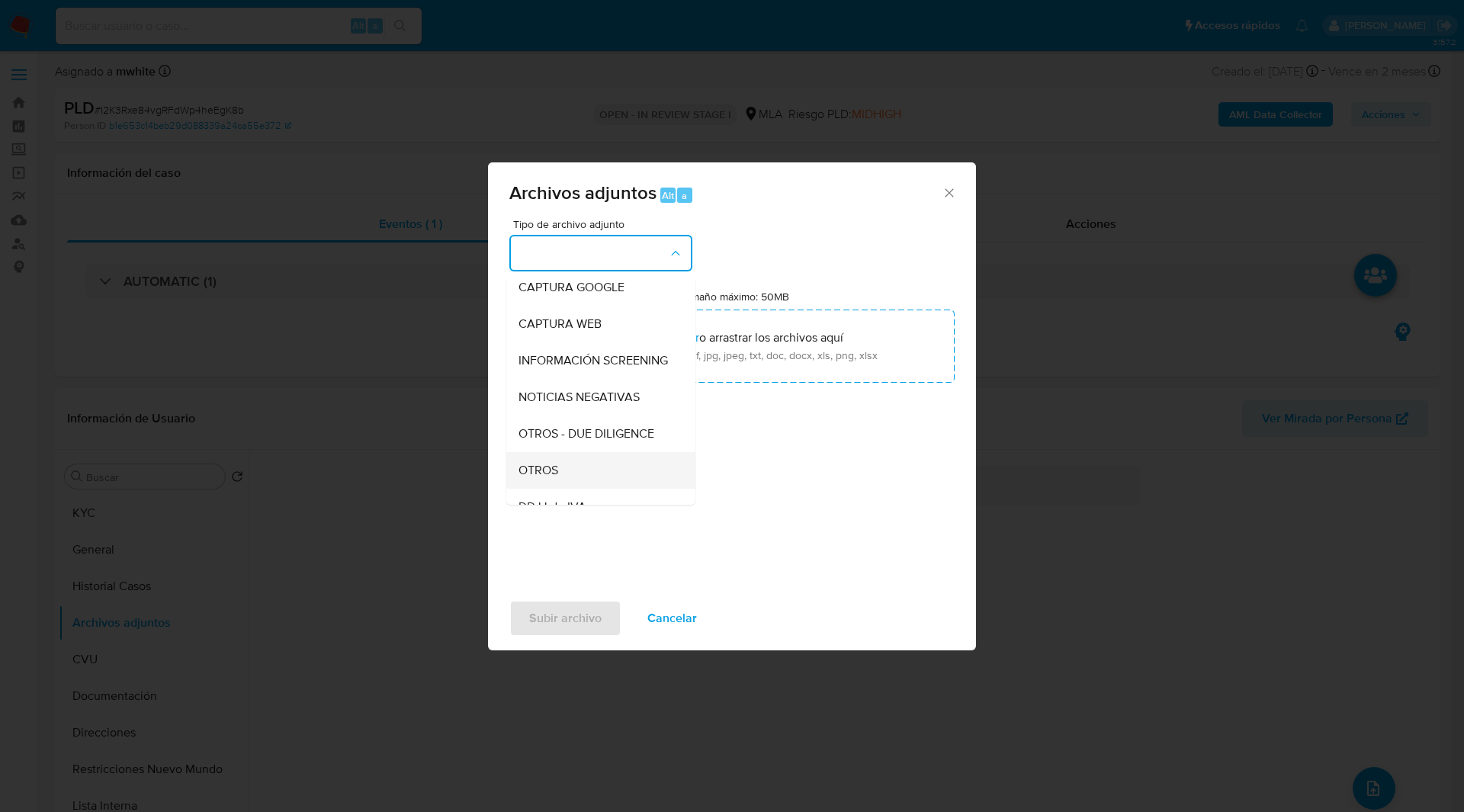
click at [529, 478] on span "OTROS" at bounding box center [538, 470] width 39 height 15
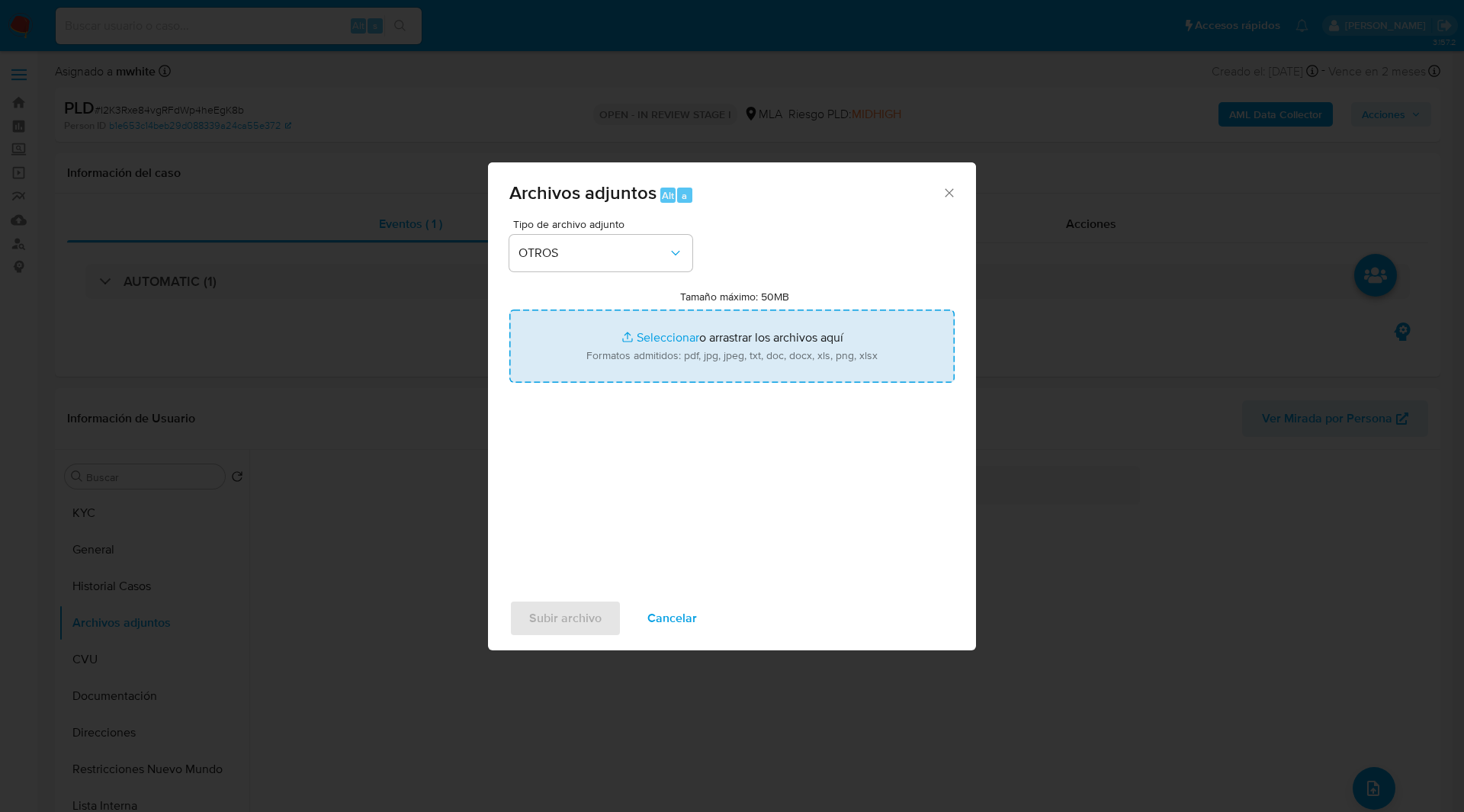
type input "C:\fakepath\Caselog I2K3Rxe84vgRFdWp4heEgK8b_2025_08_19_05_50_39.docx"
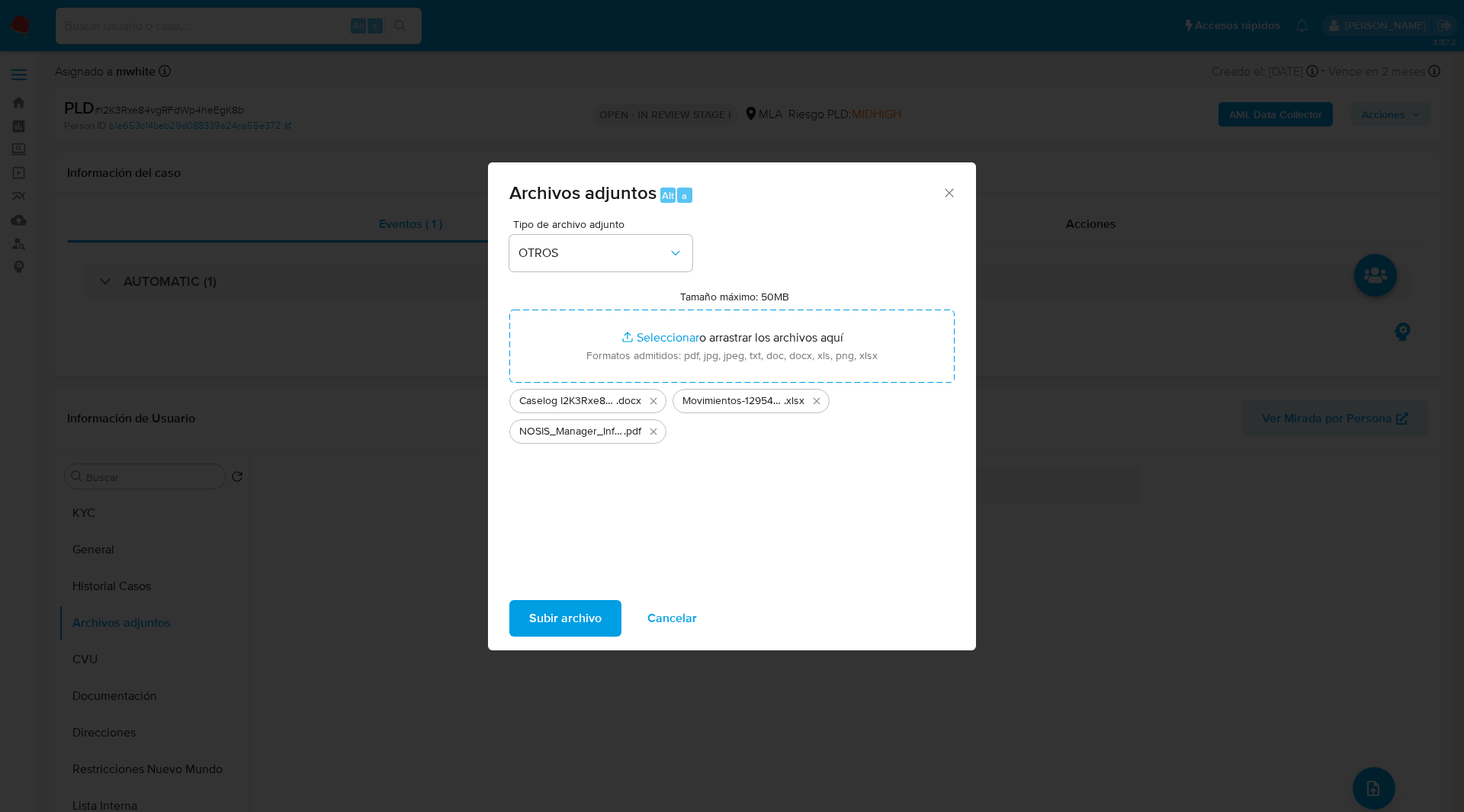
click at [555, 628] on span "Subir archivo" at bounding box center [565, 618] width 72 height 34
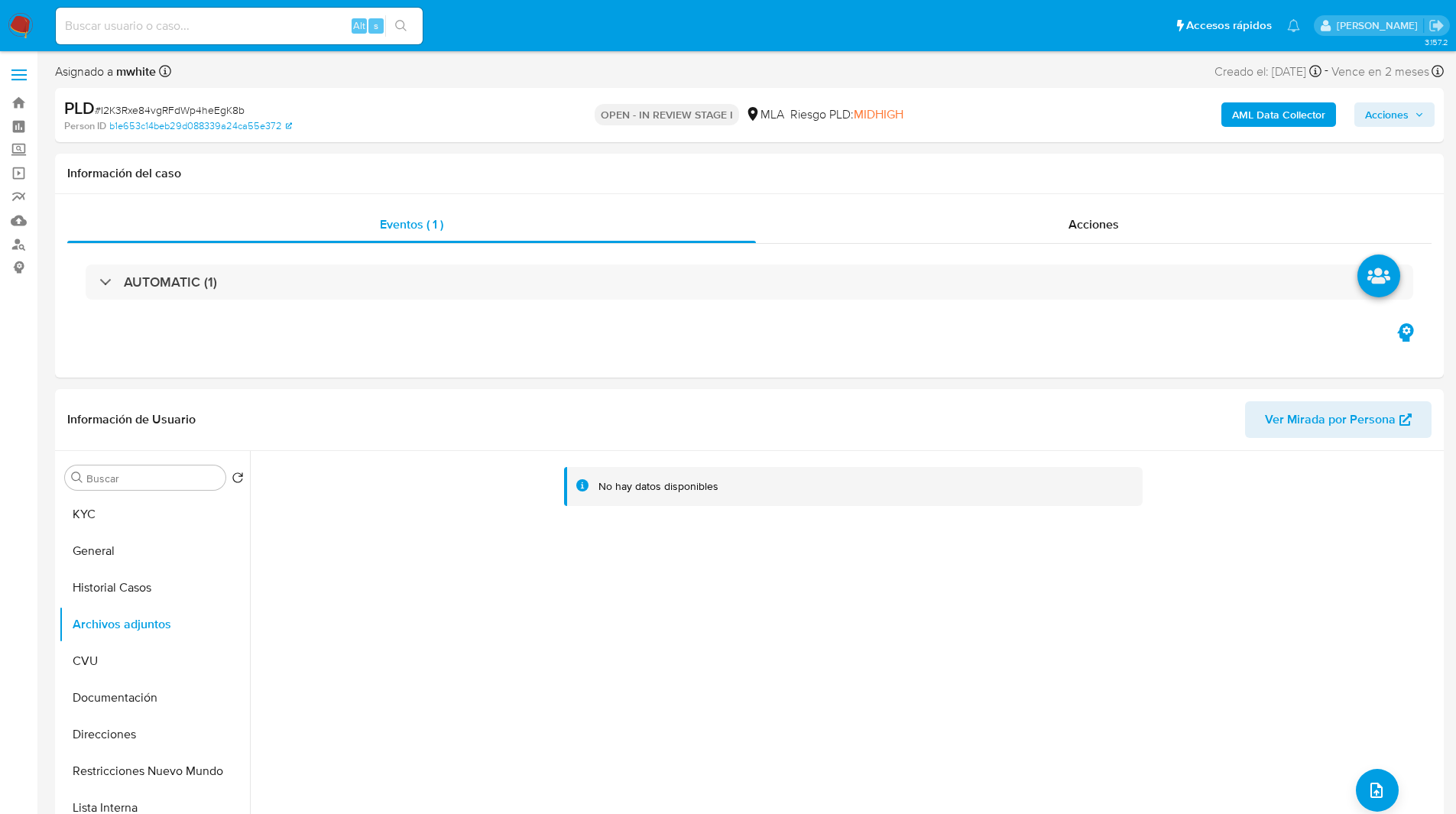
click at [1391, 112] on span "Acciones" at bounding box center [1387, 114] width 44 height 24
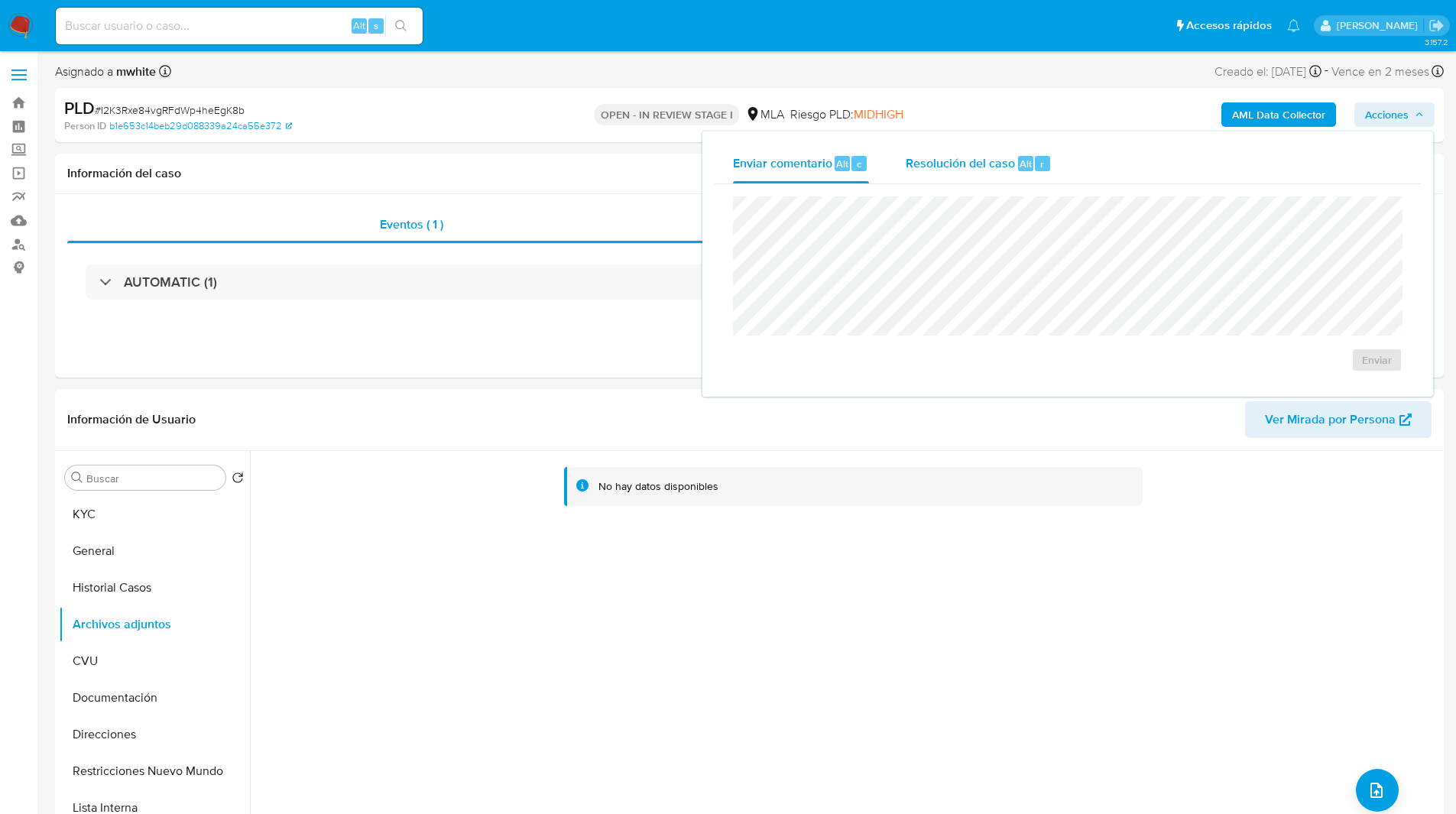
click at [992, 170] on span "Resolución del caso" at bounding box center [961, 162] width 109 height 18
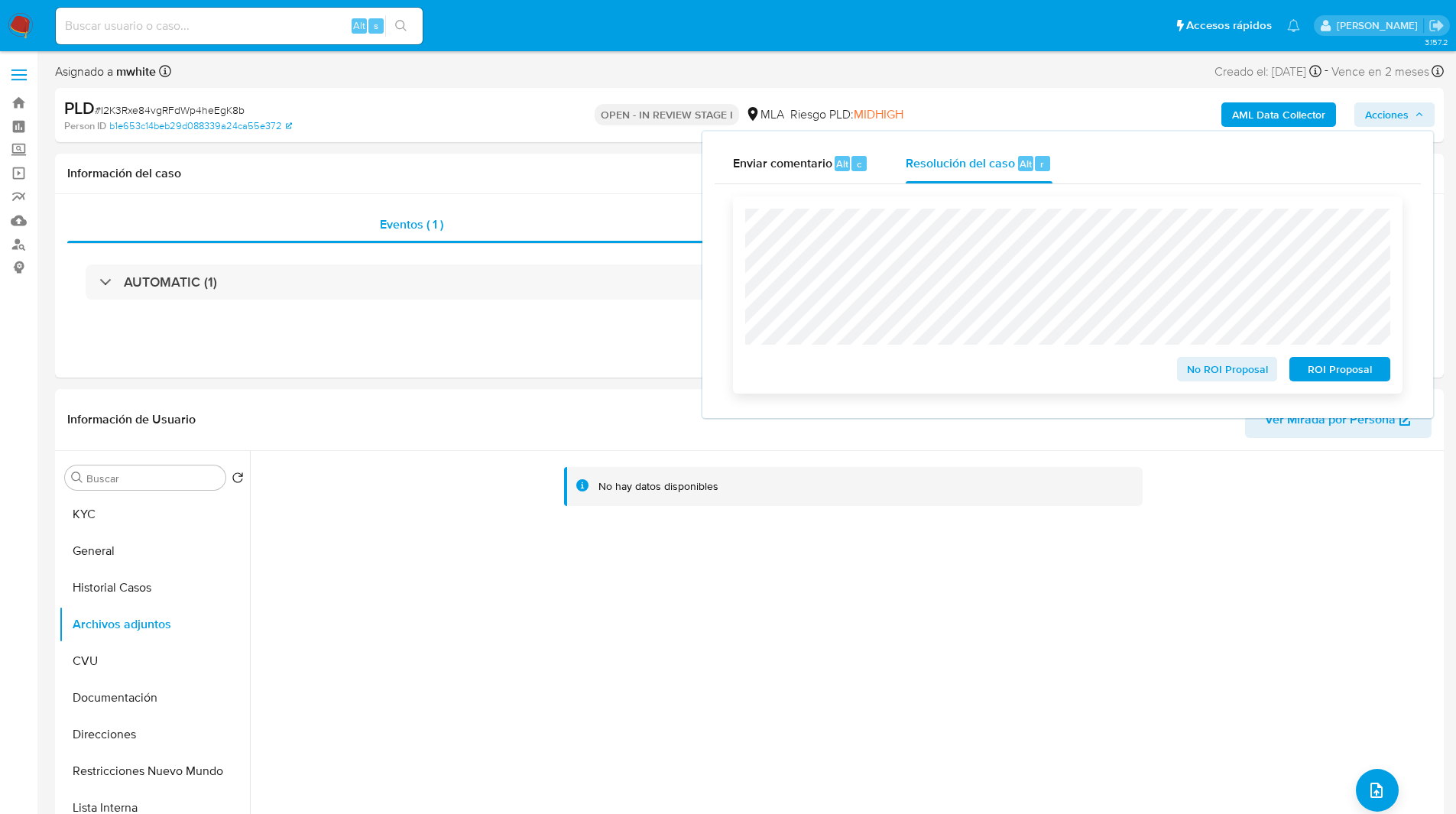
click at [1219, 370] on span "No ROI Proposal" at bounding box center [1228, 369] width 79 height 21
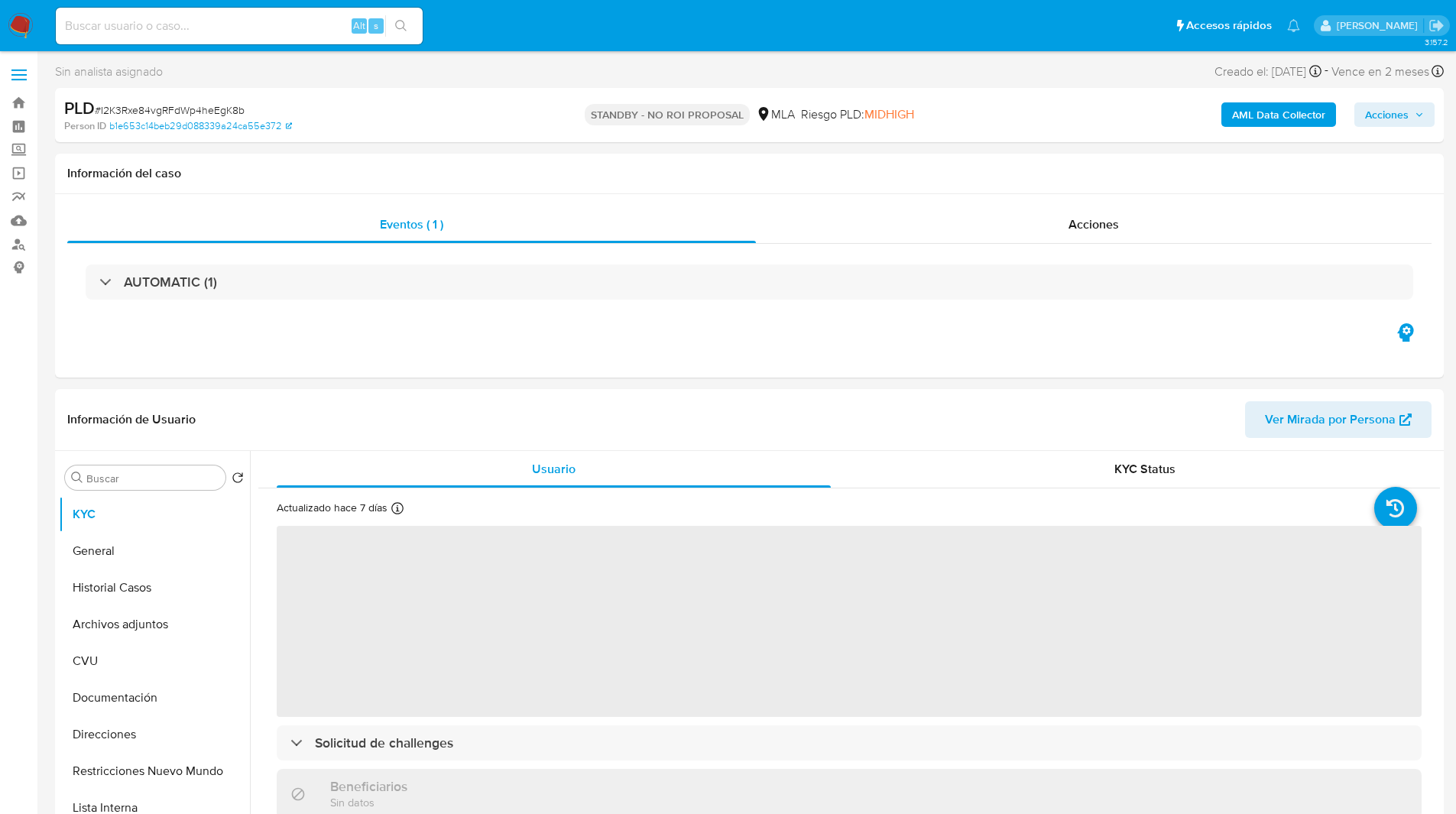
click at [511, 104] on div "PLD # I2K3Rxe84vgRFdWp4heEgK8b" at bounding box center [290, 108] width 451 height 23
select select "10"
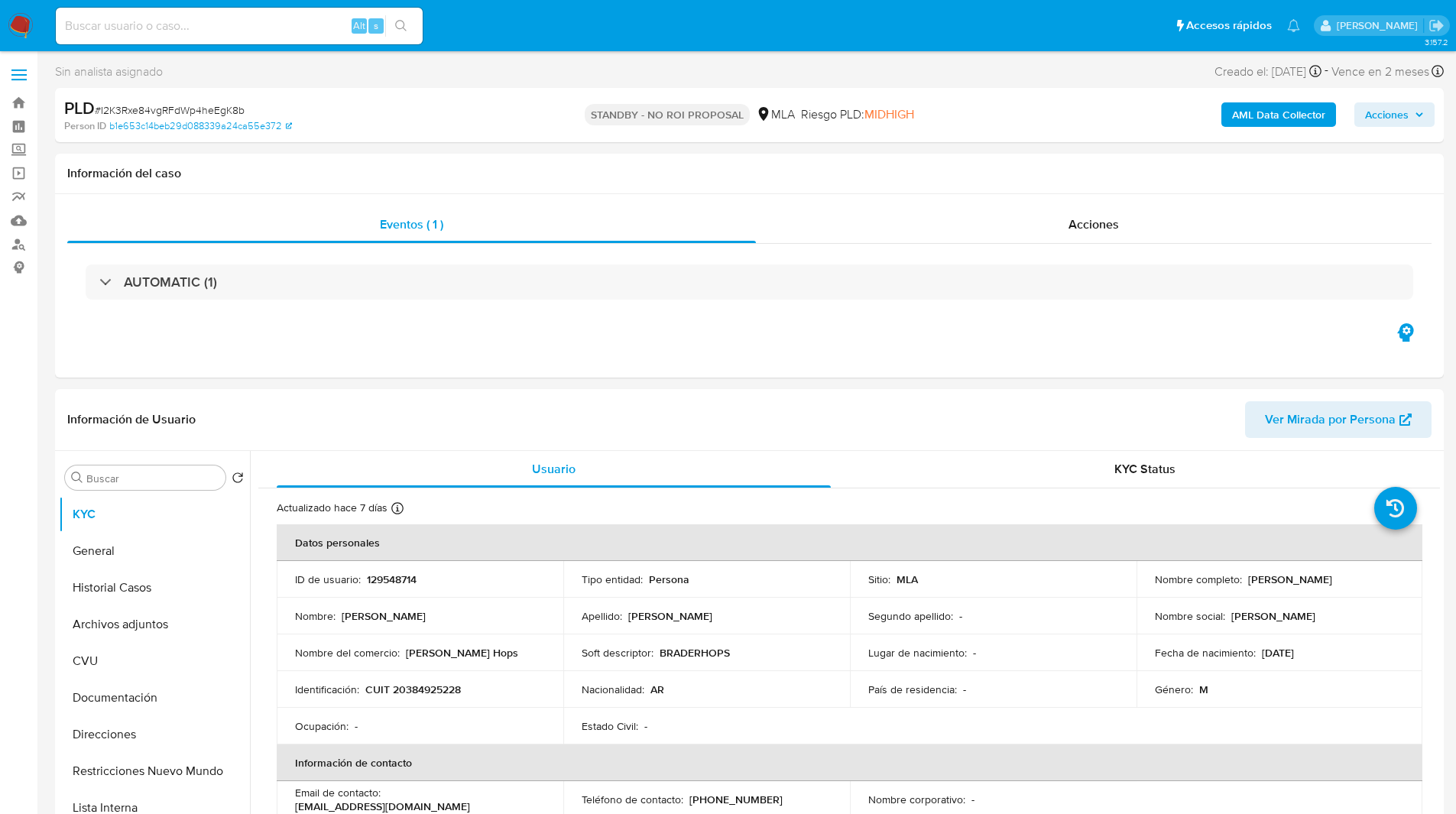
click at [213, 16] on input at bounding box center [239, 26] width 367 height 20
paste input "NnhX012YX4ZmtrjuCieEySWh"
type input "NnhX012YX4ZmtrjuCieEySWh"
select select "10"
click at [622, 1] on nav "Pausado Ver notificaciones NnhX012YX4ZmtrjuCieEySWh Alt s Accesos rápidos Presi…" at bounding box center [728, 25] width 1456 height 51
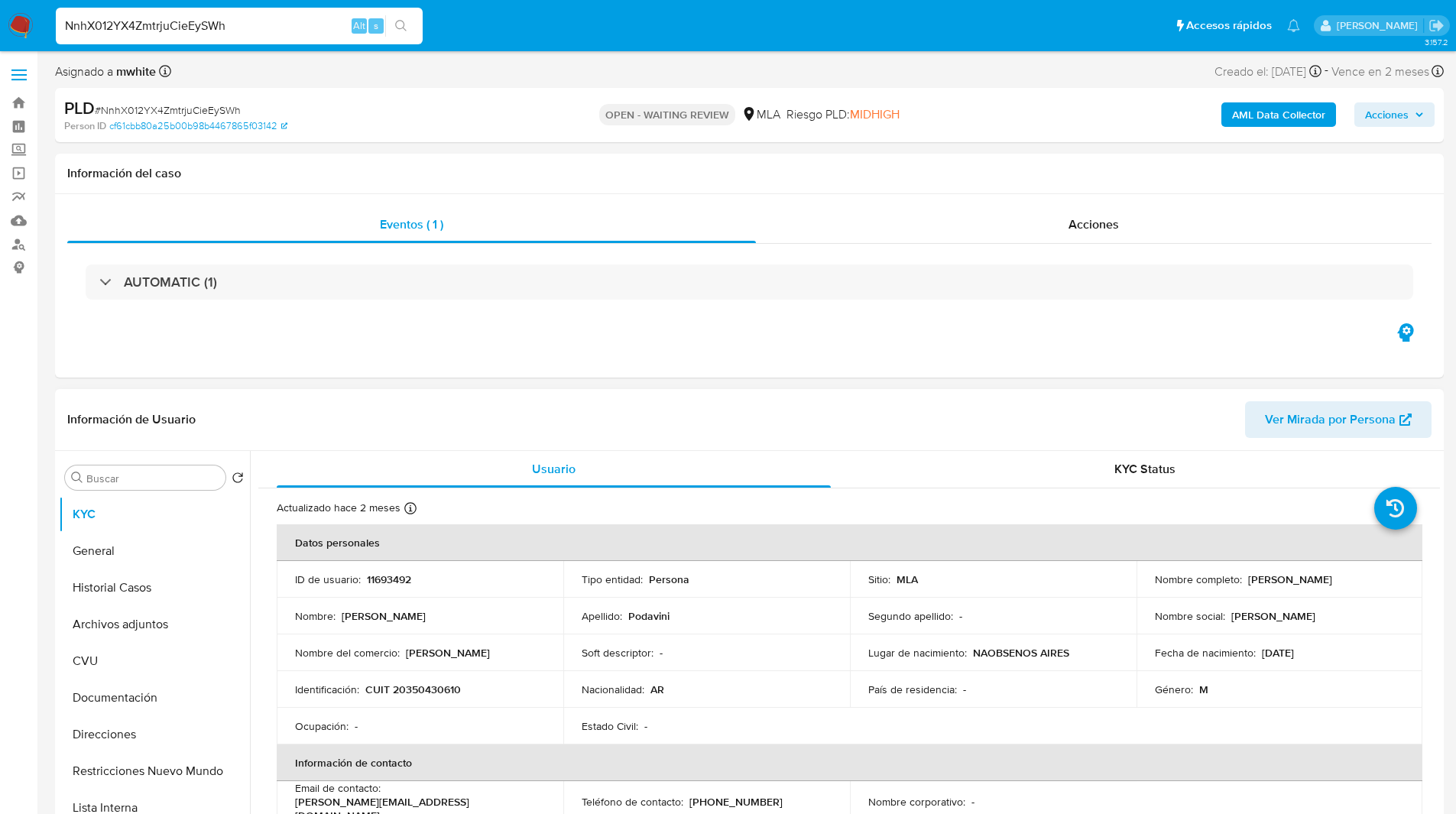
click at [598, 425] on header "Información de Usuario Ver Mirada por Persona" at bounding box center [749, 420] width 1364 height 37
click at [579, 427] on header "Información de Usuario Ver Mirada por Persona" at bounding box center [749, 420] width 1364 height 37
click at [535, 32] on ul "Pausado Ver notificaciones NnhX012YX4ZmtrjuCieEySWh Alt s Accesos rápidos Presi…" at bounding box center [678, 24] width 1260 height 38
click at [517, 112] on div "PLD # NnhX012YX4ZmtrjuCieEySWh Person ID cf61cbb80a25b00b98b4467865f03142" at bounding box center [290, 114] width 452 height 36
click at [829, 324] on div "Eventos ( 1 ) Acciones AUTOMATIC (1)" at bounding box center [749, 286] width 1389 height 184
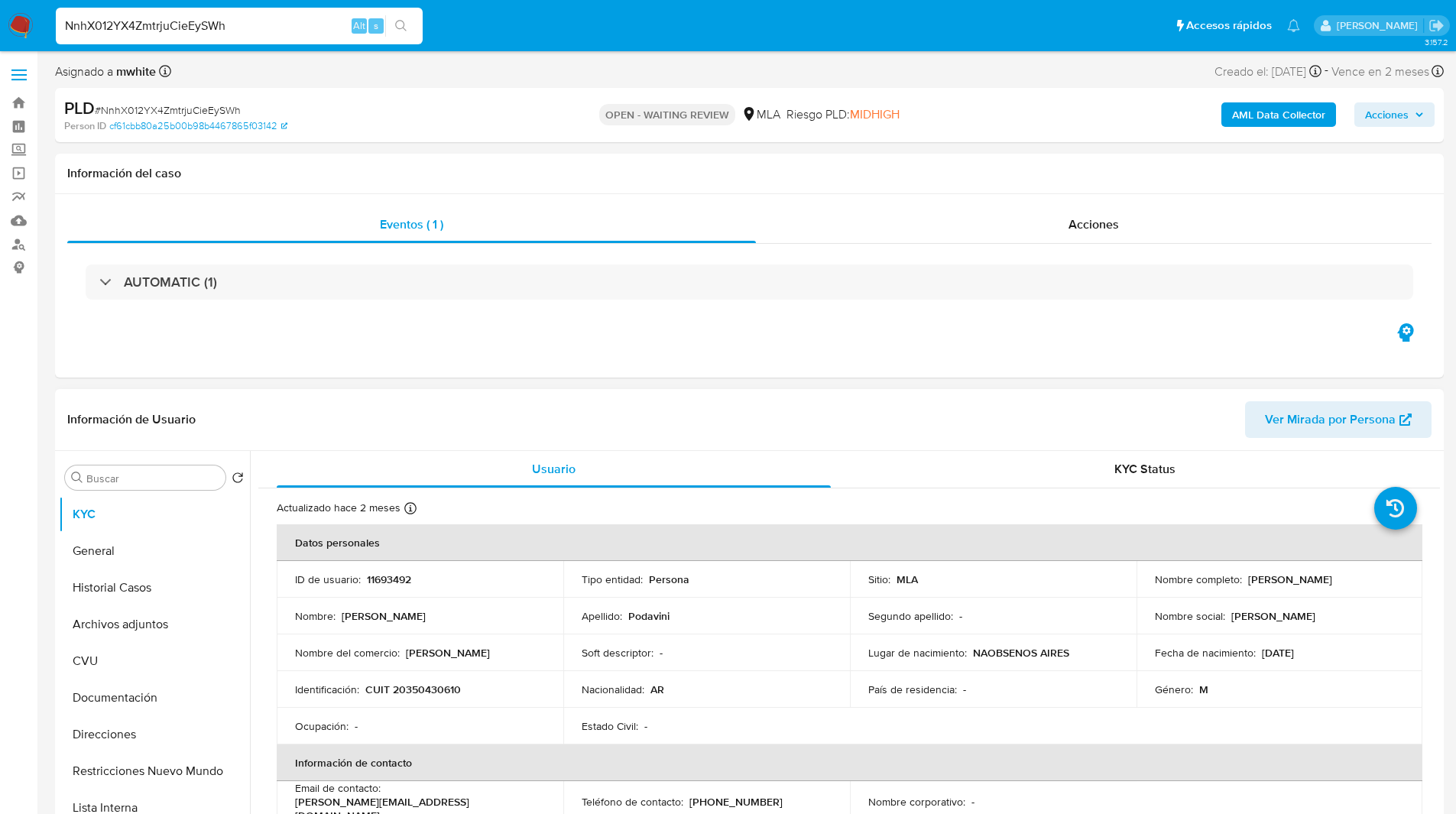
click at [439, 685] on p "CUIT 20350430610" at bounding box center [413, 689] width 95 height 13
copy p "20350430610"
click at [983, 365] on div "Eventos ( 1 ) Acciones AUTOMATIC (1)" at bounding box center [749, 286] width 1389 height 184
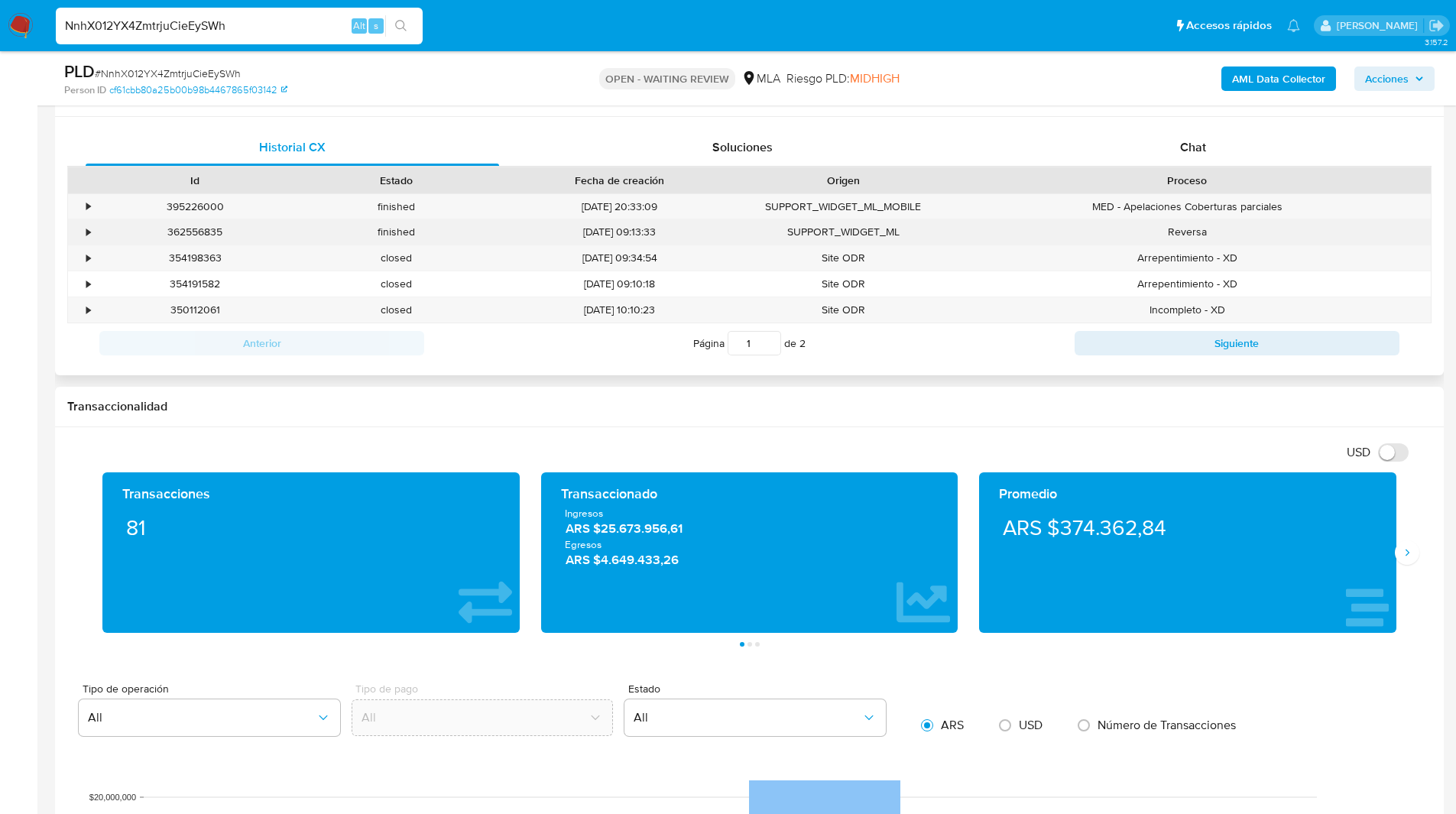
scroll to position [724, 0]
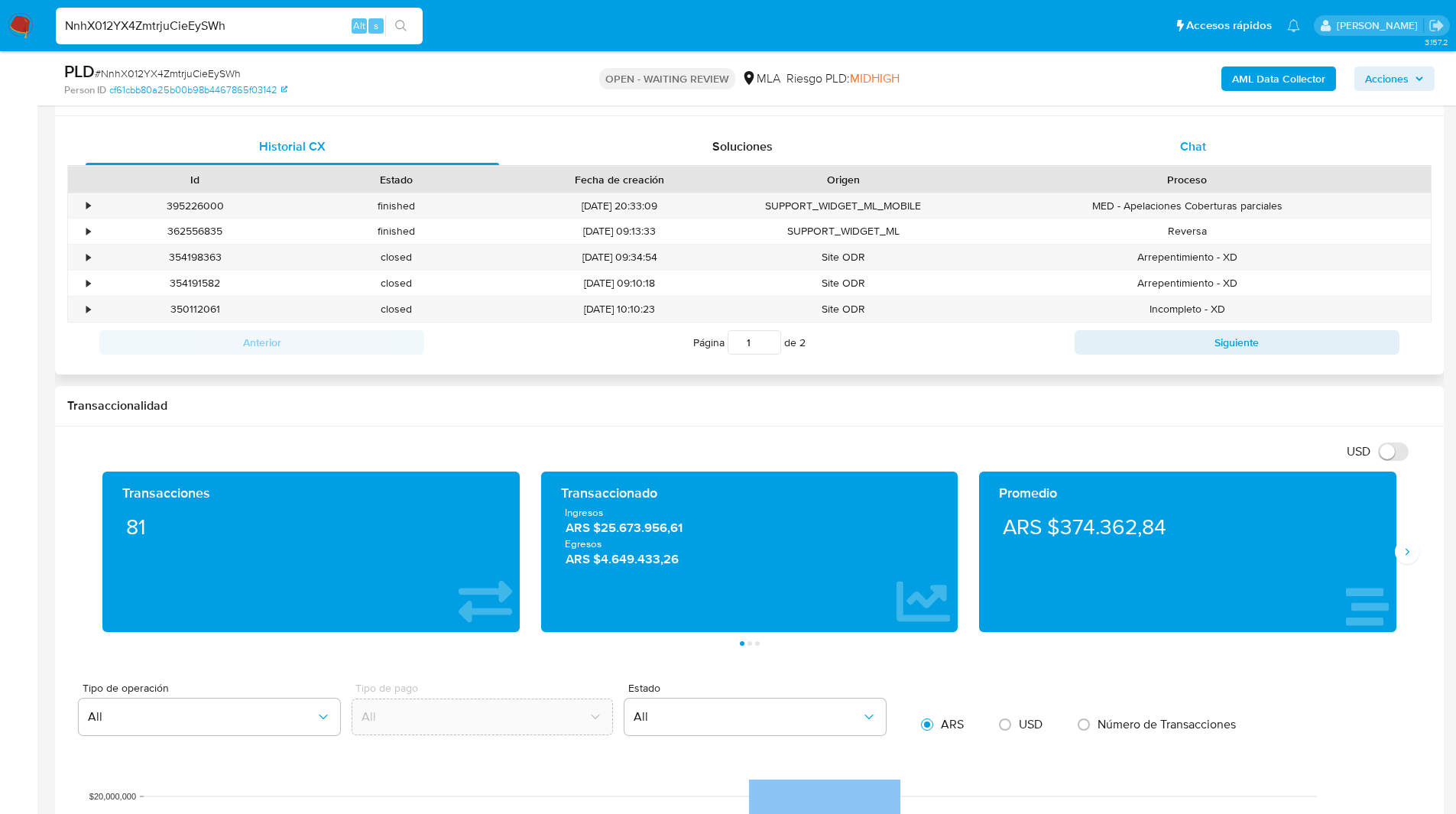
click at [1141, 155] on div "Chat" at bounding box center [1192, 147] width 413 height 37
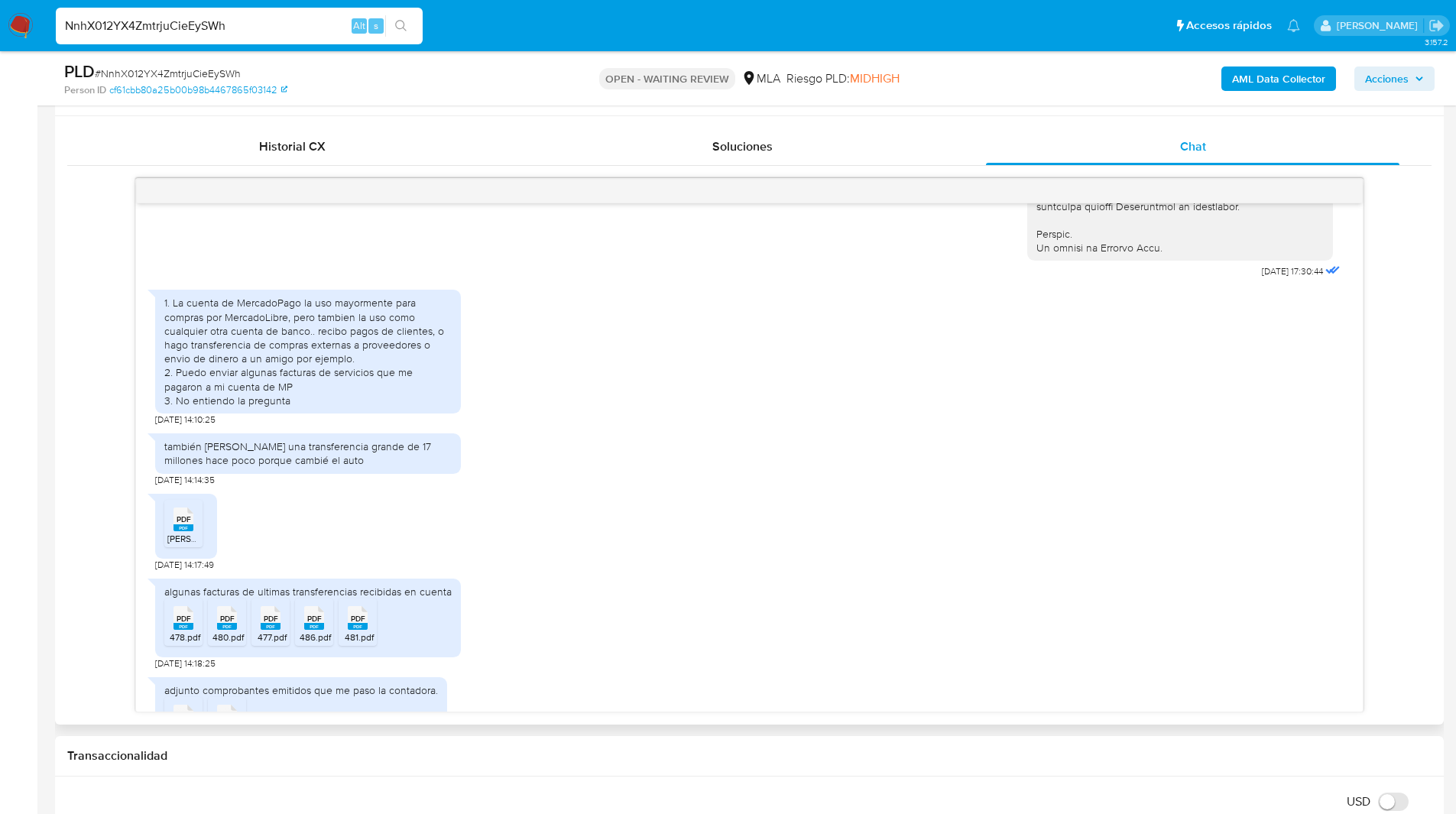
scroll to position [766, 0]
click at [189, 530] on rect at bounding box center [184, 527] width 20 height 7
click at [179, 629] on icon at bounding box center [184, 617] width 20 height 24
click at [232, 623] on span "PDF" at bounding box center [227, 618] width 14 height 10
click at [194, 629] on icon at bounding box center [184, 617] width 20 height 24
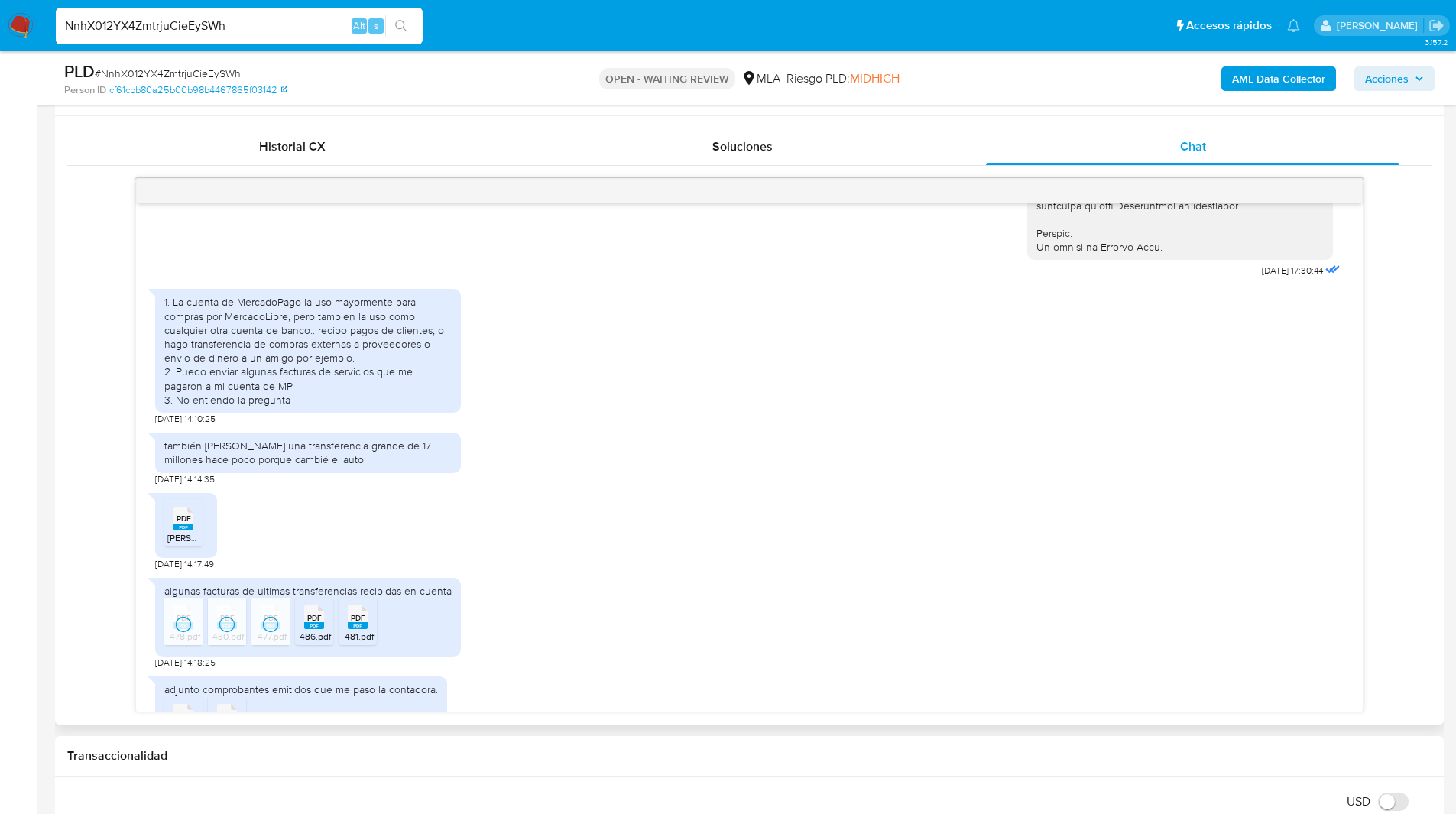
click at [314, 623] on span "PDF" at bounding box center [314, 618] width 14 height 10
click at [194, 629] on icon at bounding box center [184, 617] width 20 height 24
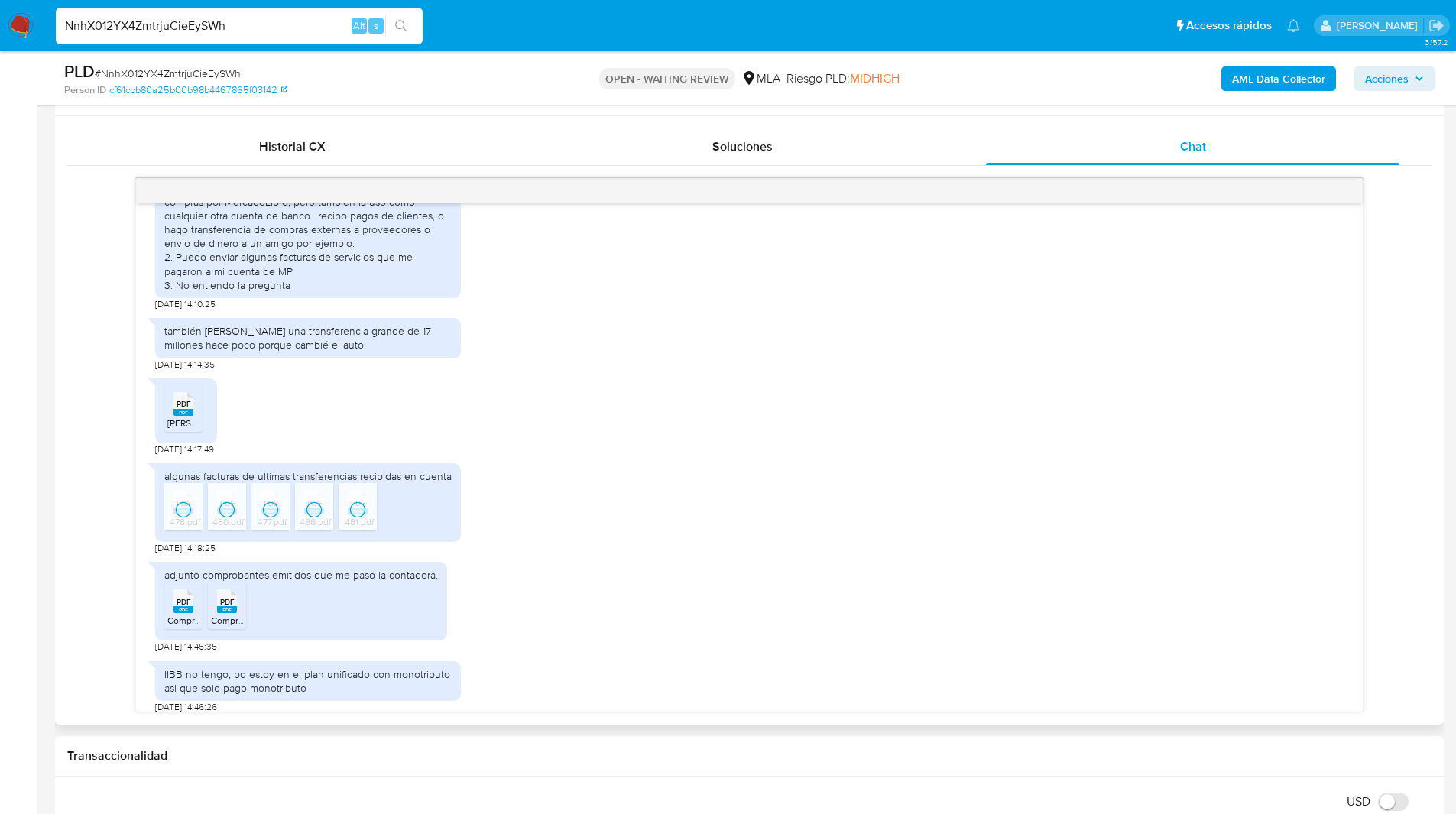
scroll to position [918, 0]
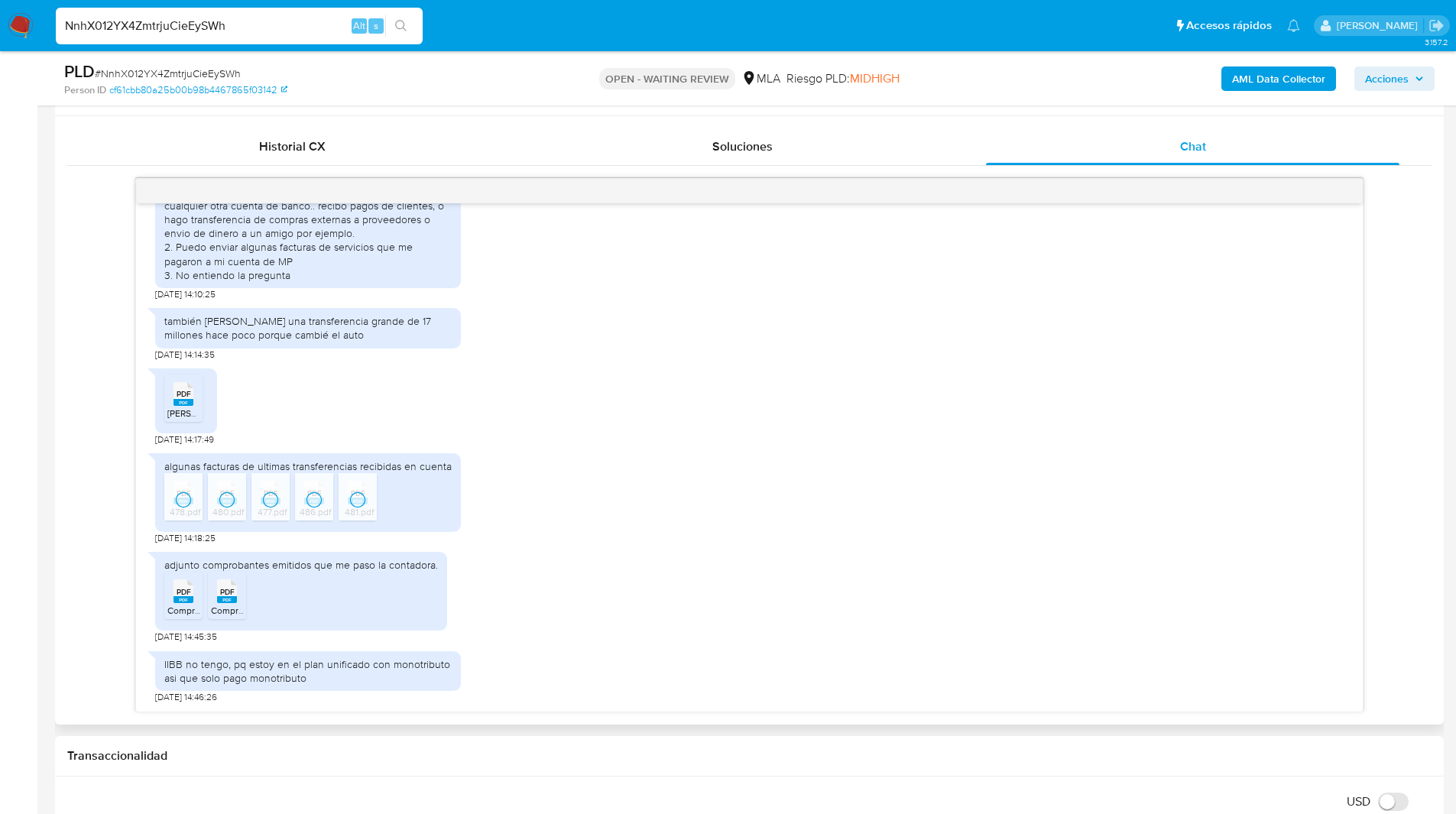
click at [198, 594] on div "PDF PDF" at bounding box center [184, 589] width 32 height 29
click at [233, 599] on rect at bounding box center [227, 599] width 20 height 7
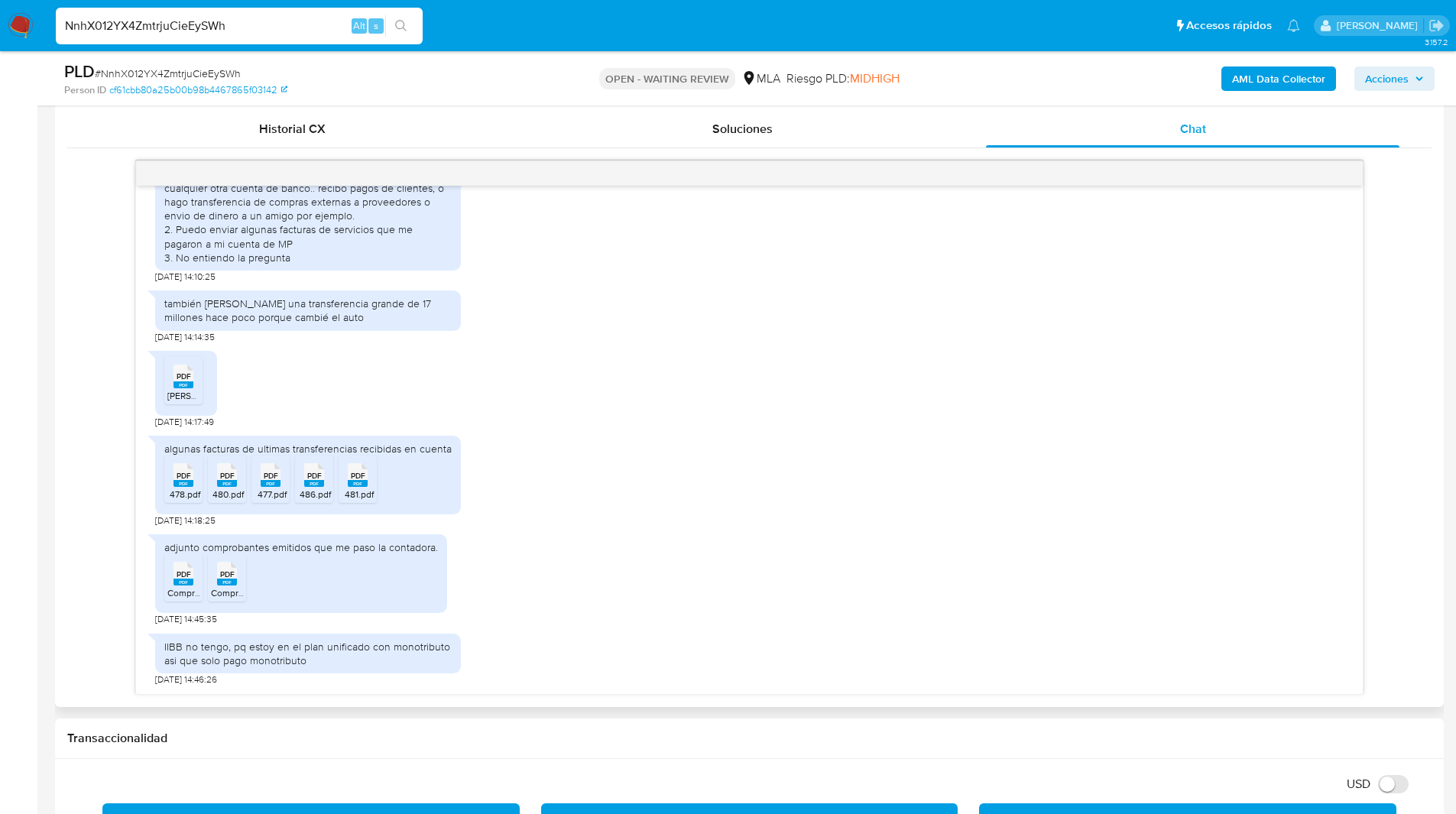
scroll to position [726, 0]
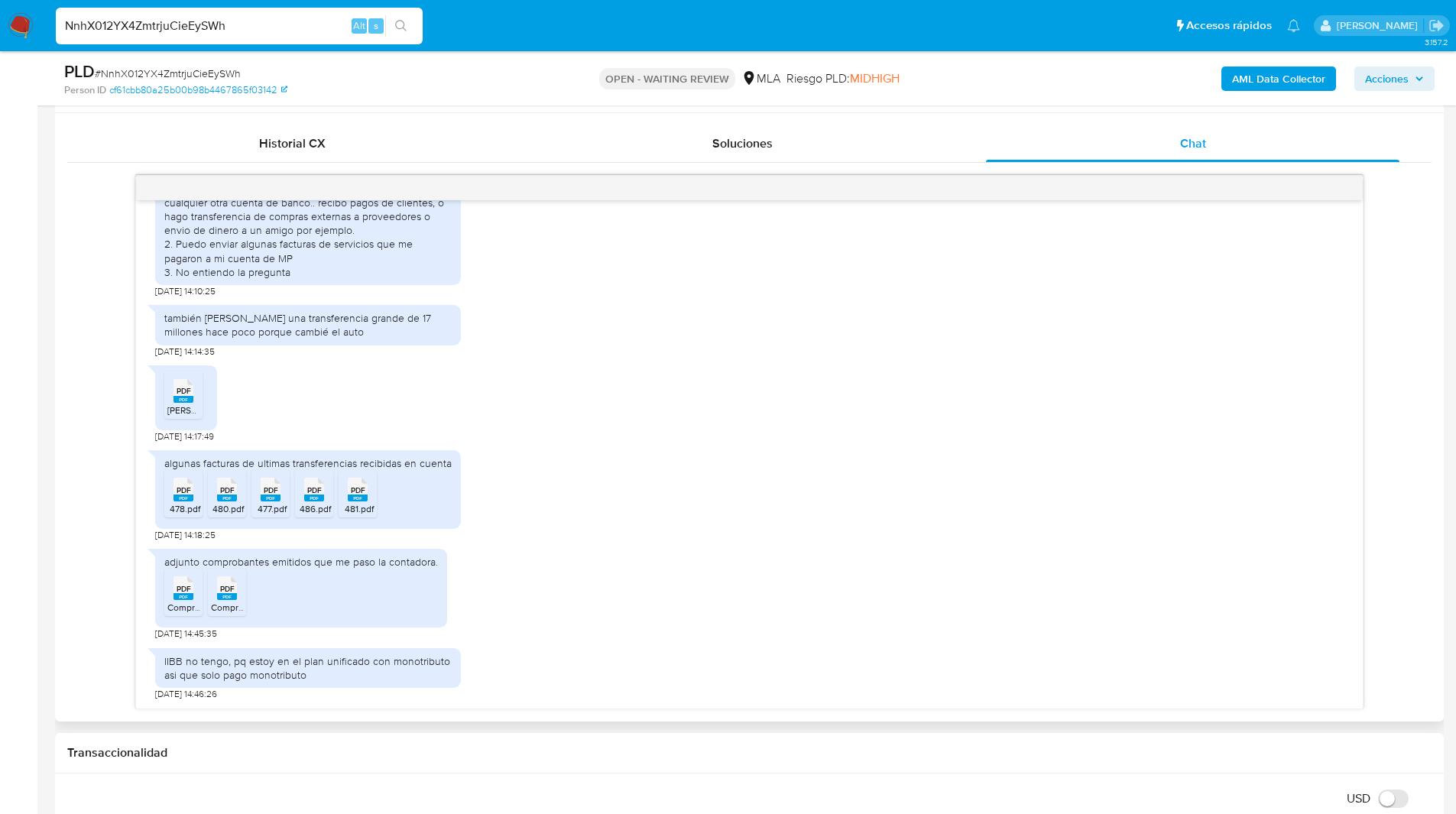
click at [87, 448] on div "18/08/2025 17:30:44 1. La cuenta de MercadoPago la uso mayormente para compras …" at bounding box center [749, 442] width 1364 height 535
click at [83, 475] on div "18/08/2025 17:30:44 1. La cuenta de MercadoPago la uso mayormente para compras …" at bounding box center [749, 442] width 1364 height 535
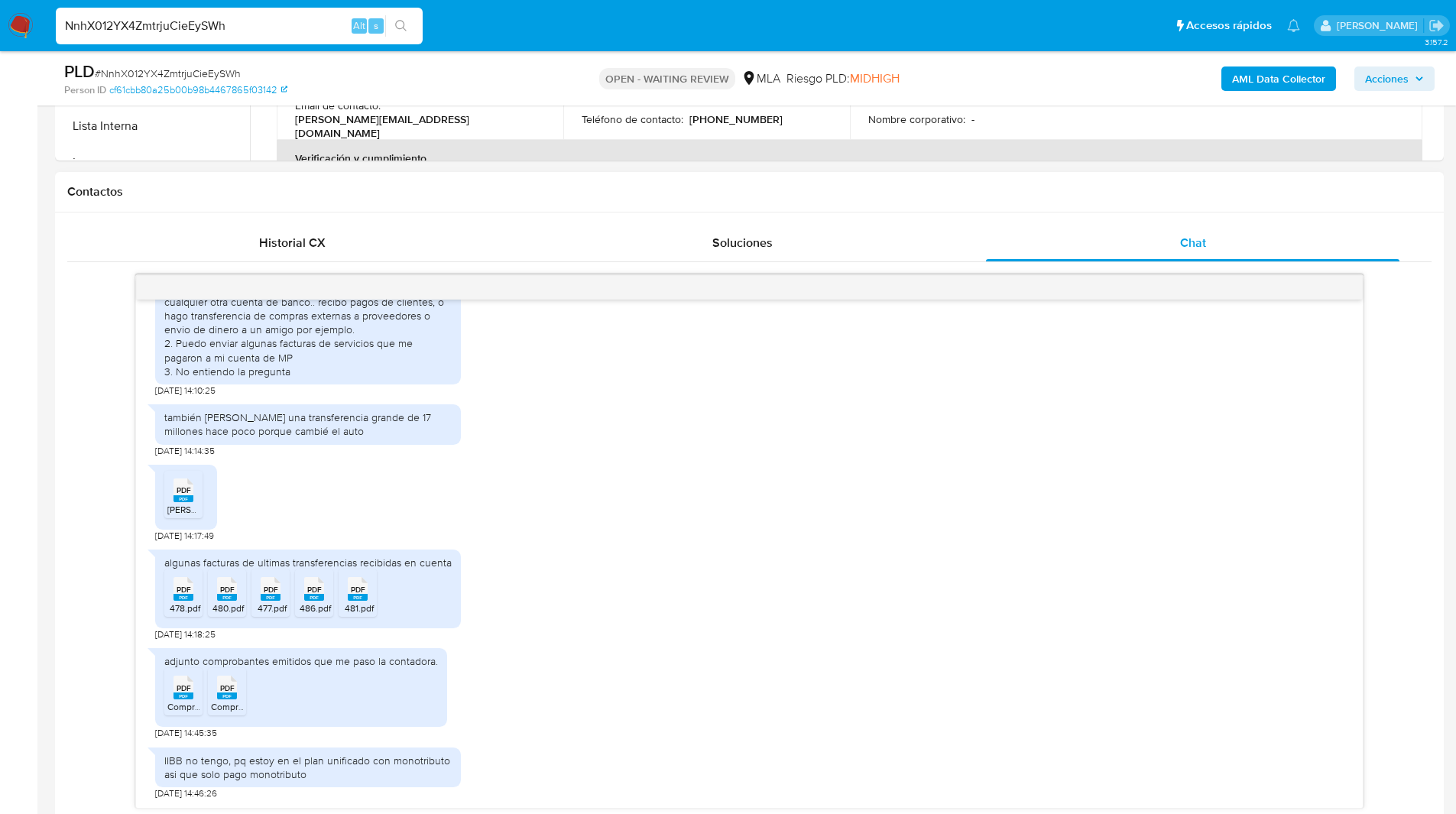
click at [93, 478] on div "18/08/2025 17:30:44 1. La cuenta de MercadoPago la uso mayormente para compras …" at bounding box center [749, 541] width 1364 height 535
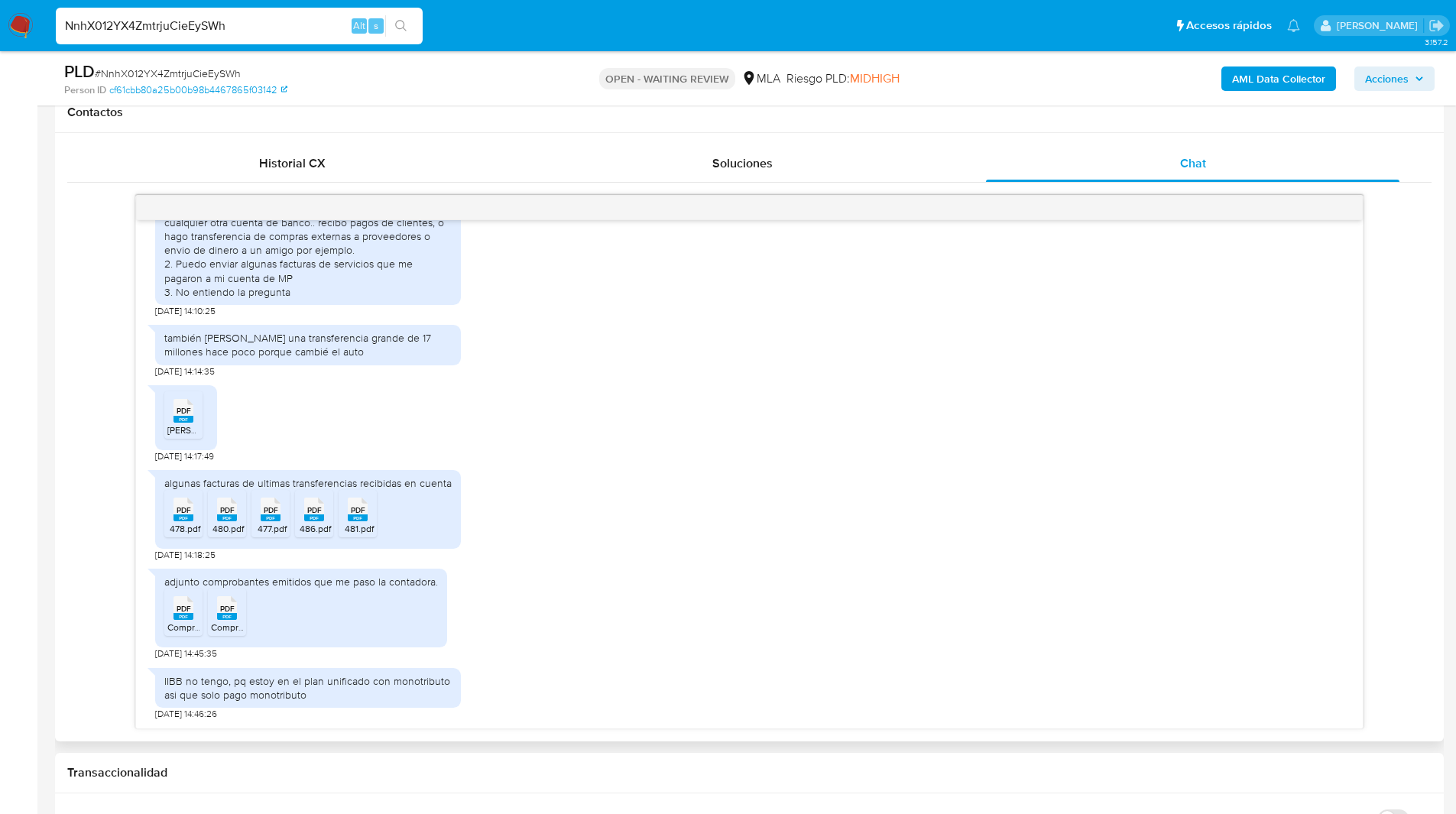
click at [92, 511] on div "18/08/2025 17:30:44 1. La cuenta de MercadoPago la uso mayormente para compras …" at bounding box center [749, 461] width 1364 height 535
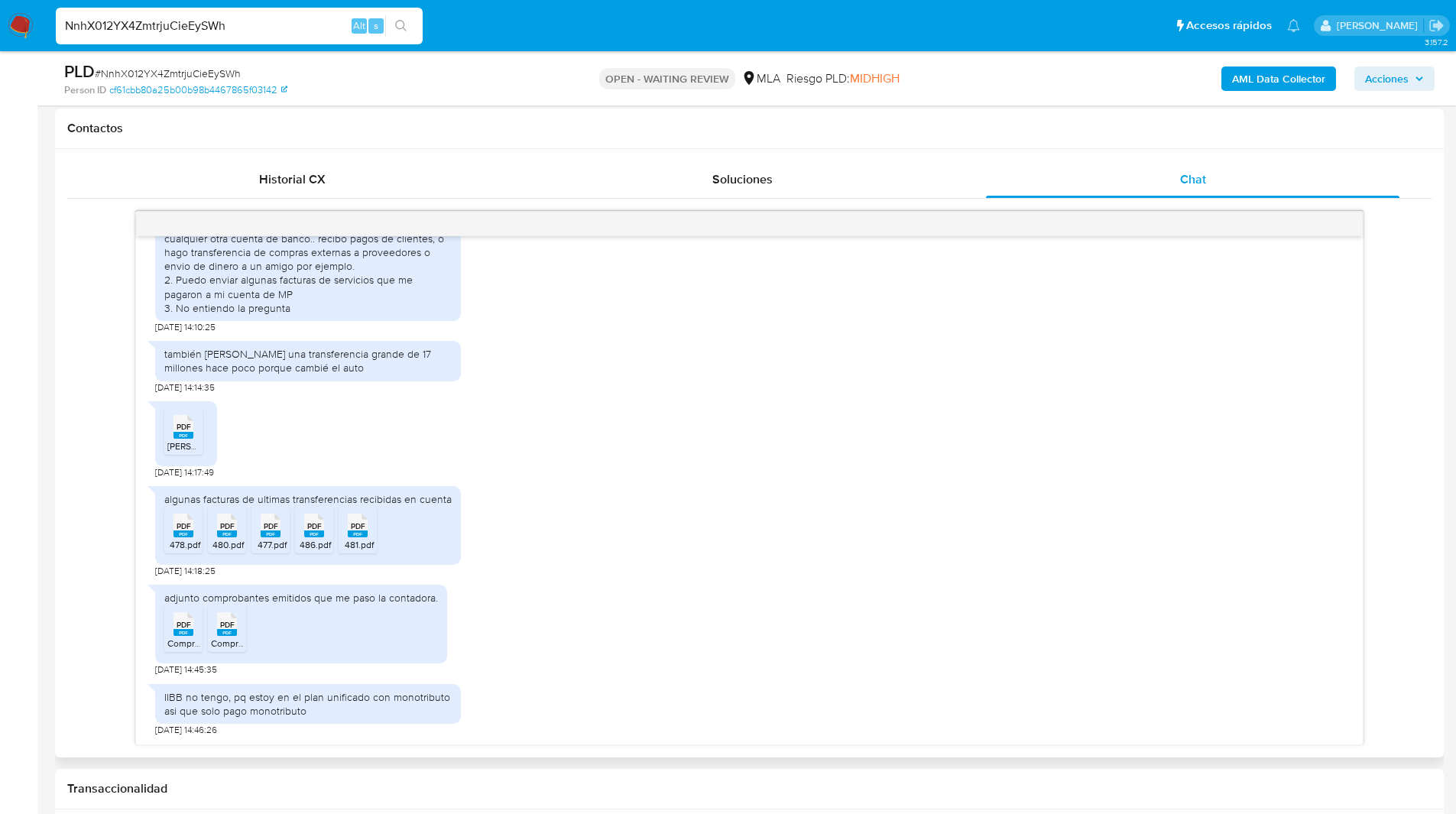
scroll to position [690, 0]
click at [109, 421] on div "18/08/2025 17:30:44 1. La cuenta de MercadoPago la uso mayormente para compras …" at bounding box center [749, 478] width 1364 height 535
click at [973, 142] on div "Contactos" at bounding box center [749, 130] width 1389 height 40
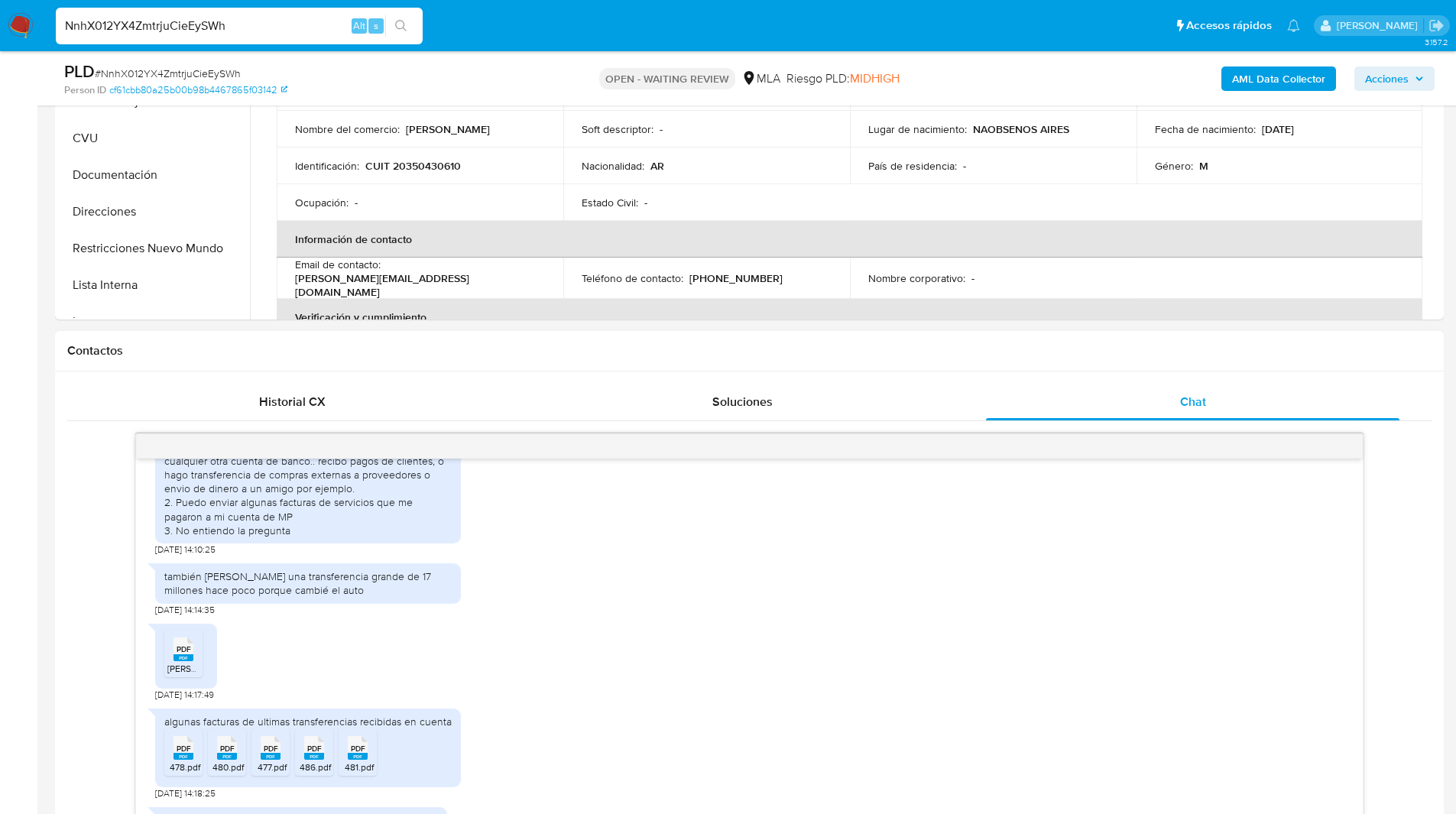
scroll to position [469, 0]
click at [645, 358] on div "Contactos" at bounding box center [749, 350] width 1389 height 40
click at [895, 35] on ul "Pausado Ver notificaciones NnhX012YX4ZmtrjuCieEySWh Alt s Accesos rápidos Presi…" at bounding box center [678, 24] width 1260 height 38
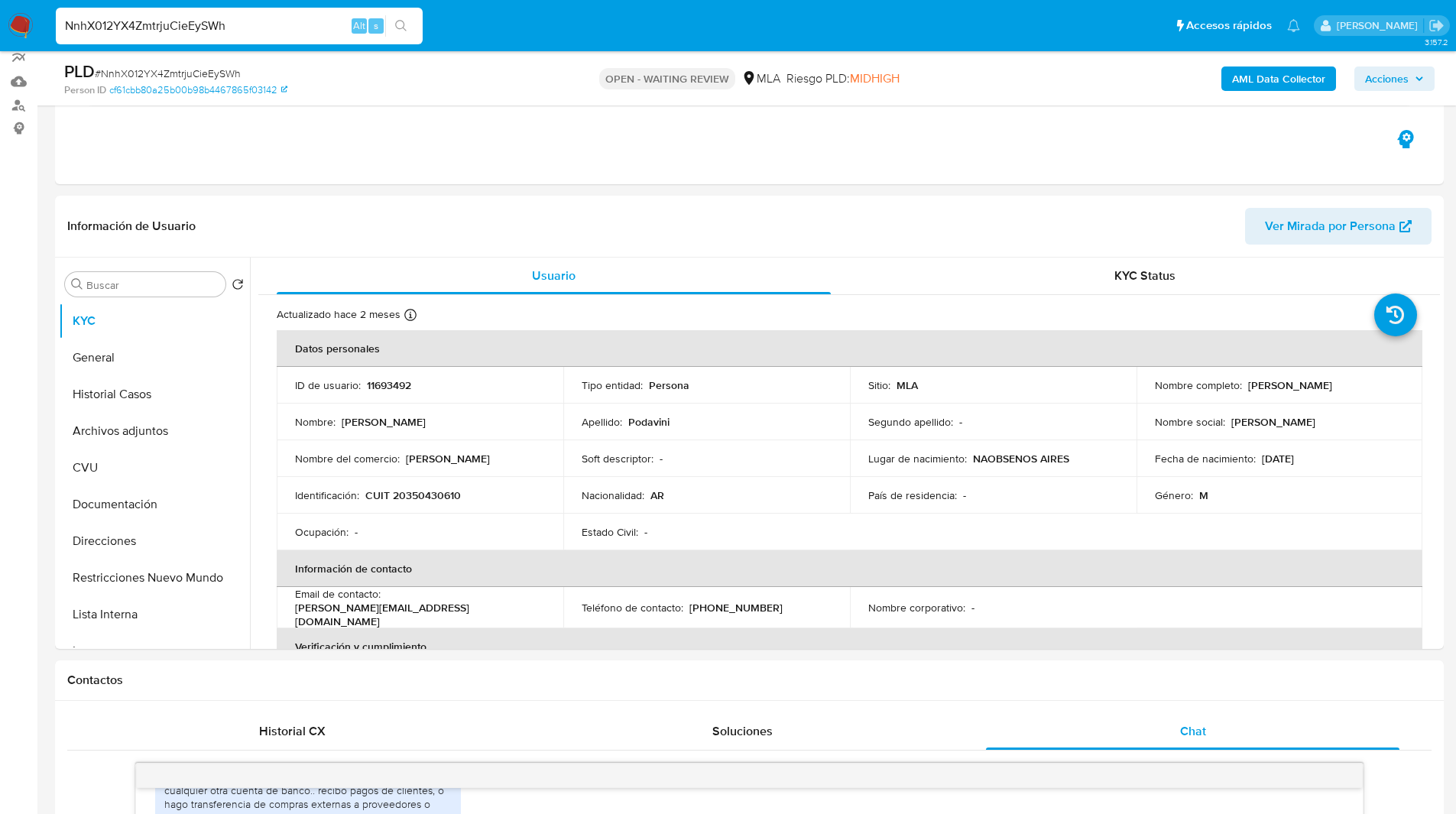
scroll to position [120, 0]
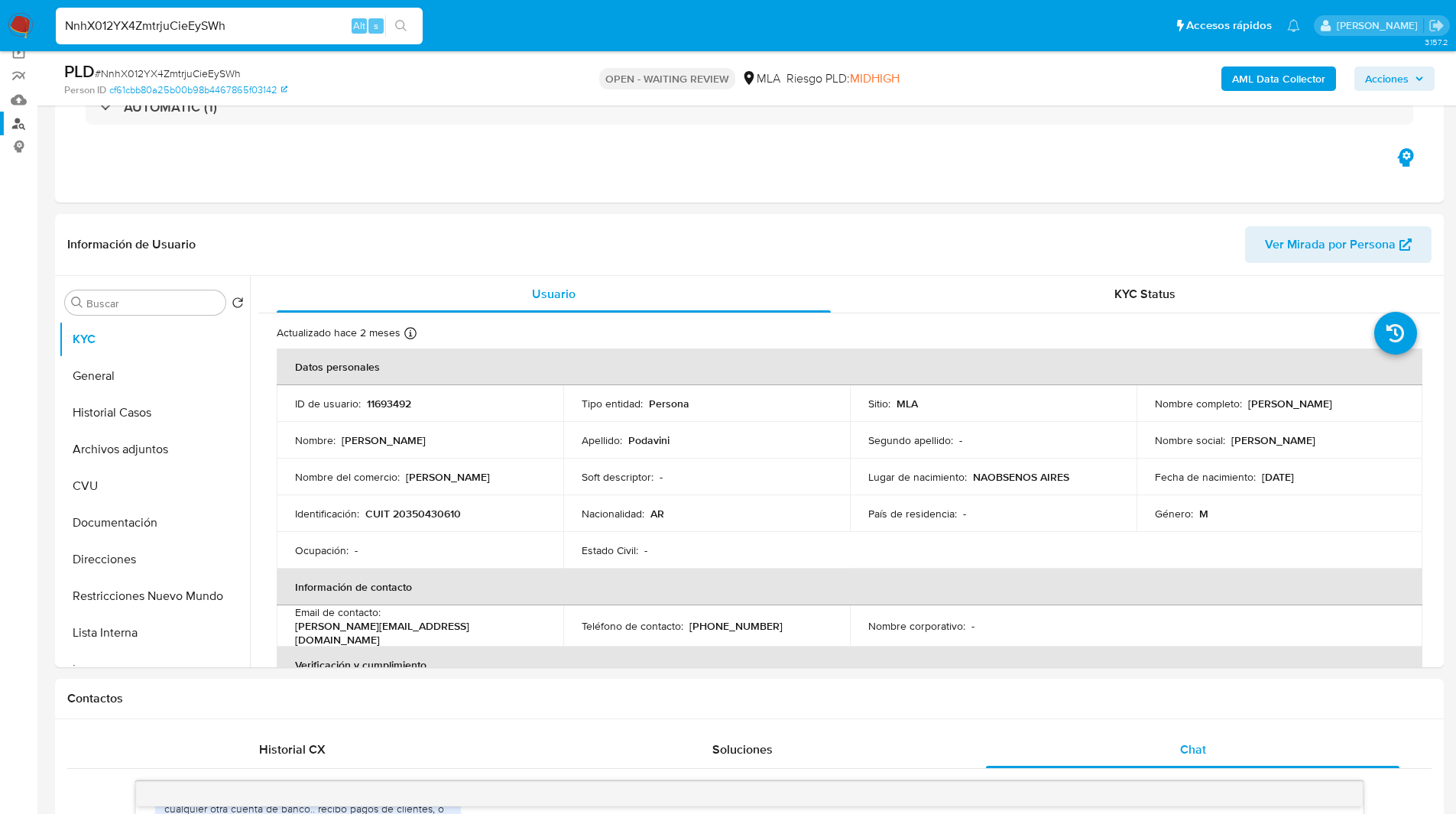
click at [21, 123] on link "Buscador de personas" at bounding box center [91, 124] width 182 height 24
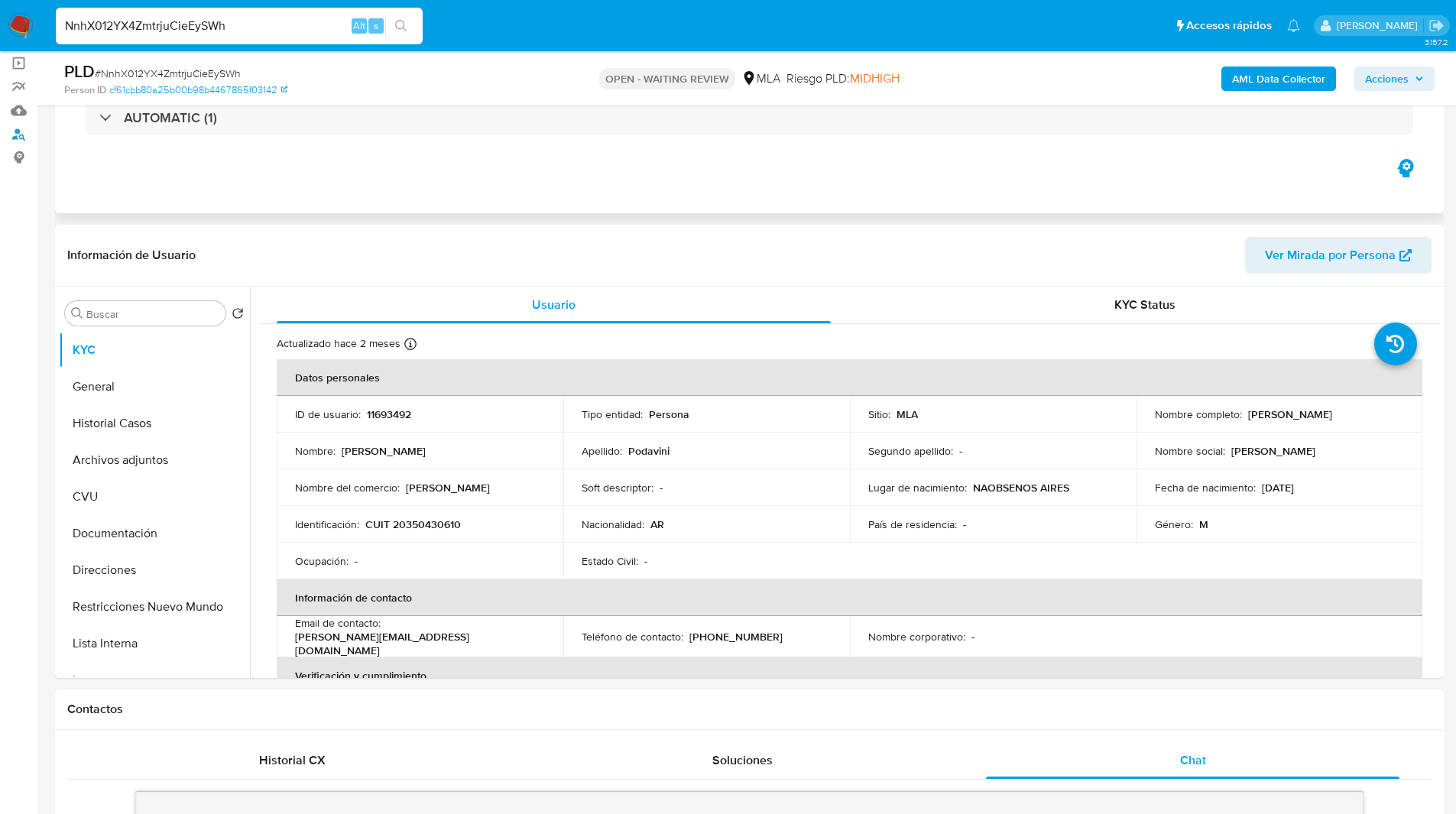
scroll to position [109, 0]
click at [456, 21] on ul "Pausado Ver notificaciones NnhX012YX4ZmtrjuCieEySWh Alt s Accesos rápidos Presi…" at bounding box center [678, 24] width 1260 height 38
click at [388, 196] on div "Eventos ( 1 ) Acciones AUTOMATIC (1)" at bounding box center [749, 122] width 1389 height 184
click at [460, 36] on ul "Pausado Ver notificaciones NnhX012YX4ZmtrjuCieEySWh Alt s Accesos rápidos Presi…" at bounding box center [678, 24] width 1260 height 38
click at [556, 146] on div "AUTOMATIC (1)" at bounding box center [749, 118] width 1364 height 77
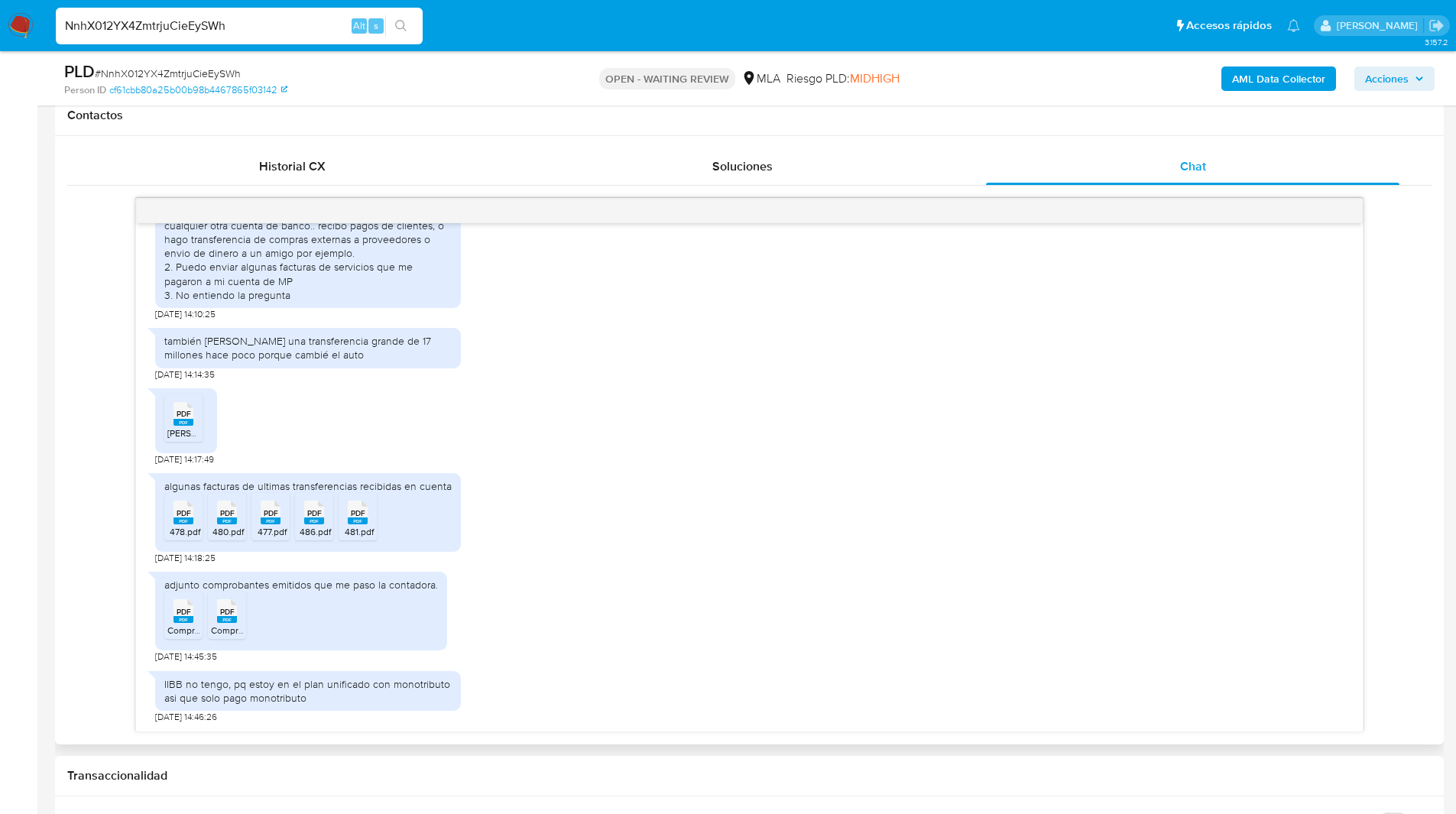
scroll to position [705, 0]
drag, startPoint x: 199, startPoint y: 555, endPoint x: 152, endPoint y: 556, distance: 47.0
click at [152, 556] on div "18/08/2025 17:30:44 1. La cuenta de MercadoPago la uso mayormente para compras …" at bounding box center [749, 476] width 1227 height 508
copy span "21/08/2025"
click at [846, 25] on ul "Pausado Ver notificaciones NnhX012YX4ZmtrjuCieEySWh Alt s Accesos rápidos Presi…" at bounding box center [678, 24] width 1260 height 38
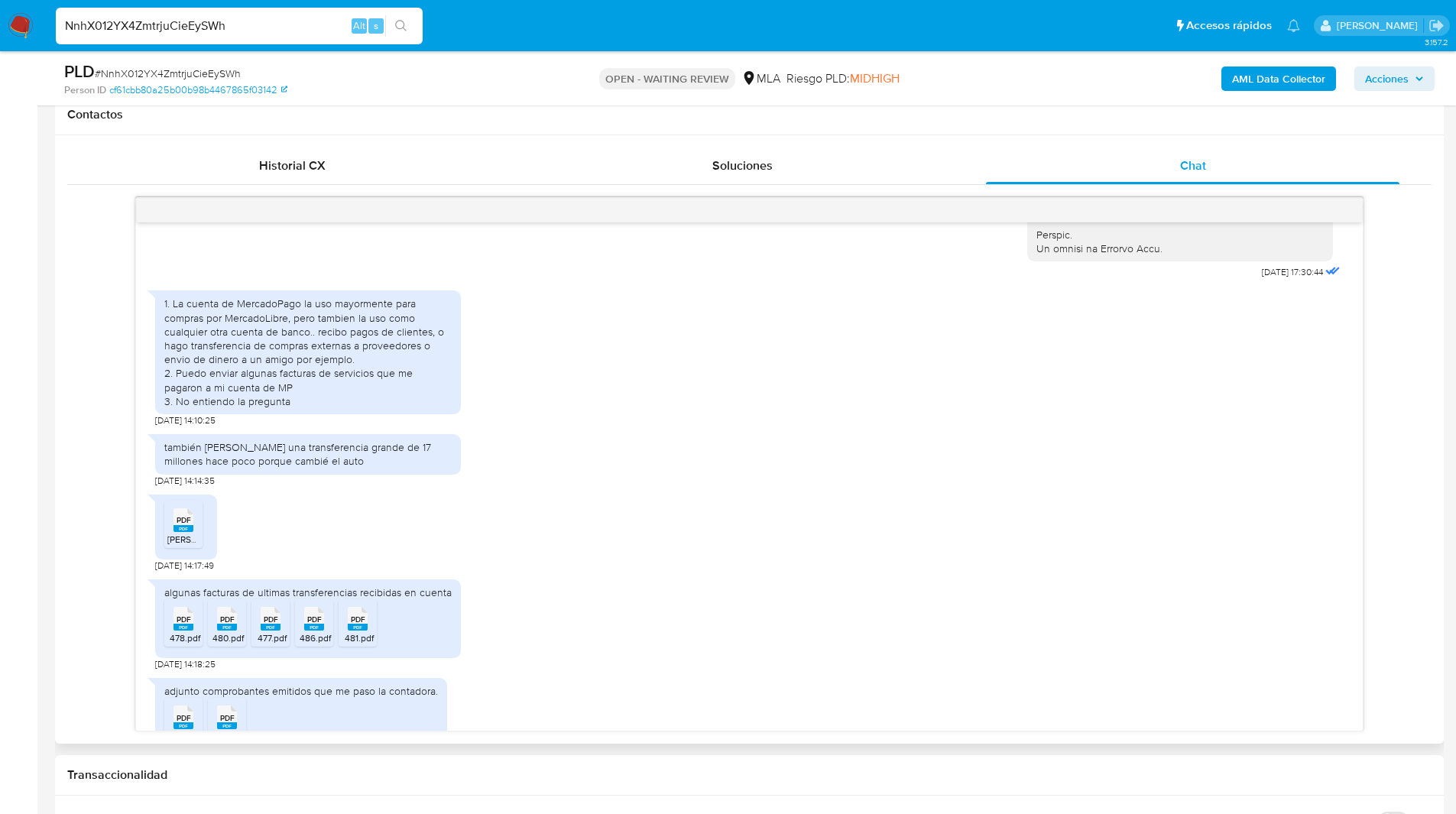
scroll to position [783, 0]
click at [104, 11] on div "NnhX012YX4ZmtrjuCieEySWh Alt s" at bounding box center [239, 26] width 367 height 37
click at [109, 25] on input "NnhX012YX4ZmtrjuCieEySWh" at bounding box center [239, 26] width 367 height 20
click at [22, 29] on img at bounding box center [20, 25] width 26 height 26
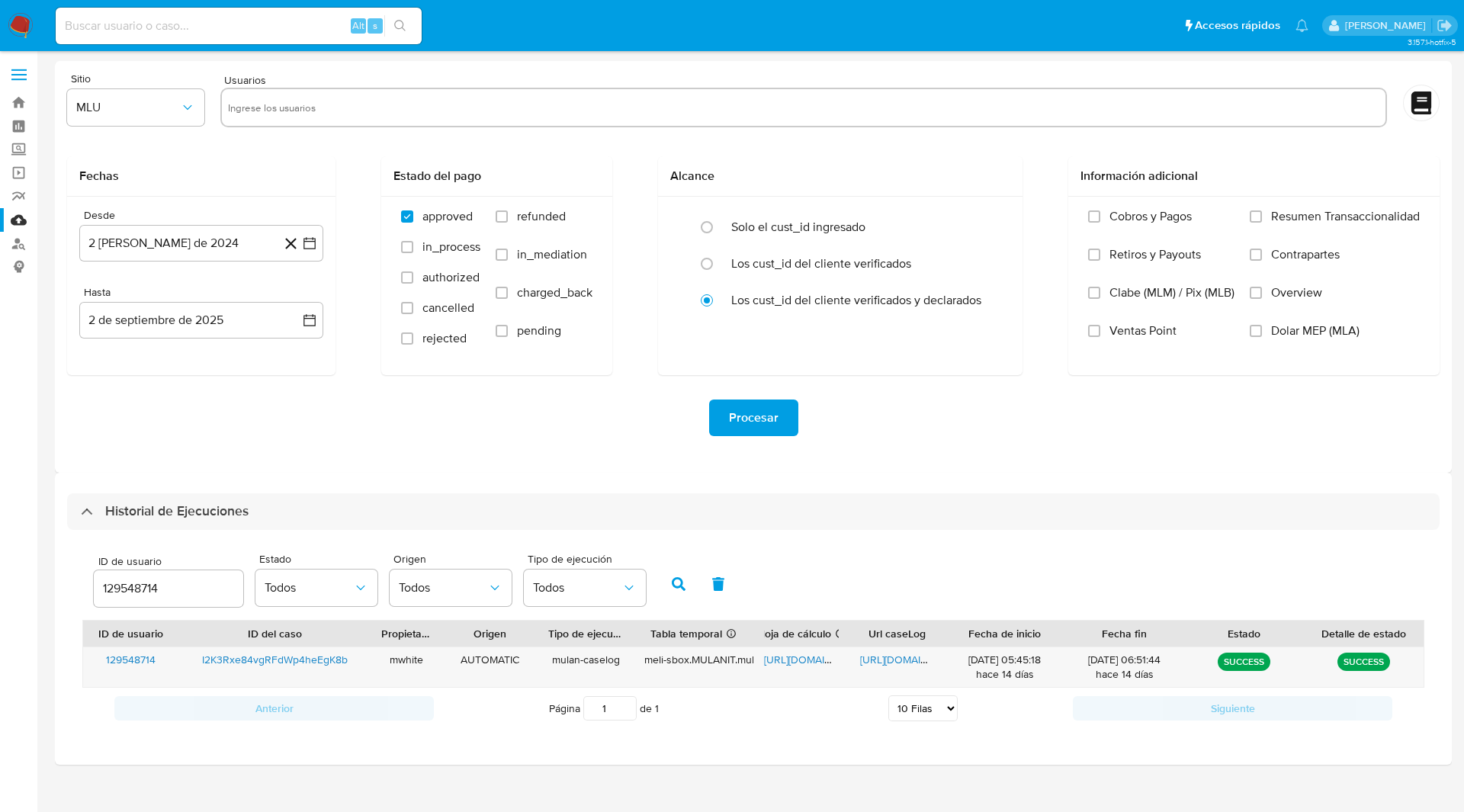
select select "10"
click at [144, 582] on input "129548714" at bounding box center [169, 589] width 150 height 20
paste input "1693492"
type input "11693492"
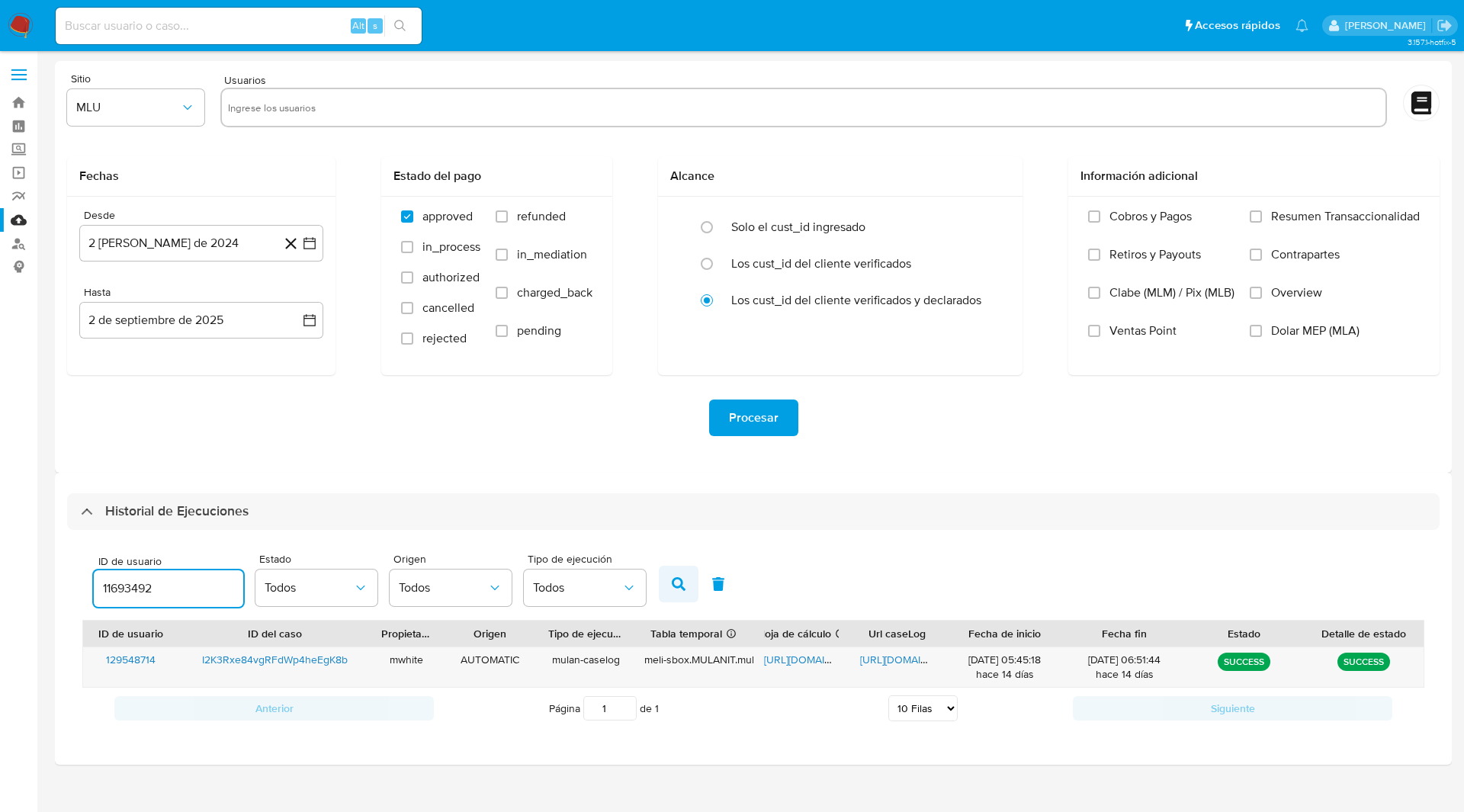
click at [680, 584] on icon "button" at bounding box center [679, 584] width 13 height 13
click at [803, 664] on span "[URL][DOMAIN_NAME]" at bounding box center [816, 659] width 105 height 15
click at [882, 662] on span "[URL][DOMAIN_NAME]" at bounding box center [912, 659] width 105 height 15
click at [875, 658] on span "[URL][DOMAIN_NAME]" at bounding box center [912, 659] width 105 height 15
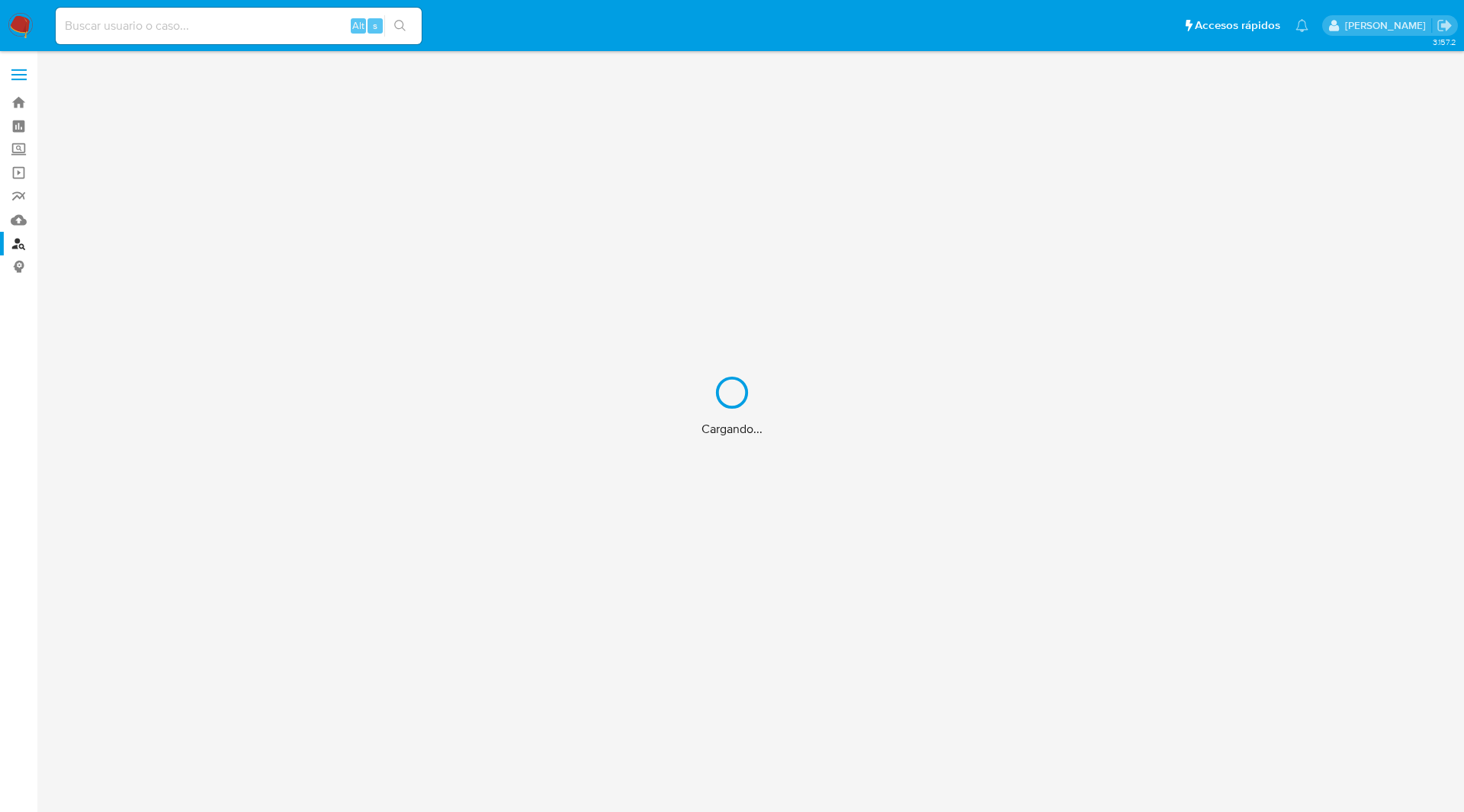
click at [157, 15] on div "Cargando..." at bounding box center [732, 406] width 1464 height 812
click at [180, 23] on div "Cargando..." at bounding box center [732, 406] width 1464 height 812
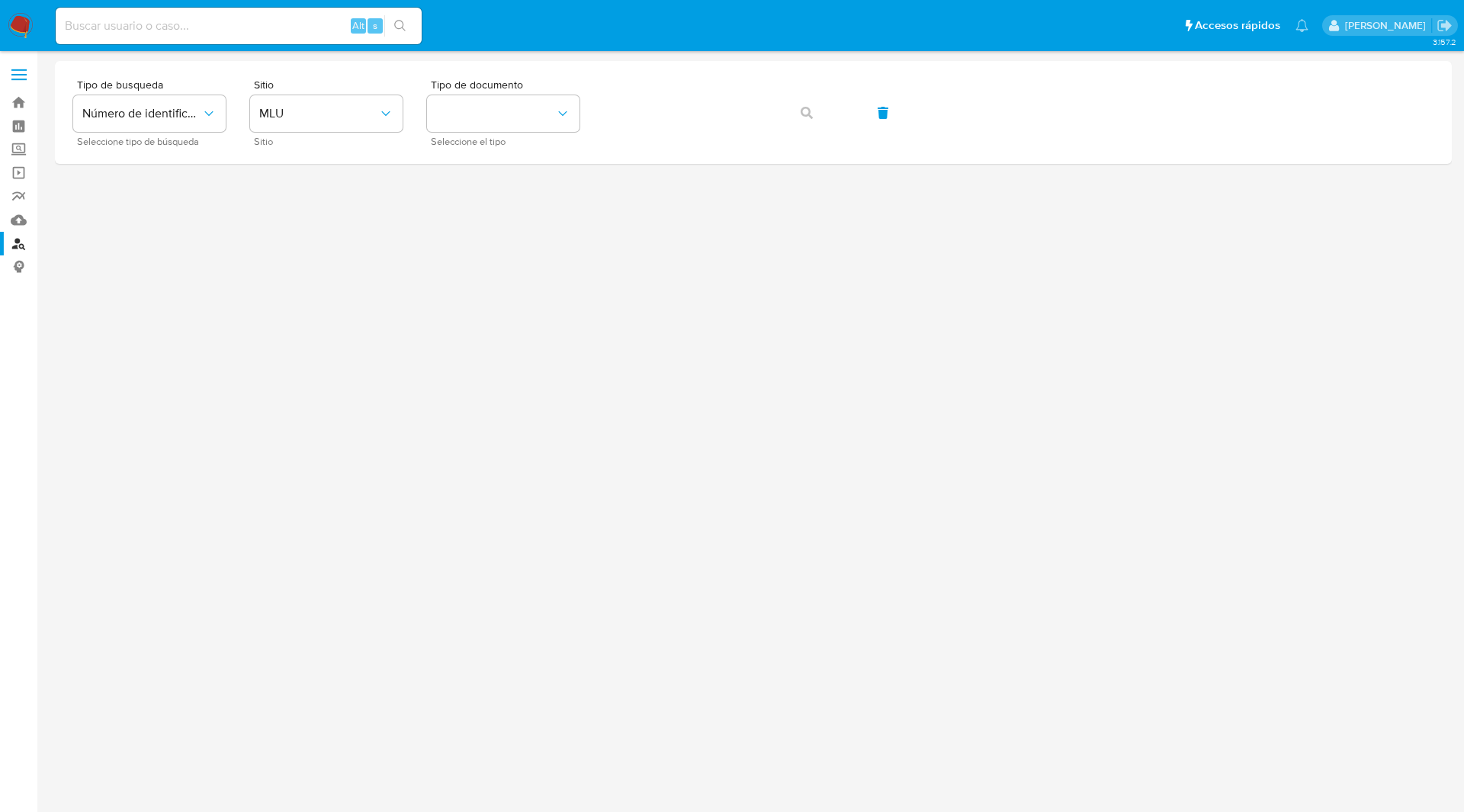
click at [20, 20] on img at bounding box center [20, 25] width 26 height 26
click at [123, 31] on input at bounding box center [239, 26] width 366 height 20
paste input "6wx28Dll0xOc5aVe3XLM8cAE"
type input "6wx28Dll0xOc5aVe3XLM8cAE"
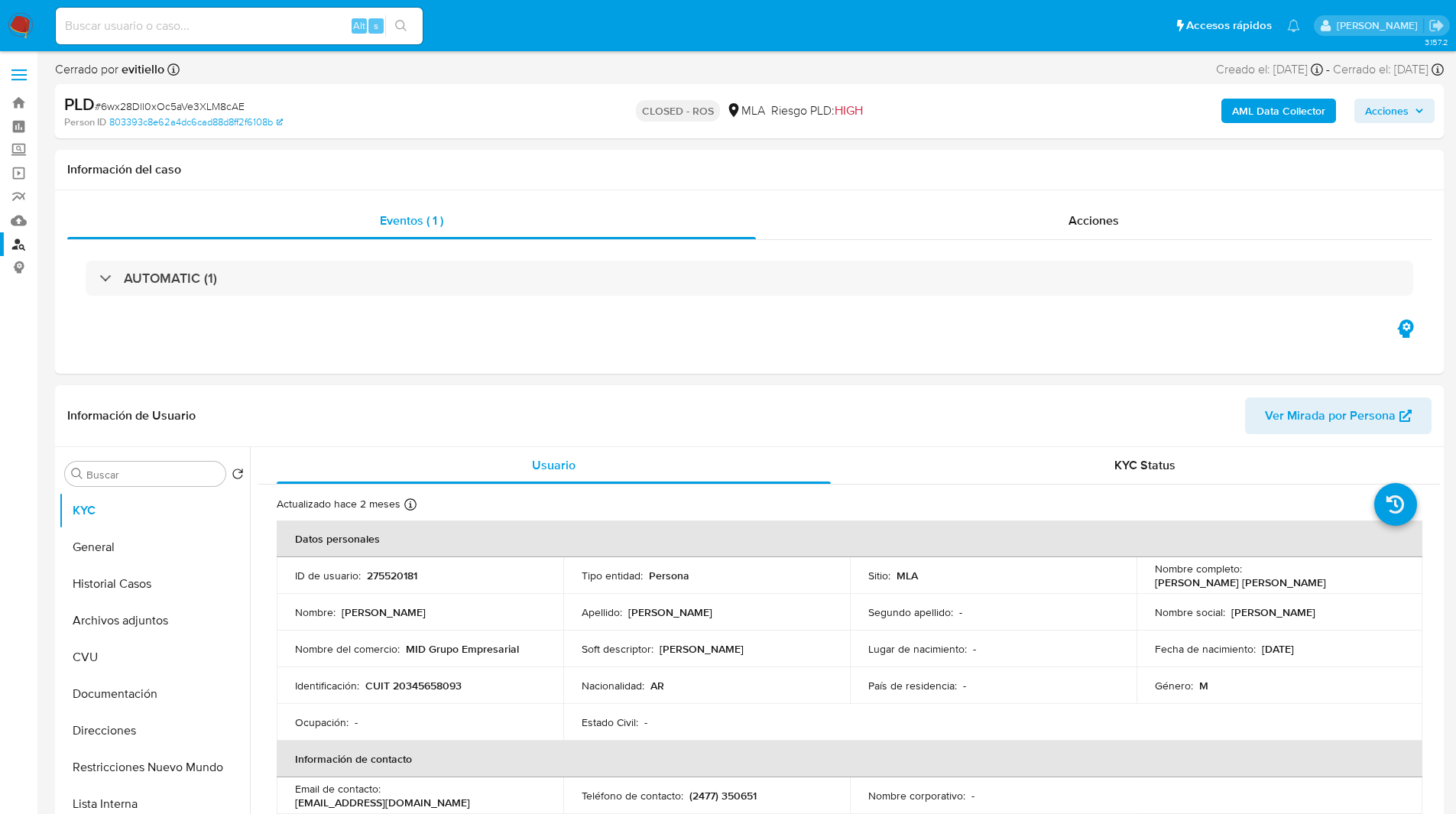
select select "10"
click at [502, 320] on div "Eventos ( 1 ) Acciones AUTOMATIC (1)" at bounding box center [749, 282] width 1389 height 184
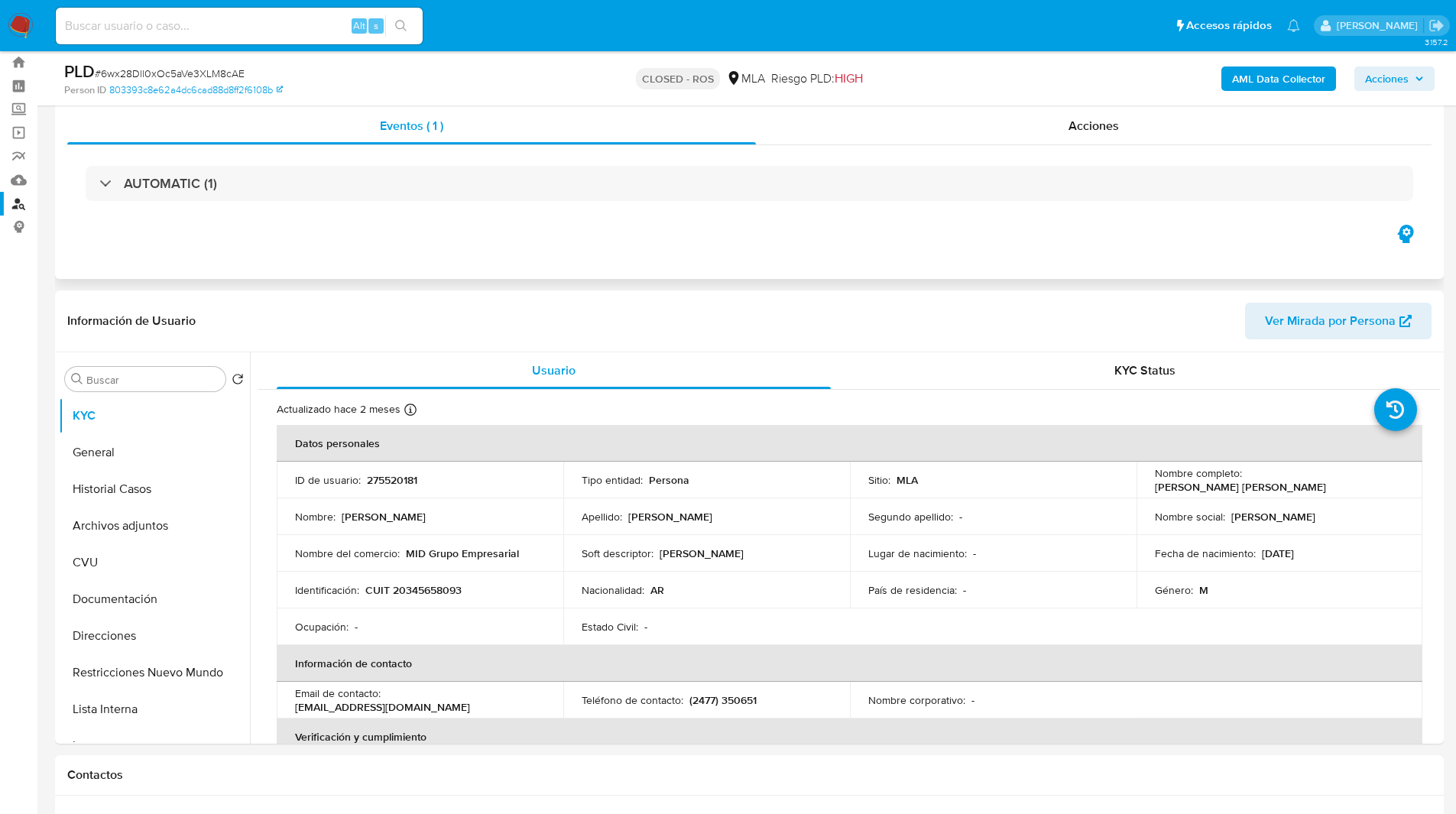
scroll to position [41, 0]
drag, startPoint x: 413, startPoint y: 248, endPoint x: 579, endPoint y: 148, distance: 193.8
click at [576, 148] on div "Eventos ( 1 ) Acciones AUTOMATIC (1)" at bounding box center [749, 187] width 1389 height 184
click at [1144, 129] on div "Acciones" at bounding box center [1094, 125] width 675 height 37
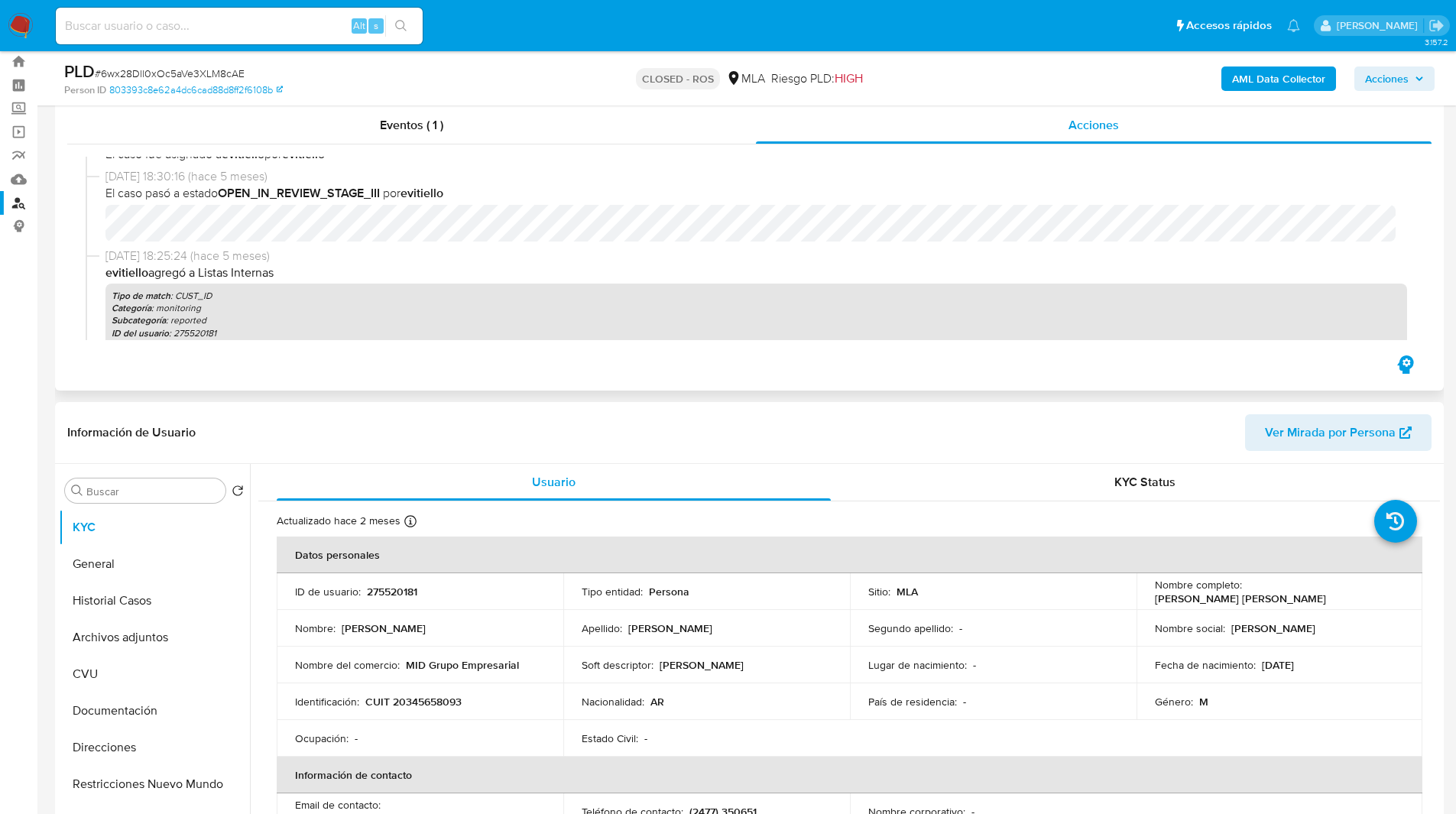
scroll to position [460, 0]
click at [136, 642] on button "Archivos adjuntos" at bounding box center [148, 637] width 179 height 37
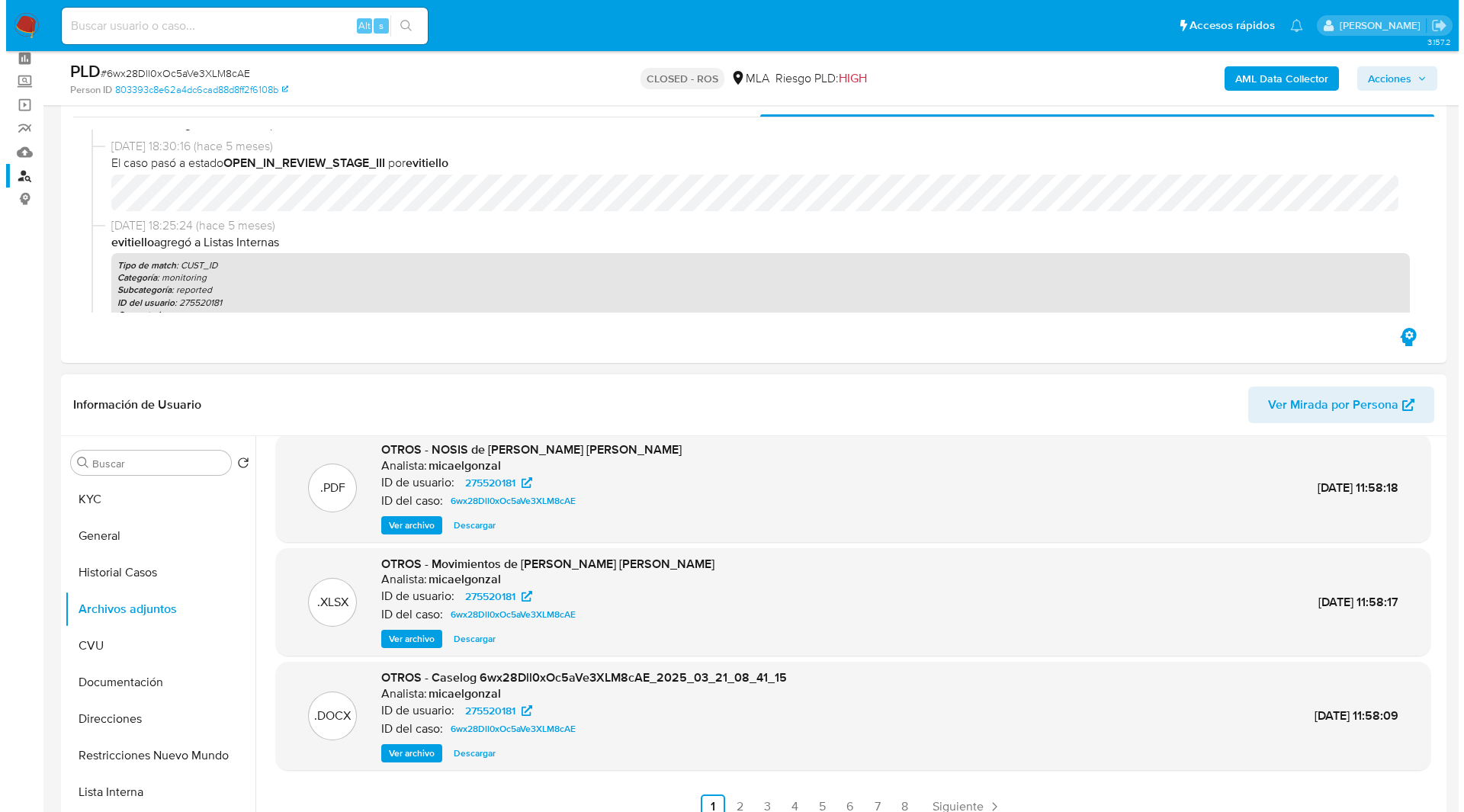
scroll to position [72, 0]
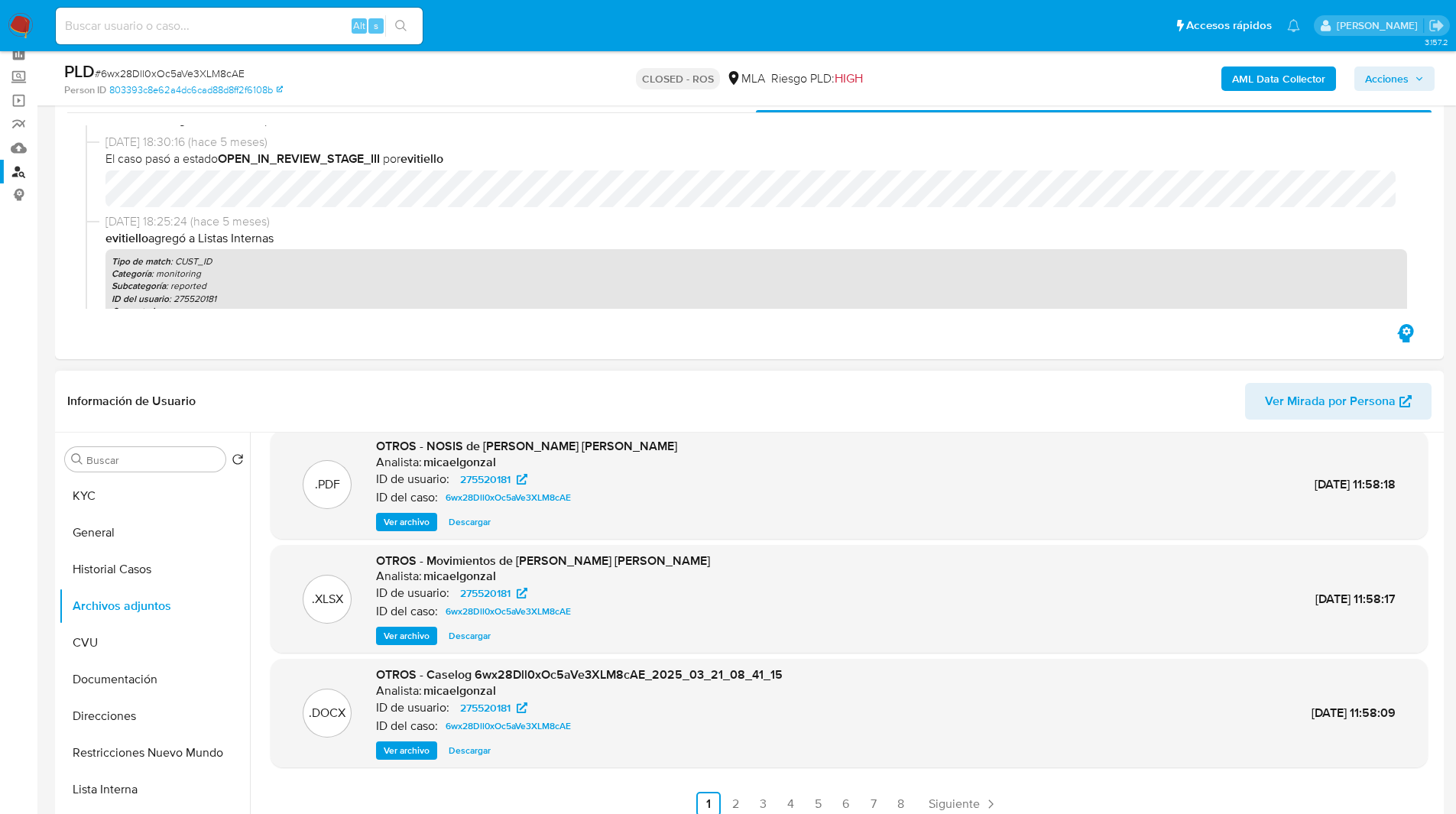
click at [411, 744] on span "Ver archivo" at bounding box center [407, 750] width 45 height 15
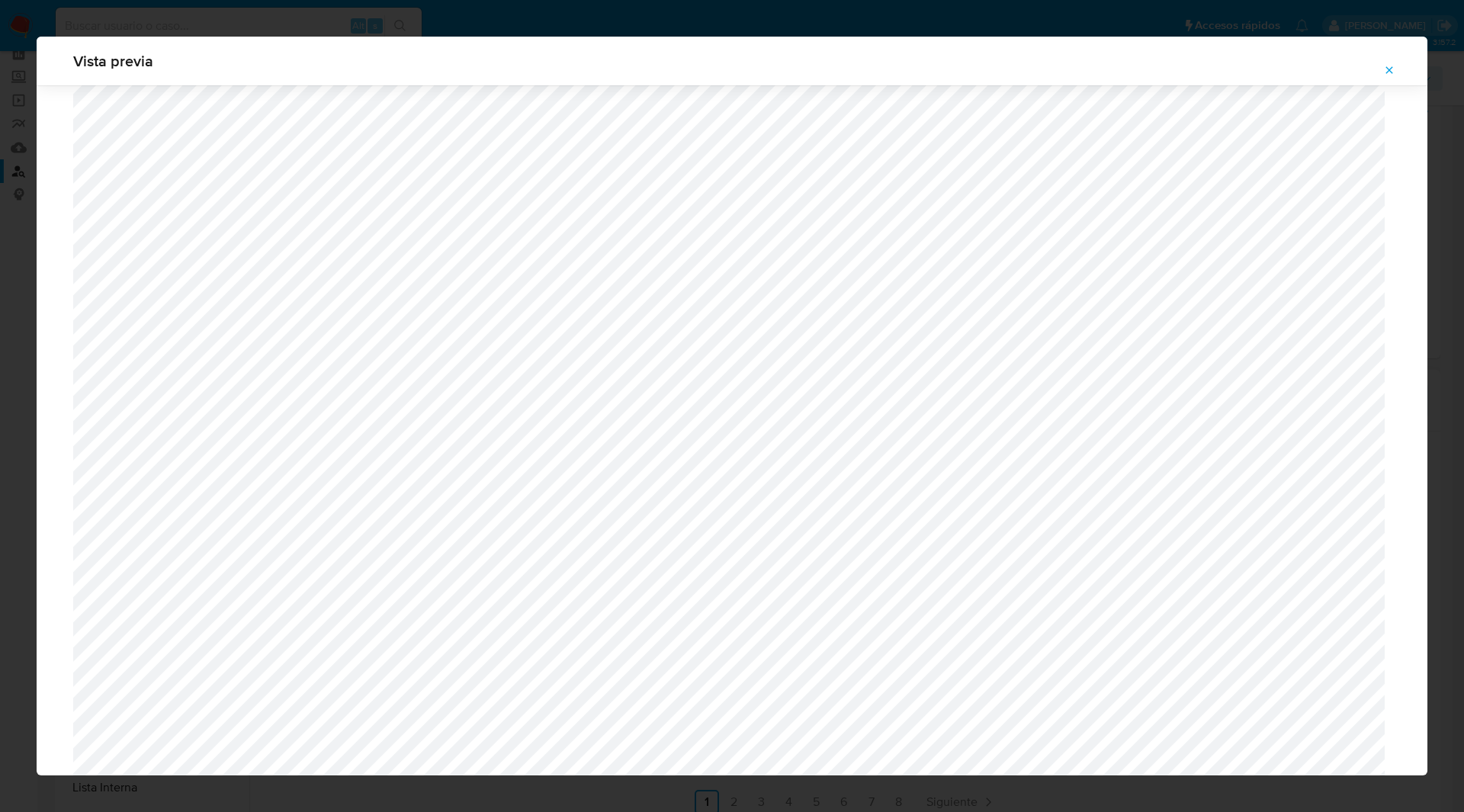
scroll to position [1550, 0]
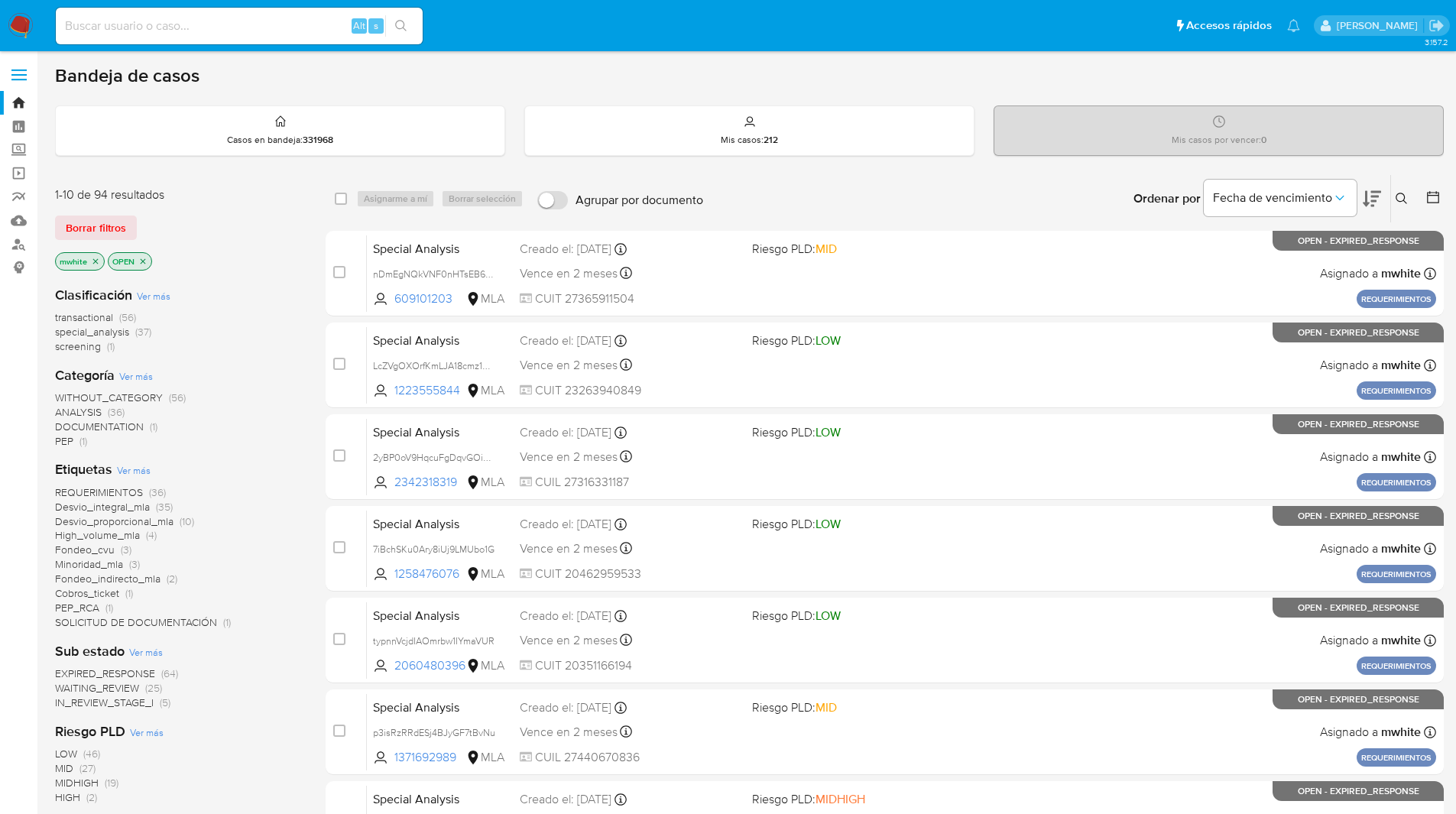
click at [294, 24] on input at bounding box center [239, 26] width 367 height 20
paste input "nS9HS1psQIXnPtl1xViJrjU8"
type input "nS9HS1psQIXnPtl1xViJrjU8"
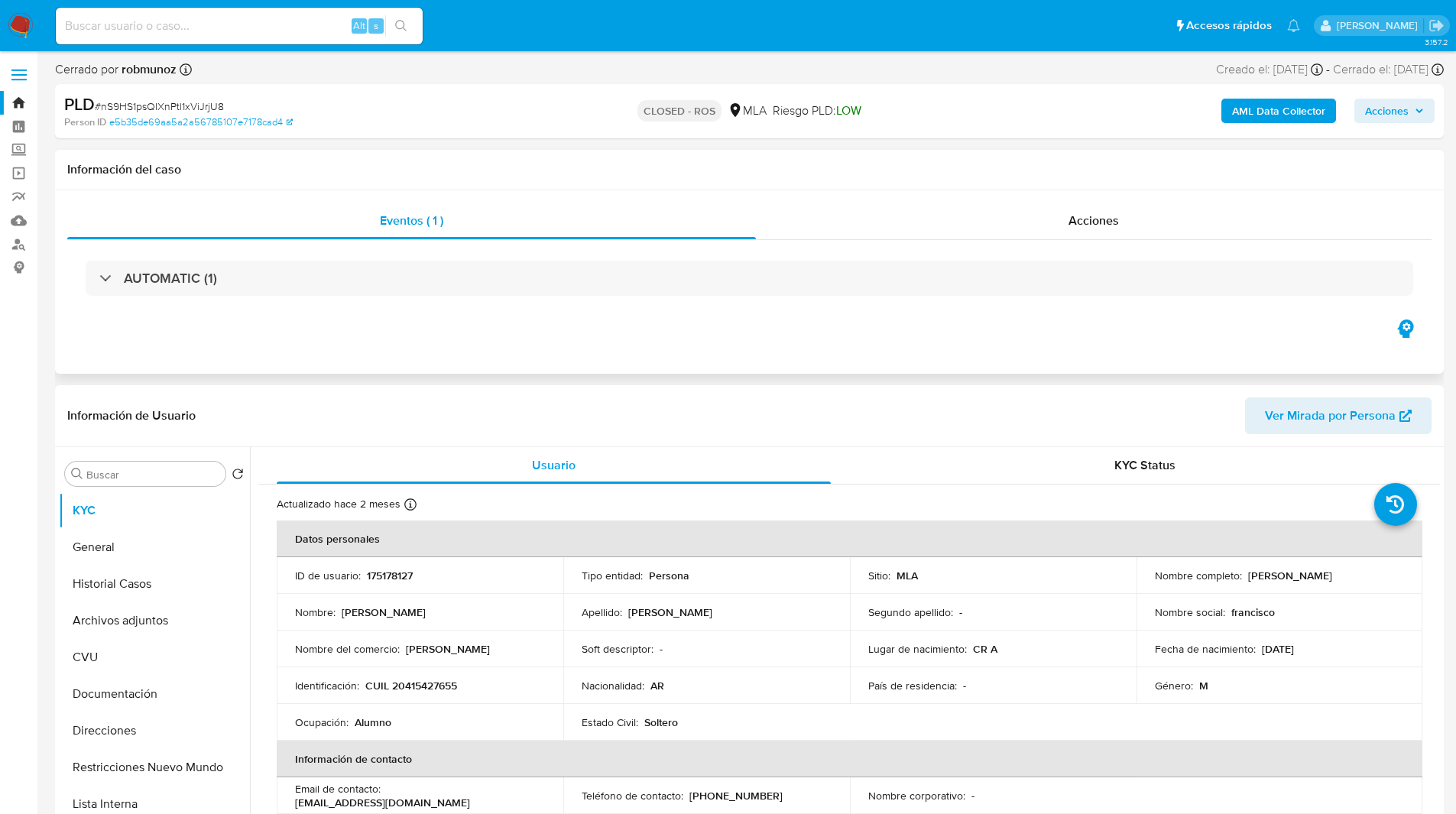
click at [884, 343] on div "Eventos ( 1 ) Acciones AUTOMATIC (1)" at bounding box center [749, 282] width 1389 height 184
select select "10"
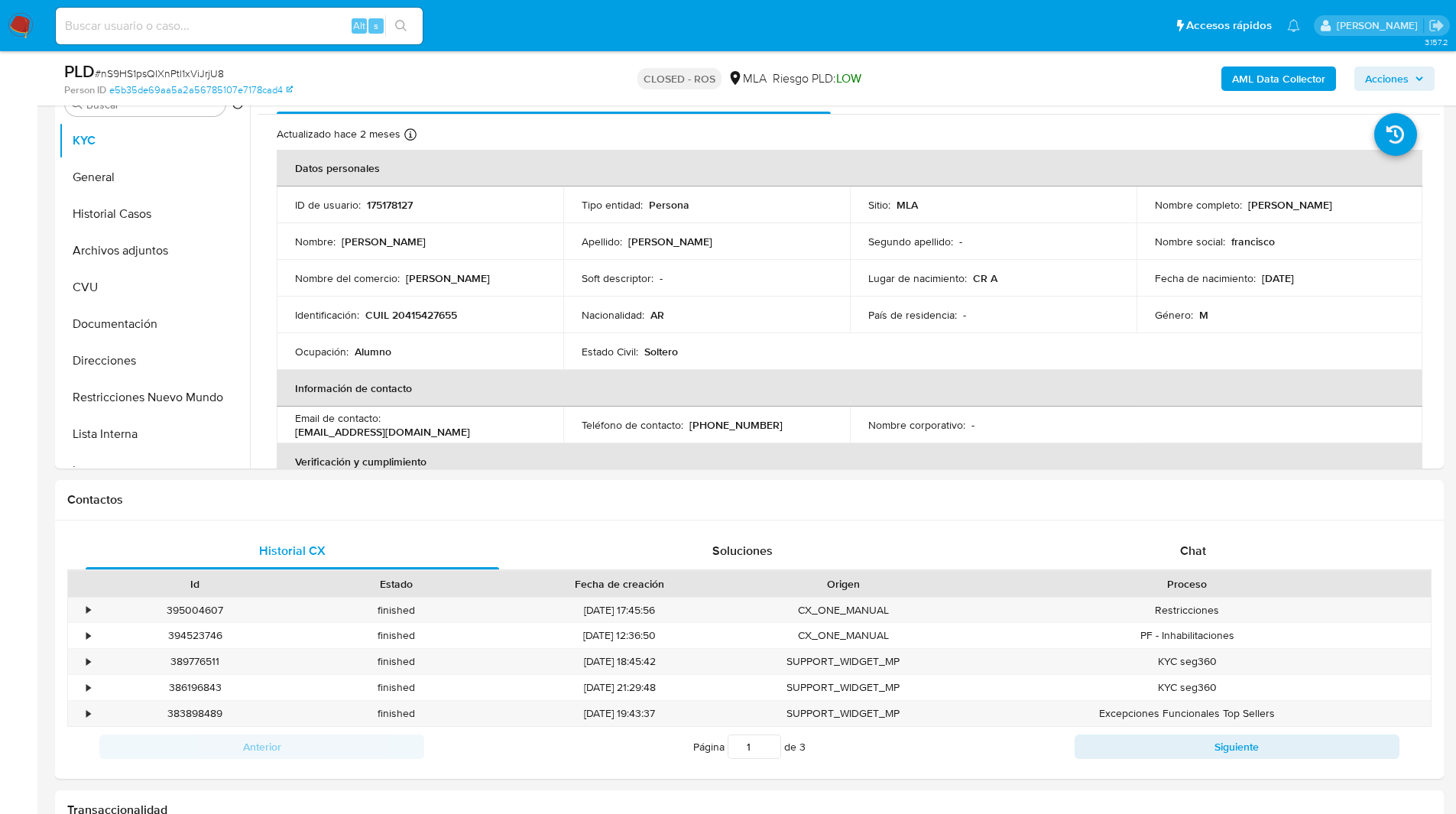
scroll to position [318, 0]
click at [154, 261] on button "Archivos adjuntos" at bounding box center [148, 248] width 179 height 37
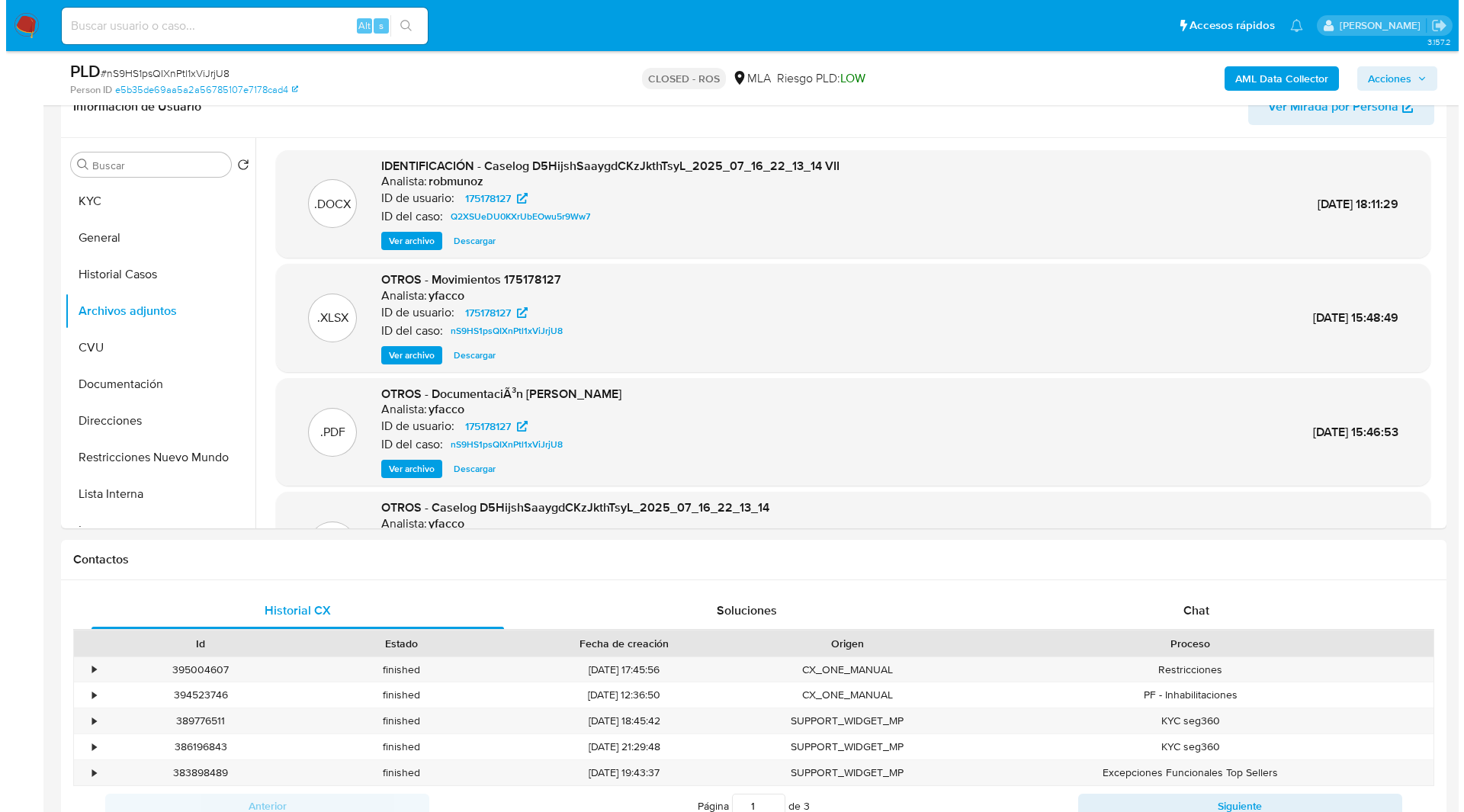
scroll to position [253, 0]
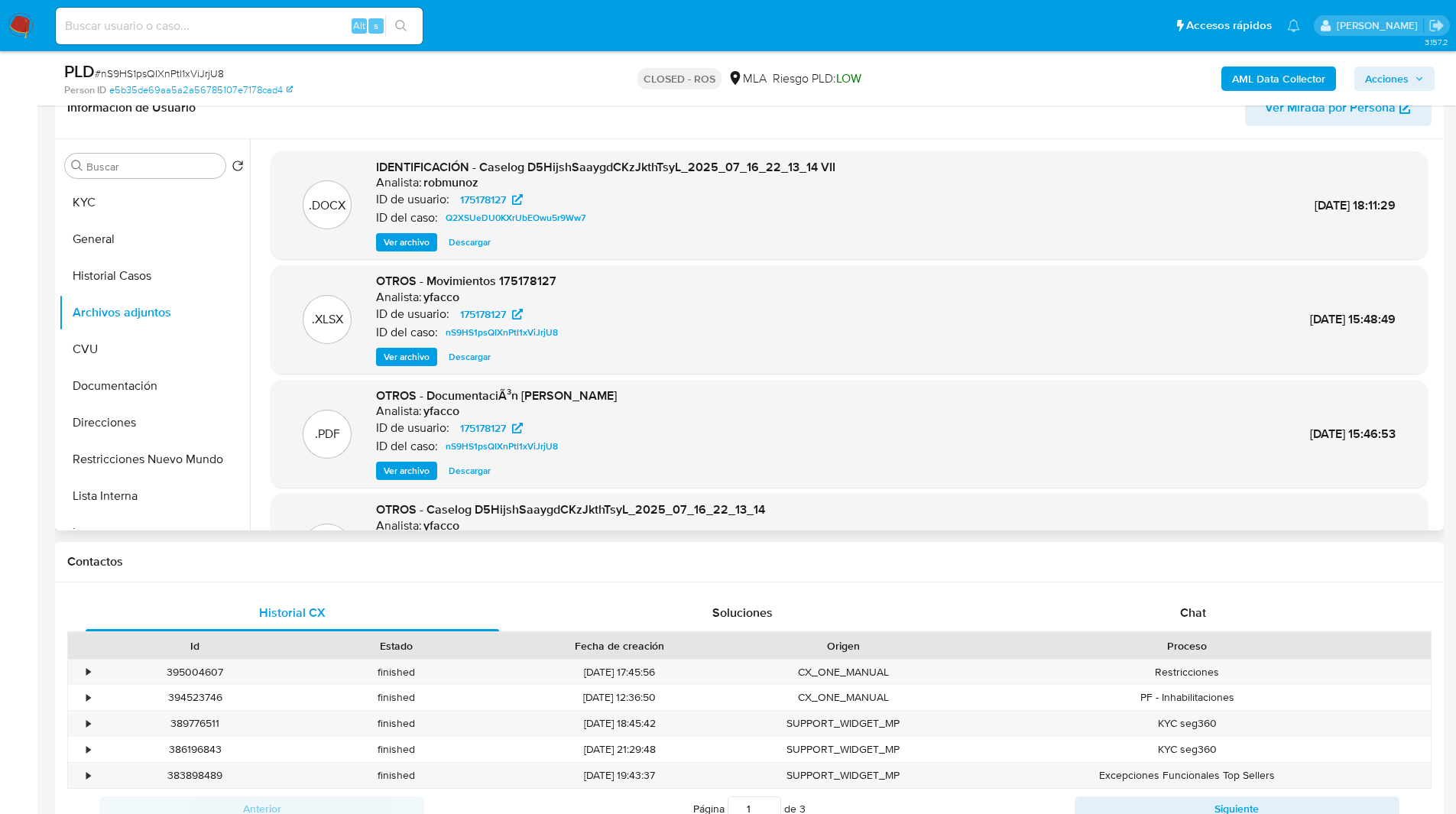
click at [408, 244] on span "Ver archivo" at bounding box center [407, 242] width 45 height 15
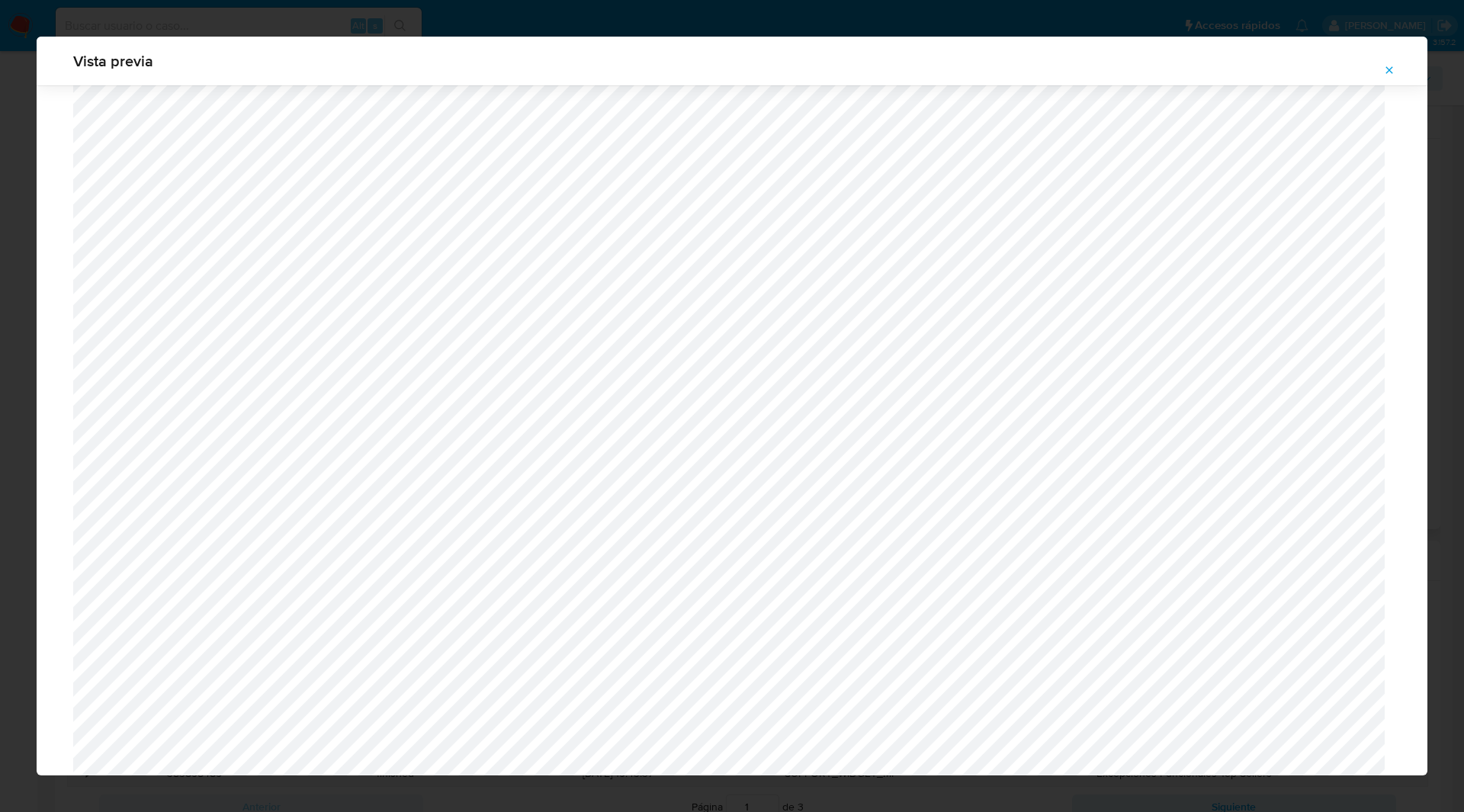
scroll to position [1467, 0]
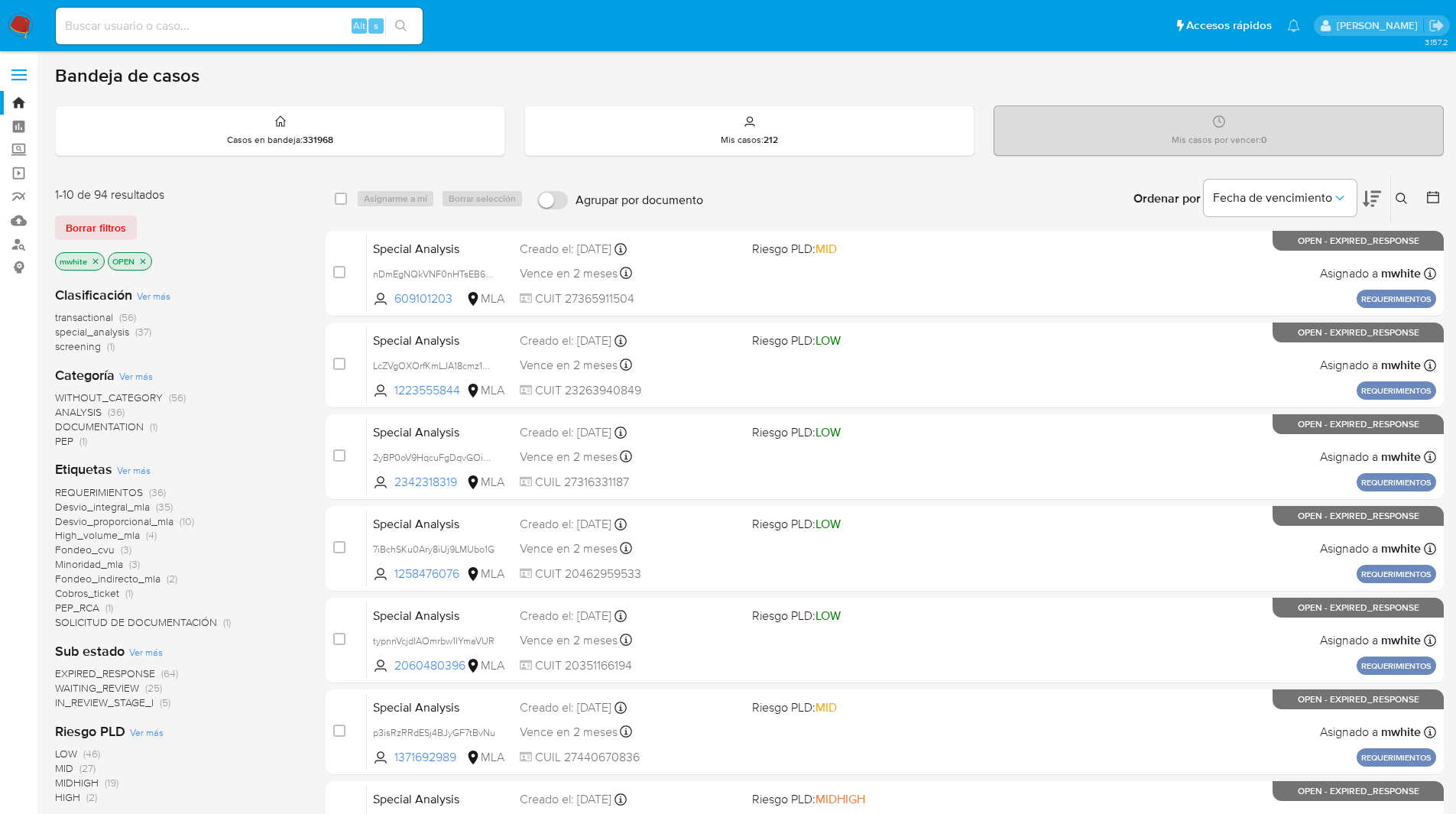
click at [1400, 204] on icon at bounding box center [1402, 199] width 13 height 13
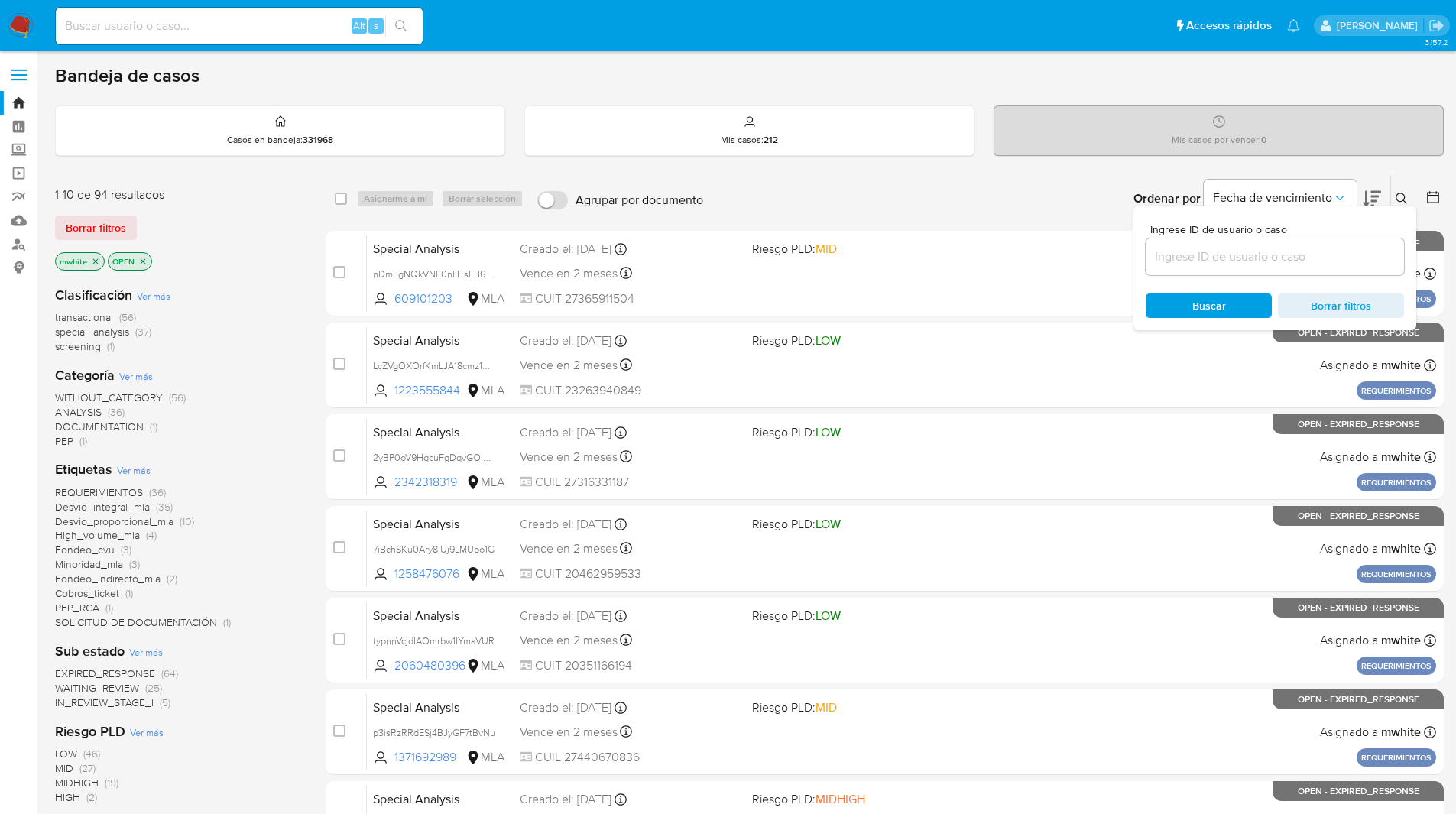
click at [1221, 252] on input at bounding box center [1275, 257] width 259 height 20
type input "NnhX012YX4ZmtrjuCieEySWh"
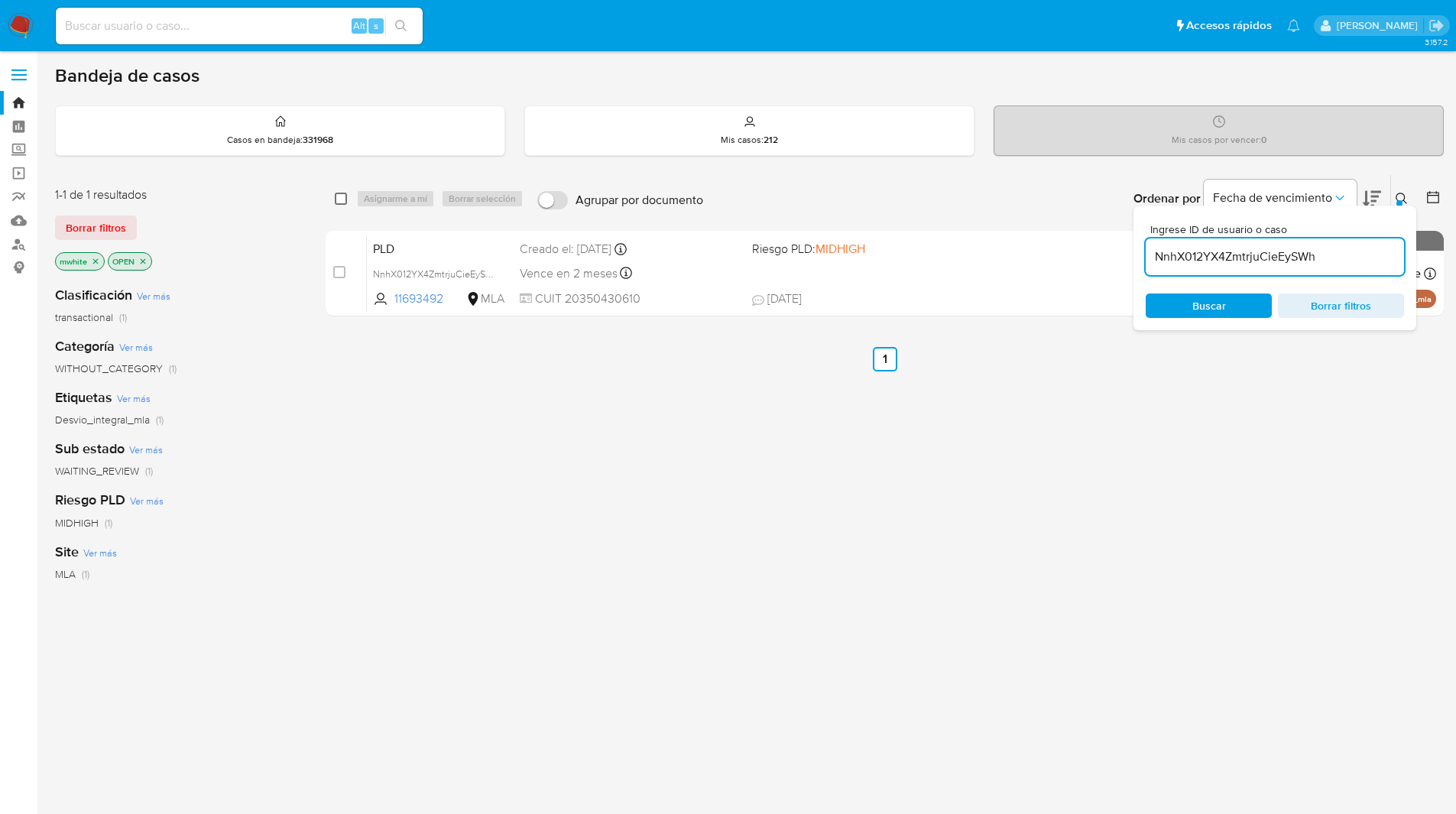
click at [342, 201] on input "checkbox" at bounding box center [341, 199] width 13 height 13
checkbox input "true"
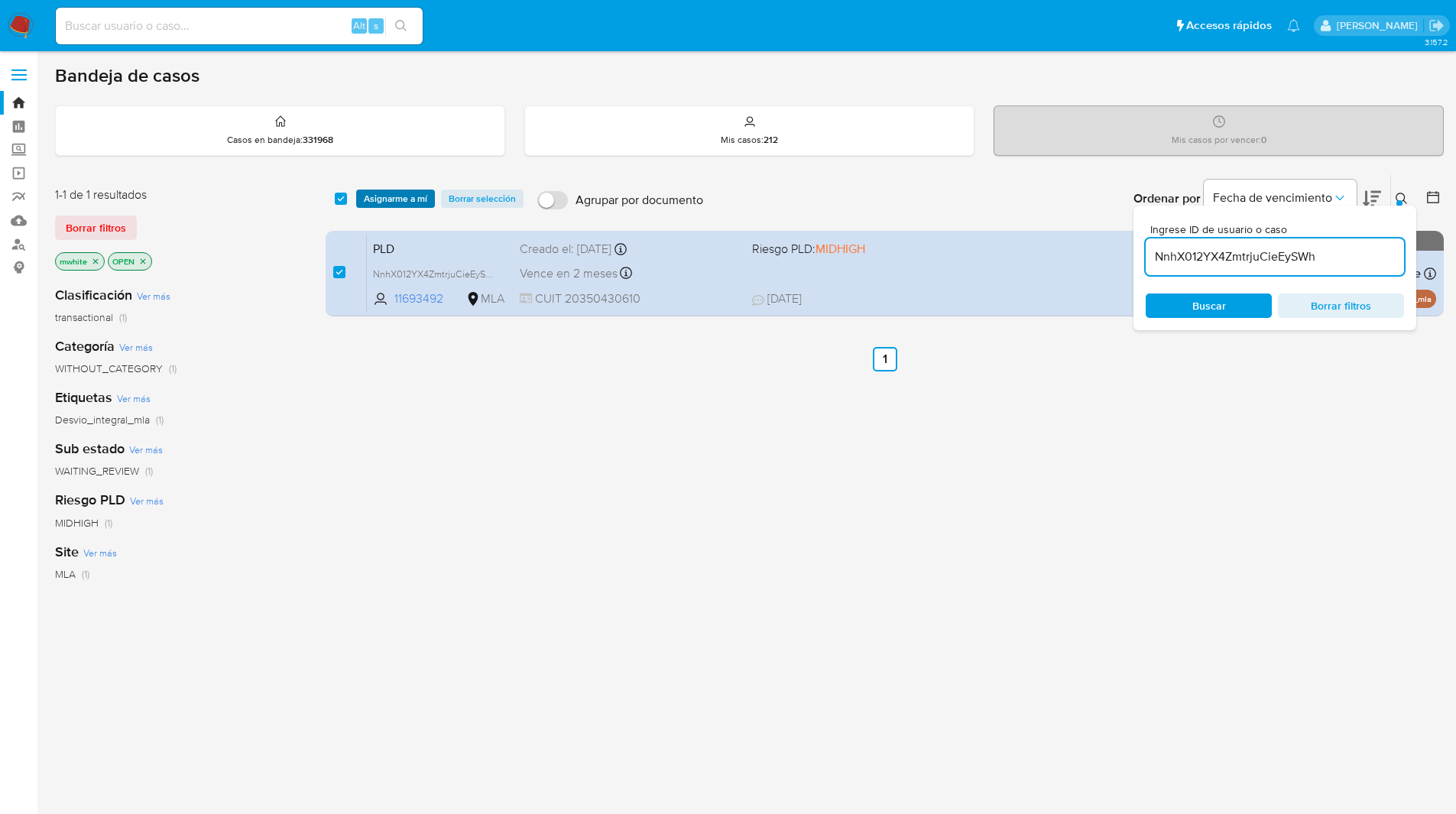
click at [435, 195] on button "Asignarme a mí" at bounding box center [395, 199] width 78 height 19
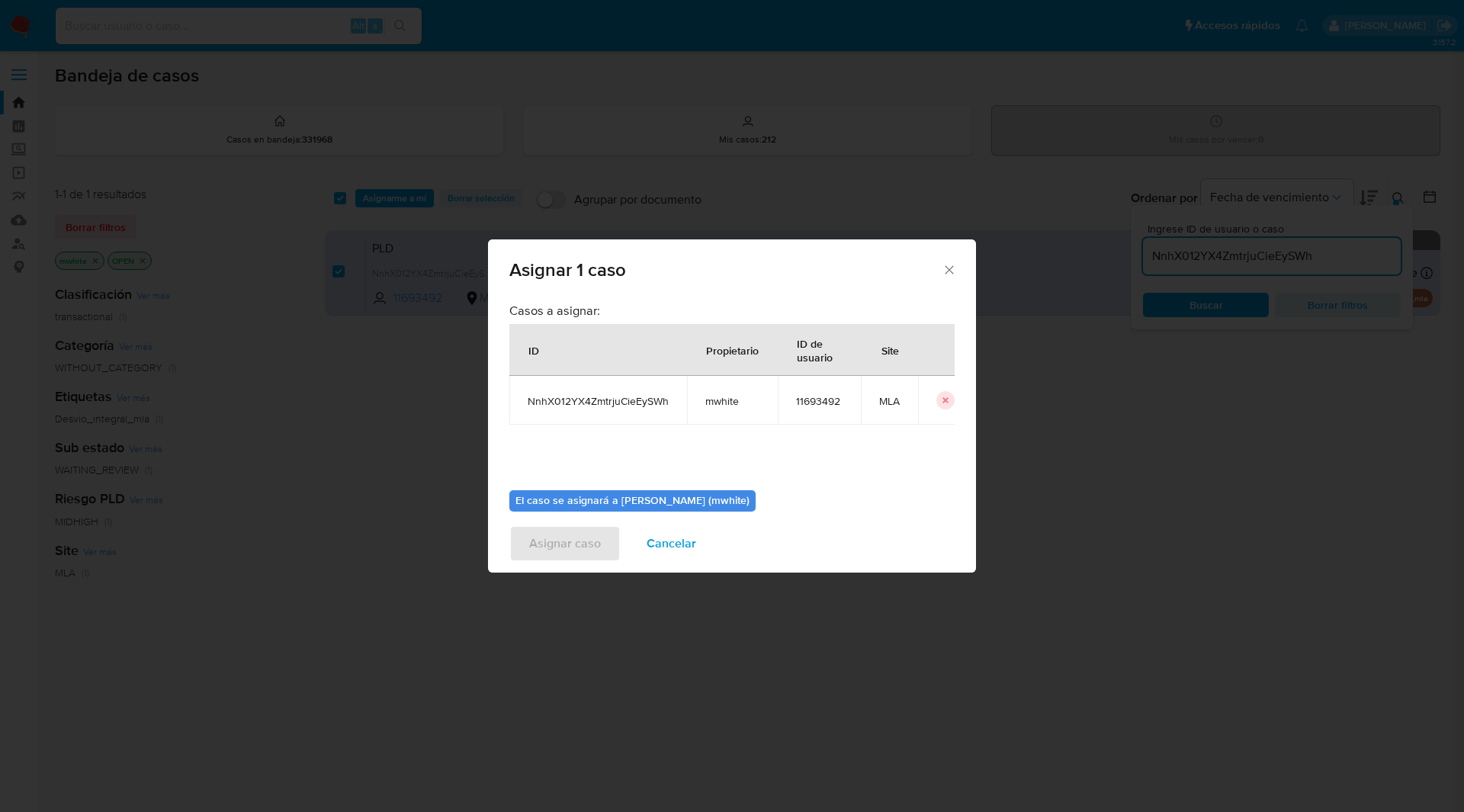
click at [722, 401] on span "mwhite" at bounding box center [732, 401] width 54 height 13
copy span "mwhite"
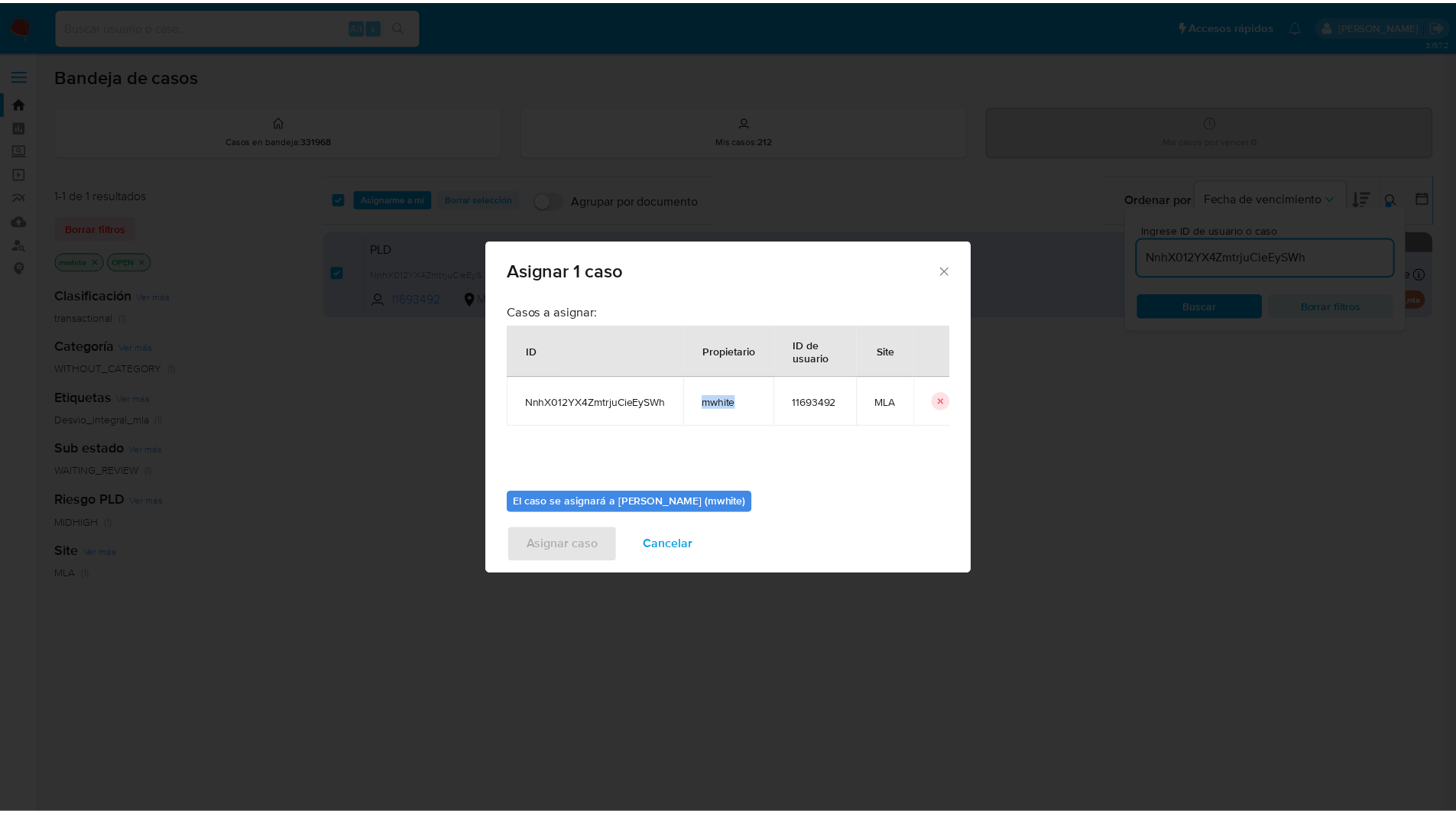
scroll to position [79, 0]
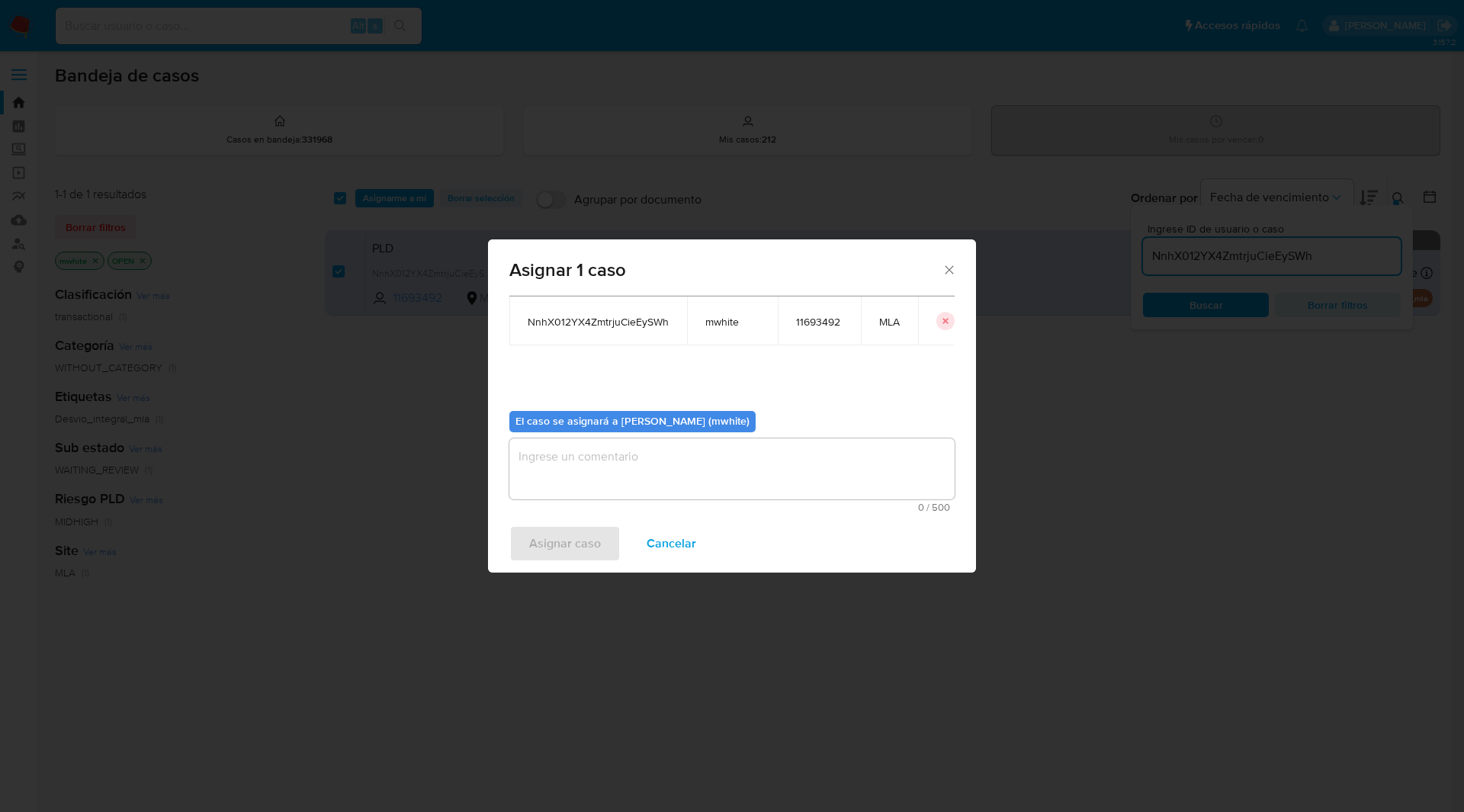
click at [674, 447] on textarea "assign-modal" at bounding box center [732, 469] width 445 height 61
paste textarea "mwhite"
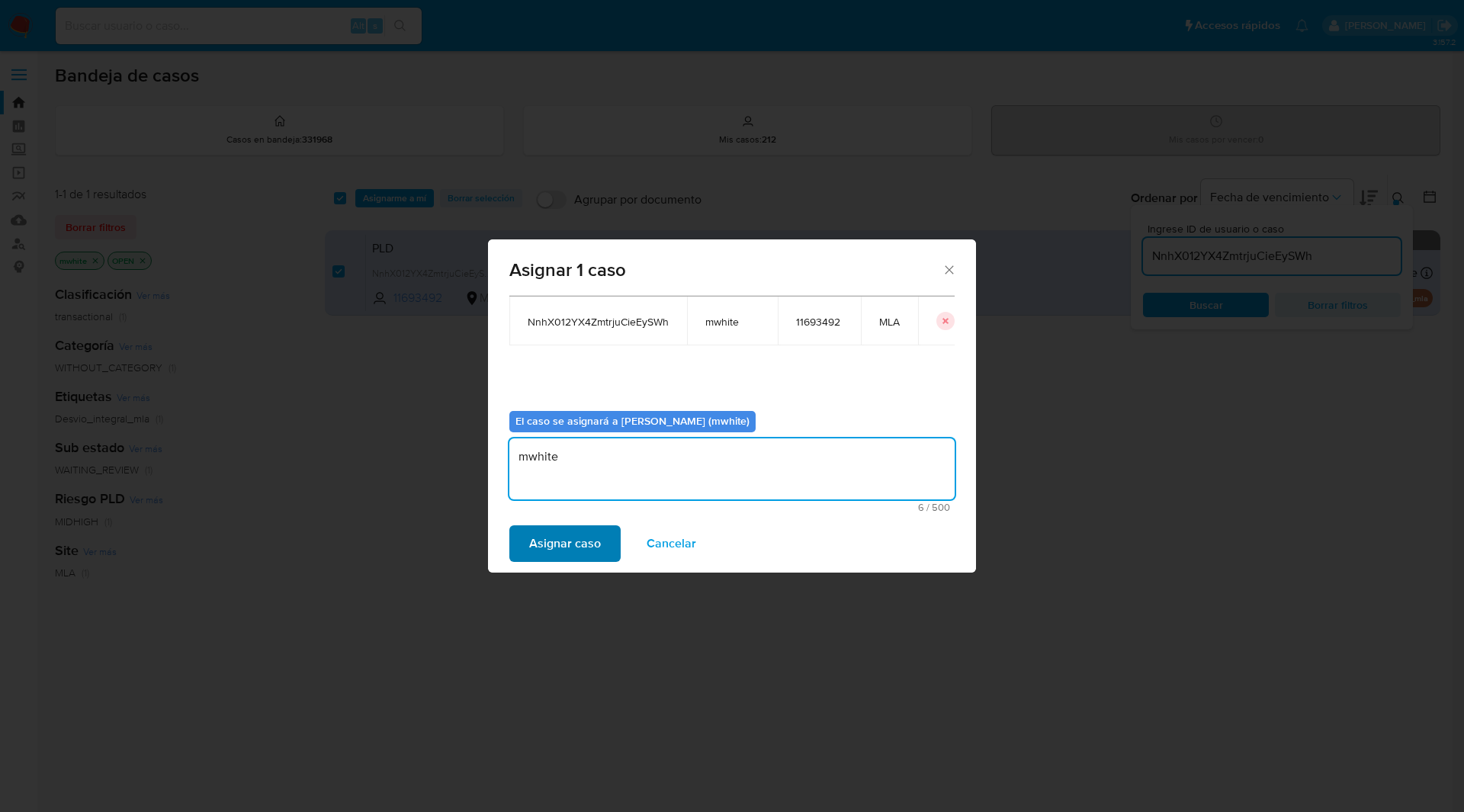
type textarea "mwhite"
click at [568, 539] on span "Asignar caso" at bounding box center [564, 543] width 71 height 34
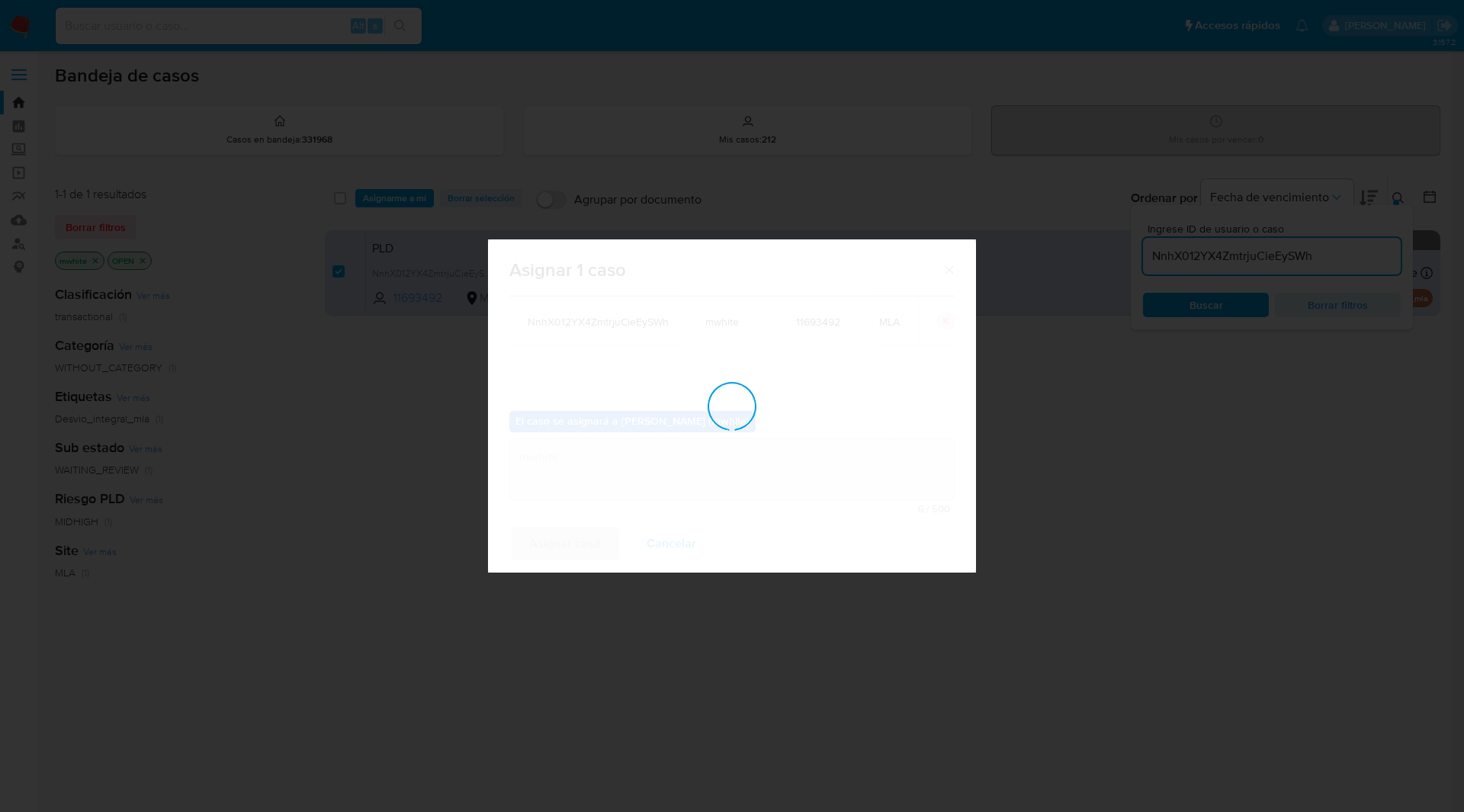
checkbox input "false"
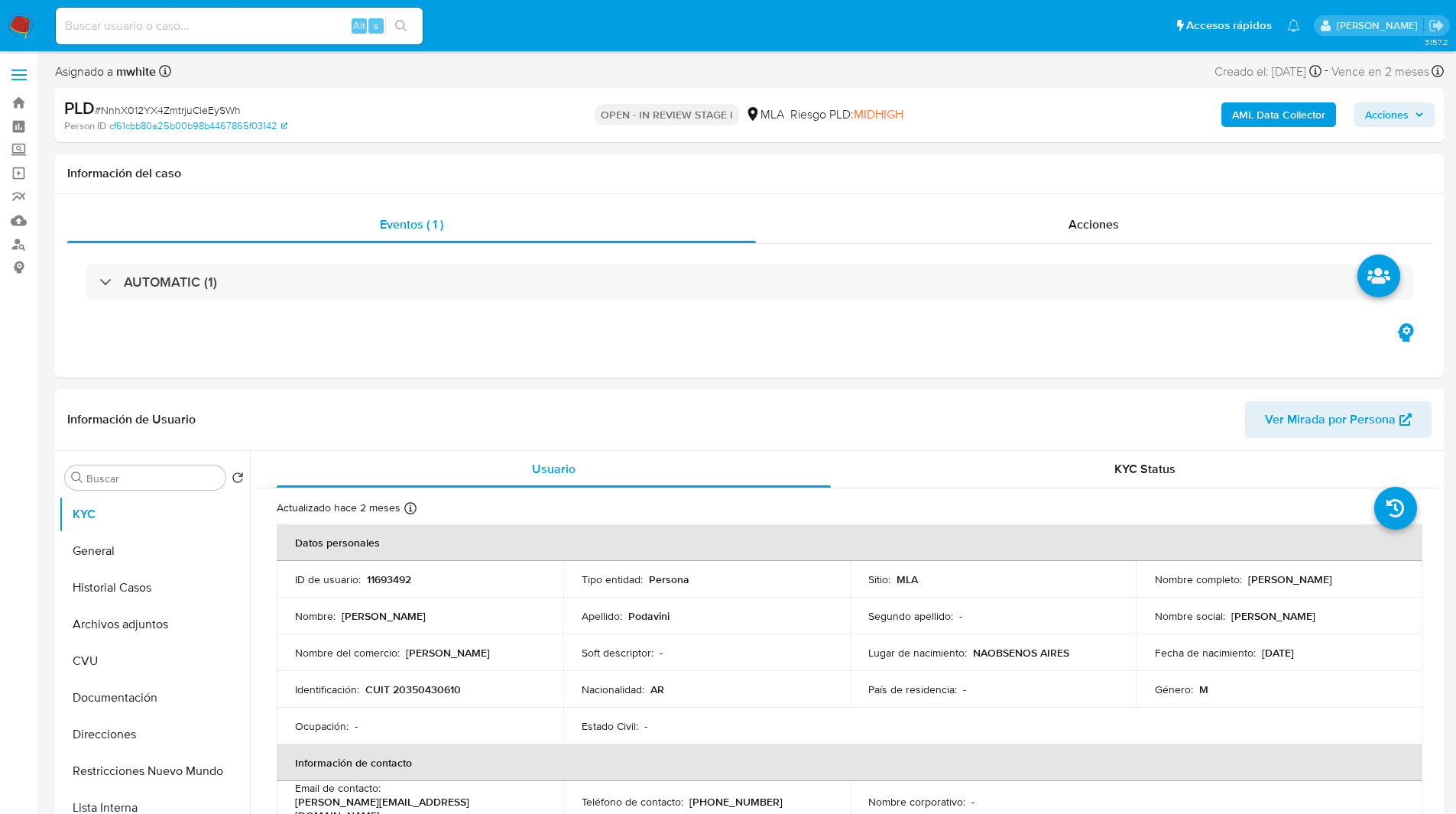
select select "10"
click at [525, 153] on div "Información del caso" at bounding box center [749, 173] width 1389 height 40
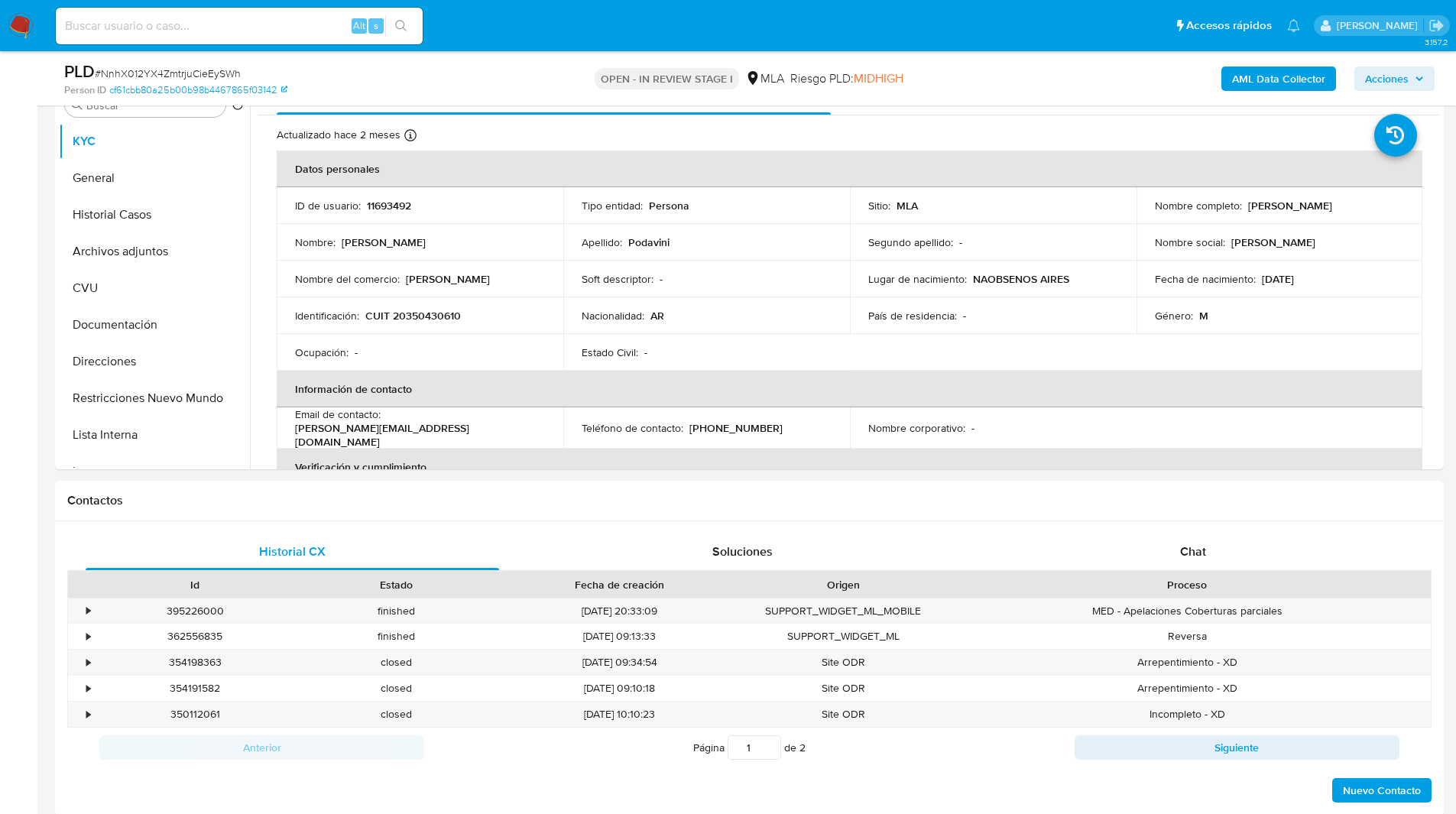
scroll to position [319, 0]
click at [1237, 553] on div "Chat" at bounding box center [1192, 551] width 413 height 37
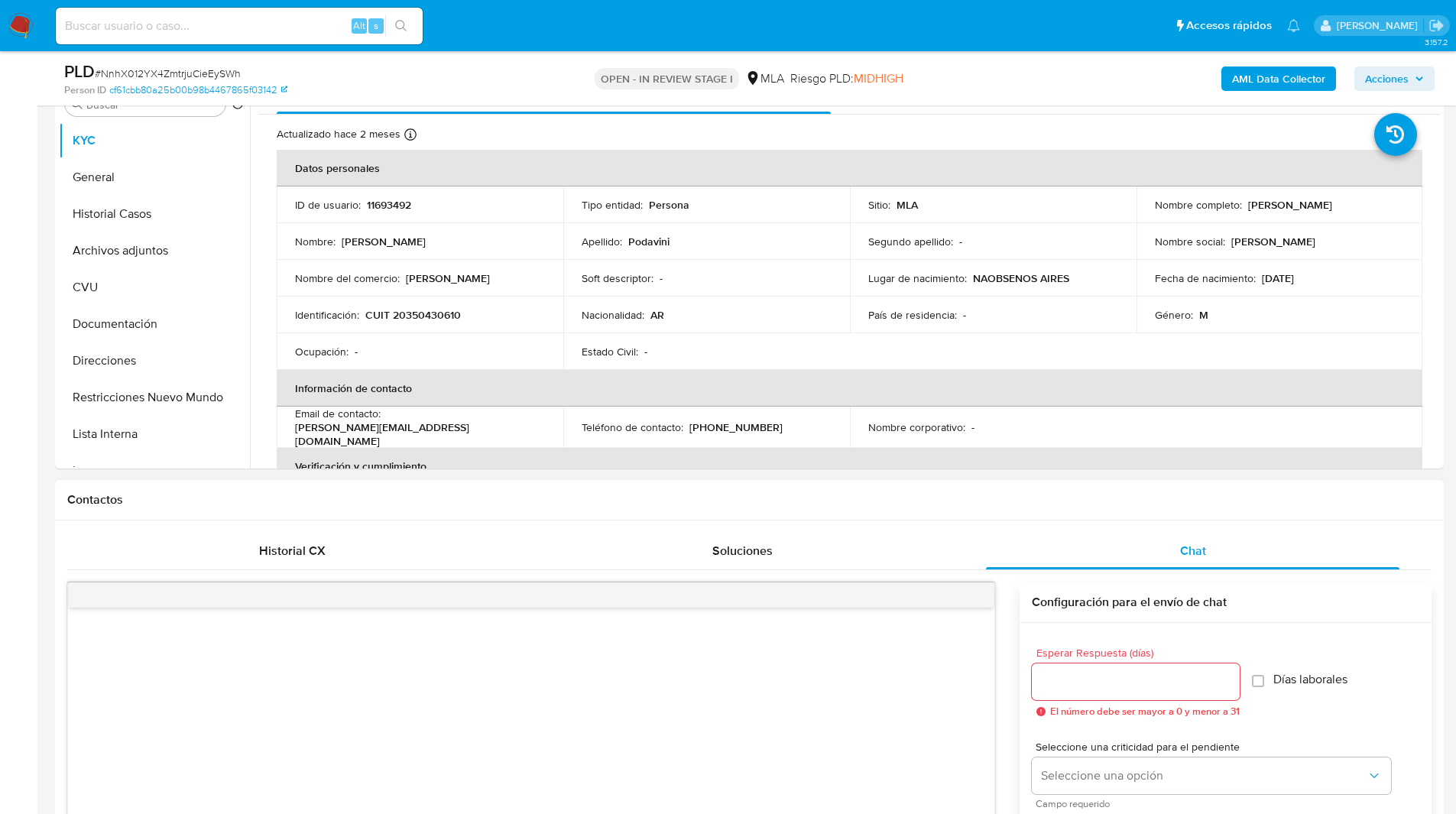
click at [1073, 512] on div "Contactos" at bounding box center [749, 500] width 1389 height 40
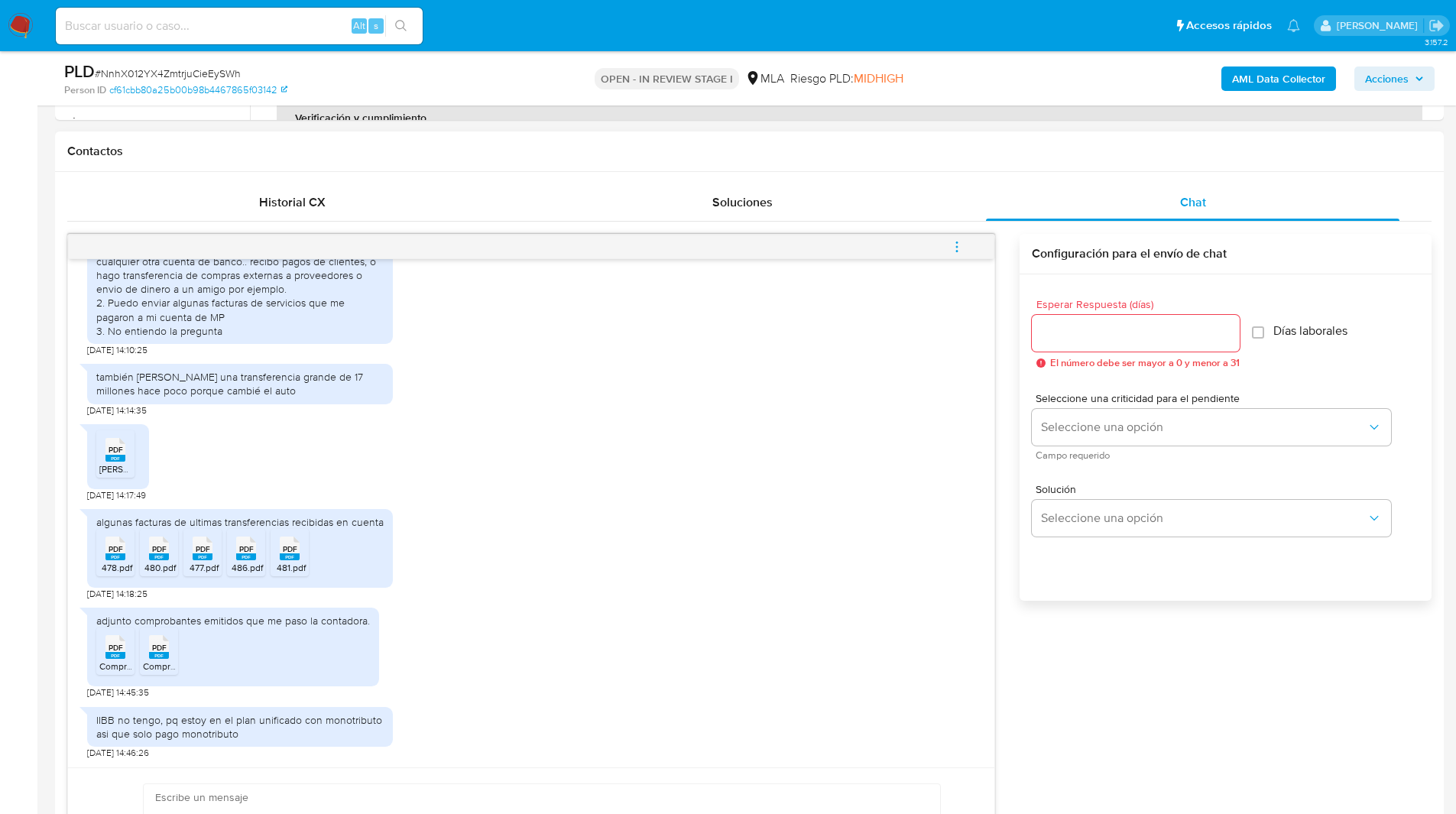
scroll to position [668, 0]
click at [951, 240] on icon "menu-action" at bounding box center [957, 246] width 13 height 13
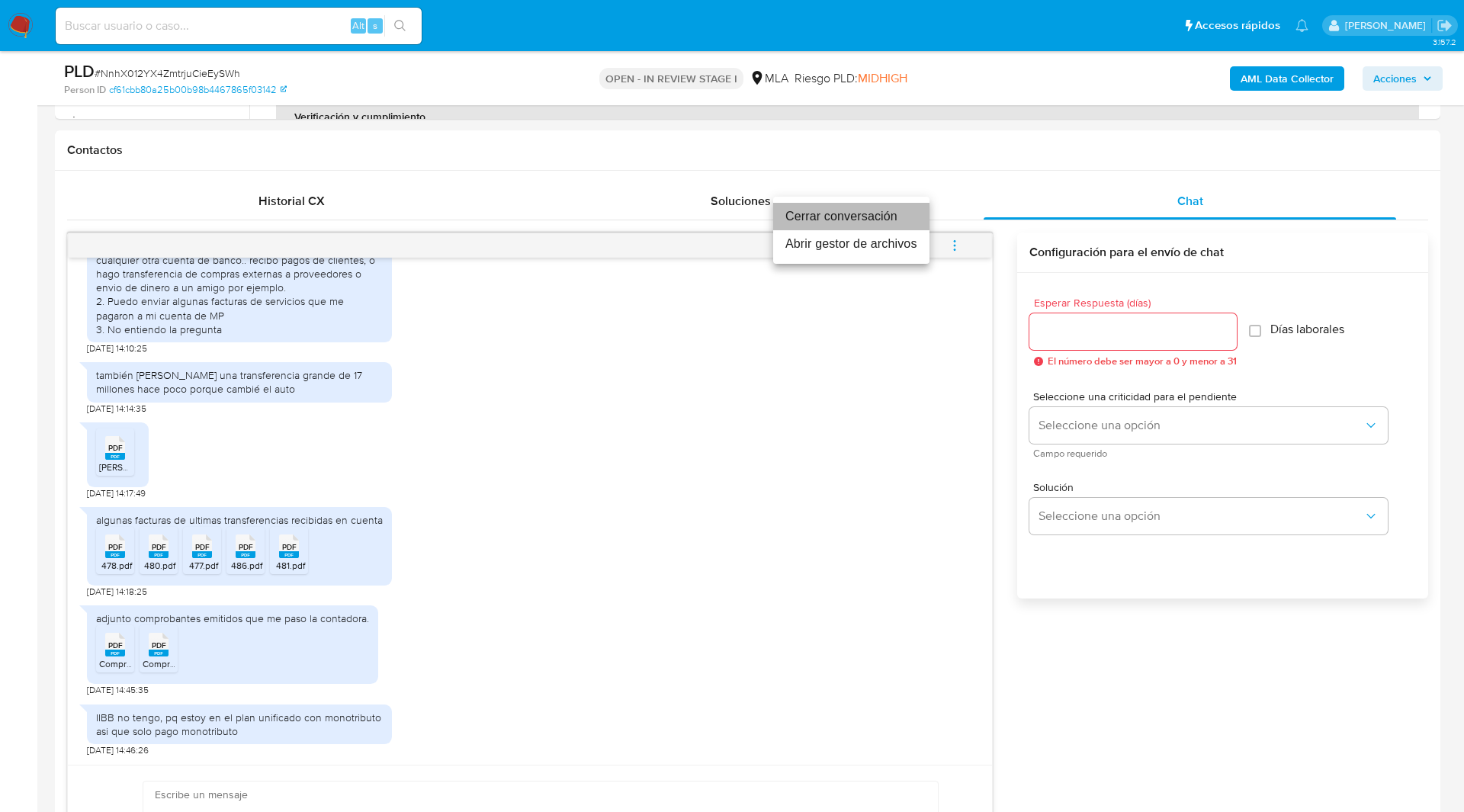
click at [800, 221] on li "Cerrar conversación" at bounding box center [851, 216] width 156 height 28
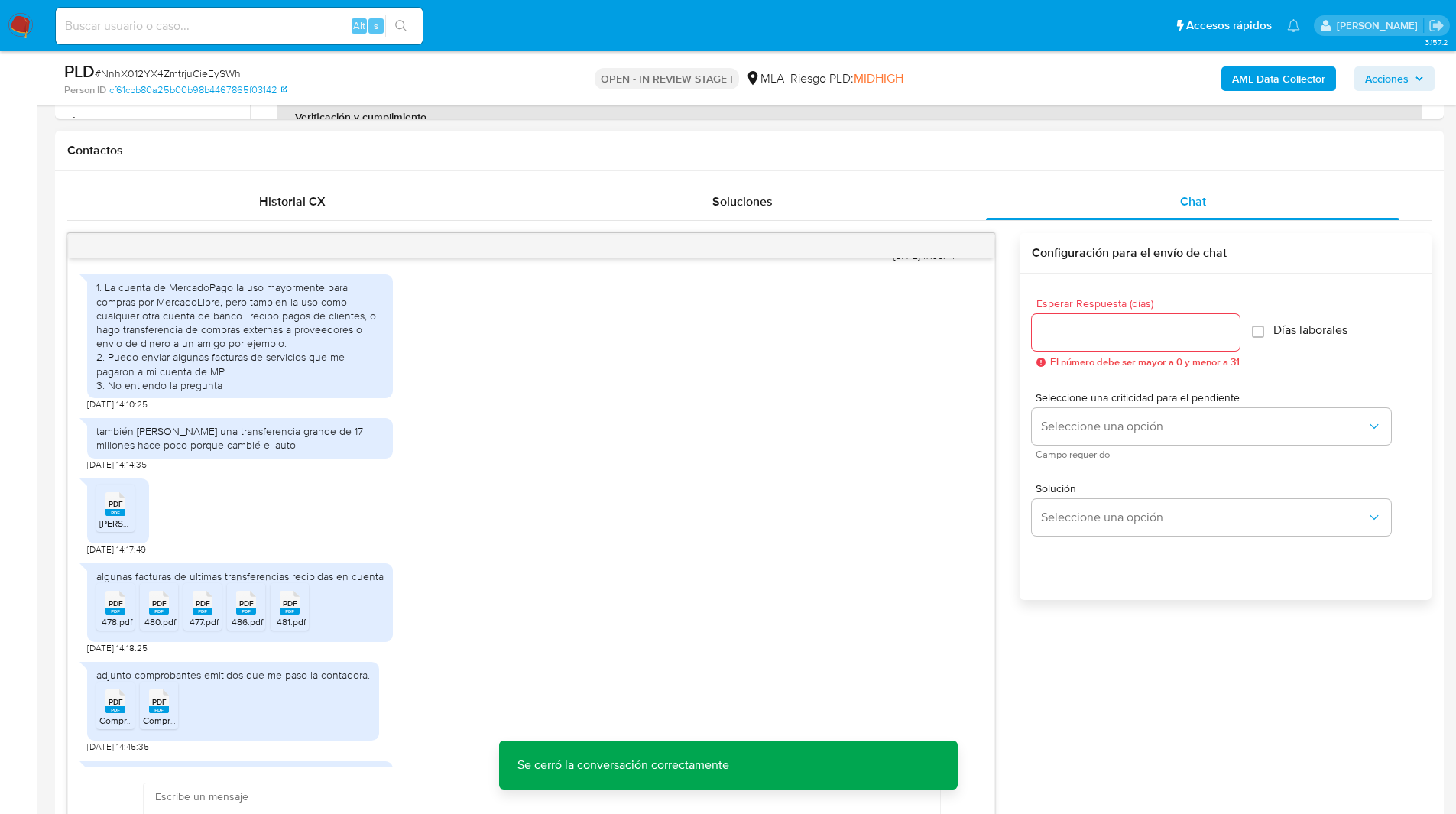
scroll to position [832, 0]
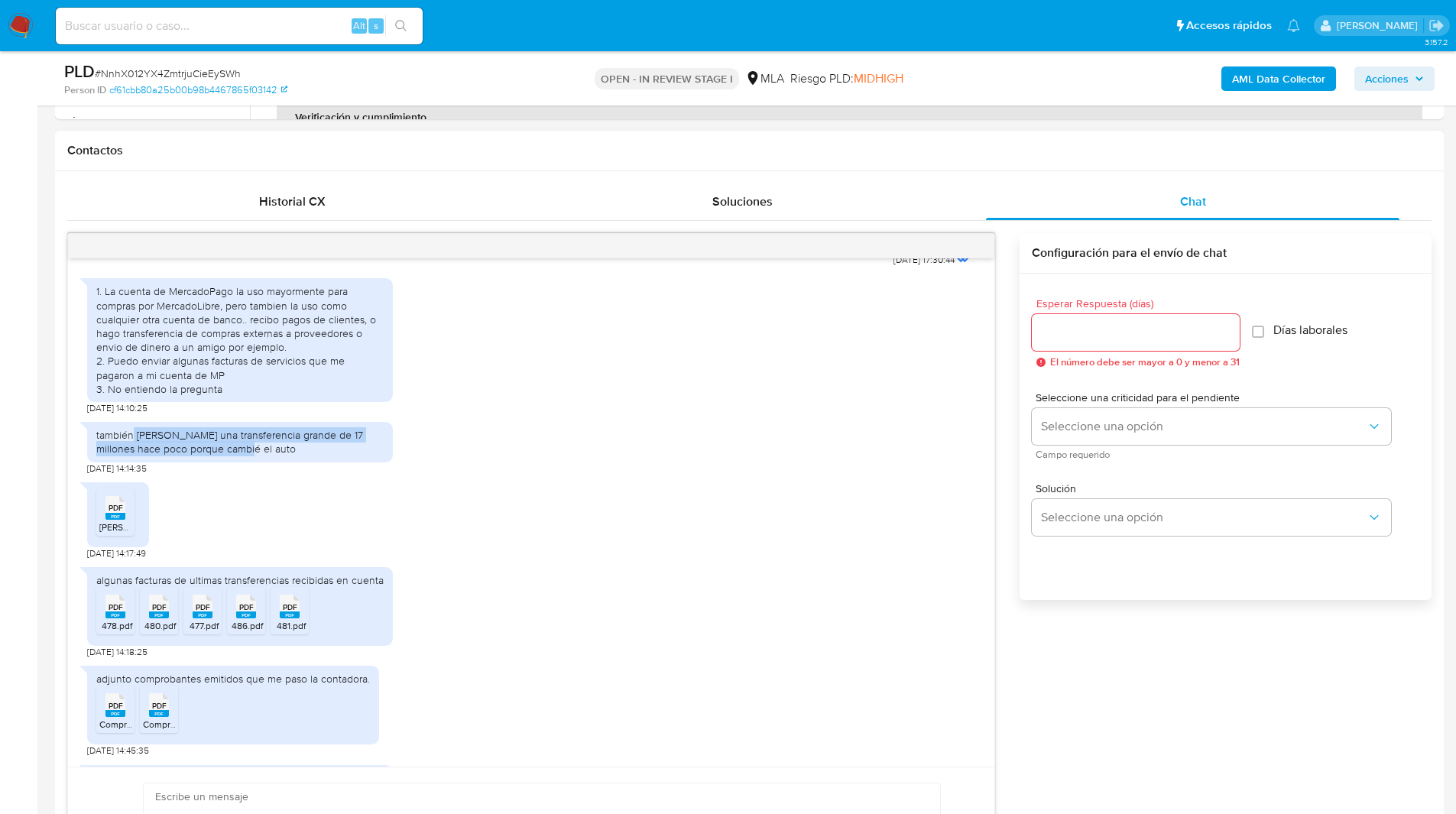
drag, startPoint x: 135, startPoint y: 463, endPoint x: 252, endPoint y: 477, distance: 117.8
click at [252, 455] on div "también hice una transferencia grande de 17 millones hace poco porque cambié el…" at bounding box center [239, 441] width 287 height 28
copy div "hice una transferencia grande de 17 millones hace poco porque cambié el auto"
click at [998, 204] on div "Chat" at bounding box center [1192, 202] width 413 height 37
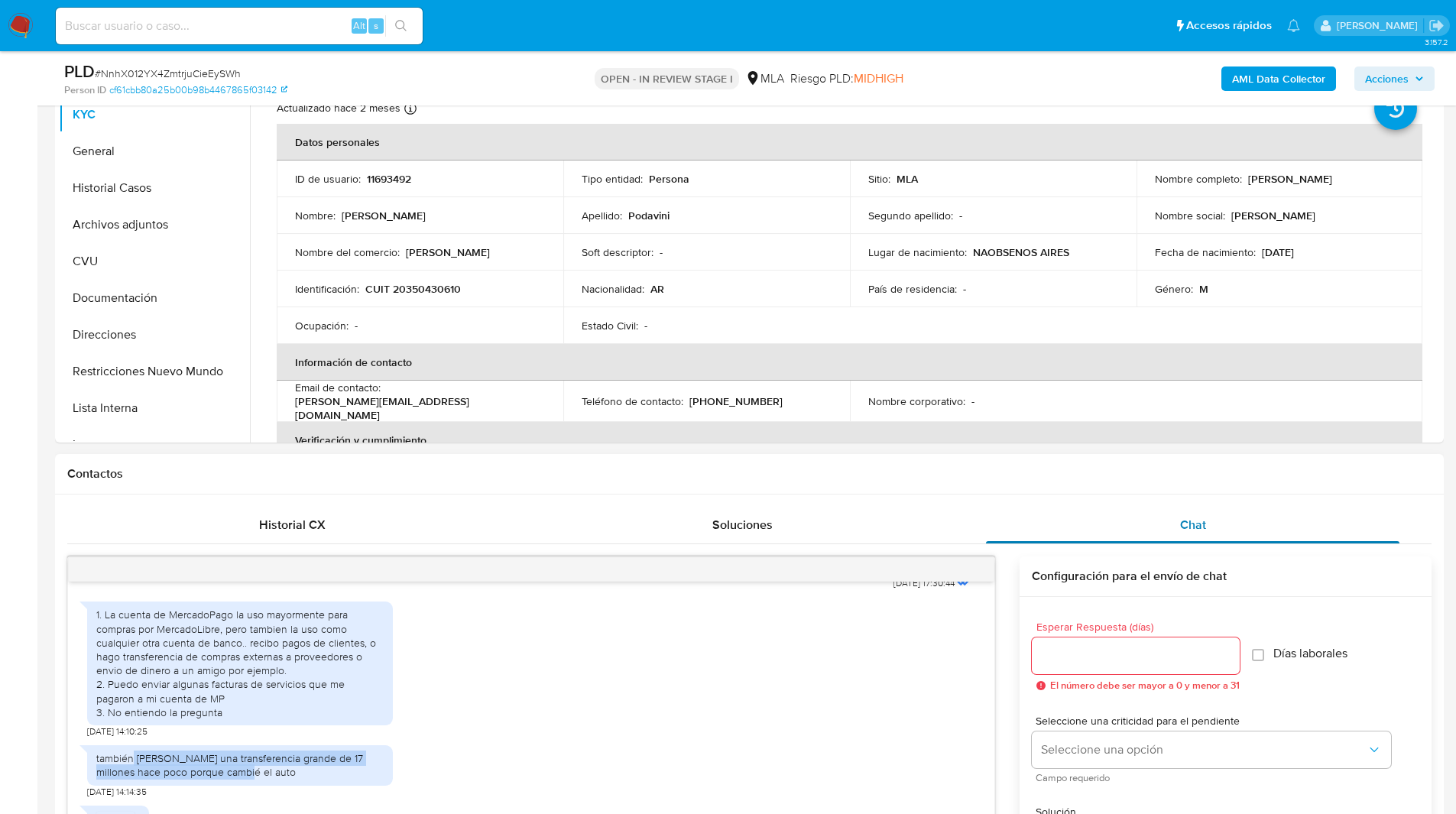
scroll to position [343, 0]
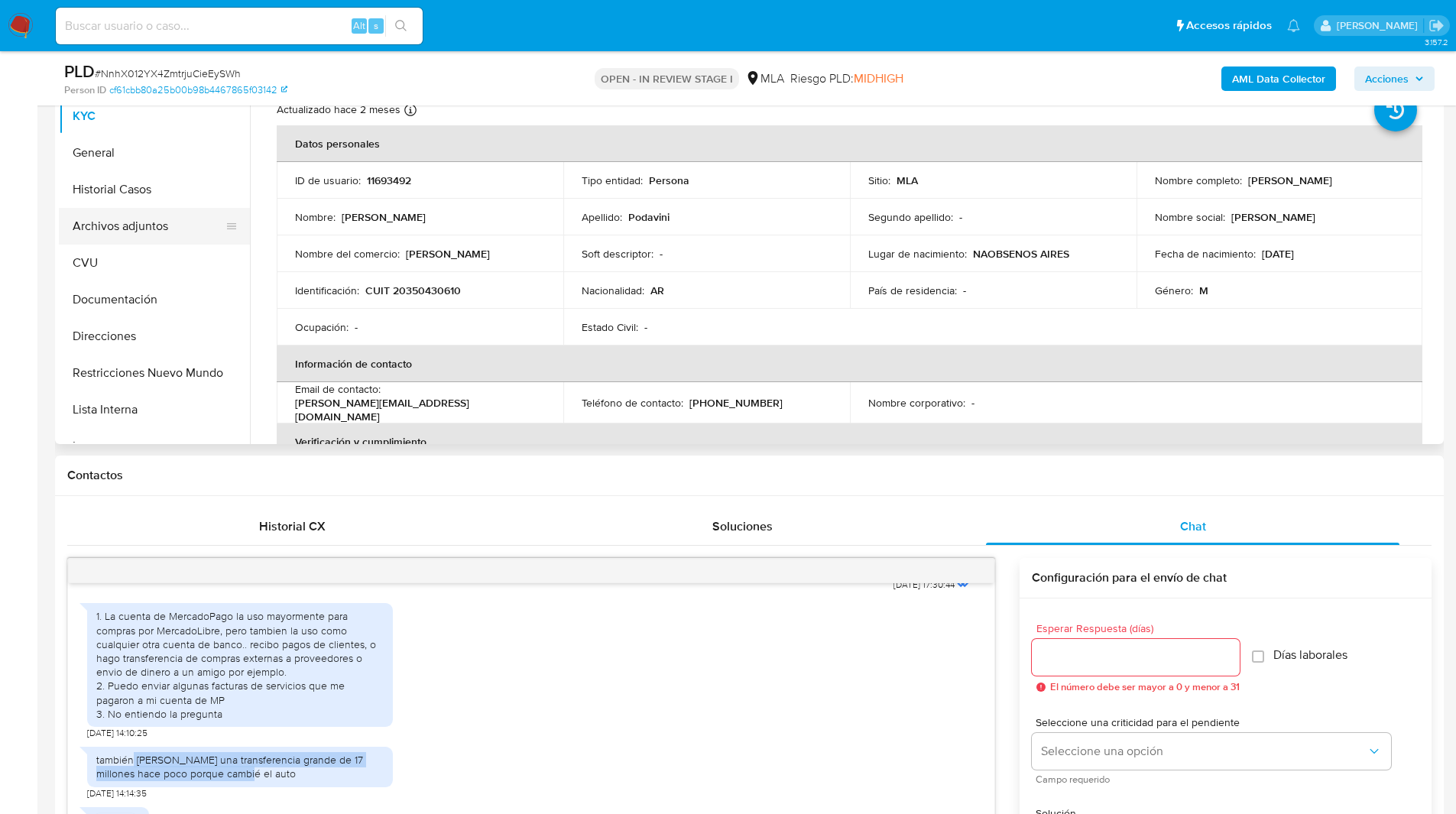
click at [147, 226] on button "Archivos adjuntos" at bounding box center [148, 226] width 179 height 37
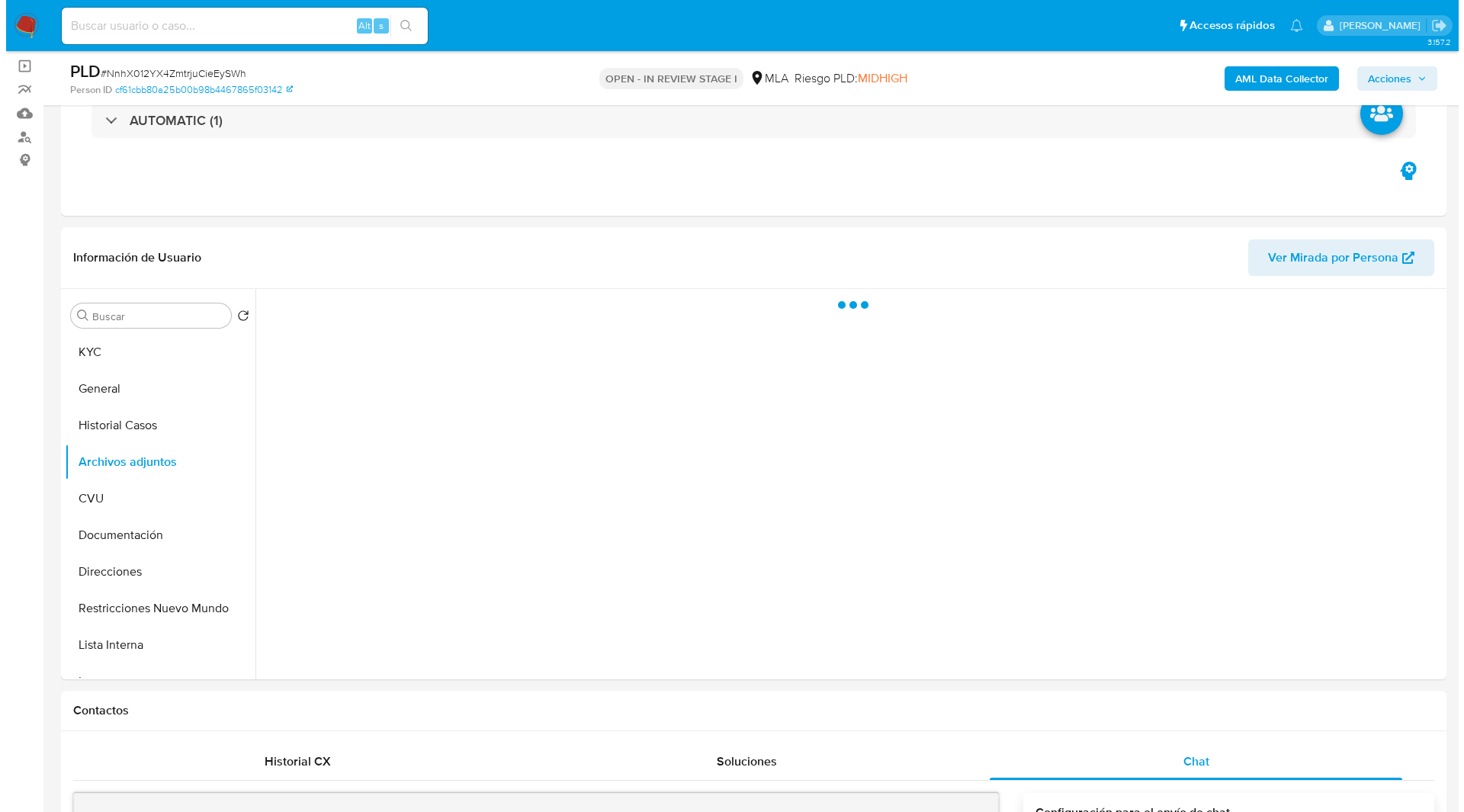
scroll to position [103, 0]
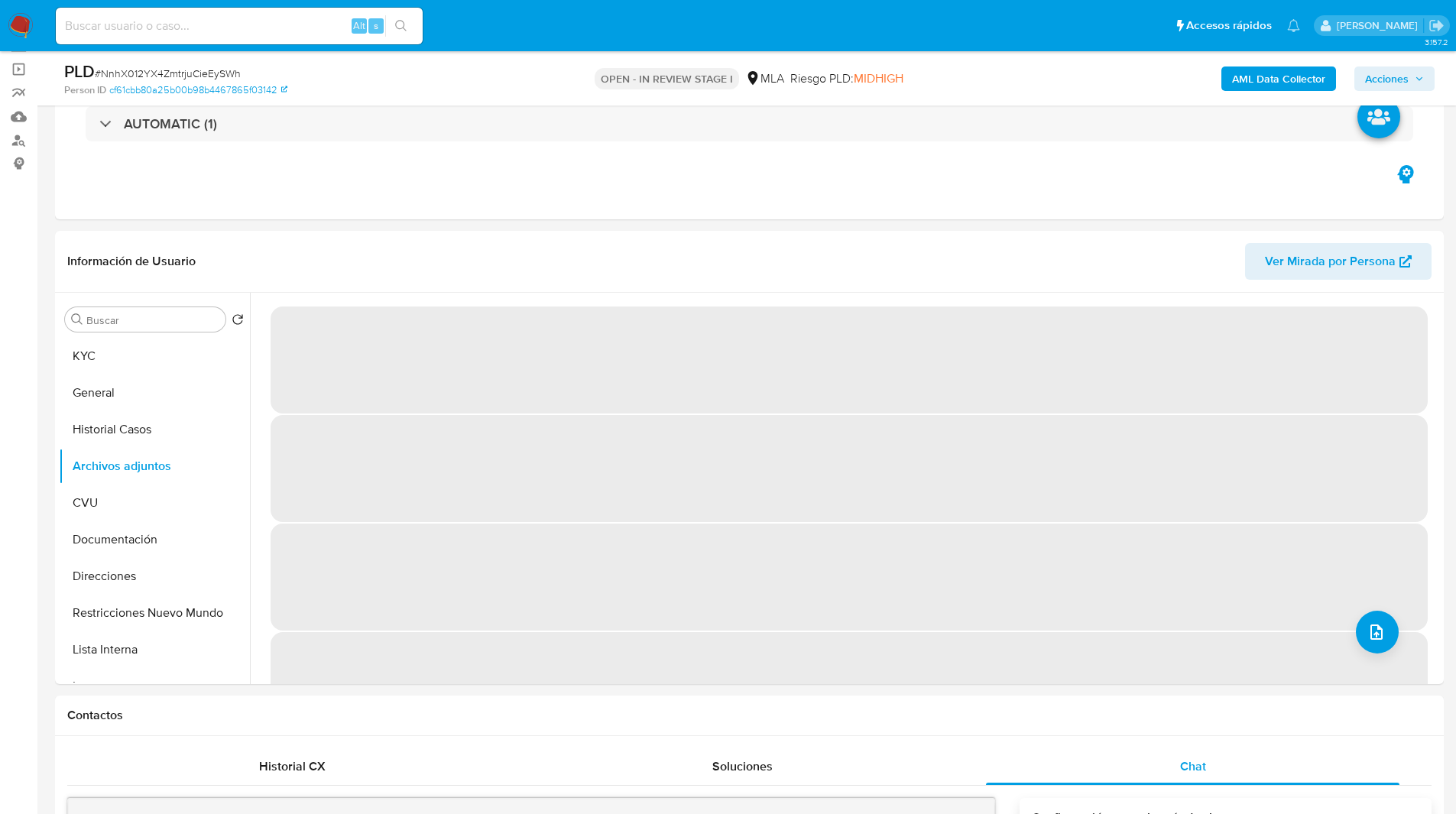
click at [1254, 77] on b "AML Data Collector" at bounding box center [1278, 78] width 93 height 24
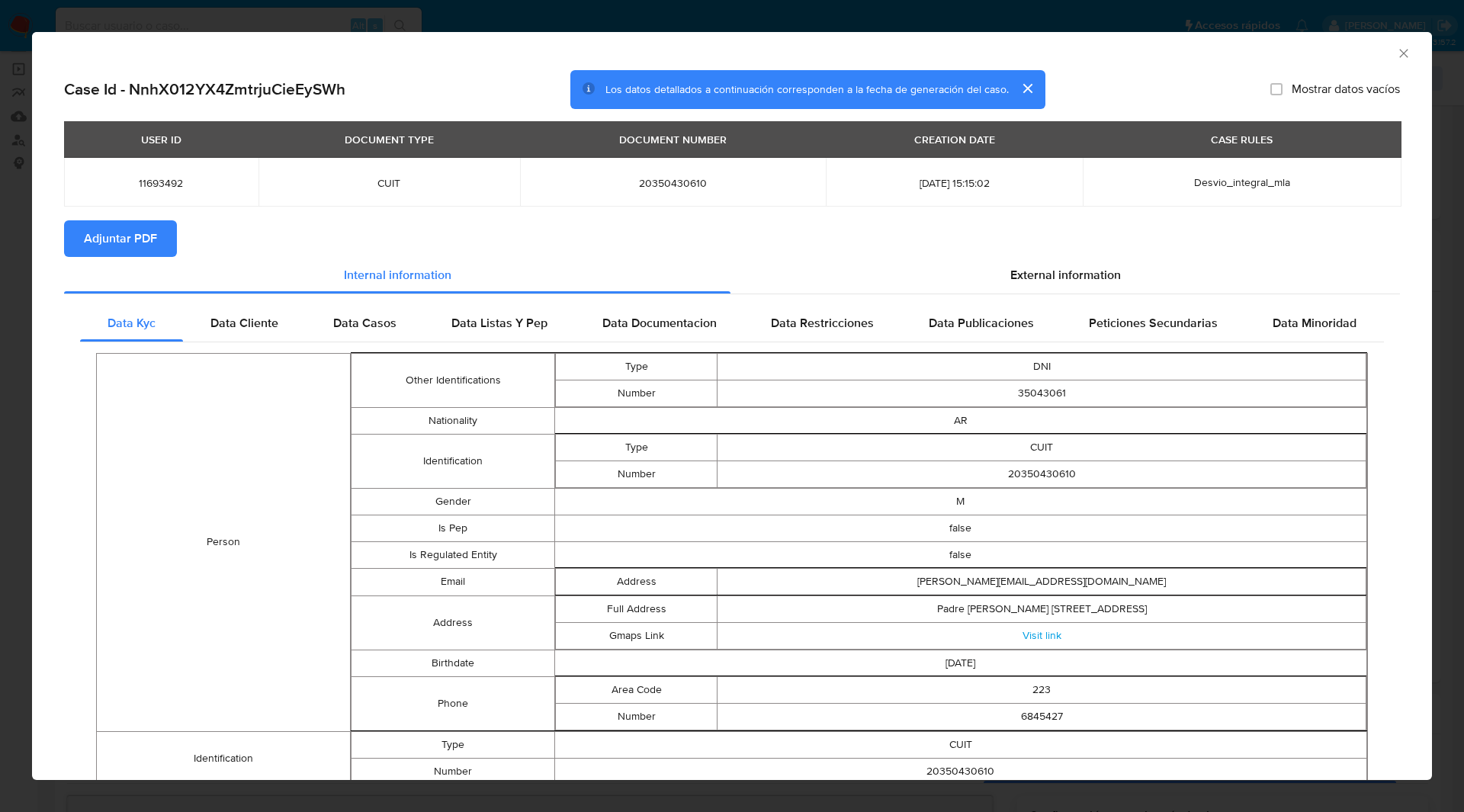
click at [161, 237] on button "Adjuntar PDF" at bounding box center [120, 238] width 113 height 37
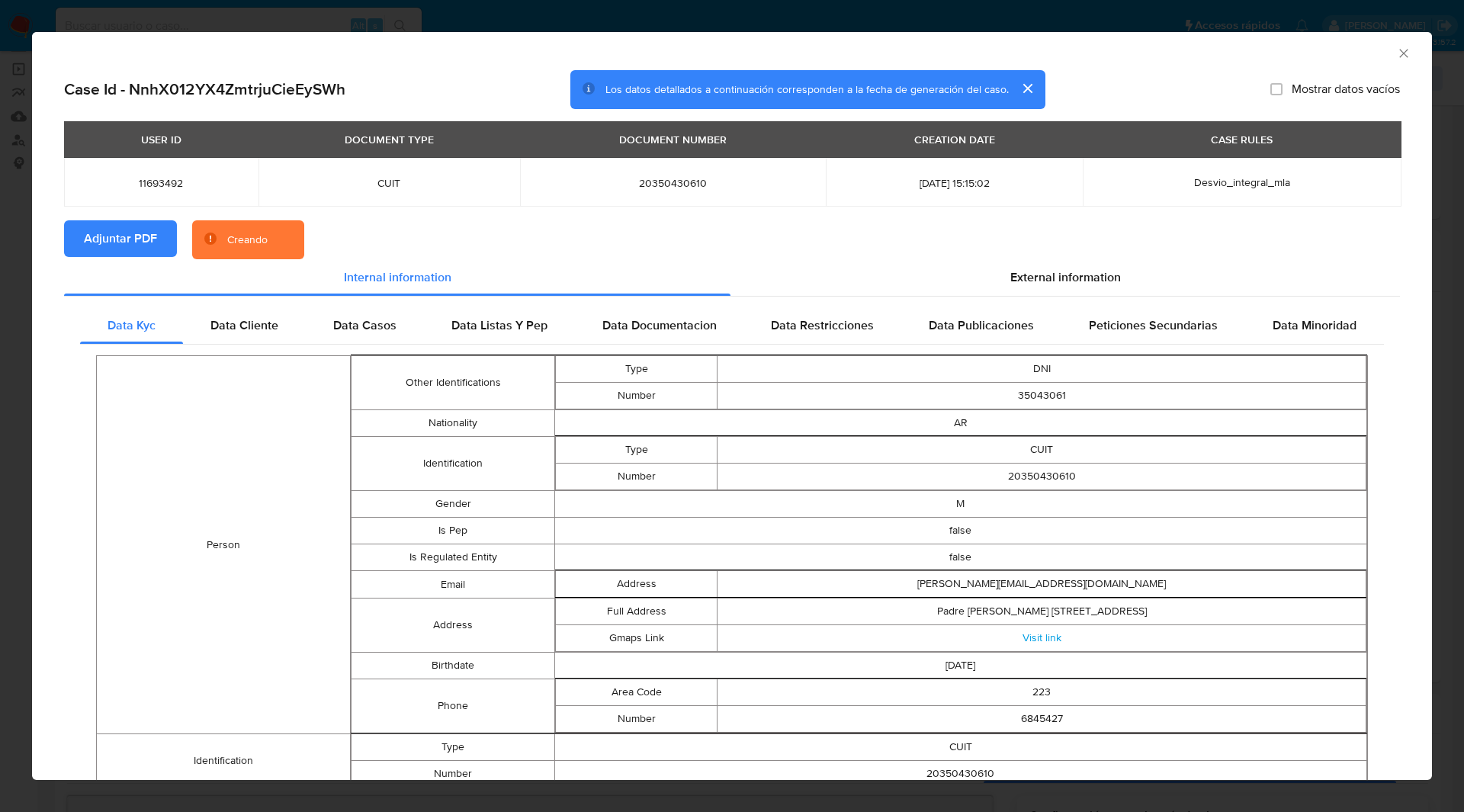
click at [385, 239] on section "Adjuntar PDF Creando" at bounding box center [732, 239] width 1335 height 39
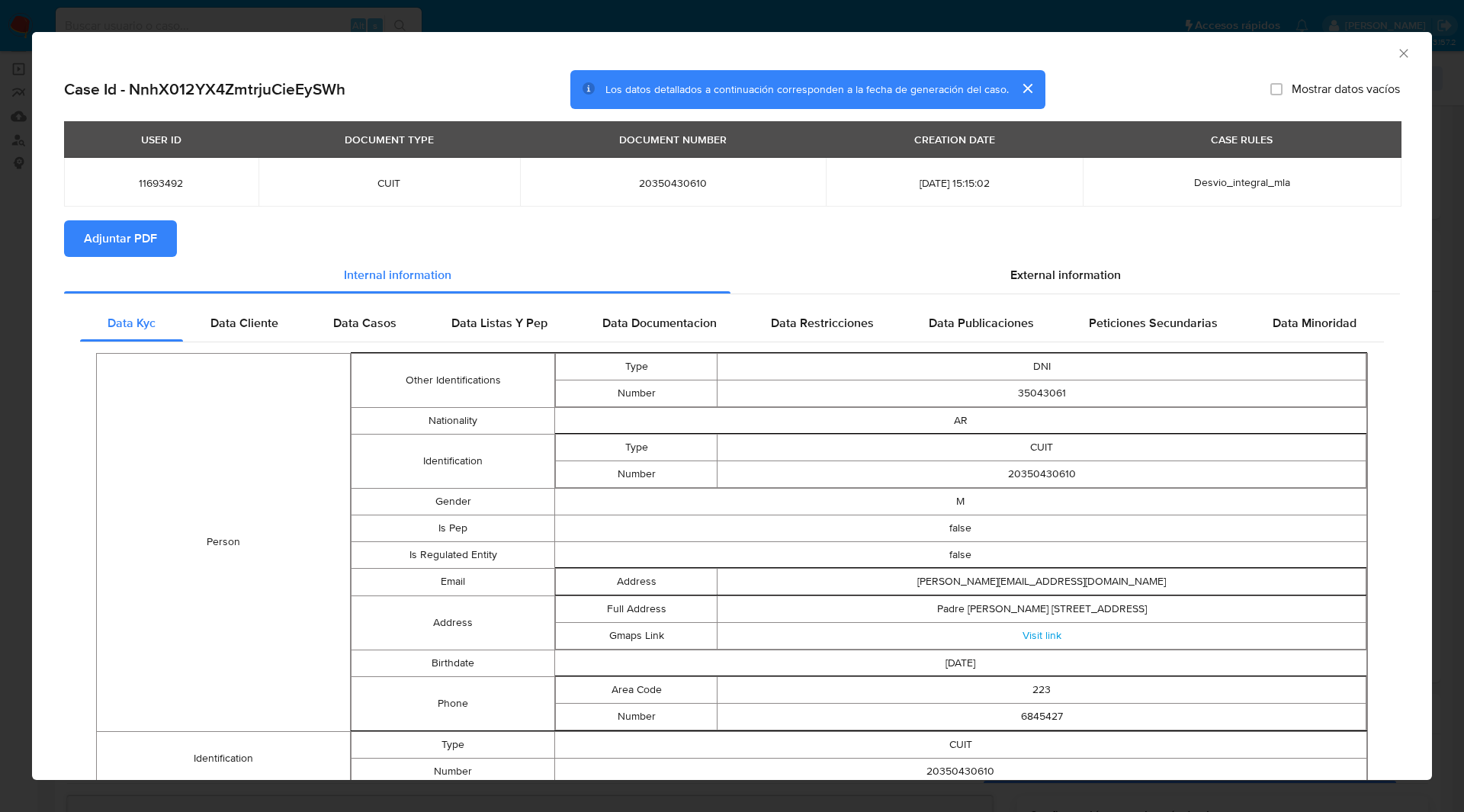
click at [661, 234] on section "Adjuntar PDF" at bounding box center [732, 238] width 1335 height 37
click at [1396, 55] on icon "Cerrar ventana" at bounding box center [1404, 53] width 15 height 15
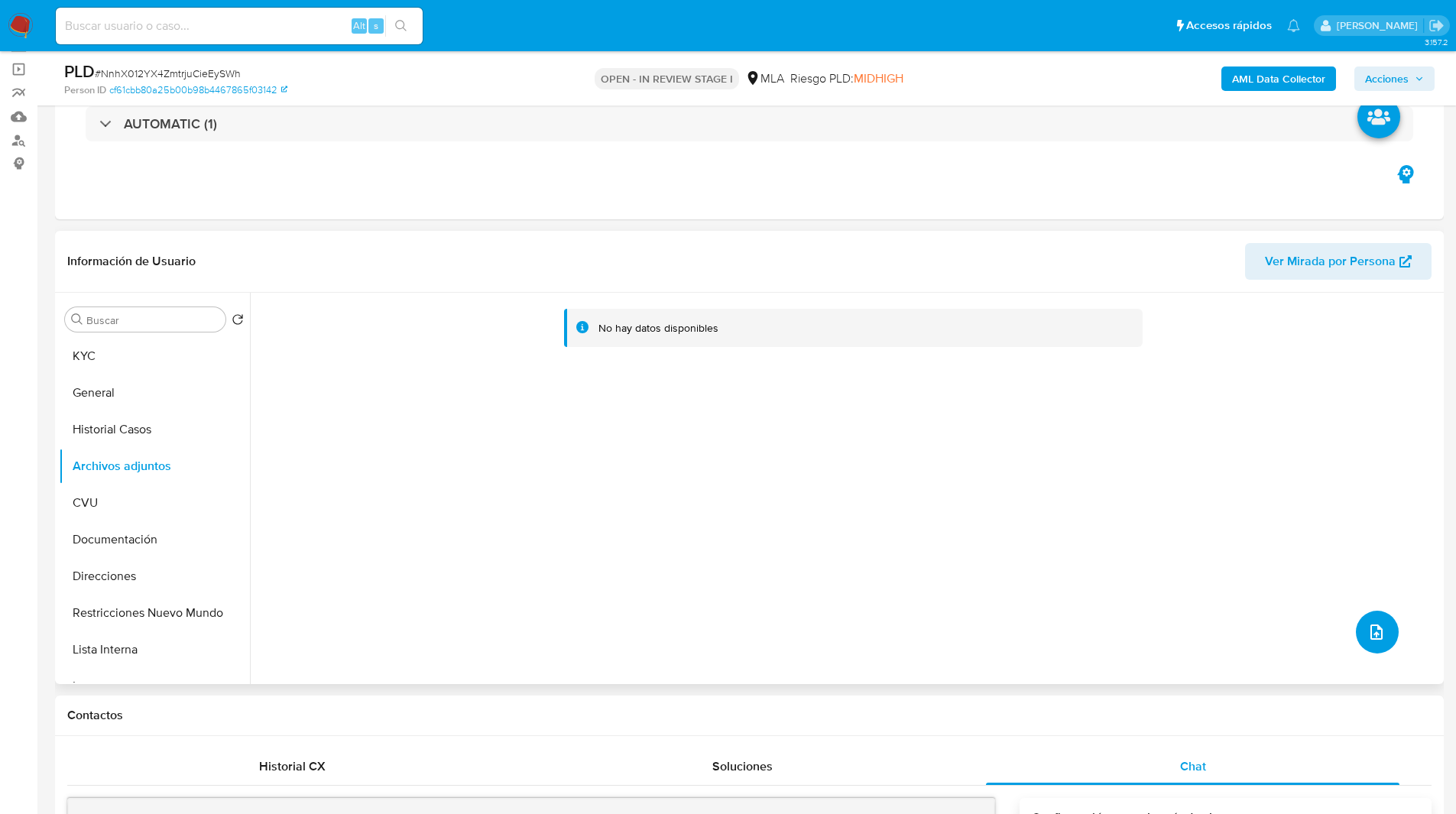
click at [1388, 617] on button "upload-file" at bounding box center [1377, 631] width 43 height 43
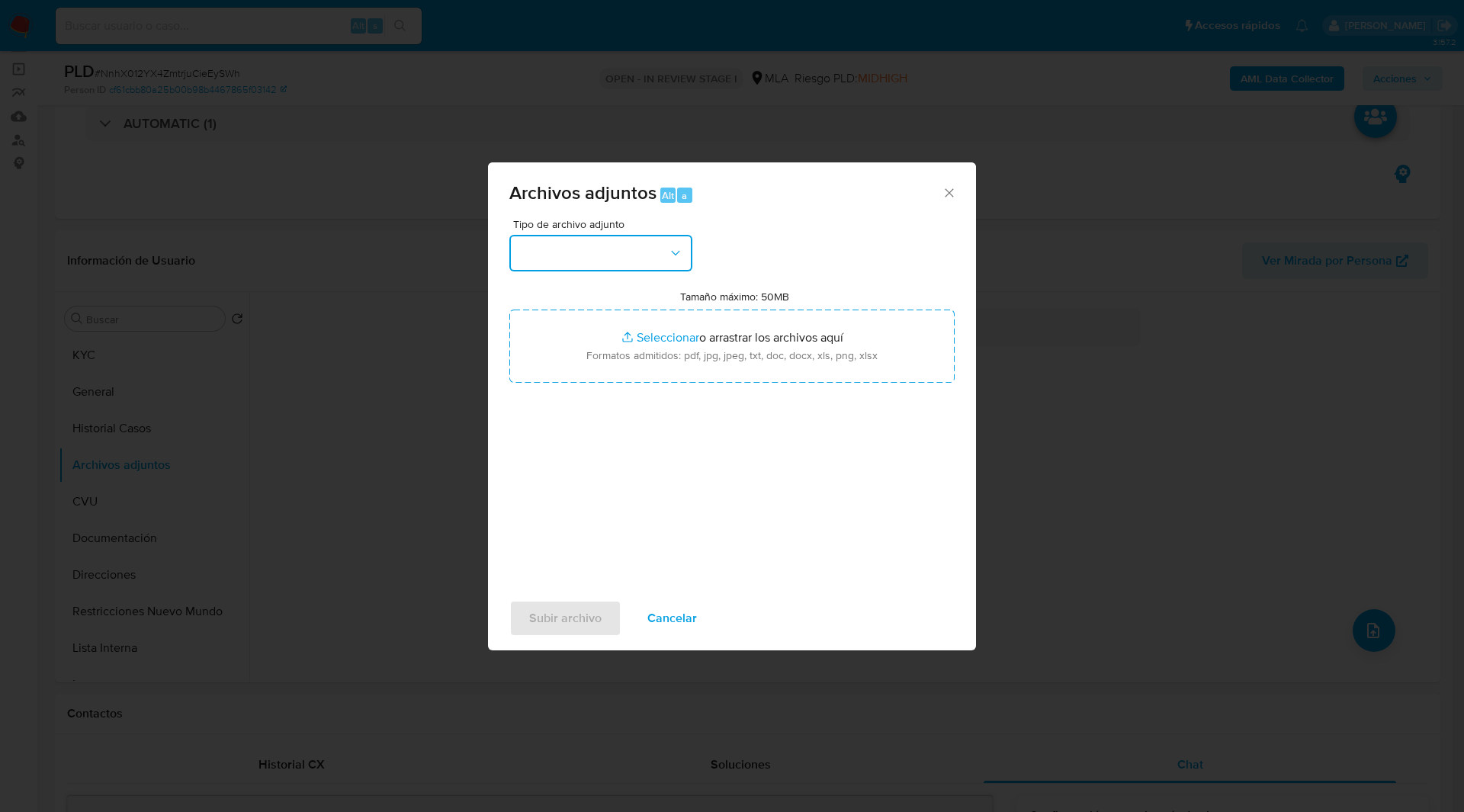
click at [674, 262] on button "button" at bounding box center [601, 254] width 183 height 37
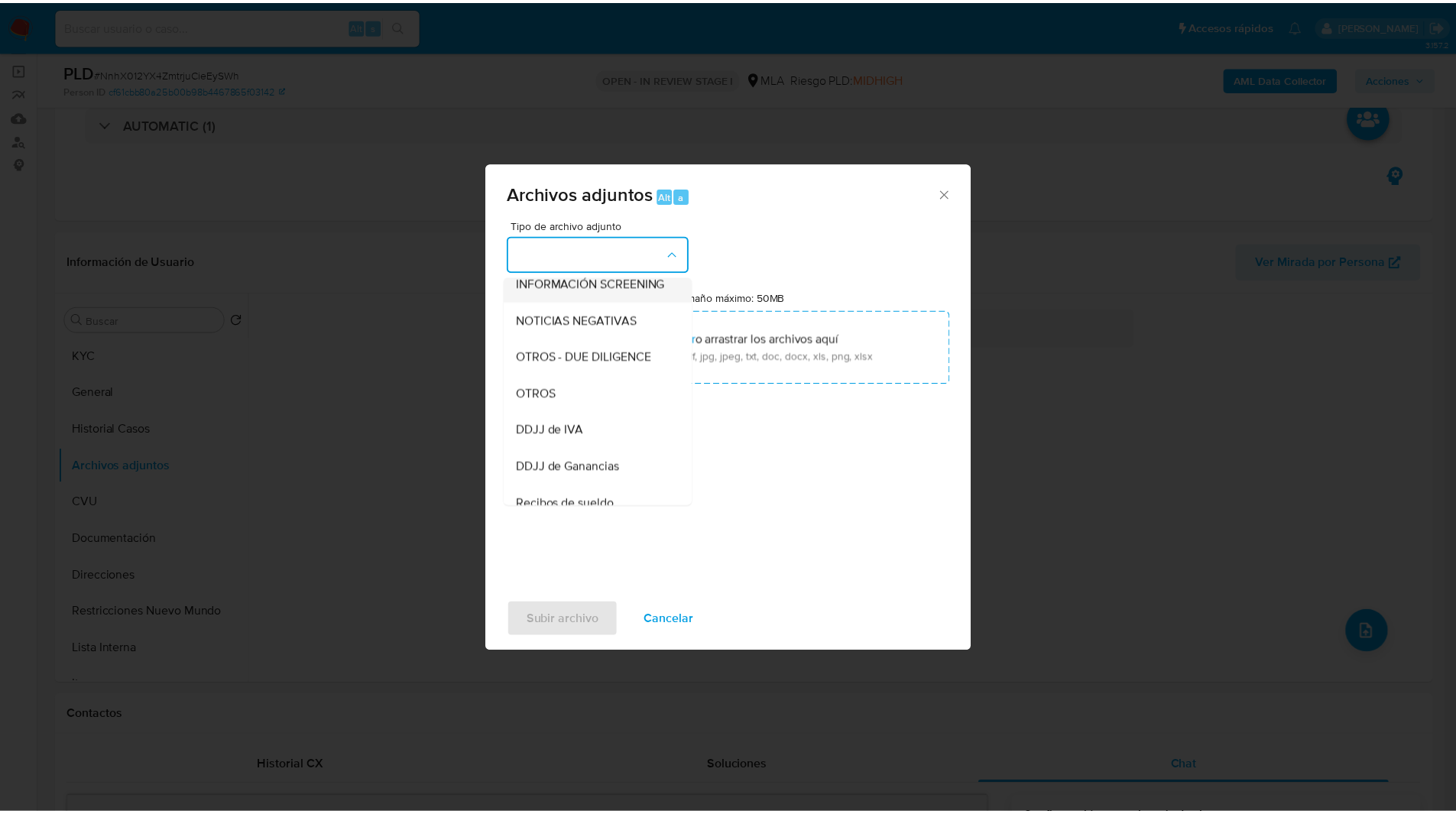
scroll to position [196, 0]
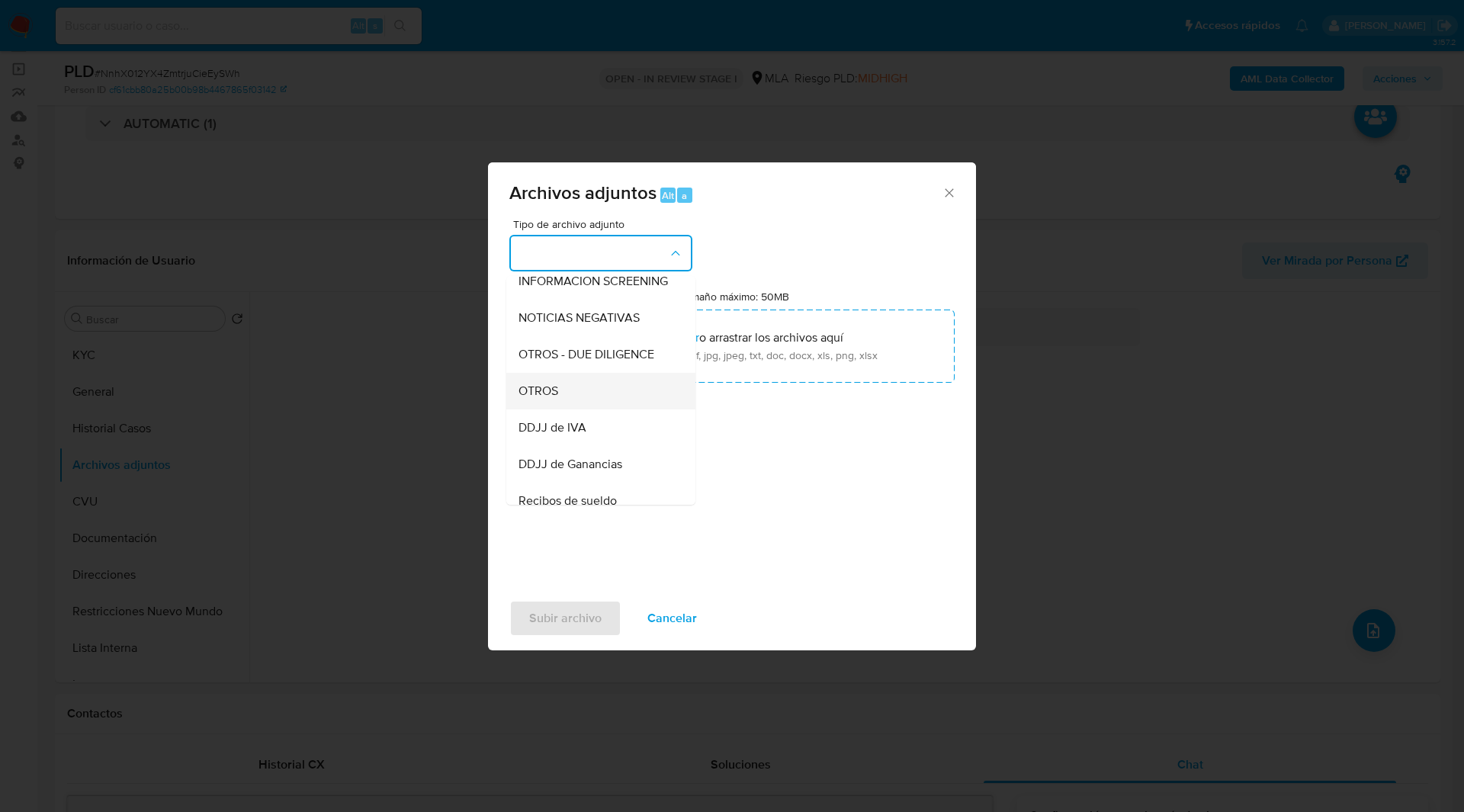
click at [549, 399] on span "OTROS" at bounding box center [538, 391] width 39 height 15
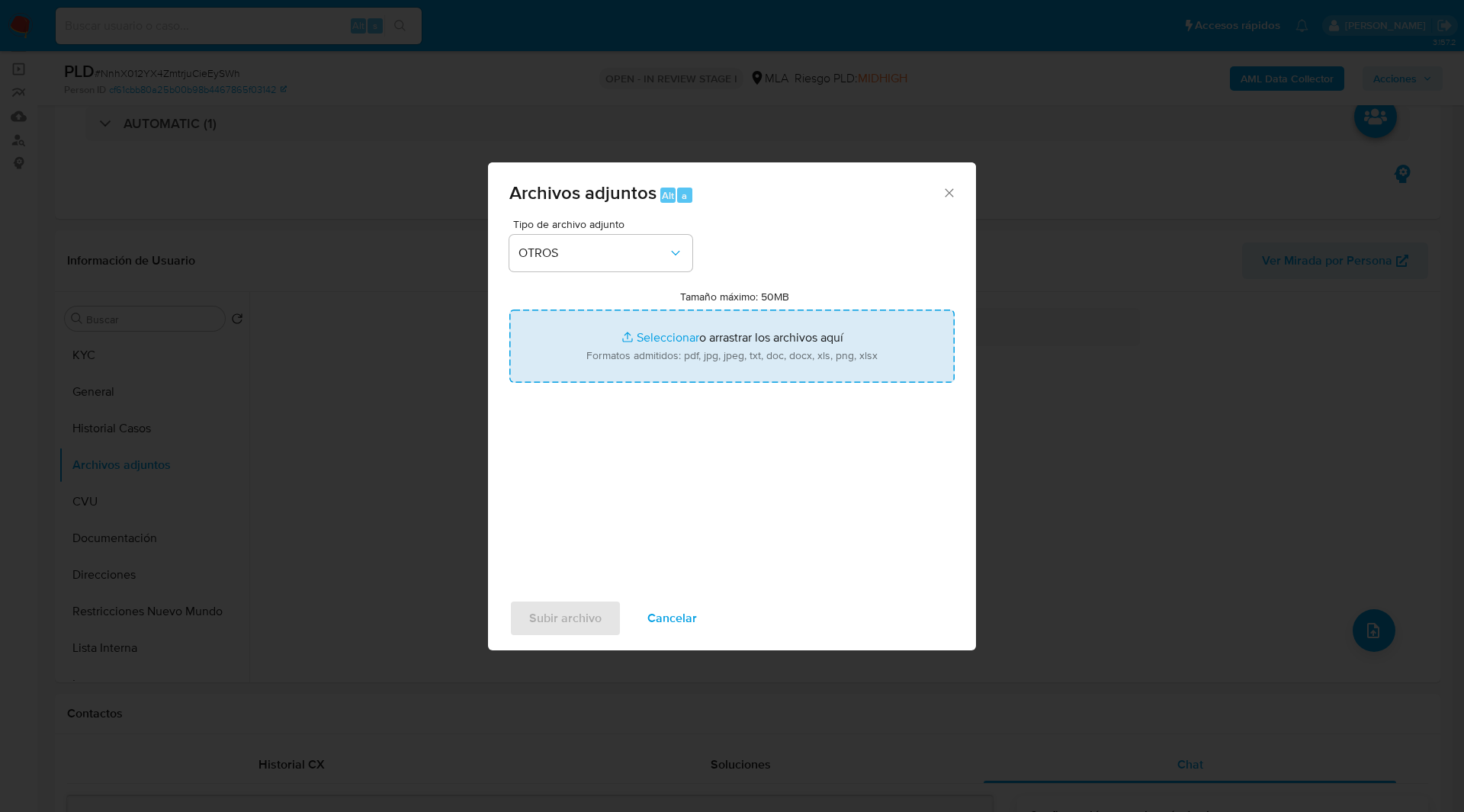
type input "C:\fakepath\Caselog NnhX012YX4ZmtrjuCieEySWh_2025_08_18_20_17_12.docx"
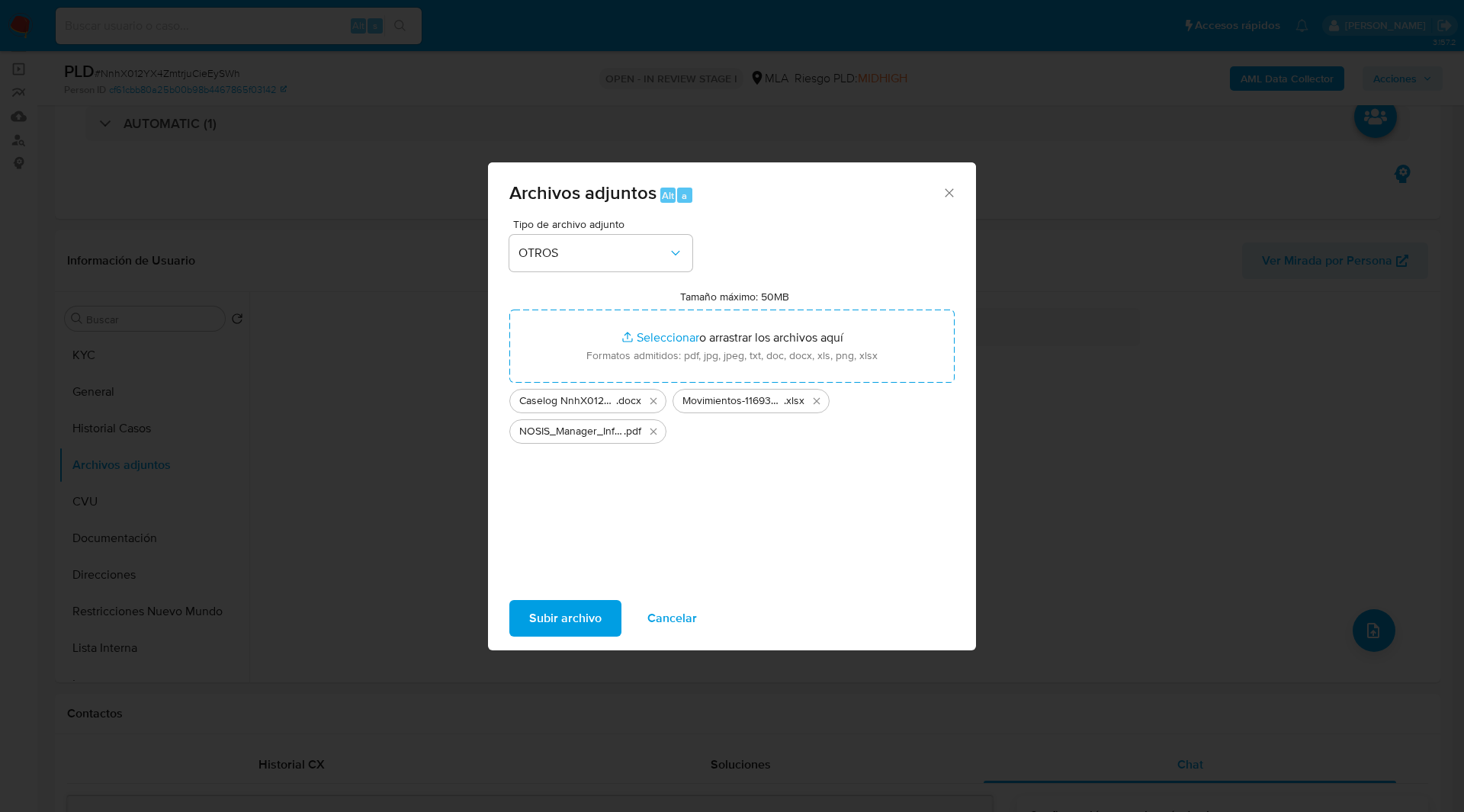
click at [556, 621] on span "Subir archivo" at bounding box center [565, 618] width 72 height 34
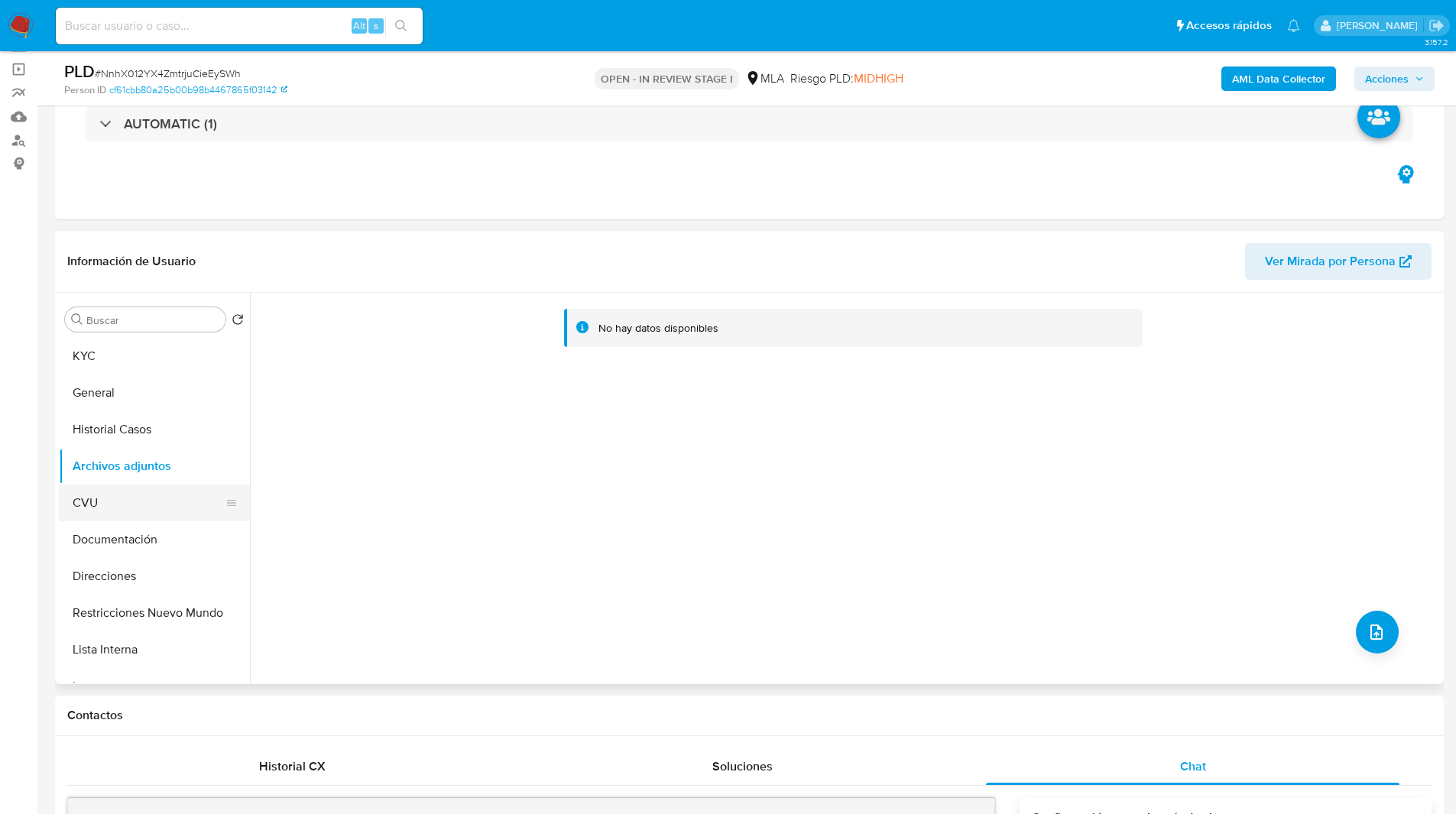
click at [132, 488] on button "CVU" at bounding box center [148, 503] width 179 height 37
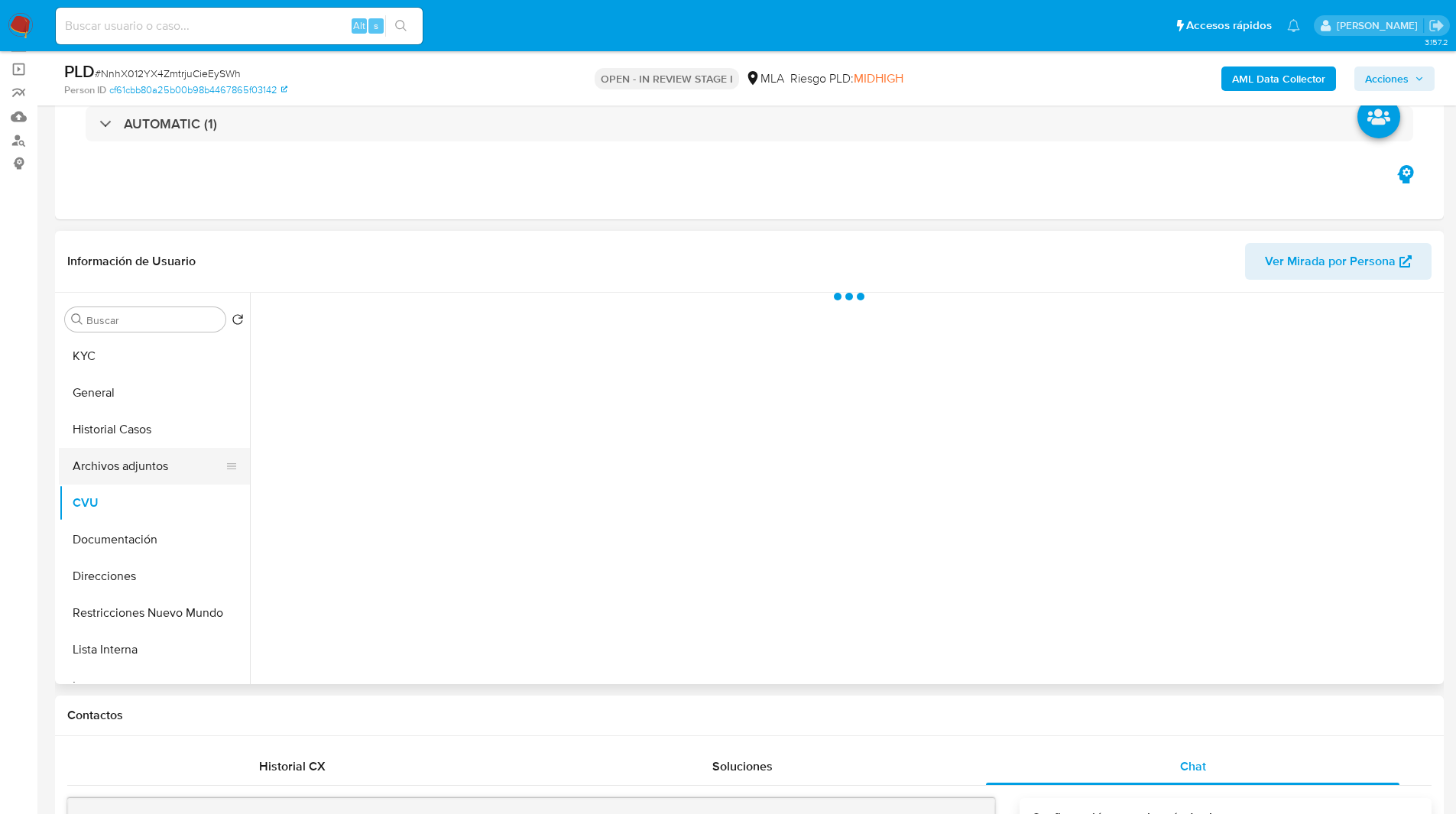
click at [179, 479] on button "Archivos adjuntos" at bounding box center [148, 466] width 179 height 37
click at [142, 470] on button "Archivos adjuntos" at bounding box center [148, 466] width 179 height 37
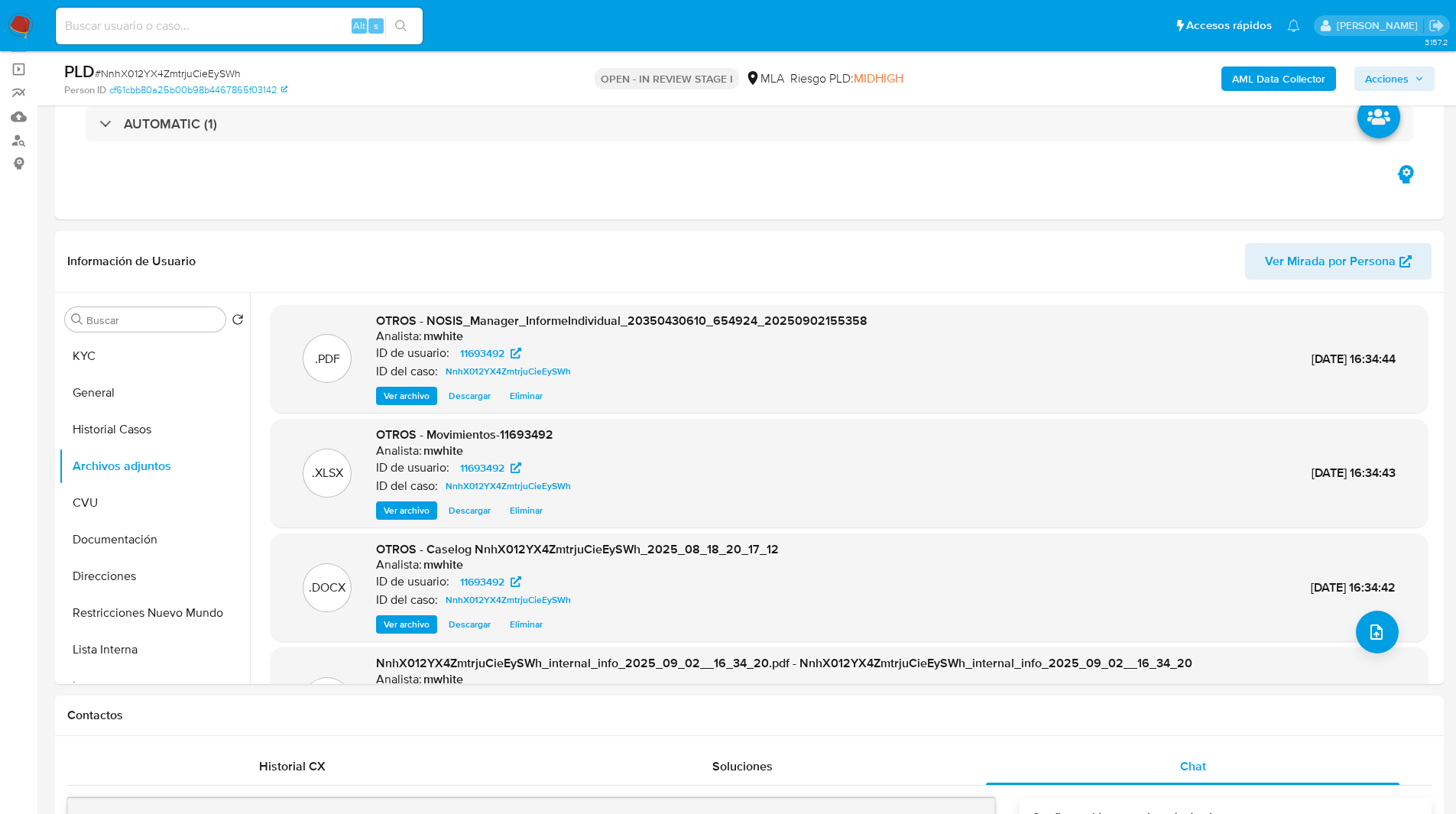
click at [1393, 82] on span "Acciones" at bounding box center [1387, 78] width 44 height 24
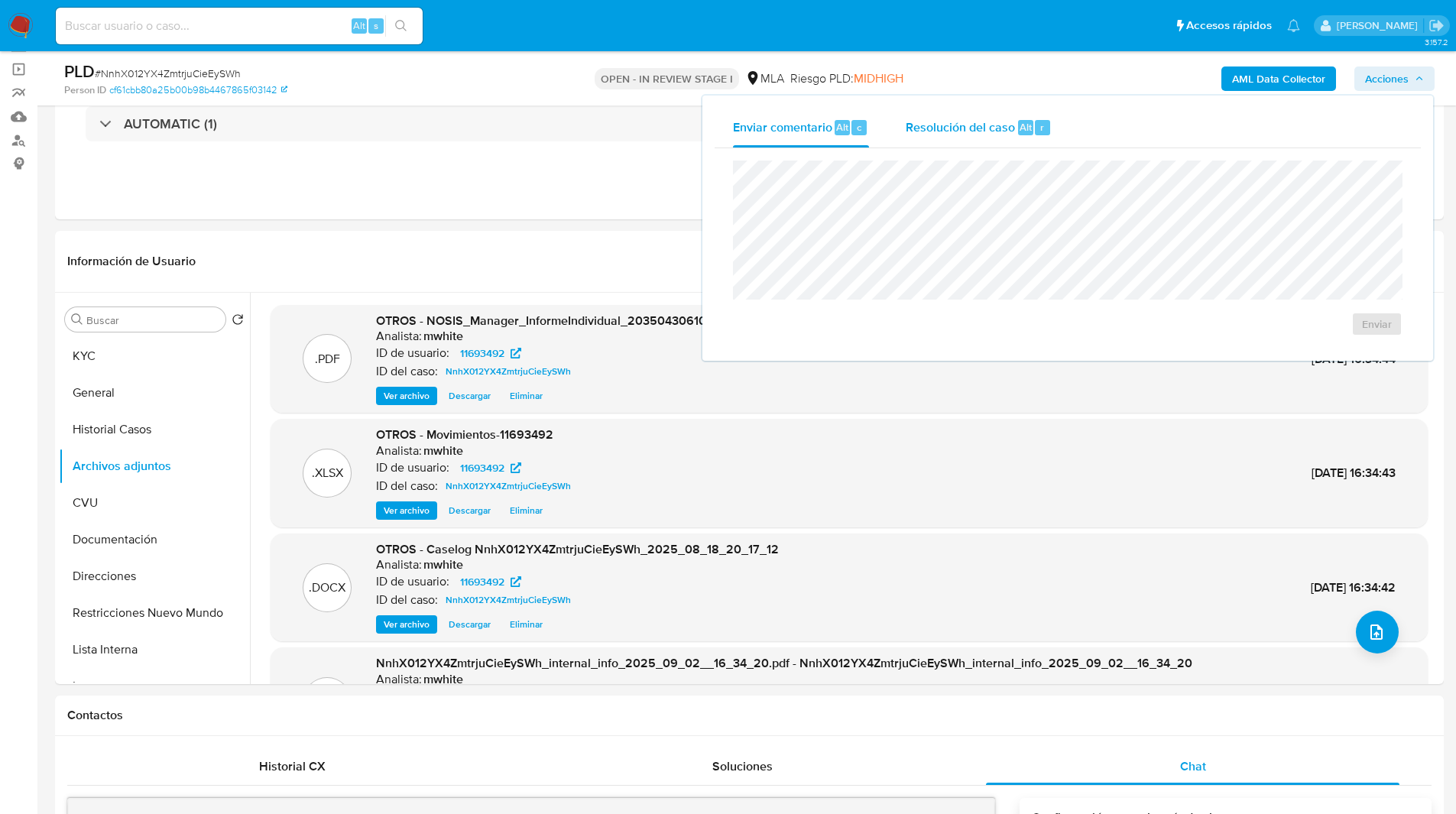
click at [964, 126] on span "Resolución del caso" at bounding box center [961, 126] width 109 height 18
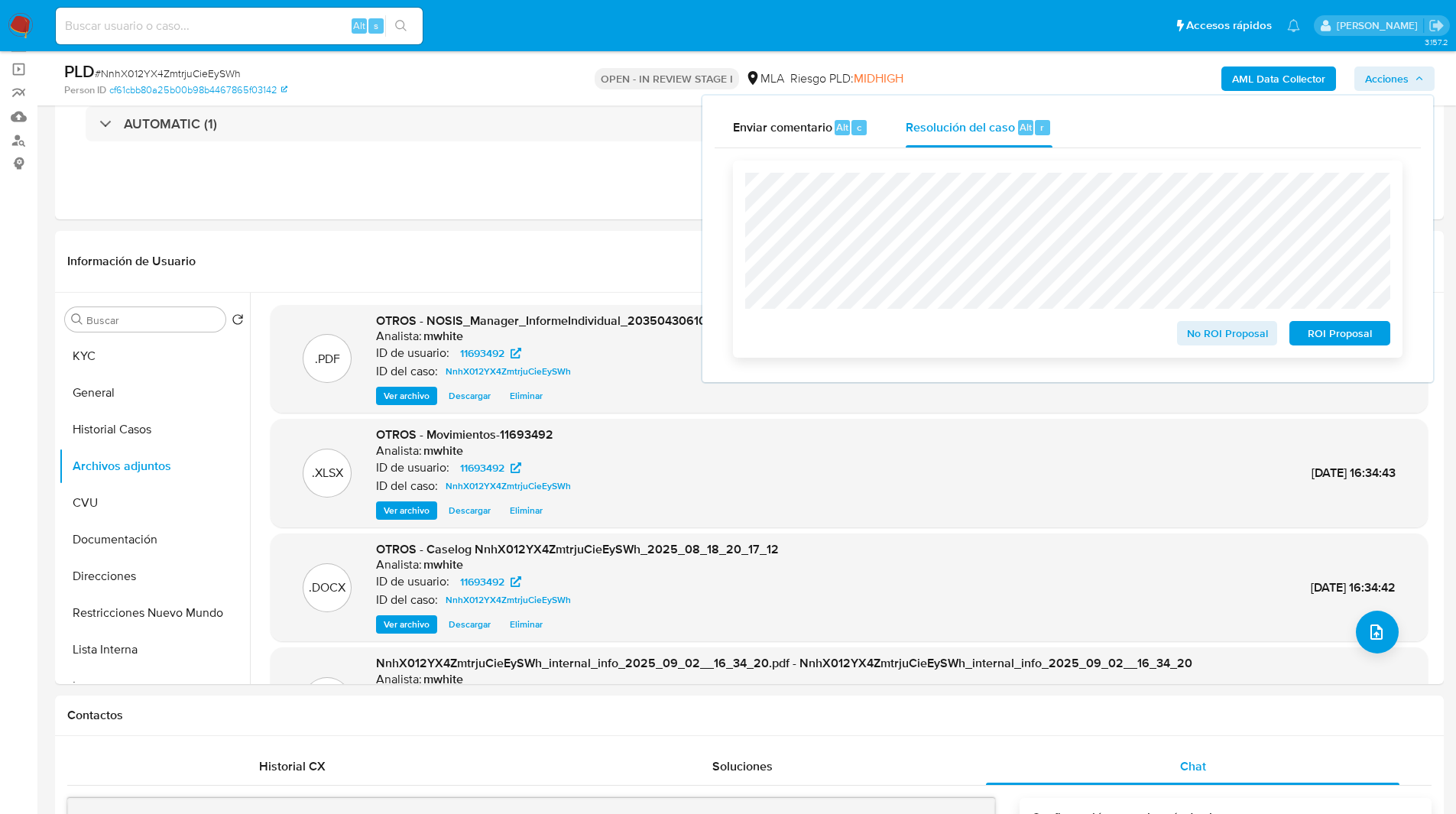
click at [1224, 332] on span "No ROI Proposal" at bounding box center [1228, 333] width 79 height 21
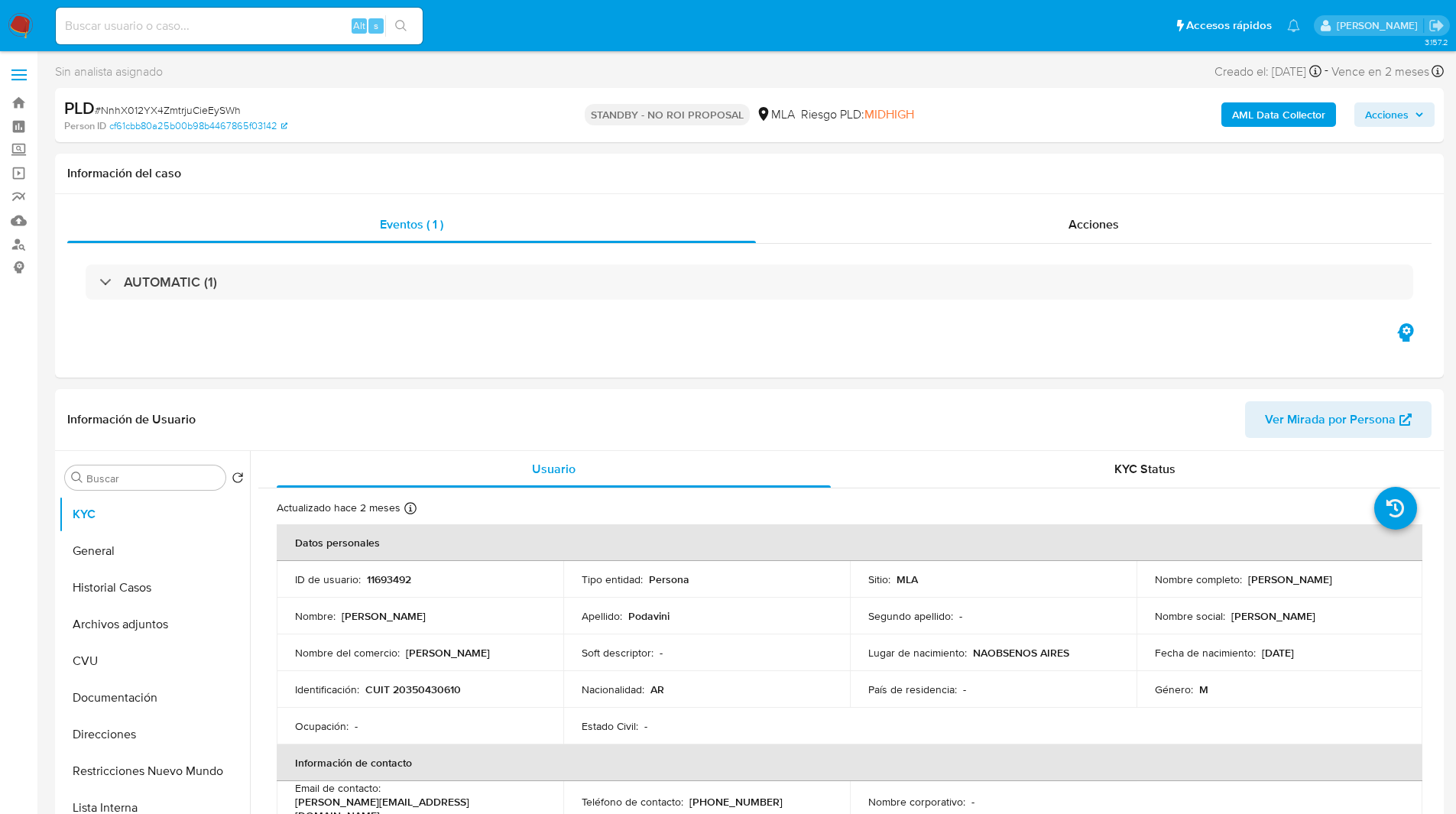
click at [259, 24] on input at bounding box center [239, 26] width 367 height 20
paste input "10rndalZg0mp77ITV3QCiCOb"
select select "10"
type input "10rndalZg0mp77ITV3QCiCOb"
select select "10"
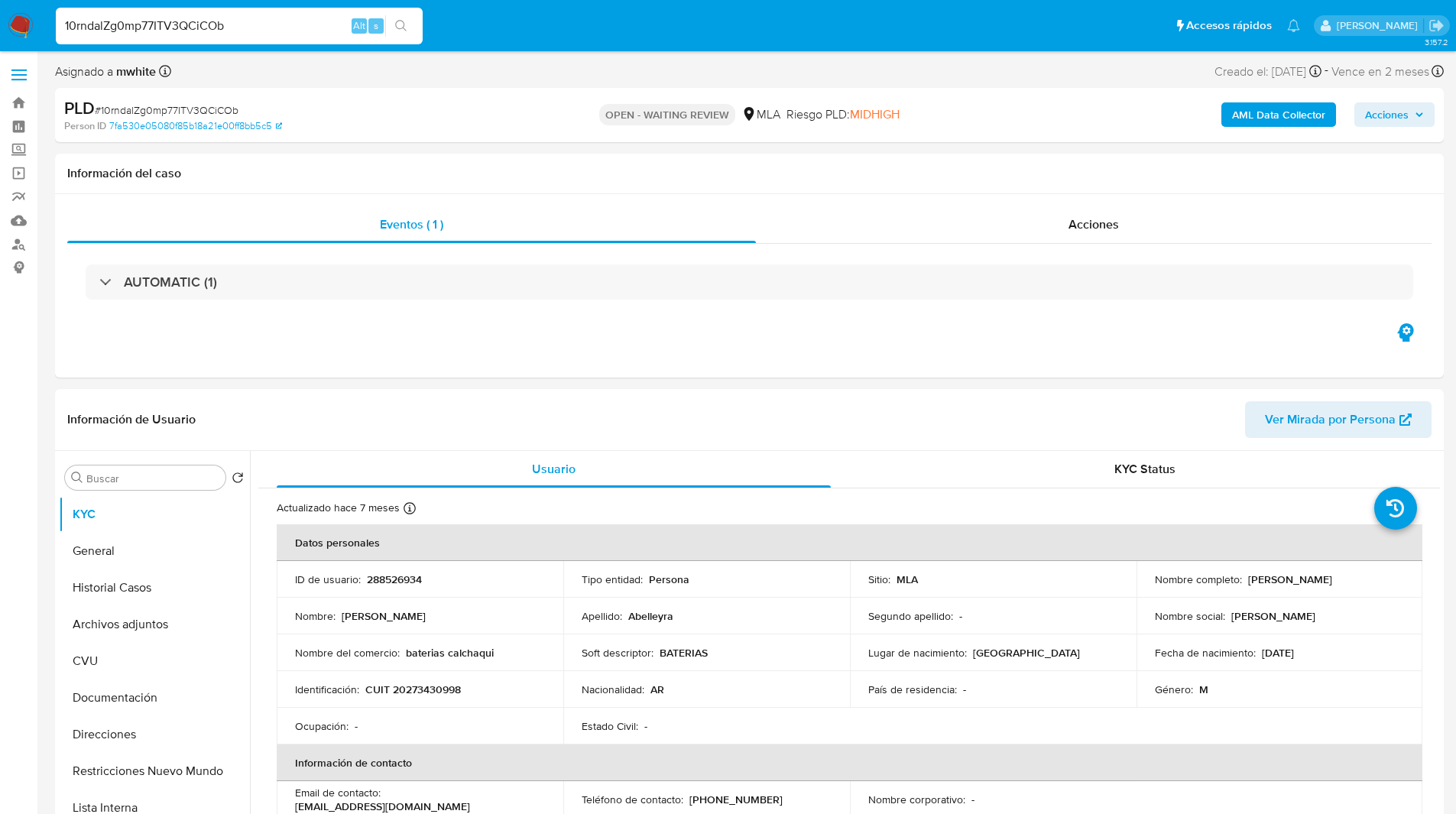
click at [843, 28] on ul "Pausado Ver notificaciones 10rndalZg0mp77ITV3QCiCOb Alt s Accesos rápidos Presi…" at bounding box center [678, 24] width 1260 height 38
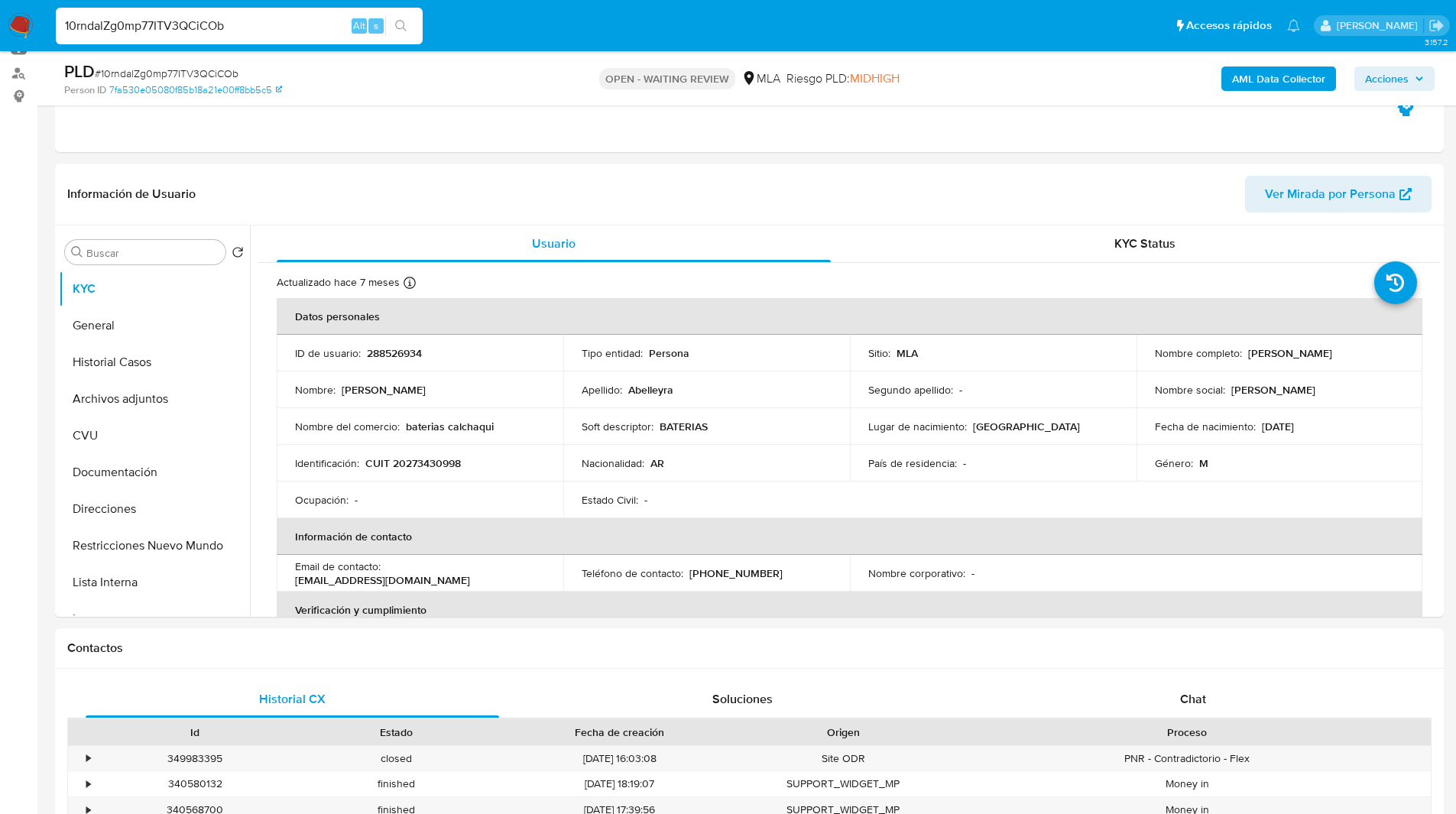
scroll to position [172, 0]
click at [506, 29] on ul "Pausado Ver notificaciones 10rndalZg0mp77ITV3QCiCOb Alt s Accesos rápidos Presi…" at bounding box center [678, 24] width 1260 height 38
click at [434, 465] on p "CUIT 20273430998" at bounding box center [413, 462] width 95 height 13
copy p "20273430998"
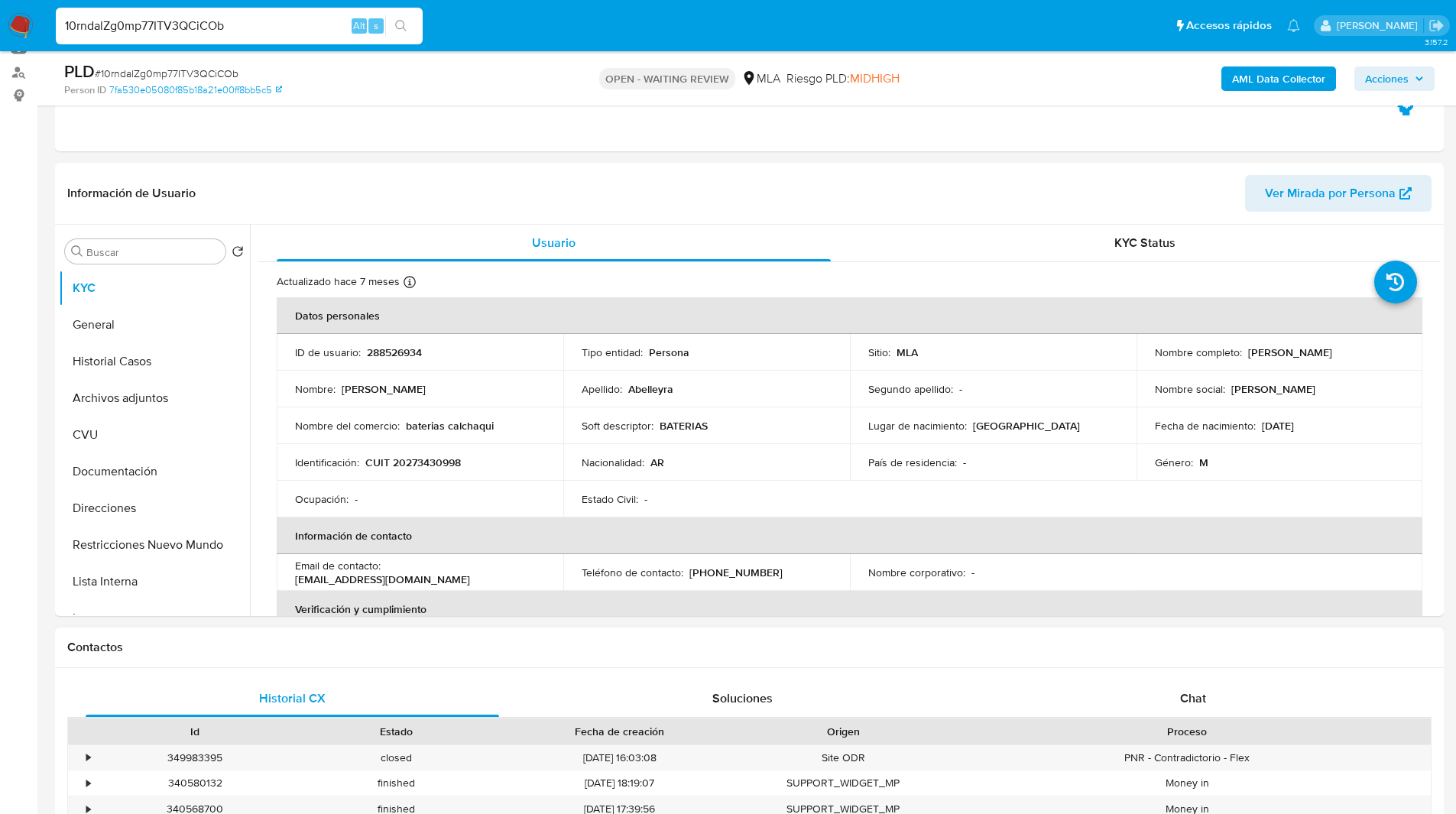
click at [717, 652] on h1 "Contactos" at bounding box center [749, 647] width 1364 height 15
click at [1154, 691] on div "Chat" at bounding box center [1192, 699] width 413 height 37
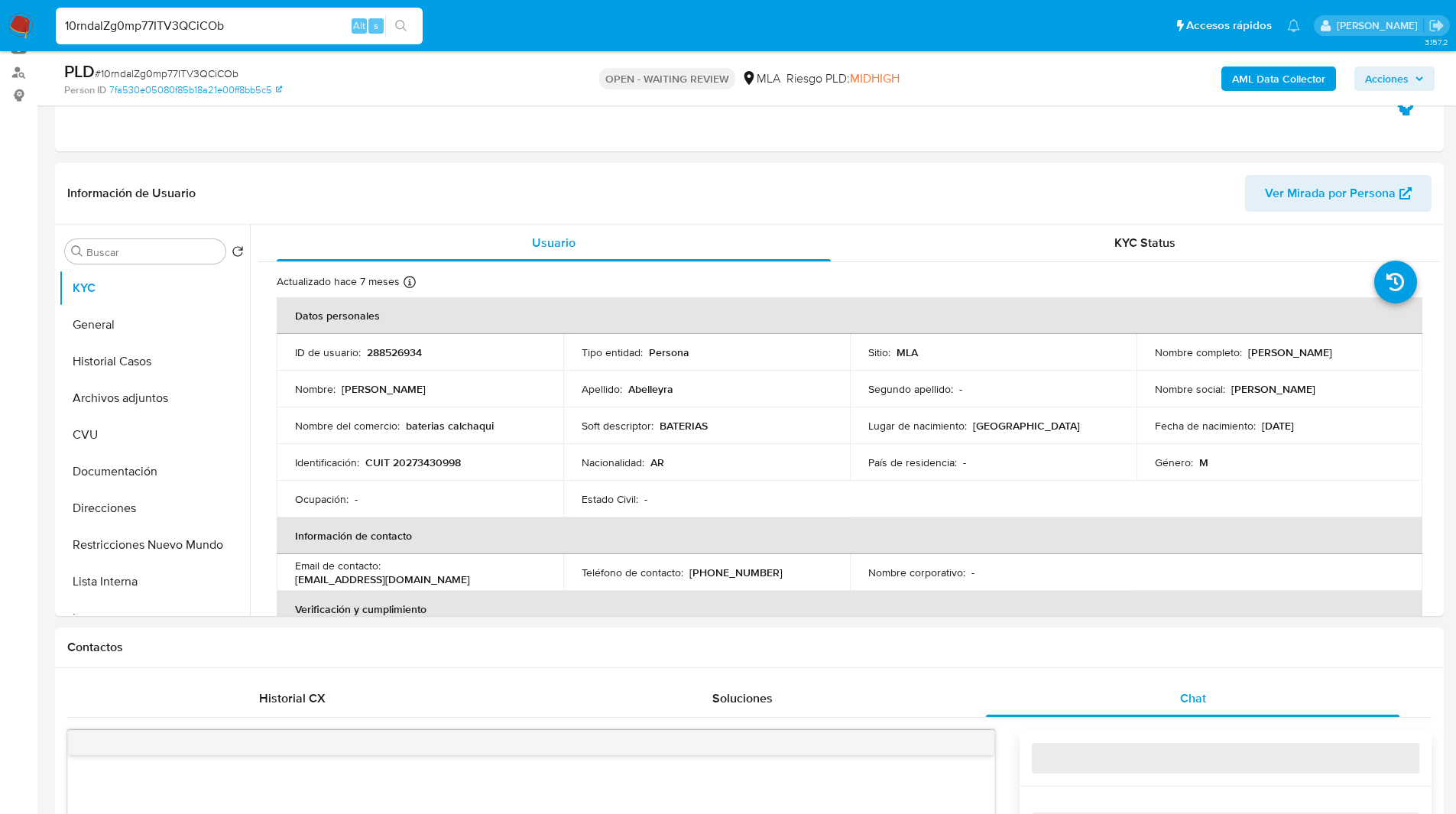
click at [997, 642] on h1 "Contactos" at bounding box center [749, 647] width 1364 height 15
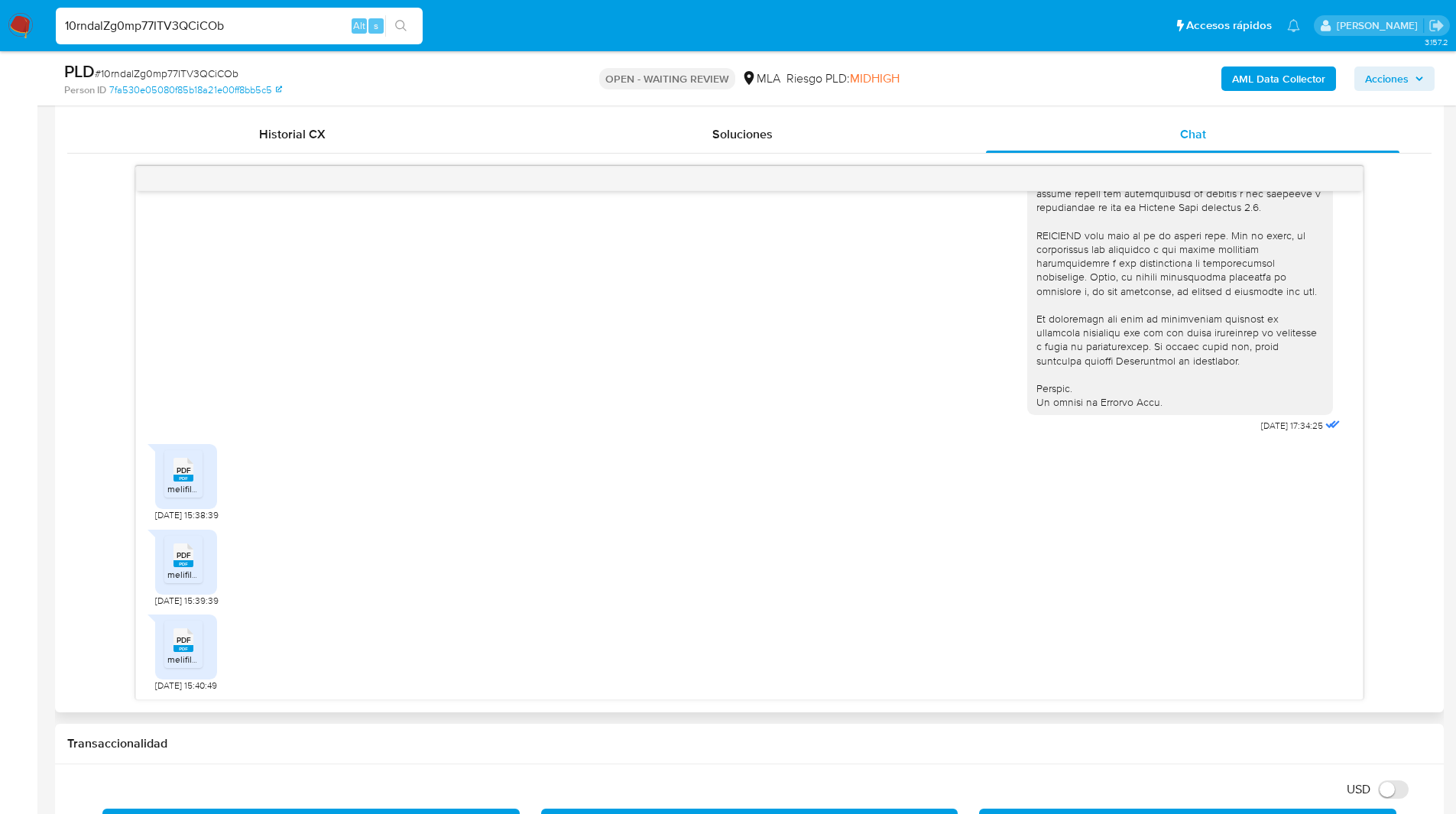
scroll to position [737, 0]
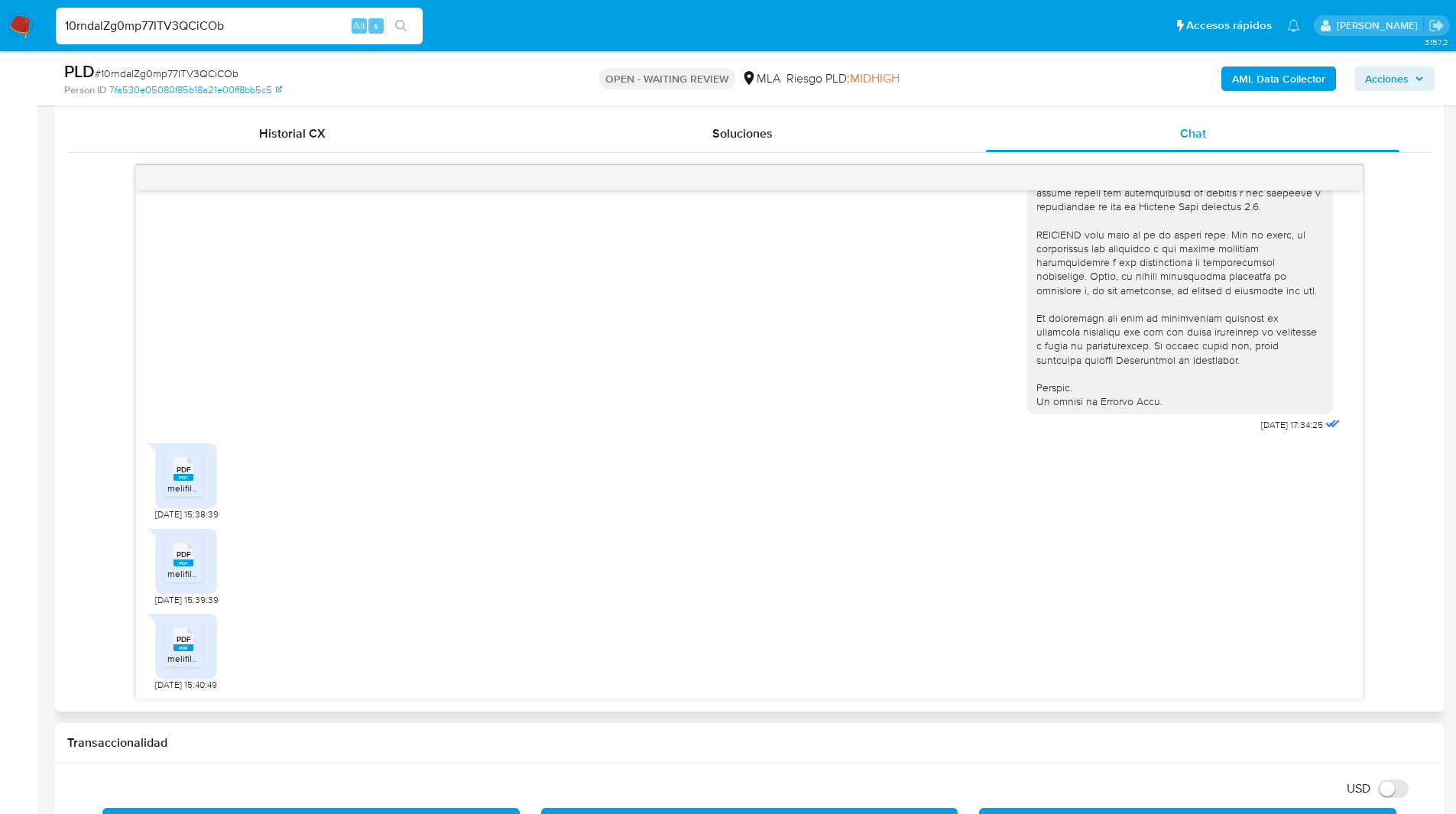
click at [179, 470] on span "PDF" at bounding box center [184, 470] width 14 height 10
click at [193, 580] on li "PDF PDF melifile1324788060906442551.pdf" at bounding box center [183, 558] width 38 height 47
drag, startPoint x: 194, startPoint y: 621, endPoint x: 186, endPoint y: 607, distance: 16.1
click at [194, 621] on li "PDF PDF melifile6018894760153097267.pdf" at bounding box center [183, 643] width 38 height 47
click at [108, 382] on div "18/08/2025 17:34:25 PDF PDF melifile2839131754499364474.pdf 21/08/2025 15:38:39…" at bounding box center [749, 432] width 1364 height 535
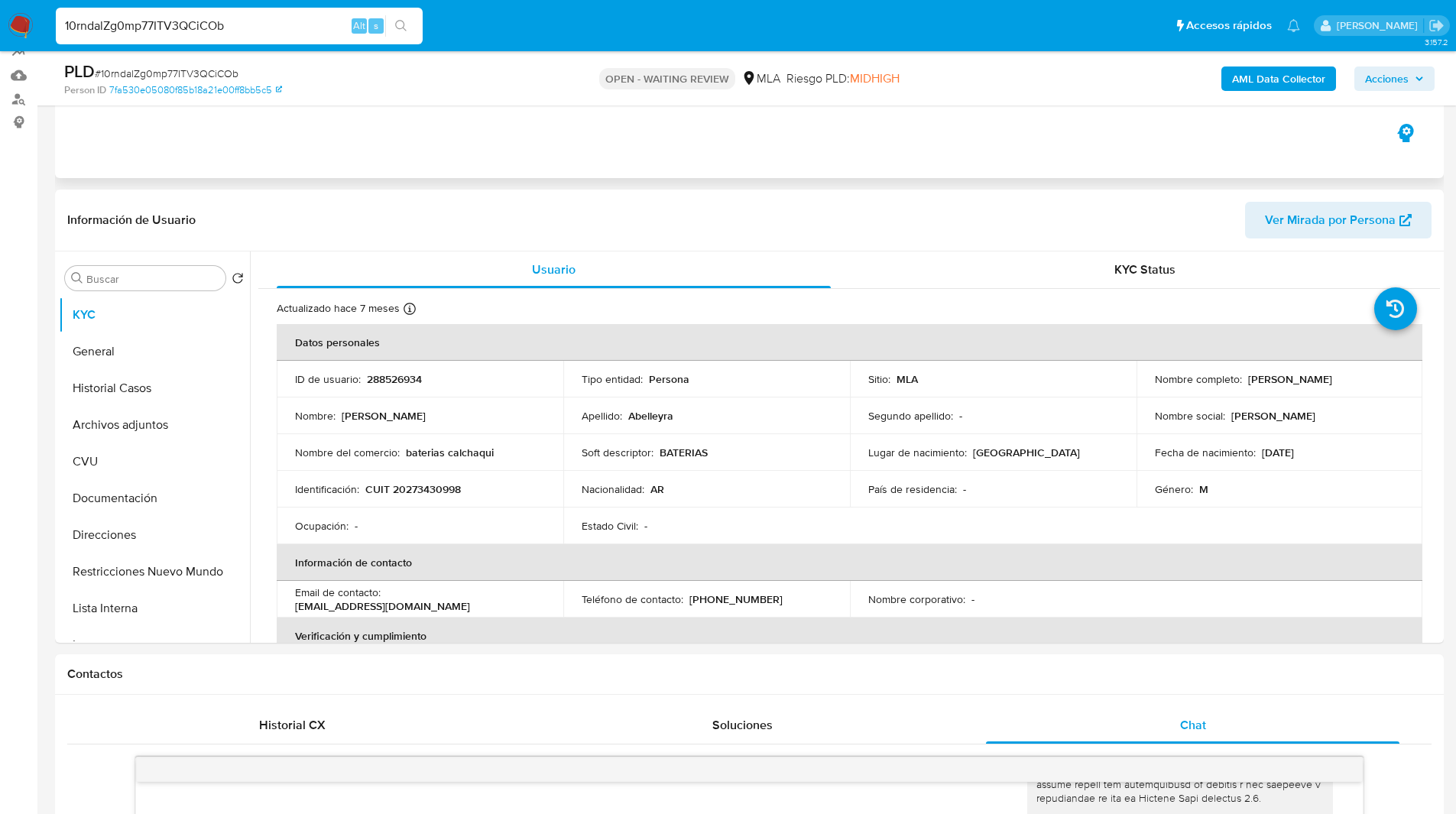
scroll to position [146, 0]
click at [670, 80] on p "OPEN - WAITING REVIEW" at bounding box center [668, 78] width 136 height 21
click at [537, 58] on div "PLD # 10rndalZg0mp77ITV3QCiCOb Person ID 7fa530e05080f85b18a21e00ff8bb5c5 OPEN …" at bounding box center [749, 78] width 1389 height 54
click at [651, 136] on div "Eventos ( 1 ) Acciones AUTOMATIC (1)" at bounding box center [749, 86] width 1389 height 184
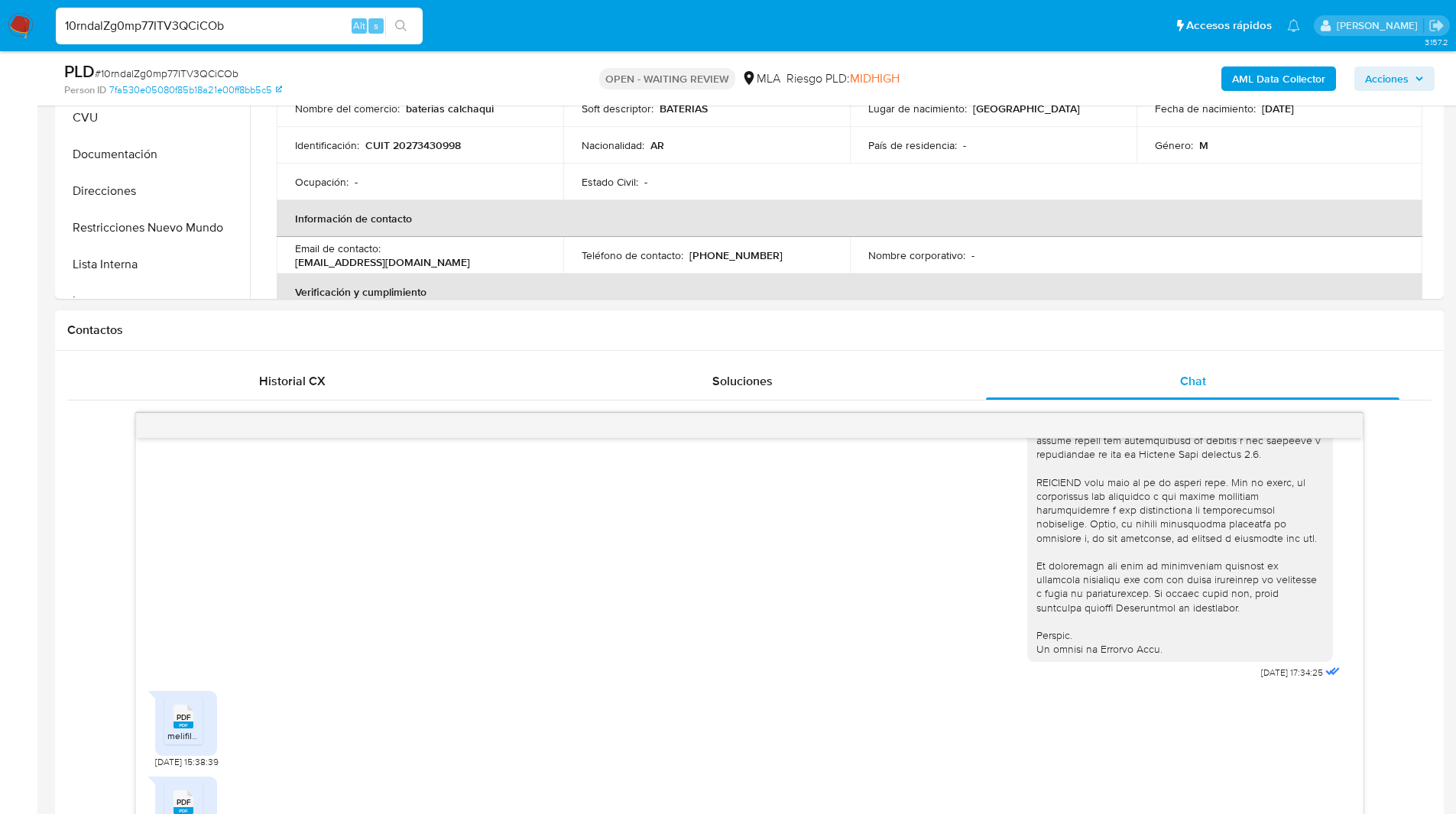
click at [587, 351] on div "Historial CX Soluciones Chat Id Estado Fecha de creación Origen Proceso • 34998…" at bounding box center [749, 655] width 1389 height 609
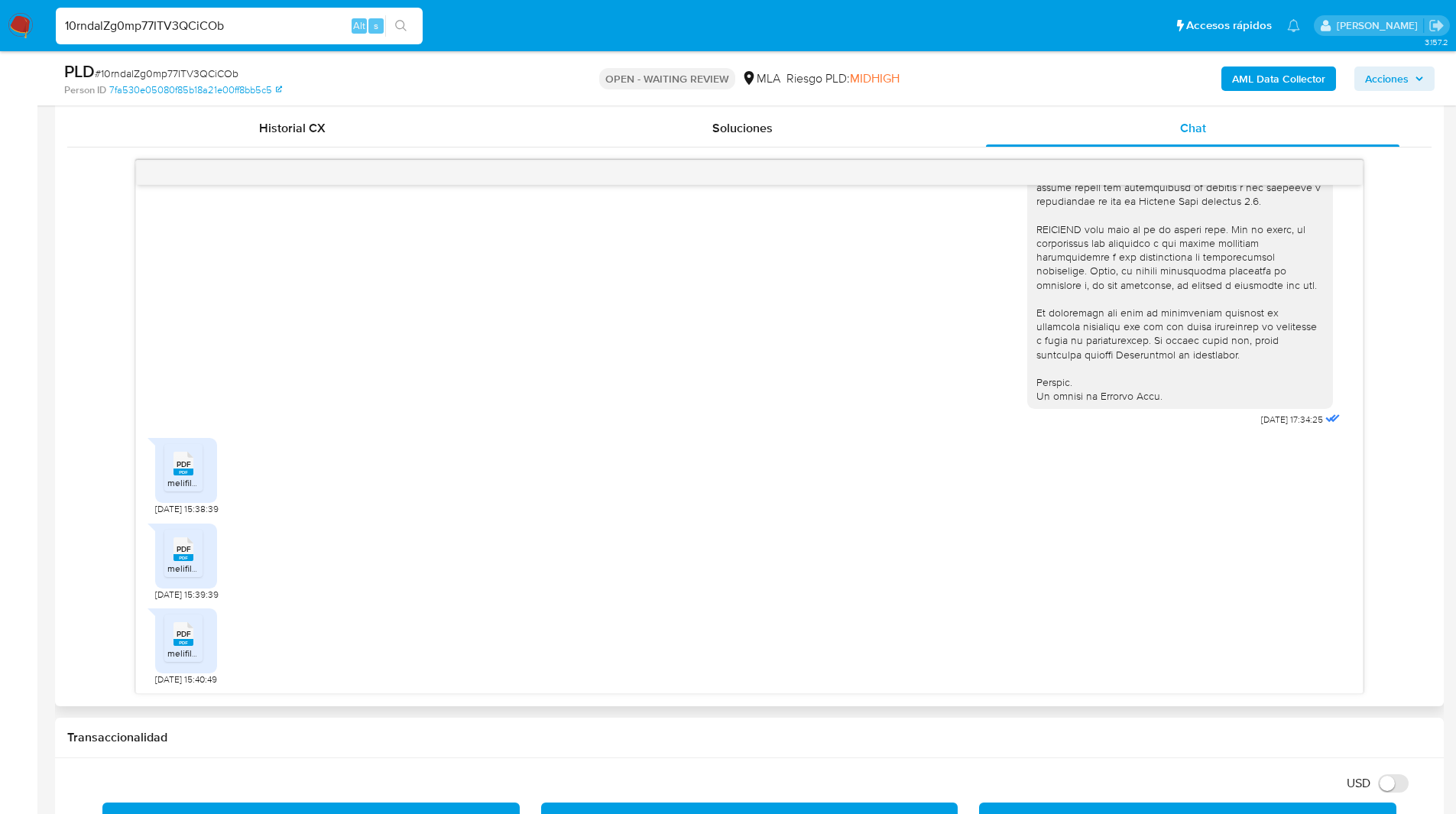
scroll to position [742, 0]
click at [83, 494] on div "18/08/2025 17:34:25 PDF PDF melifile2839131754499364474.pdf 21/08/2025 15:38:39…" at bounding box center [749, 426] width 1364 height 535
click at [802, 47] on nav "Pausado Ver notificaciones 10rndalZg0mp77ITV3QCiCOb Alt s Accesos rápidos Presi…" at bounding box center [728, 25] width 1456 height 51
click at [832, 358] on div "18/08/2025 17:34:25" at bounding box center [749, 12] width 1189 height 837
click at [515, 29] on ul "Pausado Ver notificaciones 10rndalZg0mp77ITV3QCiCOb Alt s Accesos rápidos Presi…" at bounding box center [678, 24] width 1260 height 38
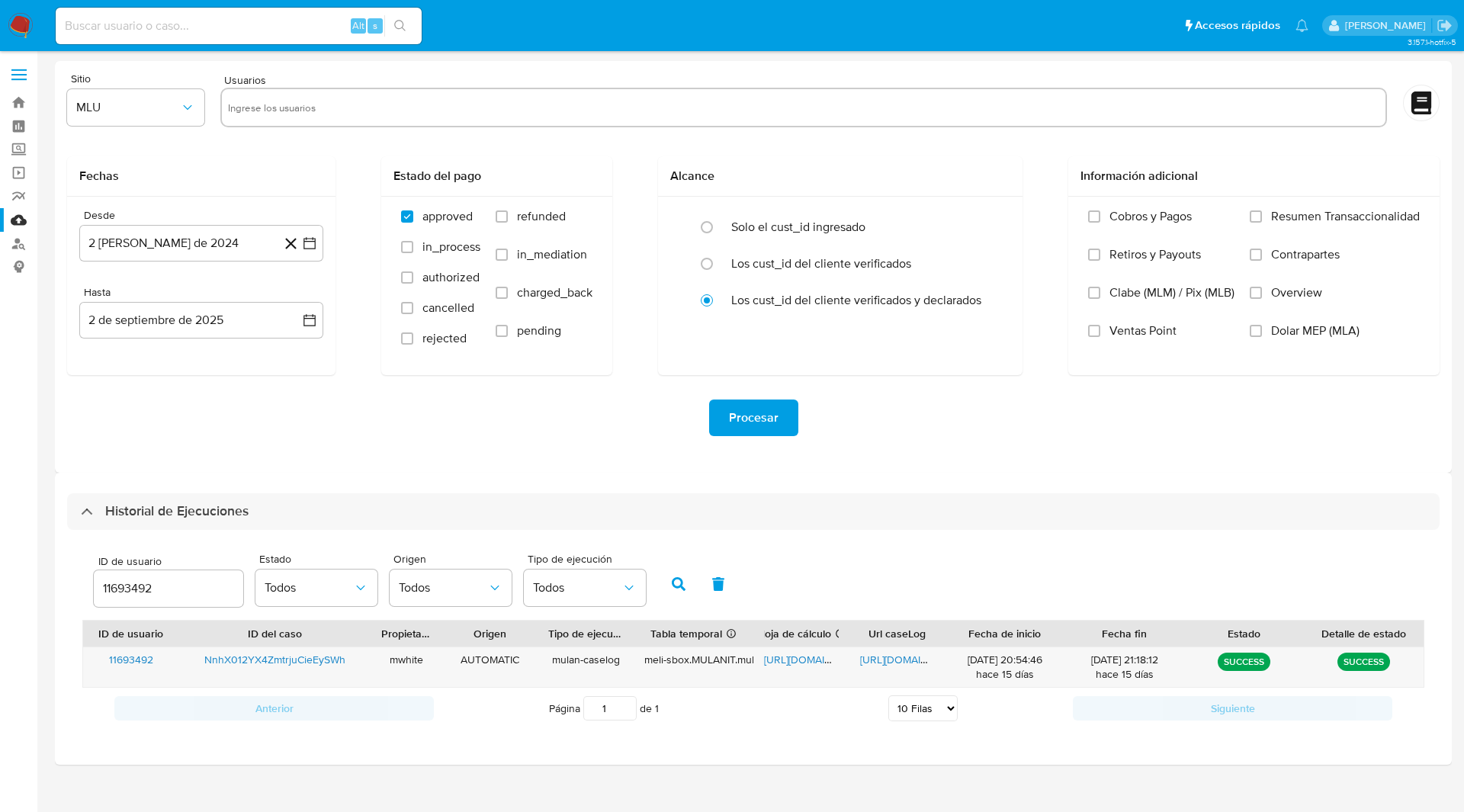
select select "10"
click at [106, 593] on input "11693492" at bounding box center [169, 589] width 150 height 20
type input "288526934"
click at [680, 573] on button "button" at bounding box center [678, 584] width 39 height 37
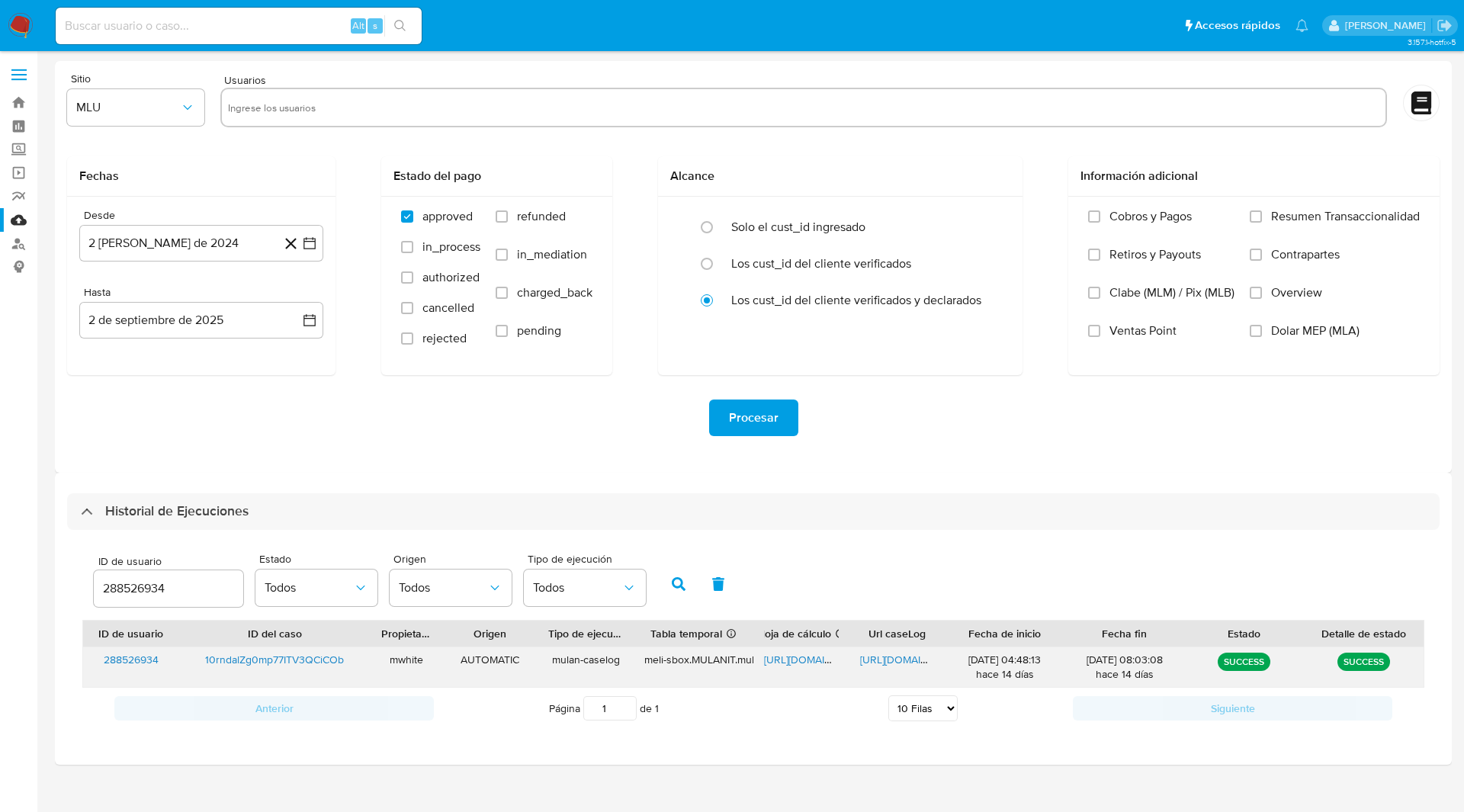
click at [786, 657] on span "[URL][DOMAIN_NAME]" at bounding box center [816, 659] width 105 height 15
click at [897, 657] on span "[URL][DOMAIN_NAME]" at bounding box center [912, 659] width 105 height 15
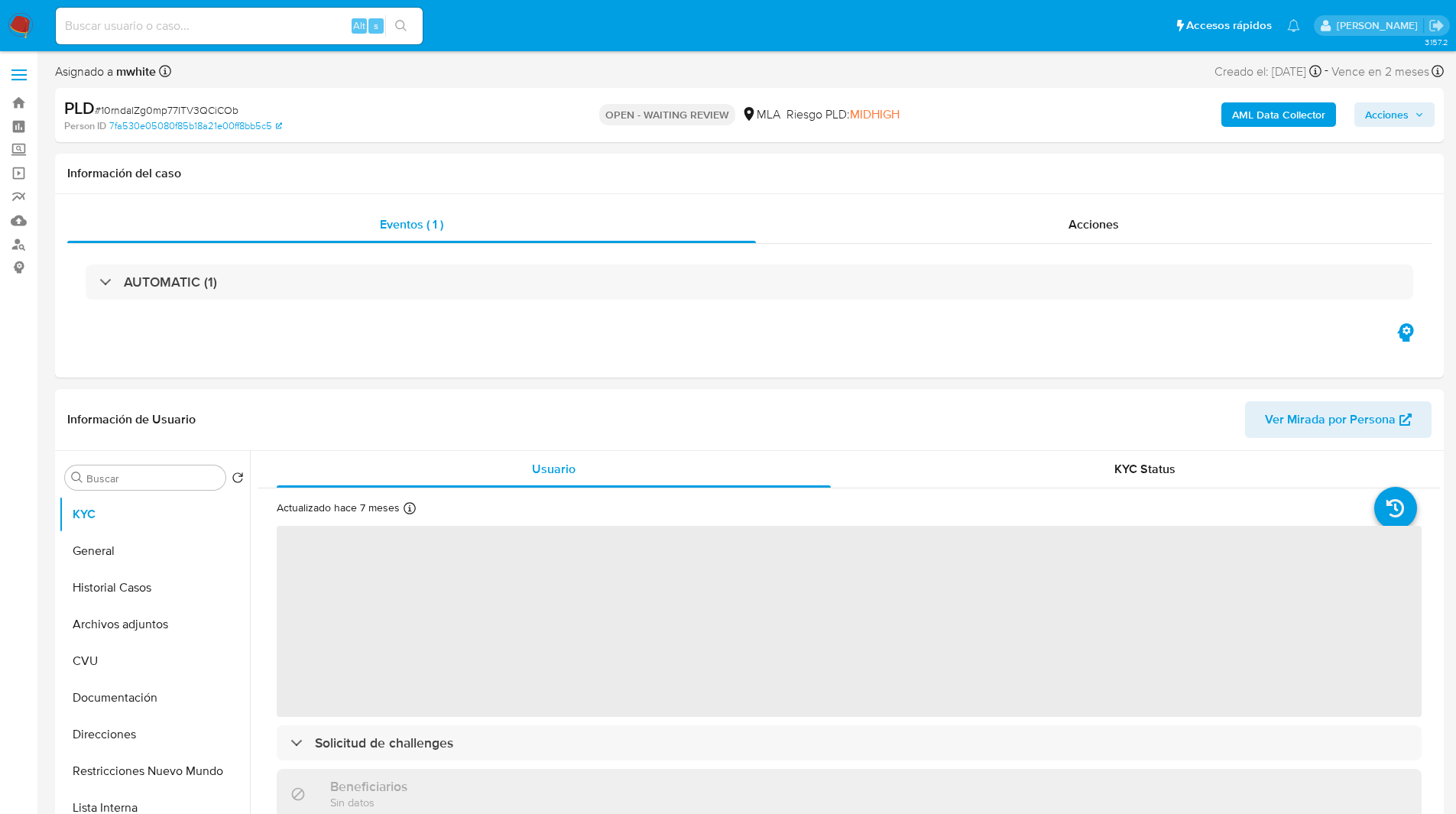
select select "10"
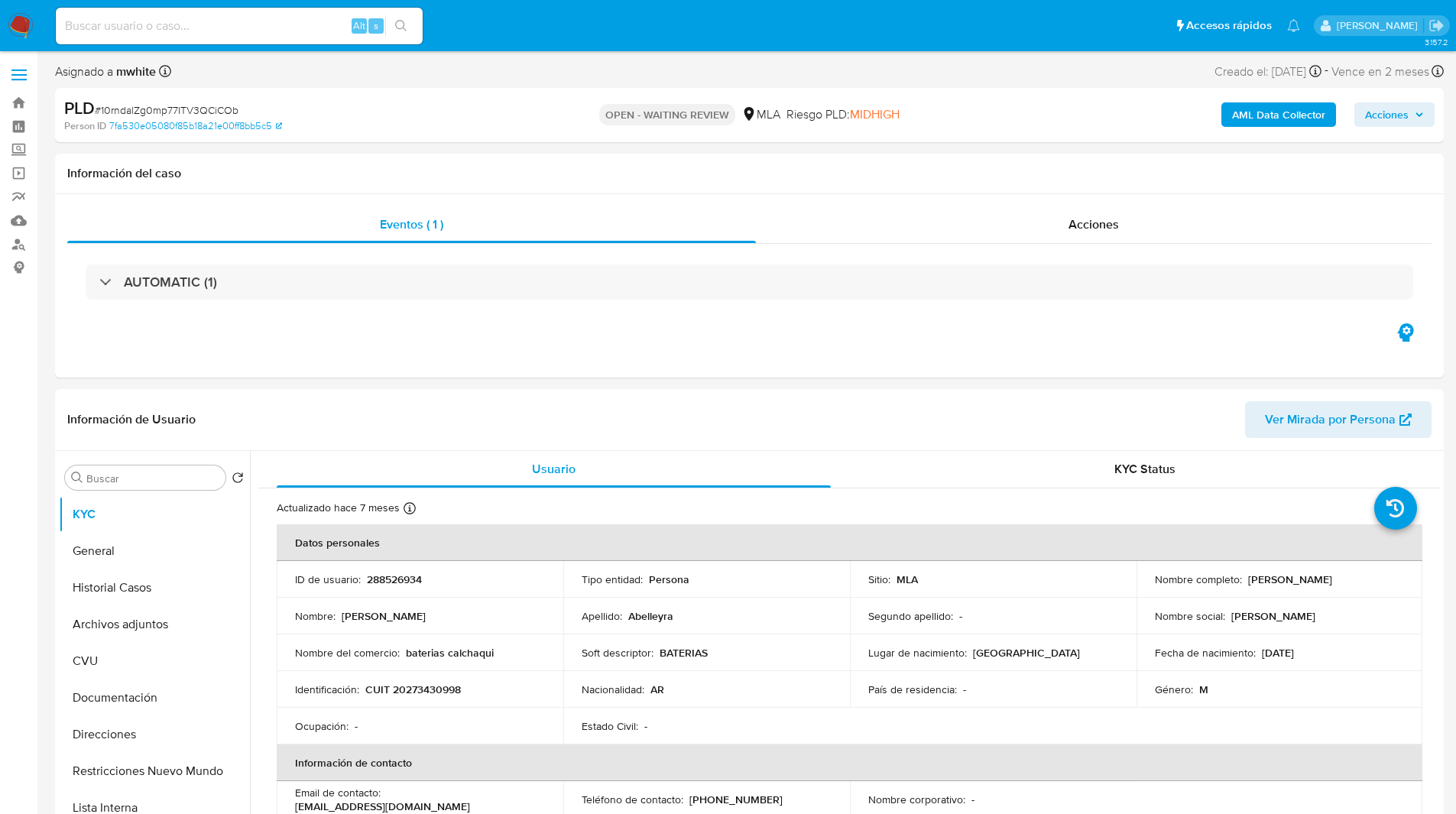
click at [573, 37] on ul "Pausado Ver notificaciones Alt s Accesos rápidos Presiona las siguientes teclas…" at bounding box center [678, 24] width 1260 height 38
click at [885, 47] on nav "Pausado Ver notificaciones Alt s Accesos rápidos Presiona las siguientes teclas…" at bounding box center [728, 25] width 1456 height 51
click at [601, 41] on ul "Pausado Ver notificaciones Alt s Accesos rápidos Presiona las siguientes teclas…" at bounding box center [678, 24] width 1260 height 38
